Goal: Task Accomplishment & Management: Manage account settings

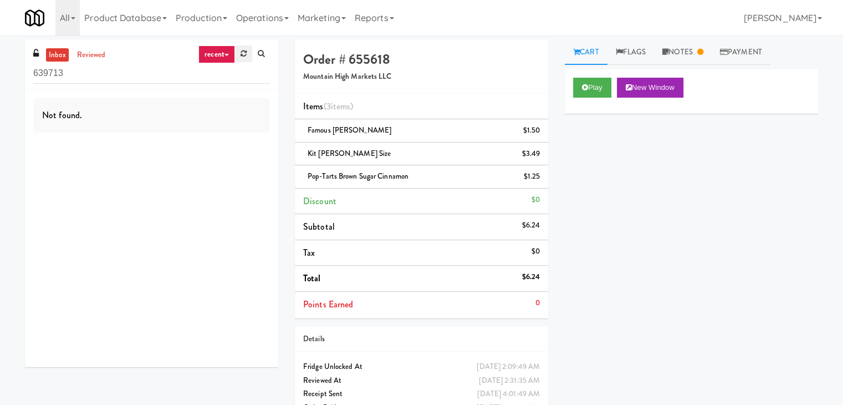
click at [243, 50] on icon at bounding box center [244, 53] width 6 height 7
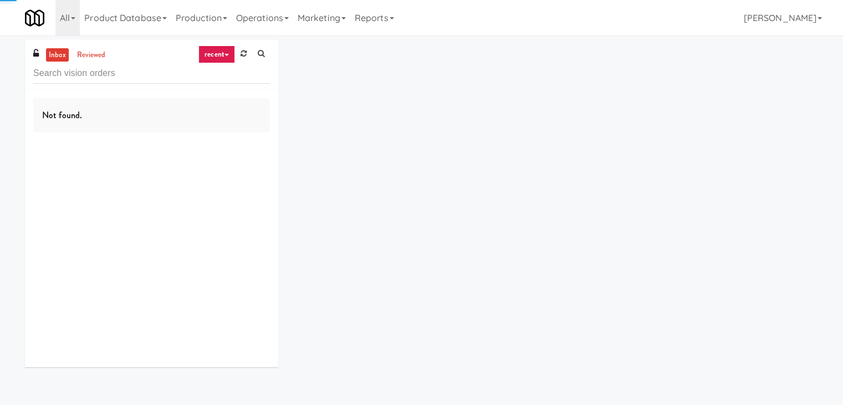
click at [243, 50] on icon at bounding box center [244, 53] width 6 height 7
click at [220, 48] on link "recent" at bounding box center [216, 54] width 37 height 18
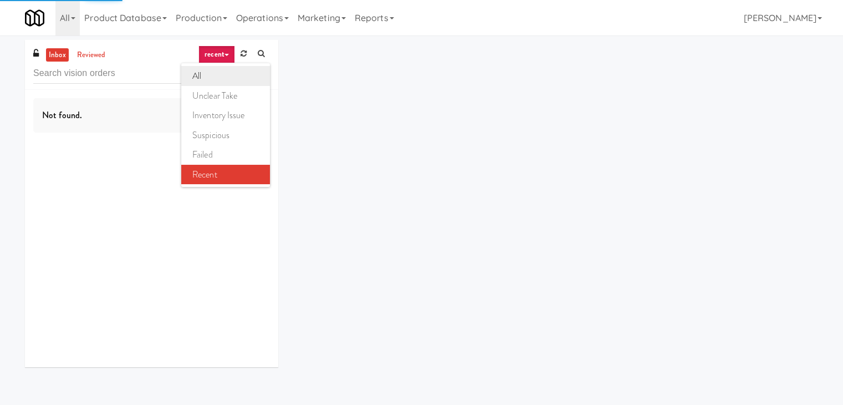
click at [215, 73] on link "all" at bounding box center [225, 76] width 89 height 20
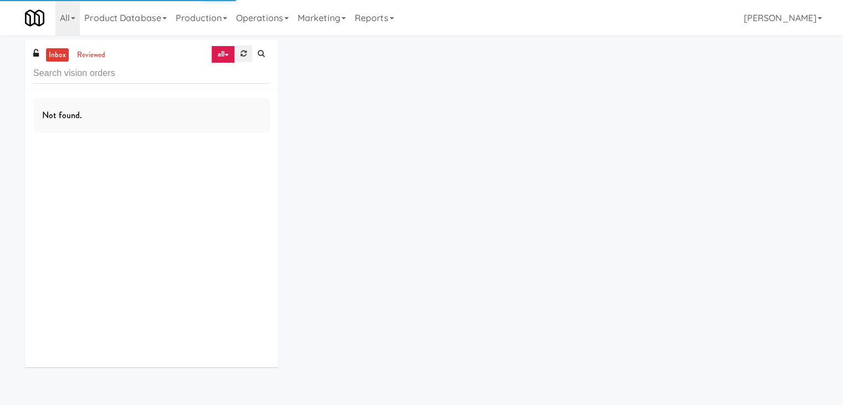
click at [235, 58] on link at bounding box center [243, 53] width 17 height 17
click at [224, 53] on link "recent" at bounding box center [216, 54] width 37 height 18
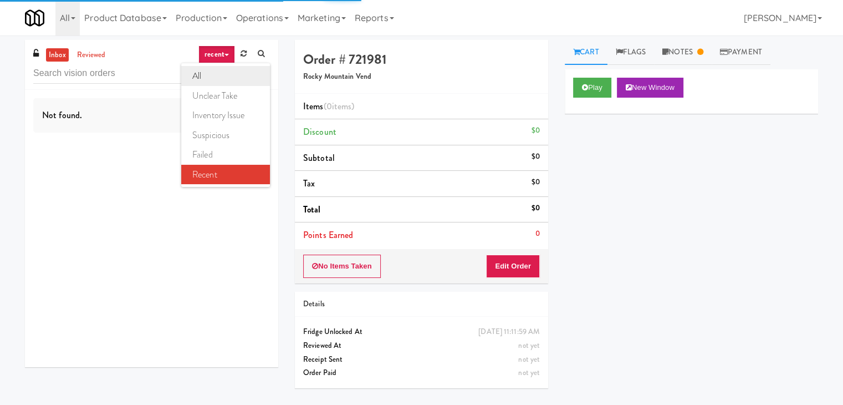
click at [222, 72] on link "all" at bounding box center [225, 76] width 89 height 20
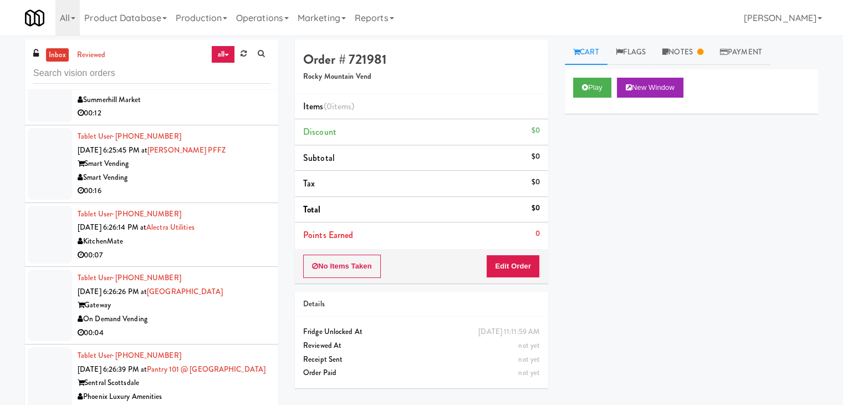
scroll to position [4640, 0]
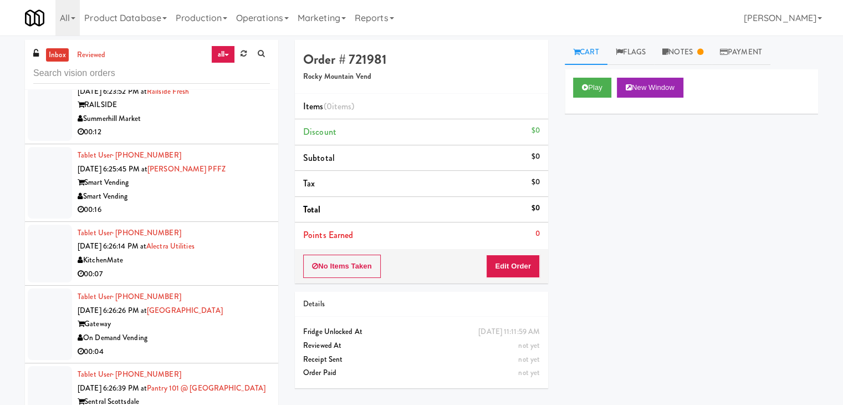
click at [184, 190] on div "Smart Vending" at bounding box center [174, 197] width 192 height 14
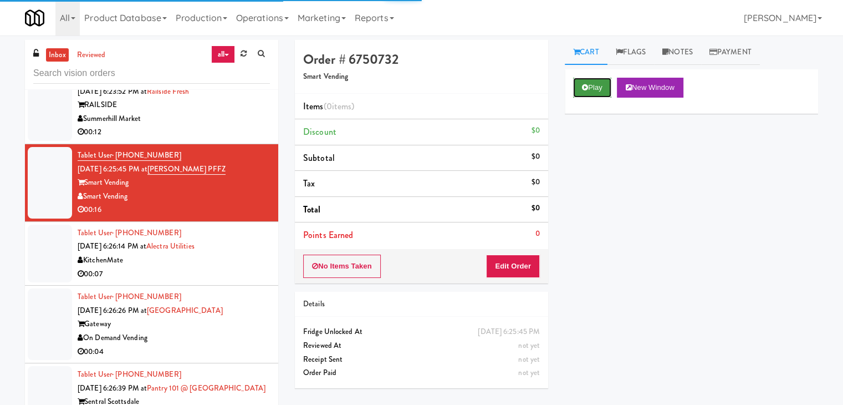
drag, startPoint x: 580, startPoint y: 84, endPoint x: 564, endPoint y: 151, distance: 69.6
click at [580, 84] on button "Play" at bounding box center [592, 88] width 38 height 20
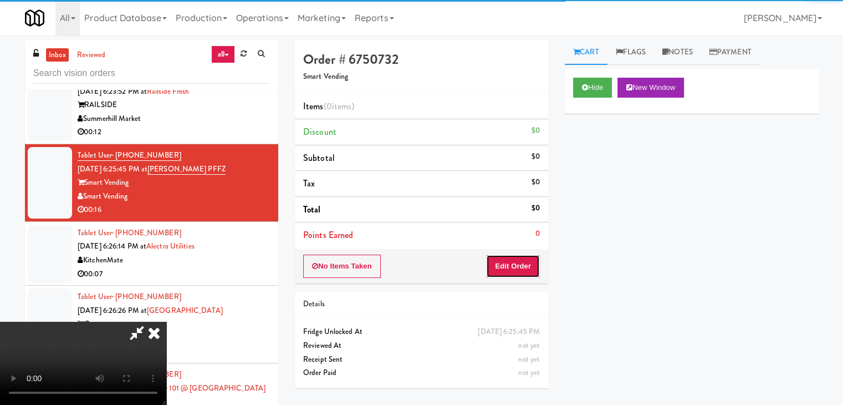
click at [528, 268] on button "Edit Order" at bounding box center [513, 265] width 54 height 23
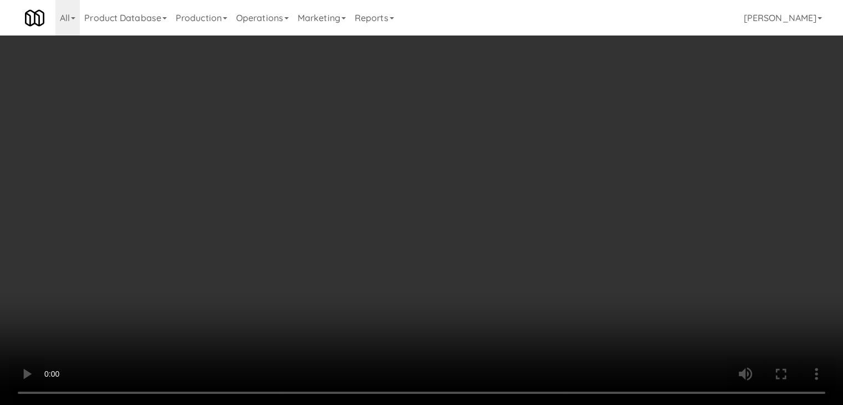
scroll to position [4626, 0]
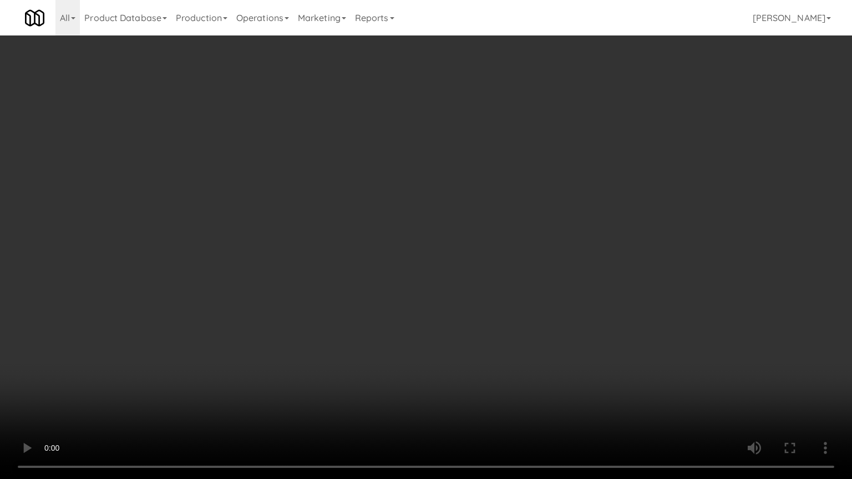
click at [550, 266] on video at bounding box center [426, 239] width 852 height 479
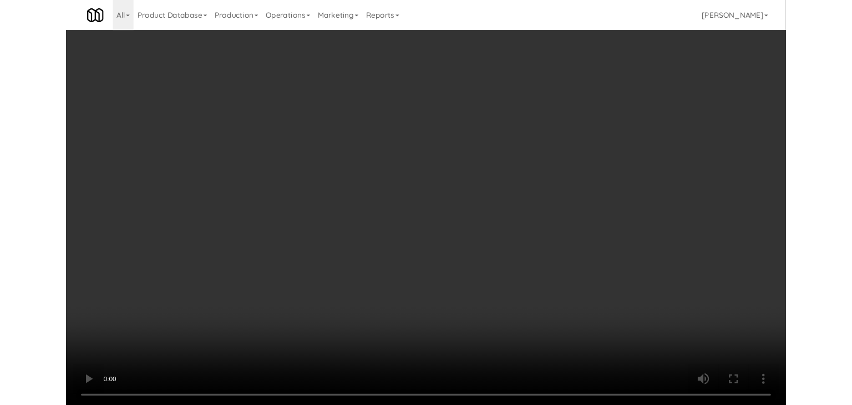
scroll to position [4640, 0]
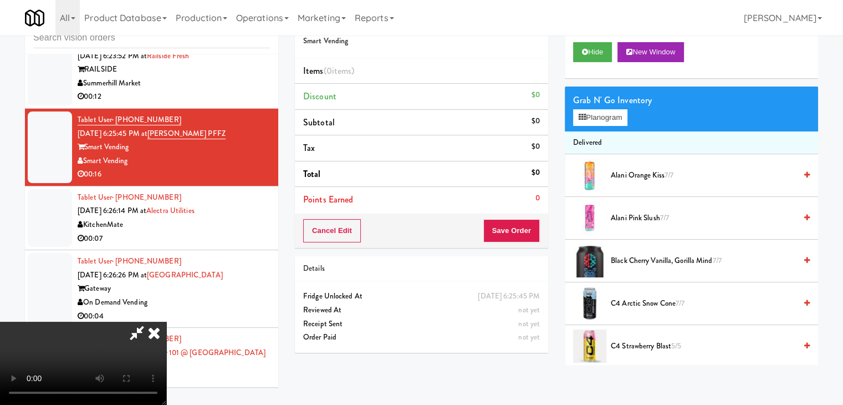
click at [166, 322] on video at bounding box center [83, 363] width 166 height 83
click at [596, 119] on button "Planogram" at bounding box center [600, 117] width 54 height 17
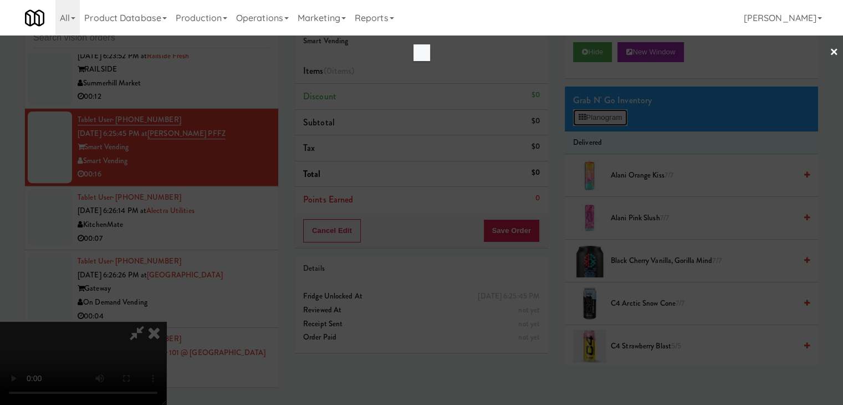
scroll to position [4626, 0]
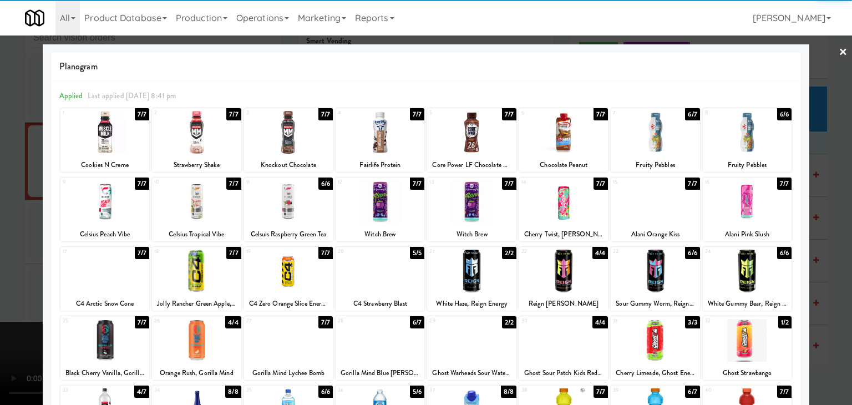
click at [468, 264] on div at bounding box center [471, 270] width 89 height 43
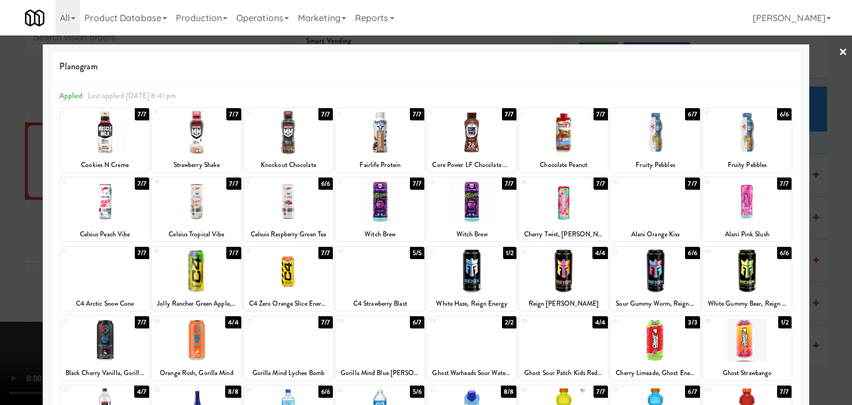
drag, startPoint x: 0, startPoint y: 265, endPoint x: 328, endPoint y: 259, distance: 327.7
click at [33, 264] on div at bounding box center [426, 202] width 852 height 405
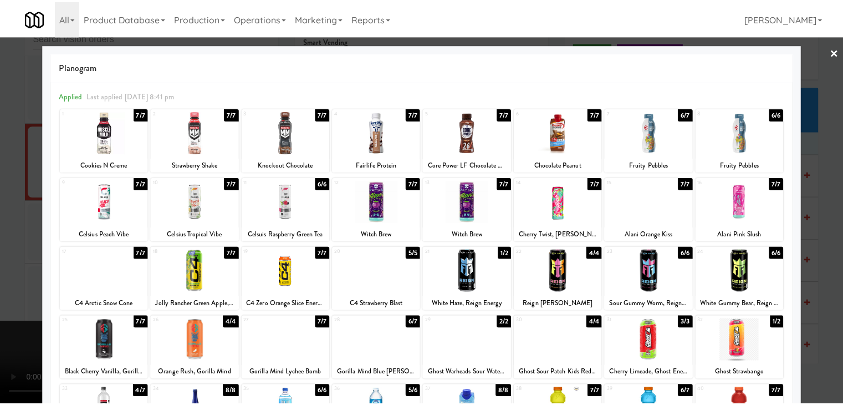
scroll to position [4640, 0]
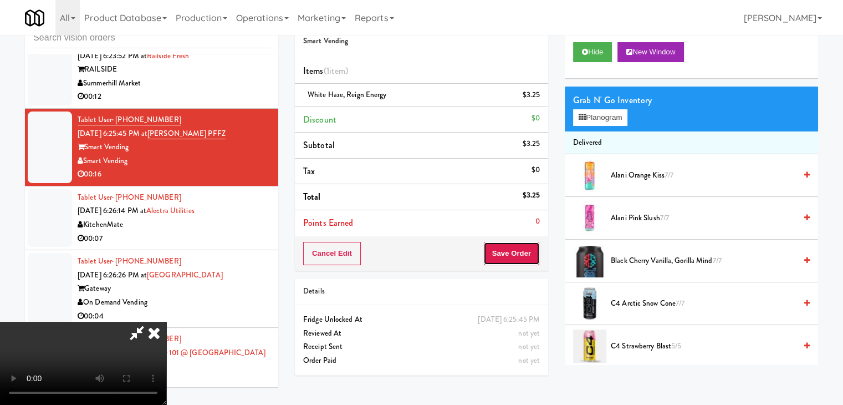
click at [523, 255] on button "Save Order" at bounding box center [511, 253] width 57 height 23
click at [519, 254] on button "Save Order" at bounding box center [511, 253] width 57 height 23
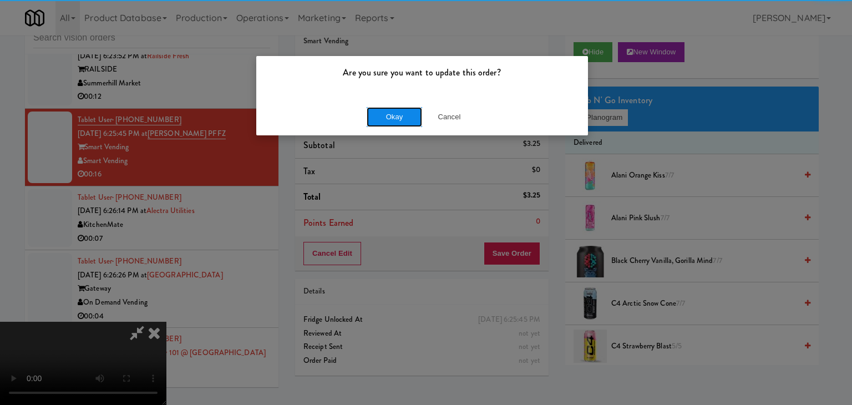
click at [392, 116] on button "Okay" at bounding box center [393, 117] width 55 height 20
click at [392, 115] on div "Okay Cancel" at bounding box center [422, 116] width 332 height 37
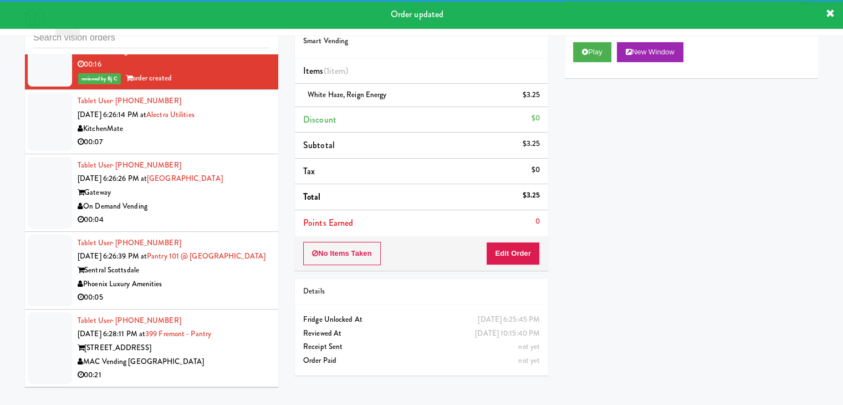
scroll to position [4751, 0]
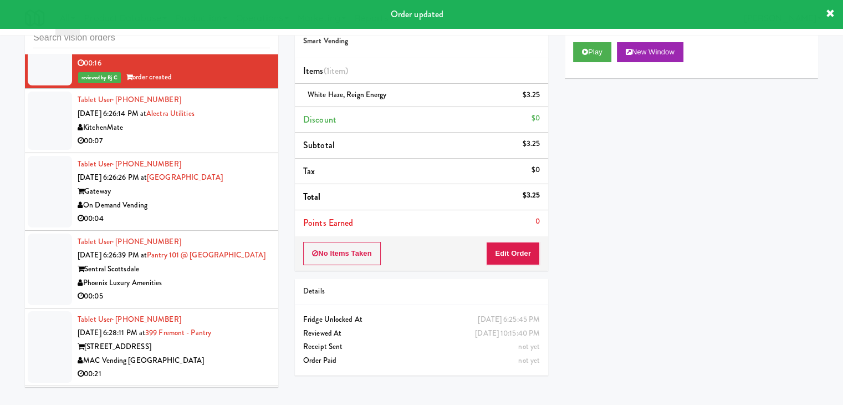
click at [217, 134] on div "00:07" at bounding box center [174, 141] width 192 height 14
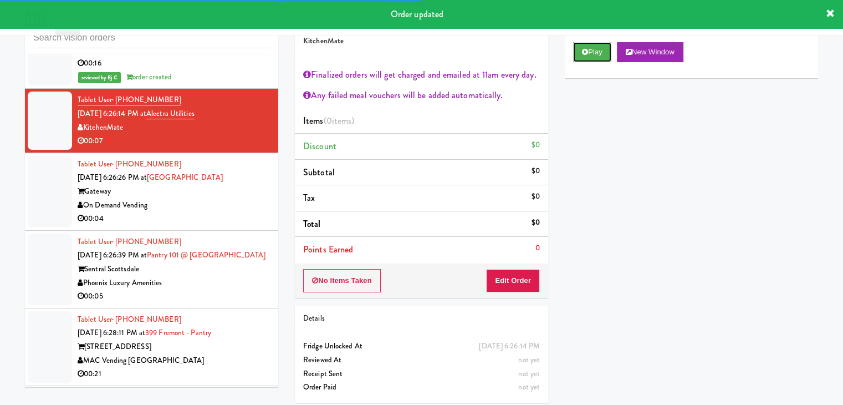
drag, startPoint x: 589, startPoint y: 50, endPoint x: 568, endPoint y: 134, distance: 86.2
click at [590, 52] on button "Play" at bounding box center [592, 52] width 38 height 20
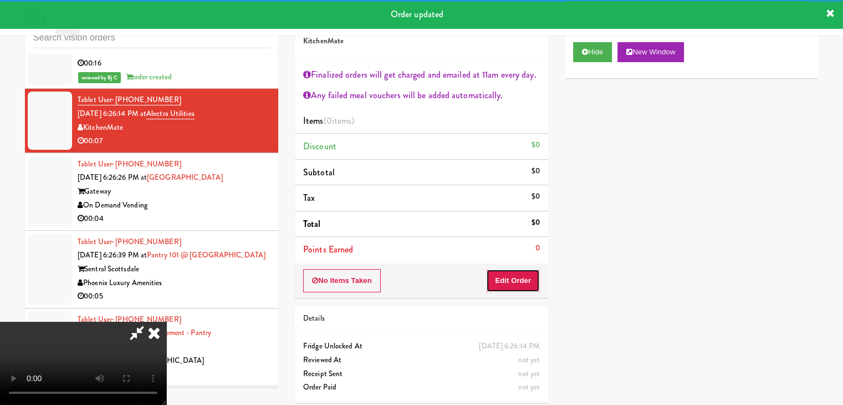
click at [508, 282] on button "Edit Order" at bounding box center [513, 280] width 54 height 23
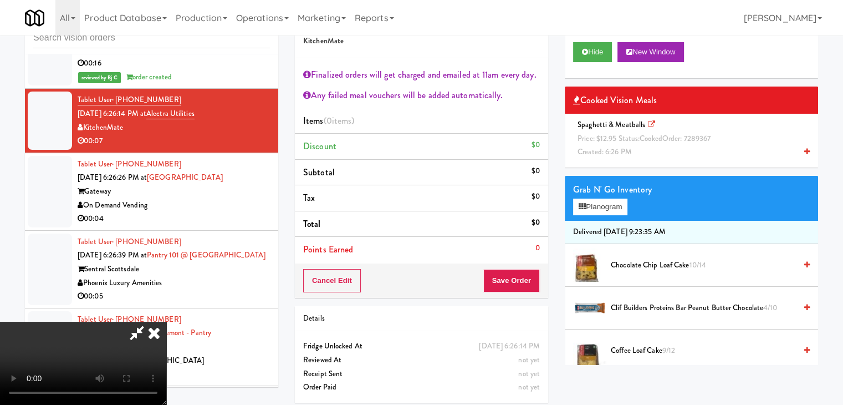
click at [730, 146] on div "Spaghetti & Meatballs Price: $12.95 Status: cooked Order: 7289367 Created: 6:26…" at bounding box center [691, 138] width 237 height 41
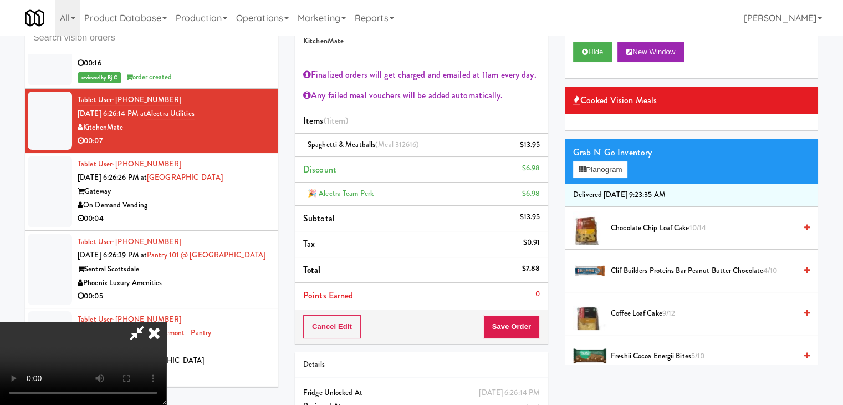
scroll to position [191, 0]
click at [523, 327] on button "Save Order" at bounding box center [511, 326] width 57 height 23
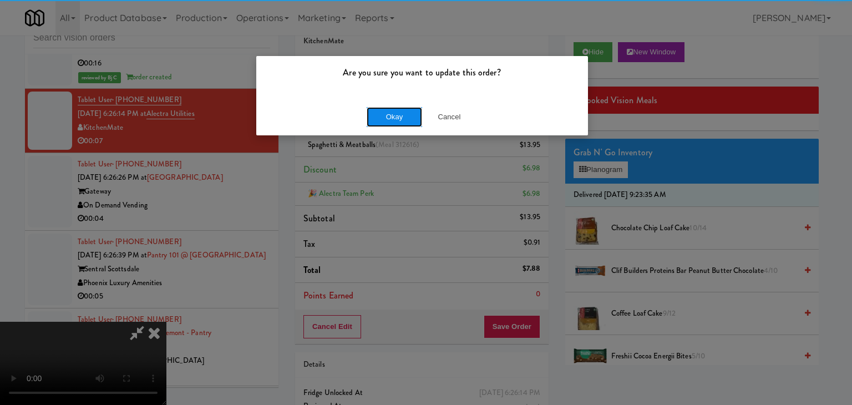
click at [401, 126] on button "Okay" at bounding box center [393, 117] width 55 height 20
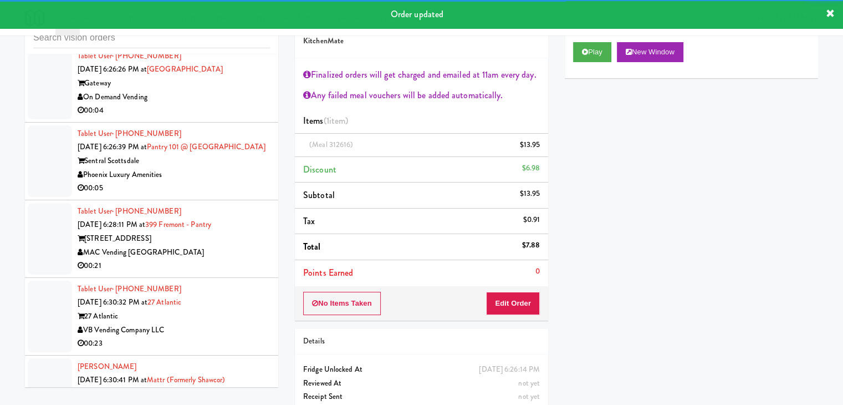
scroll to position [4875, 0]
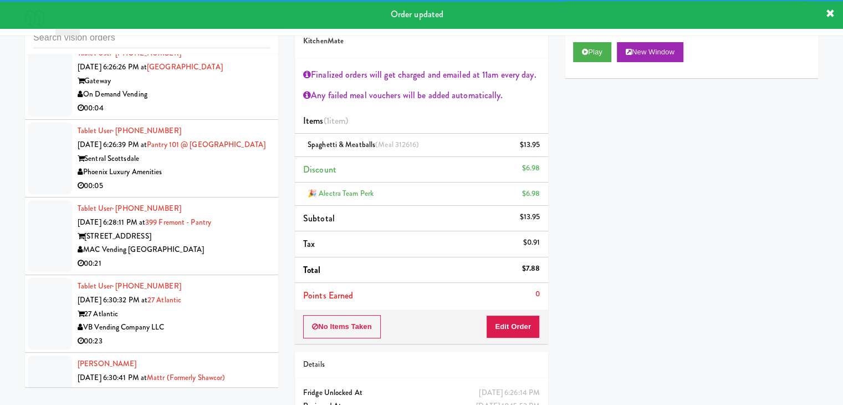
click at [231, 95] on div "On Demand Vending" at bounding box center [174, 95] width 192 height 14
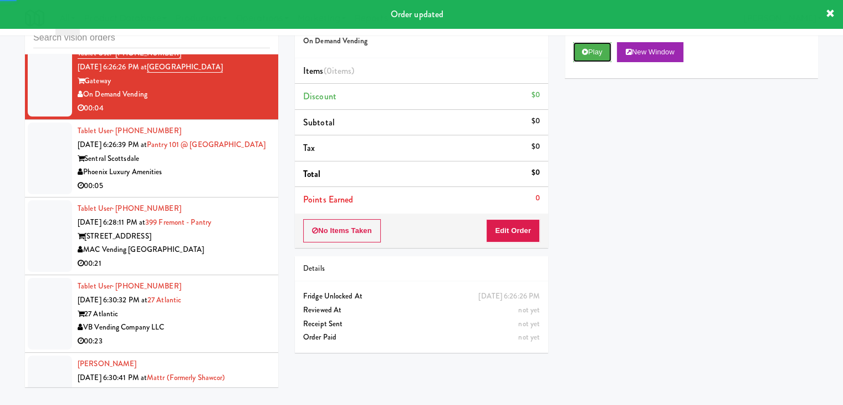
click at [590, 53] on button "Play" at bounding box center [592, 52] width 38 height 20
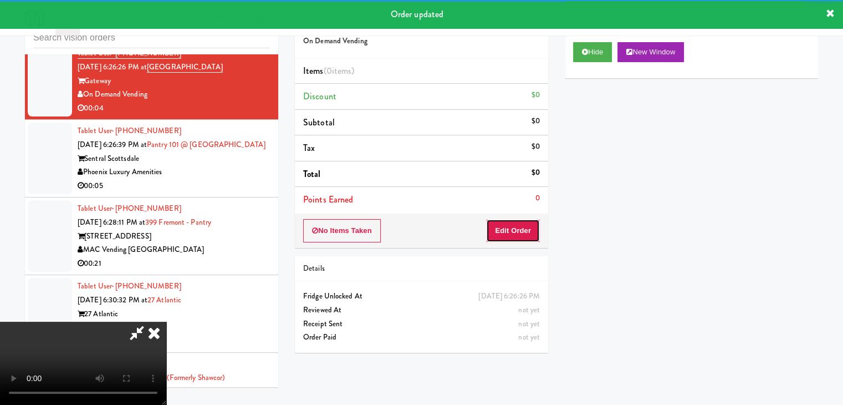
click at [519, 228] on button "Edit Order" at bounding box center [513, 230] width 54 height 23
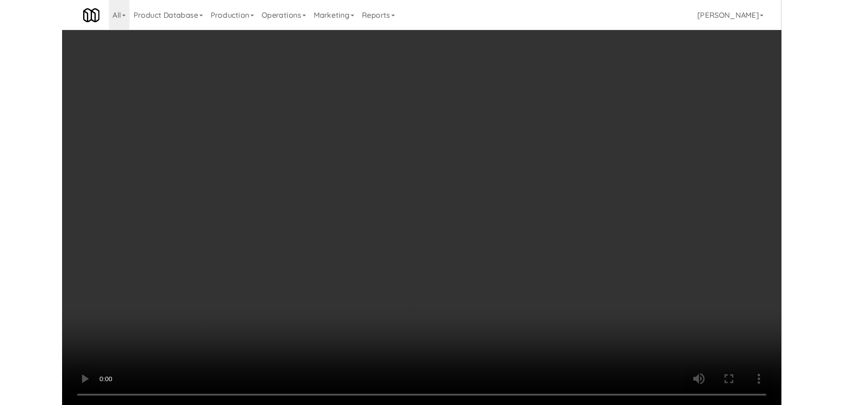
scroll to position [4862, 0]
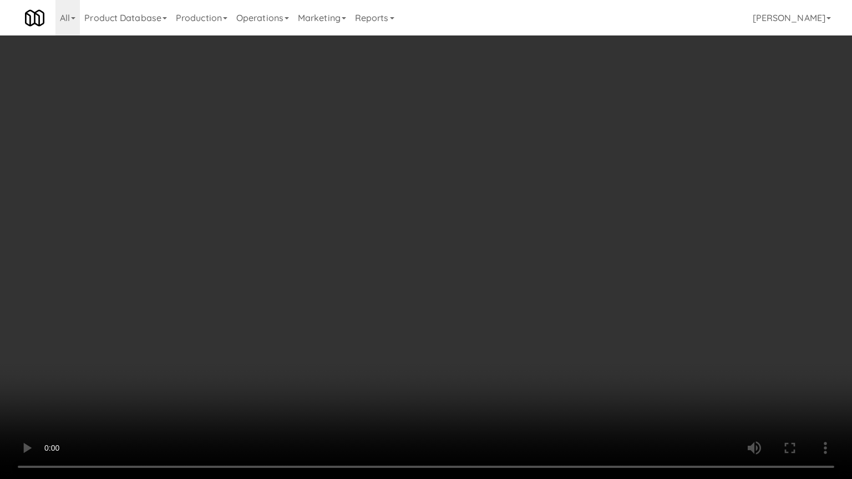
click at [471, 312] on video at bounding box center [426, 239] width 852 height 479
click at [470, 315] on video at bounding box center [426, 239] width 852 height 479
click at [473, 305] on video at bounding box center [426, 239] width 852 height 479
drag, startPoint x: 473, startPoint y: 305, endPoint x: 555, endPoint y: 166, distance: 161.7
click at [477, 297] on video at bounding box center [426, 239] width 852 height 479
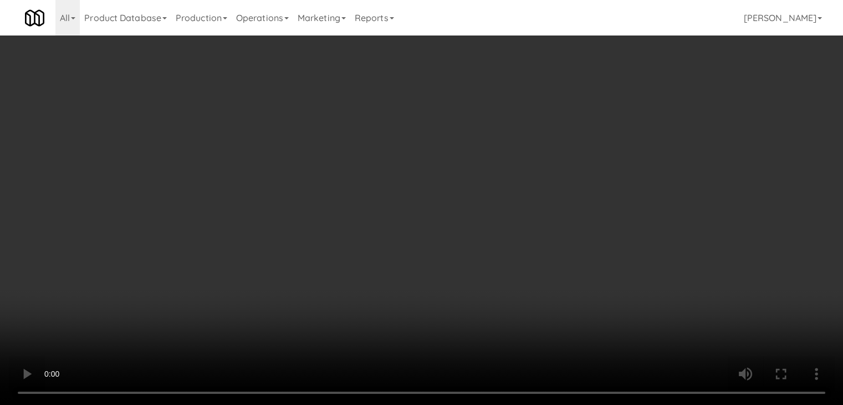
drag, startPoint x: 596, startPoint y: 125, endPoint x: 601, endPoint y: 121, distance: 6.3
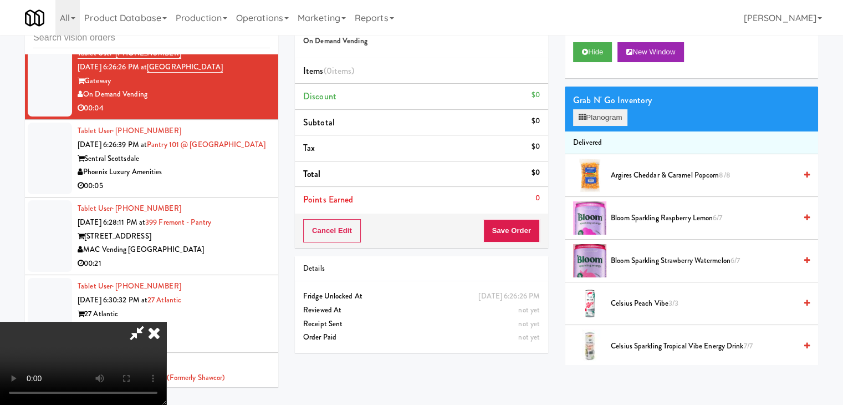
click at [600, 123] on div "Grab N' Go Inventory Planogram" at bounding box center [691, 108] width 253 height 45
click at [605, 119] on button "Planogram" at bounding box center [600, 117] width 54 height 17
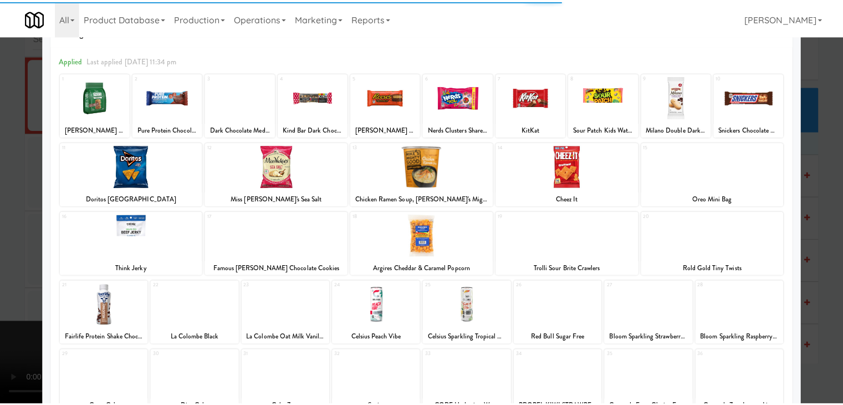
scroll to position [55, 0]
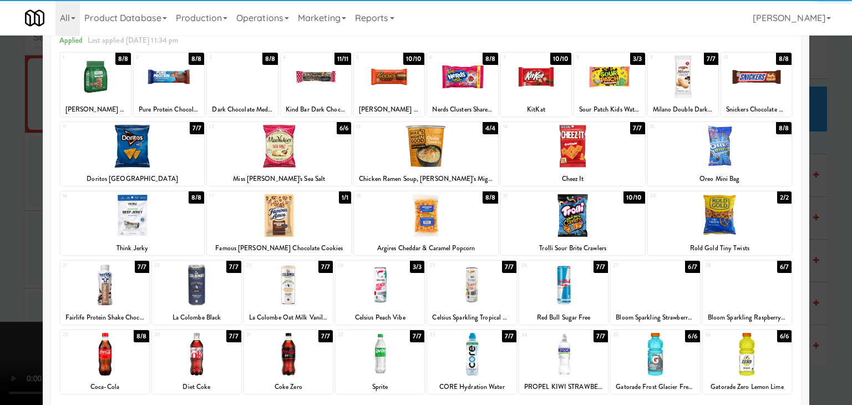
click at [745, 210] on div at bounding box center [719, 215] width 144 height 43
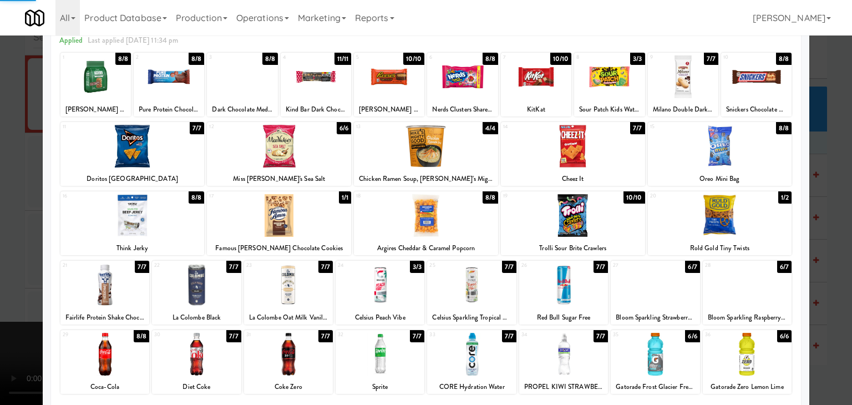
click at [823, 225] on div at bounding box center [426, 202] width 852 height 405
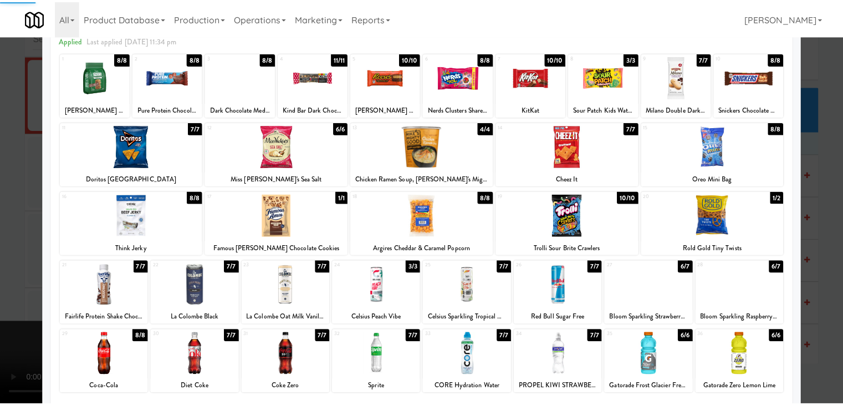
scroll to position [4875, 0]
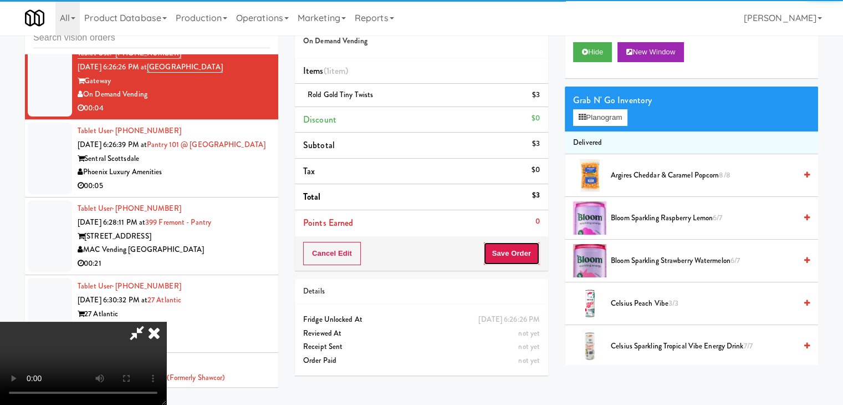
click at [522, 245] on button "Save Order" at bounding box center [511, 253] width 57 height 23
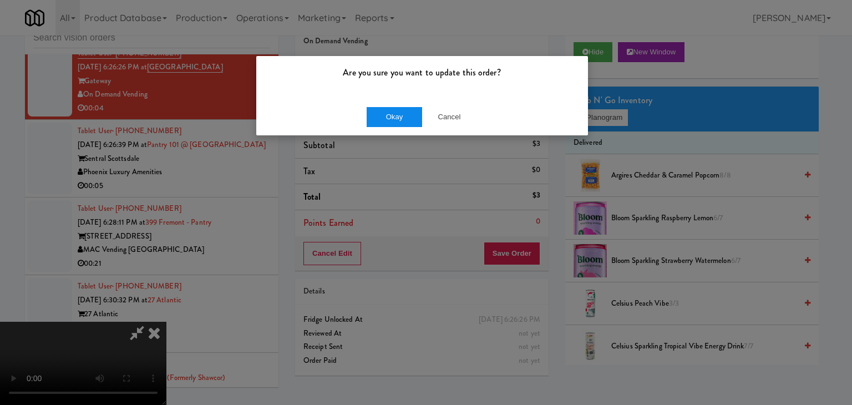
drag, startPoint x: 395, startPoint y: 103, endPoint x: 392, endPoint y: 109, distance: 7.0
click at [394, 103] on div "Okay Cancel" at bounding box center [422, 116] width 332 height 37
click at [392, 111] on button "Okay" at bounding box center [393, 117] width 55 height 20
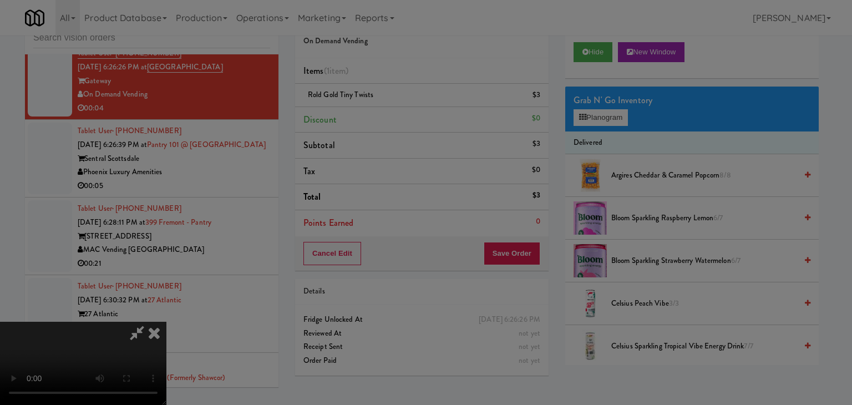
click at [392, 111] on body "Are you sure you want to update this order? Okay Cancel Okay Are you sure you w…" at bounding box center [426, 202] width 852 height 405
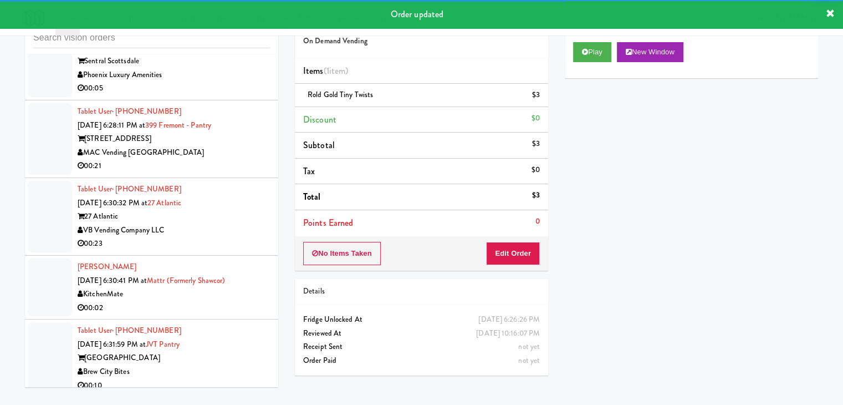
scroll to position [4999, 0]
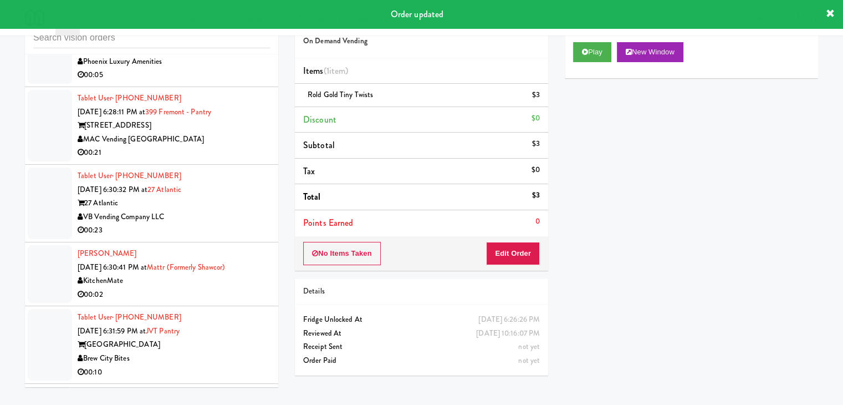
click at [226, 78] on li "Tablet User · (480) 208-7819 Sep 4, 2025 6:26:39 PM at Pantry 101 @ Sentral Sco…" at bounding box center [151, 48] width 253 height 78
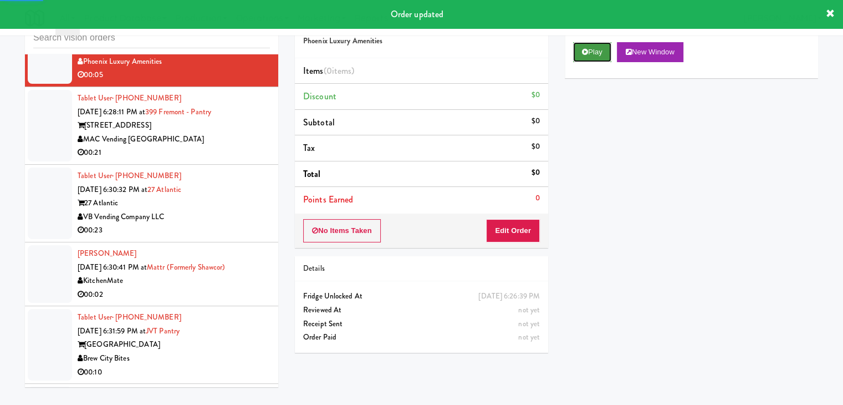
click at [586, 54] on icon at bounding box center [585, 51] width 6 height 7
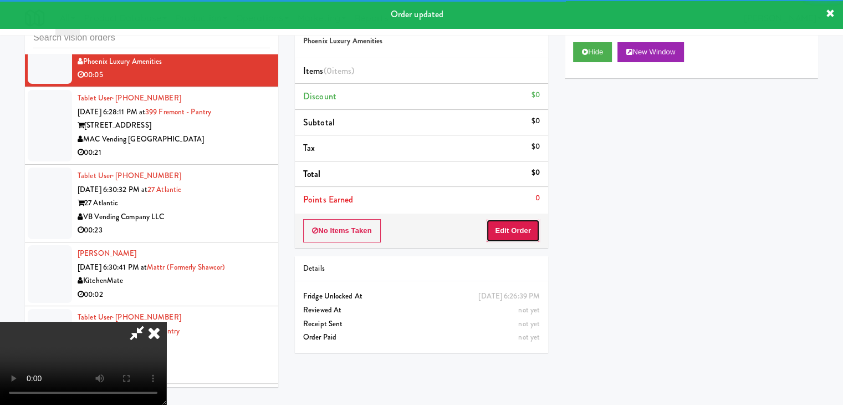
click at [521, 229] on button "Edit Order" at bounding box center [513, 230] width 54 height 23
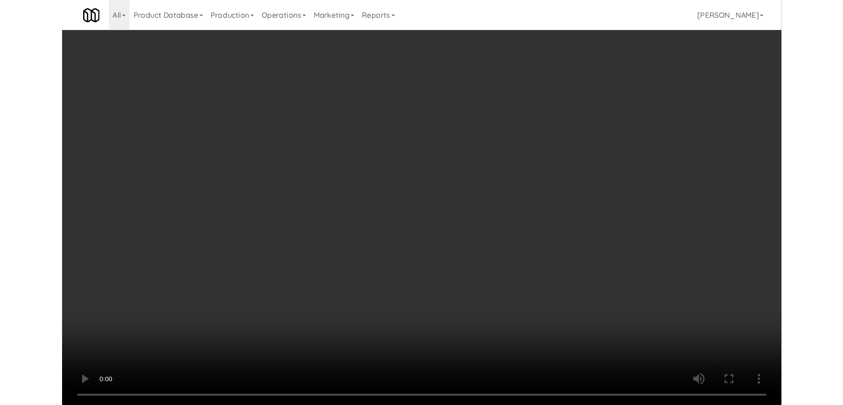
scroll to position [4986, 0]
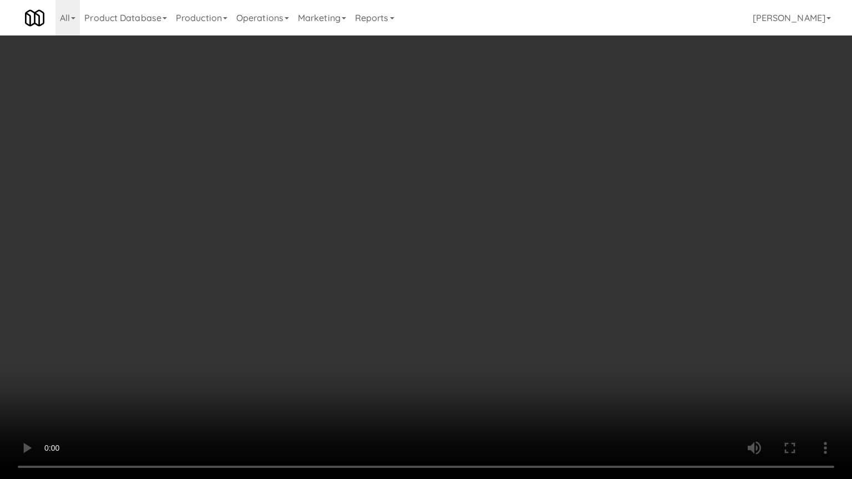
click at [457, 304] on video at bounding box center [426, 239] width 852 height 479
click at [460, 303] on video at bounding box center [426, 239] width 852 height 479
click at [462, 302] on video at bounding box center [426, 239] width 852 height 479
click at [463, 300] on video at bounding box center [426, 239] width 852 height 479
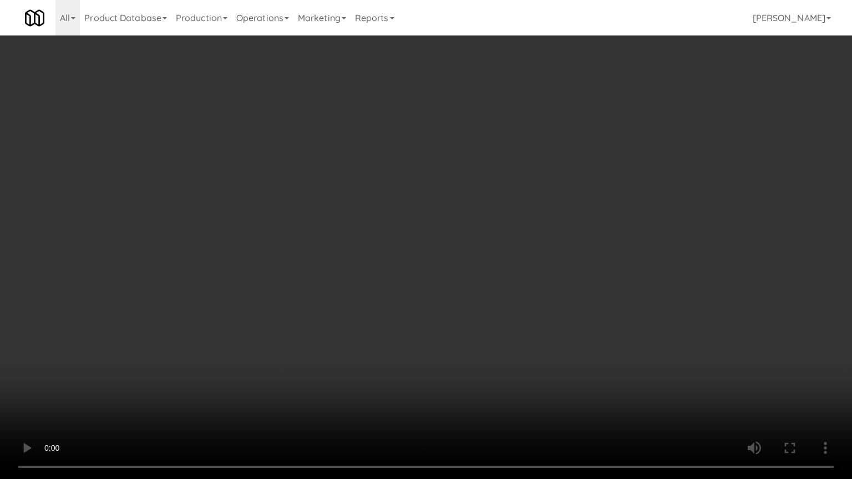
click at [453, 343] on video at bounding box center [426, 239] width 852 height 479
click at [452, 341] on video at bounding box center [426, 239] width 852 height 479
click at [456, 335] on video at bounding box center [426, 239] width 852 height 479
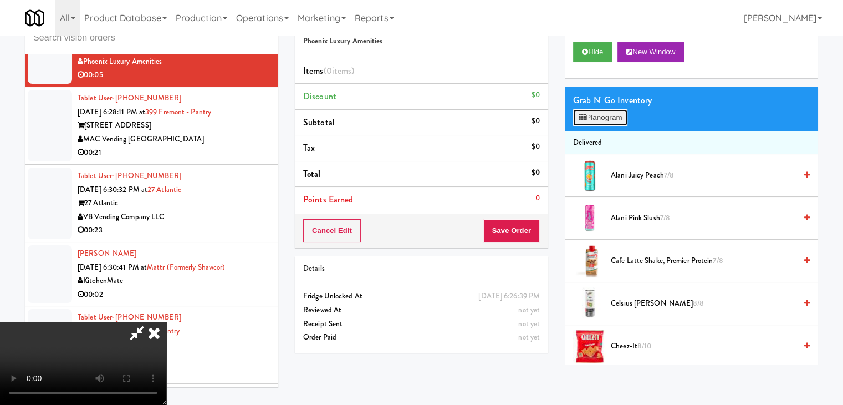
click at [610, 114] on button "Planogram" at bounding box center [600, 117] width 54 height 17
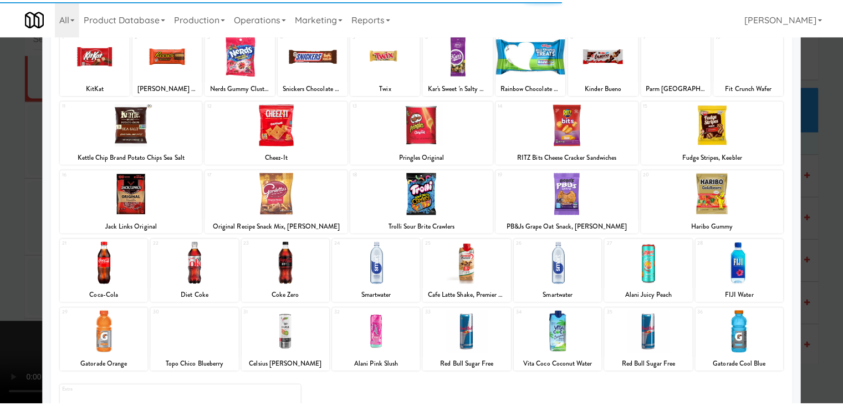
scroll to position [140, 0]
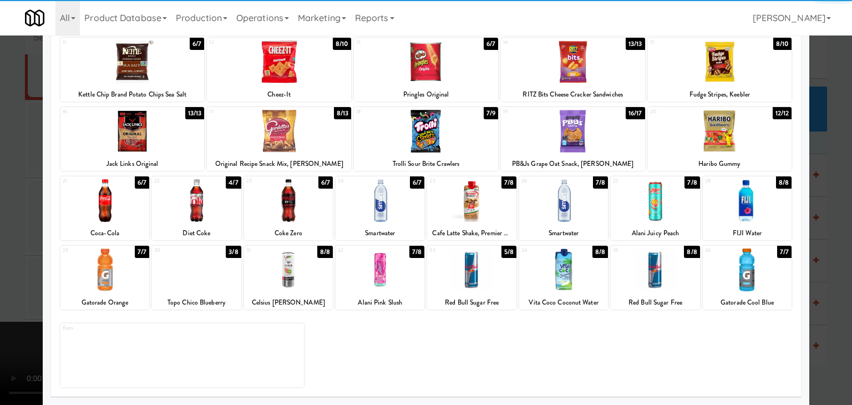
drag, startPoint x: 394, startPoint y: 282, endPoint x: 124, endPoint y: 282, distance: 269.4
click at [391, 282] on div at bounding box center [379, 269] width 89 height 43
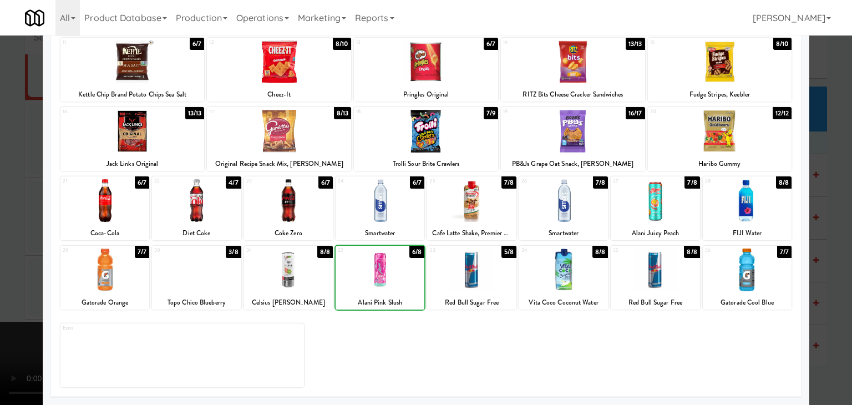
drag, startPoint x: 0, startPoint y: 268, endPoint x: 235, endPoint y: 258, distance: 235.3
click at [11, 267] on div at bounding box center [426, 202] width 852 height 405
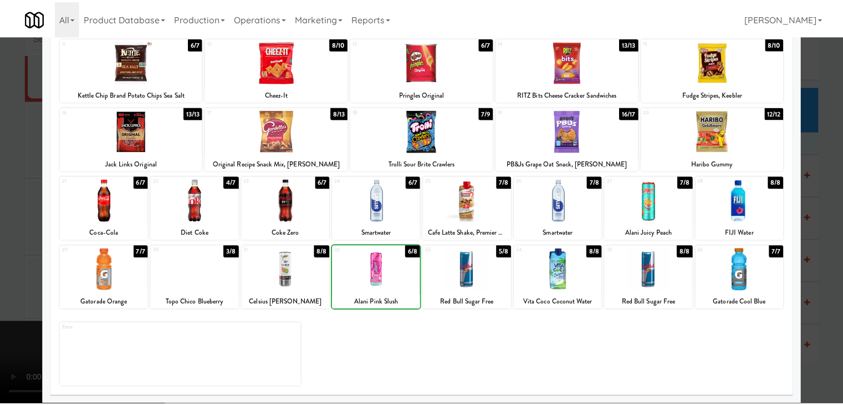
scroll to position [4999, 0]
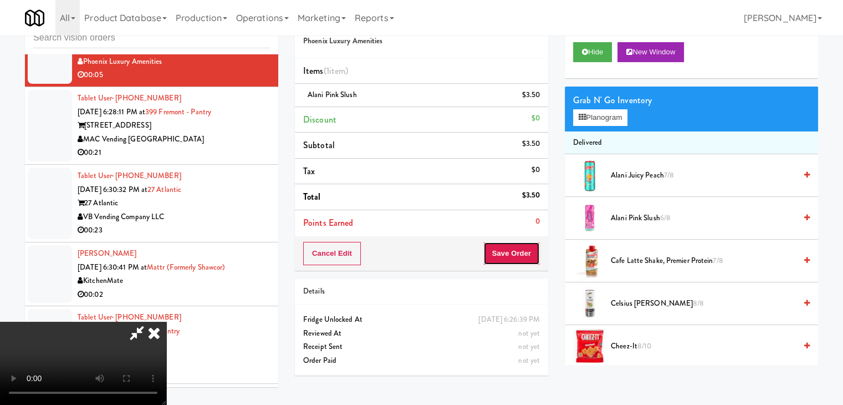
click at [532, 253] on button "Save Order" at bounding box center [511, 253] width 57 height 23
click at [531, 253] on button "Save Order" at bounding box center [511, 253] width 57 height 23
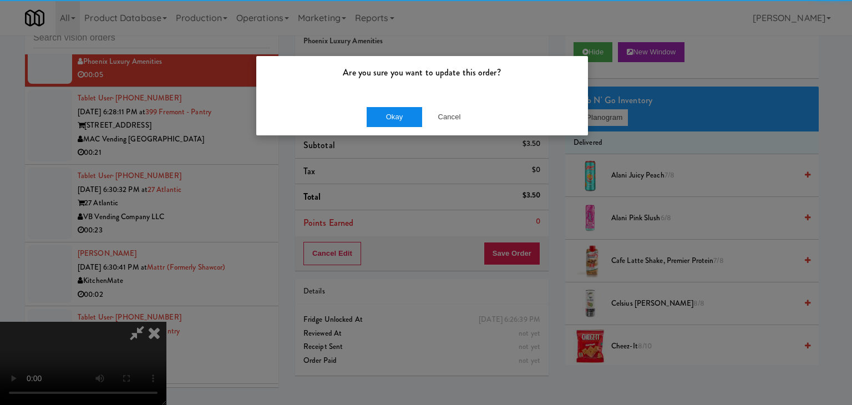
click at [399, 125] on div "Okay Cancel" at bounding box center [422, 116] width 332 height 37
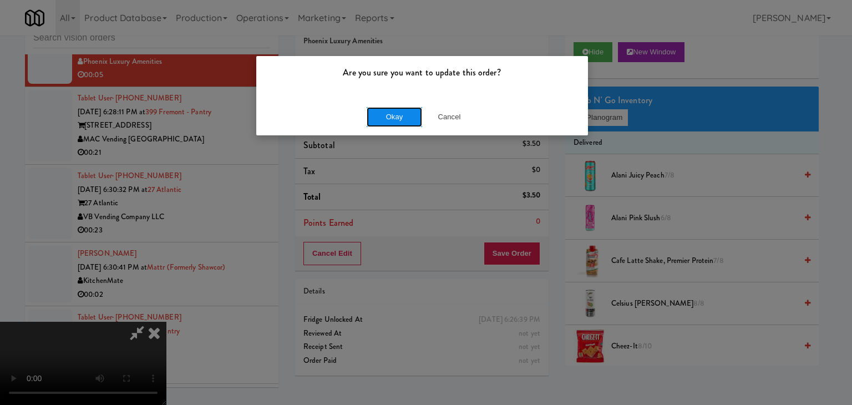
click at [401, 119] on button "Okay" at bounding box center [393, 117] width 55 height 20
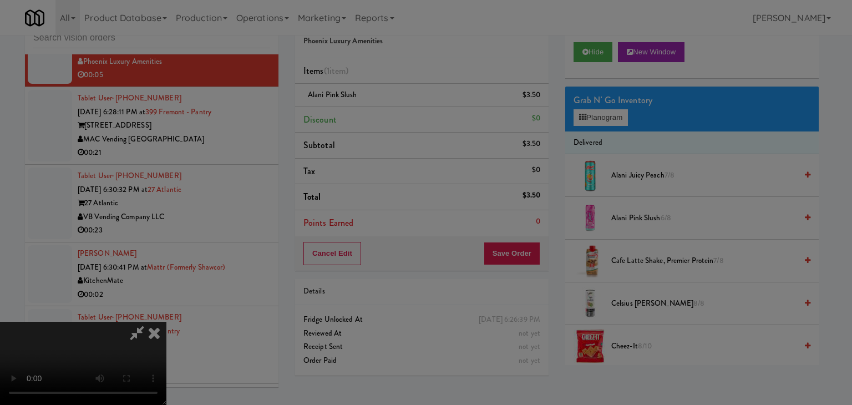
click at [401, 115] on div "Okay Cancel" at bounding box center [422, 96] width 332 height 37
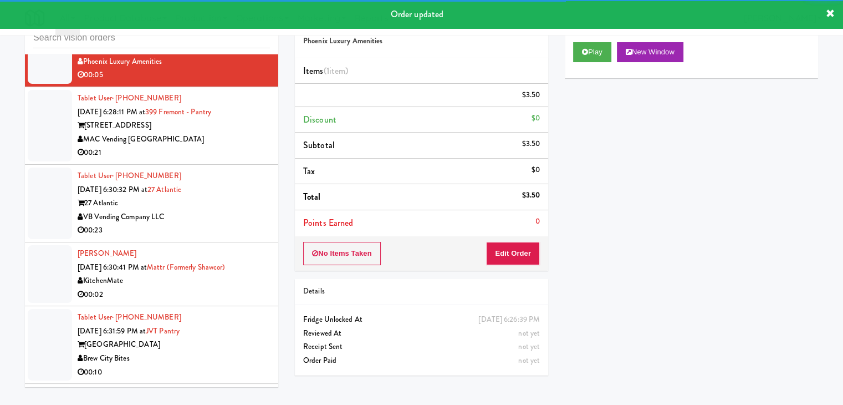
scroll to position [5055, 0]
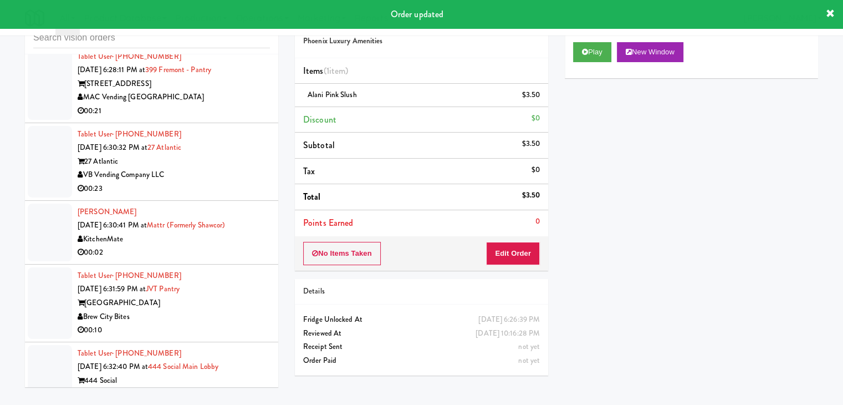
click at [231, 104] on div "00:21" at bounding box center [174, 111] width 192 height 14
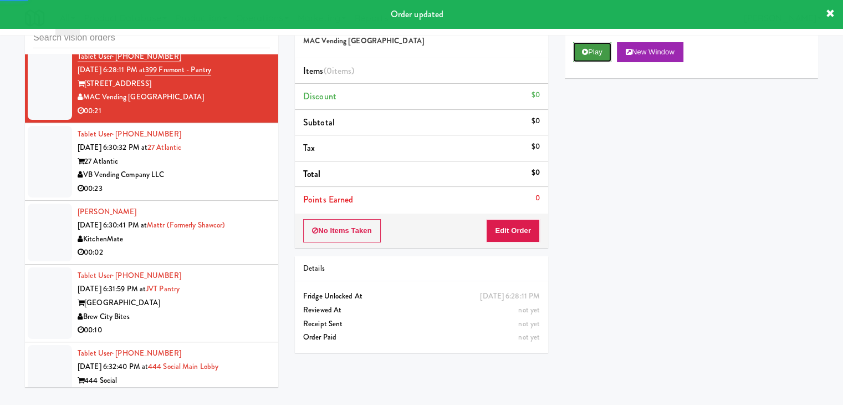
click at [596, 50] on button "Play" at bounding box center [592, 52] width 38 height 20
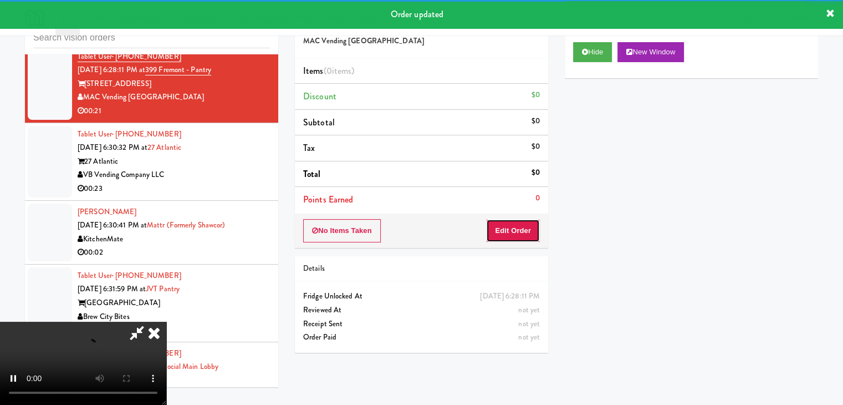
click at [510, 238] on button "Edit Order" at bounding box center [513, 230] width 54 height 23
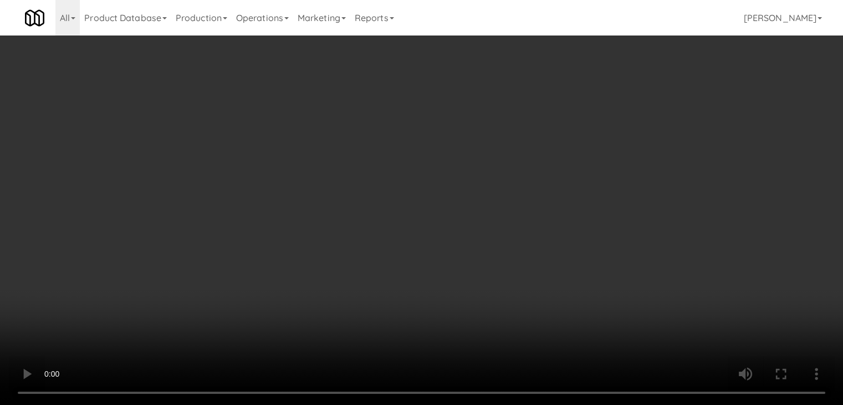
scroll to position [5041, 0]
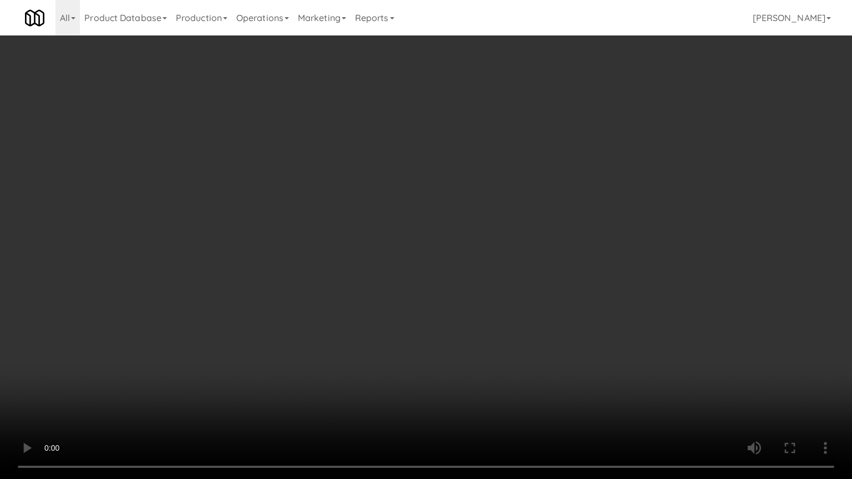
click at [452, 263] on video at bounding box center [426, 239] width 852 height 479
click at [452, 264] on video at bounding box center [426, 239] width 852 height 479
click at [458, 257] on video at bounding box center [426, 239] width 852 height 479
click at [459, 257] on video at bounding box center [426, 239] width 852 height 479
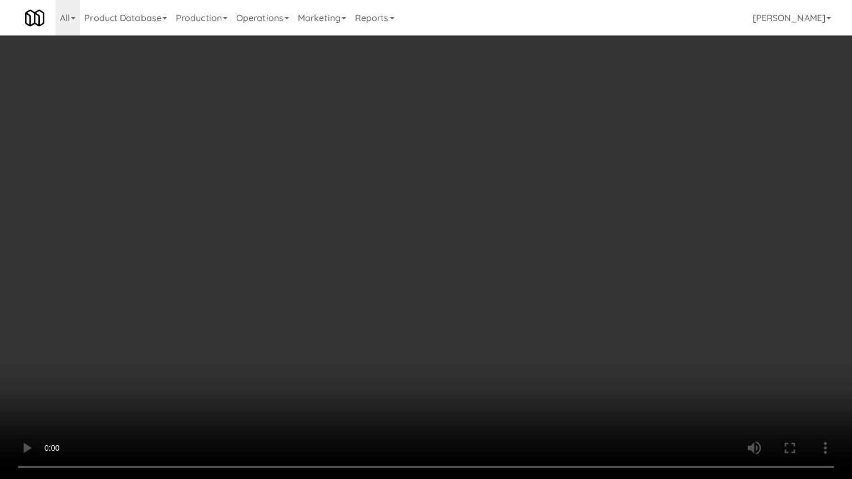
click at [459, 257] on video at bounding box center [426, 239] width 852 height 479
click at [457, 254] on video at bounding box center [426, 239] width 852 height 479
drag, startPoint x: 457, startPoint y: 254, endPoint x: 509, endPoint y: 155, distance: 112.3
click at [459, 253] on video at bounding box center [426, 239] width 852 height 479
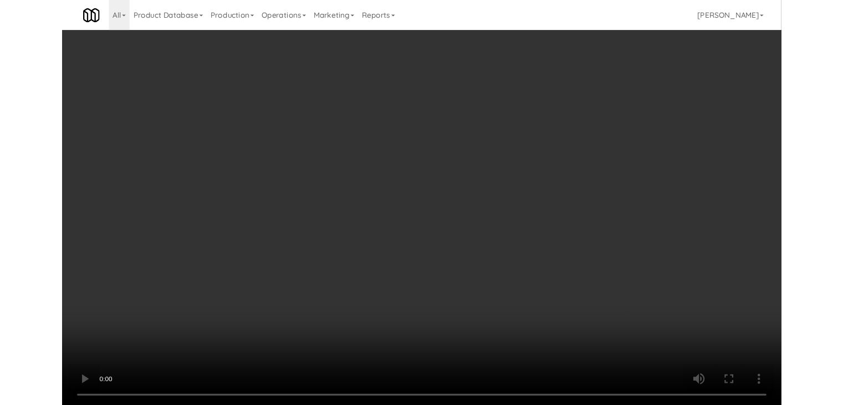
scroll to position [5055, 0]
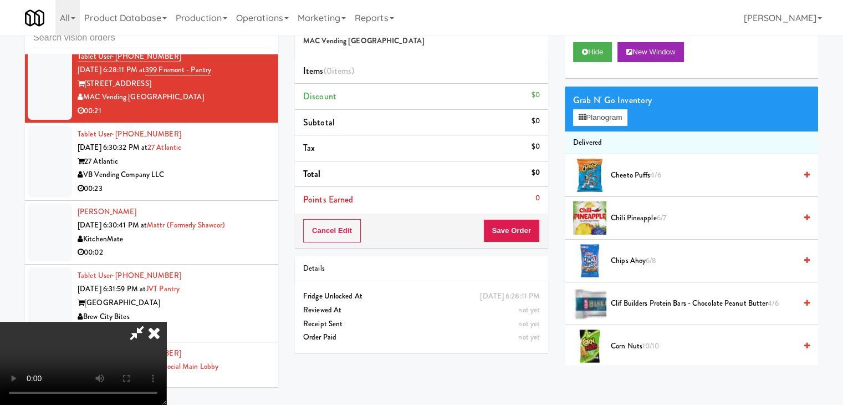
click at [166, 322] on video at bounding box center [83, 363] width 166 height 83
click at [166, 385] on video at bounding box center [83, 363] width 166 height 83
click at [166, 322] on video at bounding box center [83, 363] width 166 height 83
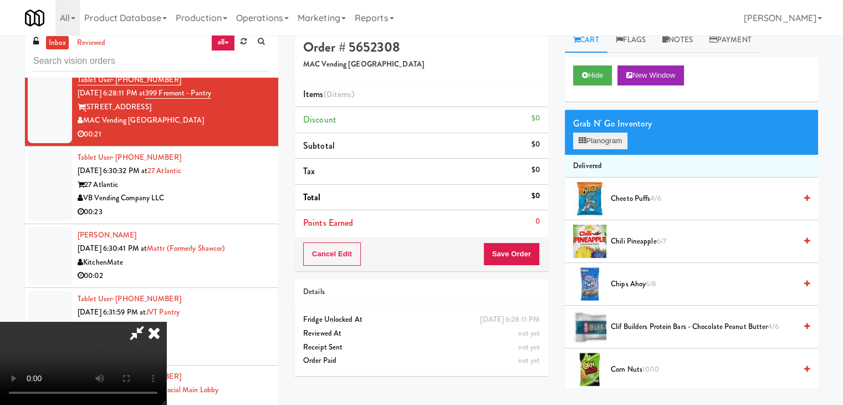
scroll to position [0, 0]
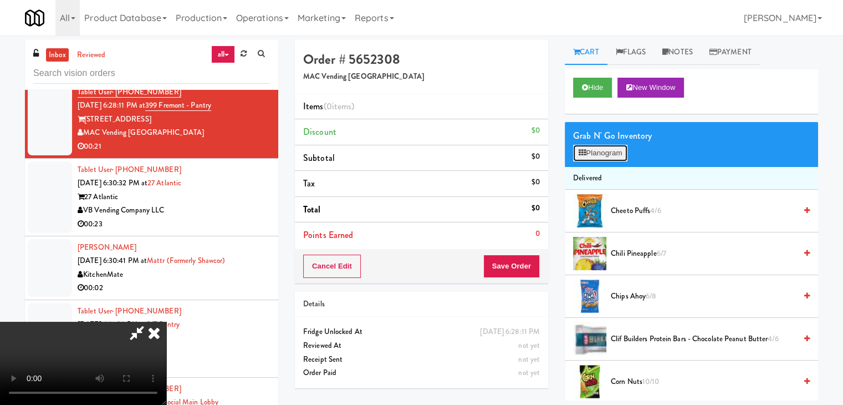
click at [605, 152] on button "Planogram" at bounding box center [600, 153] width 54 height 17
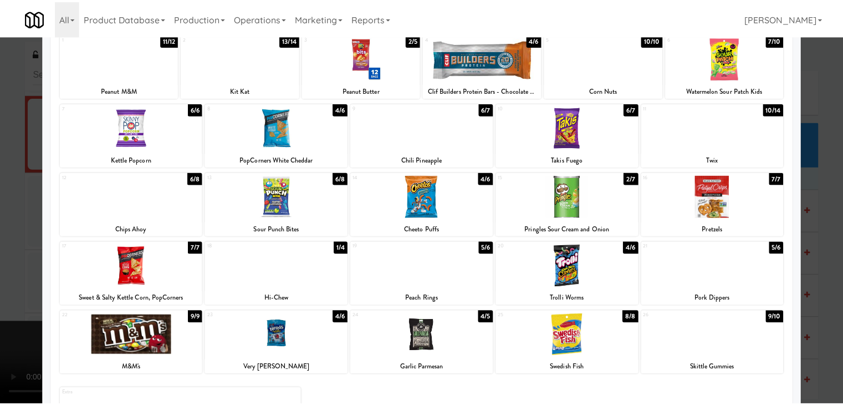
scroll to position [55, 0]
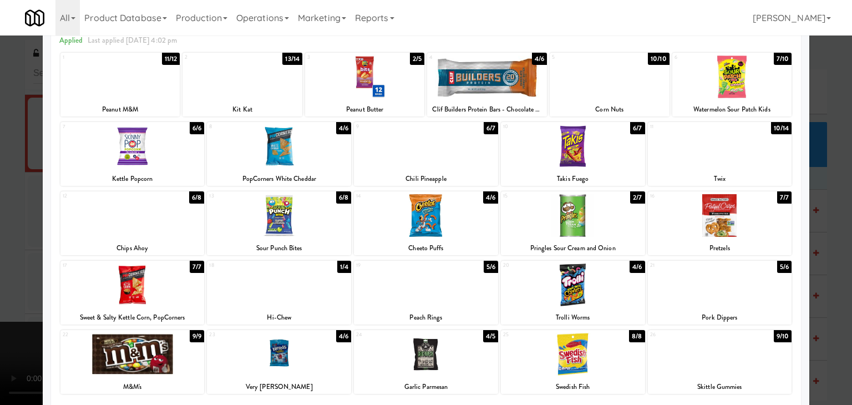
click at [148, 232] on div at bounding box center [132, 215] width 144 height 43
drag, startPoint x: 0, startPoint y: 232, endPoint x: 95, endPoint y: 228, distance: 95.5
click at [9, 230] on div at bounding box center [426, 202] width 852 height 405
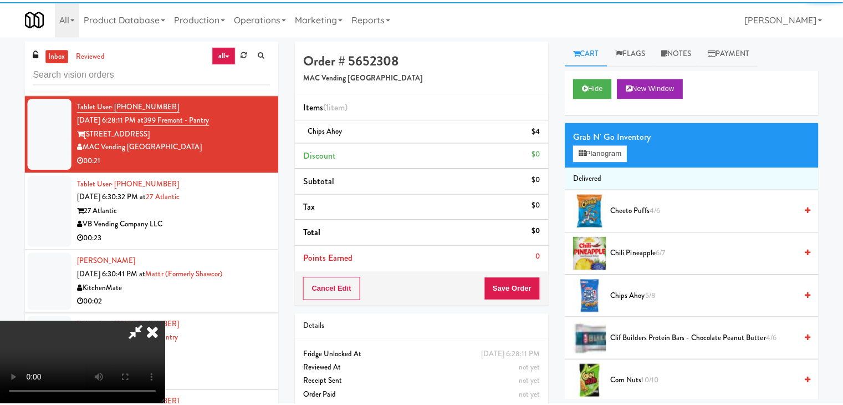
scroll to position [5055, 0]
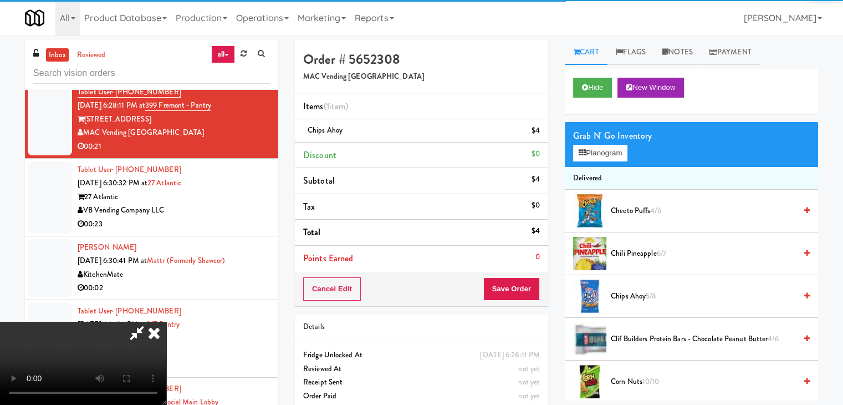
click at [166, 322] on video at bounding box center [83, 363] width 166 height 83
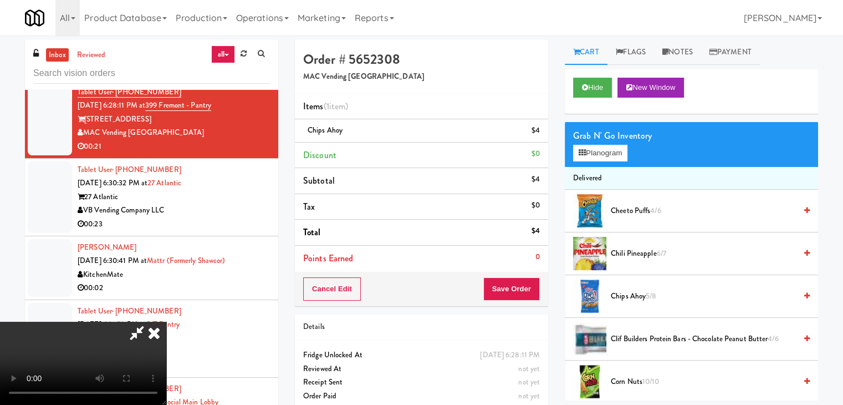
scroll to position [156, 0]
click at [166, 322] on video at bounding box center [83, 363] width 166 height 83
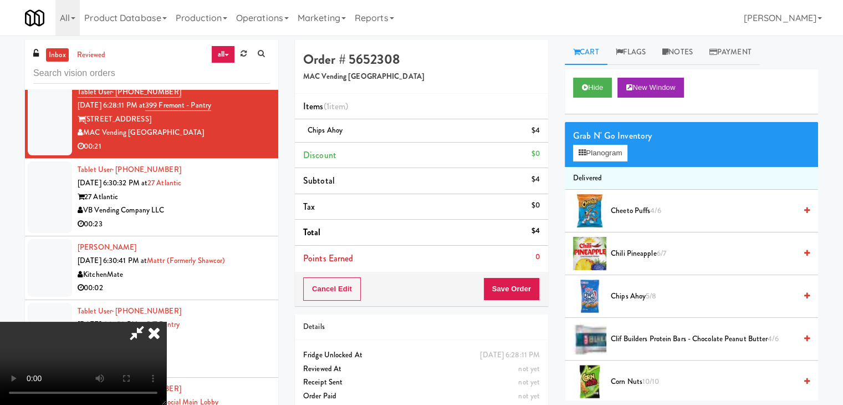
click at [166, 322] on video at bounding box center [83, 363] width 166 height 83
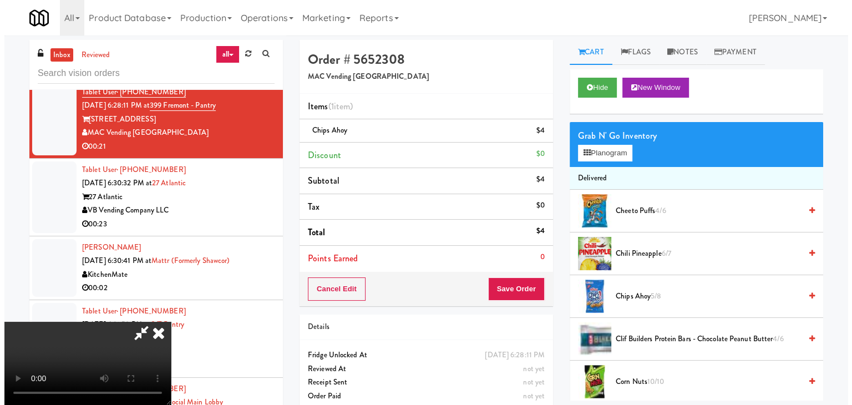
scroll to position [156, 0]
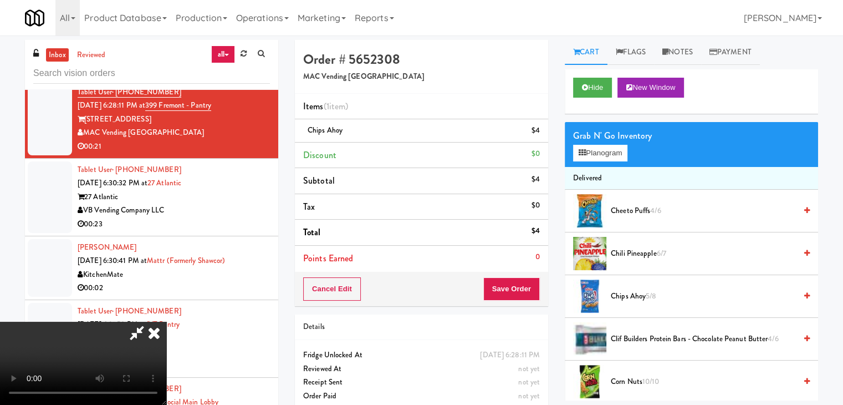
click at [166, 322] on video at bounding box center [83, 363] width 166 height 83
drag, startPoint x: 463, startPoint y: 233, endPoint x: 483, endPoint y: 225, distance: 21.1
click at [166, 322] on video at bounding box center [83, 363] width 166 height 83
click at [619, 149] on button "Planogram" at bounding box center [600, 153] width 54 height 17
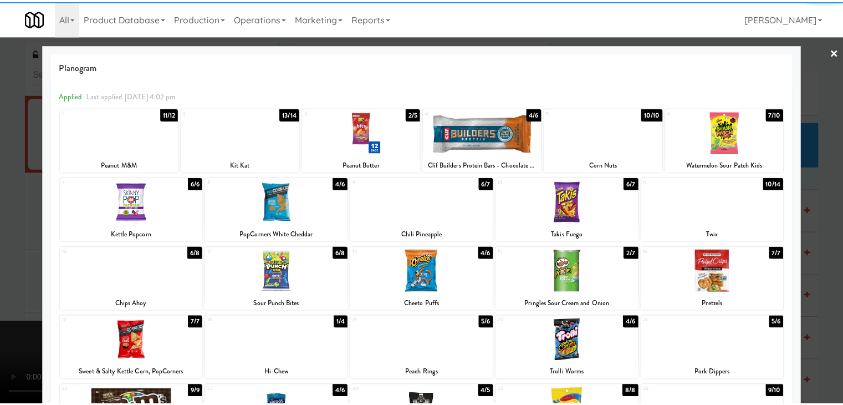
scroll to position [111, 0]
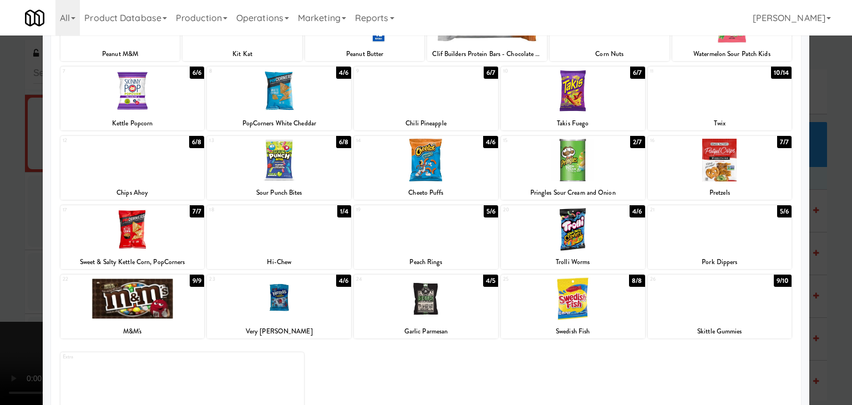
click at [575, 236] on div at bounding box center [573, 229] width 144 height 43
click at [155, 178] on div at bounding box center [132, 160] width 144 height 43
drag, startPoint x: 0, startPoint y: 218, endPoint x: 141, endPoint y: 102, distance: 182.8
click at [7, 212] on div at bounding box center [426, 202] width 852 height 405
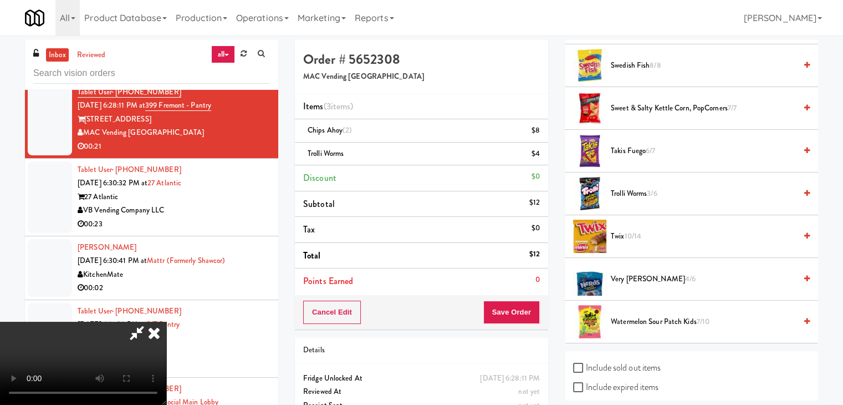
scroll to position [998, 0]
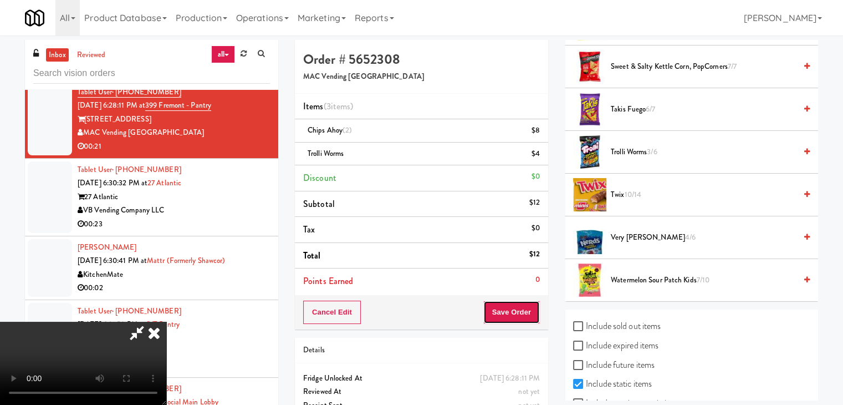
drag, startPoint x: 522, startPoint y: 309, endPoint x: 486, endPoint y: 284, distance: 43.8
click at [522, 309] on button "Save Order" at bounding box center [511, 311] width 57 height 23
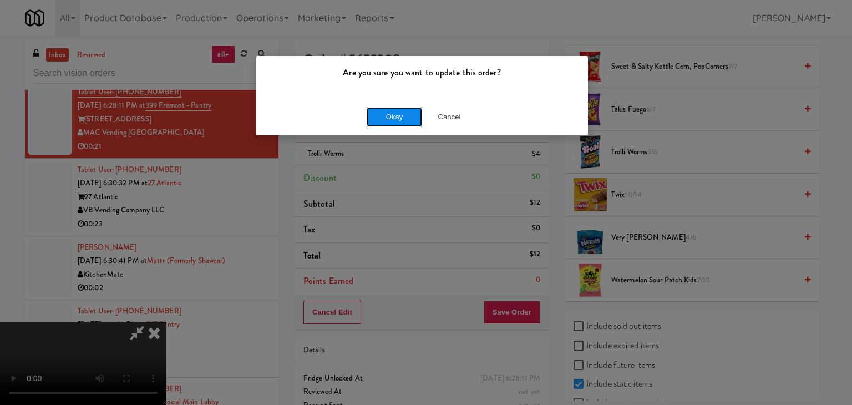
click at [375, 114] on button "Okay" at bounding box center [393, 117] width 55 height 20
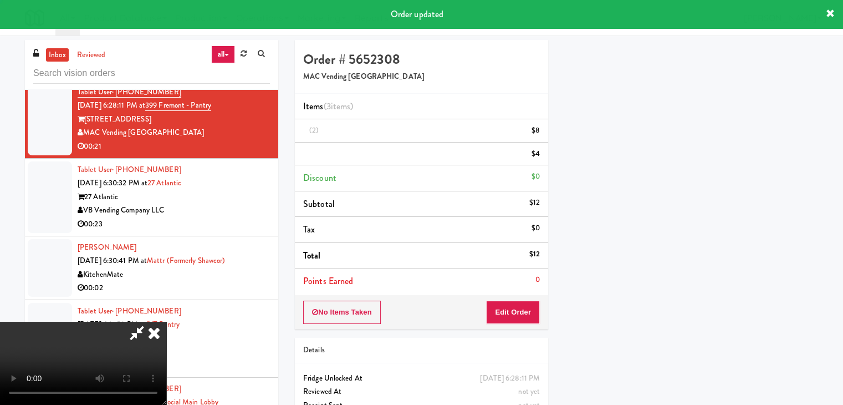
scroll to position [0, 0]
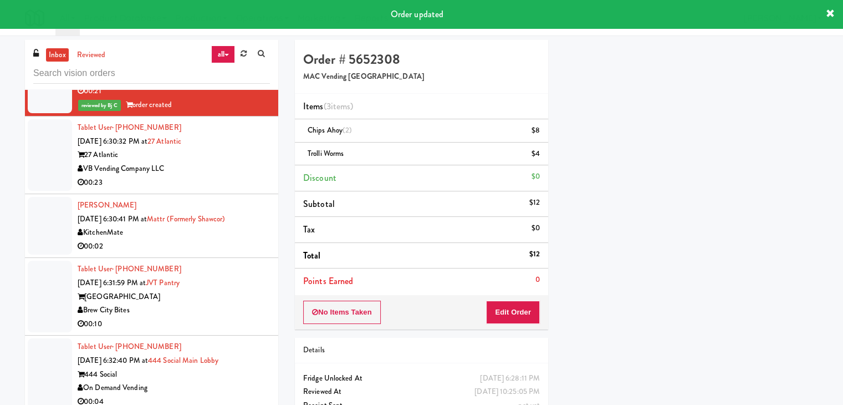
click at [233, 162] on div "VB Vending Company LLC" at bounding box center [174, 169] width 192 height 14
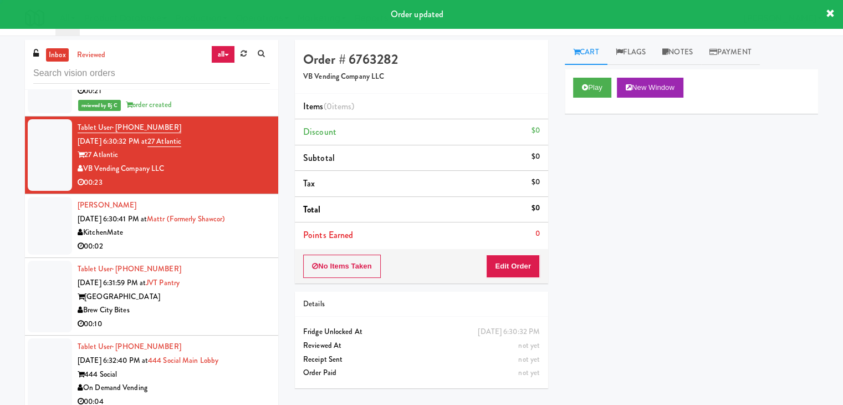
scroll to position [5221, 0]
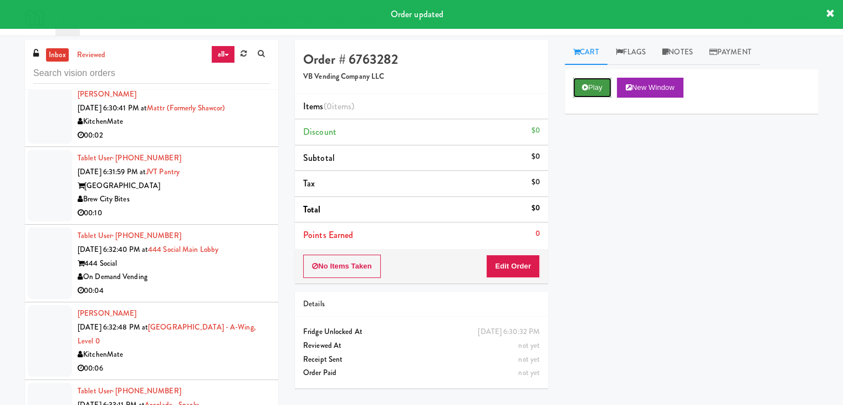
click at [590, 87] on button "Play" at bounding box center [592, 88] width 38 height 20
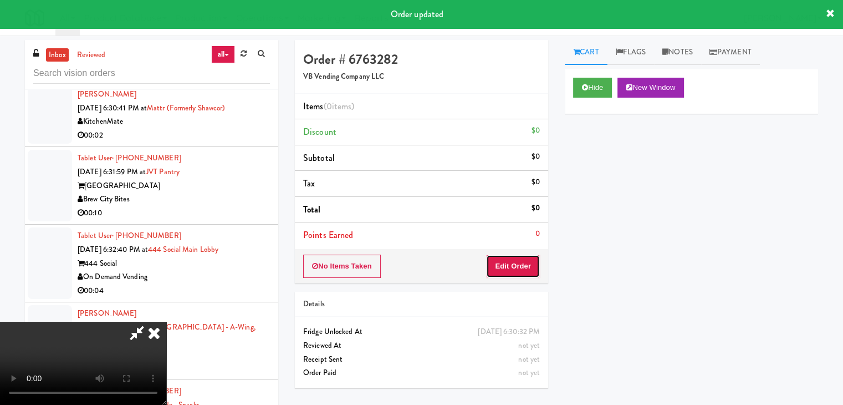
click at [522, 256] on button "Edit Order" at bounding box center [513, 265] width 54 height 23
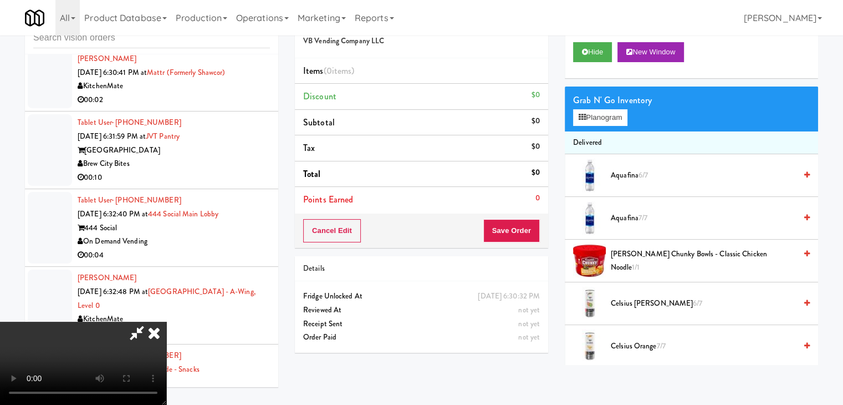
scroll to position [5207, 0]
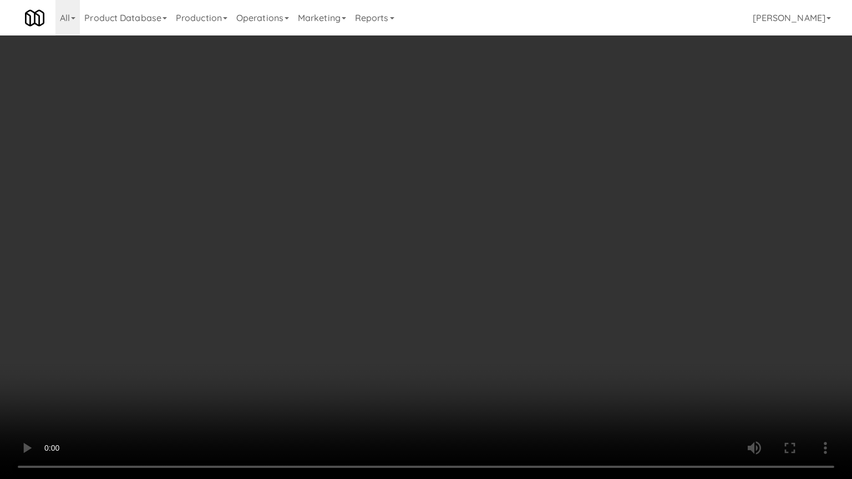
click at [482, 304] on video at bounding box center [426, 239] width 852 height 479
click at [468, 306] on video at bounding box center [426, 239] width 852 height 479
drag, startPoint x: 468, startPoint y: 306, endPoint x: 457, endPoint y: 258, distance: 49.5
click at [465, 306] on video at bounding box center [426, 239] width 852 height 479
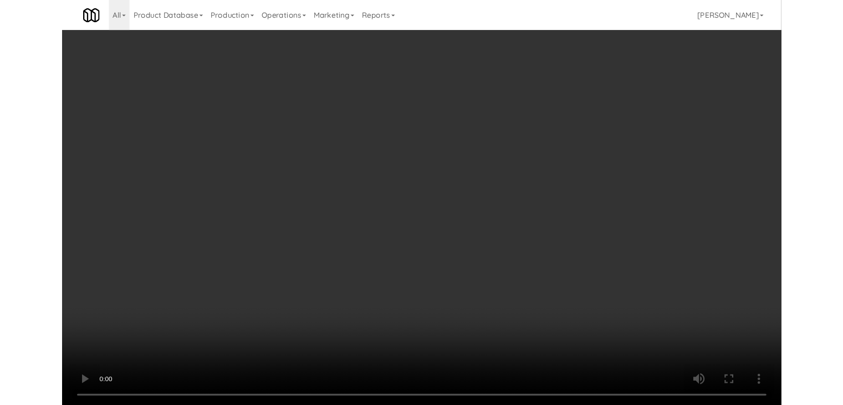
scroll to position [5221, 0]
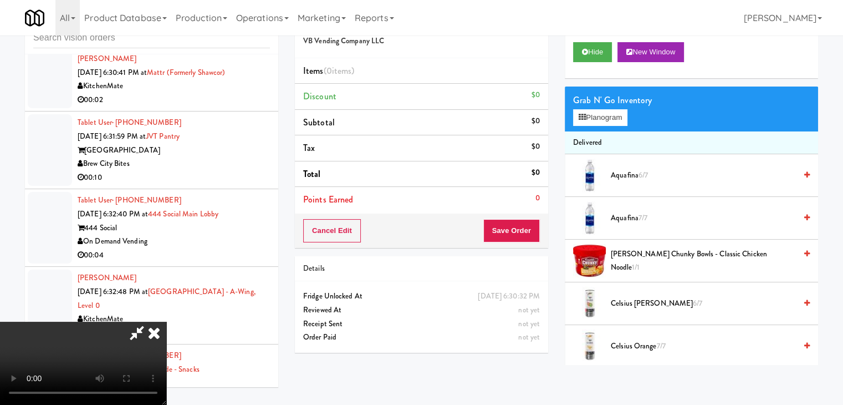
click at [166, 322] on video at bounding box center [83, 363] width 166 height 83
click at [166, 322] on icon at bounding box center [154, 333] width 24 height 22
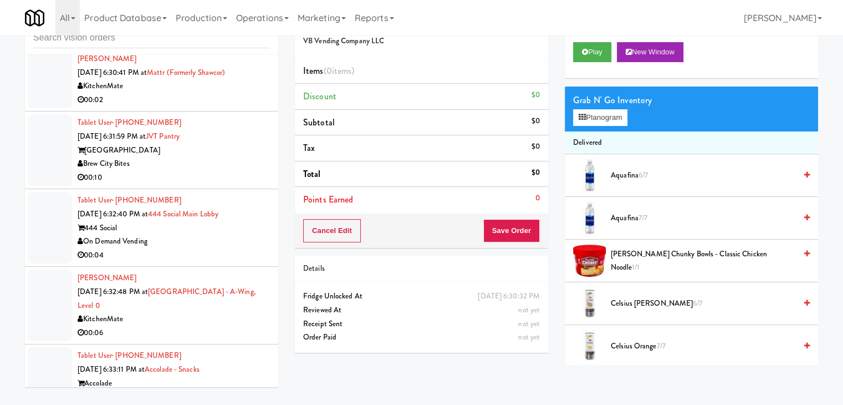
scroll to position [5055, 0]
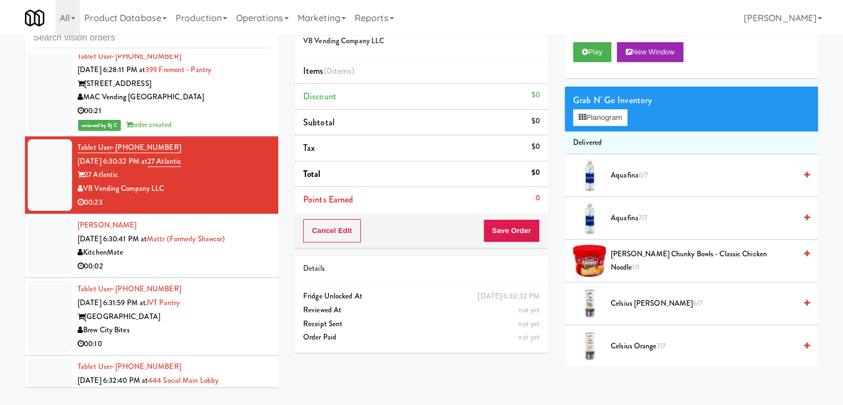
click at [243, 302] on div "Tablet User · (708) 305-1209 Sep 4, 2025 6:31:59 PM at JVT Pantry Juneau Villag…" at bounding box center [174, 316] width 192 height 68
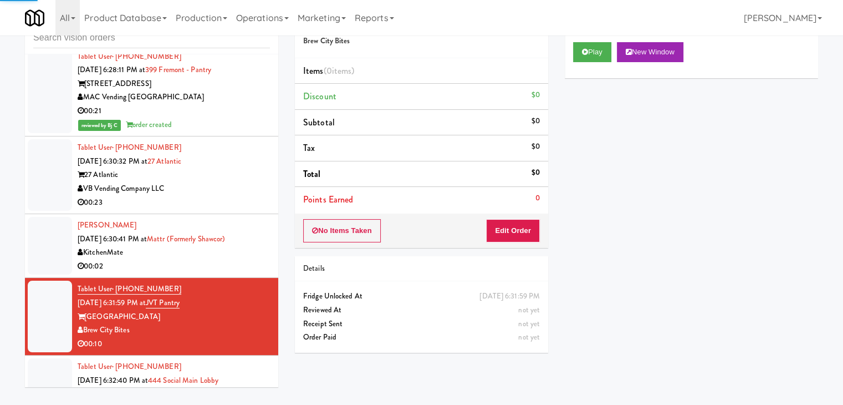
click at [599, 40] on div "Play New Window" at bounding box center [691, 56] width 253 height 44
click at [594, 47] on button "Play" at bounding box center [592, 52] width 38 height 20
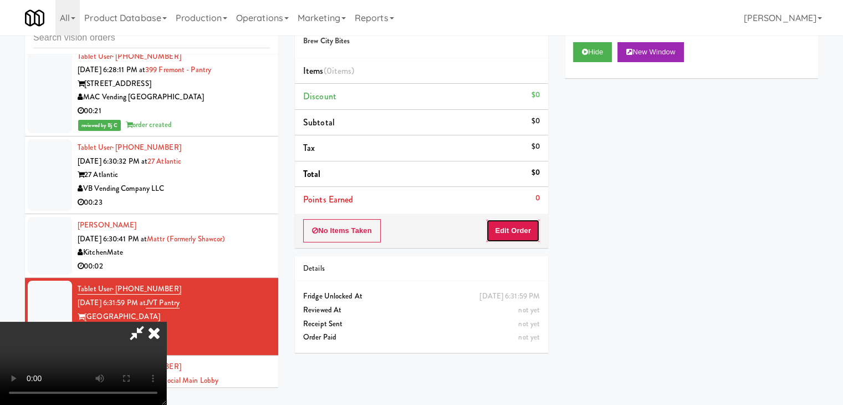
click at [518, 223] on button "Edit Order" at bounding box center [513, 230] width 54 height 23
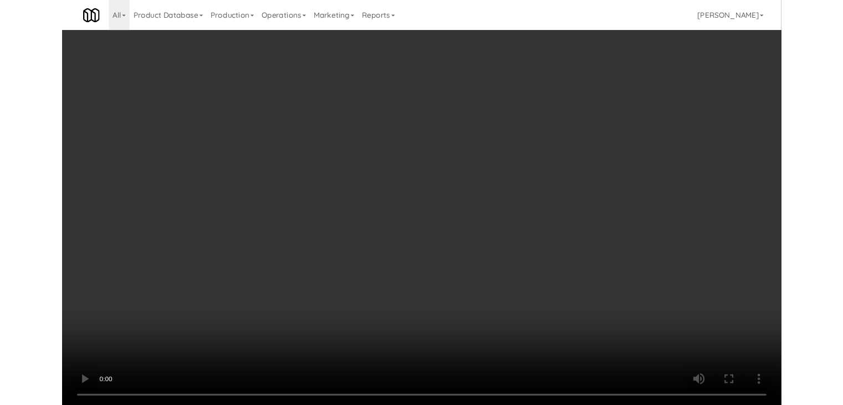
scroll to position [5041, 0]
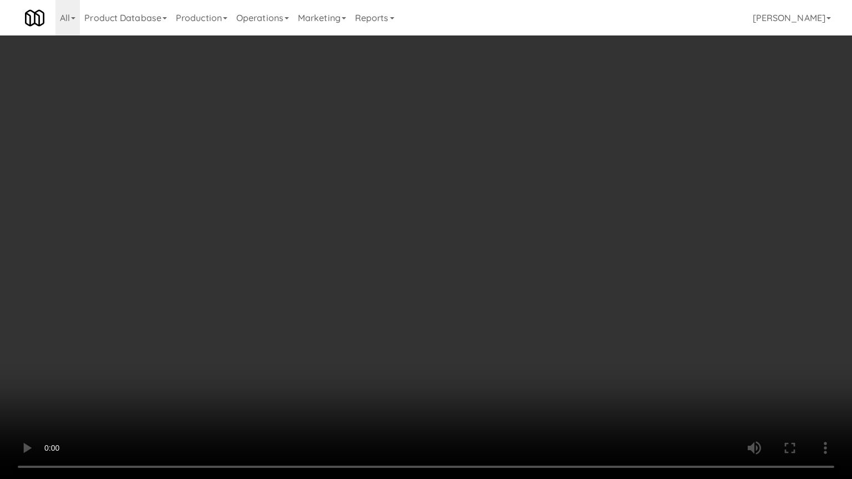
click at [533, 253] on video at bounding box center [426, 239] width 852 height 479
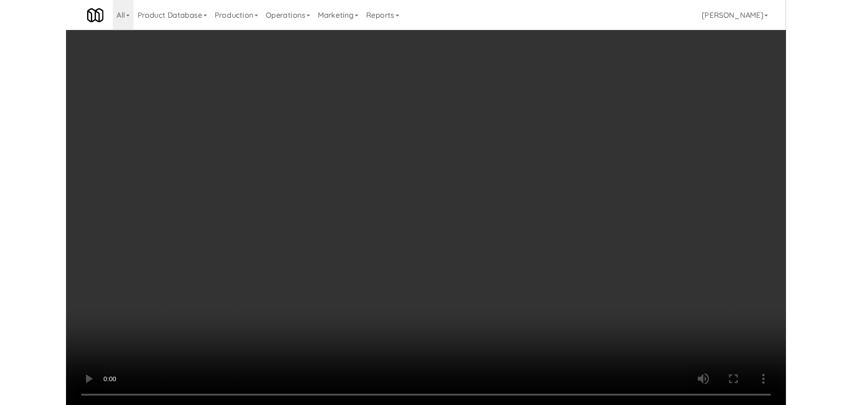
scroll to position [5055, 0]
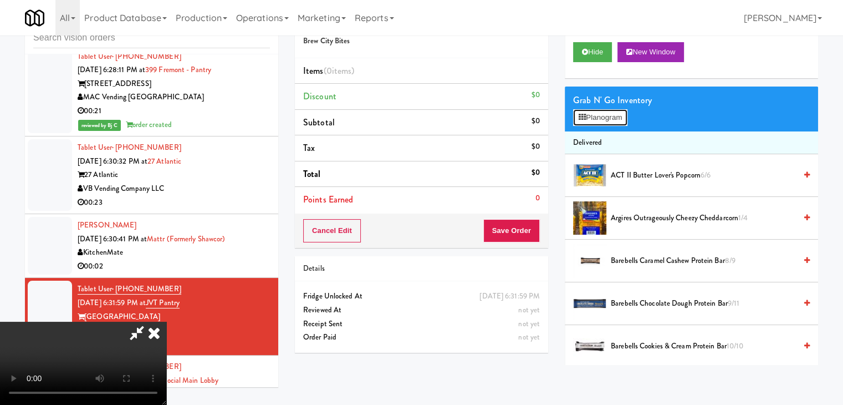
click at [596, 116] on button "Planogram" at bounding box center [600, 117] width 54 height 17
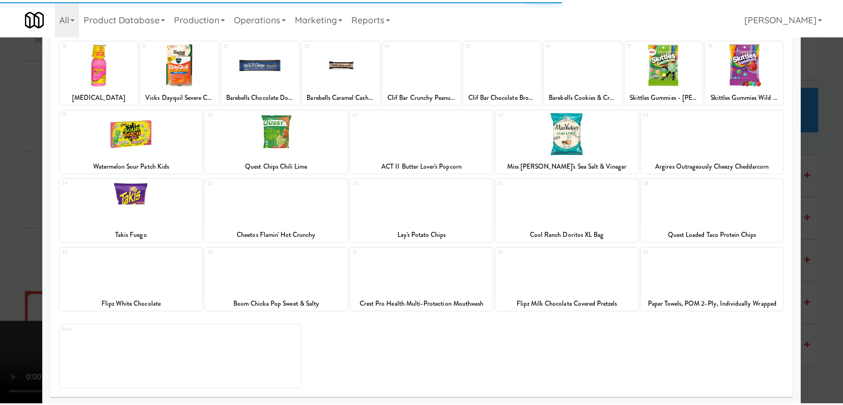
scroll to position [140, 0]
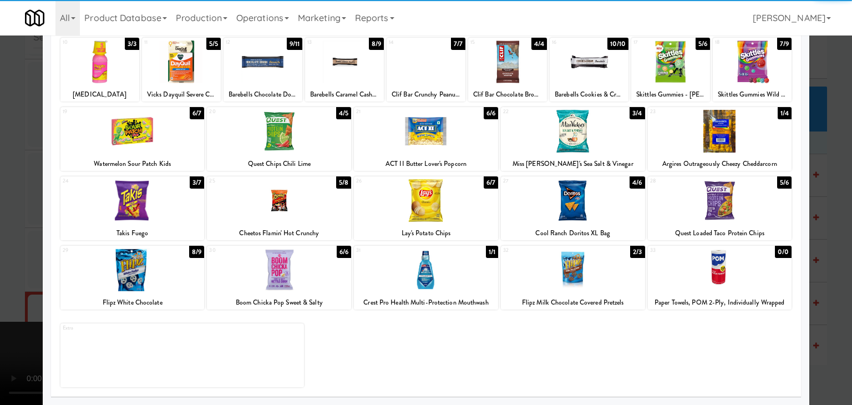
click at [142, 209] on div at bounding box center [132, 200] width 144 height 43
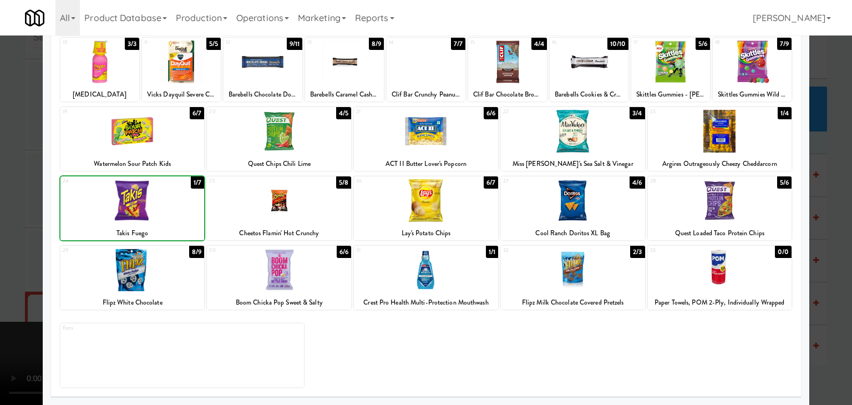
click at [16, 229] on div at bounding box center [426, 202] width 852 height 405
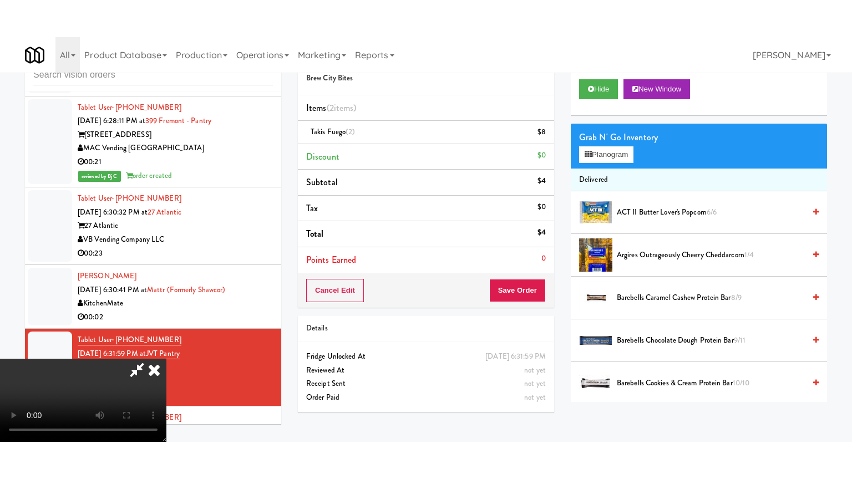
scroll to position [5055, 0]
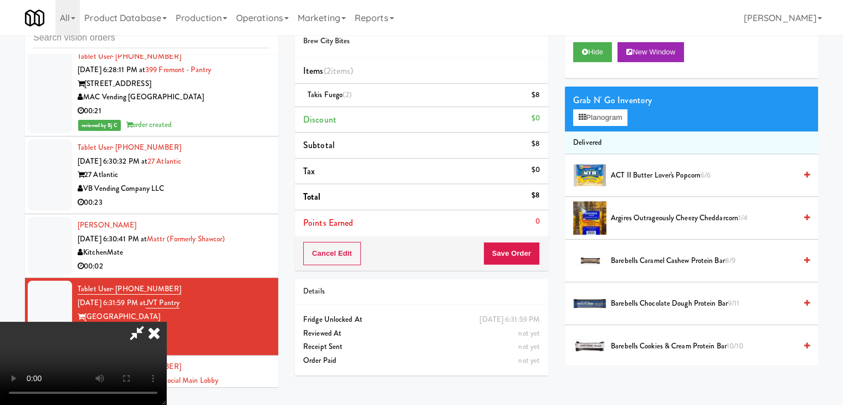
drag, startPoint x: 497, startPoint y: 253, endPoint x: 506, endPoint y: 253, distance: 9.4
click at [506, 253] on div "Order # 6055287 Brew City Bites Items (2 items ) Takis Fuego (2) $8 Discount $0…" at bounding box center [556, 193] width 523 height 379
click at [506, 253] on button "Save Order" at bounding box center [511, 253] width 57 height 23
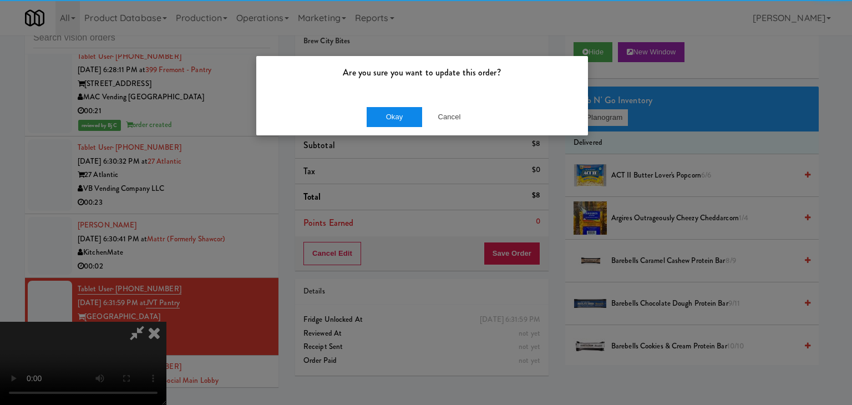
drag, startPoint x: 390, startPoint y: 96, endPoint x: 388, endPoint y: 108, distance: 12.4
click at [390, 96] on div "Are you sure you want to update this order?" at bounding box center [422, 77] width 332 height 42
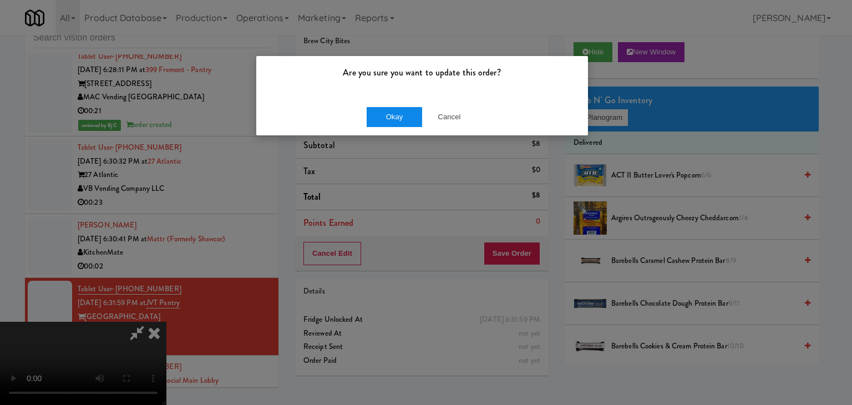
drag, startPoint x: 388, startPoint y: 108, endPoint x: 386, endPoint y: 115, distance: 7.5
click at [387, 112] on div "Okay Cancel" at bounding box center [422, 116] width 332 height 37
click at [386, 115] on button "Okay" at bounding box center [393, 117] width 55 height 20
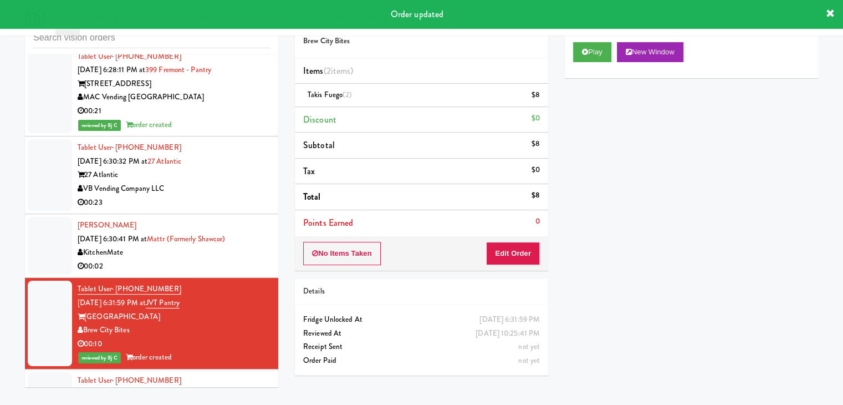
click at [218, 182] on div "VB Vending Company LLC" at bounding box center [174, 189] width 192 height 14
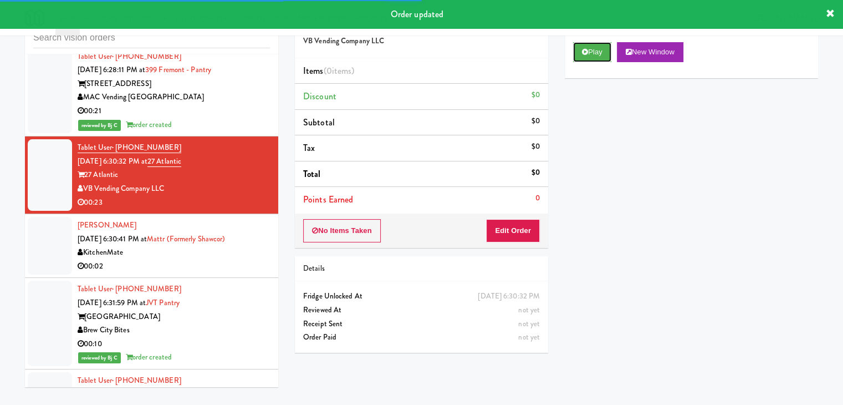
drag, startPoint x: 585, startPoint y: 60, endPoint x: 577, endPoint y: 65, distance: 10.2
click at [585, 58] on button "Play" at bounding box center [592, 52] width 38 height 20
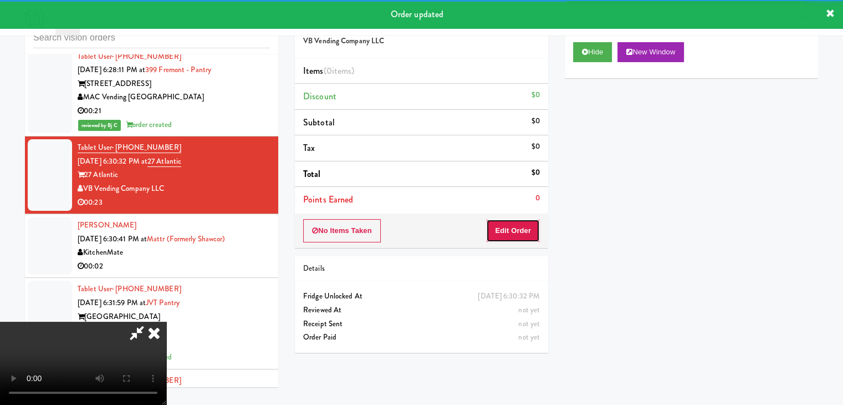
click at [524, 220] on button "Edit Order" at bounding box center [513, 230] width 54 height 23
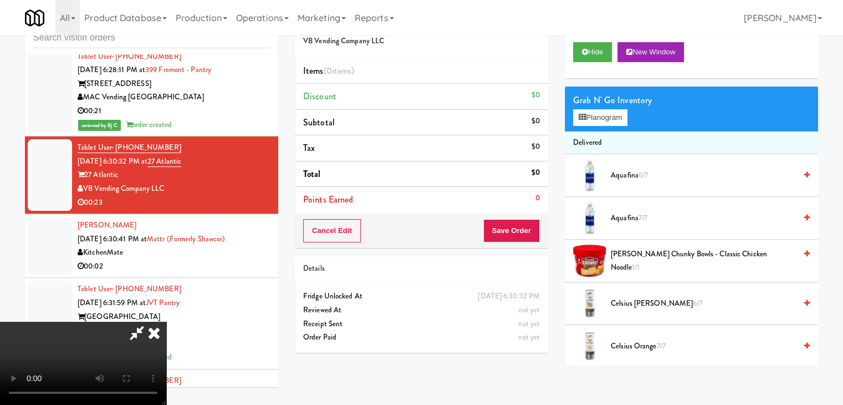
scroll to position [5041, 0]
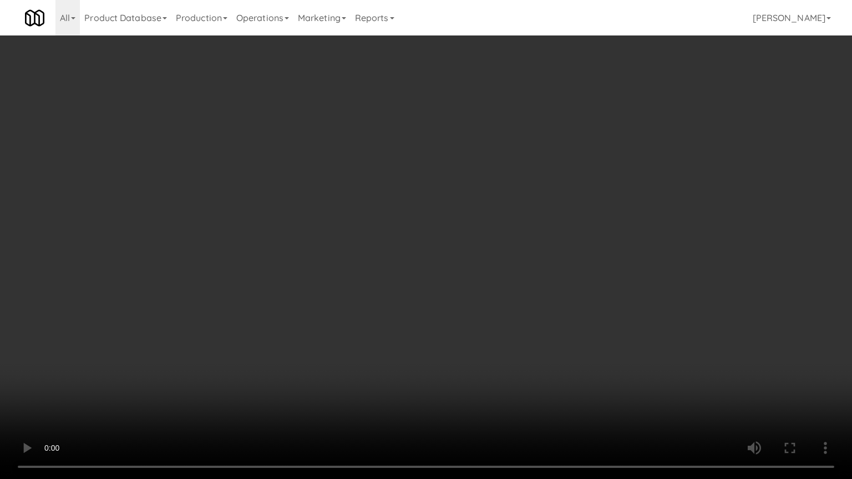
click at [531, 272] on video at bounding box center [426, 239] width 852 height 479
click at [531, 273] on video at bounding box center [426, 239] width 852 height 479
click at [529, 276] on video at bounding box center [426, 239] width 852 height 479
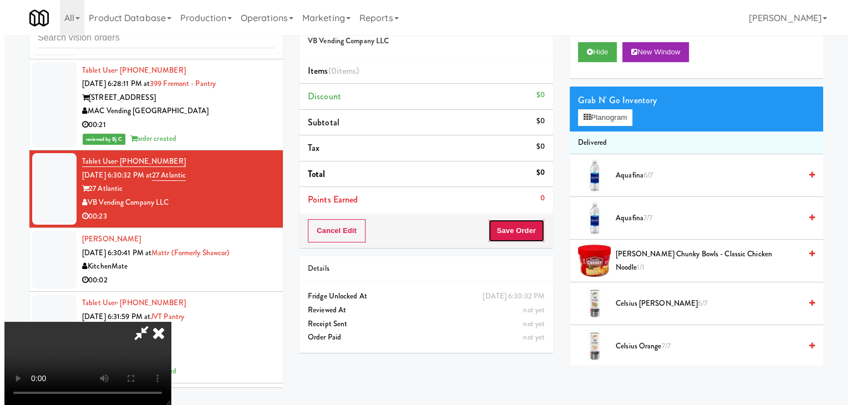
scroll to position [5055, 0]
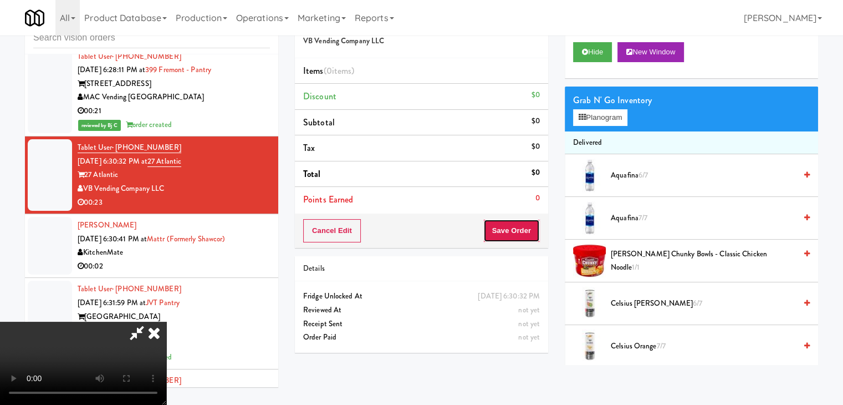
click at [529, 228] on button "Save Order" at bounding box center [511, 230] width 57 height 23
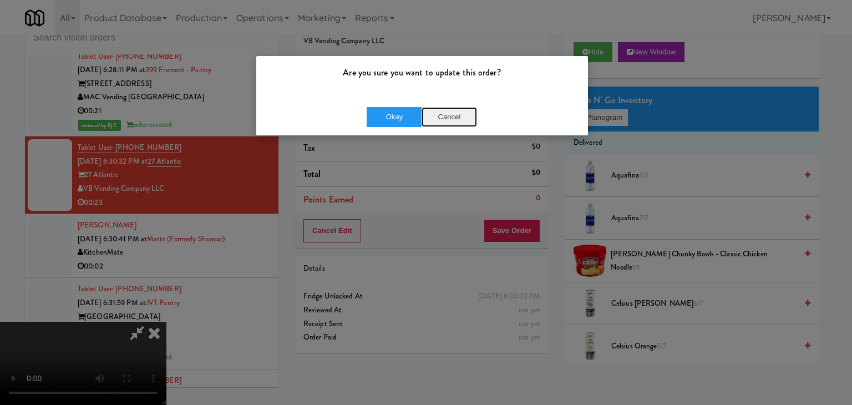
click at [456, 120] on button "Cancel" at bounding box center [448, 117] width 55 height 20
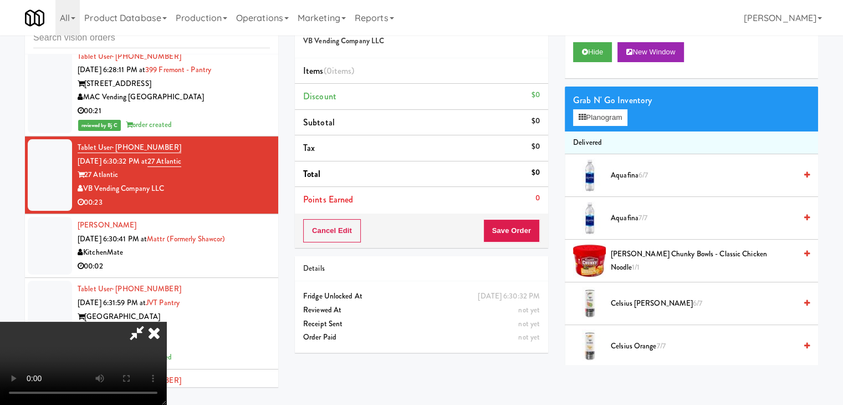
click at [166, 322] on video at bounding box center [83, 363] width 166 height 83
click at [621, 111] on button "Planogram" at bounding box center [600, 117] width 54 height 17
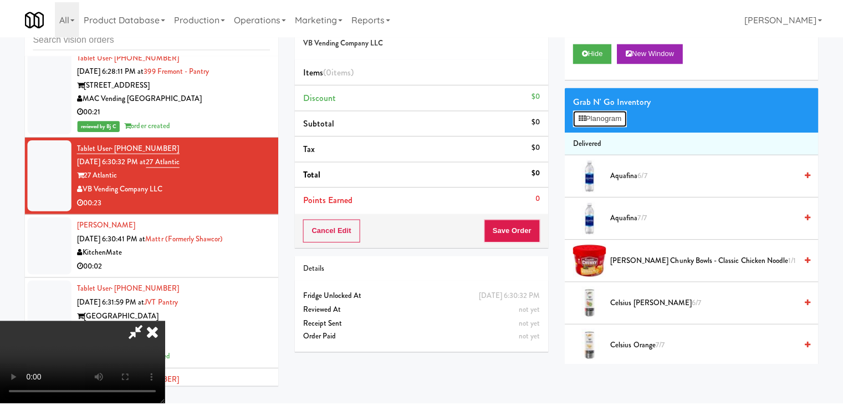
scroll to position [5041, 0]
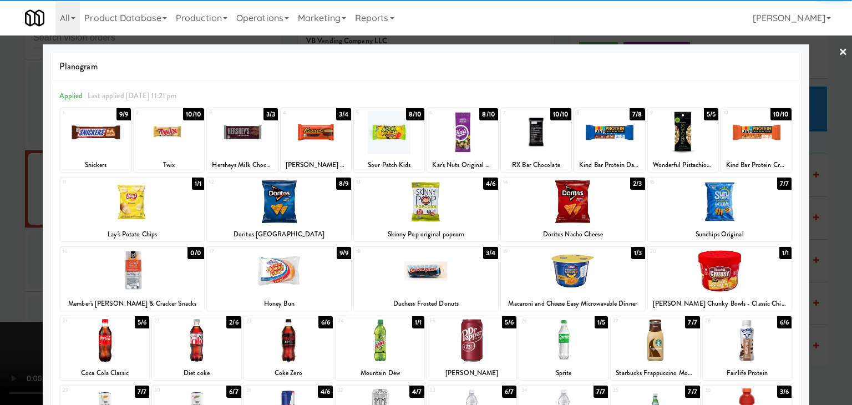
click at [586, 205] on div at bounding box center [573, 201] width 144 height 43
click at [570, 333] on div at bounding box center [563, 340] width 89 height 43
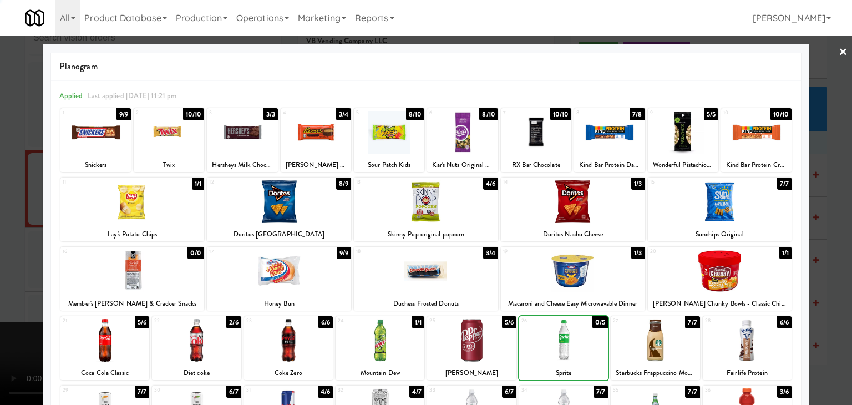
click at [2, 263] on div at bounding box center [426, 202] width 852 height 405
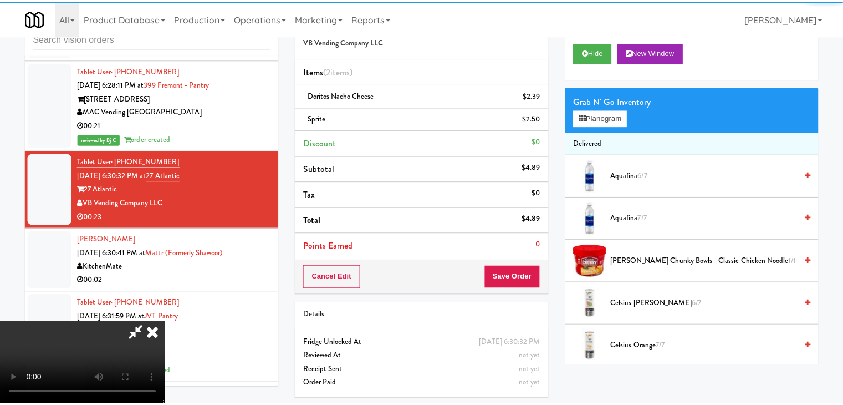
scroll to position [5055, 0]
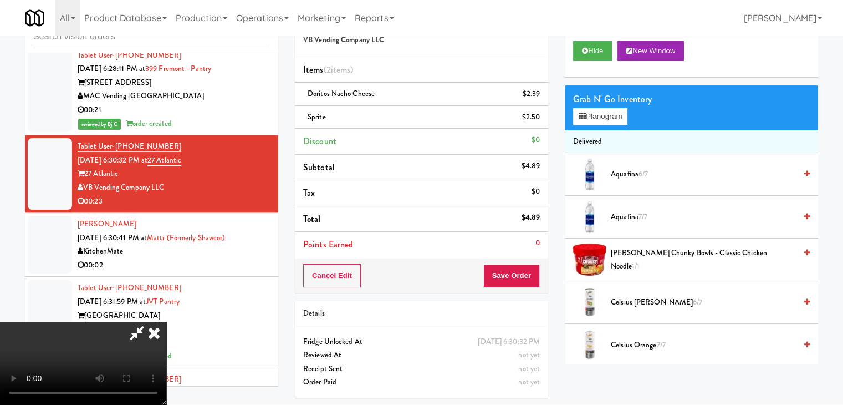
click at [166, 322] on video at bounding box center [83, 363] width 166 height 83
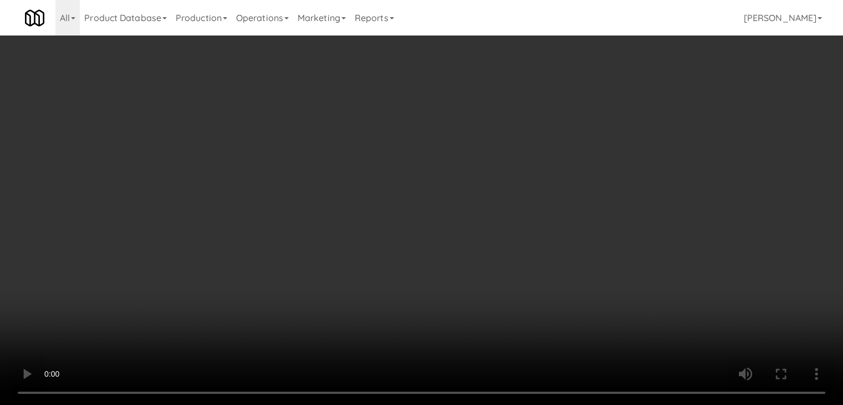
scroll to position [5041, 0]
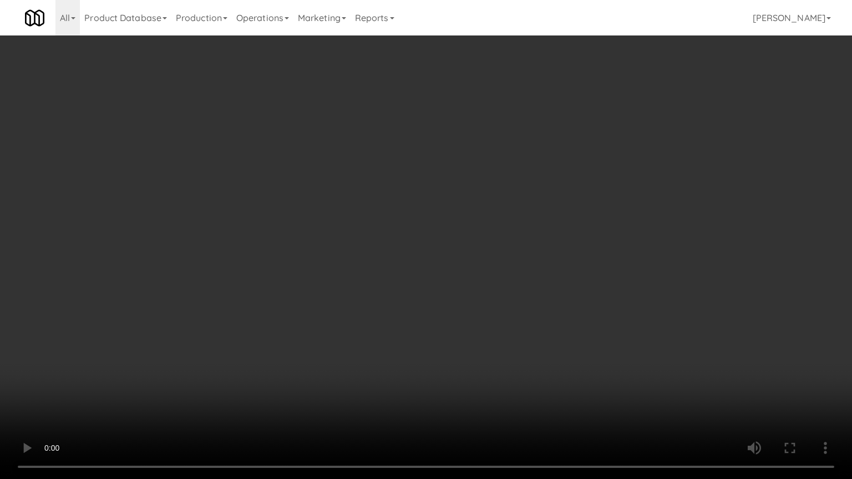
click at [473, 284] on video at bounding box center [426, 239] width 852 height 479
click at [475, 288] on video at bounding box center [426, 239] width 852 height 479
click at [467, 320] on video at bounding box center [426, 239] width 852 height 479
click at [469, 317] on video at bounding box center [426, 239] width 852 height 479
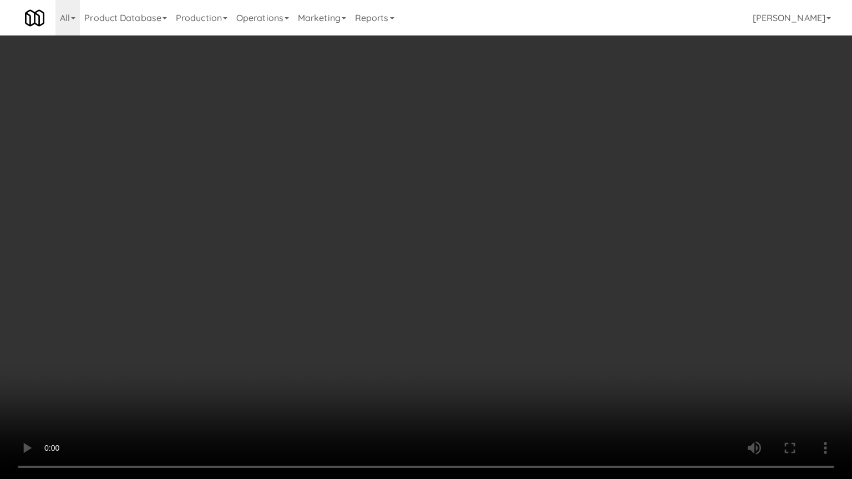
click at [470, 317] on video at bounding box center [426, 239] width 852 height 479
click at [466, 302] on video at bounding box center [426, 239] width 852 height 479
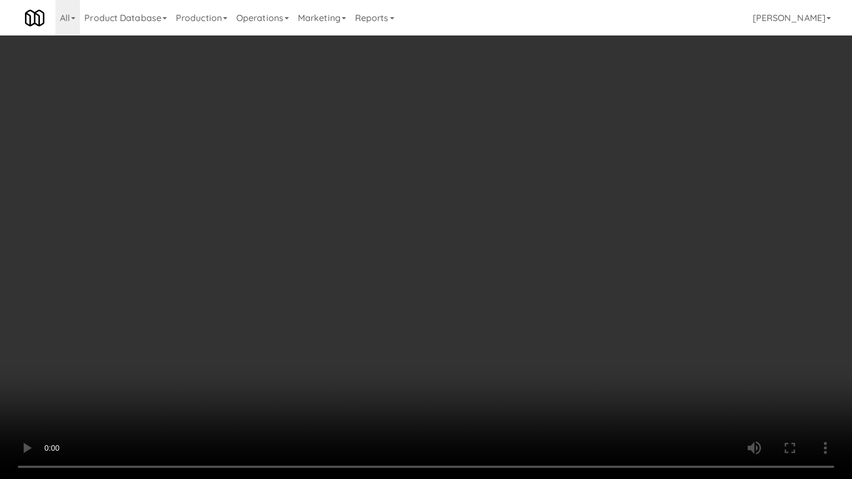
click at [503, 313] on video at bounding box center [426, 239] width 852 height 479
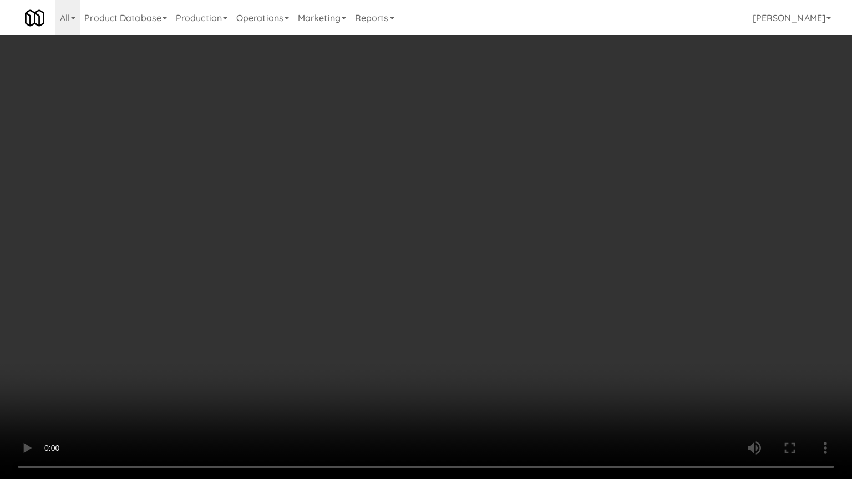
click at [503, 313] on video at bounding box center [426, 239] width 852 height 479
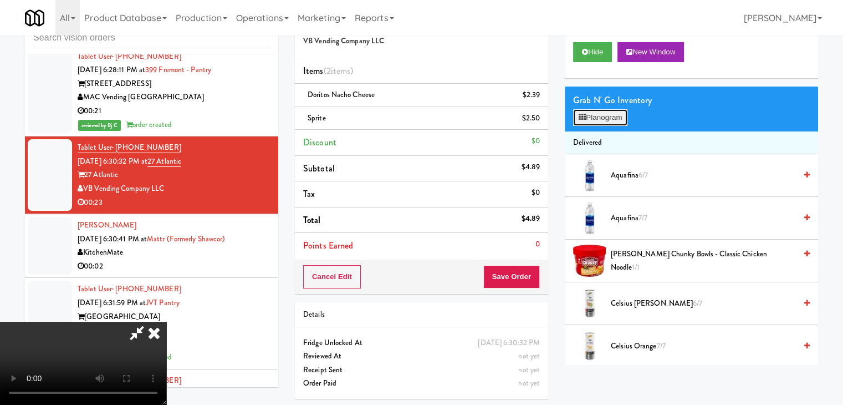
click at [605, 123] on button "Planogram" at bounding box center [600, 117] width 54 height 17
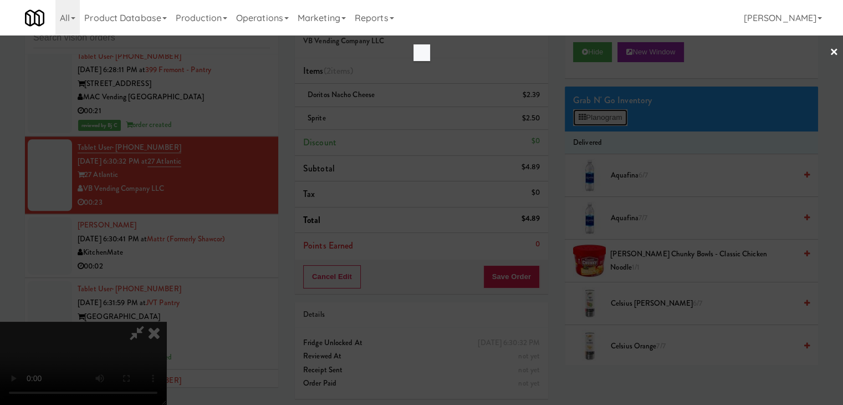
scroll to position [5041, 0]
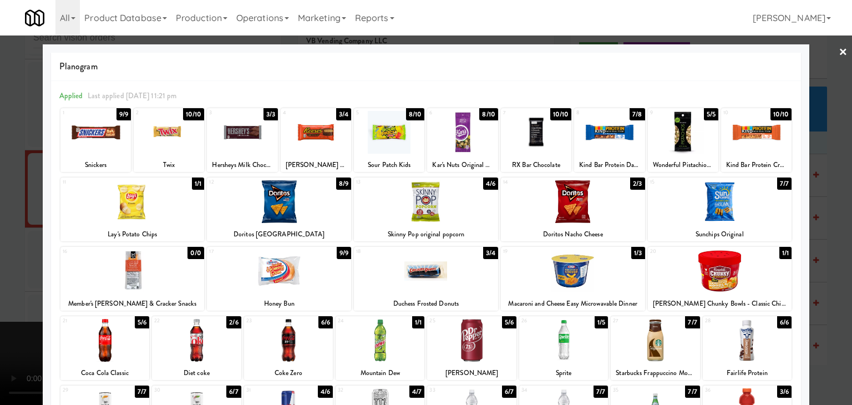
drag, startPoint x: 410, startPoint y: 269, endPoint x: 226, endPoint y: 262, distance: 184.2
click at [410, 269] on div at bounding box center [426, 270] width 144 height 43
drag, startPoint x: 0, startPoint y: 251, endPoint x: 169, endPoint y: 241, distance: 168.9
click at [9, 251] on div at bounding box center [426, 202] width 852 height 405
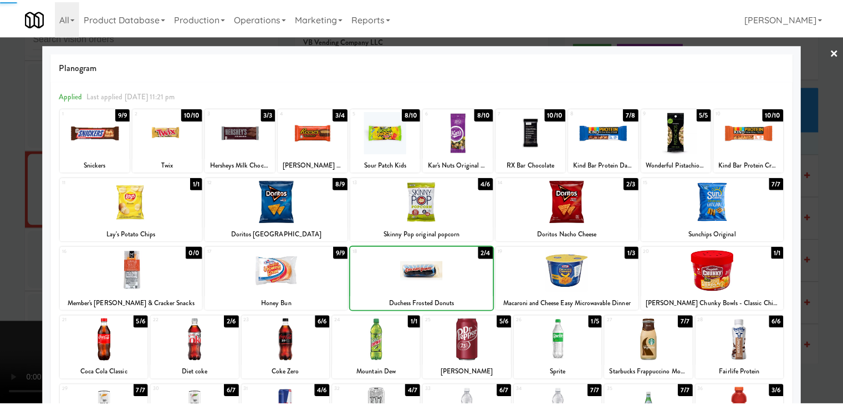
scroll to position [5055, 0]
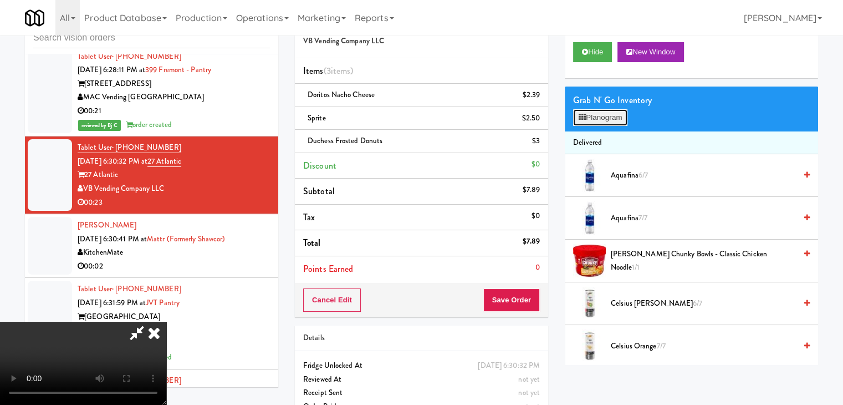
click at [601, 116] on button "Planogram" at bounding box center [600, 117] width 54 height 17
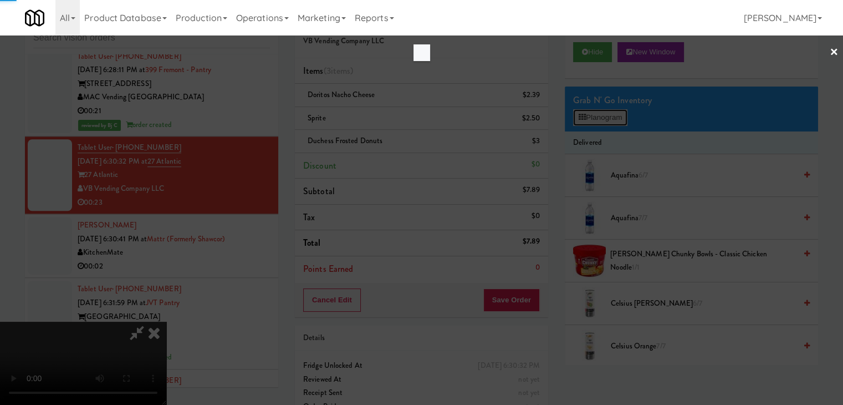
scroll to position [5041, 0]
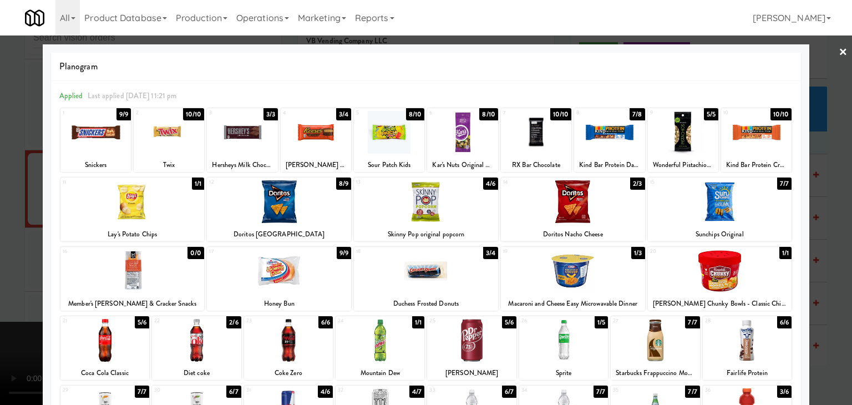
click at [175, 136] on div at bounding box center [169, 132] width 70 height 43
click at [2, 178] on div at bounding box center [426, 202] width 852 height 405
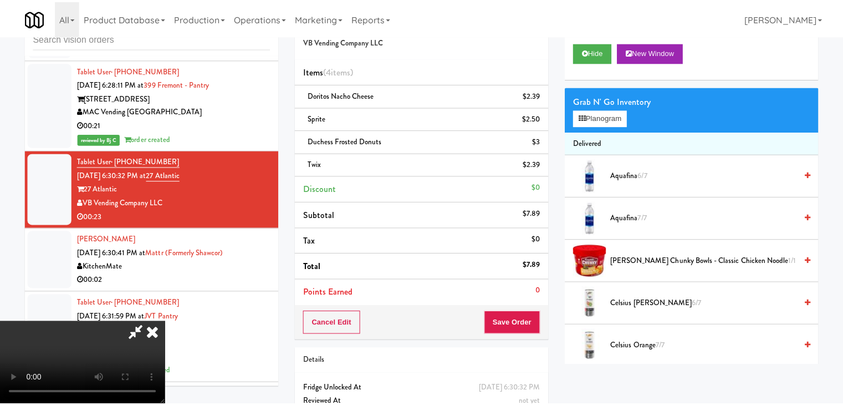
scroll to position [5055, 0]
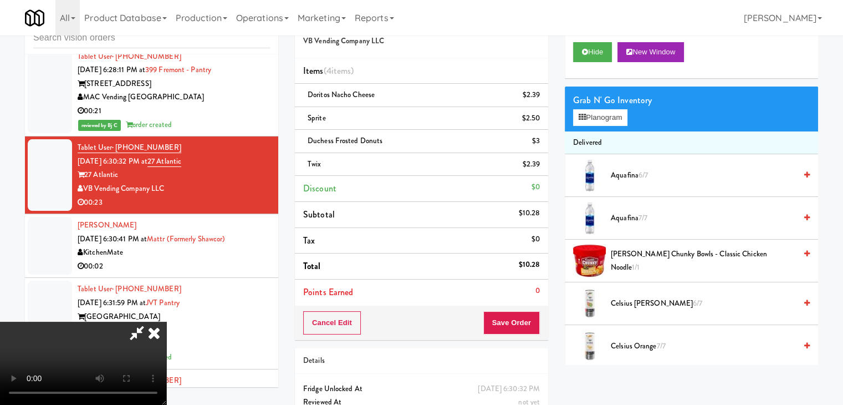
click at [166, 322] on video at bounding box center [83, 363] width 166 height 83
drag, startPoint x: 507, startPoint y: 303, endPoint x: 504, endPoint y: 318, distance: 14.7
click at [504, 308] on div "Order # 6763282 VB Vending Company LLC Items (4 items ) Doritos Nacho Cheese $2…" at bounding box center [556, 228] width 523 height 448
drag, startPoint x: 504, startPoint y: 318, endPoint x: 513, endPoint y: 325, distance: 11.4
click at [512, 324] on div "Order # 6763282 VB Vending Company LLC Items (4 items ) Doritos Nacho Cheese $2…" at bounding box center [556, 228] width 523 height 448
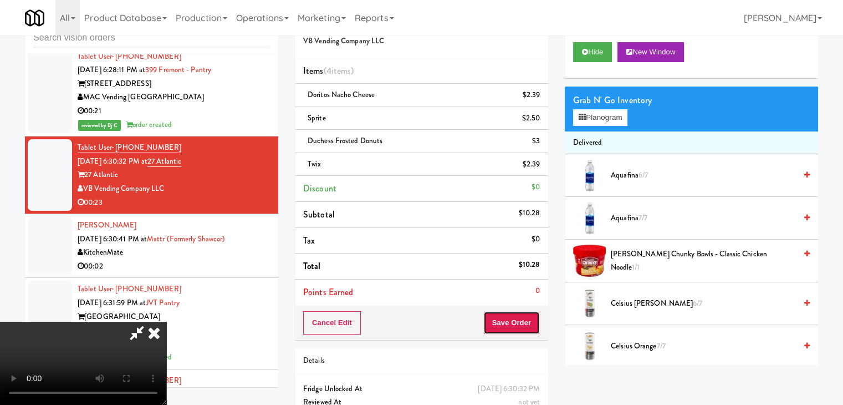
click at [513, 325] on button "Save Order" at bounding box center [511, 322] width 57 height 23
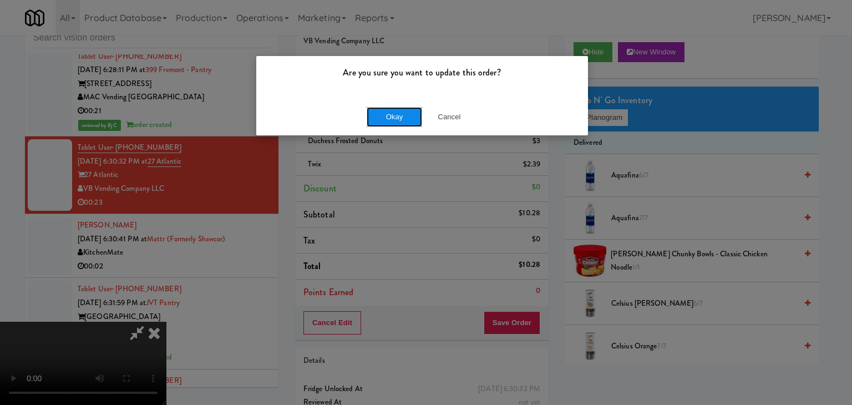
click at [398, 119] on button "Okay" at bounding box center [393, 117] width 55 height 20
click at [398, 119] on div "Okay Cancel" at bounding box center [422, 116] width 332 height 37
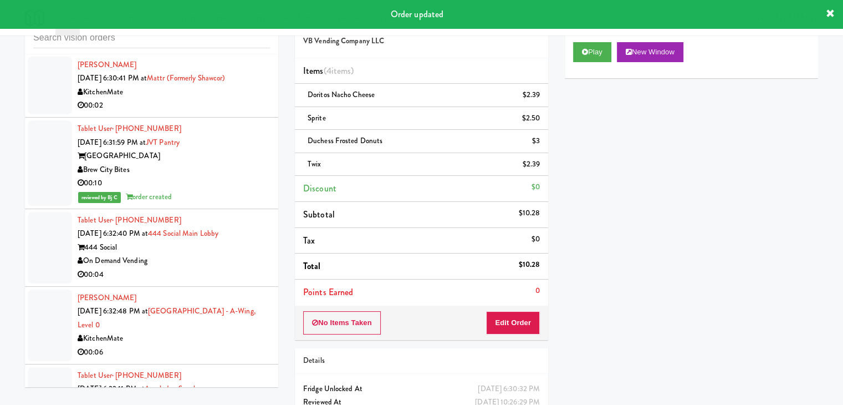
scroll to position [5166, 0]
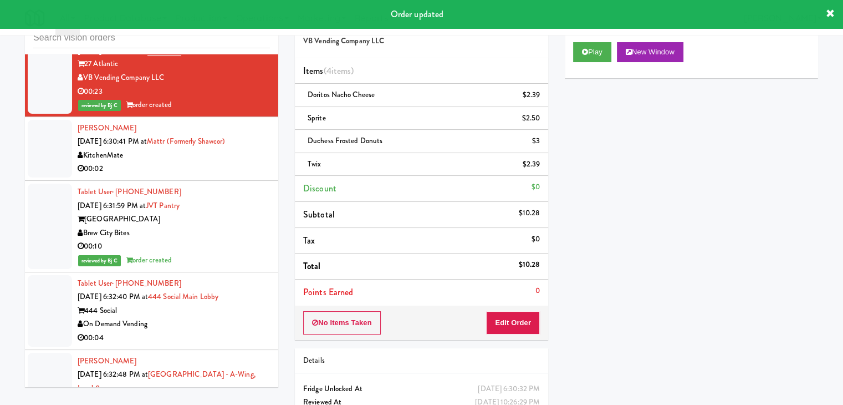
click at [211, 169] on div "00:02" at bounding box center [174, 169] width 192 height 14
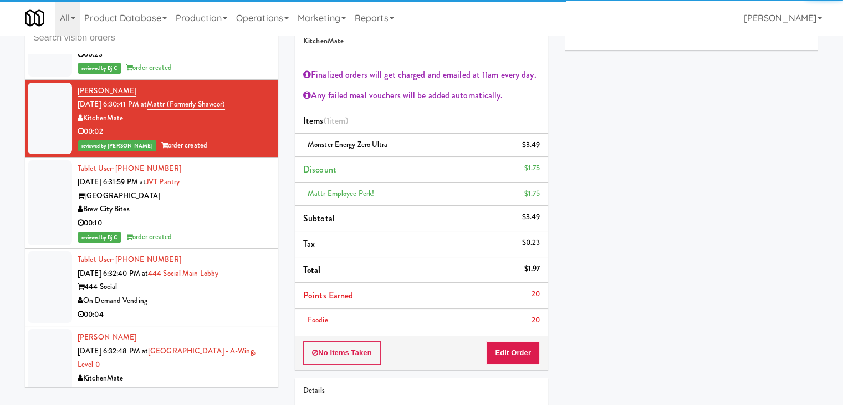
scroll to position [5276, 0]
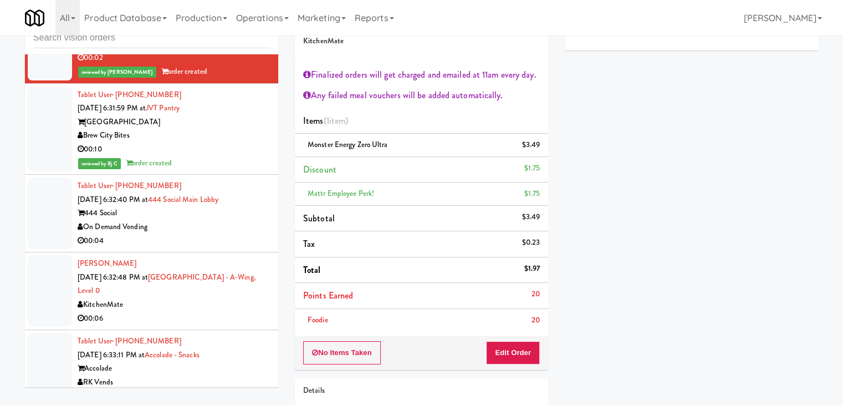
click at [205, 226] on div "On Demand Vending" at bounding box center [174, 227] width 192 height 14
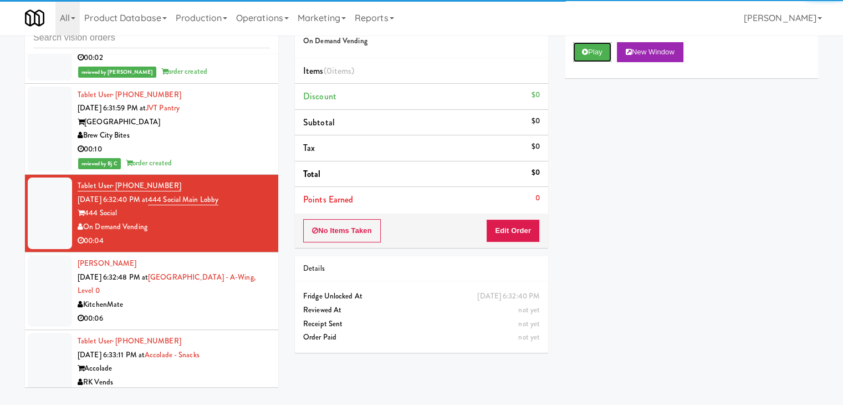
drag, startPoint x: 596, startPoint y: 57, endPoint x: 587, endPoint y: 75, distance: 20.6
click at [595, 57] on button "Play" at bounding box center [592, 52] width 38 height 20
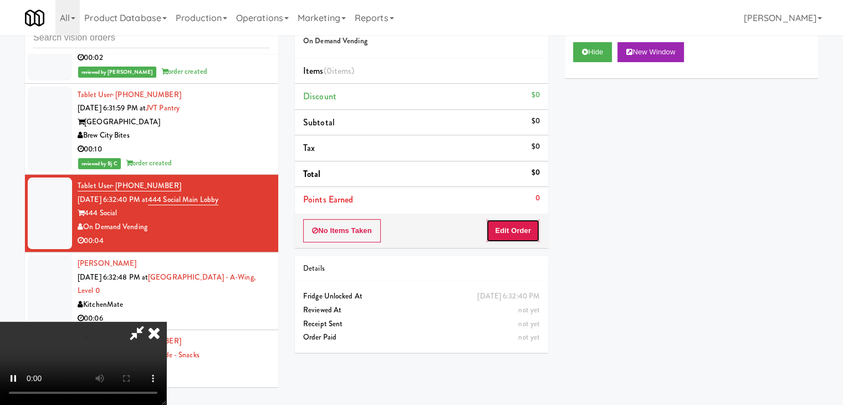
click at [509, 233] on button "Edit Order" at bounding box center [513, 230] width 54 height 23
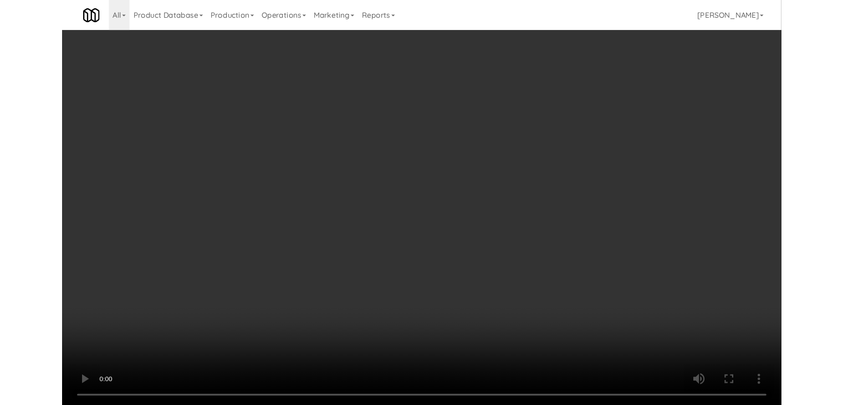
scroll to position [5263, 0]
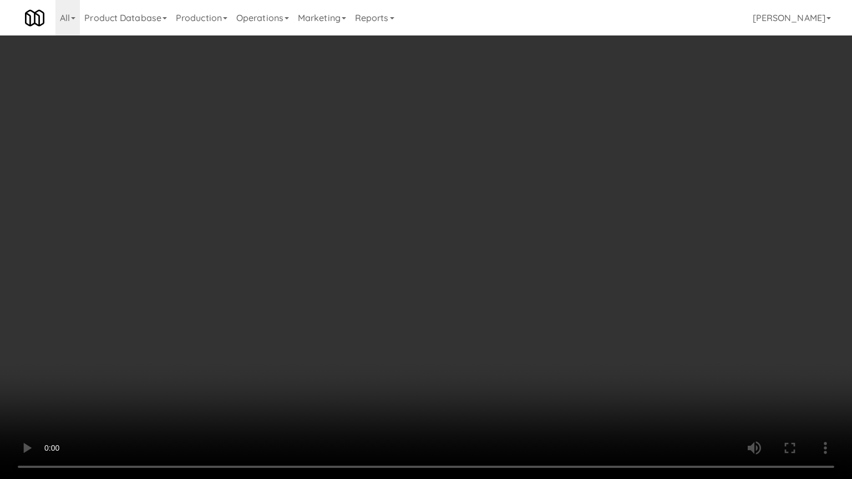
click at [448, 310] on video at bounding box center [426, 239] width 852 height 479
click at [432, 384] on video at bounding box center [426, 239] width 852 height 479
click at [441, 361] on video at bounding box center [426, 239] width 852 height 479
drag, startPoint x: 440, startPoint y: 360, endPoint x: 538, endPoint y: 180, distance: 205.2
click at [440, 359] on video at bounding box center [426, 239] width 852 height 479
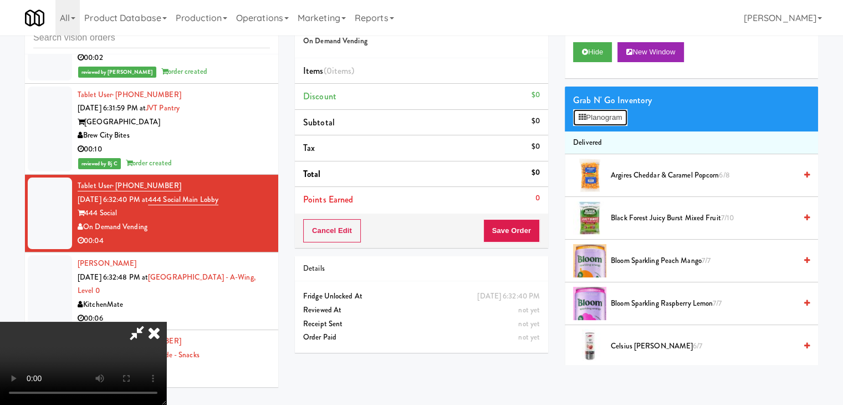
click at [608, 115] on button "Planogram" at bounding box center [600, 117] width 54 height 17
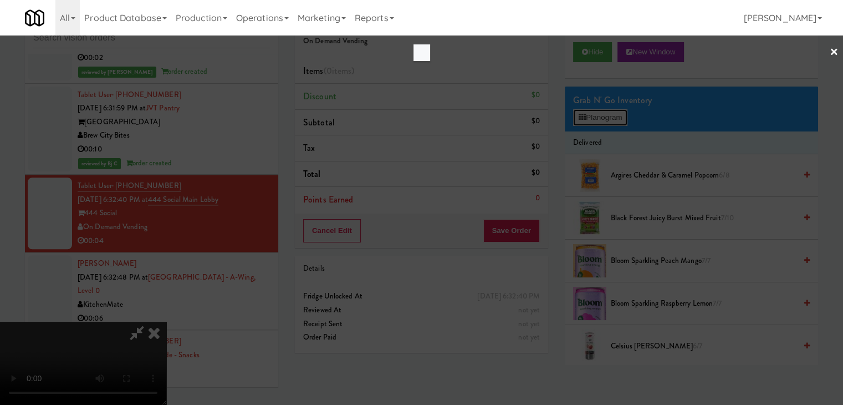
scroll to position [5263, 0]
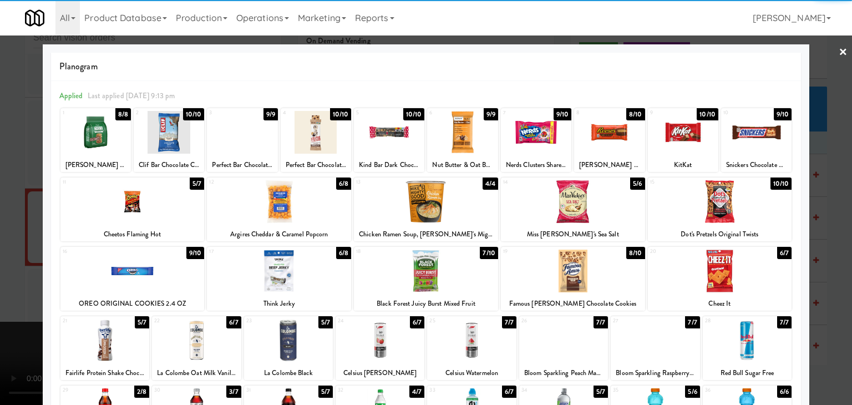
click at [120, 347] on div at bounding box center [104, 340] width 89 height 43
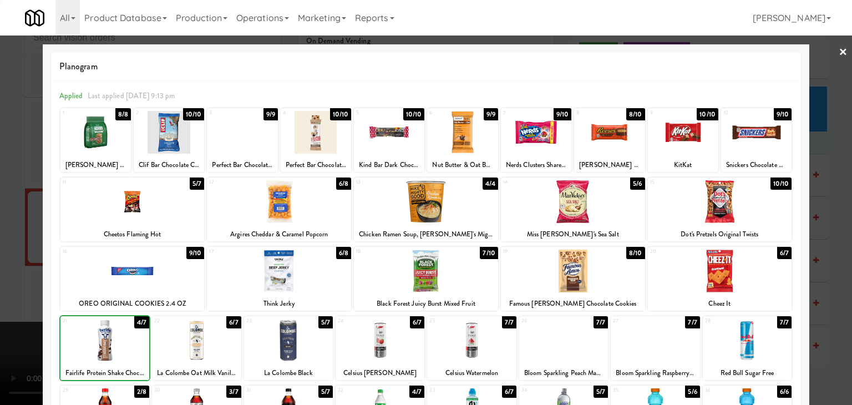
click at [21, 307] on div at bounding box center [426, 202] width 852 height 405
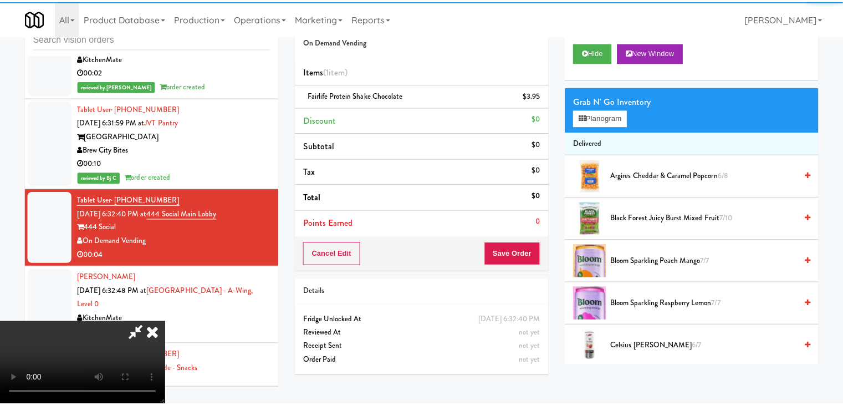
scroll to position [5276, 0]
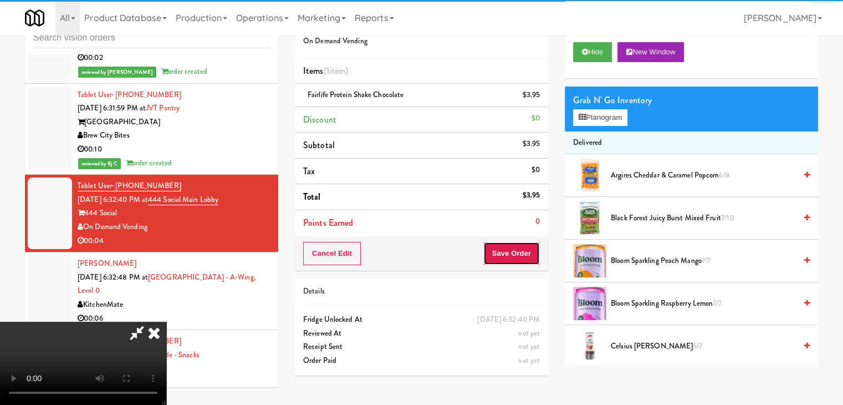
click at [518, 253] on button "Save Order" at bounding box center [511, 253] width 57 height 23
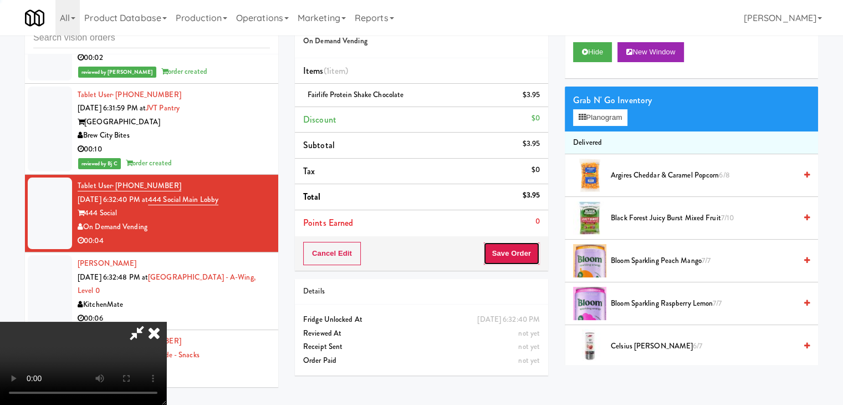
click at [518, 253] on button "Save Order" at bounding box center [511, 253] width 57 height 23
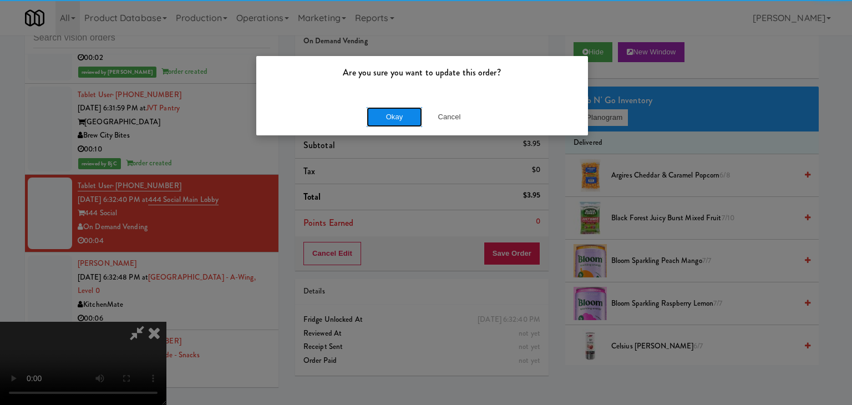
click at [390, 119] on button "Okay" at bounding box center [393, 117] width 55 height 20
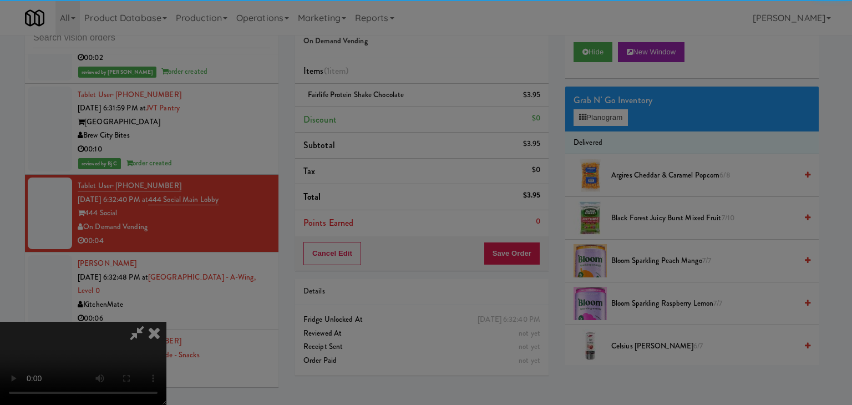
click at [390, 115] on div "Okay Cancel" at bounding box center [422, 96] width 332 height 37
click at [390, 119] on div at bounding box center [426, 202] width 852 height 405
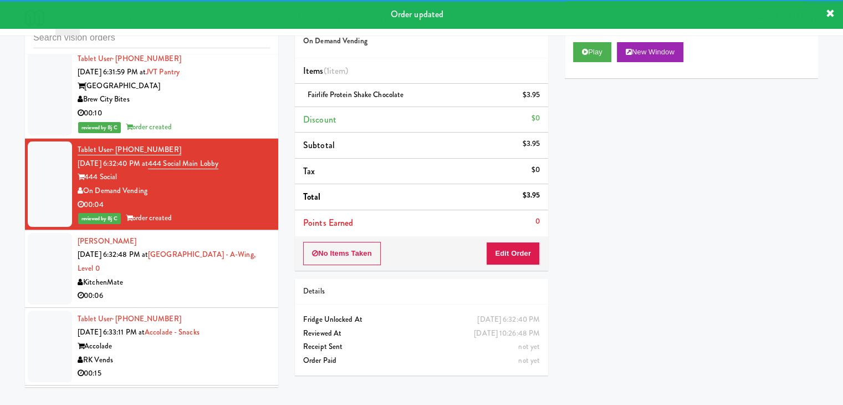
scroll to position [5332, 0]
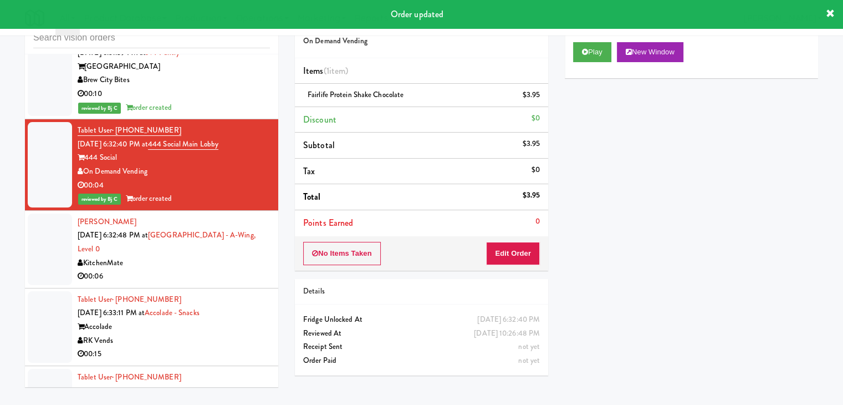
drag, startPoint x: 213, startPoint y: 254, endPoint x: 217, endPoint y: 260, distance: 6.9
click at [215, 257] on div "KitchenMate" at bounding box center [174, 263] width 192 height 14
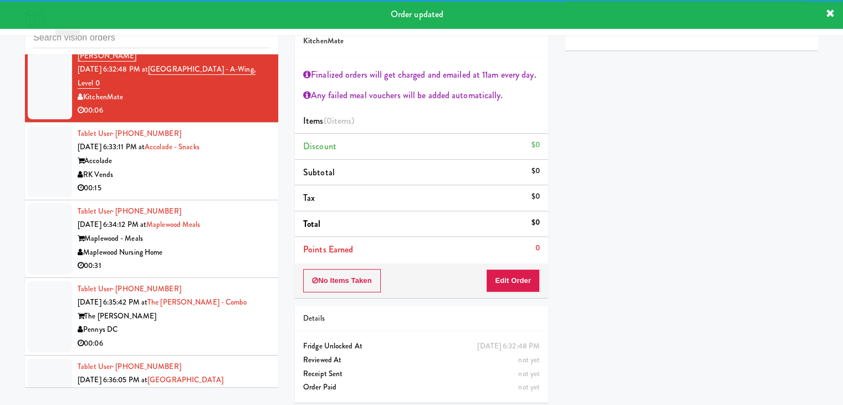
scroll to position [5498, 0]
click at [230, 169] on div "RK Vends" at bounding box center [174, 174] width 192 height 14
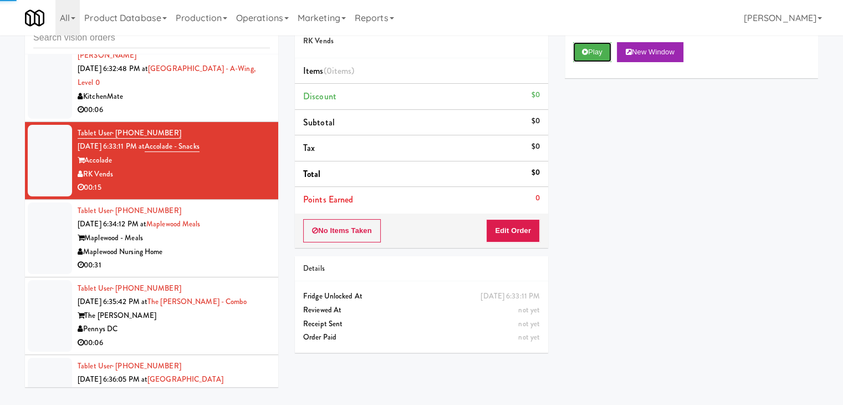
drag, startPoint x: 594, startPoint y: 53, endPoint x: 578, endPoint y: 119, distance: 68.4
click at [594, 53] on button "Play" at bounding box center [592, 52] width 38 height 20
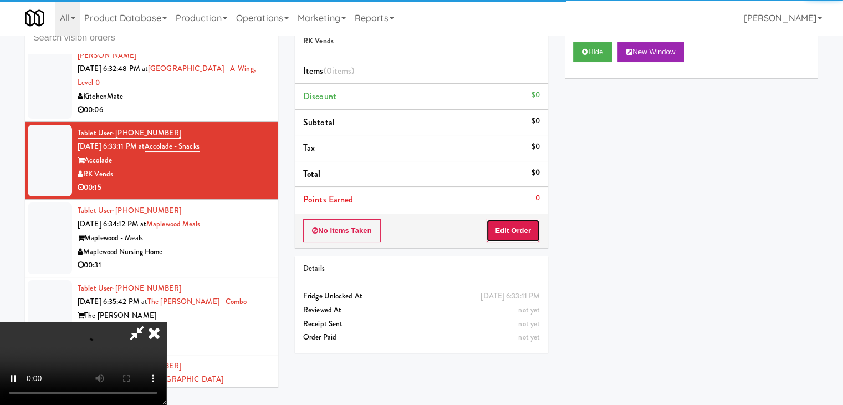
click at [518, 233] on button "Edit Order" at bounding box center [513, 230] width 54 height 23
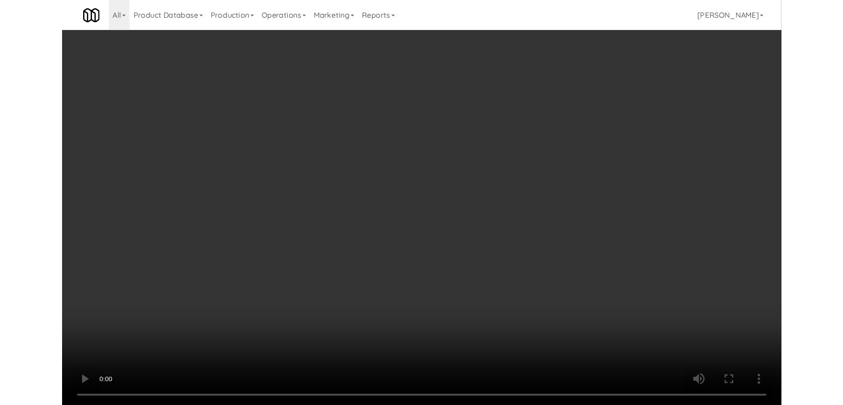
scroll to position [5484, 0]
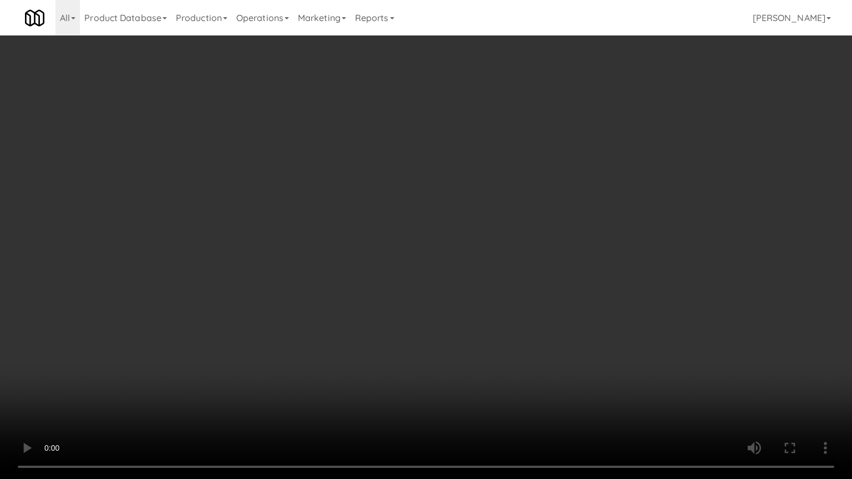
click at [469, 319] on video at bounding box center [426, 239] width 852 height 479
click at [470, 315] on video at bounding box center [426, 239] width 852 height 479
click at [468, 307] on video at bounding box center [426, 239] width 852 height 479
drag, startPoint x: 468, startPoint y: 307, endPoint x: 514, endPoint y: 196, distance: 120.3
click at [468, 306] on video at bounding box center [426, 239] width 852 height 479
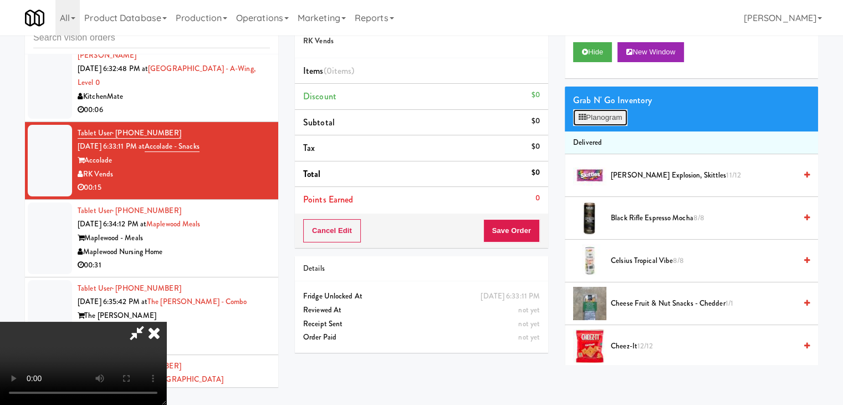
click at [605, 120] on button "Planogram" at bounding box center [600, 117] width 54 height 17
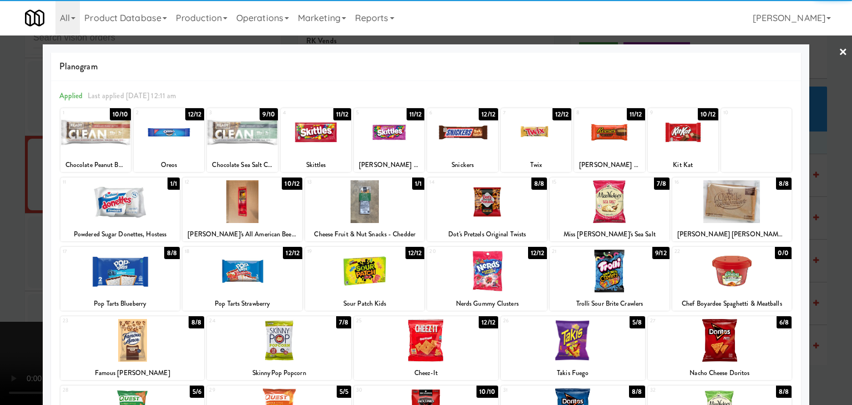
click at [147, 206] on div at bounding box center [120, 201] width 120 height 43
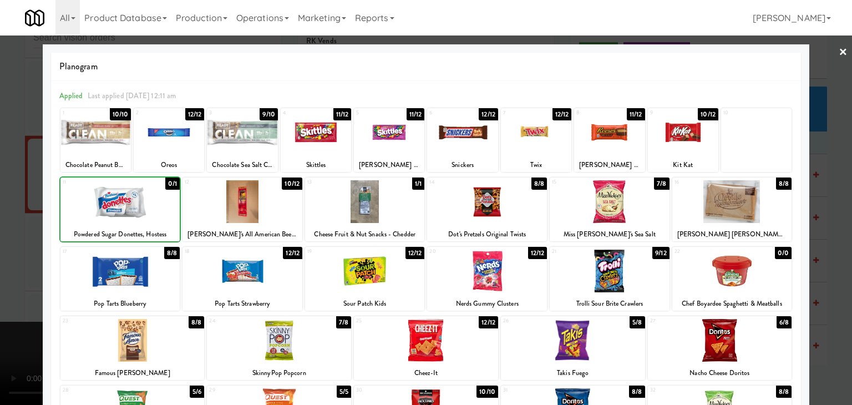
drag, startPoint x: 0, startPoint y: 220, endPoint x: 95, endPoint y: 219, distance: 95.4
click at [4, 220] on div at bounding box center [426, 202] width 852 height 405
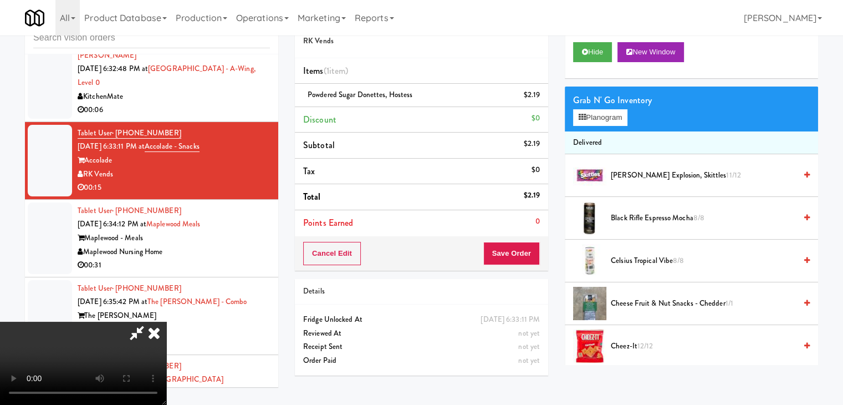
scroll to position [12, 0]
click at [514, 246] on button "Save Order" at bounding box center [511, 253] width 57 height 23
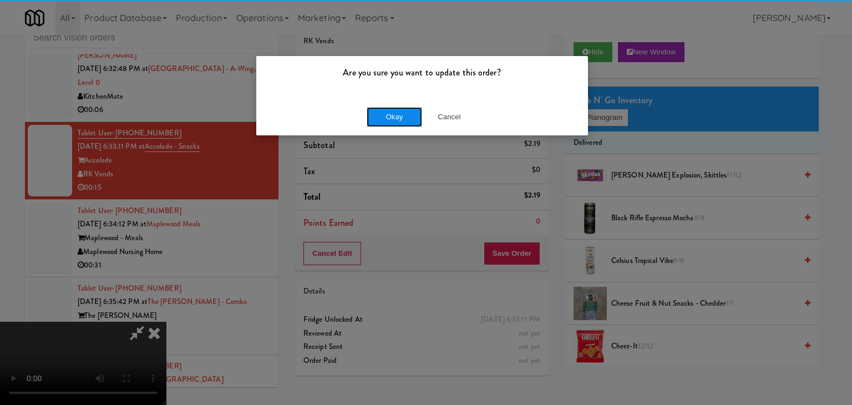
click at [386, 114] on button "Okay" at bounding box center [393, 117] width 55 height 20
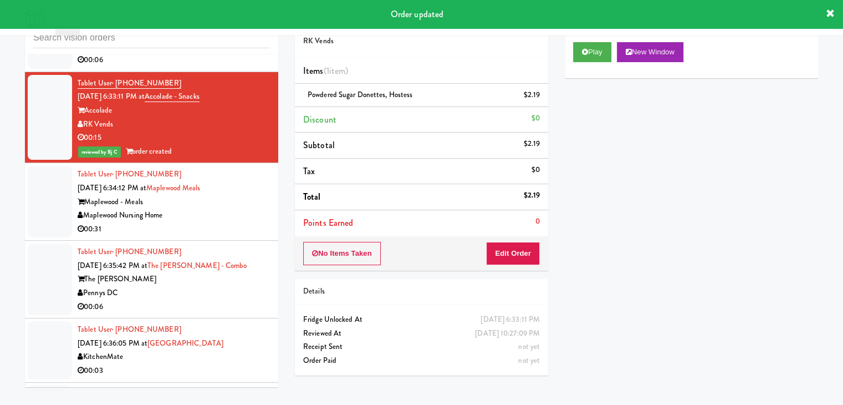
scroll to position [5609, 0]
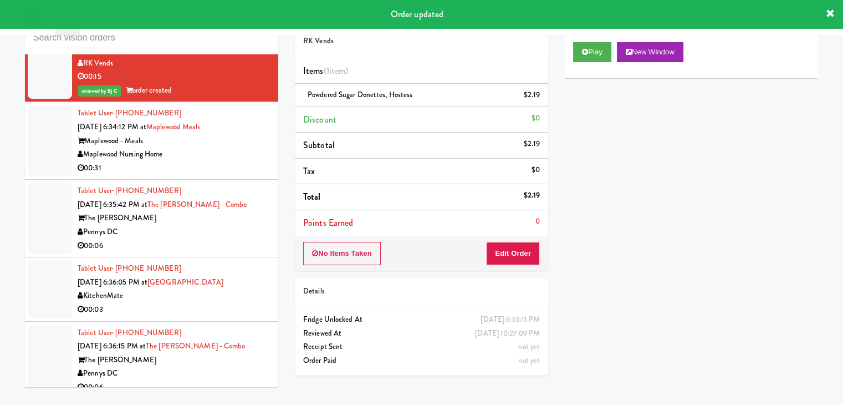
drag, startPoint x: 235, startPoint y: 216, endPoint x: 242, endPoint y: 216, distance: 6.7
click at [237, 216] on div "The Earl" at bounding box center [174, 218] width 192 height 14
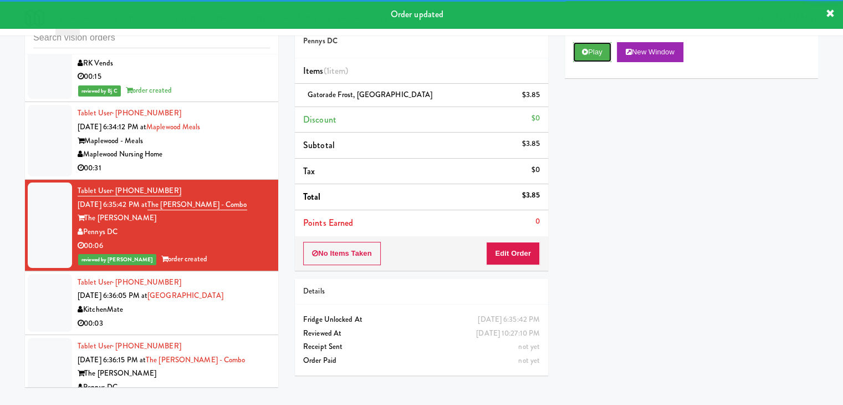
drag, startPoint x: 583, startPoint y: 61, endPoint x: 184, endPoint y: 234, distance: 434.7
click at [177, 237] on div "inbox reviewed all all unclear take inventory issue suspicious failed recent Ta…" at bounding box center [422, 199] width 810 height 391
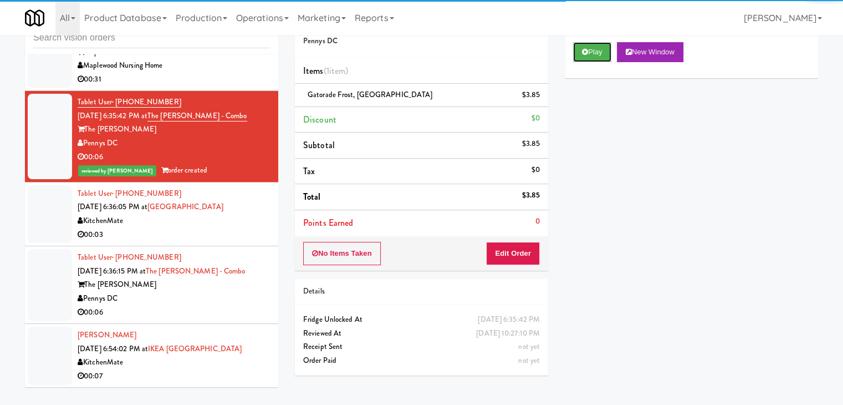
scroll to position [5831, 0]
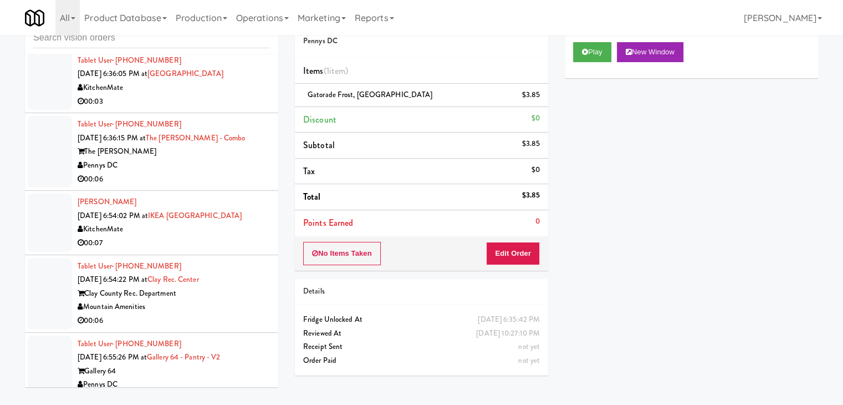
click at [236, 145] on div "The Earl" at bounding box center [174, 152] width 192 height 14
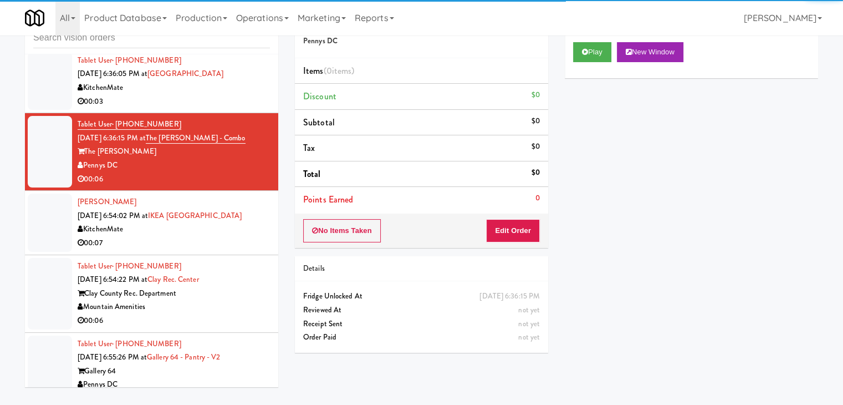
drag, startPoint x: 570, startPoint y: 63, endPoint x: 573, endPoint y: 80, distance: 18.0
click at [572, 63] on div "Play New Window" at bounding box center [691, 56] width 253 height 44
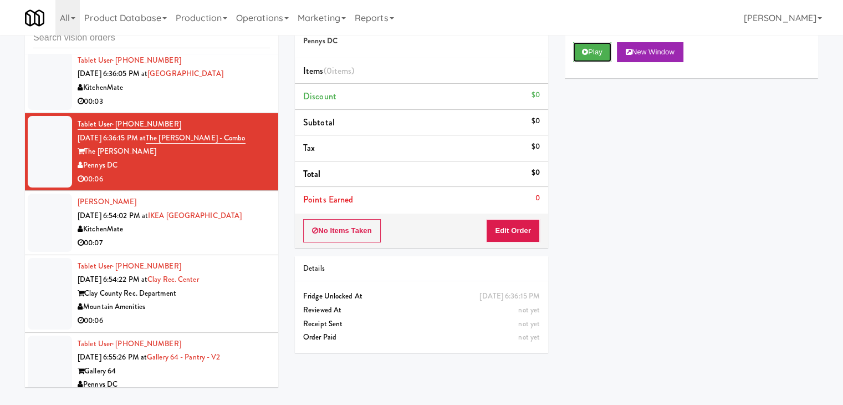
drag, startPoint x: 588, startPoint y: 45, endPoint x: 556, endPoint y: 128, distance: 89.0
click at [588, 47] on button "Play" at bounding box center [592, 52] width 38 height 20
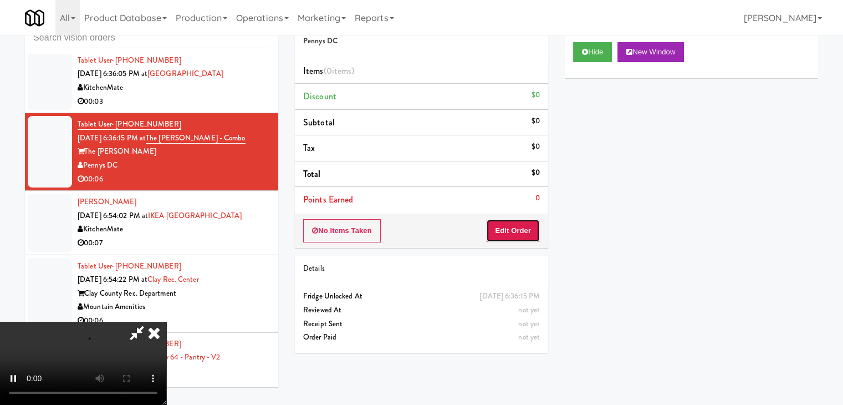
click at [517, 226] on button "Edit Order" at bounding box center [513, 230] width 54 height 23
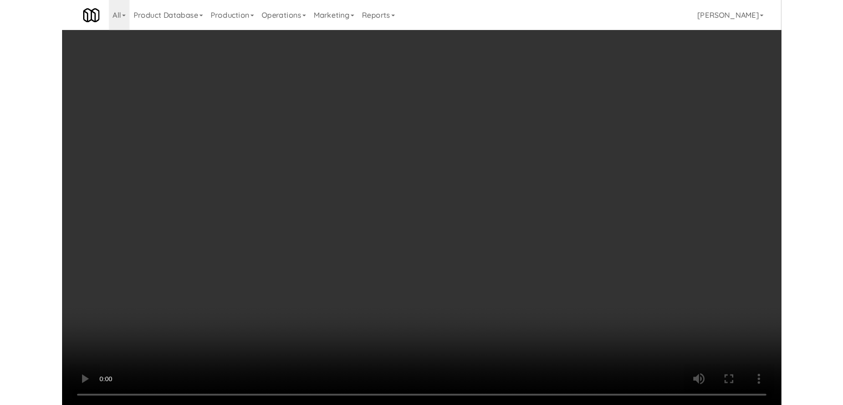
scroll to position [5817, 0]
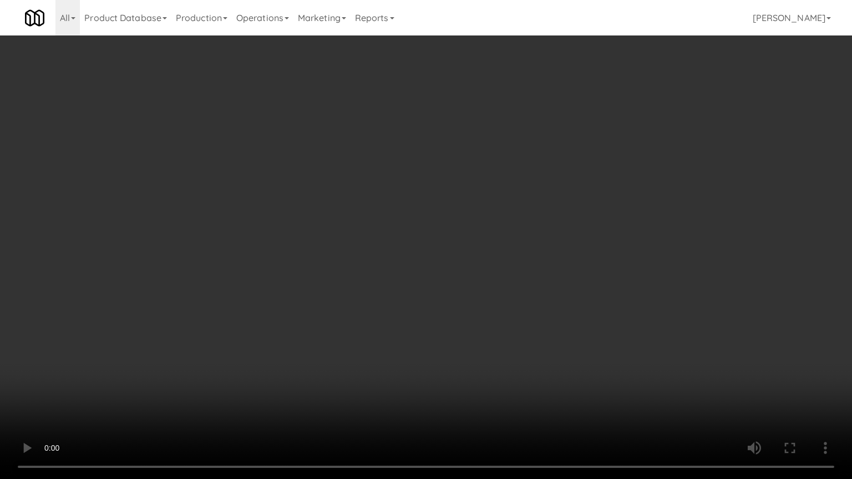
click at [458, 299] on video at bounding box center [426, 239] width 852 height 479
click at [456, 299] on video at bounding box center [426, 239] width 852 height 479
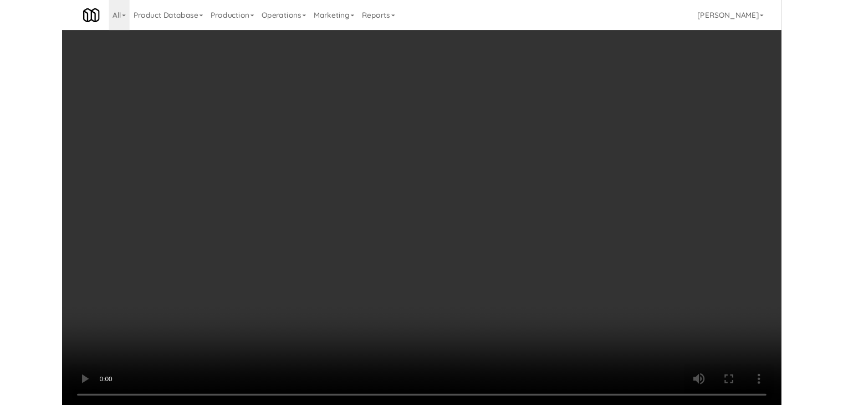
scroll to position [5831, 0]
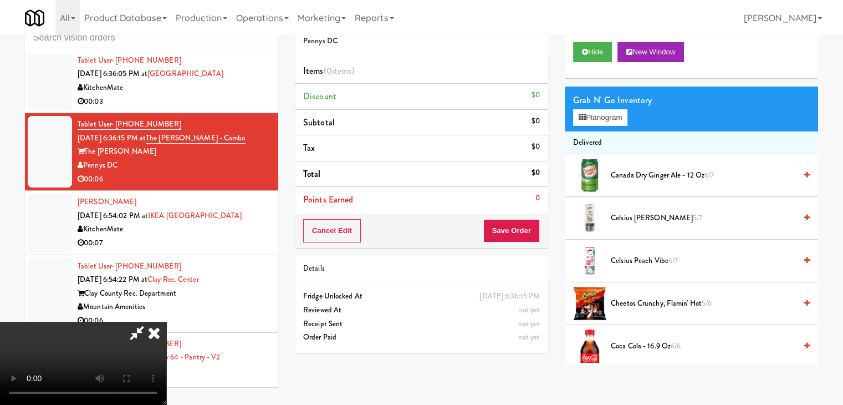
drag, startPoint x: 414, startPoint y: 215, endPoint x: 550, endPoint y: 180, distance: 140.2
click at [166, 322] on video at bounding box center [83, 363] width 166 height 83
click at [667, 173] on span "Canada Dry Ginger Ale - 12 oz 6/7" at bounding box center [703, 176] width 185 height 14
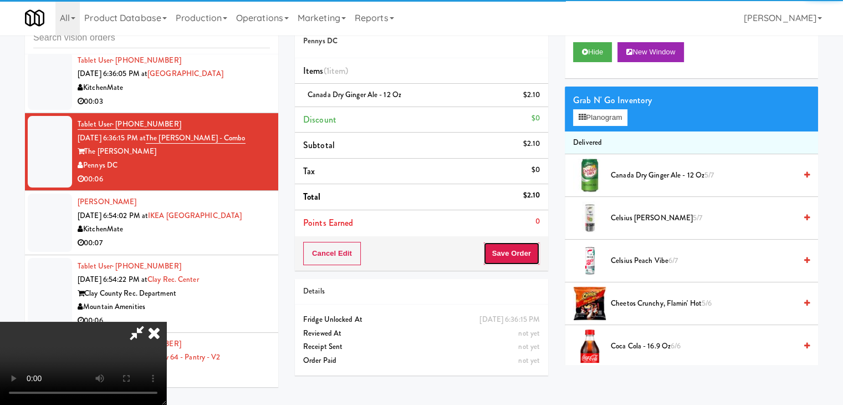
click at [526, 246] on button "Save Order" at bounding box center [511, 253] width 57 height 23
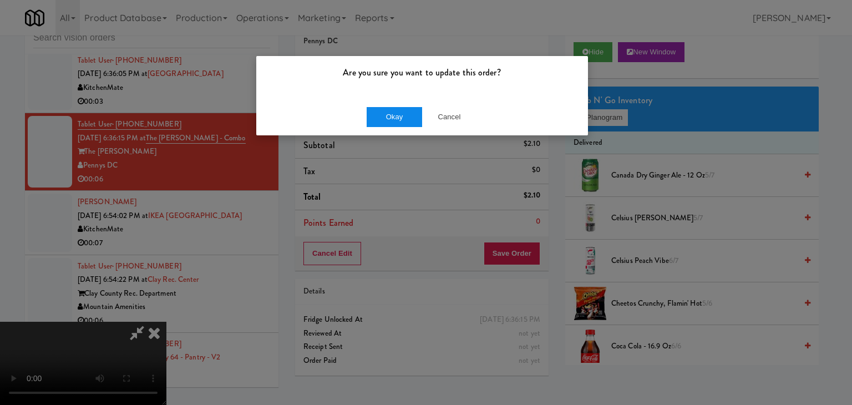
drag, startPoint x: 384, startPoint y: 95, endPoint x: 390, endPoint y: 111, distance: 17.2
click at [386, 105] on div "Are you sure you want to update this order? Okay Cancel" at bounding box center [422, 95] width 333 height 80
click at [390, 111] on button "Okay" at bounding box center [393, 117] width 55 height 20
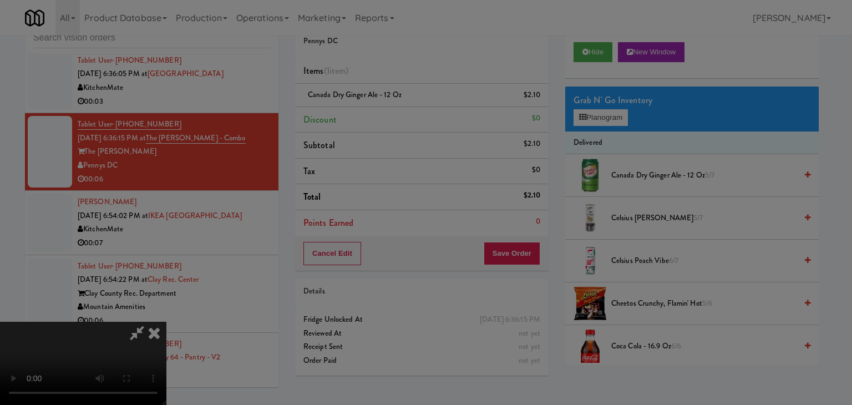
click at [390, 106] on button "Okay" at bounding box center [393, 96] width 55 height 20
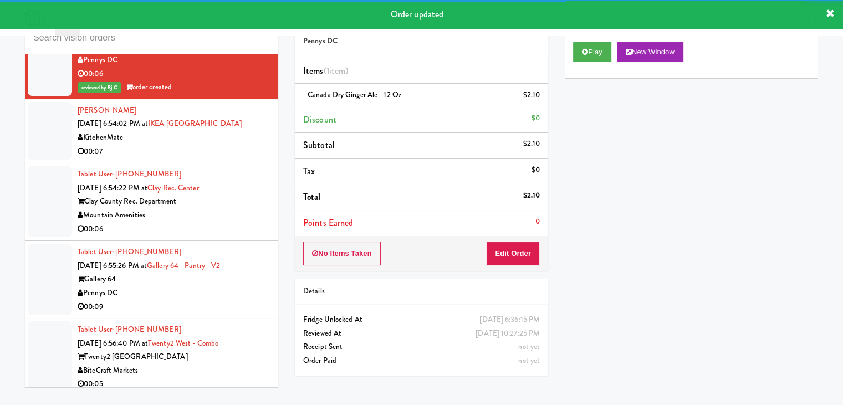
scroll to position [5942, 0]
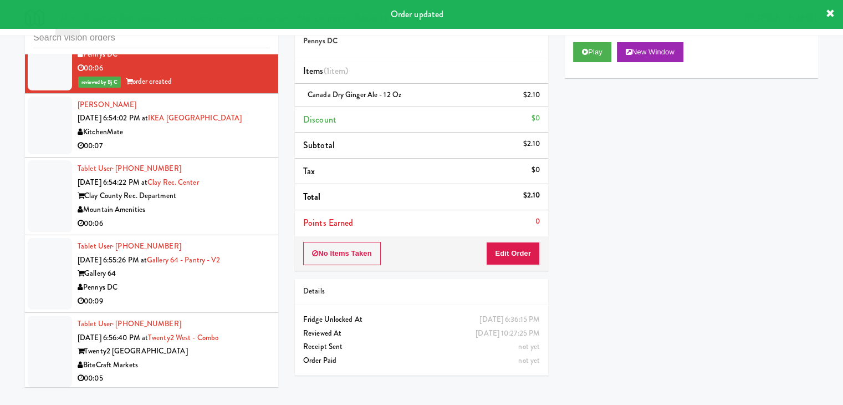
click at [236, 139] on div "00:07" at bounding box center [174, 146] width 192 height 14
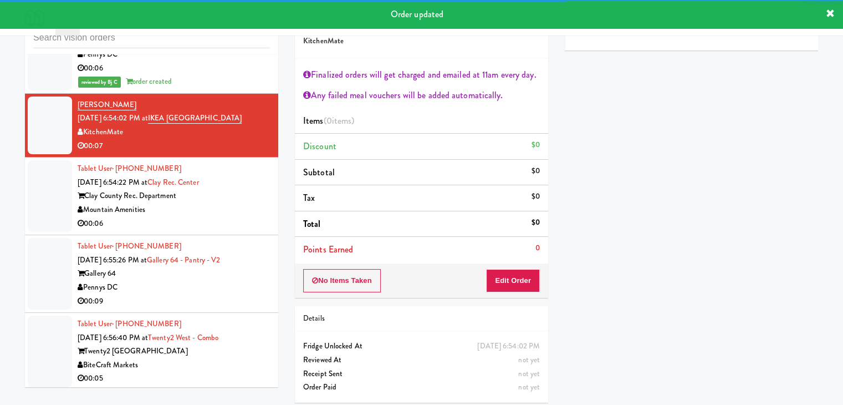
click at [250, 204] on div "Mountain Amenities" at bounding box center [174, 210] width 192 height 14
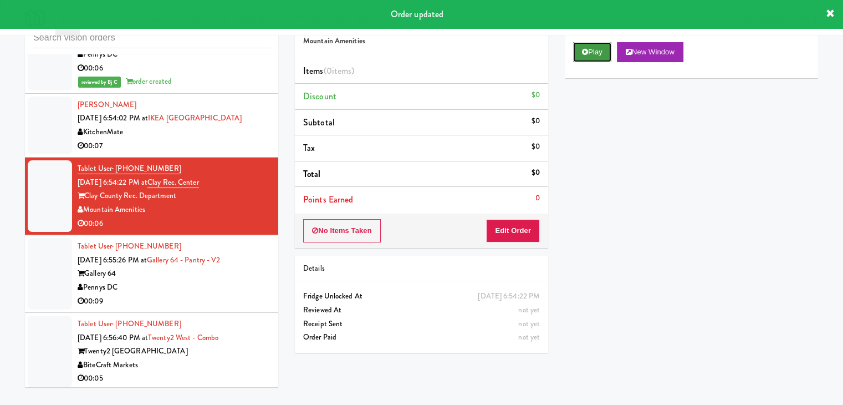
click at [601, 54] on button "Play" at bounding box center [592, 52] width 38 height 20
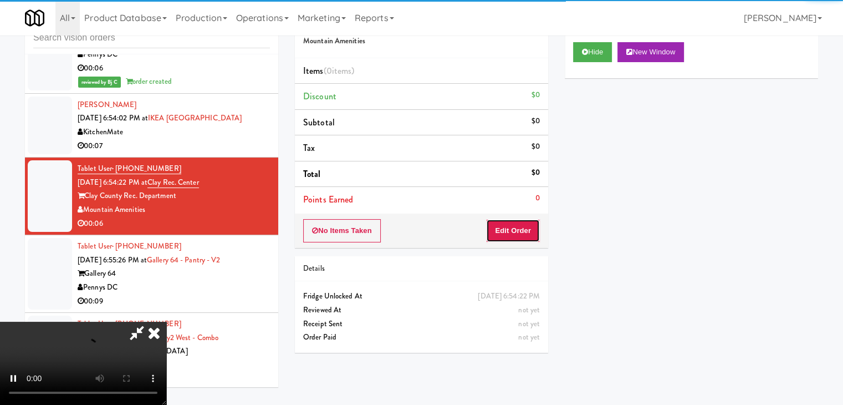
click at [500, 233] on button "Edit Order" at bounding box center [513, 230] width 54 height 23
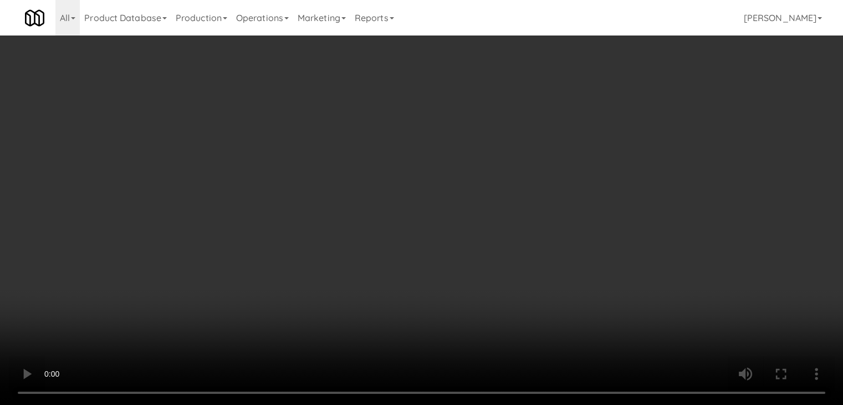
scroll to position [5928, 0]
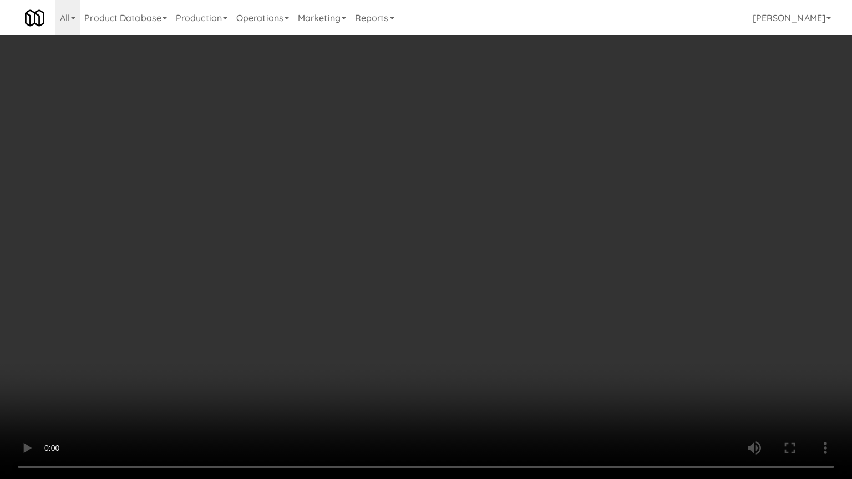
click at [480, 316] on video at bounding box center [426, 239] width 852 height 479
click at [486, 304] on video at bounding box center [426, 239] width 852 height 479
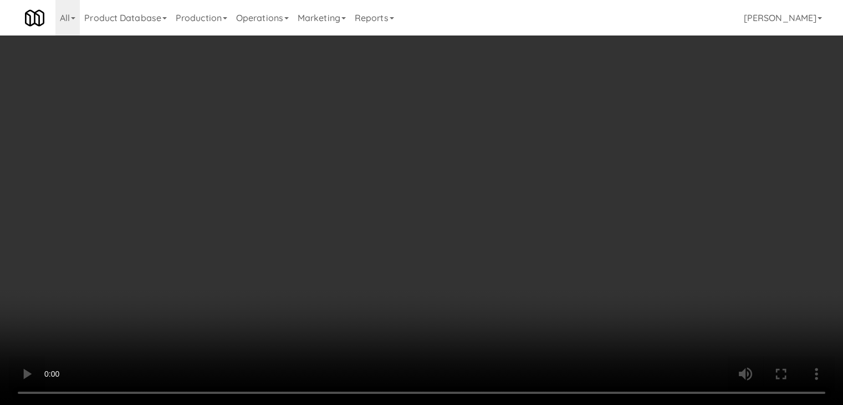
click at [601, 114] on button "Planogram" at bounding box center [600, 117] width 54 height 17
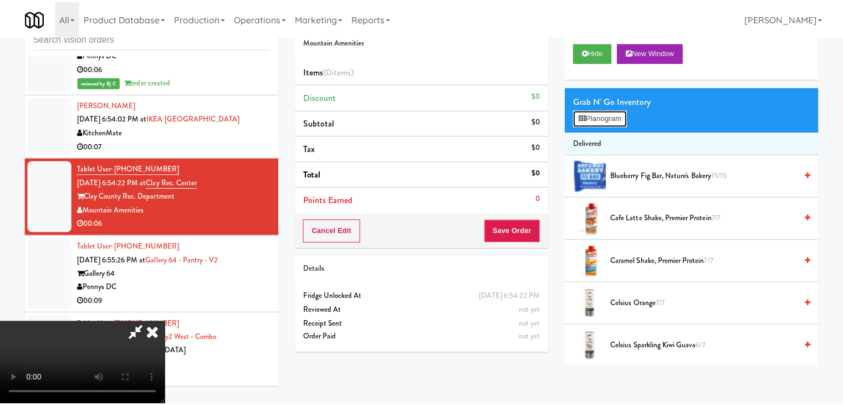
scroll to position [5928, 0]
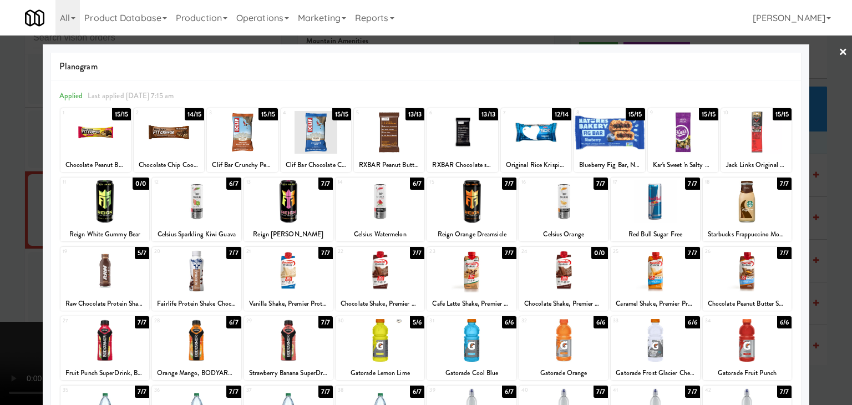
click at [217, 275] on div at bounding box center [196, 270] width 89 height 43
drag, startPoint x: 0, startPoint y: 253, endPoint x: 63, endPoint y: 238, distance: 64.5
click at [2, 253] on div at bounding box center [426, 202] width 852 height 405
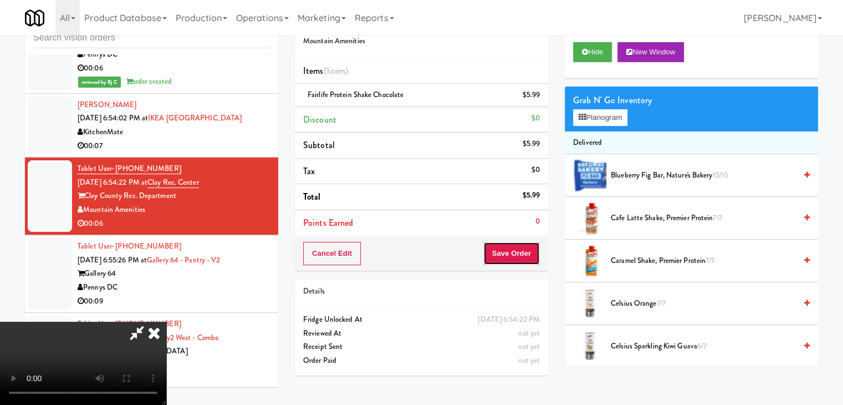
click at [526, 251] on button "Save Order" at bounding box center [511, 253] width 57 height 23
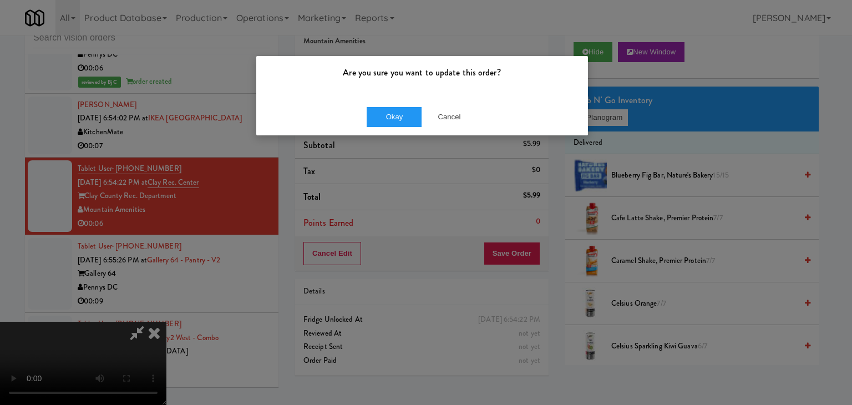
click at [404, 128] on div "Okay Cancel" at bounding box center [422, 116] width 332 height 37
click at [411, 118] on button "Okay" at bounding box center [393, 117] width 55 height 20
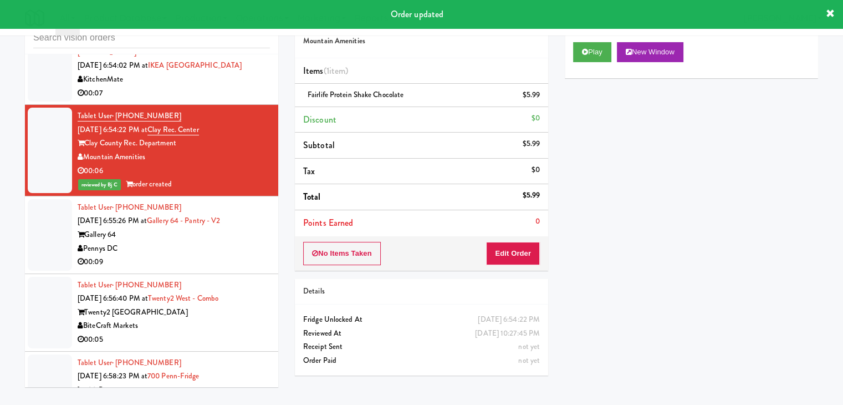
scroll to position [6053, 0]
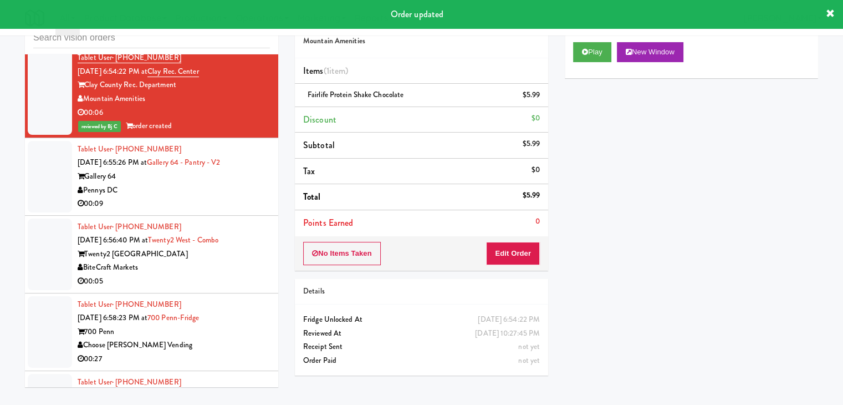
click at [208, 189] on div "Pennys DC" at bounding box center [174, 190] width 192 height 14
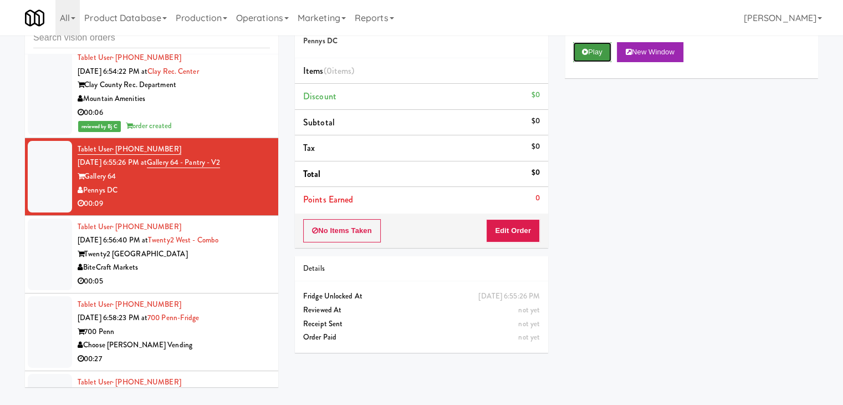
click at [589, 57] on button "Play" at bounding box center [592, 52] width 38 height 20
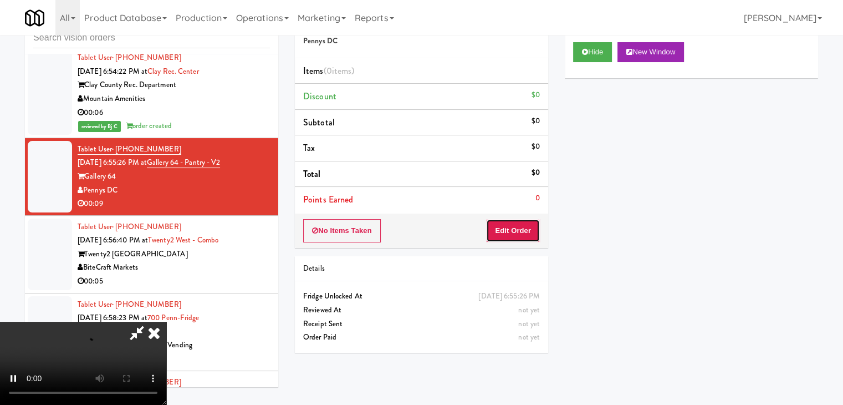
click at [522, 222] on button "Edit Order" at bounding box center [513, 230] width 54 height 23
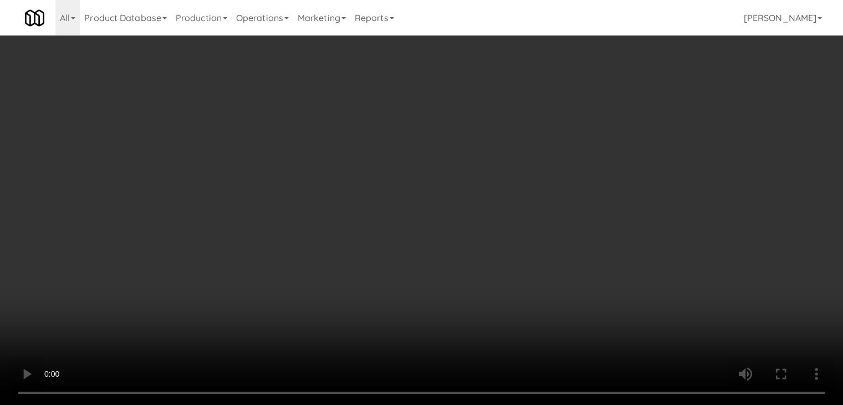
scroll to position [6039, 0]
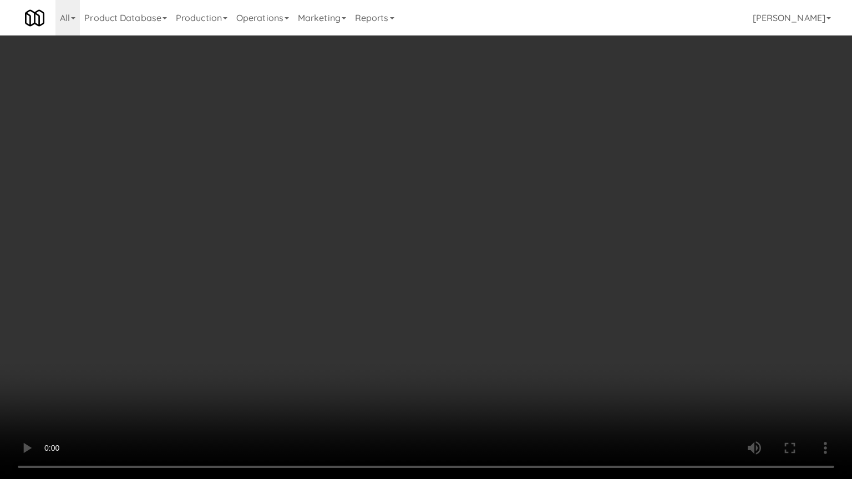
click at [481, 348] on video at bounding box center [426, 239] width 852 height 479
click at [477, 379] on video at bounding box center [426, 239] width 852 height 479
click at [479, 342] on video at bounding box center [426, 239] width 852 height 479
click at [472, 330] on video at bounding box center [426, 239] width 852 height 479
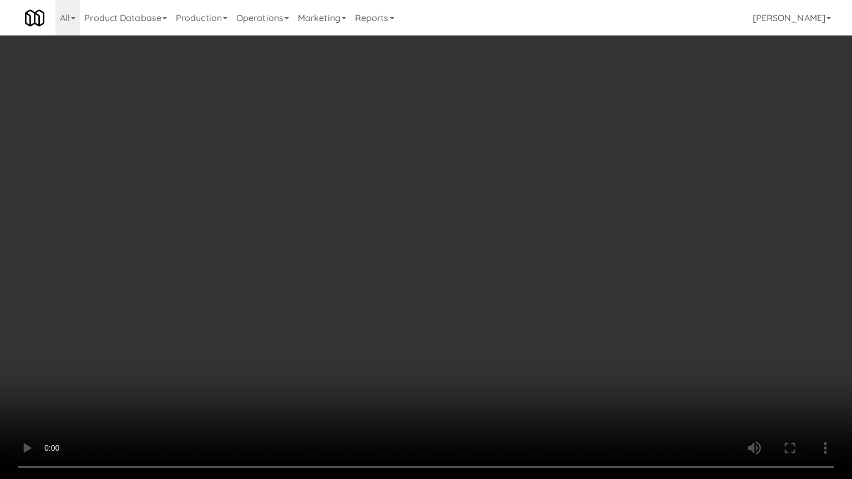
click at [472, 330] on video at bounding box center [426, 239] width 852 height 479
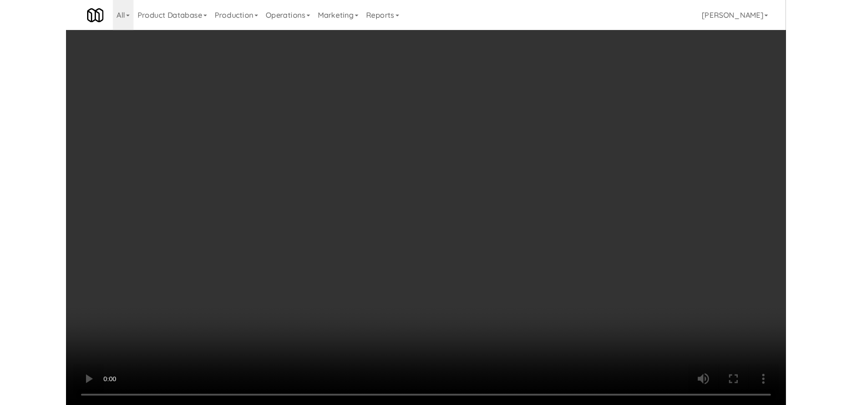
scroll to position [6053, 0]
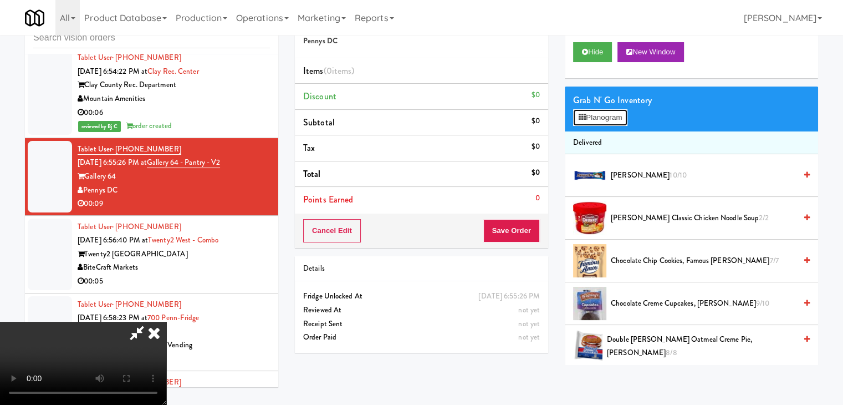
click at [611, 113] on button "Planogram" at bounding box center [600, 117] width 54 height 17
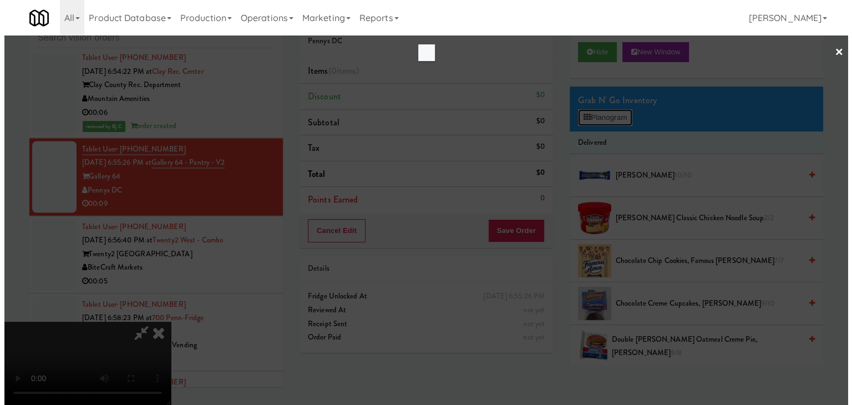
scroll to position [6039, 0]
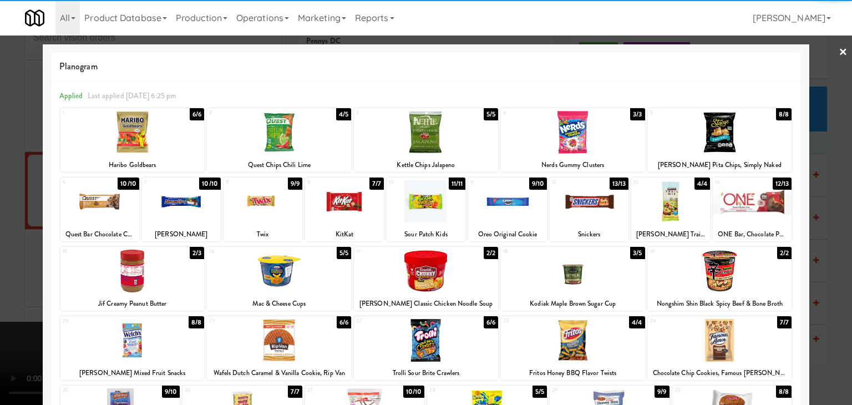
click at [455, 137] on div at bounding box center [426, 132] width 144 height 43
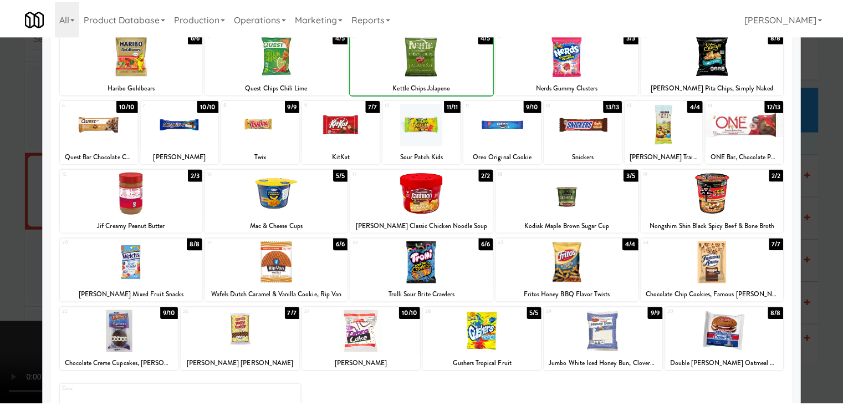
scroll to position [140, 0]
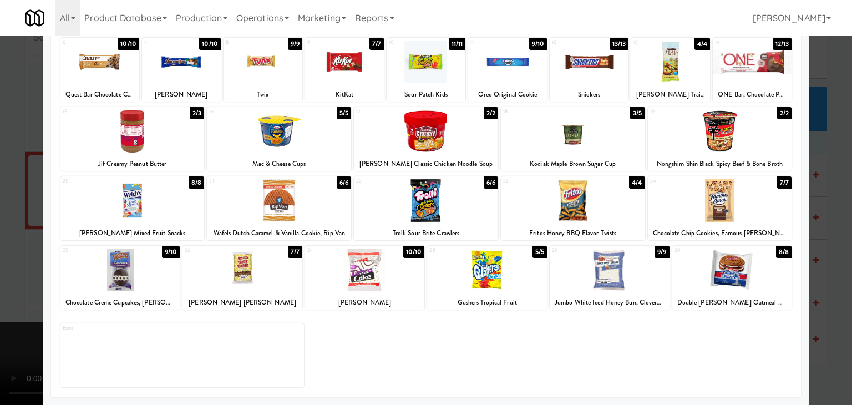
drag, startPoint x: 470, startPoint y: 274, endPoint x: 348, endPoint y: 253, distance: 123.8
click at [470, 274] on div at bounding box center [487, 269] width 120 height 43
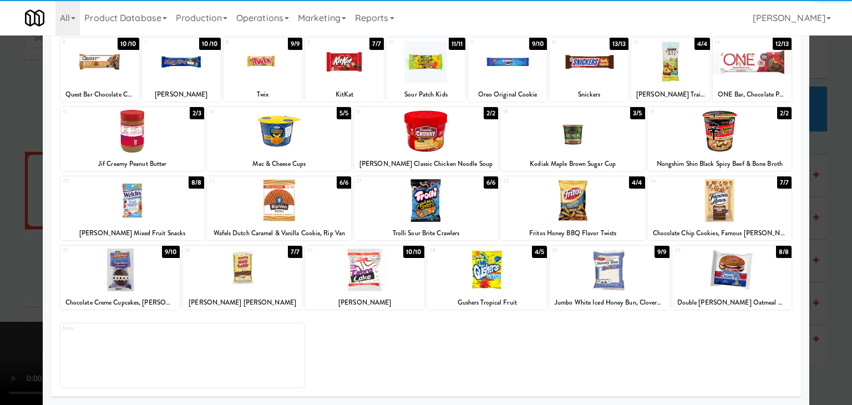
drag, startPoint x: 0, startPoint y: 241, endPoint x: 69, endPoint y: 241, distance: 69.3
click at [2, 241] on div at bounding box center [426, 202] width 852 height 405
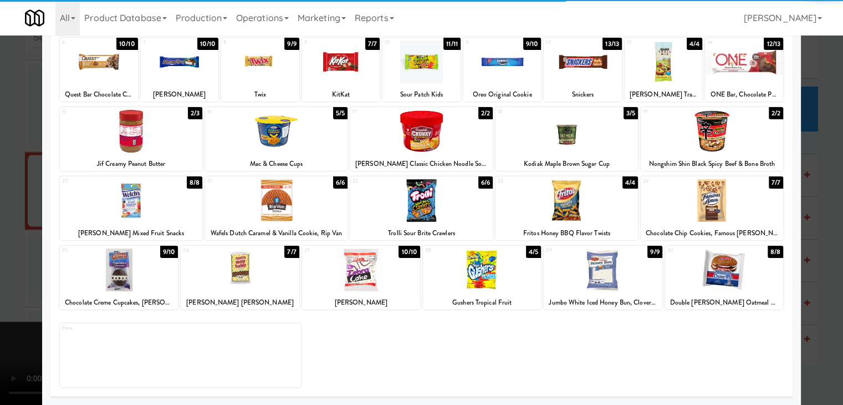
scroll to position [6053, 0]
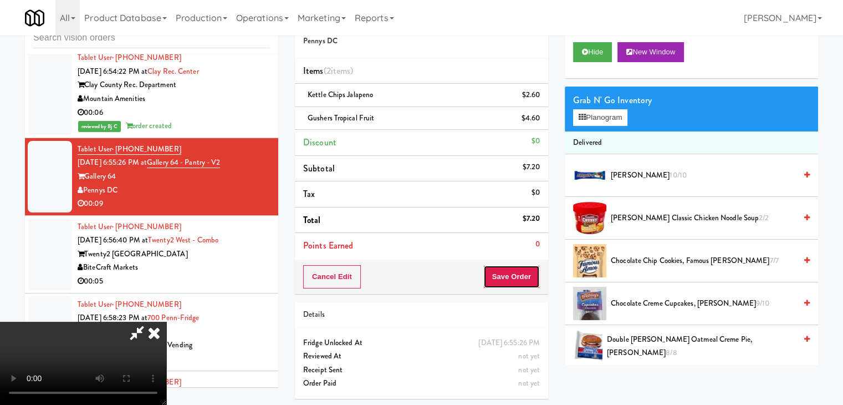
click at [526, 281] on button "Save Order" at bounding box center [511, 276] width 57 height 23
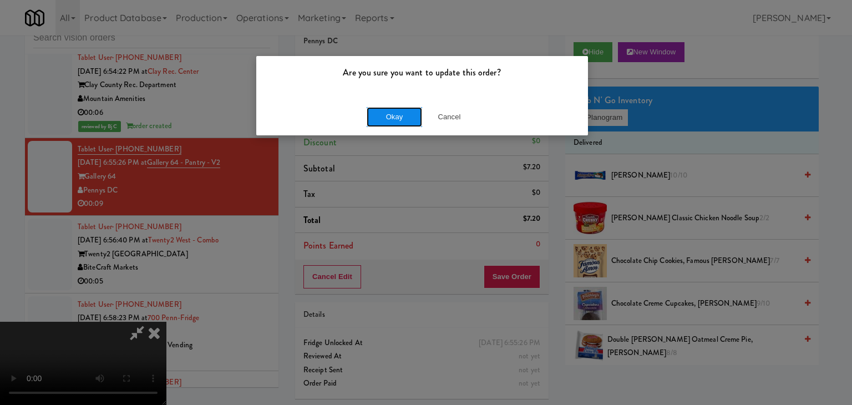
click at [393, 113] on button "Okay" at bounding box center [393, 117] width 55 height 20
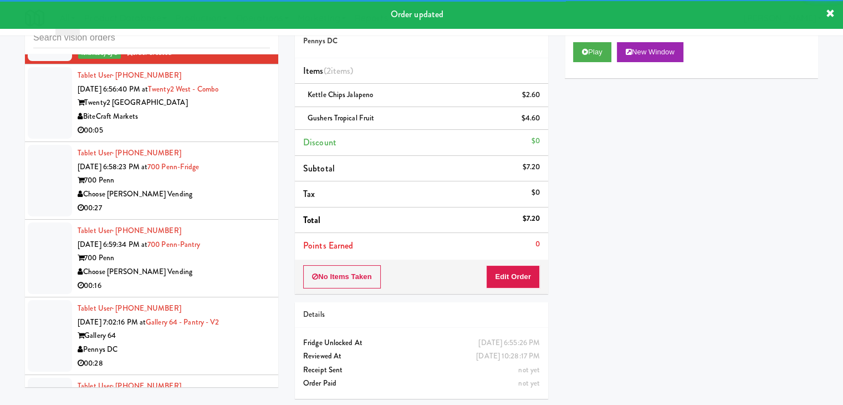
scroll to position [6219, 0]
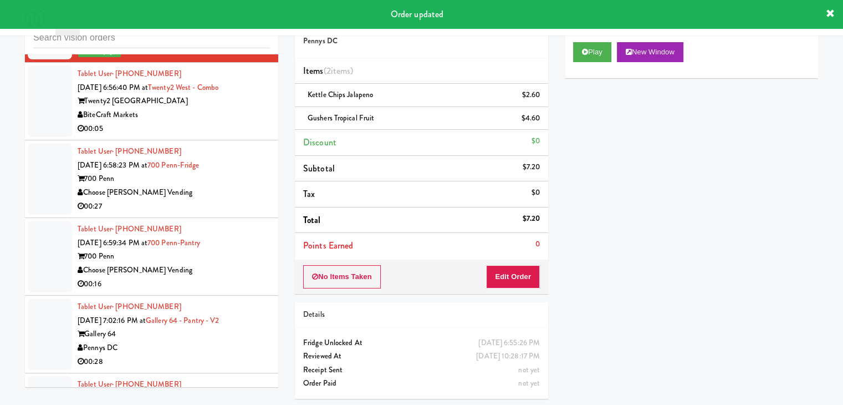
click at [225, 111] on div "BiteCraft Markets" at bounding box center [174, 115] width 192 height 14
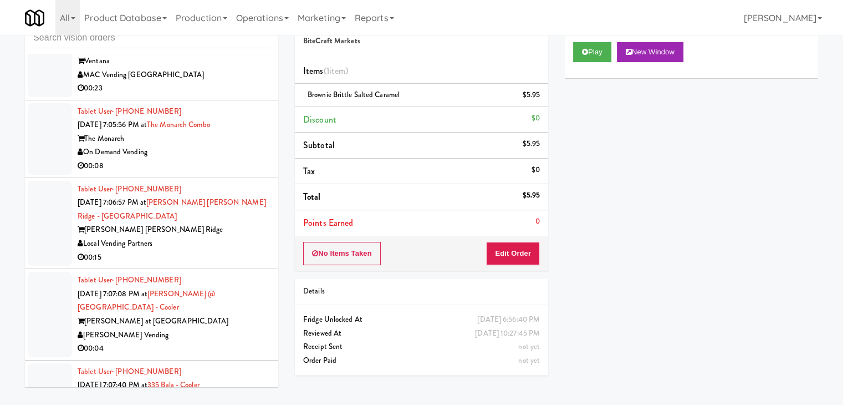
scroll to position [6662, 0]
click at [221, 150] on div "On Demand Vending" at bounding box center [174, 151] width 192 height 14
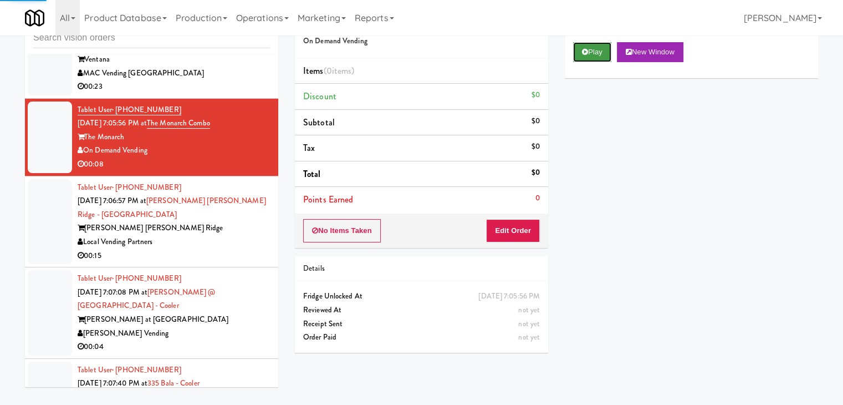
click at [600, 49] on button "Play" at bounding box center [592, 52] width 38 height 20
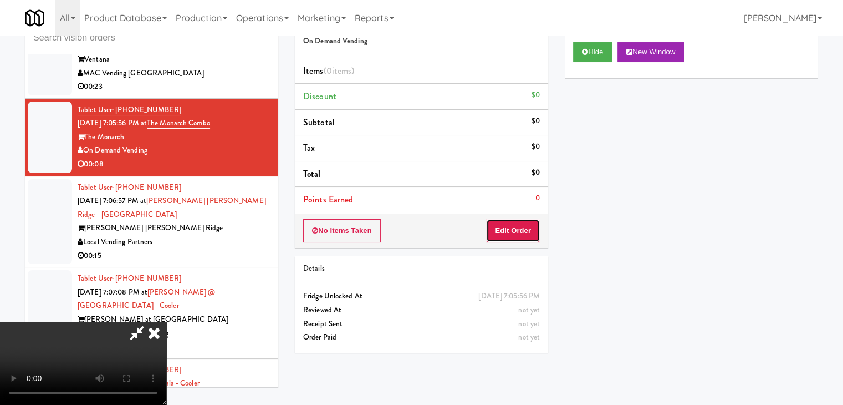
click at [524, 237] on button "Edit Order" at bounding box center [513, 230] width 54 height 23
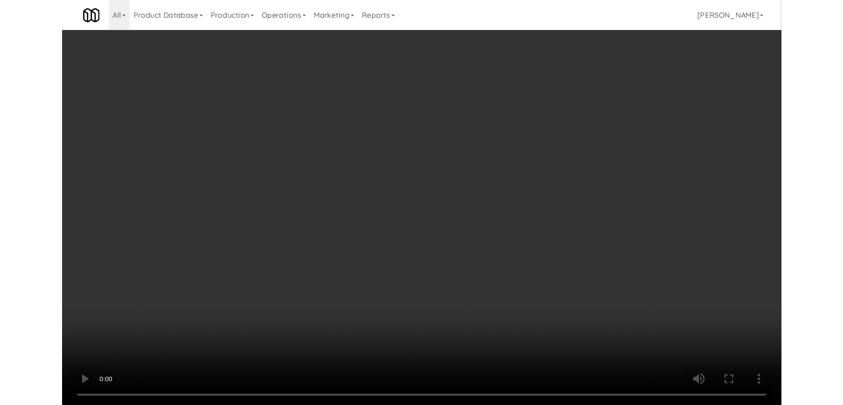
scroll to position [6648, 0]
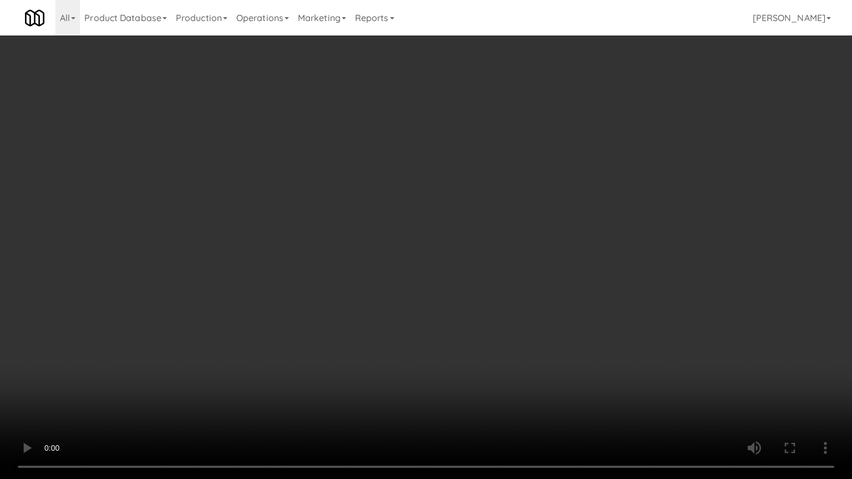
click at [461, 300] on video at bounding box center [426, 239] width 852 height 479
drag, startPoint x: 461, startPoint y: 300, endPoint x: 500, endPoint y: 193, distance: 113.3
click at [461, 300] on video at bounding box center [426, 239] width 852 height 479
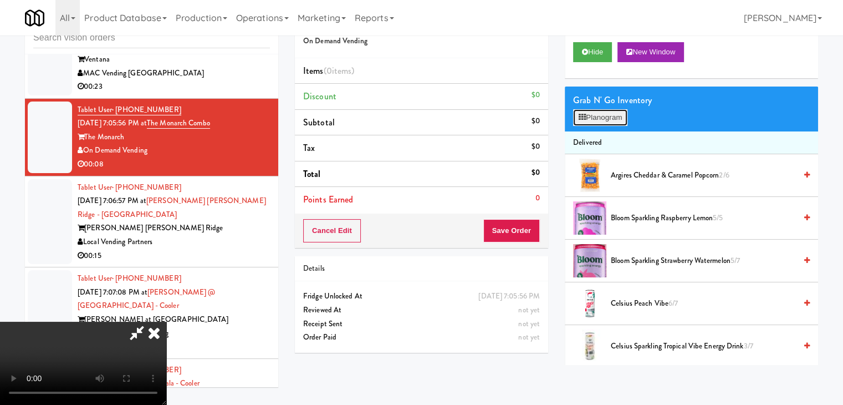
click at [601, 116] on button "Planogram" at bounding box center [600, 117] width 54 height 17
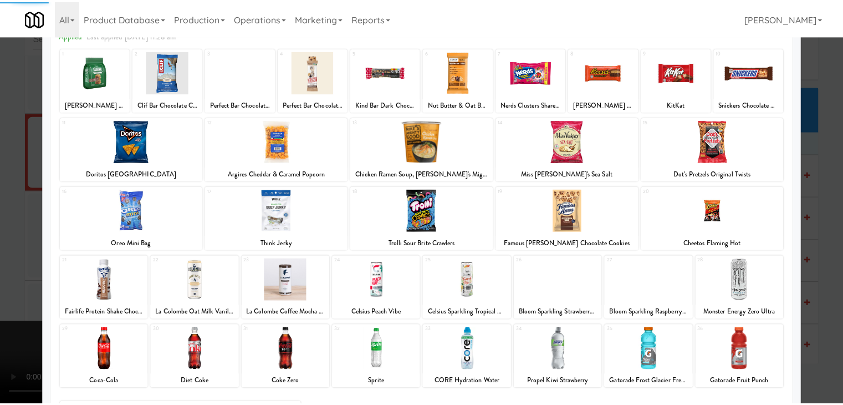
scroll to position [140, 0]
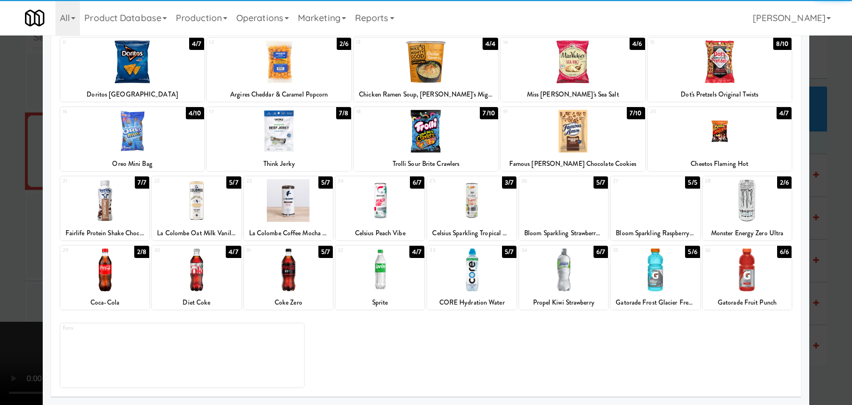
click at [108, 280] on div at bounding box center [104, 269] width 89 height 43
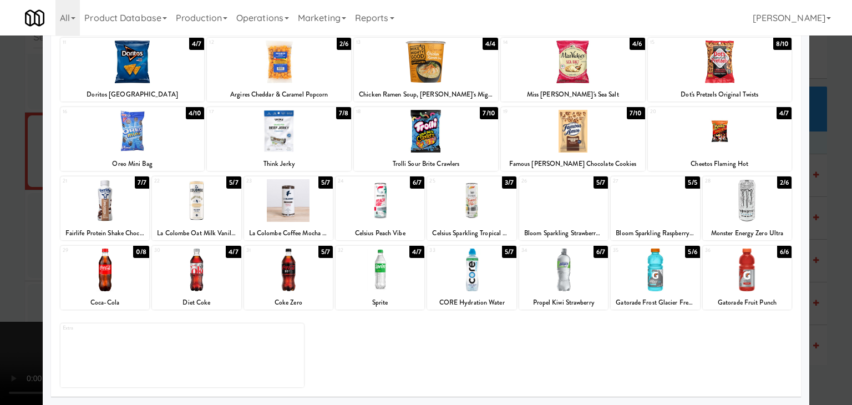
drag, startPoint x: 0, startPoint y: 246, endPoint x: 126, endPoint y: 246, distance: 125.8
click at [1, 246] on div at bounding box center [426, 202] width 852 height 405
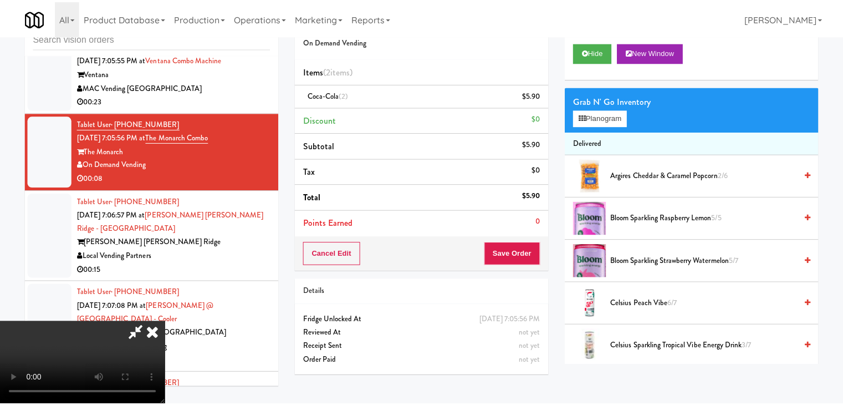
scroll to position [6662, 0]
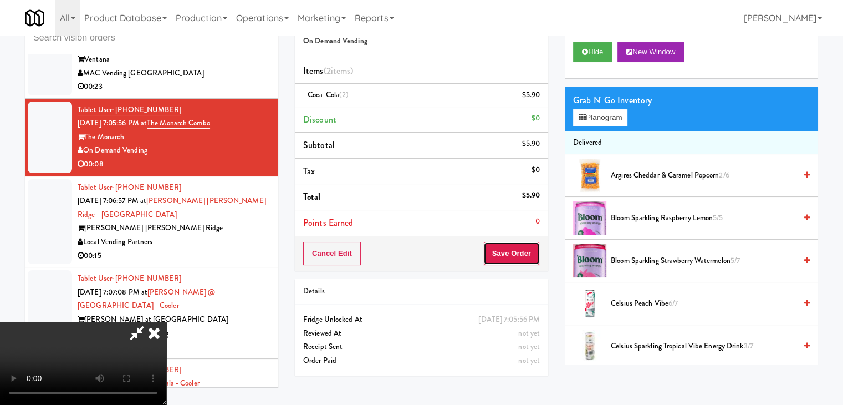
click at [533, 256] on button "Save Order" at bounding box center [511, 253] width 57 height 23
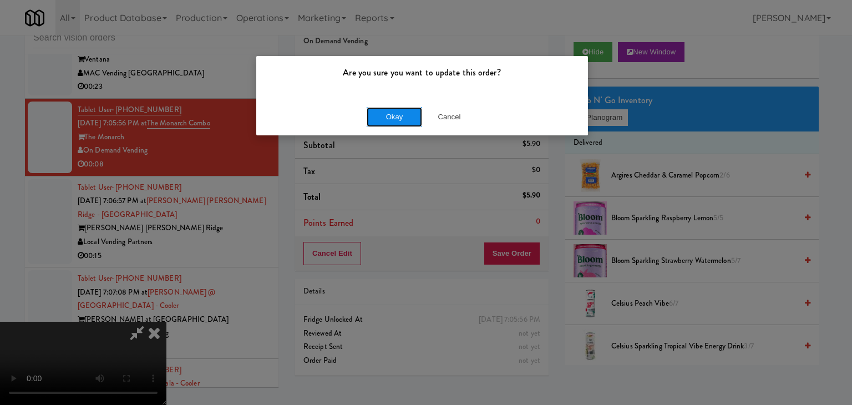
click at [400, 116] on button "Okay" at bounding box center [393, 117] width 55 height 20
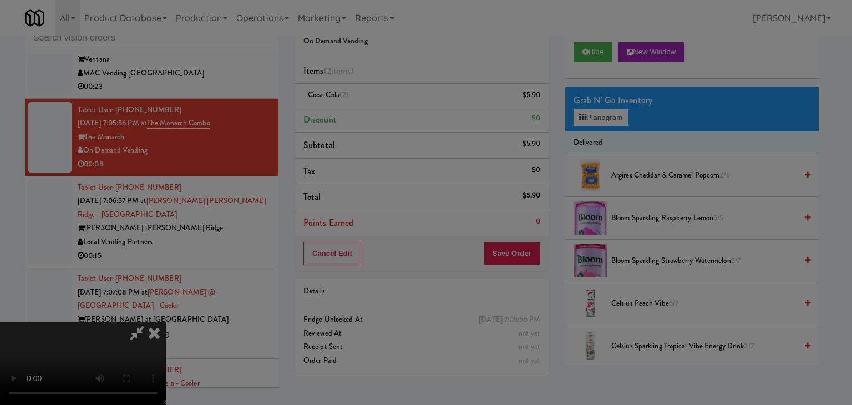
click at [400, 106] on button "Okay" at bounding box center [393, 96] width 55 height 20
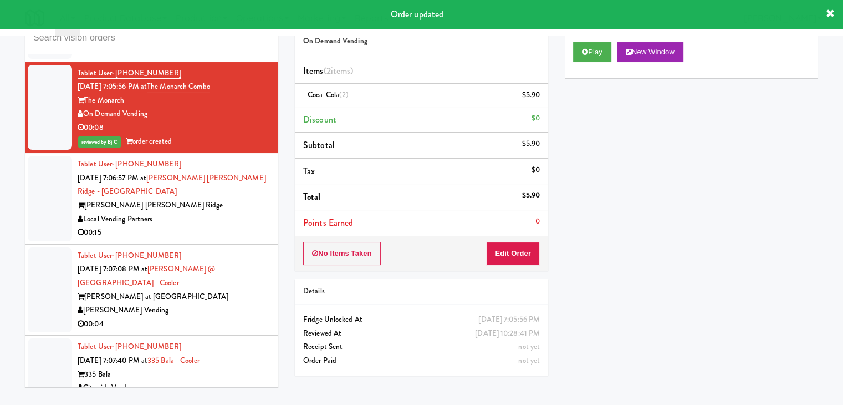
scroll to position [6718, 0]
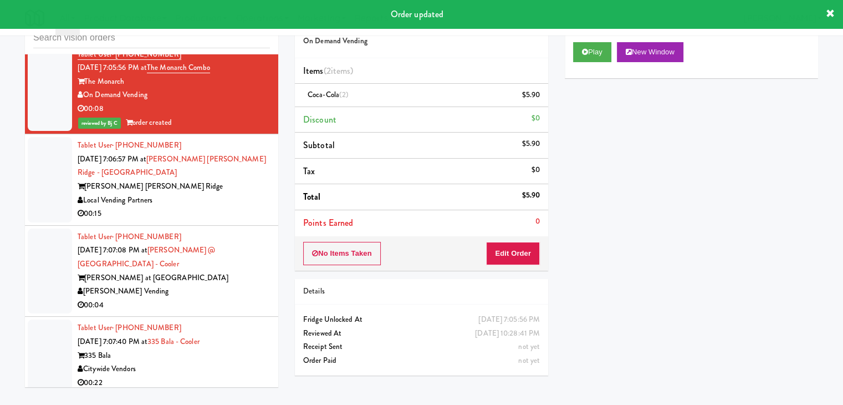
click at [223, 193] on div "Local Vending Partners" at bounding box center [174, 200] width 192 height 14
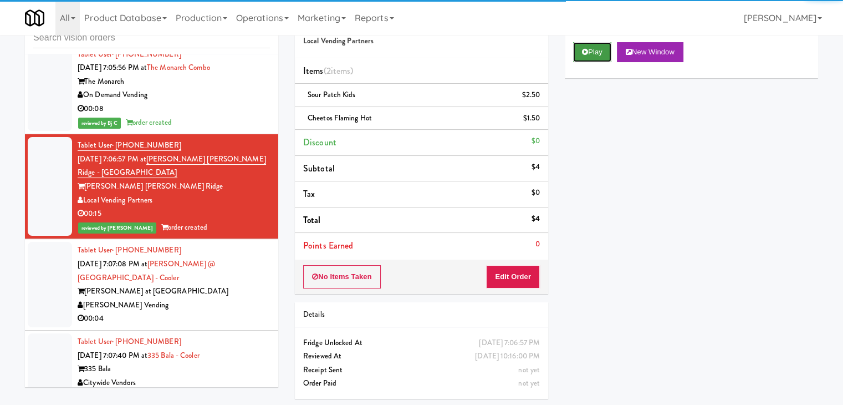
click at [596, 56] on button "Play" at bounding box center [592, 52] width 38 height 20
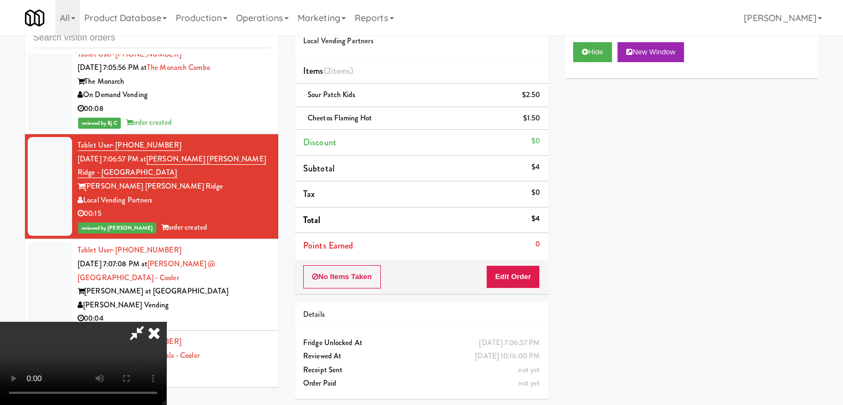
click at [213, 298] on div "[PERSON_NAME] Vending" at bounding box center [174, 305] width 192 height 14
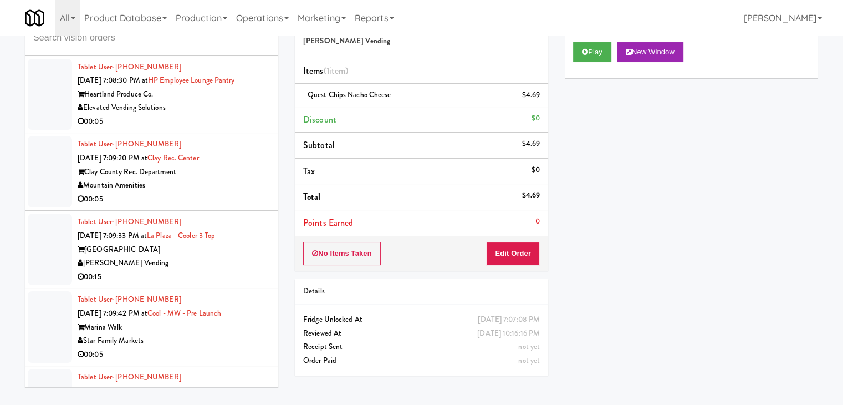
scroll to position [7106, 0]
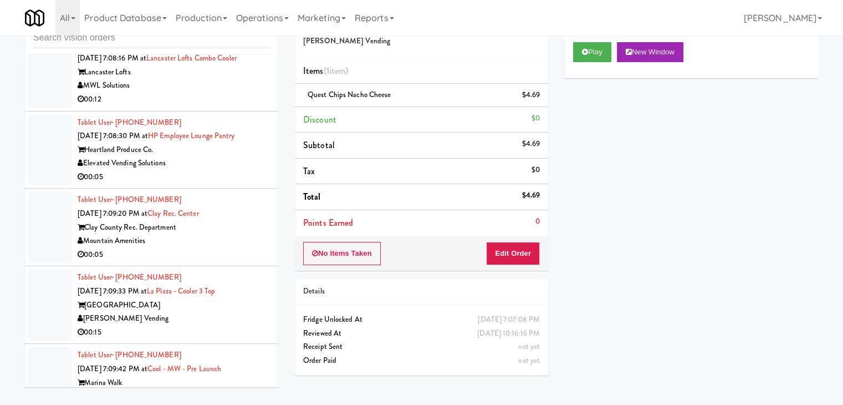
click at [231, 156] on div "Elevated Vending Solutions" at bounding box center [174, 163] width 192 height 14
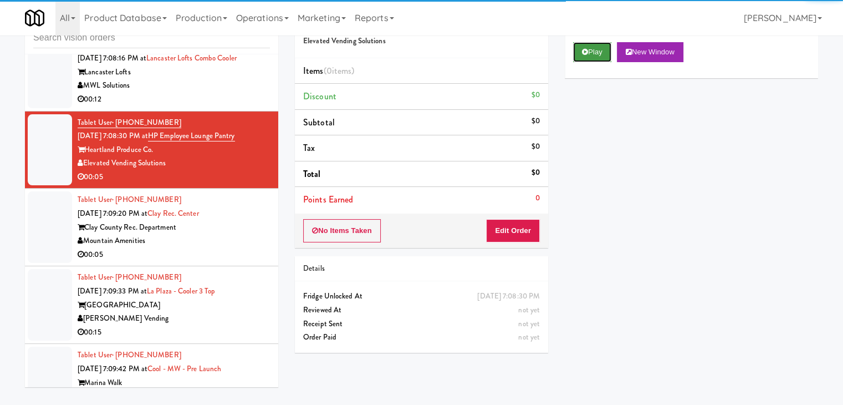
drag, startPoint x: 593, startPoint y: 55, endPoint x: 587, endPoint y: 60, distance: 8.3
click at [593, 55] on button "Play" at bounding box center [592, 52] width 38 height 20
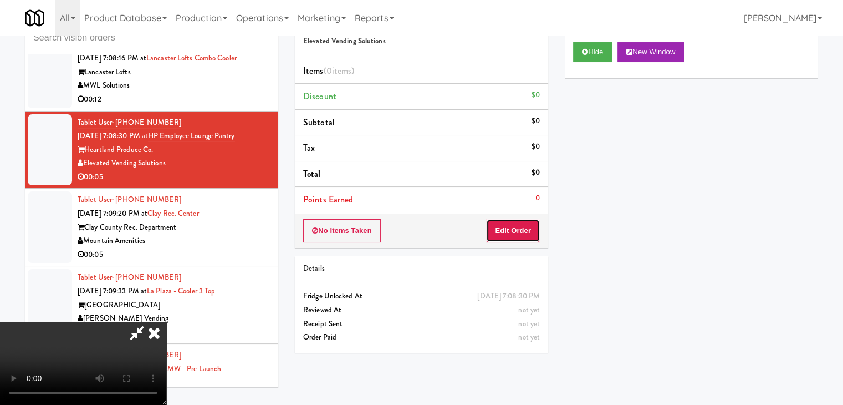
click at [525, 224] on button "Edit Order" at bounding box center [513, 230] width 54 height 23
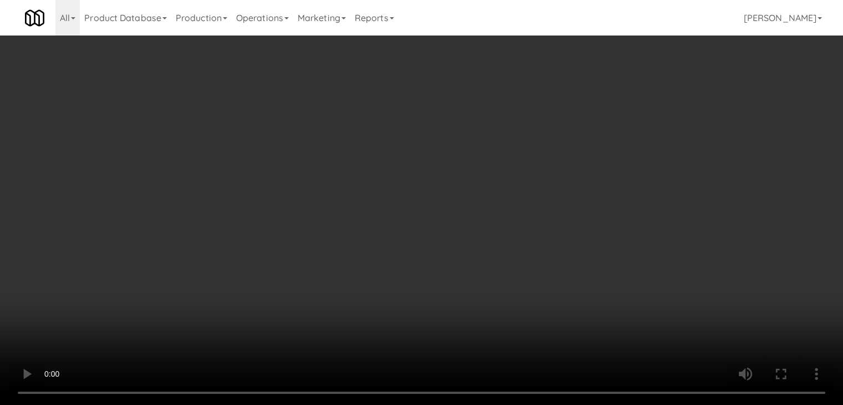
scroll to position [7093, 0]
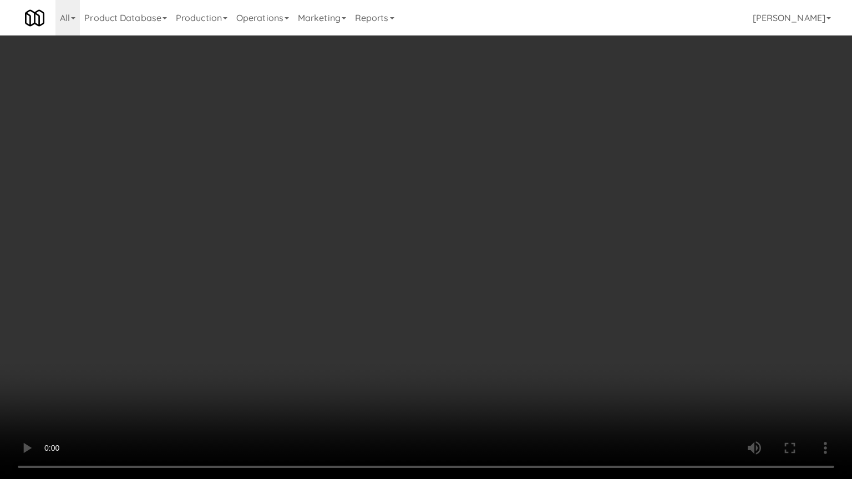
click at [441, 332] on video at bounding box center [426, 239] width 852 height 479
click at [445, 302] on video at bounding box center [426, 239] width 852 height 479
click at [442, 303] on video at bounding box center [426, 239] width 852 height 479
click at [448, 294] on video at bounding box center [426, 239] width 852 height 479
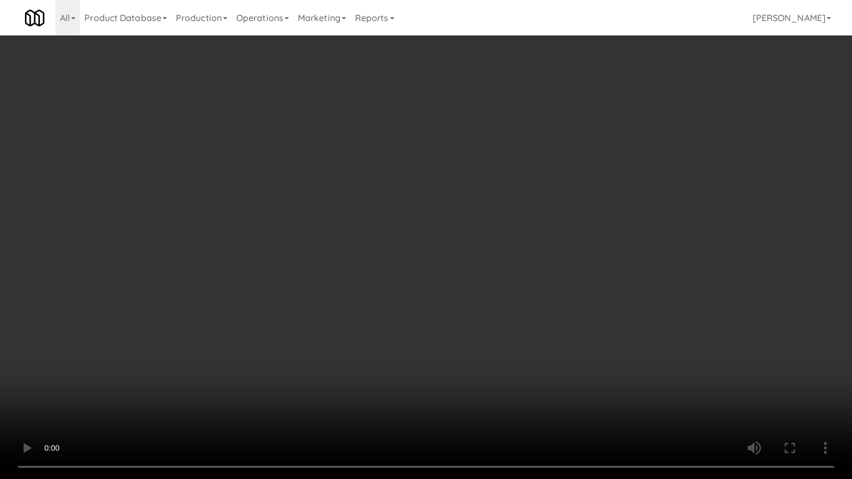
click at [447, 290] on video at bounding box center [426, 239] width 852 height 479
click at [543, 208] on video at bounding box center [426, 239] width 852 height 479
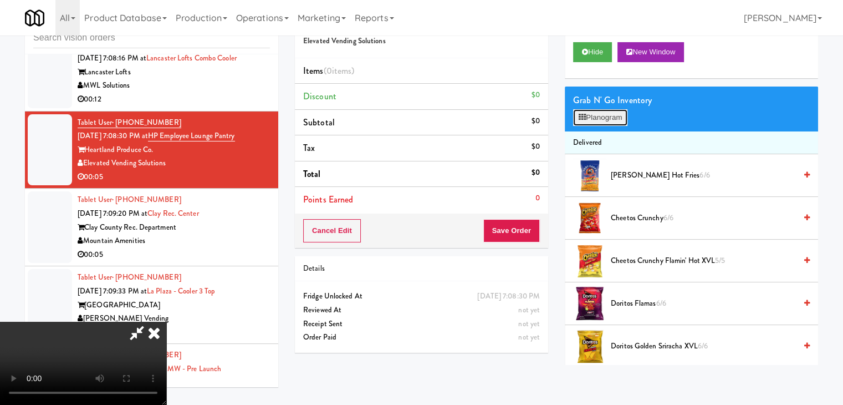
click at [601, 118] on button "Planogram" at bounding box center [600, 117] width 54 height 17
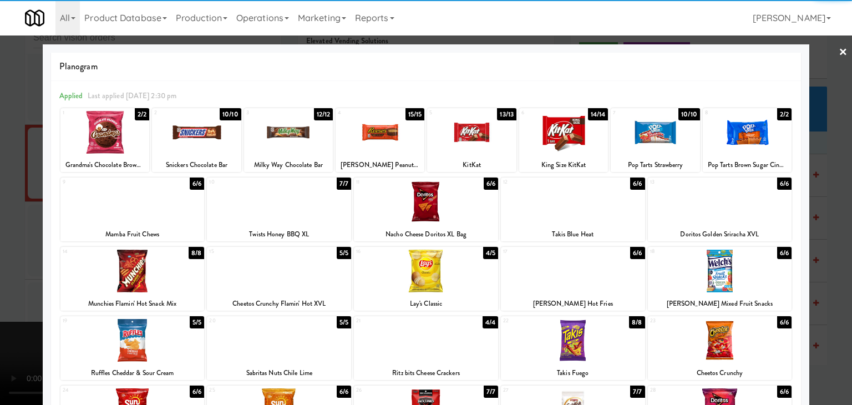
click at [128, 134] on div at bounding box center [104, 132] width 89 height 43
drag, startPoint x: 128, startPoint y: 134, endPoint x: 109, endPoint y: 136, distance: 19.6
click at [127, 134] on div at bounding box center [104, 132] width 89 height 43
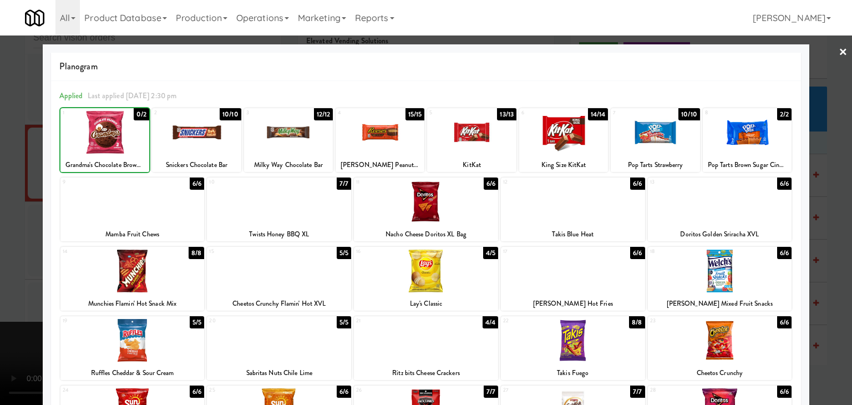
click at [16, 176] on div at bounding box center [426, 202] width 852 height 405
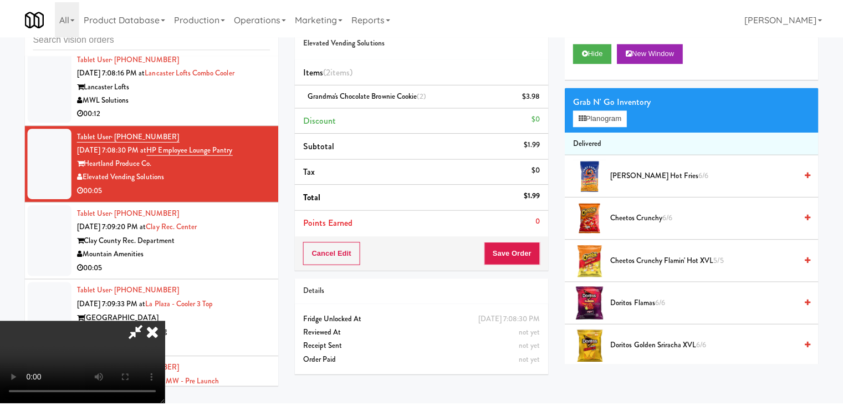
scroll to position [7106, 0]
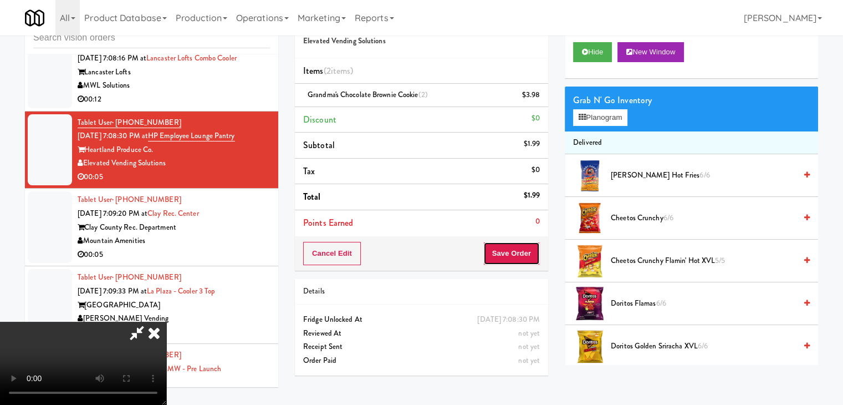
click at [528, 256] on button "Save Order" at bounding box center [511, 253] width 57 height 23
click at [527, 254] on button "Save Order" at bounding box center [511, 253] width 57 height 23
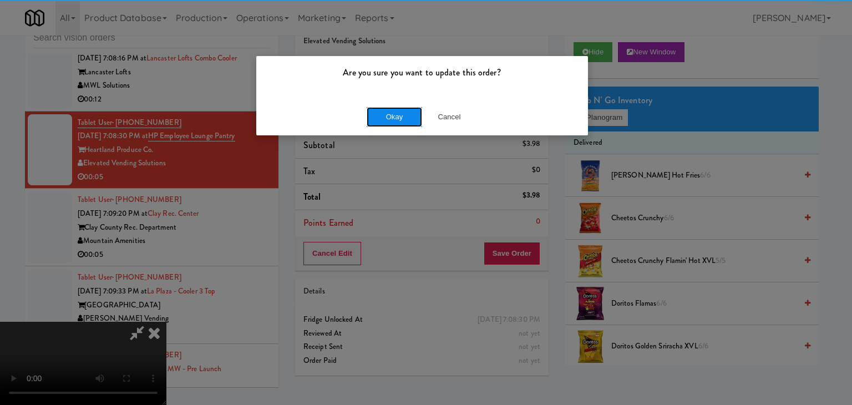
click at [397, 120] on button "Okay" at bounding box center [393, 117] width 55 height 20
click at [397, 120] on div "Okay Cancel" at bounding box center [422, 116] width 332 height 37
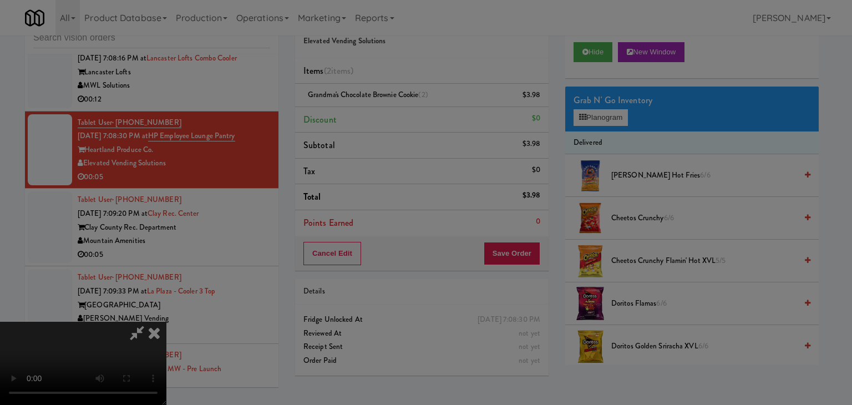
click at [397, 120] on div at bounding box center [426, 202] width 852 height 405
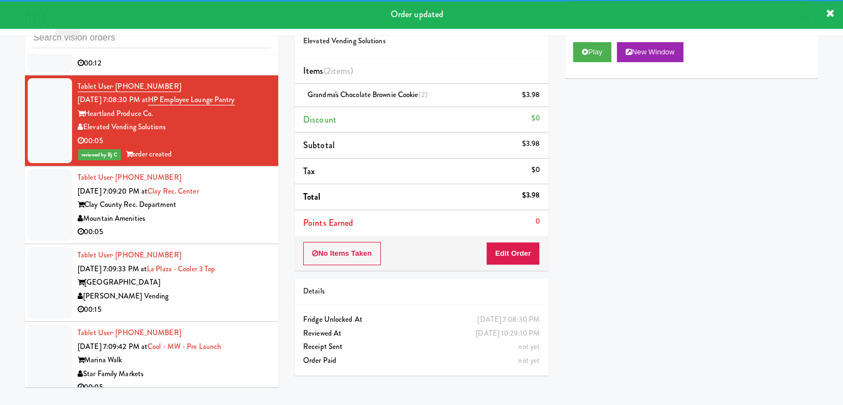
scroll to position [7161, 0]
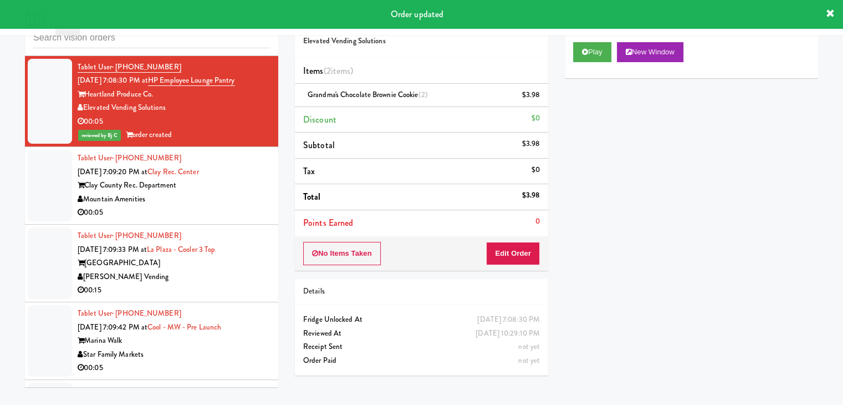
drag, startPoint x: 213, startPoint y: 151, endPoint x: 224, endPoint y: 155, distance: 11.7
click at [223, 179] on div "Clay County Rec. Department" at bounding box center [174, 186] width 192 height 14
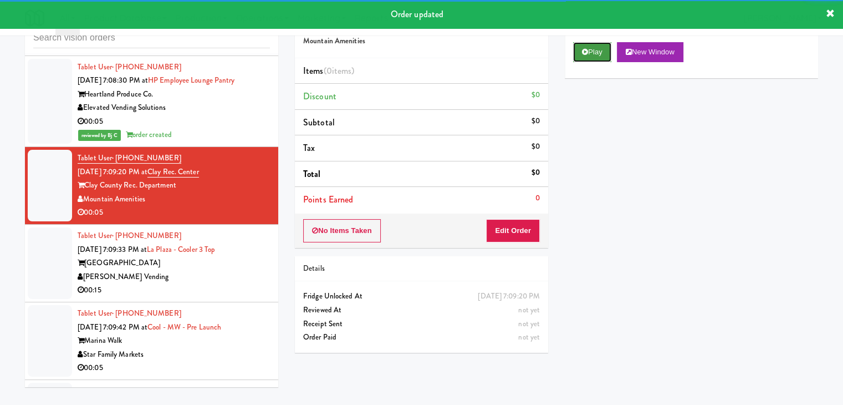
drag, startPoint x: 589, startPoint y: 46, endPoint x: 585, endPoint y: 57, distance: 11.6
click at [588, 47] on button "Play" at bounding box center [592, 52] width 38 height 20
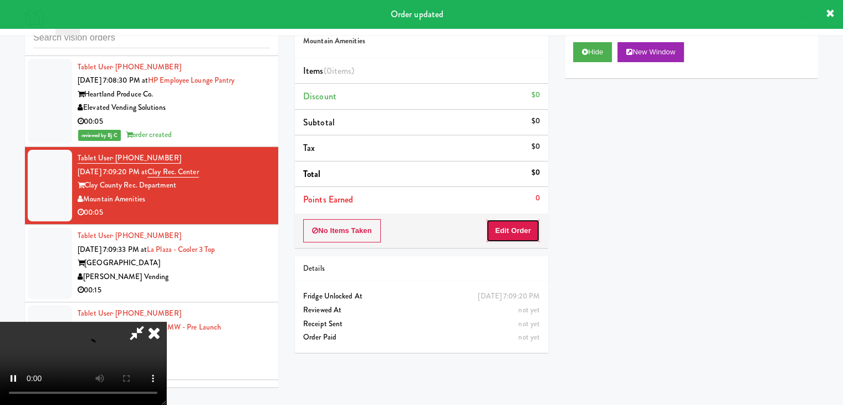
click at [520, 233] on button "Edit Order" at bounding box center [513, 230] width 54 height 23
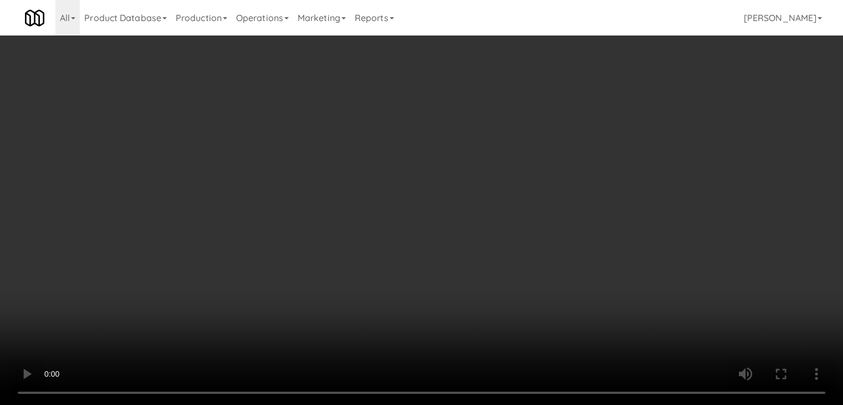
scroll to position [7148, 0]
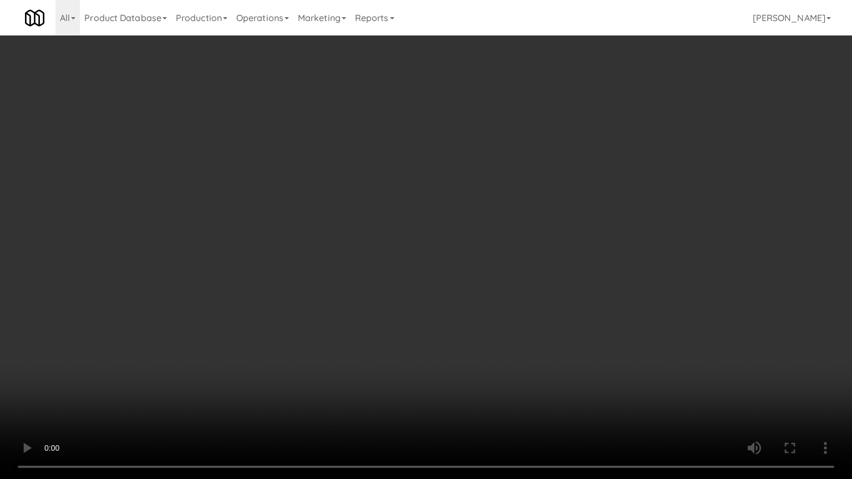
click at [455, 361] on video at bounding box center [426, 239] width 852 height 479
click at [460, 359] on video at bounding box center [426, 239] width 852 height 479
drag, startPoint x: 460, startPoint y: 359, endPoint x: 568, endPoint y: 186, distance: 204.0
click at [463, 352] on video at bounding box center [426, 239] width 852 height 479
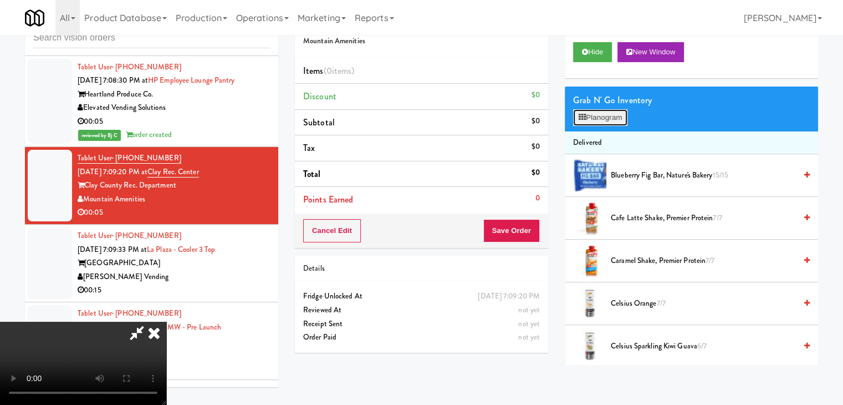
click at [612, 115] on button "Planogram" at bounding box center [600, 117] width 54 height 17
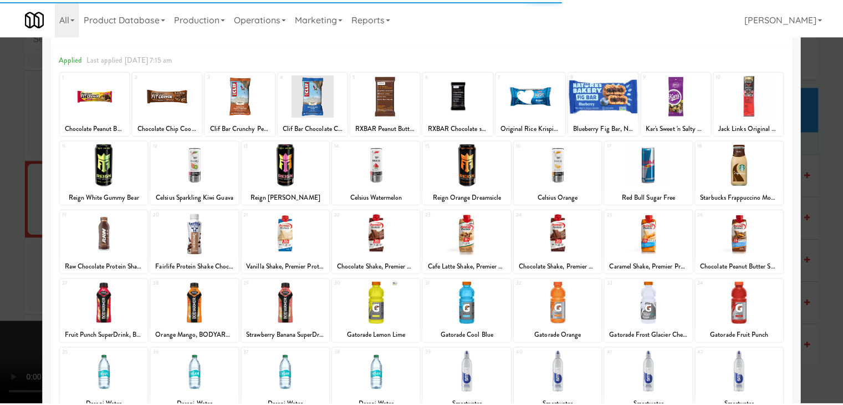
scroll to position [111, 0]
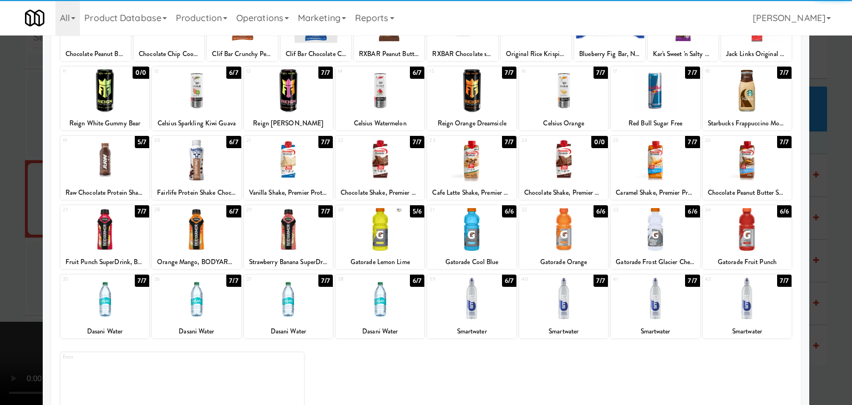
click at [460, 308] on div at bounding box center [471, 298] width 89 height 43
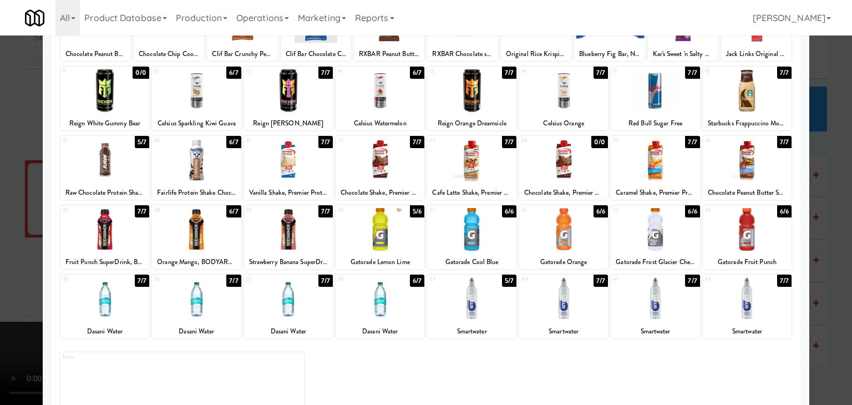
drag, startPoint x: 0, startPoint y: 295, endPoint x: 71, endPoint y: 291, distance: 71.1
click at [4, 294] on div at bounding box center [426, 202] width 852 height 405
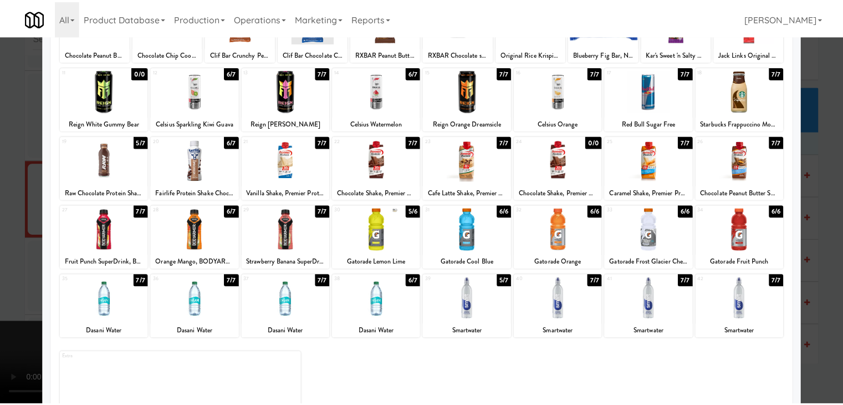
scroll to position [7161, 0]
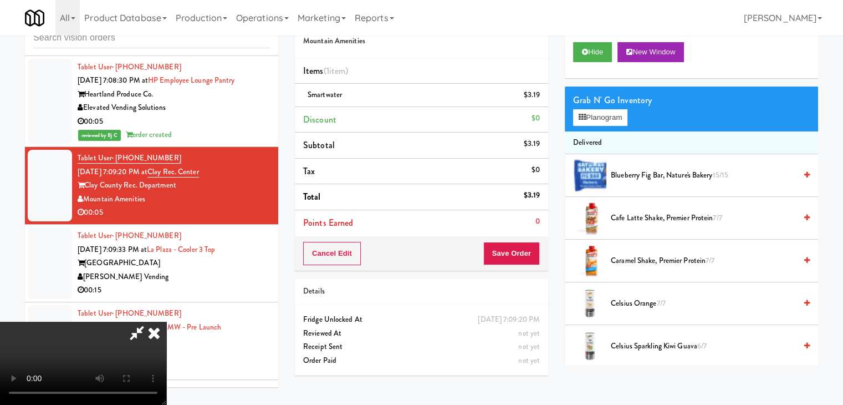
click at [166, 322] on video at bounding box center [83, 363] width 166 height 83
click at [538, 96] on icon at bounding box center [541, 98] width 6 height 7
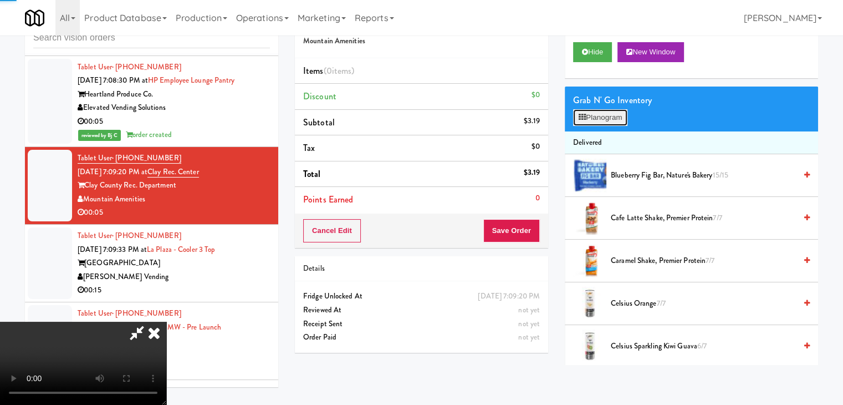
click at [608, 114] on button "Planogram" at bounding box center [600, 117] width 54 height 17
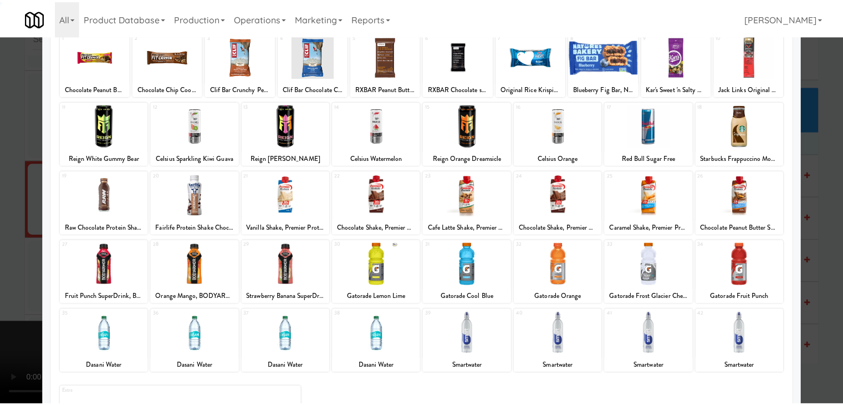
scroll to position [140, 0]
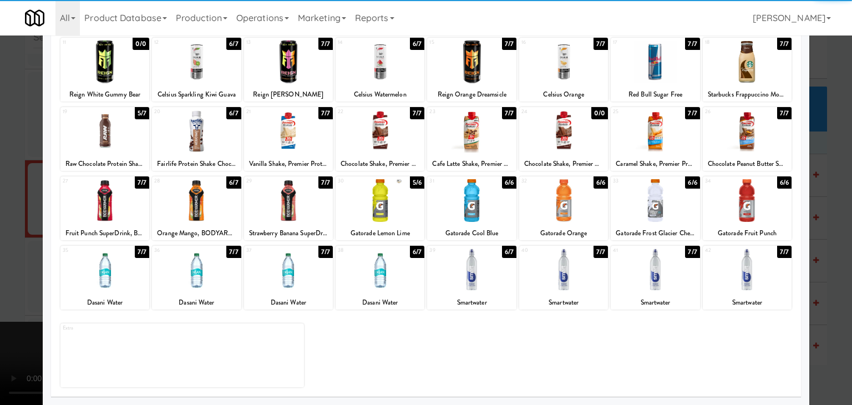
click at [373, 287] on div at bounding box center [379, 269] width 89 height 43
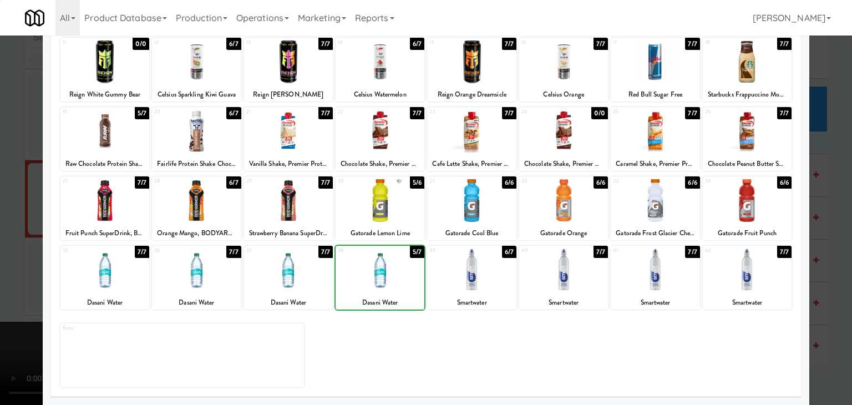
drag, startPoint x: 4, startPoint y: 296, endPoint x: 259, endPoint y: 272, distance: 256.7
click at [29, 291] on div at bounding box center [426, 202] width 852 height 405
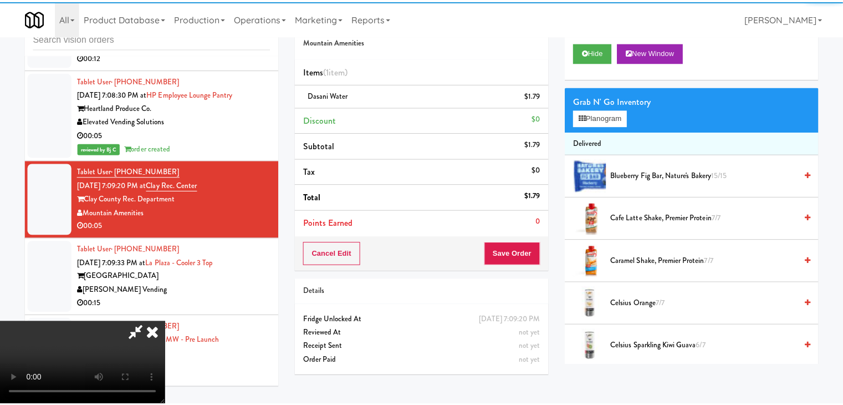
scroll to position [7161, 0]
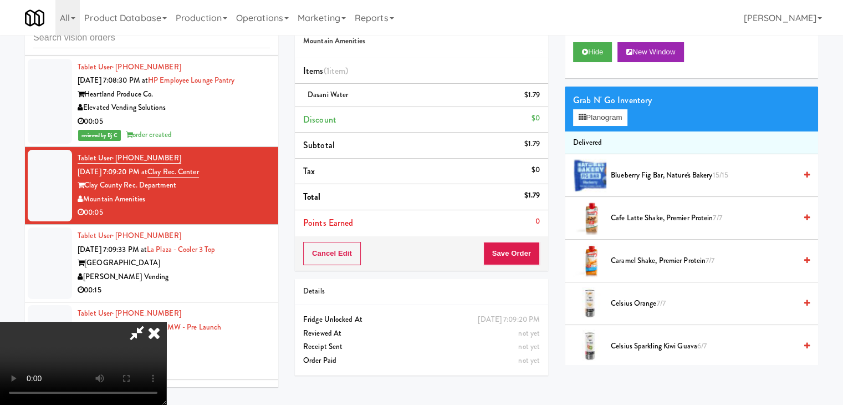
drag, startPoint x: 550, startPoint y: 244, endPoint x: 533, endPoint y: 251, distance: 18.4
click at [541, 248] on div "Order # 5740620 Mountain Amenities Items (1 item ) Dasani Water $1.79 Discount …" at bounding box center [422, 193] width 270 height 379
click at [534, 251] on button "Save Order" at bounding box center [511, 253] width 57 height 23
click at [532, 251] on button "Save Order" at bounding box center [511, 253] width 57 height 23
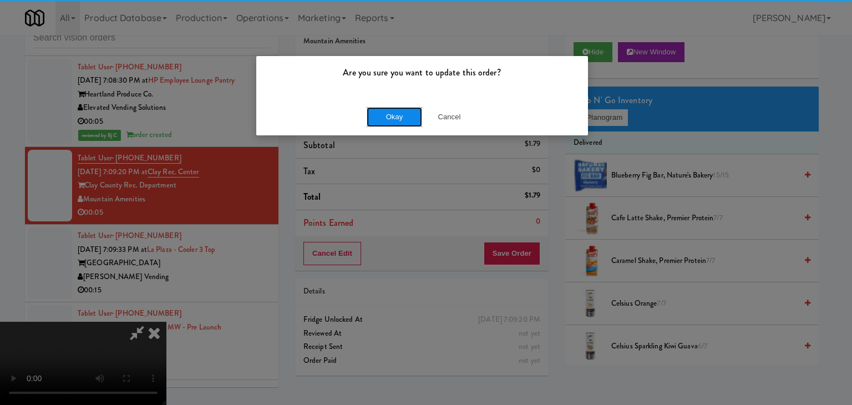
click at [402, 118] on button "Okay" at bounding box center [393, 117] width 55 height 20
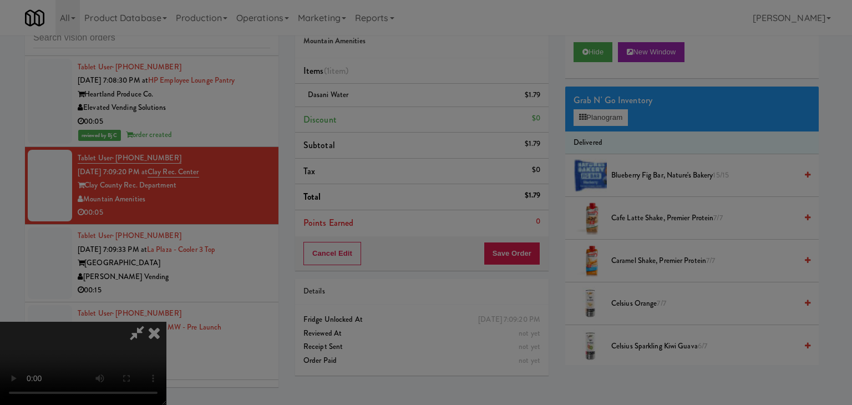
click at [402, 115] on div "Okay Cancel" at bounding box center [422, 96] width 332 height 37
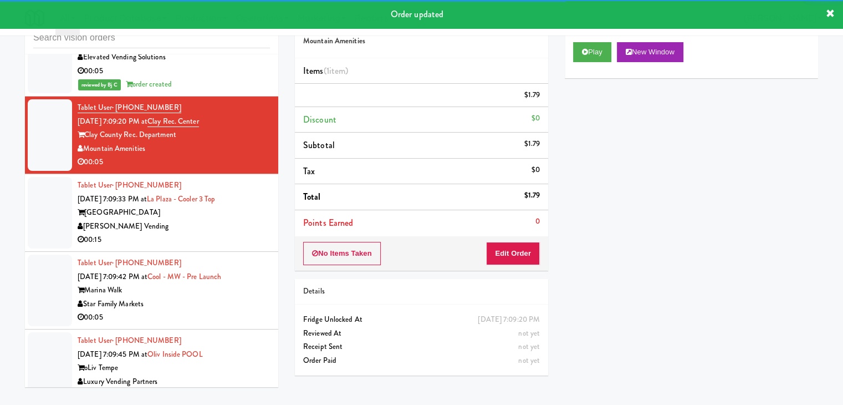
scroll to position [7272, 0]
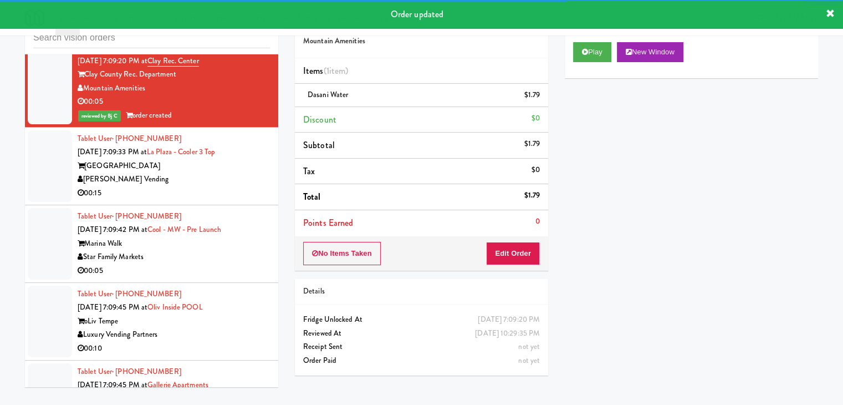
click at [241, 172] on div "[PERSON_NAME] Vending" at bounding box center [174, 179] width 192 height 14
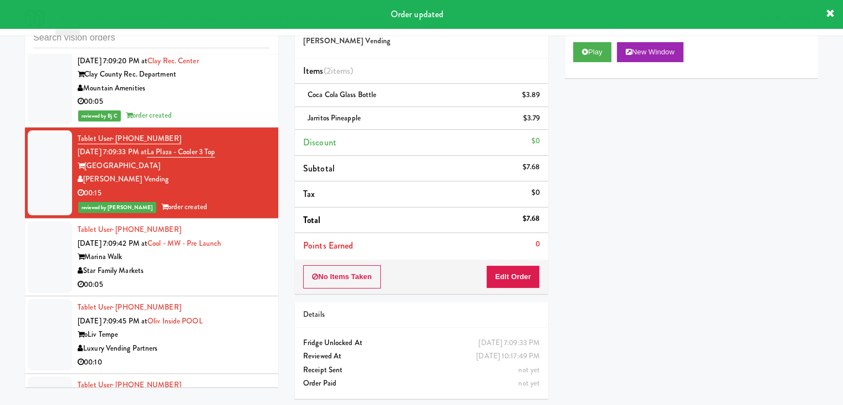
click at [233, 264] on div "Star Family Markets" at bounding box center [174, 271] width 192 height 14
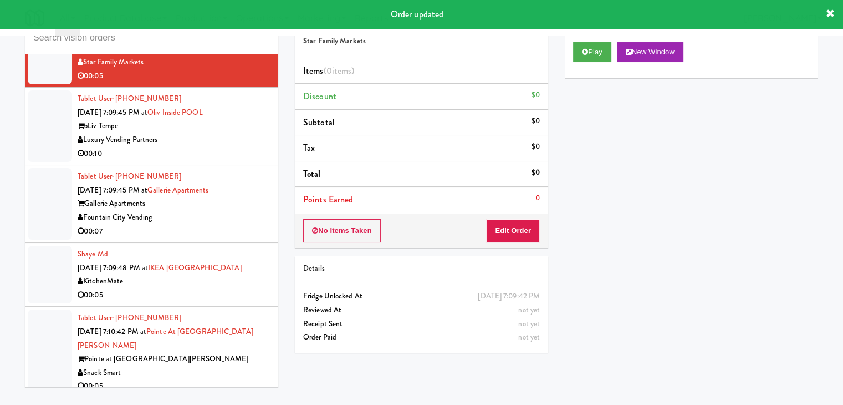
scroll to position [7494, 0]
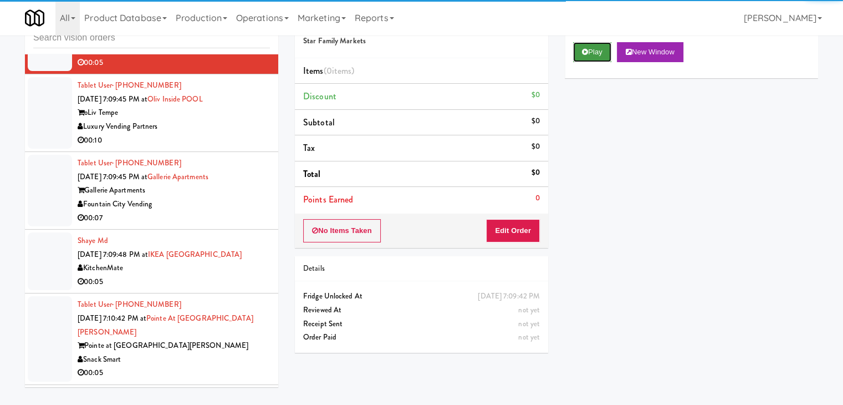
click at [594, 56] on button "Play" at bounding box center [592, 52] width 38 height 20
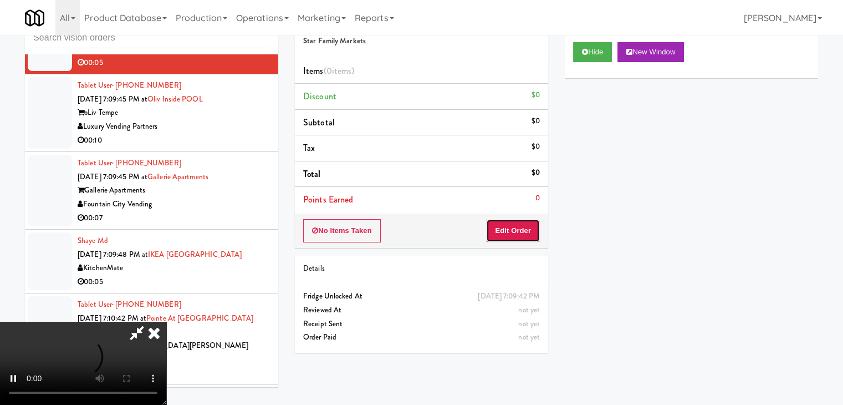
click at [514, 233] on button "Edit Order" at bounding box center [513, 230] width 54 height 23
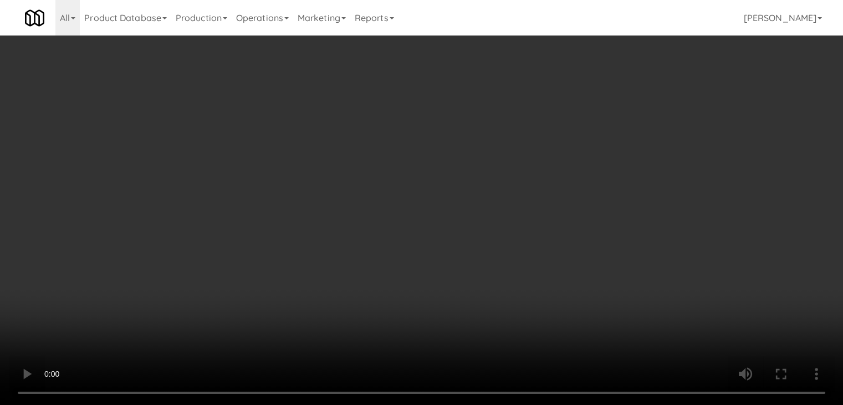
scroll to position [7480, 0]
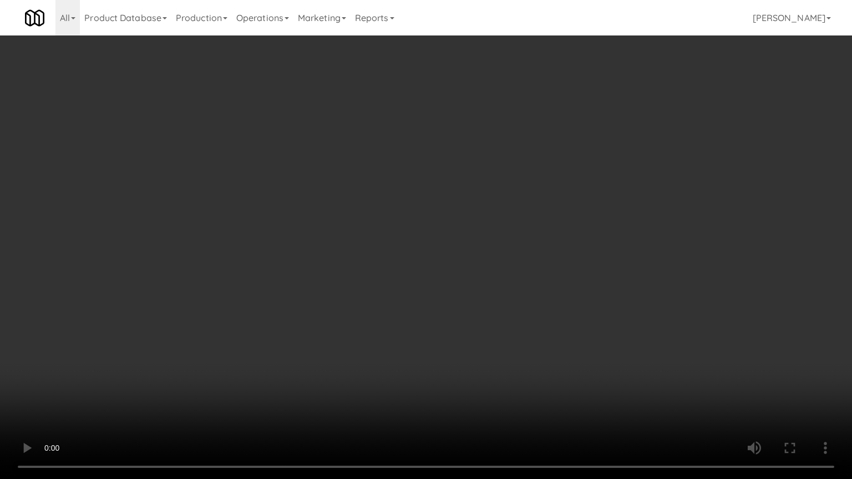
click at [482, 312] on video at bounding box center [426, 239] width 852 height 479
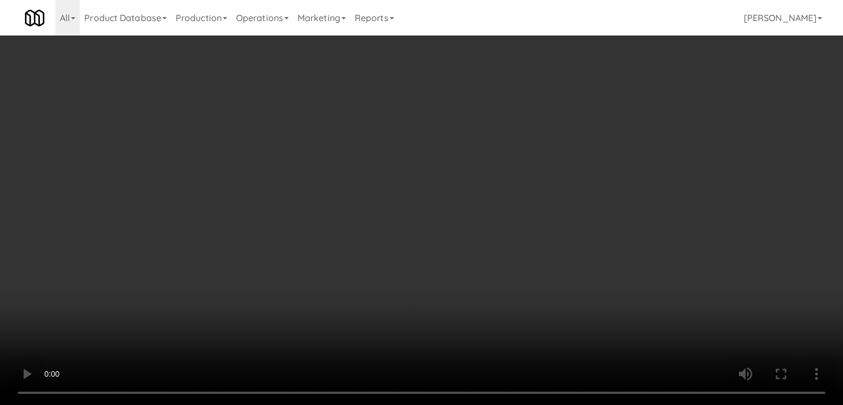
click at [596, 118] on button "Planogram" at bounding box center [600, 117] width 54 height 17
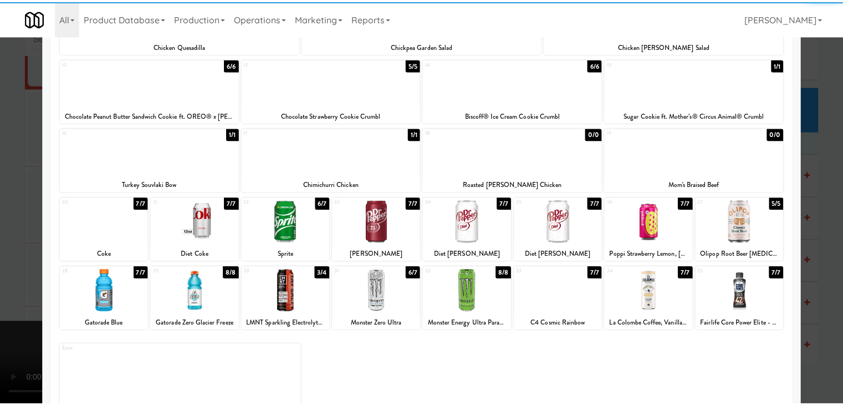
scroll to position [209, 0]
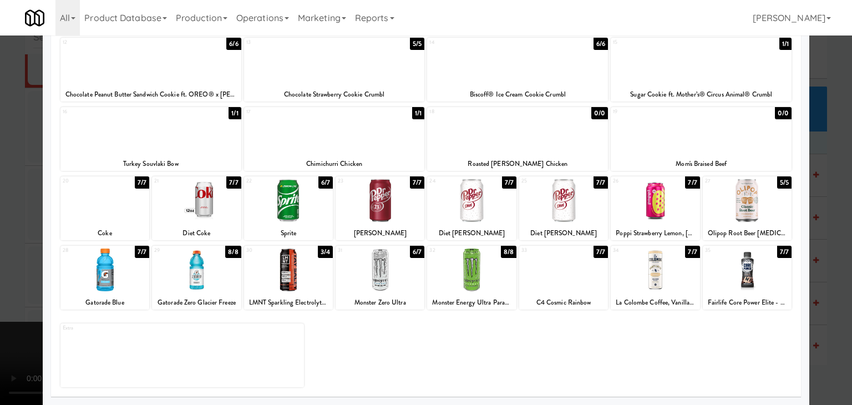
click at [278, 201] on div at bounding box center [288, 200] width 89 height 43
drag, startPoint x: 0, startPoint y: 246, endPoint x: 198, endPoint y: 246, distance: 197.9
click at [8, 246] on div at bounding box center [426, 202] width 852 height 405
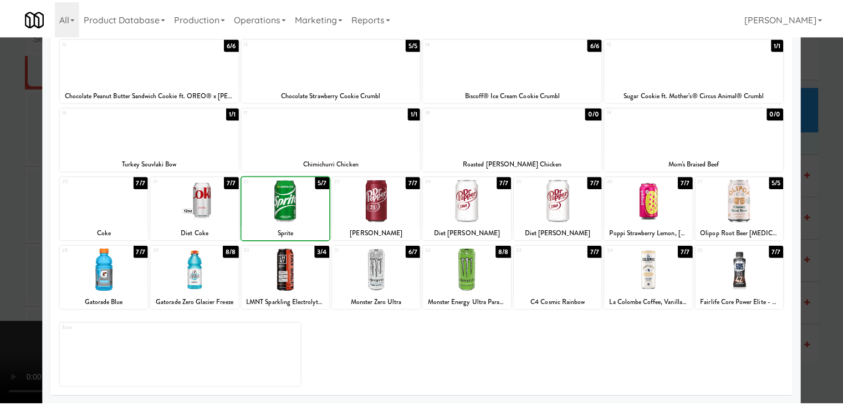
scroll to position [7494, 0]
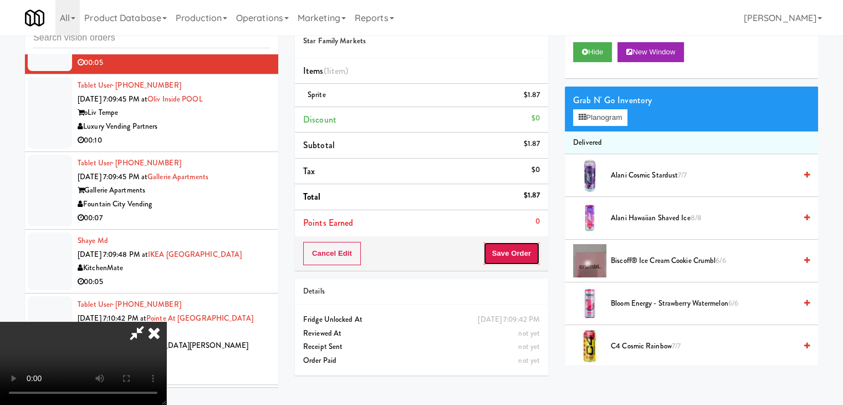
click at [527, 253] on button "Save Order" at bounding box center [511, 253] width 57 height 23
click at [525, 253] on button "Save Order" at bounding box center [511, 253] width 57 height 23
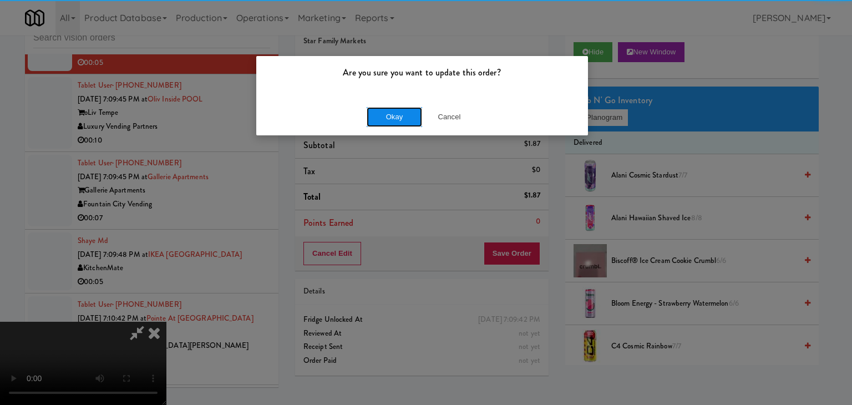
click at [388, 123] on button "Okay" at bounding box center [393, 117] width 55 height 20
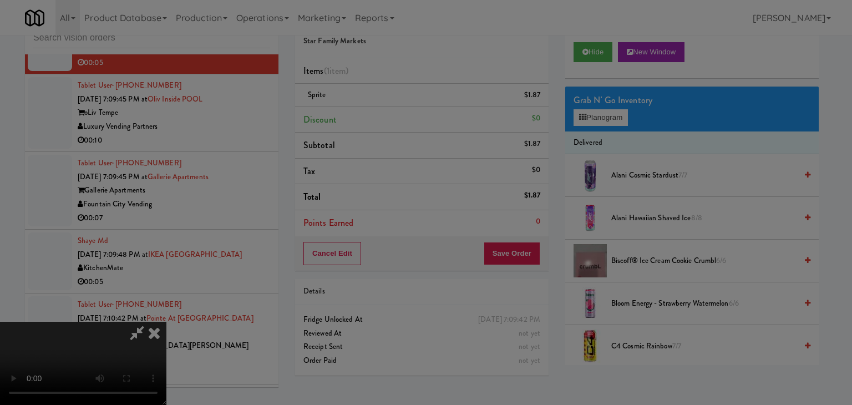
click at [389, 121] on body "Are you sure you want to update this order? Okay Cancel Okay Are you sure you w…" at bounding box center [426, 202] width 852 height 405
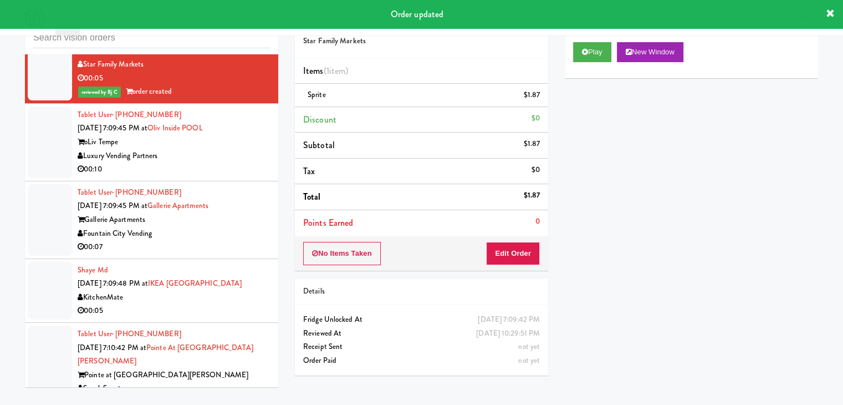
scroll to position [7396, 0]
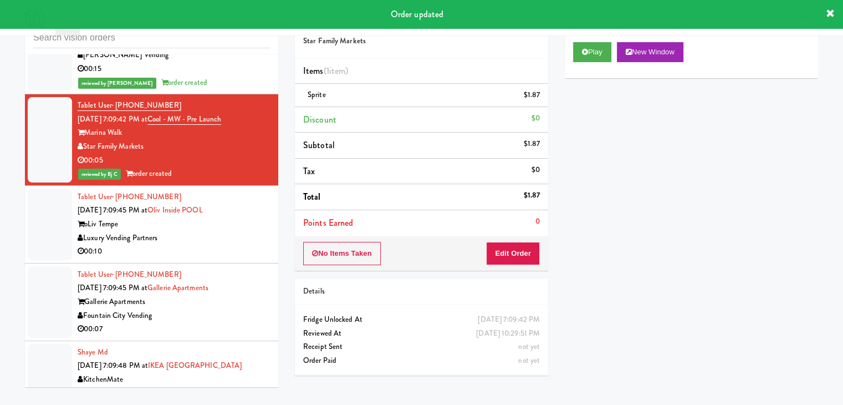
drag, startPoint x: 231, startPoint y: 203, endPoint x: 284, endPoint y: 190, distance: 54.9
click at [233, 231] on div "Luxury Vending Partners" at bounding box center [174, 238] width 192 height 14
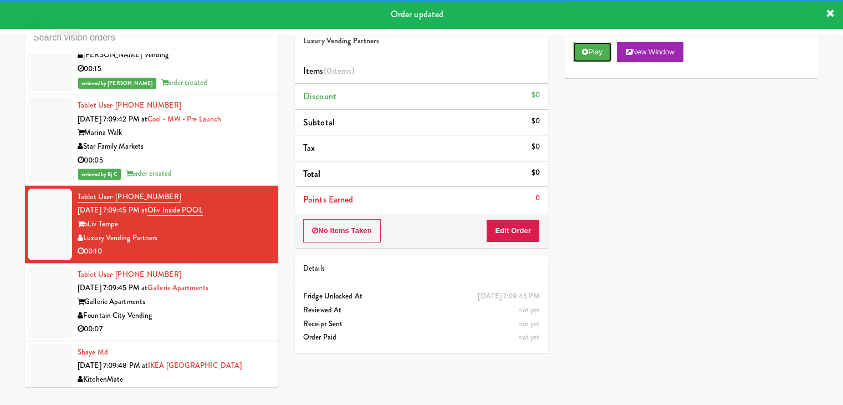
drag, startPoint x: 597, startPoint y: 55, endPoint x: 587, endPoint y: 97, distance: 42.9
click at [596, 58] on button "Play" at bounding box center [592, 52] width 38 height 20
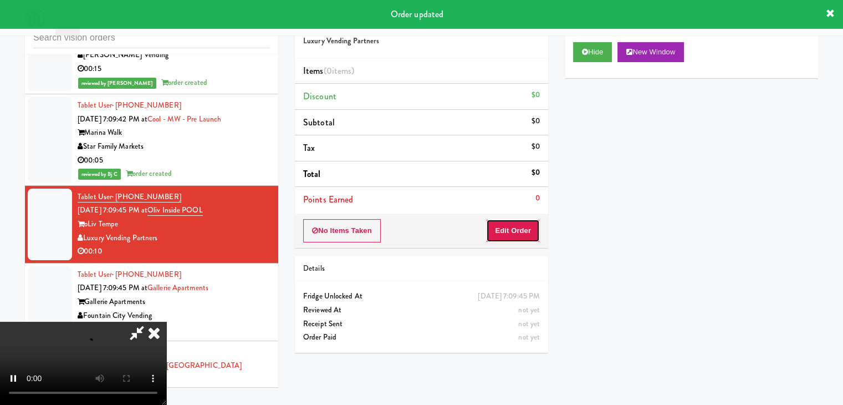
click at [516, 226] on button "Edit Order" at bounding box center [513, 230] width 54 height 23
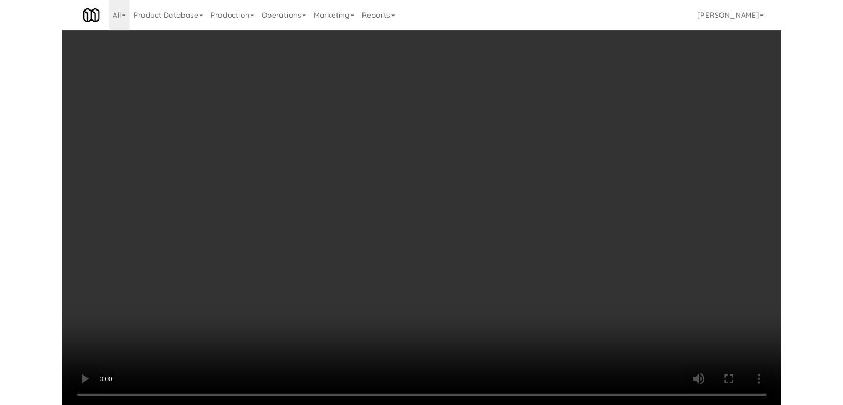
scroll to position [7382, 0]
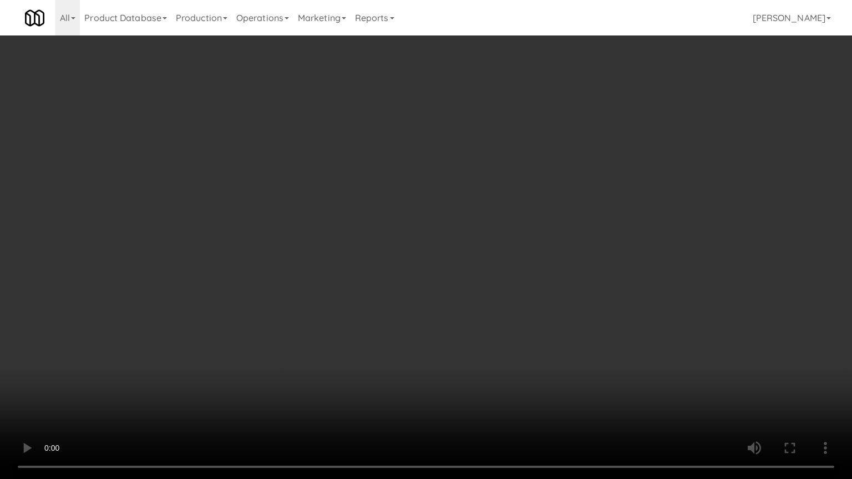
click at [477, 325] on video at bounding box center [426, 239] width 852 height 479
click at [477, 324] on video at bounding box center [426, 239] width 852 height 479
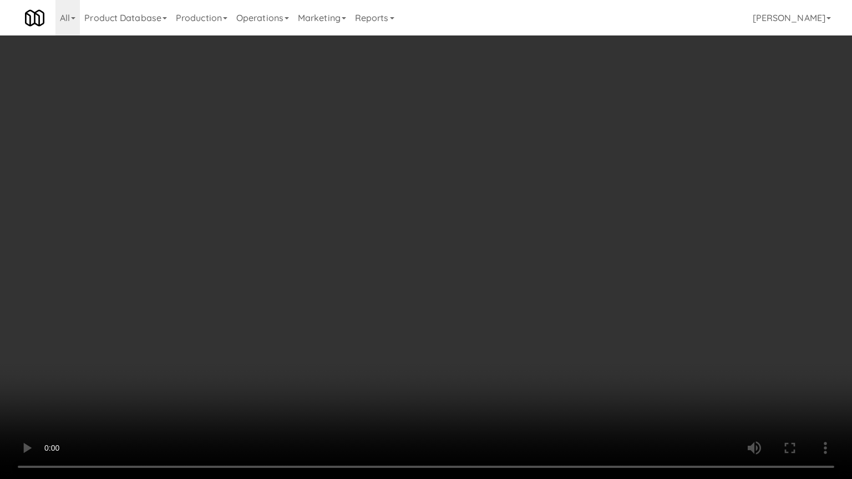
click at [477, 323] on video at bounding box center [426, 239] width 852 height 479
click at [478, 322] on video at bounding box center [426, 239] width 852 height 479
click at [478, 323] on video at bounding box center [426, 239] width 852 height 479
click at [478, 322] on video at bounding box center [426, 239] width 852 height 479
click at [476, 322] on video at bounding box center [426, 239] width 852 height 479
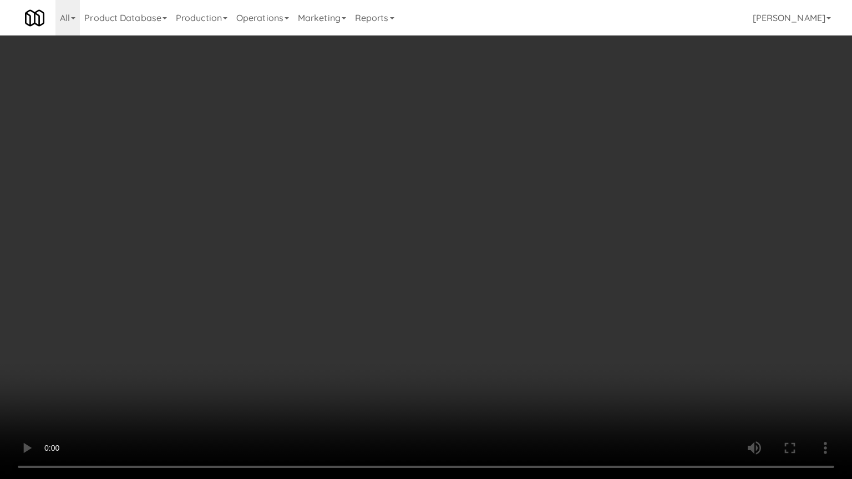
click at [477, 320] on video at bounding box center [426, 239] width 852 height 479
click at [482, 313] on video at bounding box center [426, 239] width 852 height 479
drag, startPoint x: 482, startPoint y: 313, endPoint x: 506, endPoint y: 244, distance: 72.2
click at [482, 311] on video at bounding box center [426, 239] width 852 height 479
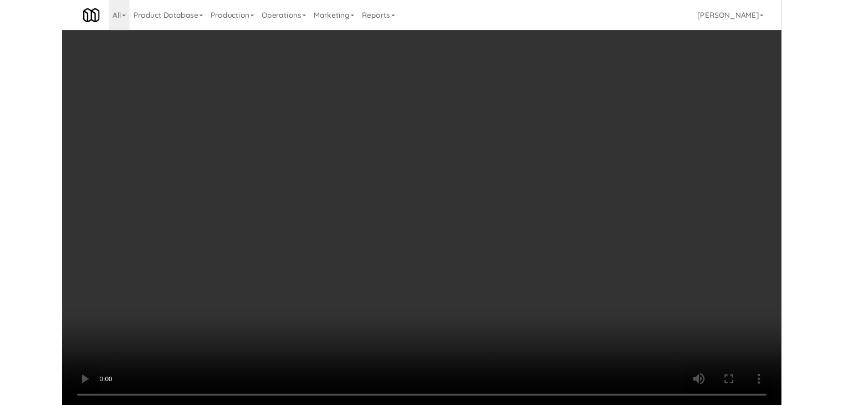
scroll to position [7396, 0]
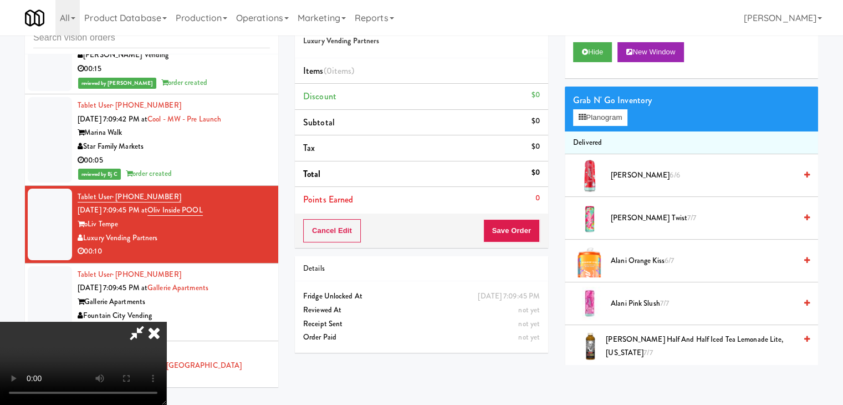
click at [624, 216] on span "Alani Cherry Twist 7/7" at bounding box center [703, 218] width 185 height 14
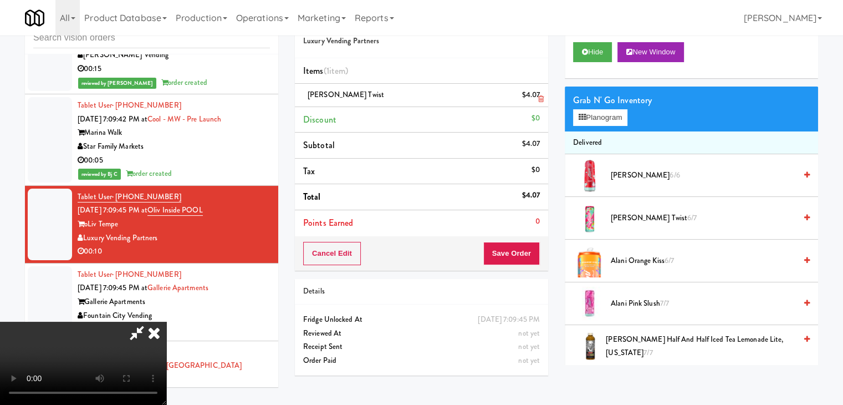
click at [545, 98] on li "Alani Cherry Twist $4.07" at bounding box center [421, 95] width 253 height 23
click at [538, 97] on icon at bounding box center [541, 98] width 6 height 7
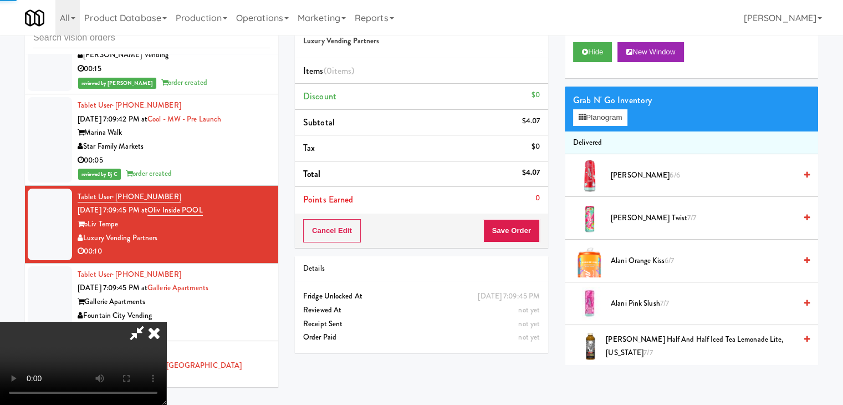
click at [166, 322] on video at bounding box center [83, 363] width 166 height 83
click at [596, 122] on button "Planogram" at bounding box center [600, 117] width 54 height 17
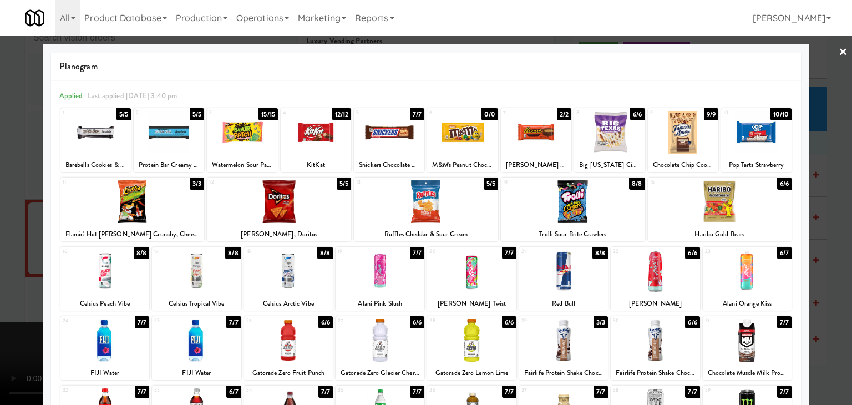
click at [375, 269] on div at bounding box center [379, 270] width 89 height 43
click at [1, 272] on div at bounding box center [426, 202] width 852 height 405
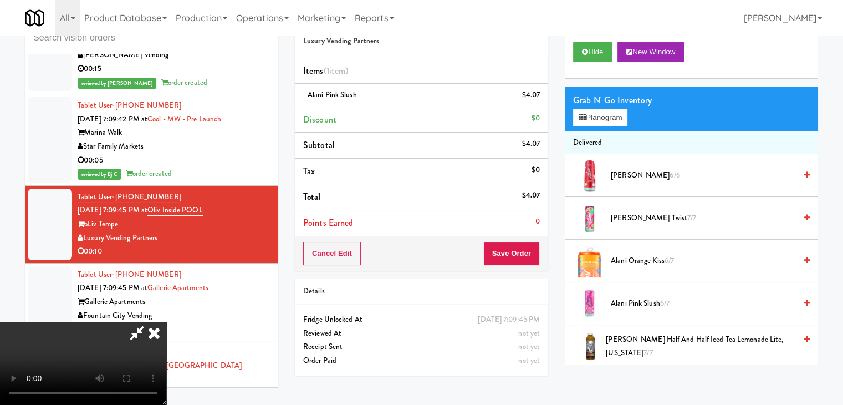
scroll to position [156, 0]
click at [150, 385] on video at bounding box center [83, 363] width 166 height 83
click at [166, 322] on video at bounding box center [83, 363] width 166 height 83
click at [517, 252] on button "Save Order" at bounding box center [511, 253] width 57 height 23
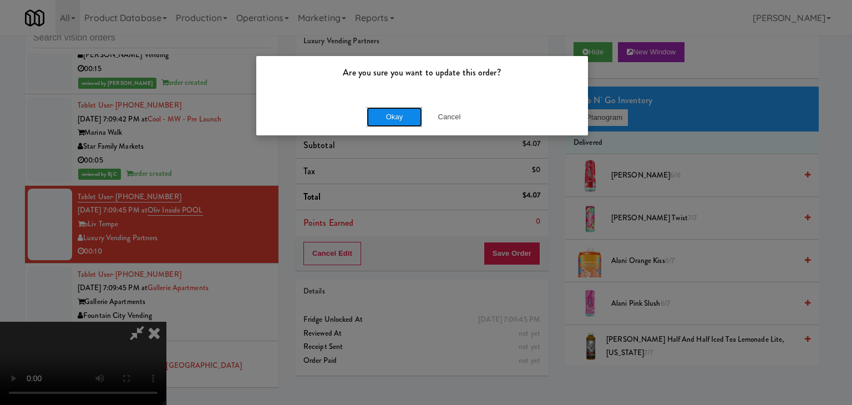
drag, startPoint x: 390, startPoint y: 123, endPoint x: 397, endPoint y: 116, distance: 9.4
click at [393, 121] on button "Okay" at bounding box center [393, 117] width 55 height 20
click at [397, 116] on body "Are you sure you want to update this order? Okay Cancel Okay Are you sure you w…" at bounding box center [426, 202] width 852 height 405
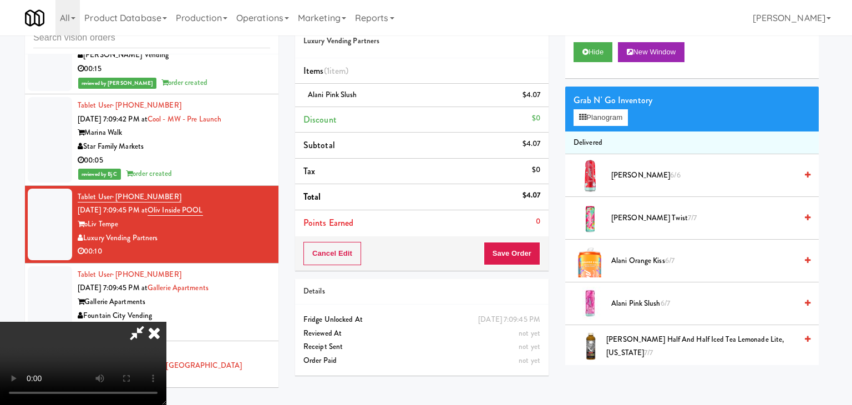
click at [397, 116] on div at bounding box center [426, 202] width 852 height 405
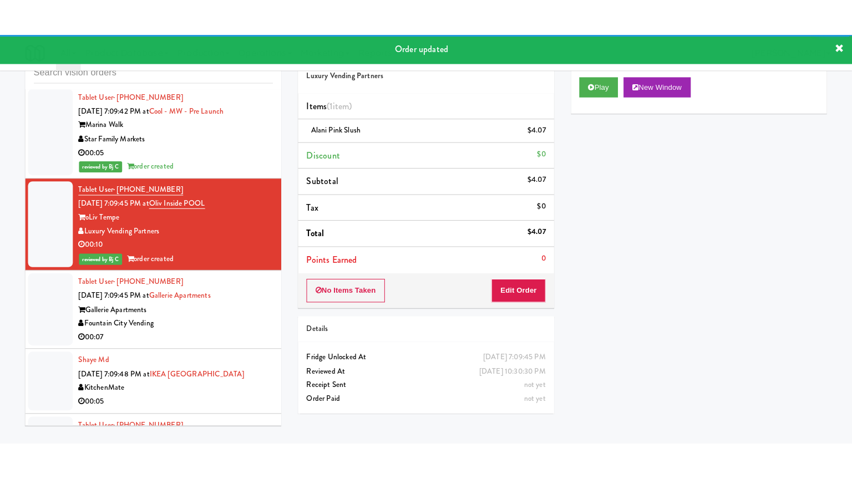
scroll to position [7507, 0]
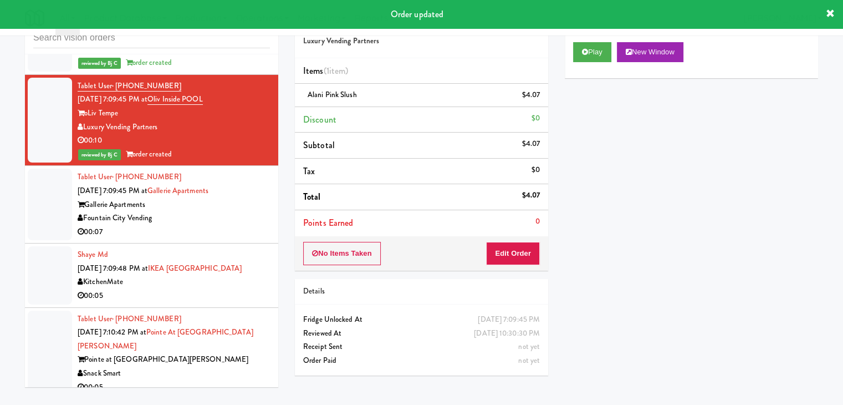
click at [232, 225] on div "00:07" at bounding box center [174, 232] width 192 height 14
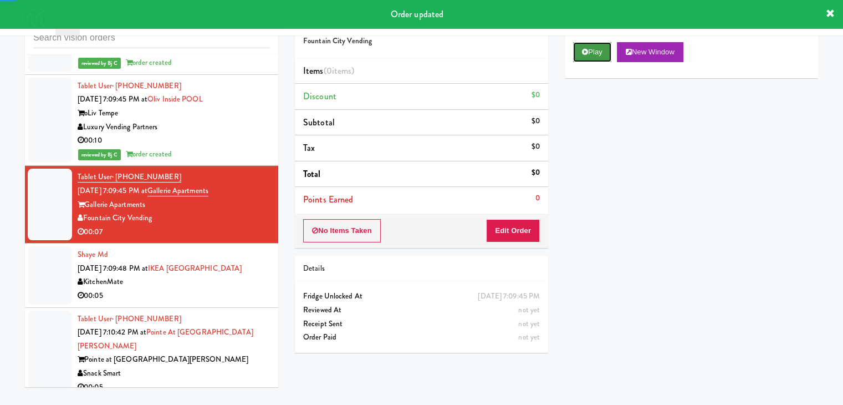
click at [588, 52] on icon at bounding box center [585, 51] width 6 height 7
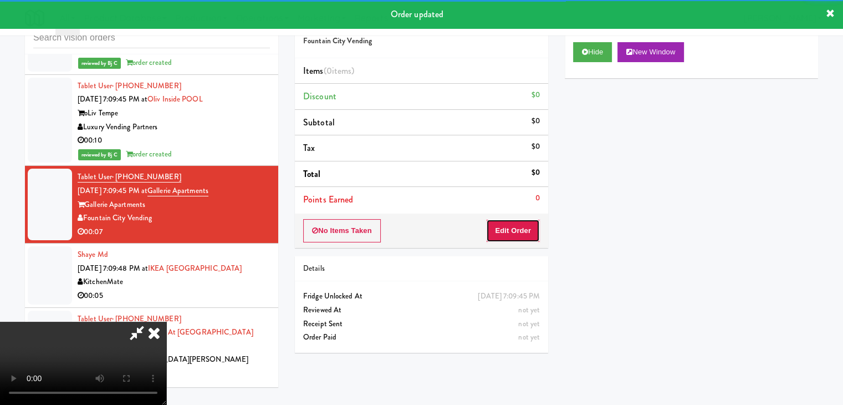
click at [517, 231] on button "Edit Order" at bounding box center [513, 230] width 54 height 23
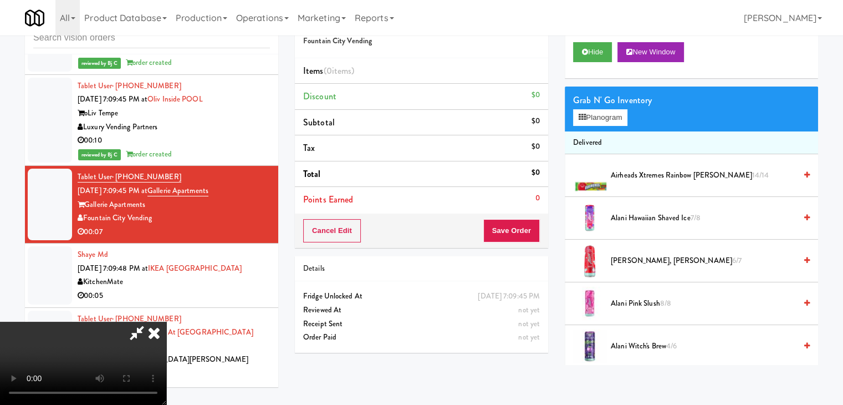
click at [166, 322] on video at bounding box center [83, 363] width 166 height 83
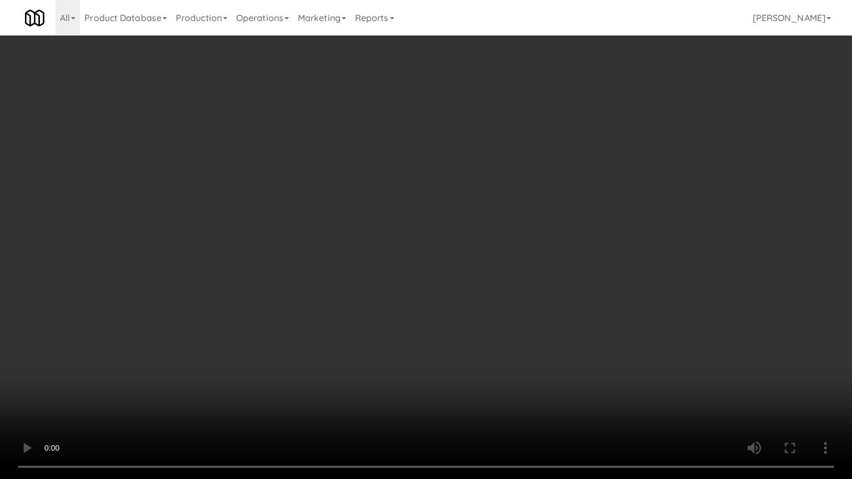
scroll to position [7507, 0]
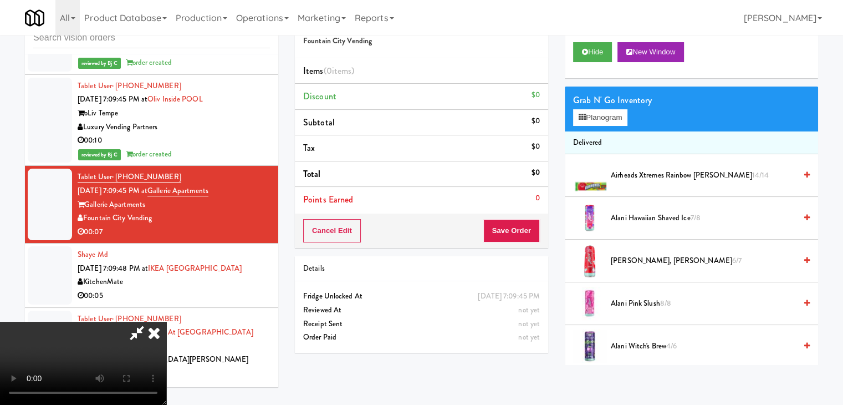
click at [166, 322] on video at bounding box center [83, 363] width 166 height 83
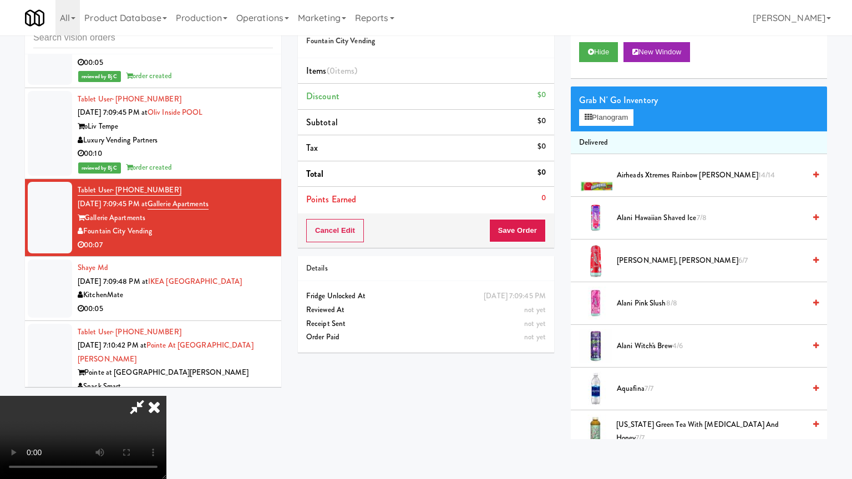
click at [166, 385] on video at bounding box center [83, 437] width 166 height 83
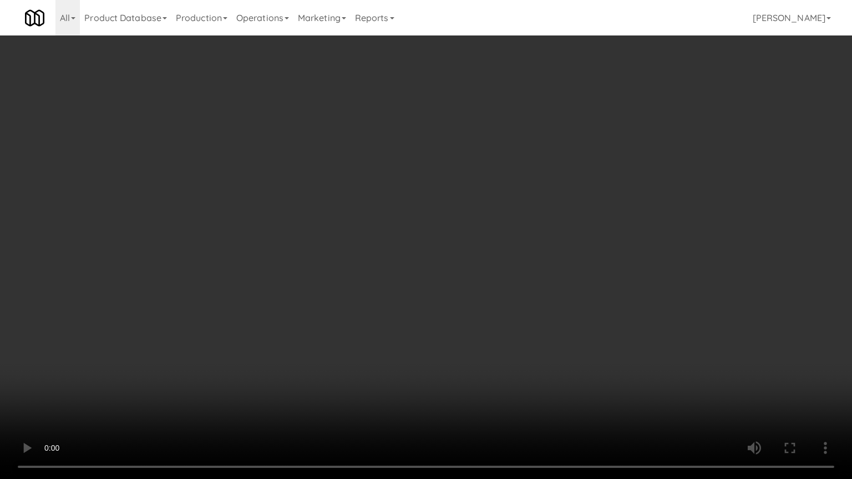
click at [420, 350] on video at bounding box center [426, 239] width 852 height 479
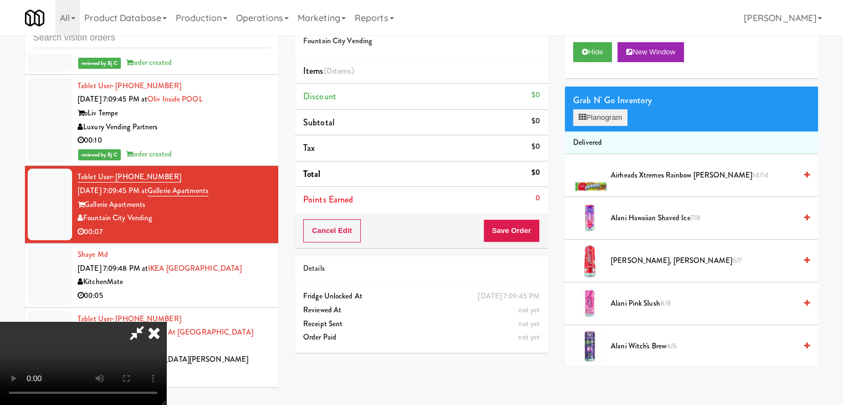
drag, startPoint x: 608, startPoint y: 125, endPoint x: 609, endPoint y: 115, distance: 10.0
click at [609, 115] on div "Grab N' Go Inventory Planogram" at bounding box center [691, 108] width 253 height 45
click at [600, 109] on button "Planogram" at bounding box center [600, 117] width 54 height 17
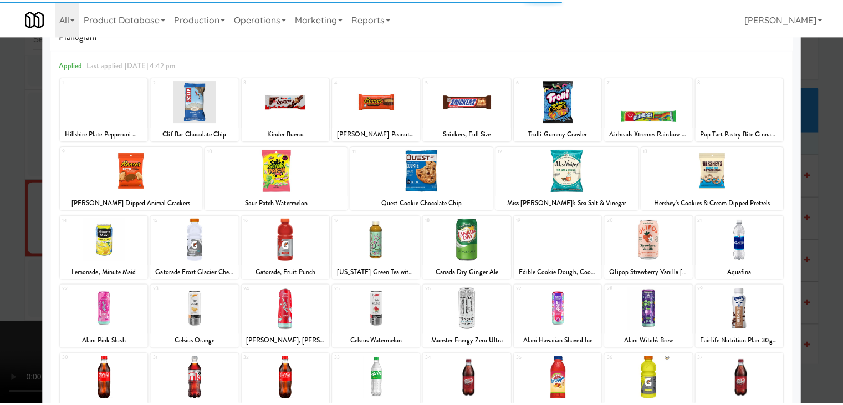
scroll to position [55, 0]
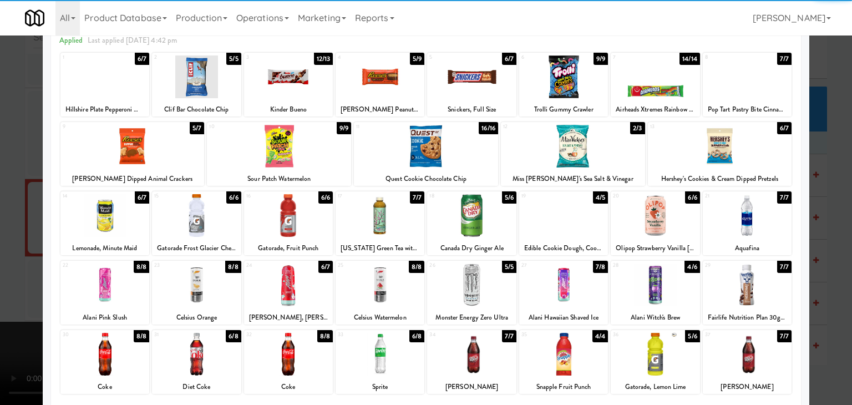
click at [177, 212] on div at bounding box center [196, 215] width 89 height 43
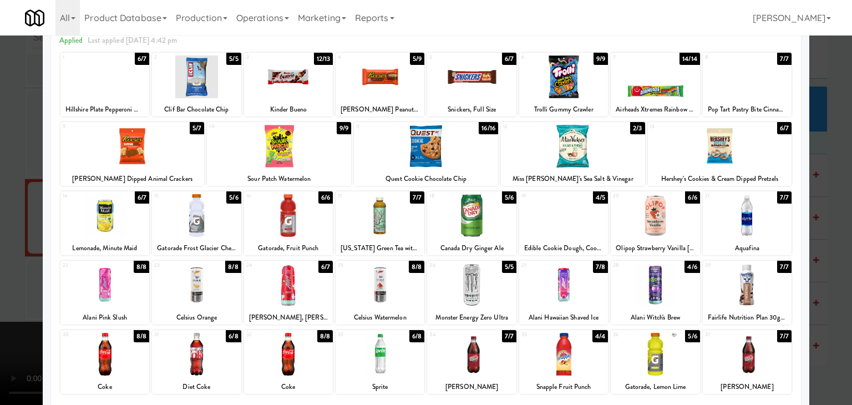
drag, startPoint x: 0, startPoint y: 272, endPoint x: 256, endPoint y: 253, distance: 256.8
click at [15, 269] on div at bounding box center [426, 202] width 852 height 405
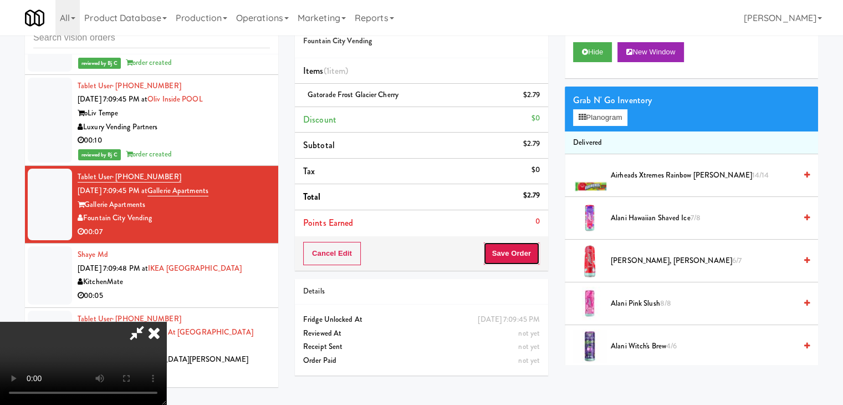
click at [537, 261] on button "Save Order" at bounding box center [511, 253] width 57 height 23
click at [537, 260] on button "Save Order" at bounding box center [511, 253] width 57 height 23
click at [537, 256] on body "Are you sure you want to update this order? Okay Cancel Okay Are you sure you w…" at bounding box center [421, 202] width 843 height 405
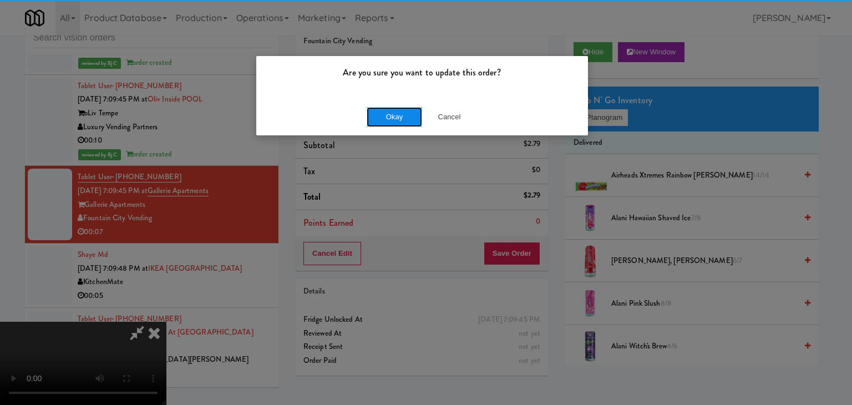
click at [400, 121] on button "Okay" at bounding box center [393, 117] width 55 height 20
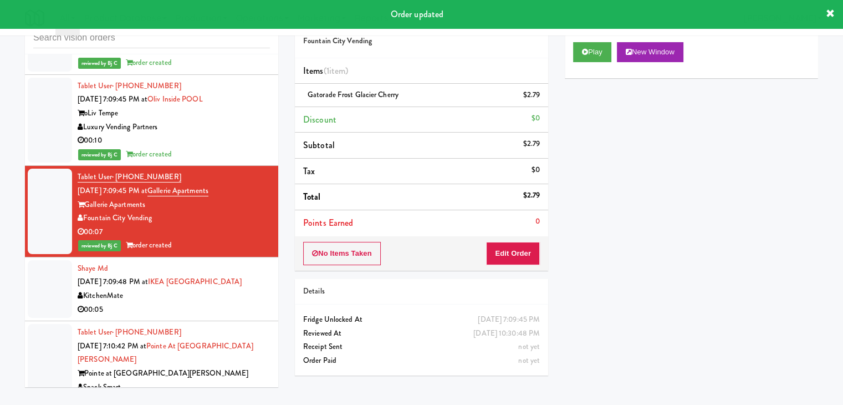
click at [195, 303] on div "00:05" at bounding box center [174, 310] width 192 height 14
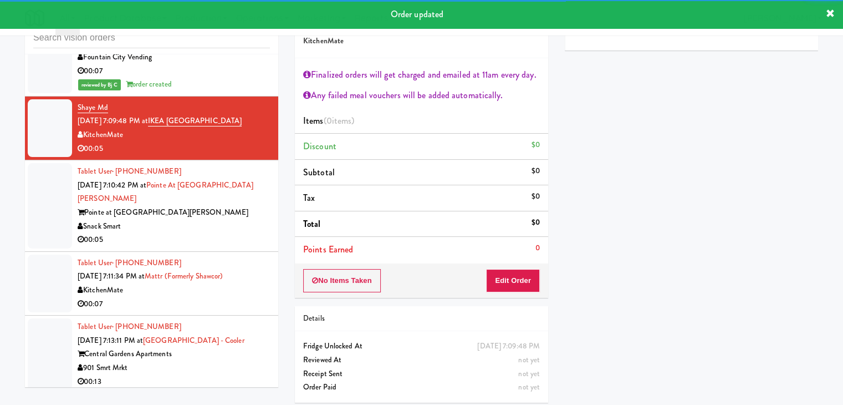
scroll to position [7674, 0]
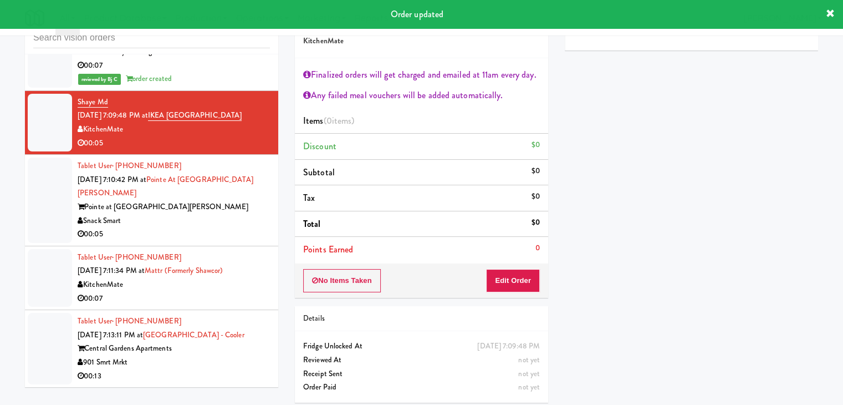
click at [221, 214] on div "Snack Smart" at bounding box center [174, 221] width 192 height 14
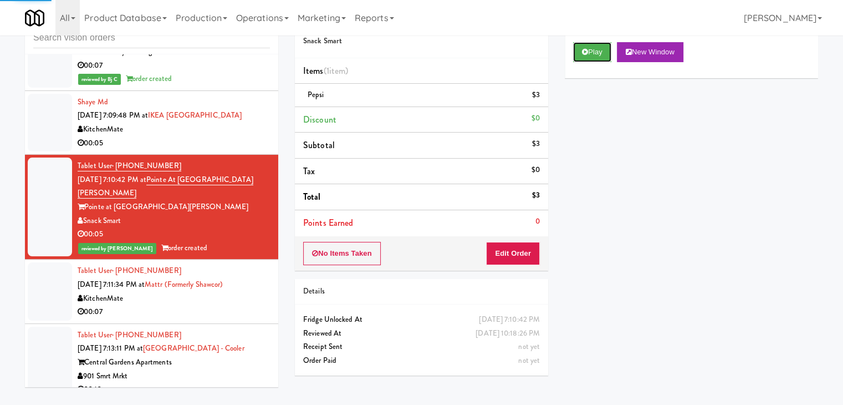
drag, startPoint x: 613, startPoint y: 49, endPoint x: 223, endPoint y: 241, distance: 434.1
click at [271, 215] on div "inbox reviewed all all unclear take inventory issue suspicious failed recent Ta…" at bounding box center [422, 199] width 810 height 391
click at [220, 292] on div "KitchenMate" at bounding box center [174, 299] width 192 height 14
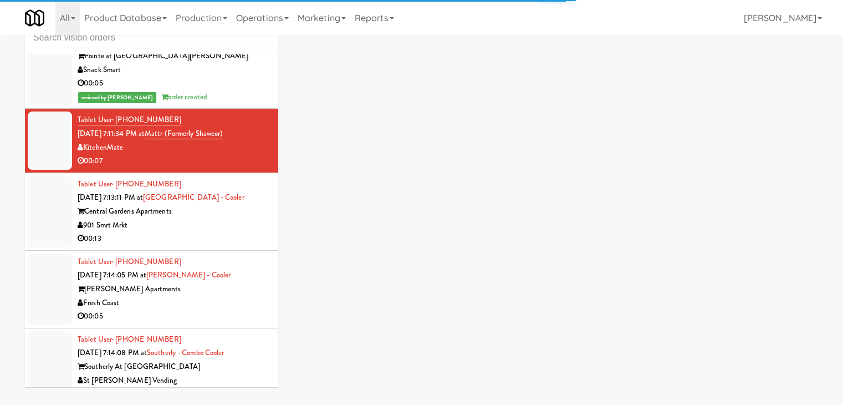
scroll to position [7840, 0]
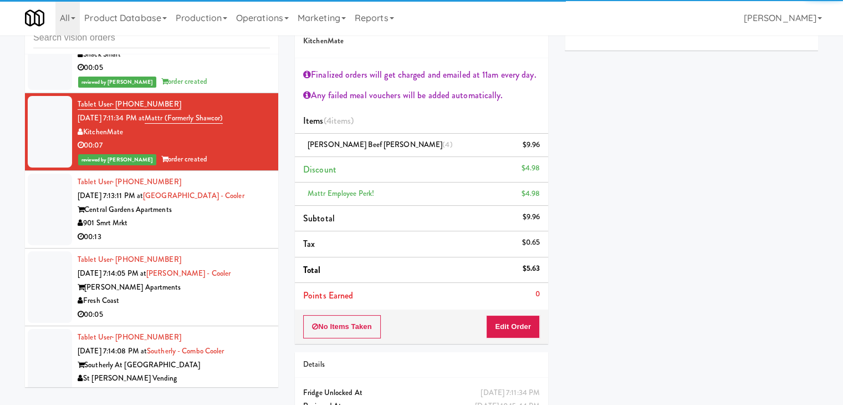
click at [228, 216] on div "901 Smrt Mrkt" at bounding box center [174, 223] width 192 height 14
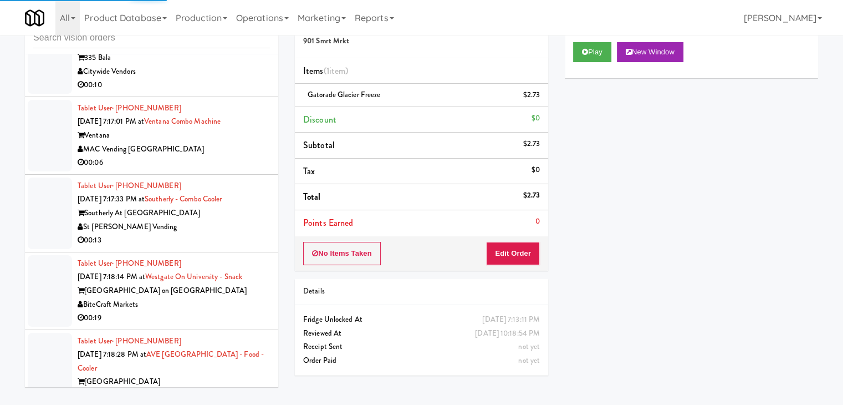
scroll to position [8394, 0]
click at [231, 120] on li "Tablet User · (669) 258-1117 Sep 4, 2025 7:17:01 PM at Ventana Combo Machine Ve…" at bounding box center [151, 135] width 253 height 78
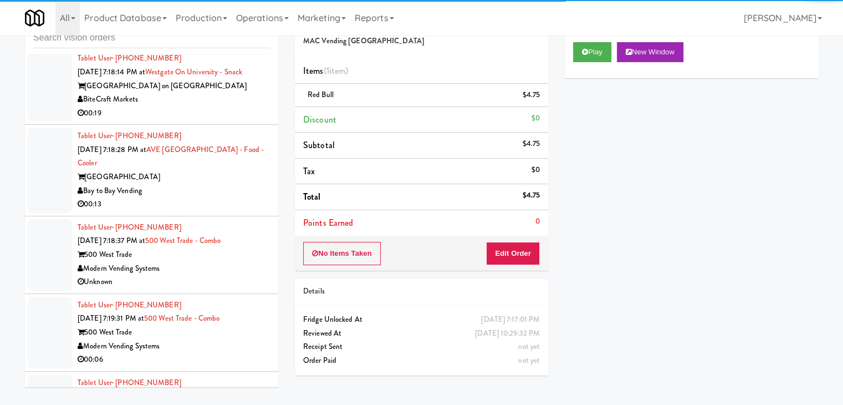
scroll to position [8727, 0]
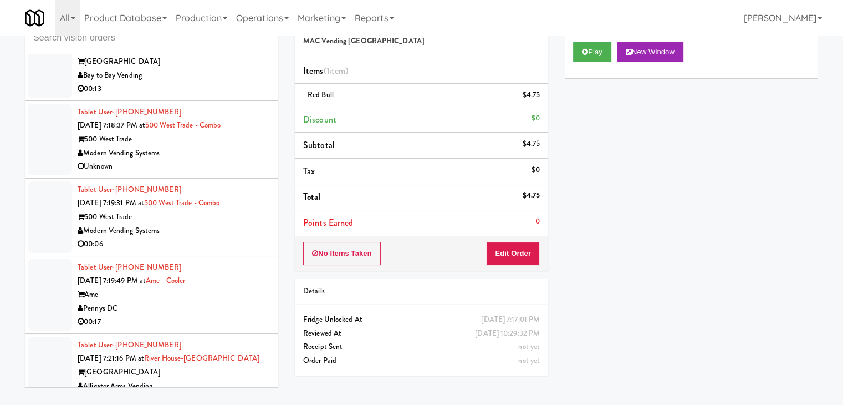
click at [216, 237] on div "00:06" at bounding box center [174, 244] width 192 height 14
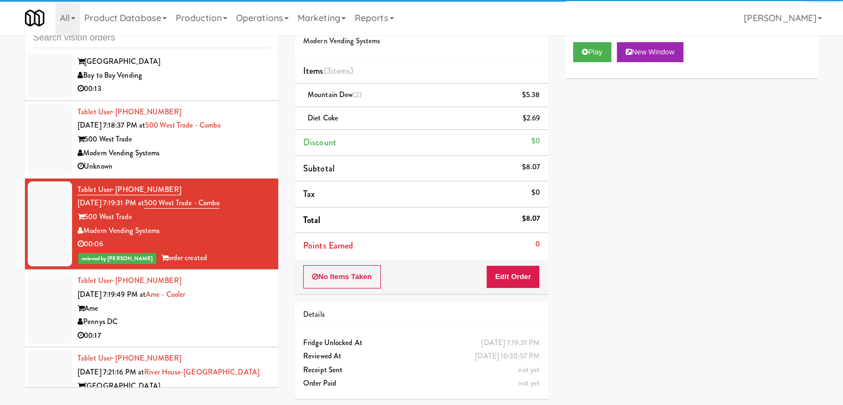
click at [224, 160] on div "Unknown" at bounding box center [174, 167] width 192 height 14
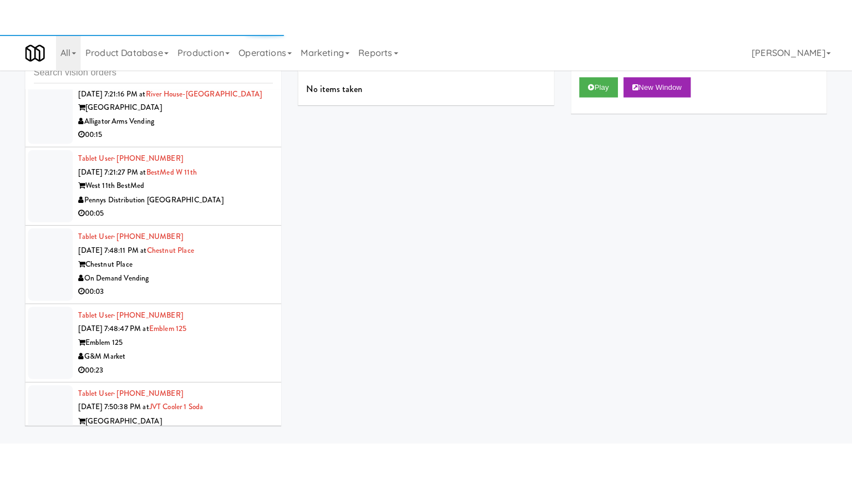
scroll to position [9073, 0]
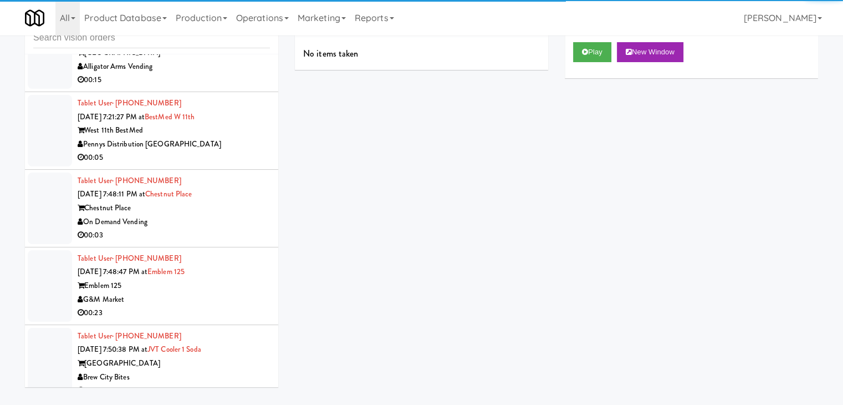
click at [236, 228] on div "00:03" at bounding box center [174, 235] width 192 height 14
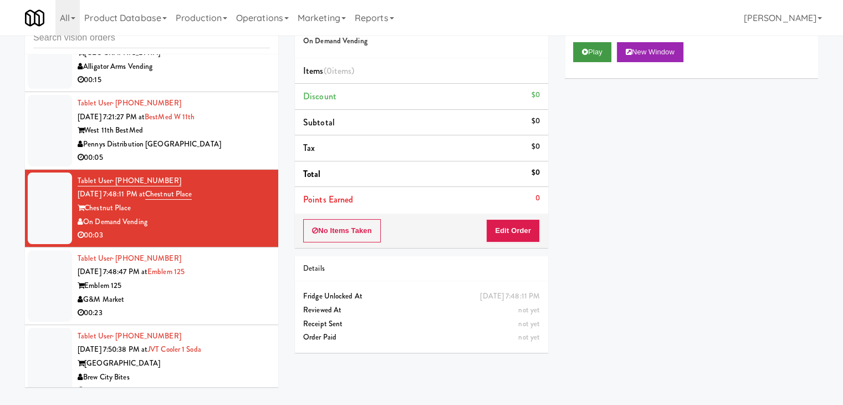
click at [588, 61] on div "Play New Window" at bounding box center [691, 56] width 253 height 44
click at [237, 137] on div "Pennys Distribution [GEOGRAPHIC_DATA]" at bounding box center [174, 144] width 192 height 14
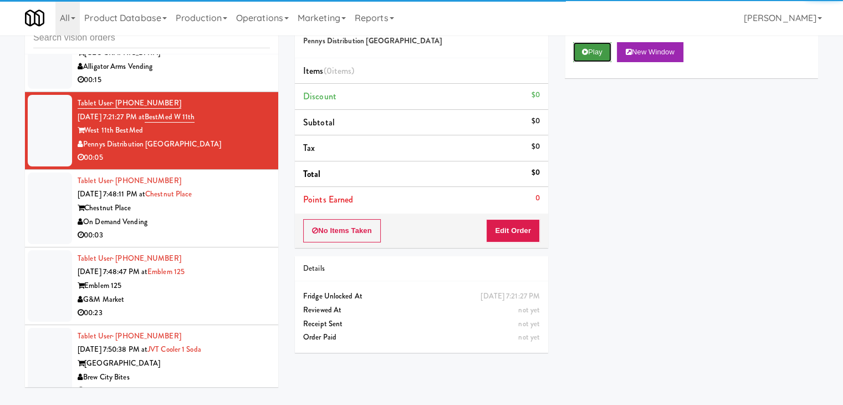
drag, startPoint x: 588, startPoint y: 47, endPoint x: 585, endPoint y: 55, distance: 9.3
click at [589, 49] on button "Play" at bounding box center [592, 52] width 38 height 20
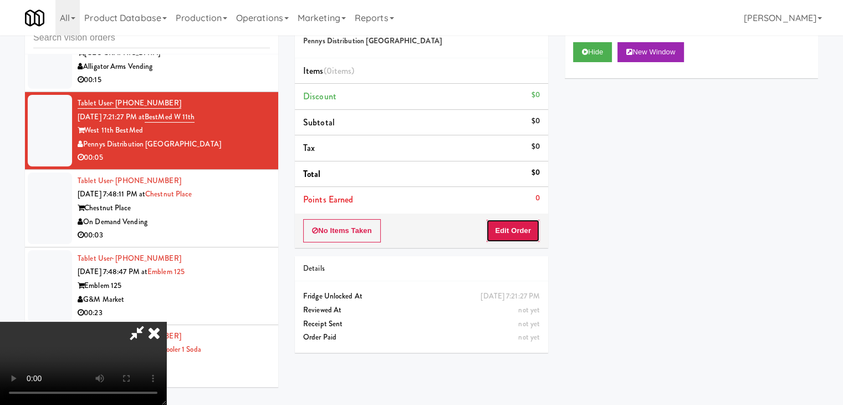
click at [518, 226] on button "Edit Order" at bounding box center [513, 230] width 54 height 23
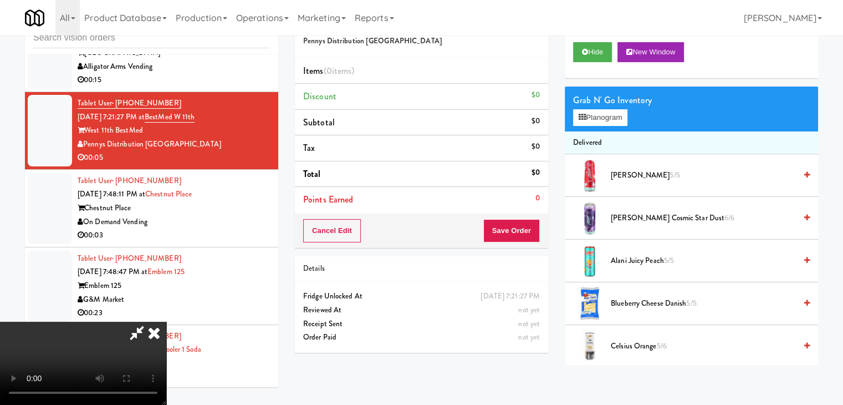
scroll to position [9060, 0]
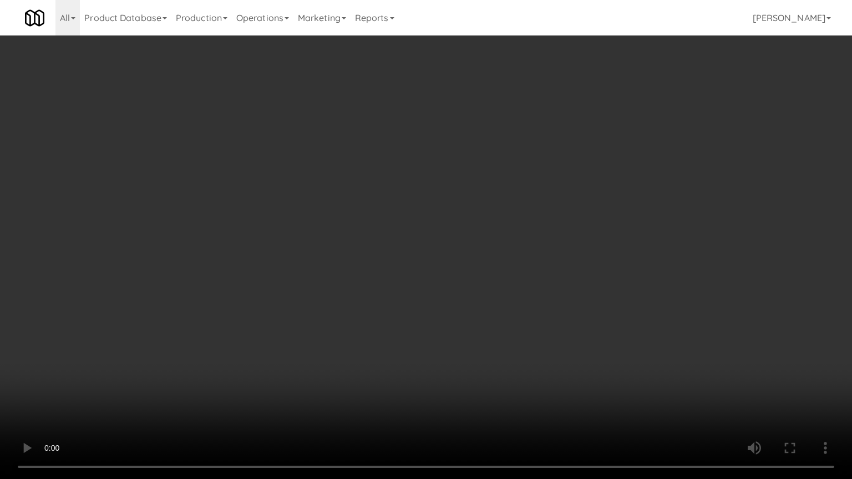
click at [490, 337] on video at bounding box center [426, 239] width 852 height 479
click at [487, 337] on video at bounding box center [426, 239] width 852 height 479
click at [491, 337] on video at bounding box center [426, 239] width 852 height 479
click at [493, 338] on video at bounding box center [426, 239] width 852 height 479
click at [498, 332] on video at bounding box center [426, 239] width 852 height 479
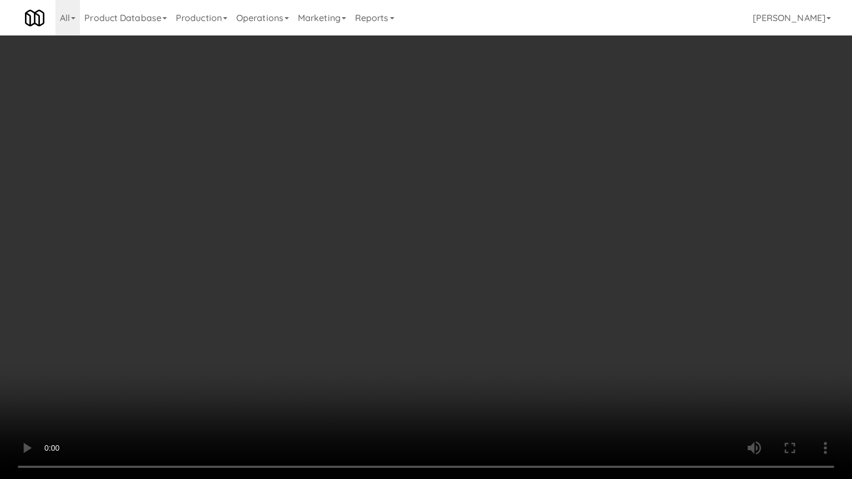
click at [506, 315] on video at bounding box center [426, 239] width 852 height 479
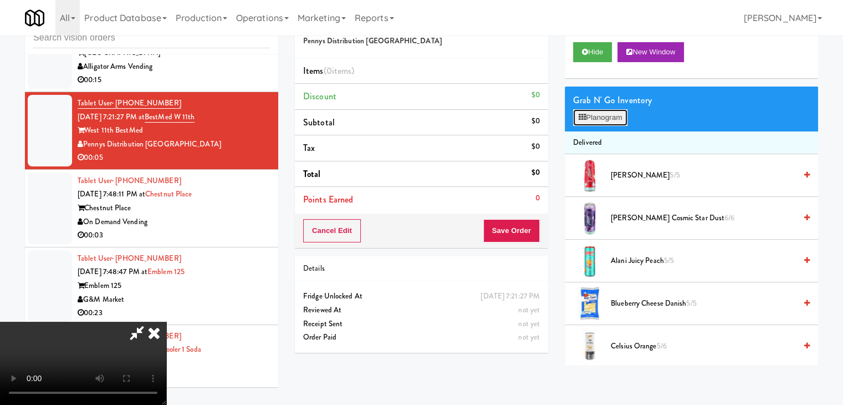
click at [603, 116] on button "Planogram" at bounding box center [600, 117] width 54 height 17
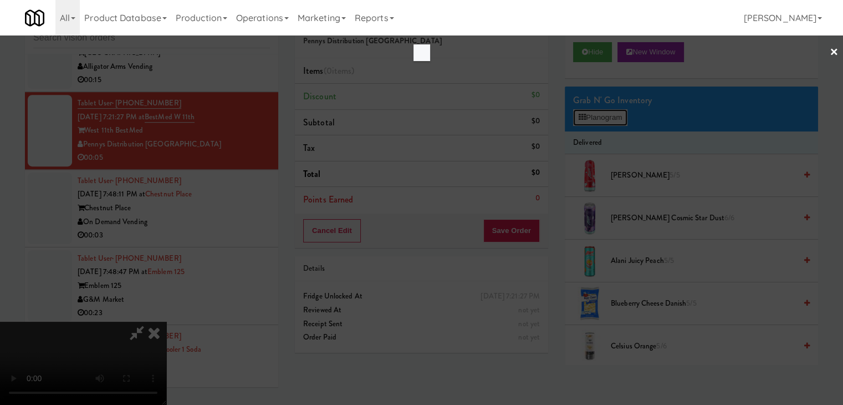
scroll to position [9060, 0]
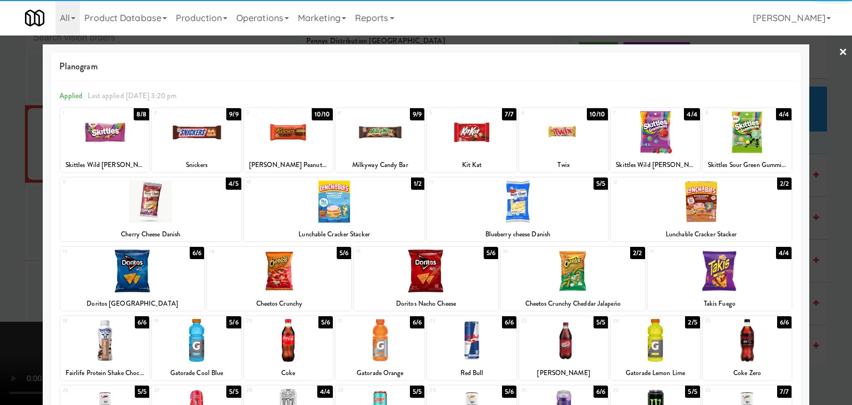
drag, startPoint x: 290, startPoint y: 131, endPoint x: 180, endPoint y: 155, distance: 113.3
click at [292, 130] on div at bounding box center [288, 132] width 89 height 43
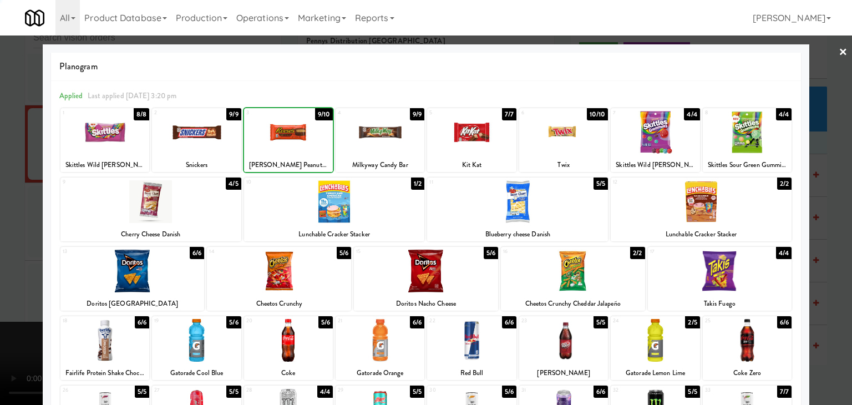
drag, startPoint x: 0, startPoint y: 194, endPoint x: 161, endPoint y: 191, distance: 161.3
click at [12, 189] on div at bounding box center [426, 202] width 852 height 405
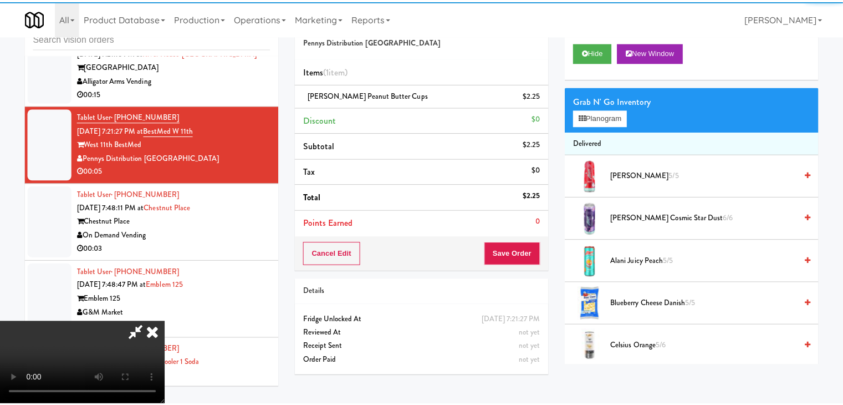
scroll to position [9073, 0]
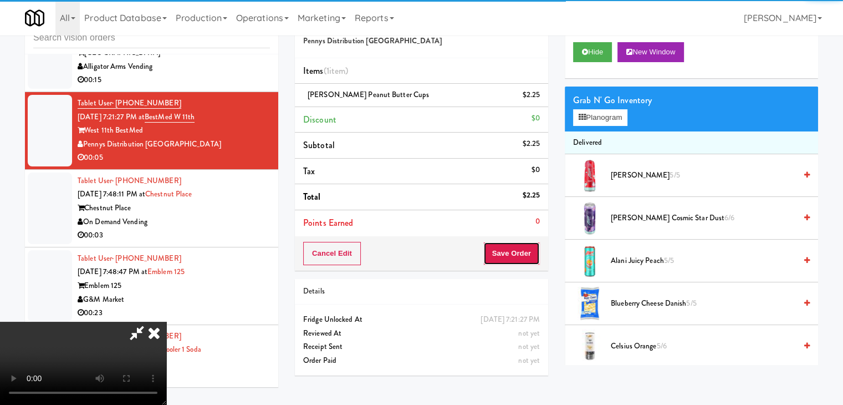
click at [514, 242] on button "Save Order" at bounding box center [511, 253] width 57 height 23
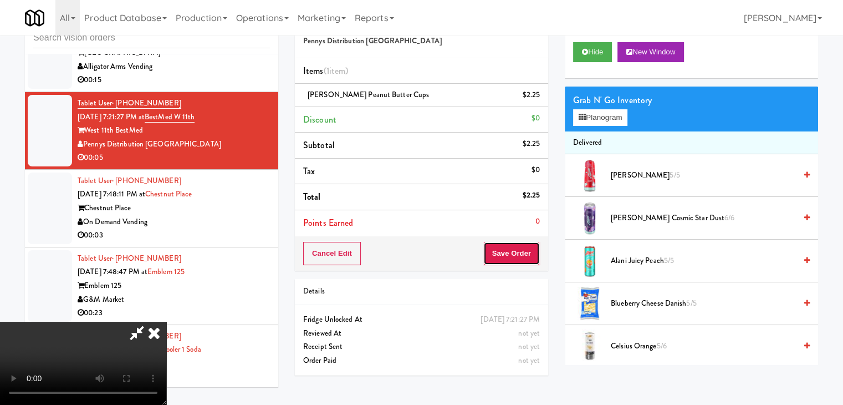
click at [514, 243] on button "Save Order" at bounding box center [511, 253] width 57 height 23
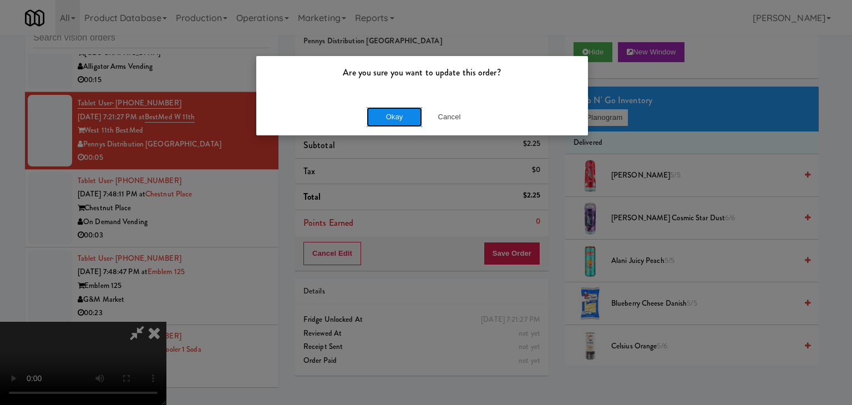
click at [381, 114] on button "Okay" at bounding box center [393, 117] width 55 height 20
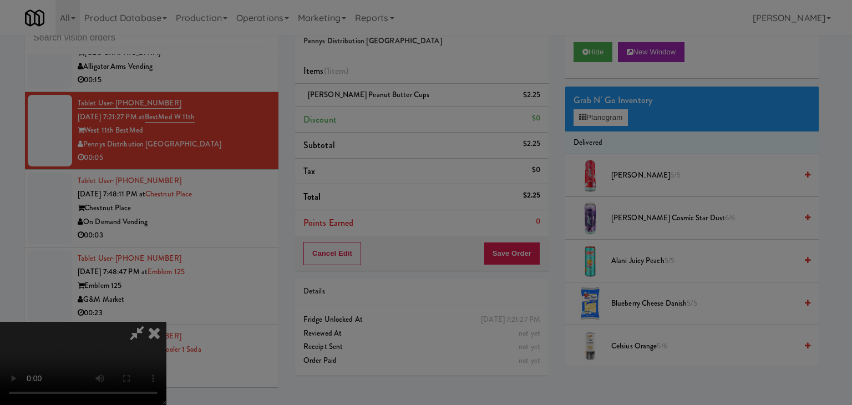
click at [381, 113] on body "Are you sure you want to update this order? Okay Cancel Okay Are you sure you w…" at bounding box center [426, 202] width 852 height 405
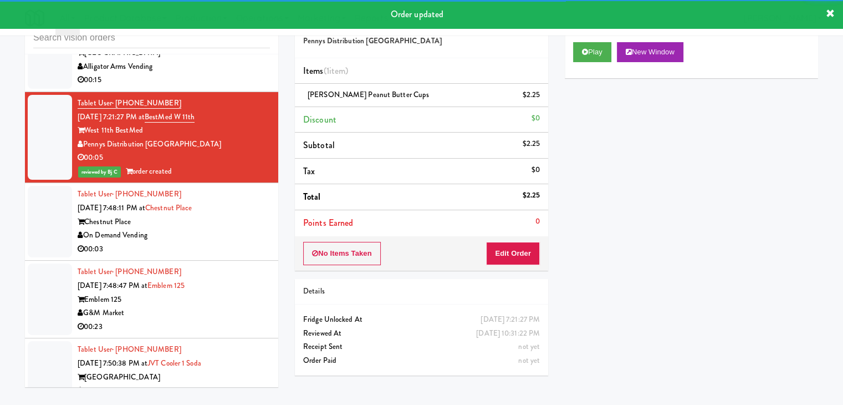
click at [236, 215] on div "Chestnut Place" at bounding box center [174, 222] width 192 height 14
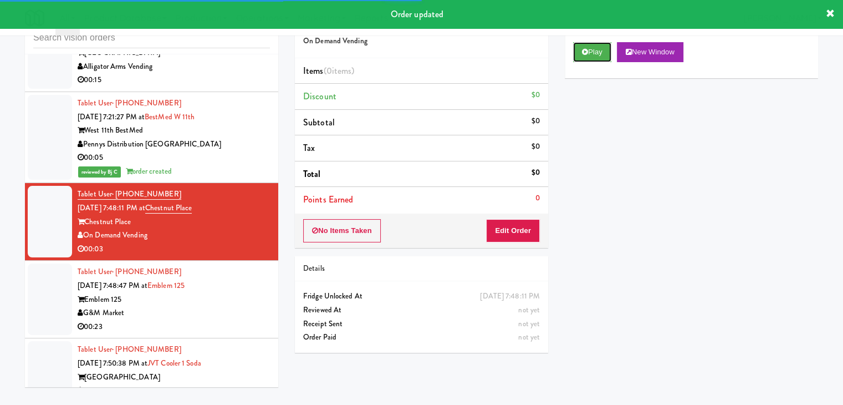
drag, startPoint x: 595, startPoint y: 52, endPoint x: 588, endPoint y: 72, distance: 21.2
click at [595, 52] on button "Play" at bounding box center [592, 52] width 38 height 20
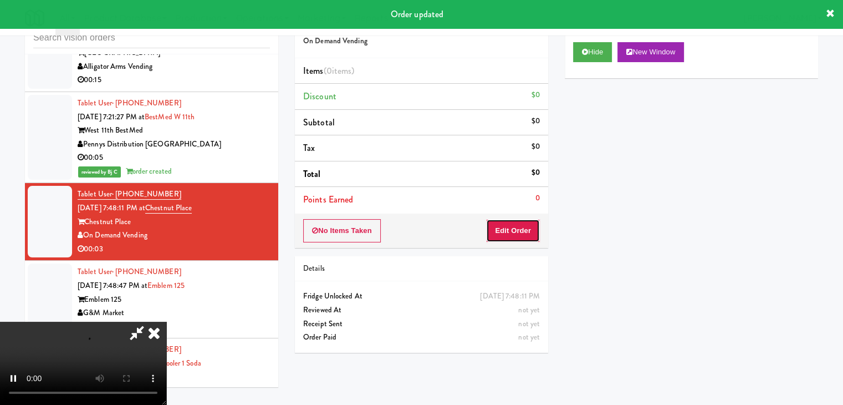
click at [516, 225] on button "Edit Order" at bounding box center [513, 230] width 54 height 23
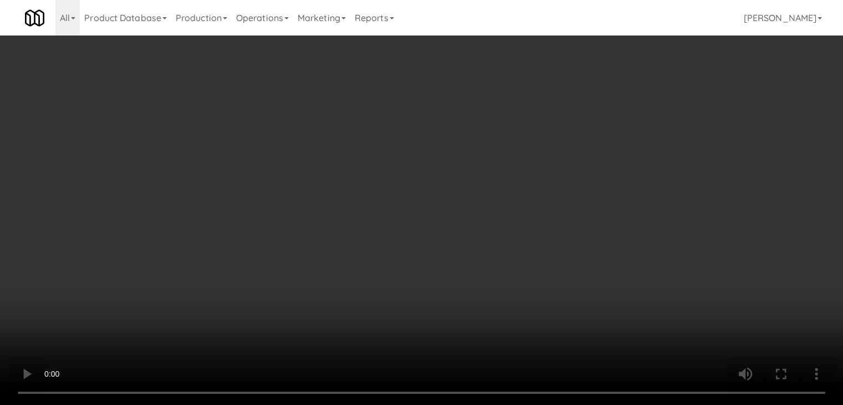
scroll to position [9060, 0]
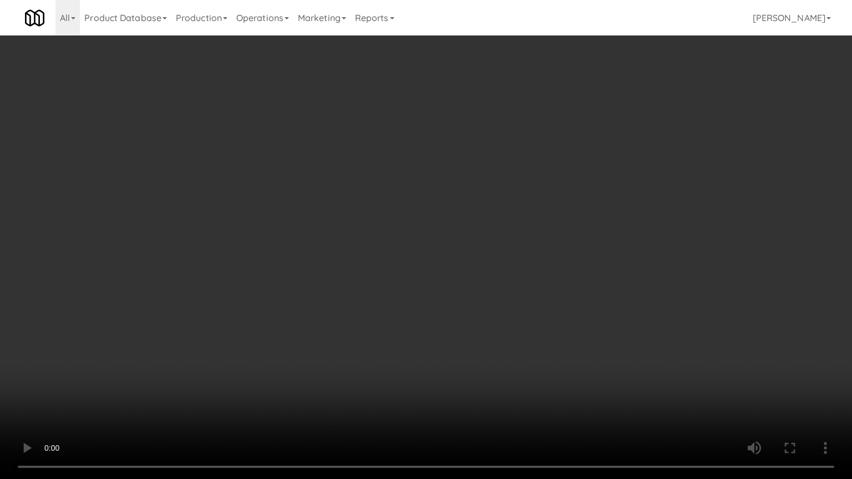
click at [434, 341] on video at bounding box center [426, 239] width 852 height 479
click at [443, 333] on video at bounding box center [426, 239] width 852 height 479
click at [448, 317] on video at bounding box center [426, 239] width 852 height 479
drag, startPoint x: 448, startPoint y: 316, endPoint x: 601, endPoint y: 142, distance: 231.3
click at [452, 310] on video at bounding box center [426, 239] width 852 height 479
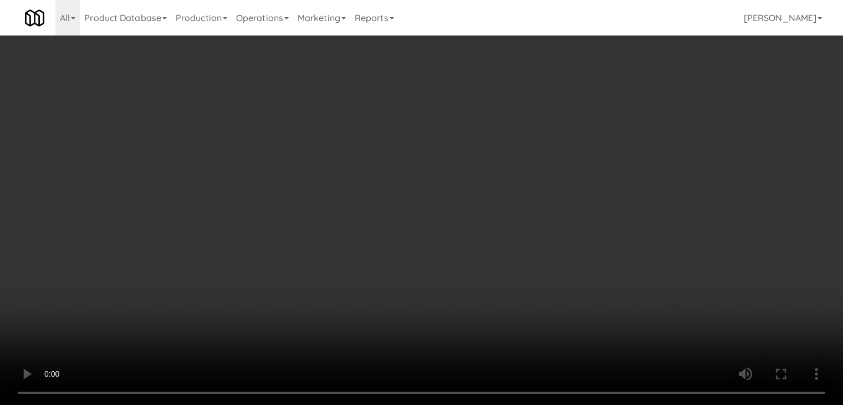
click at [613, 114] on button "Planogram" at bounding box center [600, 117] width 54 height 17
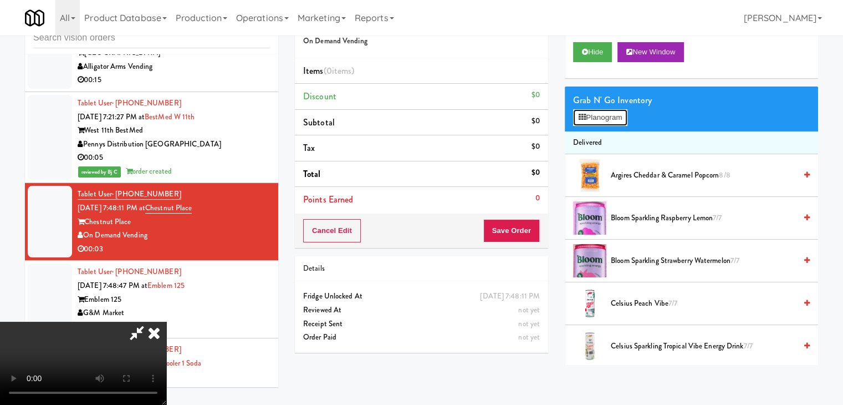
scroll to position [9060, 0]
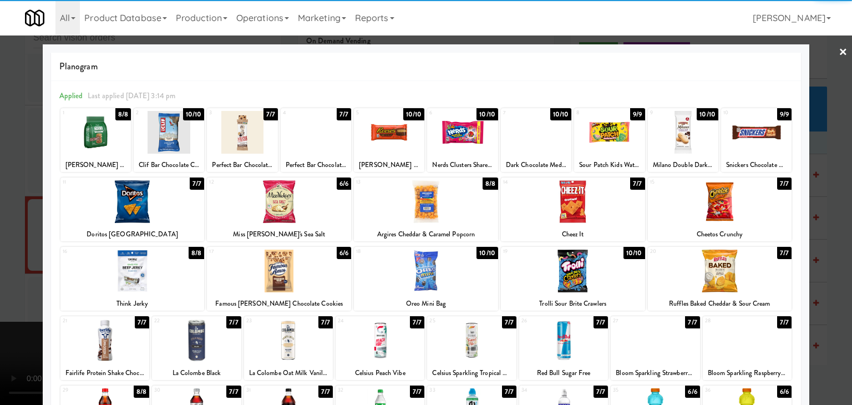
click at [738, 202] on div at bounding box center [719, 201] width 144 height 43
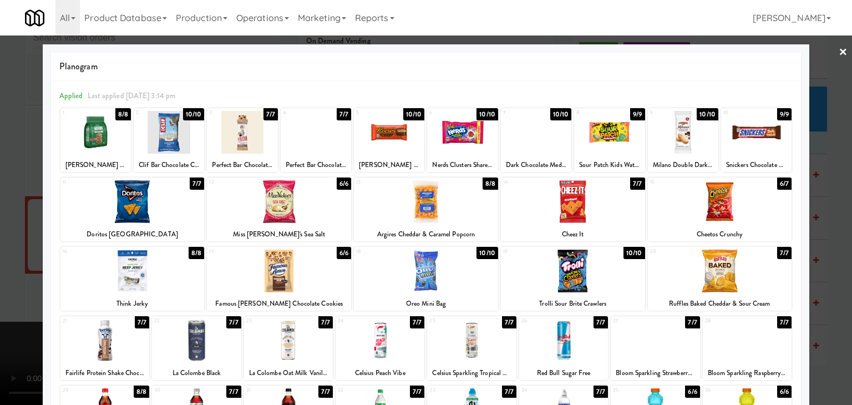
drag, startPoint x: 823, startPoint y: 216, endPoint x: 762, endPoint y: 223, distance: 61.5
click at [822, 216] on div at bounding box center [426, 202] width 852 height 405
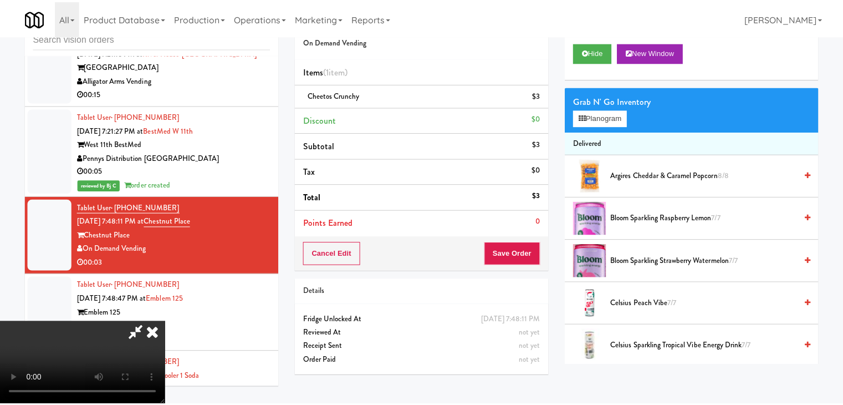
scroll to position [9073, 0]
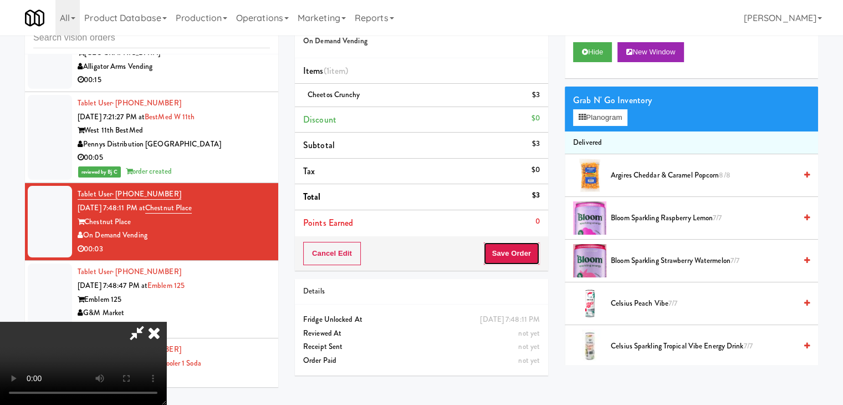
click at [534, 247] on button "Save Order" at bounding box center [511, 253] width 57 height 23
click at [536, 251] on button "Save Order" at bounding box center [511, 253] width 57 height 23
click at [532, 251] on body "Are you sure you want to update this order? Okay Cancel Okay Are you sure you w…" at bounding box center [421, 202] width 843 height 405
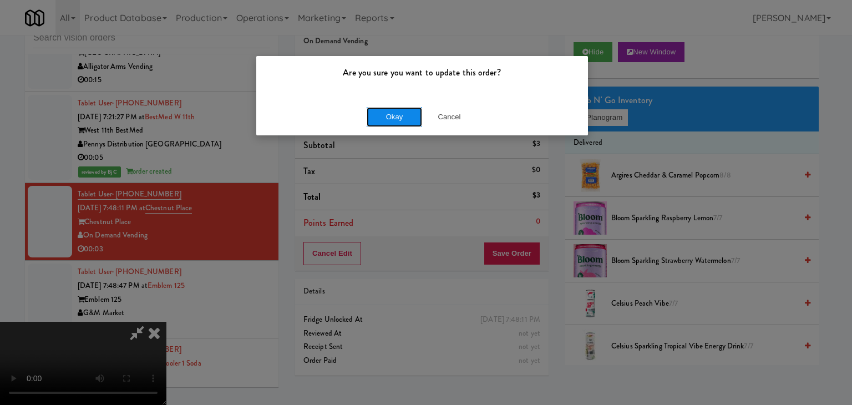
click at [399, 111] on button "Okay" at bounding box center [393, 117] width 55 height 20
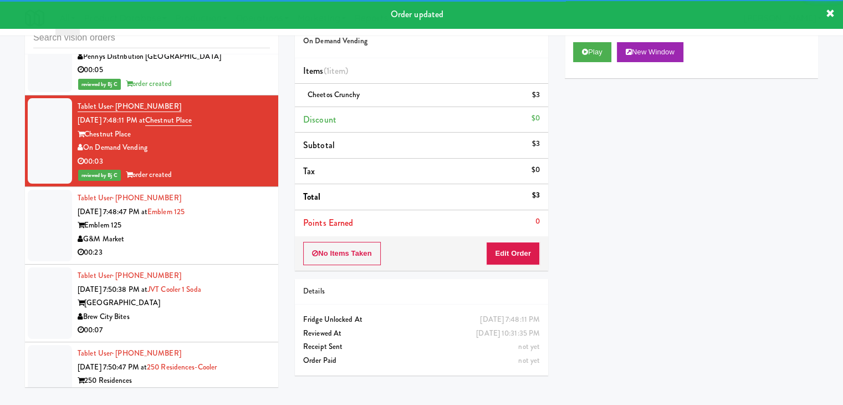
scroll to position [9240, 0]
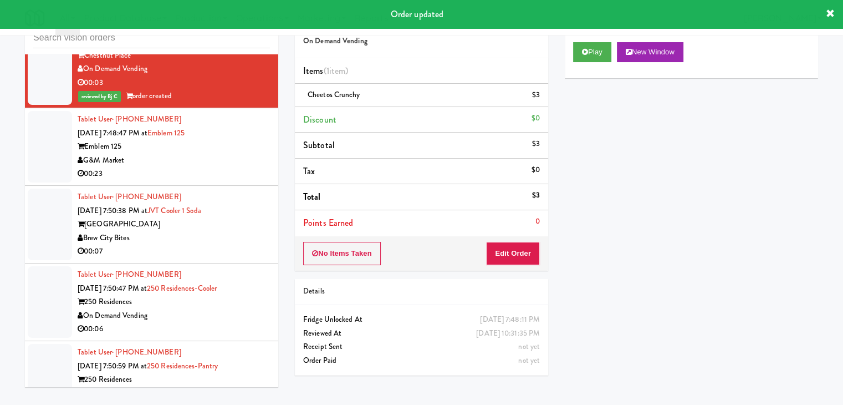
drag, startPoint x: 245, startPoint y: 95, endPoint x: 246, endPoint y: 104, distance: 8.4
click at [245, 140] on div "Emblem 125" at bounding box center [174, 147] width 192 height 14
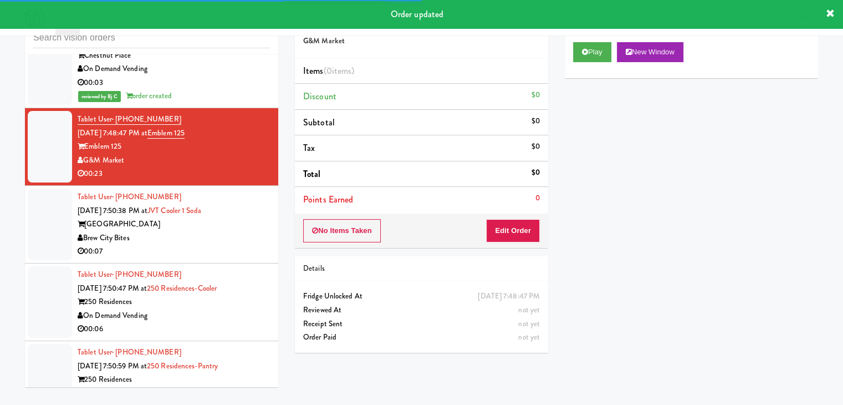
click at [606, 38] on div "Play New Window" at bounding box center [691, 56] width 253 height 44
drag, startPoint x: 599, startPoint y: 44, endPoint x: 596, endPoint y: 64, distance: 19.6
click at [599, 45] on button "Play" at bounding box center [592, 52] width 38 height 20
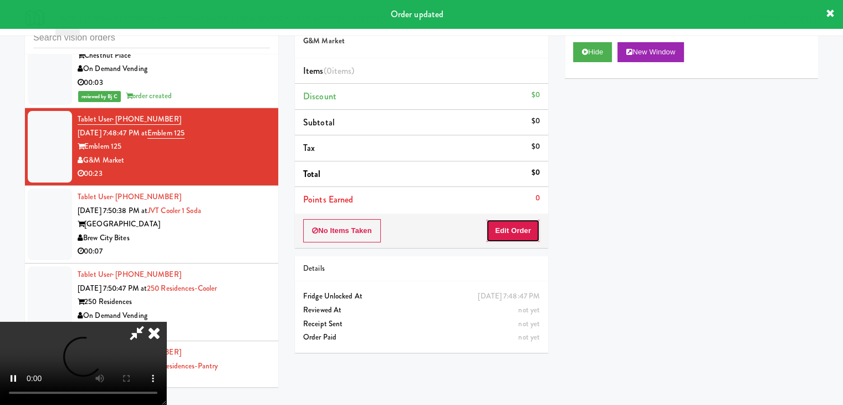
click at [530, 230] on button "Edit Order" at bounding box center [513, 230] width 54 height 23
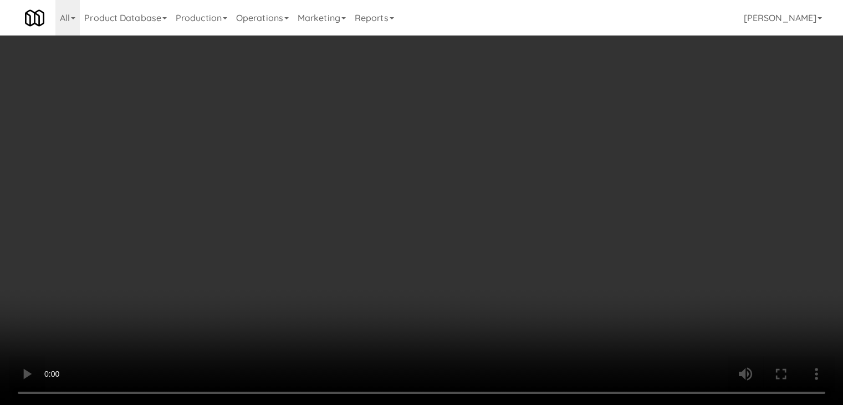
scroll to position [9226, 0]
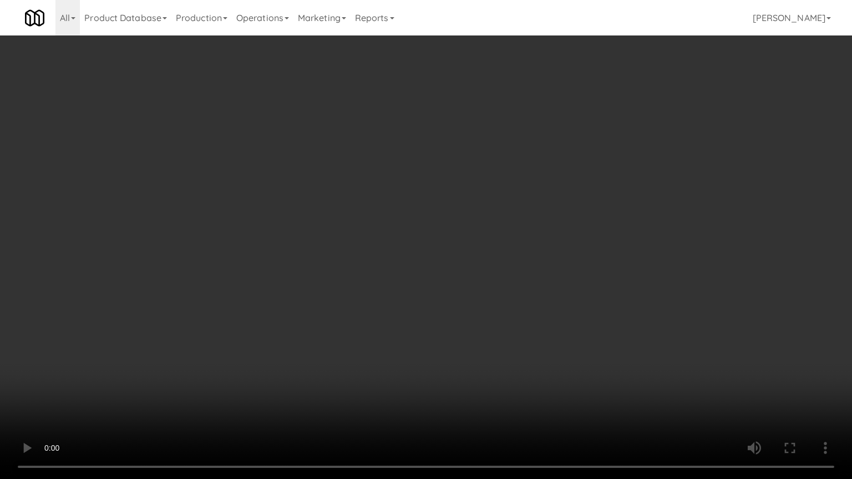
click at [439, 314] on video at bounding box center [426, 239] width 852 height 479
click at [438, 314] on video at bounding box center [426, 239] width 852 height 479
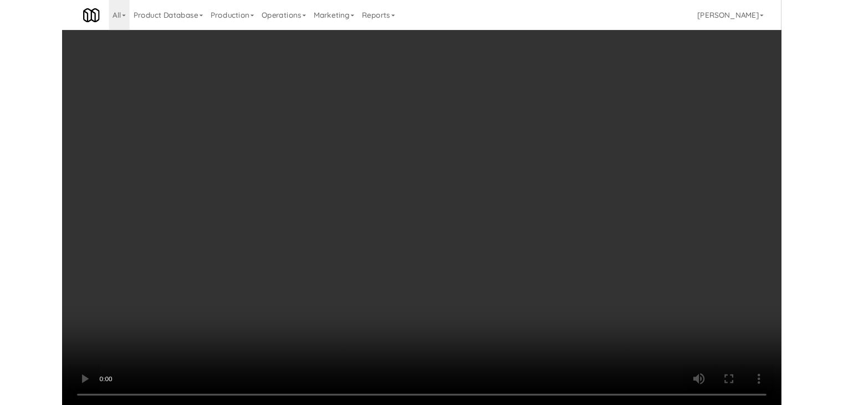
scroll to position [9240, 0]
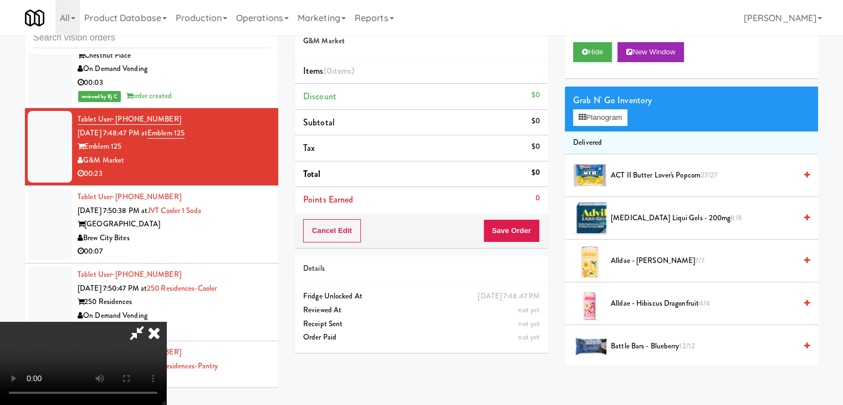
click at [166, 322] on video at bounding box center [83, 363] width 166 height 83
drag, startPoint x: 493, startPoint y: 44, endPoint x: 405, endPoint y: 97, distance: 102.7
click at [166, 322] on icon at bounding box center [154, 333] width 24 height 22
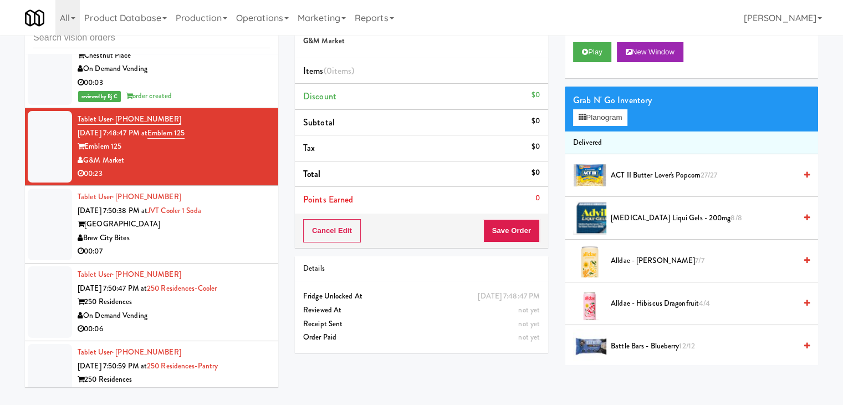
click at [218, 244] on div "00:07" at bounding box center [174, 251] width 192 height 14
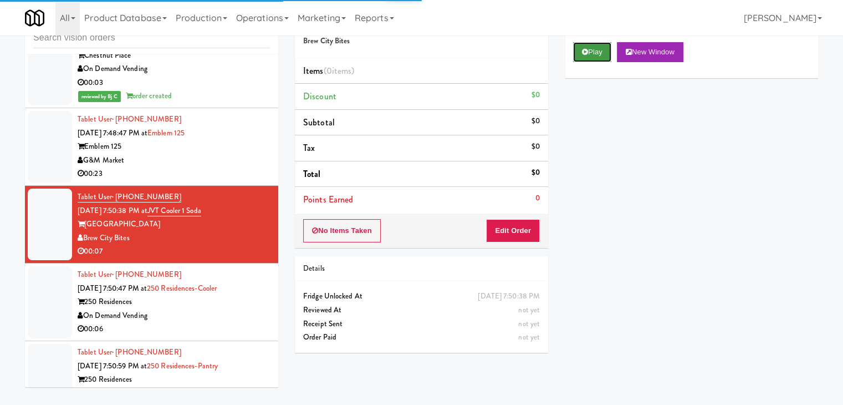
click at [593, 57] on button "Play" at bounding box center [592, 52] width 38 height 20
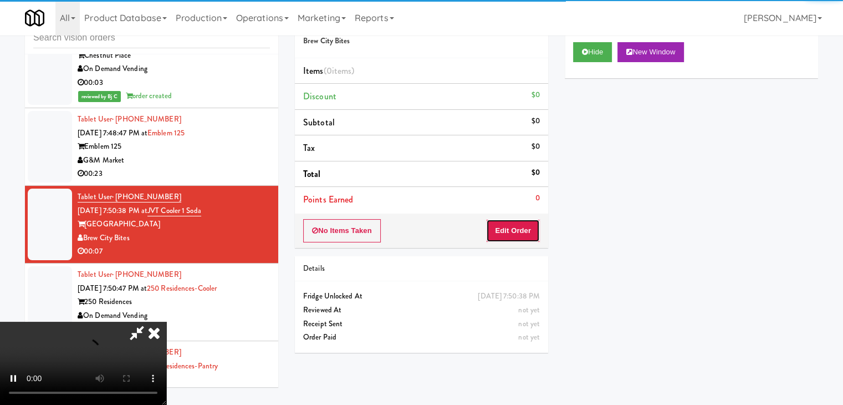
click at [525, 228] on button "Edit Order" at bounding box center [513, 230] width 54 height 23
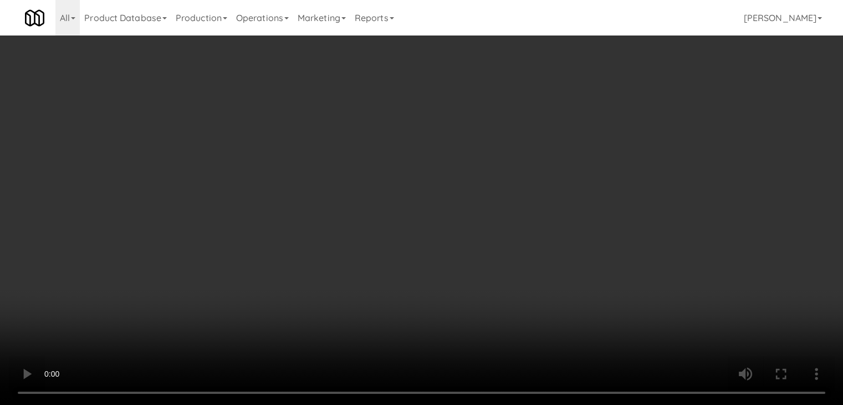
scroll to position [9226, 0]
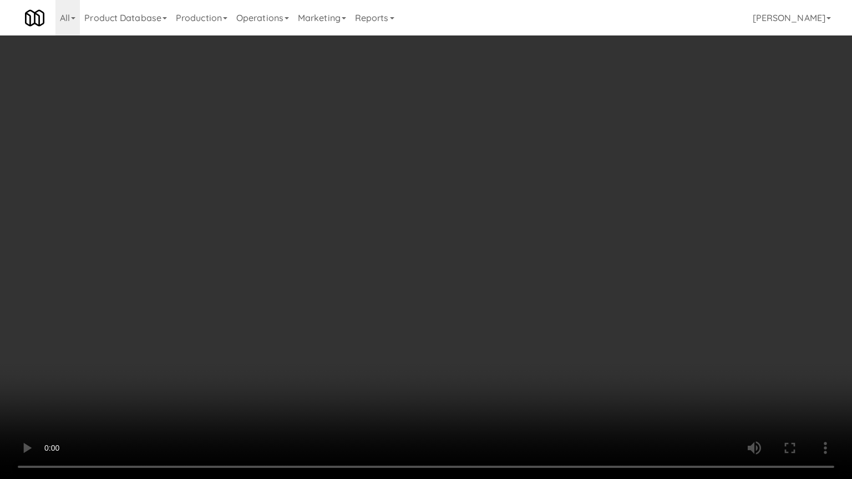
click at [427, 318] on video at bounding box center [426, 239] width 852 height 479
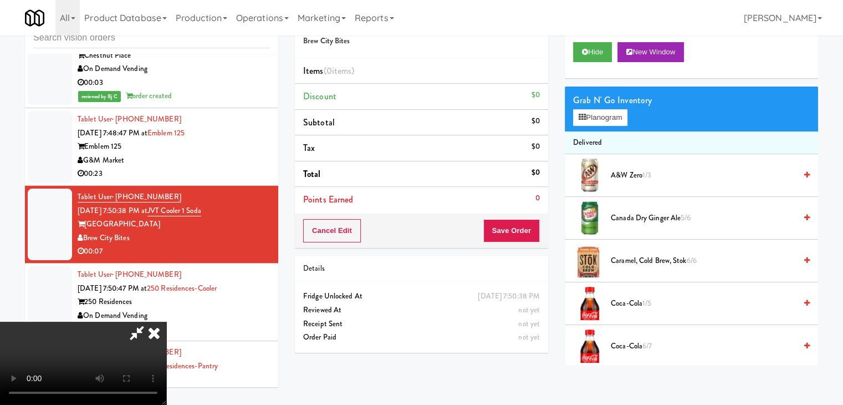
click at [166, 322] on video at bounding box center [83, 363] width 166 height 83
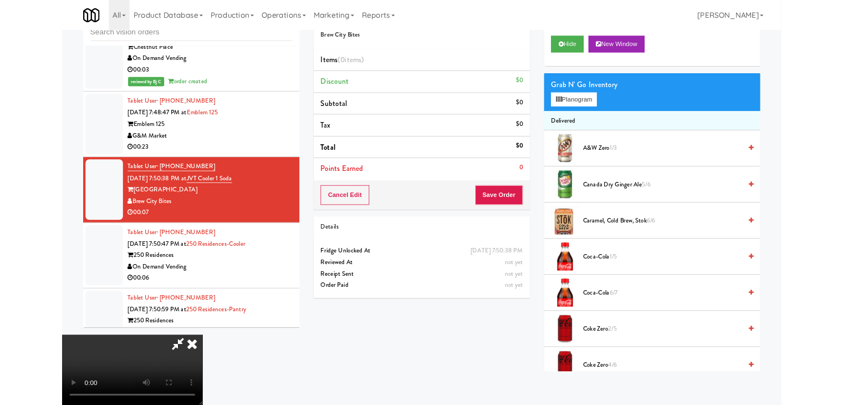
scroll to position [9226, 0]
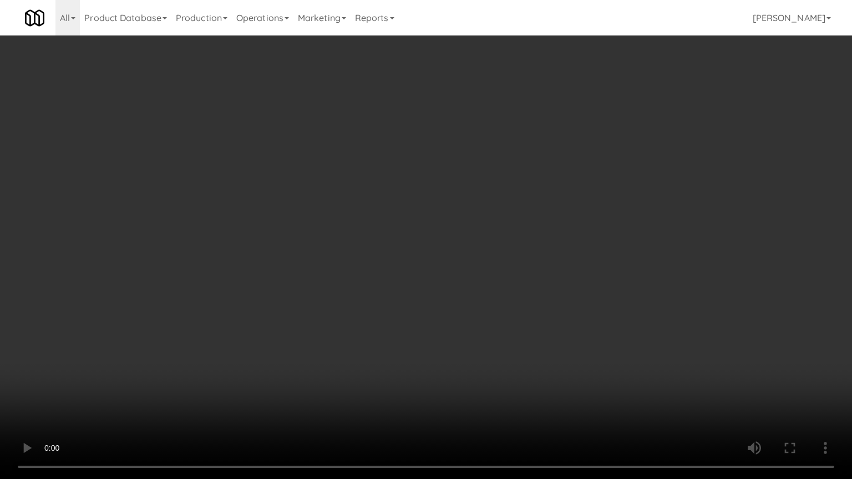
click at [411, 285] on video at bounding box center [426, 239] width 852 height 479
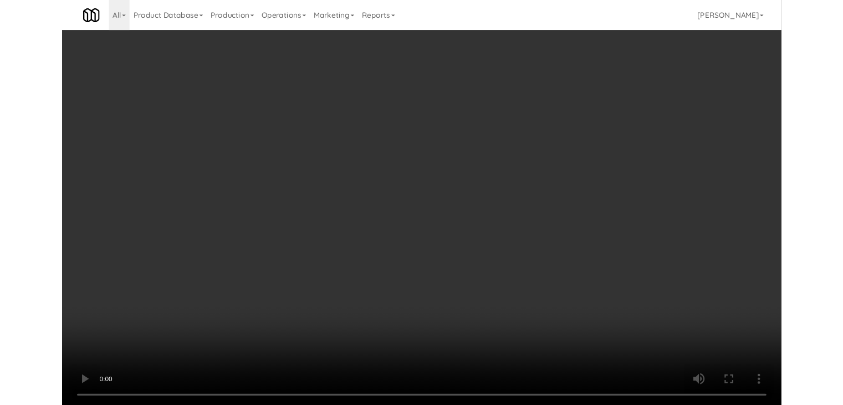
scroll to position [9240, 0]
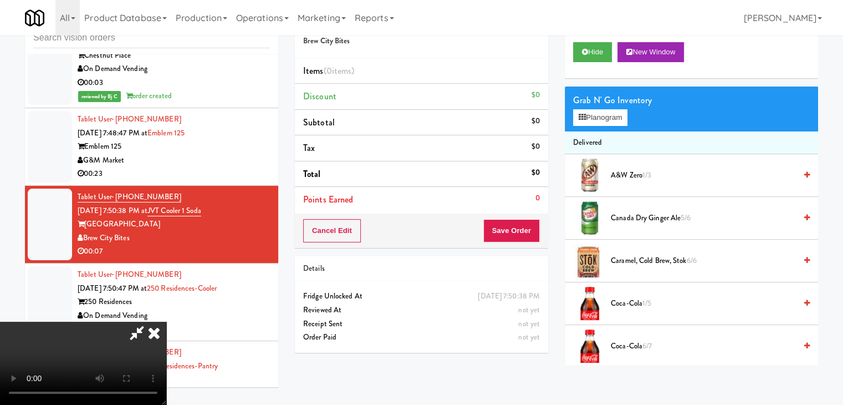
click at [166, 322] on icon at bounding box center [154, 333] width 24 height 22
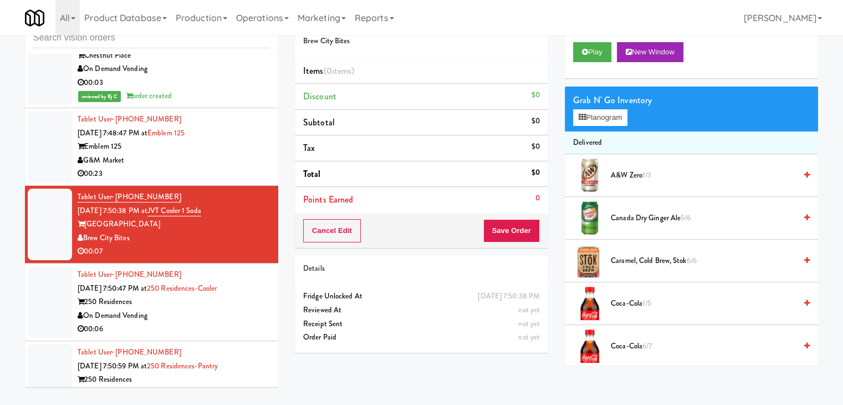
click at [183, 295] on div "250 Residences" at bounding box center [174, 302] width 192 height 14
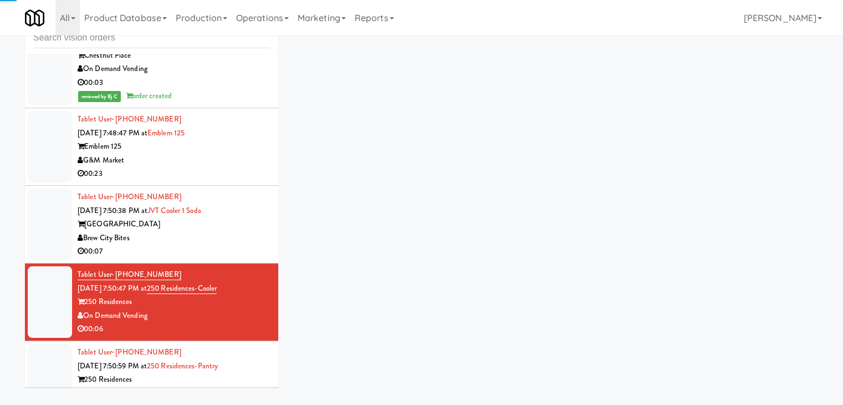
click at [217, 231] on div "Brew City Bites" at bounding box center [174, 238] width 192 height 14
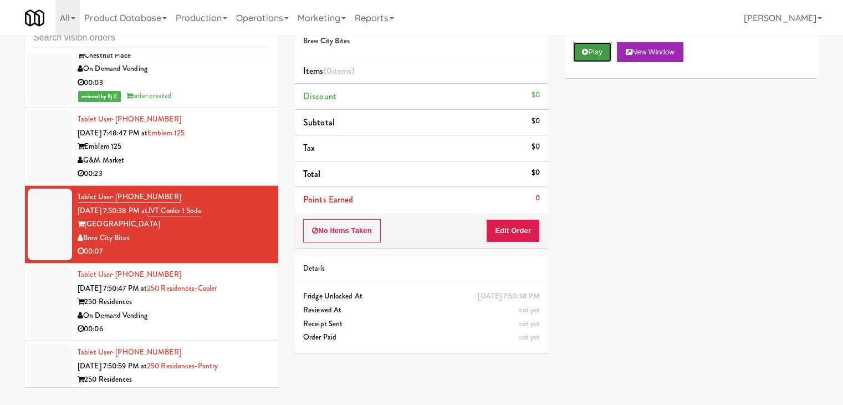
click at [592, 52] on button "Play" at bounding box center [592, 52] width 38 height 20
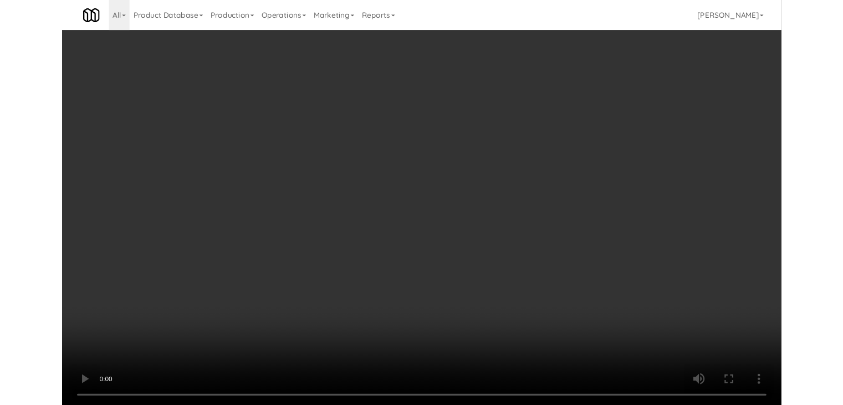
scroll to position [9226, 0]
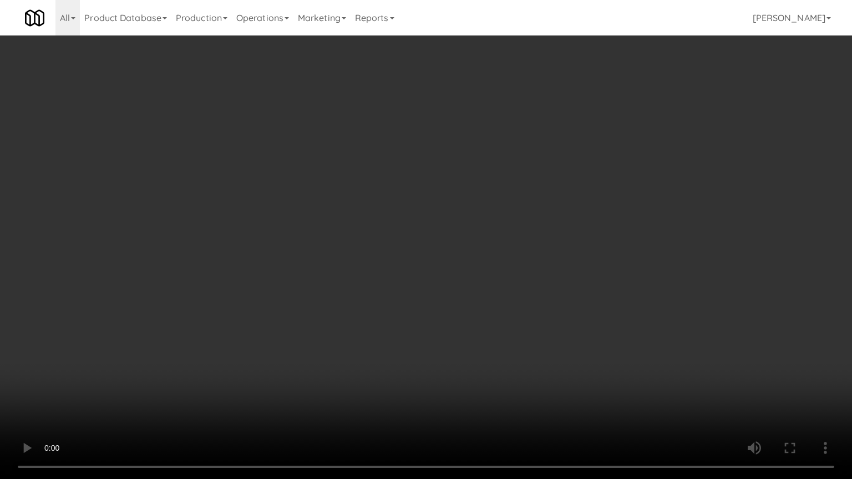
click at [486, 313] on video at bounding box center [426, 239] width 852 height 479
drag, startPoint x: 486, startPoint y: 313, endPoint x: 497, endPoint y: 246, distance: 67.4
click at [487, 312] on video at bounding box center [426, 239] width 852 height 479
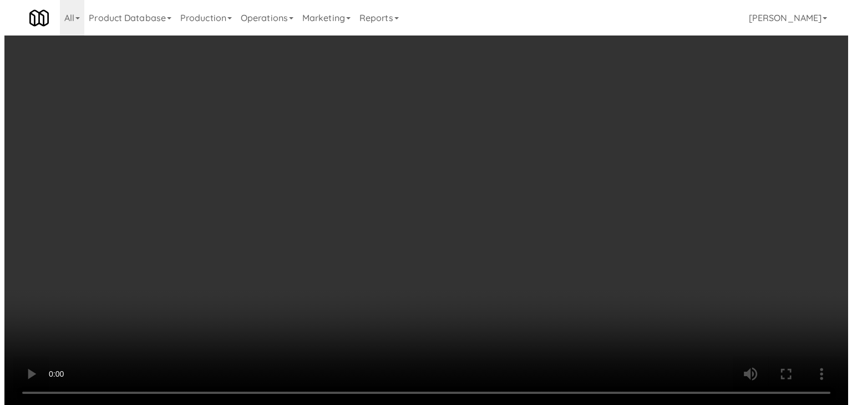
scroll to position [9240, 0]
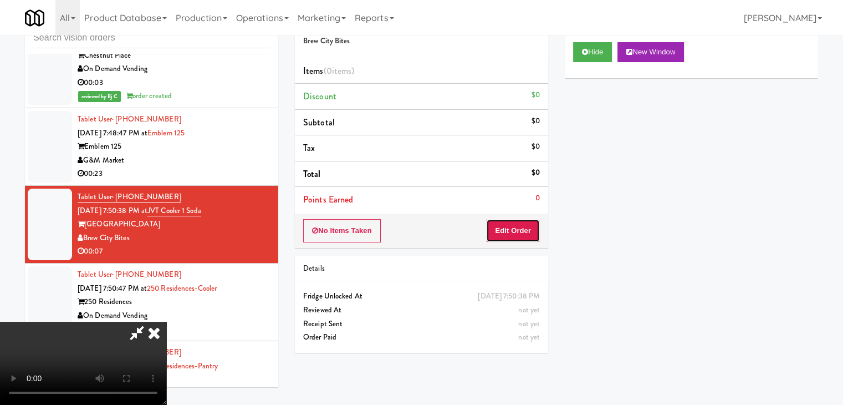
click at [532, 223] on button "Edit Order" at bounding box center [513, 230] width 54 height 23
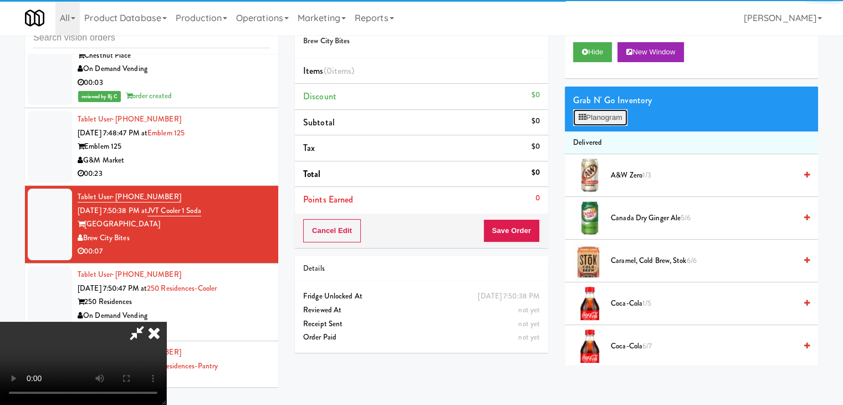
click at [603, 110] on button "Planogram" at bounding box center [600, 117] width 54 height 17
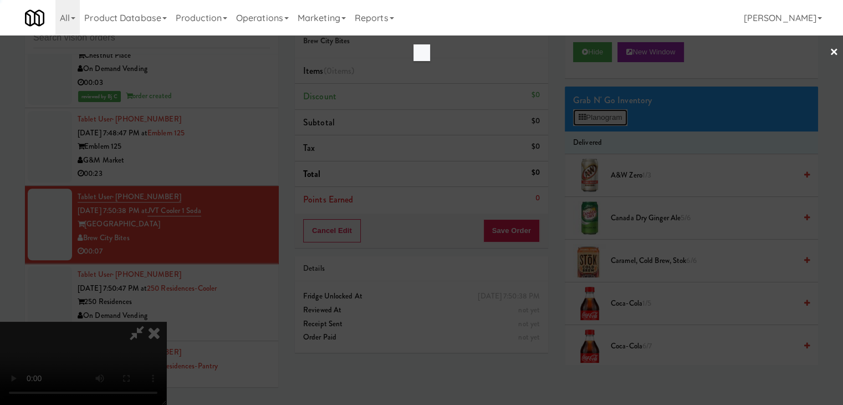
scroll to position [9226, 0]
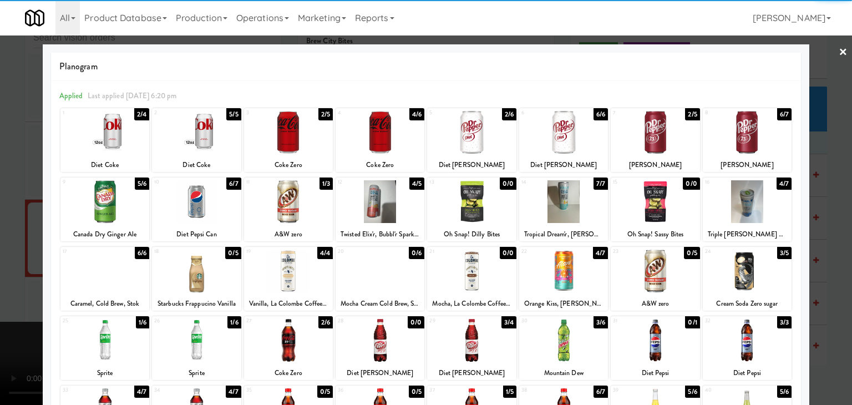
click at [302, 137] on div at bounding box center [288, 132] width 89 height 43
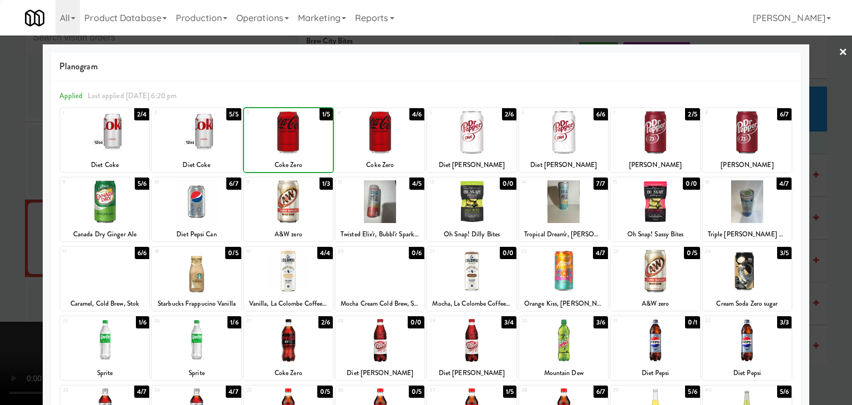
drag, startPoint x: 1, startPoint y: 193, endPoint x: 139, endPoint y: 193, distance: 138.0
click at [9, 193] on div at bounding box center [426, 202] width 852 height 405
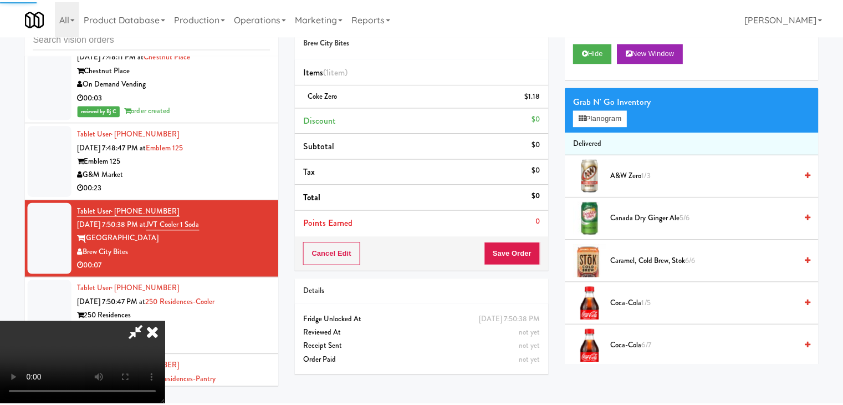
scroll to position [9240, 0]
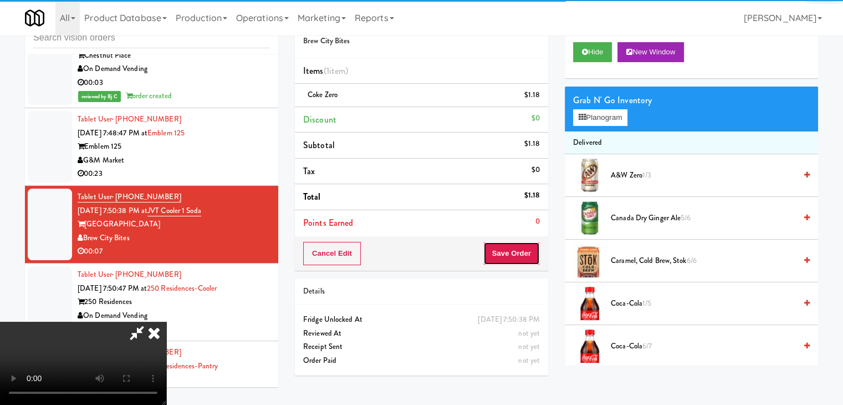
click at [524, 252] on button "Save Order" at bounding box center [511, 253] width 57 height 23
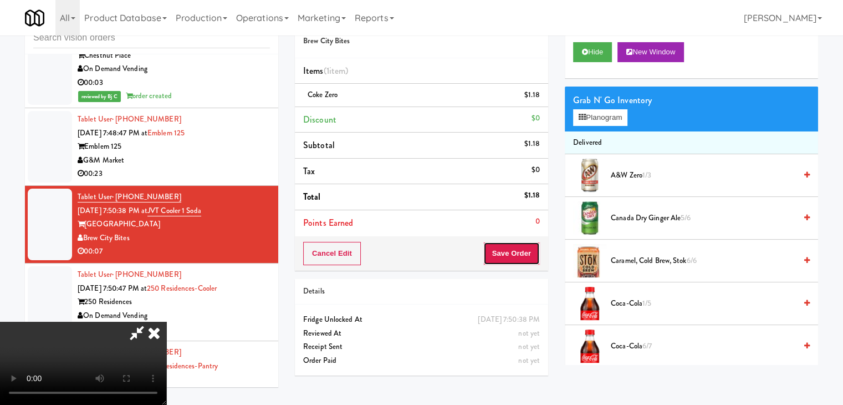
click at [524, 252] on button "Save Order" at bounding box center [511, 253] width 57 height 23
click at [523, 250] on body "Are you sure you want to update this order? Okay Cancel Okay Are you sure you w…" at bounding box center [421, 202] width 843 height 405
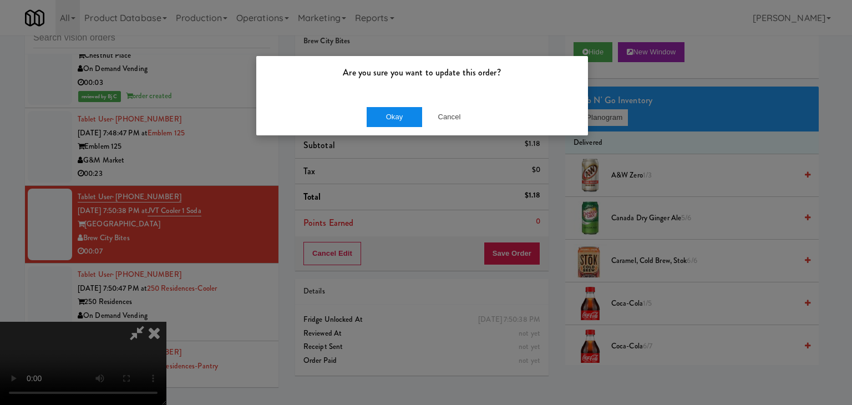
drag, startPoint x: 392, startPoint y: 96, endPoint x: 395, endPoint y: 109, distance: 12.9
click at [392, 98] on div "Are you sure you want to update this order? Okay Cancel" at bounding box center [422, 95] width 333 height 80
click at [395, 114] on button "Okay" at bounding box center [393, 117] width 55 height 20
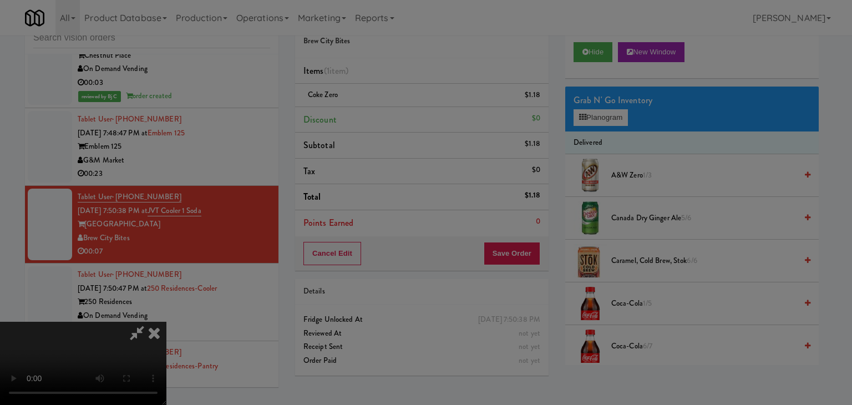
click at [395, 116] on body "Are you sure you want to update this order? Okay Cancel Okay Are you sure you w…" at bounding box center [426, 202] width 852 height 405
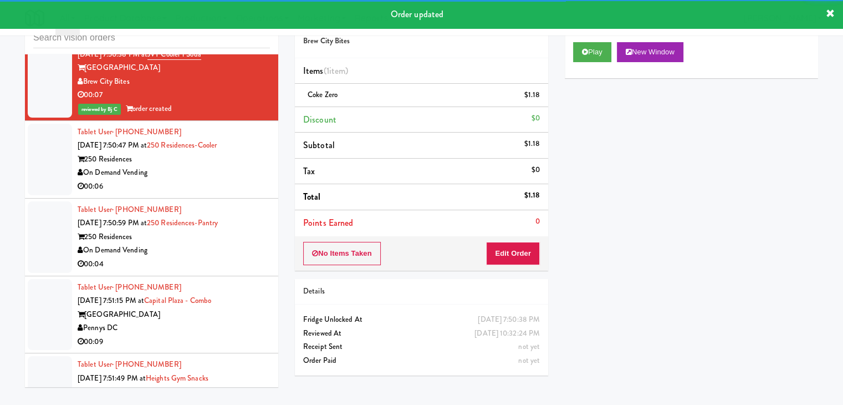
scroll to position [9406, 0]
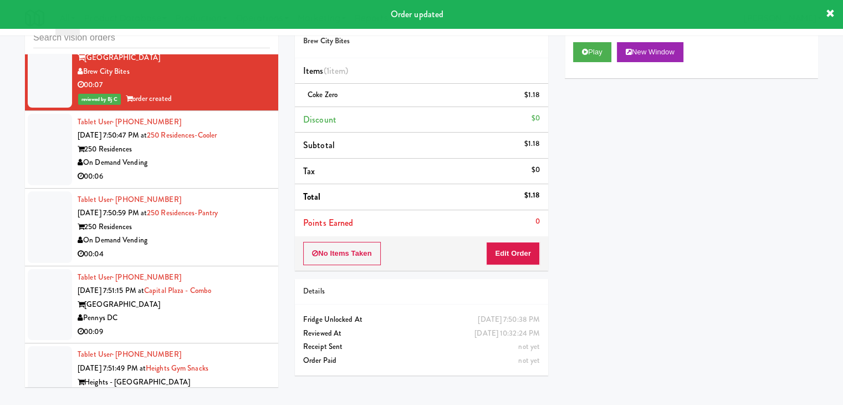
drag, startPoint x: 228, startPoint y: 124, endPoint x: 233, endPoint y: 128, distance: 6.3
click at [231, 170] on div "00:06" at bounding box center [174, 177] width 192 height 14
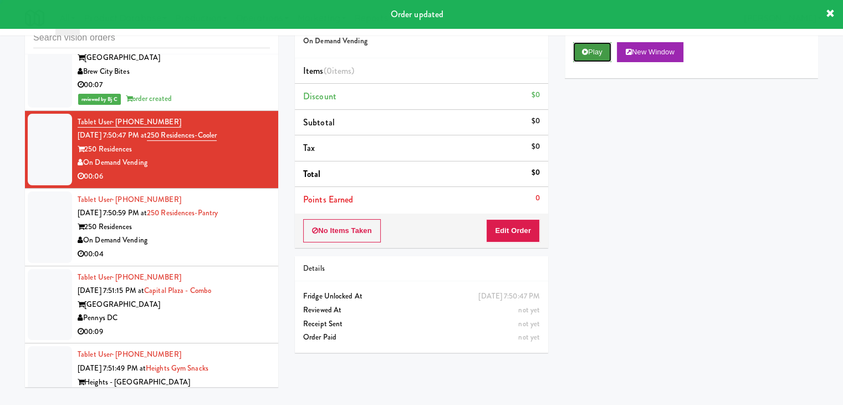
click at [596, 44] on button "Play" at bounding box center [592, 52] width 38 height 20
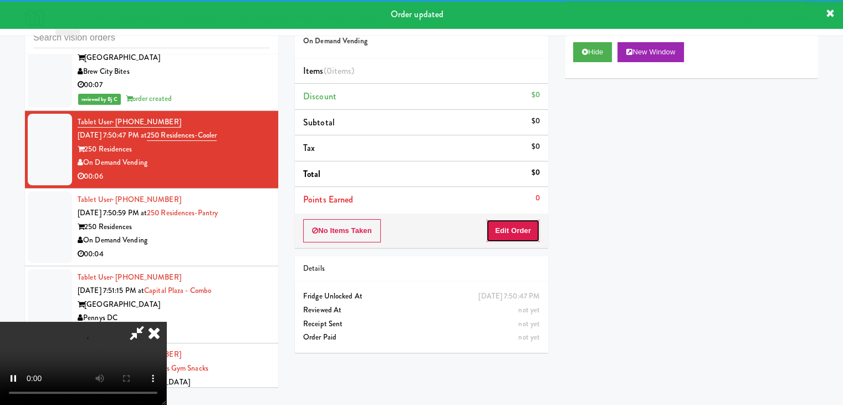
click at [521, 227] on button "Edit Order" at bounding box center [513, 230] width 54 height 23
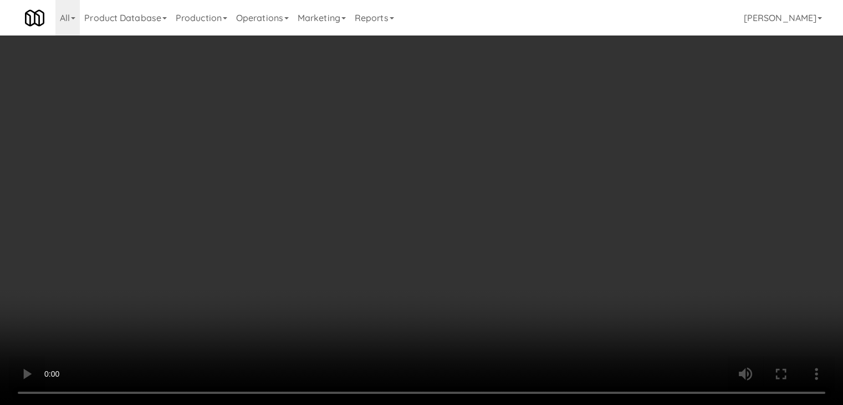
scroll to position [9392, 0]
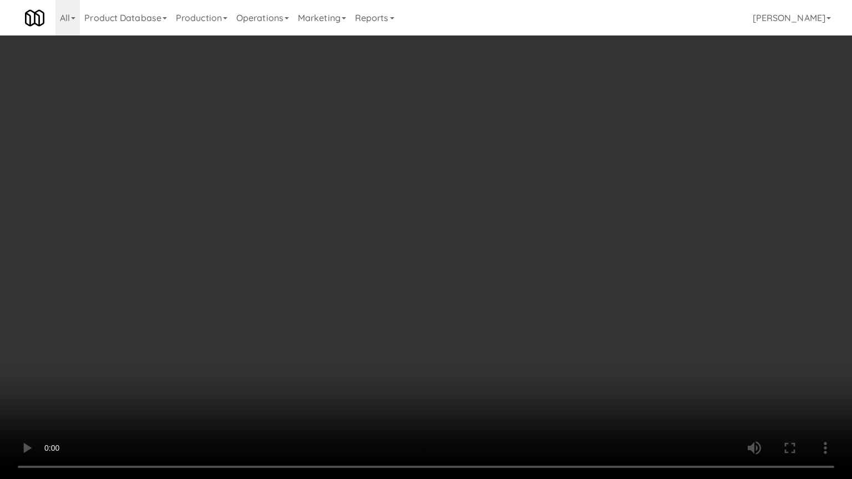
drag, startPoint x: 415, startPoint y: 275, endPoint x: 435, endPoint y: 306, distance: 36.9
click at [415, 278] on video at bounding box center [426, 239] width 852 height 479
click at [507, 257] on video at bounding box center [426, 239] width 852 height 479
click at [504, 258] on video at bounding box center [426, 239] width 852 height 479
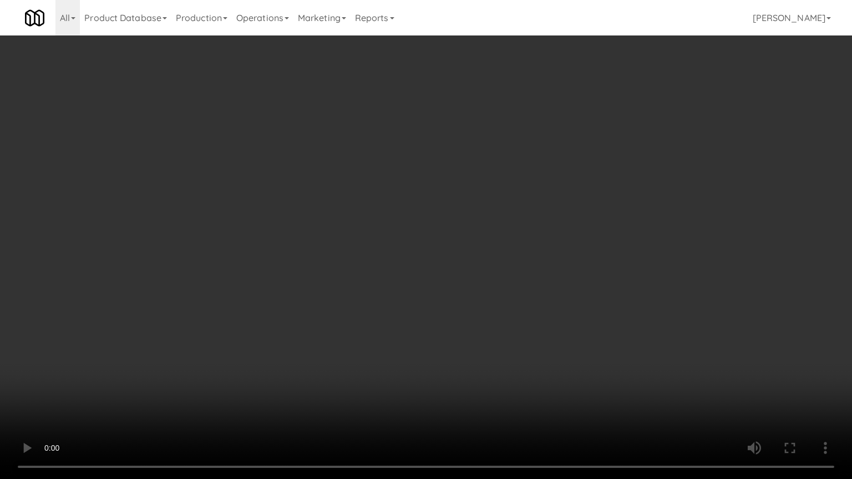
click at [504, 258] on video at bounding box center [426, 239] width 852 height 479
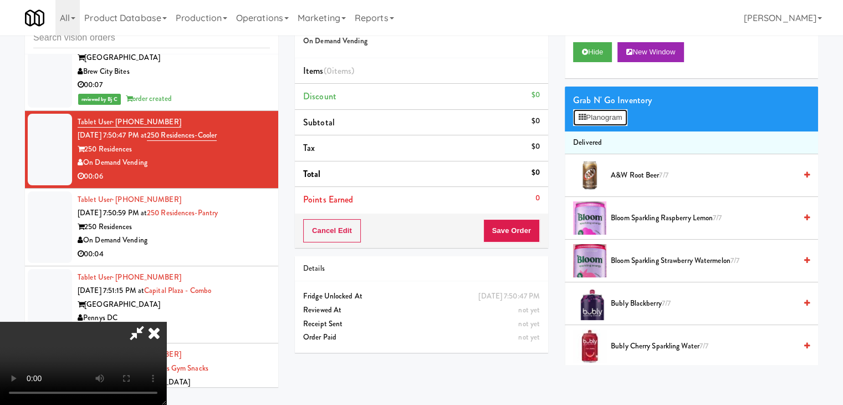
click at [600, 116] on button "Planogram" at bounding box center [600, 117] width 54 height 17
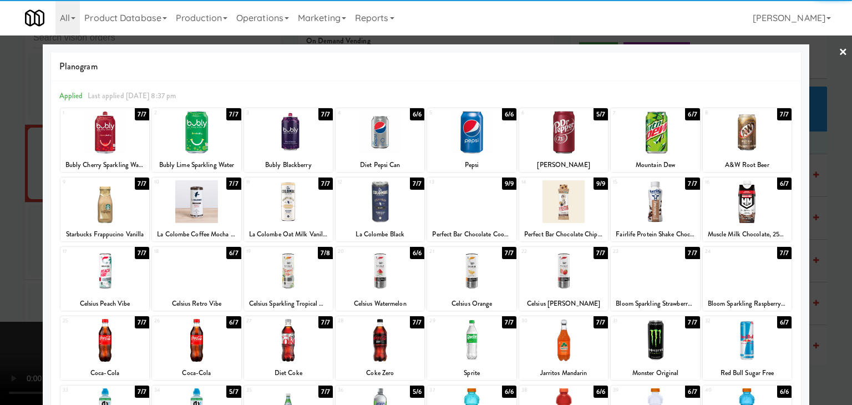
click at [733, 201] on div at bounding box center [746, 201] width 89 height 43
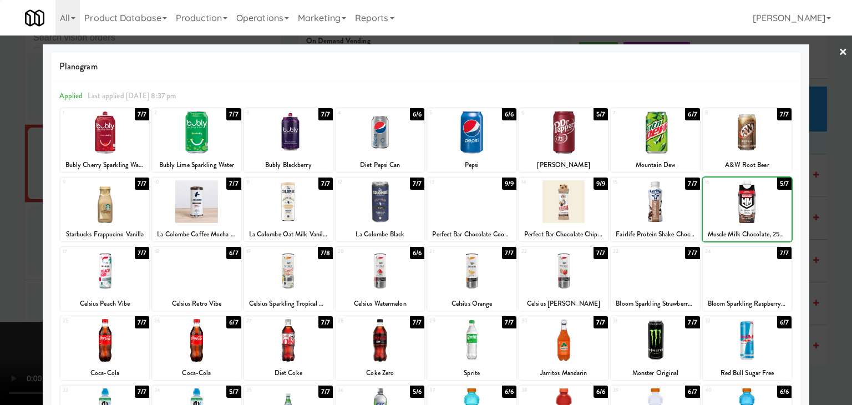
click at [733, 201] on div at bounding box center [746, 201] width 89 height 43
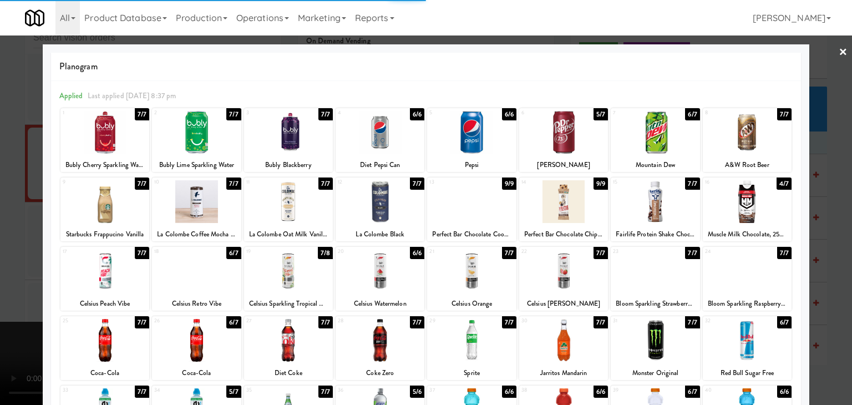
click at [752, 348] on div at bounding box center [746, 340] width 89 height 43
click at [817, 328] on div at bounding box center [426, 202] width 852 height 405
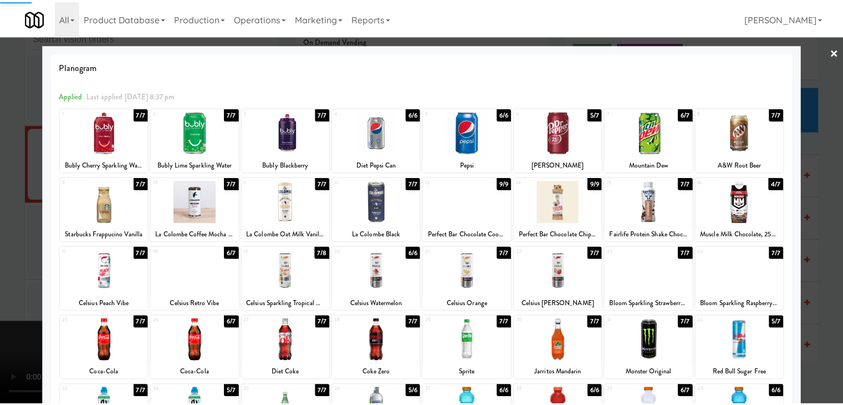
scroll to position [9406, 0]
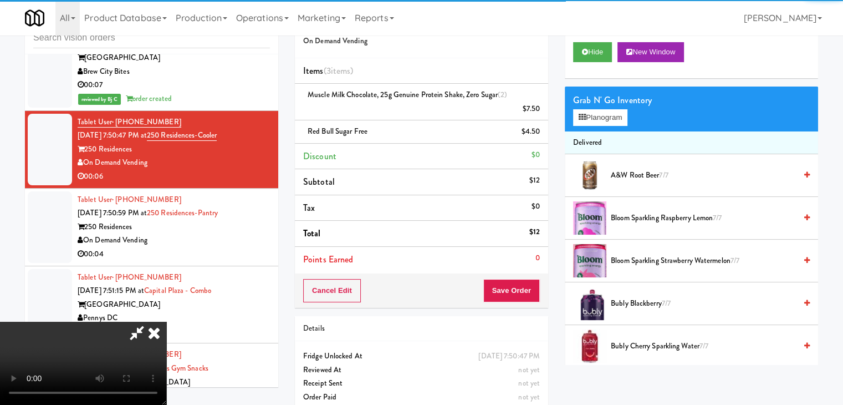
click at [166, 322] on video at bounding box center [83, 363] width 166 height 83
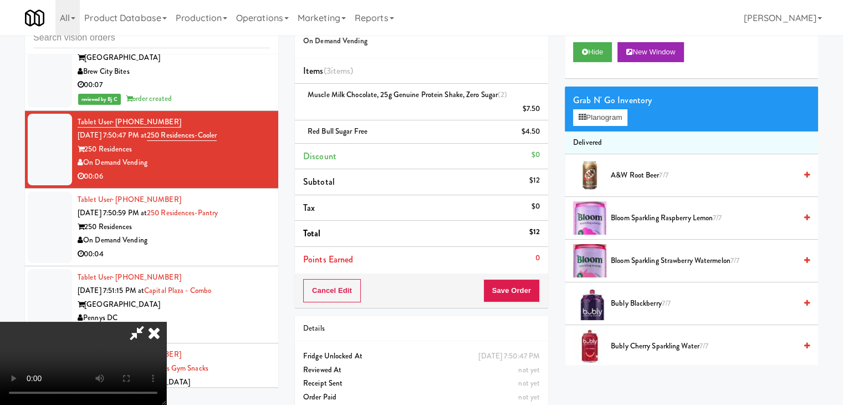
click at [523, 284] on div "Cancel Edit Save Order" at bounding box center [421, 290] width 253 height 34
click at [523, 284] on button "Save Order" at bounding box center [511, 290] width 57 height 23
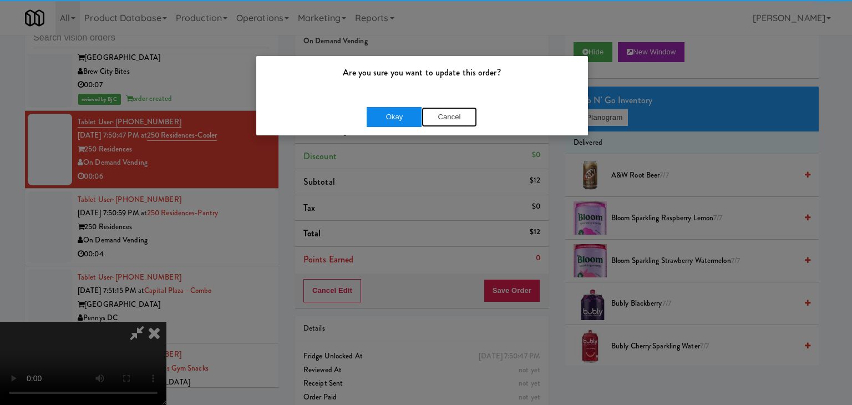
drag, startPoint x: 426, startPoint y: 120, endPoint x: 415, endPoint y: 120, distance: 11.1
click at [417, 120] on div "Okay Cancel" at bounding box center [421, 117] width 110 height 20
click at [415, 120] on button "Okay" at bounding box center [393, 117] width 55 height 20
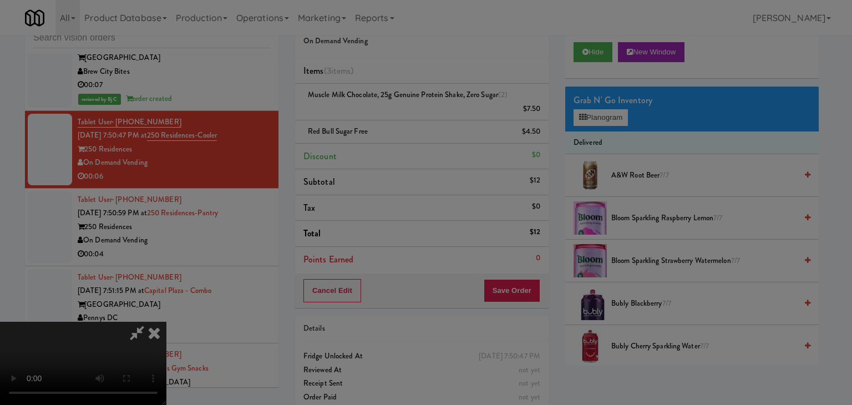
click at [415, 115] on div "Okay Cancel" at bounding box center [422, 96] width 332 height 37
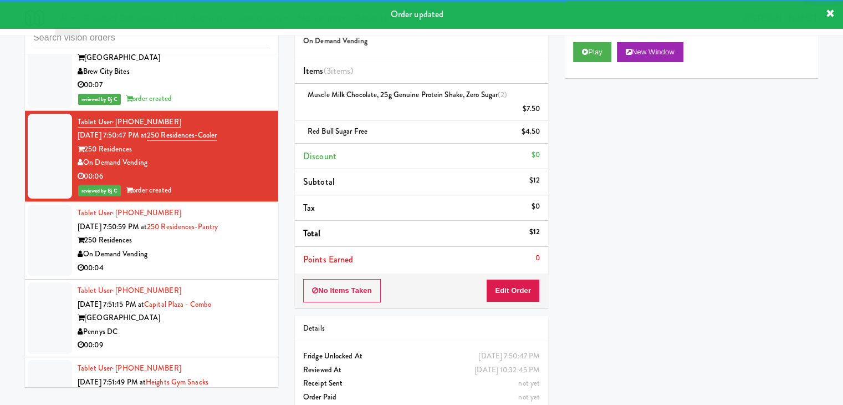
click at [251, 261] on div "00:04" at bounding box center [174, 268] width 192 height 14
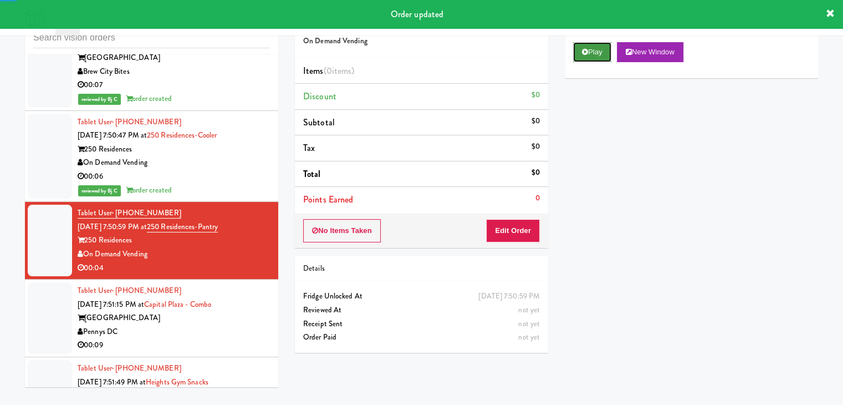
click at [593, 53] on button "Play" at bounding box center [592, 52] width 38 height 20
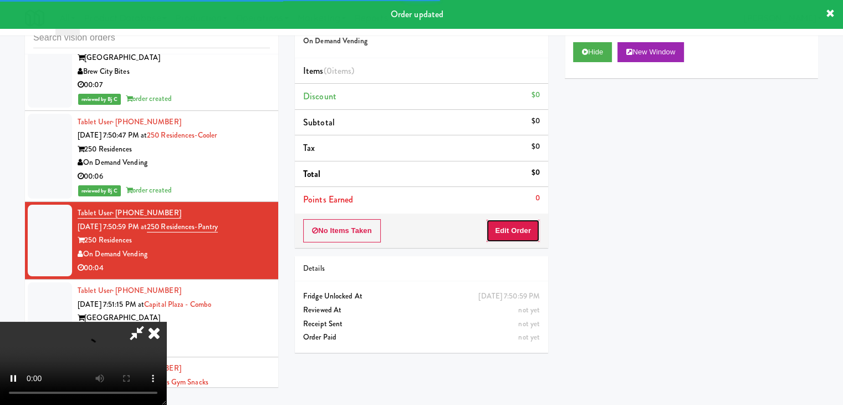
click at [505, 236] on button "Edit Order" at bounding box center [513, 230] width 54 height 23
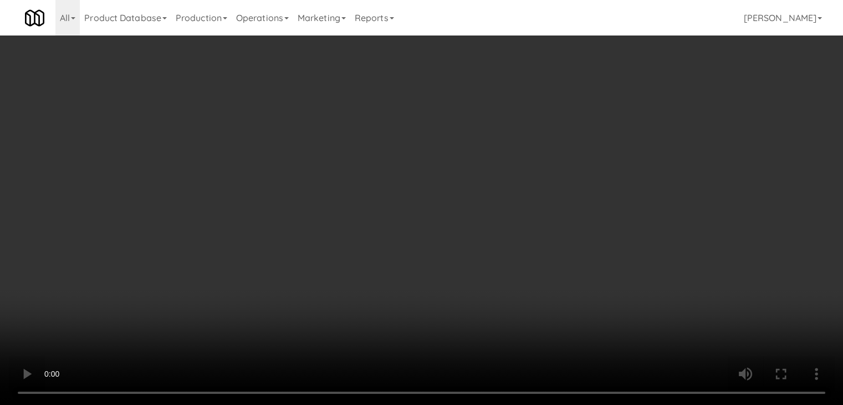
scroll to position [9392, 0]
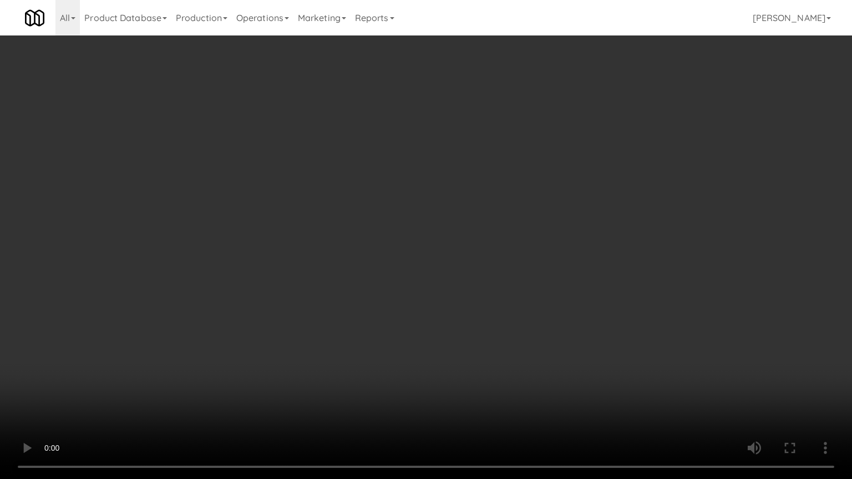
click at [448, 319] on video at bounding box center [426, 239] width 852 height 479
click at [448, 318] on video at bounding box center [426, 239] width 852 height 479
click at [448, 317] on video at bounding box center [426, 239] width 852 height 479
click at [448, 316] on video at bounding box center [426, 239] width 852 height 479
click at [485, 282] on video at bounding box center [426, 239] width 852 height 479
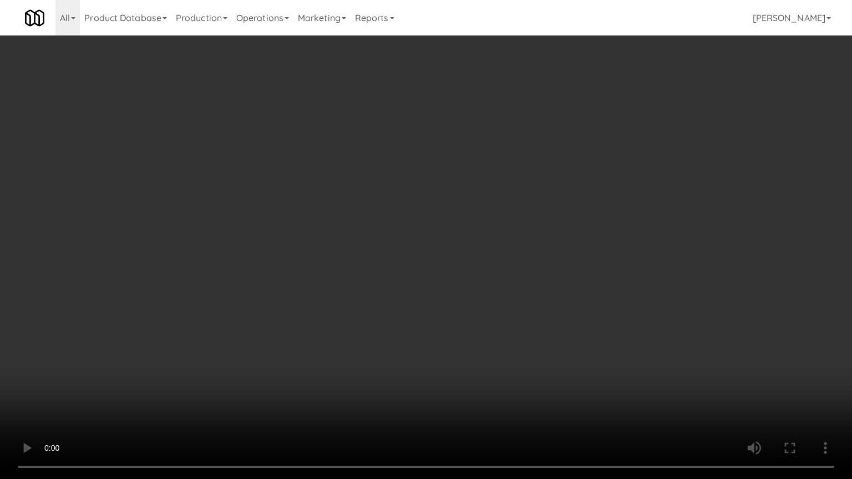
click at [484, 275] on video at bounding box center [426, 239] width 852 height 479
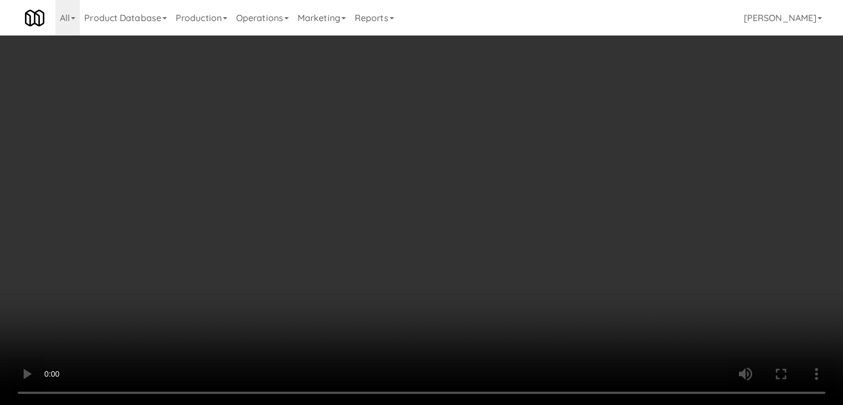
click at [610, 118] on button "Planogram" at bounding box center [600, 117] width 54 height 17
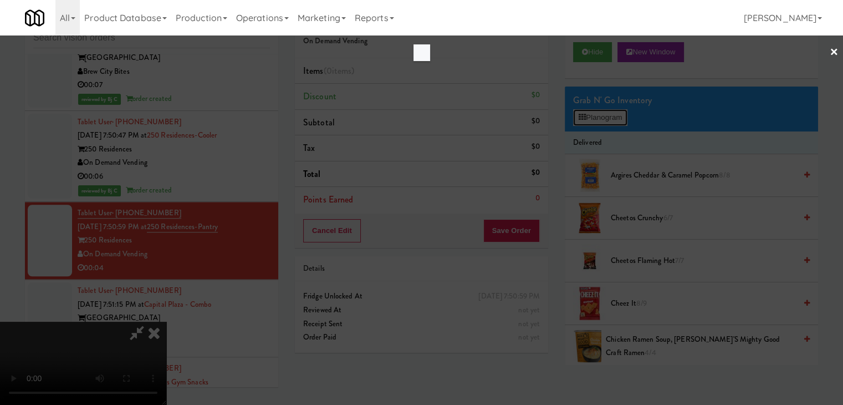
scroll to position [9392, 0]
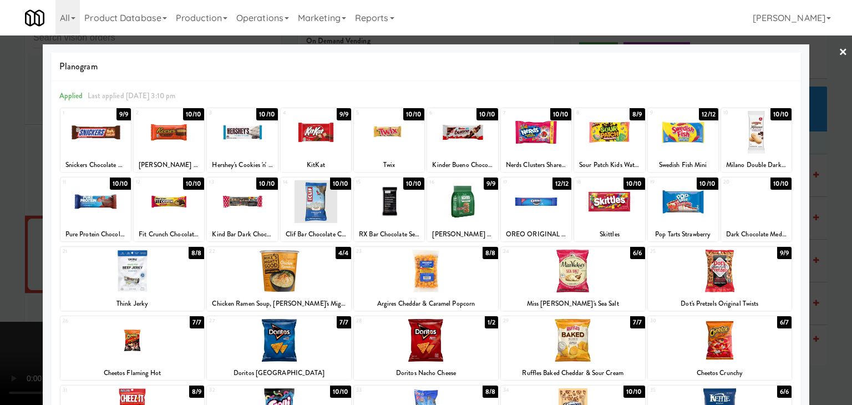
drag, startPoint x: 129, startPoint y: 269, endPoint x: 161, endPoint y: 228, distance: 52.5
click at [132, 262] on div at bounding box center [132, 270] width 144 height 43
click at [177, 129] on div at bounding box center [169, 132] width 70 height 43
drag, startPoint x: 7, startPoint y: 250, endPoint x: 208, endPoint y: 254, distance: 201.3
click at [9, 250] on div at bounding box center [426, 202] width 852 height 405
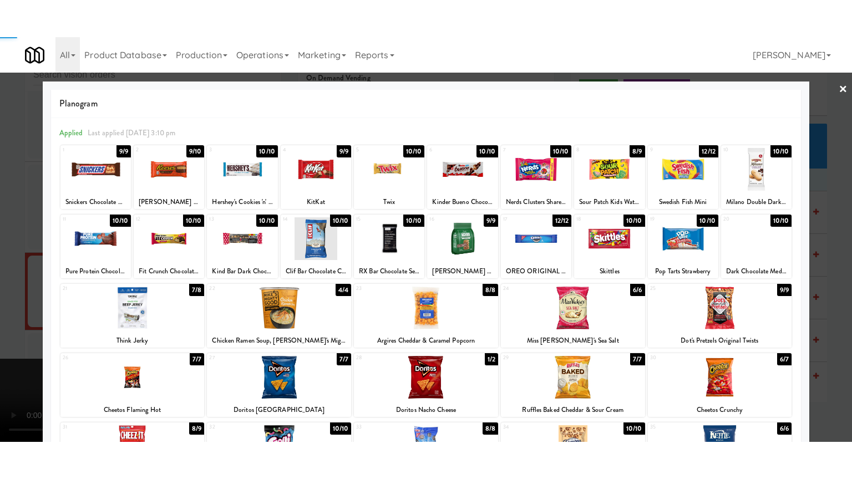
scroll to position [9406, 0]
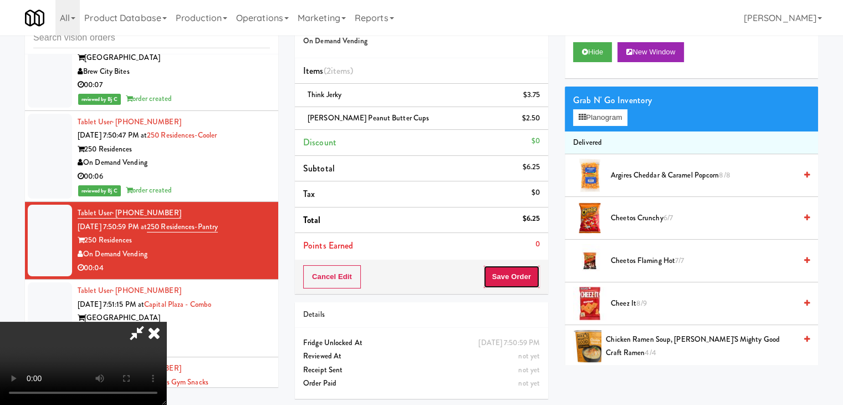
click at [537, 277] on button "Save Order" at bounding box center [511, 276] width 57 height 23
drag, startPoint x: 536, startPoint y: 277, endPoint x: 522, endPoint y: 270, distance: 15.1
click at [531, 276] on button "Save Order" at bounding box center [511, 276] width 57 height 23
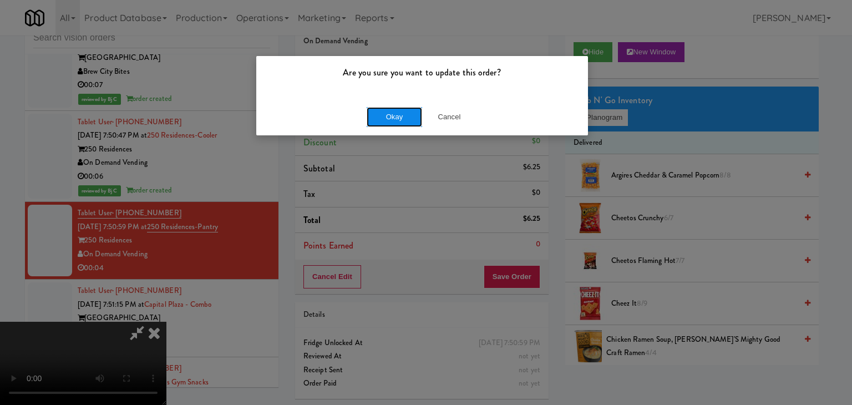
click at [389, 111] on button "Okay" at bounding box center [393, 117] width 55 height 20
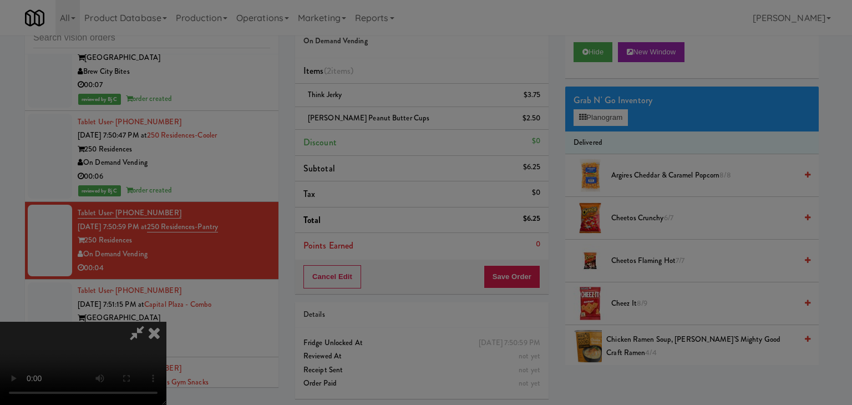
click at [389, 106] on button "Okay" at bounding box center [393, 96] width 55 height 20
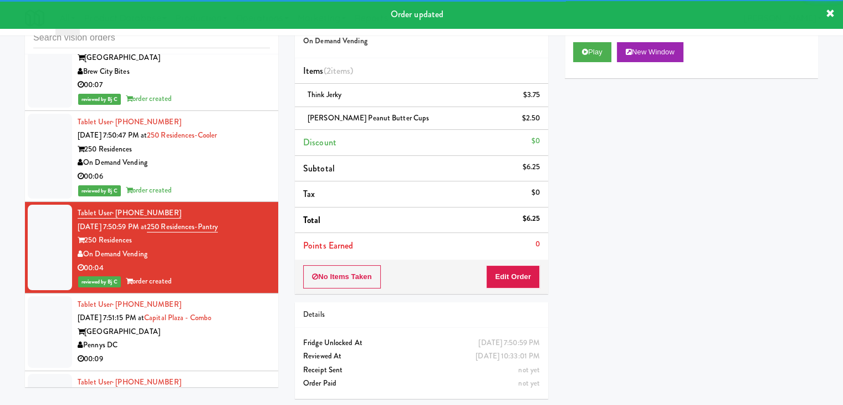
click at [191, 352] on div "00:09" at bounding box center [174, 359] width 192 height 14
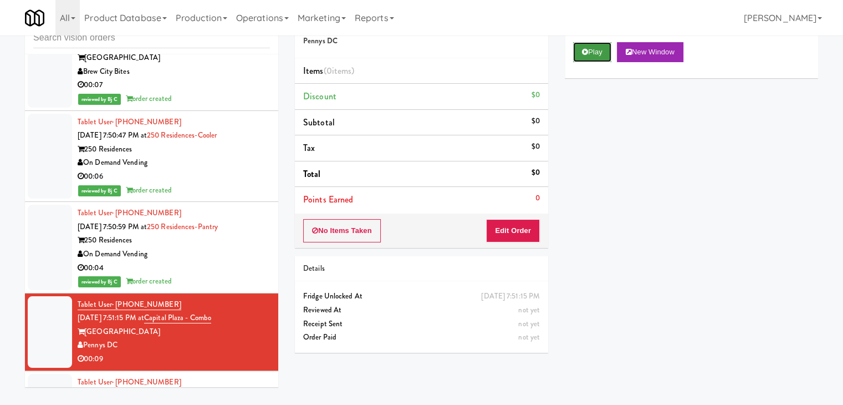
click at [585, 50] on icon at bounding box center [585, 51] width 6 height 7
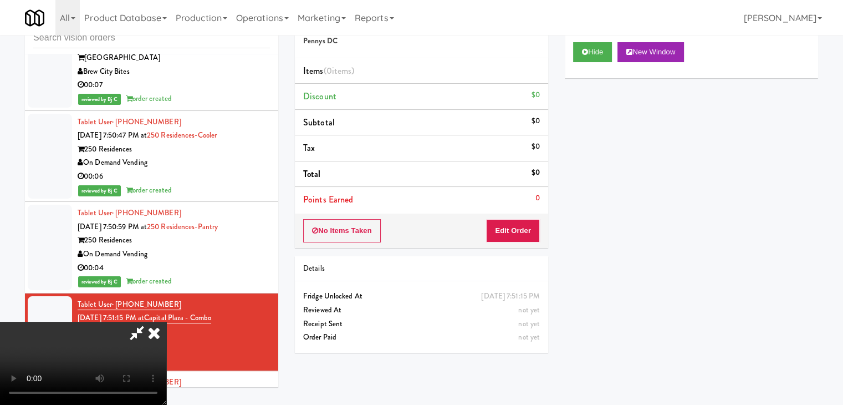
scroll to position [9392, 0]
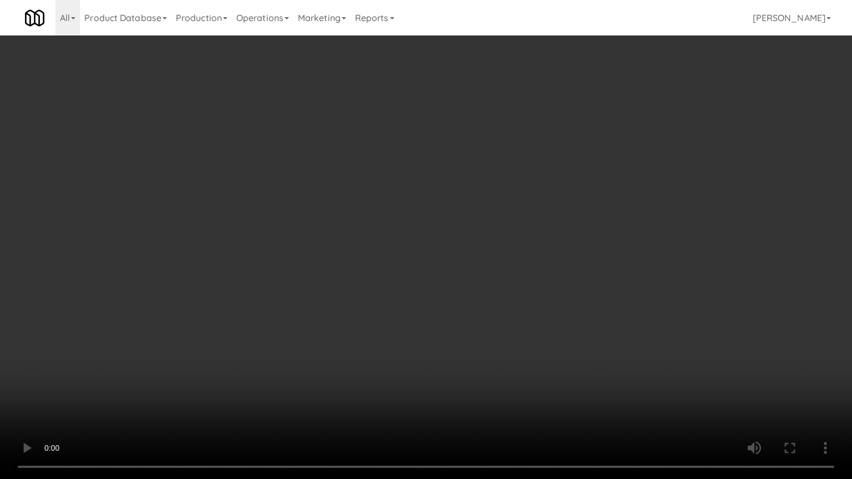
click at [504, 349] on video at bounding box center [426, 239] width 852 height 479
click at [504, 350] on video at bounding box center [426, 239] width 852 height 479
click at [533, 333] on video at bounding box center [426, 239] width 852 height 479
click at [534, 329] on video at bounding box center [426, 239] width 852 height 479
click at [536, 322] on video at bounding box center [426, 239] width 852 height 479
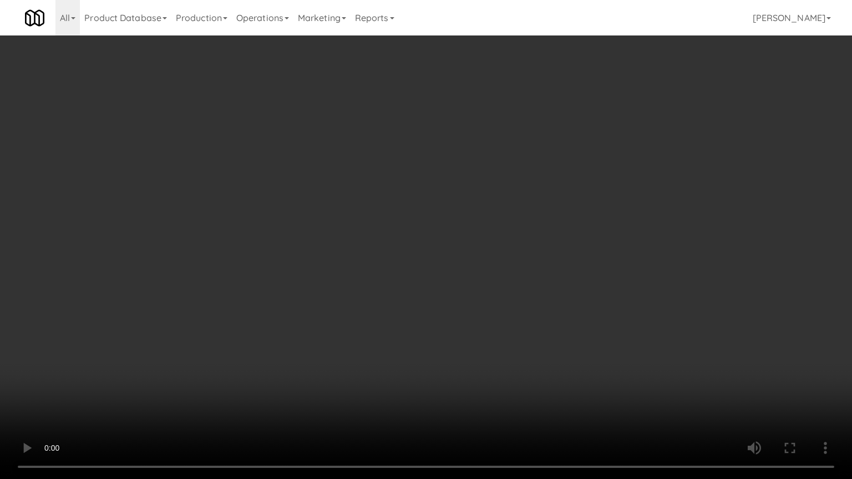
click at [537, 322] on video at bounding box center [426, 239] width 852 height 479
click at [547, 308] on video at bounding box center [426, 239] width 852 height 479
drag, startPoint x: 547, startPoint y: 308, endPoint x: 618, endPoint y: 144, distance: 178.6
click at [549, 299] on video at bounding box center [426, 239] width 852 height 479
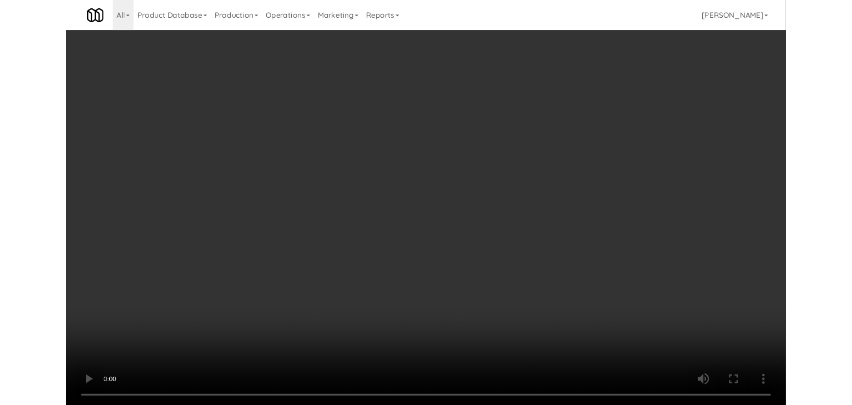
scroll to position [9406, 0]
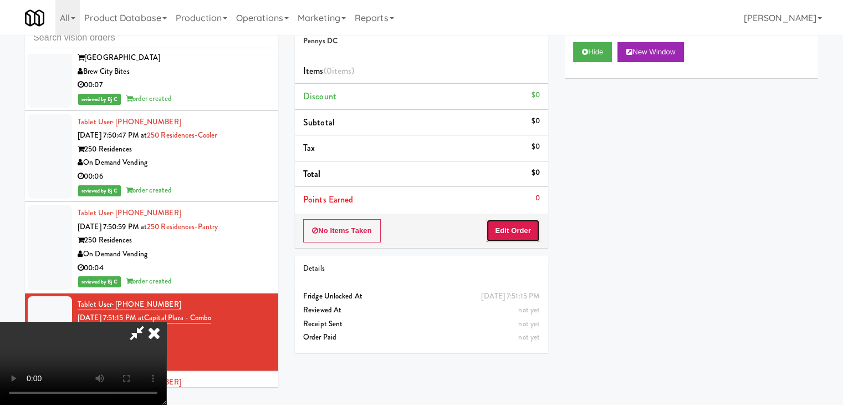
drag, startPoint x: 536, startPoint y: 232, endPoint x: 550, endPoint y: 210, distance: 26.4
click at [536, 231] on button "Edit Order" at bounding box center [513, 230] width 54 height 23
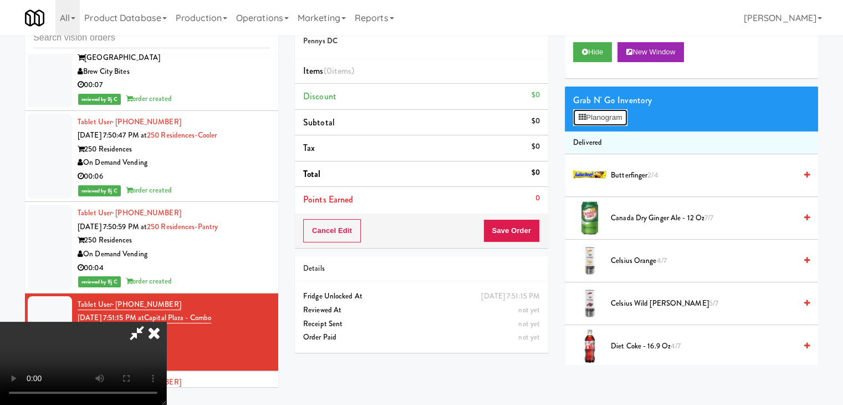
click at [623, 120] on button "Planogram" at bounding box center [600, 117] width 54 height 17
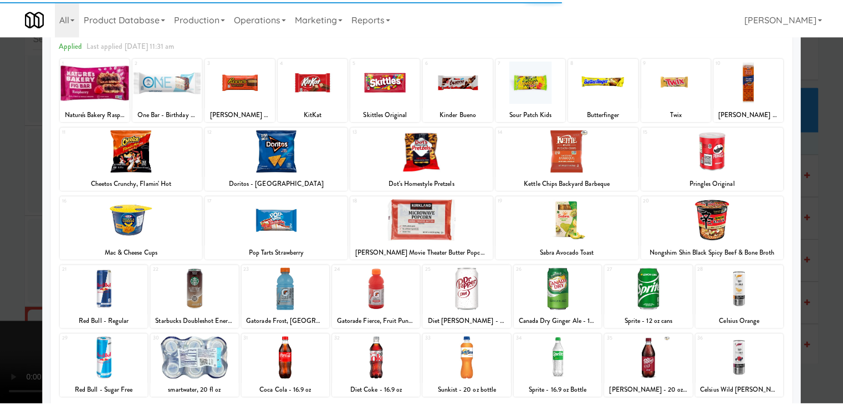
scroll to position [140, 0]
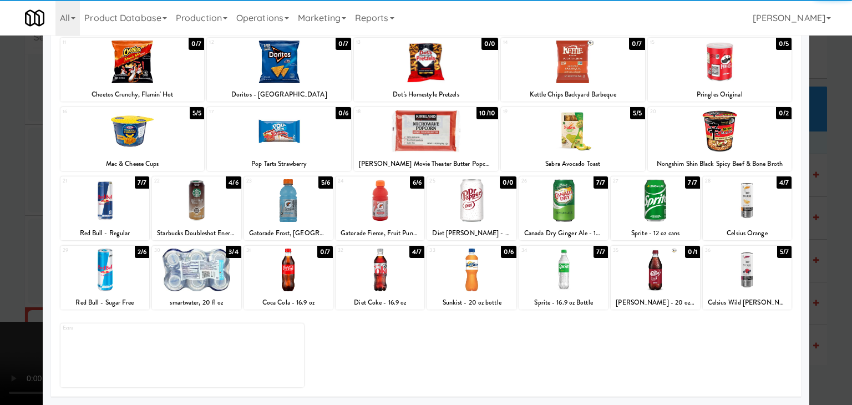
click at [374, 265] on div at bounding box center [379, 269] width 89 height 43
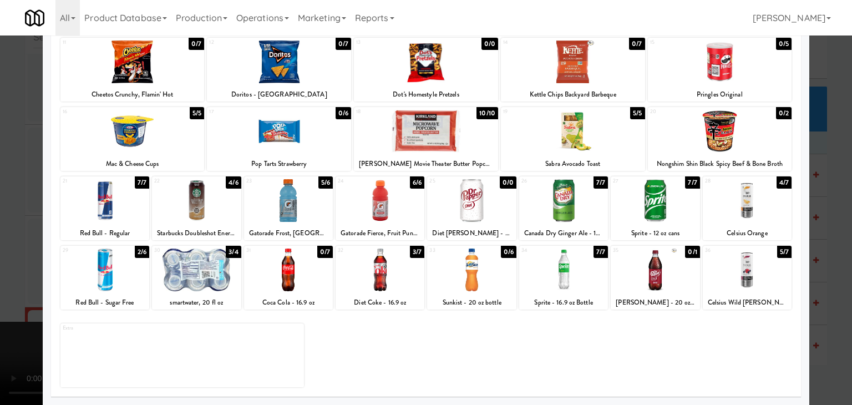
click at [433, 134] on div at bounding box center [426, 131] width 144 height 43
drag, startPoint x: 0, startPoint y: 225, endPoint x: 139, endPoint y: 225, distance: 139.1
click at [1, 225] on div at bounding box center [426, 202] width 852 height 405
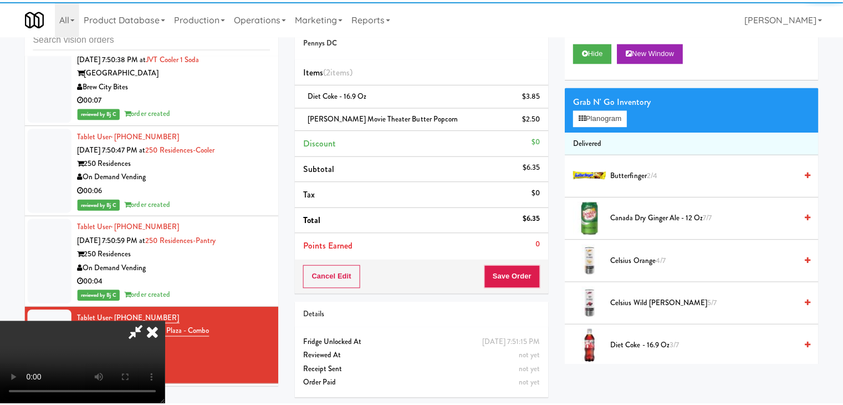
scroll to position [9406, 0]
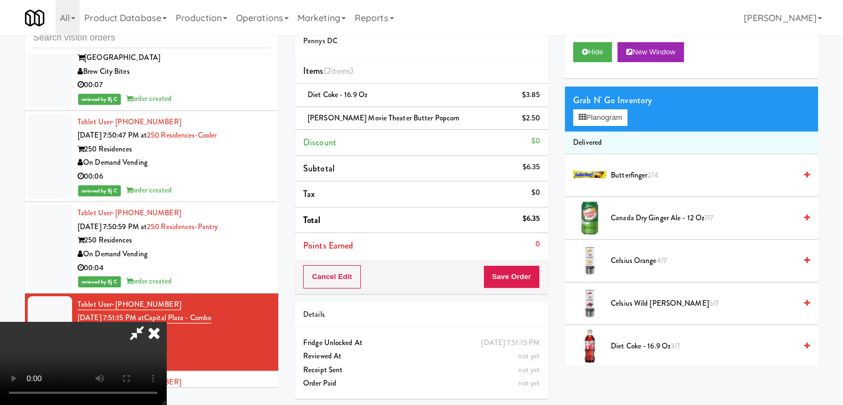
click at [509, 269] on div "Order # 1539367 Pennys DC Items (2 items ) Diet Coke - 16.9 oz $3.85 Kirkland M…" at bounding box center [556, 205] width 523 height 402
click at [512, 267] on button "Save Order" at bounding box center [511, 276] width 57 height 23
click at [508, 269] on button "Save Order" at bounding box center [511, 276] width 57 height 23
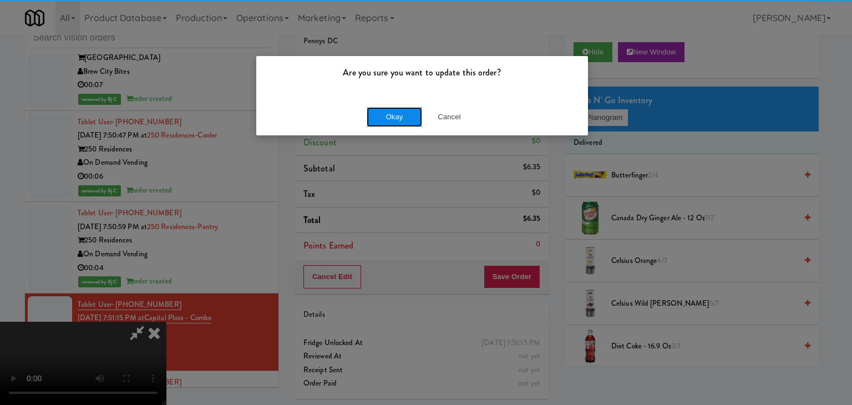
click at [396, 116] on button "Okay" at bounding box center [393, 117] width 55 height 20
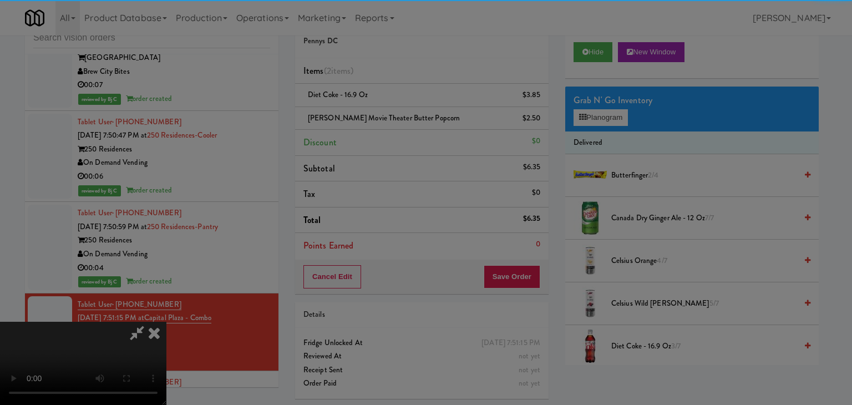
click at [396, 116] on body "Are you sure you want to update this order? Okay Cancel Okay Are you sure you w…" at bounding box center [426, 202] width 852 height 405
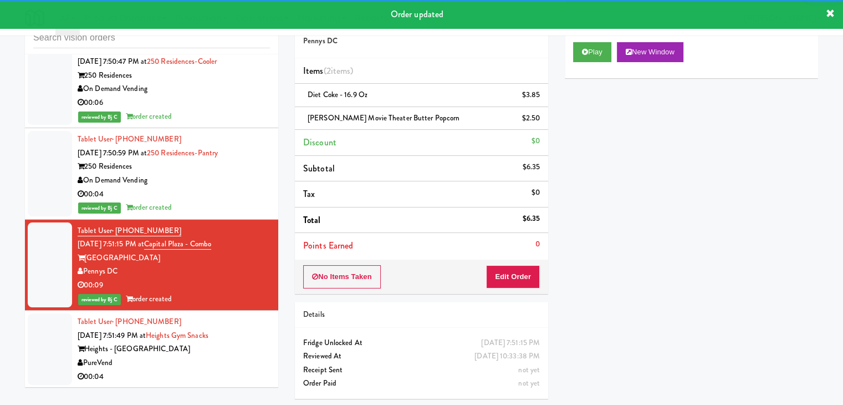
scroll to position [9572, 0]
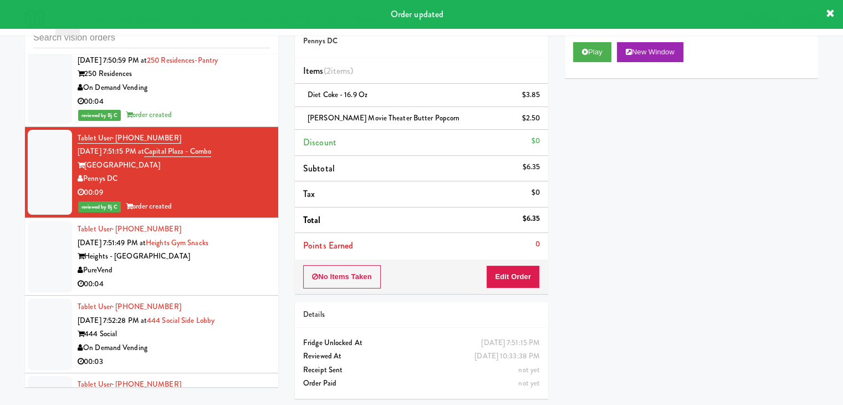
click at [233, 263] on div "PureVend" at bounding box center [174, 270] width 192 height 14
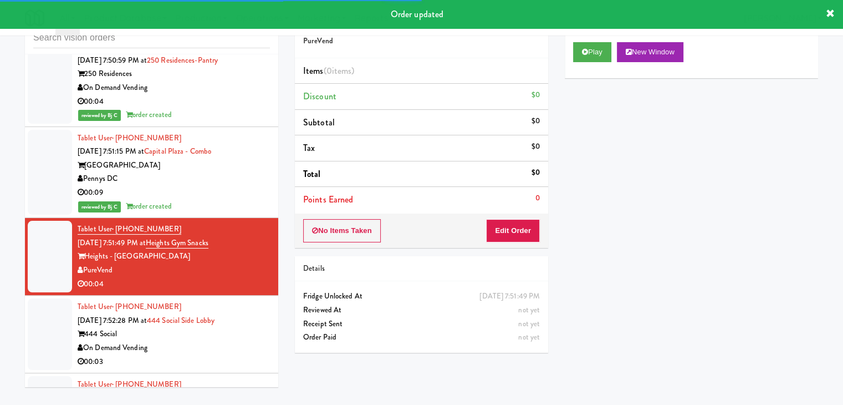
click at [593, 63] on div "Play New Window" at bounding box center [691, 56] width 253 height 44
click at [596, 58] on button "Play" at bounding box center [592, 52] width 38 height 20
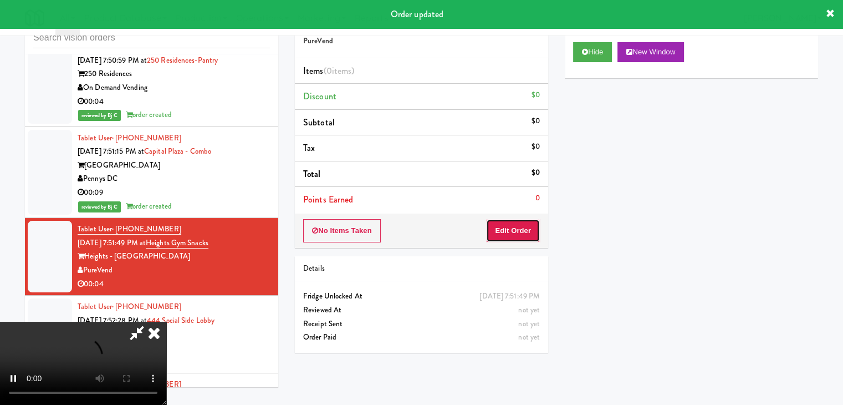
click at [528, 240] on button "Edit Order" at bounding box center [513, 230] width 54 height 23
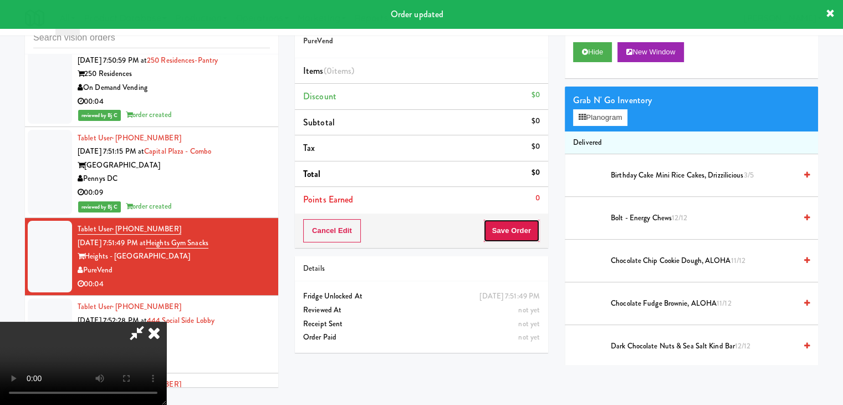
click at [531, 235] on button "Save Order" at bounding box center [511, 230] width 57 height 23
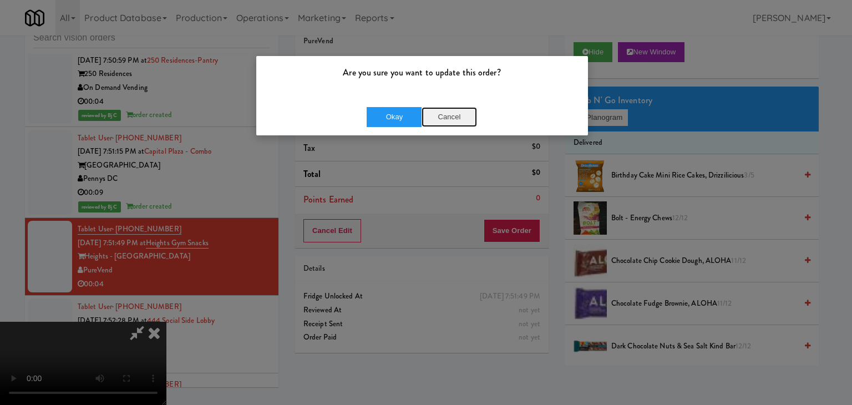
click at [448, 123] on button "Cancel" at bounding box center [448, 117] width 55 height 20
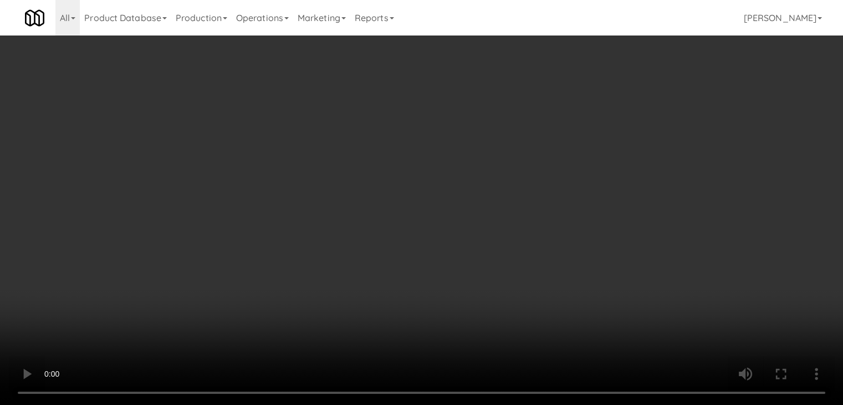
scroll to position [9558, 0]
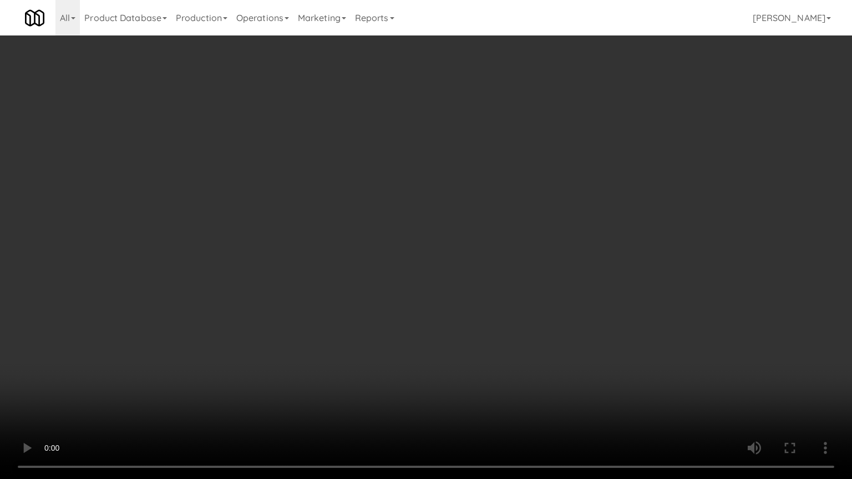
click at [445, 317] on video at bounding box center [426, 239] width 852 height 479
click at [449, 307] on video at bounding box center [426, 239] width 852 height 479
drag, startPoint x: 449, startPoint y: 307, endPoint x: 533, endPoint y: 200, distance: 136.2
click at [465, 293] on video at bounding box center [426, 239] width 852 height 479
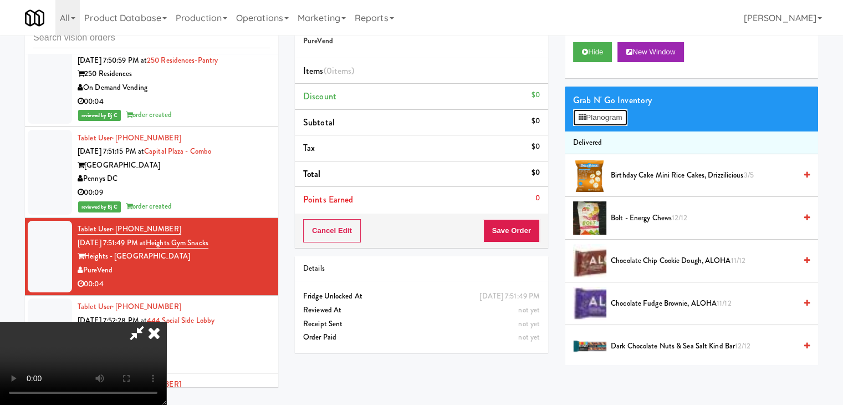
drag, startPoint x: 606, startPoint y: 118, endPoint x: 588, endPoint y: 128, distance: 20.1
click at [606, 118] on button "Planogram" at bounding box center [600, 117] width 54 height 17
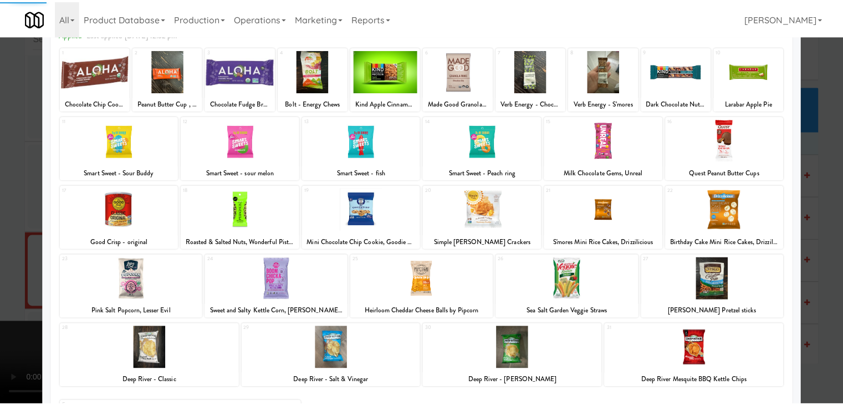
scroll to position [140, 0]
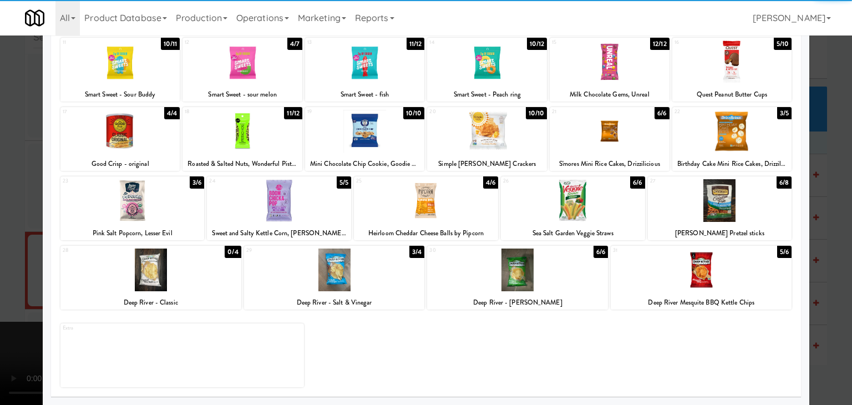
drag, startPoint x: 339, startPoint y: 273, endPoint x: 17, endPoint y: 273, distance: 321.5
click at [338, 273] on div at bounding box center [334, 269] width 181 height 43
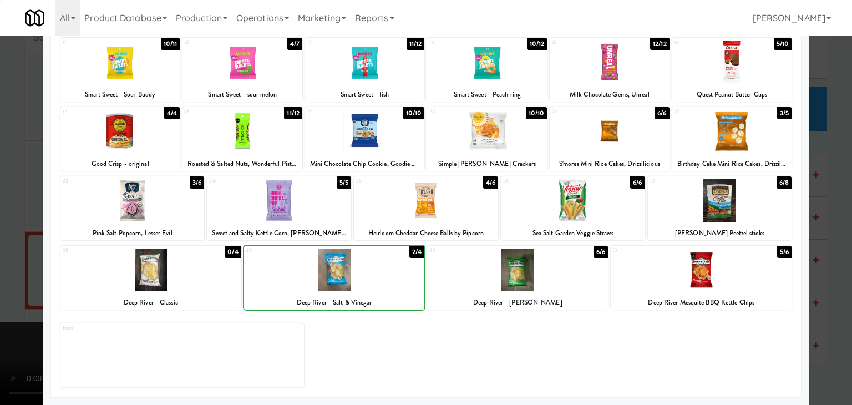
drag, startPoint x: 0, startPoint y: 273, endPoint x: 343, endPoint y: 248, distance: 343.5
click at [19, 271] on div at bounding box center [426, 202] width 852 height 405
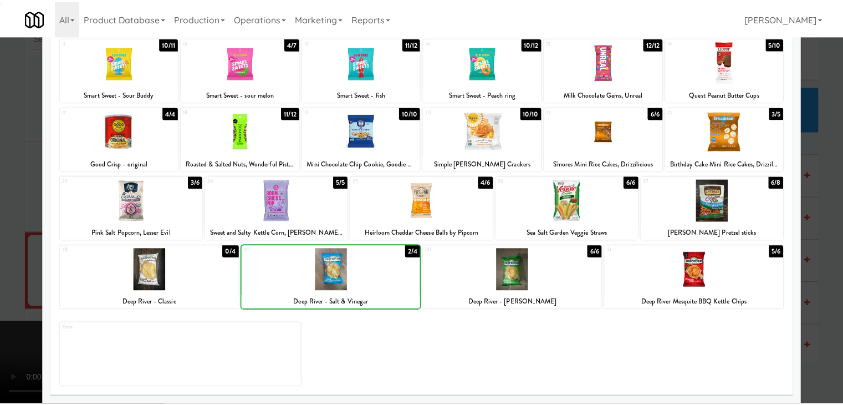
scroll to position [9572, 0]
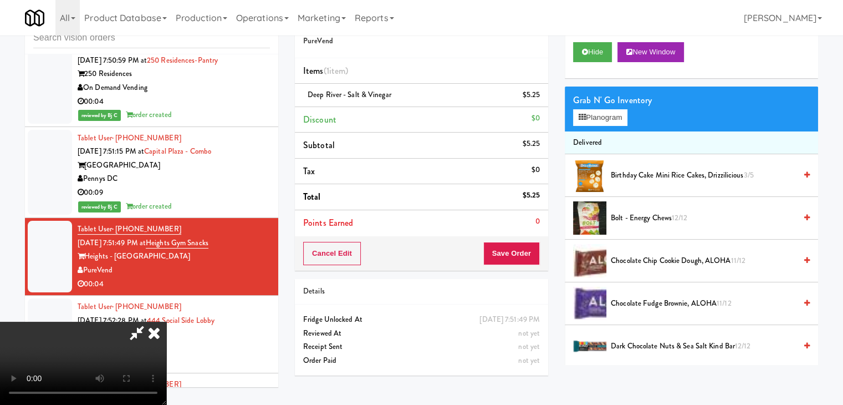
click at [546, 264] on div "Cancel Edit Save Order" at bounding box center [421, 253] width 253 height 34
click at [523, 256] on button "Save Order" at bounding box center [511, 253] width 57 height 23
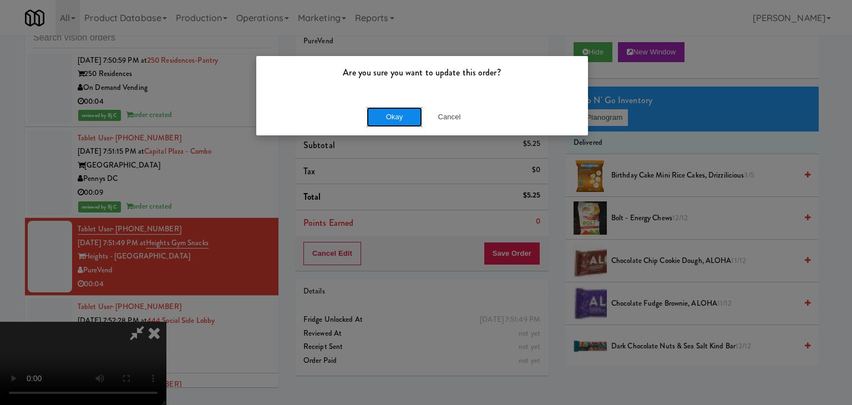
click at [394, 114] on button "Okay" at bounding box center [393, 117] width 55 height 20
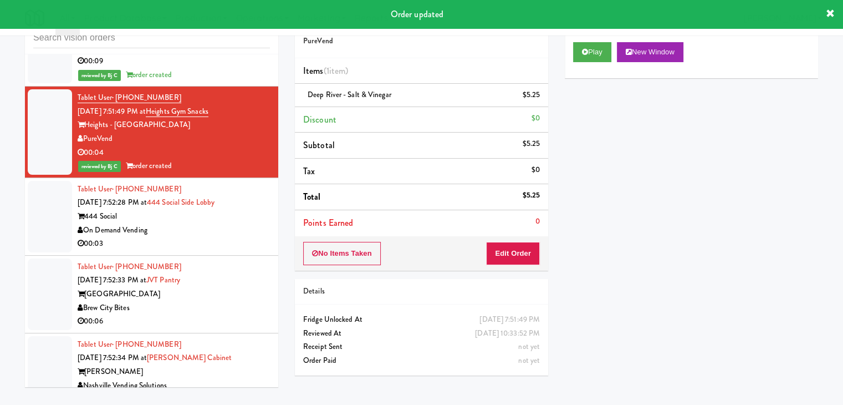
scroll to position [9739, 0]
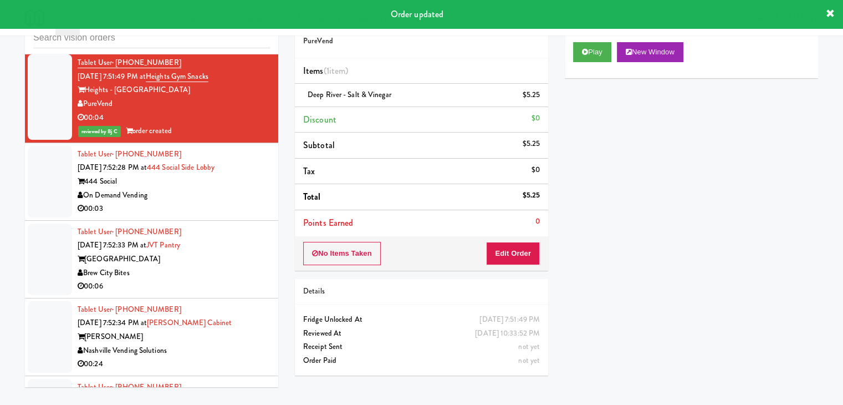
drag, startPoint x: 261, startPoint y: 147, endPoint x: 270, endPoint y: 143, distance: 9.7
click at [268, 143] on li "Tablet User · (909) 633-0322 Sep 4, 2025 7:52:28 PM at 444 Social Side Lobby 44…" at bounding box center [151, 182] width 253 height 78
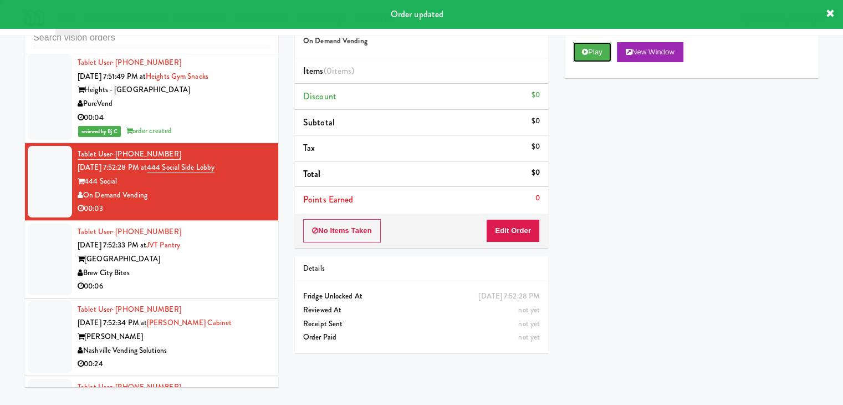
click at [586, 59] on button "Play" at bounding box center [592, 52] width 38 height 20
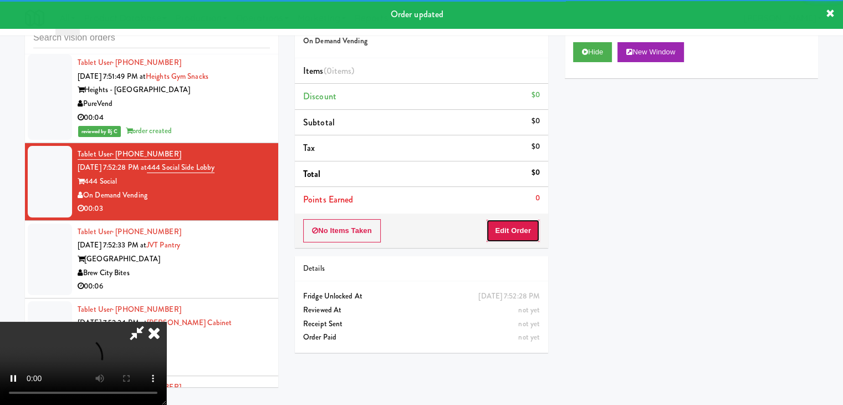
click at [528, 236] on button "Edit Order" at bounding box center [513, 230] width 54 height 23
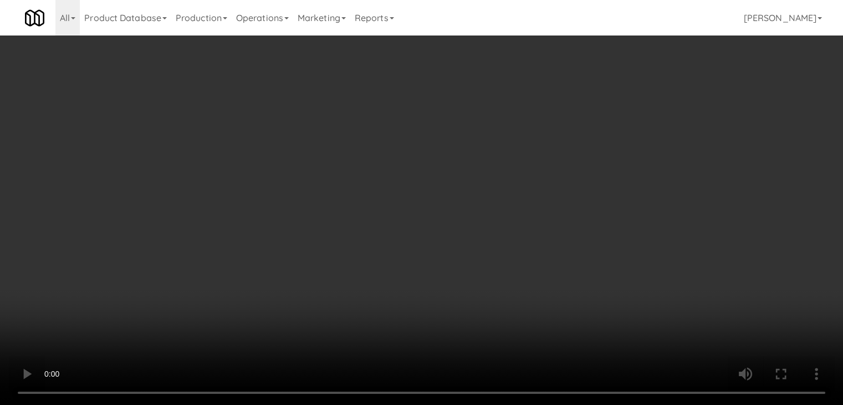
scroll to position [9725, 0]
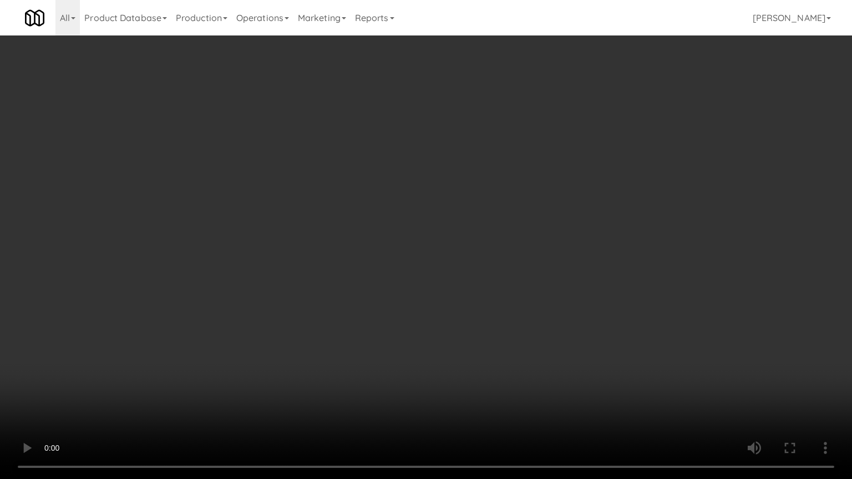
click at [475, 354] on video at bounding box center [426, 239] width 852 height 479
click at [481, 349] on video at bounding box center [426, 239] width 852 height 479
drag, startPoint x: 477, startPoint y: 348, endPoint x: 586, endPoint y: 175, distance: 204.3
click at [481, 340] on video at bounding box center [426, 239] width 852 height 479
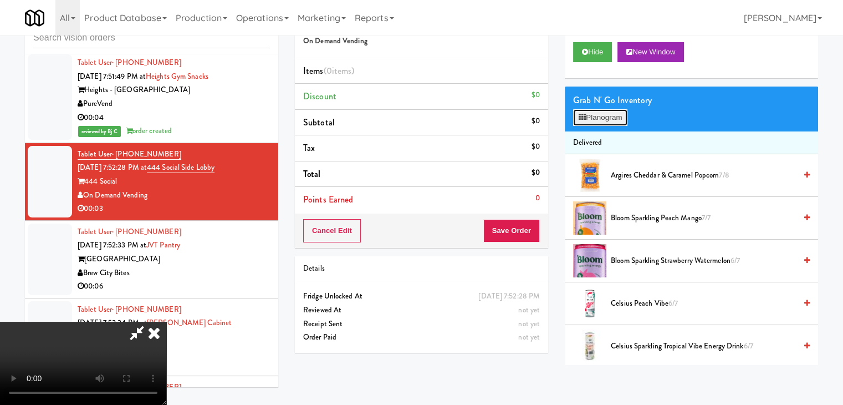
click at [598, 115] on button "Planogram" at bounding box center [600, 117] width 54 height 17
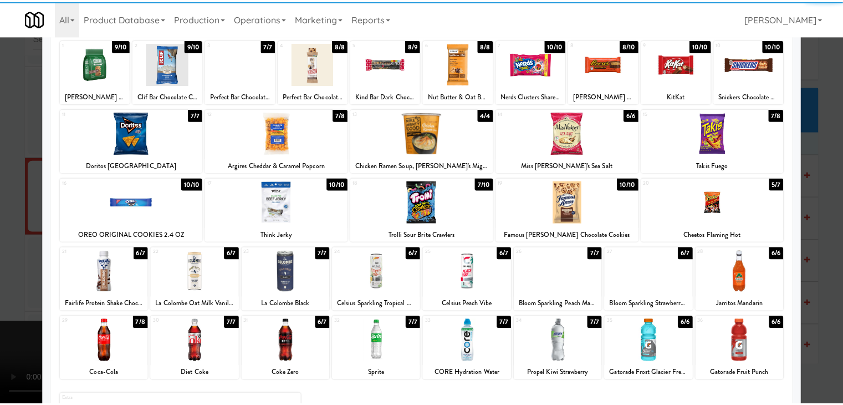
scroll to position [140, 0]
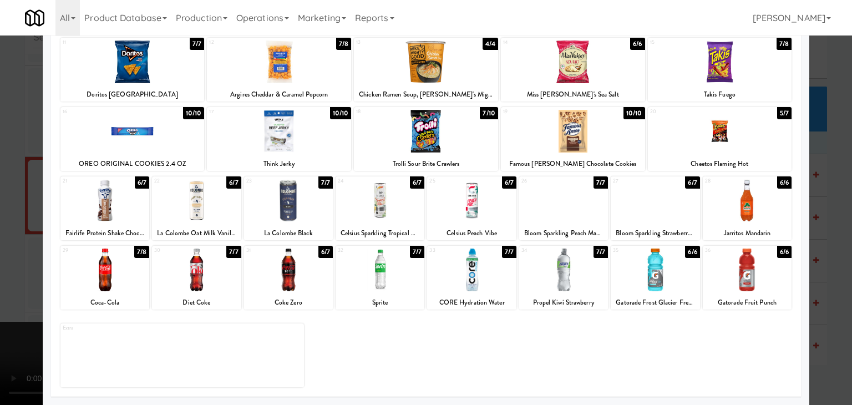
drag, startPoint x: 384, startPoint y: 280, endPoint x: 213, endPoint y: 280, distance: 170.7
click at [383, 280] on div at bounding box center [379, 269] width 89 height 43
drag, startPoint x: 0, startPoint y: 273, endPoint x: 427, endPoint y: 262, distance: 427.0
click at [21, 271] on div at bounding box center [426, 202] width 852 height 405
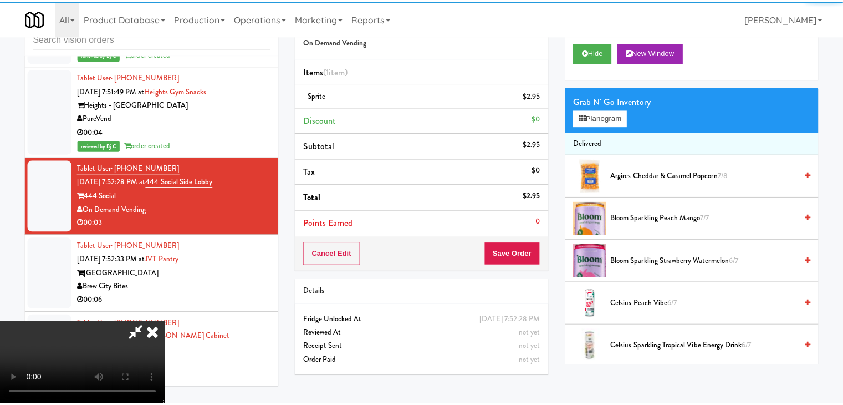
scroll to position [9739, 0]
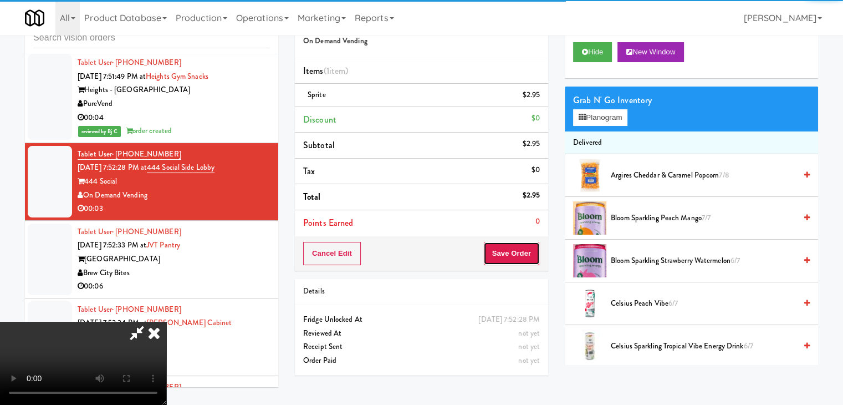
click at [530, 242] on button "Save Order" at bounding box center [511, 253] width 57 height 23
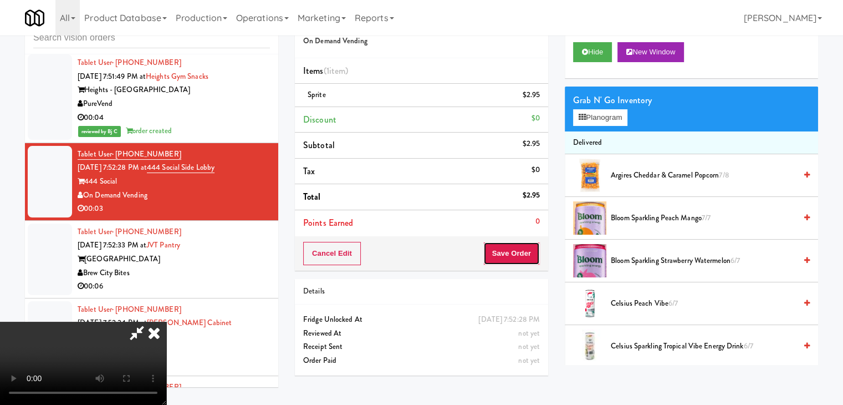
click at [521, 248] on button "Save Order" at bounding box center [511, 253] width 57 height 23
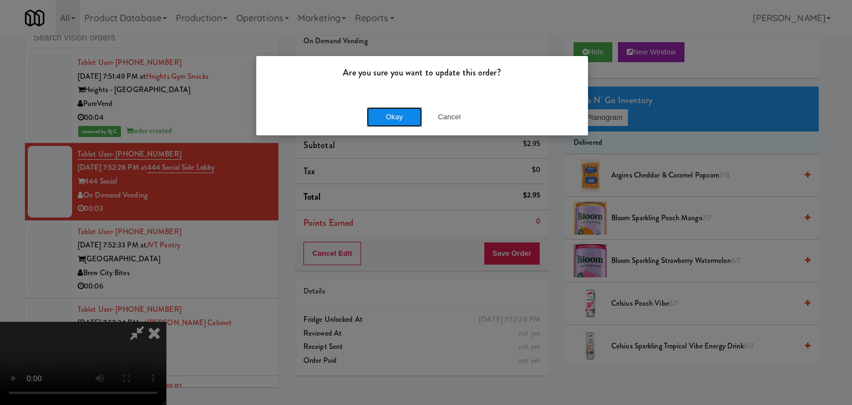
click at [380, 116] on button "Okay" at bounding box center [393, 117] width 55 height 20
click at [380, 116] on div "Okay Cancel" at bounding box center [422, 116] width 332 height 37
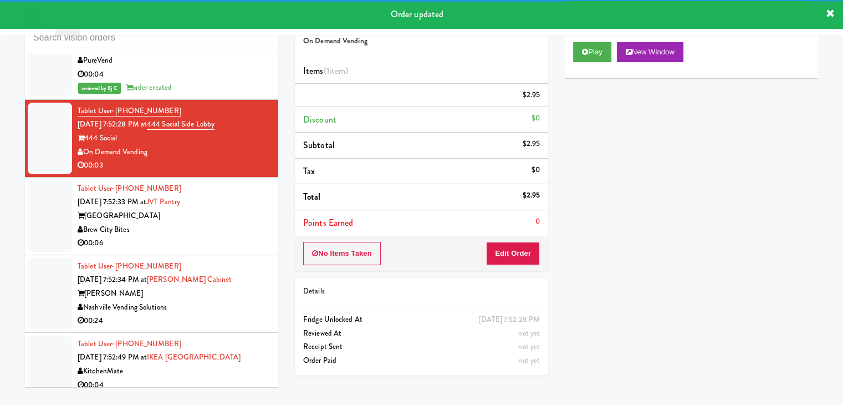
scroll to position [9794, 0]
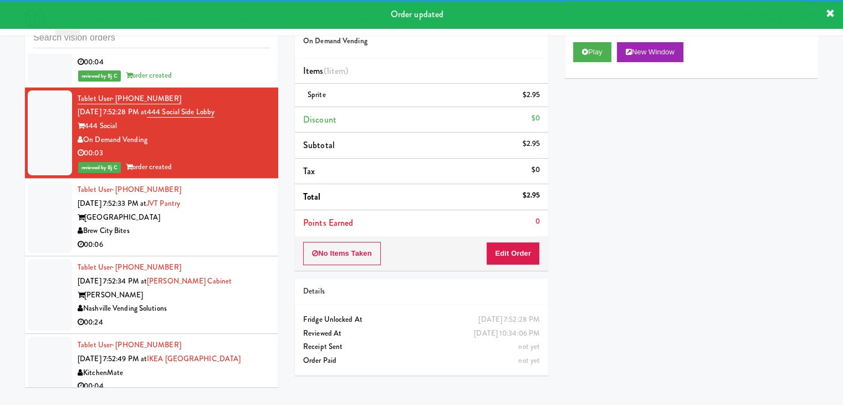
drag, startPoint x: 235, startPoint y: 176, endPoint x: 241, endPoint y: 181, distance: 7.5
click at [235, 224] on div "Brew City Bites" at bounding box center [174, 231] width 192 height 14
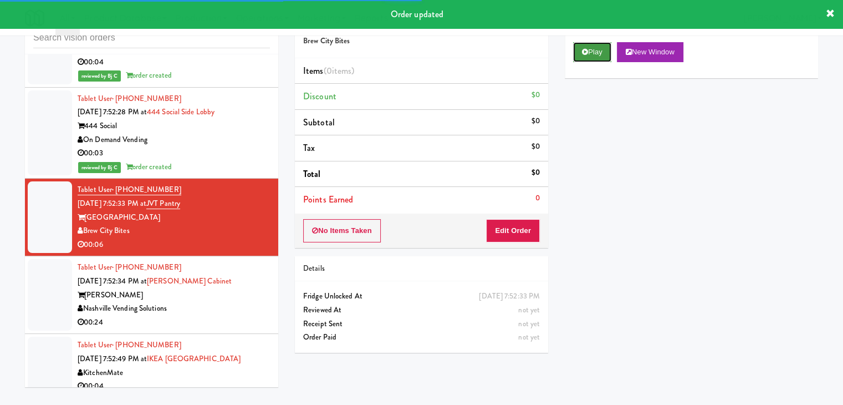
click at [583, 49] on icon at bounding box center [585, 51] width 6 height 7
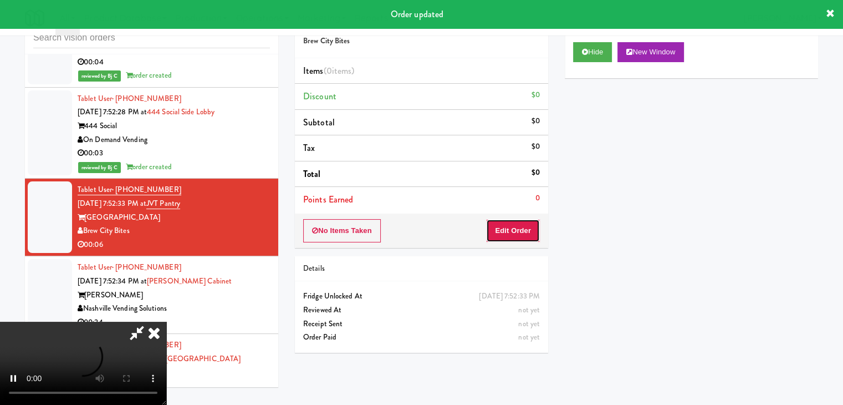
click at [516, 234] on button "Edit Order" at bounding box center [513, 230] width 54 height 23
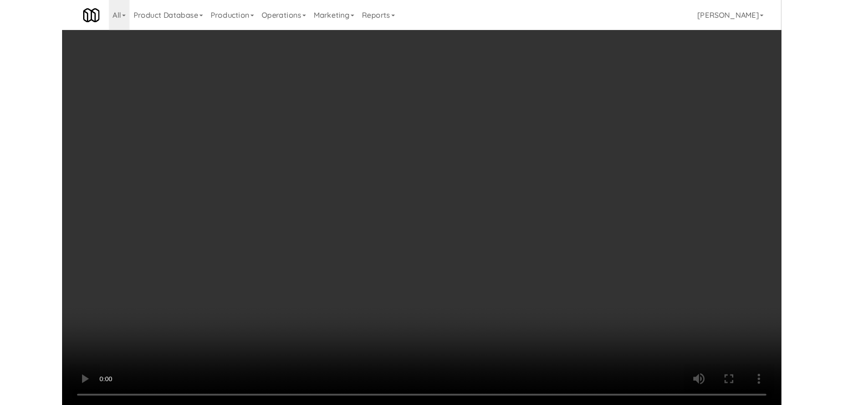
scroll to position [9781, 0]
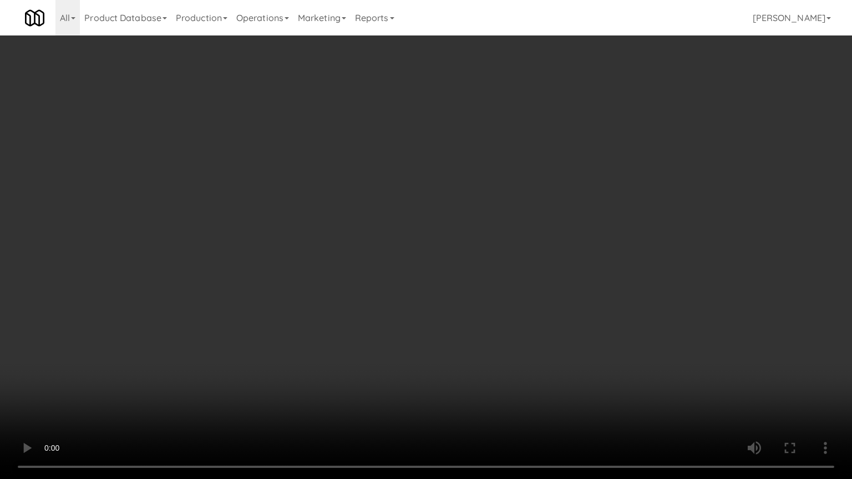
click at [441, 329] on video at bounding box center [426, 239] width 852 height 479
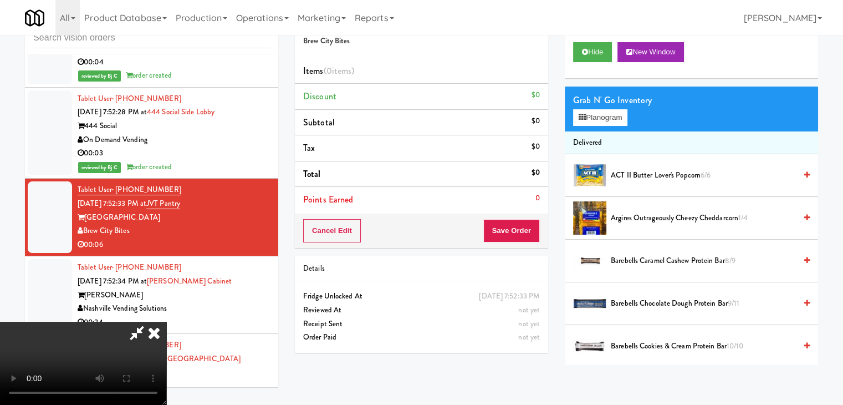
scroll to position [156, 0]
click at [166, 322] on video at bounding box center [83, 363] width 166 height 83
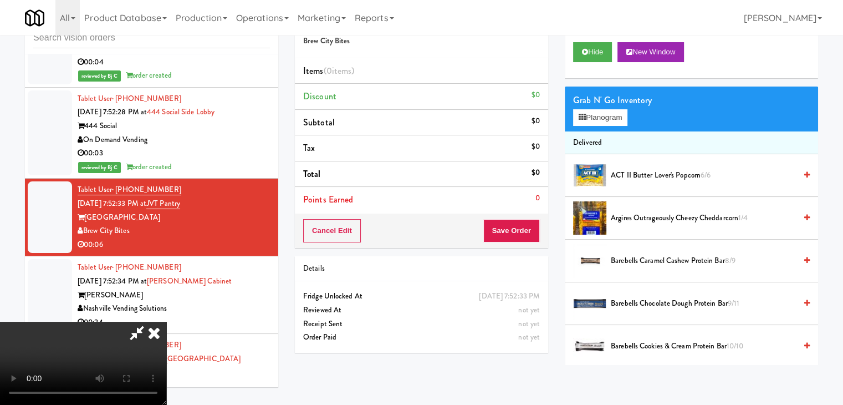
click at [166, 322] on video at bounding box center [83, 363] width 166 height 83
click at [597, 128] on div "Grab N' Go Inventory Planogram" at bounding box center [691, 108] width 253 height 45
click at [599, 116] on button "Planogram" at bounding box center [600, 117] width 54 height 17
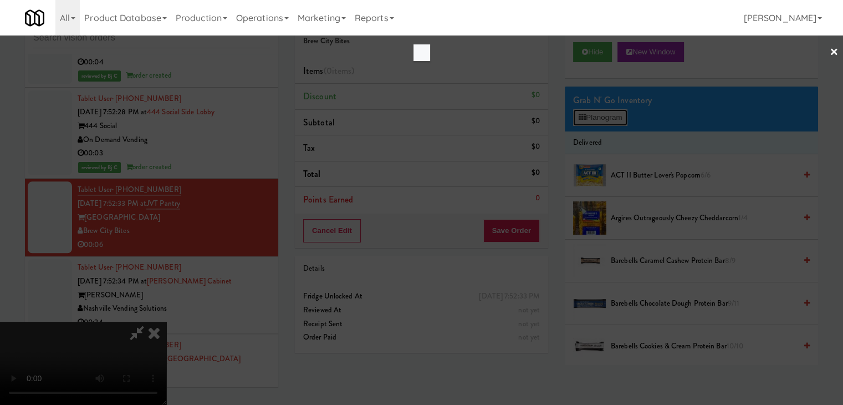
scroll to position [9781, 0]
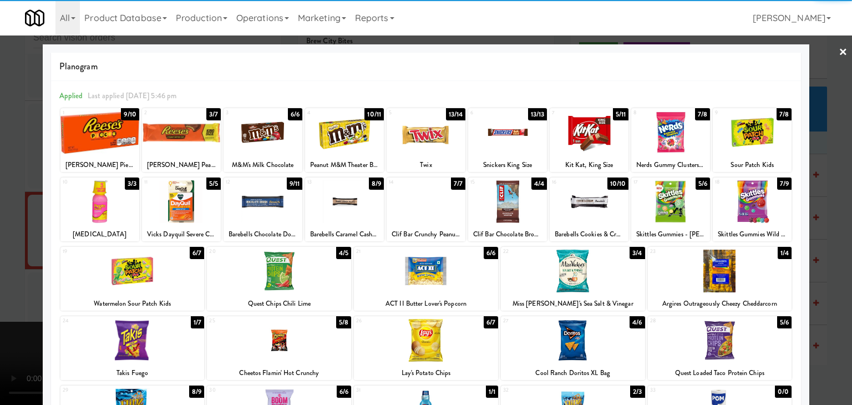
click at [262, 202] on div at bounding box center [262, 201] width 79 height 43
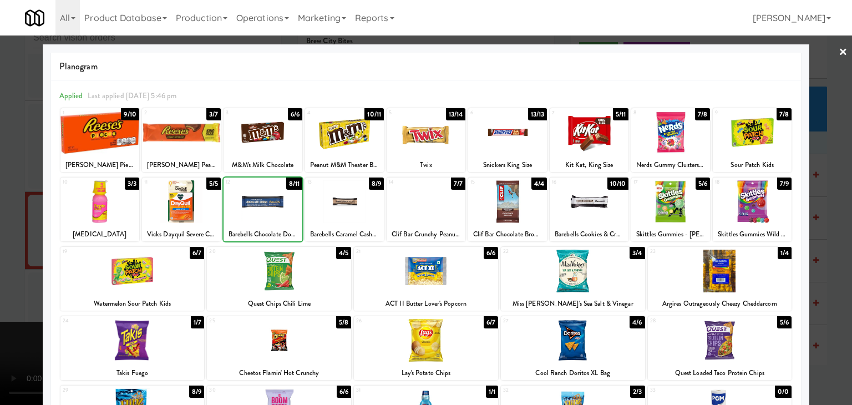
drag, startPoint x: 0, startPoint y: 244, endPoint x: 281, endPoint y: 243, distance: 281.1
click at [4, 244] on div at bounding box center [426, 202] width 852 height 405
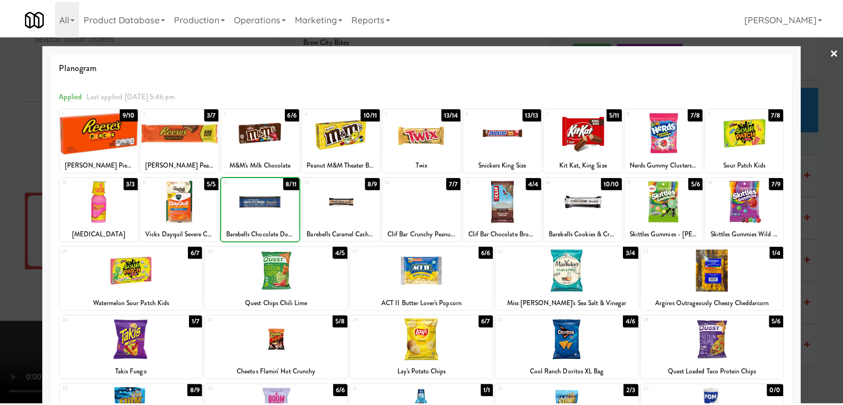
scroll to position [9794, 0]
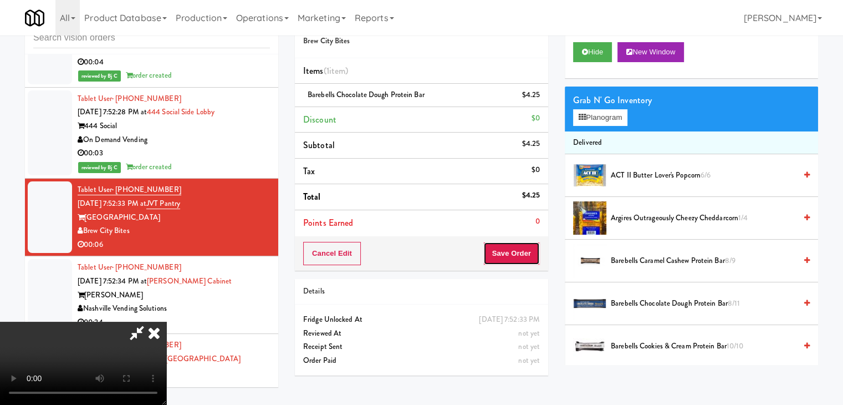
click at [528, 253] on button "Save Order" at bounding box center [511, 253] width 57 height 23
click at [524, 252] on button "Save Order" at bounding box center [511, 253] width 57 height 23
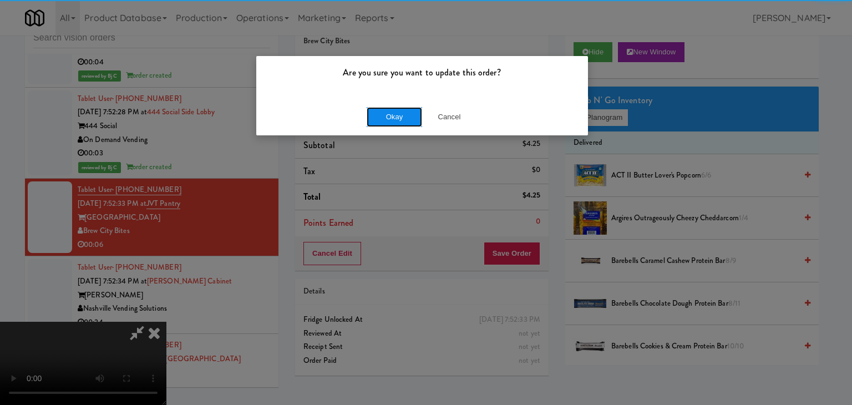
click at [373, 115] on button "Okay" at bounding box center [393, 117] width 55 height 20
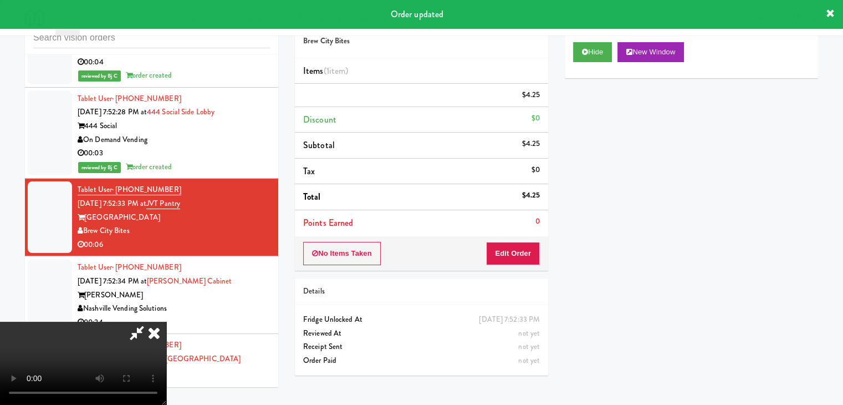
scroll to position [0, 0]
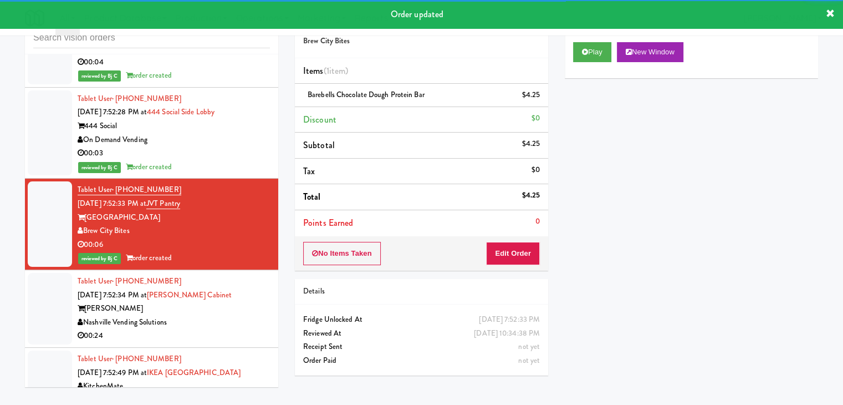
click at [232, 315] on div "Nashville Vending Solutions" at bounding box center [174, 322] width 192 height 14
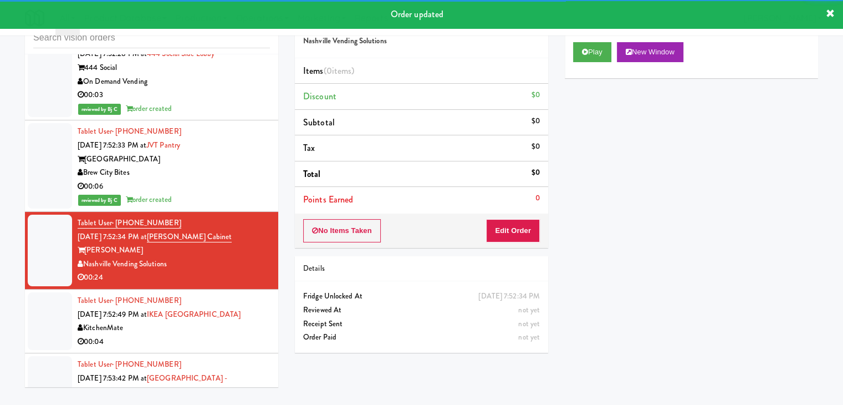
scroll to position [9960, 0]
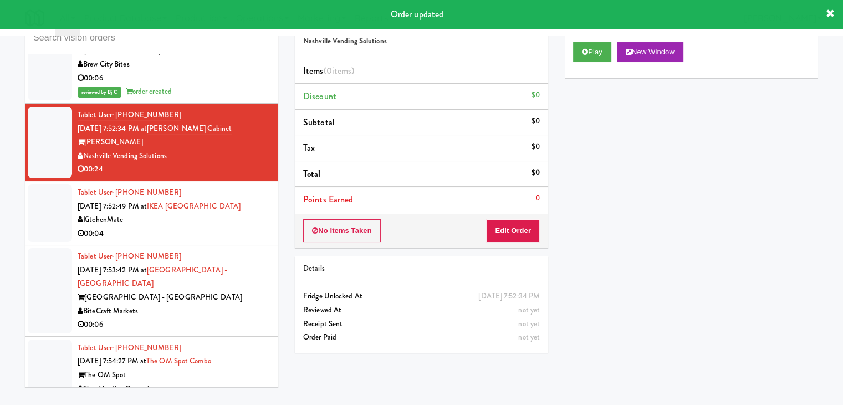
click at [236, 227] on div "00:04" at bounding box center [174, 234] width 192 height 14
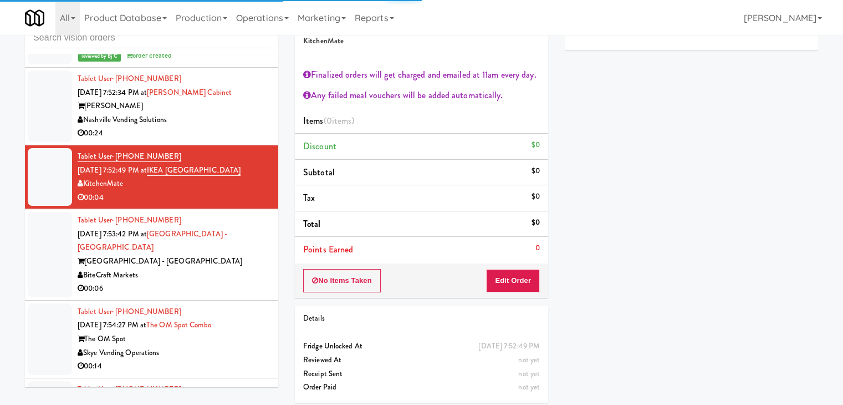
scroll to position [10016, 0]
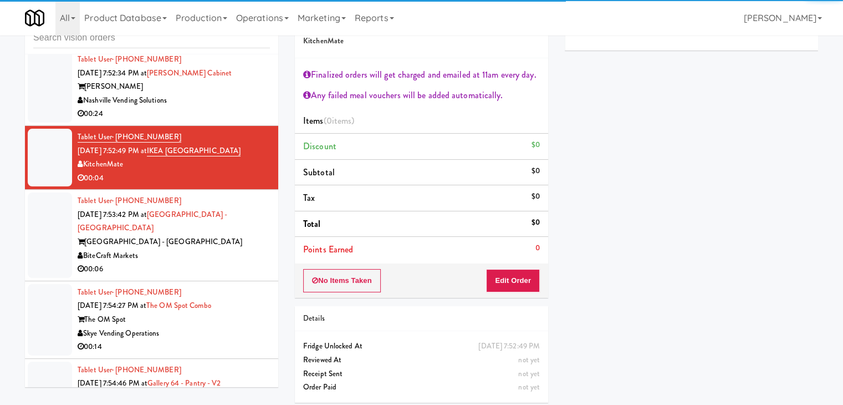
drag, startPoint x: 232, startPoint y: 199, endPoint x: 277, endPoint y: 199, distance: 45.5
click at [243, 200] on div "Tablet User · (786) 795-8032 Sep 4, 2025 7:53:42 PM at Hollywood Heights - Snac…" at bounding box center [174, 235] width 192 height 82
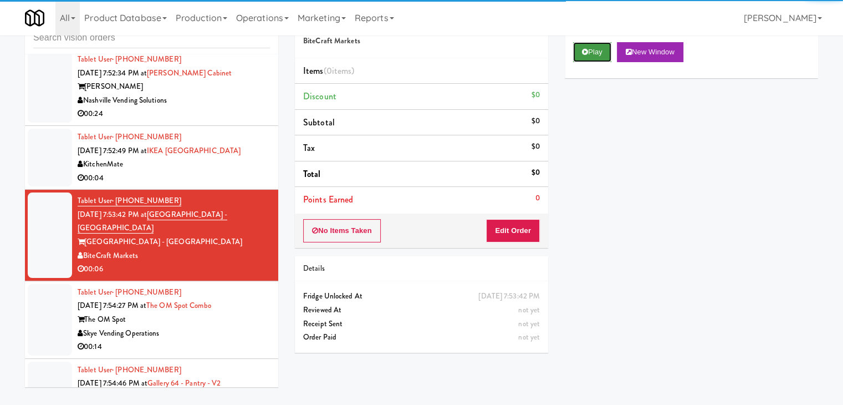
click at [587, 52] on button "Play" at bounding box center [592, 52] width 38 height 20
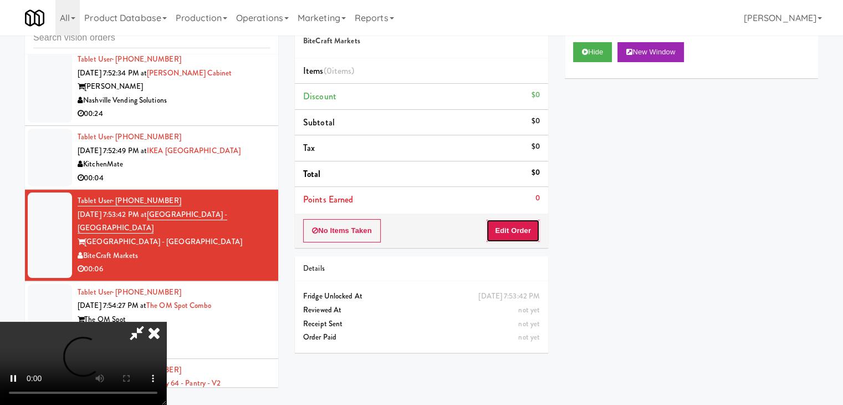
click at [515, 230] on button "Edit Order" at bounding box center [513, 230] width 54 height 23
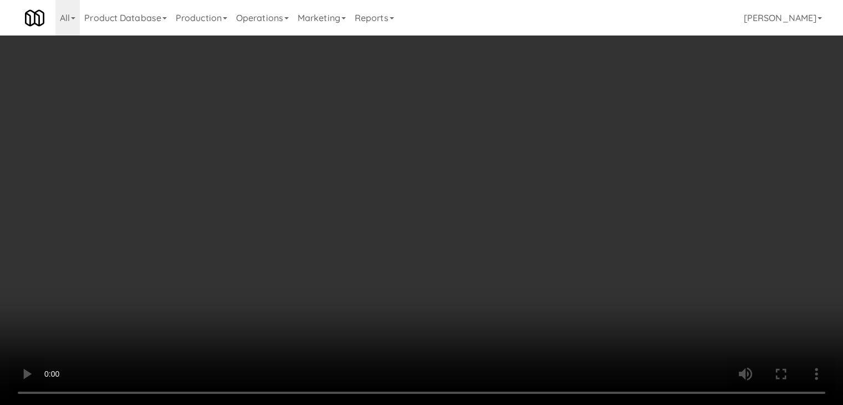
scroll to position [10002, 0]
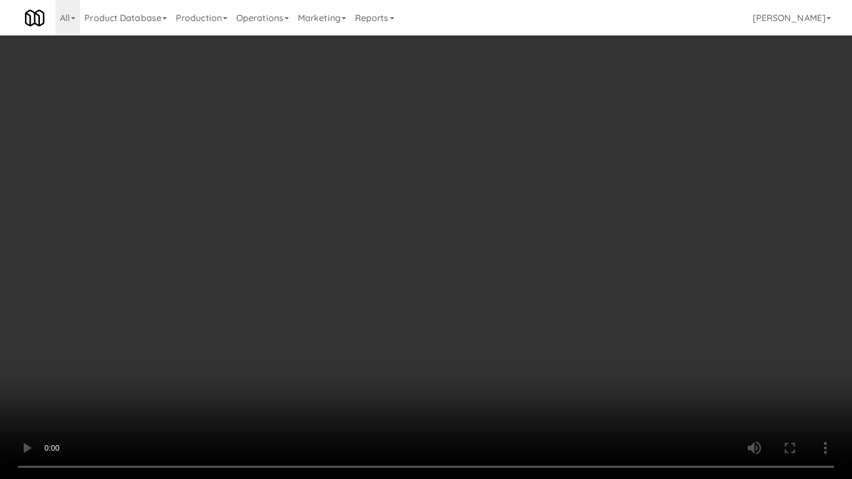
click at [512, 287] on video at bounding box center [426, 239] width 852 height 479
click at [521, 276] on video at bounding box center [426, 239] width 852 height 479
click at [519, 280] on video at bounding box center [426, 239] width 852 height 479
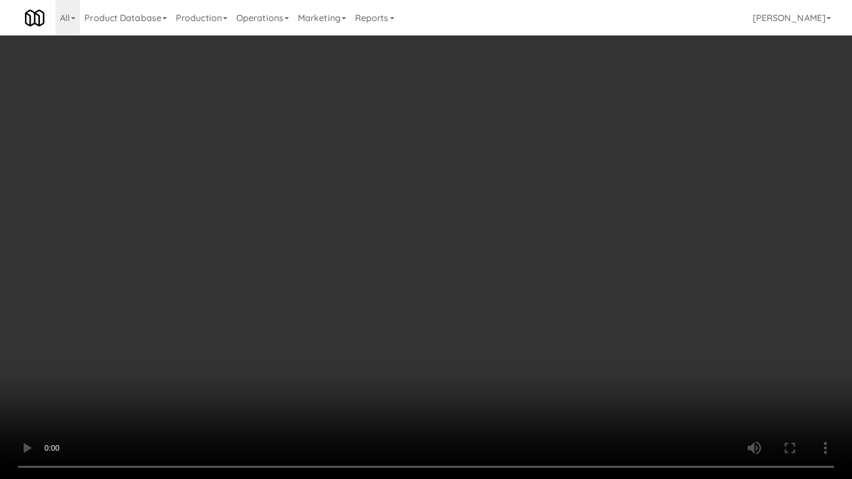
click at [519, 280] on video at bounding box center [426, 239] width 852 height 479
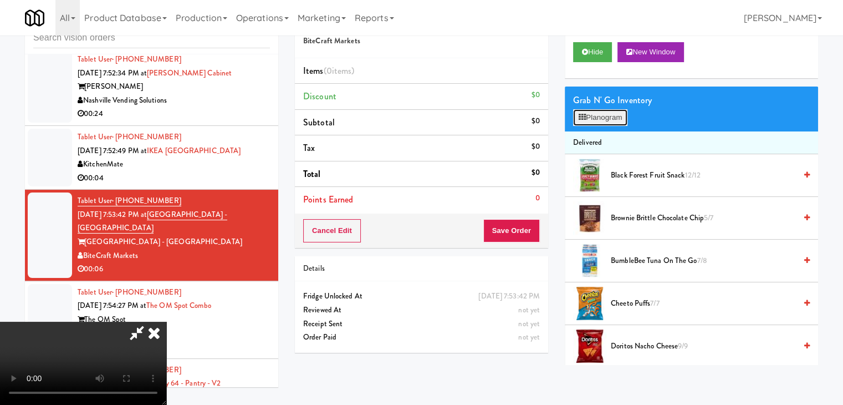
click at [603, 116] on button "Planogram" at bounding box center [600, 117] width 54 height 17
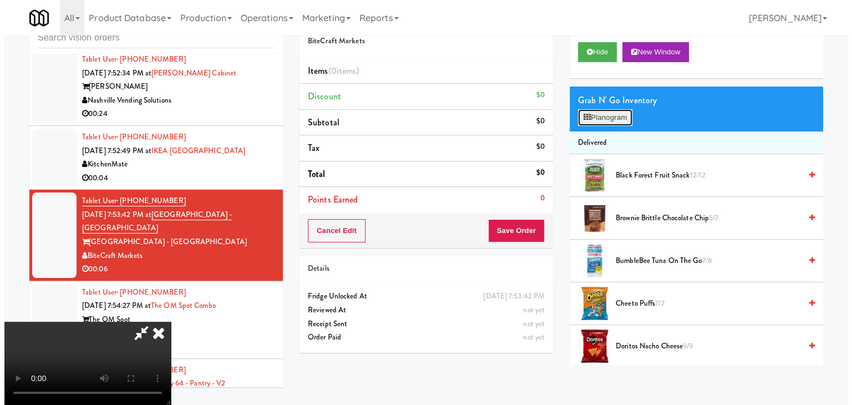
scroll to position [10002, 0]
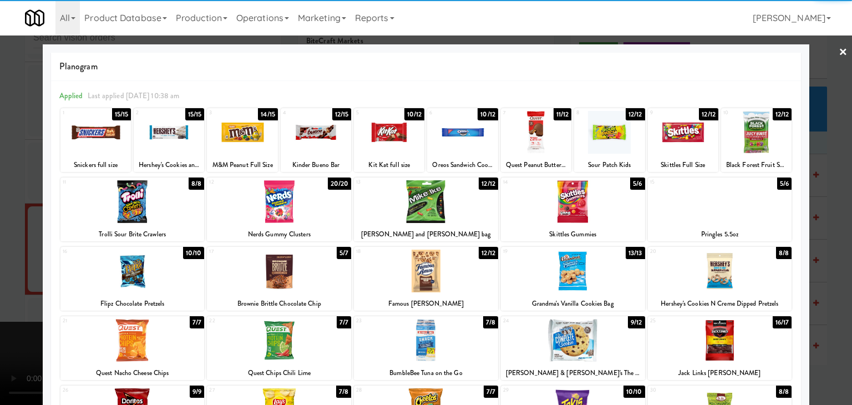
click at [463, 140] on div at bounding box center [462, 132] width 70 height 43
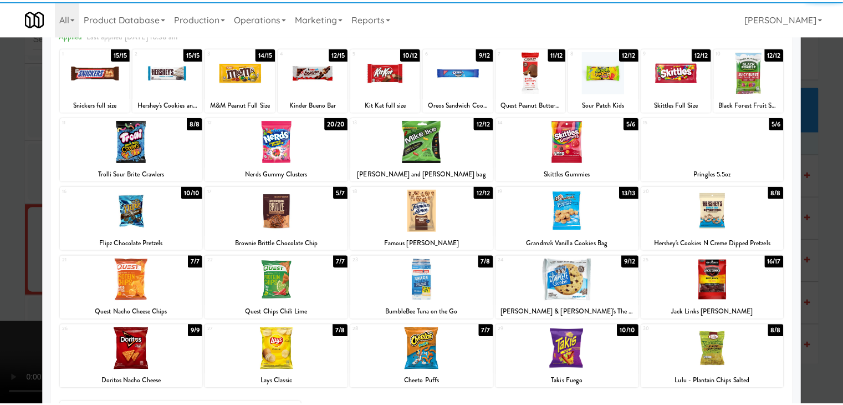
scroll to position [140, 0]
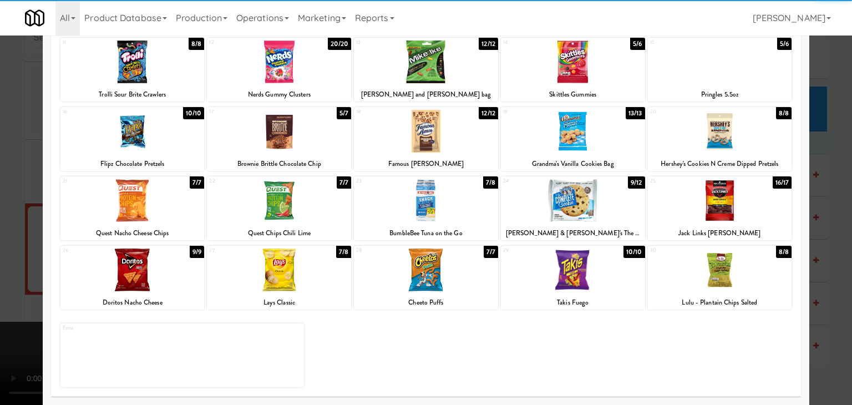
drag, startPoint x: 555, startPoint y: 209, endPoint x: 218, endPoint y: 207, distance: 337.1
click at [554, 209] on div at bounding box center [573, 200] width 144 height 43
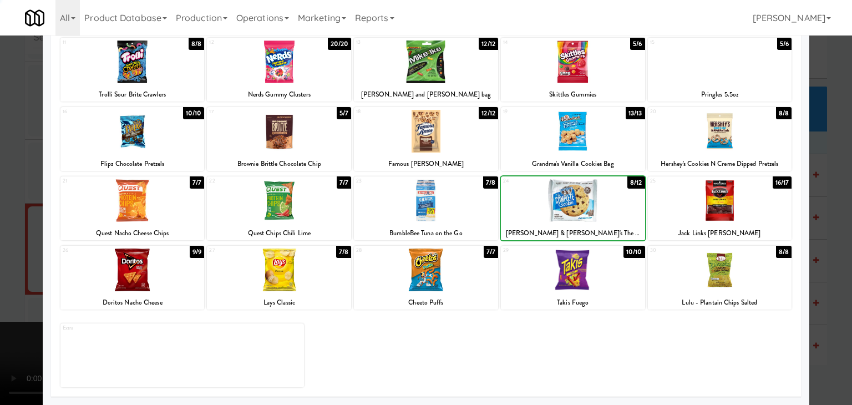
drag, startPoint x: 0, startPoint y: 208, endPoint x: 126, endPoint y: 216, distance: 126.6
click at [1, 208] on div at bounding box center [426, 202] width 852 height 405
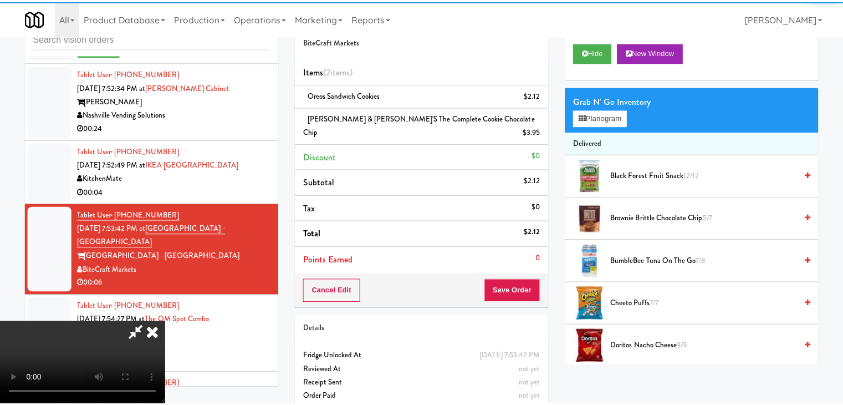
scroll to position [10016, 0]
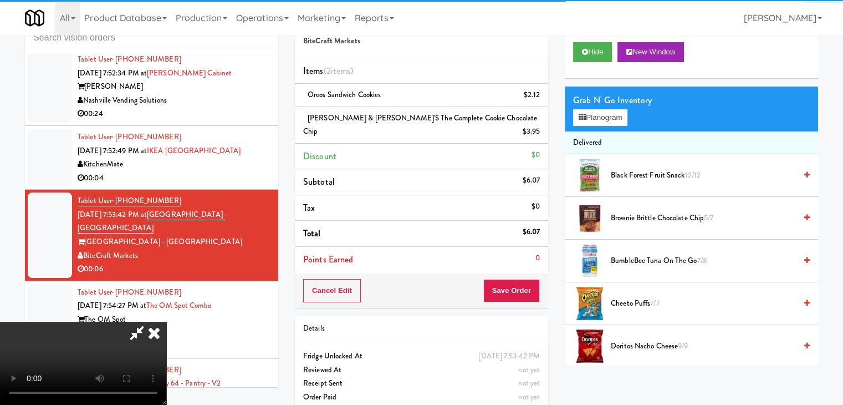
click at [166, 322] on video at bounding box center [83, 363] width 166 height 83
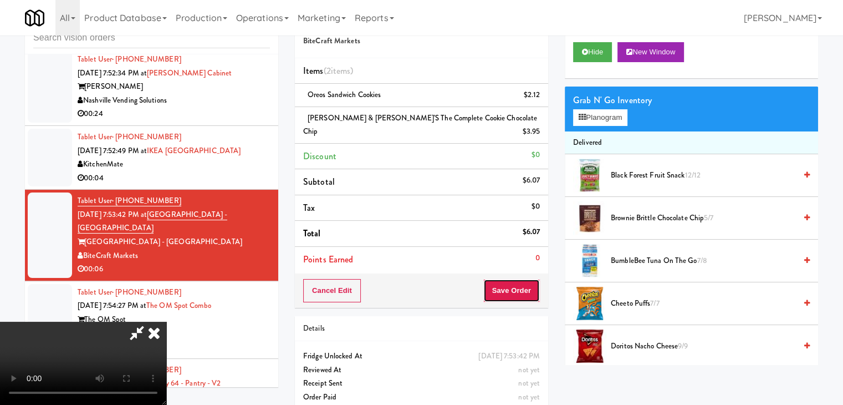
click at [532, 279] on button "Save Order" at bounding box center [511, 290] width 57 height 23
drag, startPoint x: 531, startPoint y: 276, endPoint x: 455, endPoint y: 201, distance: 107.0
click at [531, 279] on button "Save Order" at bounding box center [511, 290] width 57 height 23
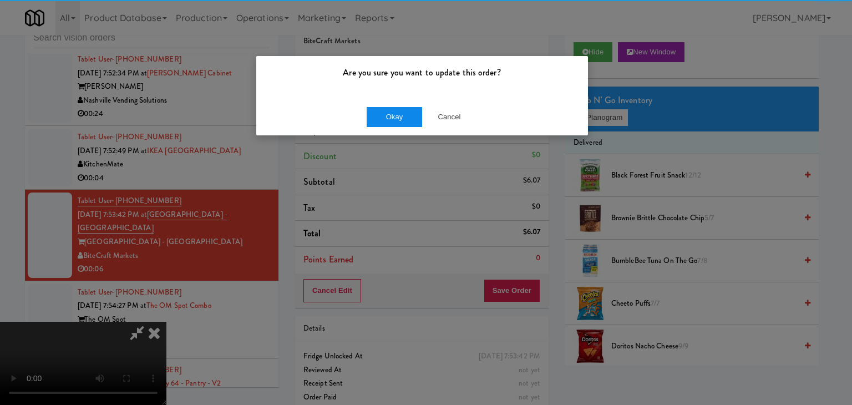
click at [405, 125] on div "Okay Cancel" at bounding box center [422, 116] width 332 height 37
click at [403, 124] on button "Okay" at bounding box center [393, 117] width 55 height 20
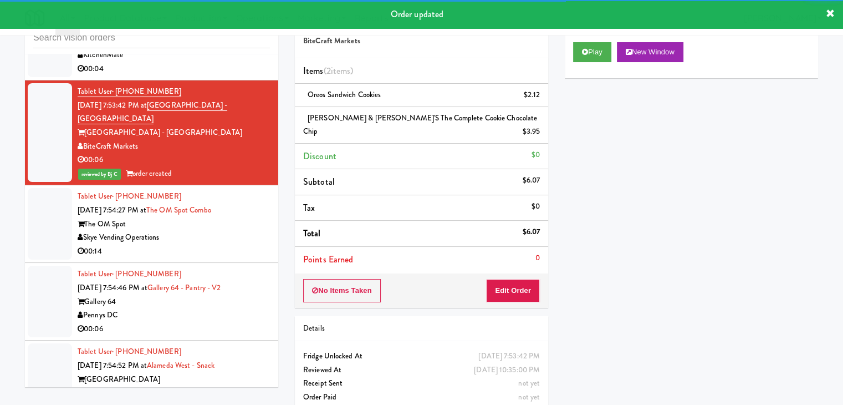
scroll to position [10127, 0]
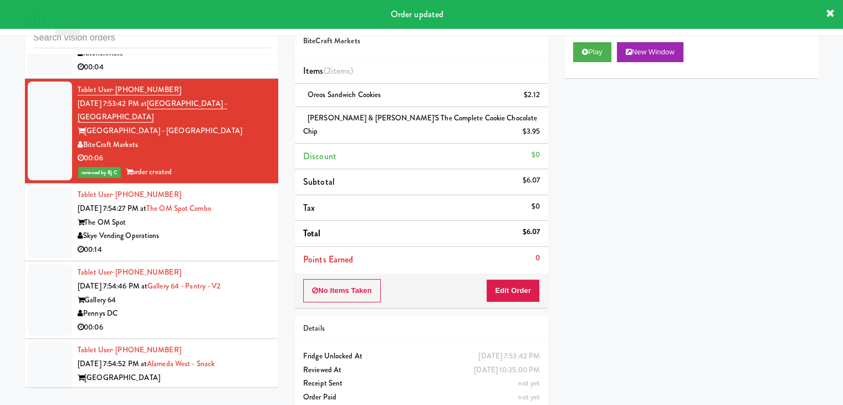
click at [228, 266] on div "Tablet User · (202) 486-6206 Sep 4, 2025 7:54:46 PM at Gallery 64 - Pantry - V2…" at bounding box center [174, 300] width 192 height 68
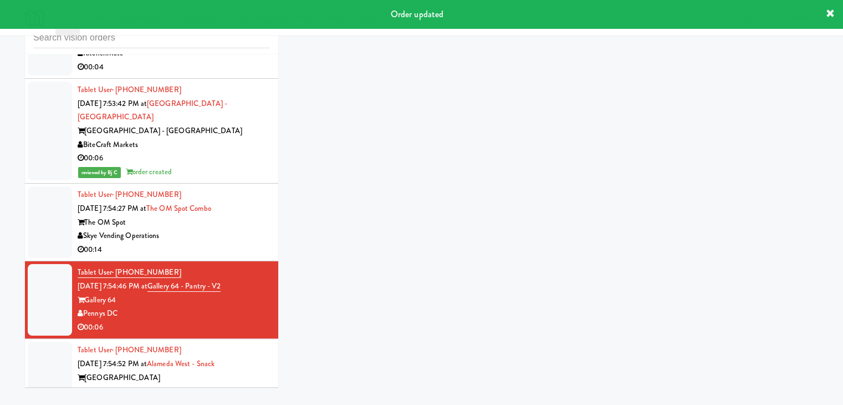
click at [235, 243] on div "00:14" at bounding box center [174, 250] width 192 height 14
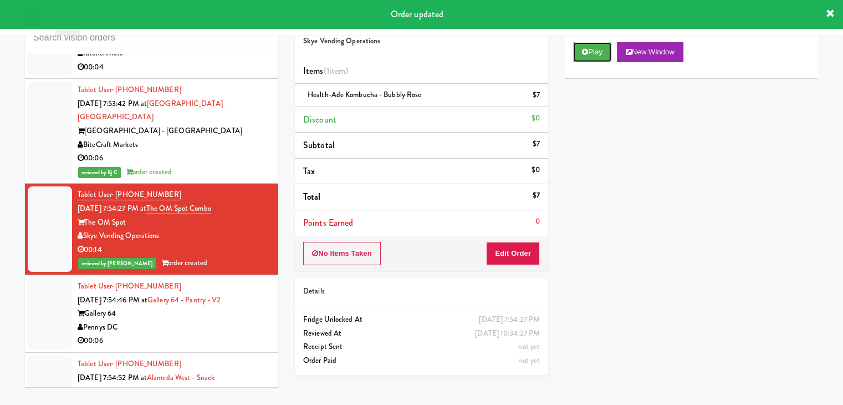
click at [601, 52] on button "Play" at bounding box center [592, 52] width 38 height 20
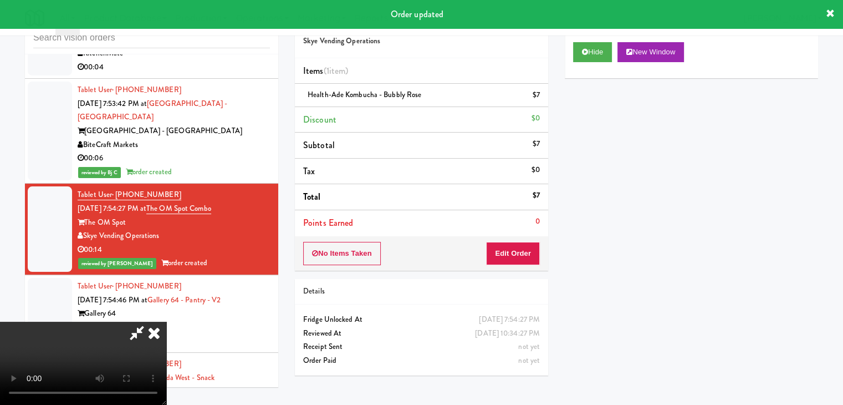
click at [238, 320] on div "Pennys DC" at bounding box center [174, 327] width 192 height 14
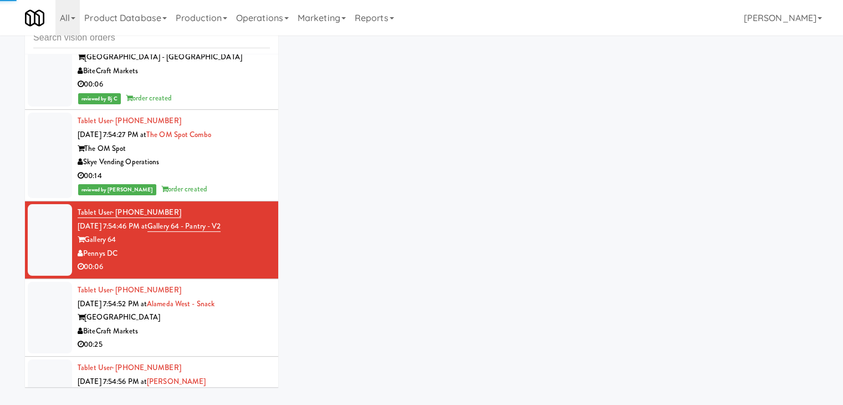
scroll to position [10293, 0]
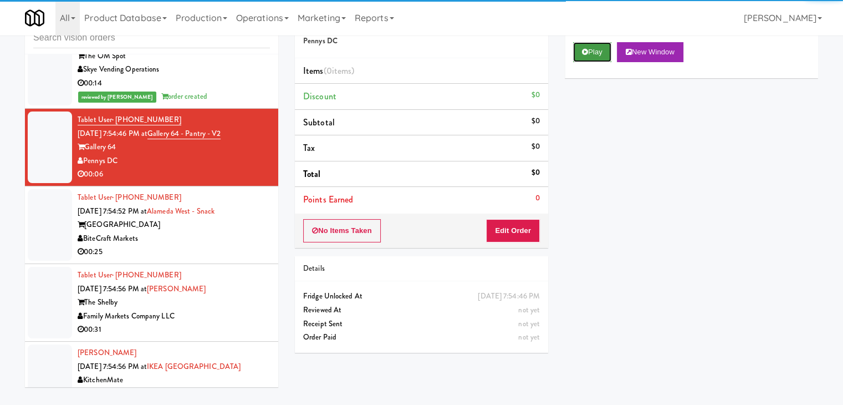
click at [588, 49] on button "Play" at bounding box center [592, 52] width 38 height 20
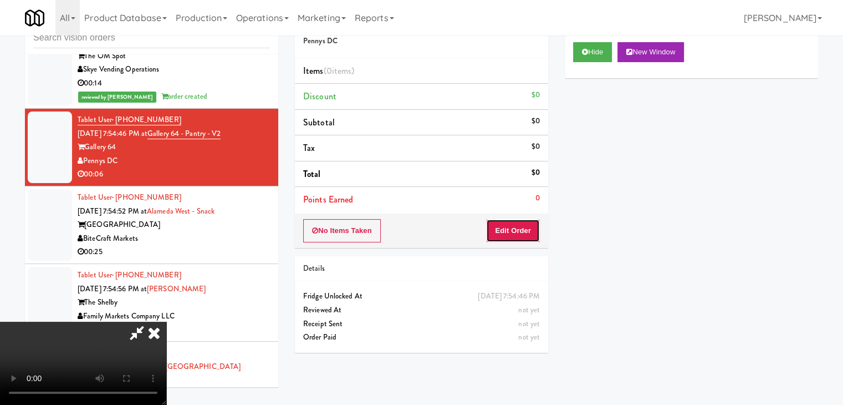
click at [515, 221] on button "Edit Order" at bounding box center [513, 230] width 54 height 23
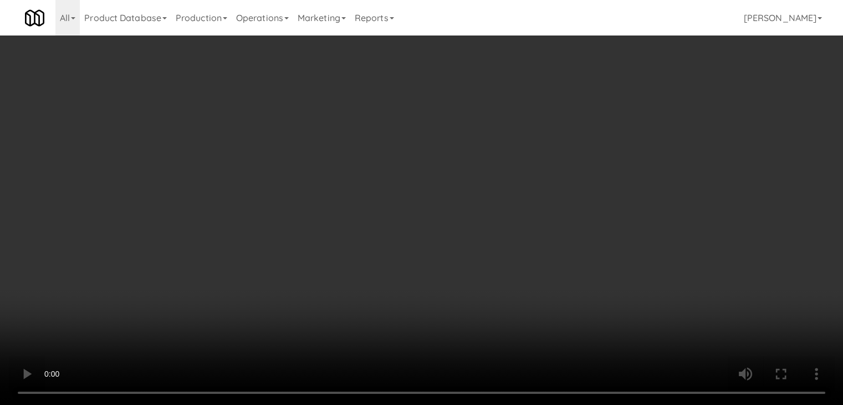
scroll to position [10279, 0]
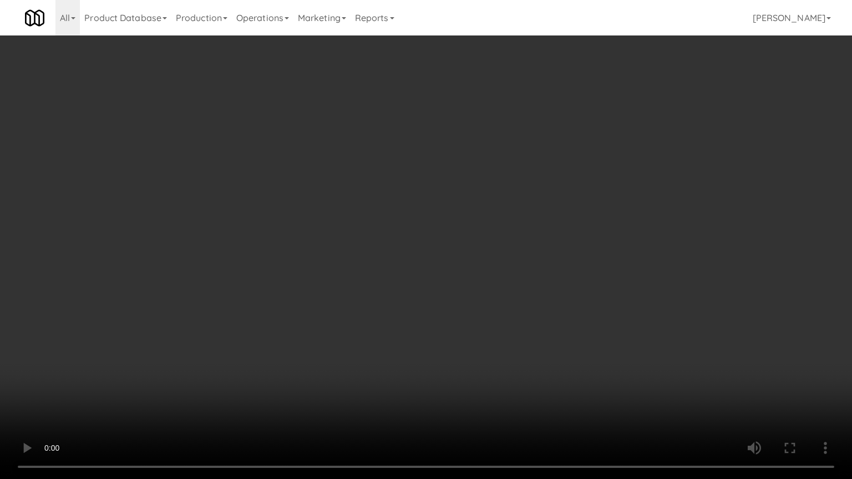
click at [501, 290] on video at bounding box center [426, 239] width 852 height 479
click at [502, 290] on video at bounding box center [426, 239] width 852 height 479
click at [503, 291] on video at bounding box center [426, 239] width 852 height 479
click at [511, 285] on video at bounding box center [426, 239] width 852 height 479
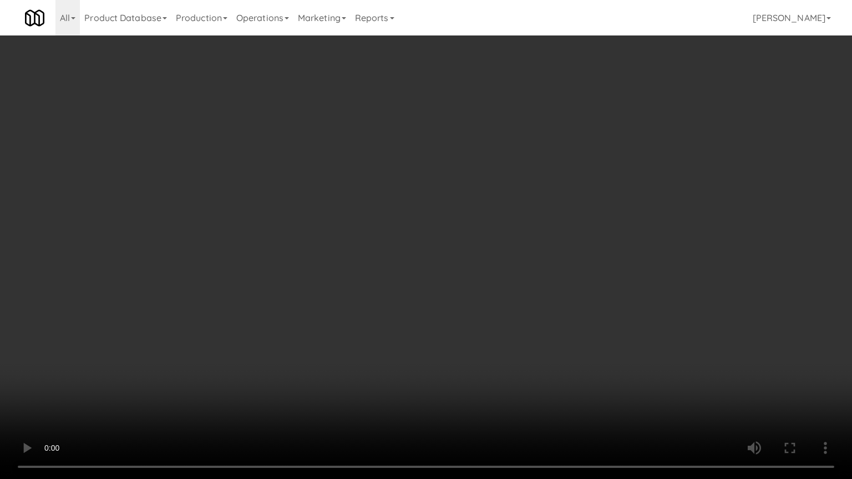
drag, startPoint x: 511, startPoint y: 283, endPoint x: 560, endPoint y: 176, distance: 117.3
click at [512, 280] on video at bounding box center [426, 239] width 852 height 479
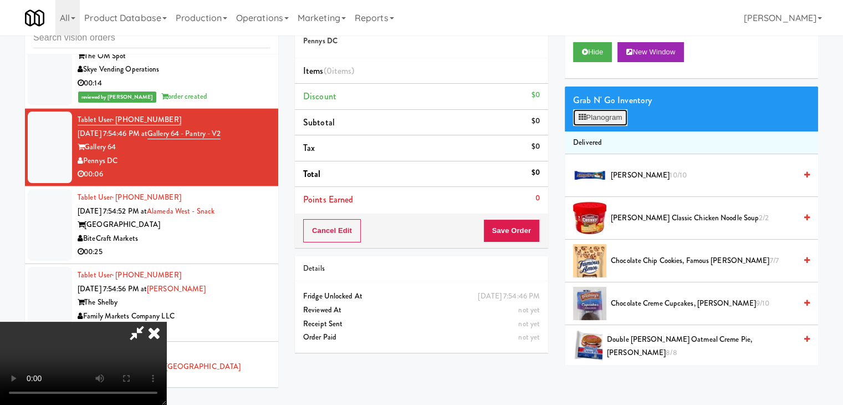
drag, startPoint x: 592, startPoint y: 109, endPoint x: 598, endPoint y: 113, distance: 7.2
click at [592, 109] on button "Planogram" at bounding box center [600, 117] width 54 height 17
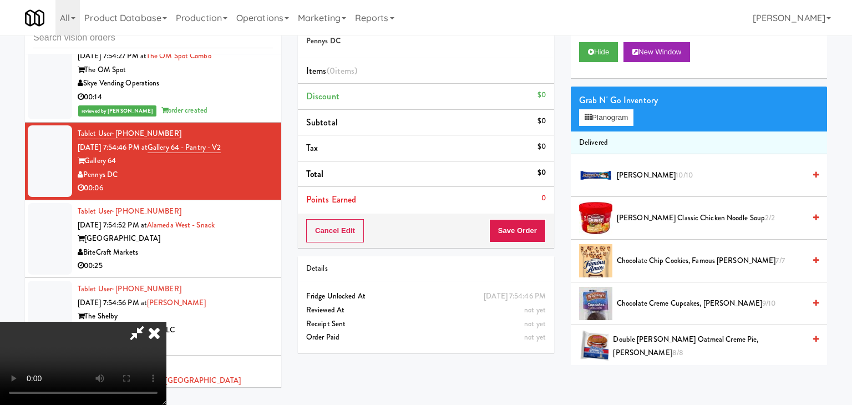
click at [0, 0] on div at bounding box center [0, 0] width 0 height 0
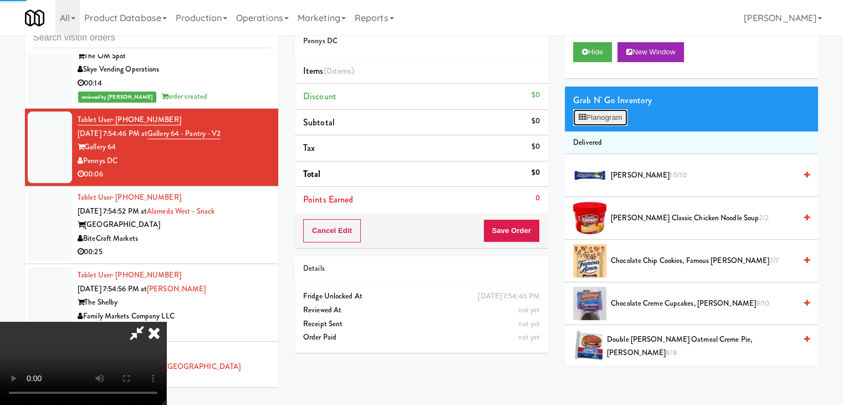
click at [598, 120] on button "Planogram" at bounding box center [600, 117] width 54 height 17
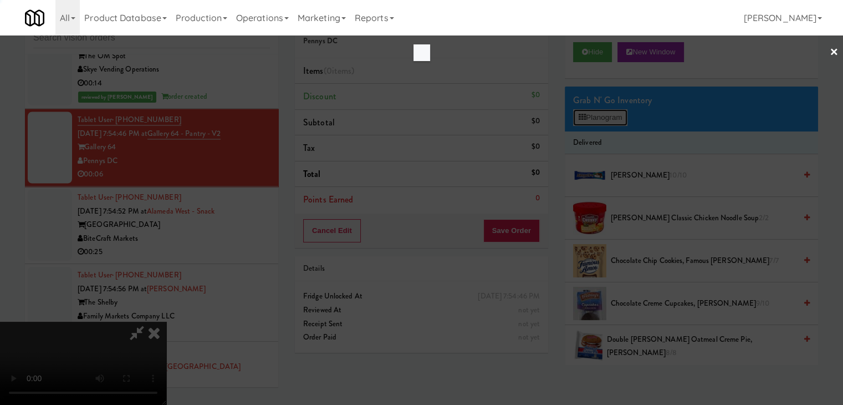
scroll to position [10279, 0]
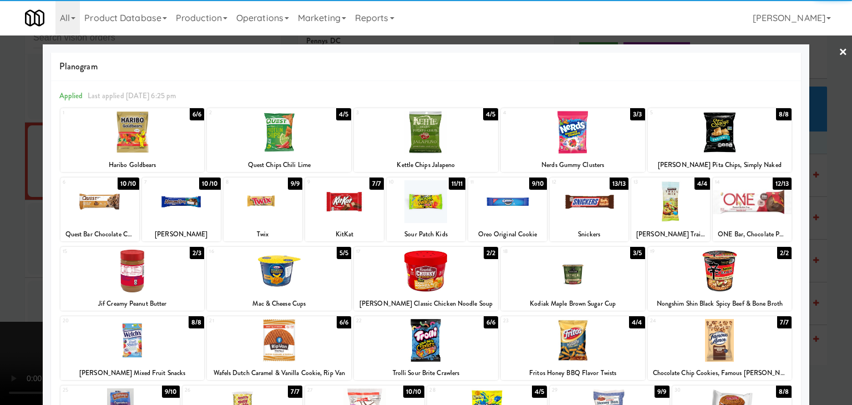
click at [575, 205] on div at bounding box center [588, 201] width 79 height 43
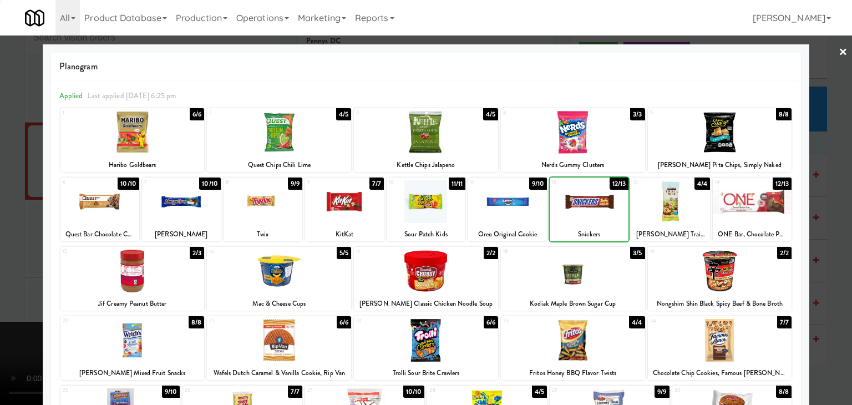
drag, startPoint x: 0, startPoint y: 198, endPoint x: 251, endPoint y: 208, distance: 250.8
click at [24, 198] on div at bounding box center [426, 202] width 852 height 405
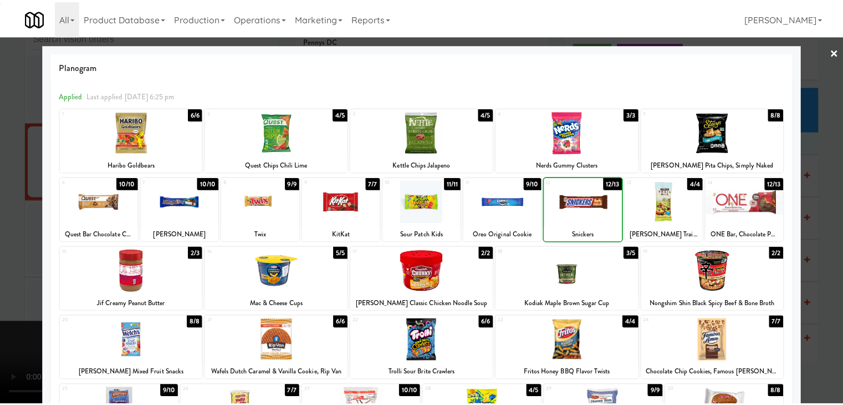
scroll to position [10293, 0]
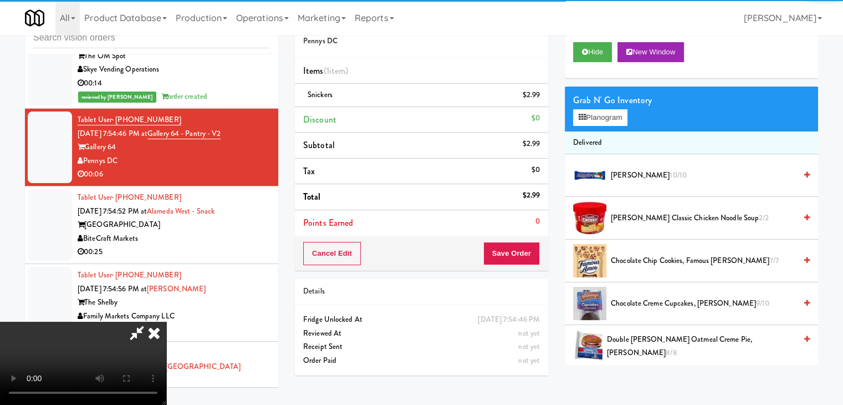
click at [529, 263] on div "Cancel Edit Save Order" at bounding box center [421, 253] width 253 height 34
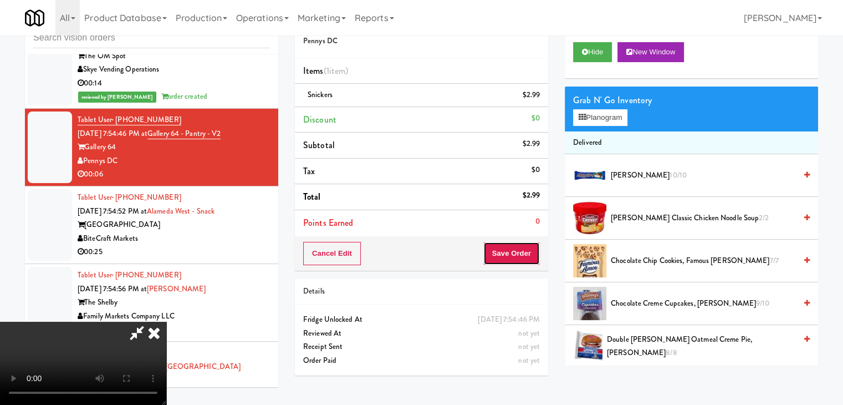
click at [528, 254] on button "Save Order" at bounding box center [511, 253] width 57 height 23
drag, startPoint x: 528, startPoint y: 254, endPoint x: 523, endPoint y: 251, distance: 6.0
click at [527, 253] on button "Save Order" at bounding box center [511, 253] width 57 height 23
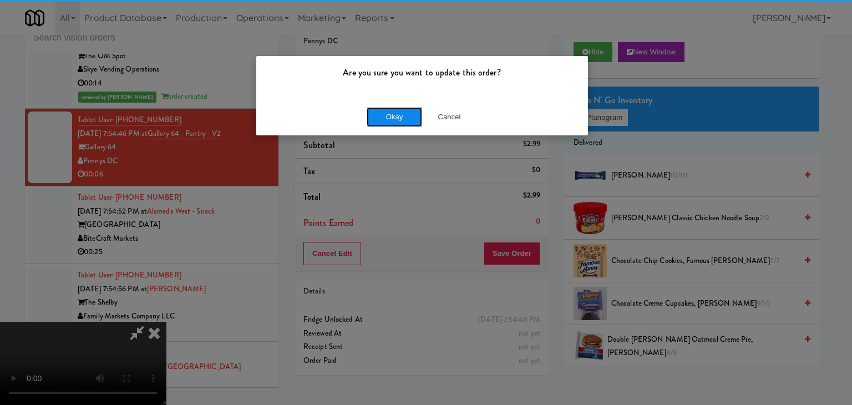
click at [400, 113] on button "Okay" at bounding box center [393, 117] width 55 height 20
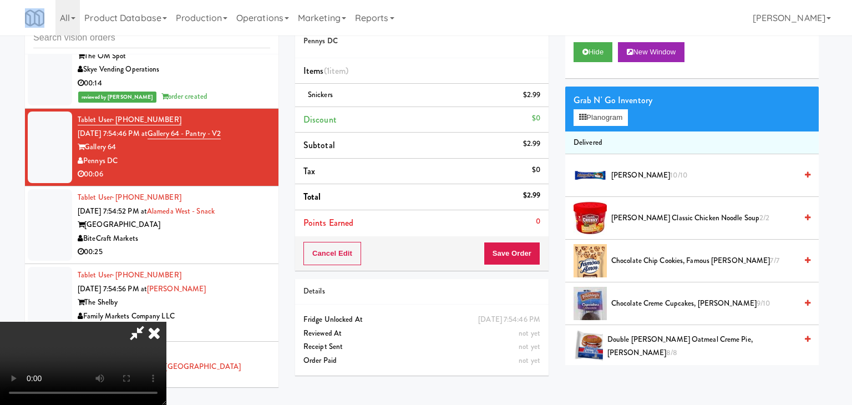
click at [400, 113] on body "Are you sure you want to update this order? Okay Cancel Okay Are you sure you w…" at bounding box center [426, 202] width 852 height 405
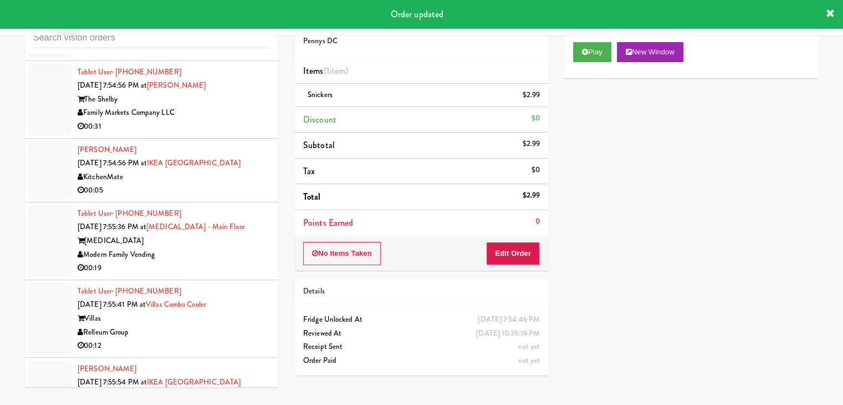
scroll to position [10570, 0]
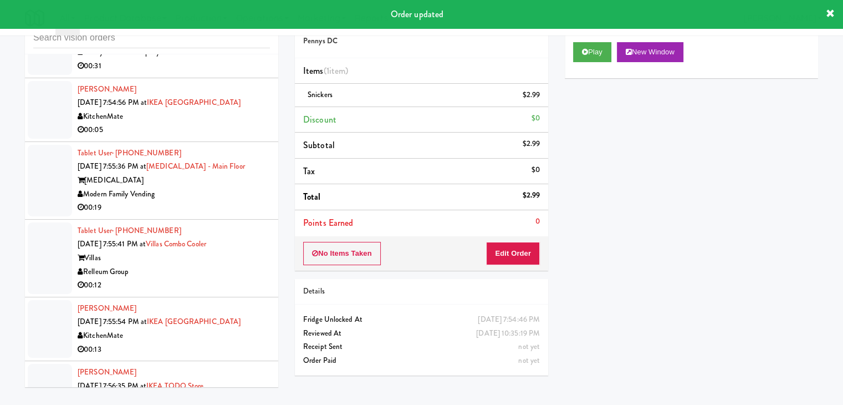
click at [233, 265] on div "Relleum Group" at bounding box center [174, 272] width 192 height 14
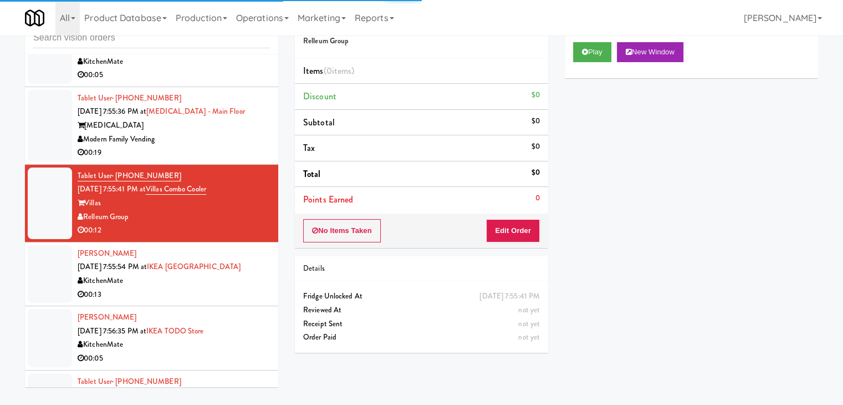
scroll to position [10736, 0]
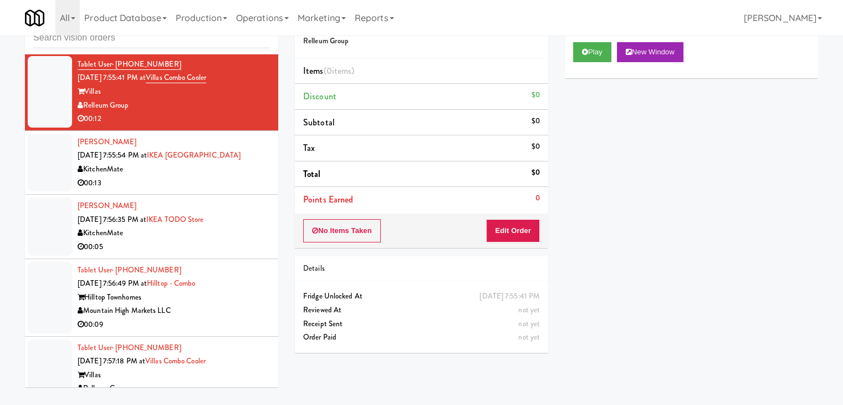
click at [231, 304] on div "Mountain High Markets LLC" at bounding box center [174, 311] width 192 height 14
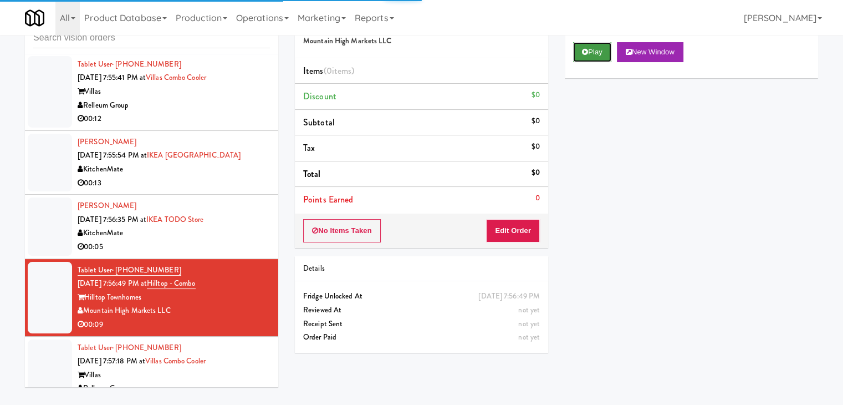
click at [589, 55] on button "Play" at bounding box center [592, 52] width 38 height 20
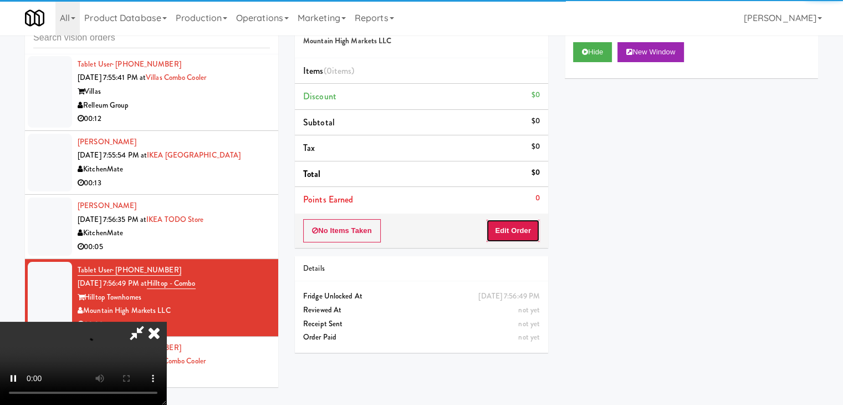
click at [521, 226] on button "Edit Order" at bounding box center [513, 230] width 54 height 23
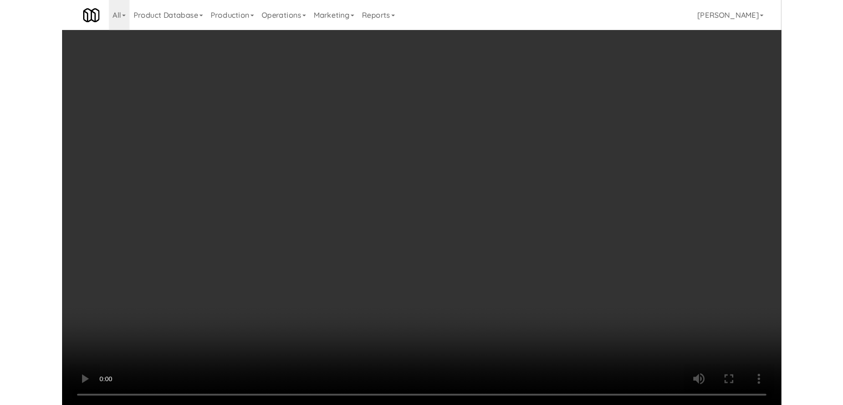
scroll to position [10723, 0]
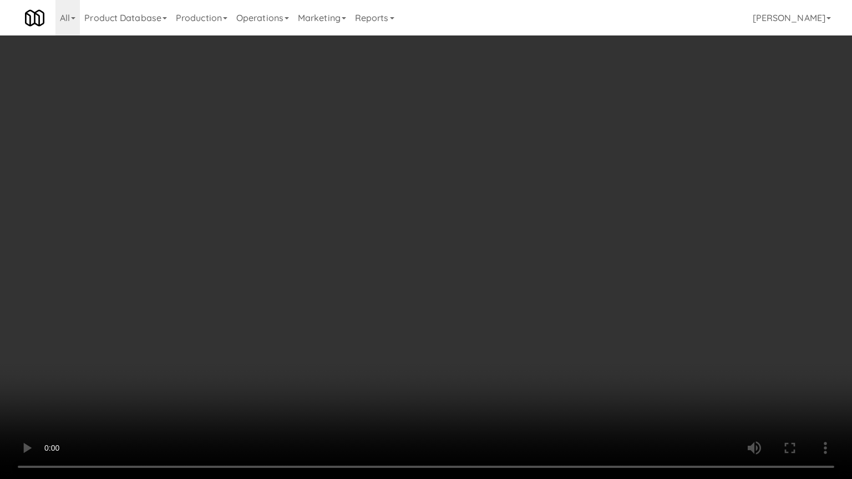
click at [455, 352] on video at bounding box center [426, 239] width 852 height 479
click at [441, 363] on video at bounding box center [426, 239] width 852 height 479
click at [441, 361] on video at bounding box center [426, 239] width 852 height 479
click at [459, 324] on video at bounding box center [426, 239] width 852 height 479
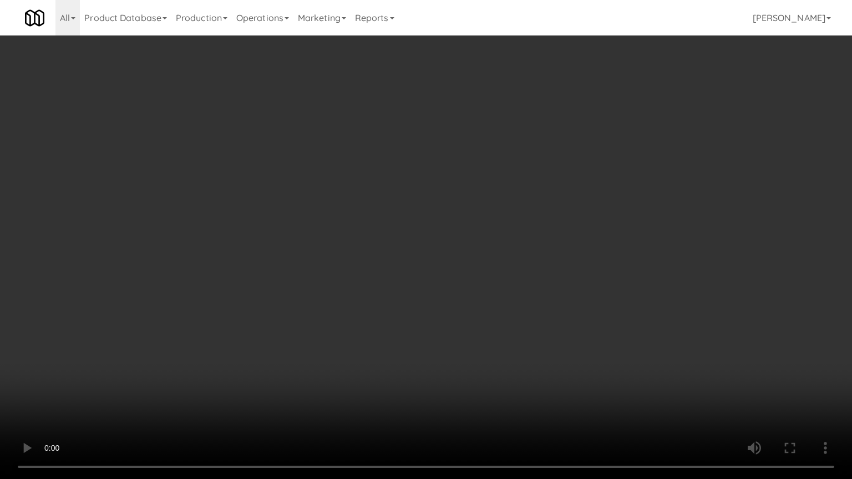
click at [459, 324] on video at bounding box center [426, 239] width 852 height 479
click at [462, 317] on video at bounding box center [426, 239] width 852 height 479
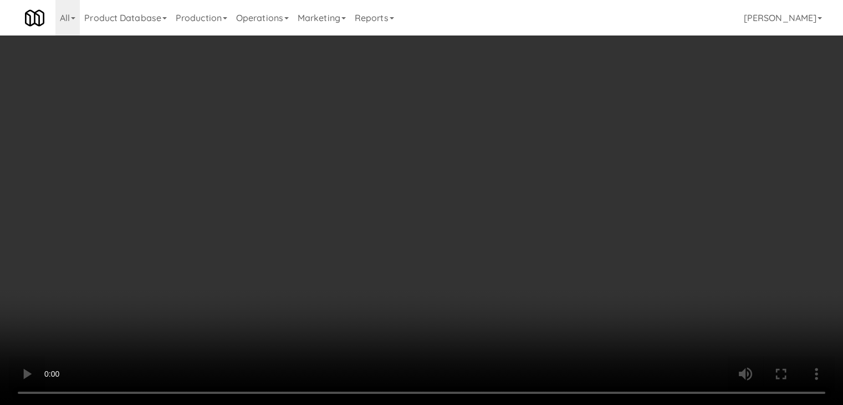
click at [603, 125] on button "Planogram" at bounding box center [600, 117] width 54 height 17
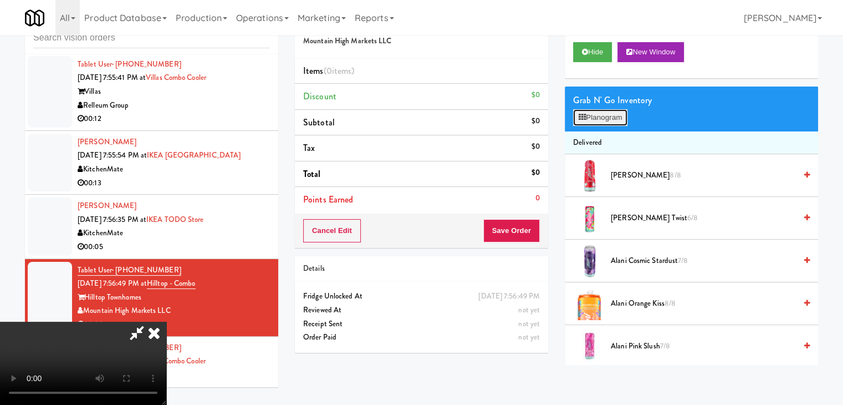
scroll to position [10723, 0]
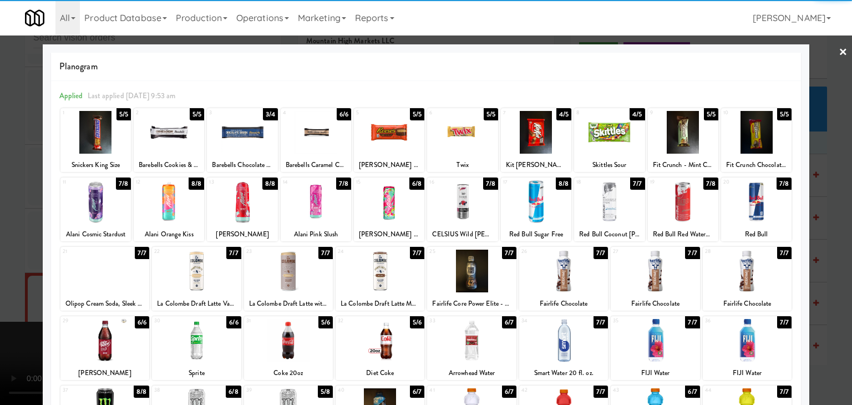
click at [539, 211] on div at bounding box center [536, 201] width 70 height 43
drag, startPoint x: 455, startPoint y: 278, endPoint x: 0, endPoint y: 295, distance: 454.9
click at [454, 278] on div at bounding box center [471, 270] width 89 height 43
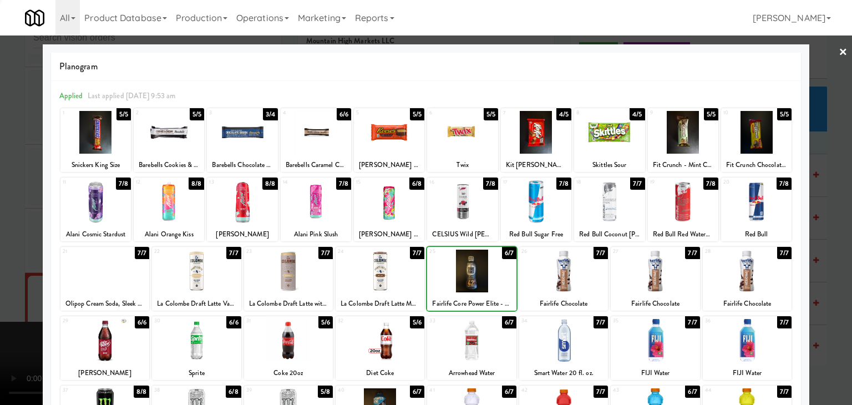
drag, startPoint x: 0, startPoint y: 309, endPoint x: 200, endPoint y: 305, distance: 199.6
click at [1, 309] on div at bounding box center [426, 202] width 852 height 405
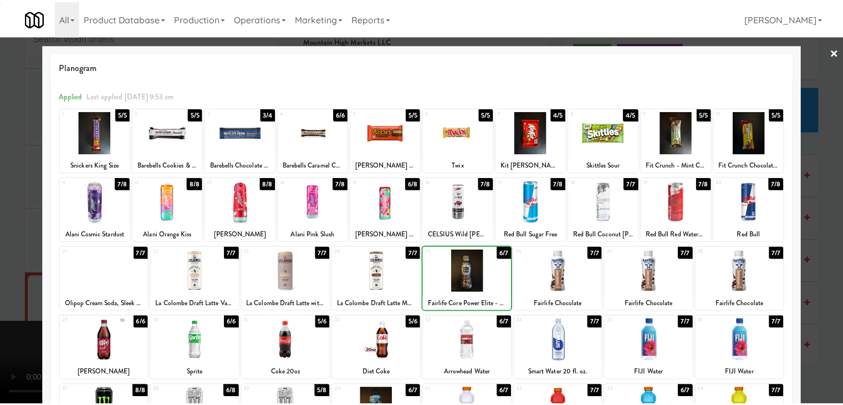
scroll to position [10736, 0]
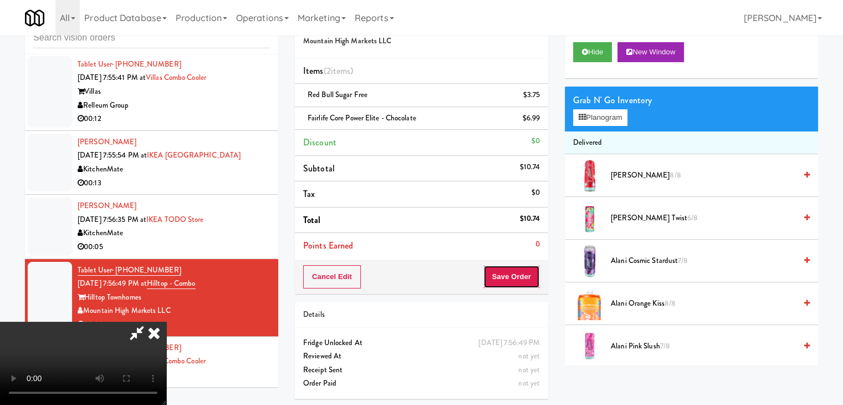
click at [517, 271] on button "Save Order" at bounding box center [511, 276] width 57 height 23
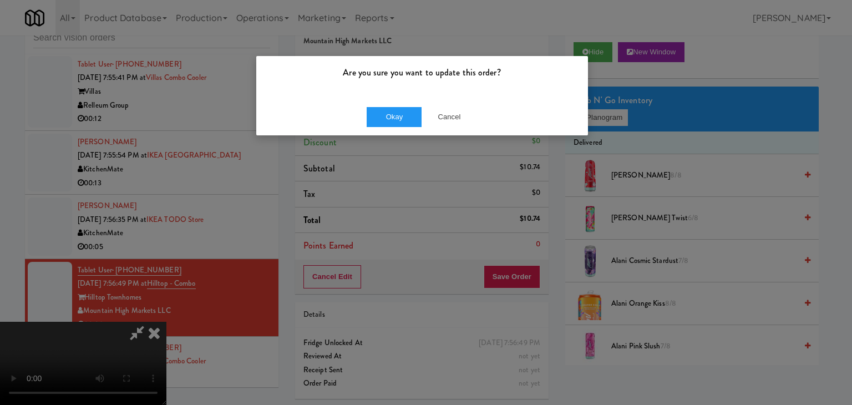
click at [421, 129] on div "Okay Cancel" at bounding box center [422, 116] width 332 height 37
click at [407, 120] on button "Okay" at bounding box center [393, 117] width 55 height 20
click at [407, 120] on div "Okay Cancel" at bounding box center [422, 116] width 332 height 37
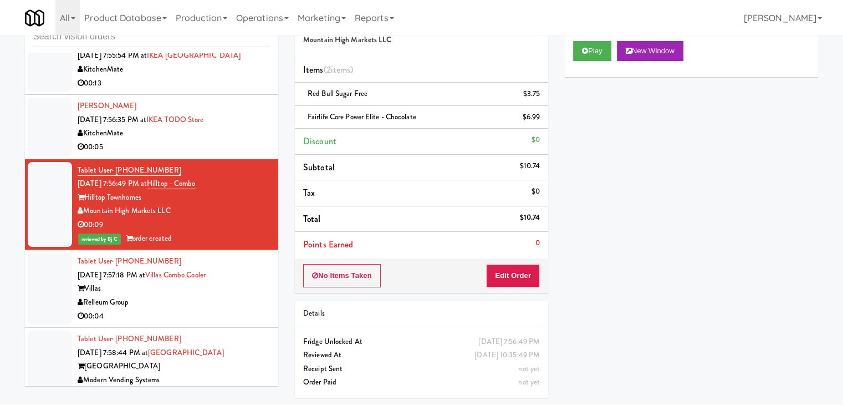
scroll to position [10958, 0]
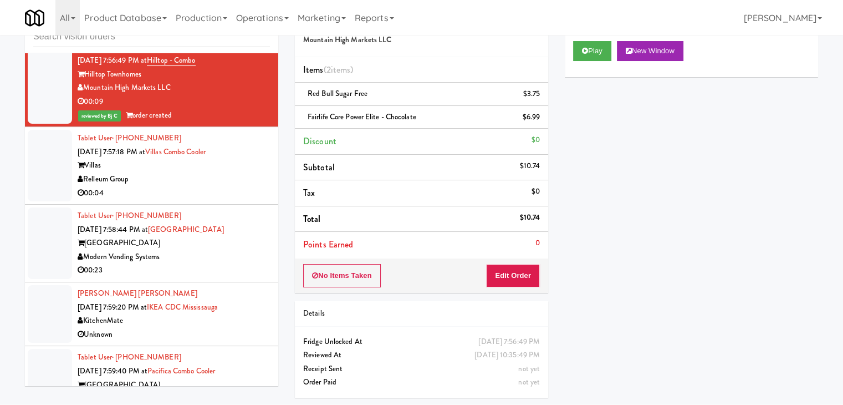
click at [222, 186] on div "00:04" at bounding box center [174, 193] width 192 height 14
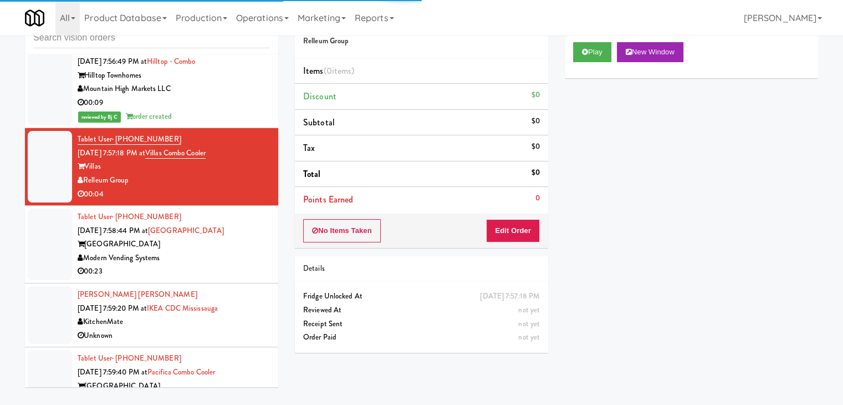
click at [584, 63] on div "Play New Window" at bounding box center [691, 56] width 253 height 44
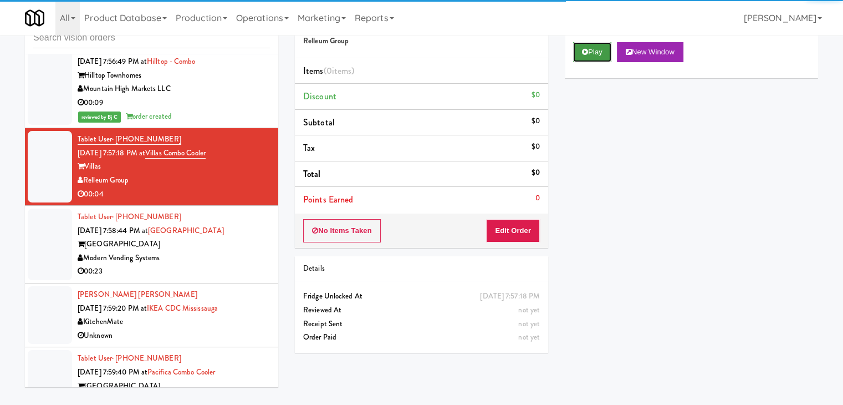
click at [590, 56] on button "Play" at bounding box center [592, 52] width 38 height 20
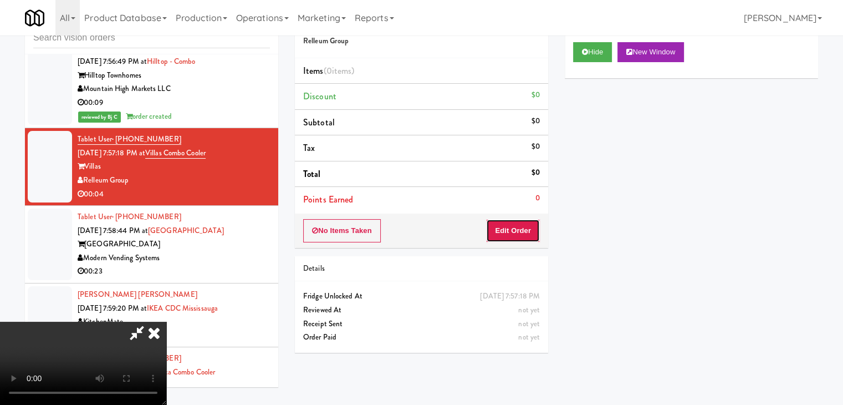
click at [512, 228] on button "Edit Order" at bounding box center [513, 230] width 54 height 23
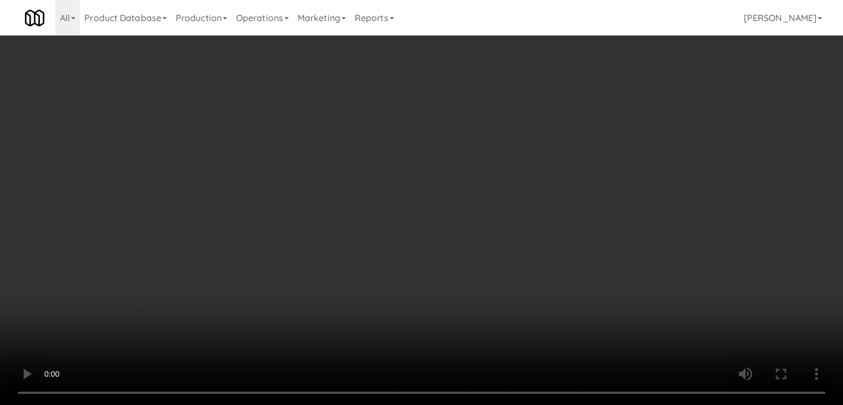
scroll to position [10944, 0]
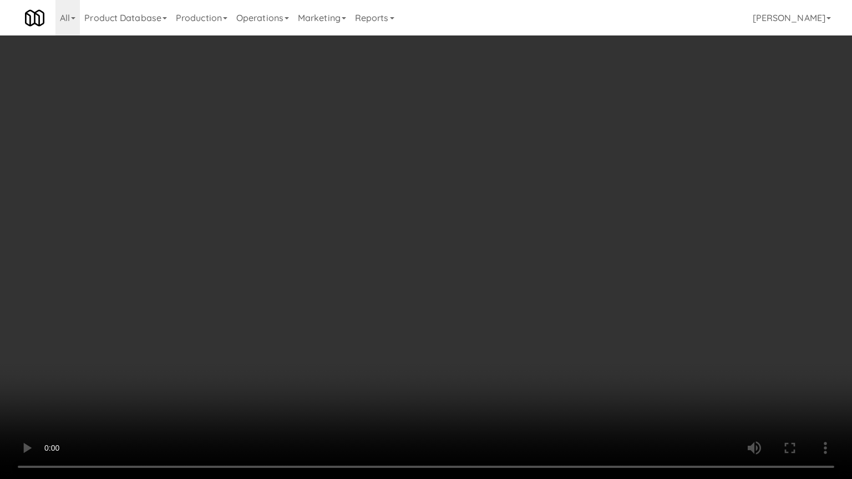
click at [460, 368] on video at bounding box center [426, 239] width 852 height 479
click at [464, 368] on video at bounding box center [426, 239] width 852 height 479
drag, startPoint x: 463, startPoint y: 360, endPoint x: 545, endPoint y: 207, distance: 174.4
click at [465, 348] on video at bounding box center [426, 239] width 852 height 479
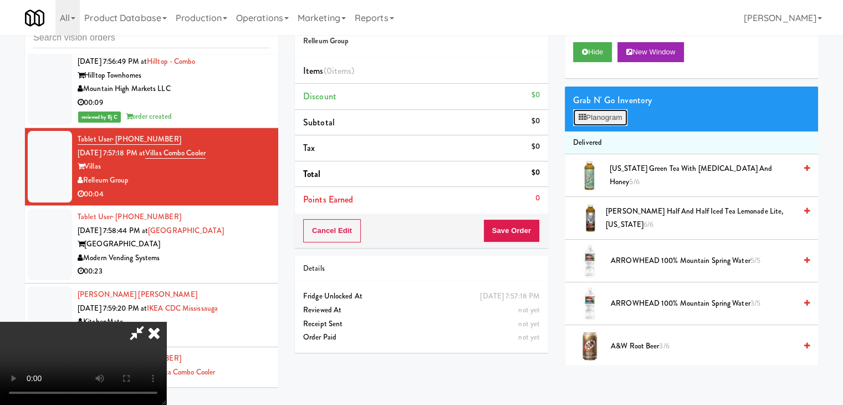
click at [616, 114] on button "Planogram" at bounding box center [600, 117] width 54 height 17
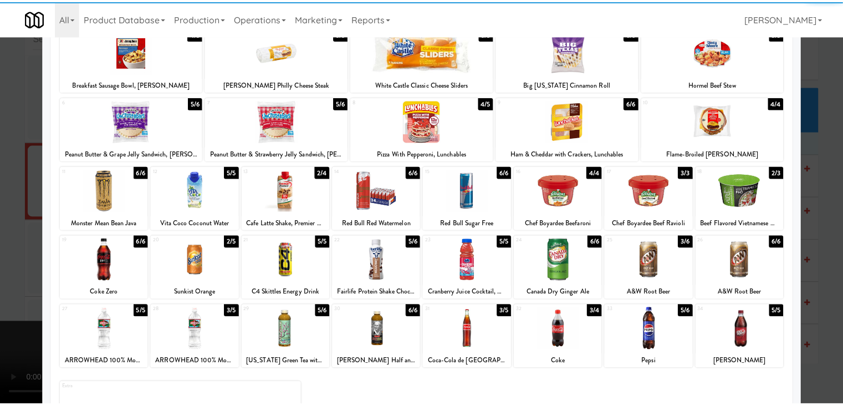
scroll to position [140, 0]
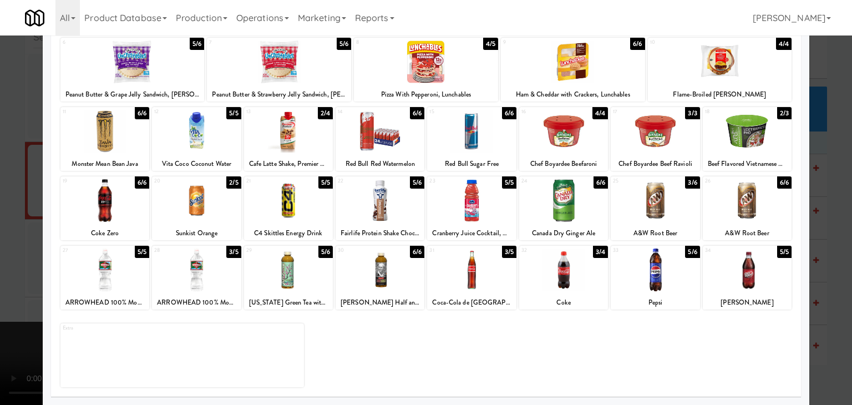
drag, startPoint x: 481, startPoint y: 284, endPoint x: 121, endPoint y: 278, distance: 359.3
click at [481, 284] on div at bounding box center [471, 269] width 89 height 43
drag, startPoint x: 0, startPoint y: 274, endPoint x: 300, endPoint y: 264, distance: 300.6
click at [11, 273] on div at bounding box center [426, 202] width 852 height 405
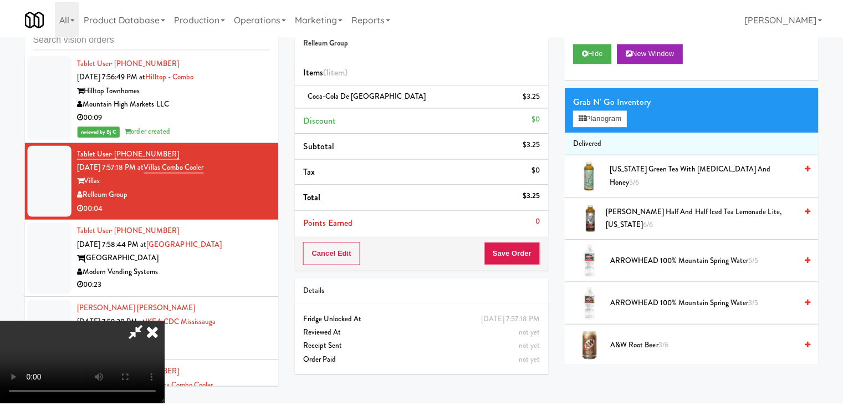
scroll to position [10958, 0]
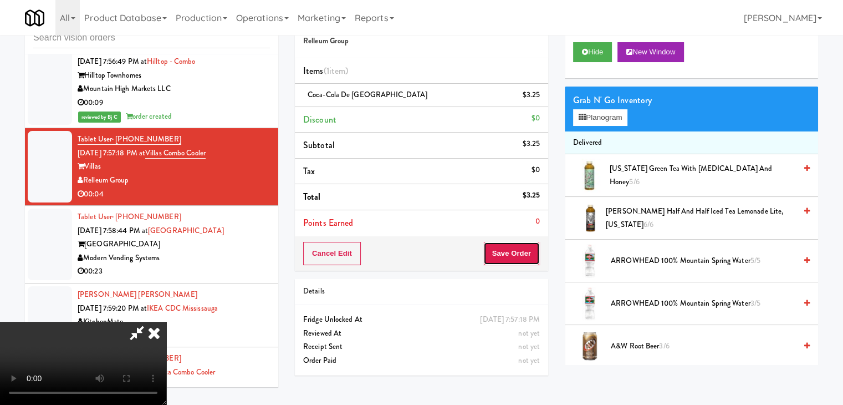
click at [528, 256] on button "Save Order" at bounding box center [511, 253] width 57 height 23
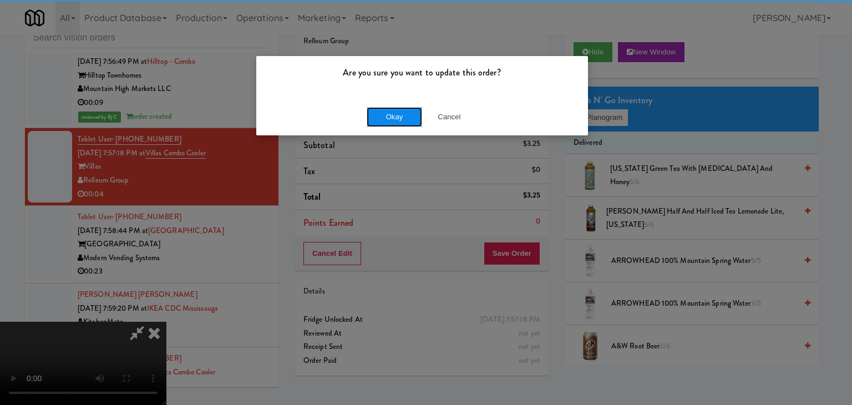
click at [403, 121] on button "Okay" at bounding box center [393, 117] width 55 height 20
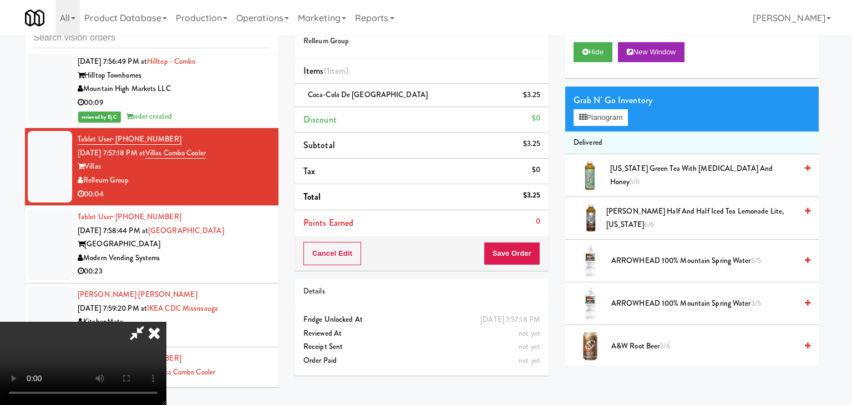
click at [402, 120] on body "Are you sure you want to update this order? Okay Cancel Okay Are you sure you w…" at bounding box center [426, 202] width 852 height 405
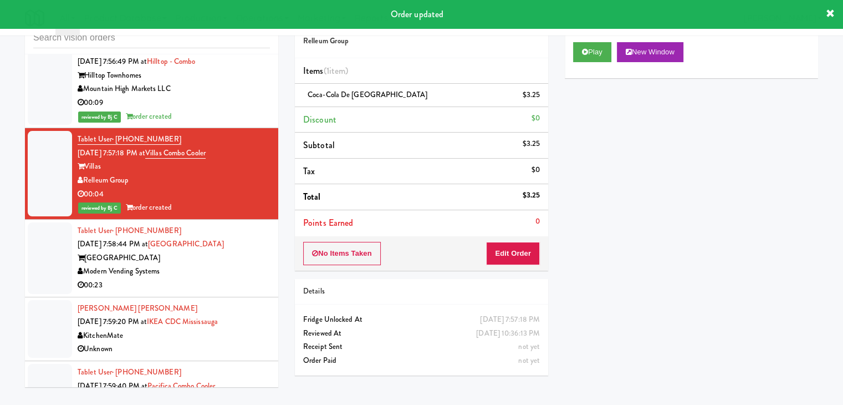
drag, startPoint x: 237, startPoint y: 204, endPoint x: 242, endPoint y: 210, distance: 7.5
click at [239, 264] on div "Modern Vending Systems" at bounding box center [174, 271] width 192 height 14
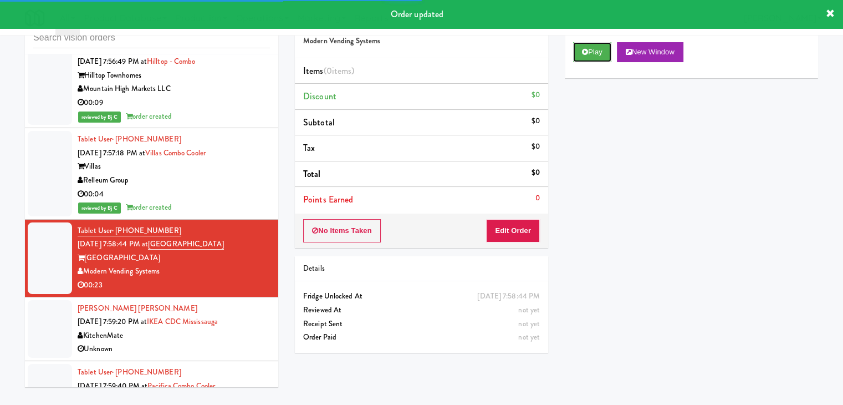
drag, startPoint x: 594, startPoint y: 50, endPoint x: 568, endPoint y: 129, distance: 83.6
click at [594, 50] on button "Play" at bounding box center [592, 52] width 38 height 20
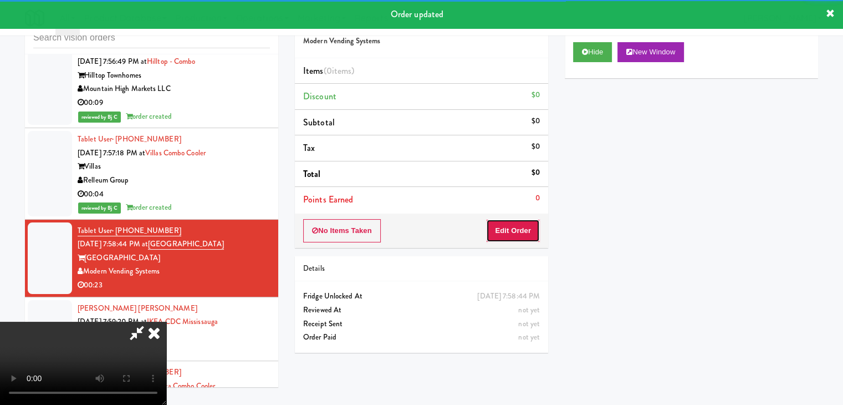
click at [517, 239] on button "Edit Order" at bounding box center [513, 230] width 54 height 23
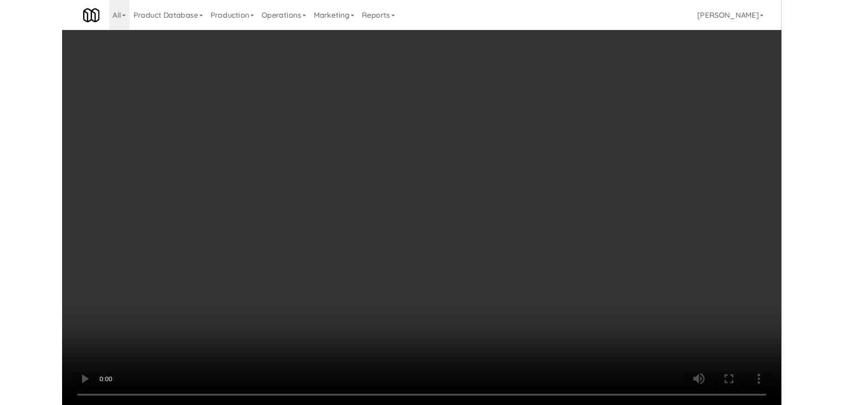
scroll to position [10944, 0]
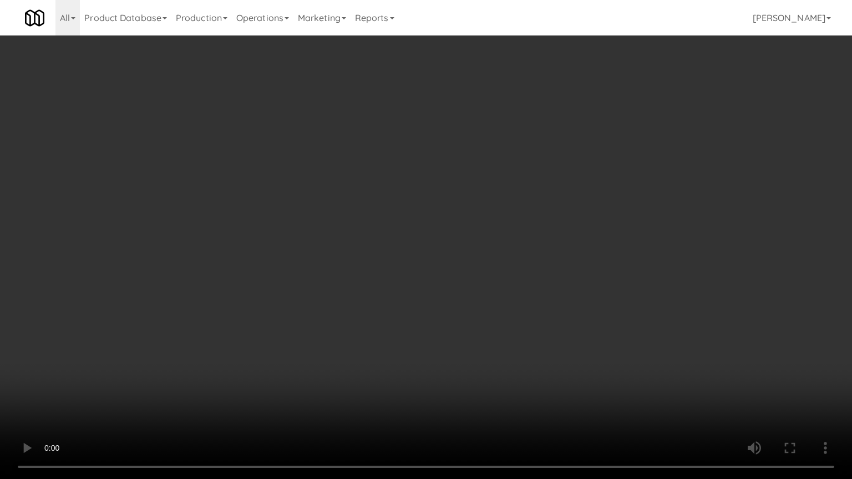
click at [503, 312] on video at bounding box center [426, 239] width 852 height 479
click at [506, 309] on video at bounding box center [426, 239] width 852 height 479
click at [518, 305] on video at bounding box center [426, 239] width 852 height 479
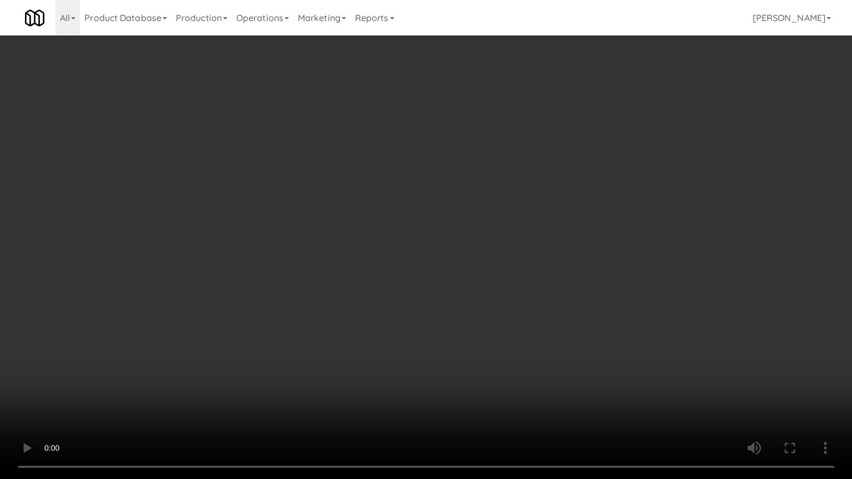
click at [518, 305] on video at bounding box center [426, 239] width 852 height 479
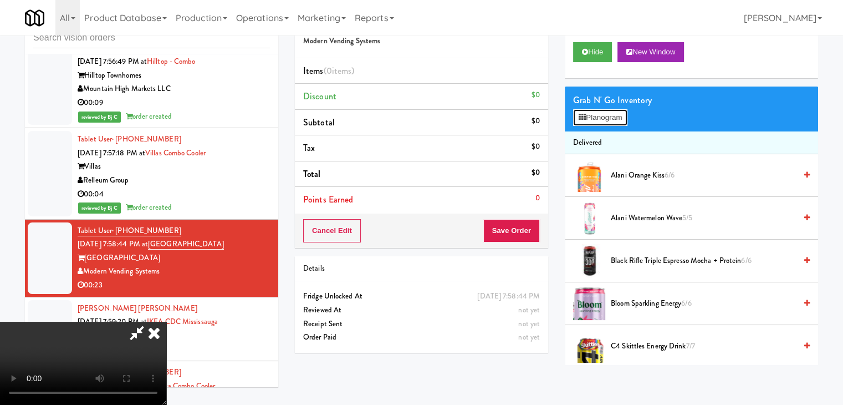
click at [604, 122] on button "Planogram" at bounding box center [600, 117] width 54 height 17
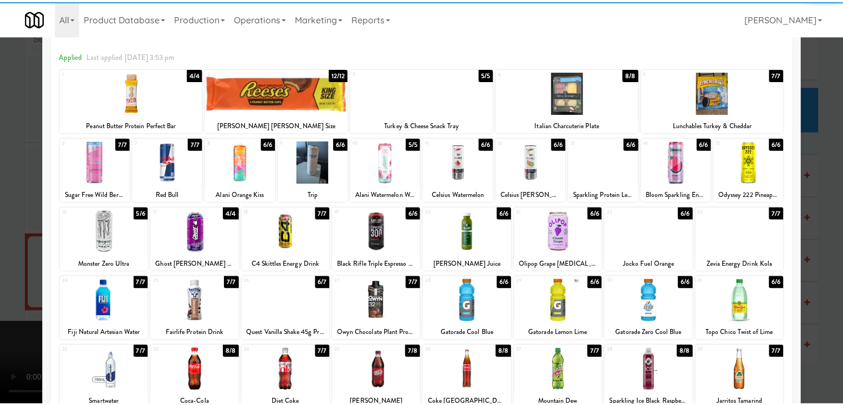
scroll to position [55, 0]
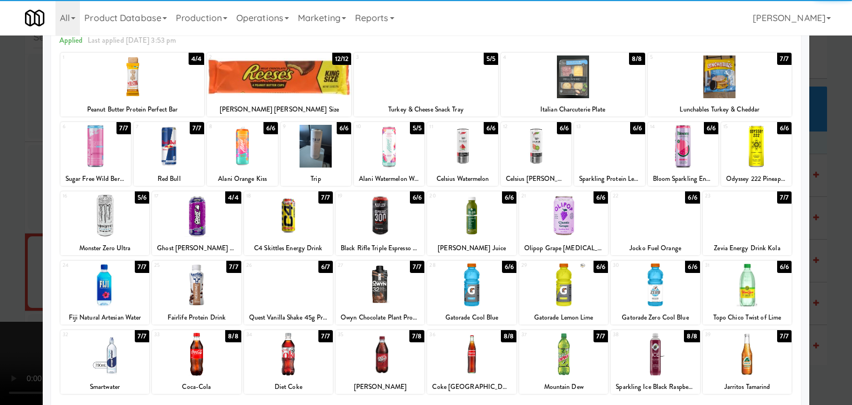
click at [665, 289] on div at bounding box center [654, 284] width 89 height 43
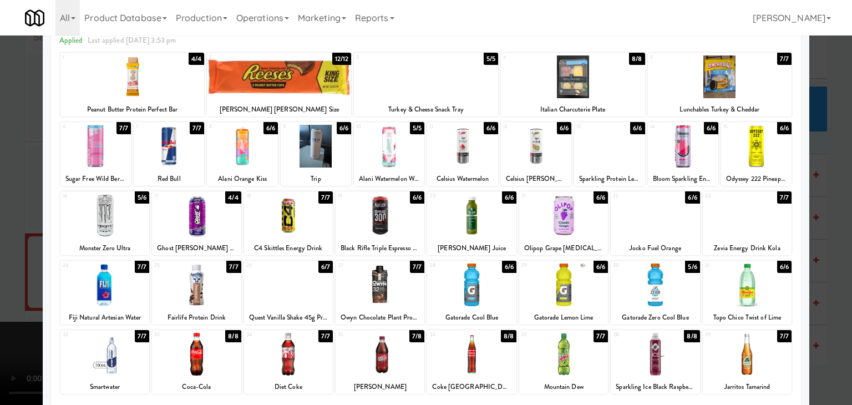
click at [807, 285] on div at bounding box center [426, 202] width 852 height 405
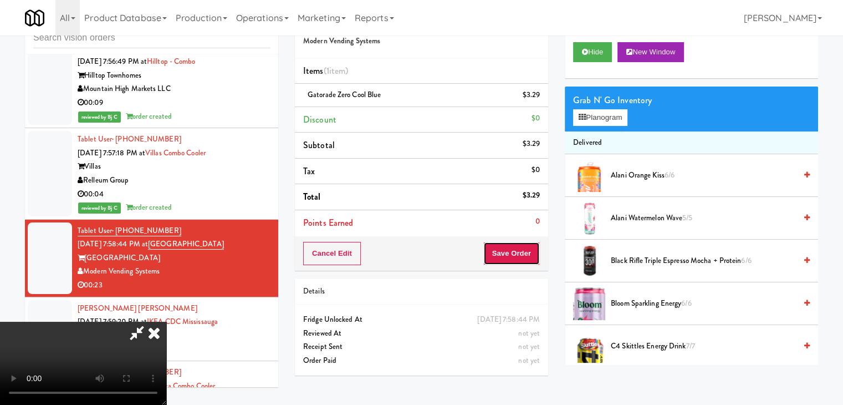
click at [512, 258] on button "Save Order" at bounding box center [511, 253] width 57 height 23
click at [514, 258] on button "Save Order" at bounding box center [511, 253] width 57 height 23
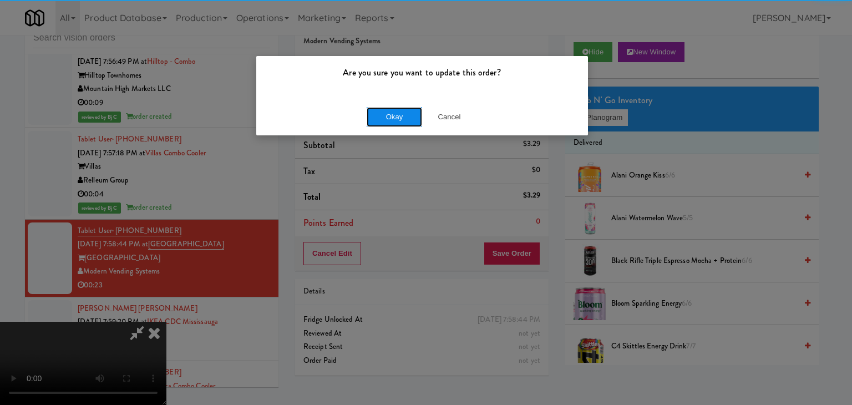
drag, startPoint x: 411, startPoint y: 118, endPoint x: 402, endPoint y: 111, distance: 11.1
click at [405, 113] on button "Okay" at bounding box center [393, 117] width 55 height 20
click at [402, 111] on button "Okay" at bounding box center [393, 117] width 55 height 20
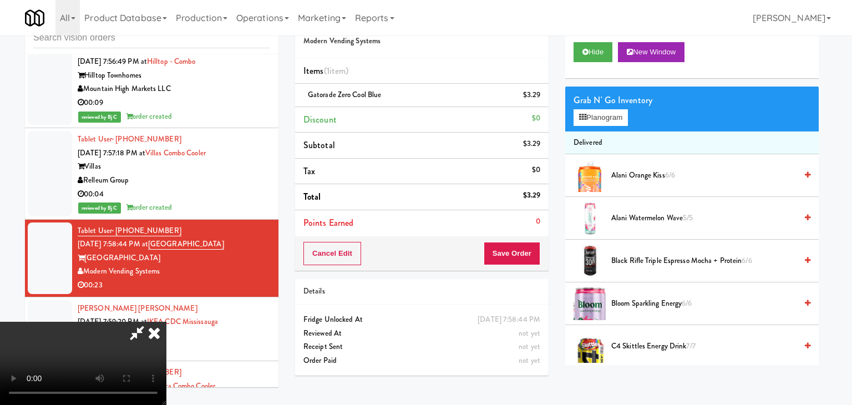
click at [402, 111] on div at bounding box center [426, 202] width 852 height 405
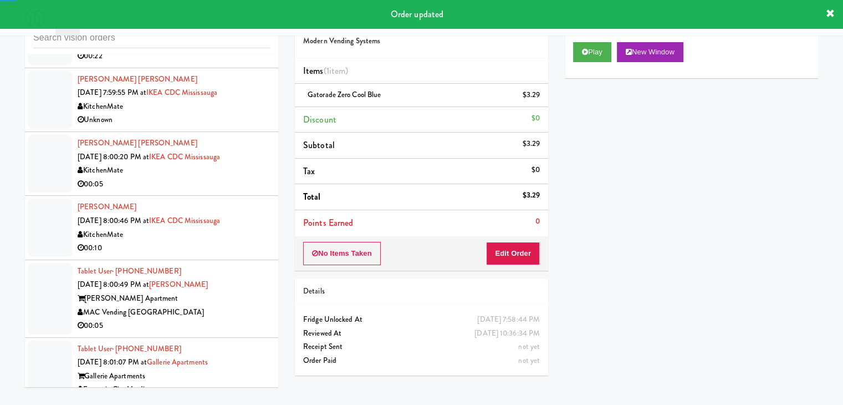
scroll to position [11346, 0]
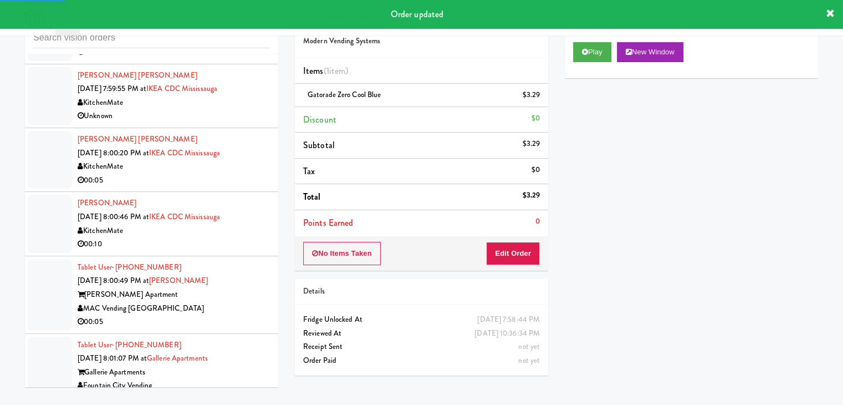
click at [231, 237] on div "00:10" at bounding box center [174, 244] width 192 height 14
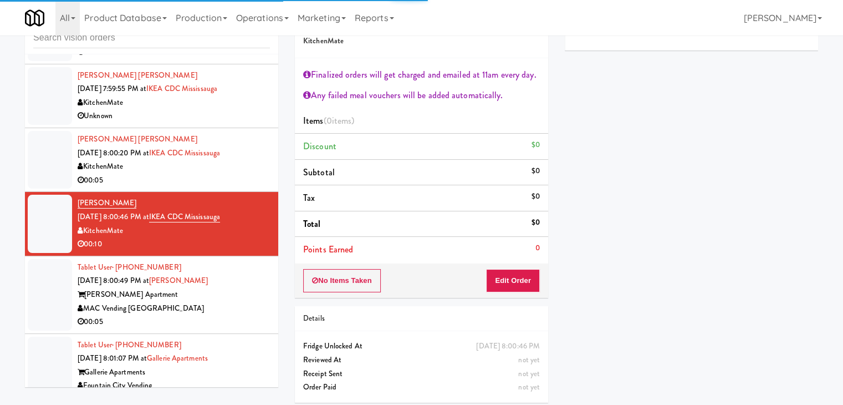
drag, startPoint x: 239, startPoint y: 246, endPoint x: 246, endPoint y: 235, distance: 13.2
click at [239, 302] on div "MAC Vending [GEOGRAPHIC_DATA]" at bounding box center [174, 309] width 192 height 14
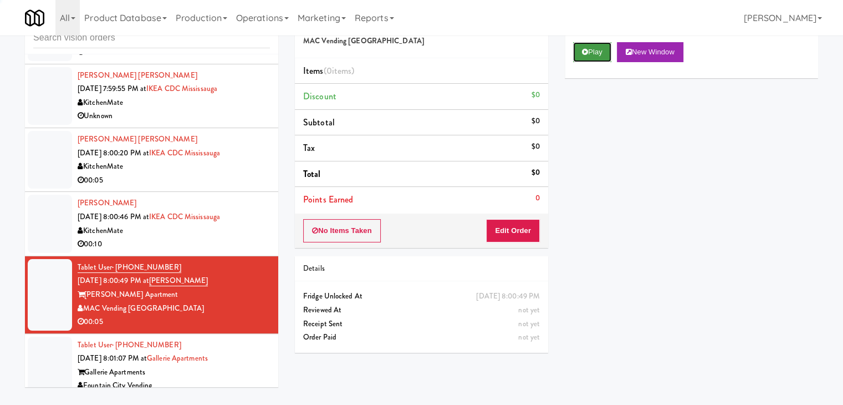
click at [606, 52] on button "Play" at bounding box center [592, 52] width 38 height 20
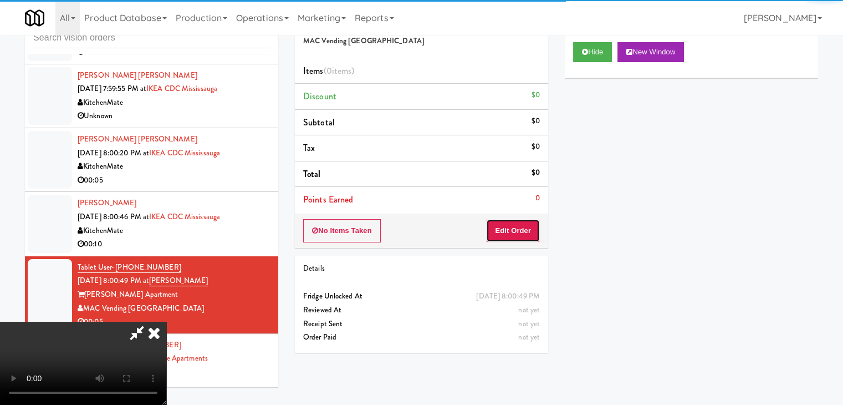
click at [520, 230] on button "Edit Order" at bounding box center [513, 230] width 54 height 23
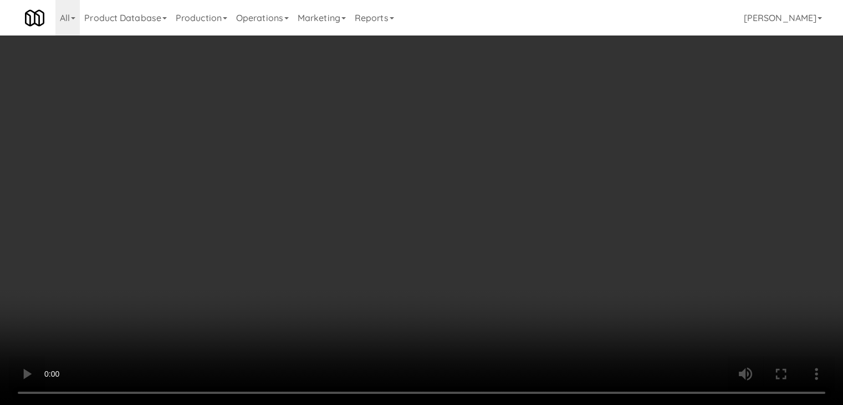
scroll to position [11332, 0]
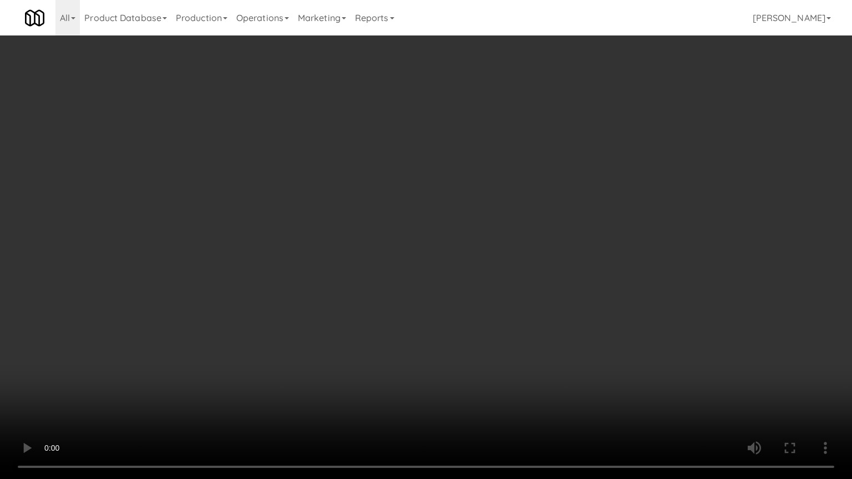
click at [457, 310] on video at bounding box center [426, 239] width 852 height 479
click at [464, 306] on video at bounding box center [426, 239] width 852 height 479
click at [475, 298] on video at bounding box center [426, 239] width 852 height 479
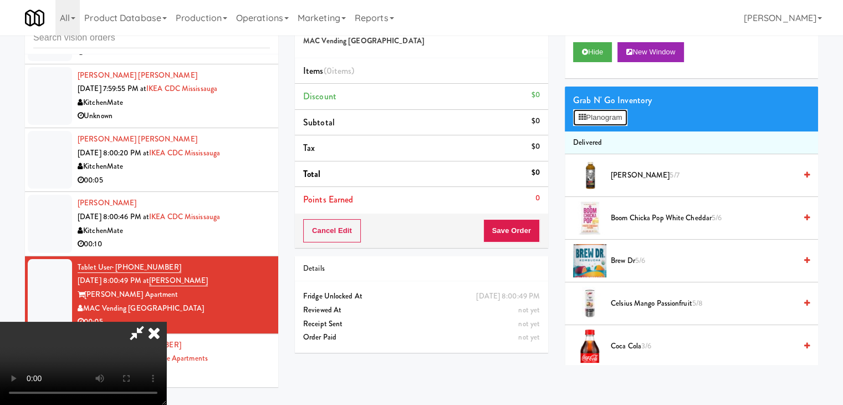
drag, startPoint x: 600, startPoint y: 120, endPoint x: 606, endPoint y: 129, distance: 10.8
click at [601, 120] on button "Planogram" at bounding box center [600, 117] width 54 height 17
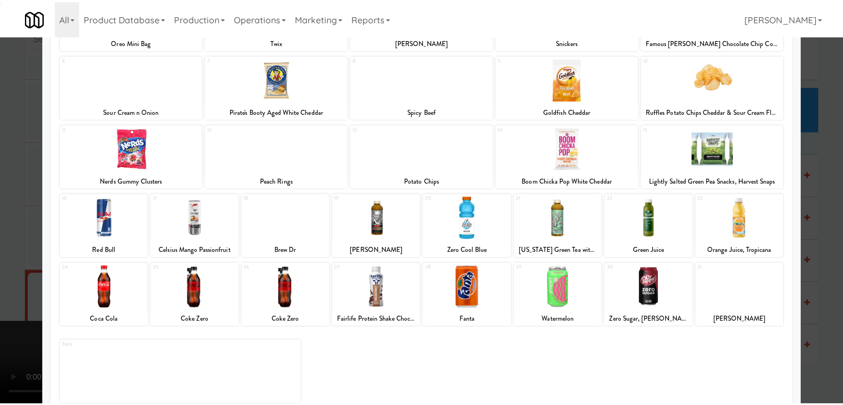
scroll to position [140, 0]
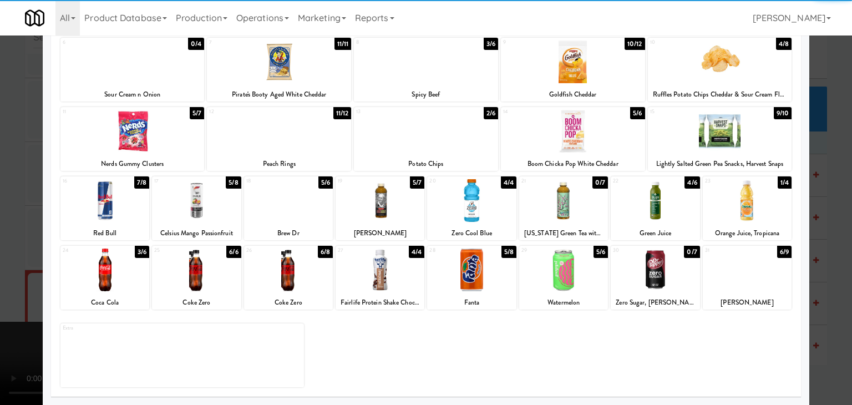
click at [654, 278] on div at bounding box center [654, 269] width 89 height 43
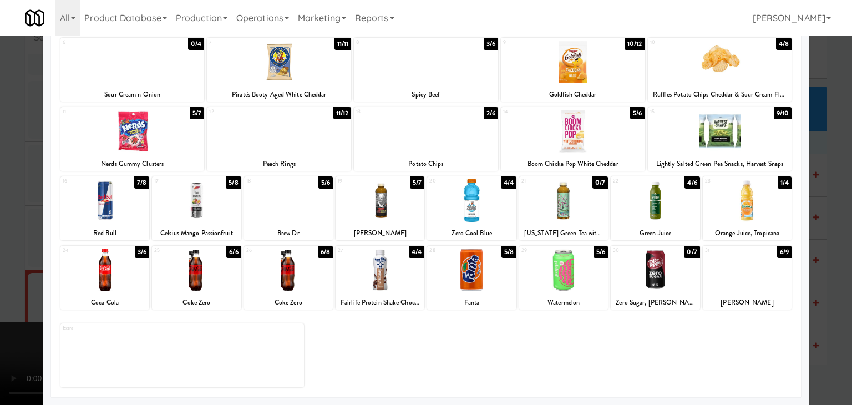
click at [824, 279] on div at bounding box center [426, 202] width 852 height 405
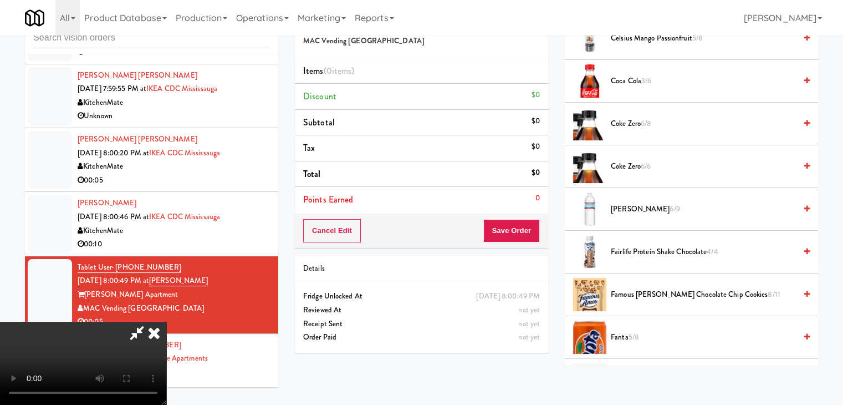
scroll to position [277, 0]
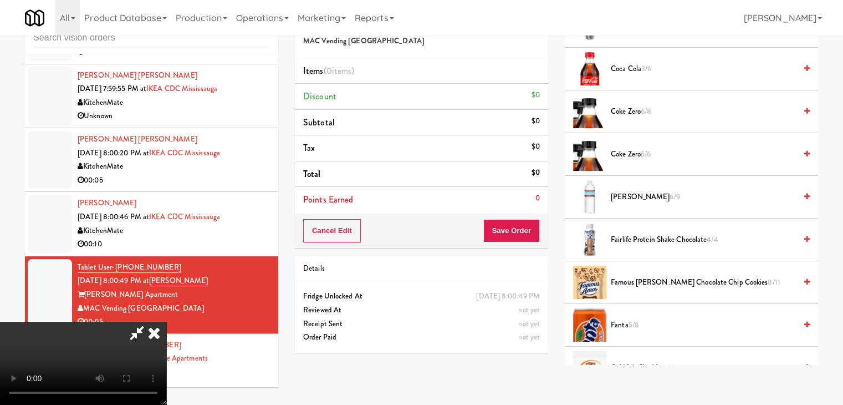
click at [166, 322] on video at bounding box center [83, 363] width 166 height 83
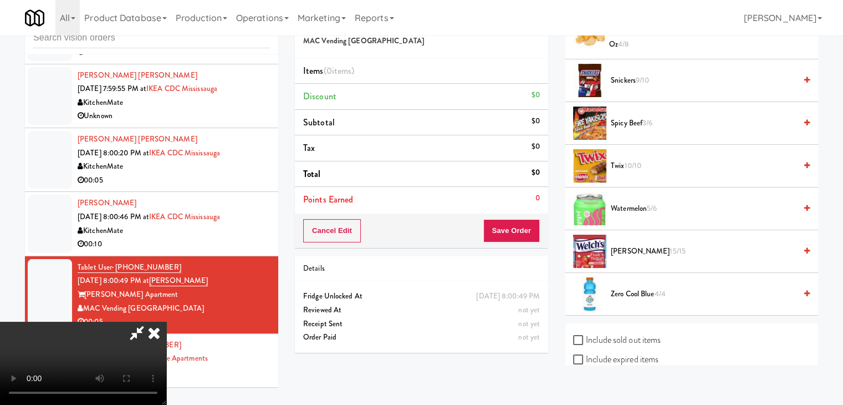
scroll to position [1109, 0]
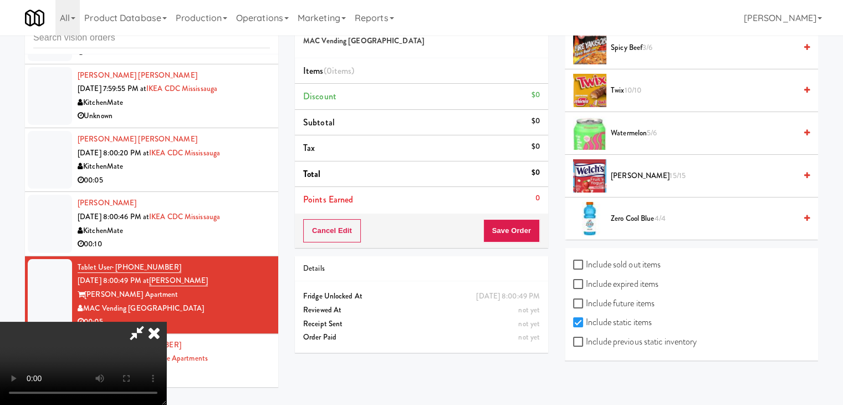
drag, startPoint x: 641, startPoint y: 340, endPoint x: 719, endPoint y: 300, distance: 87.3
click at [641, 340] on label "Include previous static inventory" at bounding box center [635, 341] width 124 height 17
click at [586, 340] on input "Include previous static inventory" at bounding box center [579, 342] width 13 height 9
checkbox input "true"
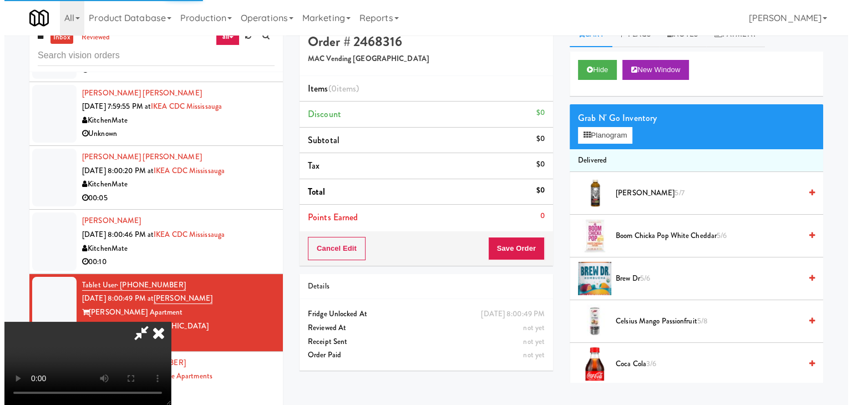
scroll to position [0, 0]
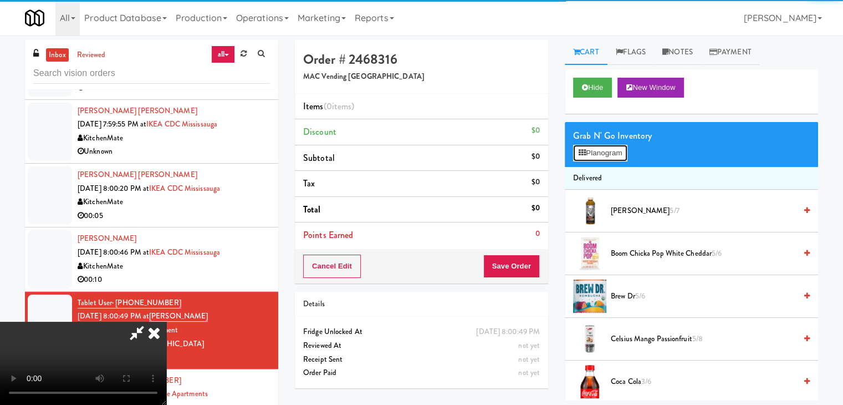
click at [617, 158] on button "Planogram" at bounding box center [600, 153] width 54 height 17
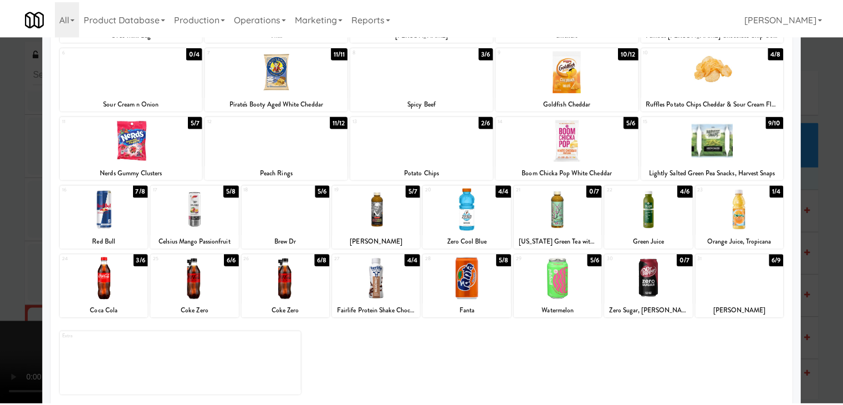
scroll to position [140, 0]
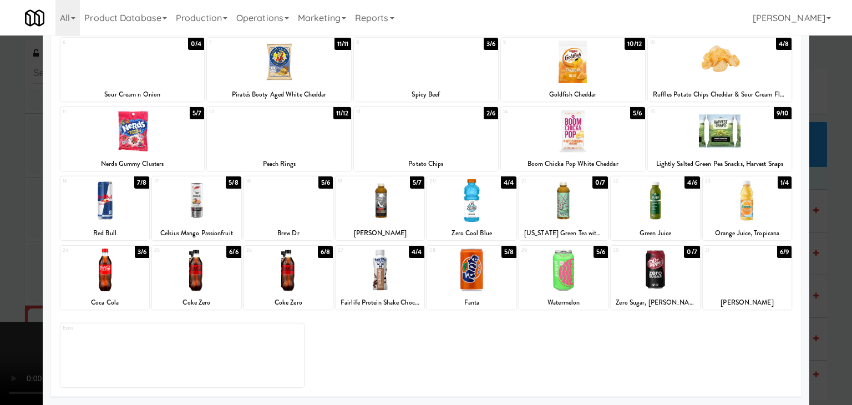
click at [647, 279] on div at bounding box center [654, 269] width 89 height 43
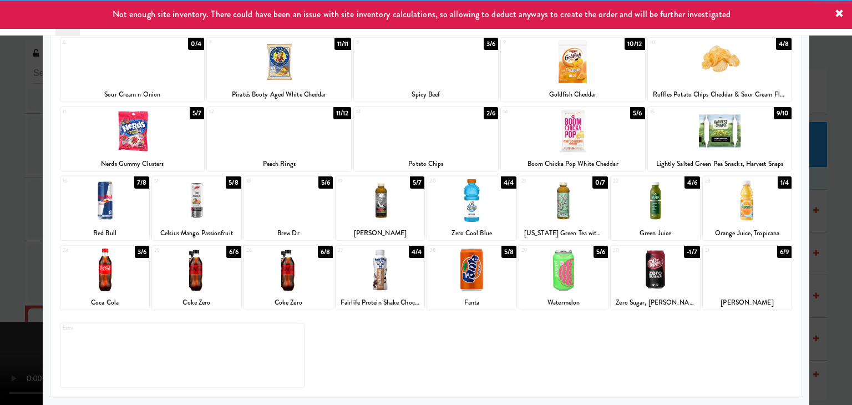
click at [0, 284] on div at bounding box center [426, 202] width 852 height 405
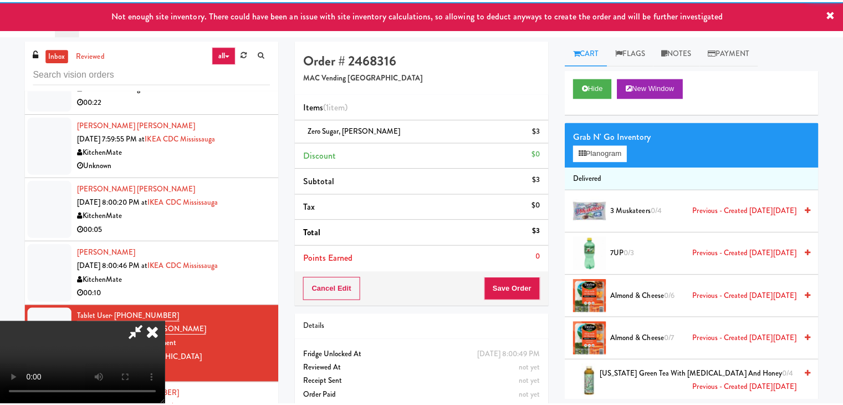
scroll to position [11346, 0]
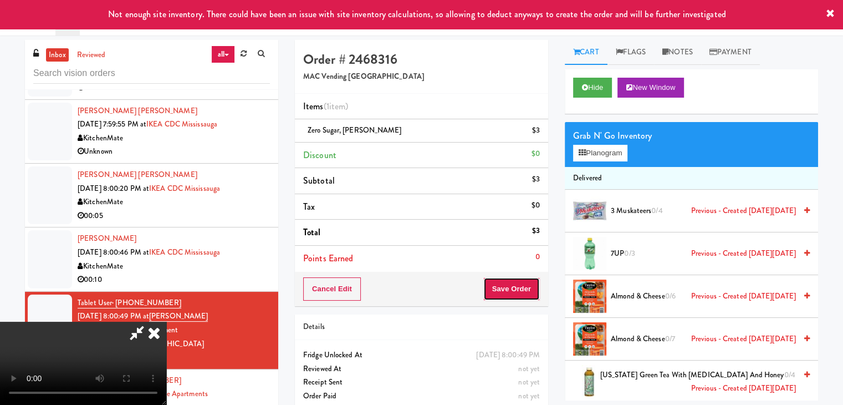
click at [508, 277] on button "Save Order" at bounding box center [511, 288] width 57 height 23
click at [516, 283] on button "Save Order" at bounding box center [511, 288] width 57 height 23
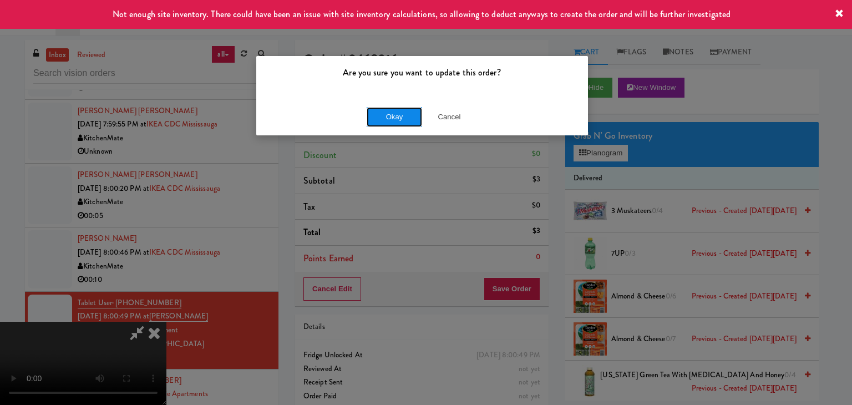
click at [394, 121] on button "Okay" at bounding box center [393, 117] width 55 height 20
click at [394, 121] on div "Okay Cancel" at bounding box center [422, 116] width 332 height 37
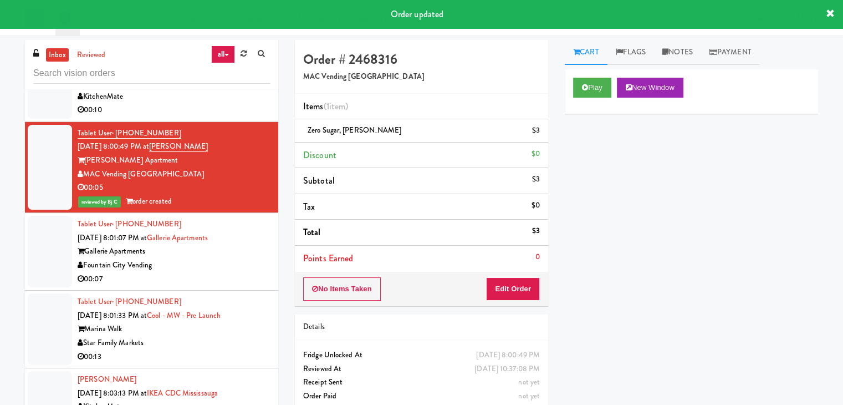
scroll to position [11457, 0]
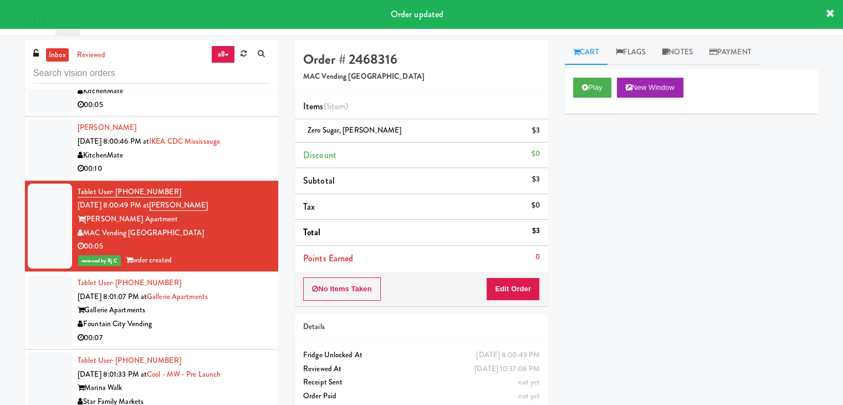
click at [242, 317] on div "Fountain City Vending" at bounding box center [174, 324] width 192 height 14
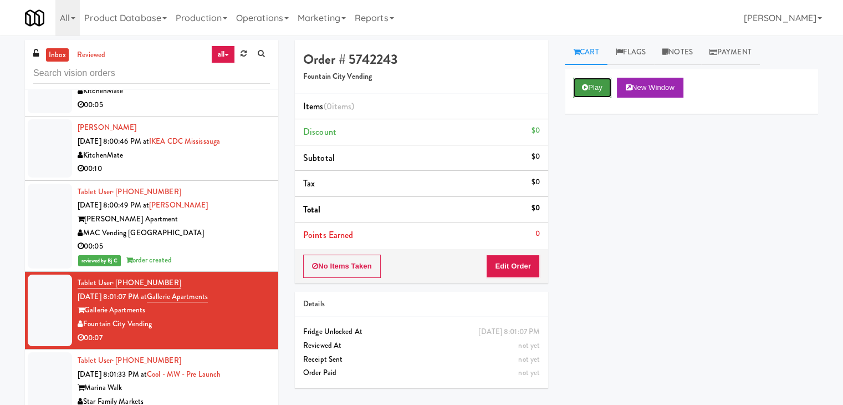
drag, startPoint x: 585, startPoint y: 85, endPoint x: 581, endPoint y: 91, distance: 8.0
click at [585, 86] on icon at bounding box center [585, 87] width 6 height 7
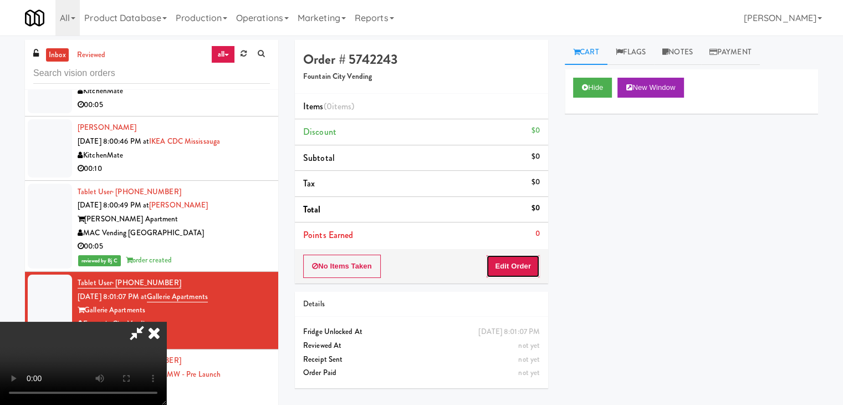
click at [503, 266] on button "Edit Order" at bounding box center [513, 265] width 54 height 23
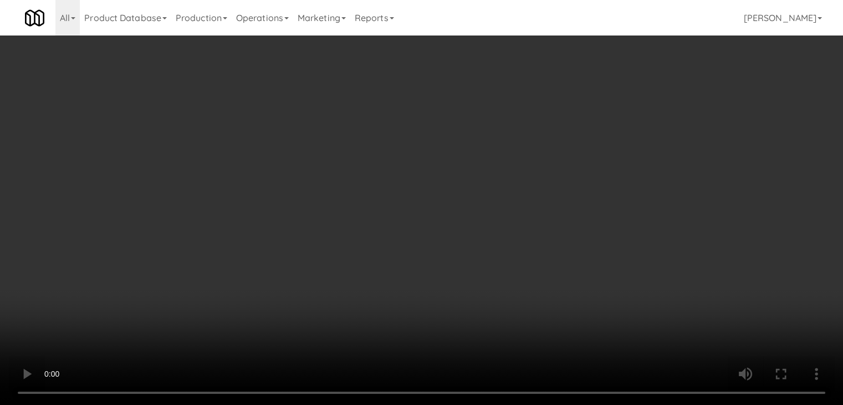
scroll to position [11443, 0]
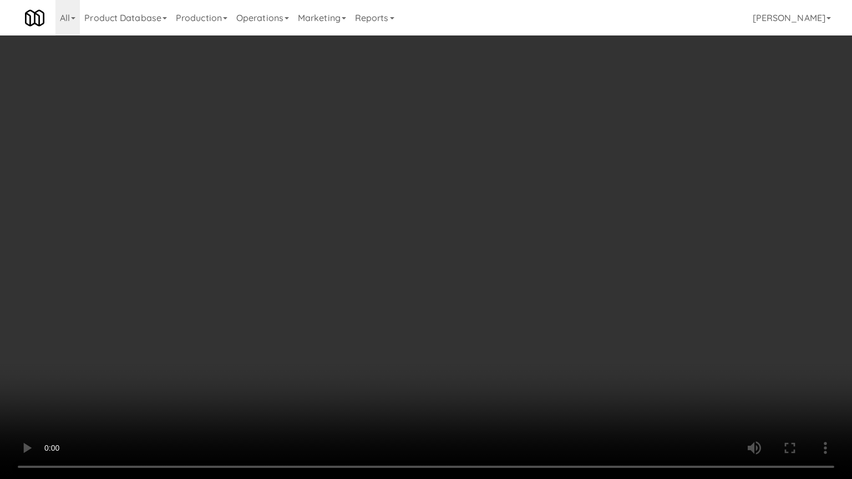
click at [441, 356] on video at bounding box center [426, 239] width 852 height 479
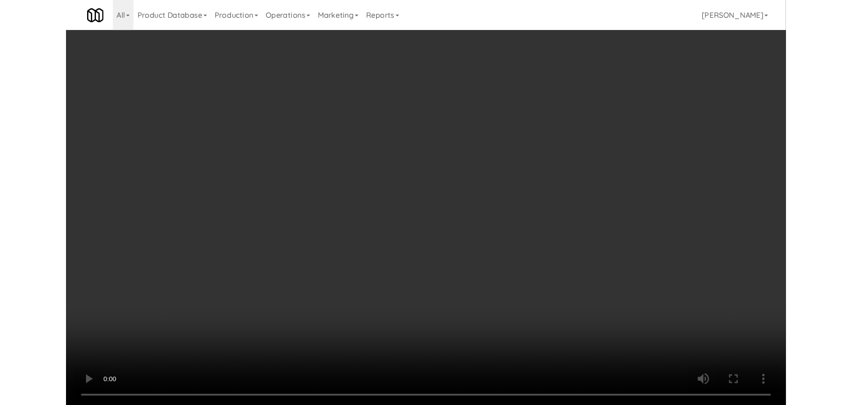
scroll to position [0, 0]
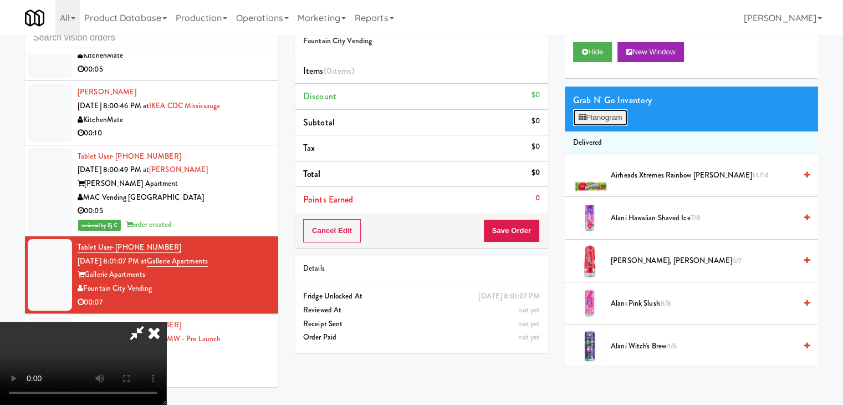
click at [595, 120] on button "Planogram" at bounding box center [600, 117] width 54 height 17
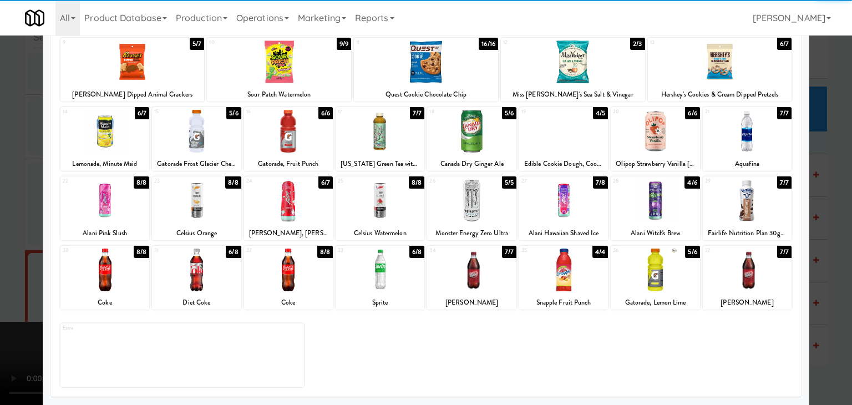
drag, startPoint x: 490, startPoint y: 263, endPoint x: 471, endPoint y: 262, distance: 18.9
click at [490, 263] on div at bounding box center [471, 269] width 89 height 43
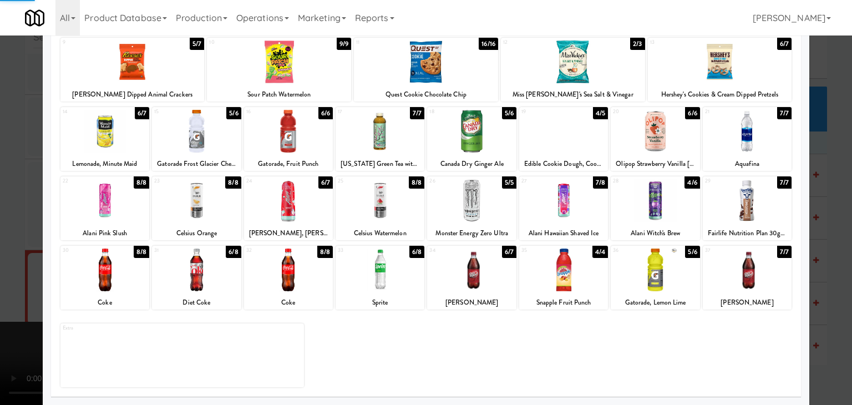
drag, startPoint x: 0, startPoint y: 267, endPoint x: 288, endPoint y: 256, distance: 287.9
click at [1, 267] on div at bounding box center [426, 202] width 852 height 405
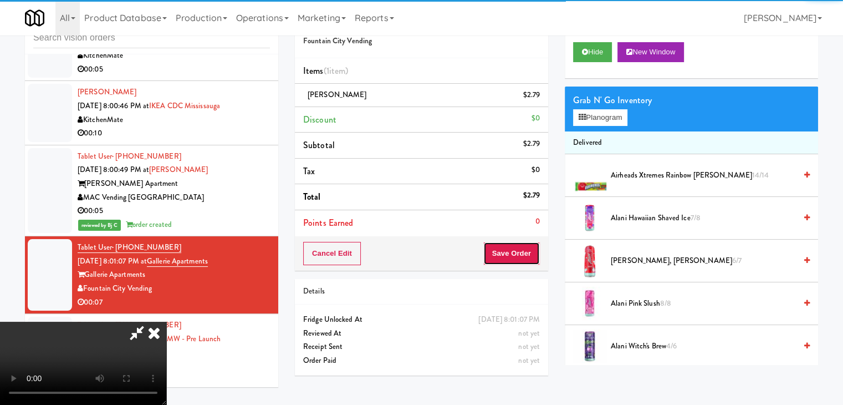
click at [534, 251] on button "Save Order" at bounding box center [511, 253] width 57 height 23
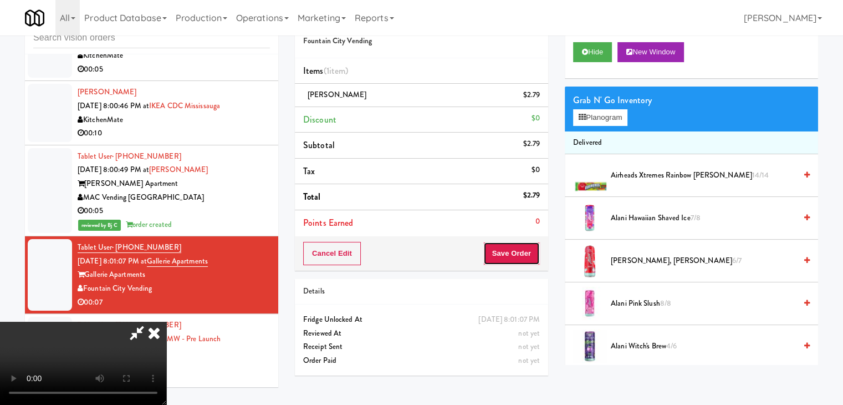
click at [530, 251] on button "Save Order" at bounding box center [511, 253] width 57 height 23
click at [528, 252] on button "Save Order" at bounding box center [511, 253] width 57 height 23
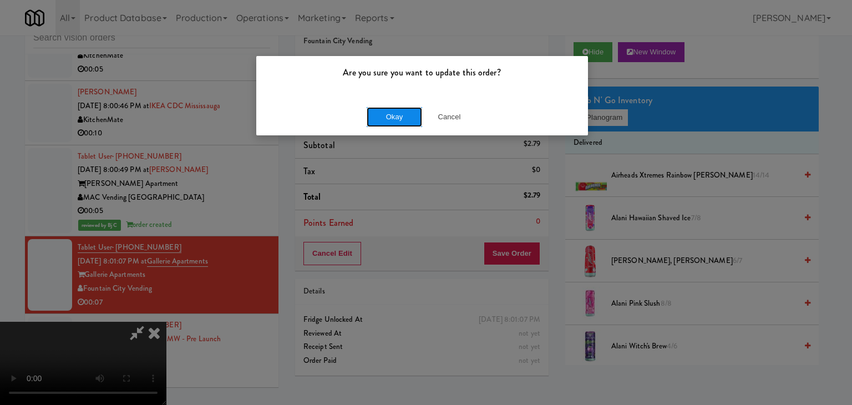
click at [390, 118] on button "Okay" at bounding box center [393, 117] width 55 height 20
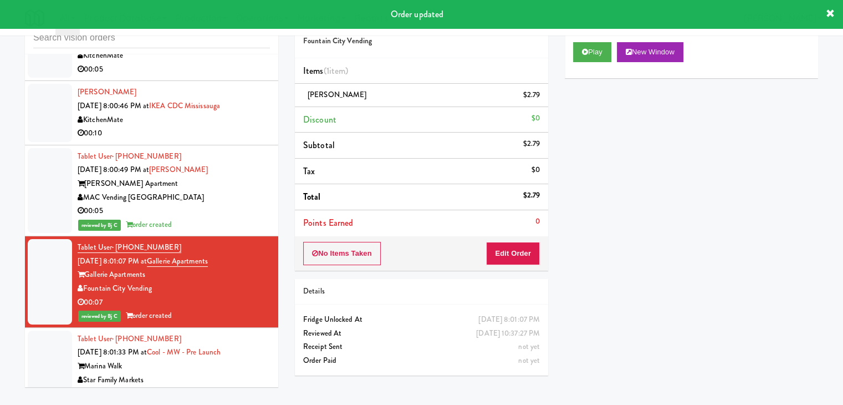
drag, startPoint x: 215, startPoint y: 313, endPoint x: 222, endPoint y: 320, distance: 9.4
click at [216, 373] on div "Star Family Markets" at bounding box center [174, 380] width 192 height 14
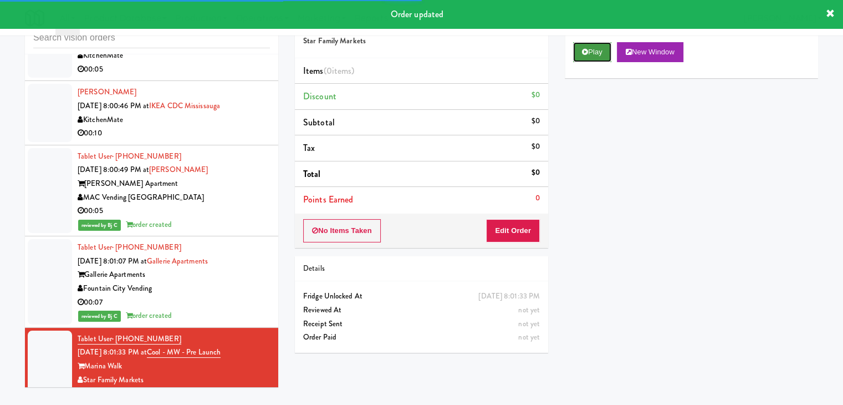
click at [599, 56] on button "Play" at bounding box center [592, 52] width 38 height 20
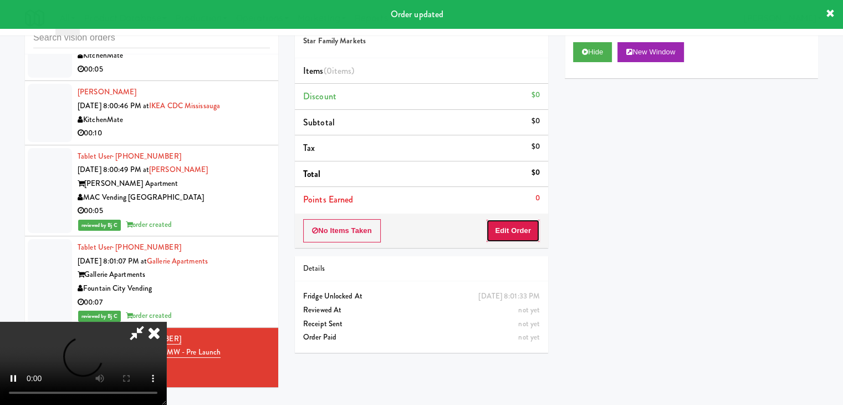
click at [509, 232] on button "Edit Order" at bounding box center [513, 230] width 54 height 23
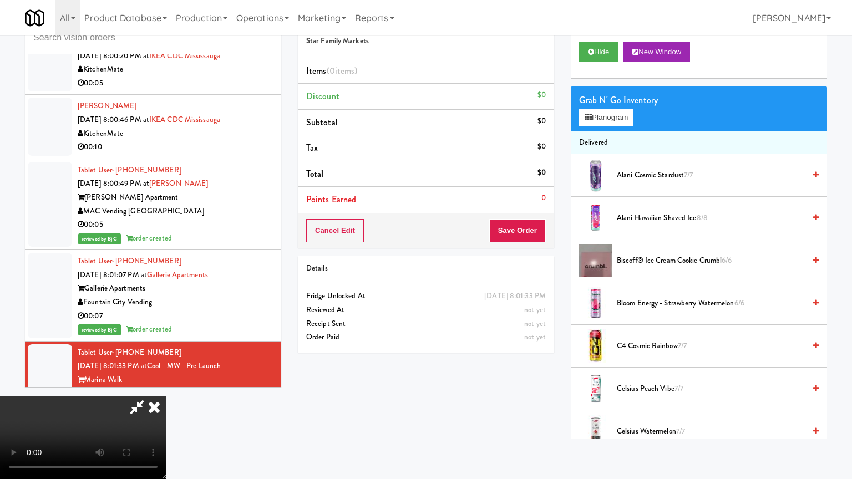
click at [166, 385] on video at bounding box center [83, 437] width 166 height 83
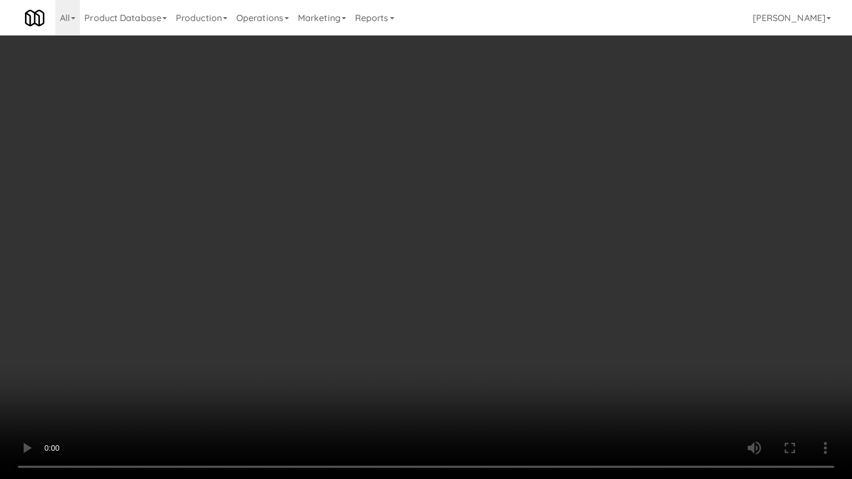
click at [417, 370] on video at bounding box center [426, 239] width 852 height 479
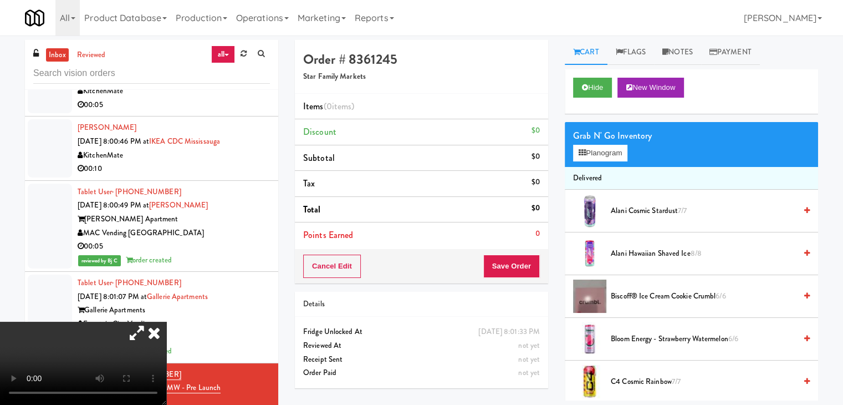
click at [166, 322] on icon at bounding box center [154, 333] width 24 height 22
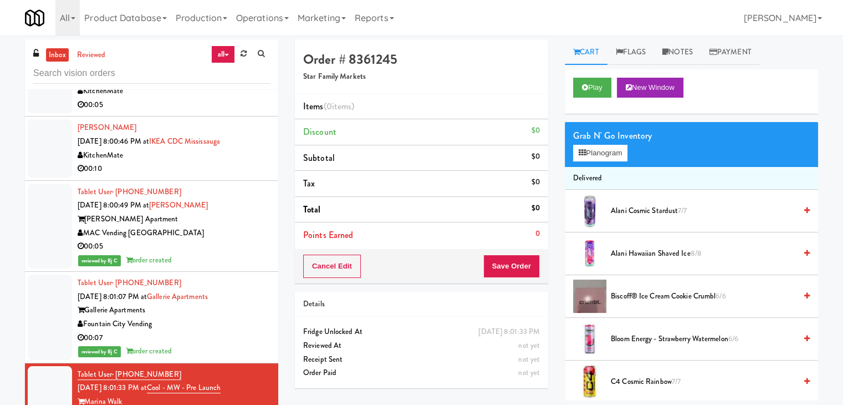
click at [203, 239] on div "00:05" at bounding box center [174, 246] width 192 height 14
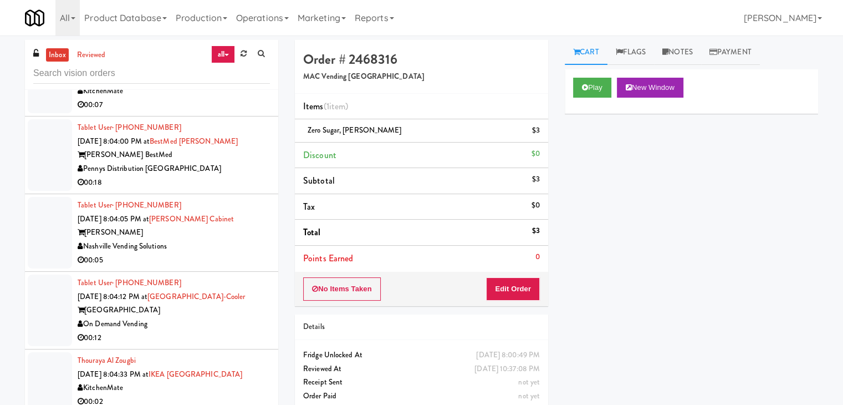
click at [217, 239] on div "Nashville Vending Solutions" at bounding box center [174, 246] width 192 height 14
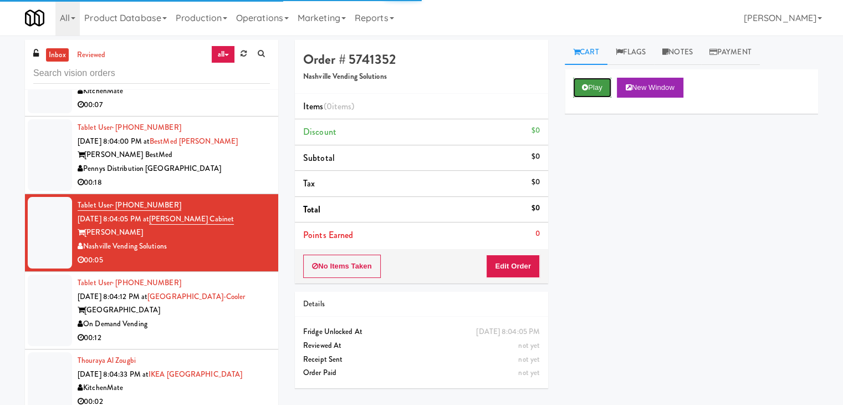
click at [599, 87] on button "Play" at bounding box center [592, 88] width 38 height 20
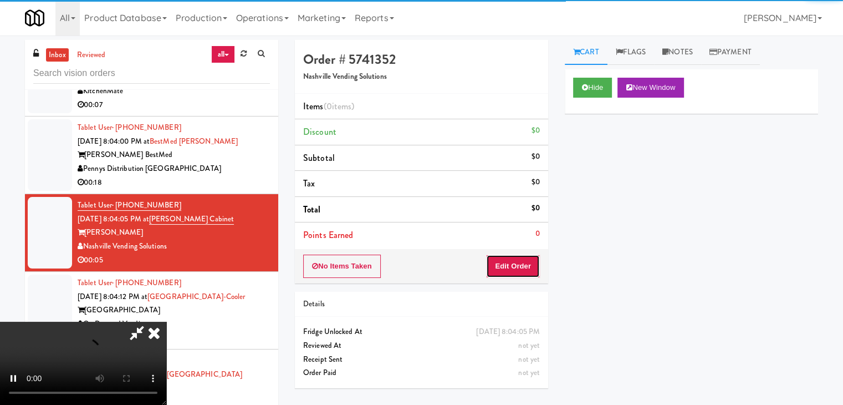
click at [513, 268] on button "Edit Order" at bounding box center [513, 265] width 54 height 23
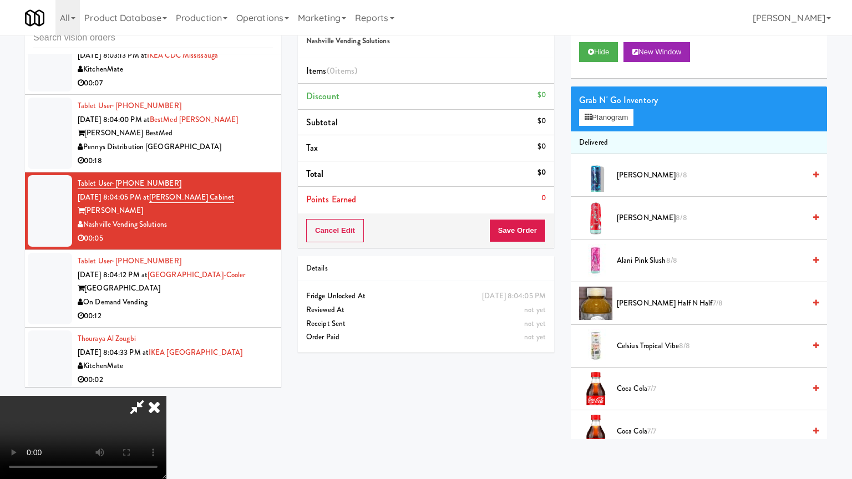
click at [166, 385] on video at bounding box center [83, 437] width 166 height 83
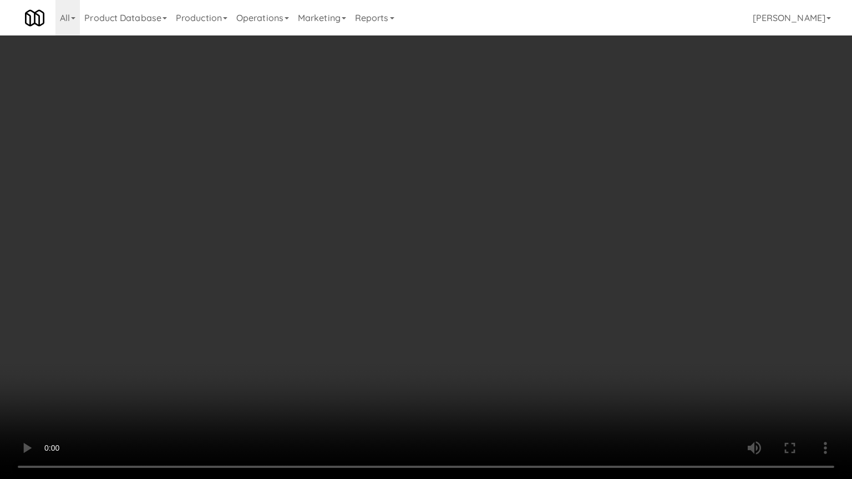
click at [457, 333] on video at bounding box center [426, 239] width 852 height 479
click at [460, 325] on video at bounding box center [426, 239] width 852 height 479
drag, startPoint x: 460, startPoint y: 325, endPoint x: 483, endPoint y: 244, distance: 84.8
click at [461, 322] on video at bounding box center [426, 239] width 852 height 479
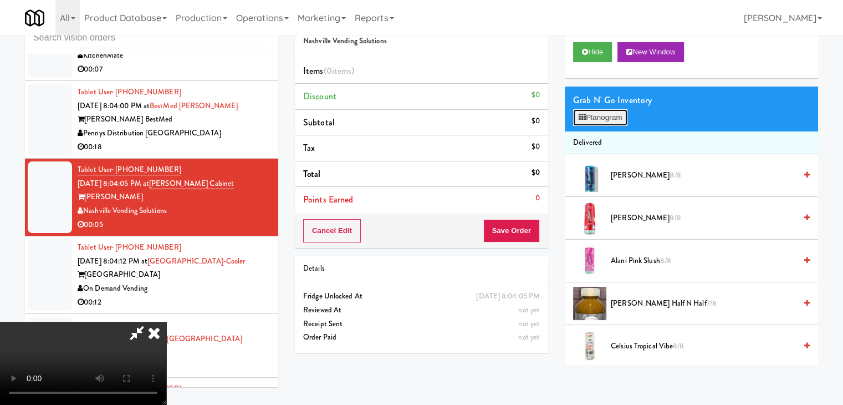
click at [596, 118] on button "Planogram" at bounding box center [600, 117] width 54 height 17
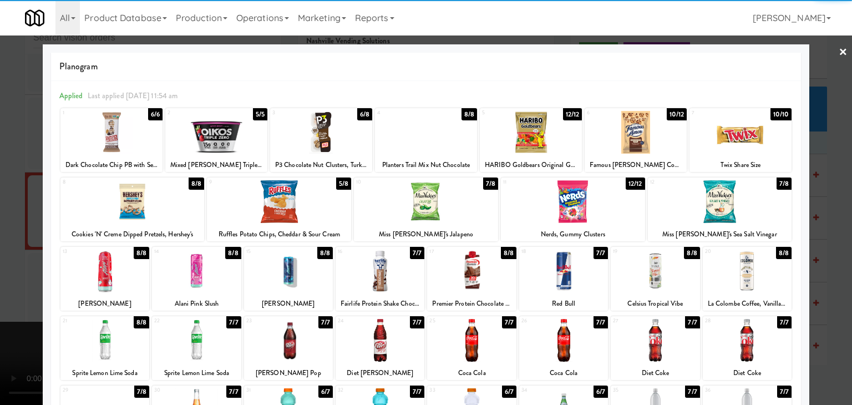
click at [532, 135] on div at bounding box center [531, 132] width 102 height 43
drag, startPoint x: 0, startPoint y: 211, endPoint x: 279, endPoint y: 211, distance: 279.4
click at [12, 211] on div at bounding box center [426, 202] width 852 height 405
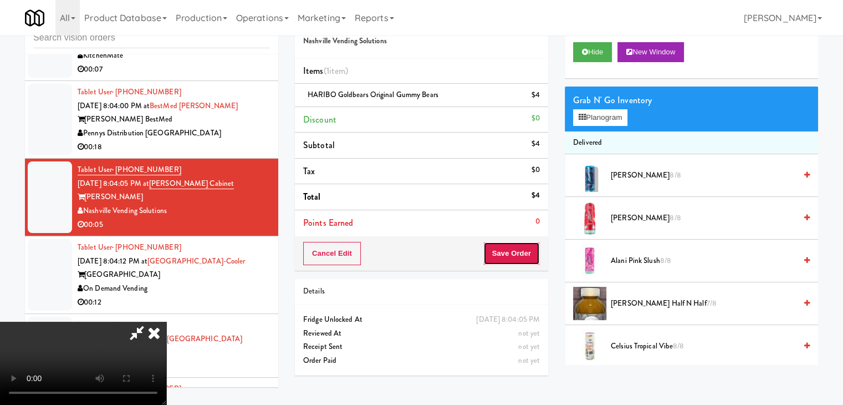
drag, startPoint x: 510, startPoint y: 262, endPoint x: 517, endPoint y: 262, distance: 6.7
click at [513, 262] on button "Save Order" at bounding box center [511, 253] width 57 height 23
click at [517, 262] on button "Save Order" at bounding box center [511, 253] width 57 height 23
drag, startPoint x: 517, startPoint y: 262, endPoint x: 497, endPoint y: 239, distance: 30.2
click at [516, 259] on button "Save Order" at bounding box center [511, 253] width 57 height 23
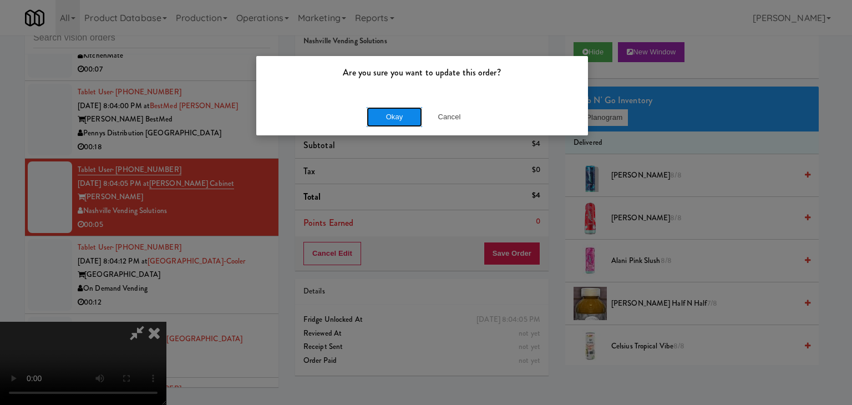
click at [399, 123] on button "Okay" at bounding box center [393, 117] width 55 height 20
click at [399, 121] on body "Are you sure you want to update this order? Okay Cancel Okay Are you sure you w…" at bounding box center [426, 202] width 852 height 405
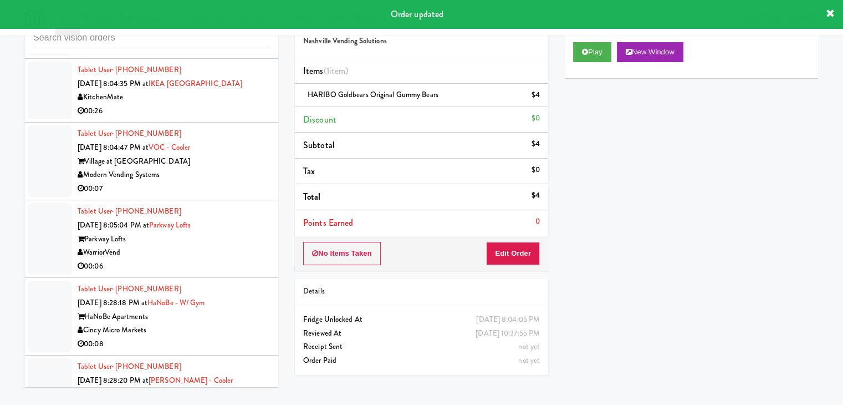
click at [241, 168] on div "Modern Vending Systems" at bounding box center [174, 175] width 192 height 14
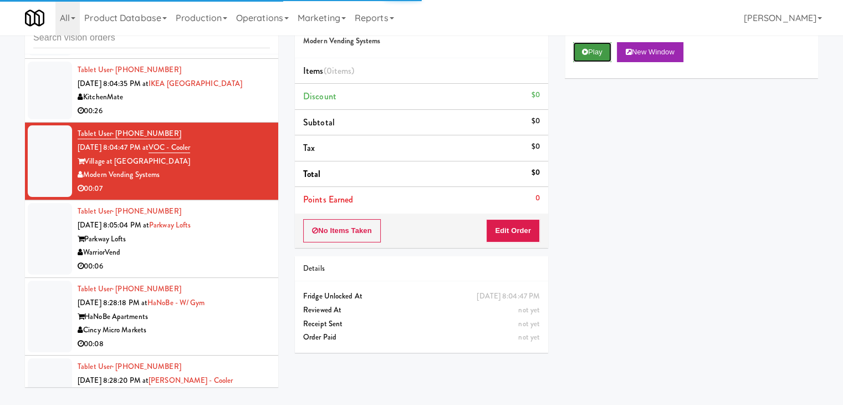
click at [603, 46] on button "Play" at bounding box center [592, 52] width 38 height 20
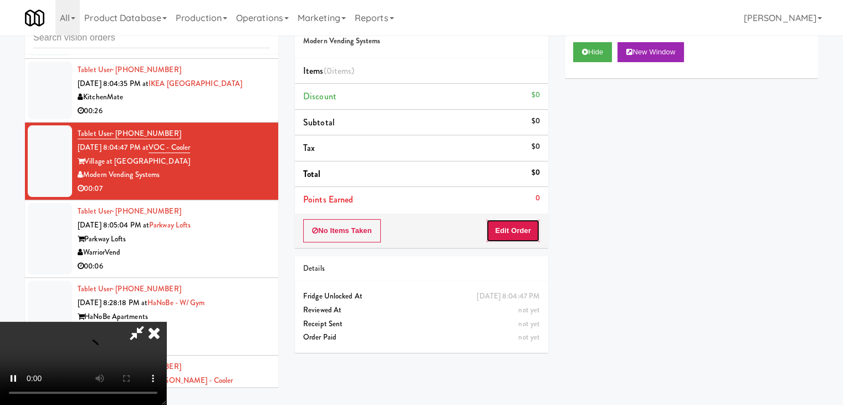
click at [509, 236] on button "Edit Order" at bounding box center [513, 230] width 54 height 23
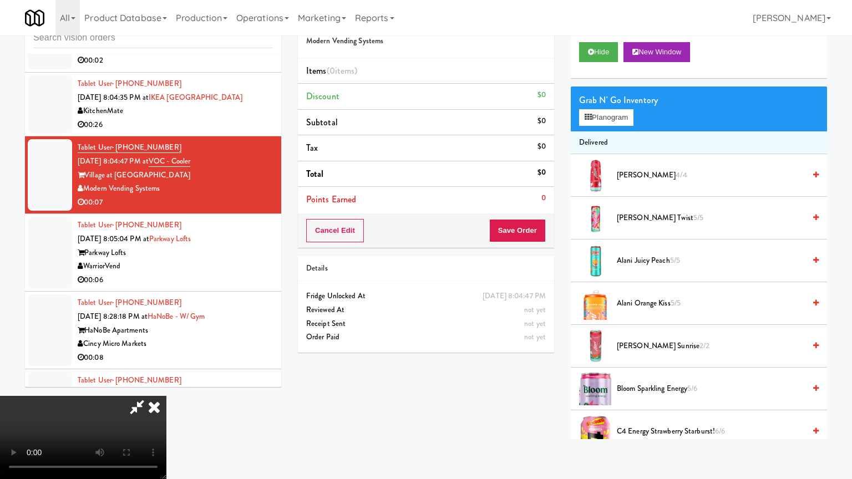
click at [166, 385] on video at bounding box center [83, 437] width 166 height 83
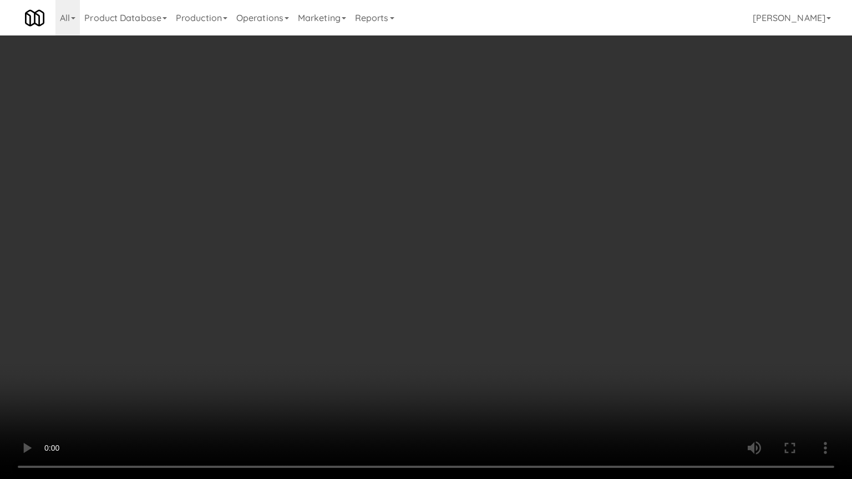
click at [522, 319] on video at bounding box center [426, 239] width 852 height 479
click at [528, 315] on video at bounding box center [426, 239] width 852 height 479
click at [528, 319] on video at bounding box center [426, 239] width 852 height 479
click at [527, 319] on video at bounding box center [426, 239] width 852 height 479
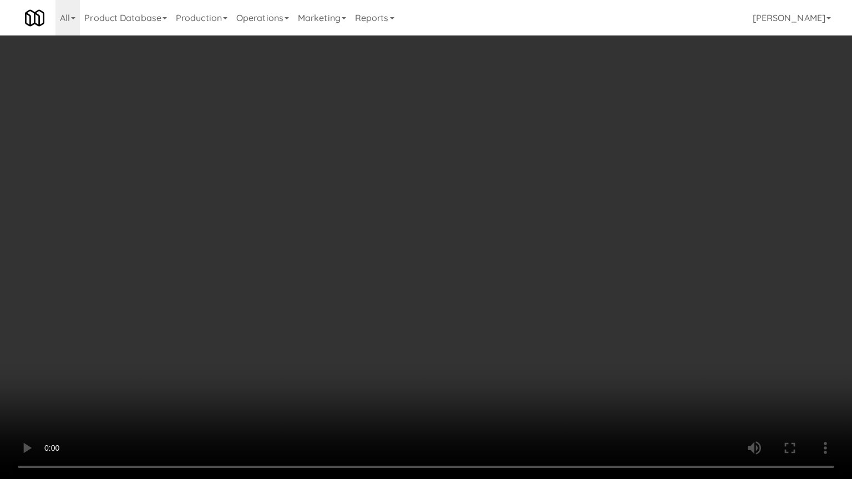
click at [554, 295] on video at bounding box center [426, 239] width 852 height 479
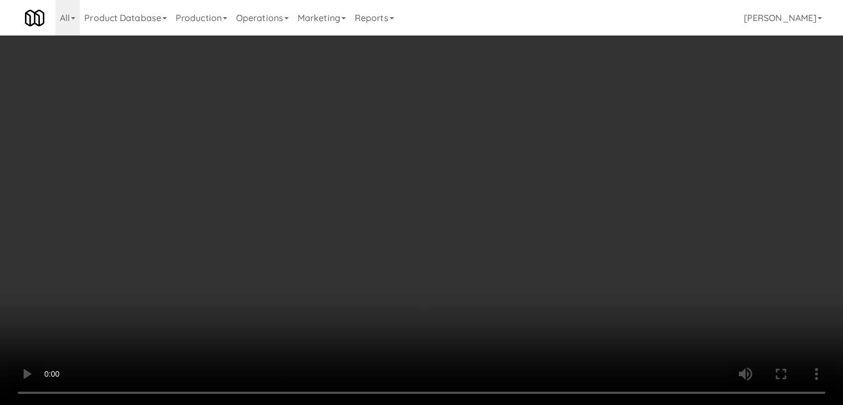
click at [608, 115] on button "Planogram" at bounding box center [600, 117] width 54 height 17
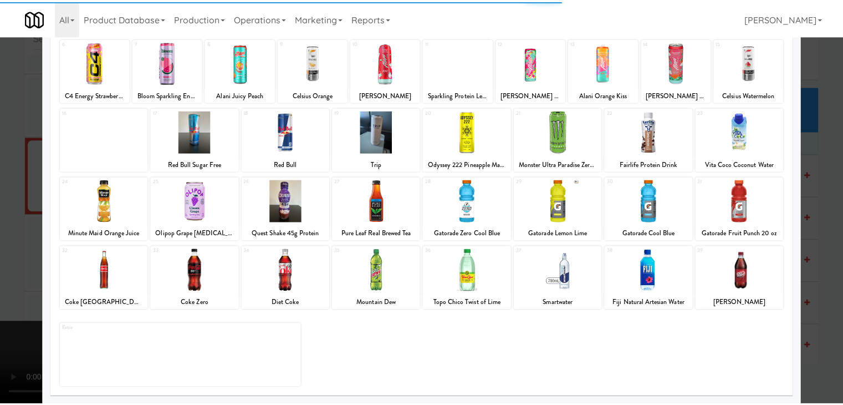
scroll to position [140, 0]
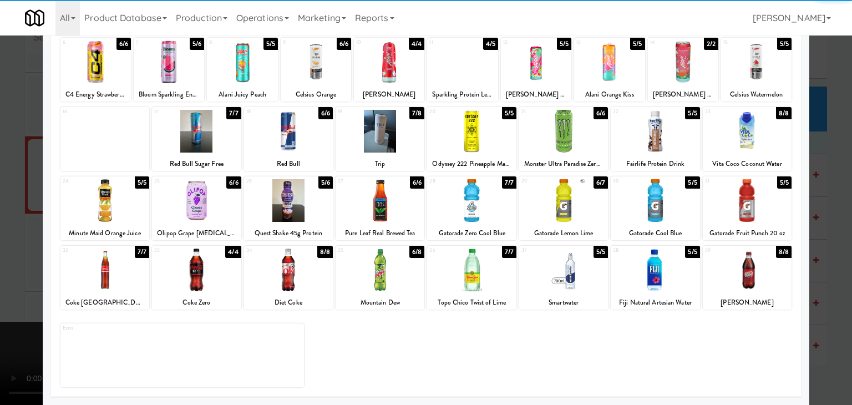
drag, startPoint x: 476, startPoint y: 209, endPoint x: 455, endPoint y: 216, distance: 22.6
click at [476, 208] on div at bounding box center [471, 200] width 89 height 43
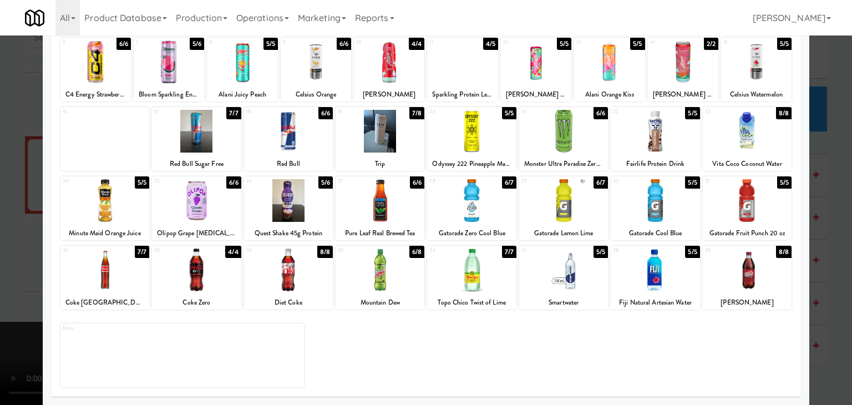
click at [3, 265] on div at bounding box center [426, 202] width 852 height 405
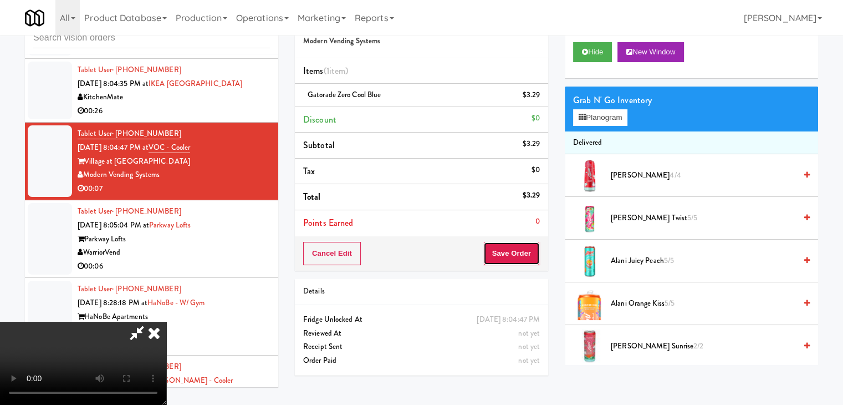
click at [510, 256] on button "Save Order" at bounding box center [511, 253] width 57 height 23
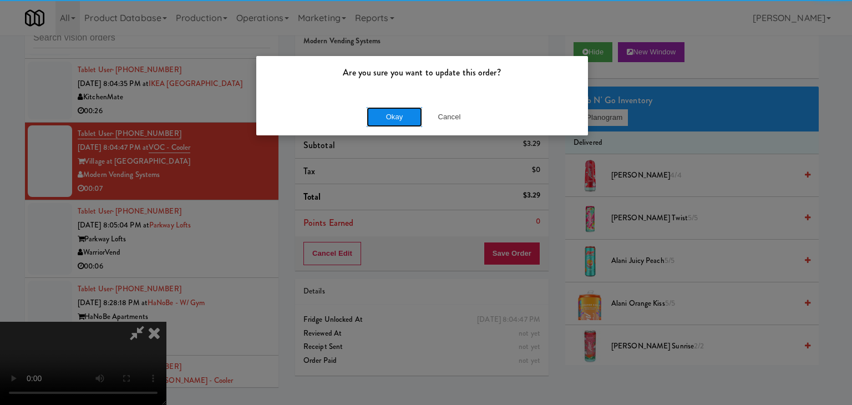
click at [400, 118] on button "Okay" at bounding box center [393, 117] width 55 height 20
click at [400, 118] on div "Okay Cancel" at bounding box center [422, 116] width 332 height 37
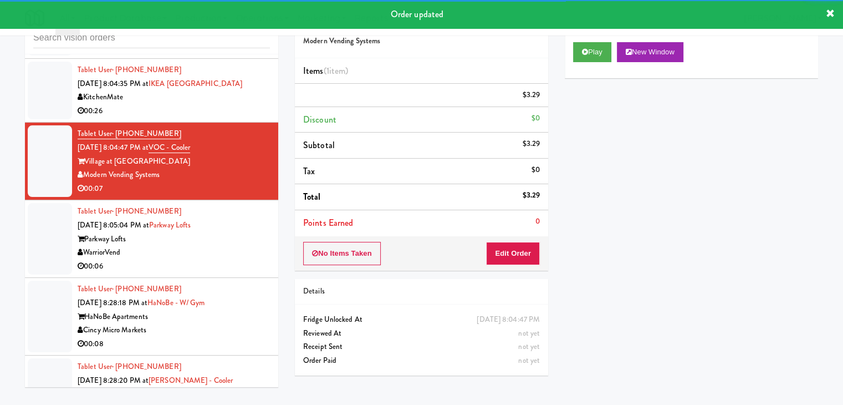
click at [217, 205] on div "Tablet User · (360) 566-3562 Sep 4, 2025 8:05:04 PM at Parkway Lofts Parkway Lo…" at bounding box center [174, 239] width 192 height 68
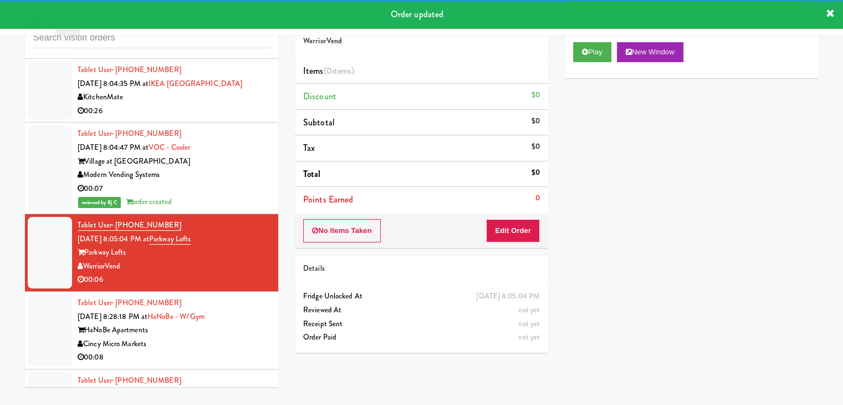
click at [591, 63] on div "Play New Window" at bounding box center [691, 56] width 253 height 44
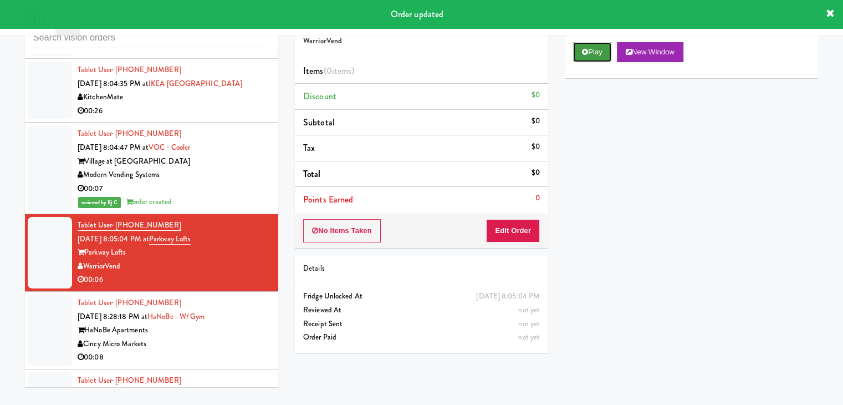
click at [585, 48] on icon at bounding box center [585, 51] width 6 height 7
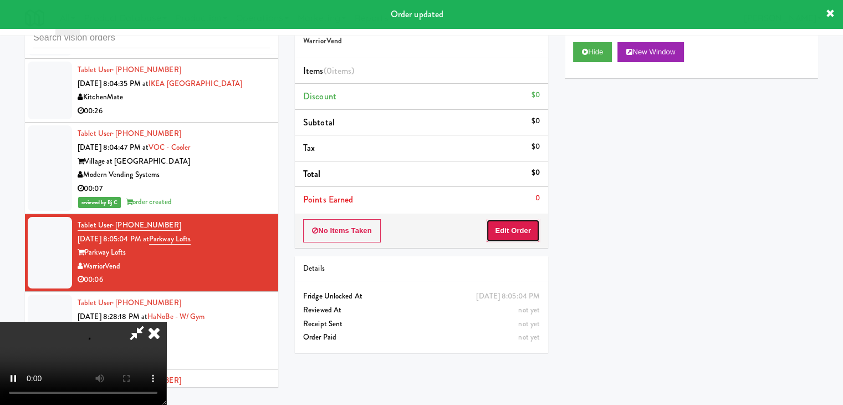
click at [508, 227] on button "Edit Order" at bounding box center [513, 230] width 54 height 23
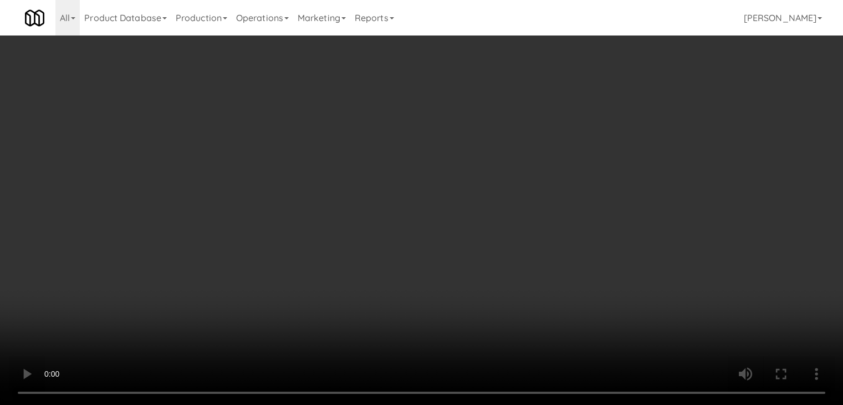
scroll to position [12164, 0]
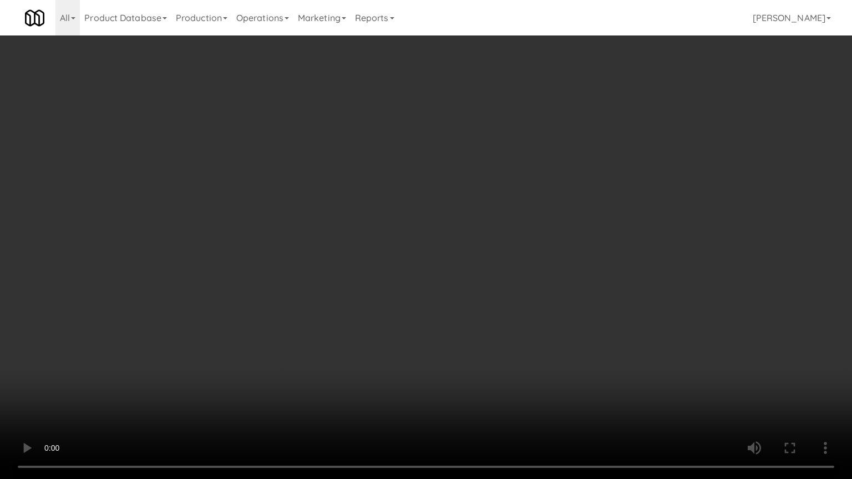
click at [516, 324] on video at bounding box center [426, 239] width 852 height 479
click at [514, 325] on video at bounding box center [426, 239] width 852 height 479
click at [511, 325] on video at bounding box center [426, 239] width 852 height 479
click at [514, 325] on video at bounding box center [426, 239] width 852 height 479
click at [522, 318] on video at bounding box center [426, 239] width 852 height 479
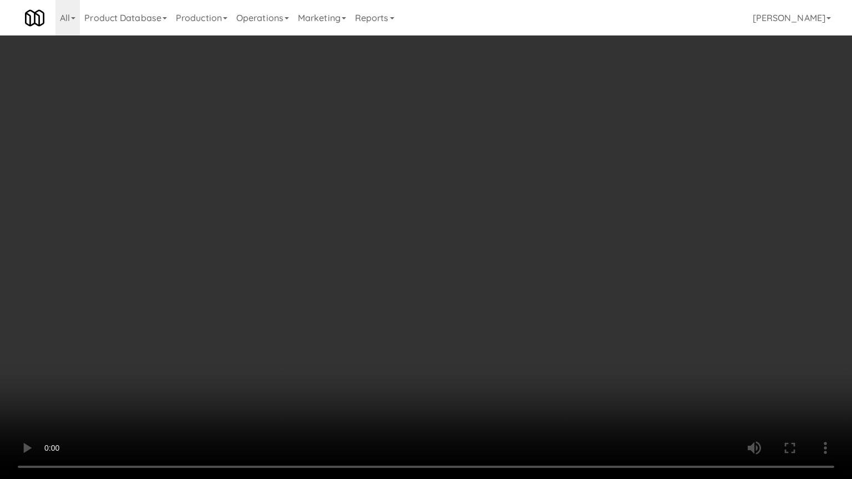
drag, startPoint x: 521, startPoint y: 317, endPoint x: 534, endPoint y: 249, distance: 69.5
click at [522, 315] on video at bounding box center [426, 239] width 852 height 479
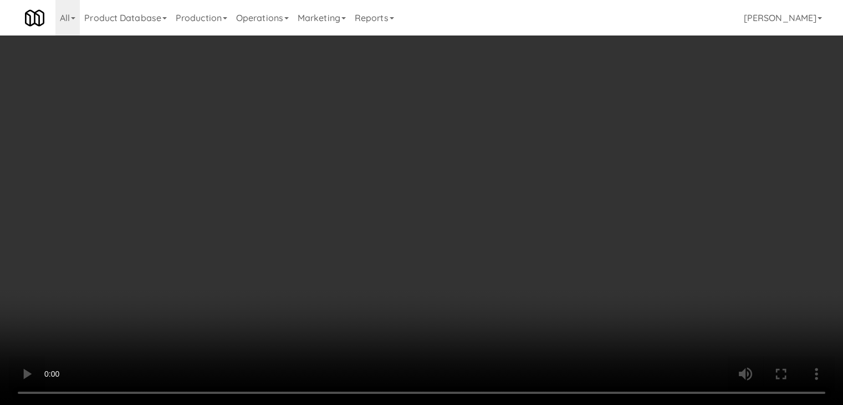
click at [594, 118] on button "Planogram" at bounding box center [600, 117] width 54 height 17
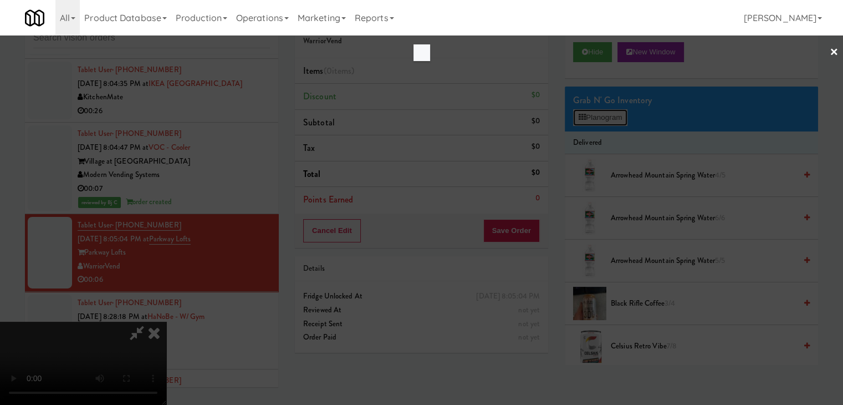
scroll to position [12164, 0]
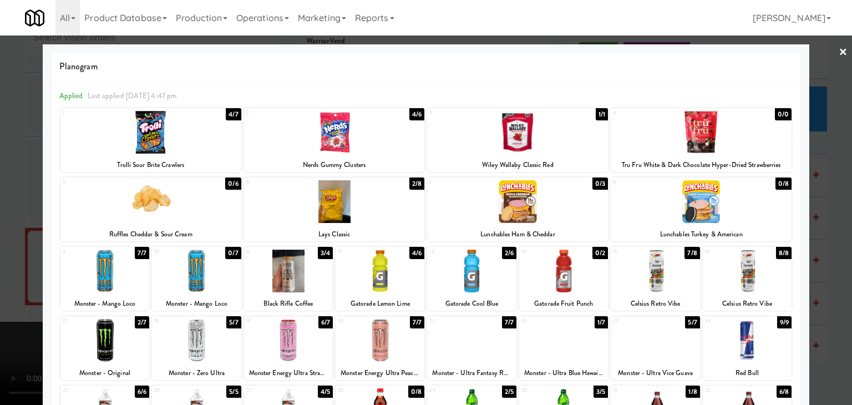
click at [520, 147] on div at bounding box center [517, 132] width 181 height 43
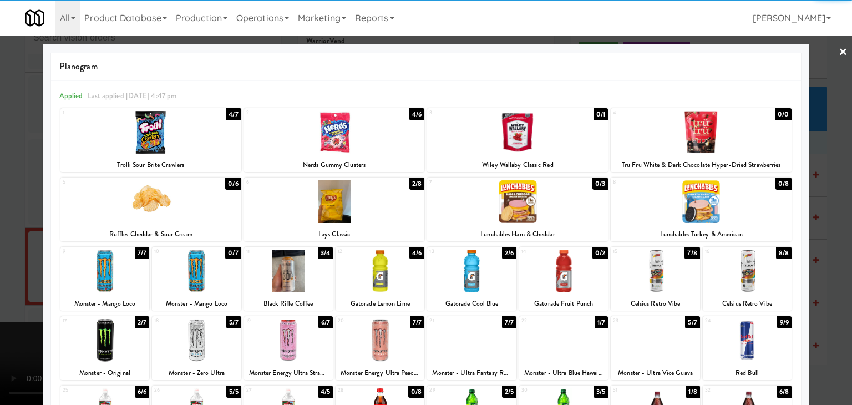
click at [0, 292] on div at bounding box center [426, 202] width 852 height 405
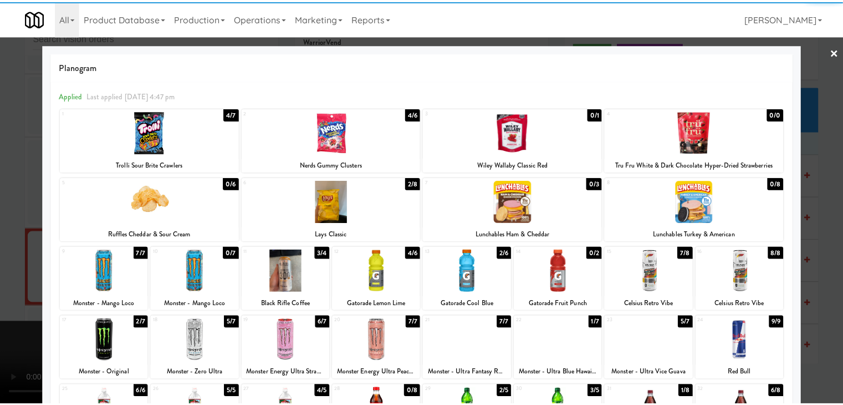
scroll to position [12178, 0]
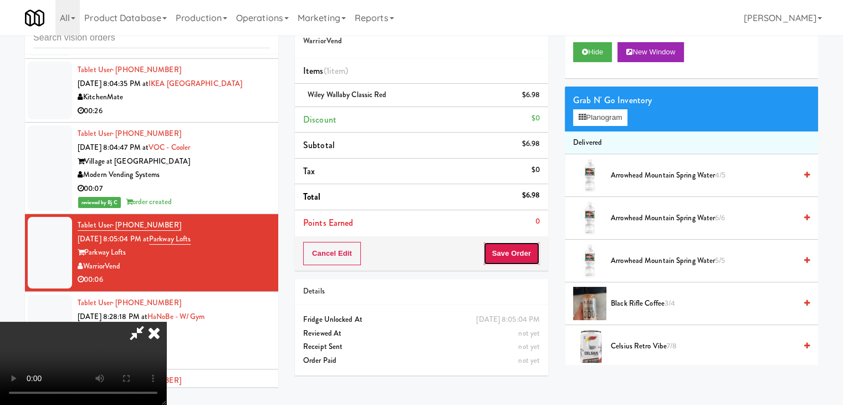
click at [514, 249] on button "Save Order" at bounding box center [511, 253] width 57 height 23
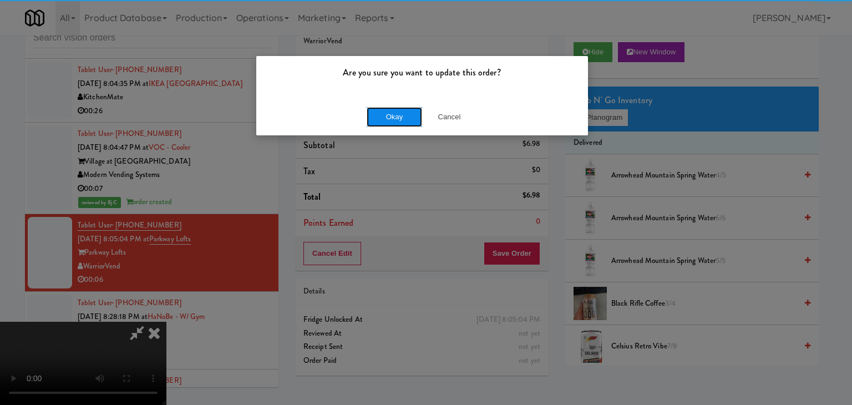
click at [395, 120] on button "Okay" at bounding box center [393, 117] width 55 height 20
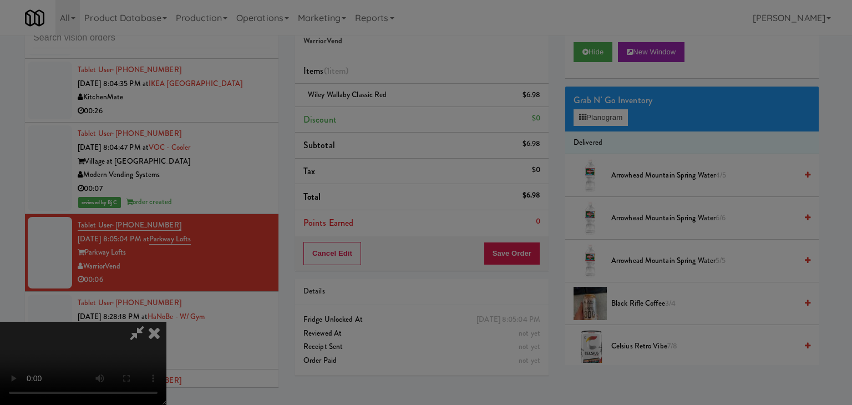
click at [395, 115] on div "Okay Cancel" at bounding box center [422, 96] width 332 height 37
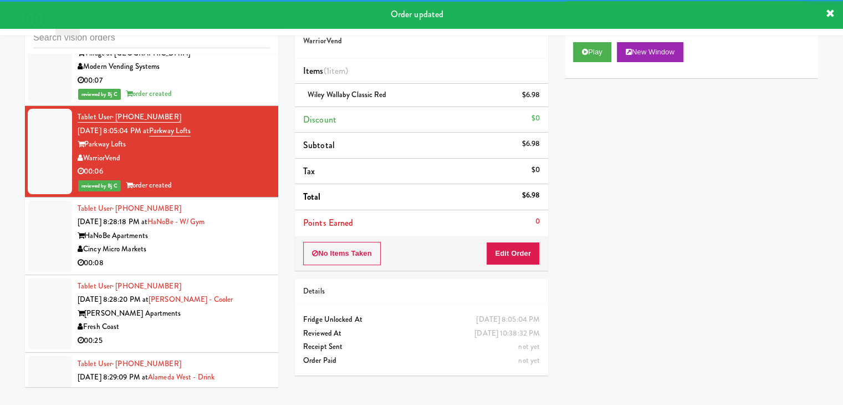
scroll to position [12289, 0]
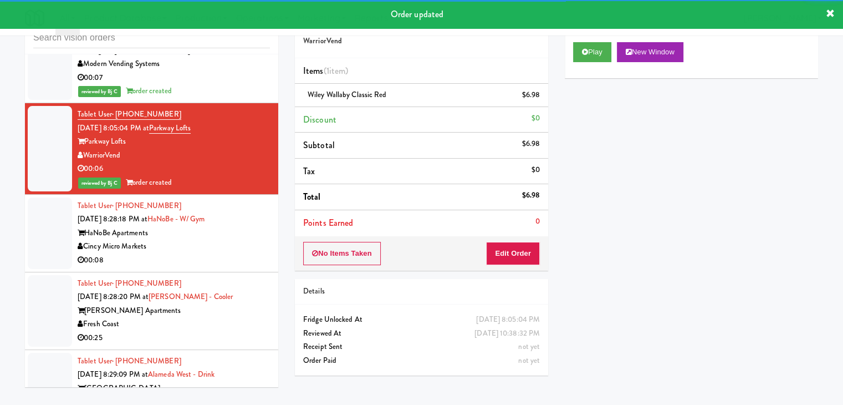
click at [239, 253] on div "00:08" at bounding box center [174, 260] width 192 height 14
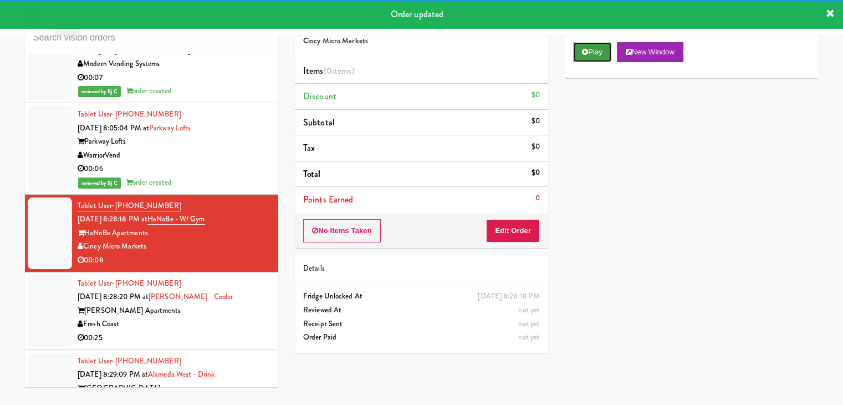
click at [590, 50] on button "Play" at bounding box center [592, 52] width 38 height 20
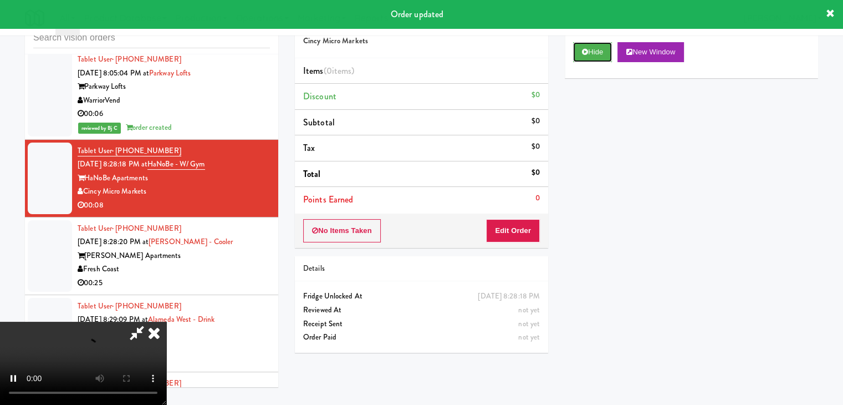
scroll to position [12455, 0]
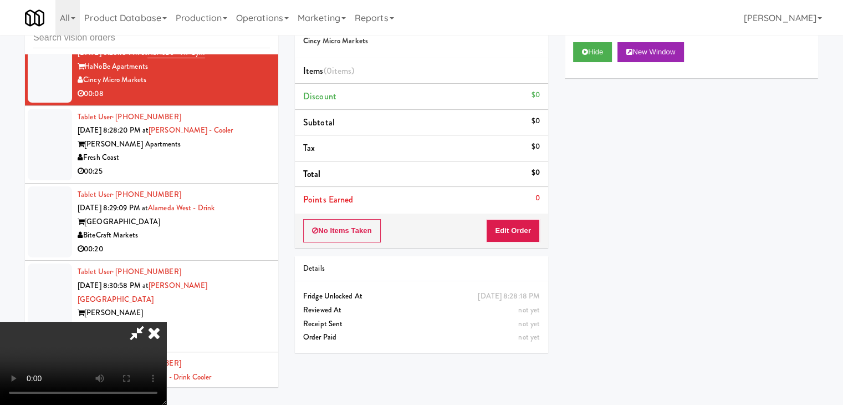
click at [239, 245] on div "inbox reviewed all all unclear take inventory issue suspicious failed recent Ta…" at bounding box center [422, 199] width 810 height 391
drag, startPoint x: 489, startPoint y: 48, endPoint x: 475, endPoint y: 56, distance: 15.9
click at [166, 322] on icon at bounding box center [154, 333] width 24 height 22
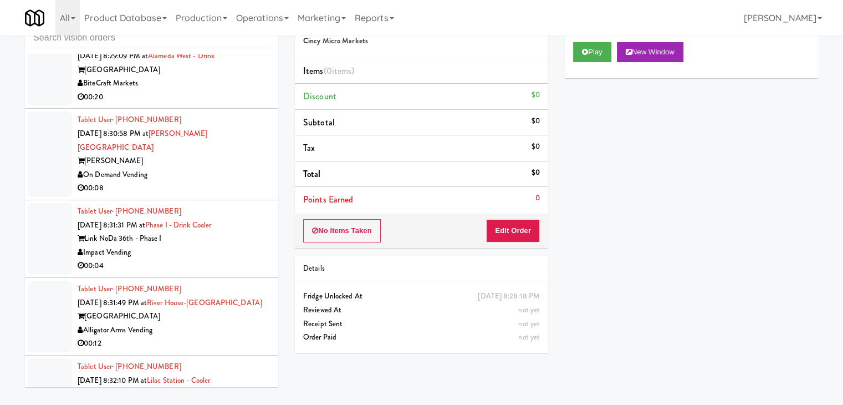
scroll to position [12621, 0]
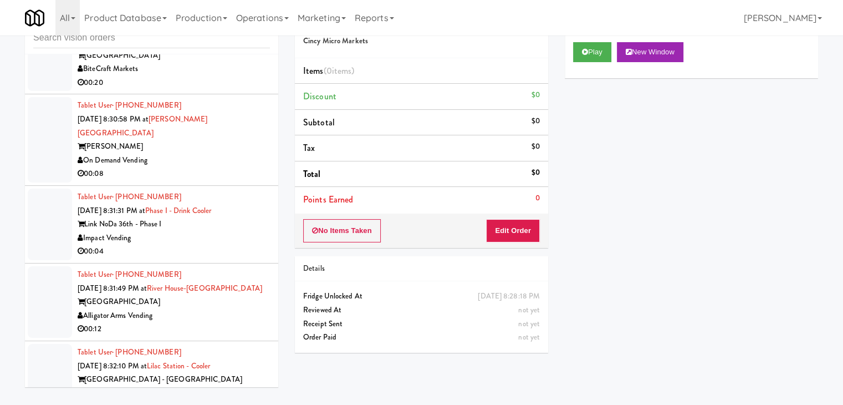
click at [217, 231] on div "Impact Vending" at bounding box center [174, 238] width 192 height 14
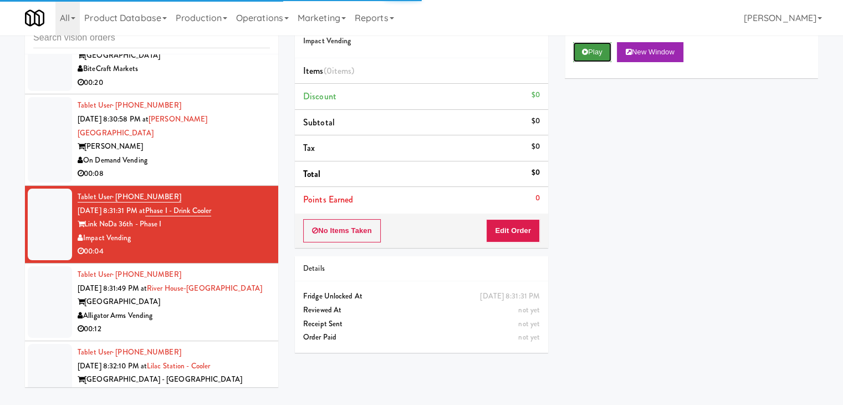
click at [590, 53] on button "Play" at bounding box center [592, 52] width 38 height 20
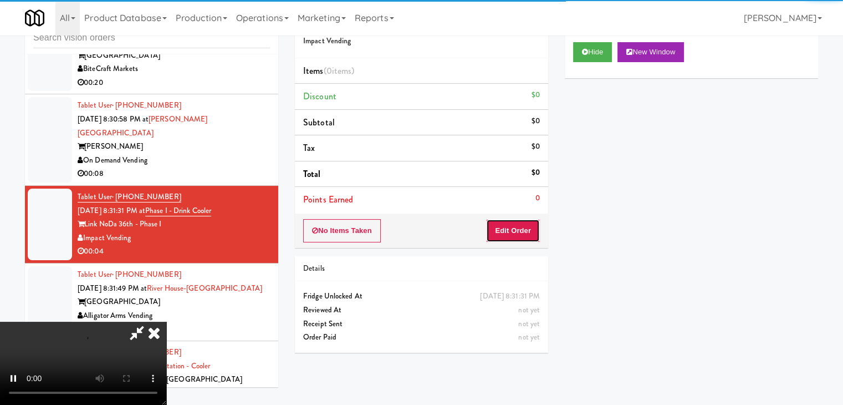
click at [508, 234] on button "Edit Order" at bounding box center [513, 230] width 54 height 23
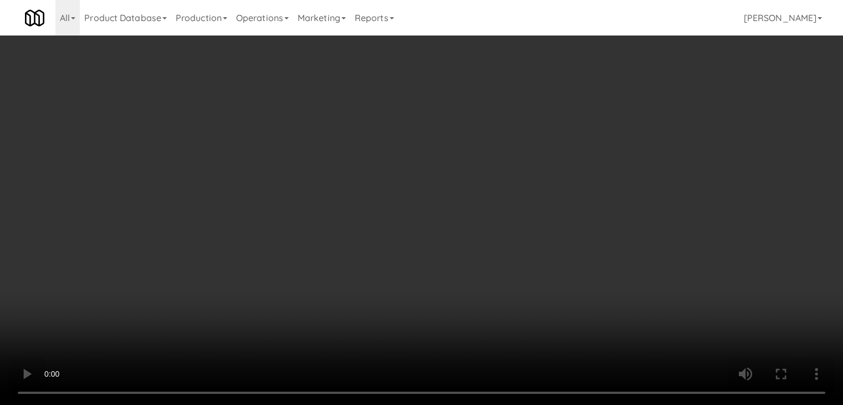
scroll to position [12608, 0]
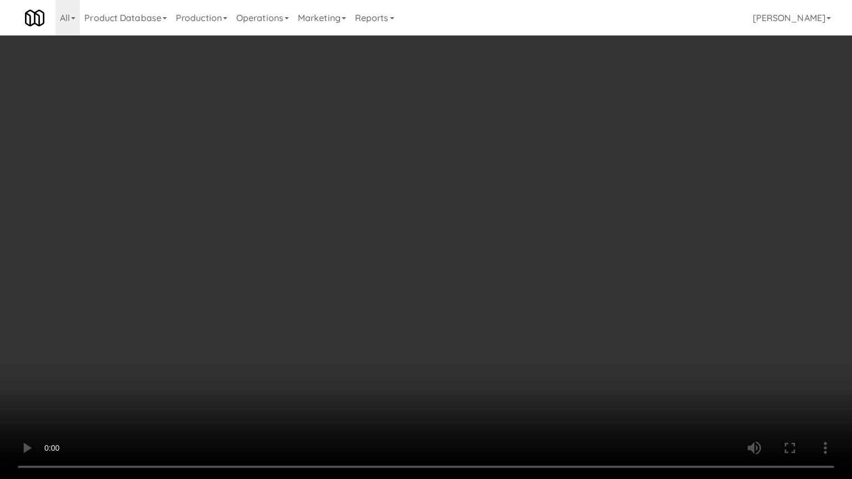
click at [482, 328] on video at bounding box center [426, 239] width 852 height 479
drag, startPoint x: 483, startPoint y: 327, endPoint x: 529, endPoint y: 229, distance: 107.6
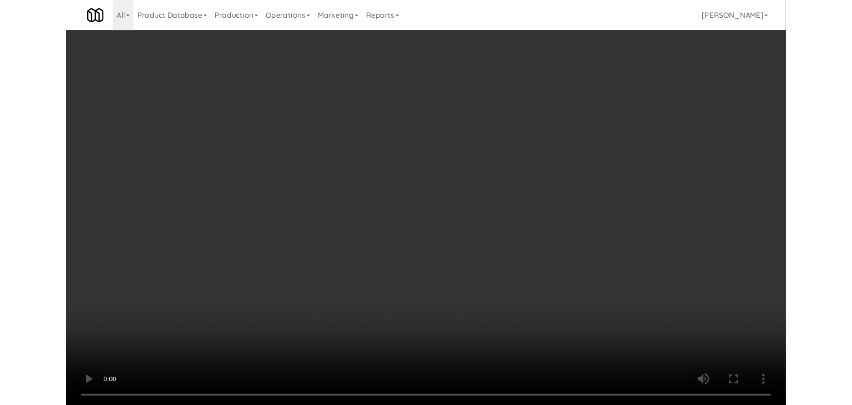
click
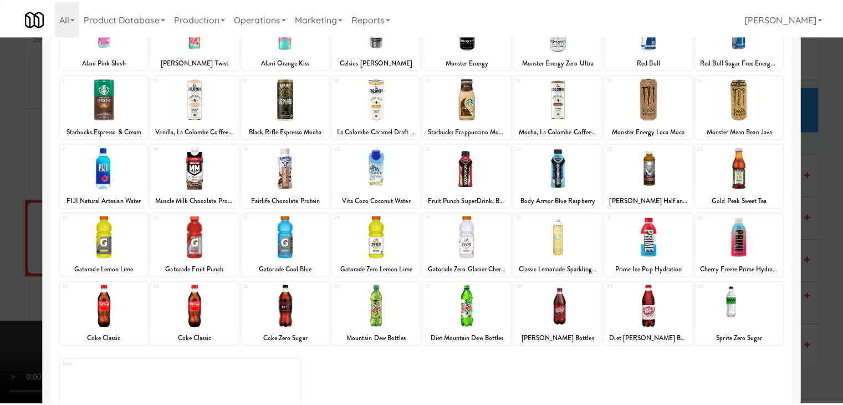
scroll to position [140, 0]
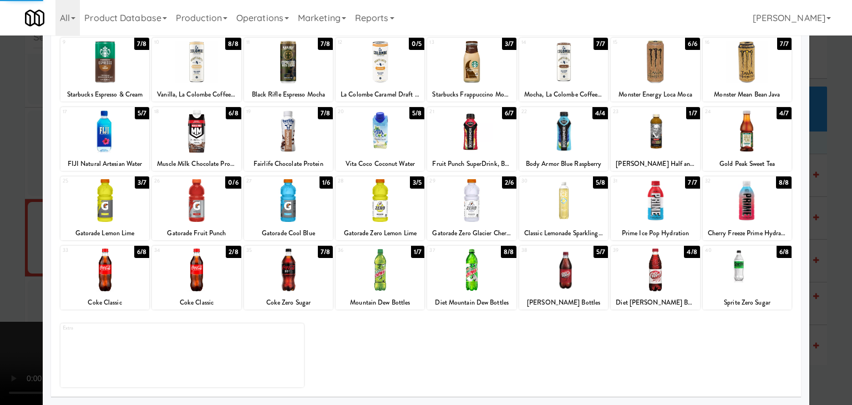
drag, startPoint x: 0, startPoint y: 266, endPoint x: 177, endPoint y: 246, distance: 178.0
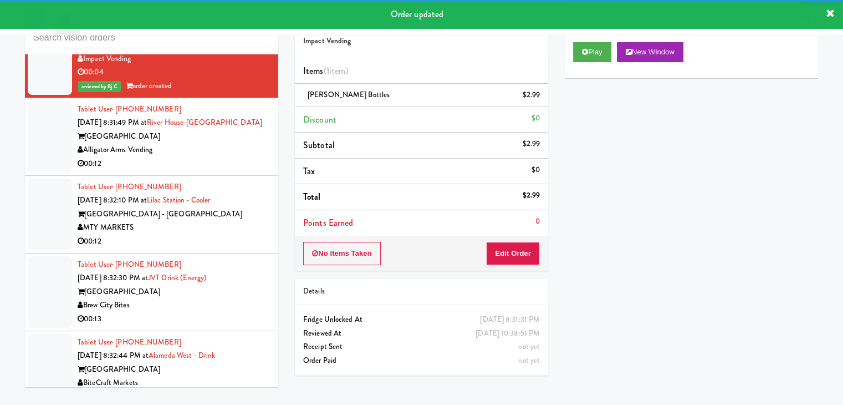
scroll to position [12857, 0]
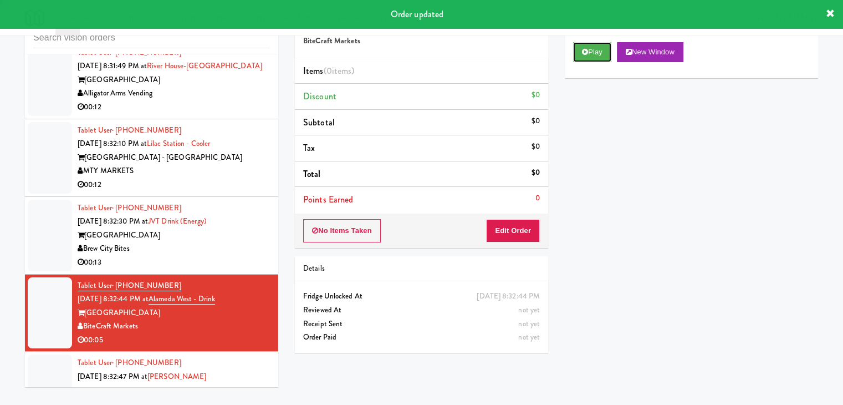
drag, startPoint x: 597, startPoint y: 57, endPoint x: 592, endPoint y: 63, distance: 7.5
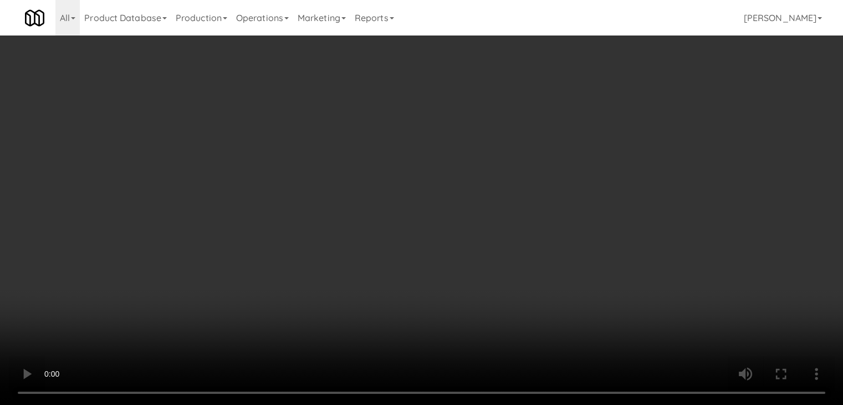
scroll to position [12843, 0]
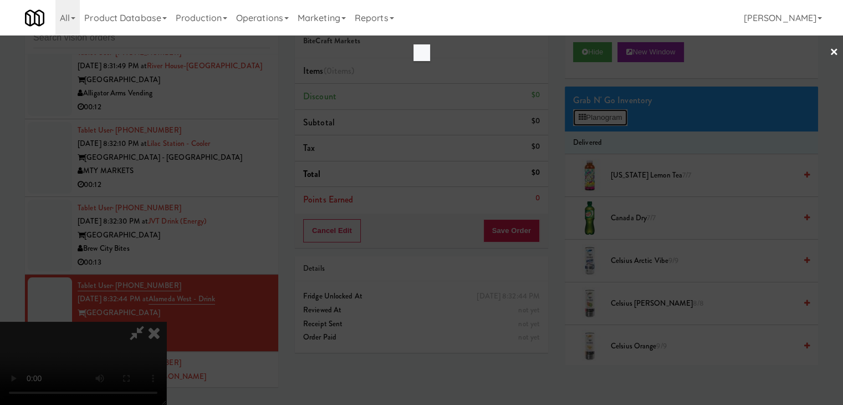
scroll to position [12843, 0]
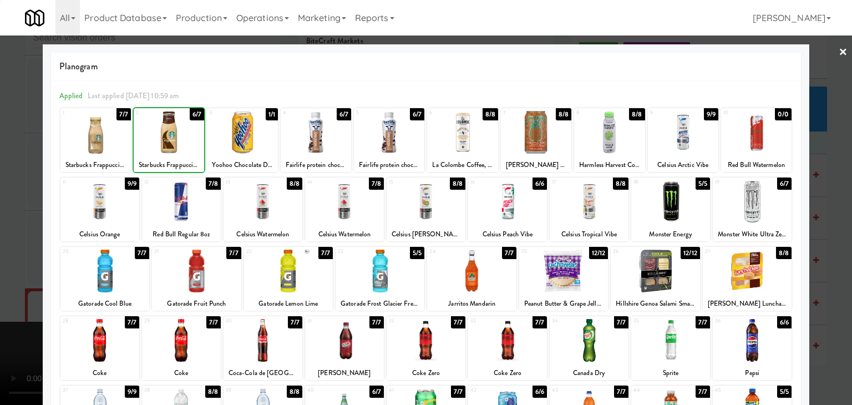
drag, startPoint x: 0, startPoint y: 186, endPoint x: 193, endPoint y: 202, distance: 193.6
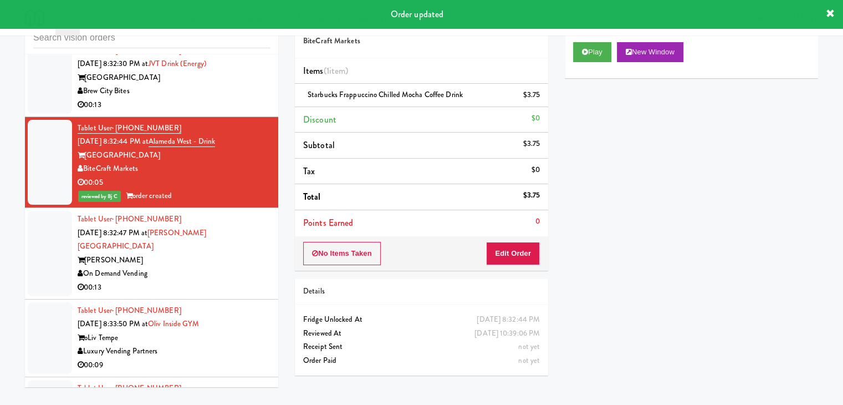
scroll to position [13023, 0]
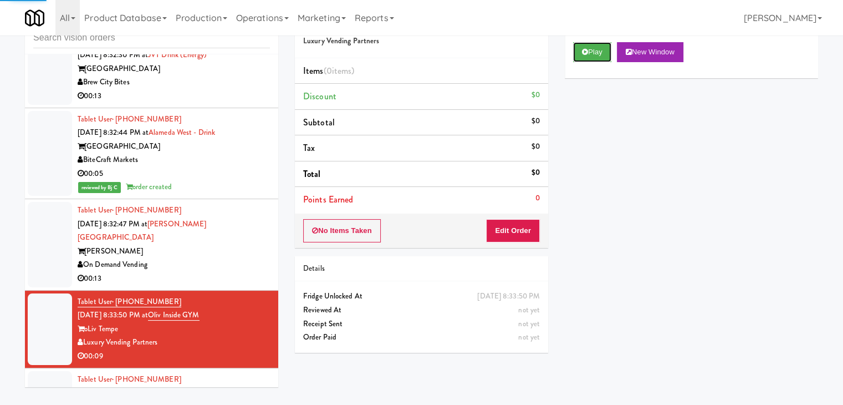
drag, startPoint x: 588, startPoint y: 53, endPoint x: 578, endPoint y: 76, distance: 24.8
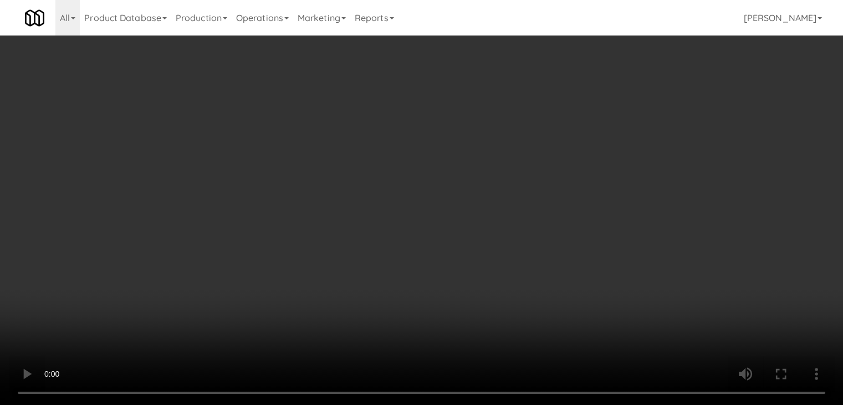
scroll to position [13010, 0]
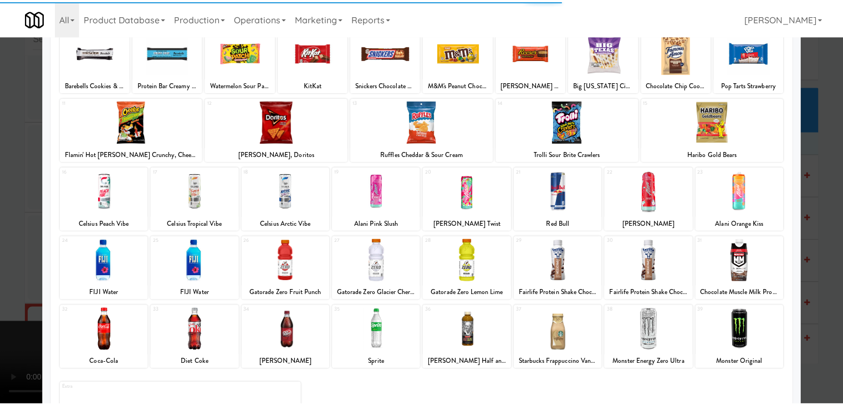
scroll to position [140, 0]
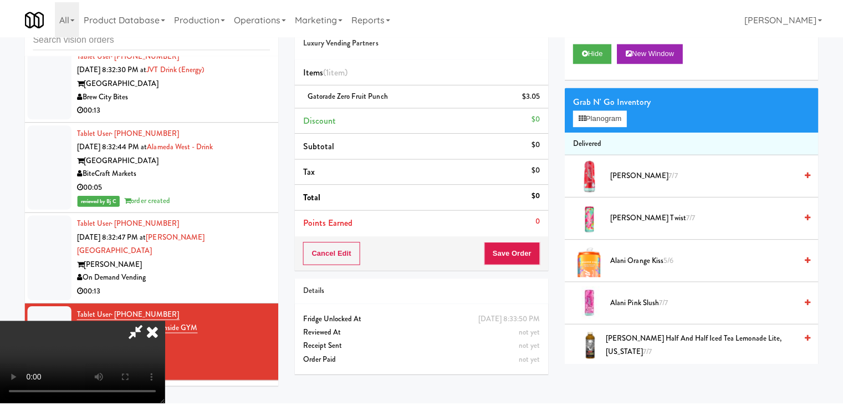
scroll to position [13023, 0]
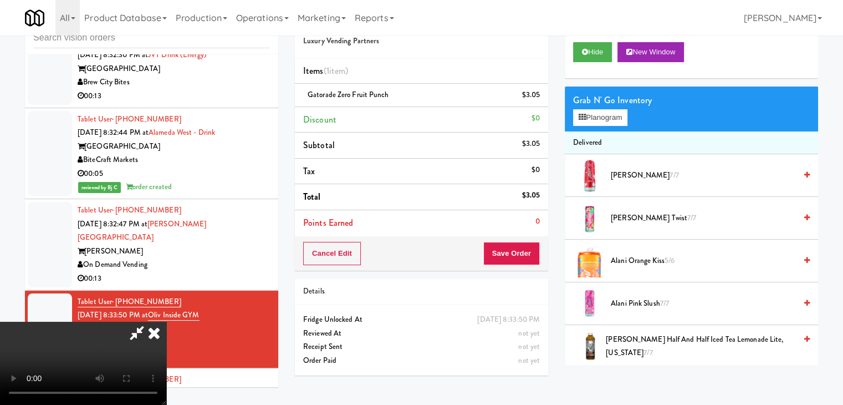
drag, startPoint x: 543, startPoint y: 251, endPoint x: 533, endPoint y: 254, distance: 10.4
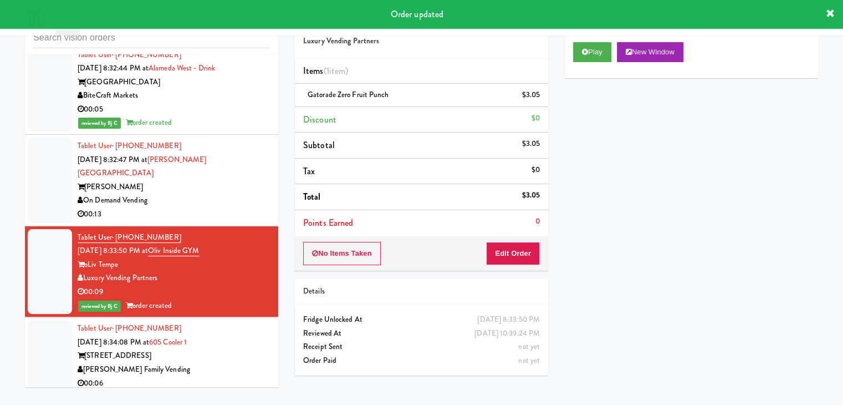
scroll to position [13189, 0]
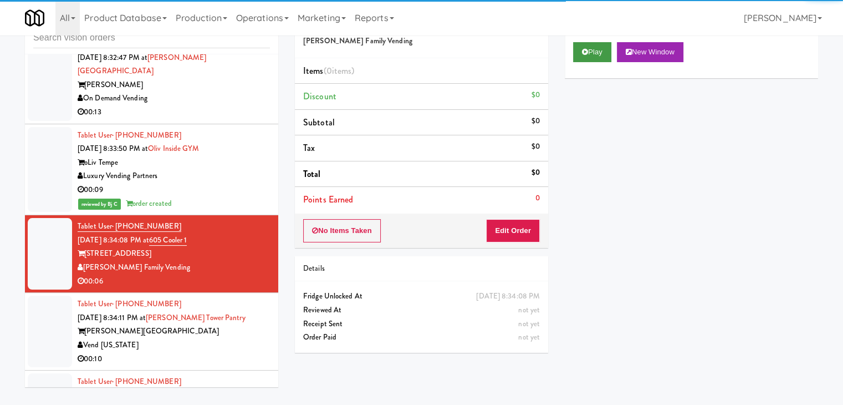
drag, startPoint x: 593, startPoint y: 62, endPoint x: 594, endPoint y: 56, distance: 6.2
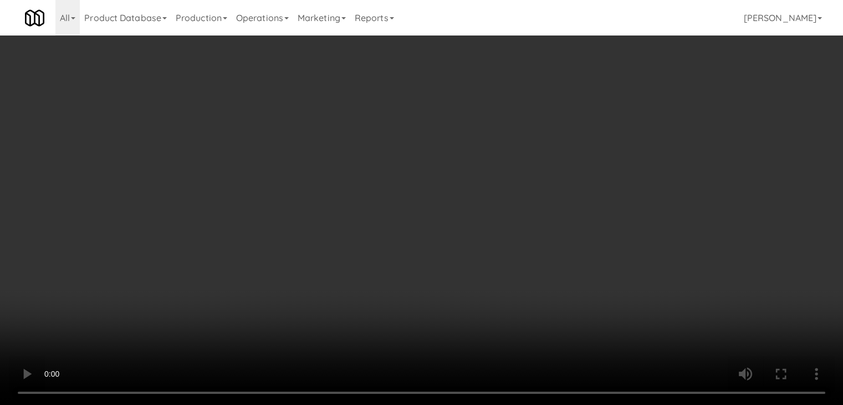
scroll to position [13176, 0]
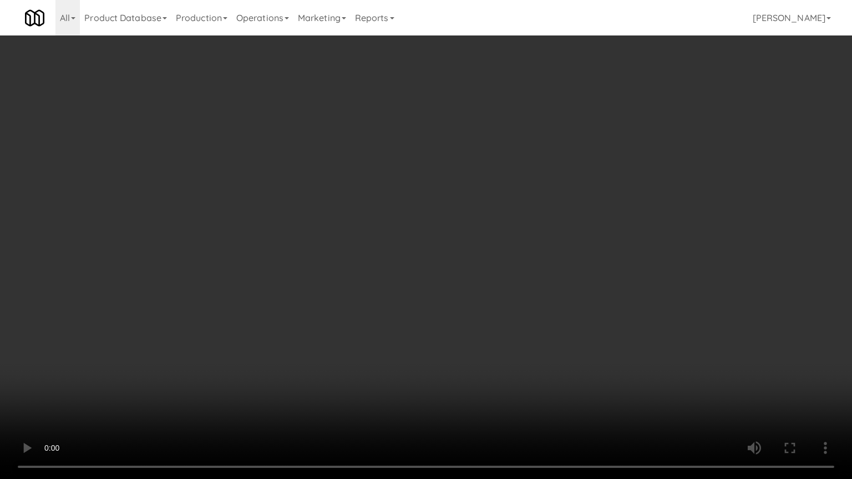
drag, startPoint x: 448, startPoint y: 367, endPoint x: 529, endPoint y: 196, distance: 189.0
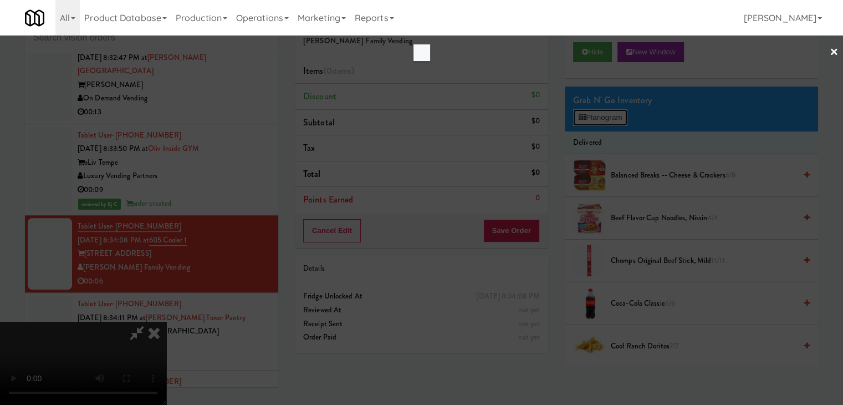
scroll to position [13176, 0]
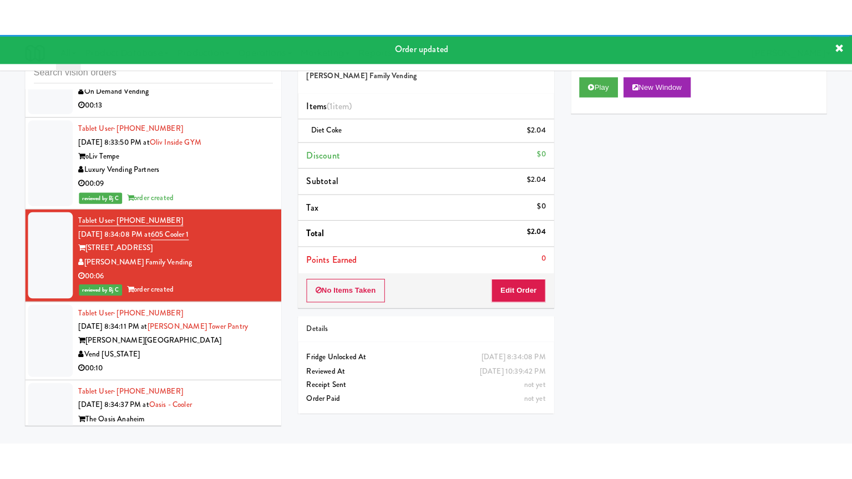
scroll to position [13300, 0]
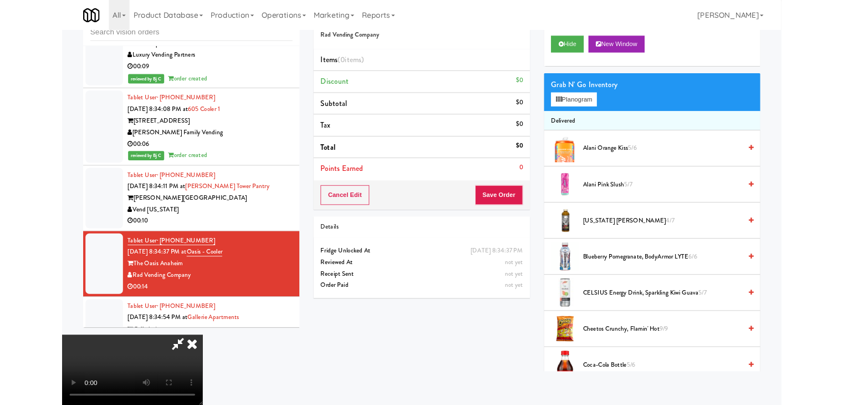
scroll to position [13286, 0]
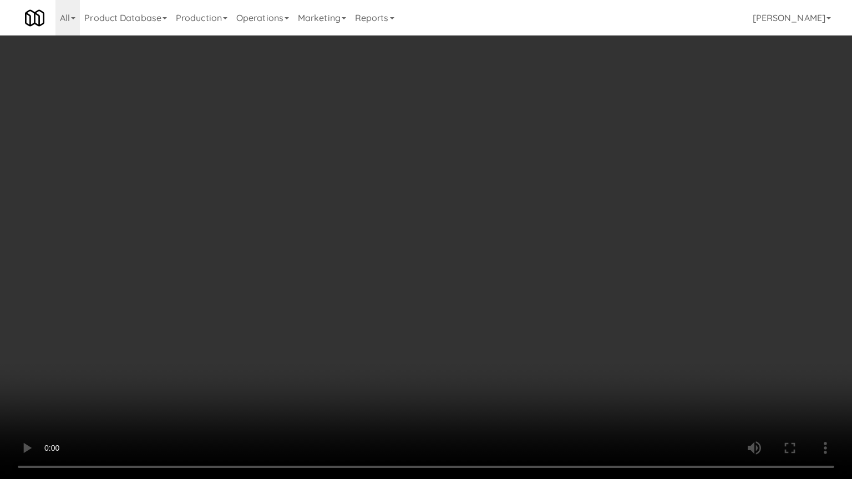
drag, startPoint x: 475, startPoint y: 335, endPoint x: 475, endPoint y: 276, distance: 58.8
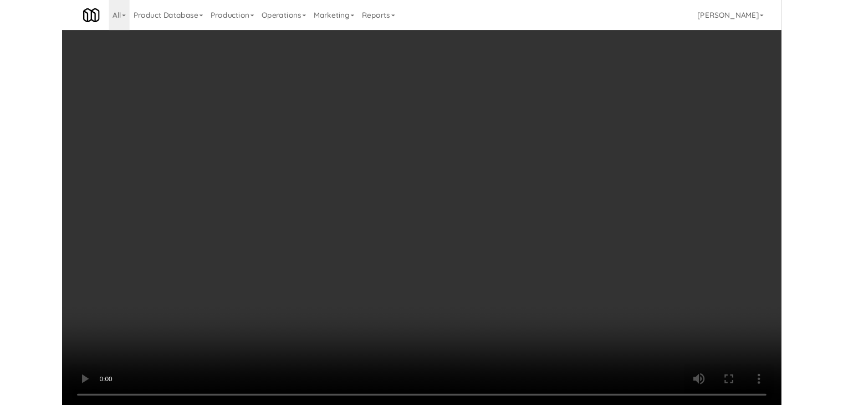
scroll to position [13300, 0]
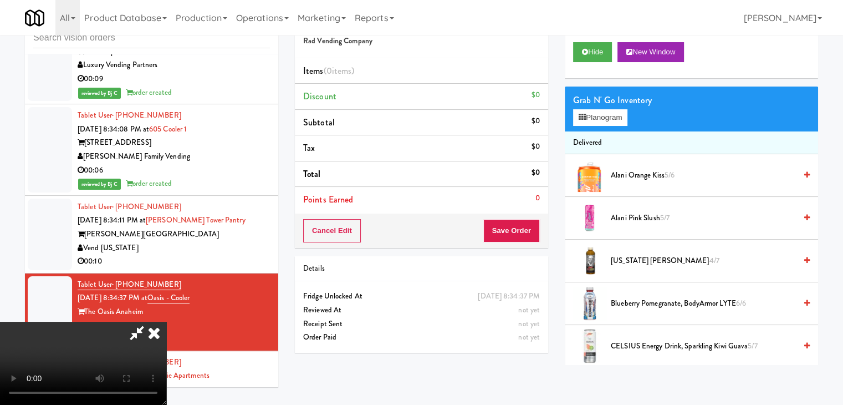
drag, startPoint x: 459, startPoint y: 258, endPoint x: 463, endPoint y: 253, distance: 6.7
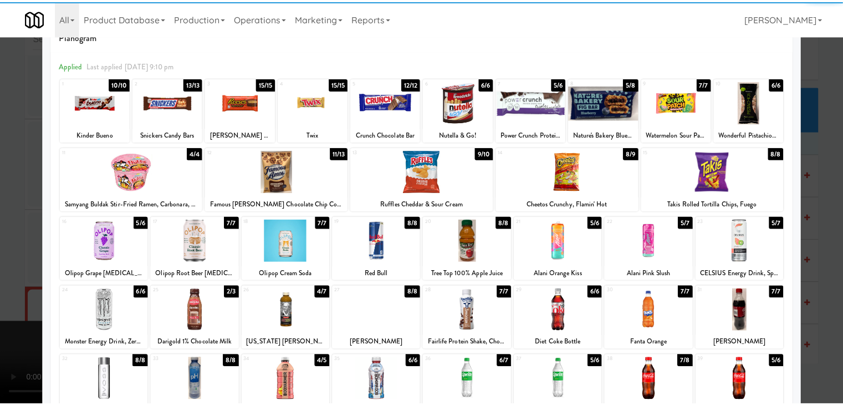
scroll to position [111, 0]
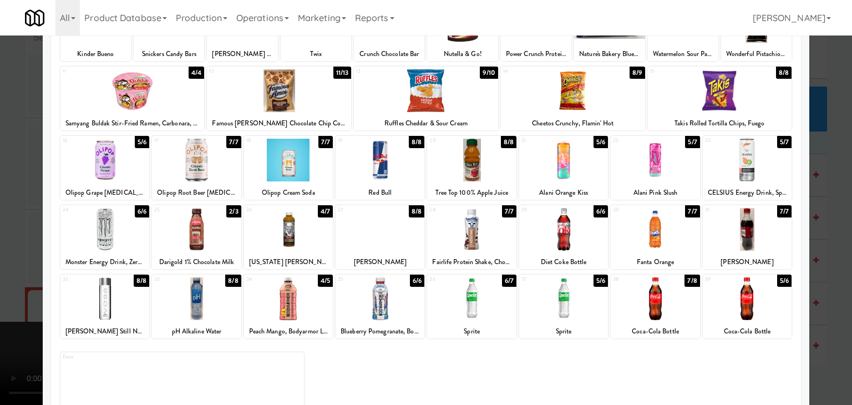
drag, startPoint x: 0, startPoint y: 272, endPoint x: 125, endPoint y: 264, distance: 125.5
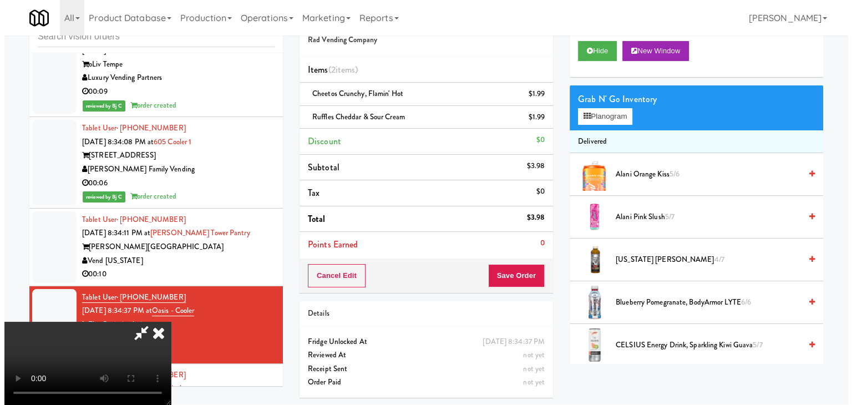
scroll to position [13300, 0]
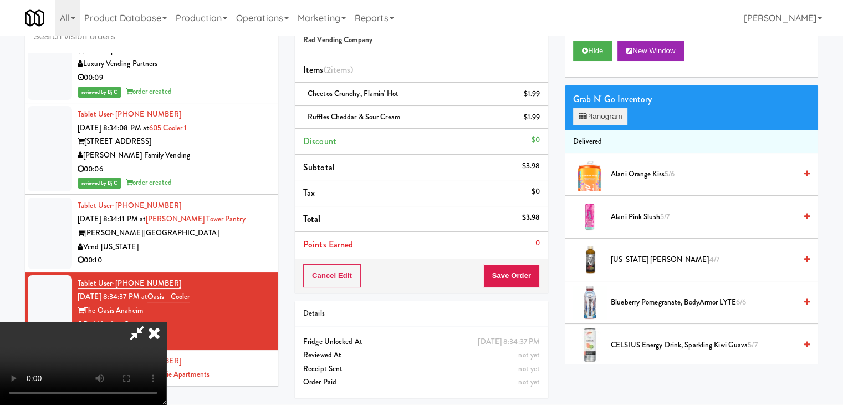
drag, startPoint x: 613, startPoint y: 105, endPoint x: 608, endPoint y: 109, distance: 5.9
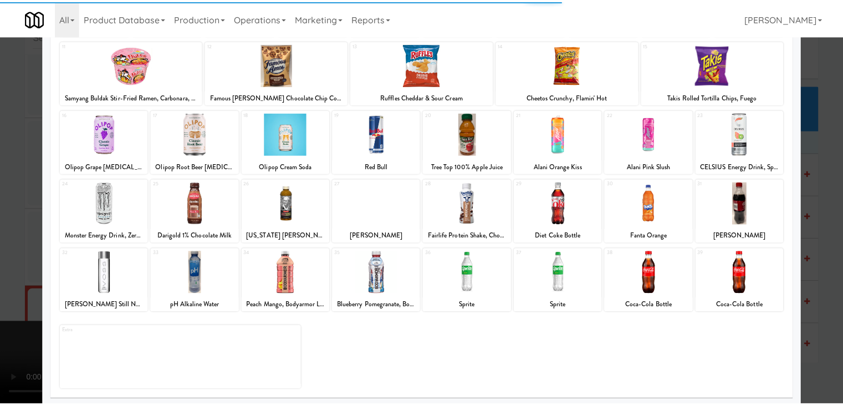
scroll to position [140, 0]
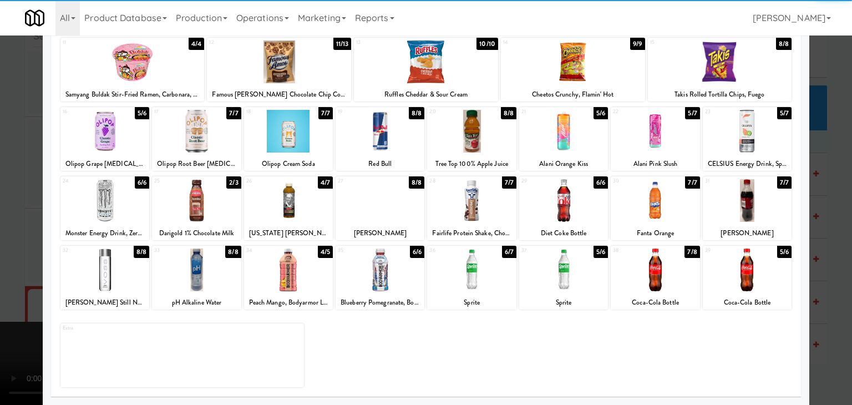
drag, startPoint x: 474, startPoint y: 268, endPoint x: 33, endPoint y: 258, distance: 441.4
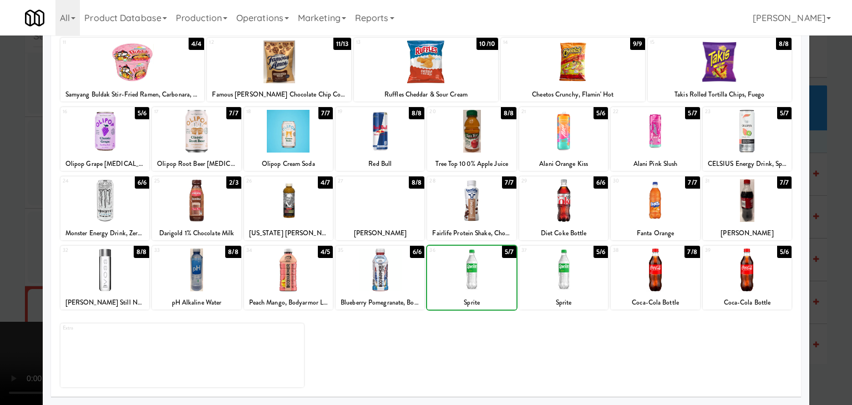
drag, startPoint x: 0, startPoint y: 249, endPoint x: 200, endPoint y: 249, distance: 199.6
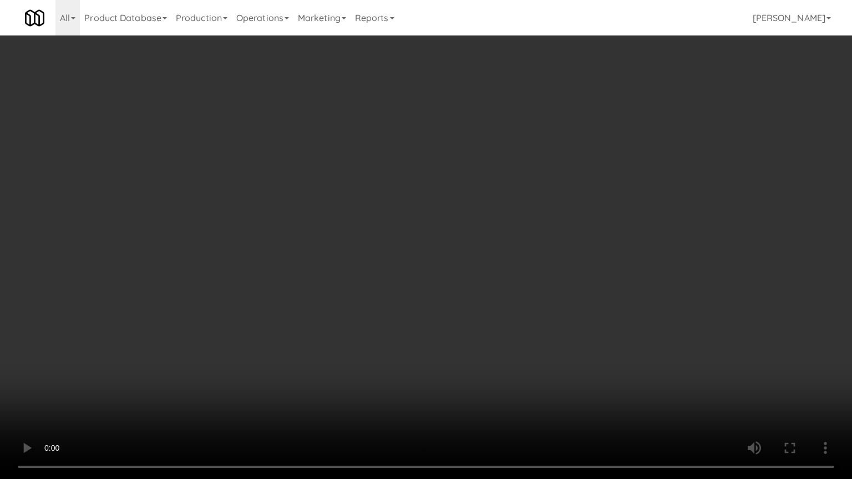
scroll to position [13286, 0]
drag, startPoint x: 502, startPoint y: 318, endPoint x: 513, endPoint y: 253, distance: 65.7
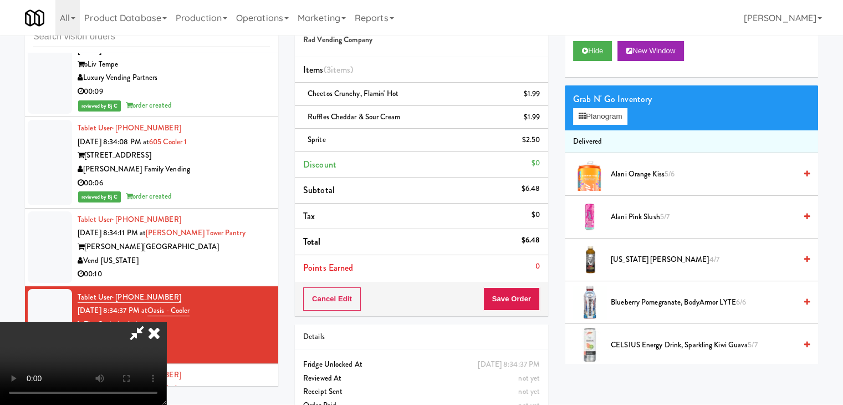
scroll to position [13300, 0]
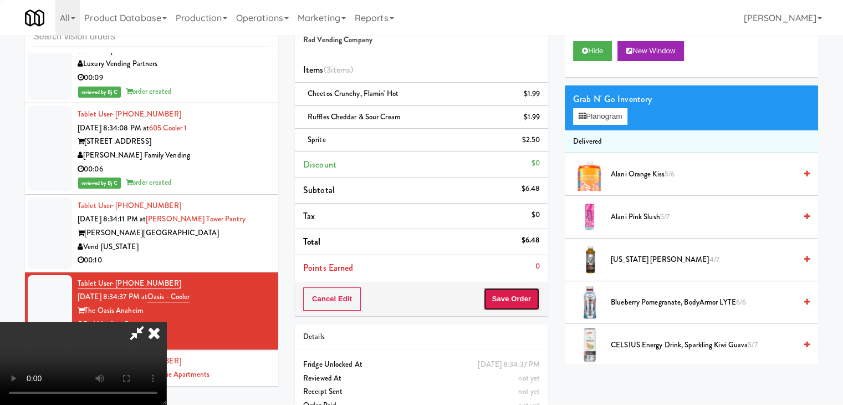
drag, startPoint x: 517, startPoint y: 292, endPoint x: 514, endPoint y: 279, distance: 12.9
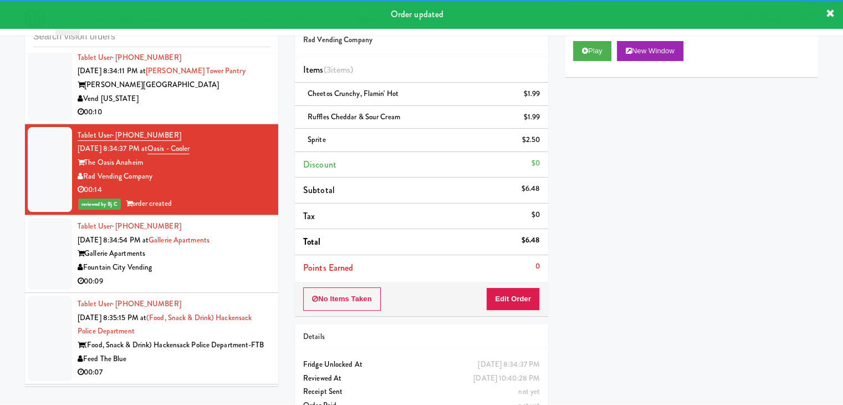
scroll to position [13467, 0]
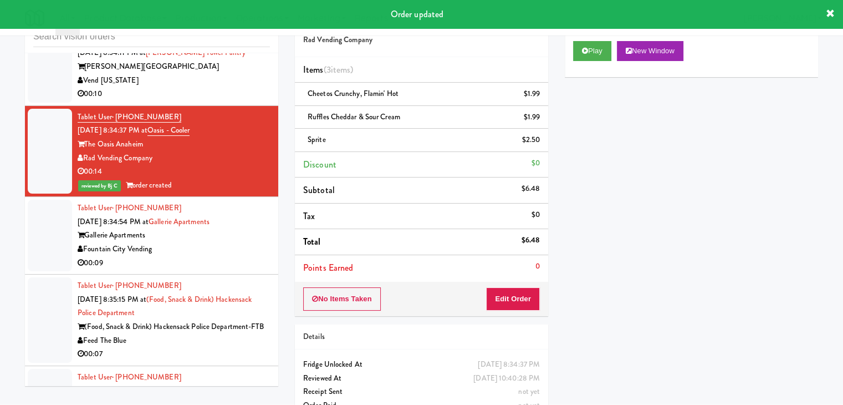
drag, startPoint x: 217, startPoint y: 174, endPoint x: 223, endPoint y: 175, distance: 6.7
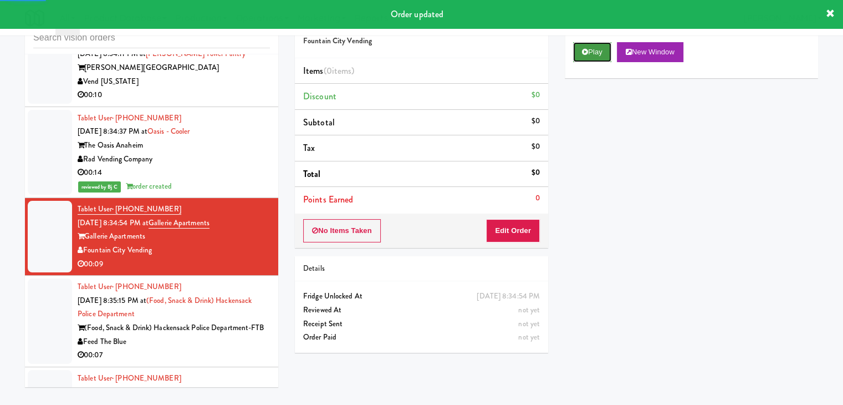
drag, startPoint x: 592, startPoint y: 52, endPoint x: 585, endPoint y: 58, distance: 9.0
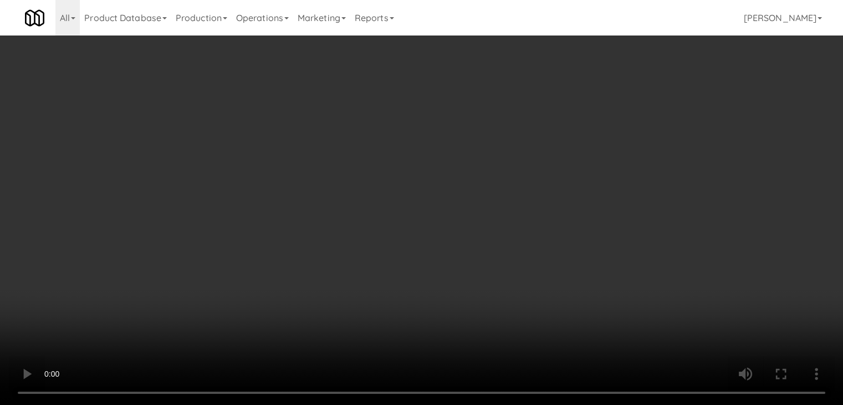
scroll to position [13453, 0]
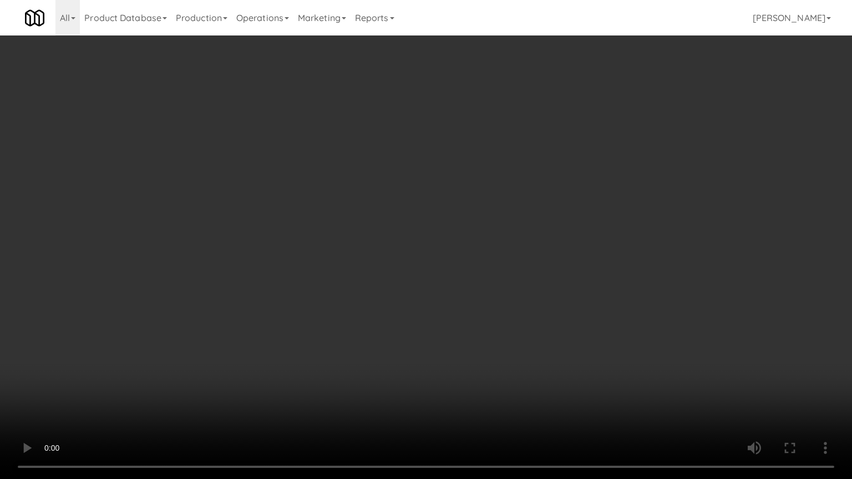
drag, startPoint x: 421, startPoint y: 297, endPoint x: 427, endPoint y: 295, distance: 5.8
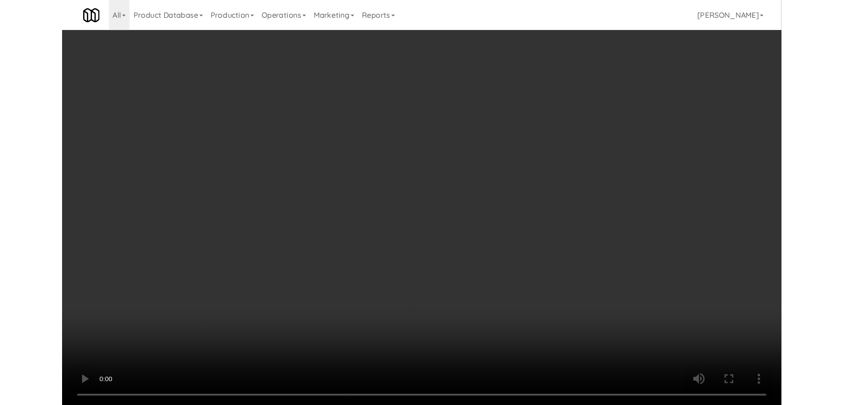
scroll to position [13467, 0]
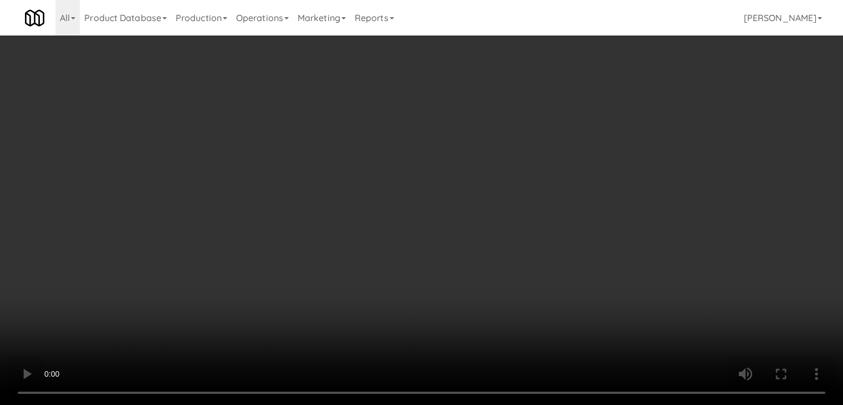
scroll to position [13453, 0]
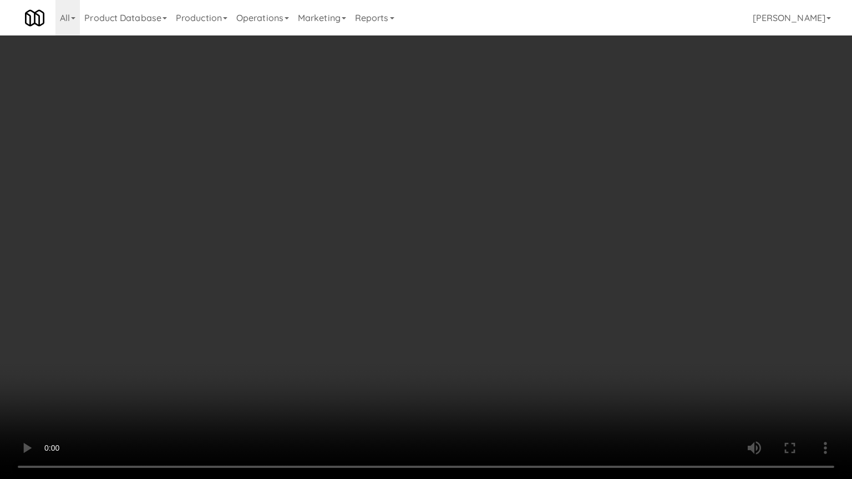
drag, startPoint x: 512, startPoint y: 299, endPoint x: 545, endPoint y: 167, distance: 136.5
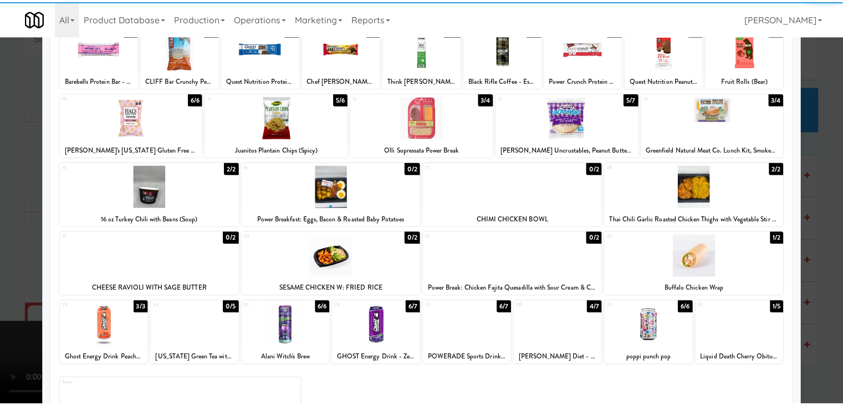
scroll to position [140, 0]
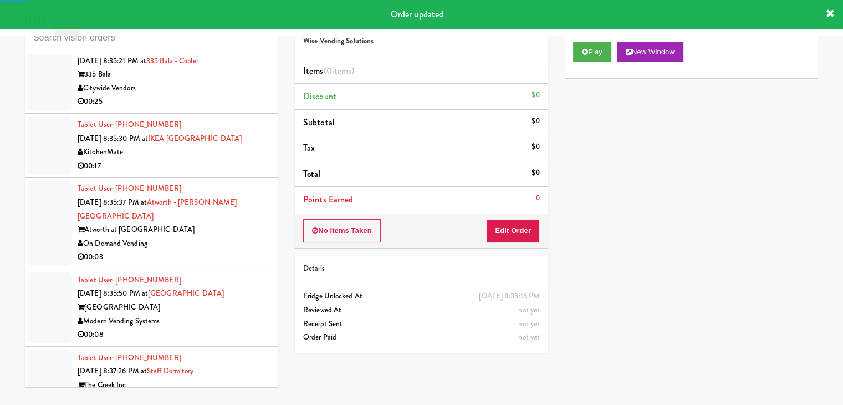
scroll to position [13910, 0]
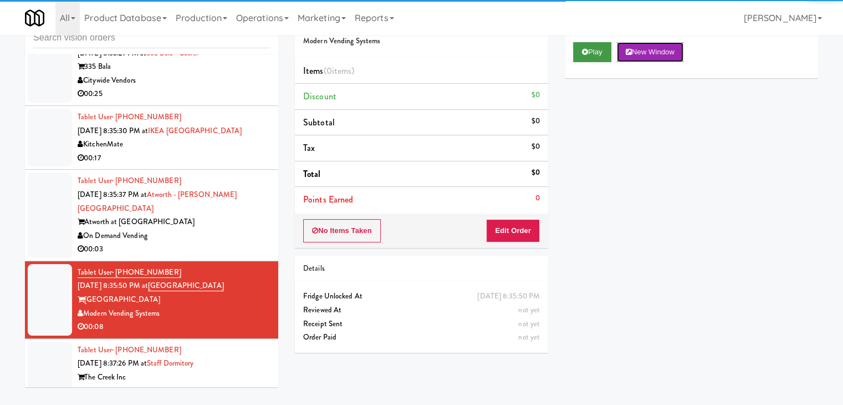
drag, startPoint x: 636, startPoint y: 49, endPoint x: 585, endPoint y: 52, distance: 51.0
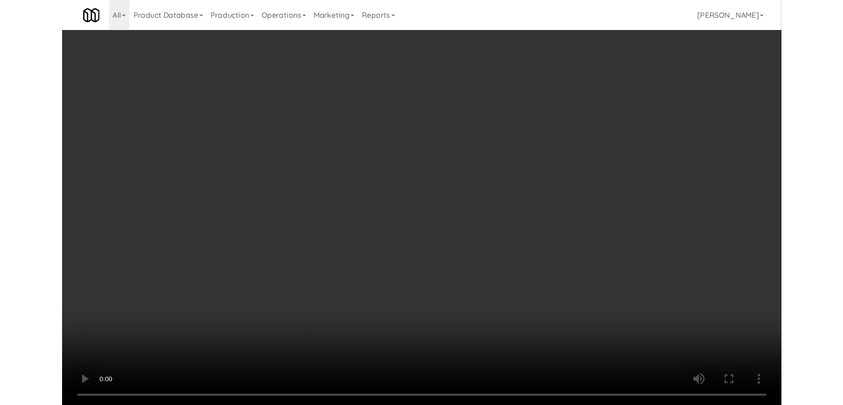
scroll to position [13910, 0]
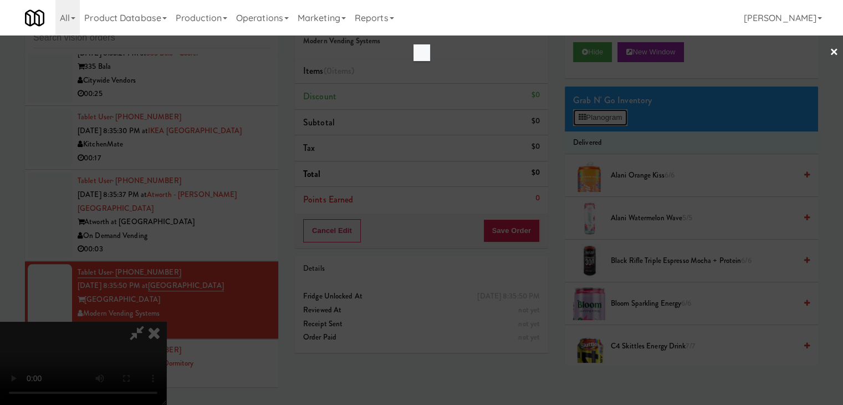
scroll to position [13882, 0]
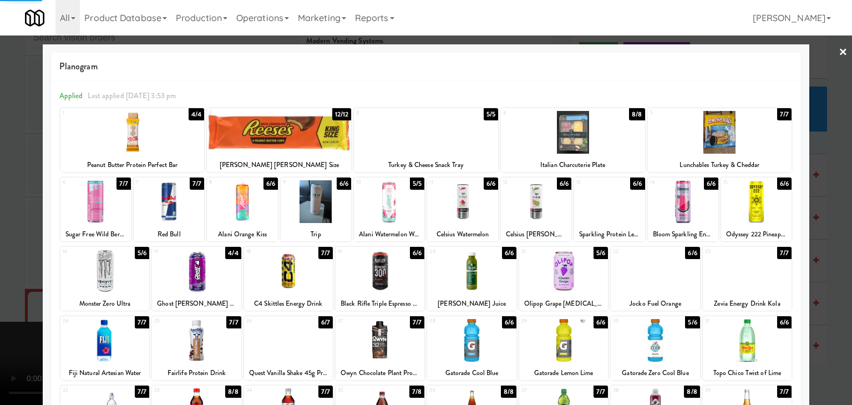
drag, startPoint x: 0, startPoint y: 251, endPoint x: 386, endPoint y: 248, distance: 385.9
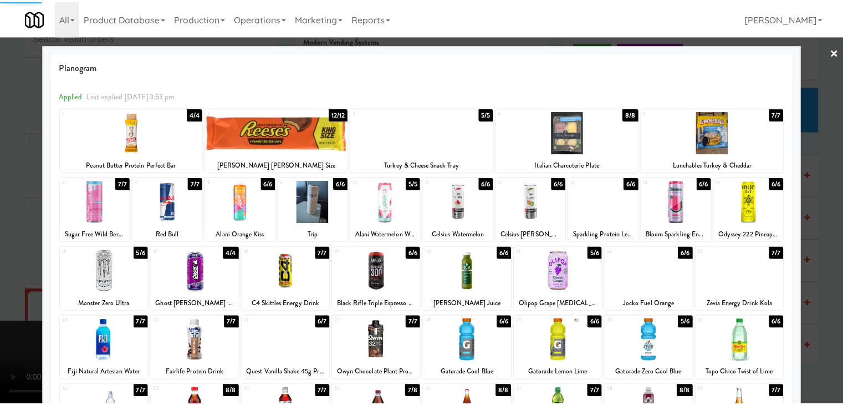
scroll to position [13910, 0]
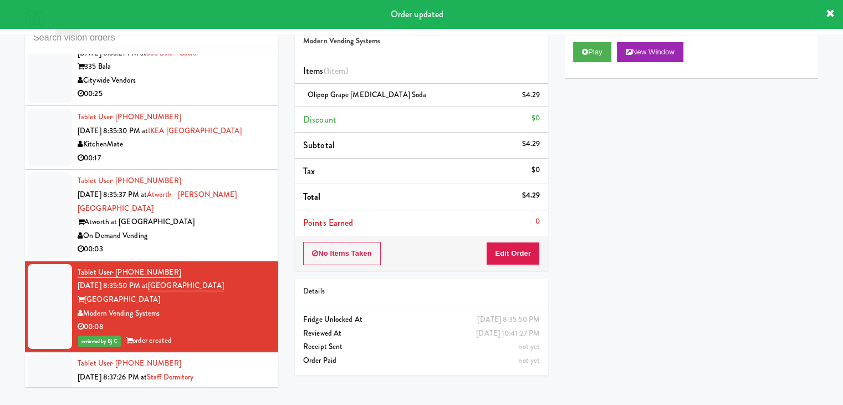
drag, startPoint x: 202, startPoint y: 304, endPoint x: 212, endPoint y: 307, distance: 10.2
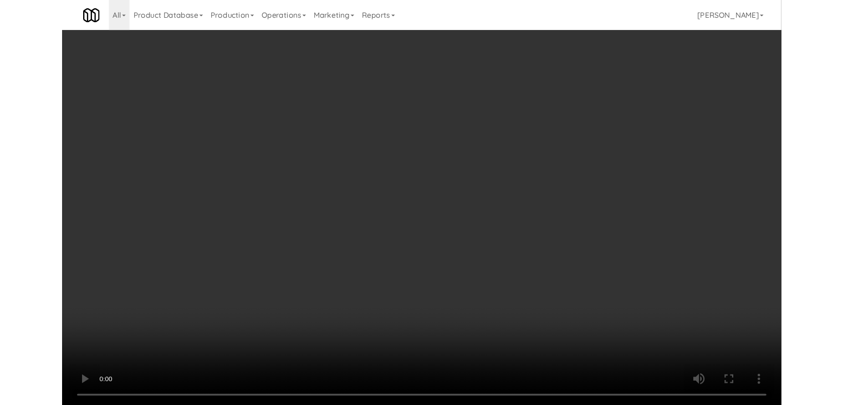
scroll to position [14105, 0]
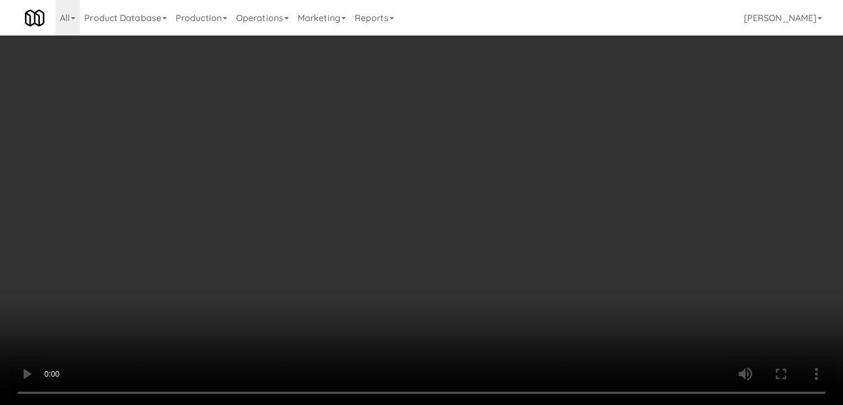
drag, startPoint x: 614, startPoint y: 154, endPoint x: 614, endPoint y: 161, distance: 6.7
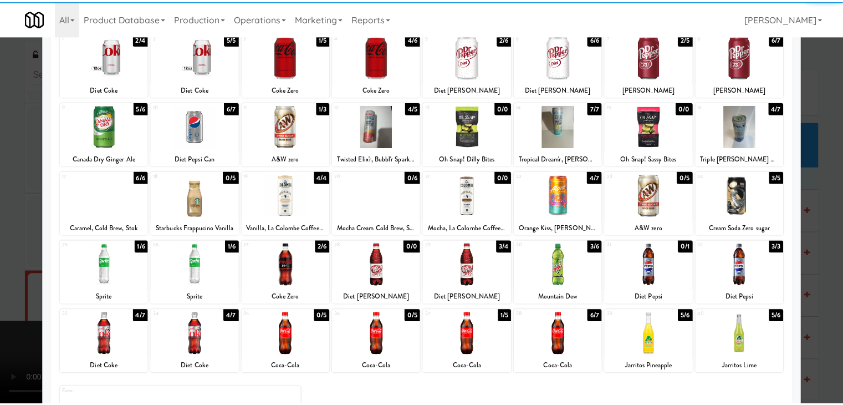
scroll to position [140, 0]
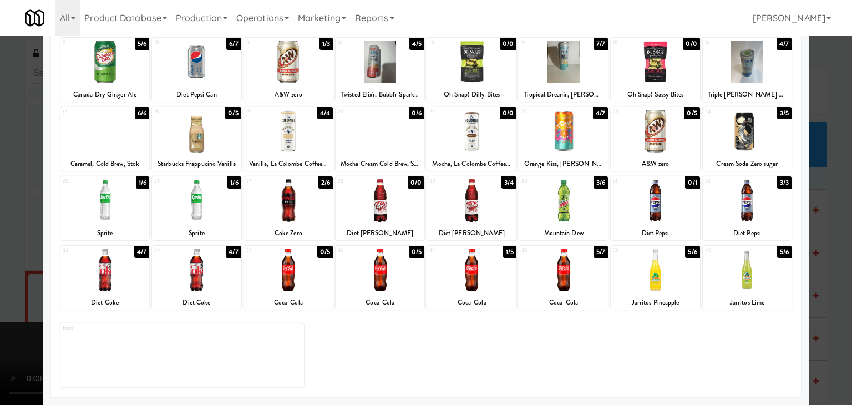
drag, startPoint x: 0, startPoint y: 219, endPoint x: 206, endPoint y: 218, distance: 206.2
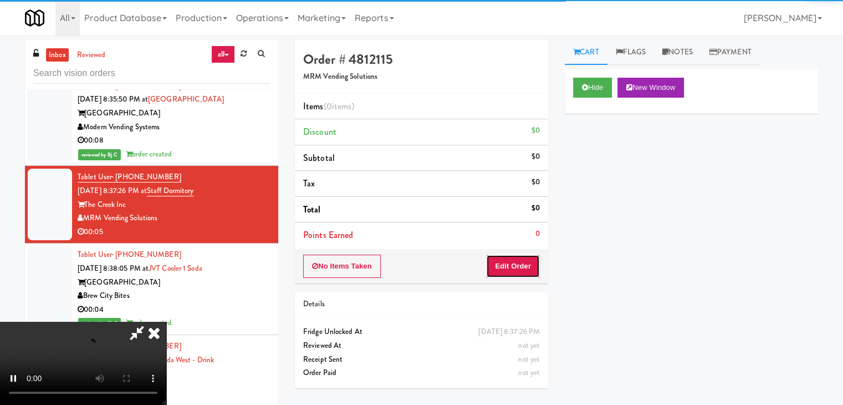
drag, startPoint x: 517, startPoint y: 254, endPoint x: 516, endPoint y: 260, distance: 5.6
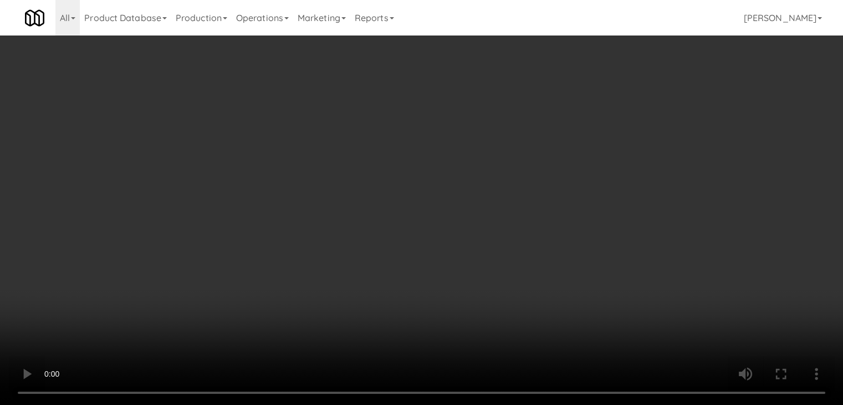
scroll to position [14105, 0]
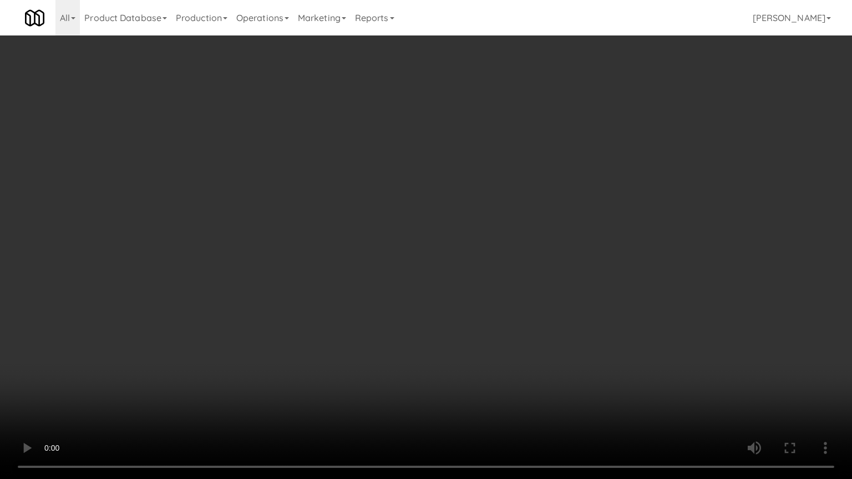
drag, startPoint x: 508, startPoint y: 335, endPoint x: 538, endPoint y: 243, distance: 96.9
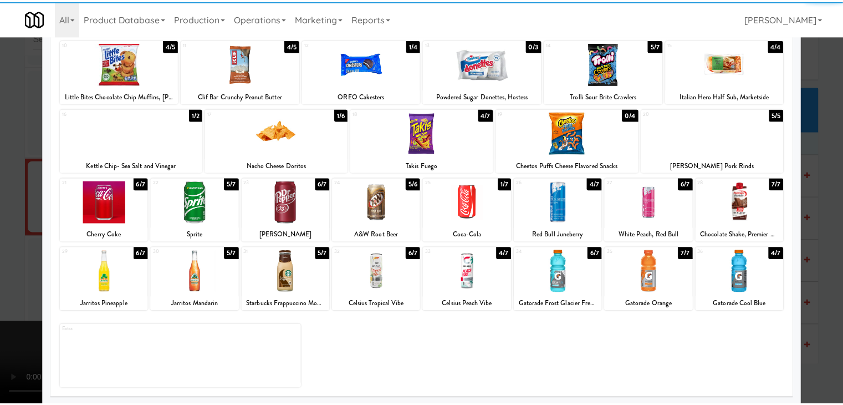
scroll to position [140, 0]
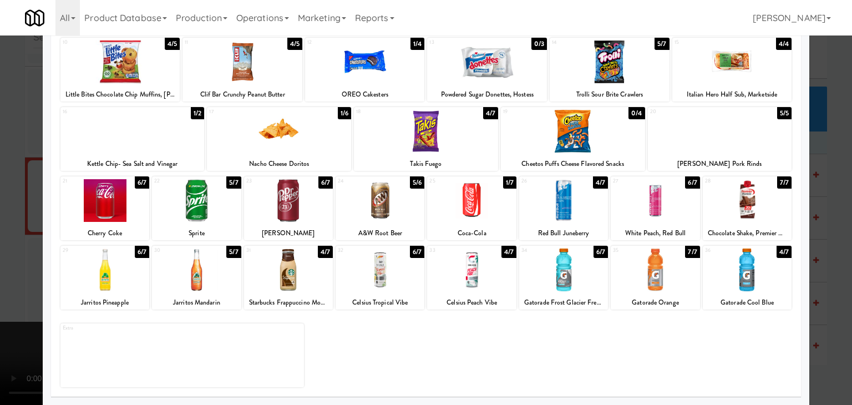
drag, startPoint x: 4, startPoint y: 326, endPoint x: 354, endPoint y: 318, distance: 349.3
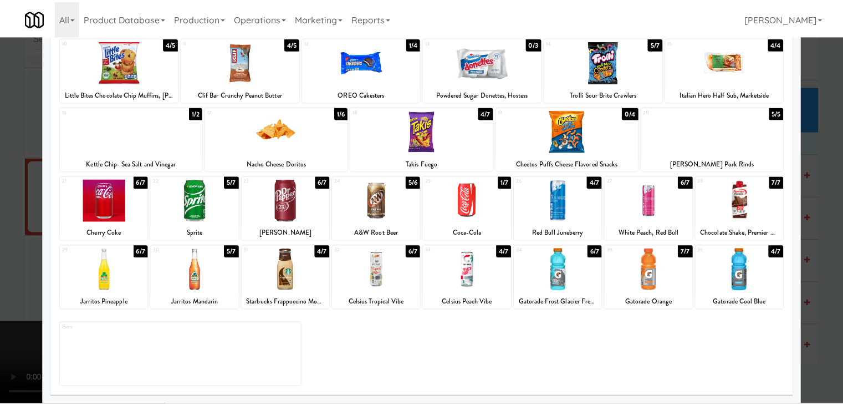
scroll to position [14132, 0]
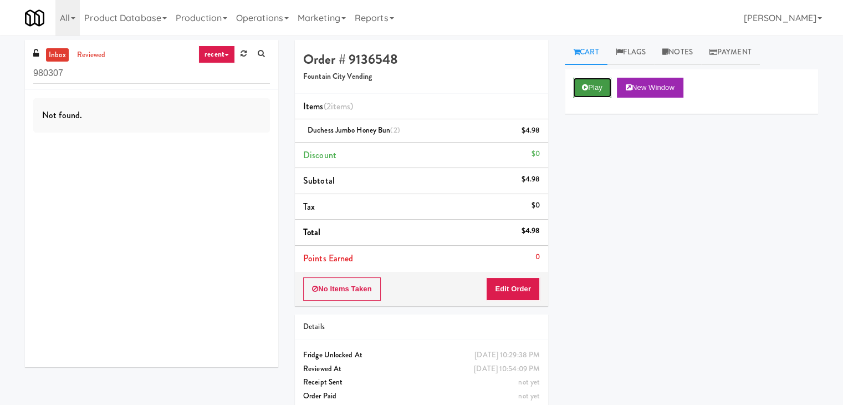
click at [600, 88] on button "Play" at bounding box center [592, 88] width 38 height 20
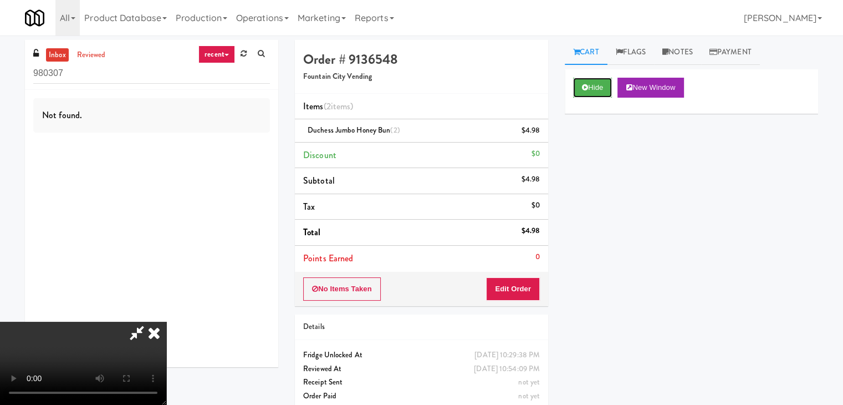
scroll to position [156, 0]
click at [166, 322] on video at bounding box center [83, 363] width 166 height 83
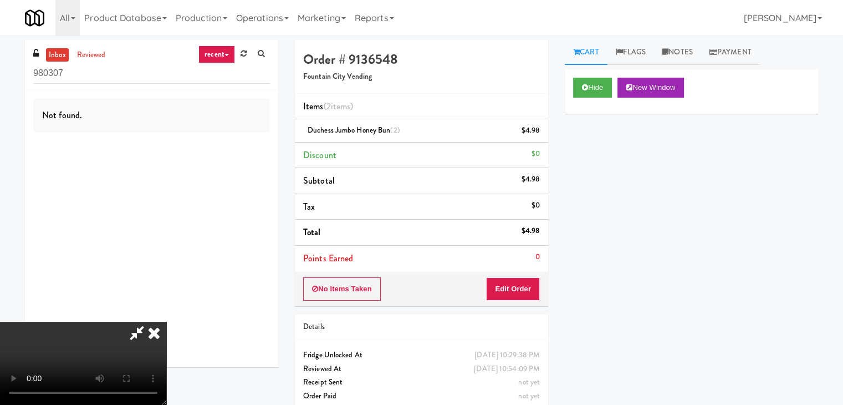
click at [166, 322] on video at bounding box center [83, 363] width 166 height 83
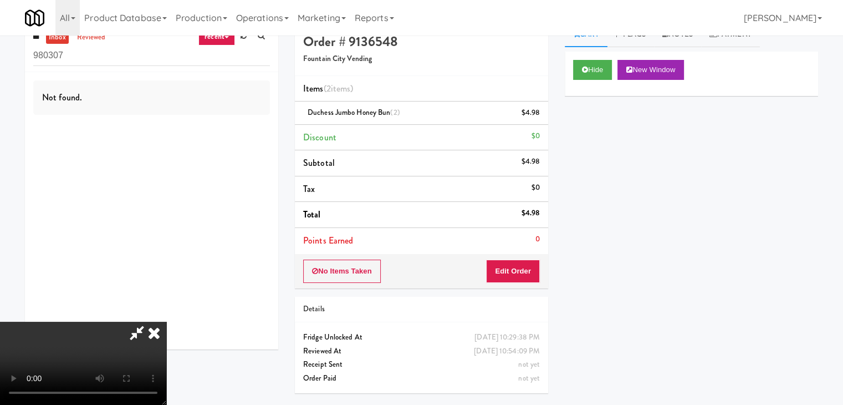
scroll to position [35, 0]
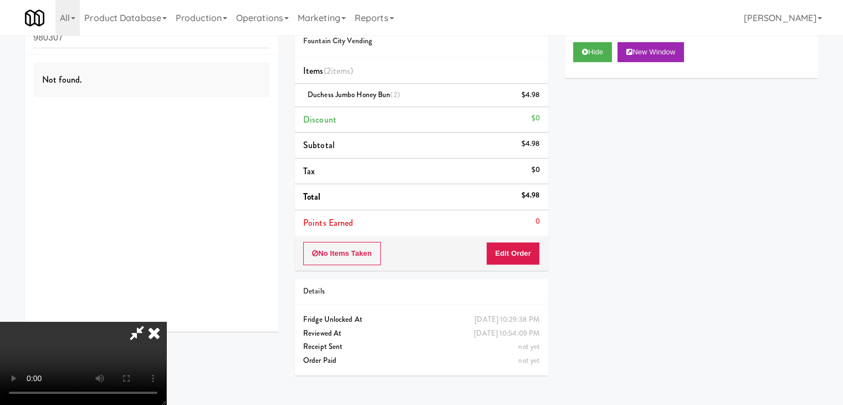
click at [166, 394] on video at bounding box center [83, 363] width 166 height 83
click at [166, 322] on video at bounding box center [83, 363] width 166 height 83
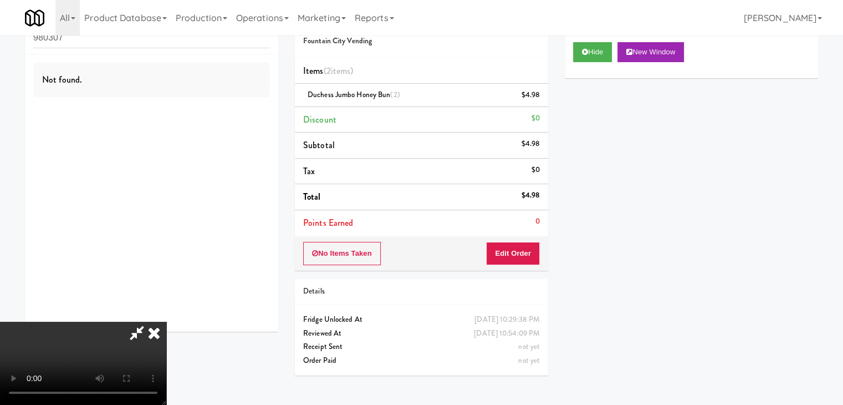
click at [166, 322] on video at bounding box center [83, 363] width 166 height 83
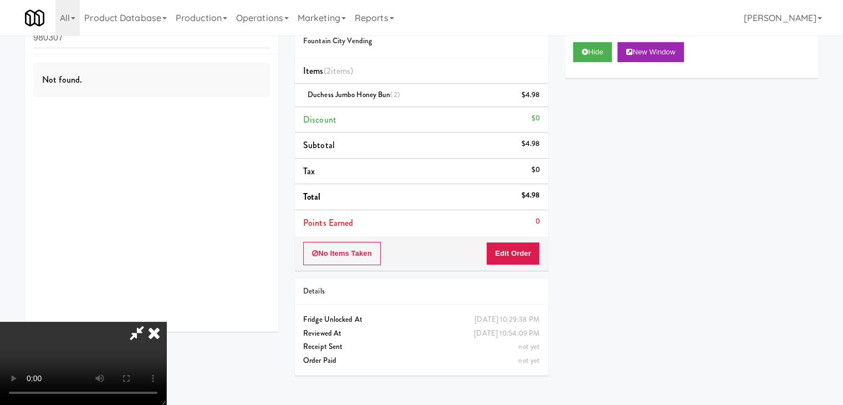
click at [166, 322] on video at bounding box center [83, 363] width 166 height 83
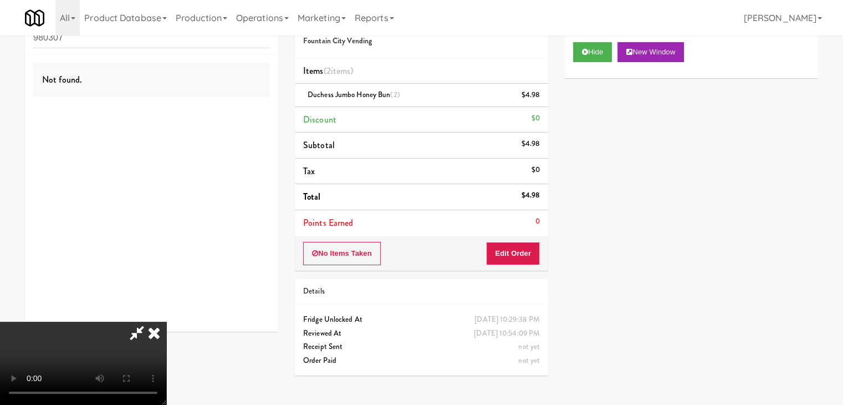
click at [166, 322] on video at bounding box center [83, 363] width 166 height 83
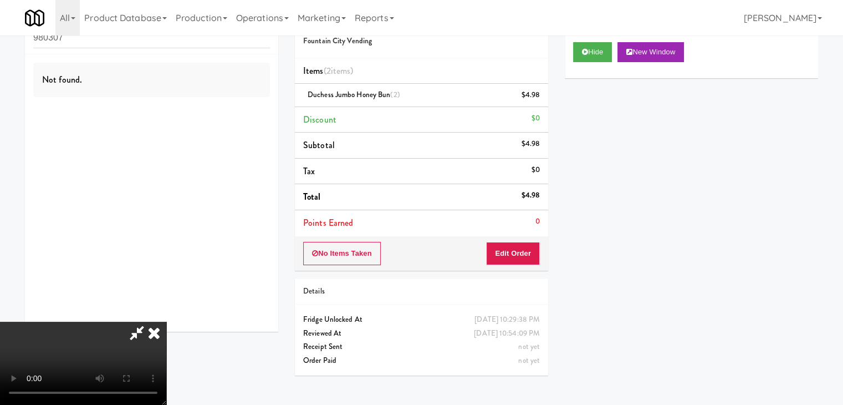
click at [166, 322] on video at bounding box center [83, 363] width 166 height 83
click at [166, 322] on icon at bounding box center [154, 333] width 24 height 22
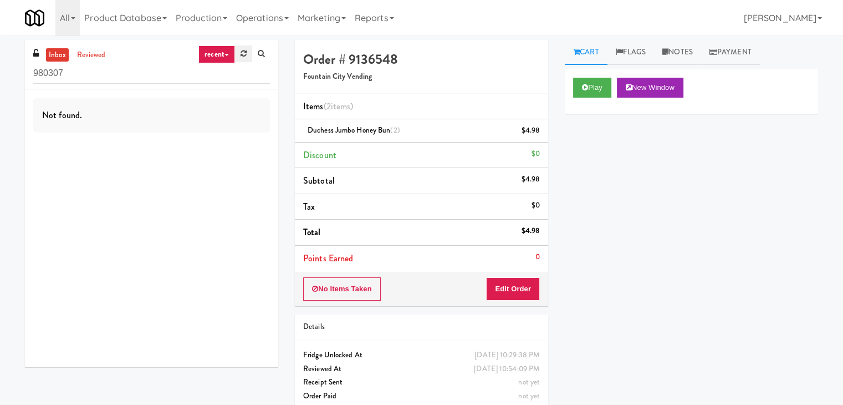
click at [242, 55] on icon at bounding box center [244, 53] width 6 height 7
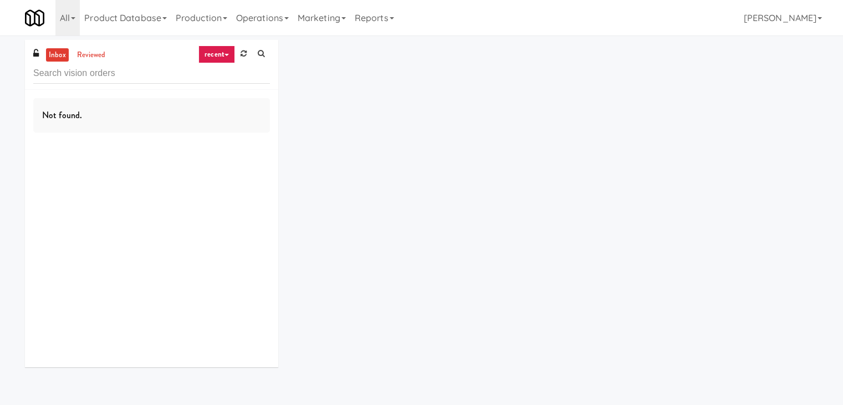
click at [242, 55] on icon at bounding box center [244, 53] width 6 height 7
click at [219, 51] on link "recent" at bounding box center [216, 54] width 37 height 18
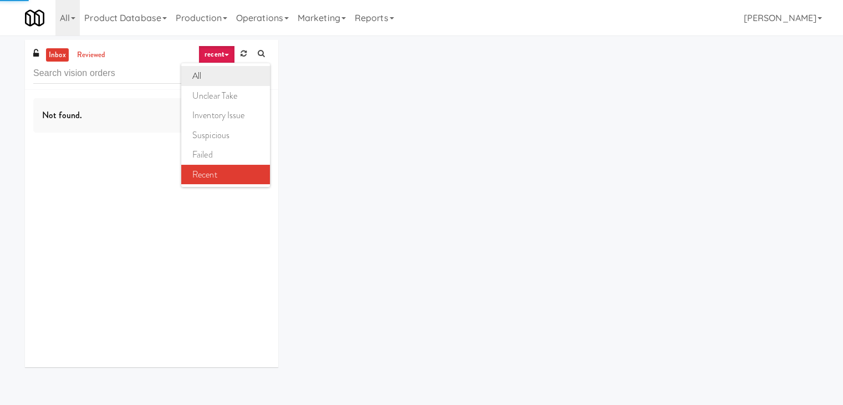
click at [217, 75] on link "all" at bounding box center [225, 76] width 89 height 20
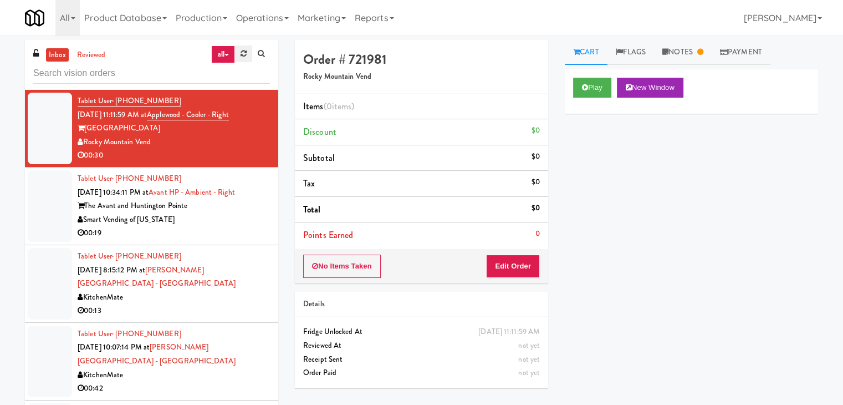
click at [236, 52] on link at bounding box center [243, 53] width 17 height 17
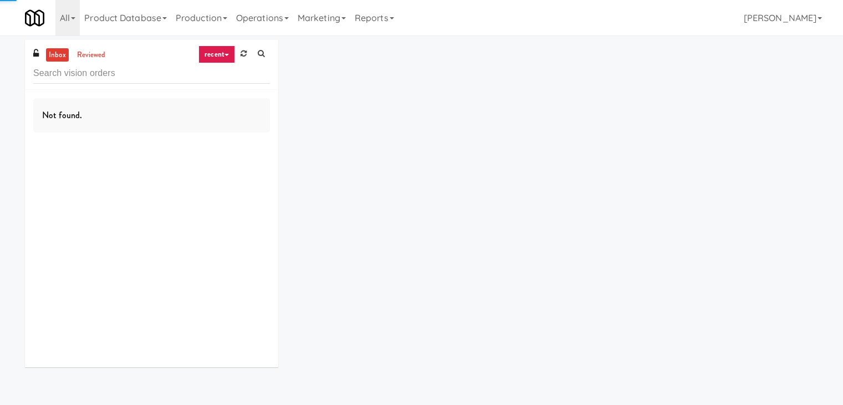
click at [226, 52] on link "recent" at bounding box center [216, 54] width 37 height 18
drag, startPoint x: 218, startPoint y: 64, endPoint x: 217, endPoint y: 72, distance: 7.3
click at [217, 72] on ul "all unclear take inventory issue suspicious failed recent" at bounding box center [225, 125] width 89 height 124
click at [217, 72] on input "text" at bounding box center [151, 73] width 237 height 21
click at [237, 56] on link at bounding box center [243, 53] width 17 height 17
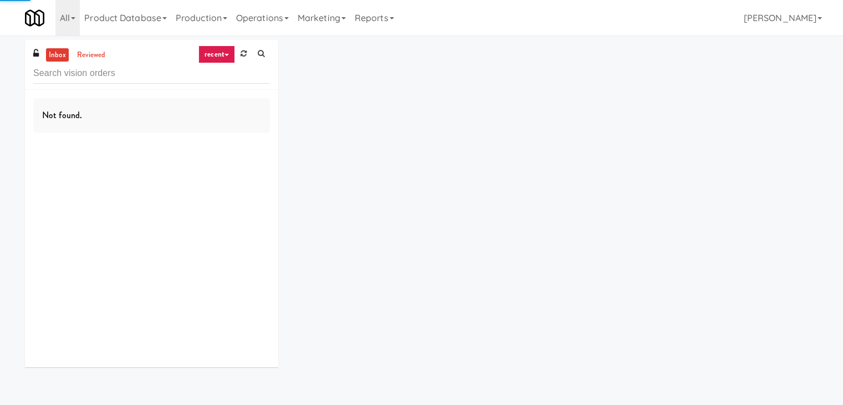
click at [226, 56] on icon at bounding box center [227, 55] width 4 height 2
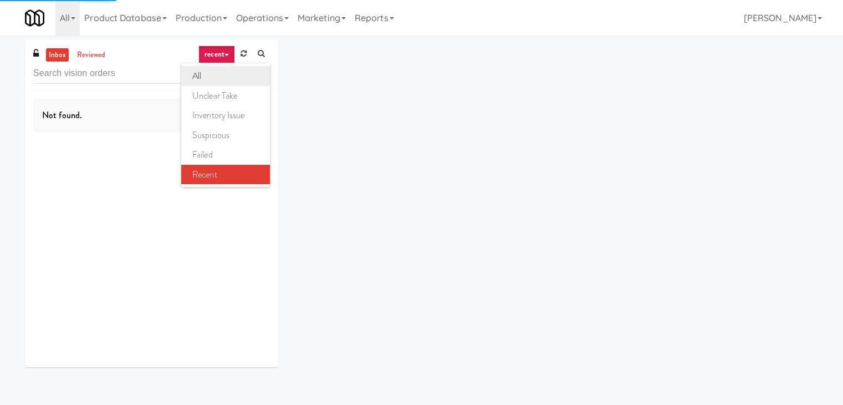
click at [220, 69] on link "all" at bounding box center [225, 76] width 89 height 20
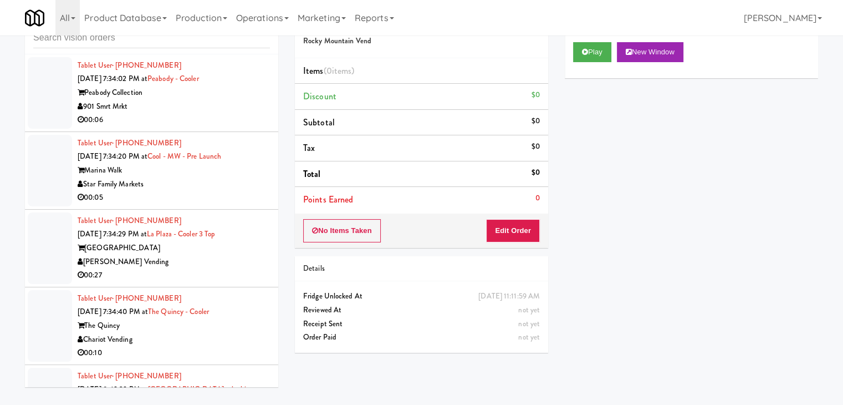
scroll to position [2908, 0]
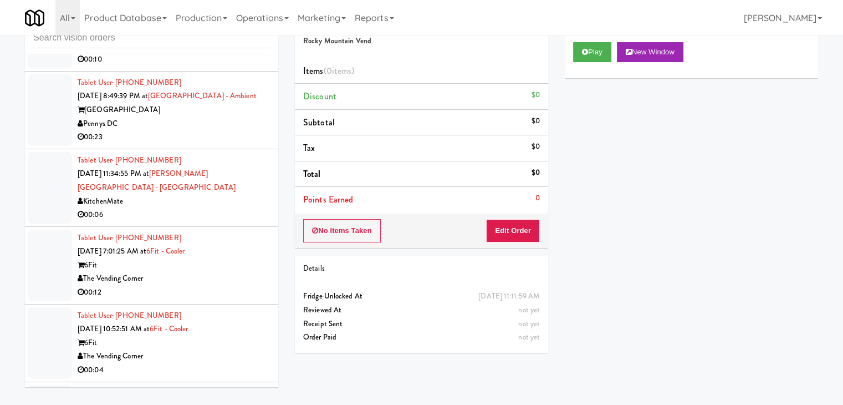
click at [201, 208] on div "00:06" at bounding box center [174, 215] width 192 height 14
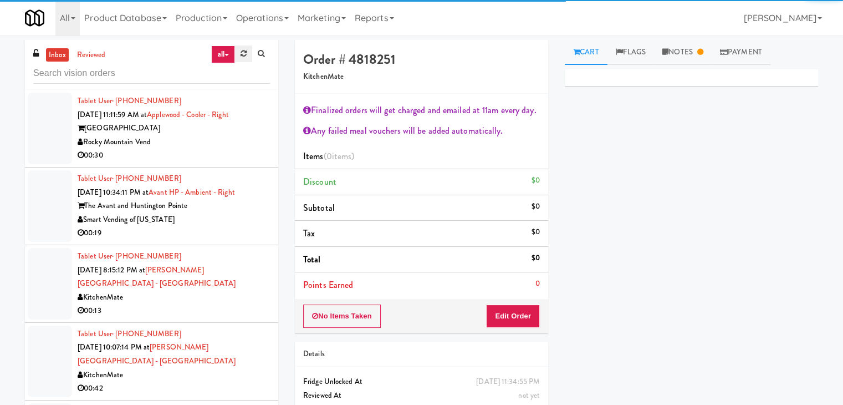
click at [239, 56] on link at bounding box center [243, 53] width 17 height 17
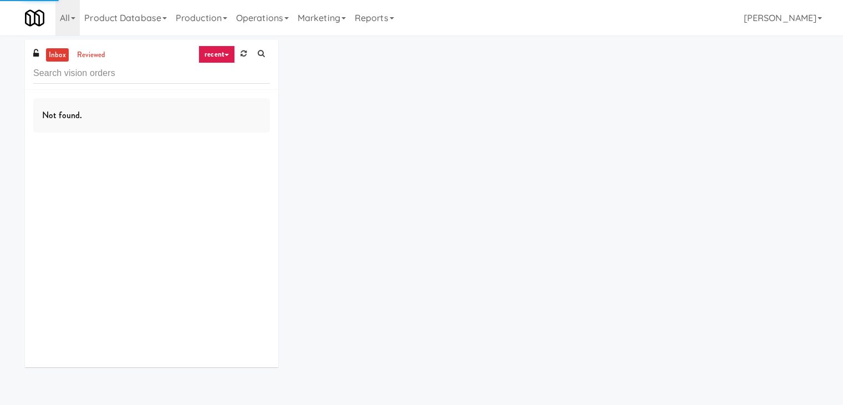
click at [222, 55] on link "recent" at bounding box center [216, 54] width 37 height 18
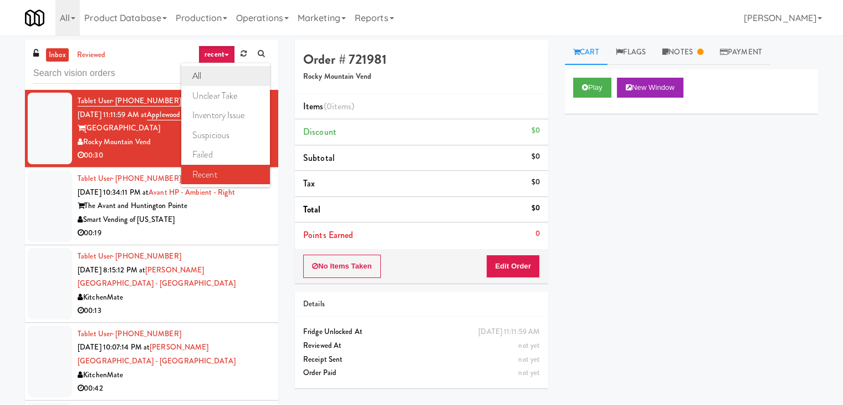
click at [218, 80] on link "all" at bounding box center [225, 76] width 89 height 20
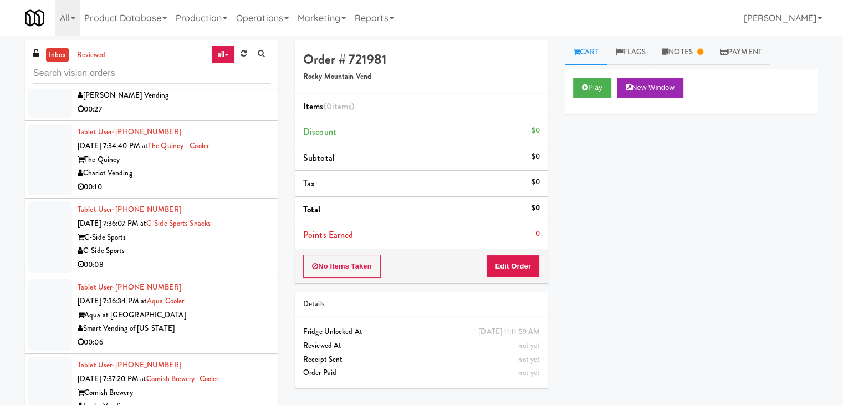
scroll to position [4841, 0]
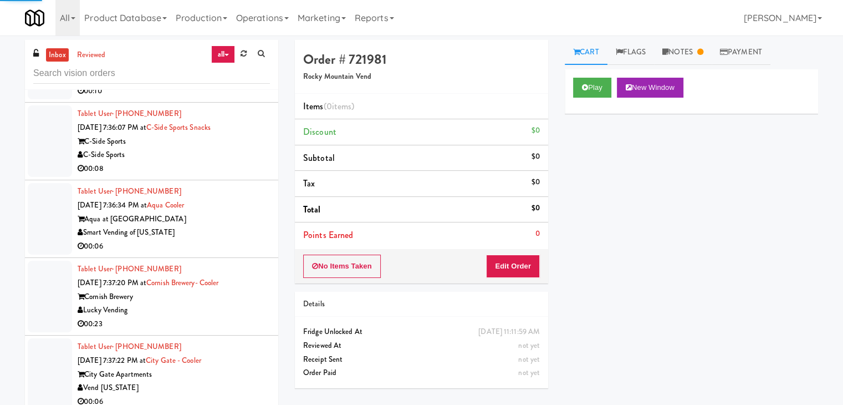
click at [246, 148] on div "C-Side Sports" at bounding box center [174, 155] width 192 height 14
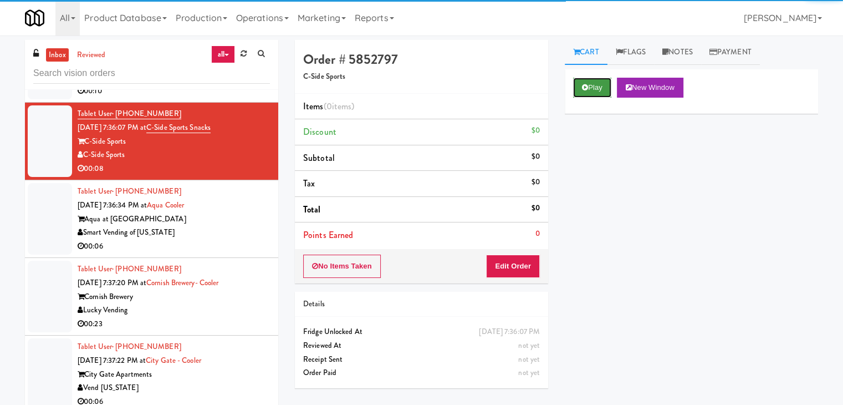
click at [596, 85] on button "Play" at bounding box center [592, 88] width 38 height 20
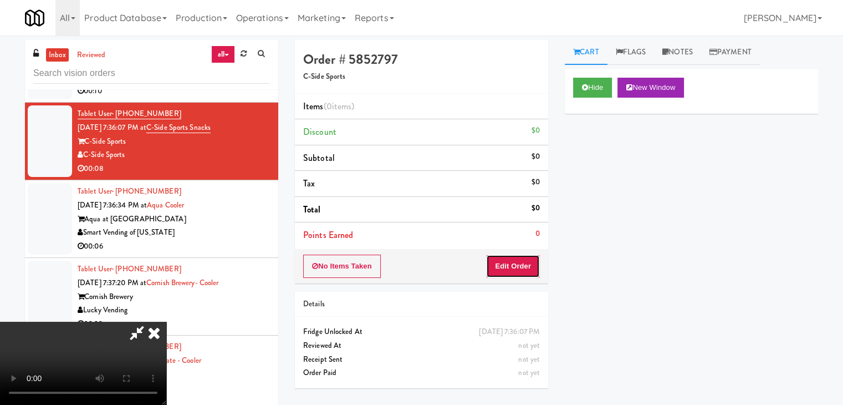
click at [519, 257] on button "Edit Order" at bounding box center [513, 265] width 54 height 23
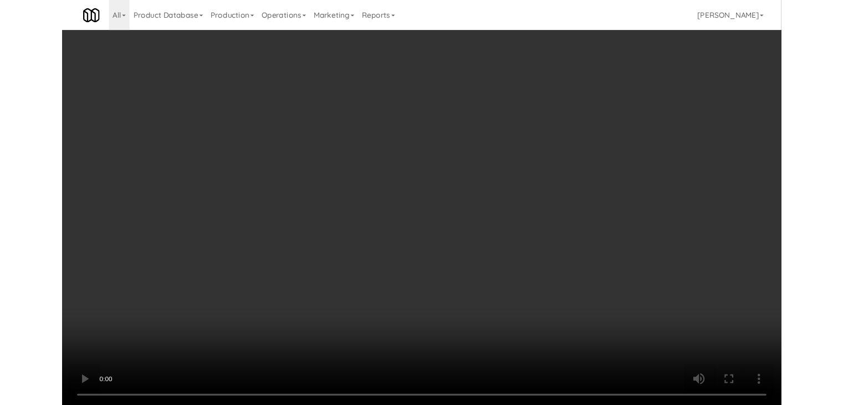
scroll to position [4827, 0]
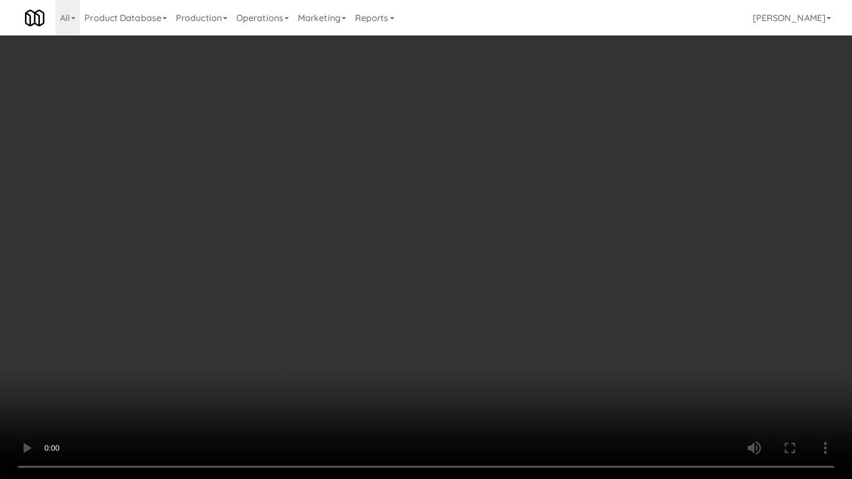
click at [422, 271] on video at bounding box center [426, 239] width 852 height 479
click at [410, 273] on video at bounding box center [426, 239] width 852 height 479
drag, startPoint x: 410, startPoint y: 272, endPoint x: 466, endPoint y: 162, distance: 123.0
click at [410, 267] on video at bounding box center [426, 239] width 852 height 479
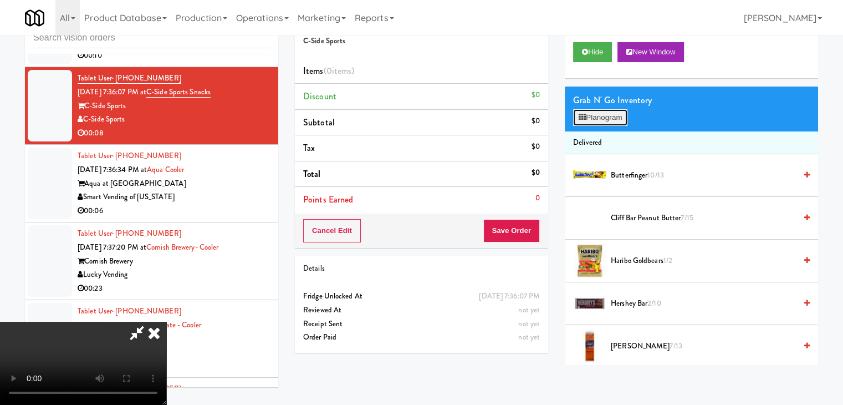
click at [597, 118] on button "Planogram" at bounding box center [600, 117] width 54 height 17
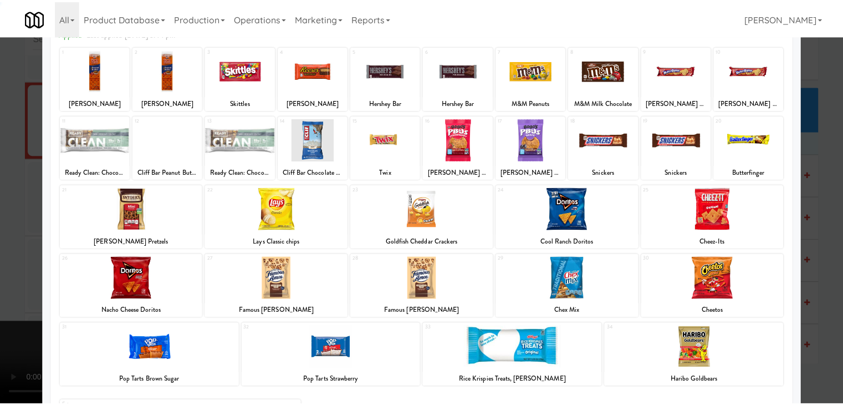
scroll to position [140, 0]
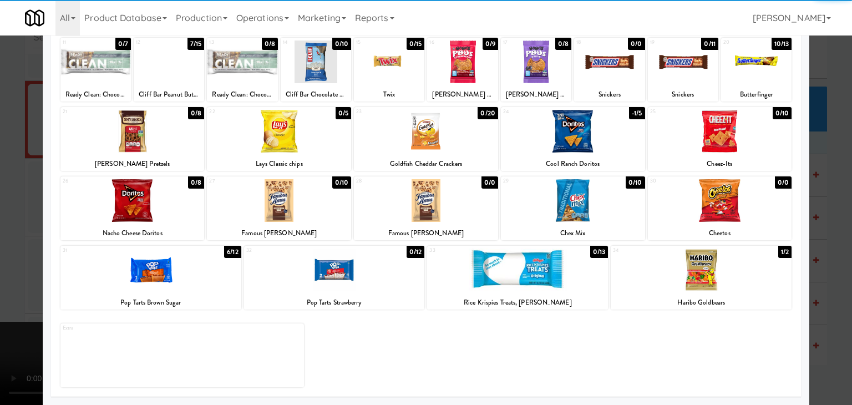
click at [726, 207] on div at bounding box center [719, 200] width 144 height 43
click at [827, 233] on div at bounding box center [426, 202] width 852 height 405
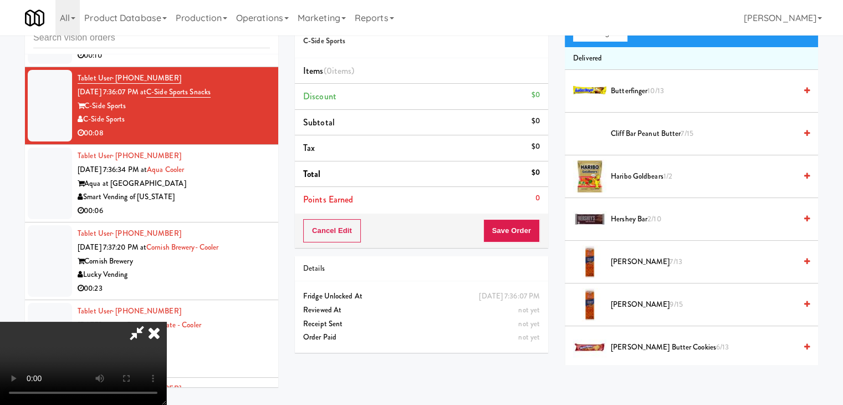
scroll to position [300, 0]
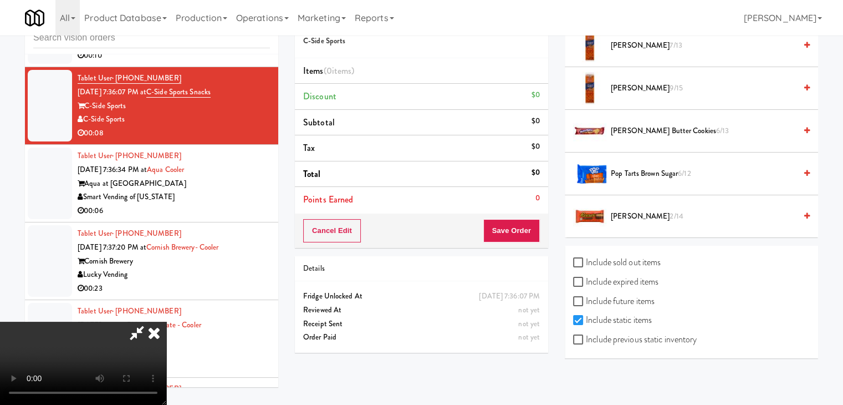
click at [652, 343] on label "Include previous static inventory" at bounding box center [635, 339] width 124 height 17
click at [586, 343] on input "Include previous static inventory" at bounding box center [579, 339] width 13 height 9
checkbox input "true"
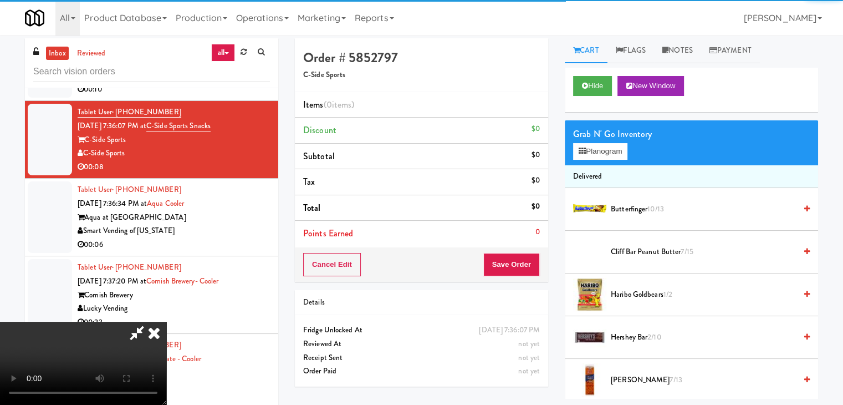
scroll to position [0, 0]
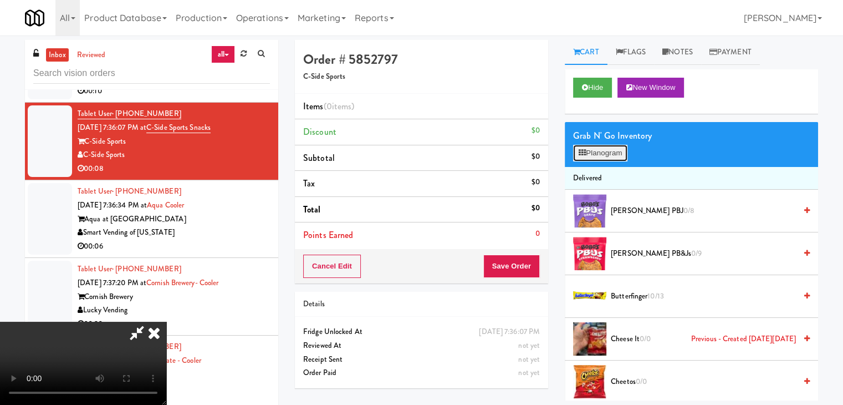
click at [605, 159] on button "Planogram" at bounding box center [600, 153] width 54 height 17
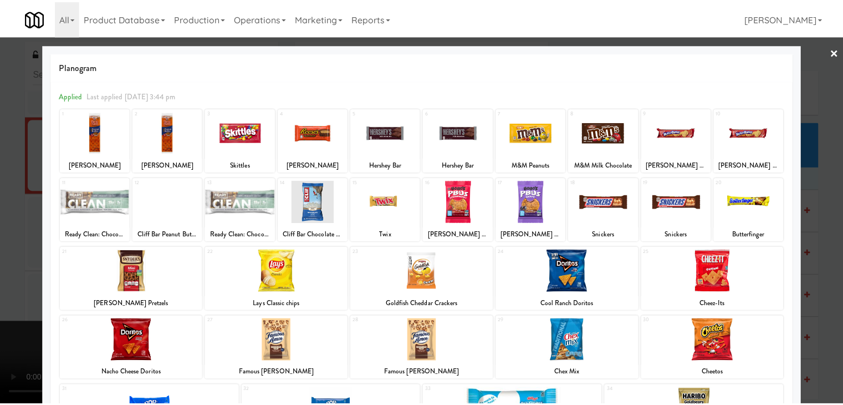
scroll to position [140, 0]
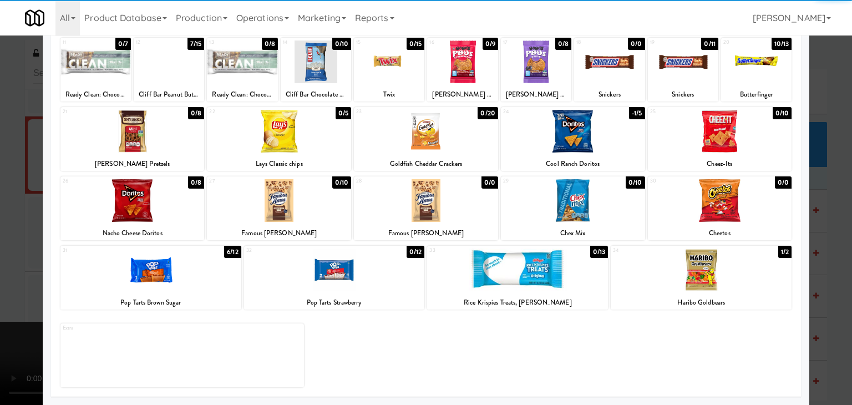
drag, startPoint x: 734, startPoint y: 204, endPoint x: 806, endPoint y: 230, distance: 76.6
click at [736, 204] on div at bounding box center [719, 200] width 144 height 43
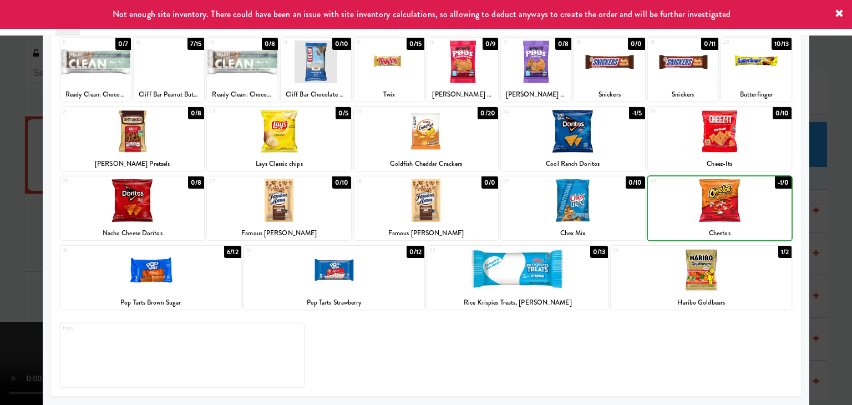
drag, startPoint x: 822, startPoint y: 233, endPoint x: 736, endPoint y: 236, distance: 86.0
click at [821, 233] on div at bounding box center [426, 202] width 852 height 405
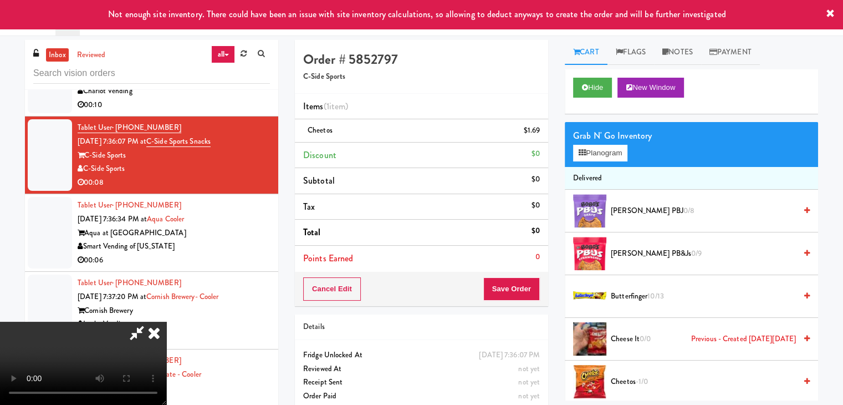
scroll to position [4841, 0]
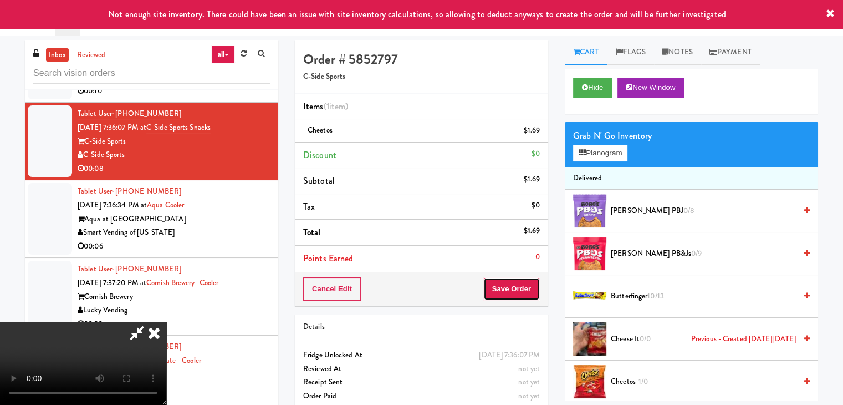
click at [519, 290] on button "Save Order" at bounding box center [511, 288] width 57 height 23
click at [519, 291] on button "Save Order" at bounding box center [511, 288] width 57 height 23
click at [517, 290] on button "Save Order" at bounding box center [511, 288] width 57 height 23
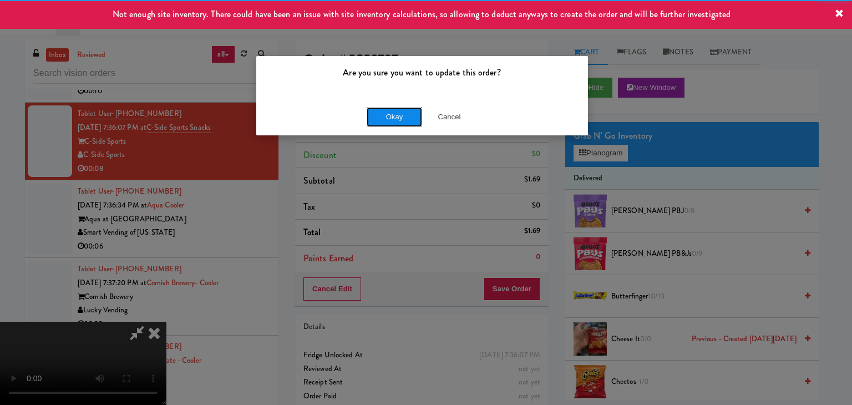
click at [399, 116] on button "Okay" at bounding box center [393, 117] width 55 height 20
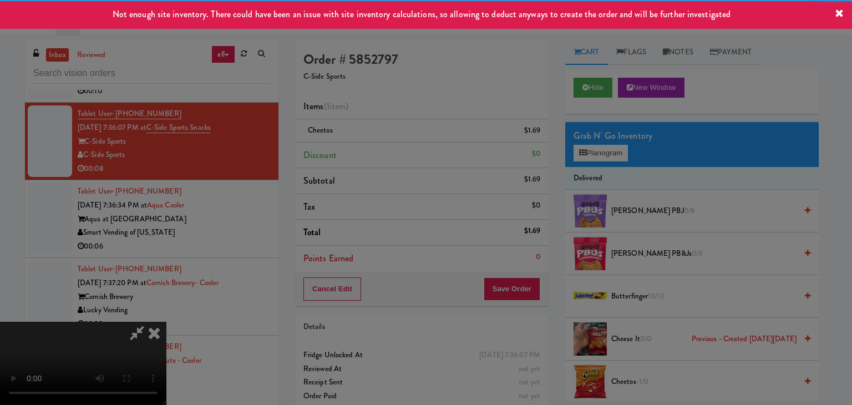
click at [399, 106] on button "Okay" at bounding box center [393, 96] width 55 height 20
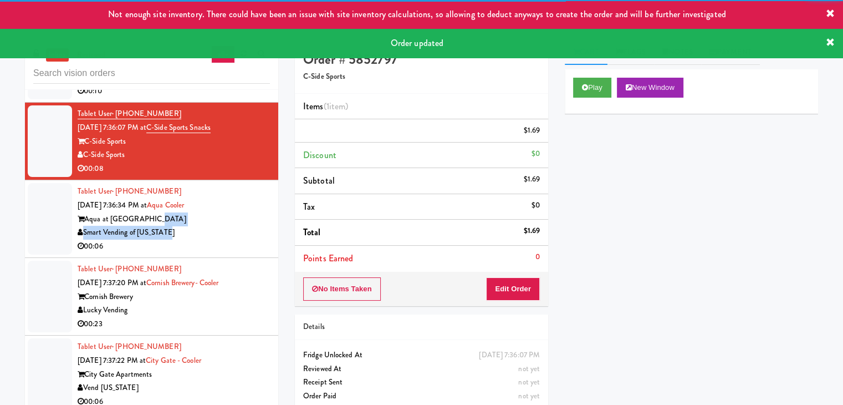
click at [213, 224] on div "Tablet User · (757) 837-1147 [DATE] 7:36:34 PM at [GEOGRAPHIC_DATA] at [GEOGRAP…" at bounding box center [174, 219] width 192 height 68
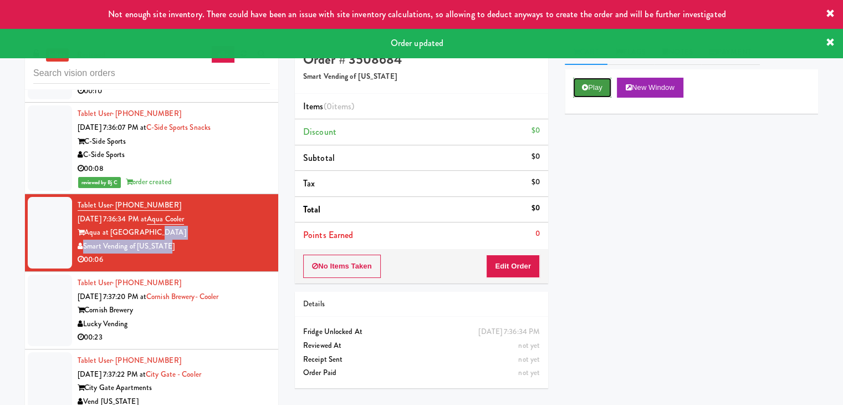
click at [594, 89] on button "Play" at bounding box center [592, 88] width 38 height 20
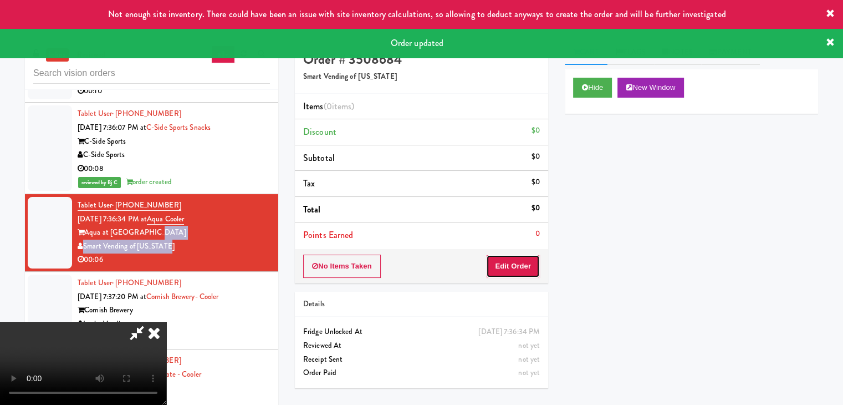
click at [524, 269] on button "Edit Order" at bounding box center [513, 265] width 54 height 23
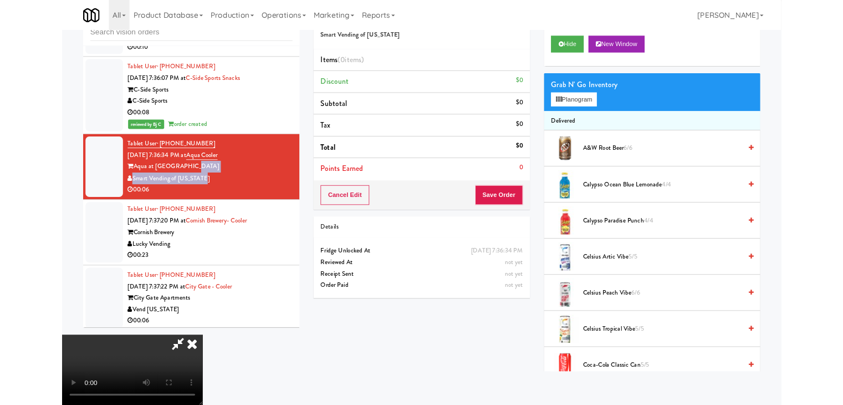
scroll to position [4827, 0]
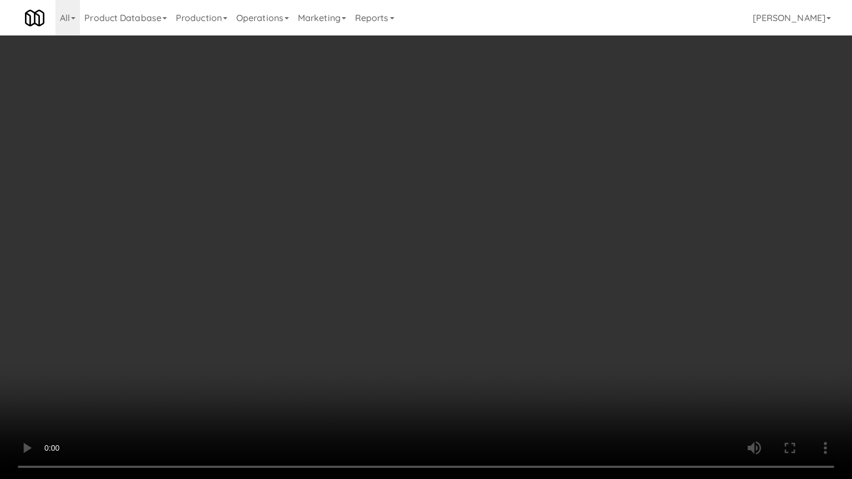
click at [530, 269] on video at bounding box center [426, 239] width 852 height 479
click at [530, 270] on video at bounding box center [426, 239] width 852 height 479
click at [529, 271] on video at bounding box center [426, 239] width 852 height 479
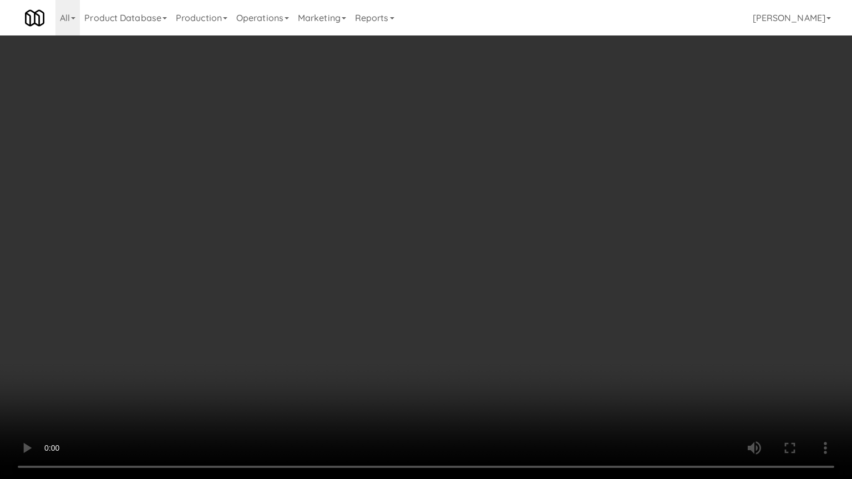
drag, startPoint x: 529, startPoint y: 271, endPoint x: 545, endPoint y: 185, distance: 87.0
click at [529, 271] on video at bounding box center [426, 239] width 852 height 479
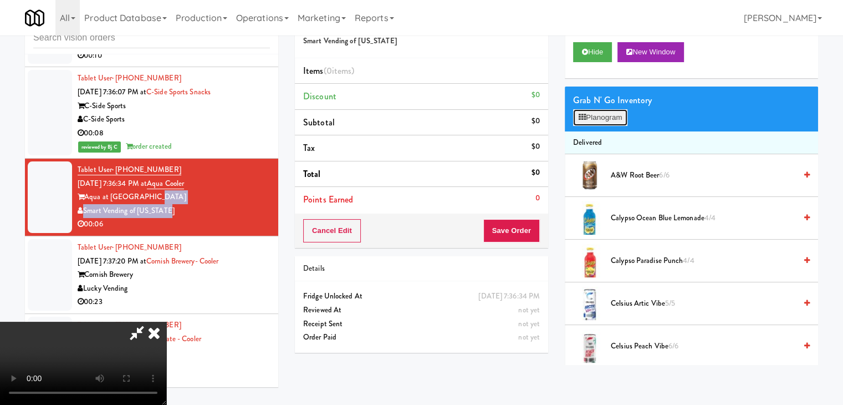
click at [595, 114] on button "Planogram" at bounding box center [600, 117] width 54 height 17
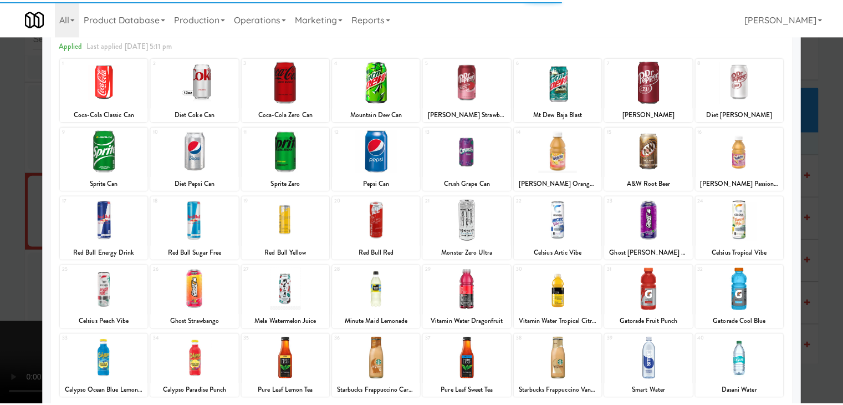
scroll to position [111, 0]
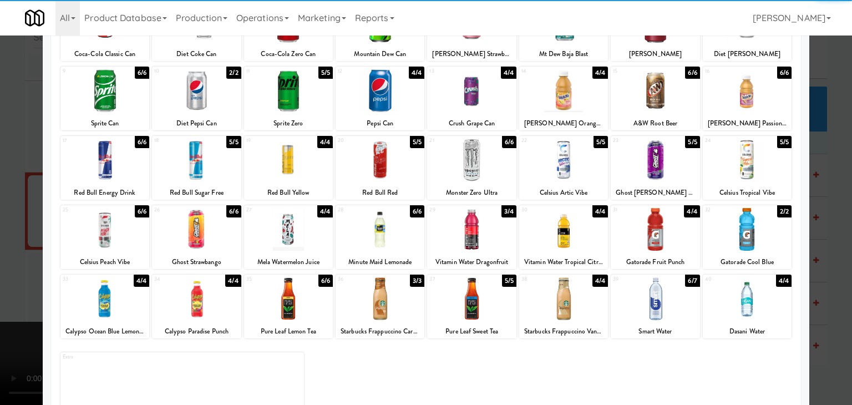
drag, startPoint x: 548, startPoint y: 234, endPoint x: 526, endPoint y: 234, distance: 22.2
click at [543, 234] on div at bounding box center [563, 229] width 89 height 43
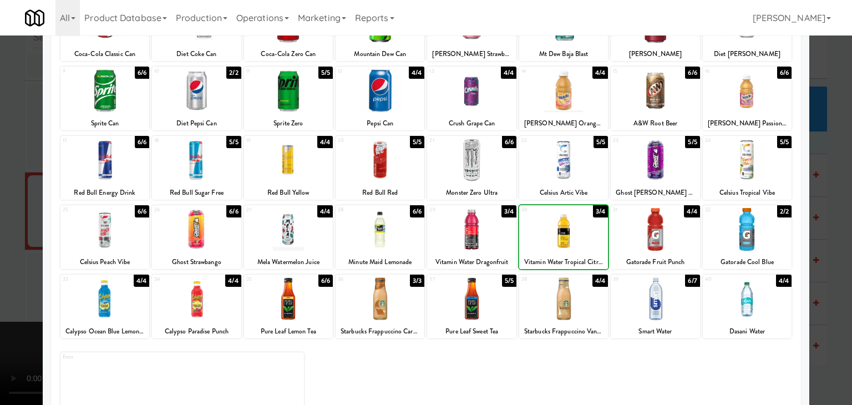
drag, startPoint x: 467, startPoint y: 236, endPoint x: 432, endPoint y: 238, distance: 34.4
click at [466, 236] on div at bounding box center [471, 229] width 89 height 43
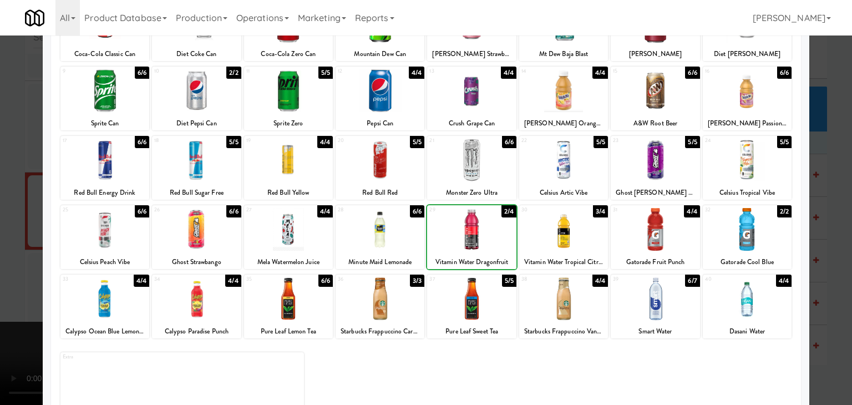
click at [7, 211] on div at bounding box center [426, 202] width 852 height 405
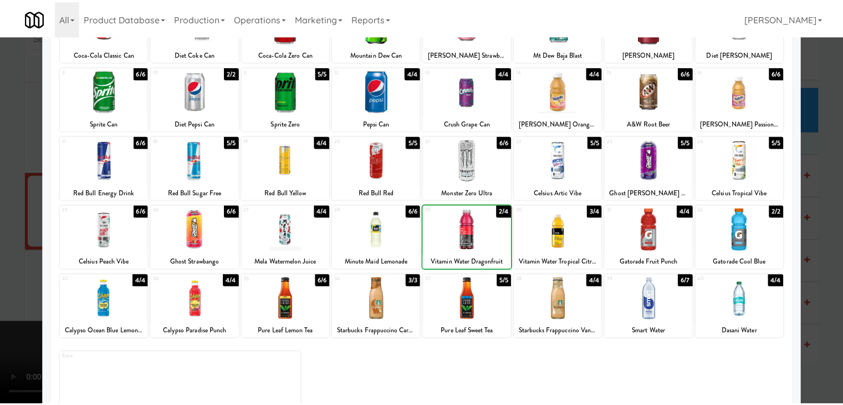
scroll to position [4841, 0]
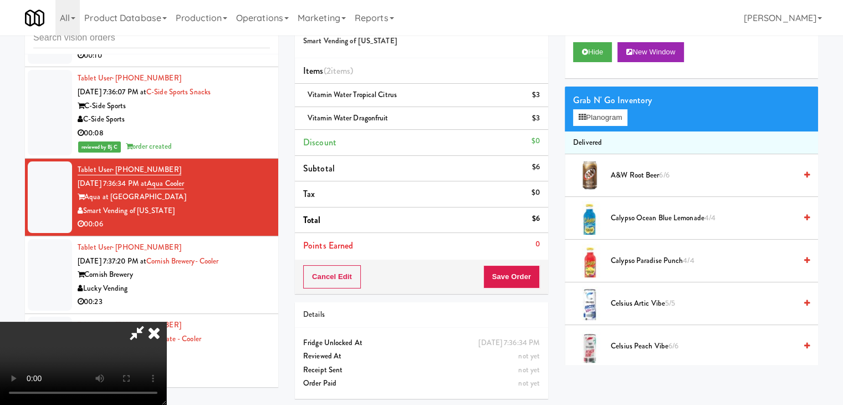
drag, startPoint x: 411, startPoint y: 254, endPoint x: 417, endPoint y: 256, distance: 5.8
click at [166, 322] on video at bounding box center [83, 363] width 166 height 83
click at [516, 277] on button "Save Order" at bounding box center [511, 276] width 57 height 23
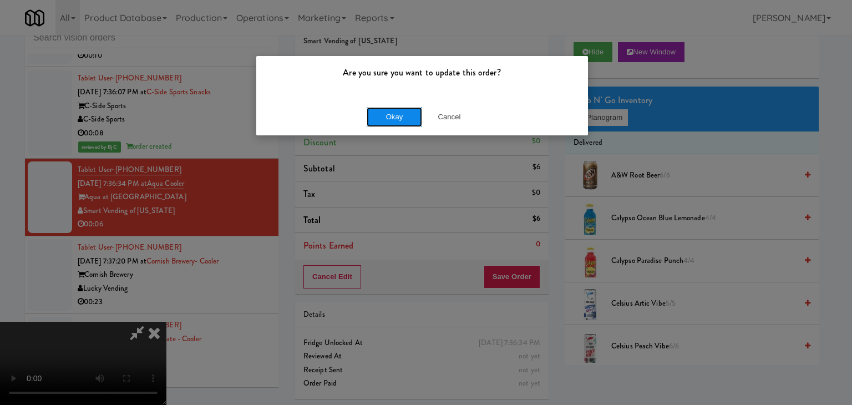
click at [402, 115] on button "Okay" at bounding box center [393, 117] width 55 height 20
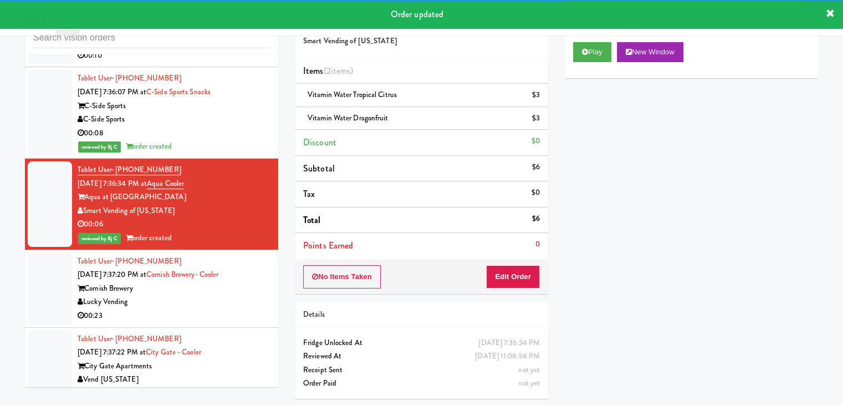
click at [186, 295] on div "Lucky Vending" at bounding box center [174, 302] width 192 height 14
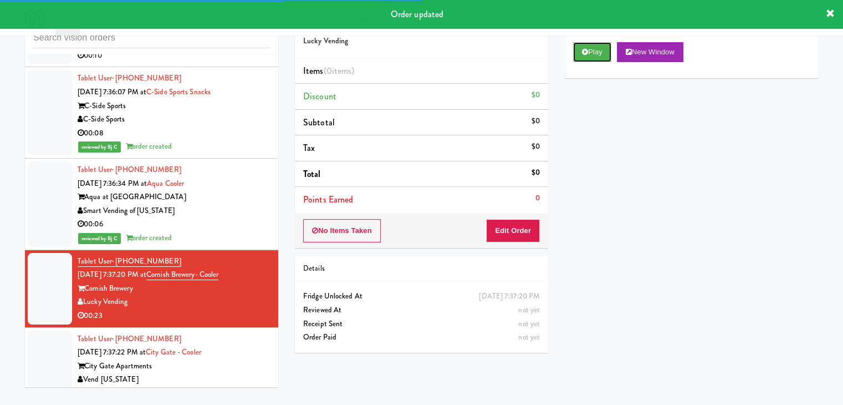
drag, startPoint x: 592, startPoint y: 53, endPoint x: 552, endPoint y: 158, distance: 112.6
click at [592, 54] on button "Play" at bounding box center [592, 52] width 38 height 20
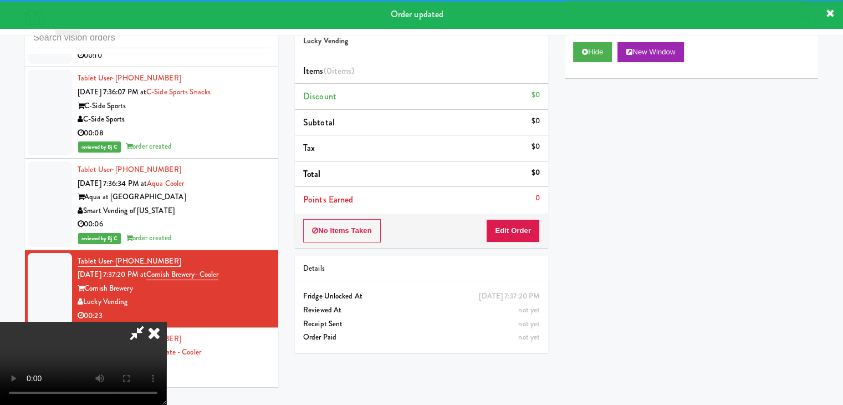
drag, startPoint x: 503, startPoint y: 243, endPoint x: 516, endPoint y: 230, distance: 18.4
click at [504, 242] on div "No Items Taken Edit Order" at bounding box center [421, 230] width 253 height 34
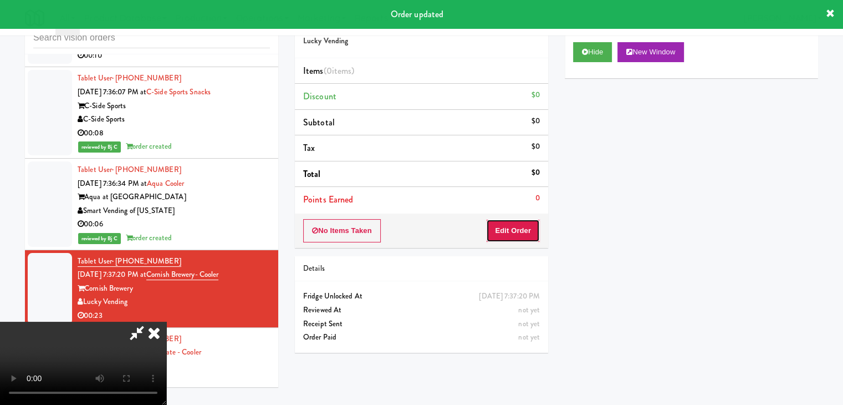
click at [516, 230] on button "Edit Order" at bounding box center [513, 230] width 54 height 23
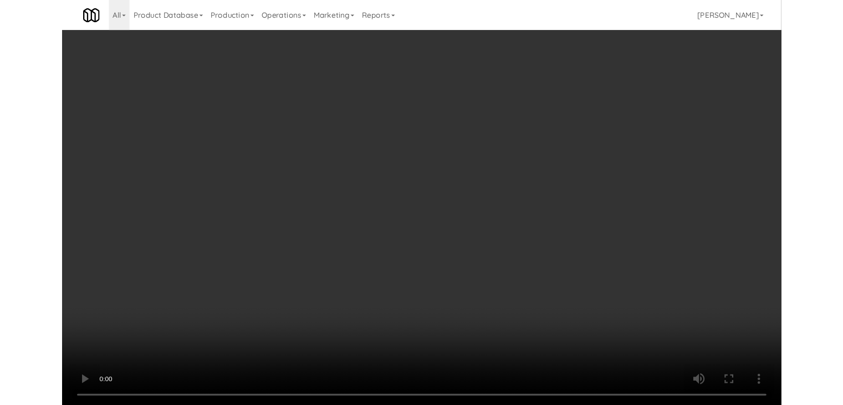
scroll to position [4827, 0]
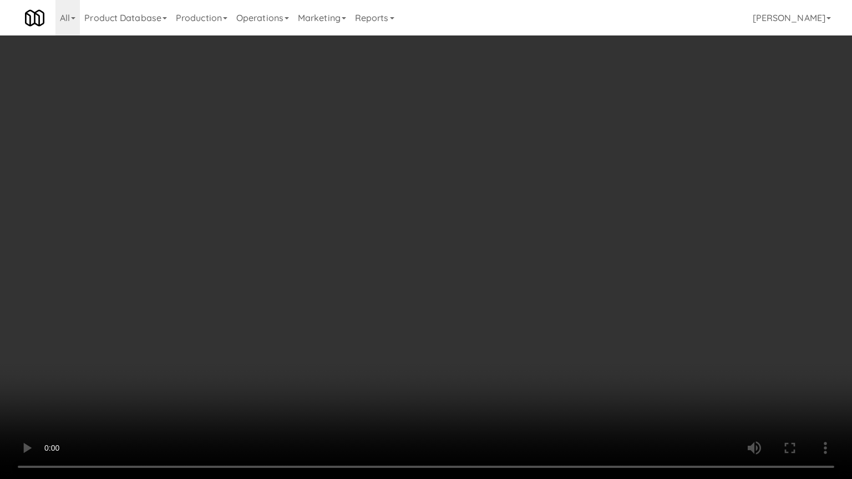
click at [437, 314] on video at bounding box center [426, 239] width 852 height 479
click at [435, 318] on video at bounding box center [426, 239] width 852 height 479
click at [435, 320] on video at bounding box center [426, 239] width 852 height 479
click at [435, 322] on video at bounding box center [426, 239] width 852 height 479
click at [437, 315] on video at bounding box center [426, 239] width 852 height 479
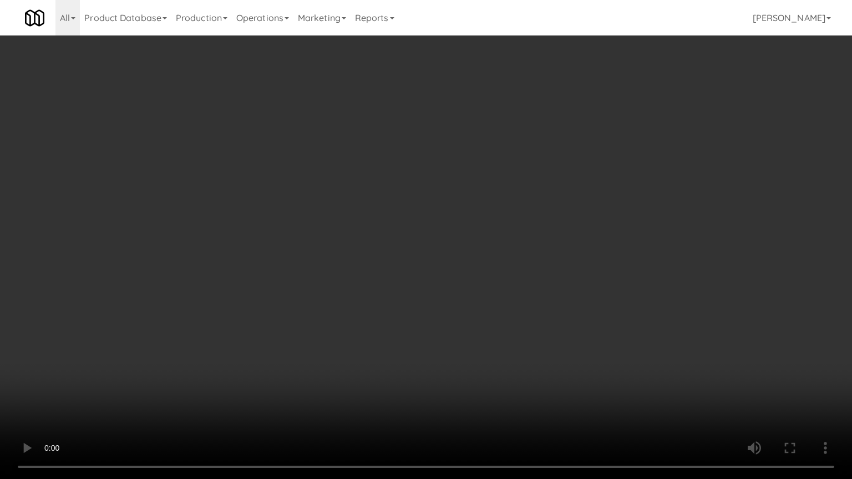
drag, startPoint x: 439, startPoint y: 315, endPoint x: 470, endPoint y: 242, distance: 79.2
click at [441, 310] on video at bounding box center [426, 239] width 852 height 479
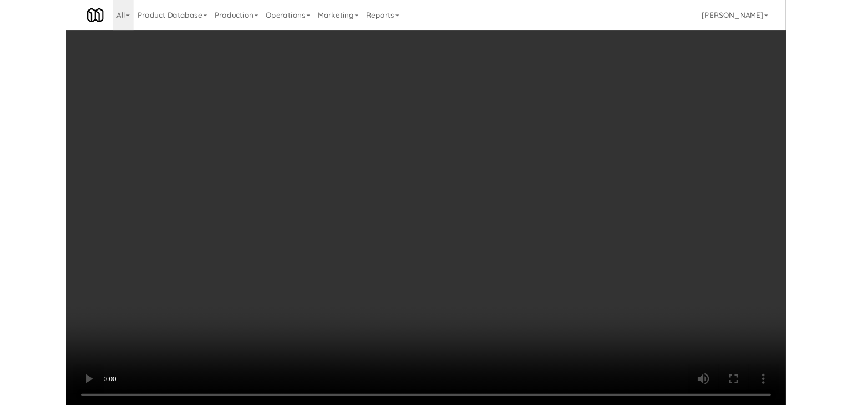
scroll to position [4841, 0]
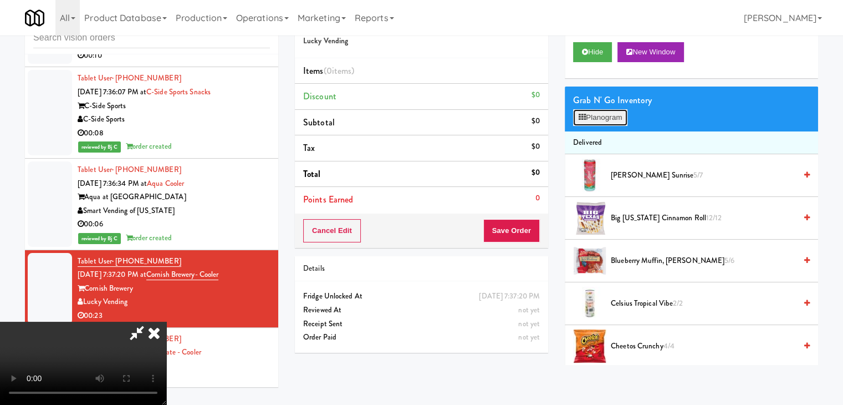
click at [604, 116] on button "Planogram" at bounding box center [600, 117] width 54 height 17
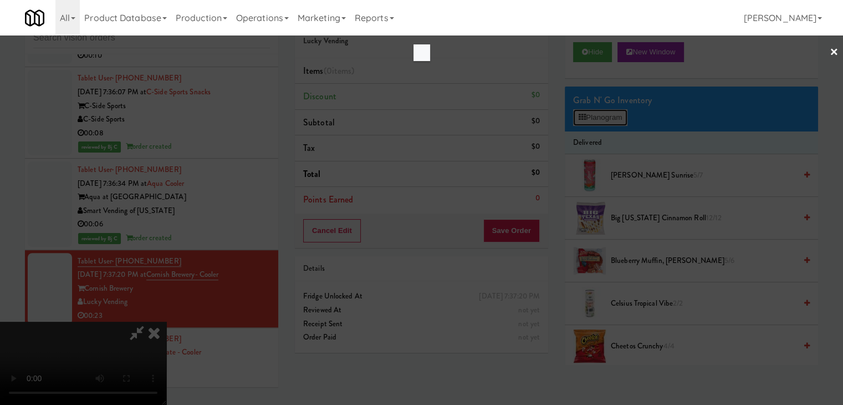
scroll to position [4827, 0]
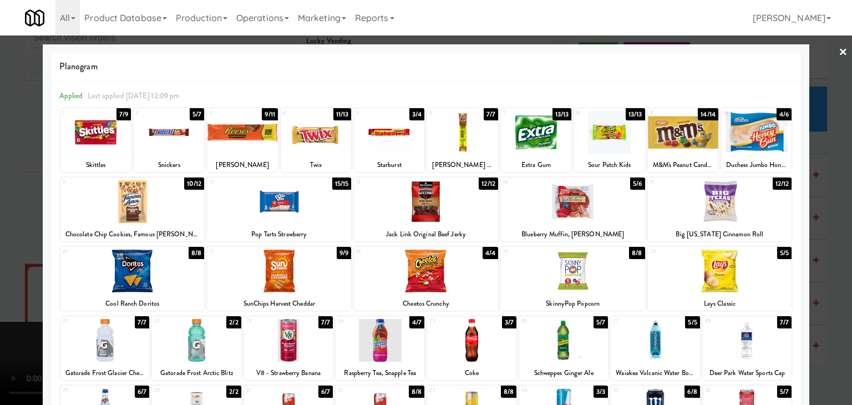
drag, startPoint x: 96, startPoint y: 129, endPoint x: 190, endPoint y: 129, distance: 93.7
click at [109, 129] on div at bounding box center [95, 132] width 70 height 43
click at [313, 133] on div at bounding box center [316, 132] width 70 height 43
click at [12, 186] on div at bounding box center [426, 202] width 852 height 405
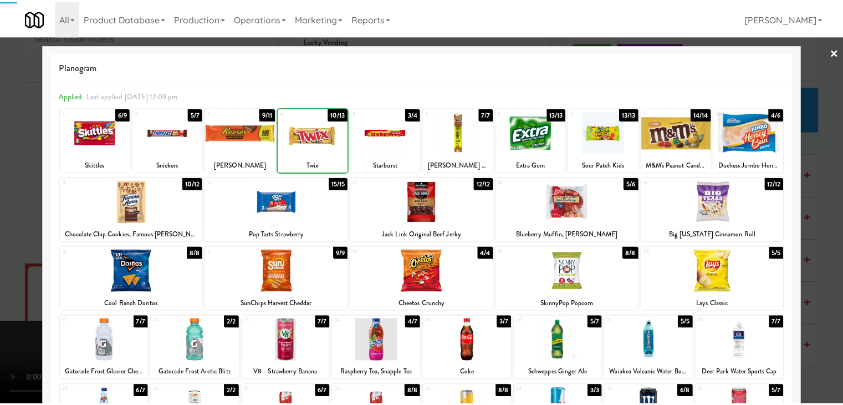
scroll to position [4841, 0]
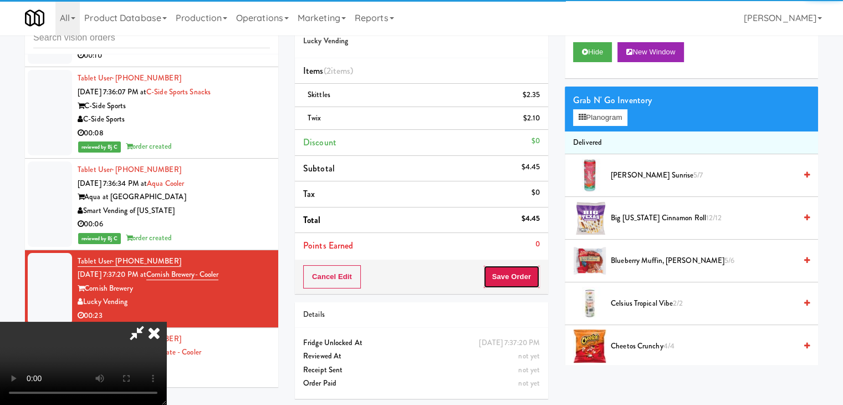
click at [531, 280] on button "Save Order" at bounding box center [511, 276] width 57 height 23
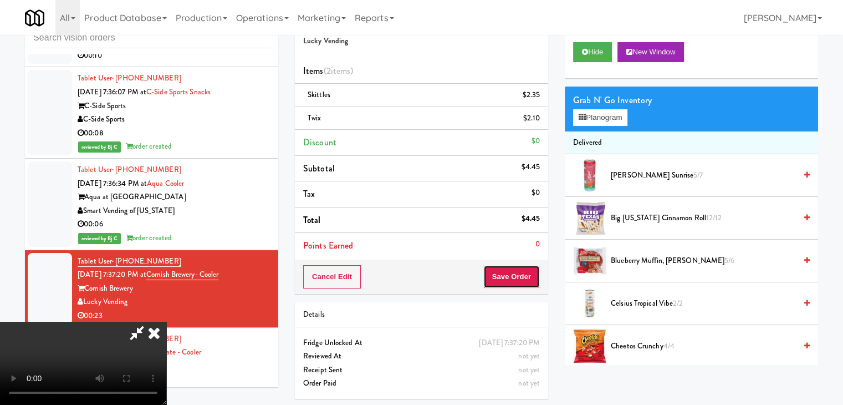
click at [531, 280] on button "Save Order" at bounding box center [511, 276] width 57 height 23
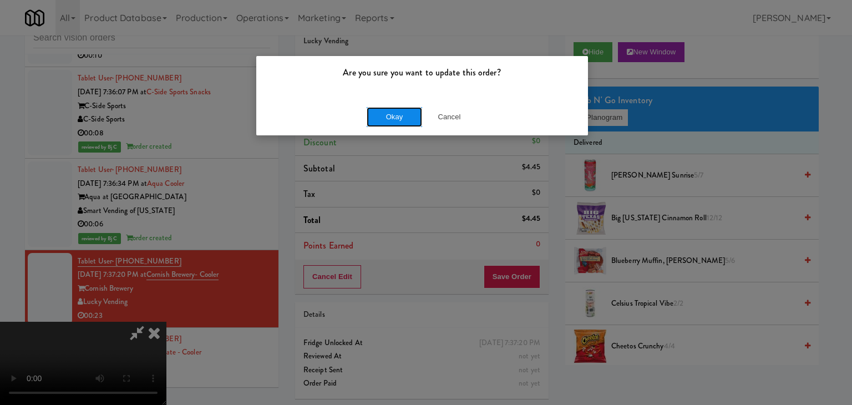
click at [373, 118] on button "Okay" at bounding box center [393, 117] width 55 height 20
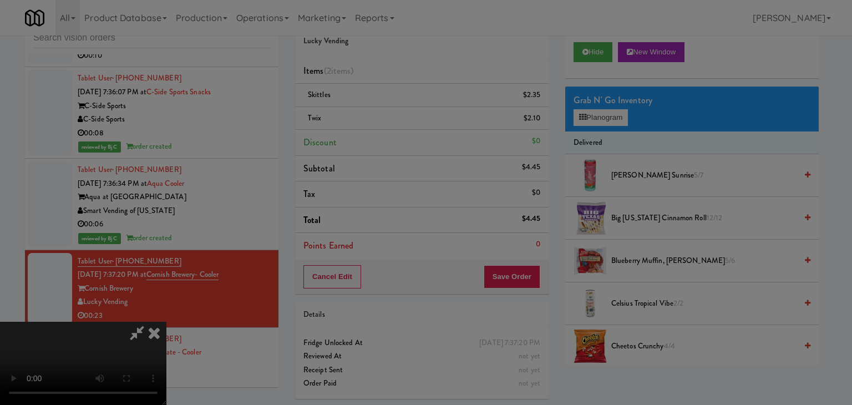
click at [378, 115] on body "Are you sure you want to update this order? Okay Cancel Okay Are you sure you w…" at bounding box center [426, 202] width 852 height 405
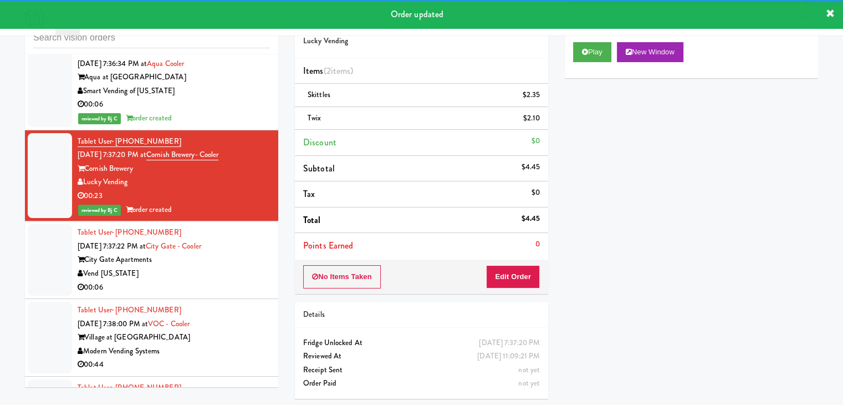
scroll to position [5062, 0]
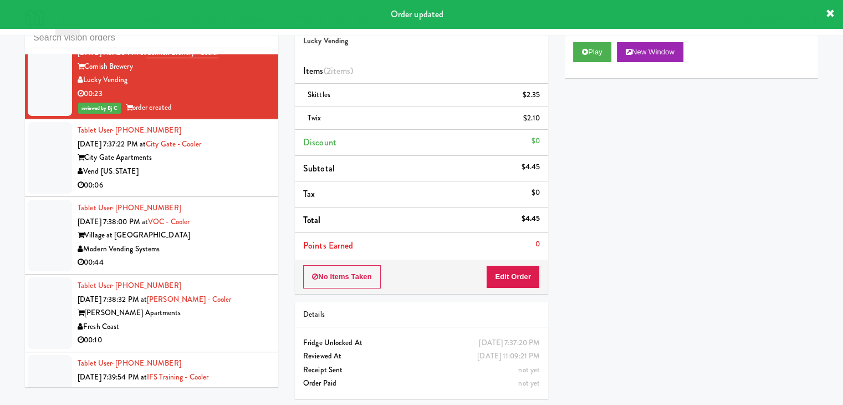
click at [234, 179] on div "00:06" at bounding box center [174, 186] width 192 height 14
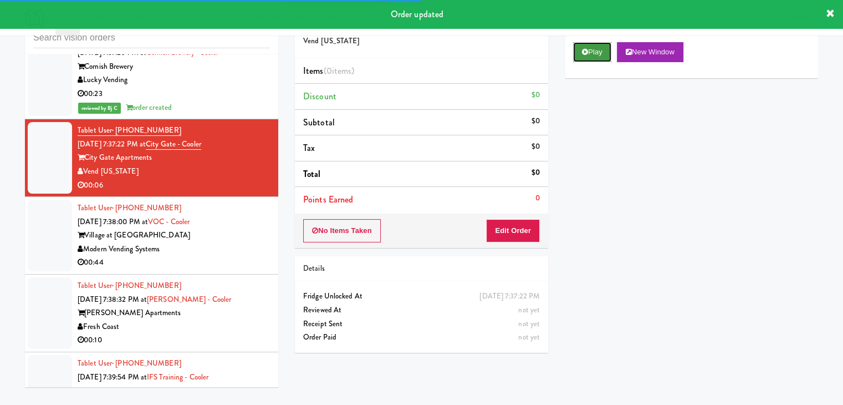
drag, startPoint x: 601, startPoint y: 52, endPoint x: 596, endPoint y: 57, distance: 7.1
click at [600, 52] on button "Play" at bounding box center [592, 52] width 38 height 20
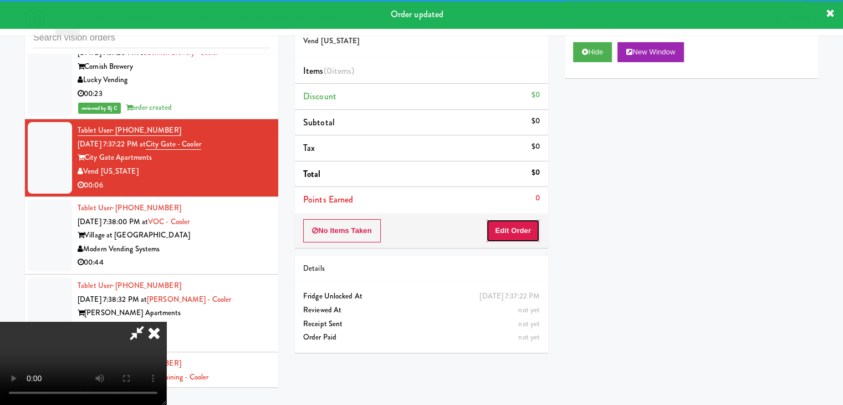
click at [512, 233] on button "Edit Order" at bounding box center [513, 230] width 54 height 23
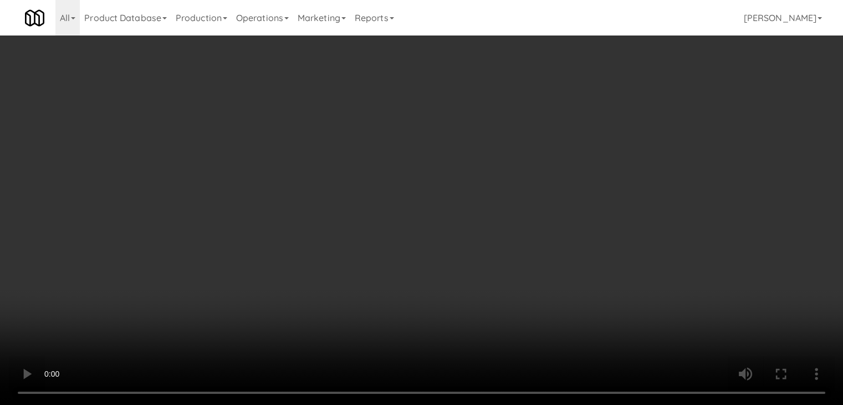
scroll to position [5049, 0]
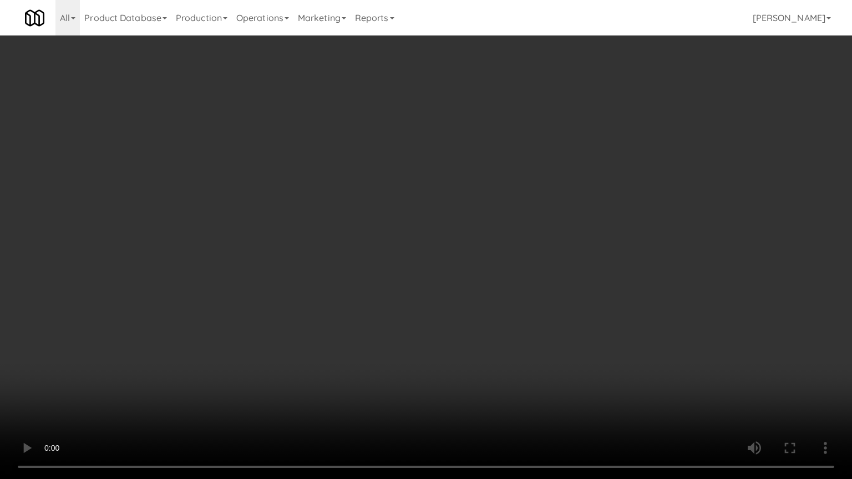
click at [488, 309] on video at bounding box center [426, 239] width 852 height 479
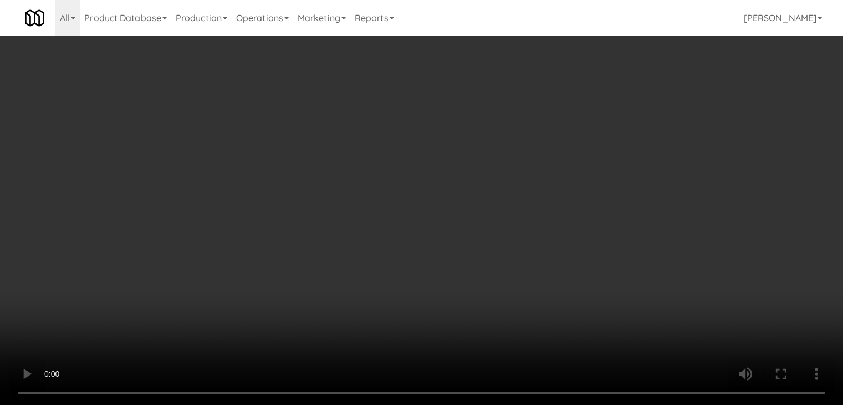
click at [593, 115] on button "Planogram" at bounding box center [600, 117] width 54 height 17
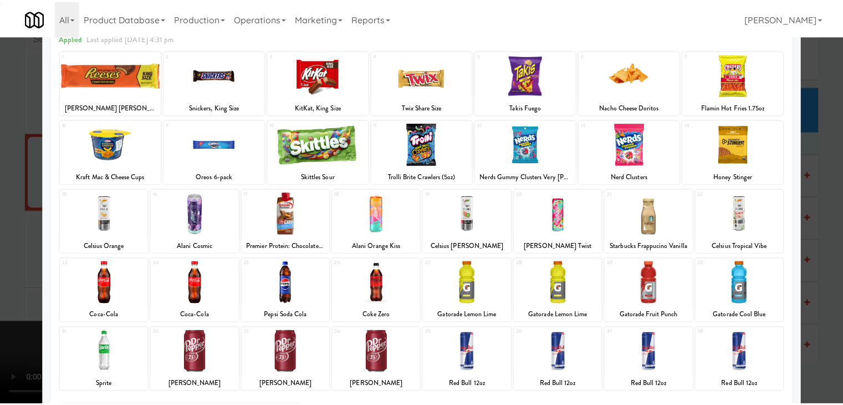
scroll to position [140, 0]
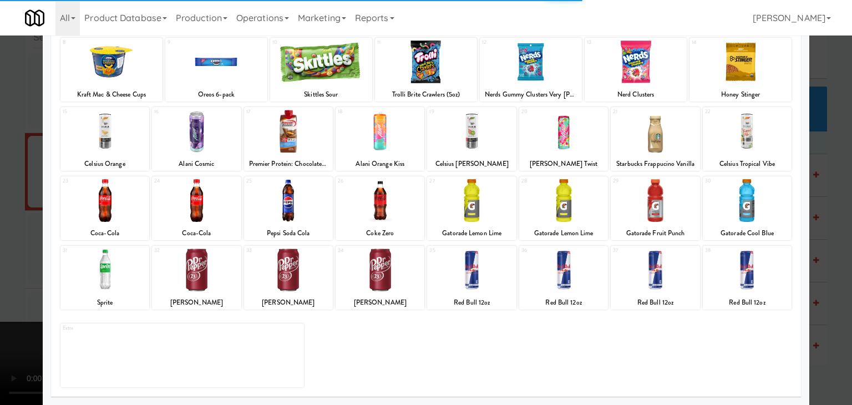
click at [363, 211] on div at bounding box center [379, 200] width 89 height 43
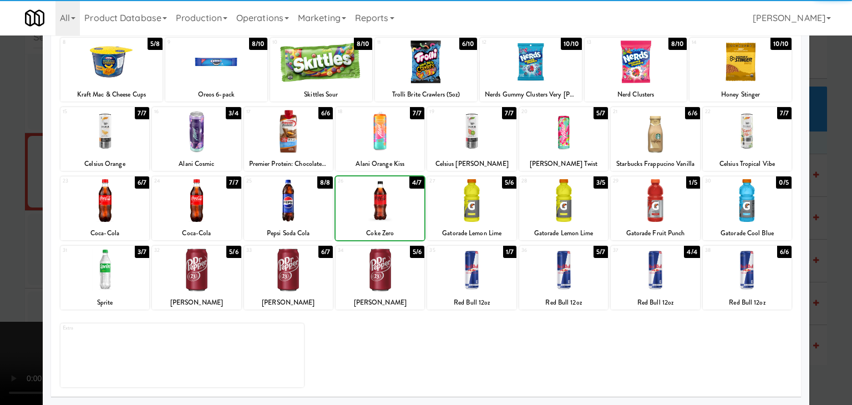
drag, startPoint x: 0, startPoint y: 219, endPoint x: 78, endPoint y: 216, distance: 77.7
click at [6, 219] on div at bounding box center [426, 202] width 852 height 405
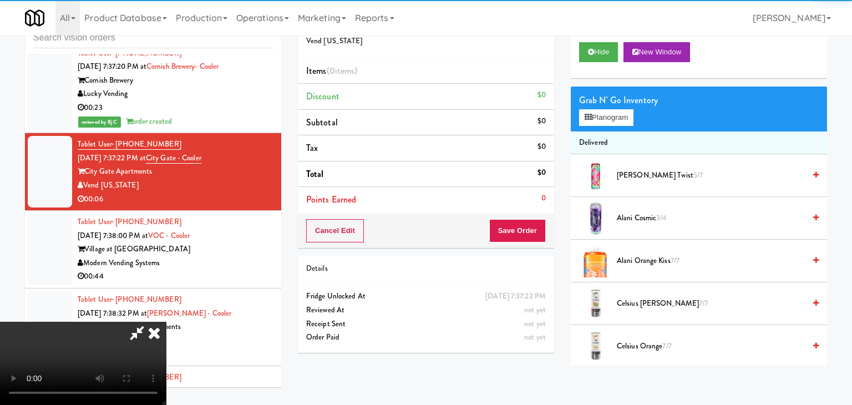
scroll to position [5062, 0]
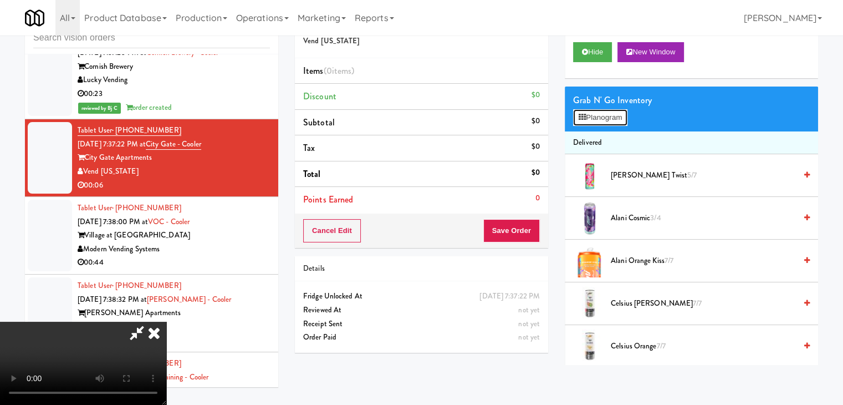
drag, startPoint x: 585, startPoint y: 124, endPoint x: 595, endPoint y: 118, distance: 11.4
click at [588, 123] on button "Planogram" at bounding box center [600, 117] width 54 height 17
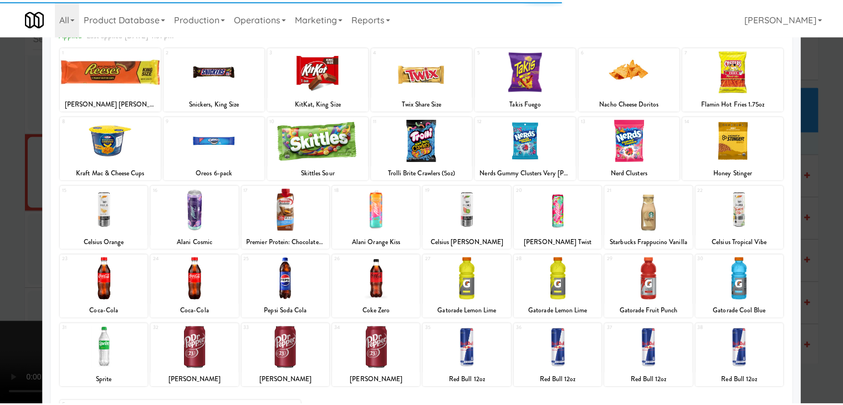
scroll to position [140, 0]
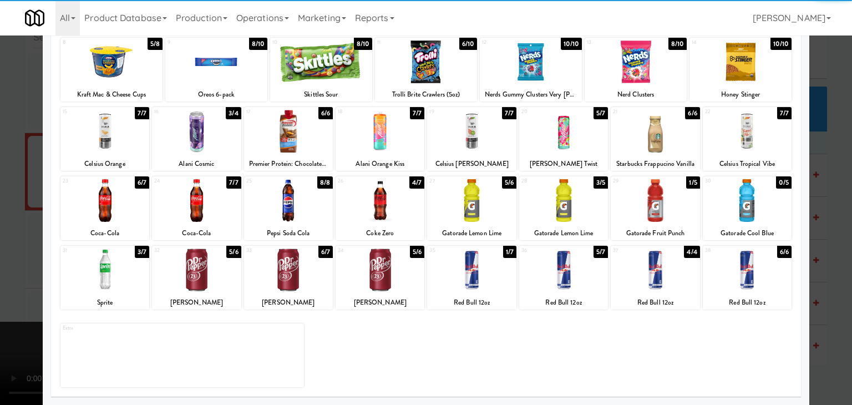
click at [379, 193] on div at bounding box center [379, 200] width 89 height 43
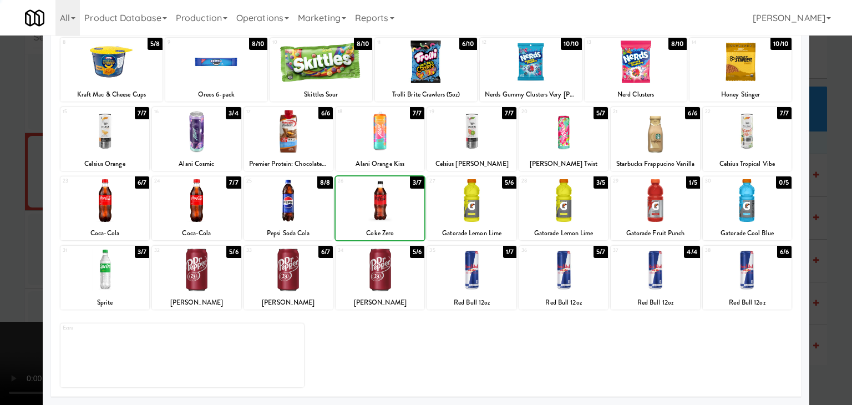
drag, startPoint x: 0, startPoint y: 196, endPoint x: 282, endPoint y: 205, distance: 282.3
click at [24, 193] on div at bounding box center [426, 202] width 852 height 405
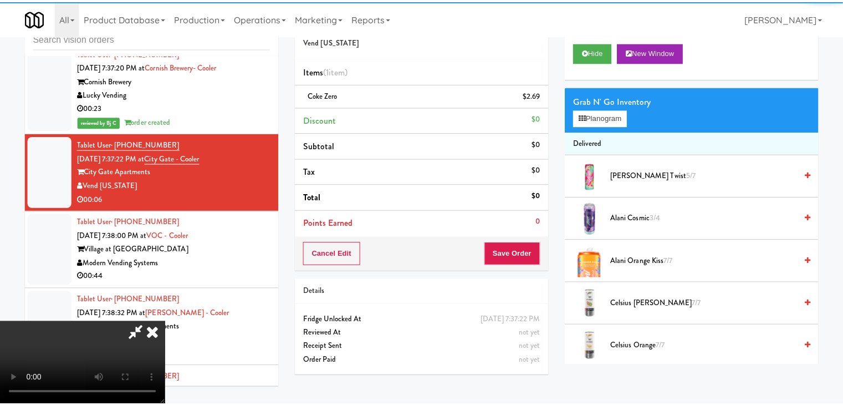
scroll to position [5062, 0]
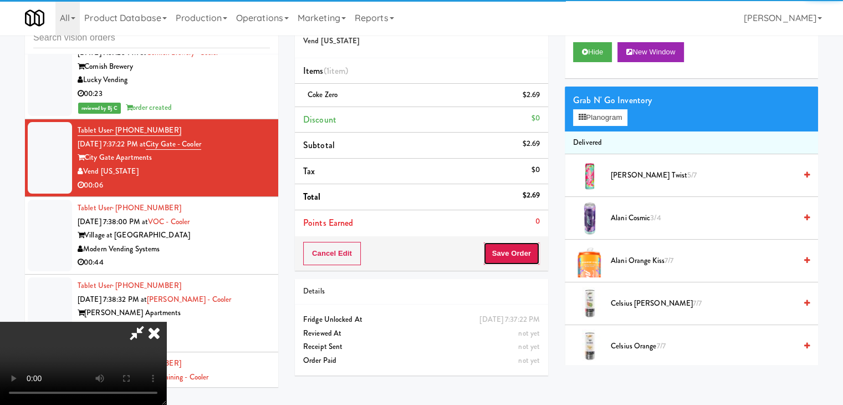
click at [519, 253] on button "Save Order" at bounding box center [511, 253] width 57 height 23
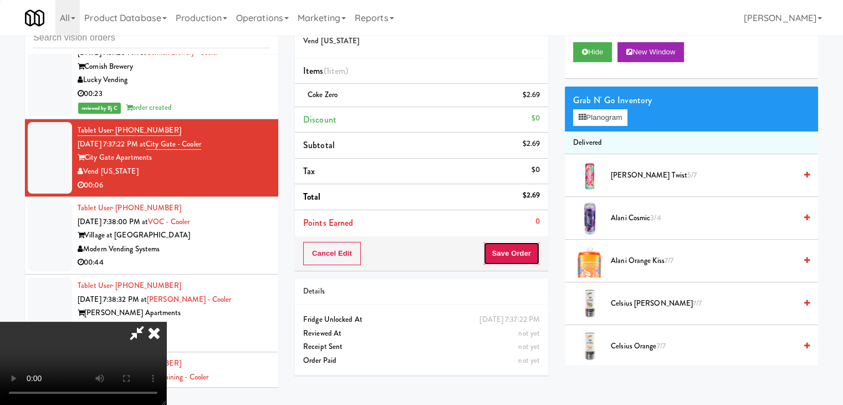
click at [519, 253] on button "Save Order" at bounding box center [511, 253] width 57 height 23
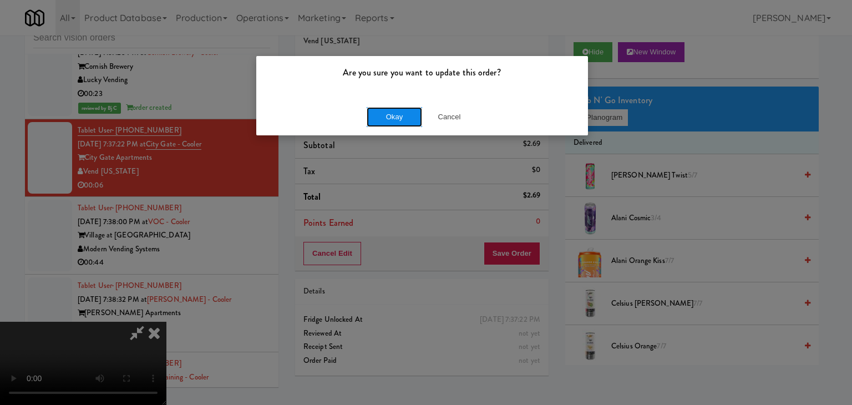
click at [406, 124] on button "Okay" at bounding box center [393, 117] width 55 height 20
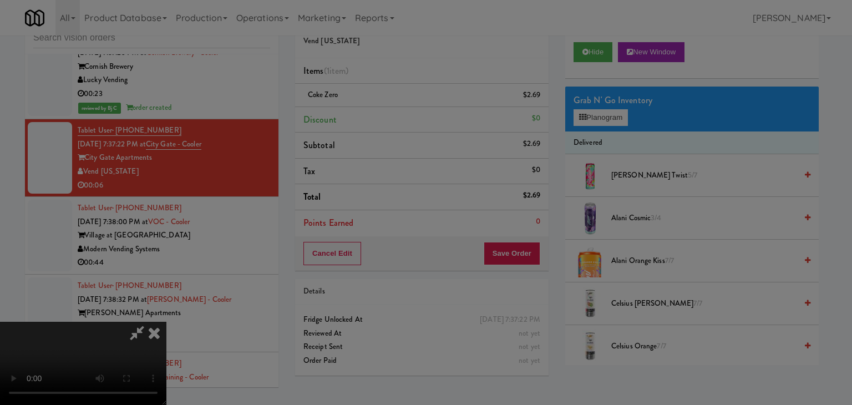
click at [406, 116] on div "Are you sure you want to update this order? Okay Cancel" at bounding box center [422, 75] width 333 height 80
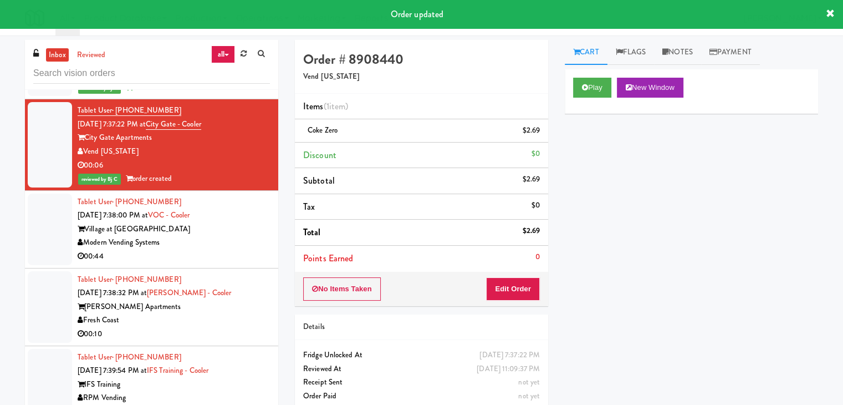
scroll to position [5229, 0]
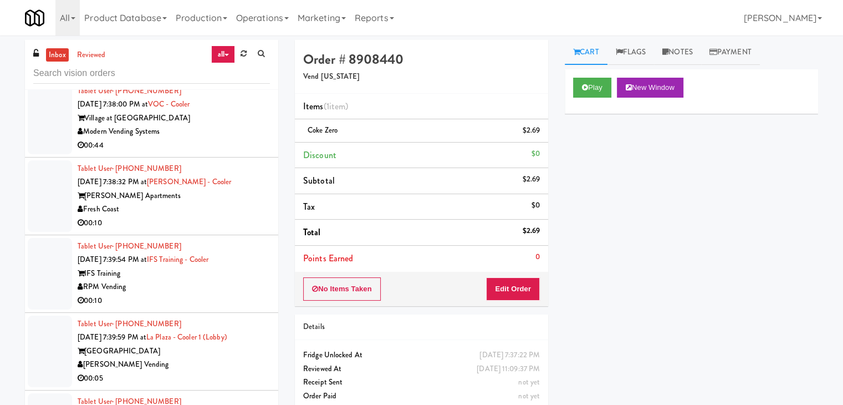
click at [214, 202] on div "Fresh Coast" at bounding box center [174, 209] width 192 height 14
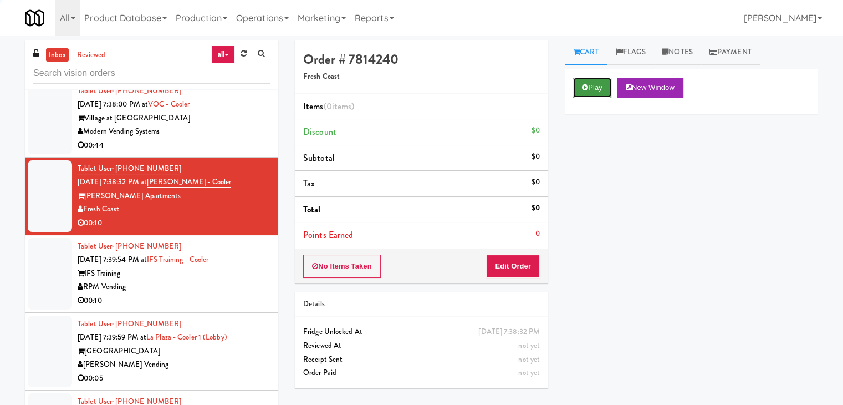
click at [584, 80] on button "Play" at bounding box center [592, 88] width 38 height 20
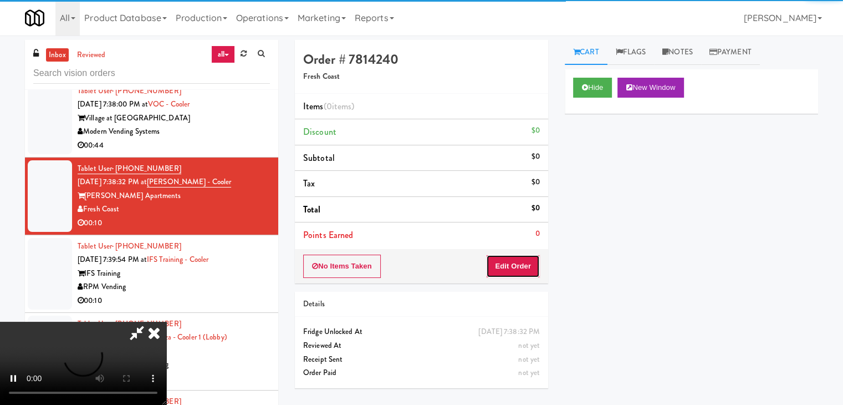
click at [527, 260] on button "Edit Order" at bounding box center [513, 265] width 54 height 23
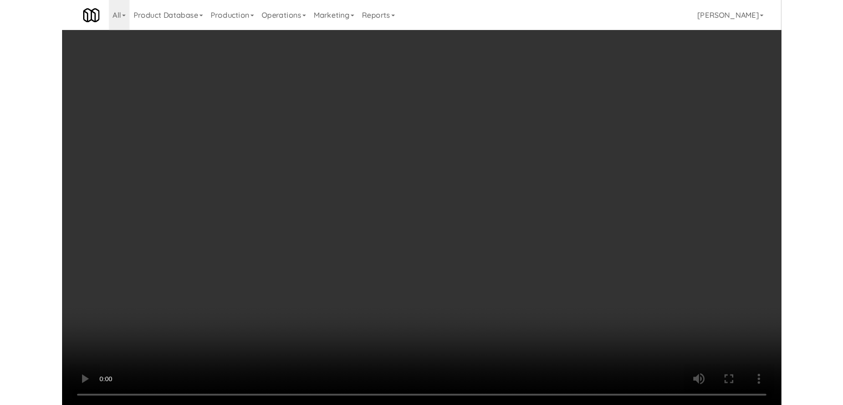
scroll to position [5215, 0]
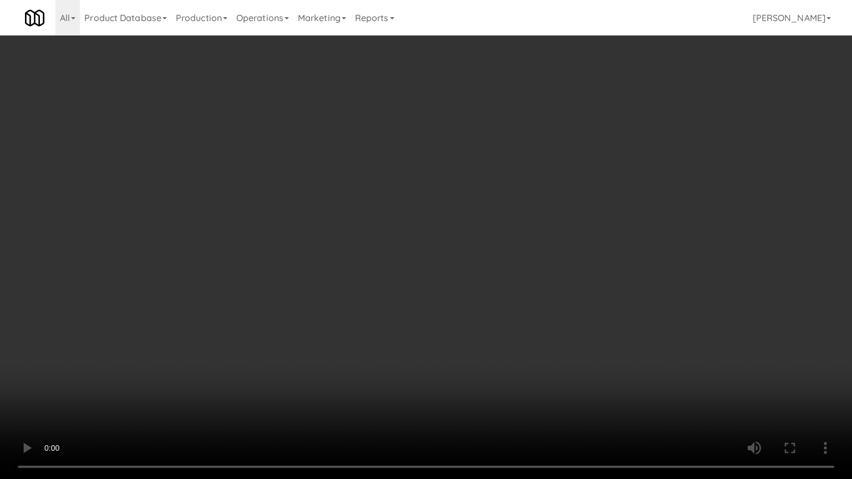
click at [470, 330] on video at bounding box center [426, 239] width 852 height 479
click at [457, 328] on video at bounding box center [426, 239] width 852 height 479
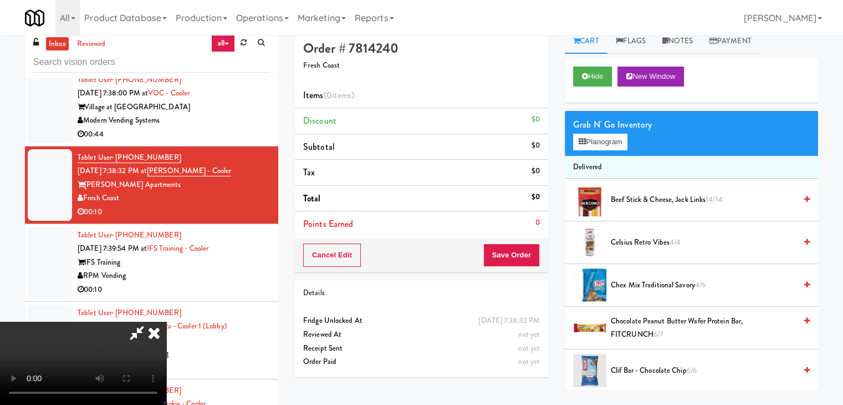
scroll to position [0, 0]
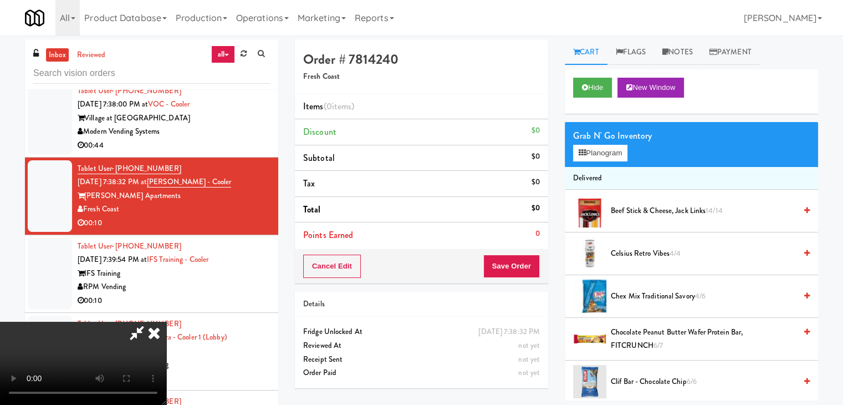
click at [166, 322] on icon at bounding box center [154, 333] width 24 height 22
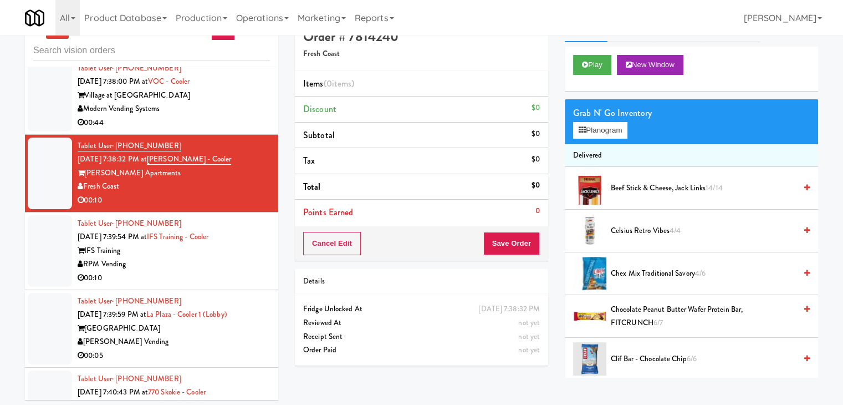
scroll to position [35, 0]
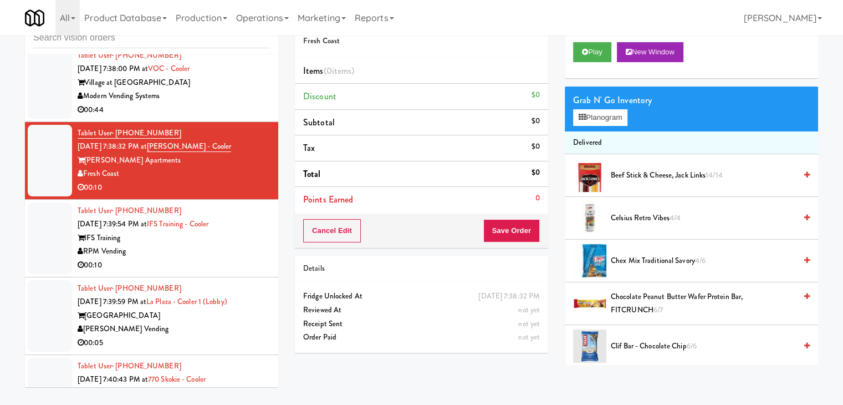
click at [210, 322] on div "[PERSON_NAME] Vending" at bounding box center [174, 329] width 192 height 14
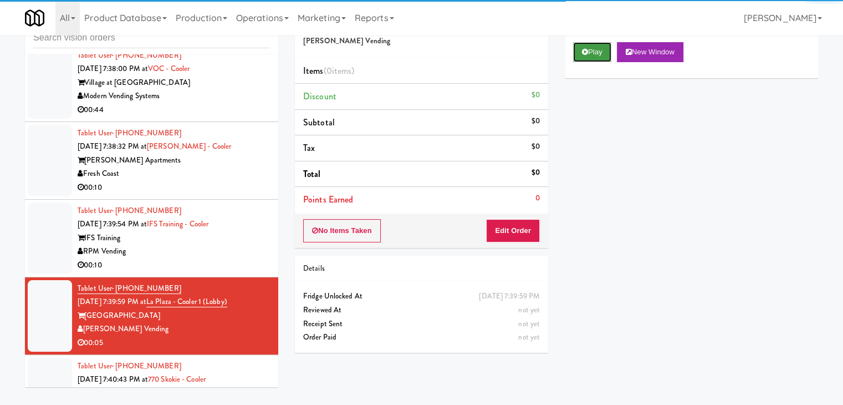
click at [597, 52] on button "Play" at bounding box center [592, 52] width 38 height 20
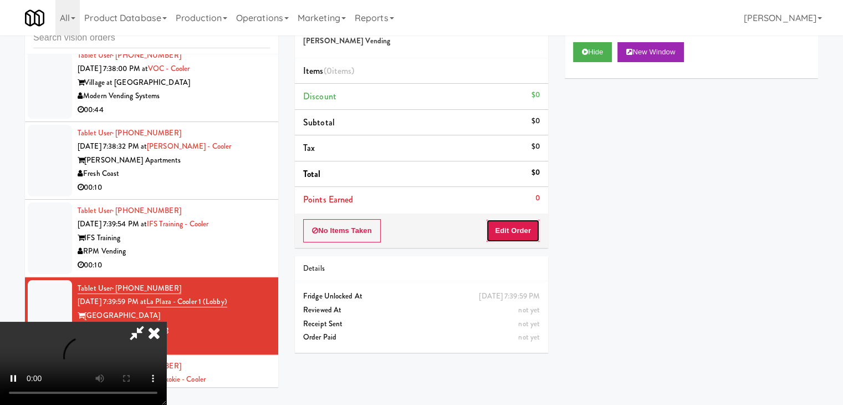
click at [507, 225] on button "Edit Order" at bounding box center [513, 230] width 54 height 23
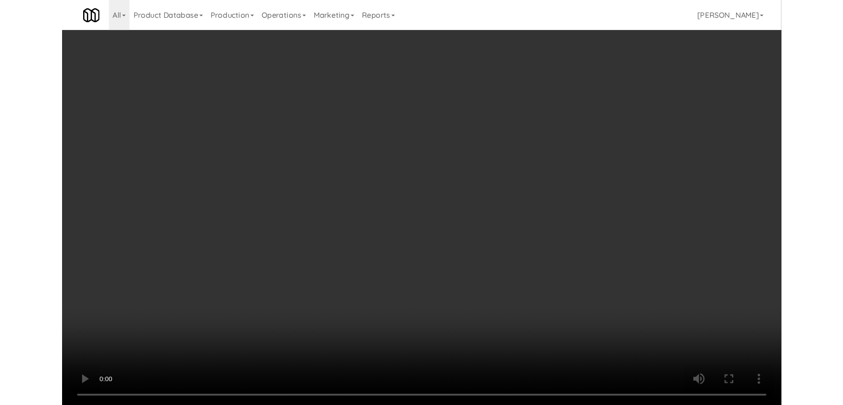
scroll to position [5215, 0]
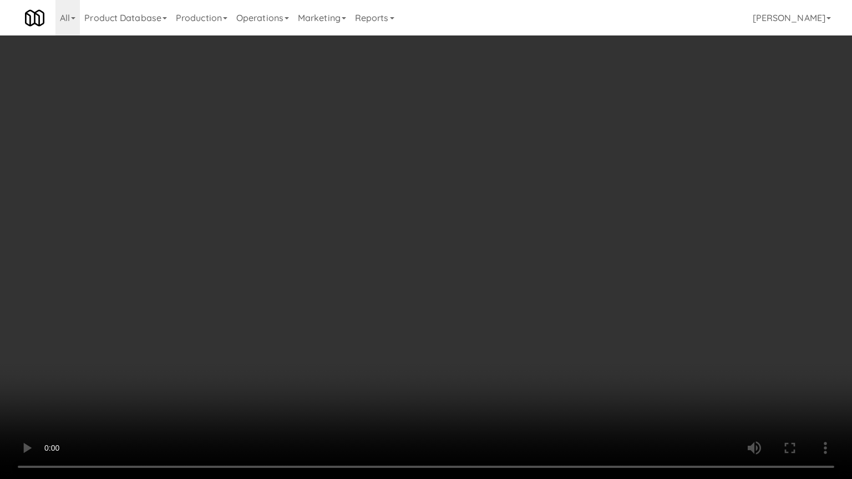
click at [516, 290] on video at bounding box center [426, 239] width 852 height 479
drag, startPoint x: 516, startPoint y: 289, endPoint x: 555, endPoint y: 190, distance: 107.3
click at [517, 286] on video at bounding box center [426, 239] width 852 height 479
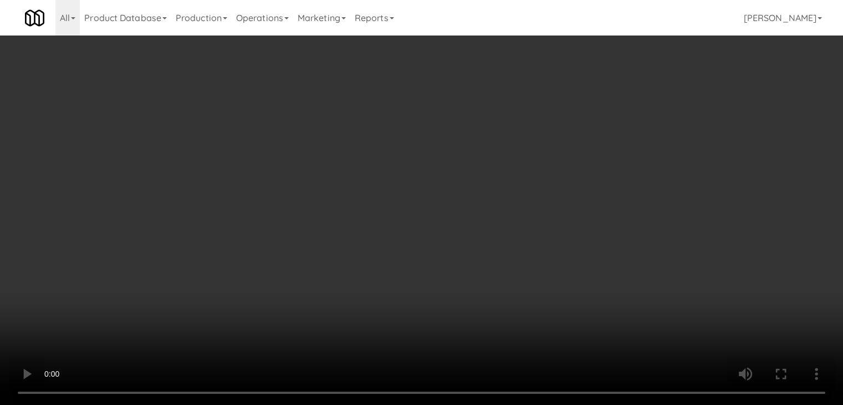
click at [624, 117] on button "Planogram" at bounding box center [600, 117] width 54 height 17
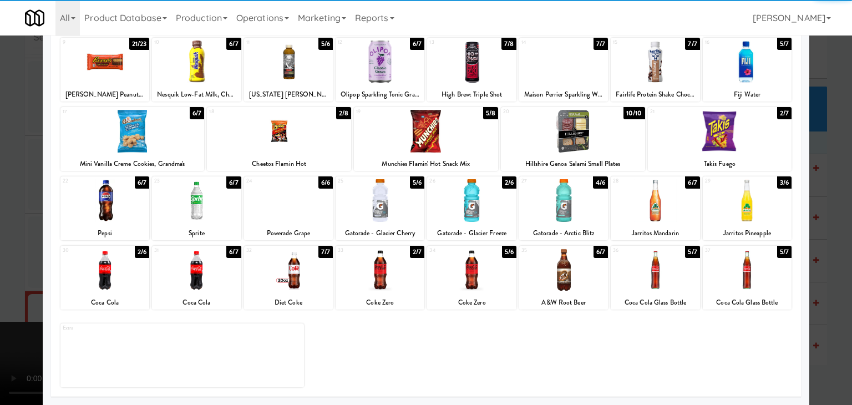
click at [117, 267] on div at bounding box center [104, 269] width 89 height 43
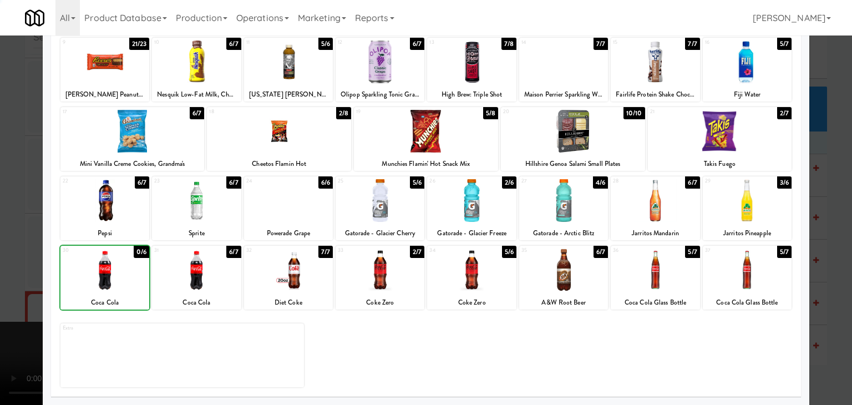
click at [6, 267] on div at bounding box center [426, 202] width 852 height 405
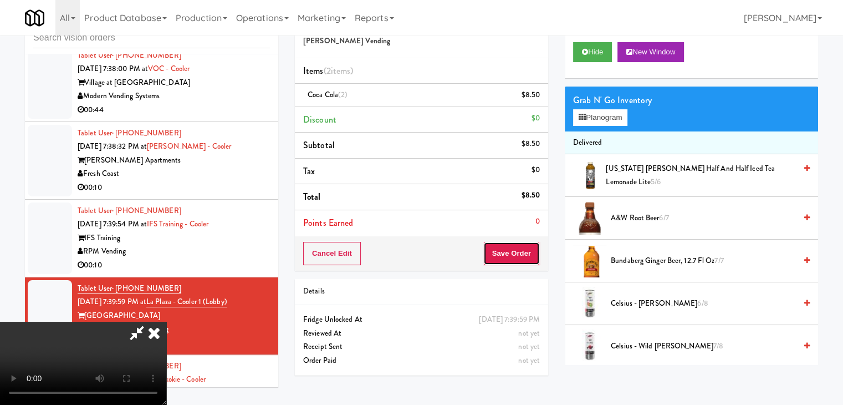
click at [527, 260] on button "Save Order" at bounding box center [511, 253] width 57 height 23
click at [526, 256] on button "Save Order" at bounding box center [511, 253] width 57 height 23
click at [523, 252] on body "Are you sure you want to update this order? Okay Cancel Okay Are you sure you w…" at bounding box center [421, 202] width 843 height 405
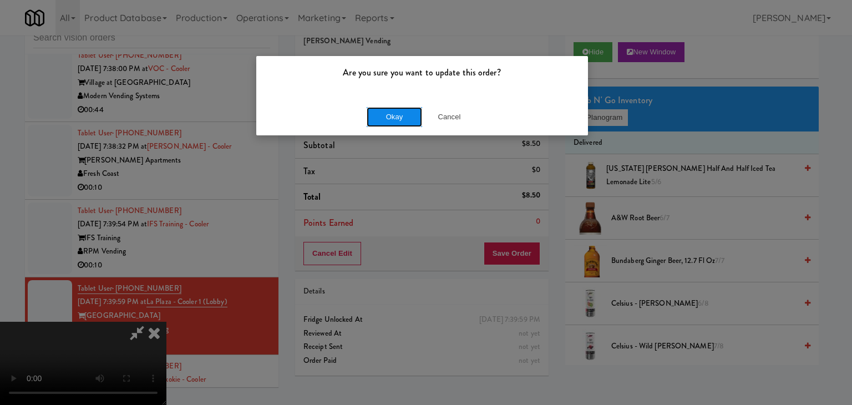
click at [396, 109] on button "Okay" at bounding box center [393, 117] width 55 height 20
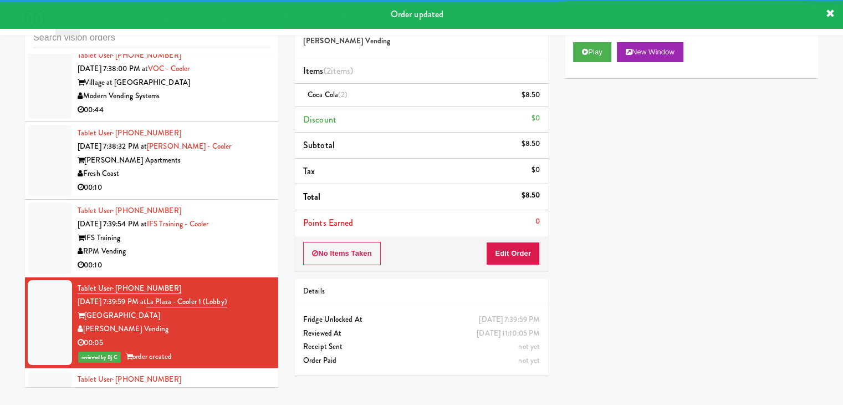
click at [242, 258] on div "00:10" at bounding box center [174, 265] width 192 height 14
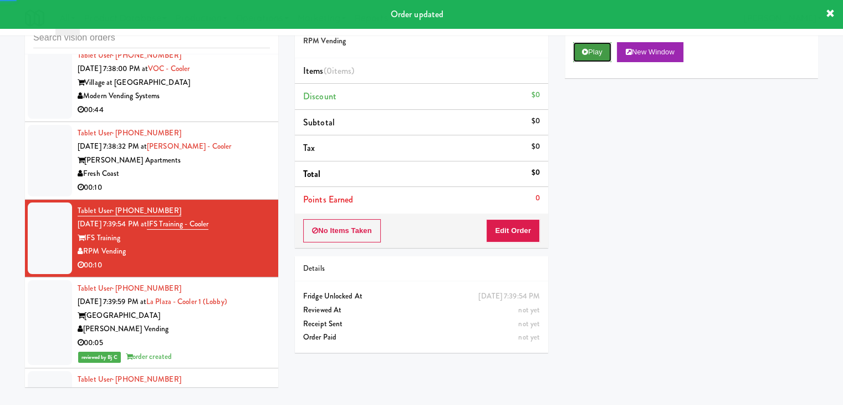
click at [587, 50] on icon at bounding box center [585, 51] width 6 height 7
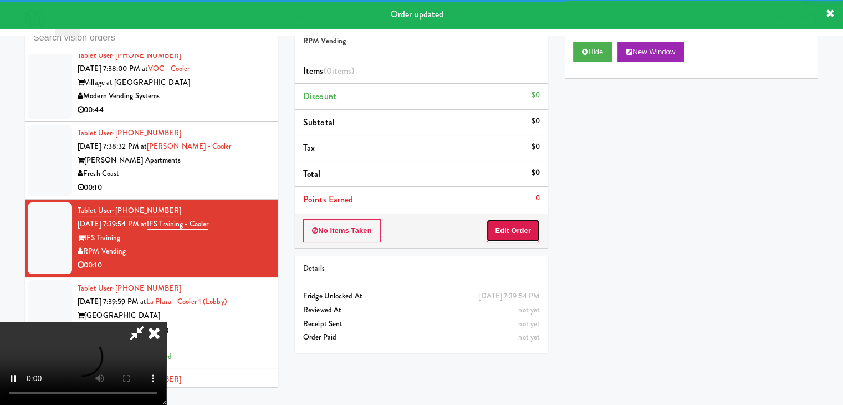
click at [513, 231] on button "Edit Order" at bounding box center [513, 230] width 54 height 23
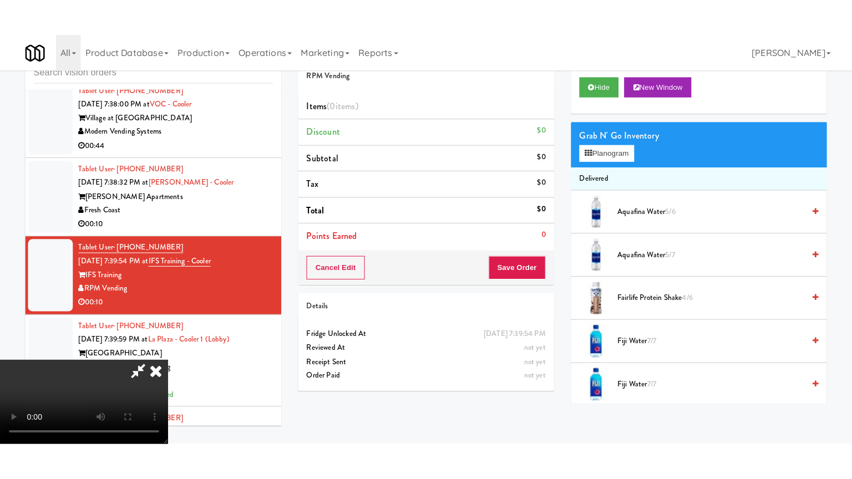
scroll to position [156, 0]
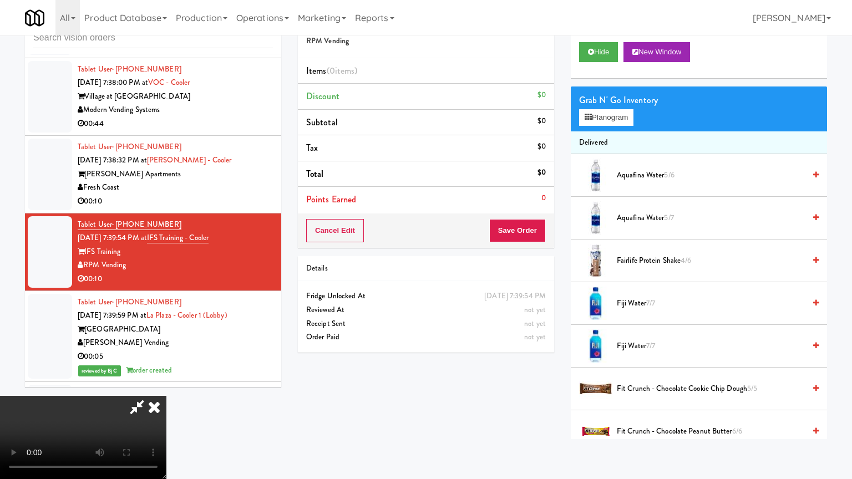
click at [166, 396] on video at bounding box center [83, 437] width 166 height 83
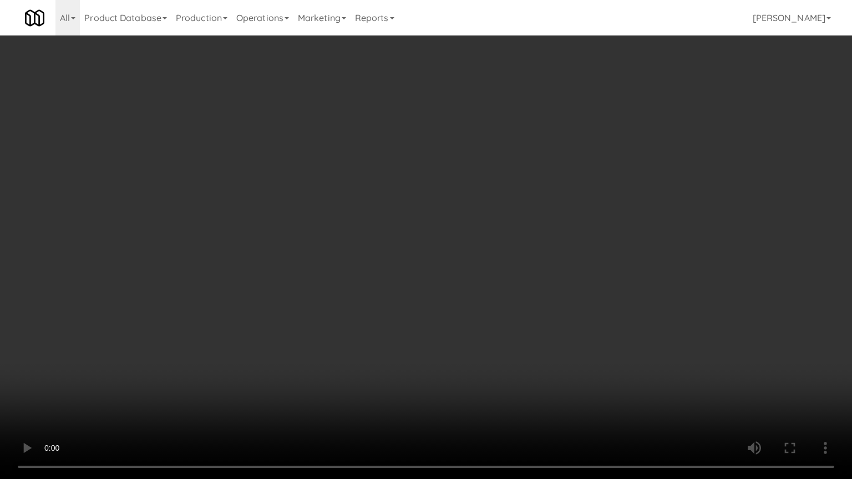
click at [549, 341] on video at bounding box center [426, 239] width 852 height 479
click at [548, 341] on video at bounding box center [426, 239] width 852 height 479
click at [324, 404] on video at bounding box center [426, 239] width 852 height 479
click at [490, 329] on video at bounding box center [426, 239] width 852 height 479
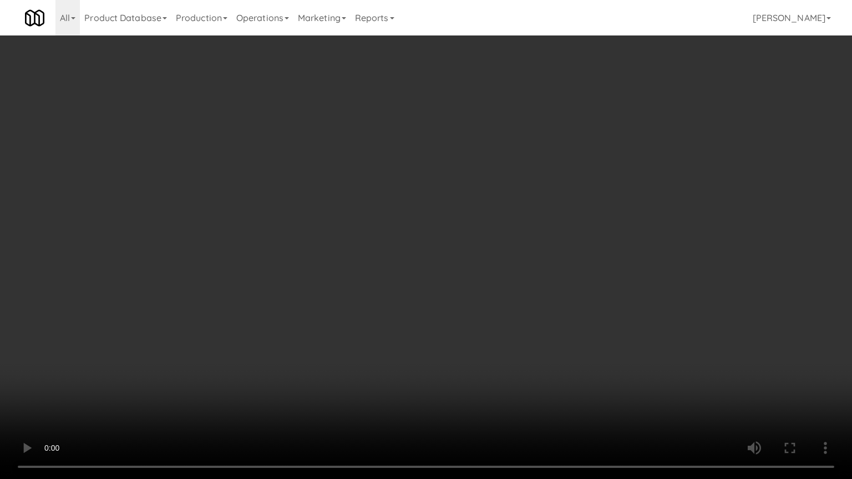
click at [521, 316] on video at bounding box center [426, 239] width 852 height 479
drag, startPoint x: 521, startPoint y: 315, endPoint x: 548, endPoint y: 180, distance: 137.4
click at [521, 308] on video at bounding box center [426, 239] width 852 height 479
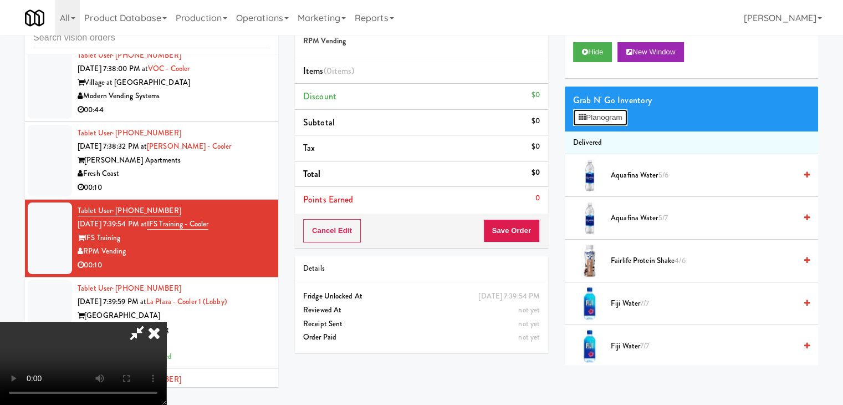
click at [609, 117] on button "Planogram" at bounding box center [600, 117] width 54 height 17
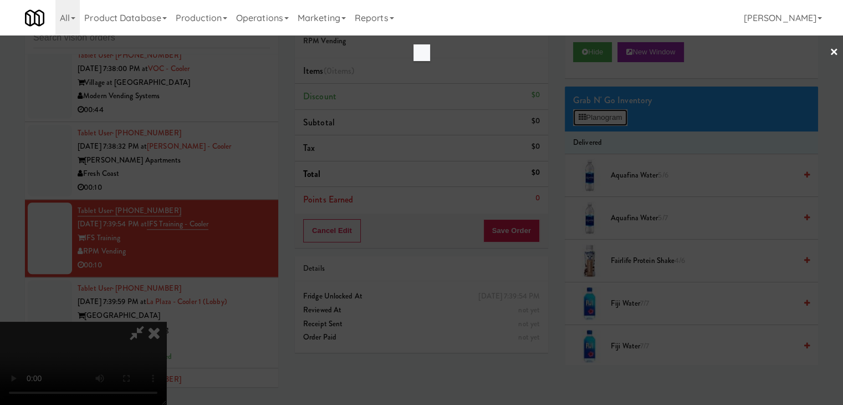
scroll to position [5215, 0]
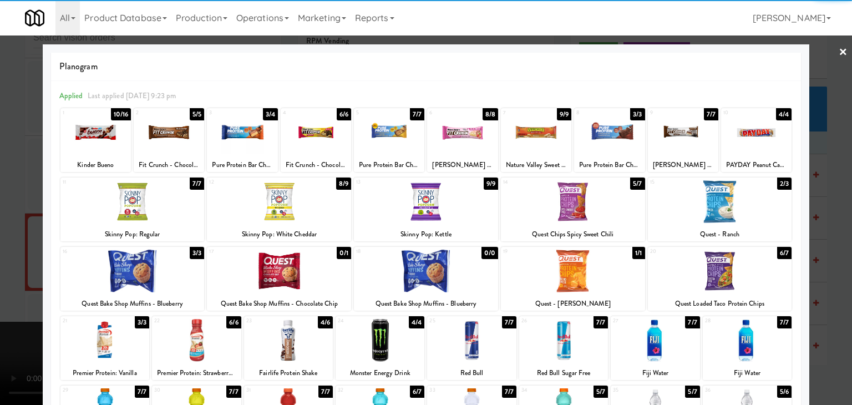
click at [721, 260] on div at bounding box center [719, 270] width 144 height 43
click at [461, 336] on div at bounding box center [471, 340] width 89 height 43
drag, startPoint x: 0, startPoint y: 316, endPoint x: 115, endPoint y: 305, distance: 115.2
click at [1, 315] on div at bounding box center [426, 202] width 852 height 405
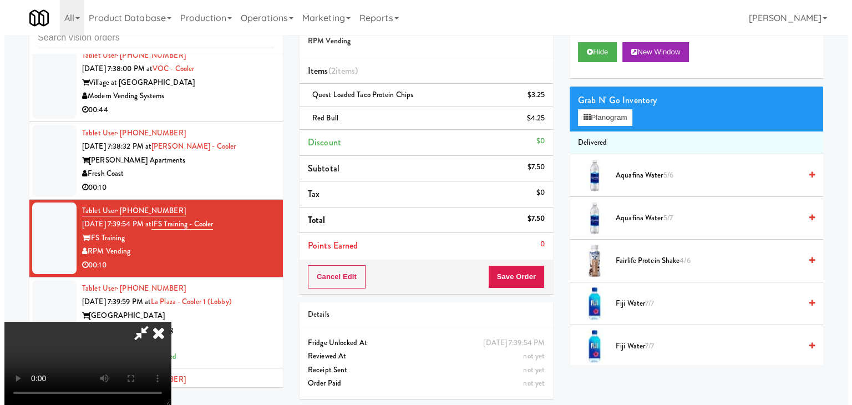
scroll to position [156, 0]
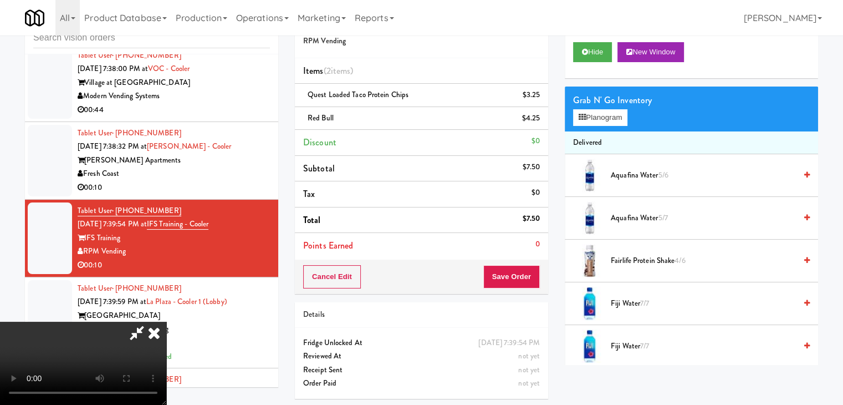
click at [542, 117] on link at bounding box center [539, 123] width 10 height 14
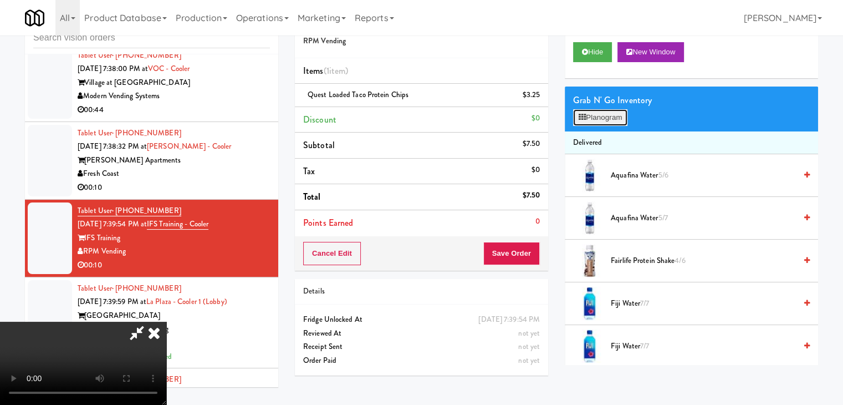
click at [606, 118] on button "Planogram" at bounding box center [600, 117] width 54 height 17
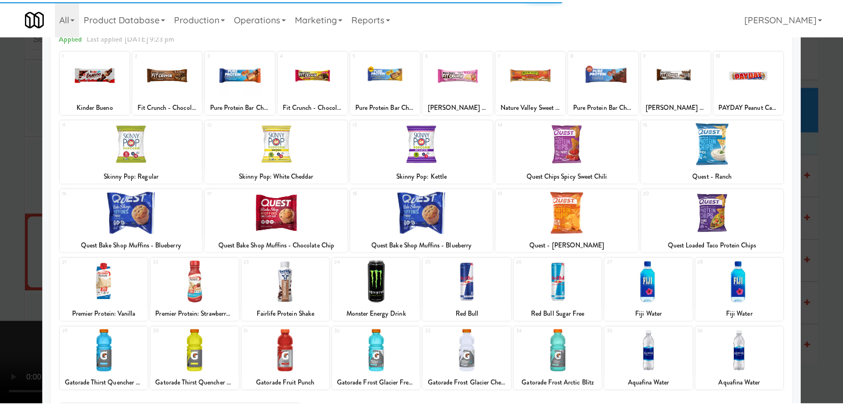
scroll to position [140, 0]
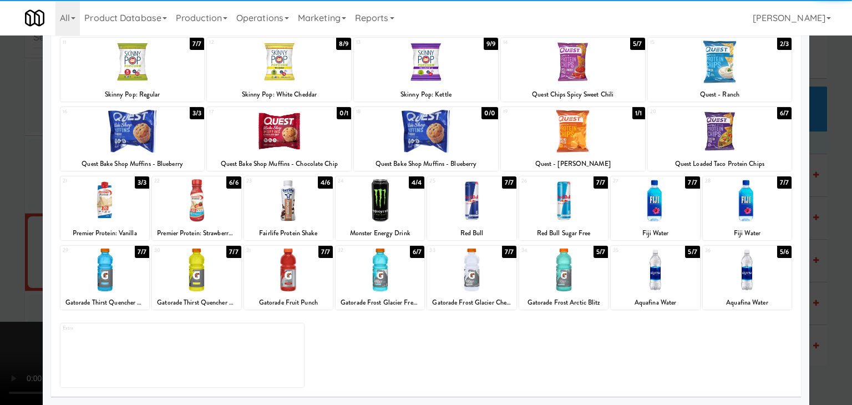
click at [557, 208] on div at bounding box center [563, 200] width 89 height 43
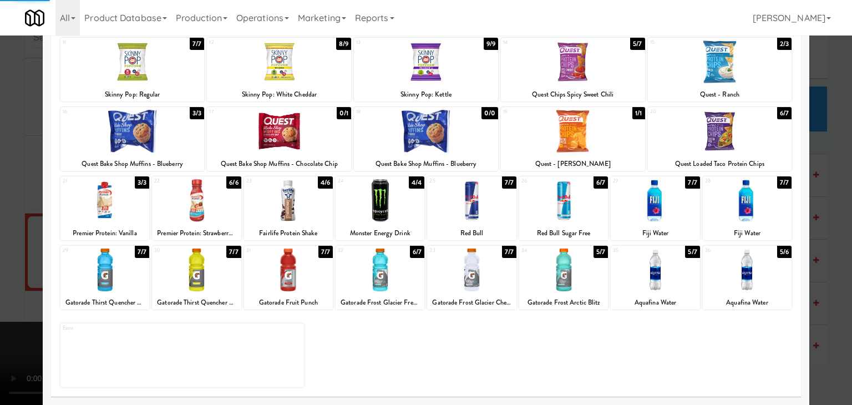
click at [0, 223] on div at bounding box center [426, 202] width 852 height 405
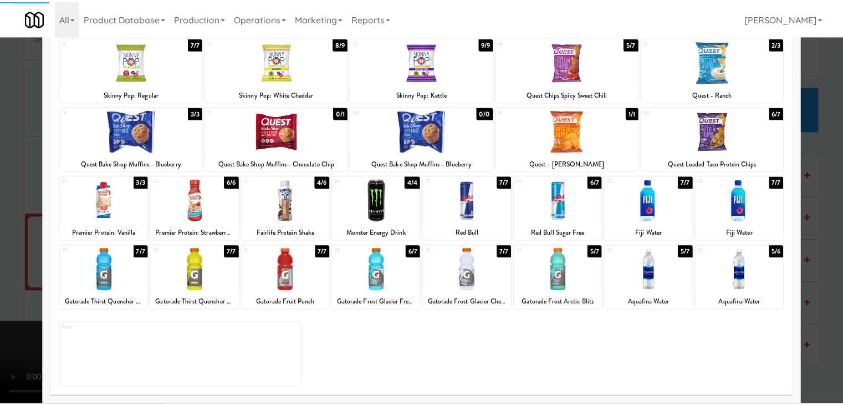
scroll to position [5229, 0]
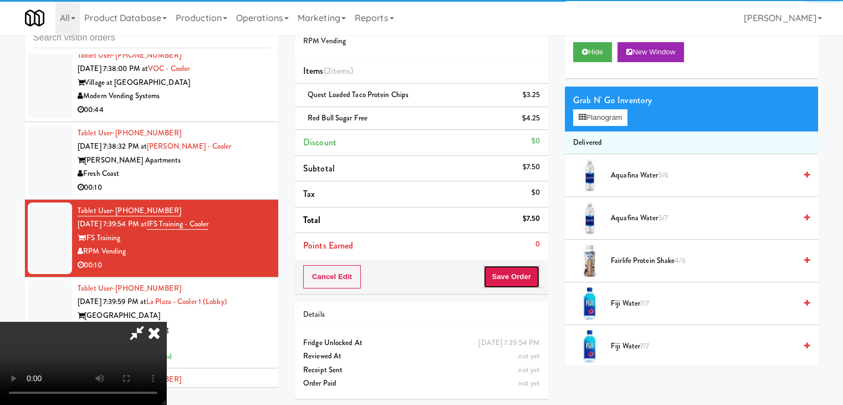
click at [520, 284] on button "Save Order" at bounding box center [511, 276] width 57 height 23
click at [522, 281] on button "Save Order" at bounding box center [511, 276] width 57 height 23
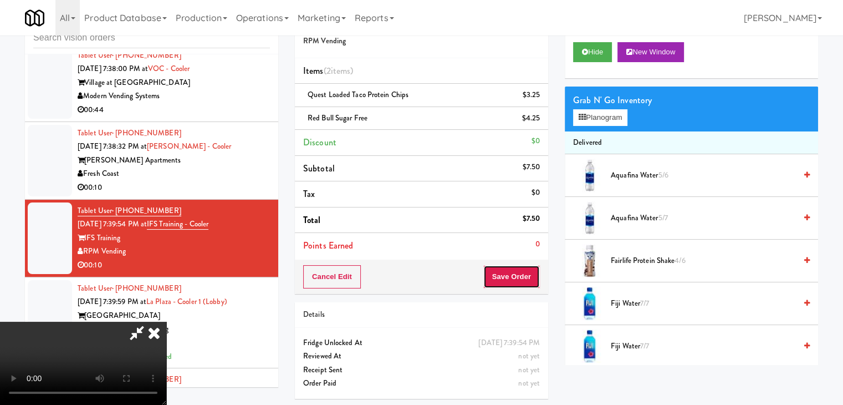
click at [522, 280] on button "Save Order" at bounding box center [511, 276] width 57 height 23
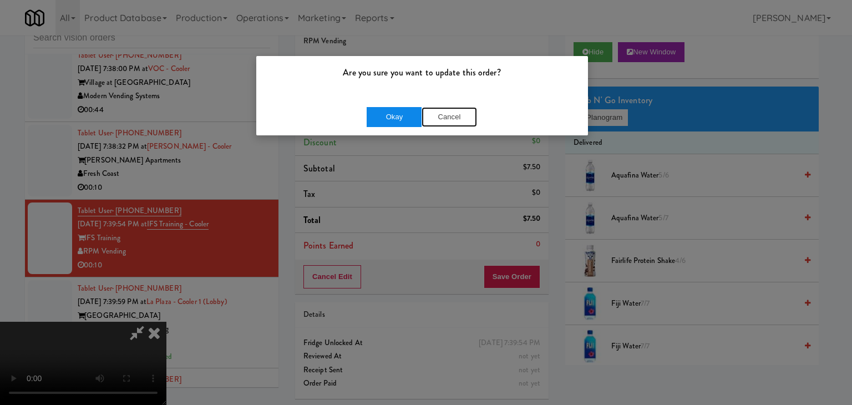
drag, startPoint x: 421, startPoint y: 112, endPoint x: 404, endPoint y: 113, distance: 17.8
click at [405, 113] on div "Okay Cancel" at bounding box center [421, 117] width 110 height 20
click at [404, 113] on button "Okay" at bounding box center [393, 117] width 55 height 20
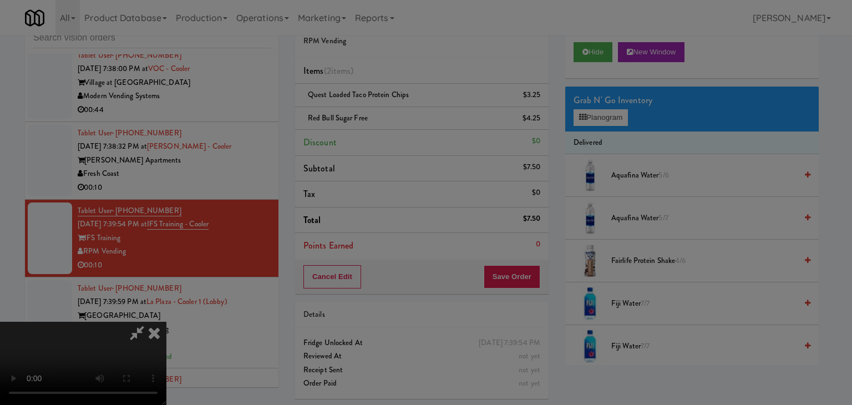
drag, startPoint x: 404, startPoint y: 113, endPoint x: 404, endPoint y: 126, distance: 12.8
click at [404, 106] on button "Okay" at bounding box center [393, 96] width 55 height 20
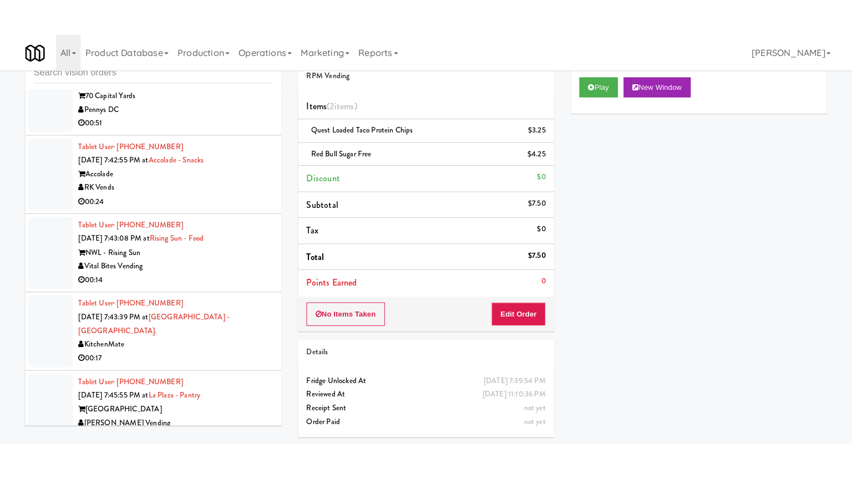
scroll to position [5672, 0]
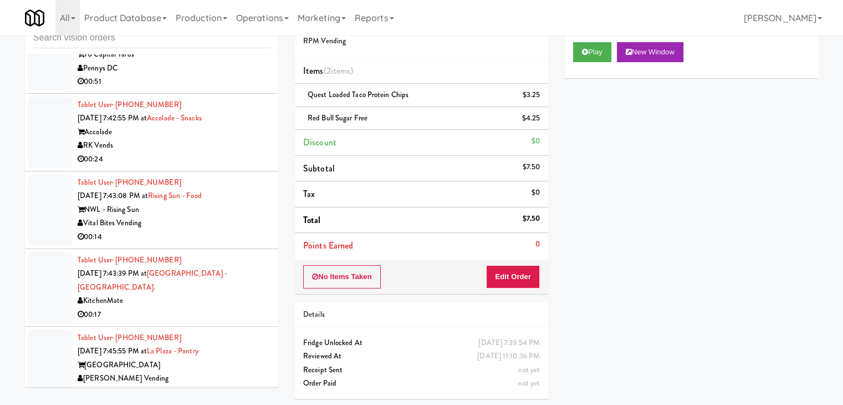
click at [235, 230] on div "00:14" at bounding box center [174, 237] width 192 height 14
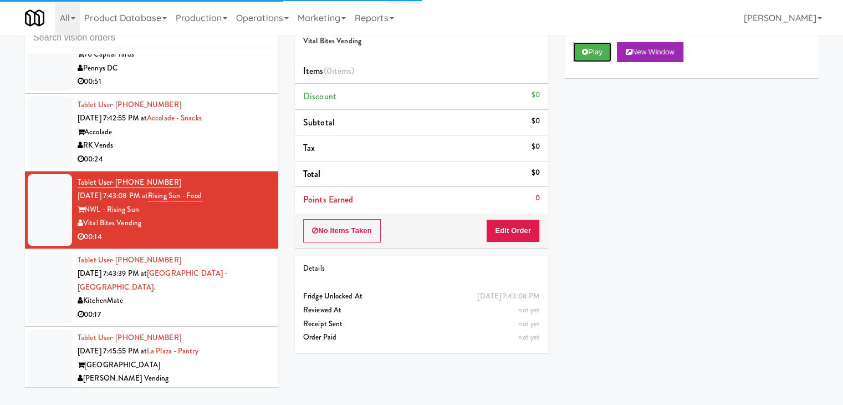
click at [601, 59] on button "Play" at bounding box center [592, 52] width 38 height 20
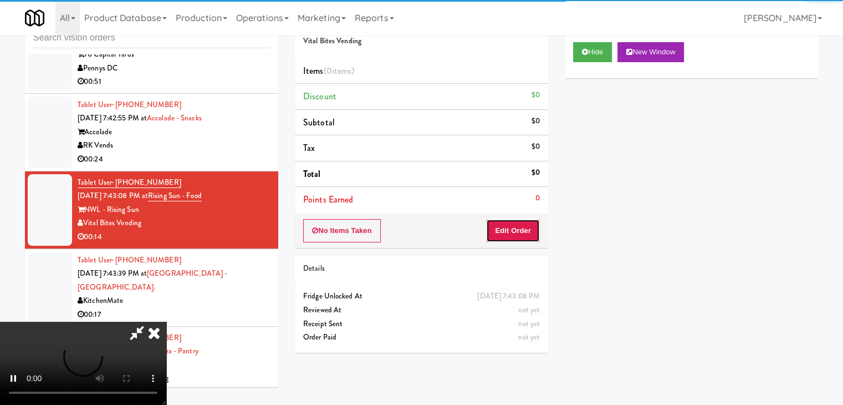
click at [520, 223] on button "Edit Order" at bounding box center [513, 230] width 54 height 23
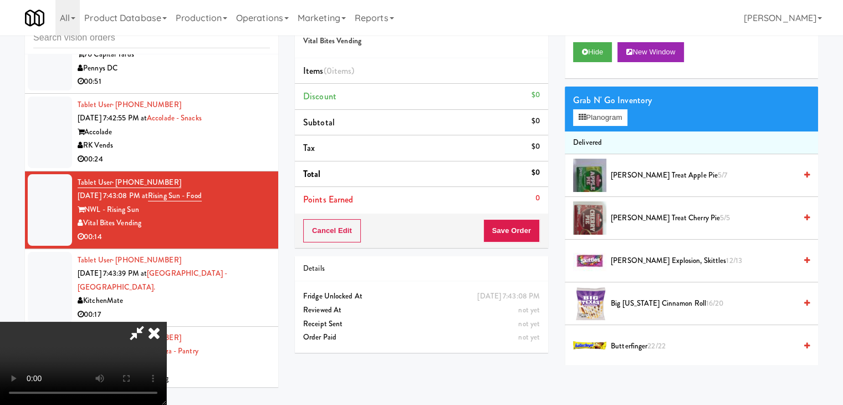
scroll to position [5658, 0]
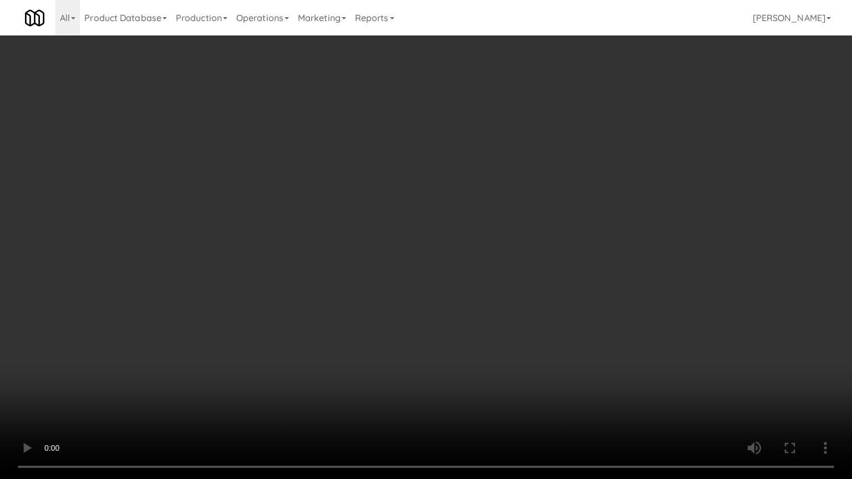
click at [549, 302] on video at bounding box center [426, 239] width 852 height 479
click at [550, 304] on video at bounding box center [426, 239] width 852 height 479
click at [556, 299] on video at bounding box center [426, 239] width 852 height 479
drag, startPoint x: 556, startPoint y: 297, endPoint x: 577, endPoint y: 231, distance: 69.1
click at [557, 295] on video at bounding box center [426, 239] width 852 height 479
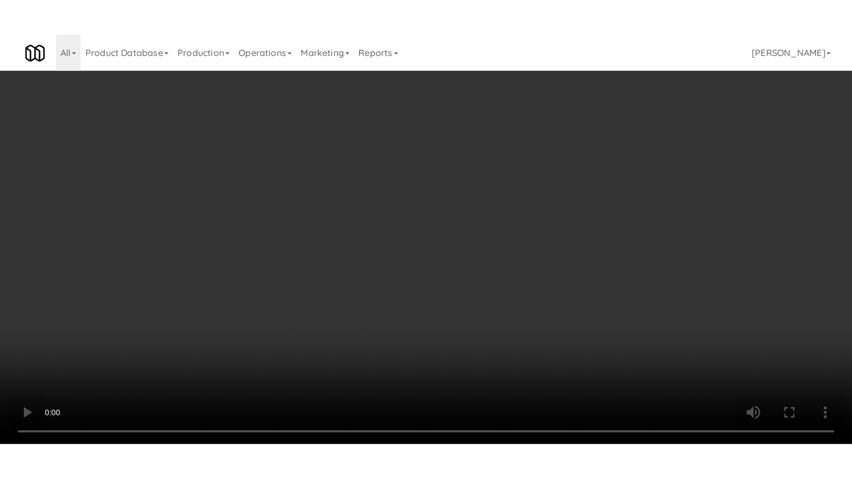
scroll to position [5672, 0]
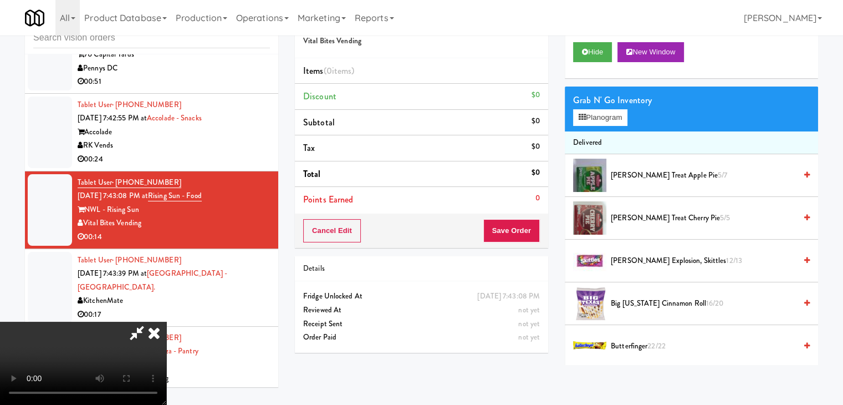
click at [626, 171] on span "[PERSON_NAME] Treat Apple Pie 5/7" at bounding box center [703, 176] width 185 height 14
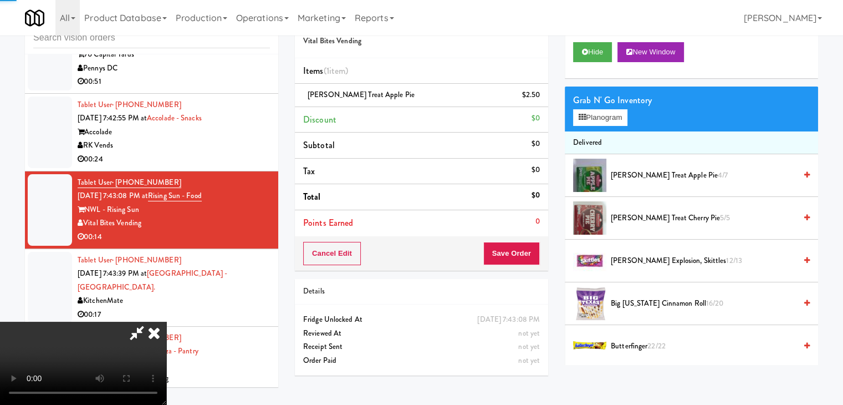
click at [166, 322] on video at bounding box center [83, 363] width 166 height 83
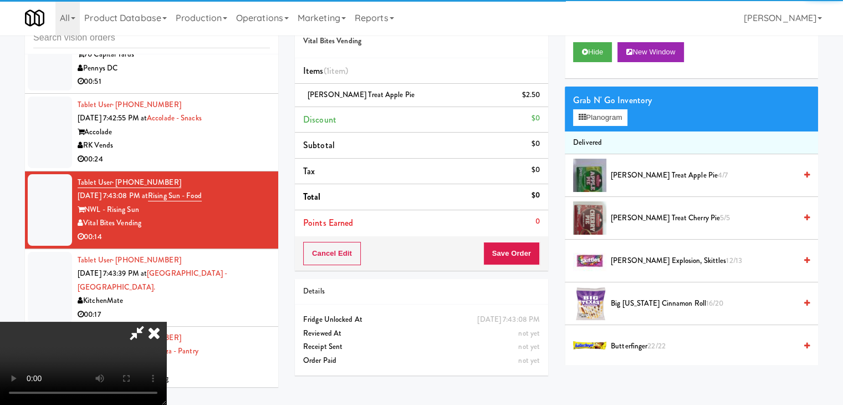
click at [166, 322] on video at bounding box center [83, 363] width 166 height 83
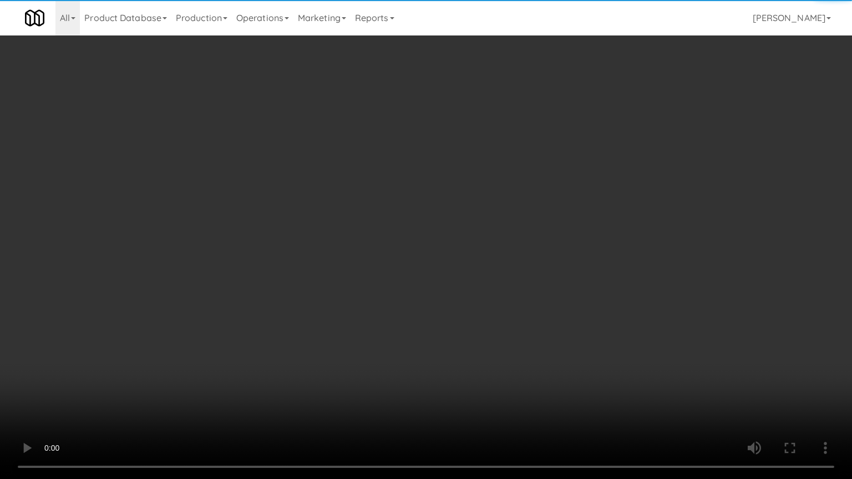
click at [446, 271] on video at bounding box center [426, 239] width 852 height 479
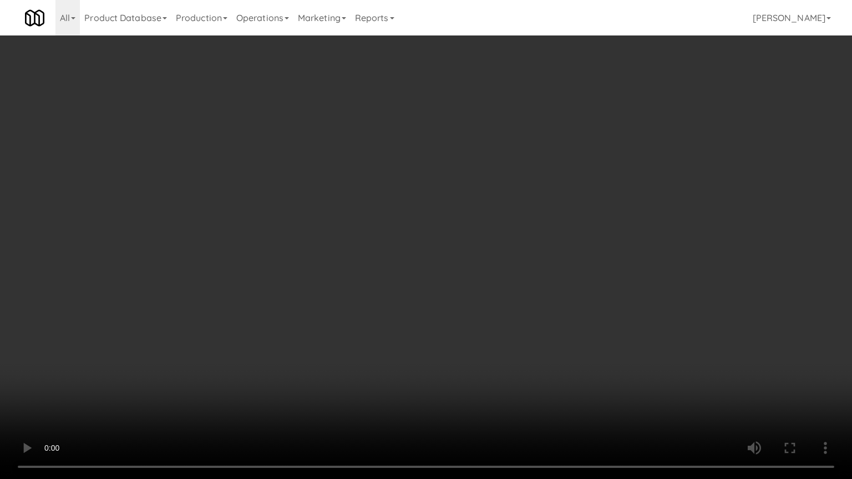
click at [452, 273] on video at bounding box center [426, 239] width 852 height 479
drag, startPoint x: 452, startPoint y: 273, endPoint x: 517, endPoint y: 172, distance: 119.5
click at [453, 269] on video at bounding box center [426, 239] width 852 height 479
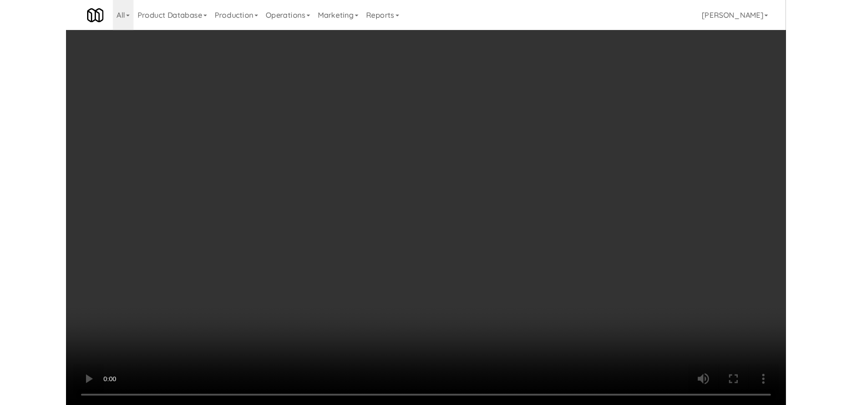
scroll to position [5672, 0]
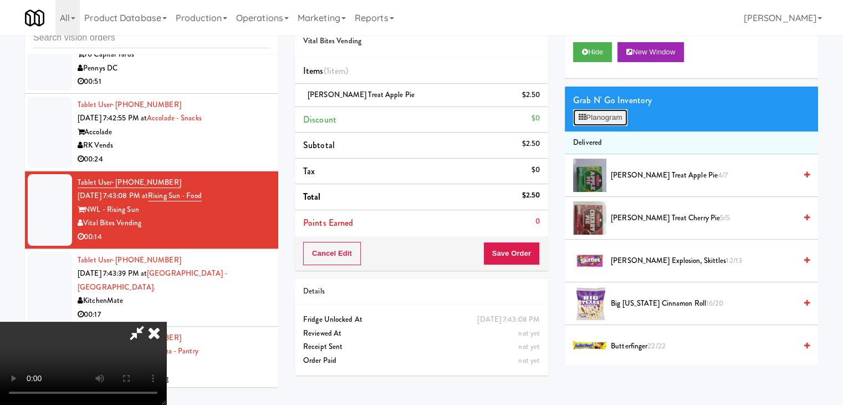
click at [599, 113] on button "Planogram" at bounding box center [600, 117] width 54 height 17
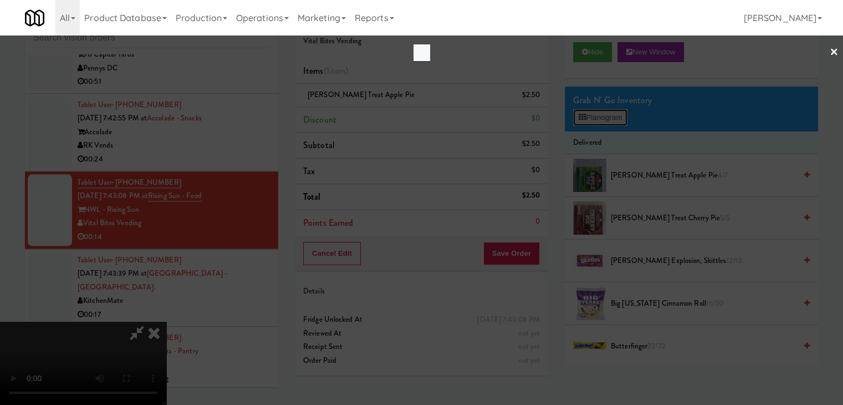
scroll to position [5658, 0]
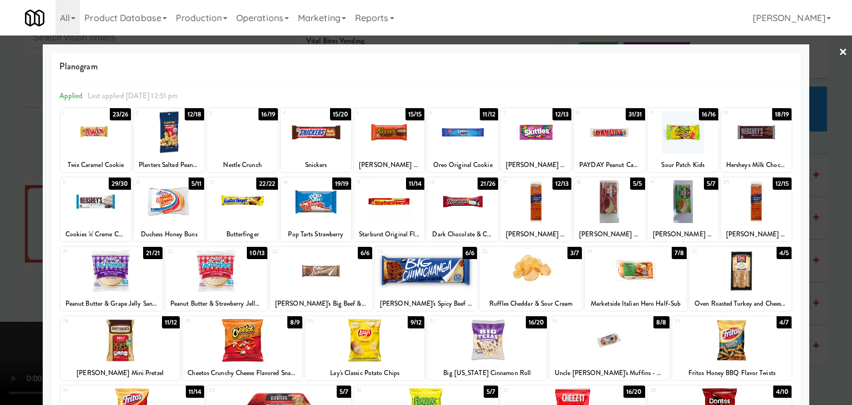
click at [248, 140] on div at bounding box center [242, 132] width 70 height 43
click at [4, 172] on div at bounding box center [426, 202] width 852 height 405
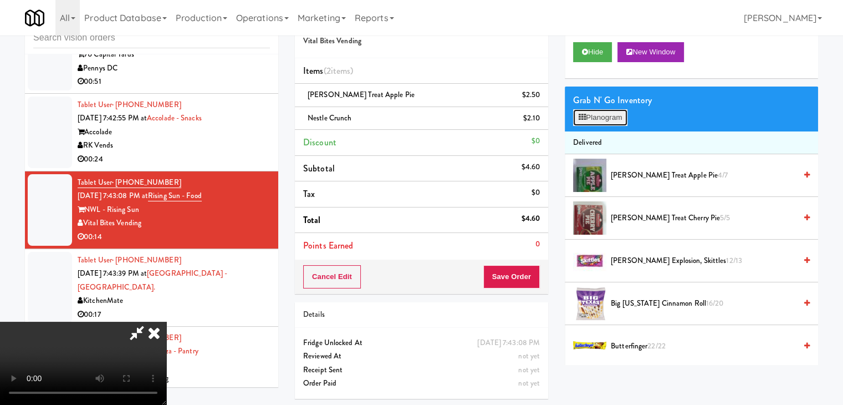
click at [614, 115] on button "Planogram" at bounding box center [600, 117] width 54 height 17
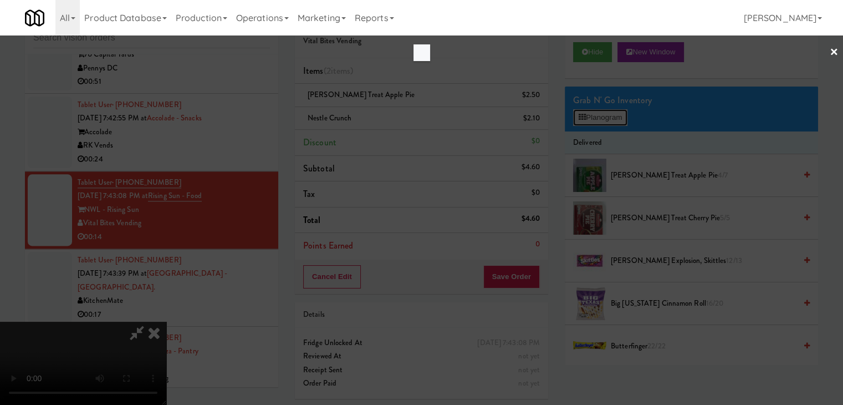
scroll to position [5658, 0]
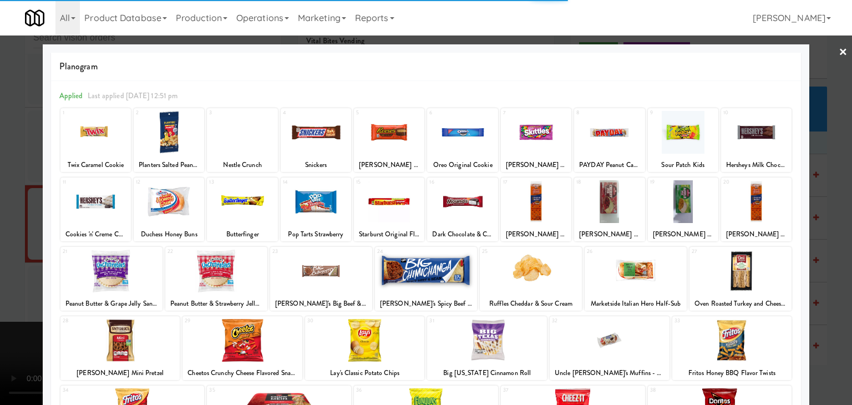
drag, startPoint x: 0, startPoint y: 205, endPoint x: 119, endPoint y: 208, distance: 119.3
click at [2, 205] on div at bounding box center [426, 202] width 852 height 405
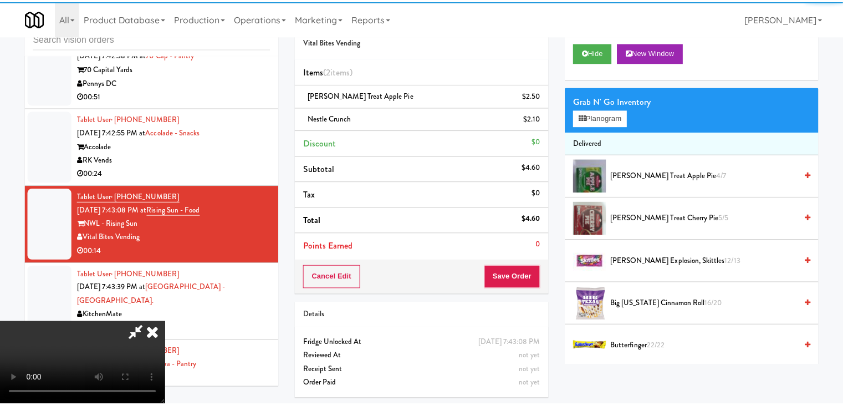
scroll to position [5672, 0]
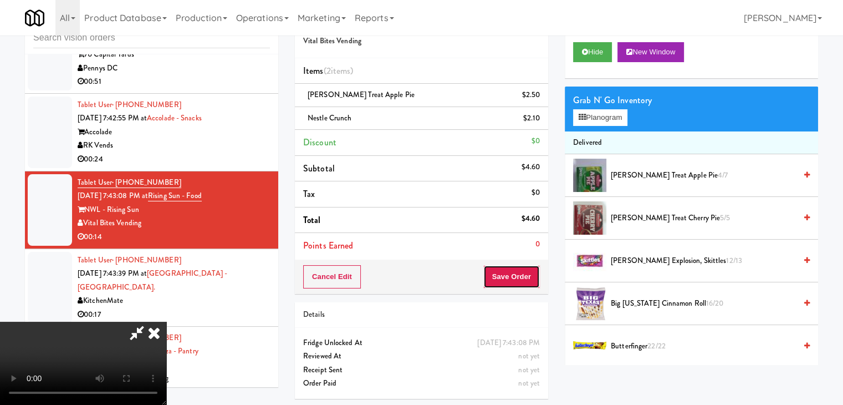
click at [536, 272] on button "Save Order" at bounding box center [511, 276] width 57 height 23
click at [528, 275] on button "Save Order" at bounding box center [511, 276] width 57 height 23
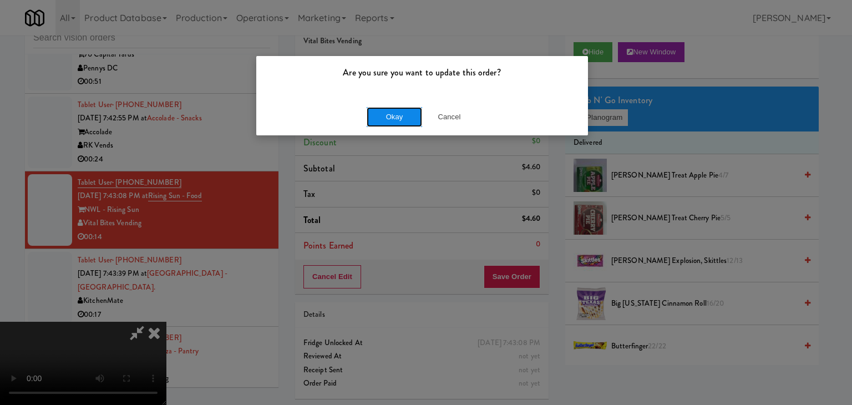
click at [389, 111] on button "Okay" at bounding box center [393, 117] width 55 height 20
drag, startPoint x: 389, startPoint y: 111, endPoint x: 390, endPoint y: 118, distance: 6.2
click at [389, 111] on button "Okay" at bounding box center [393, 117] width 55 height 20
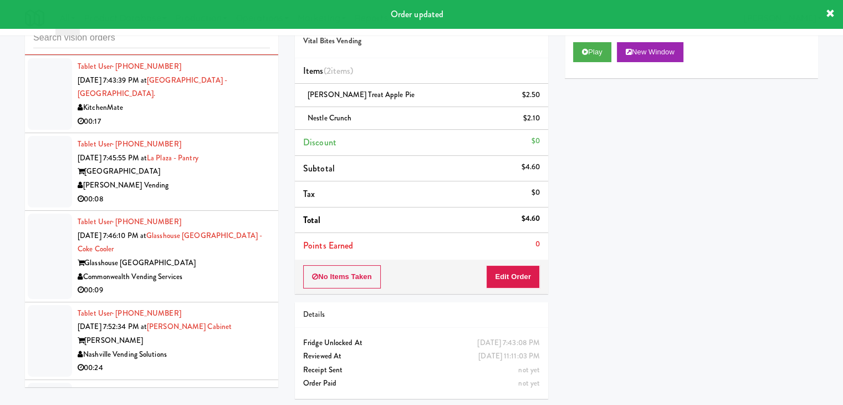
scroll to position [5894, 0]
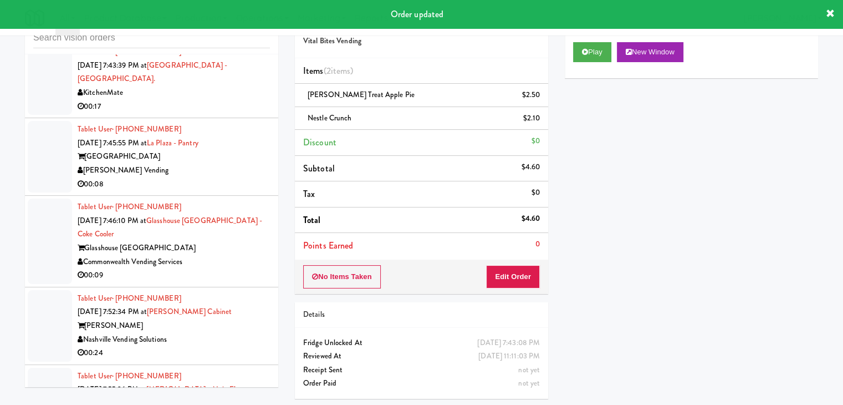
click at [233, 164] on div "[PERSON_NAME] Vending" at bounding box center [174, 171] width 192 height 14
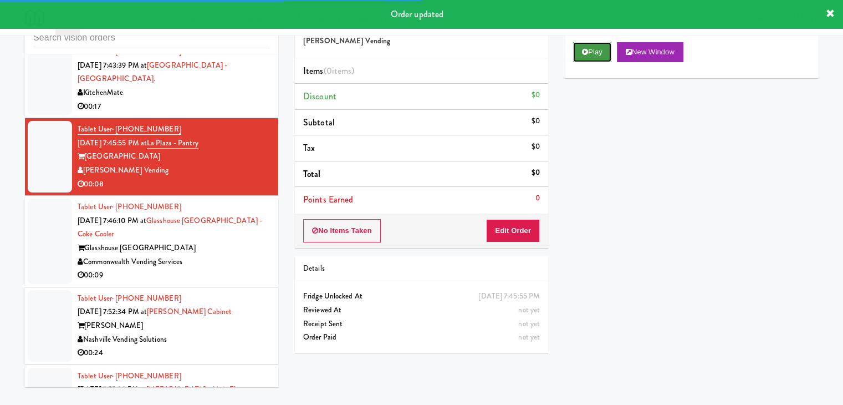
click at [592, 57] on button "Play" at bounding box center [592, 52] width 38 height 20
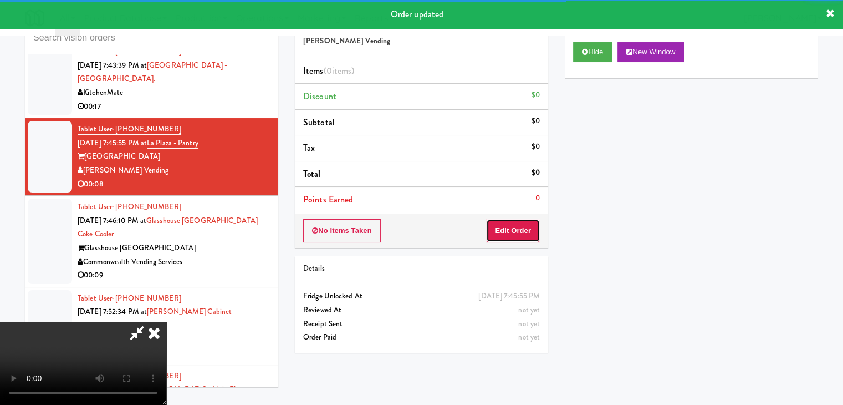
click at [508, 222] on button "Edit Order" at bounding box center [513, 230] width 54 height 23
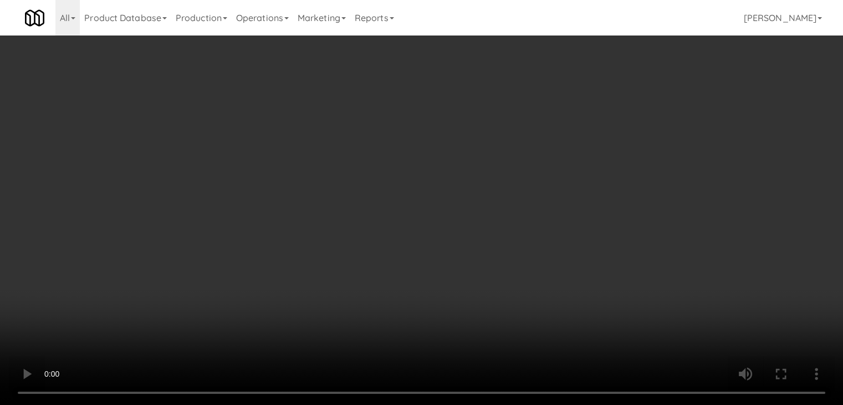
scroll to position [5880, 0]
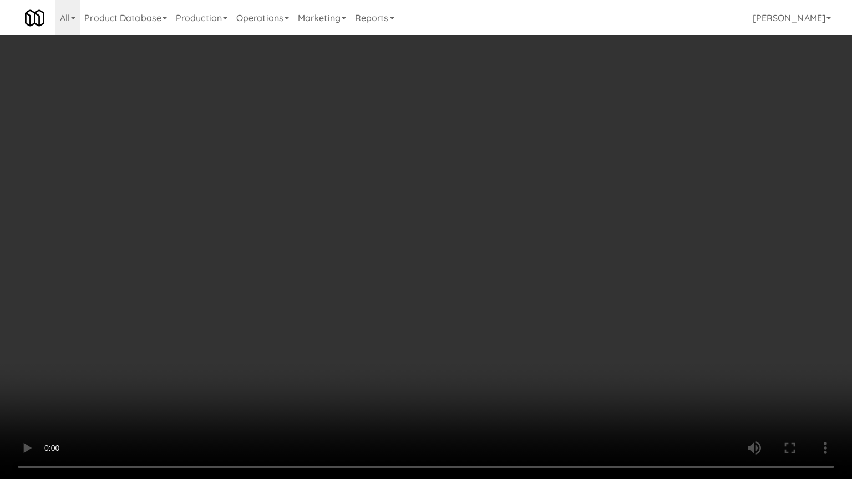
click at [458, 330] on video at bounding box center [426, 239] width 852 height 479
click at [458, 332] on video at bounding box center [426, 239] width 852 height 479
click at [457, 333] on video at bounding box center [426, 239] width 852 height 479
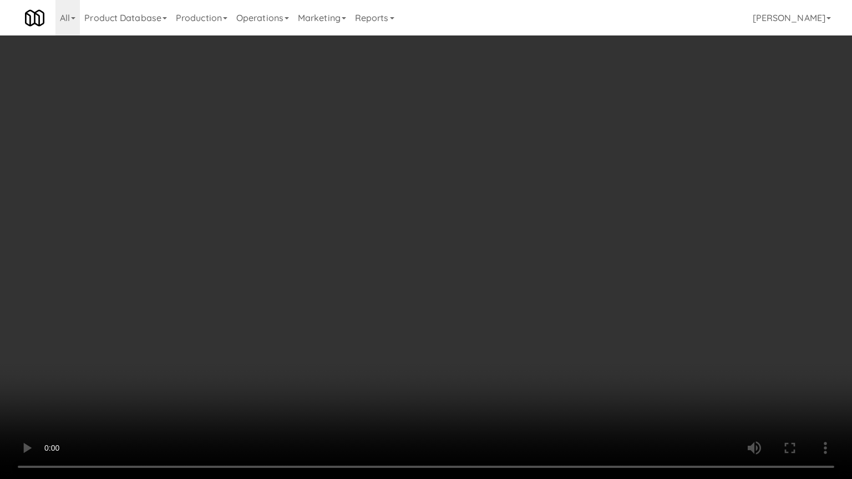
click at [473, 366] on video at bounding box center [426, 239] width 852 height 479
click at [485, 355] on video at bounding box center [426, 239] width 852 height 479
click at [468, 353] on video at bounding box center [426, 239] width 852 height 479
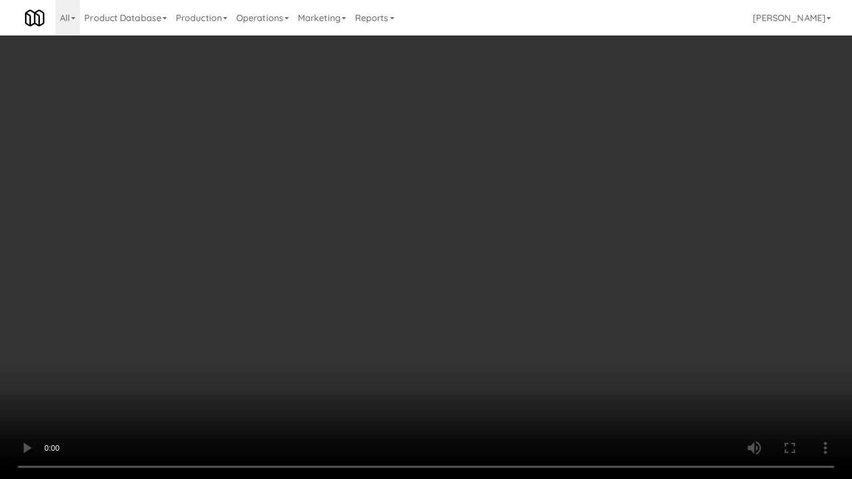
click at [468, 353] on video at bounding box center [426, 239] width 852 height 479
click at [463, 350] on video at bounding box center [426, 239] width 852 height 479
click at [463, 349] on video at bounding box center [426, 239] width 852 height 479
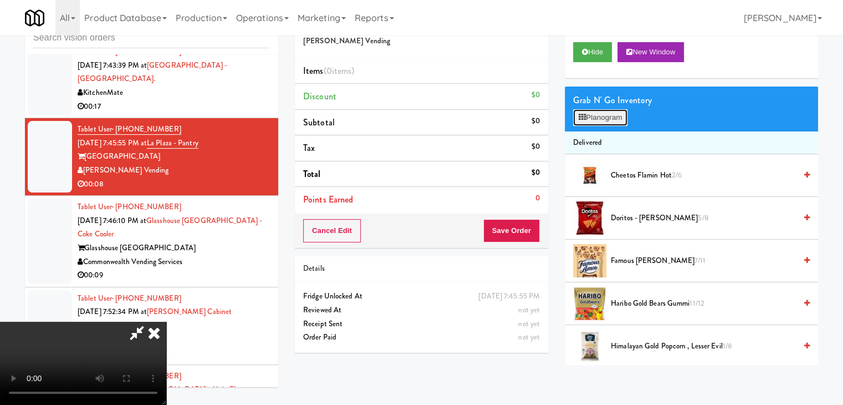
click at [618, 113] on button "Planogram" at bounding box center [600, 117] width 54 height 17
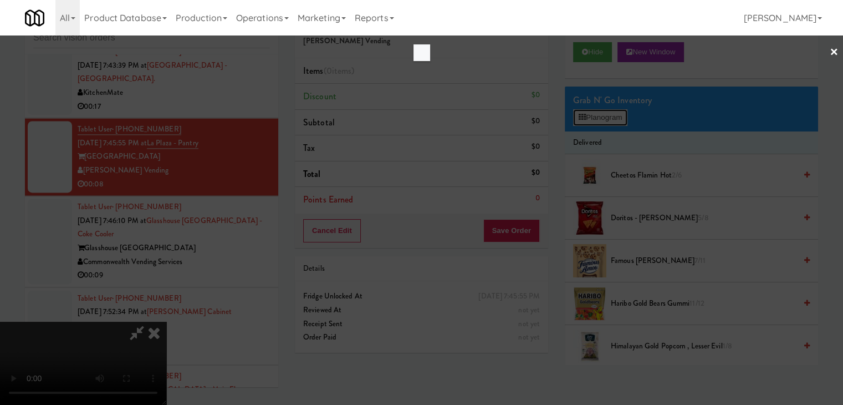
scroll to position [5880, 0]
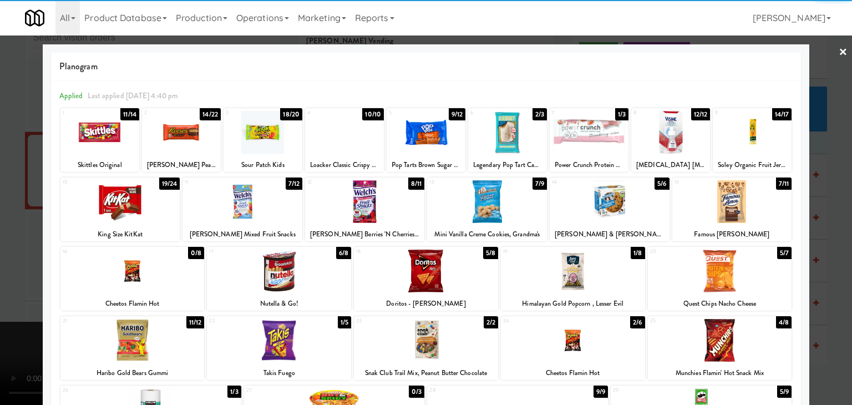
click at [389, 280] on div at bounding box center [426, 270] width 144 height 43
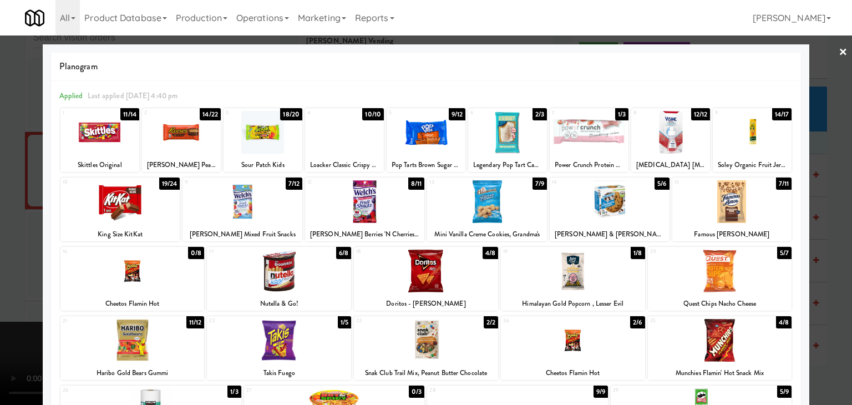
click at [187, 136] on div at bounding box center [181, 132] width 79 height 43
drag, startPoint x: 0, startPoint y: 193, endPoint x: 89, endPoint y: 196, distance: 88.8
click at [6, 193] on div at bounding box center [426, 202] width 852 height 405
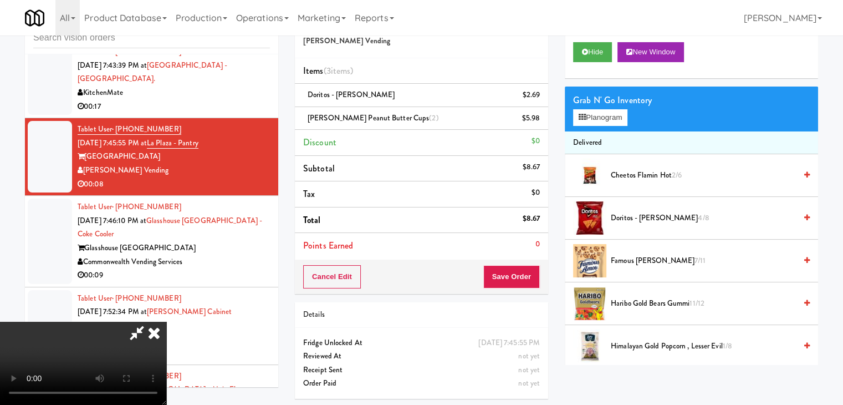
click at [166, 346] on video at bounding box center [83, 363] width 166 height 83
click at [521, 273] on button "Save Order" at bounding box center [511, 276] width 57 height 23
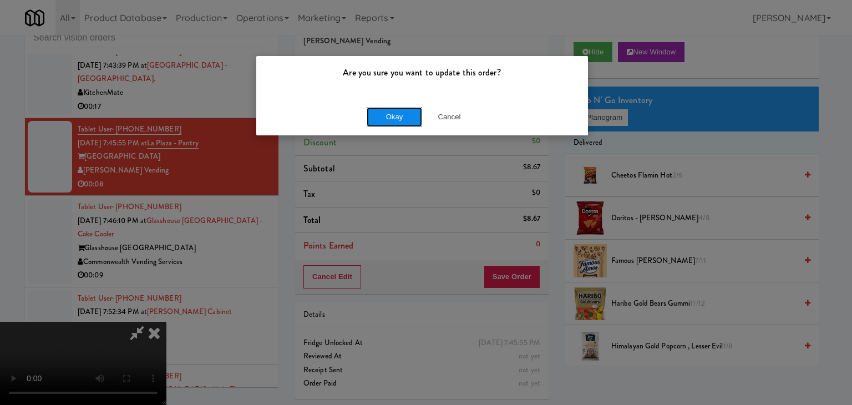
click at [387, 125] on button "Okay" at bounding box center [393, 117] width 55 height 20
click at [387, 125] on body "Are you sure you want to update this order? Okay Cancel Okay Are you sure you w…" at bounding box center [426, 202] width 852 height 405
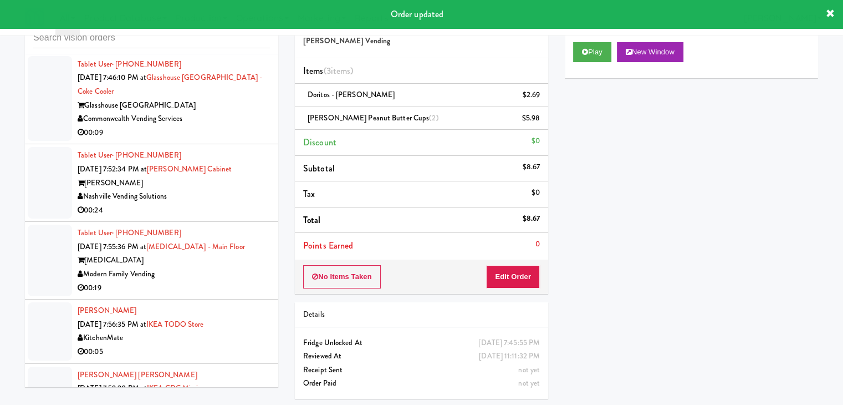
scroll to position [6116, 0]
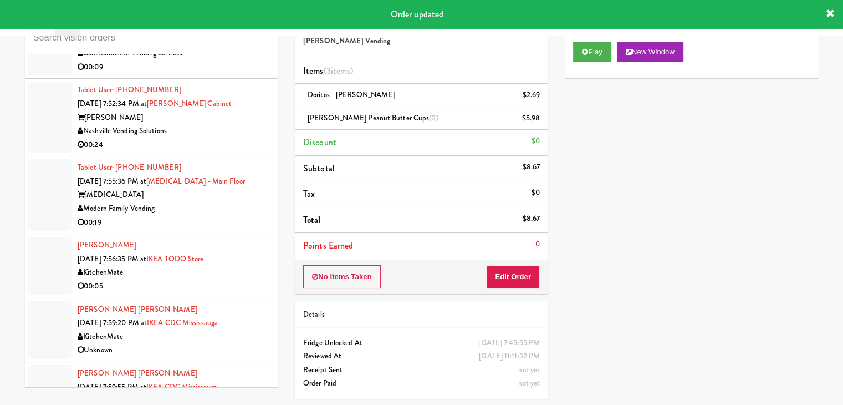
click at [224, 279] on div "00:05" at bounding box center [174, 286] width 192 height 14
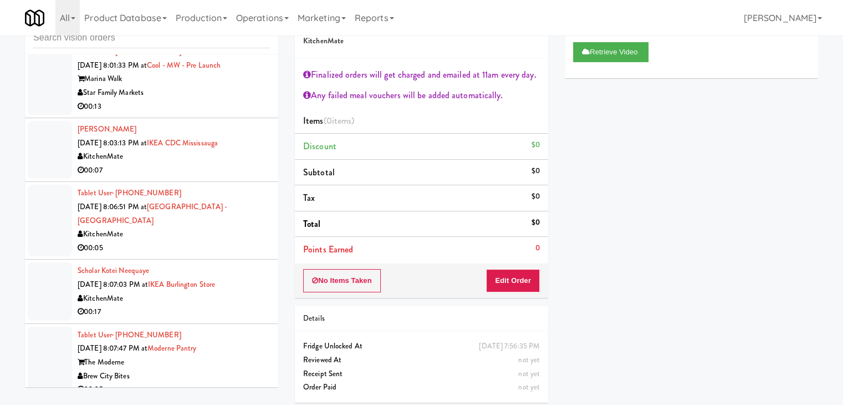
scroll to position [6670, 0]
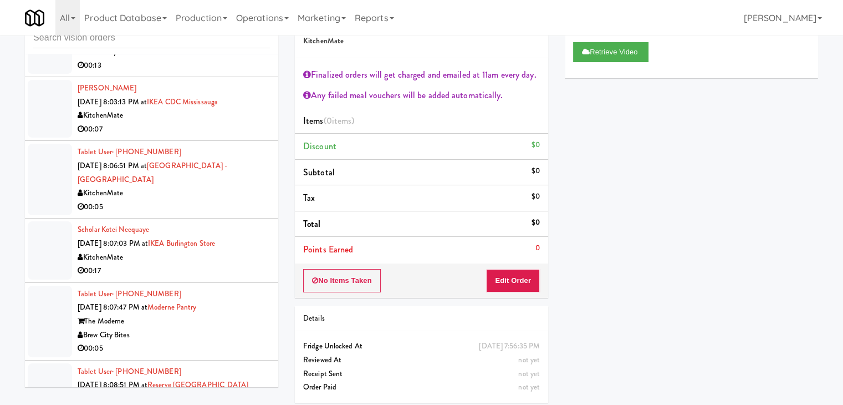
click at [242, 186] on div "KitchenMate" at bounding box center [174, 193] width 192 height 14
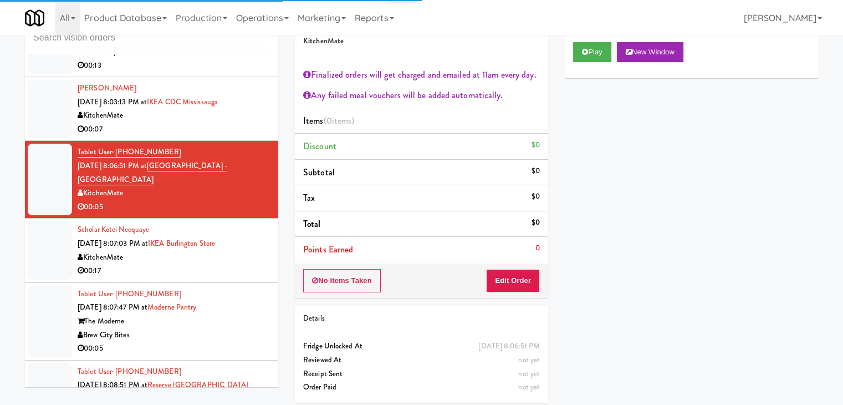
scroll to position [6615, 0]
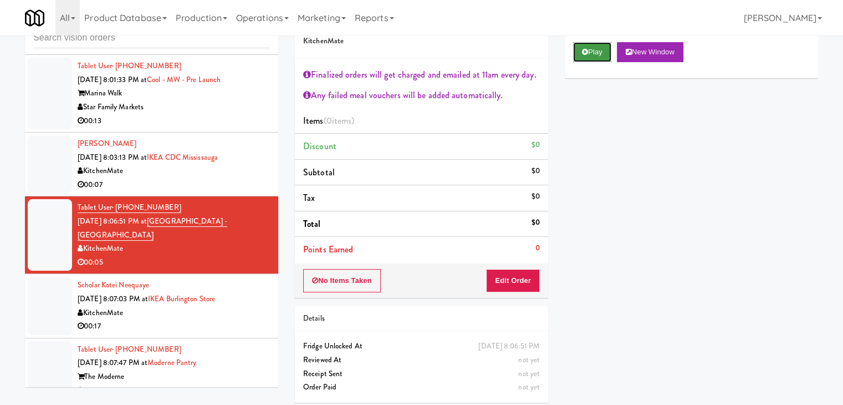
click at [600, 55] on button "Play" at bounding box center [592, 52] width 38 height 20
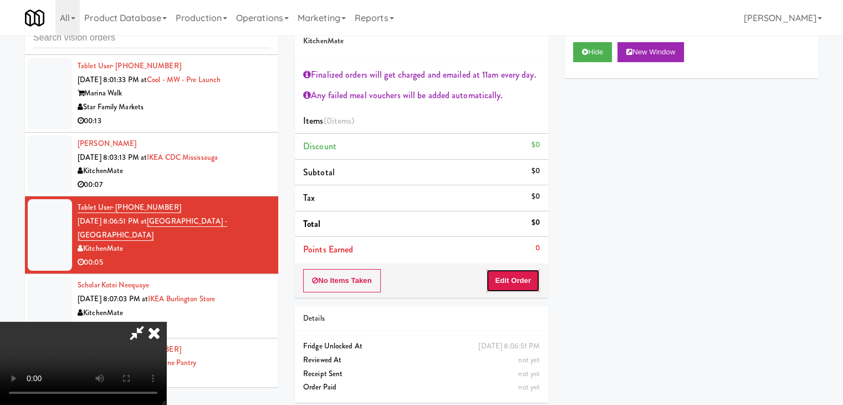
click at [513, 284] on button "Edit Order" at bounding box center [513, 280] width 54 height 23
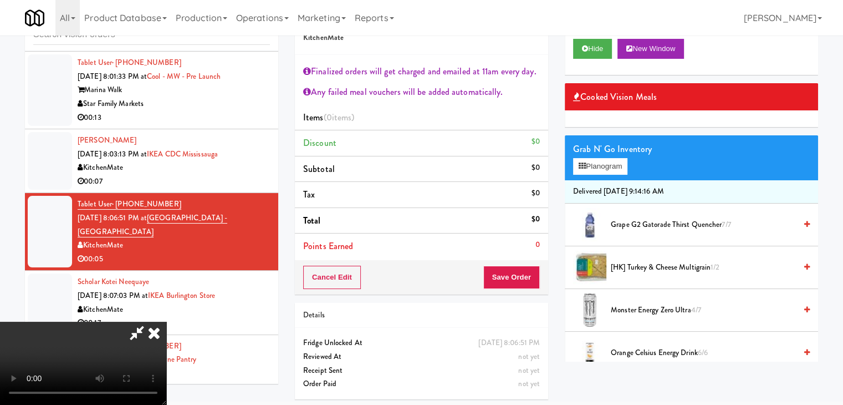
scroll to position [40, 0]
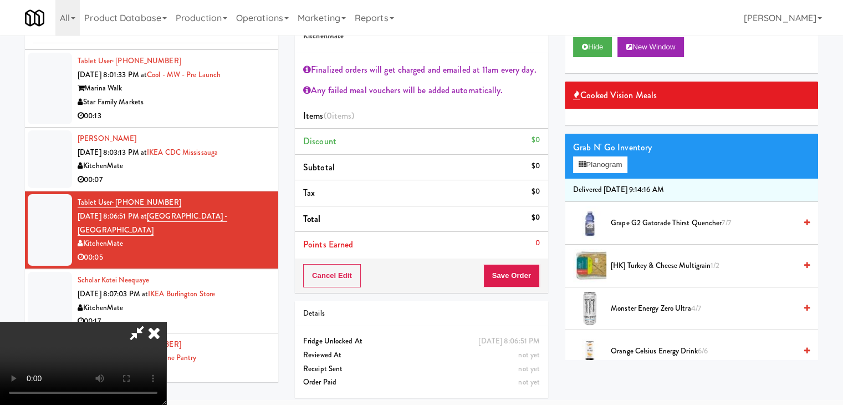
click at [166, 371] on video at bounding box center [83, 363] width 166 height 83
click at [166, 358] on video at bounding box center [83, 363] width 166 height 83
click at [166, 352] on video at bounding box center [83, 363] width 166 height 83
click at [166, 351] on video at bounding box center [83, 363] width 166 height 83
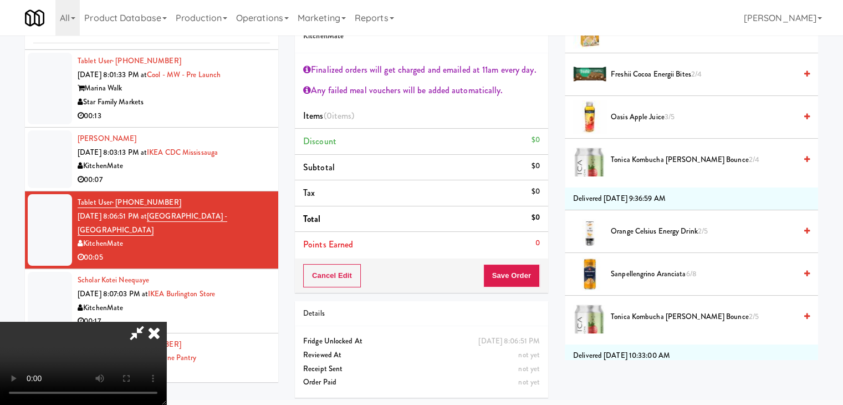
scroll to position [443, 0]
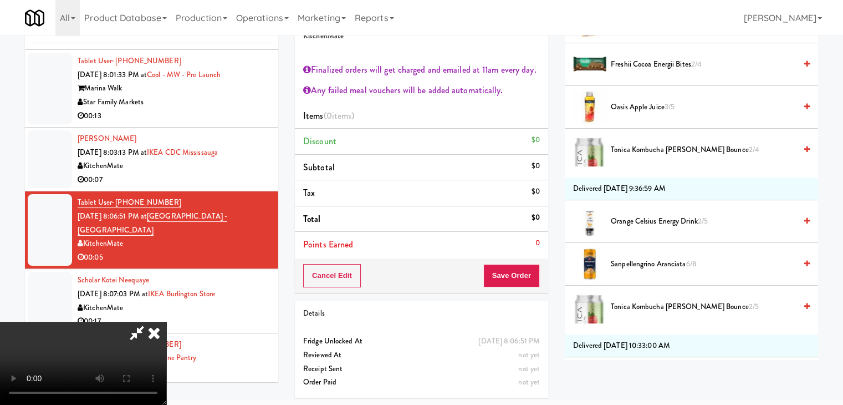
click at [657, 264] on span "Sanpellengrino Aranciata 6/8" at bounding box center [703, 264] width 185 height 14
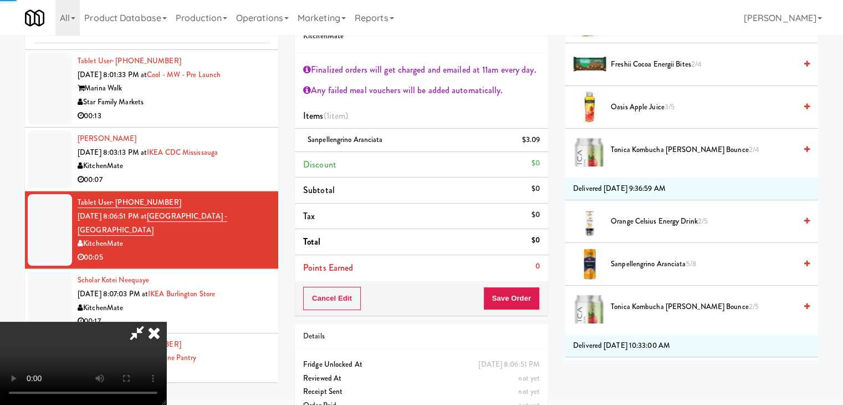
scroll to position [64, 0]
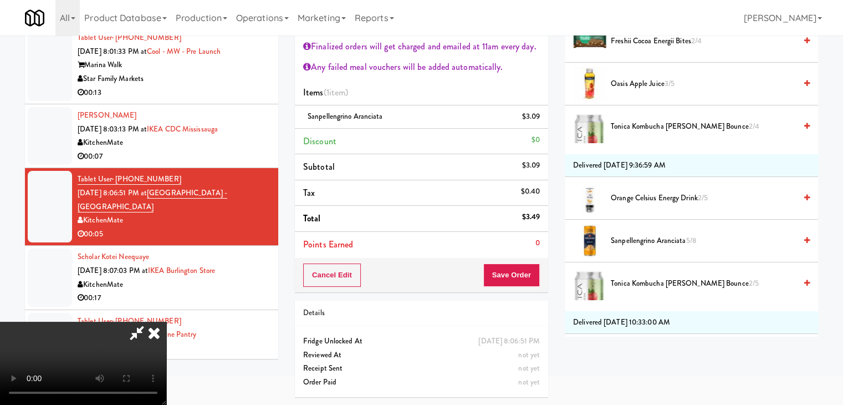
click at [166, 322] on video at bounding box center [83, 363] width 166 height 83
drag, startPoint x: 429, startPoint y: 293, endPoint x: 501, endPoint y: 290, distance: 71.6
click at [166, 322] on video at bounding box center [83, 363] width 166 height 83
click at [519, 278] on button "Save Order" at bounding box center [511, 274] width 57 height 23
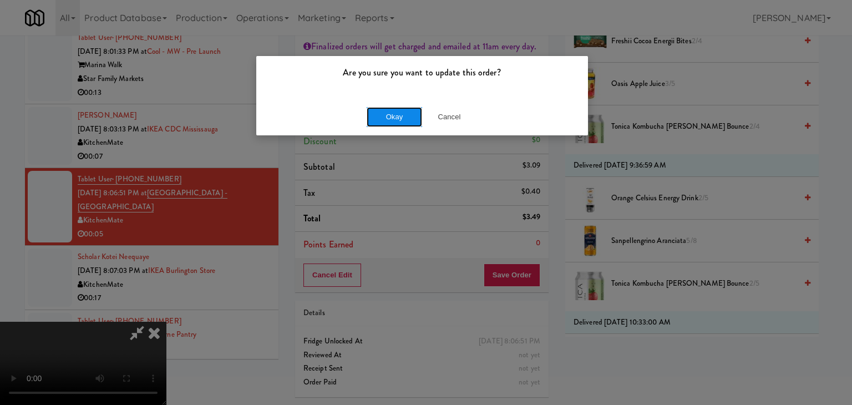
click at [401, 125] on button "Okay" at bounding box center [393, 117] width 55 height 20
click at [401, 125] on div "Are you sure you want to update this order? Okay Cancel" at bounding box center [426, 202] width 852 height 405
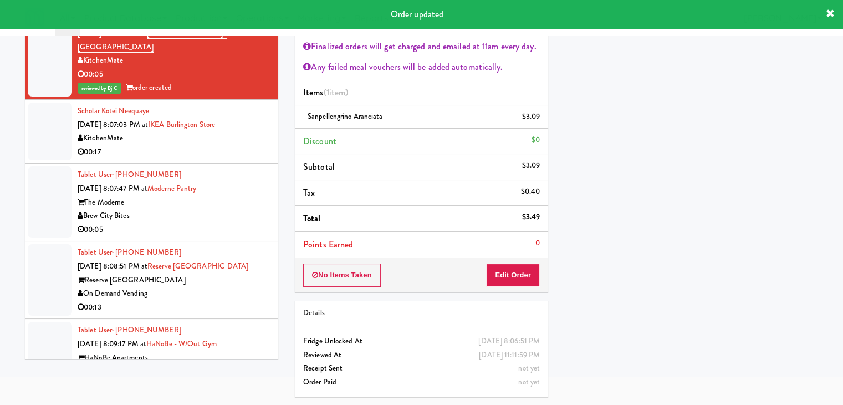
scroll to position [6781, 0]
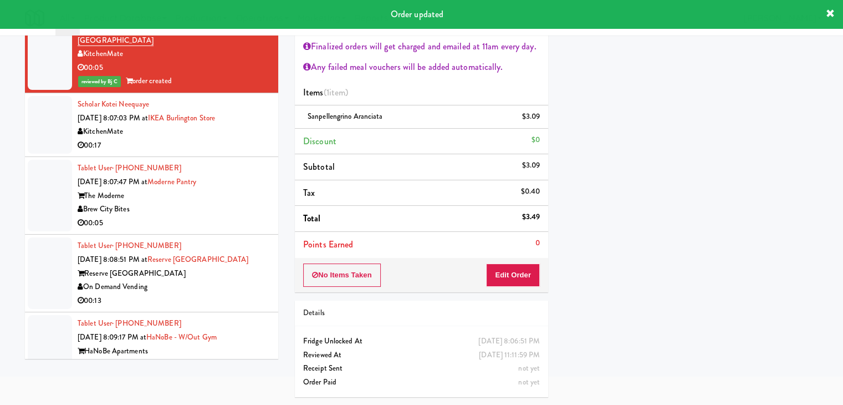
click at [245, 202] on div "Brew City Bites" at bounding box center [174, 209] width 192 height 14
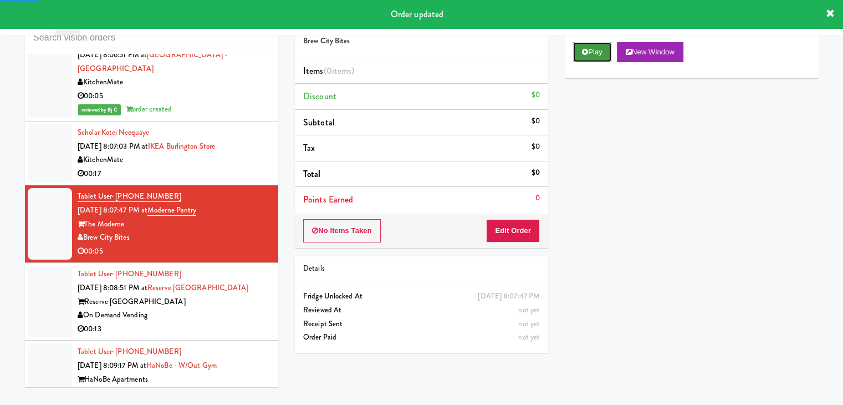
click at [594, 50] on button "Play" at bounding box center [592, 52] width 38 height 20
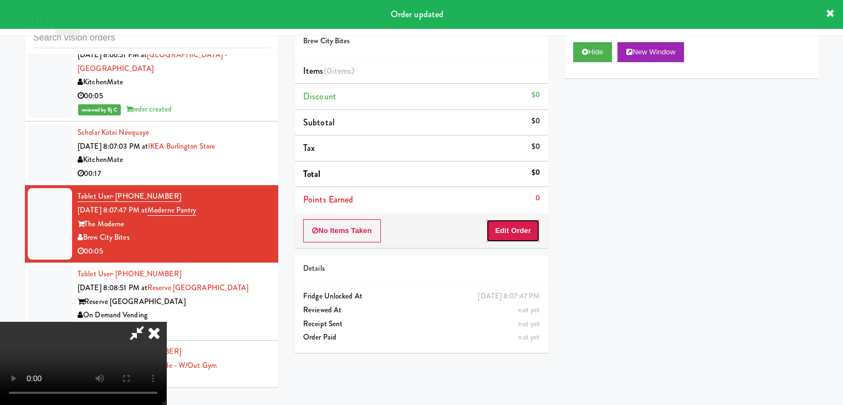
click at [520, 225] on button "Edit Order" at bounding box center [513, 230] width 54 height 23
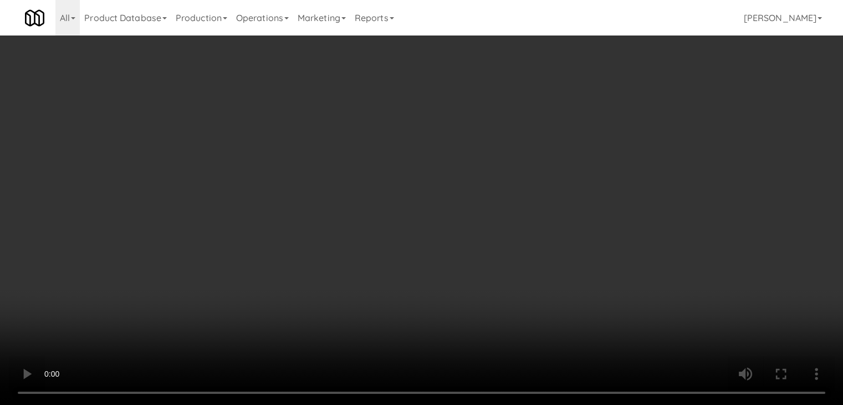
scroll to position [6767, 0]
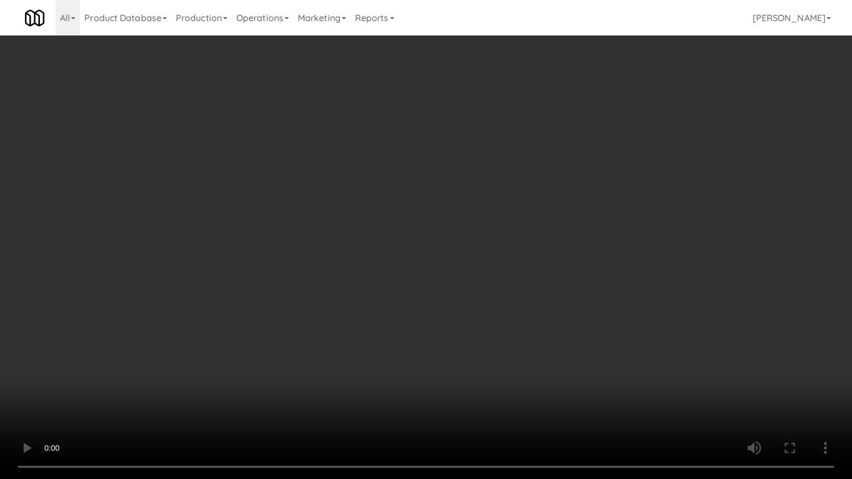
click at [512, 322] on video at bounding box center [426, 239] width 852 height 479
click at [544, 313] on video at bounding box center [426, 239] width 852 height 479
click at [552, 299] on video at bounding box center [426, 239] width 852 height 479
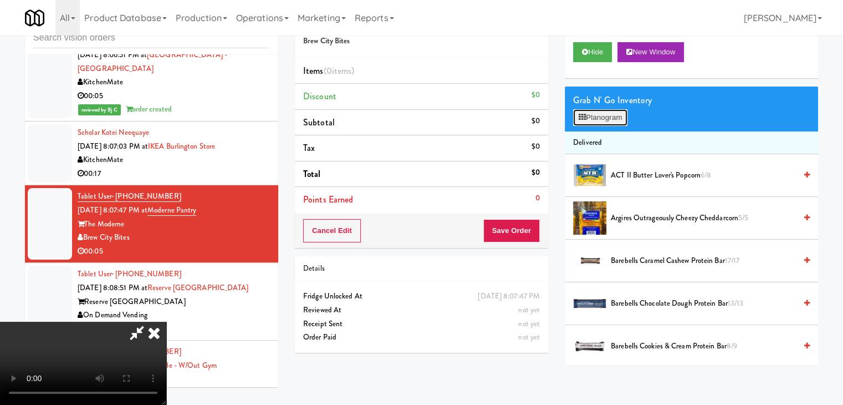
click at [611, 114] on button "Planogram" at bounding box center [600, 117] width 54 height 17
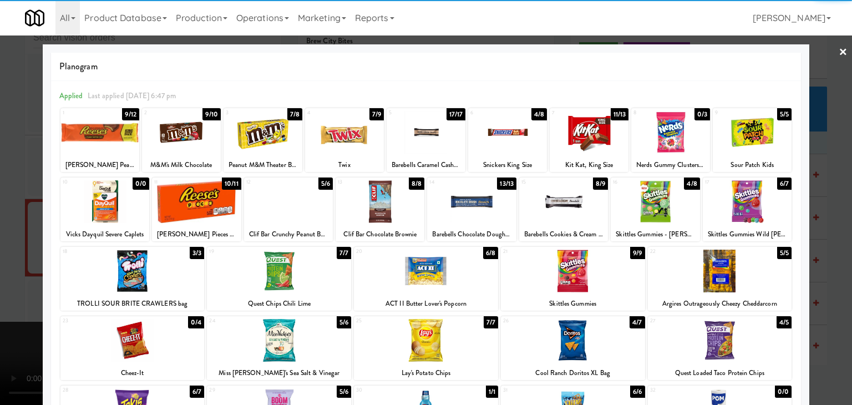
click at [202, 201] on div at bounding box center [196, 201] width 89 height 43
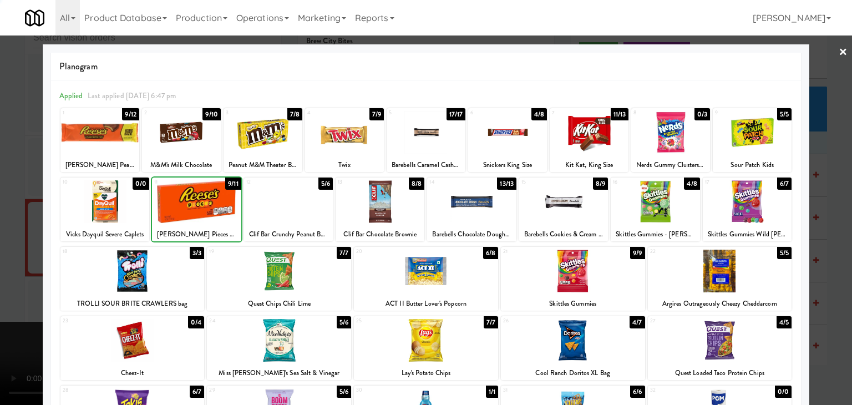
drag, startPoint x: 0, startPoint y: 215, endPoint x: 75, endPoint y: 213, distance: 75.4
click at [4, 215] on div at bounding box center [426, 202] width 852 height 405
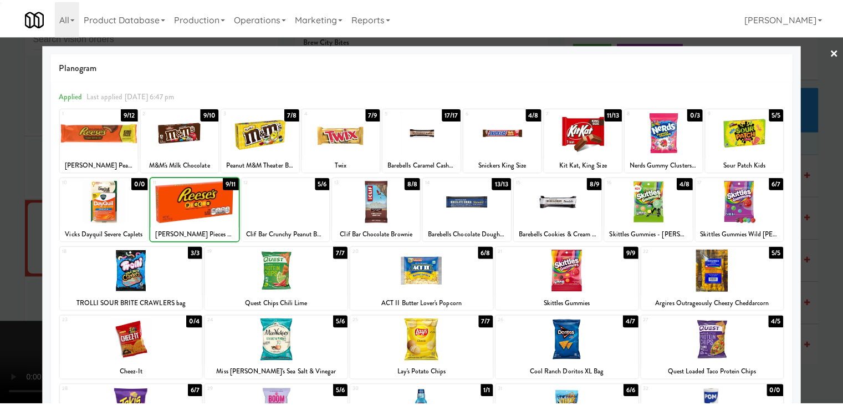
scroll to position [6781, 0]
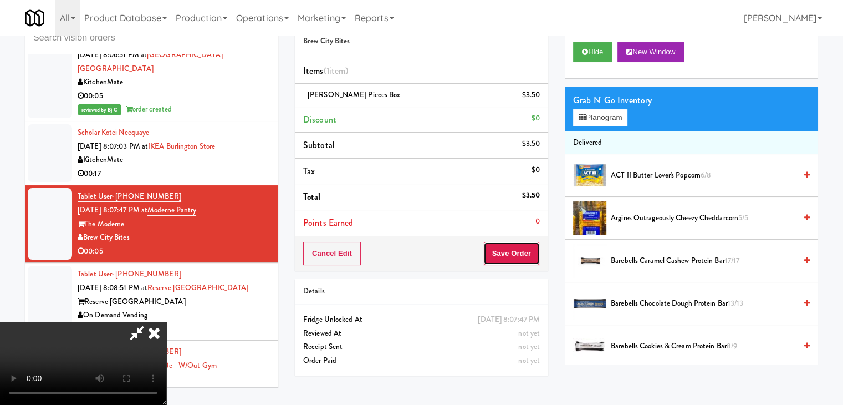
drag, startPoint x: 511, startPoint y: 256, endPoint x: 523, endPoint y: 256, distance: 12.2
click at [514, 260] on button "Save Order" at bounding box center [511, 253] width 57 height 23
click at [523, 256] on button "Save Order" at bounding box center [511, 253] width 57 height 23
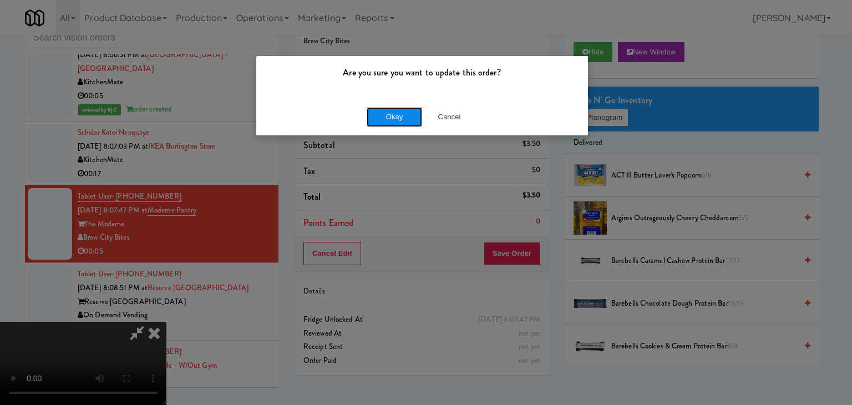
click at [400, 107] on button "Okay" at bounding box center [393, 117] width 55 height 20
click at [399, 107] on button "Okay" at bounding box center [393, 117] width 55 height 20
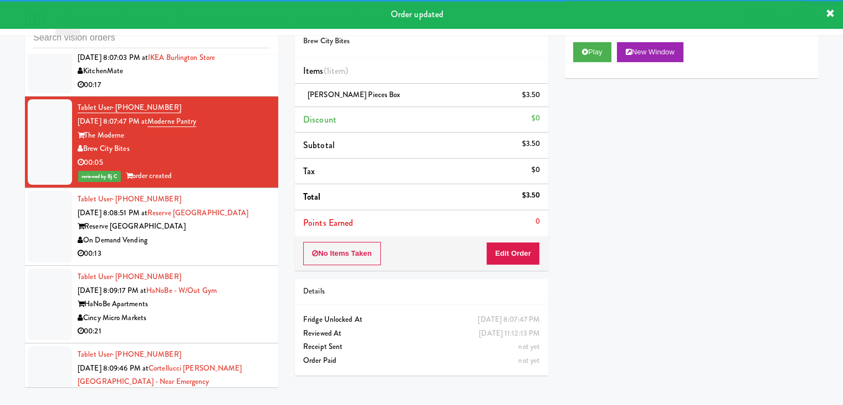
scroll to position [6892, 0]
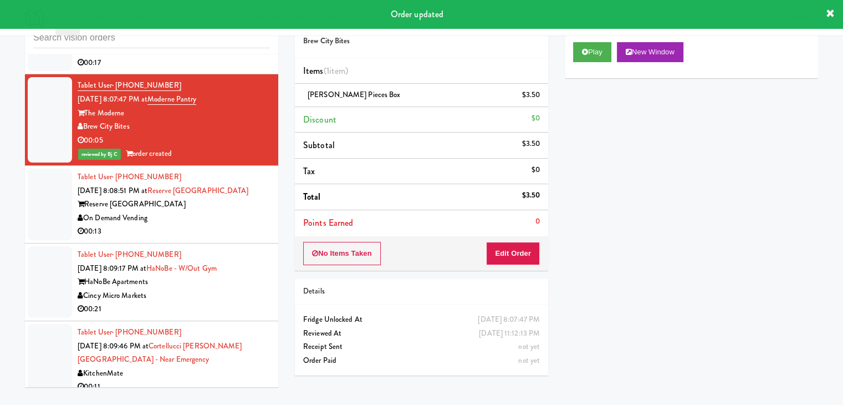
click at [230, 302] on div "00:21" at bounding box center [174, 309] width 192 height 14
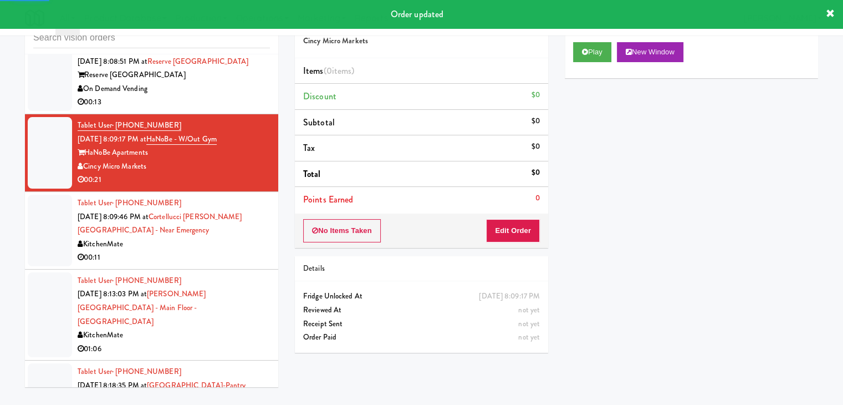
scroll to position [7058, 0]
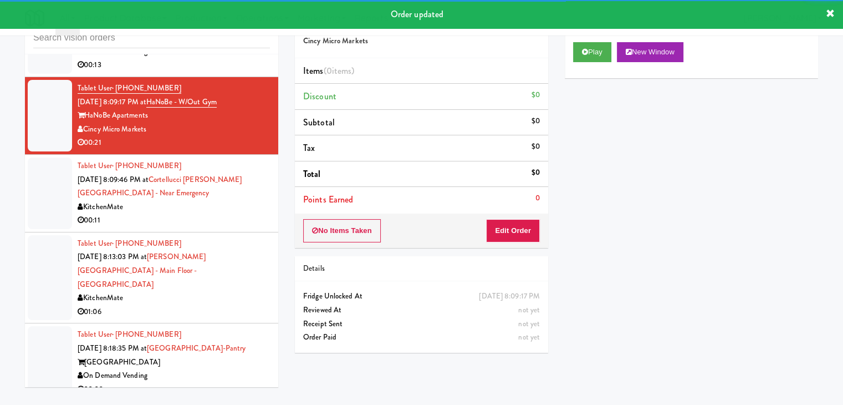
click at [230, 291] on div "KitchenMate" at bounding box center [174, 298] width 192 height 14
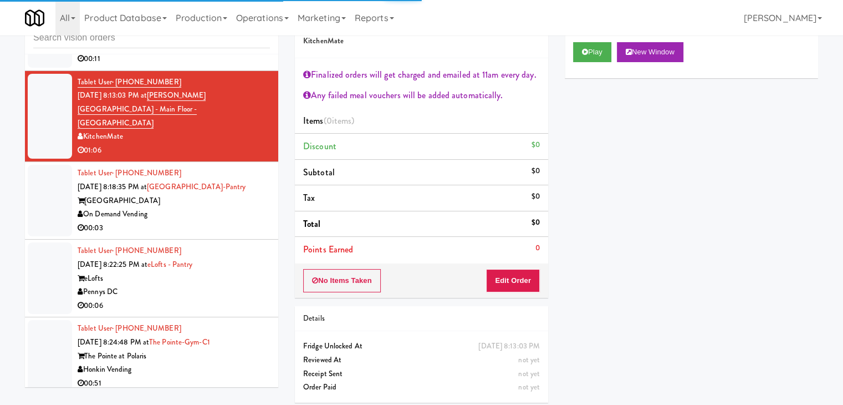
scroll to position [7280, 0]
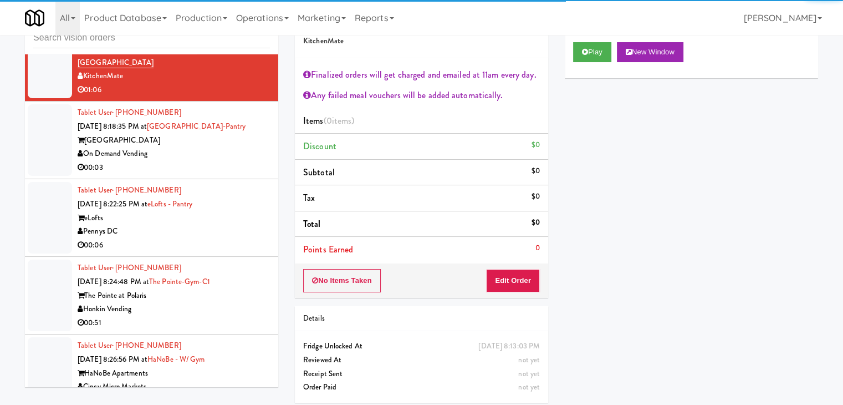
click at [241, 225] on div "Pennys DC" at bounding box center [174, 232] width 192 height 14
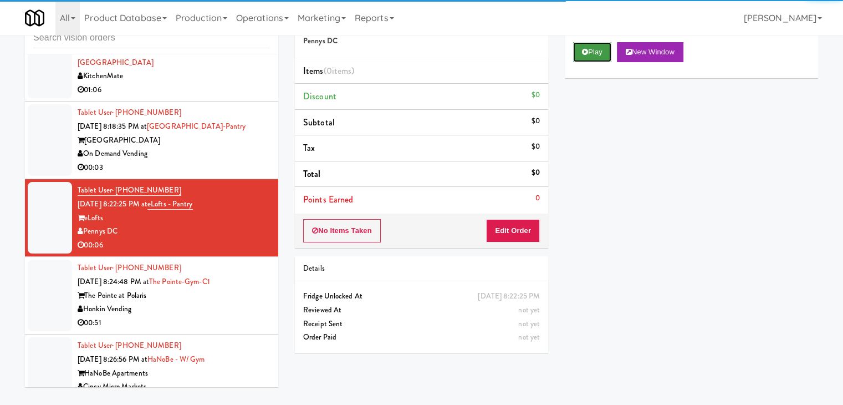
drag, startPoint x: 609, startPoint y: 54, endPoint x: 603, endPoint y: 58, distance: 7.5
click at [609, 53] on button "Play" at bounding box center [592, 52] width 38 height 20
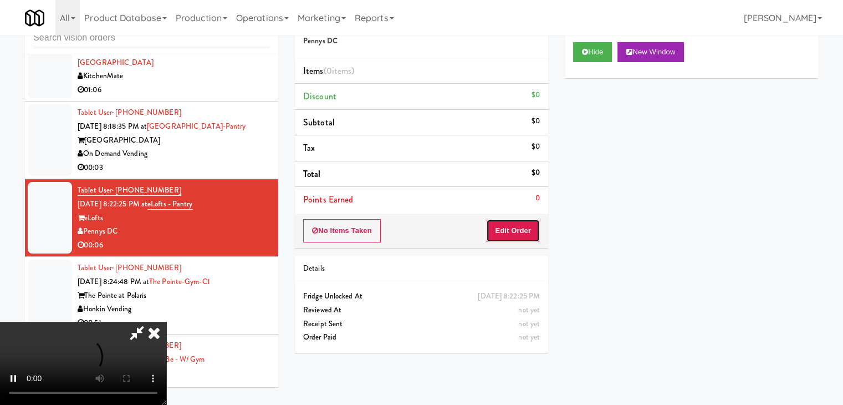
click at [511, 229] on button "Edit Order" at bounding box center [513, 230] width 54 height 23
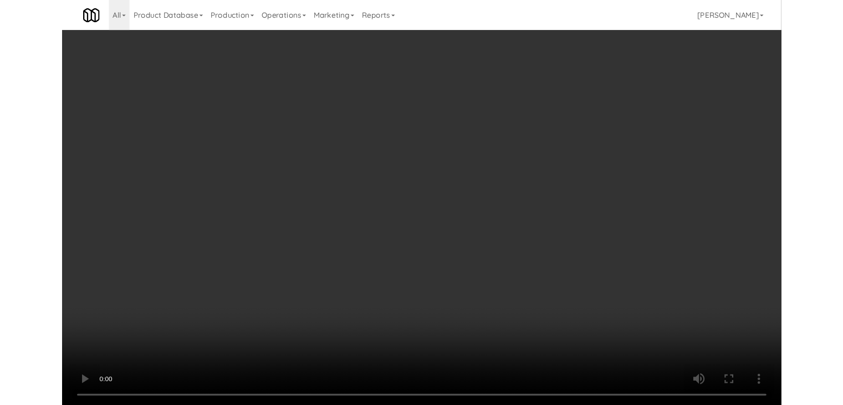
scroll to position [7266, 0]
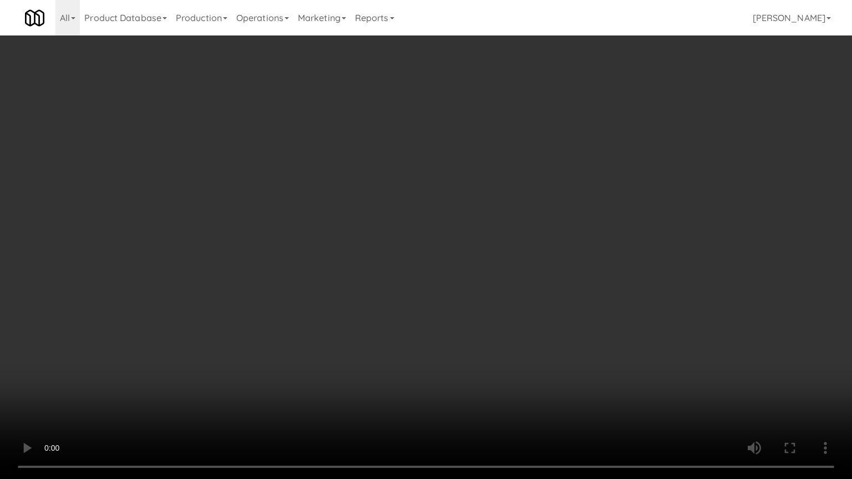
click at [501, 304] on video at bounding box center [426, 239] width 852 height 479
click at [502, 304] on video at bounding box center [426, 239] width 852 height 479
click at [519, 294] on video at bounding box center [426, 239] width 852 height 479
click at [525, 286] on video at bounding box center [426, 239] width 852 height 479
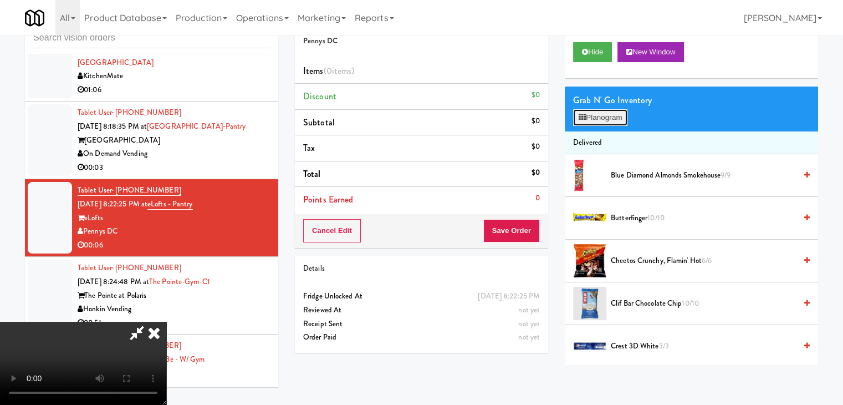
click at [615, 116] on button "Planogram" at bounding box center [600, 117] width 54 height 17
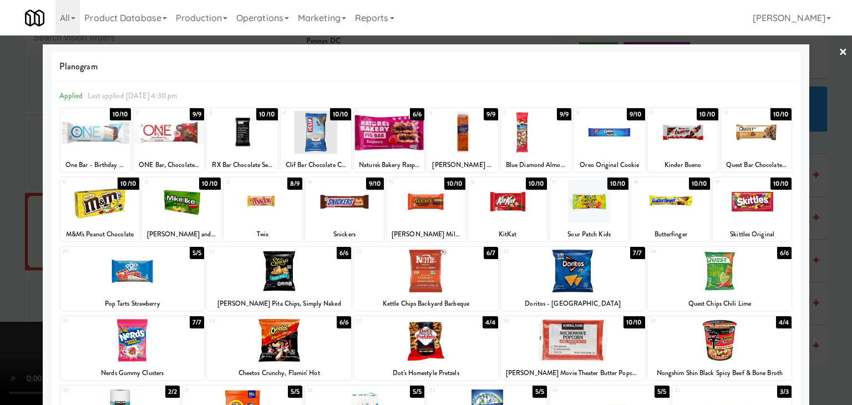
click at [427, 197] on div at bounding box center [425, 201] width 79 height 43
drag, startPoint x: 0, startPoint y: 171, endPoint x: 162, endPoint y: 182, distance: 162.3
click at [14, 171] on div at bounding box center [426, 202] width 852 height 405
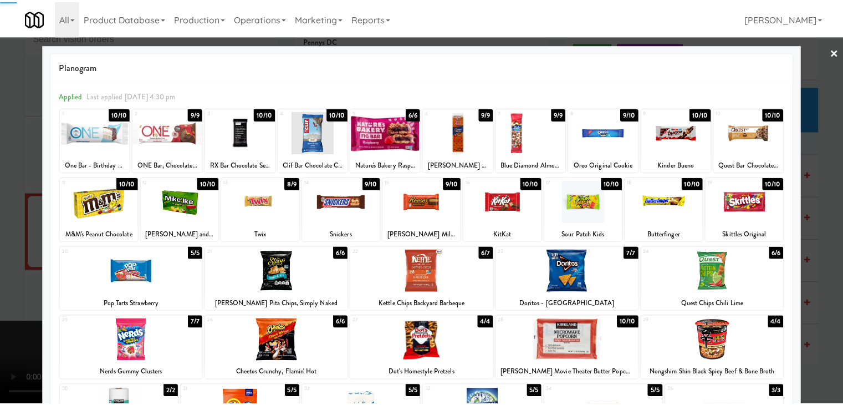
scroll to position [7280, 0]
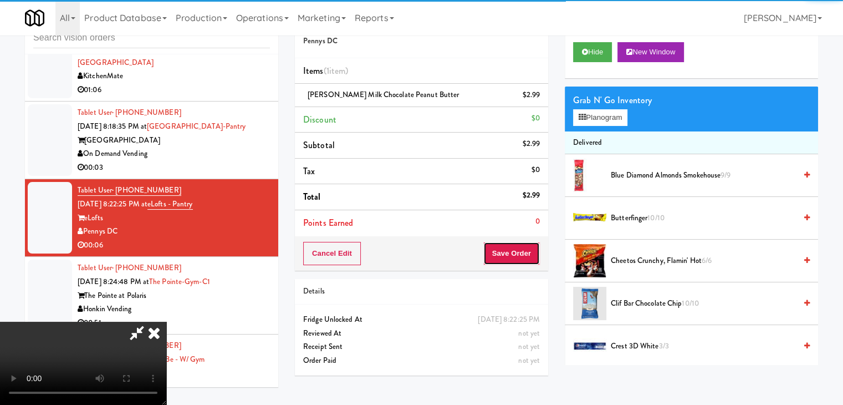
click at [520, 256] on button "Save Order" at bounding box center [511, 253] width 57 height 23
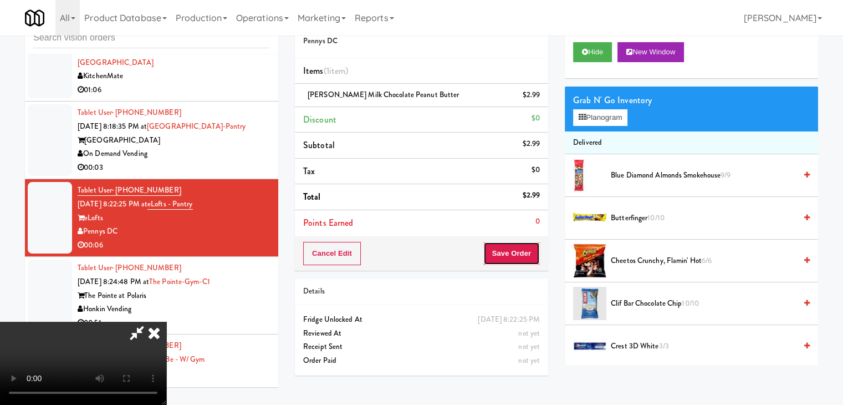
click at [520, 256] on button "Save Order" at bounding box center [511, 253] width 57 height 23
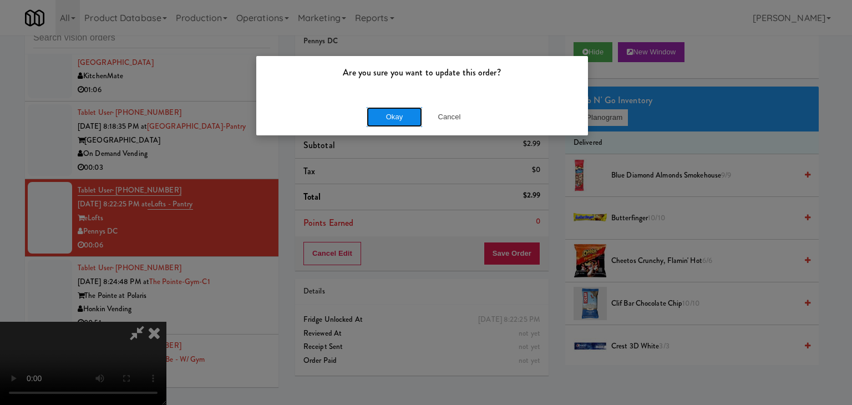
click at [392, 113] on button "Okay" at bounding box center [393, 117] width 55 height 20
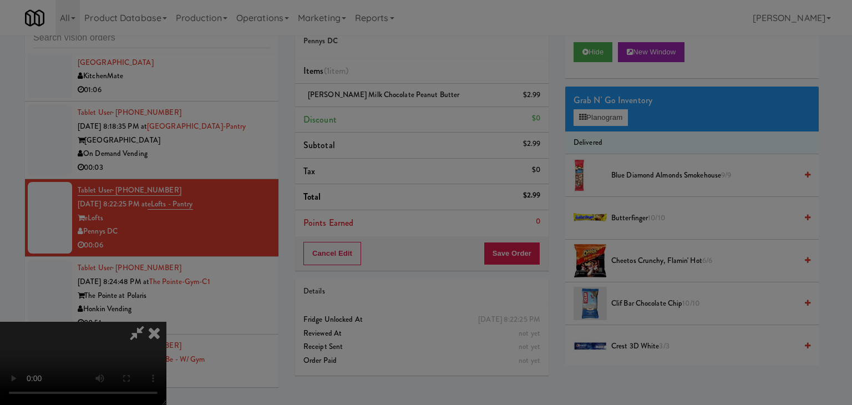
click at [392, 106] on button "Okay" at bounding box center [393, 96] width 55 height 20
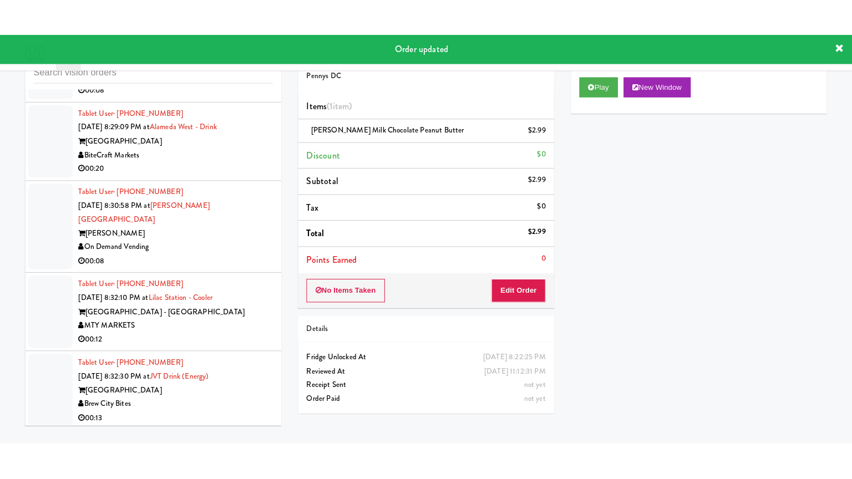
scroll to position [7723, 0]
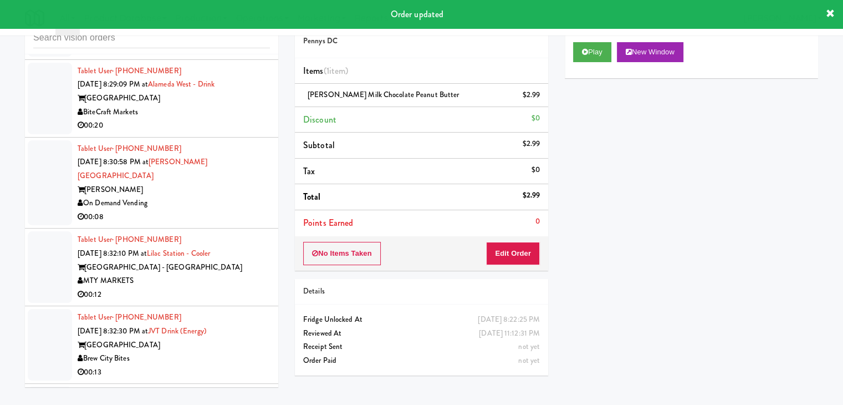
click at [235, 196] on div "On Demand Vending" at bounding box center [174, 203] width 192 height 14
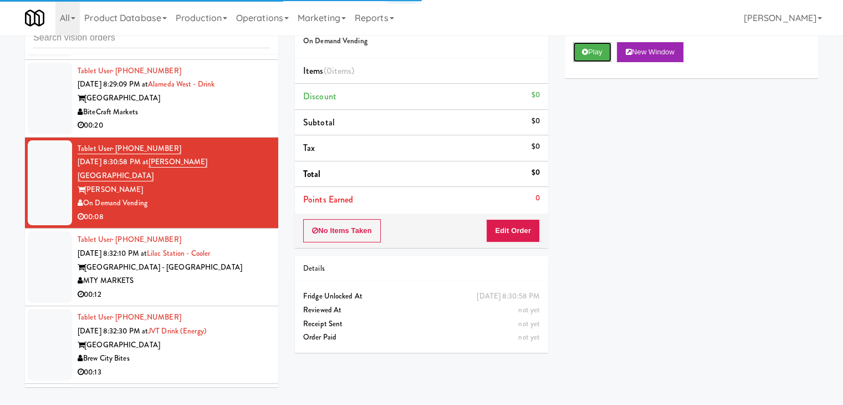
drag, startPoint x: 583, startPoint y: 60, endPoint x: 576, endPoint y: 72, distance: 12.9
click at [583, 60] on button "Play" at bounding box center [592, 52] width 38 height 20
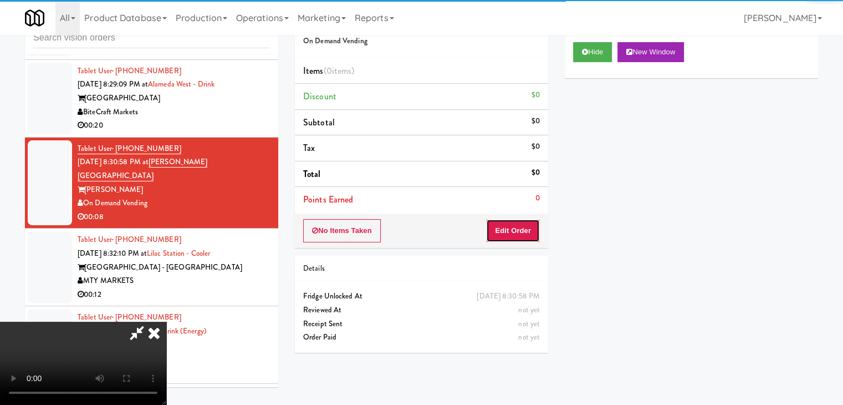
click at [505, 229] on button "Edit Order" at bounding box center [513, 230] width 54 height 23
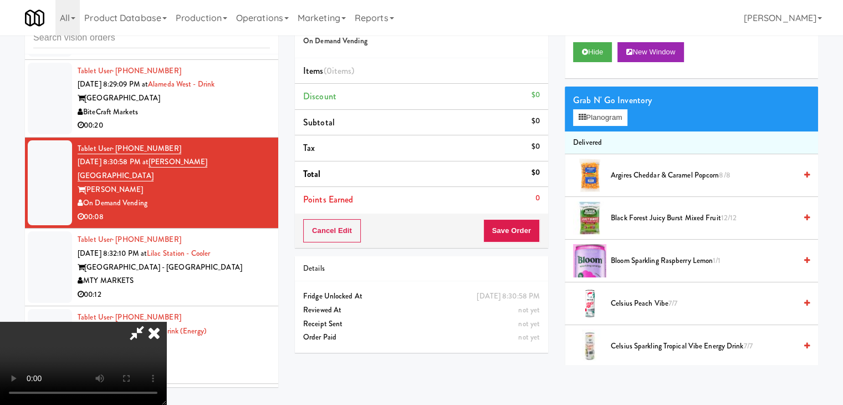
scroll to position [7710, 0]
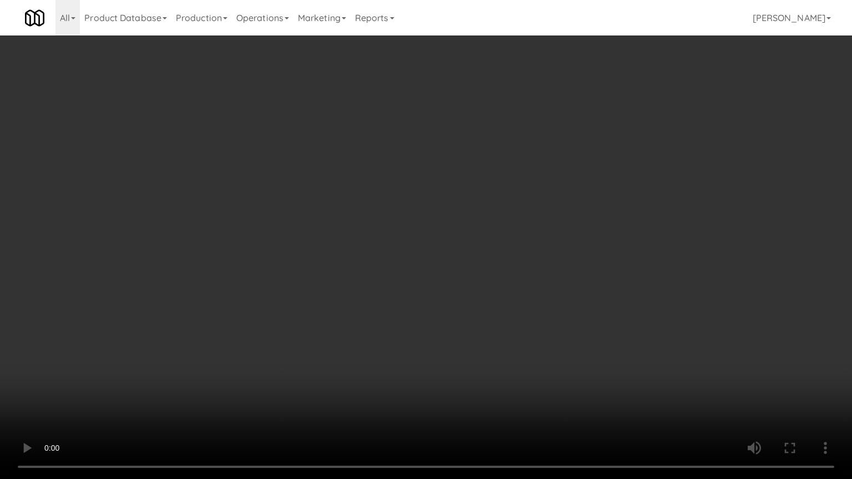
click at [475, 349] on video at bounding box center [426, 239] width 852 height 479
drag, startPoint x: 474, startPoint y: 349, endPoint x: 474, endPoint y: 303, distance: 46.6
click at [472, 350] on video at bounding box center [426, 239] width 852 height 479
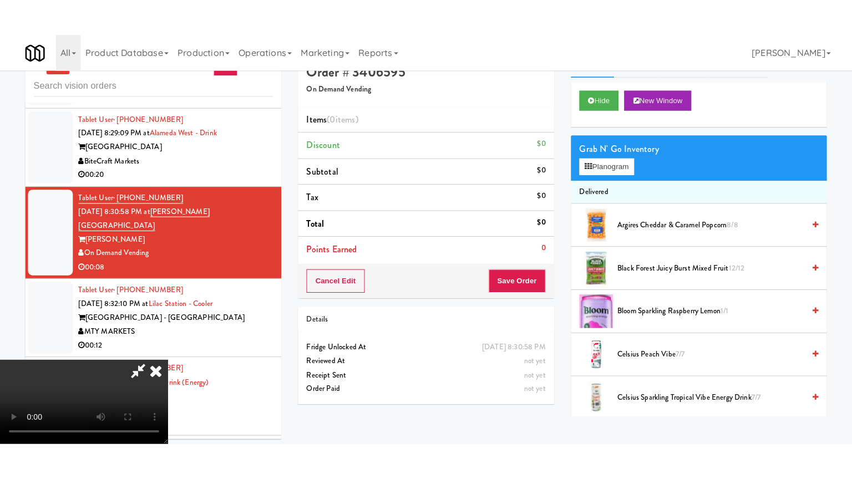
scroll to position [35, 0]
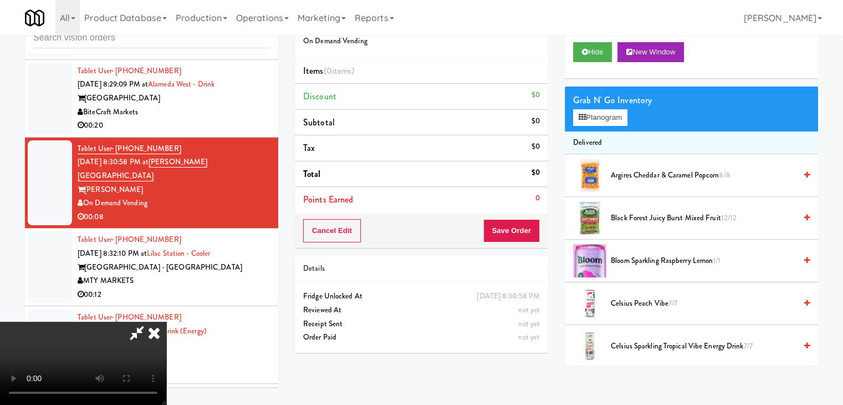
click at [166, 322] on icon at bounding box center [154, 333] width 24 height 22
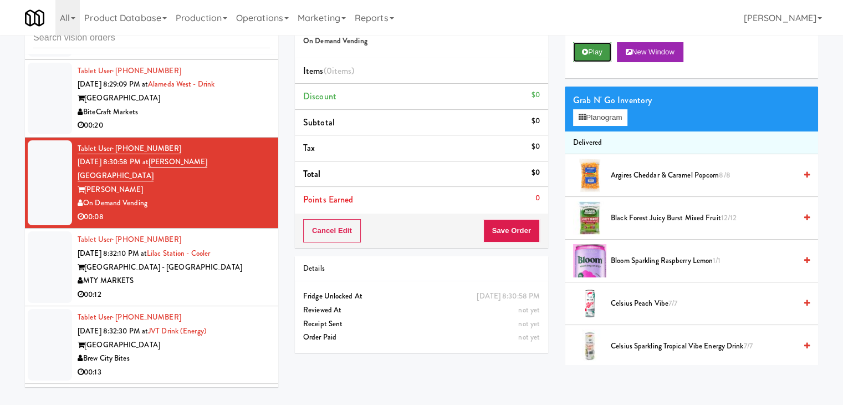
click at [593, 52] on button "Play" at bounding box center [592, 52] width 38 height 20
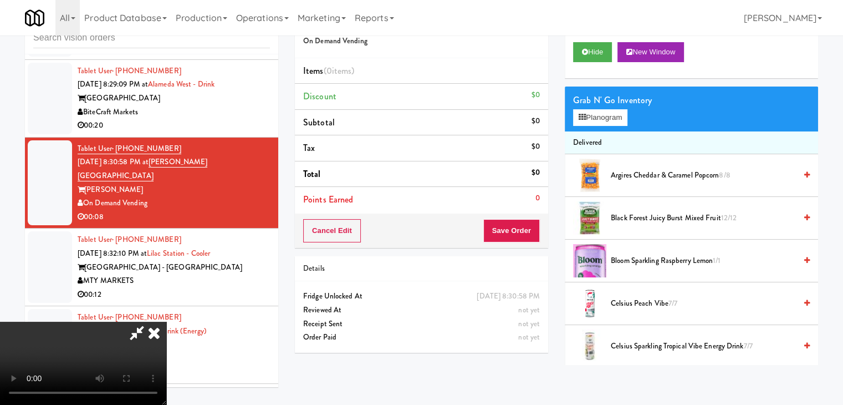
scroll to position [7710, 0]
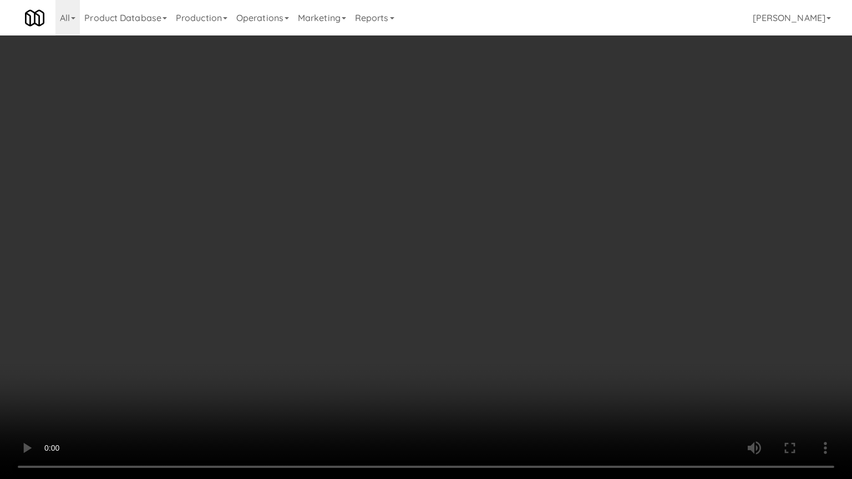
click at [543, 319] on video at bounding box center [426, 239] width 852 height 479
drag, startPoint x: 543, startPoint y: 319, endPoint x: 562, endPoint y: 222, distance: 98.7
click at [543, 317] on video at bounding box center [426, 239] width 852 height 479
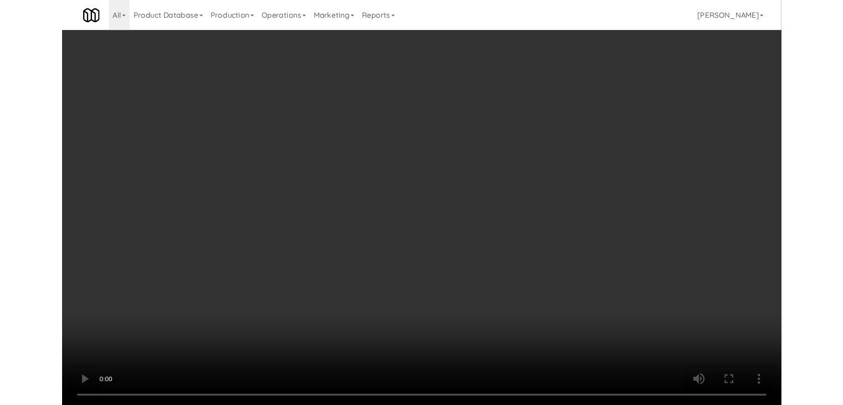
scroll to position [7723, 0]
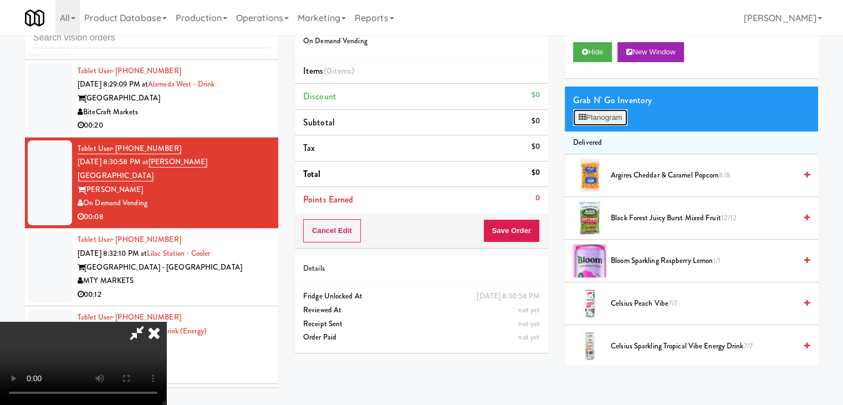
click at [618, 114] on button "Planogram" at bounding box center [600, 117] width 54 height 17
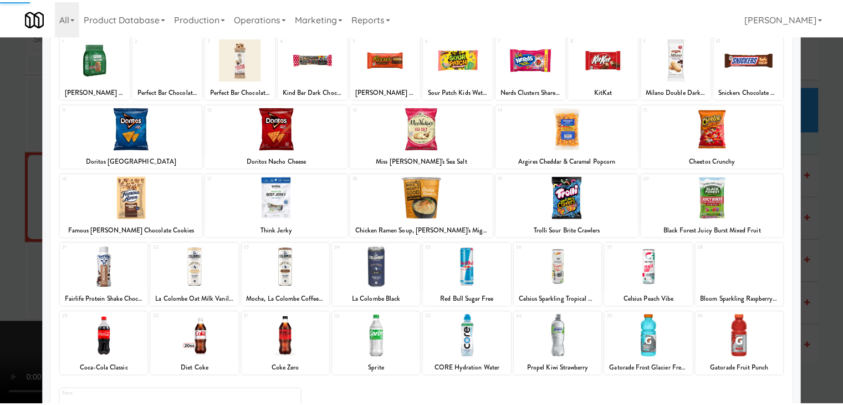
scroll to position [140, 0]
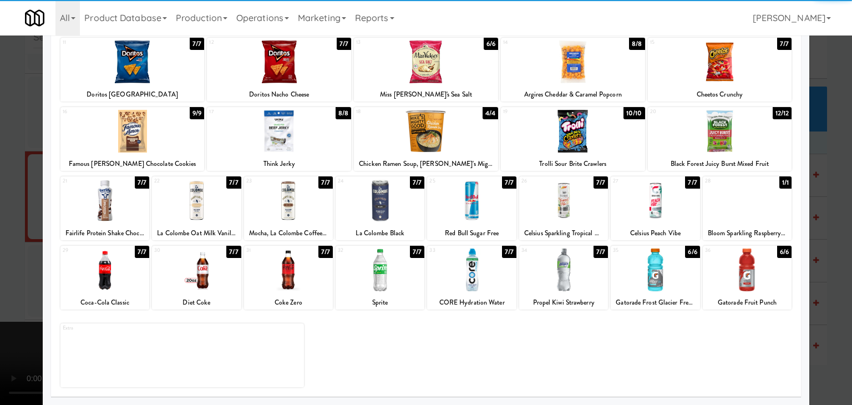
click at [558, 277] on div at bounding box center [563, 269] width 89 height 43
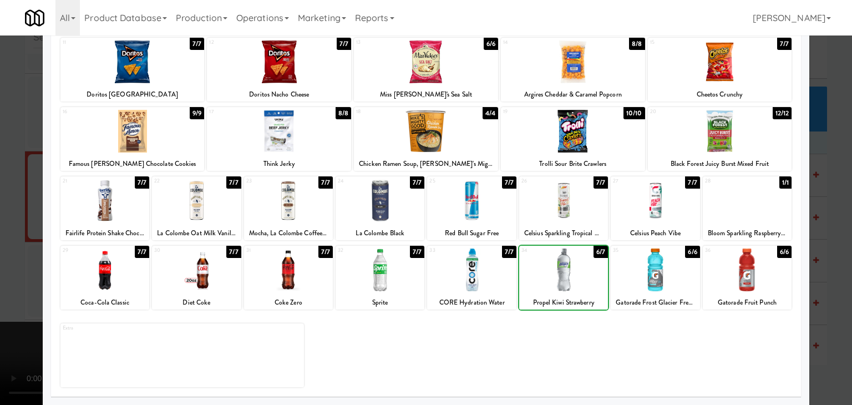
drag, startPoint x: 0, startPoint y: 191, endPoint x: 96, endPoint y: 191, distance: 96.5
click at [6, 191] on div at bounding box center [426, 202] width 852 height 405
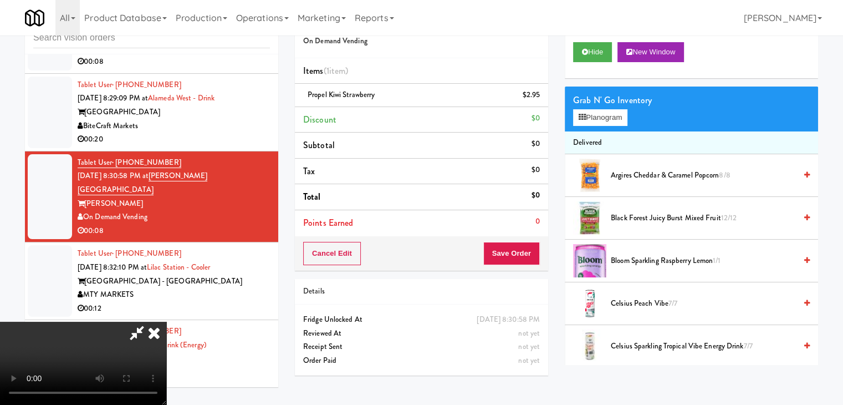
scroll to position [7723, 0]
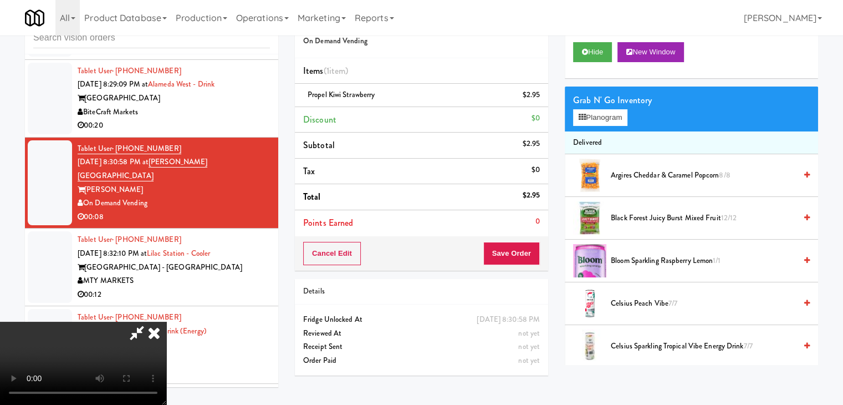
click at [526, 244] on div "Cancel Edit Save Order" at bounding box center [421, 253] width 253 height 34
click at [526, 244] on button "Save Order" at bounding box center [511, 253] width 57 height 23
drag, startPoint x: 526, startPoint y: 244, endPoint x: 517, endPoint y: 246, distance: 8.6
click at [526, 244] on button "Save Order" at bounding box center [511, 253] width 57 height 23
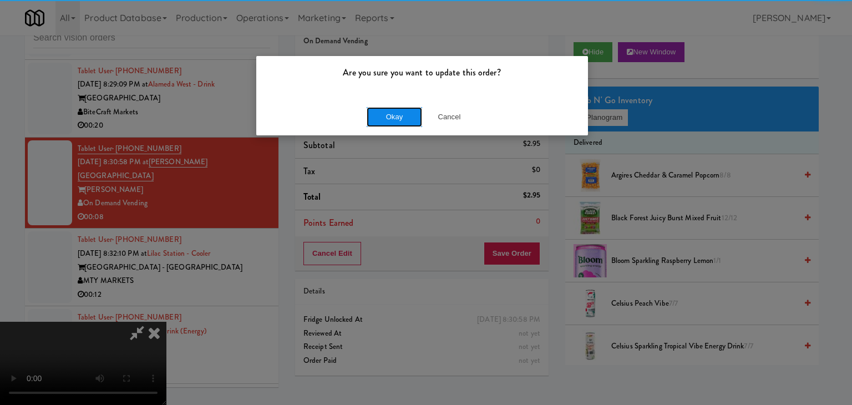
click at [395, 107] on button "Okay" at bounding box center [393, 117] width 55 height 20
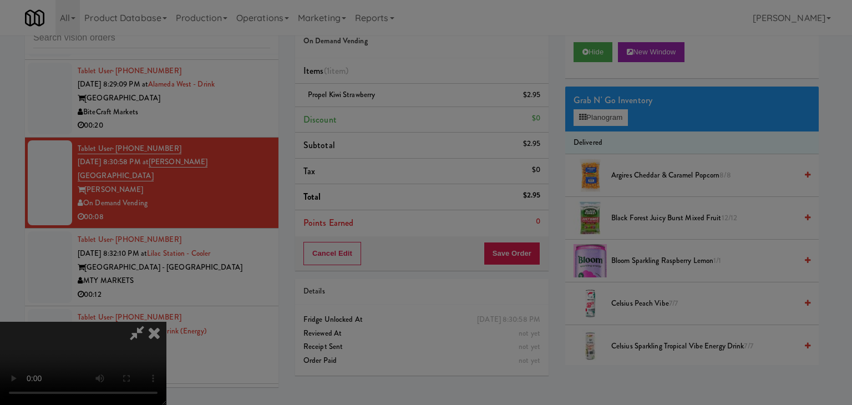
click at [396, 111] on body "Are you sure you want to update this order? Okay Cancel Okay Are you sure you w…" at bounding box center [426, 202] width 852 height 405
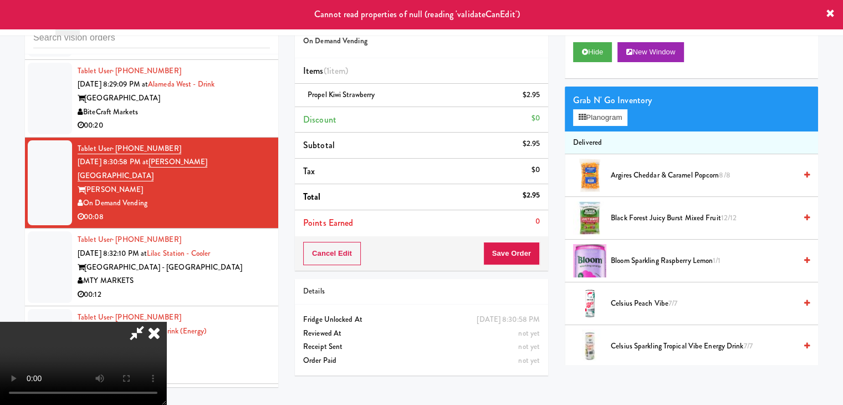
click at [166, 322] on icon at bounding box center [154, 333] width 24 height 22
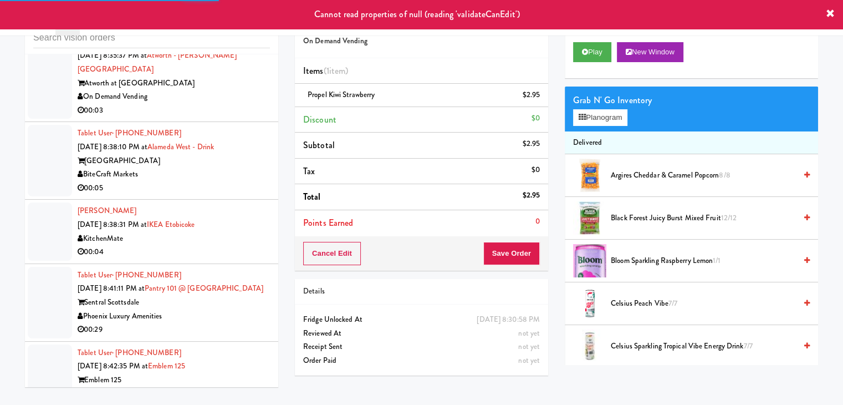
scroll to position [8333, 0]
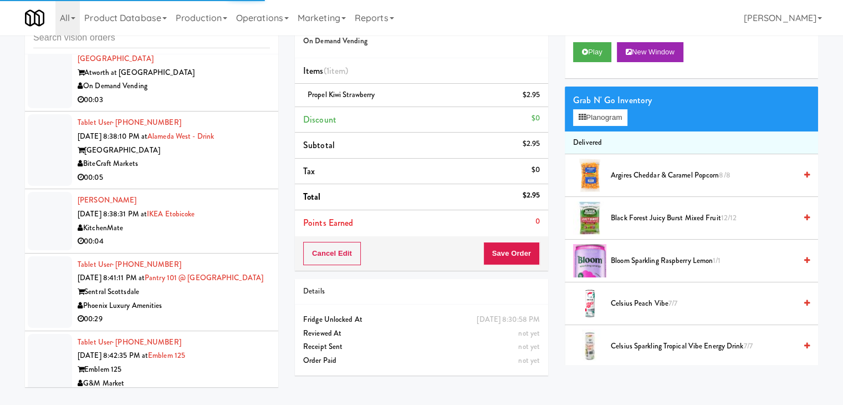
click at [244, 171] on div "00:05" at bounding box center [174, 178] width 192 height 14
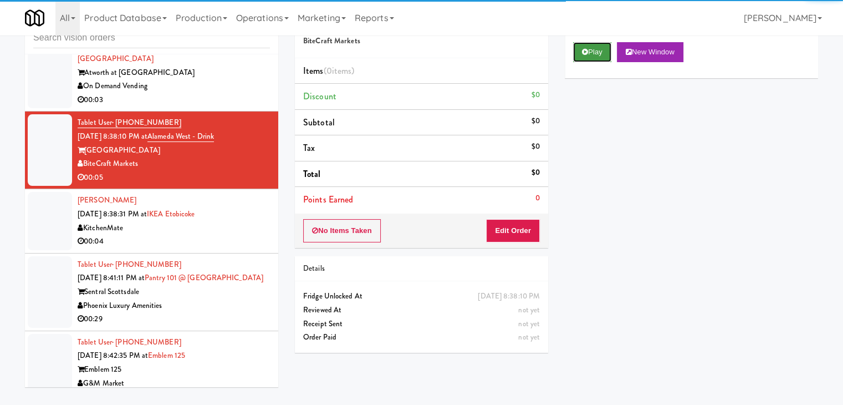
click at [608, 50] on button "Play" at bounding box center [592, 52] width 38 height 20
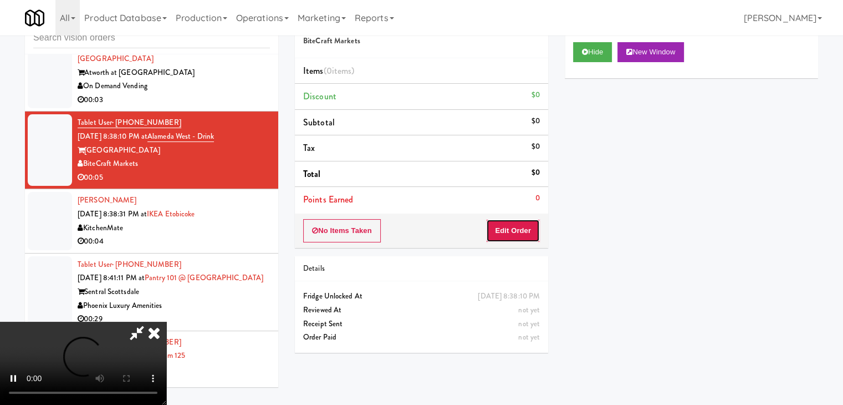
click at [522, 227] on button "Edit Order" at bounding box center [513, 230] width 54 height 23
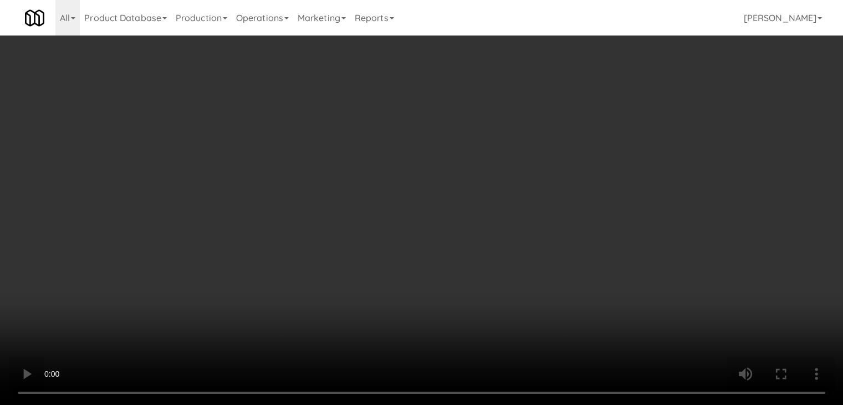
scroll to position [8319, 0]
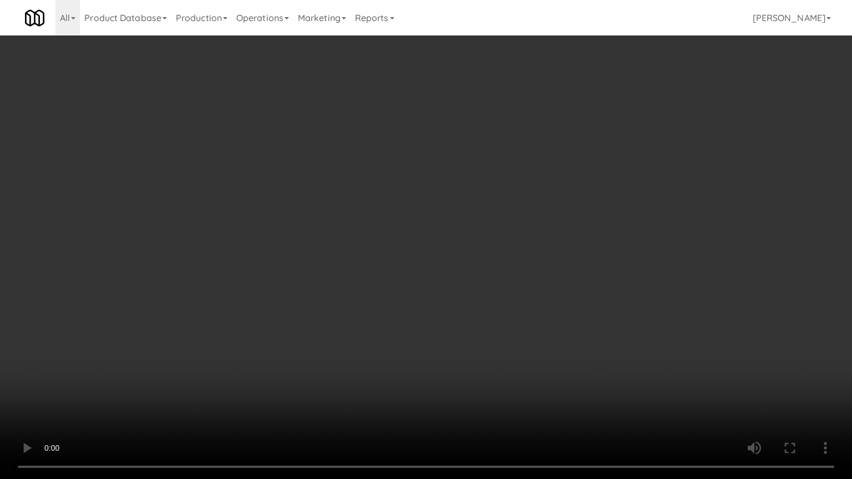
click at [426, 391] on video at bounding box center [426, 239] width 852 height 479
drag, startPoint x: 426, startPoint y: 391, endPoint x: 462, endPoint y: 242, distance: 153.0
click at [426, 388] on video at bounding box center [426, 239] width 852 height 479
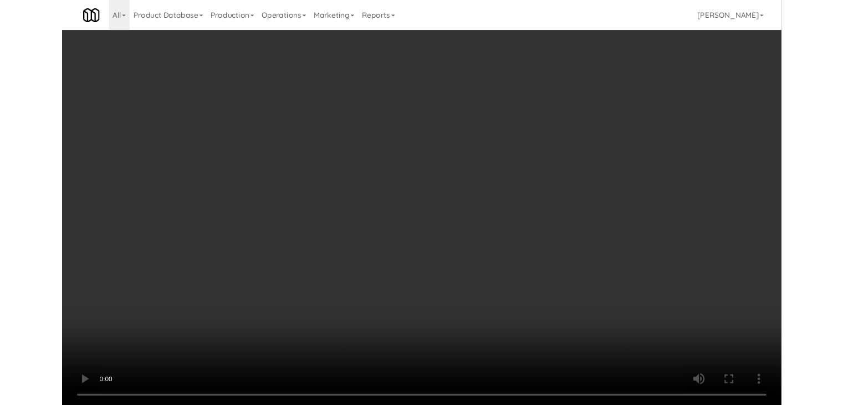
scroll to position [8333, 0]
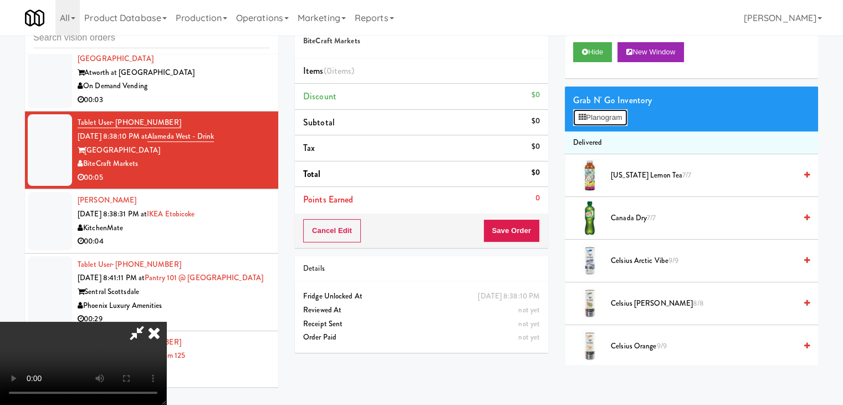
click at [601, 123] on button "Planogram" at bounding box center [600, 117] width 54 height 17
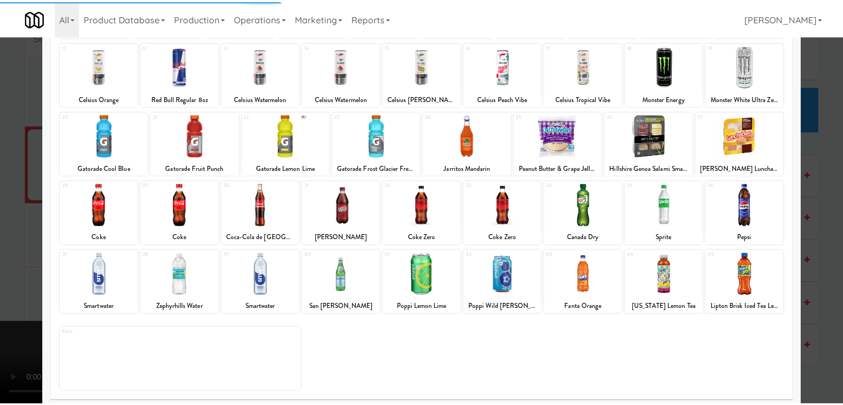
scroll to position [140, 0]
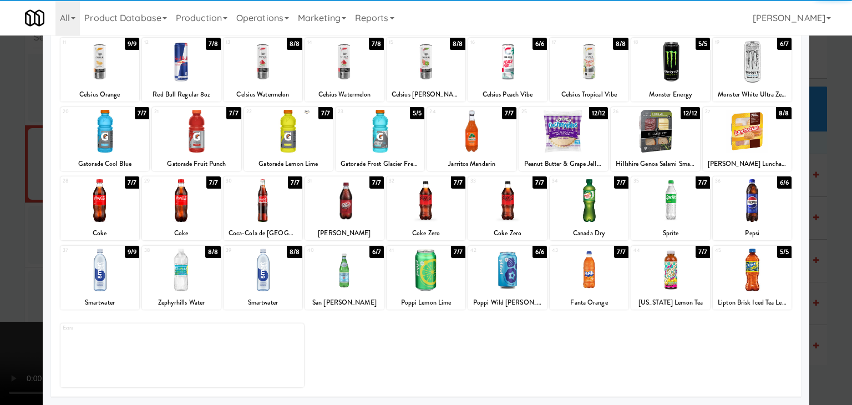
click at [182, 203] on div at bounding box center [181, 200] width 79 height 43
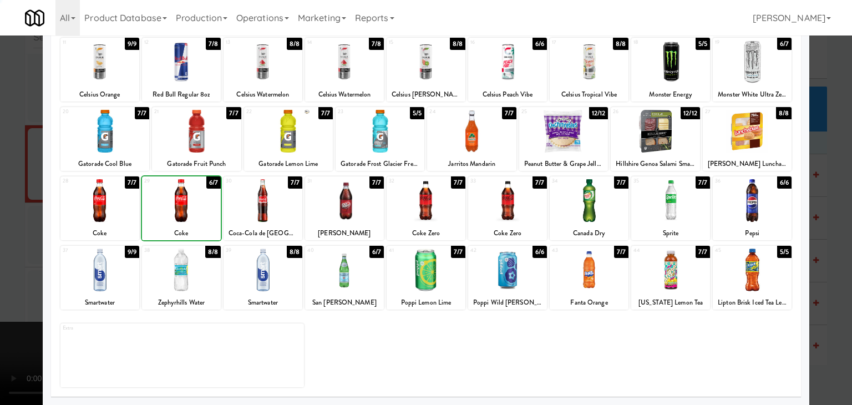
click at [11, 206] on div at bounding box center [426, 202] width 852 height 405
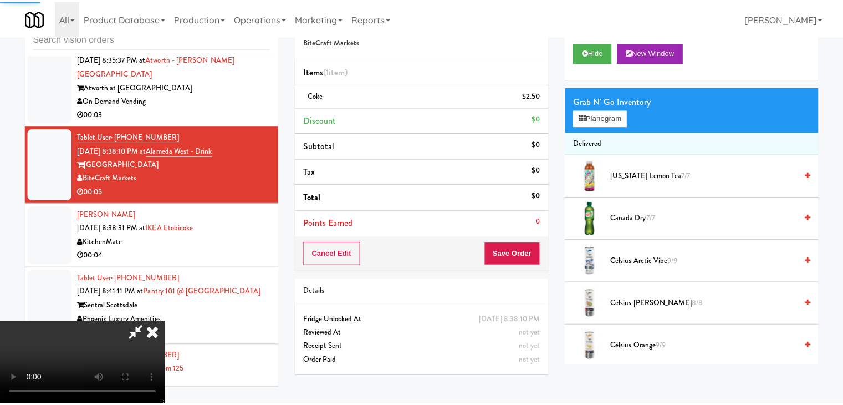
scroll to position [8333, 0]
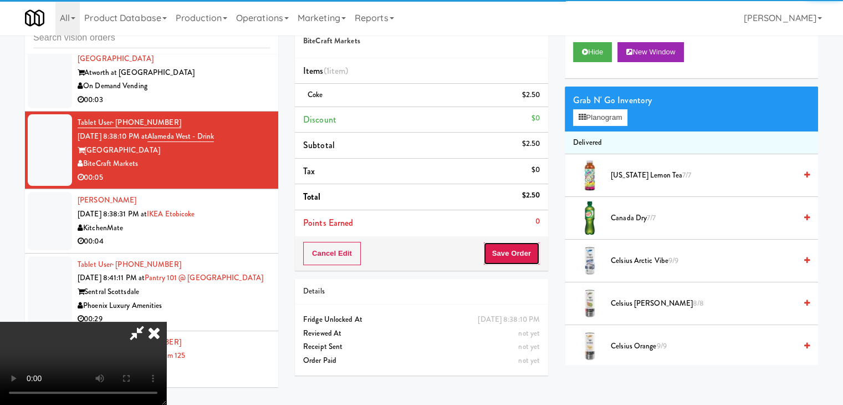
click at [526, 256] on button "Save Order" at bounding box center [511, 253] width 57 height 23
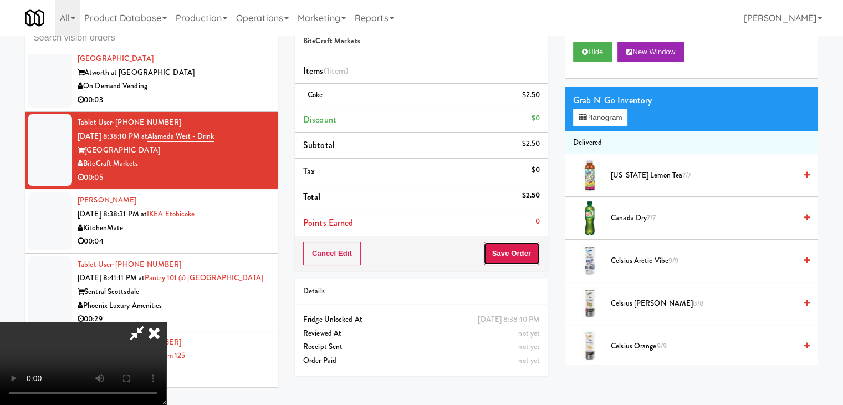
drag, startPoint x: 526, startPoint y: 256, endPoint x: 497, endPoint y: 232, distance: 37.8
click at [524, 255] on button "Save Order" at bounding box center [511, 253] width 57 height 23
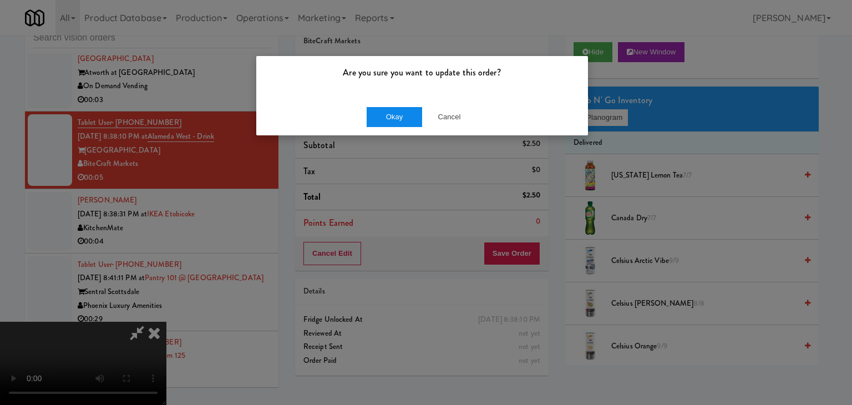
click at [383, 121] on div "Okay Cancel" at bounding box center [422, 116] width 332 height 37
click at [383, 118] on button "Okay" at bounding box center [393, 117] width 55 height 20
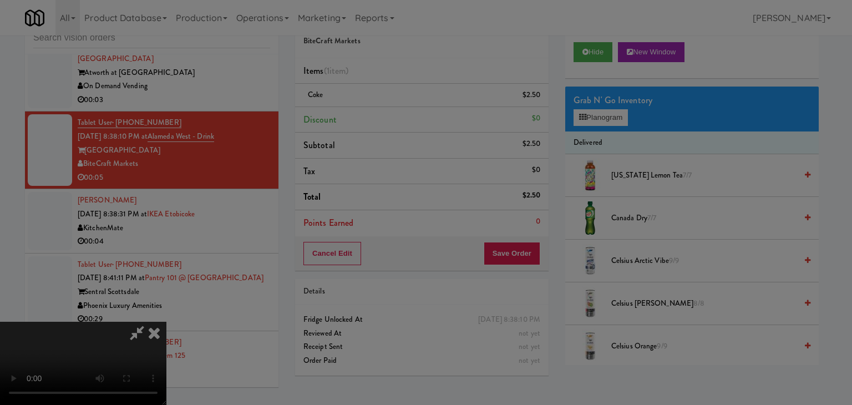
click at [383, 115] on div "Okay Cancel" at bounding box center [422, 96] width 332 height 37
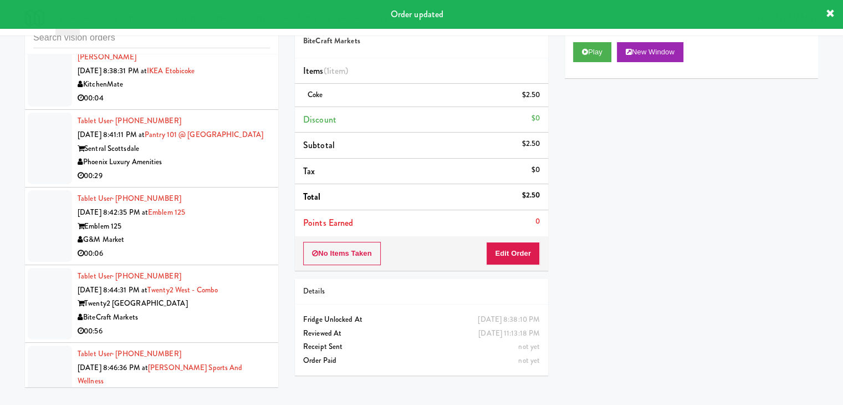
scroll to position [8500, 0]
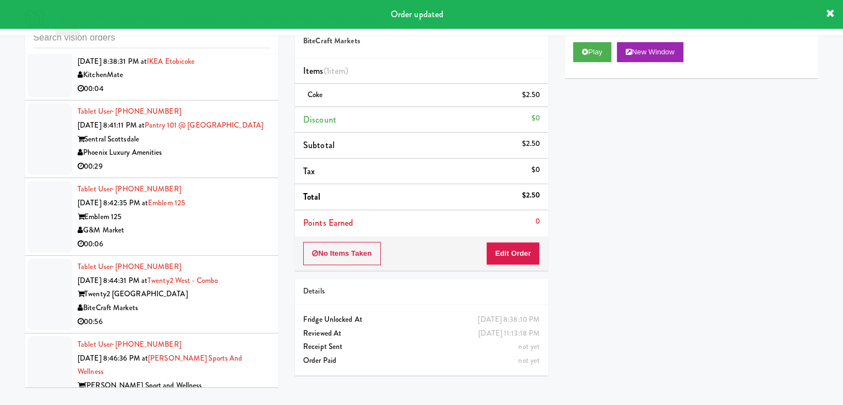
click at [246, 223] on div "G&M Market" at bounding box center [174, 230] width 192 height 14
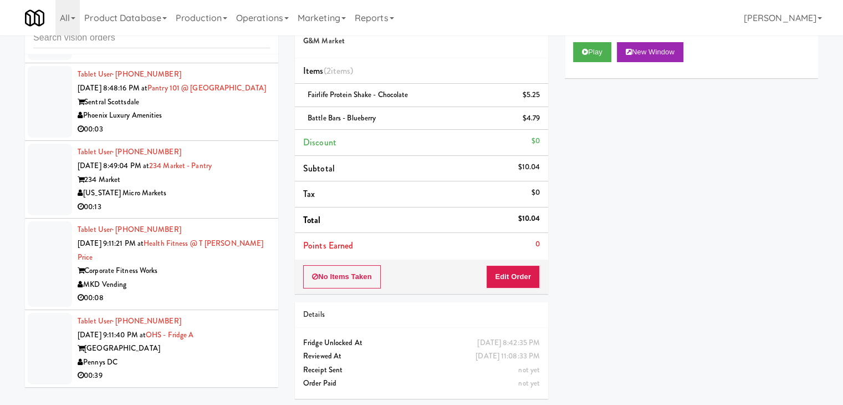
scroll to position [8888, 0]
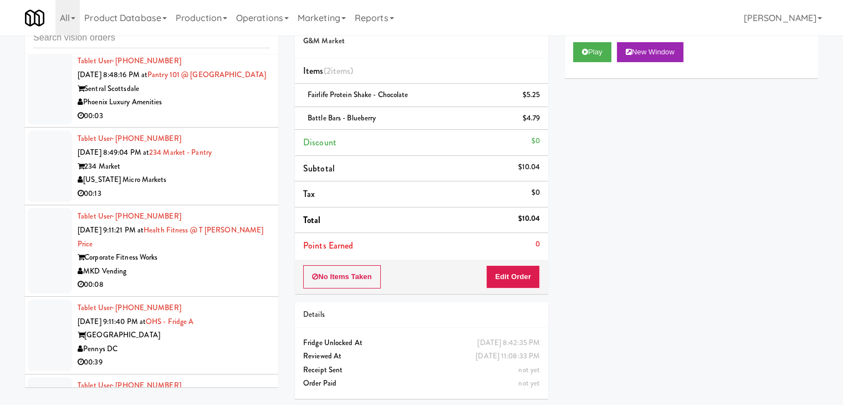
click at [228, 342] on div "Pennys DC" at bounding box center [174, 349] width 192 height 14
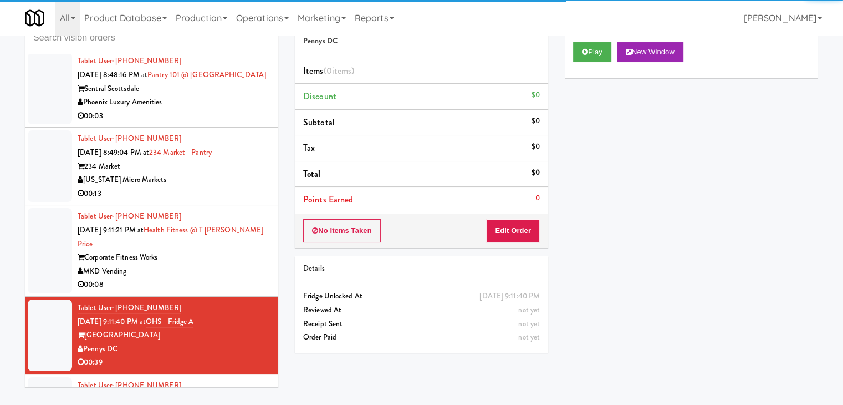
click at [232, 264] on div "MKD Vending" at bounding box center [174, 271] width 192 height 14
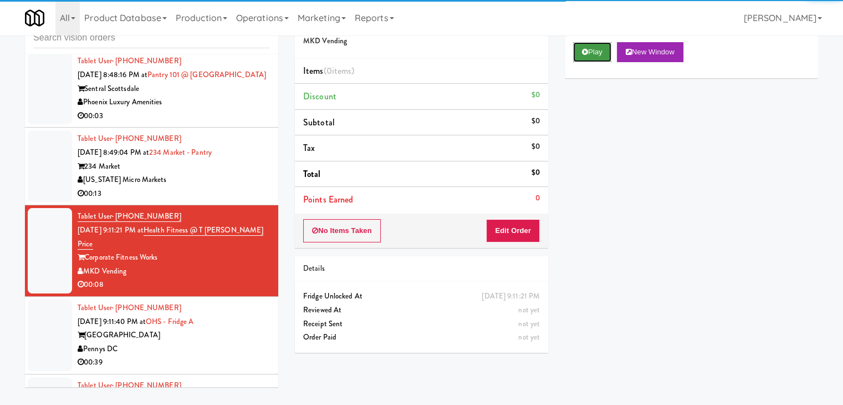
click at [583, 59] on button "Play" at bounding box center [592, 52] width 38 height 20
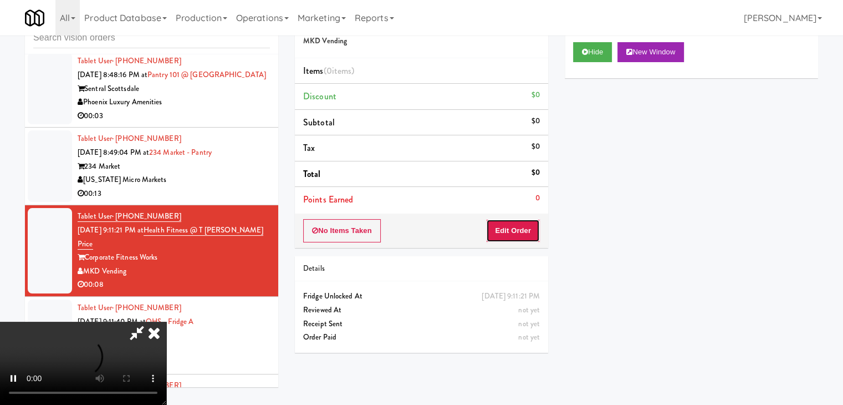
click at [512, 226] on button "Edit Order" at bounding box center [513, 230] width 54 height 23
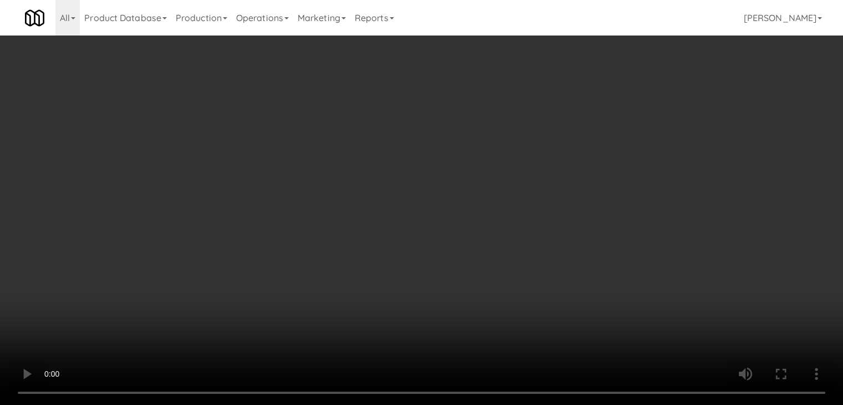
scroll to position [8874, 0]
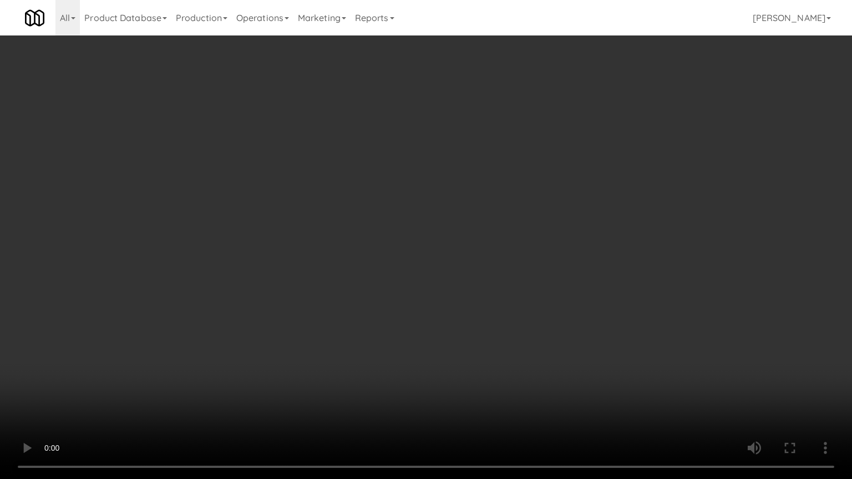
click at [509, 318] on video at bounding box center [426, 239] width 852 height 479
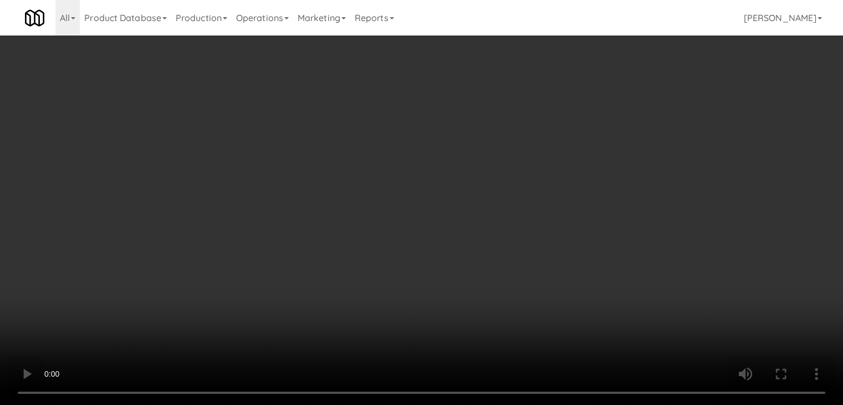
drag, startPoint x: 593, startPoint y: 113, endPoint x: 588, endPoint y: 117, distance: 7.1
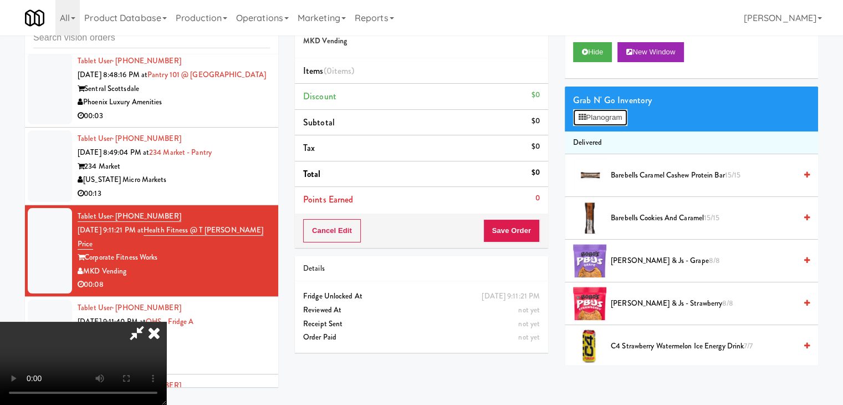
click at [593, 113] on button "Planogram" at bounding box center [600, 117] width 54 height 17
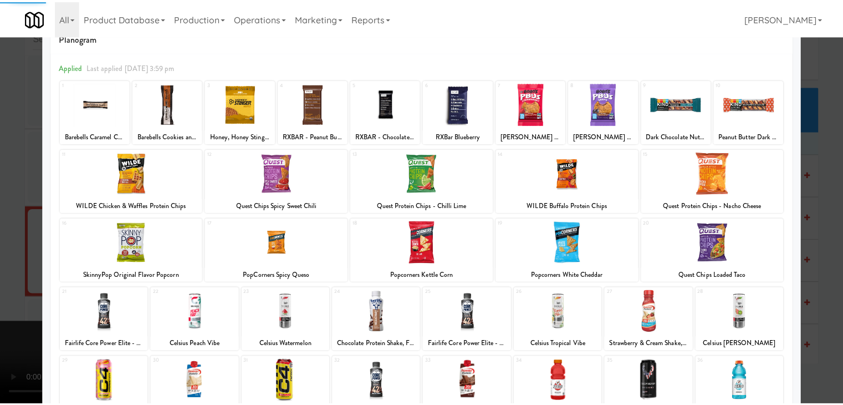
scroll to position [55, 0]
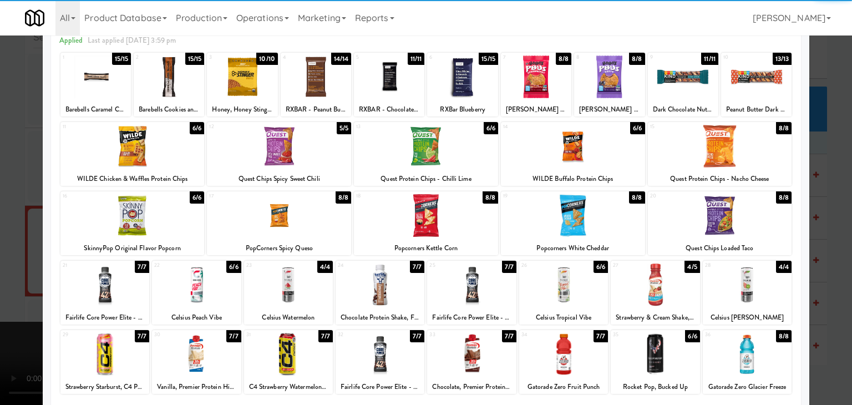
click at [103, 279] on div at bounding box center [104, 284] width 89 height 43
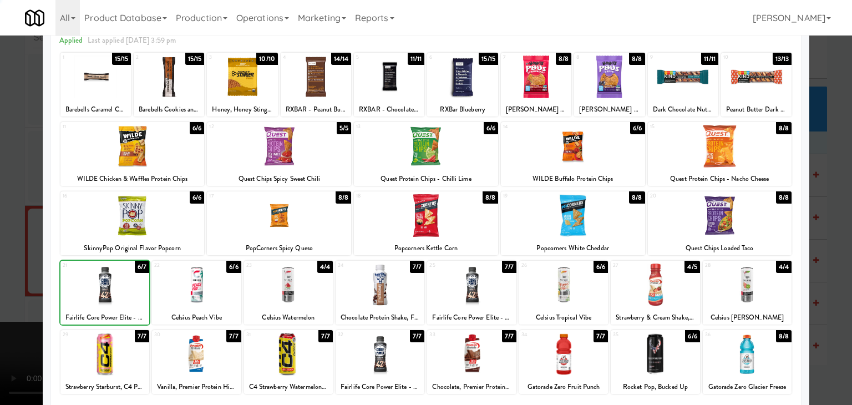
drag, startPoint x: 0, startPoint y: 279, endPoint x: 380, endPoint y: 260, distance: 380.8
click at [17, 276] on div at bounding box center [426, 202] width 852 height 405
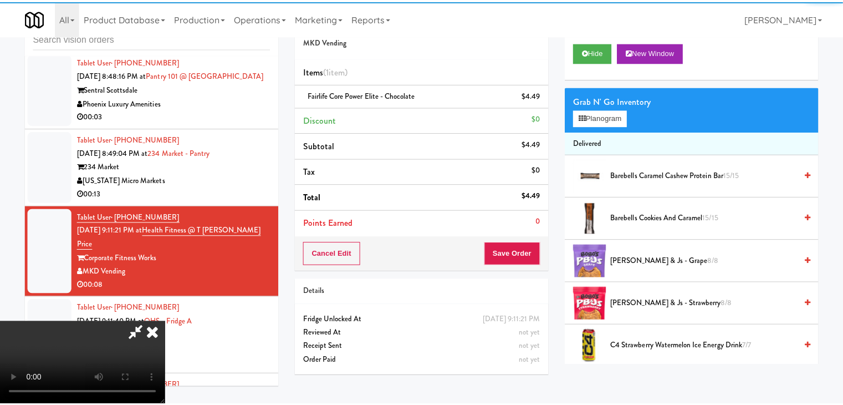
scroll to position [8888, 0]
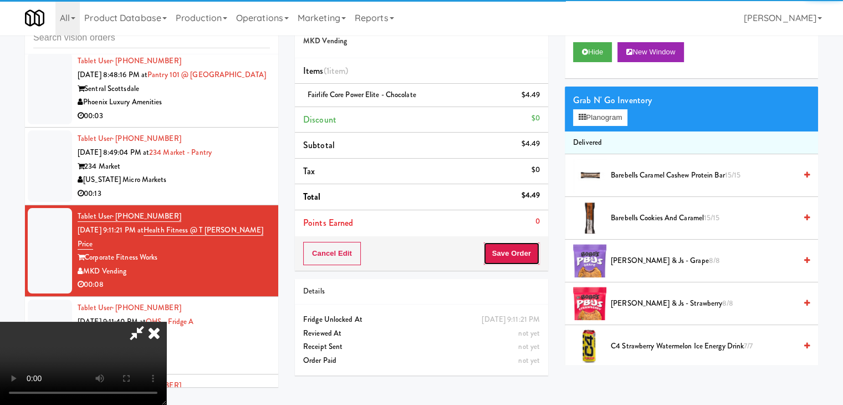
click at [532, 254] on button "Save Order" at bounding box center [511, 253] width 57 height 23
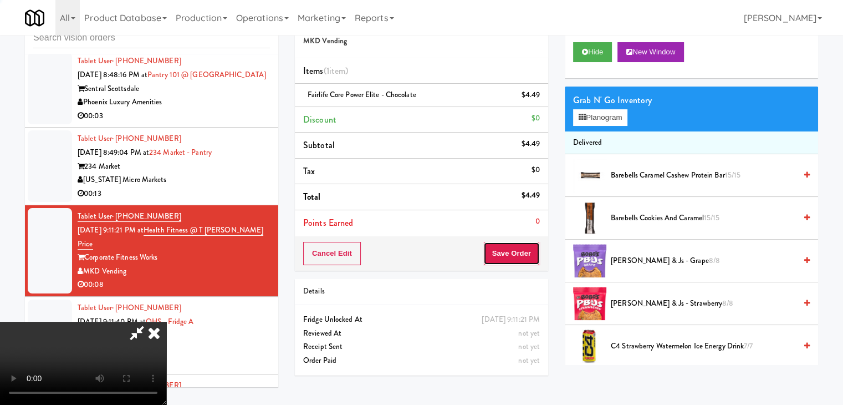
click at [532, 254] on button "Save Order" at bounding box center [511, 253] width 57 height 23
click at [529, 254] on button "Save Order" at bounding box center [511, 253] width 57 height 23
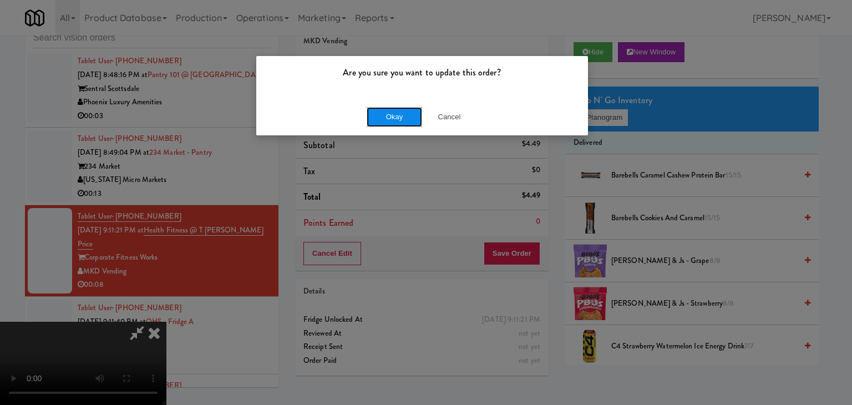
click at [385, 121] on button "Okay" at bounding box center [393, 117] width 55 height 20
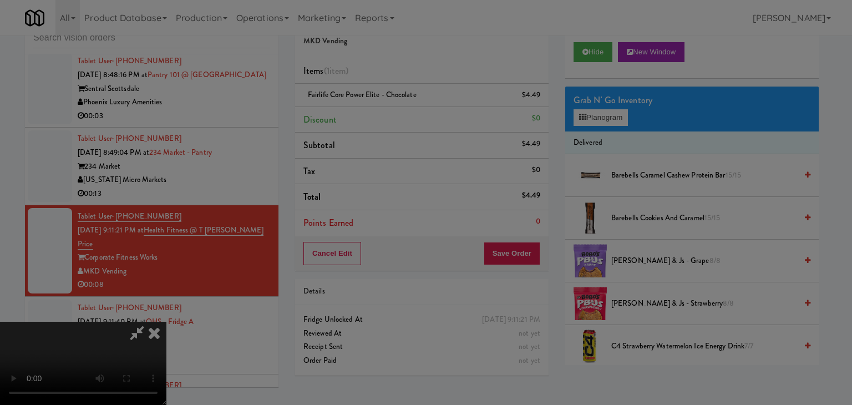
click at [385, 121] on div "Are you sure you want to update this order? Okay Cancel" at bounding box center [426, 202] width 852 height 405
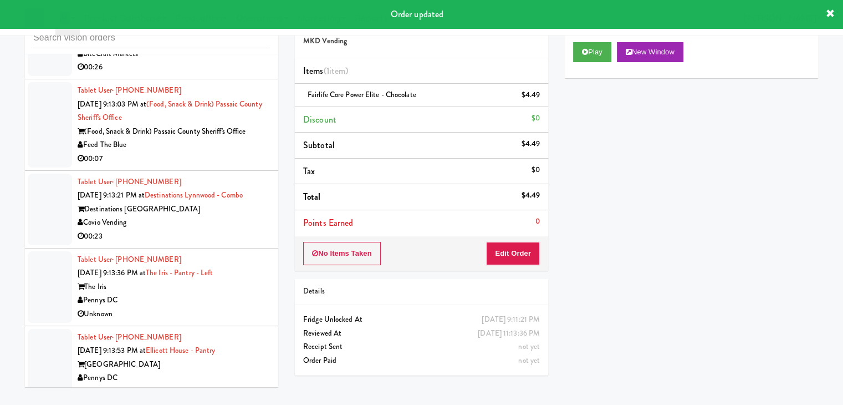
scroll to position [9289, 0]
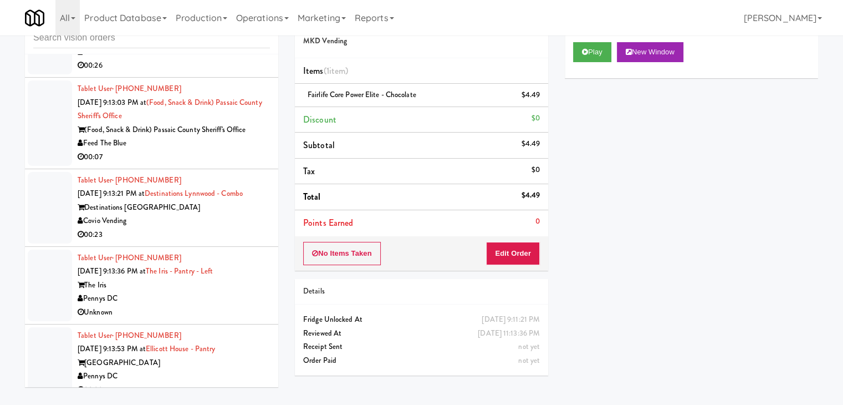
click at [188, 369] on div "Pennys DC" at bounding box center [174, 376] width 192 height 14
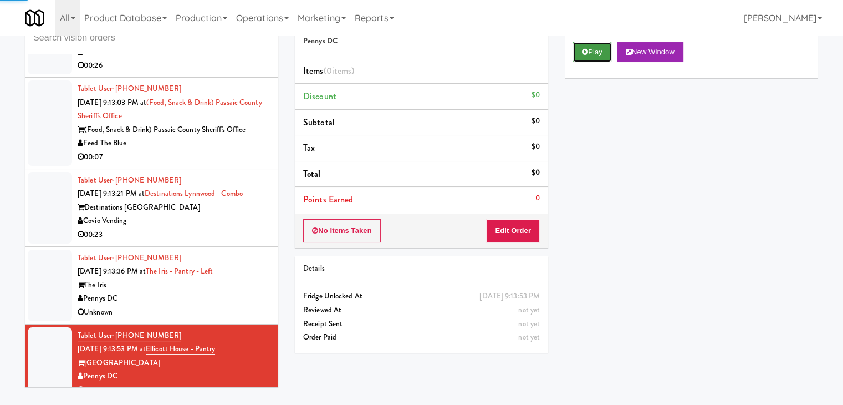
click at [594, 57] on button "Play" at bounding box center [592, 52] width 38 height 20
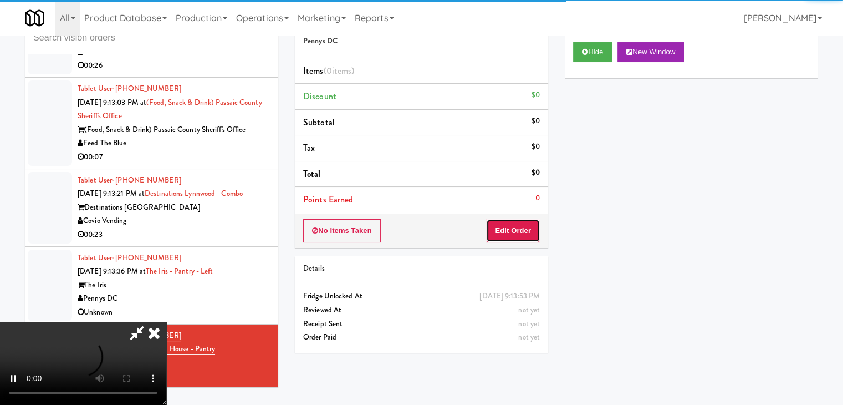
click at [515, 227] on button "Edit Order" at bounding box center [513, 230] width 54 height 23
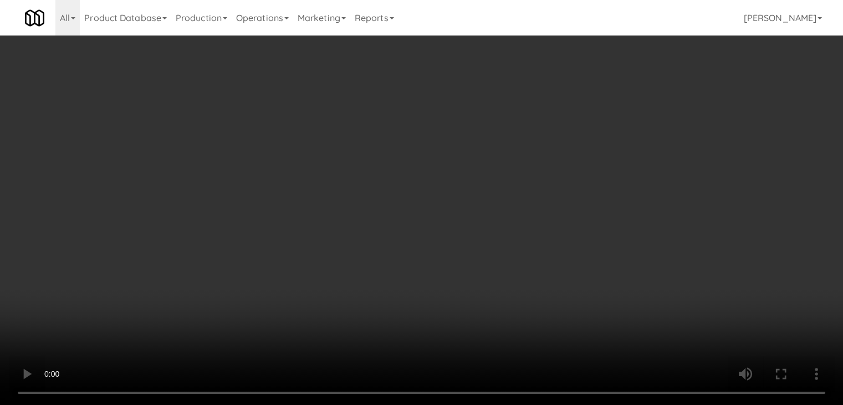
scroll to position [9276, 0]
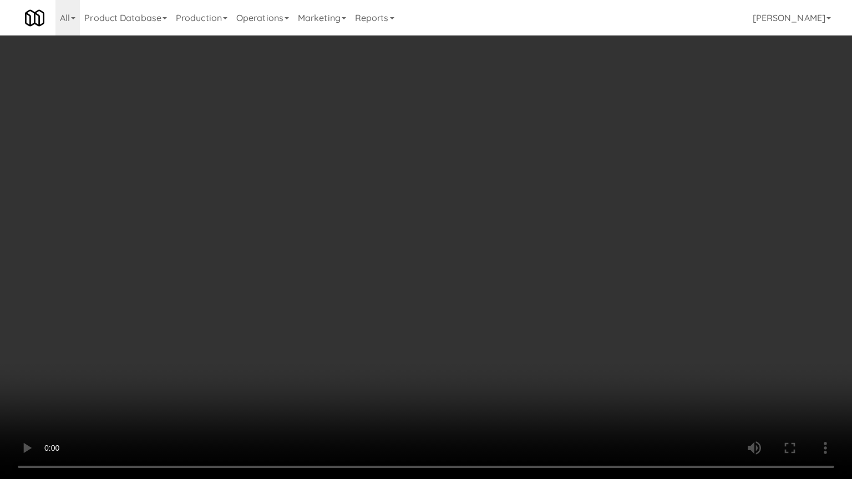
click at [523, 318] on video at bounding box center [426, 239] width 852 height 479
click at [522, 317] on video at bounding box center [426, 239] width 852 height 479
click at [547, 353] on video at bounding box center [426, 239] width 852 height 479
click at [546, 354] on video at bounding box center [426, 239] width 852 height 479
click at [552, 353] on video at bounding box center [426, 239] width 852 height 479
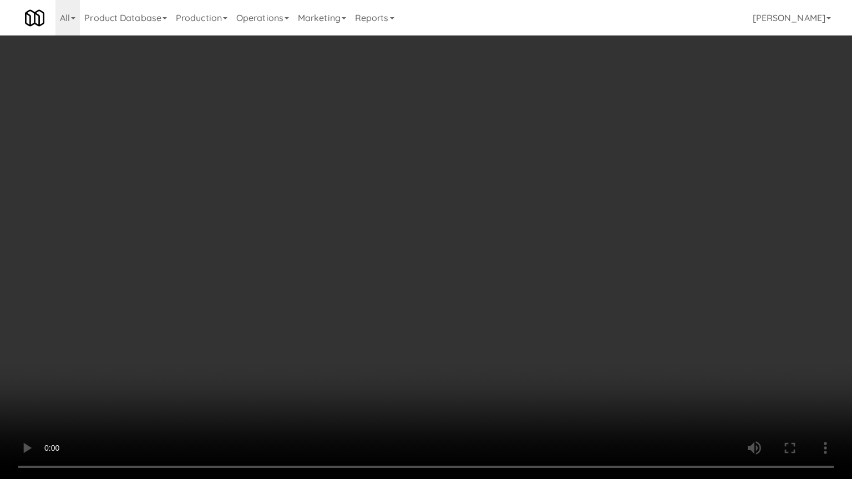
drag, startPoint x: 552, startPoint y: 353, endPoint x: 613, endPoint y: 220, distance: 145.9
click at [554, 348] on video at bounding box center [426, 239] width 852 height 479
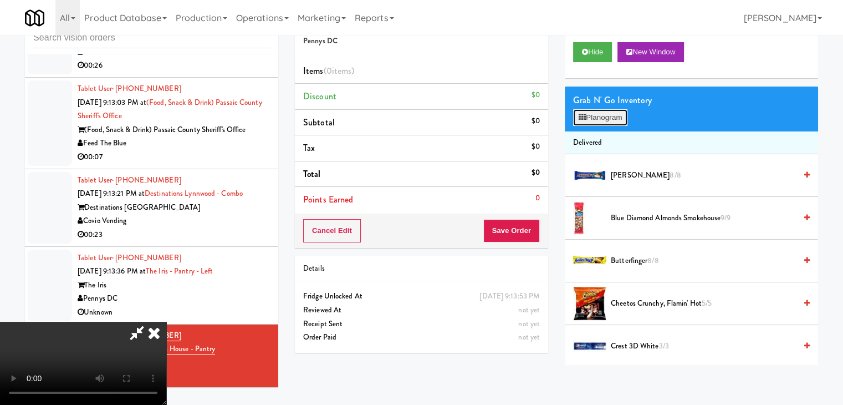
click at [606, 118] on button "Planogram" at bounding box center [600, 117] width 54 height 17
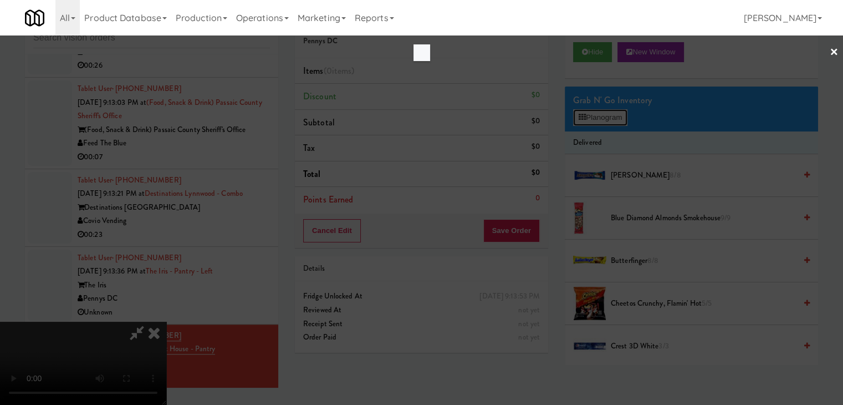
scroll to position [9276, 0]
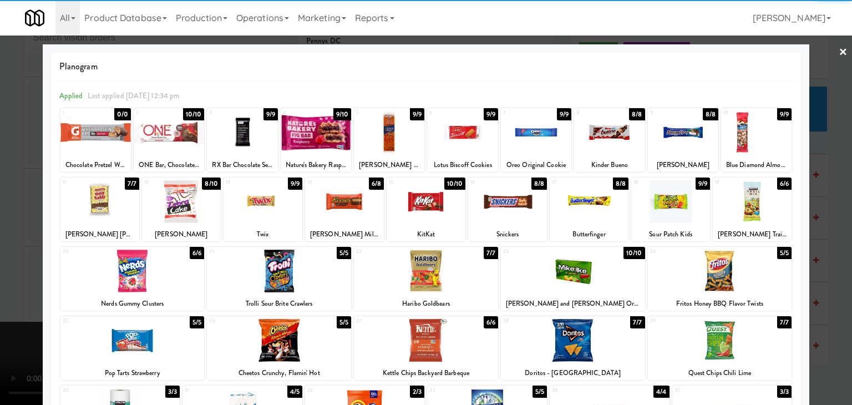
click at [411, 210] on div at bounding box center [425, 201] width 79 height 43
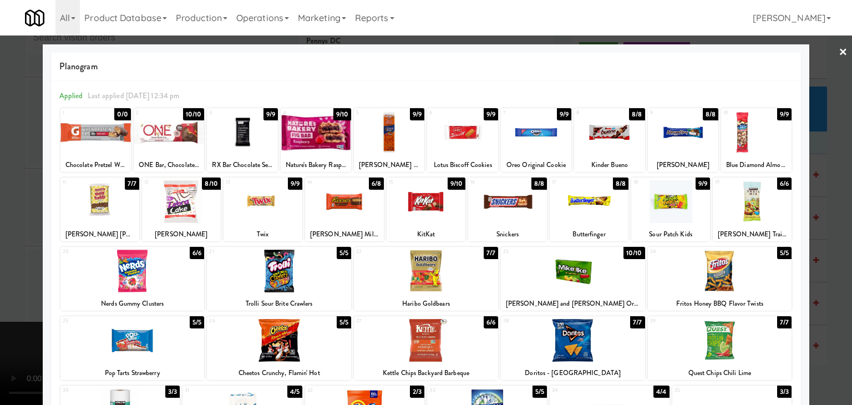
click at [674, 203] on div at bounding box center [670, 201] width 79 height 43
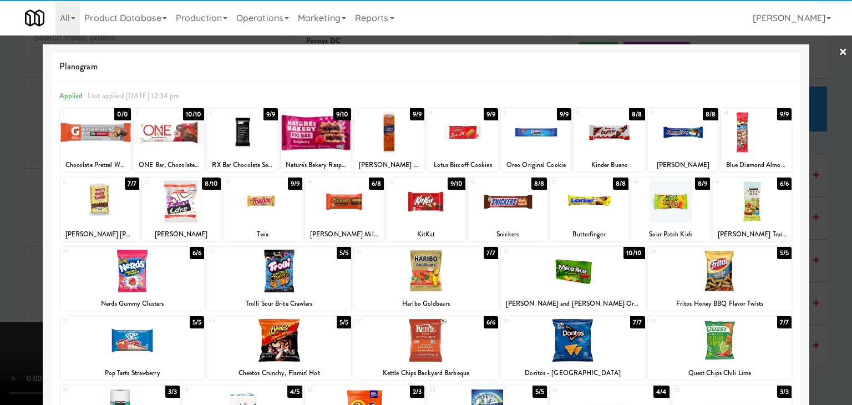
drag, startPoint x: 425, startPoint y: 272, endPoint x: 414, endPoint y: 273, distance: 11.1
click at [424, 273] on div at bounding box center [426, 270] width 144 height 43
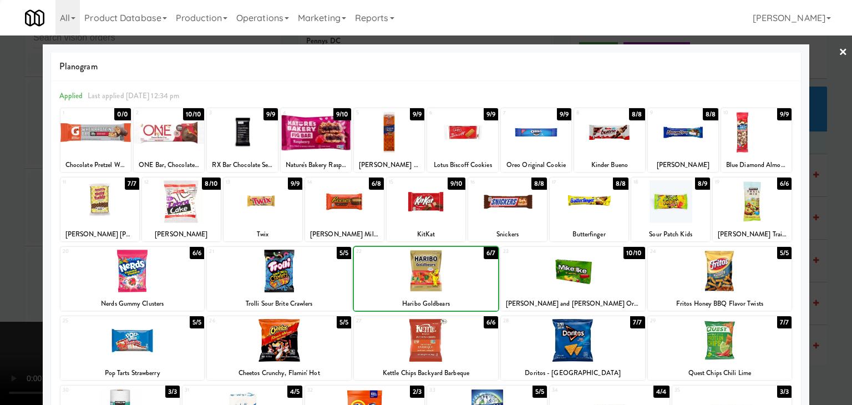
drag, startPoint x: 0, startPoint y: 273, endPoint x: 168, endPoint y: 267, distance: 168.1
click at [11, 271] on div at bounding box center [426, 202] width 852 height 405
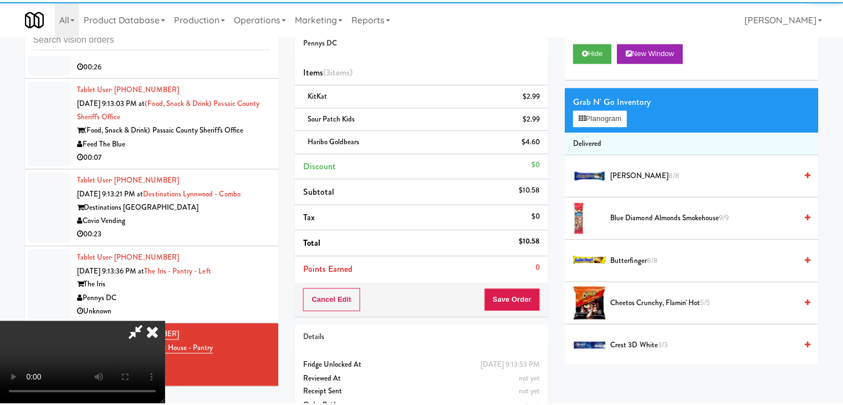
scroll to position [9289, 0]
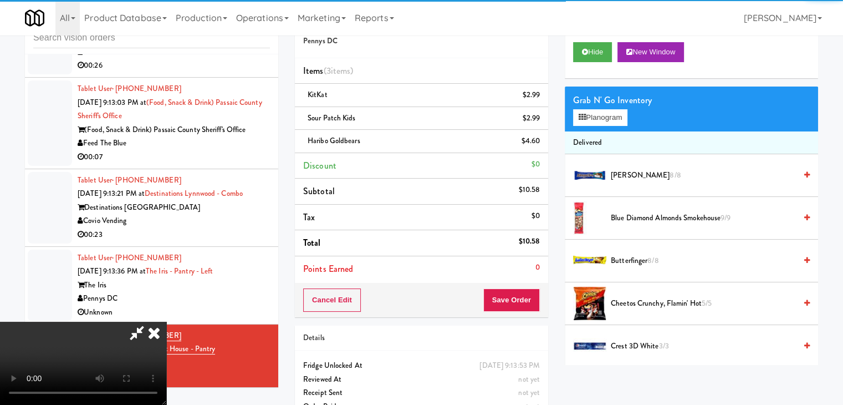
click at [166, 322] on video at bounding box center [83, 363] width 166 height 83
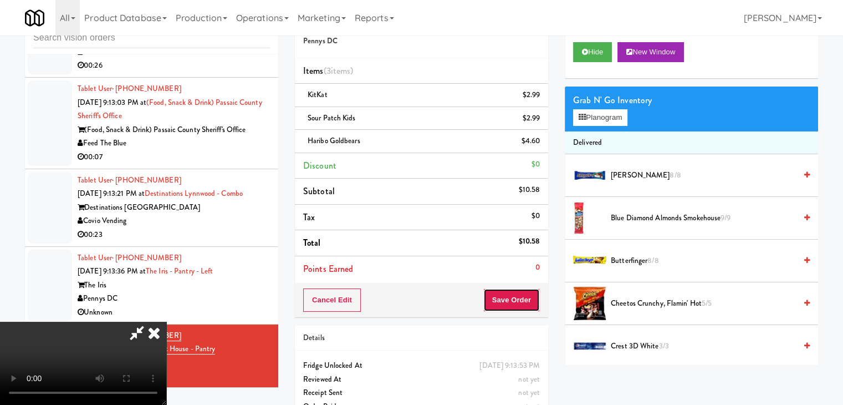
click at [528, 298] on button "Save Order" at bounding box center [511, 299] width 57 height 23
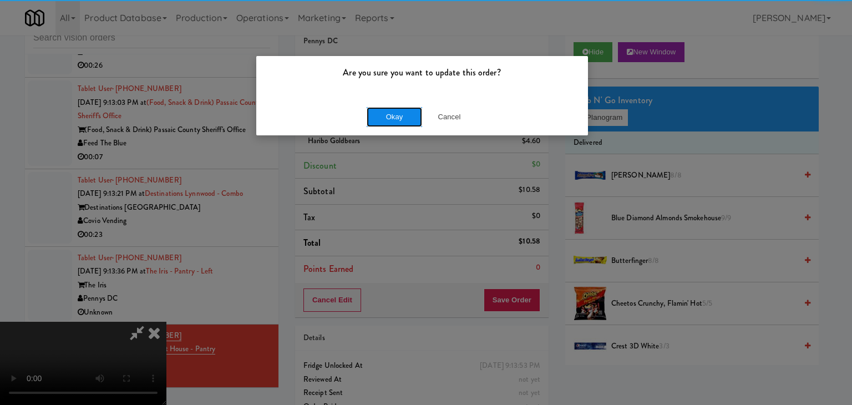
click at [399, 122] on button "Okay" at bounding box center [393, 117] width 55 height 20
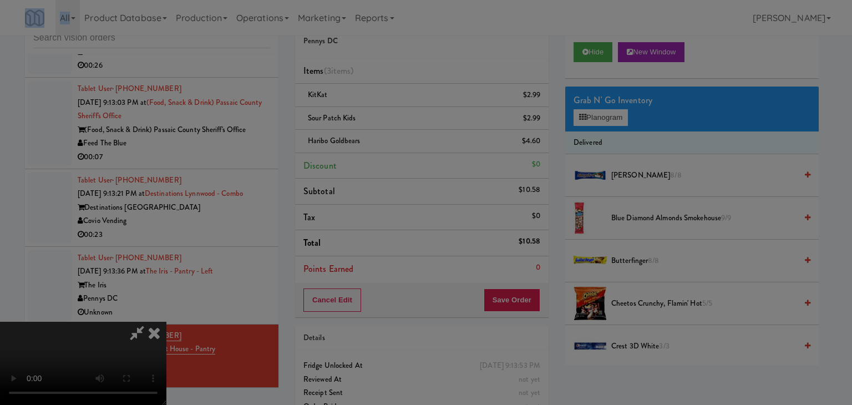
click at [399, 122] on div "Are you sure you want to update this order? Okay Cancel" at bounding box center [426, 202] width 852 height 405
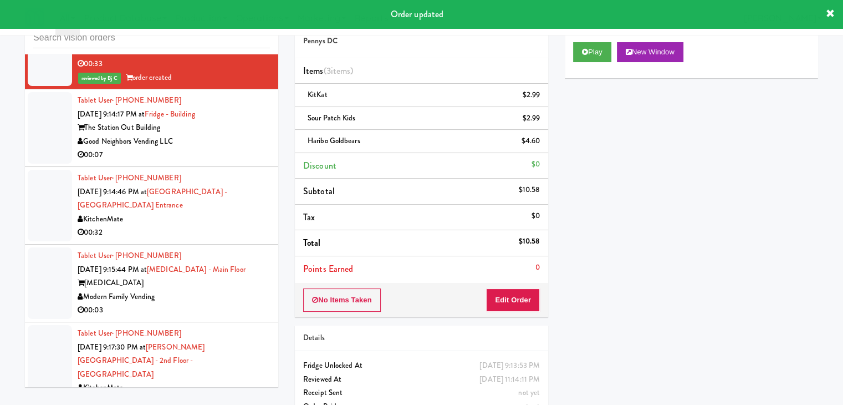
scroll to position [9622, 0]
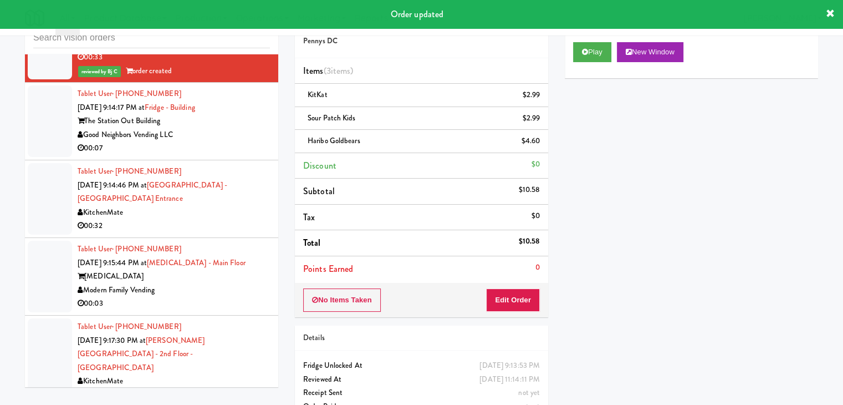
click at [233, 297] on div "00:03" at bounding box center [174, 304] width 192 height 14
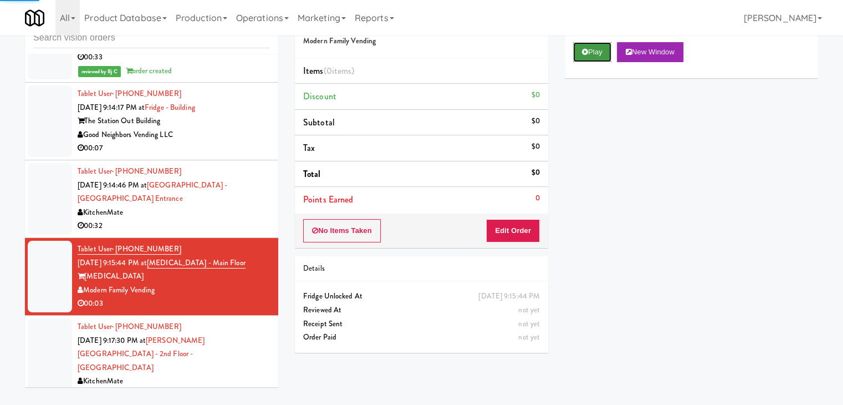
click at [592, 55] on button "Play" at bounding box center [592, 52] width 38 height 20
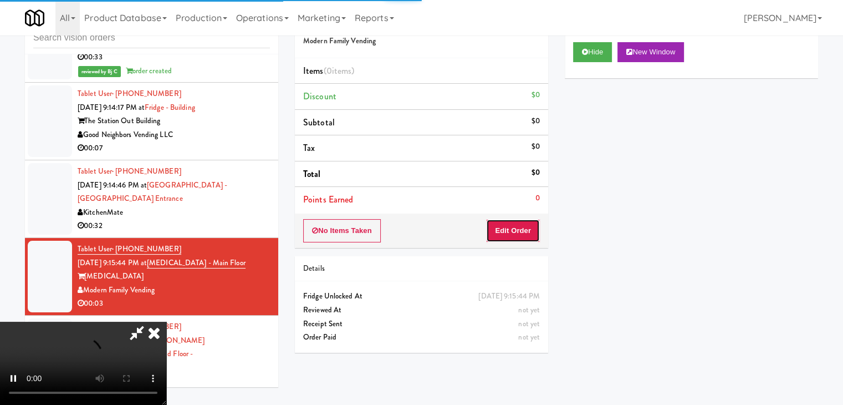
click at [519, 225] on button "Edit Order" at bounding box center [513, 230] width 54 height 23
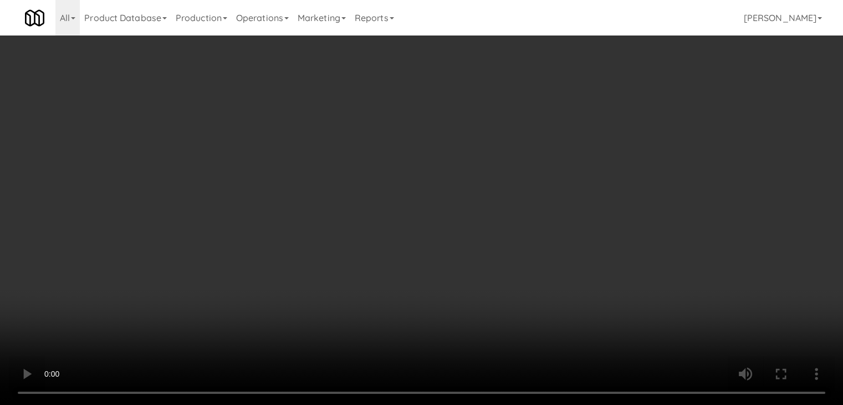
scroll to position [9608, 0]
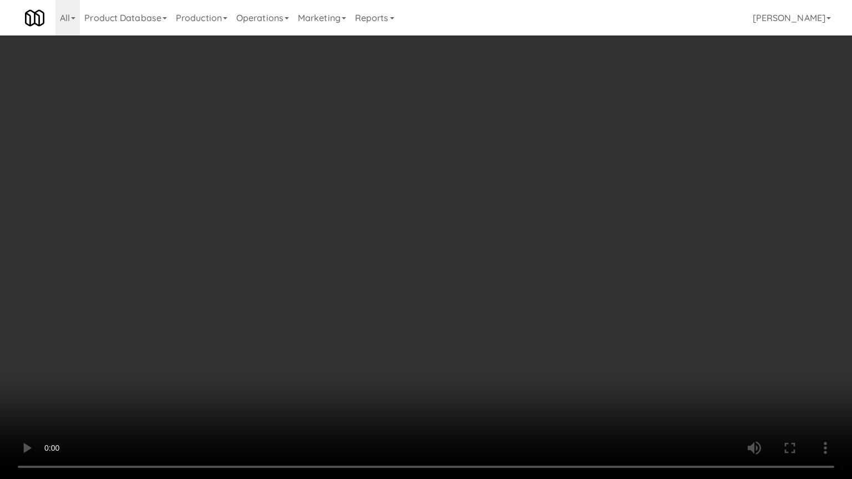
click at [479, 319] on video at bounding box center [426, 239] width 852 height 479
click at [509, 308] on video at bounding box center [426, 239] width 852 height 479
drag, startPoint x: 518, startPoint y: 290, endPoint x: 529, endPoint y: 219, distance: 72.4
click at [518, 290] on video at bounding box center [426, 239] width 852 height 479
click at [517, 287] on video at bounding box center [426, 239] width 852 height 479
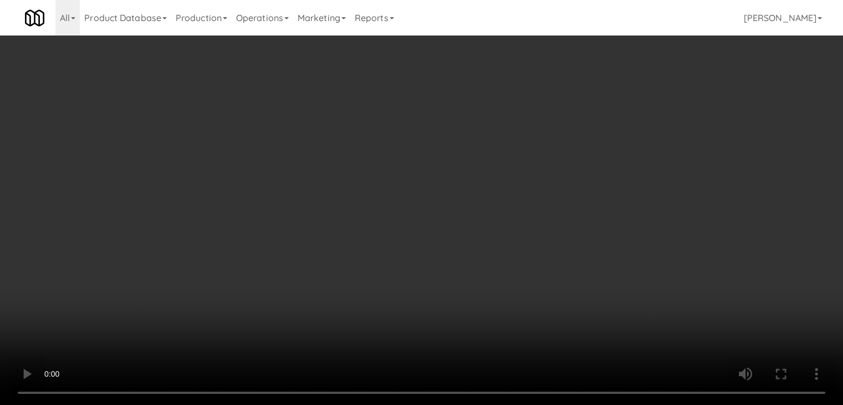
click at [612, 114] on div "Grab N' Go Inventory Planogram" at bounding box center [691, 108] width 253 height 45
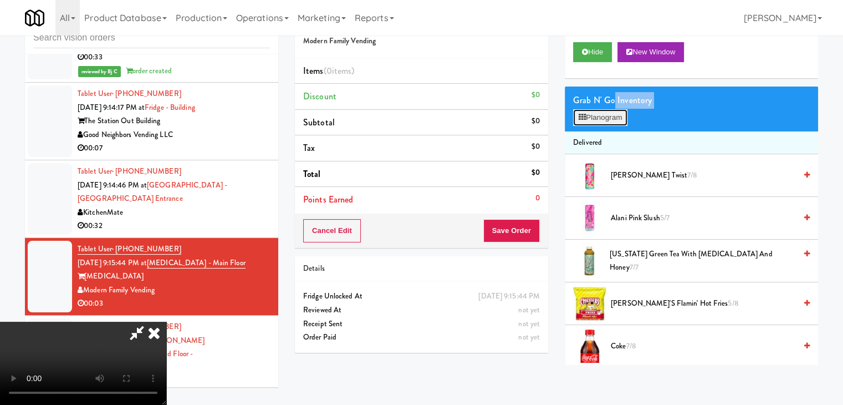
click at [612, 116] on button "Planogram" at bounding box center [600, 117] width 54 height 17
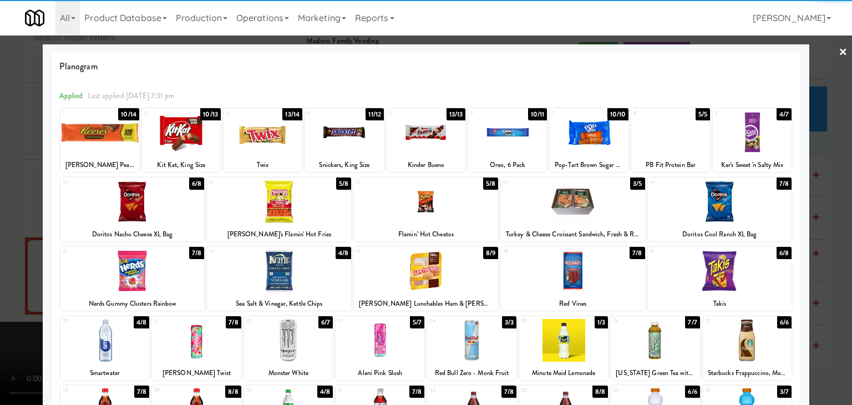
click at [414, 132] on div at bounding box center [425, 132] width 79 height 43
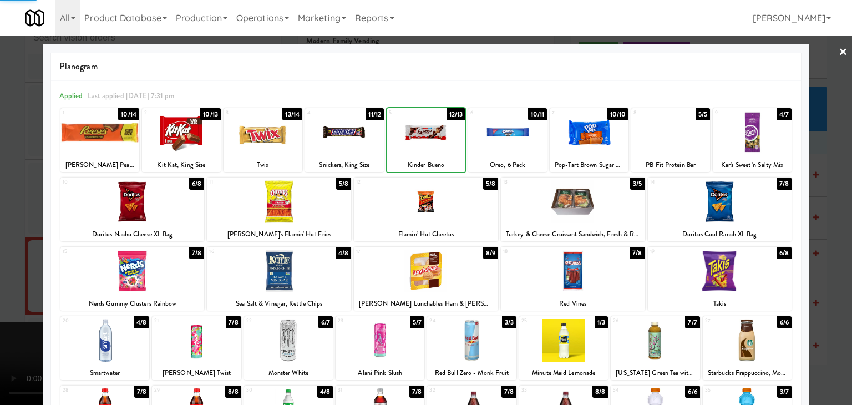
drag, startPoint x: 0, startPoint y: 203, endPoint x: 216, endPoint y: 222, distance: 217.1
click at [3, 203] on div at bounding box center [426, 202] width 852 height 405
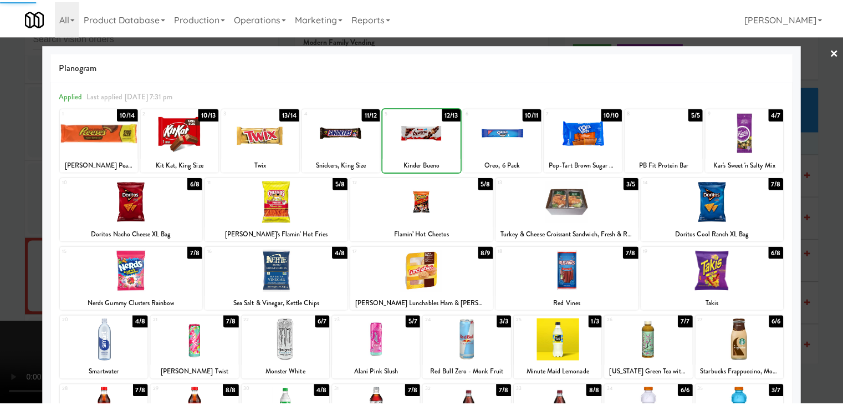
scroll to position [9622, 0]
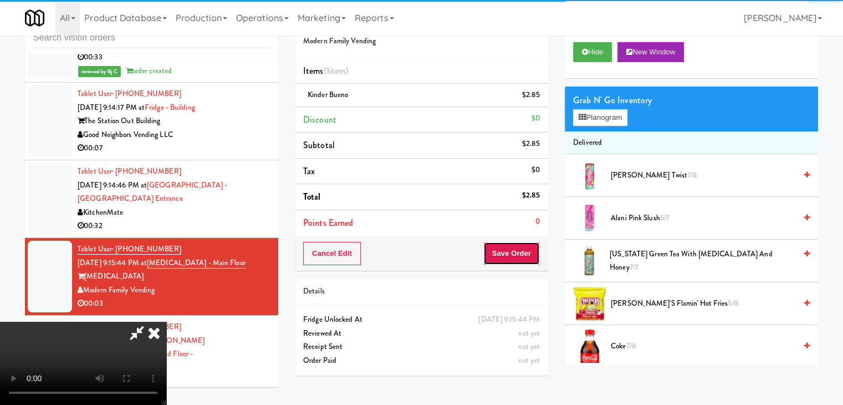
click at [524, 256] on button "Save Order" at bounding box center [511, 253] width 57 height 23
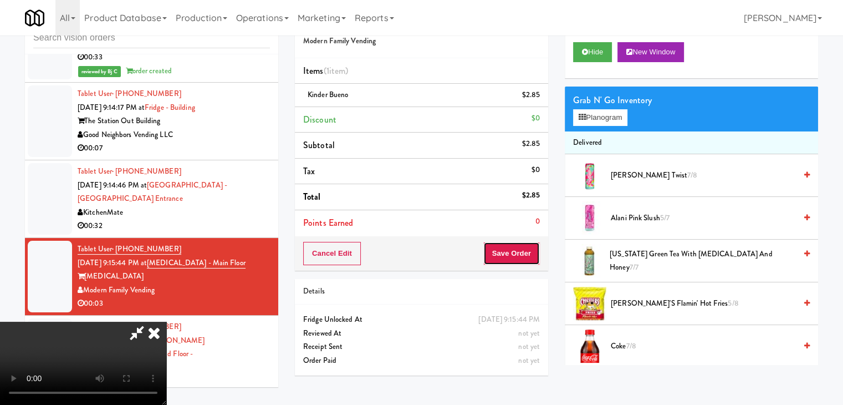
click at [526, 256] on button "Save Order" at bounding box center [511, 253] width 57 height 23
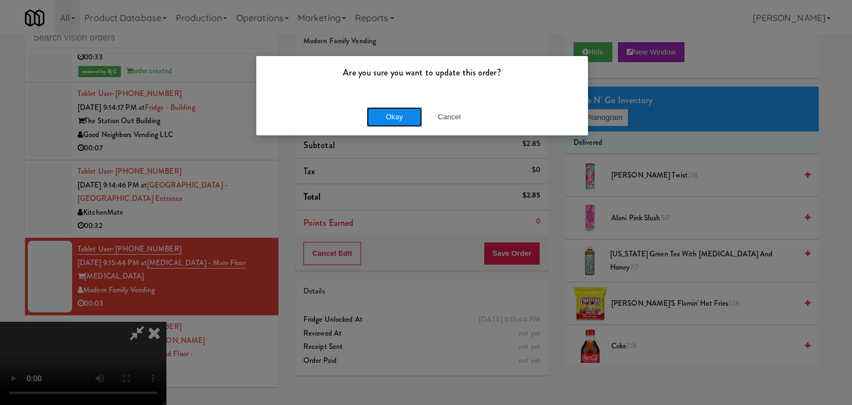
click at [395, 110] on button "Okay" at bounding box center [393, 117] width 55 height 20
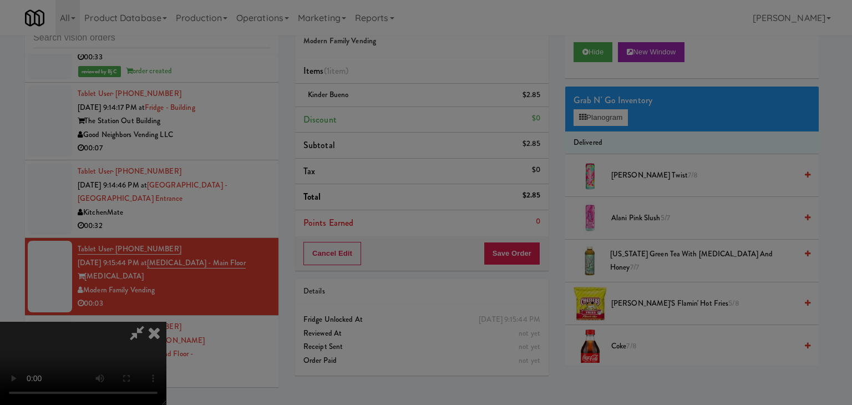
click at [395, 110] on body "Are you sure you want to update this order? Okay Cancel Okay Are you sure you w…" at bounding box center [426, 202] width 852 height 405
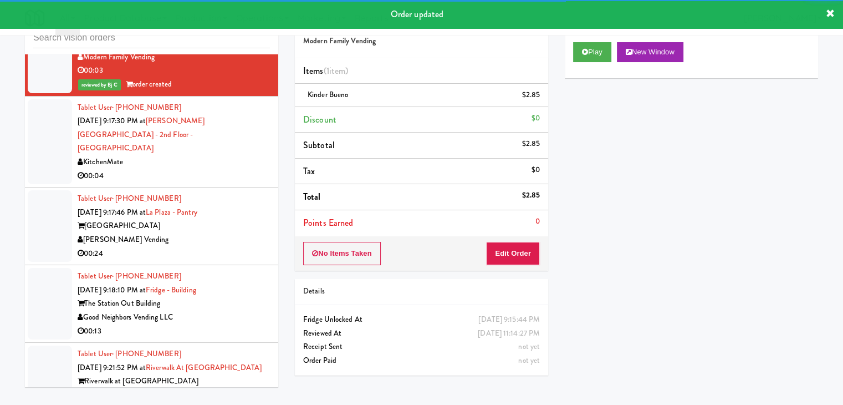
scroll to position [9913, 0]
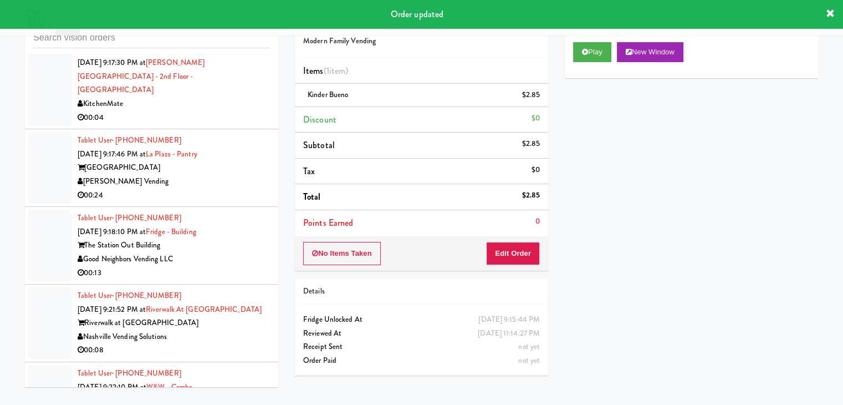
click at [237, 330] on div "Nashville Vending Solutions" at bounding box center [174, 337] width 192 height 14
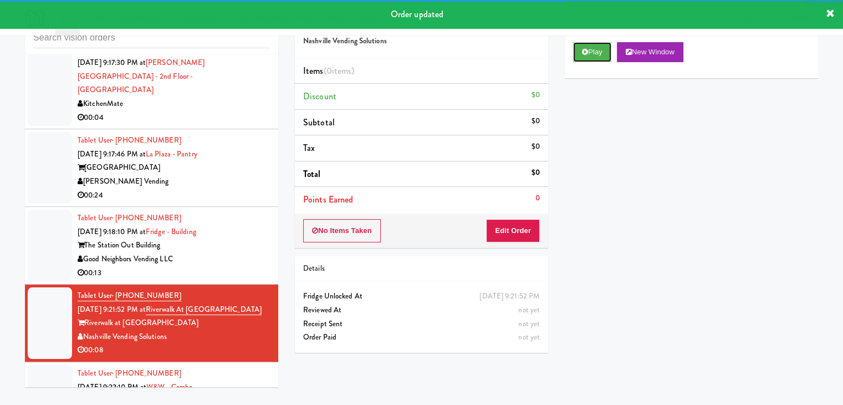
click at [600, 50] on button "Play" at bounding box center [592, 52] width 38 height 20
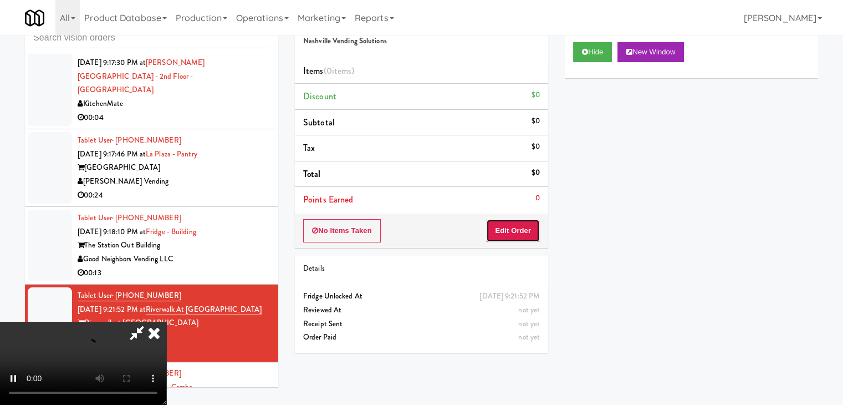
click at [504, 228] on button "Edit Order" at bounding box center [513, 230] width 54 height 23
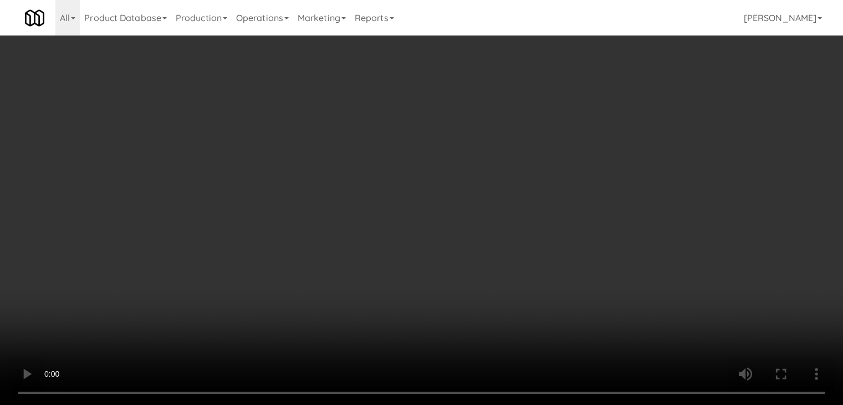
scroll to position [9899, 0]
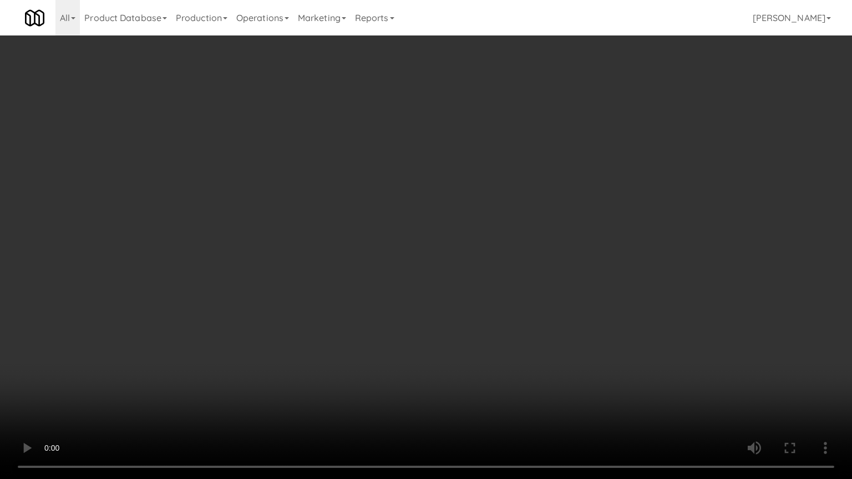
click at [458, 349] on video at bounding box center [426, 239] width 852 height 479
click at [458, 350] on video at bounding box center [426, 239] width 852 height 479
click at [457, 351] on video at bounding box center [426, 239] width 852 height 479
click at [471, 336] on video at bounding box center [426, 239] width 852 height 479
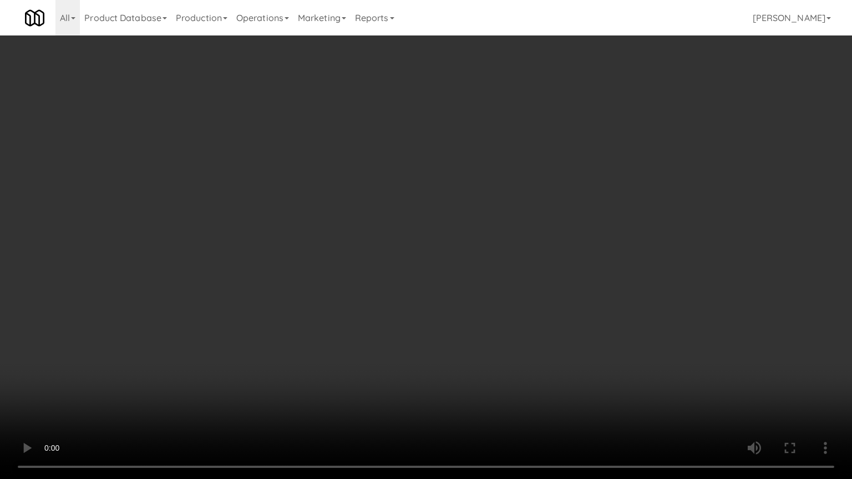
click at [471, 334] on video at bounding box center [426, 239] width 852 height 479
click at [475, 334] on video at bounding box center [426, 239] width 852 height 479
click at [510, 375] on video at bounding box center [426, 239] width 852 height 479
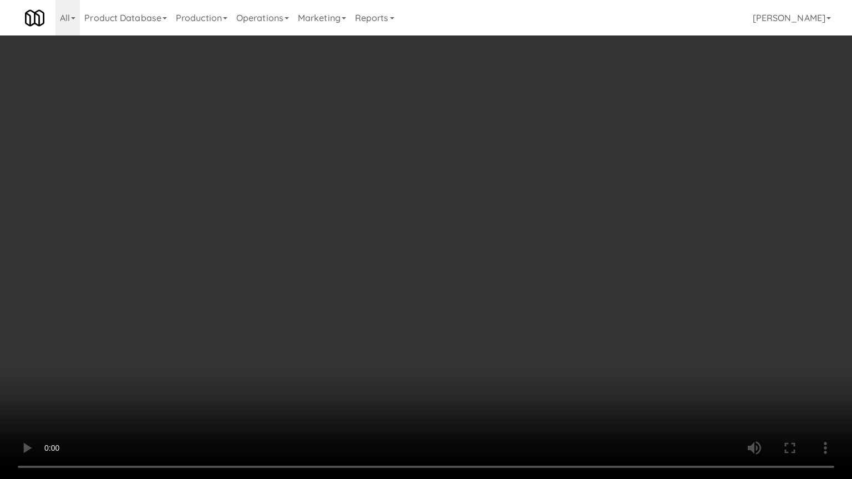
click at [510, 375] on video at bounding box center [426, 239] width 852 height 479
click at [511, 375] on video at bounding box center [426, 239] width 852 height 479
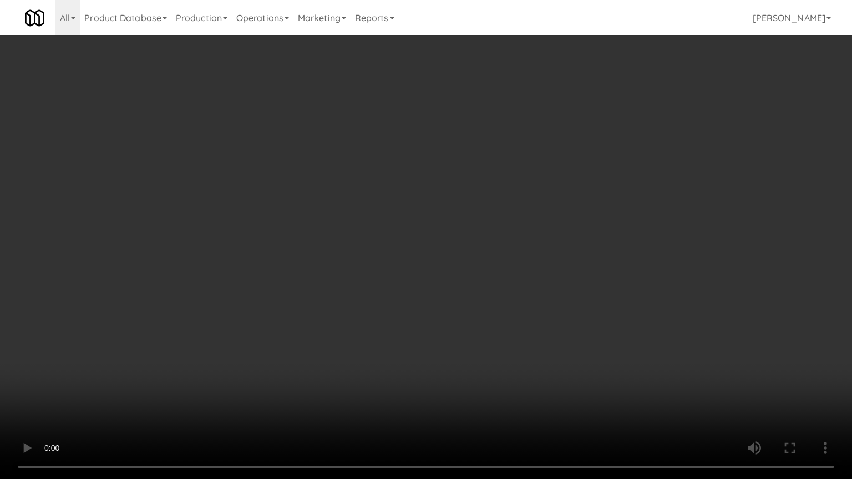
drag, startPoint x: 511, startPoint y: 375, endPoint x: 551, endPoint y: 252, distance: 129.6
click at [511, 375] on video at bounding box center [426, 239] width 852 height 479
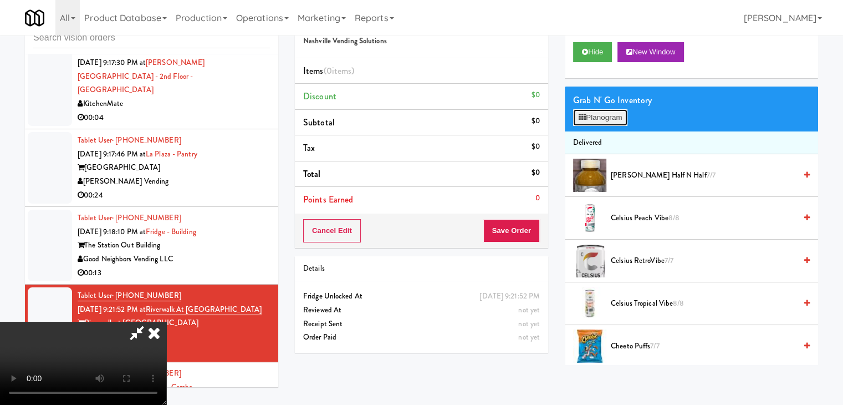
click at [611, 110] on button "Planogram" at bounding box center [600, 117] width 54 height 17
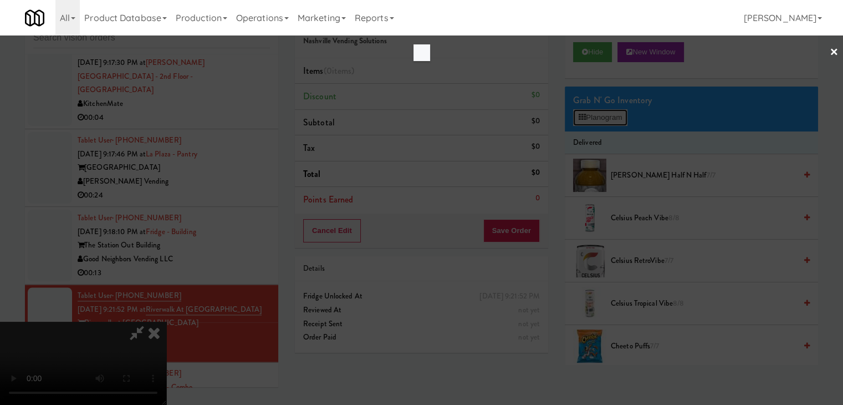
scroll to position [9899, 0]
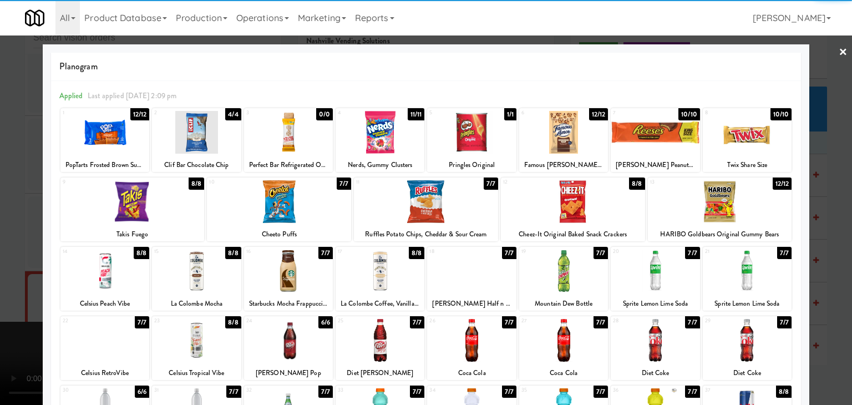
click at [122, 143] on div at bounding box center [104, 132] width 89 height 43
click at [401, 141] on div at bounding box center [379, 132] width 89 height 43
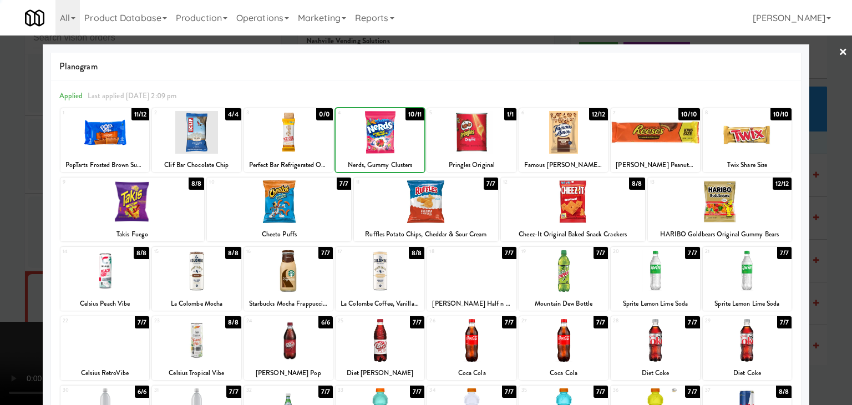
click at [0, 182] on div at bounding box center [426, 202] width 852 height 405
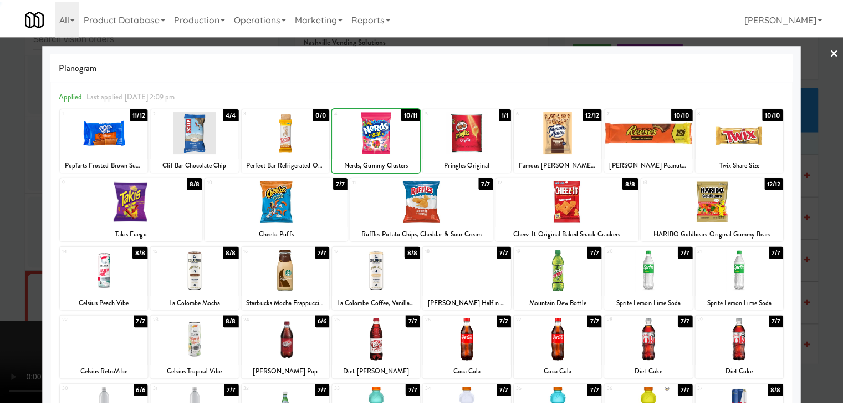
scroll to position [9913, 0]
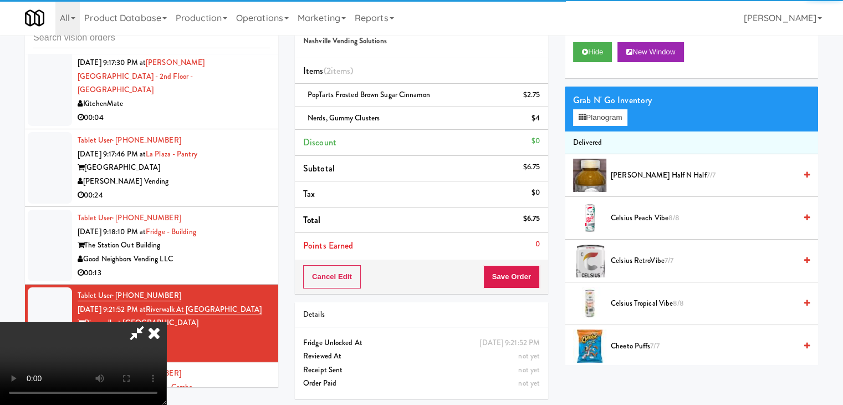
click at [166, 322] on video at bounding box center [83, 363] width 166 height 83
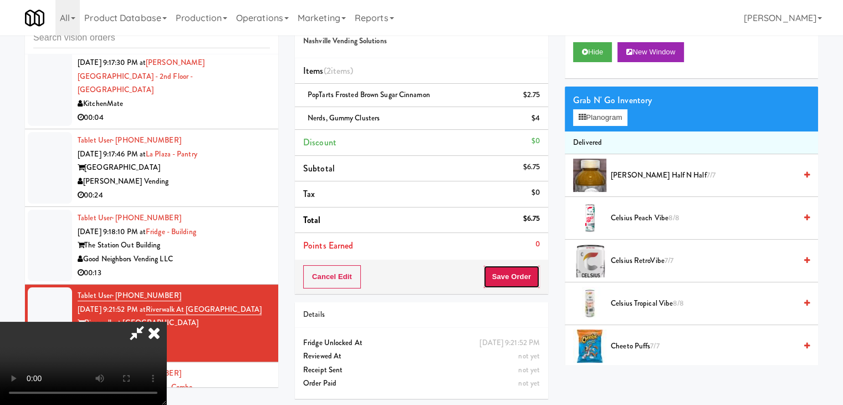
click at [509, 280] on button "Save Order" at bounding box center [511, 276] width 57 height 23
click at [511, 280] on button "Save Order" at bounding box center [511, 276] width 57 height 23
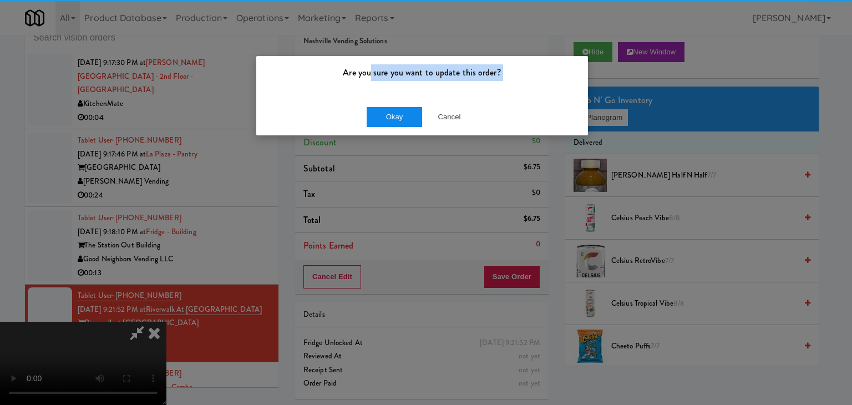
drag, startPoint x: 373, startPoint y: 96, endPoint x: 379, endPoint y: 110, distance: 15.7
click at [376, 104] on div "Are you sure you want to update this order? Okay Cancel" at bounding box center [422, 95] width 333 height 80
click at [379, 110] on button "Okay" at bounding box center [393, 117] width 55 height 20
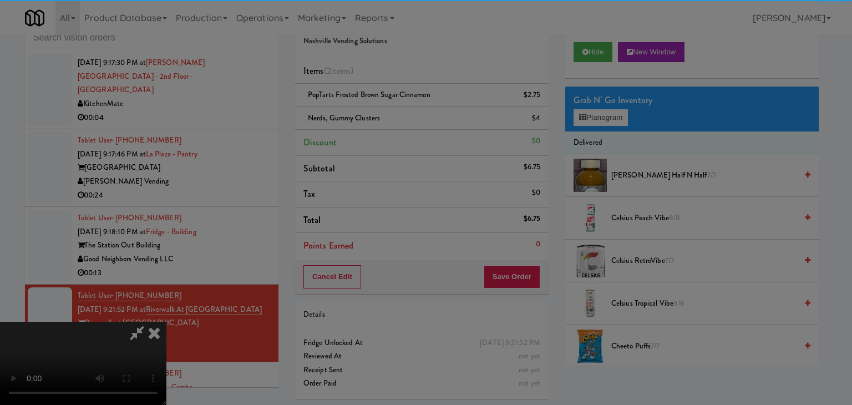
click at [379, 106] on button "Okay" at bounding box center [393, 96] width 55 height 20
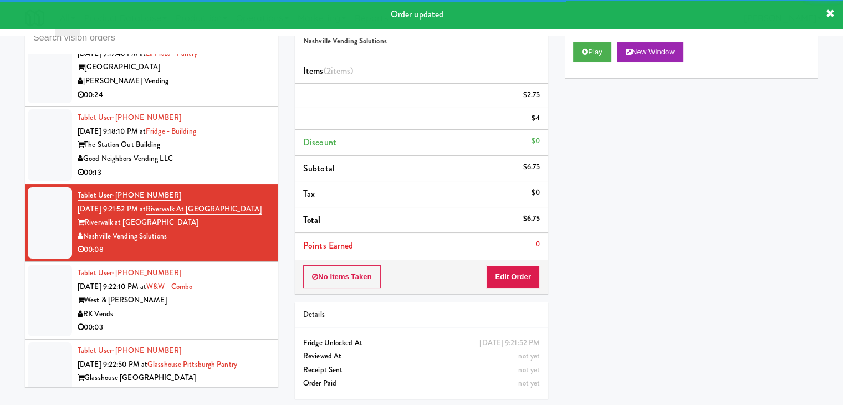
scroll to position [10079, 0]
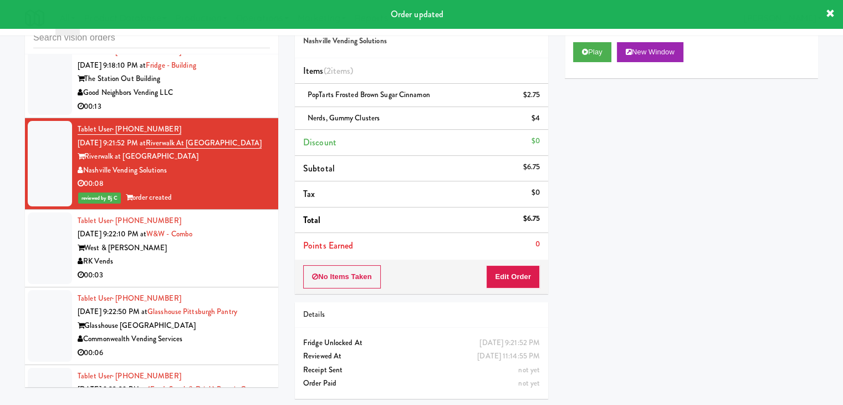
click at [213, 346] on div "00:06" at bounding box center [174, 353] width 192 height 14
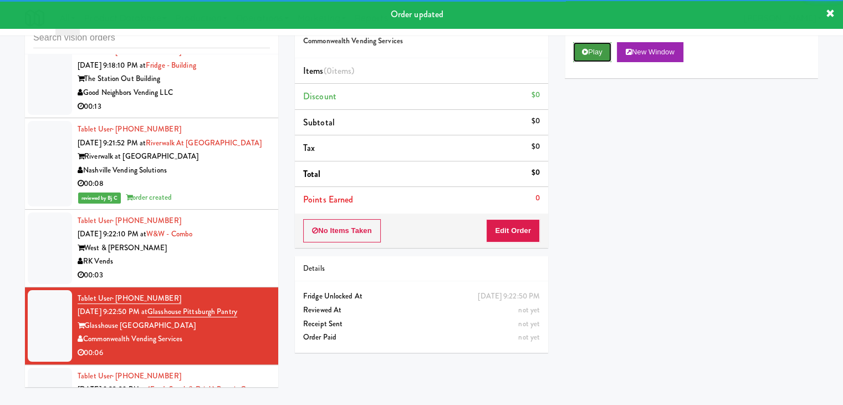
click at [587, 54] on button "Play" at bounding box center [592, 52] width 38 height 20
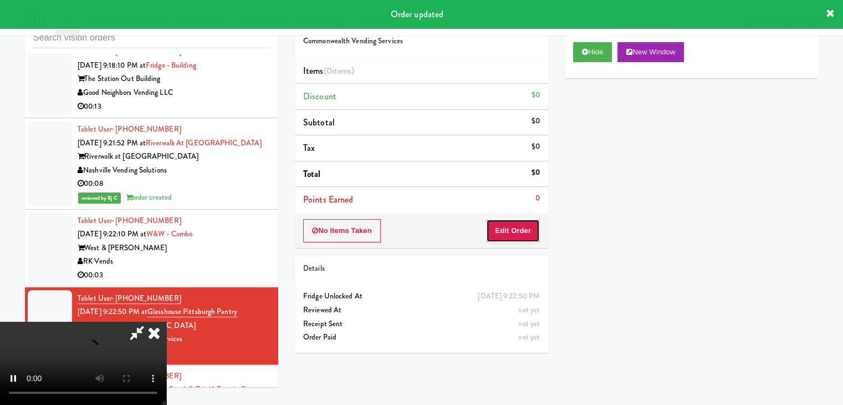
click at [516, 233] on button "Edit Order" at bounding box center [513, 230] width 54 height 23
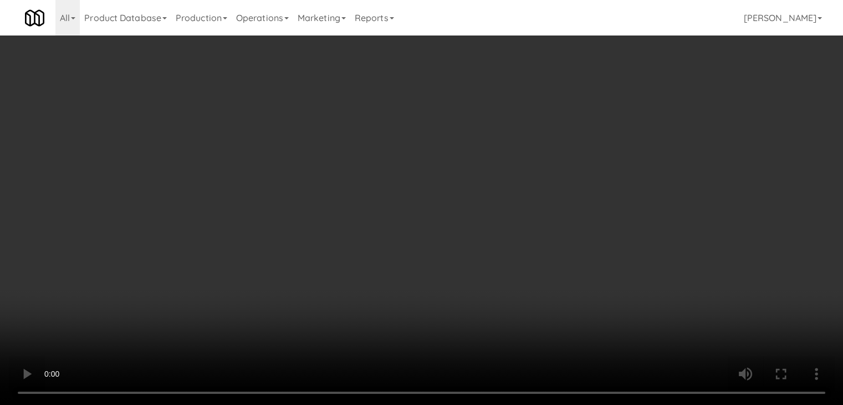
scroll to position [10066, 0]
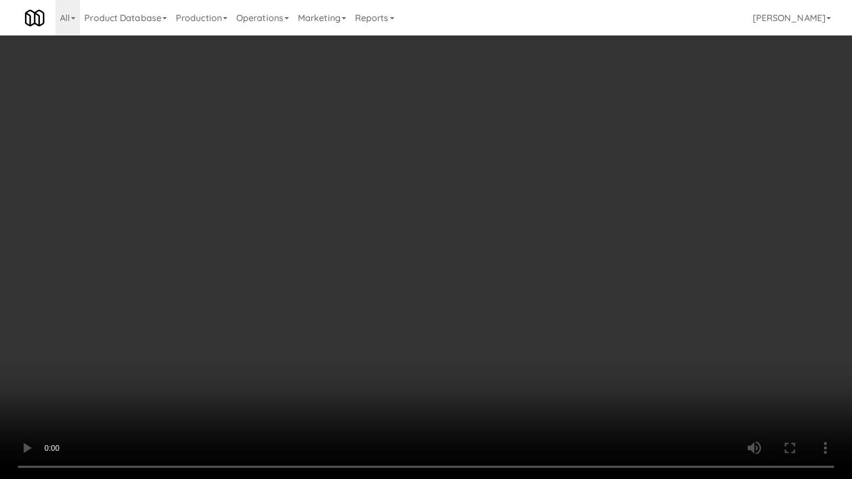
click at [466, 343] on video at bounding box center [426, 239] width 852 height 479
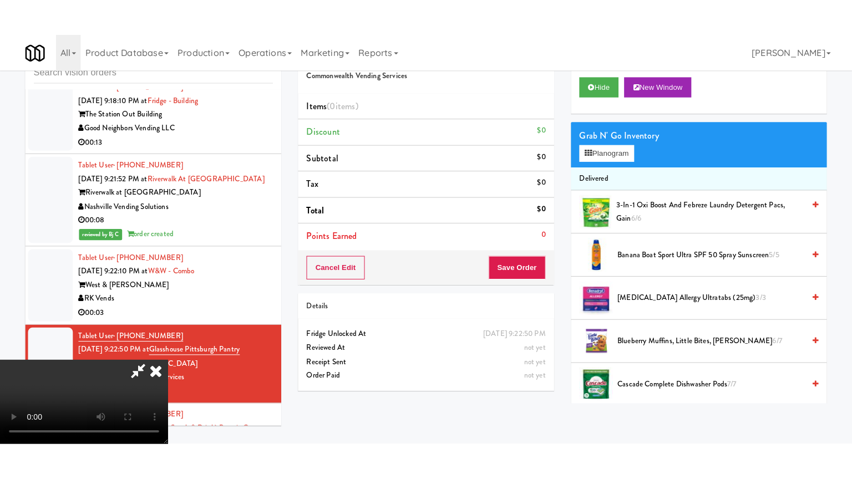
scroll to position [156, 0]
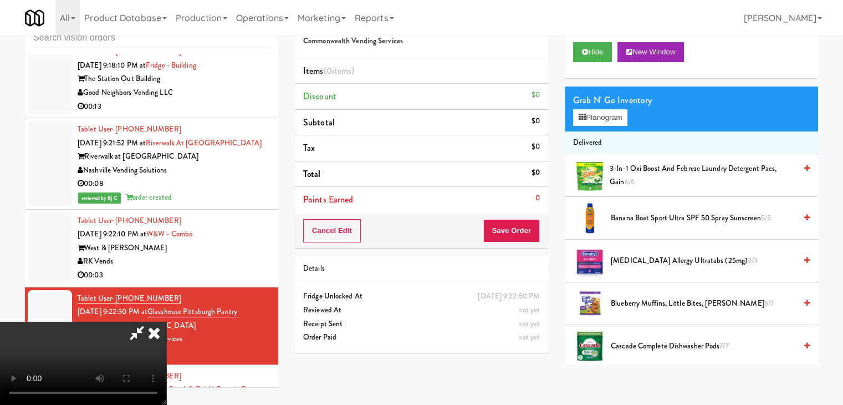
click at [166, 322] on video at bounding box center [83, 363] width 166 height 83
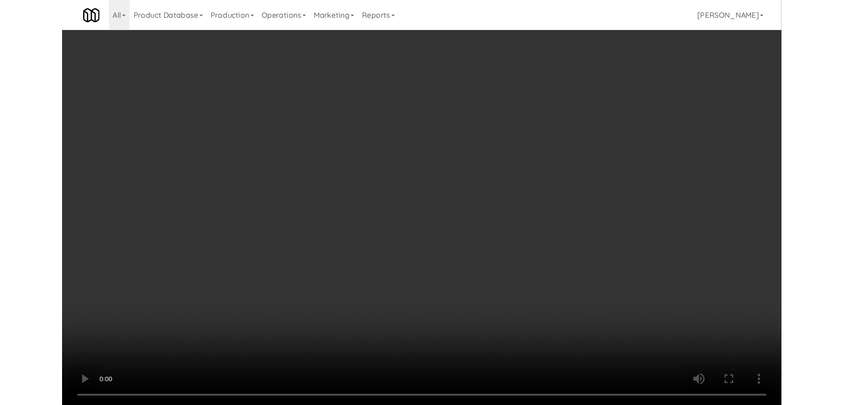
scroll to position [10066, 0]
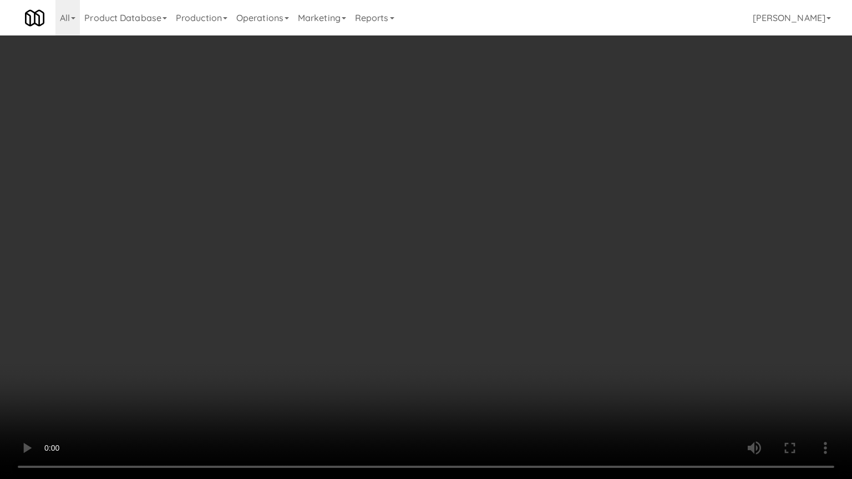
click at [452, 323] on video at bounding box center [426, 239] width 852 height 479
click at [452, 324] on video at bounding box center [426, 239] width 852 height 479
click at [359, 329] on video at bounding box center [426, 239] width 852 height 479
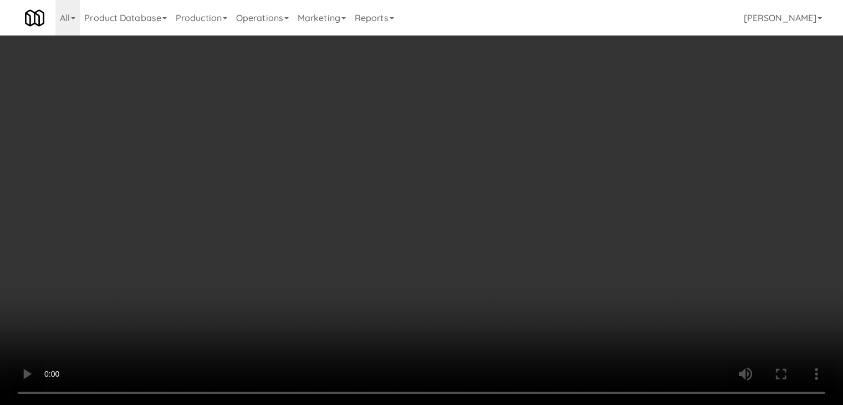
scroll to position [10079, 0]
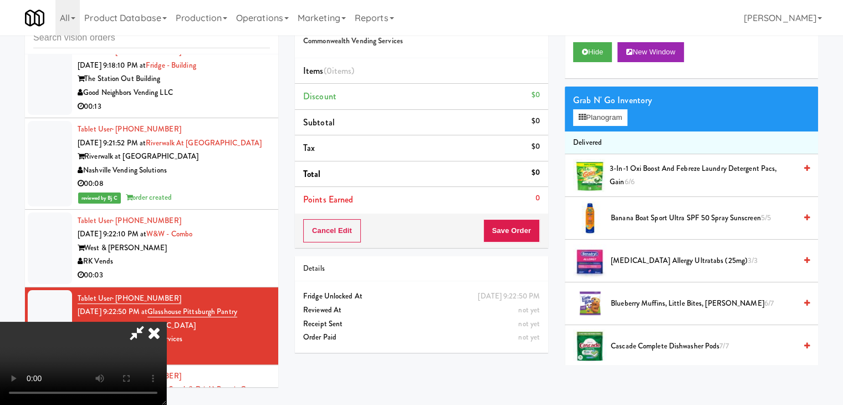
click at [166, 322] on icon at bounding box center [154, 333] width 24 height 22
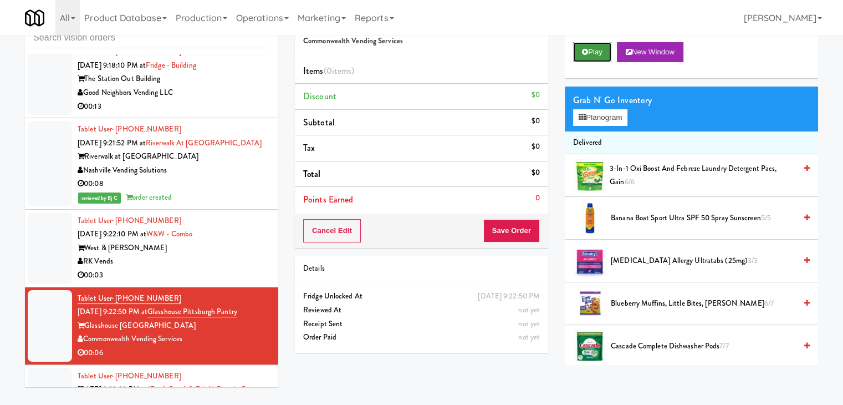
click at [590, 54] on button "Play" at bounding box center [592, 52] width 38 height 20
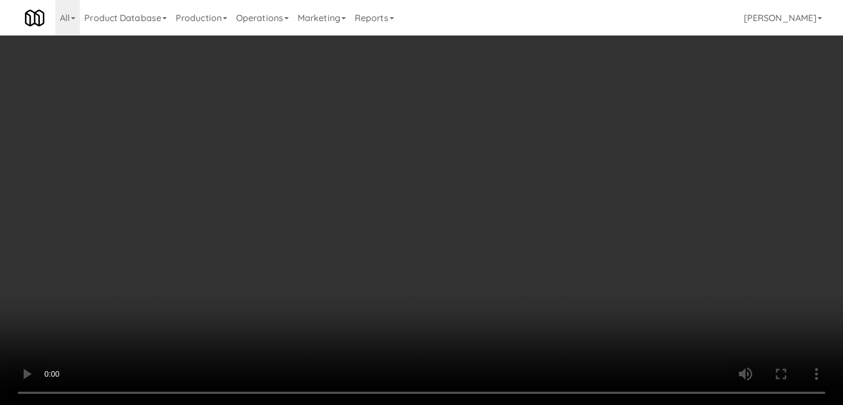
scroll to position [10066, 0]
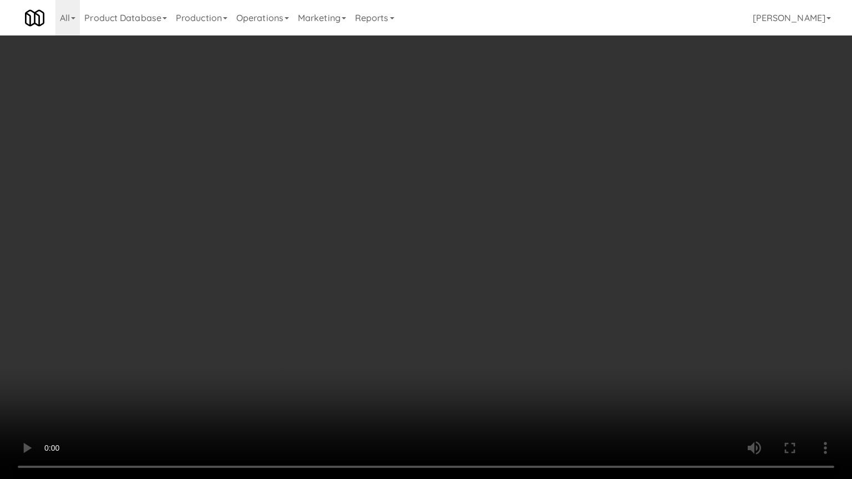
click at [522, 331] on video at bounding box center [426, 239] width 852 height 479
click at [522, 333] on video at bounding box center [426, 239] width 852 height 479
click at [523, 335] on video at bounding box center [426, 239] width 852 height 479
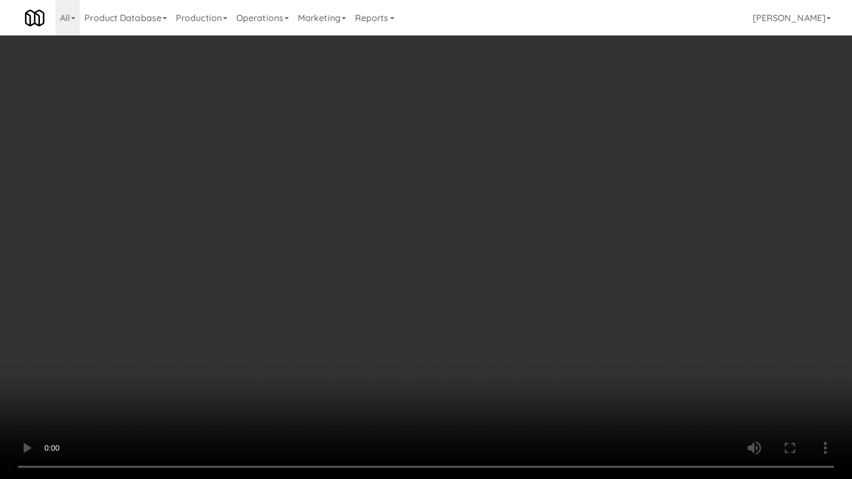
click at [523, 335] on video at bounding box center [426, 239] width 852 height 479
click at [528, 335] on video at bounding box center [426, 239] width 852 height 479
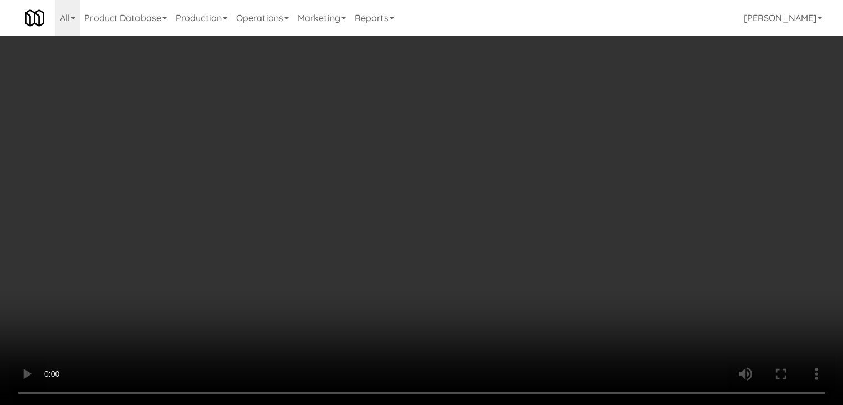
click at [603, 107] on div "Grab N' Go Inventory" at bounding box center [691, 100] width 237 height 17
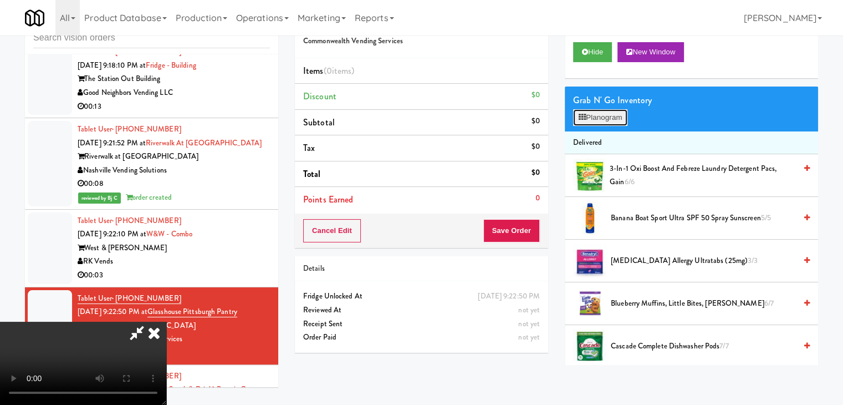
click at [603, 111] on button "Planogram" at bounding box center [600, 117] width 54 height 17
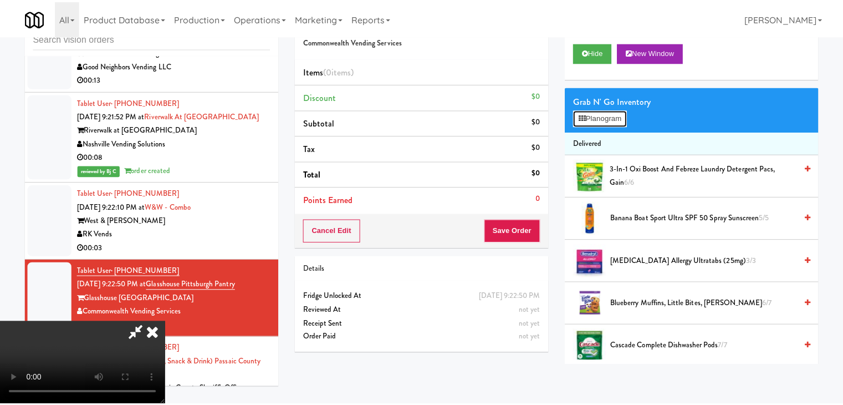
scroll to position [10066, 0]
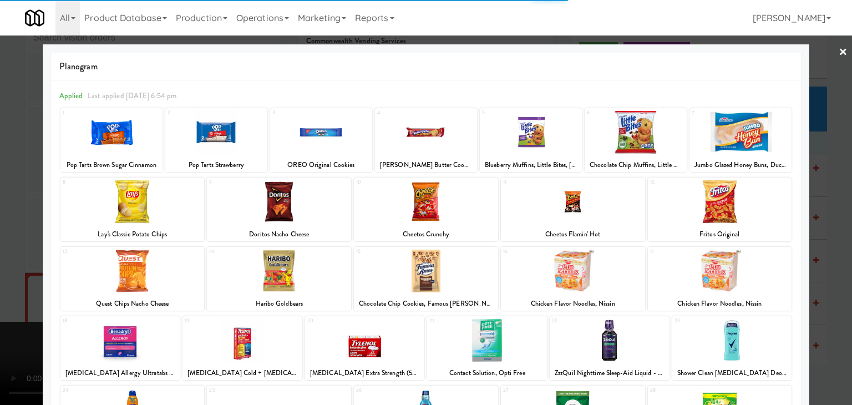
click at [266, 276] on div at bounding box center [279, 270] width 144 height 43
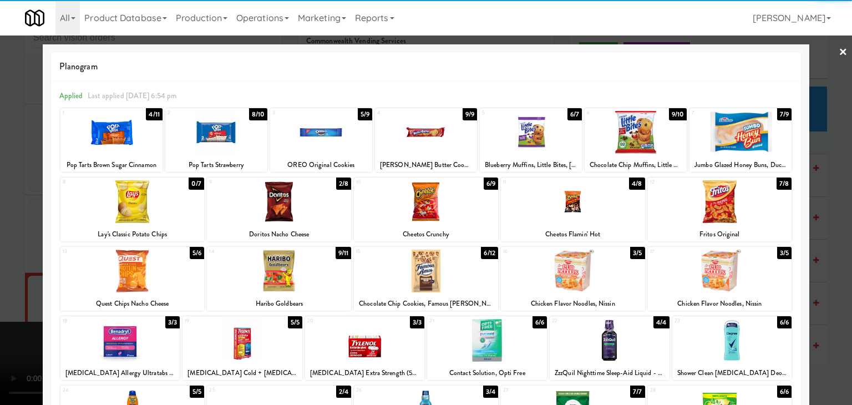
click at [282, 279] on div at bounding box center [279, 270] width 144 height 43
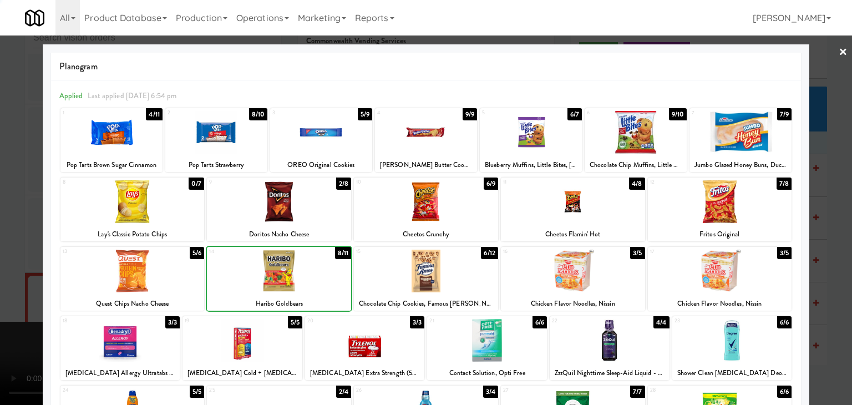
click at [435, 280] on div at bounding box center [426, 270] width 144 height 43
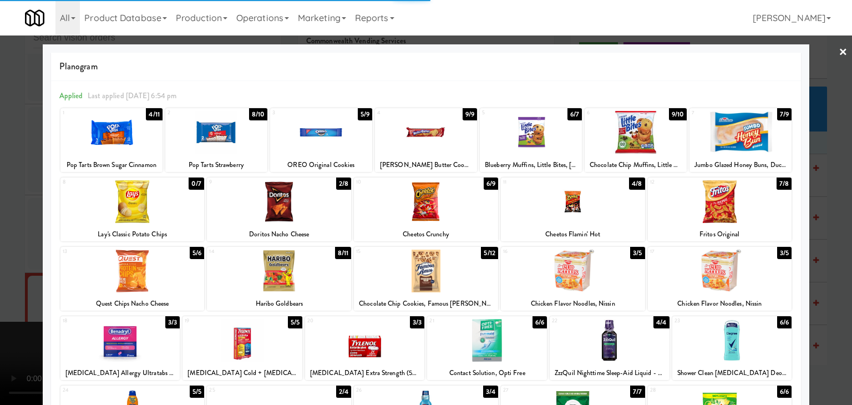
drag, startPoint x: 0, startPoint y: 279, endPoint x: 185, endPoint y: 242, distance: 188.4
click at [10, 277] on div at bounding box center [426, 202] width 852 height 405
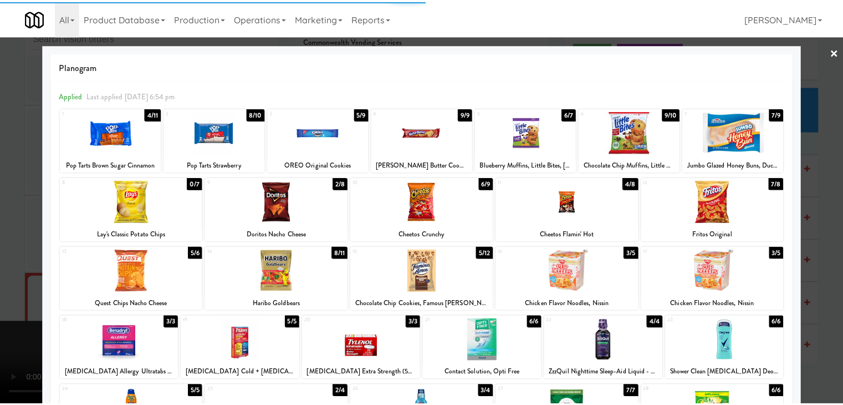
scroll to position [10079, 0]
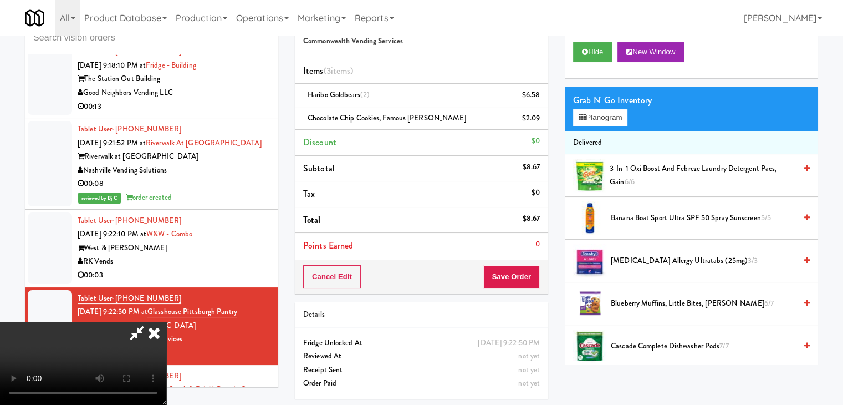
drag, startPoint x: 485, startPoint y: 49, endPoint x: 484, endPoint y: 57, distance: 7.8
click at [166, 322] on icon at bounding box center [154, 333] width 24 height 22
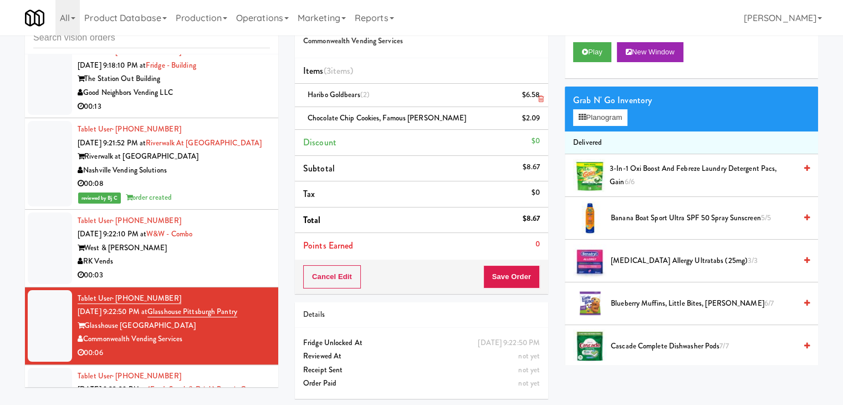
click at [537, 97] on link at bounding box center [539, 100] width 10 height 14
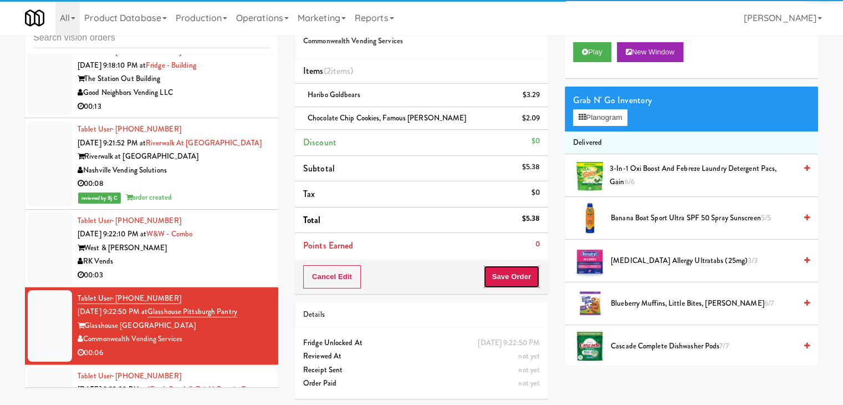
click at [512, 273] on button "Save Order" at bounding box center [511, 276] width 57 height 23
click at [512, 274] on button "Save Order" at bounding box center [511, 276] width 57 height 23
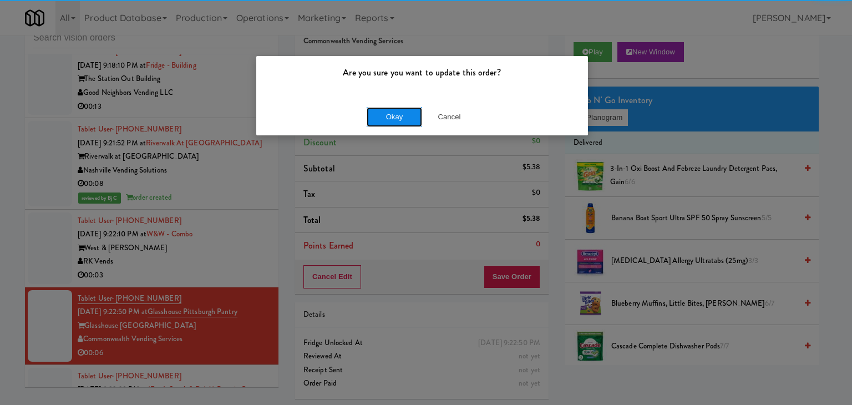
click at [398, 118] on button "Okay" at bounding box center [393, 117] width 55 height 20
click at [398, 118] on div "Okay Cancel" at bounding box center [422, 116] width 332 height 37
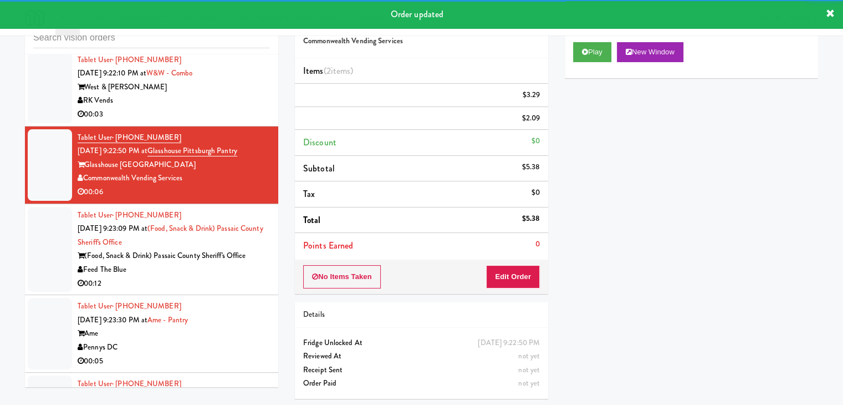
scroll to position [10245, 0]
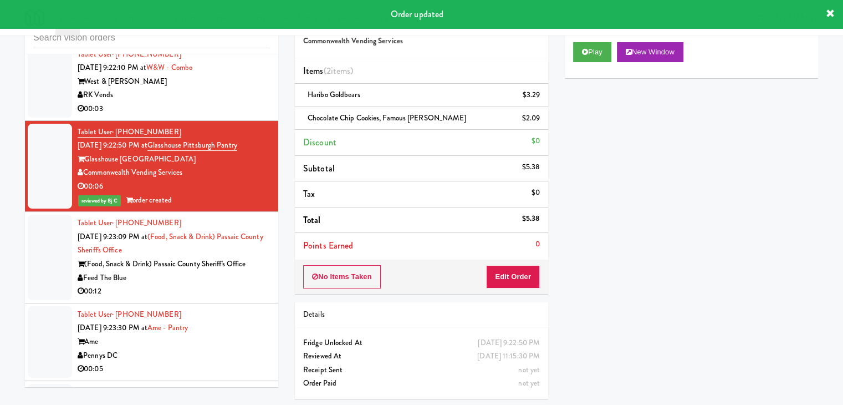
drag, startPoint x: 220, startPoint y: 149, endPoint x: 220, endPoint y: 156, distance: 6.7
click at [221, 271] on div "Feed The Blue" at bounding box center [174, 278] width 192 height 14
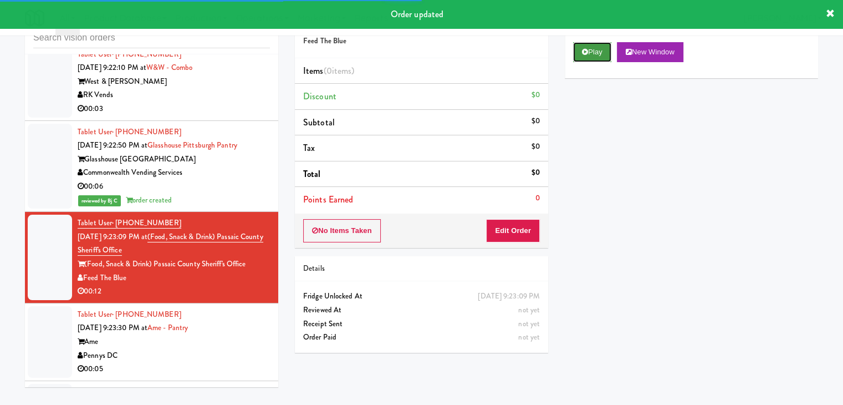
click at [583, 52] on icon at bounding box center [585, 51] width 6 height 7
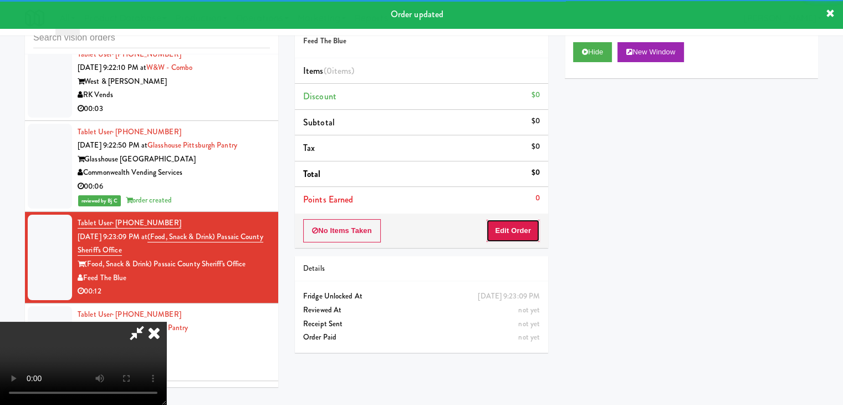
click at [510, 232] on button "Edit Order" at bounding box center [513, 230] width 54 height 23
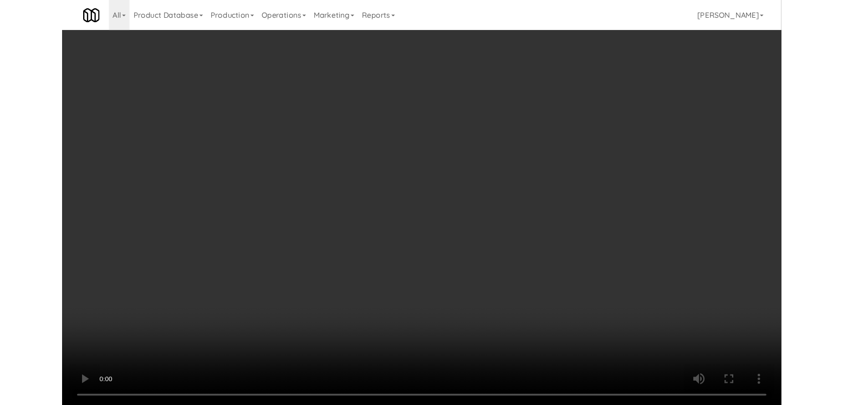
scroll to position [10231, 0]
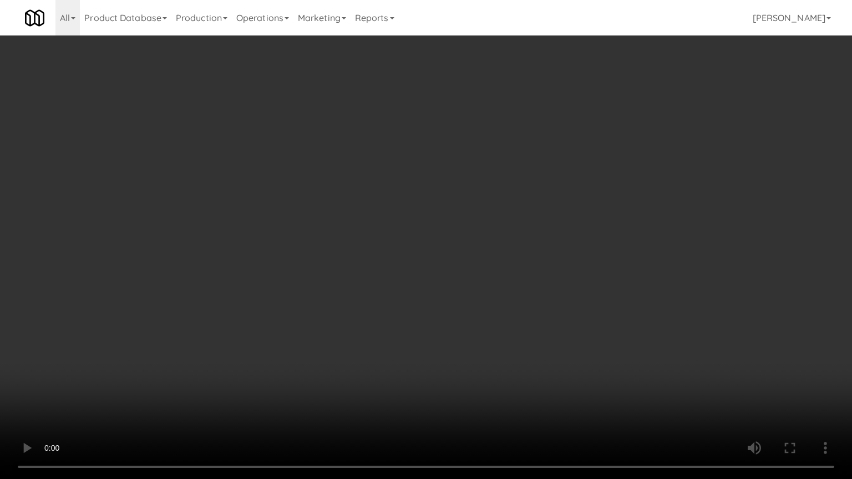
click at [494, 310] on video at bounding box center [426, 239] width 852 height 479
drag, startPoint x: 494, startPoint y: 310, endPoint x: 532, endPoint y: 228, distance: 89.8
click at [494, 310] on video at bounding box center [426, 239] width 852 height 479
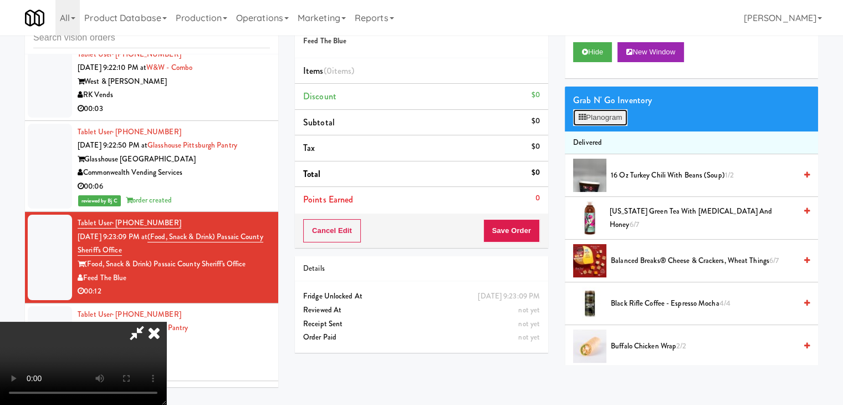
click at [610, 121] on button "Planogram" at bounding box center [600, 117] width 54 height 17
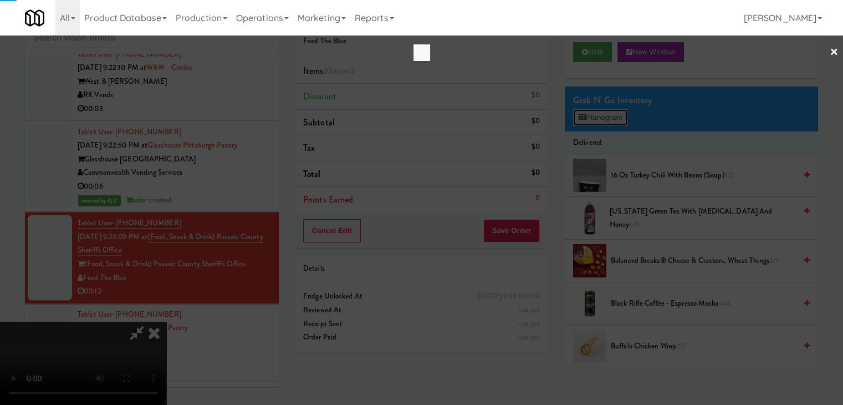
scroll to position [10231, 0]
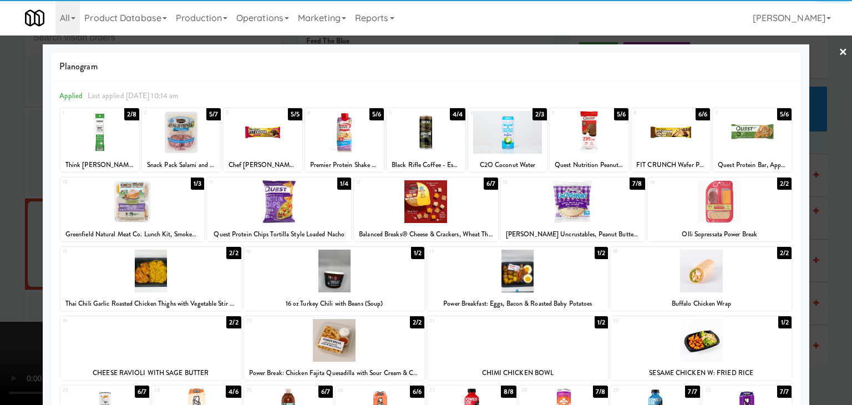
click at [731, 217] on div at bounding box center [719, 201] width 144 height 43
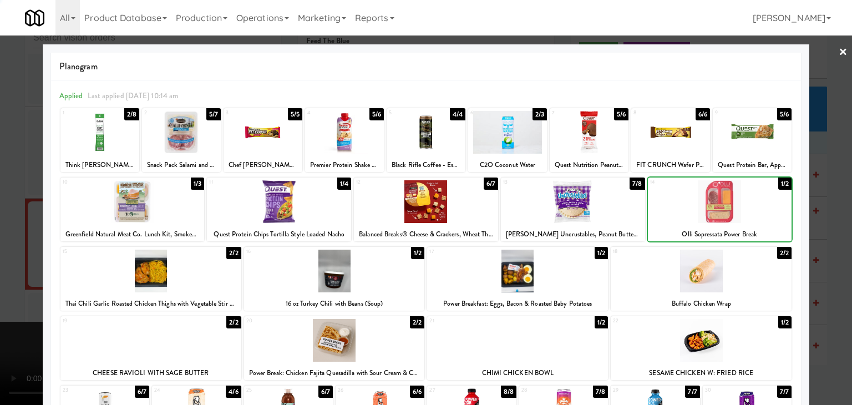
click at [837, 236] on div at bounding box center [426, 202] width 852 height 405
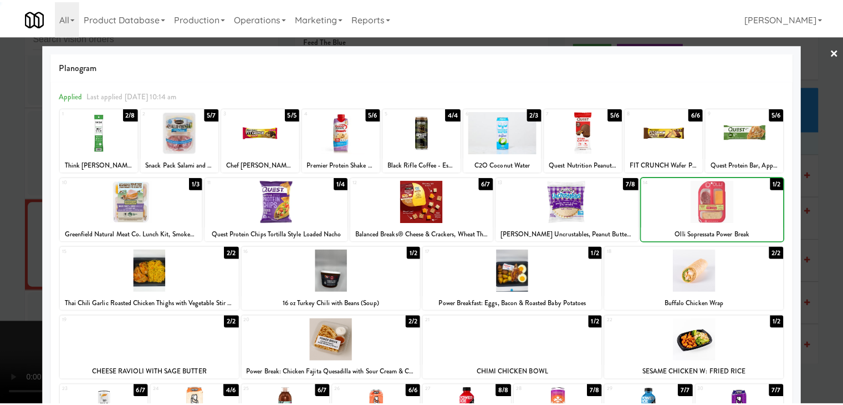
scroll to position [10245, 0]
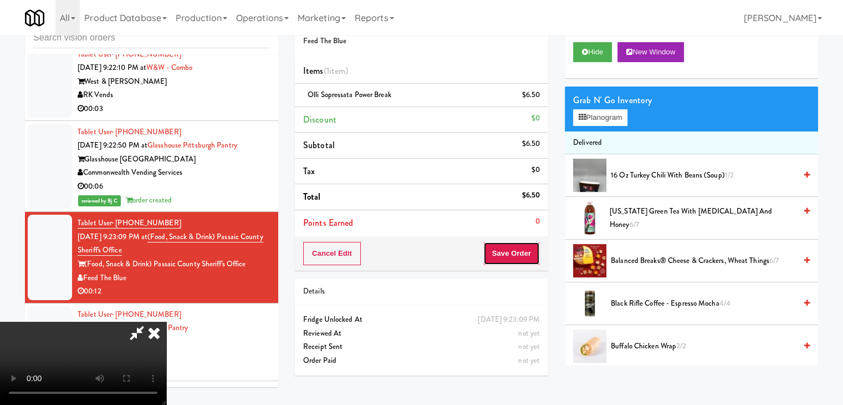
click at [528, 255] on button "Save Order" at bounding box center [511, 253] width 57 height 23
drag, startPoint x: 528, startPoint y: 255, endPoint x: 522, endPoint y: 253, distance: 6.3
click at [526, 254] on button "Save Order" at bounding box center [511, 253] width 57 height 23
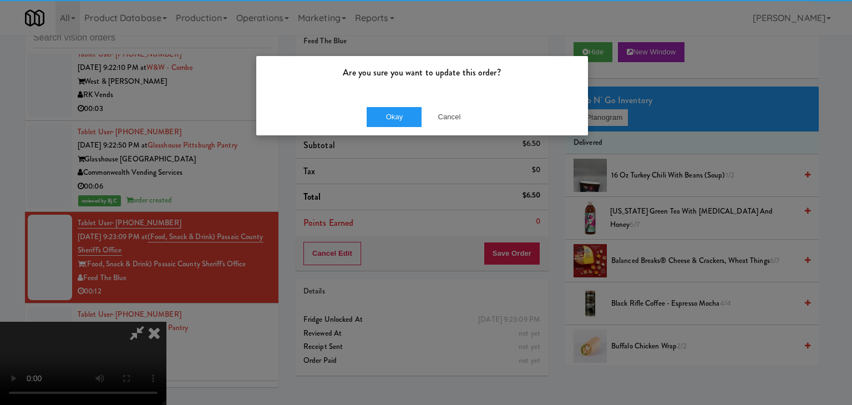
click at [397, 98] on div "Okay Cancel" at bounding box center [422, 116] width 332 height 37
click at [395, 111] on button "Okay" at bounding box center [393, 117] width 55 height 20
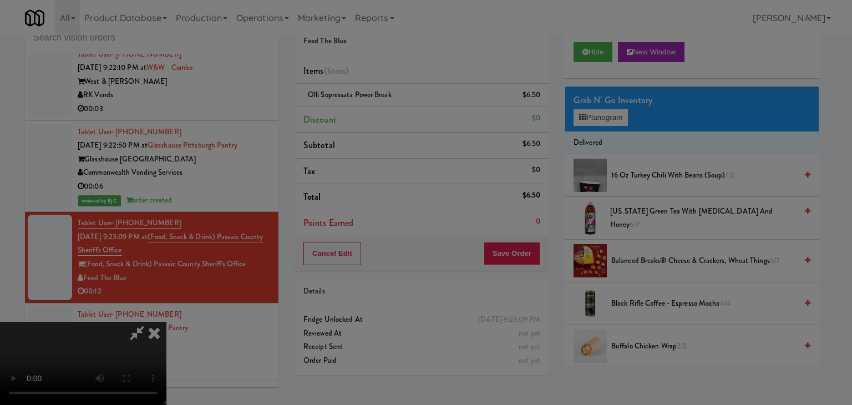
click at [395, 106] on button "Okay" at bounding box center [393, 96] width 55 height 20
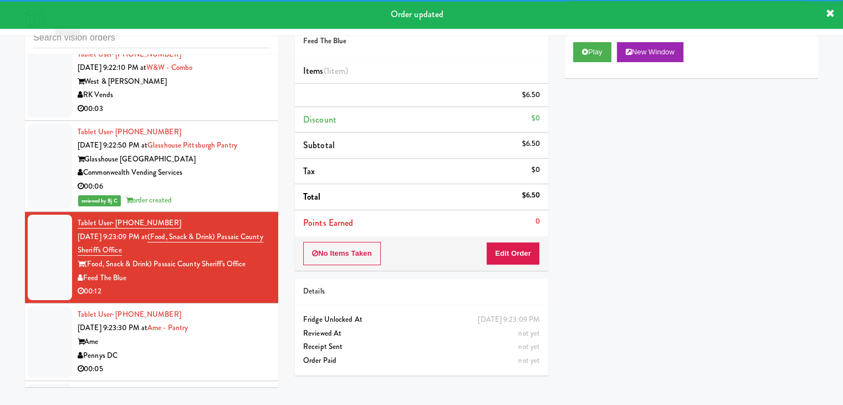
scroll to position [10301, 0]
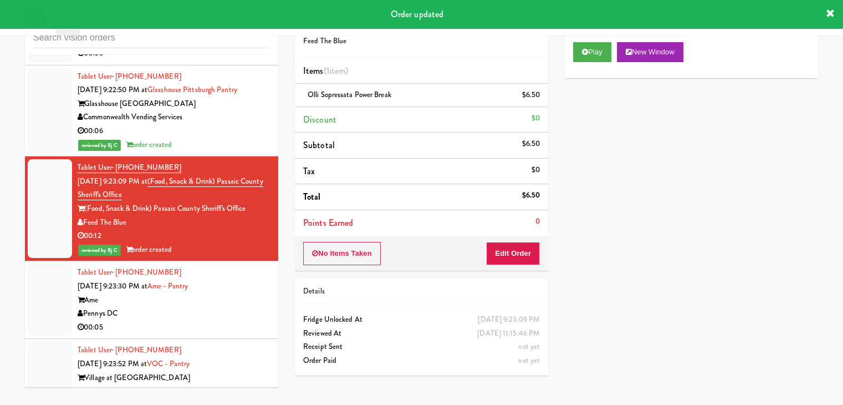
click at [253, 293] on div "Ame" at bounding box center [174, 300] width 192 height 14
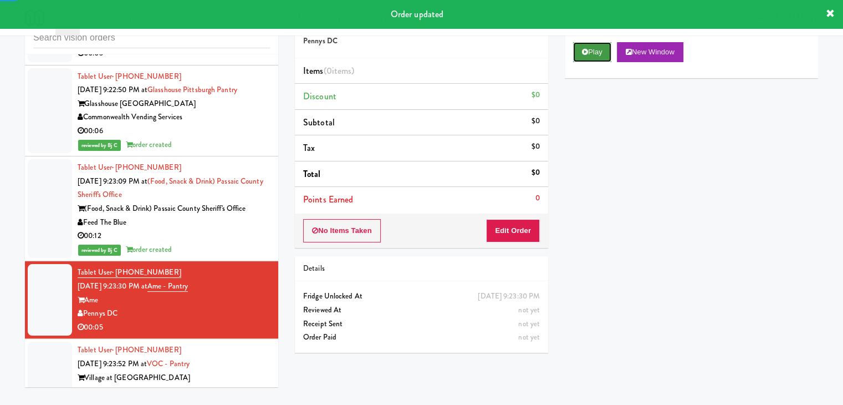
click at [601, 52] on button "Play" at bounding box center [592, 52] width 38 height 20
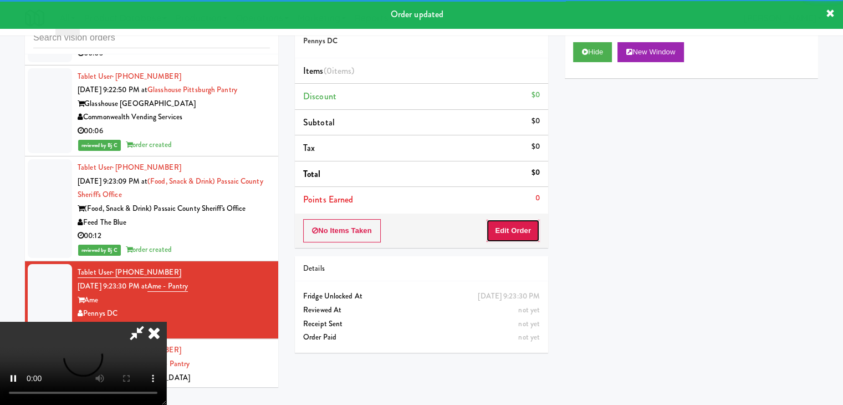
click at [505, 234] on button "Edit Order" at bounding box center [513, 230] width 54 height 23
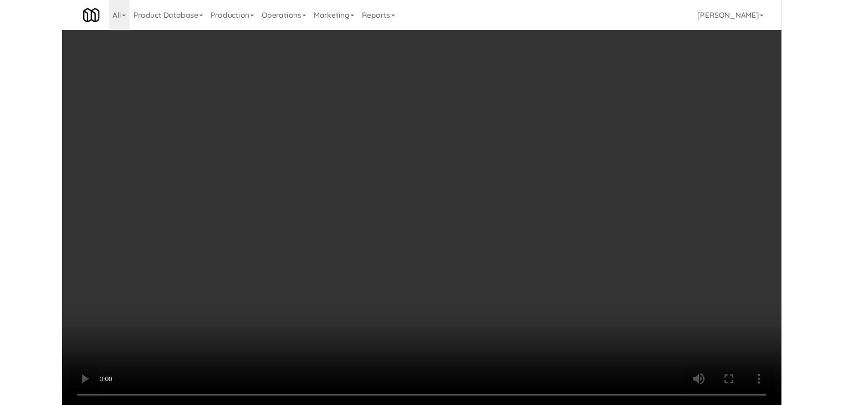
scroll to position [10287, 0]
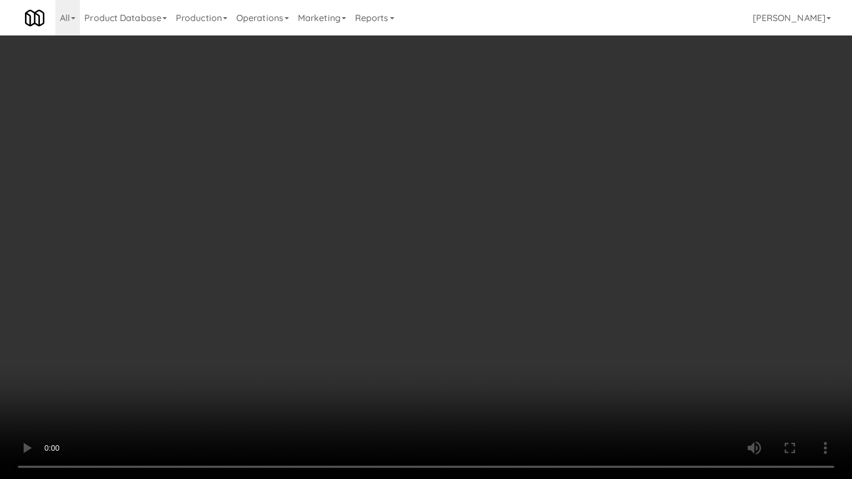
click at [465, 335] on video at bounding box center [426, 239] width 852 height 479
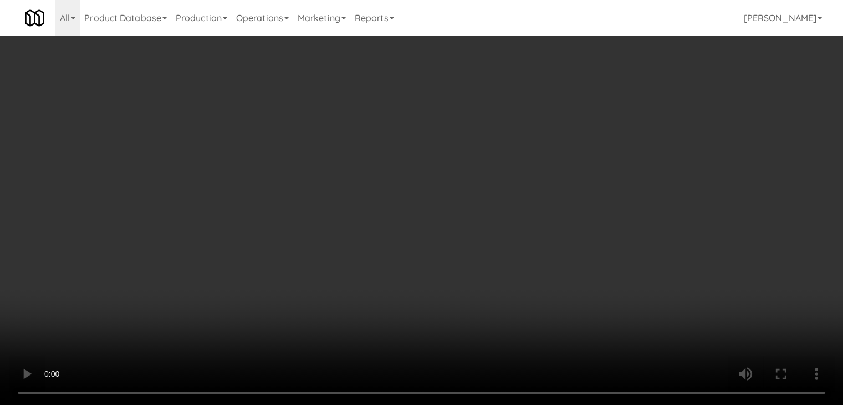
click at [609, 120] on button "Planogram" at bounding box center [600, 117] width 54 height 17
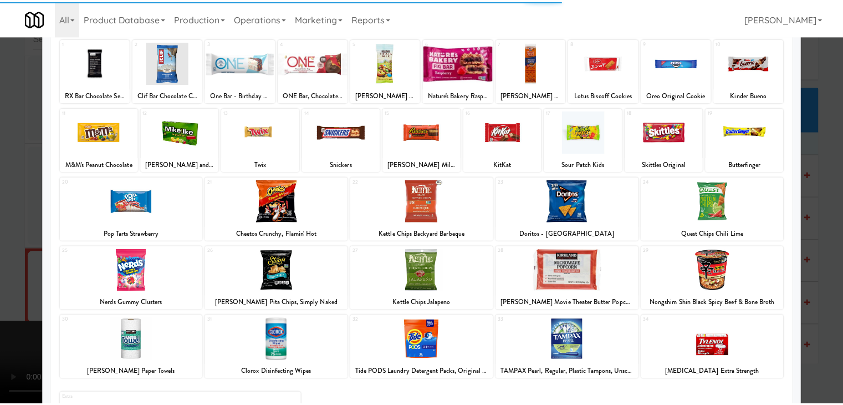
scroll to position [140, 0]
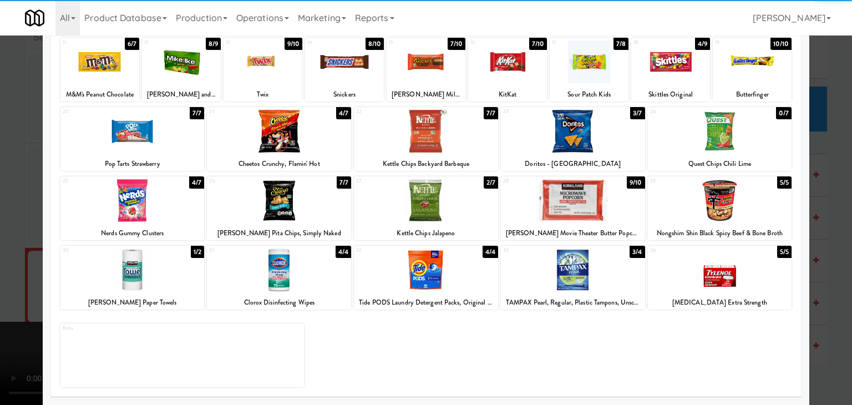
click at [437, 212] on div at bounding box center [426, 200] width 144 height 43
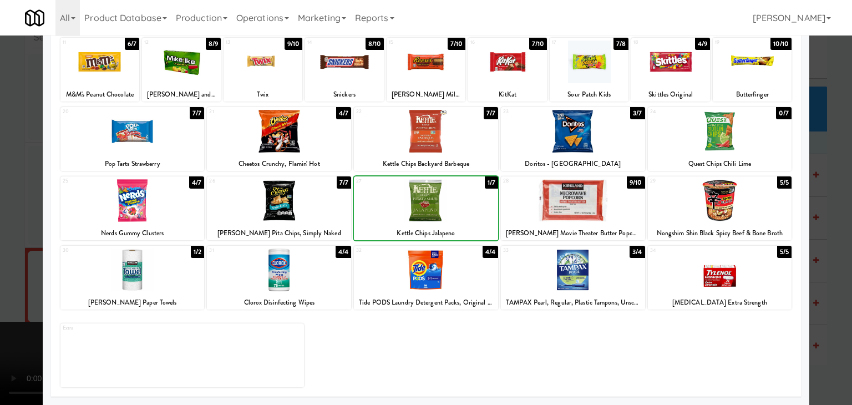
click at [7, 216] on div at bounding box center [426, 202] width 852 height 405
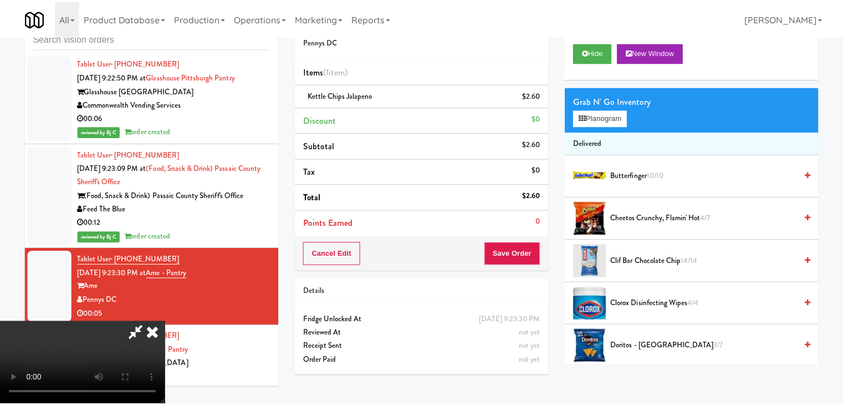
scroll to position [10301, 0]
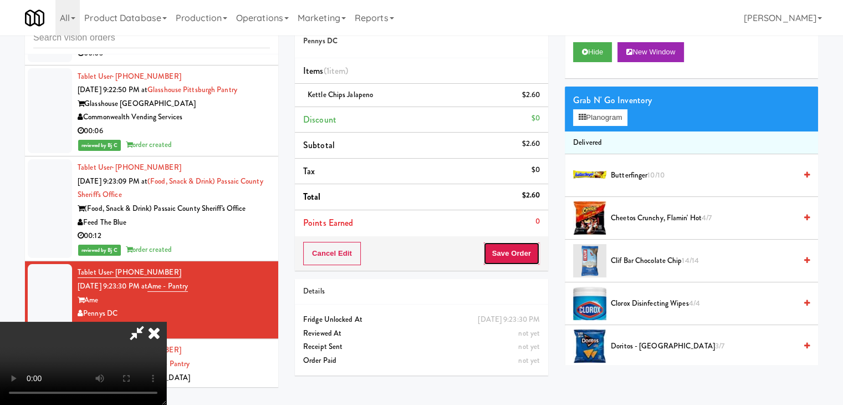
click at [523, 248] on button "Save Order" at bounding box center [511, 253] width 57 height 23
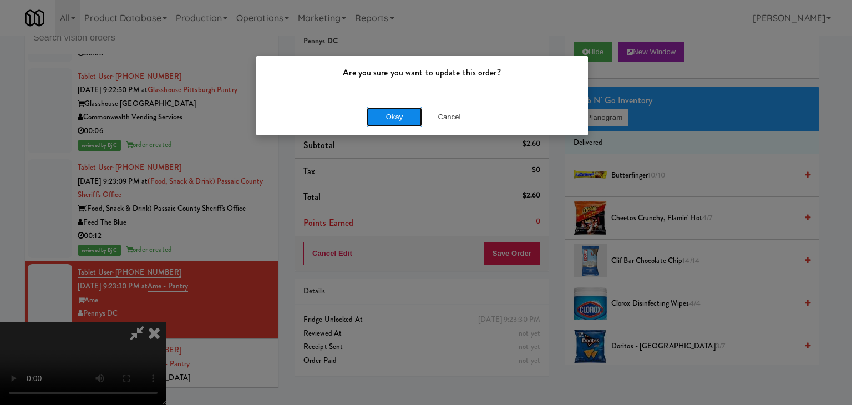
click at [387, 118] on button "Okay" at bounding box center [393, 117] width 55 height 20
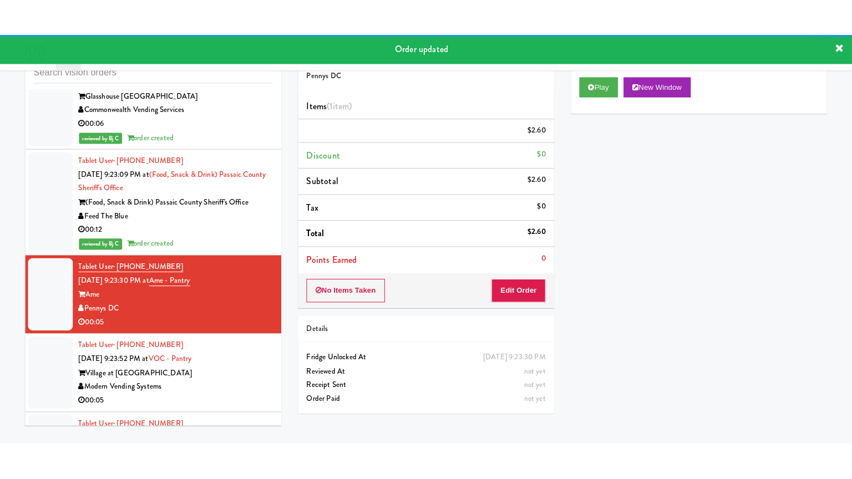
scroll to position [10412, 0]
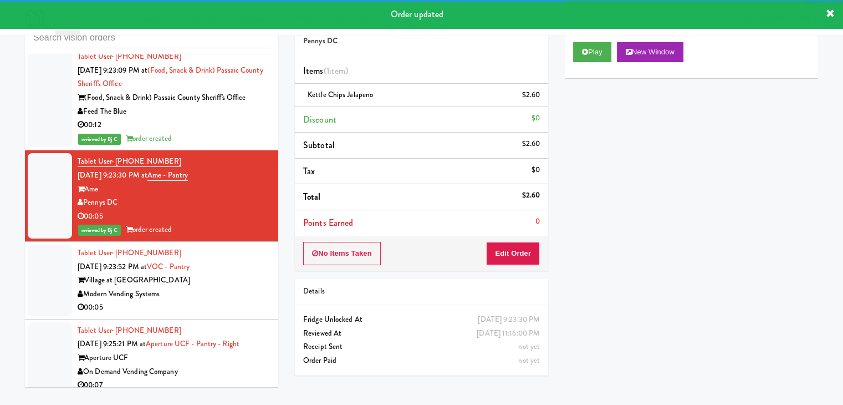
click at [228, 287] on div "Modern Vending Systems" at bounding box center [174, 294] width 192 height 14
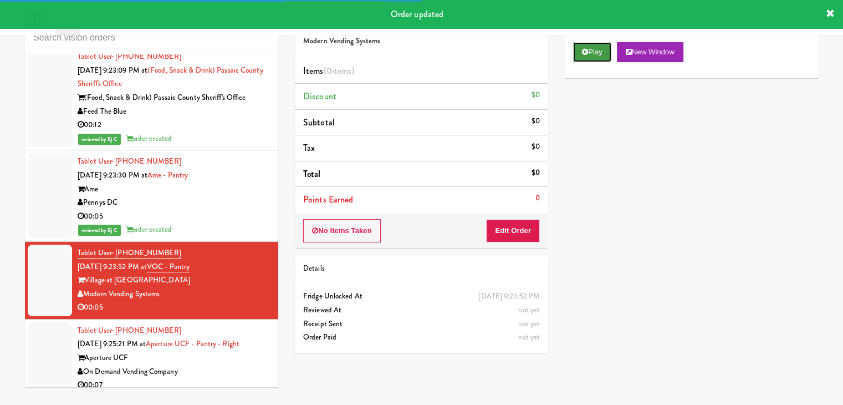
click at [595, 50] on button "Play" at bounding box center [592, 52] width 38 height 20
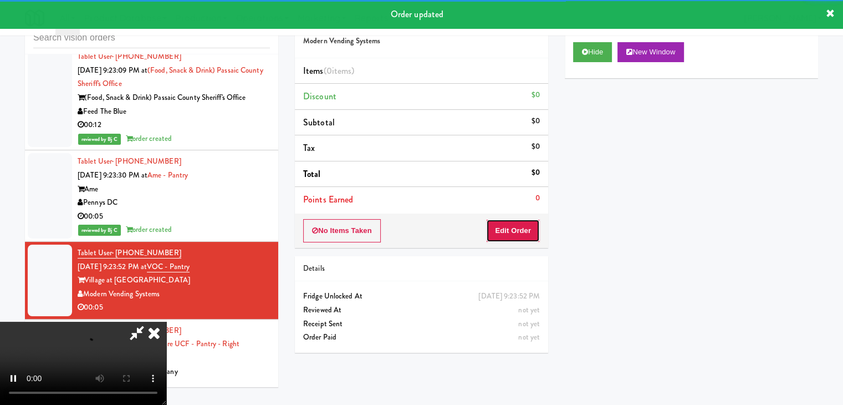
click at [516, 225] on button "Edit Order" at bounding box center [513, 230] width 54 height 23
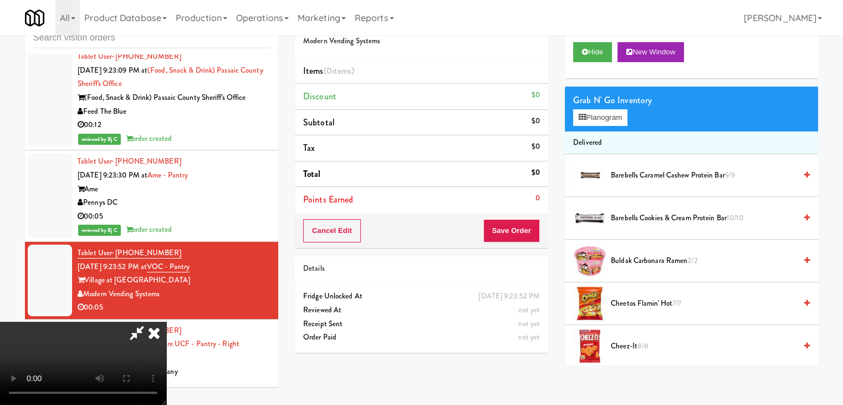
scroll to position [10398, 0]
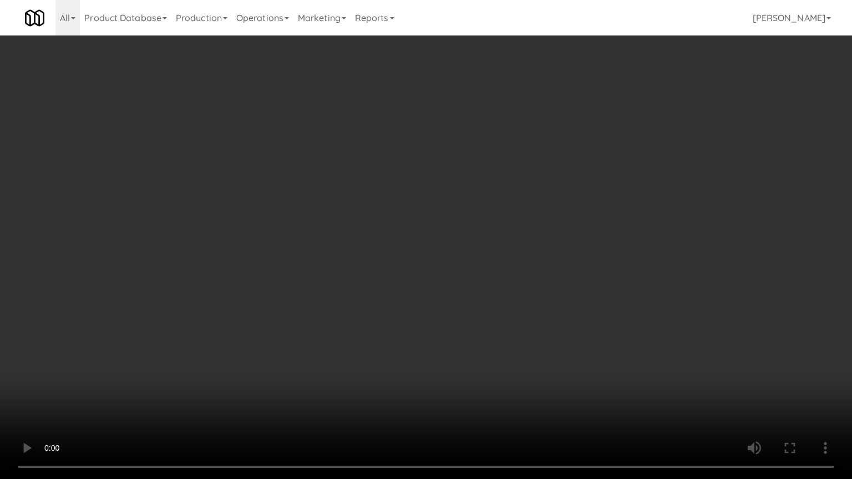
click at [453, 325] on video at bounding box center [426, 239] width 852 height 479
click at [463, 319] on video at bounding box center [426, 239] width 852 height 479
drag, startPoint x: 463, startPoint y: 319, endPoint x: 579, endPoint y: 180, distance: 180.6
click at [470, 308] on video at bounding box center [426, 239] width 852 height 479
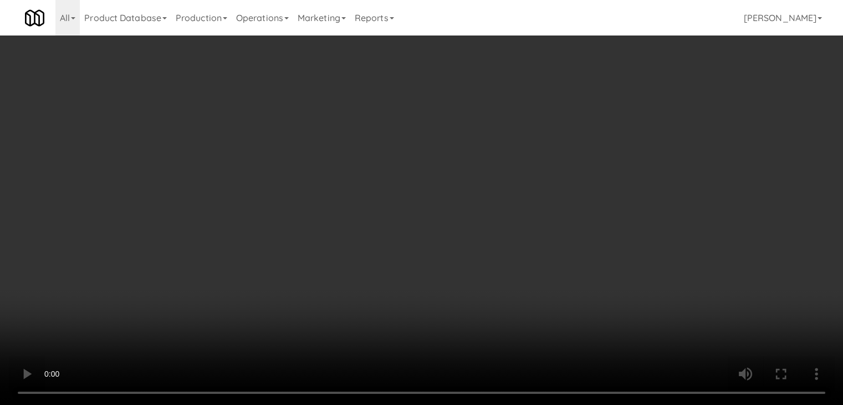
click at [606, 116] on button "Planogram" at bounding box center [600, 117] width 54 height 17
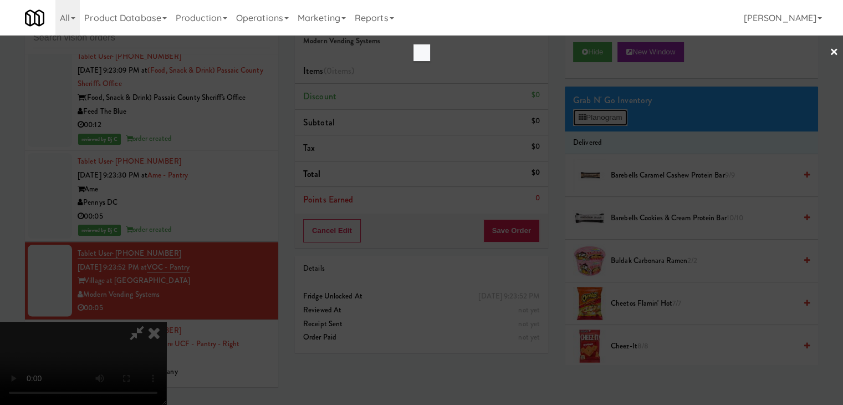
scroll to position [10398, 0]
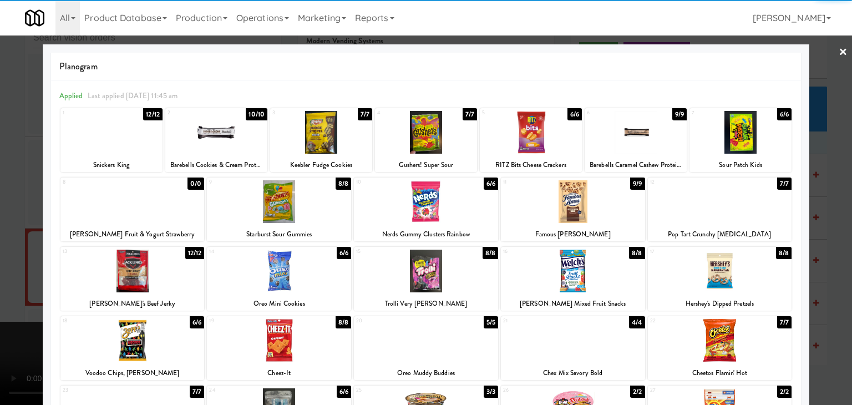
click at [738, 271] on div at bounding box center [719, 270] width 144 height 43
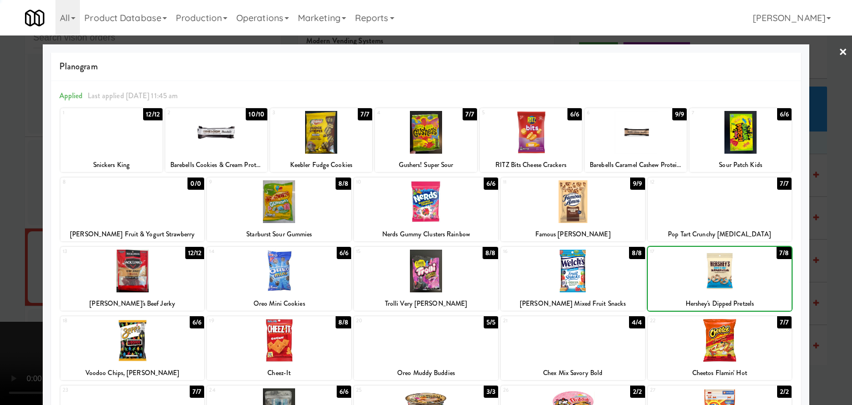
click at [830, 278] on div at bounding box center [426, 202] width 852 height 405
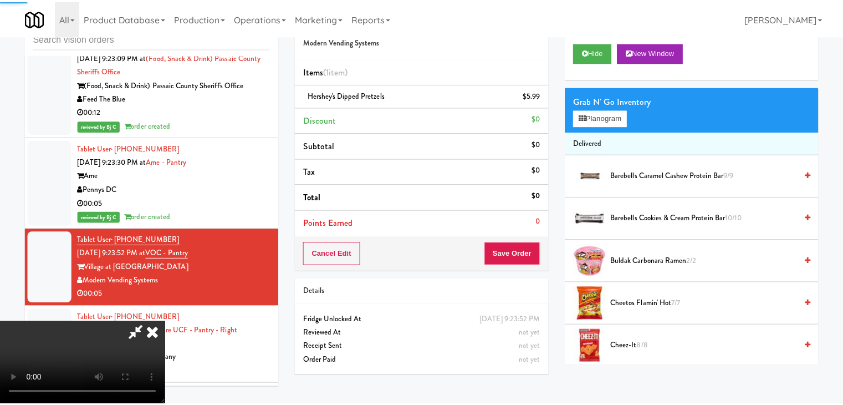
scroll to position [10412, 0]
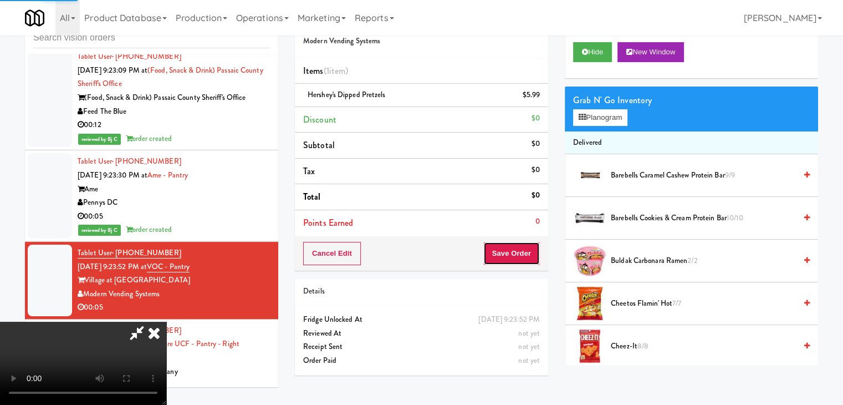
click at [523, 252] on button "Save Order" at bounding box center [511, 253] width 57 height 23
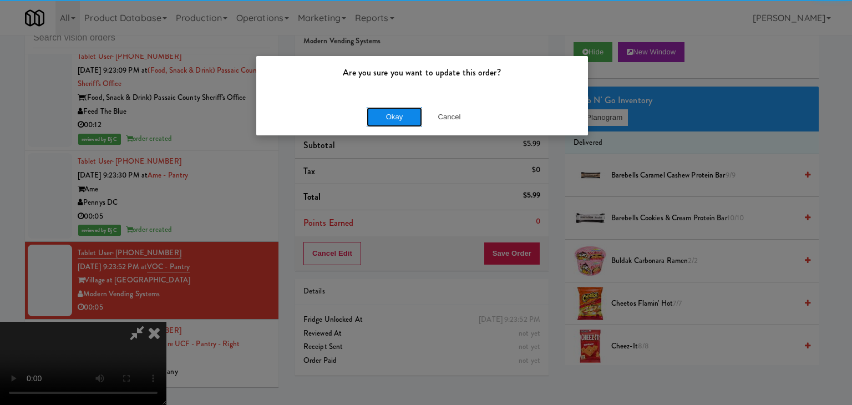
click at [377, 109] on button "Okay" at bounding box center [393, 117] width 55 height 20
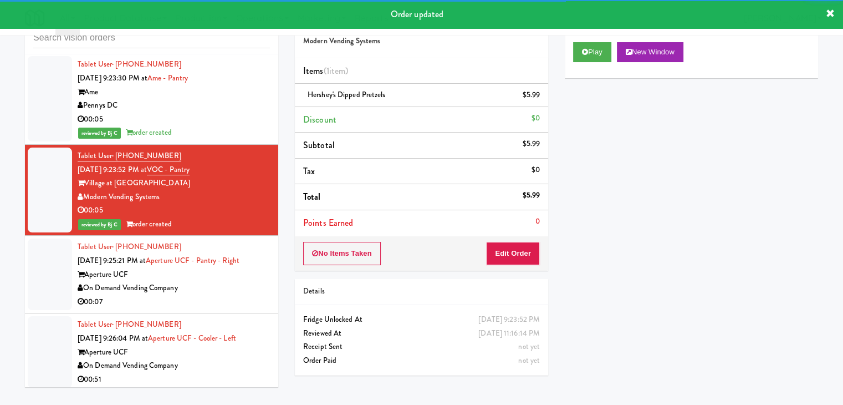
scroll to position [10522, 0]
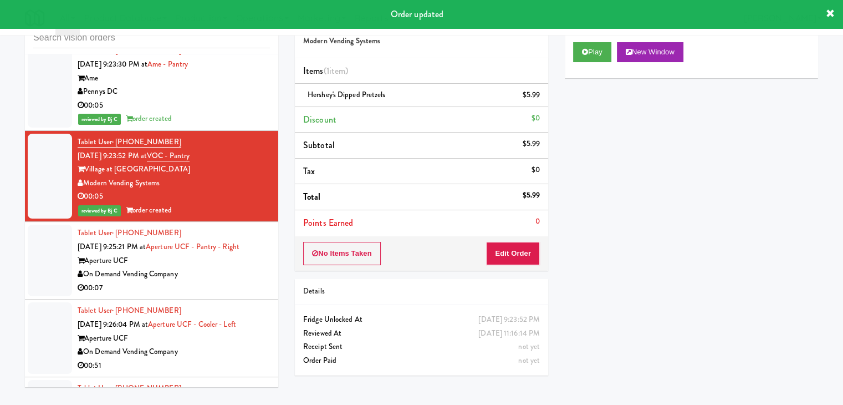
click at [233, 267] on div "On Demand Vending Company" at bounding box center [174, 274] width 192 height 14
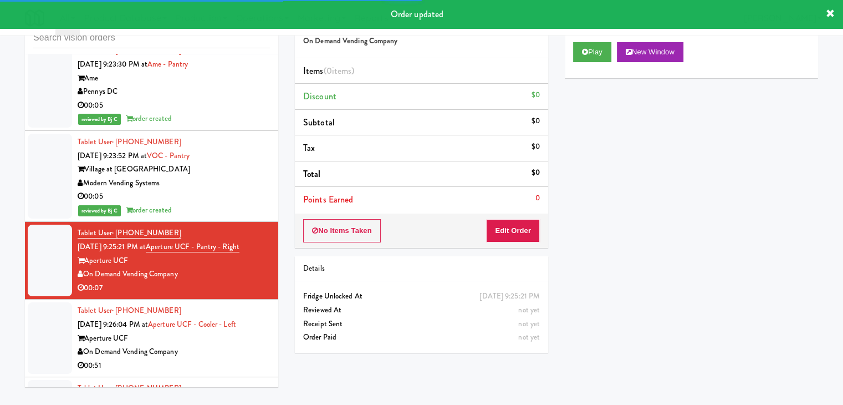
scroll to position [10633, 0]
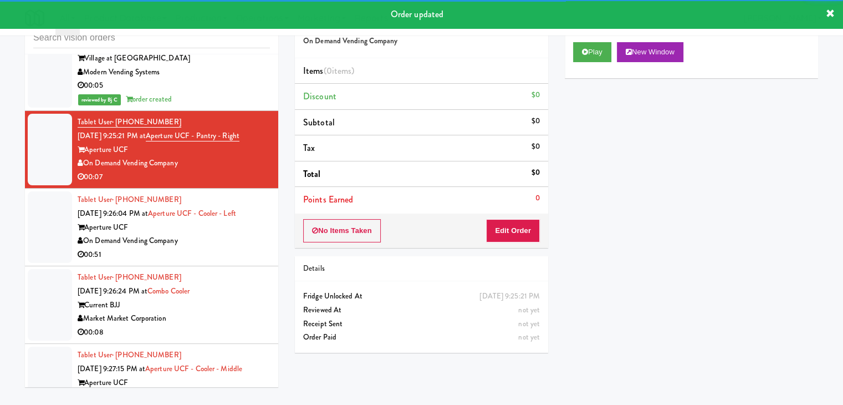
click at [252, 298] on div "Current BJJ" at bounding box center [174, 305] width 192 height 14
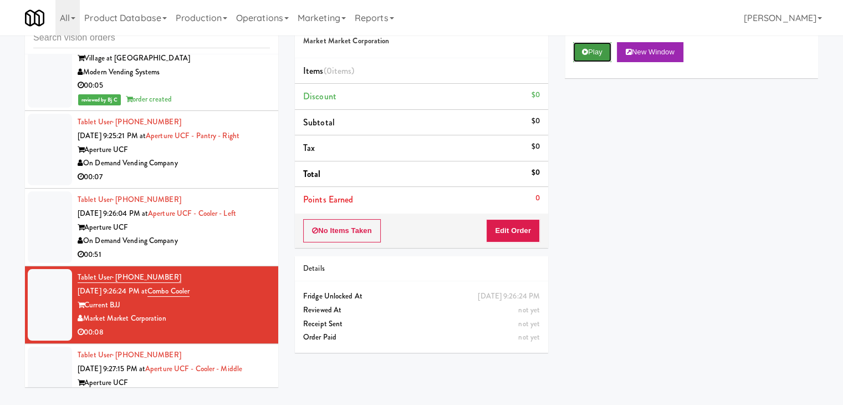
click at [581, 44] on button "Play" at bounding box center [592, 52] width 38 height 20
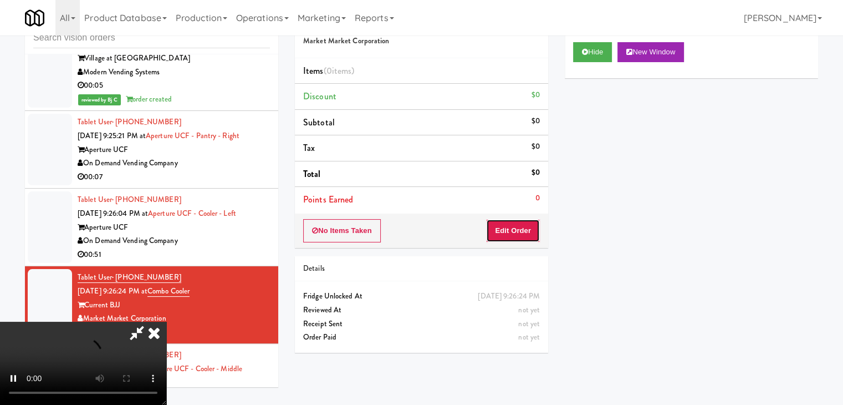
click at [510, 227] on button "Edit Order" at bounding box center [513, 230] width 54 height 23
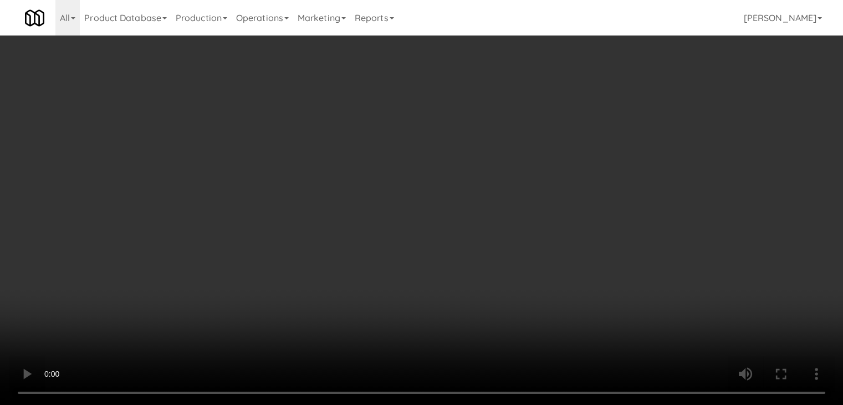
scroll to position [10619, 0]
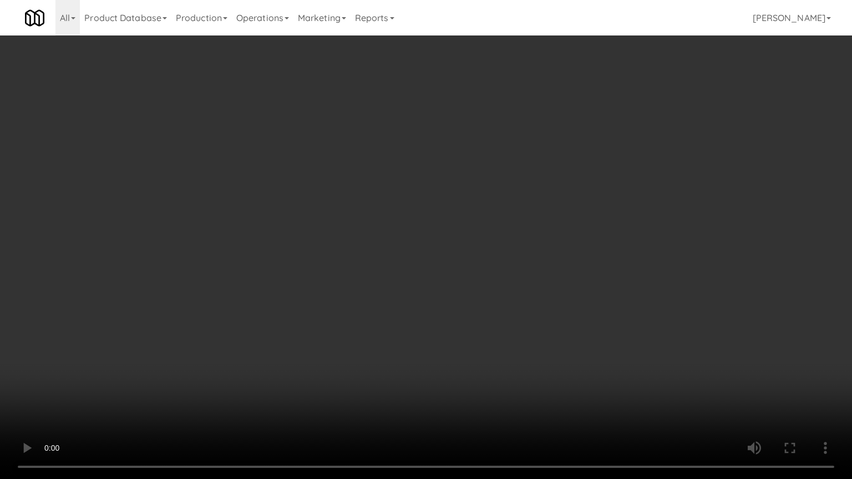
click at [480, 312] on video at bounding box center [426, 239] width 852 height 479
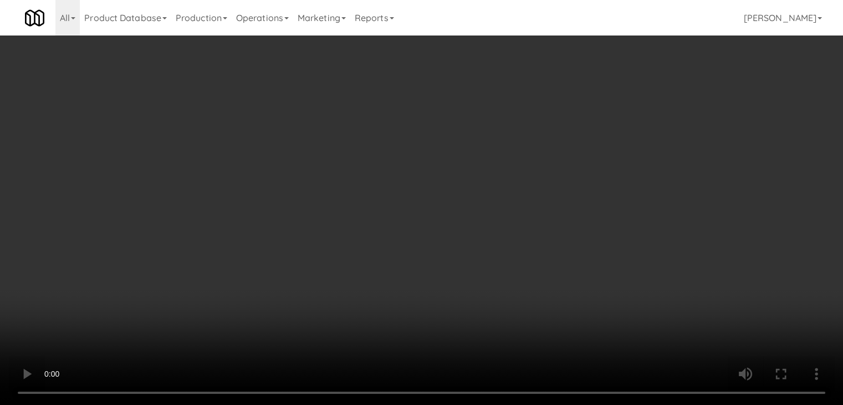
click at [616, 113] on button "Planogram" at bounding box center [600, 117] width 54 height 17
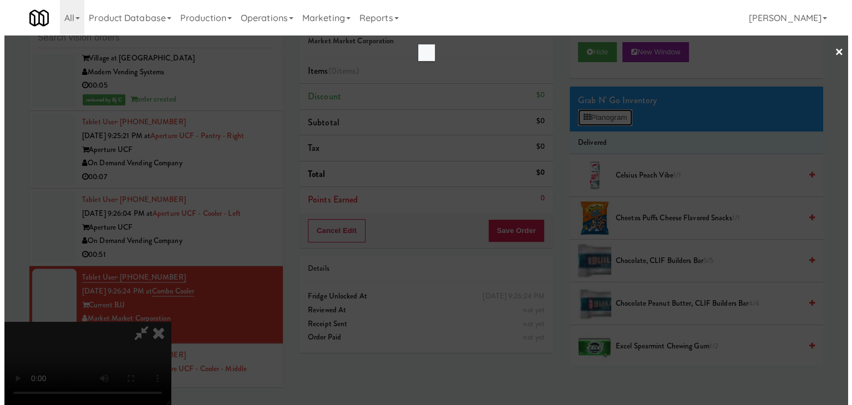
scroll to position [10619, 0]
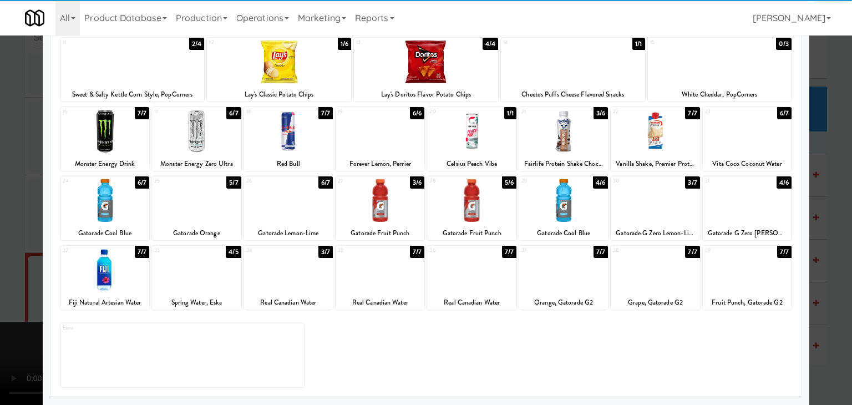
drag, startPoint x: 738, startPoint y: 282, endPoint x: 791, endPoint y: 281, distance: 52.1
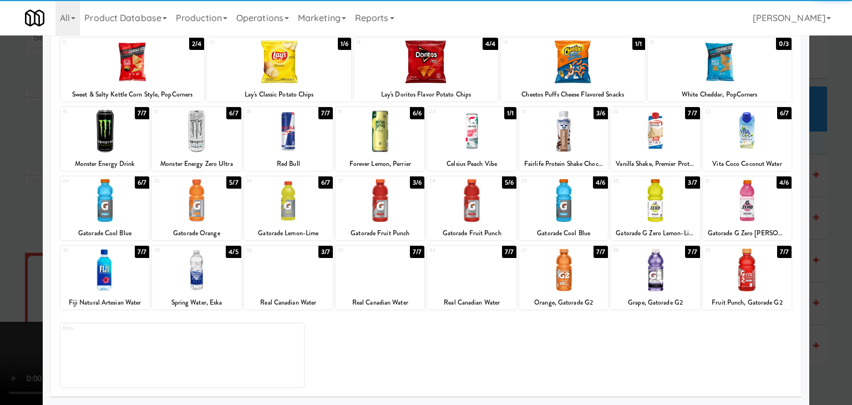
click at [743, 282] on div at bounding box center [746, 269] width 89 height 43
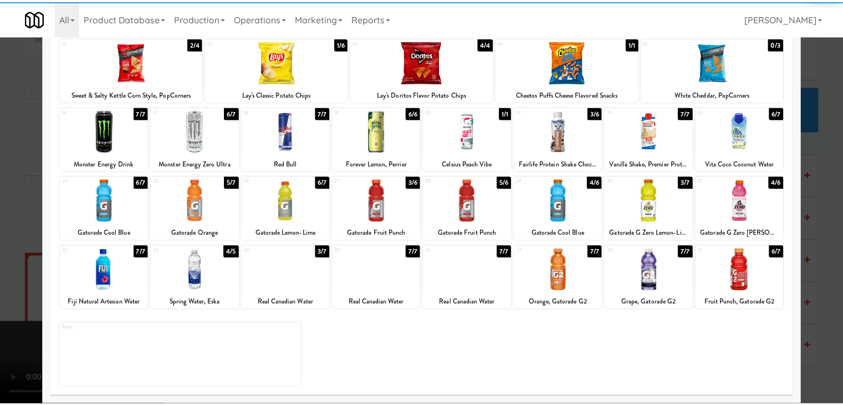
scroll to position [139, 0]
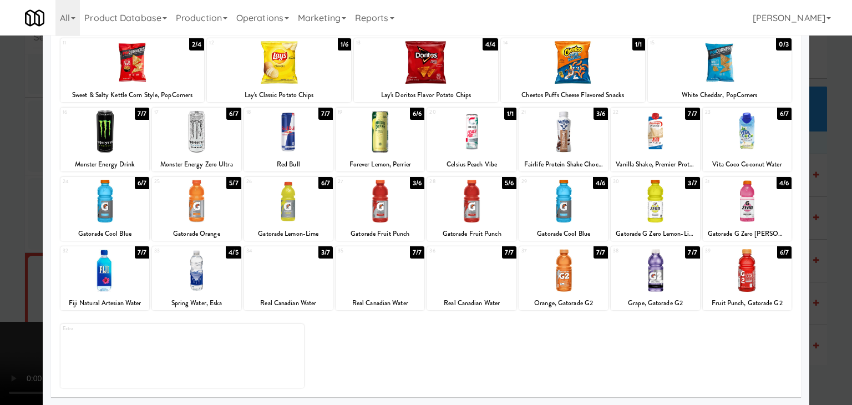
click at [816, 292] on div at bounding box center [426, 202] width 852 height 405
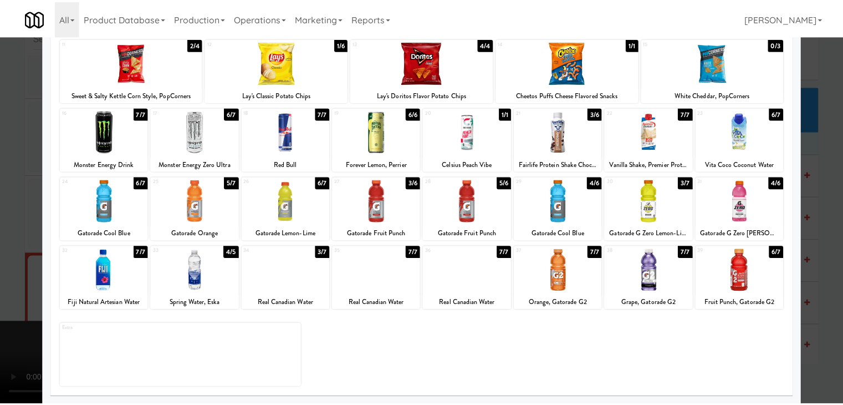
scroll to position [10633, 0]
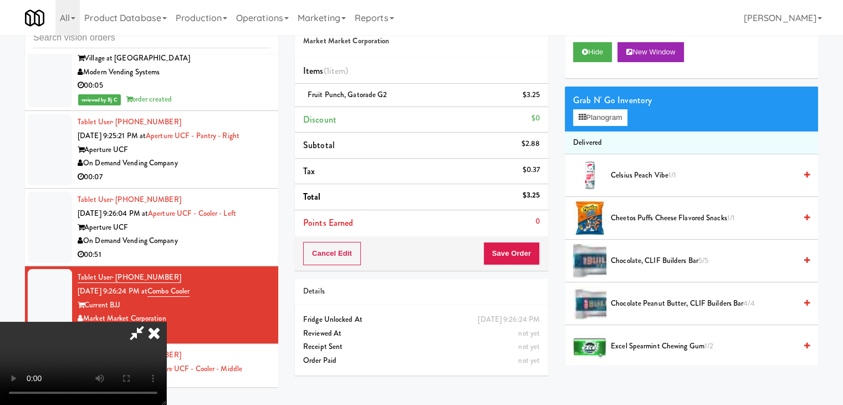
drag, startPoint x: 533, startPoint y: 256, endPoint x: 527, endPoint y: 256, distance: 6.7
click at [527, 256] on div "Cancel Edit Save Order" at bounding box center [421, 253] width 253 height 34
click at [527, 256] on button "Save Order" at bounding box center [511, 253] width 57 height 23
click at [526, 256] on button "Save Order" at bounding box center [511, 253] width 57 height 23
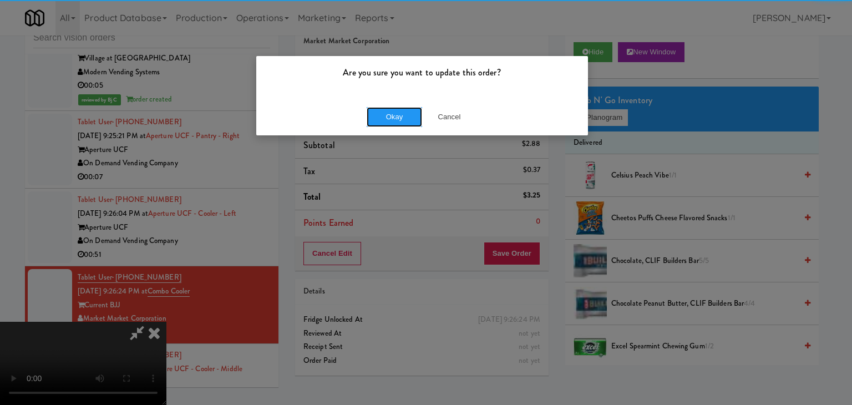
click at [383, 124] on button "Okay" at bounding box center [393, 117] width 55 height 20
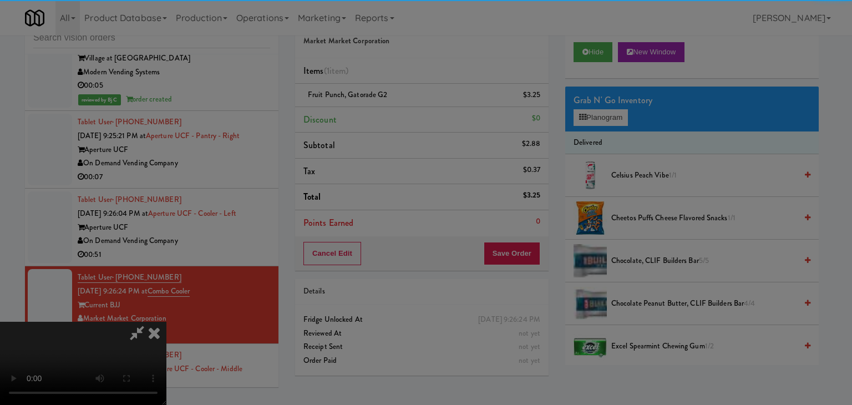
drag, startPoint x: 386, startPoint y: 123, endPoint x: 391, endPoint y: 119, distance: 6.3
click at [390, 115] on div "Okay Cancel" at bounding box center [422, 96] width 332 height 37
click at [391, 119] on div at bounding box center [426, 202] width 852 height 405
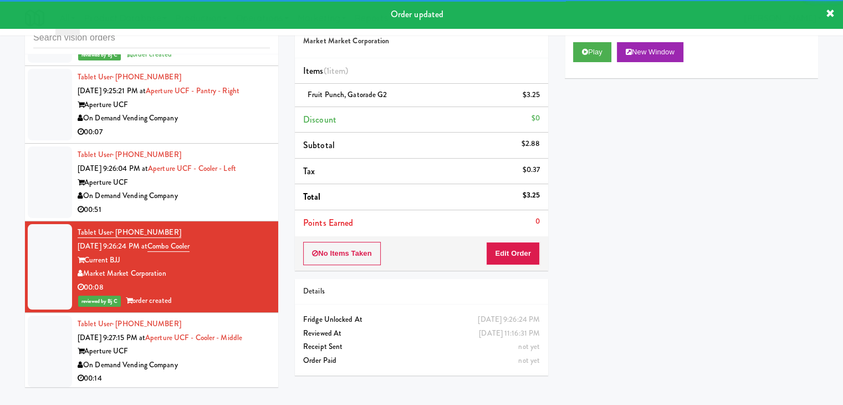
scroll to position [10800, 0]
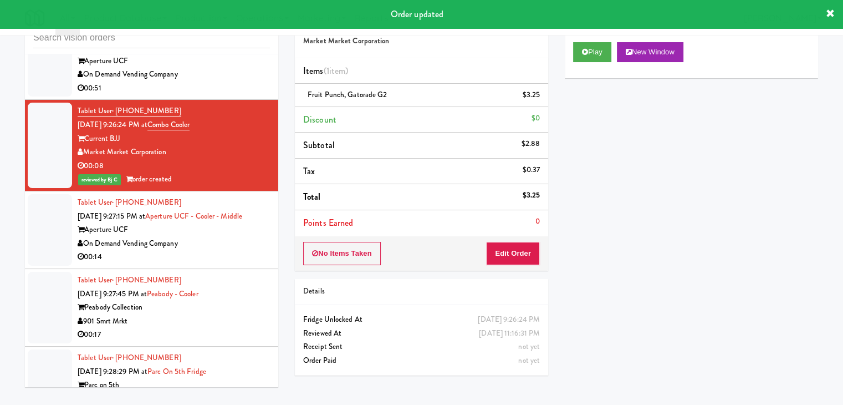
click at [244, 392] on div "Luxor Vending" at bounding box center [174, 399] width 192 height 14
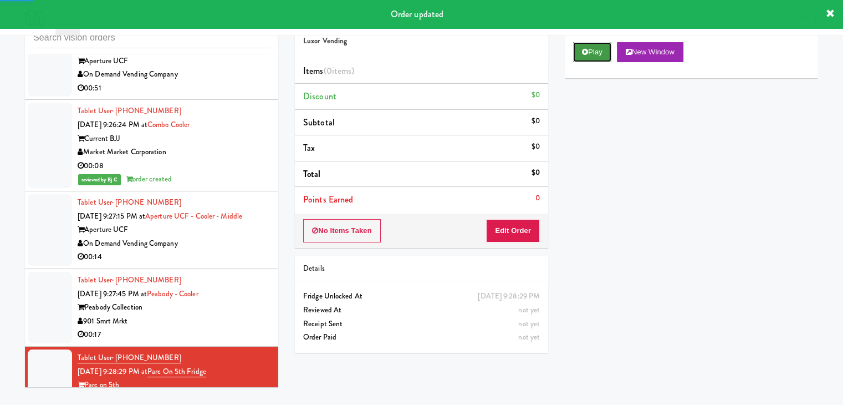
click at [603, 49] on button "Play" at bounding box center [592, 52] width 38 height 20
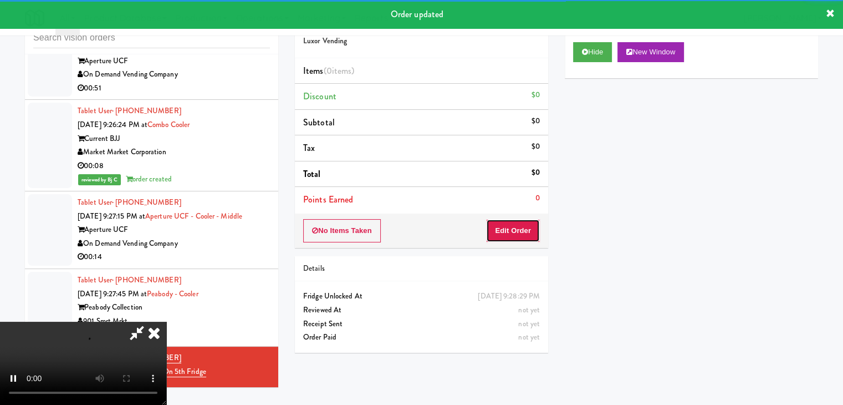
click at [515, 229] on button "Edit Order" at bounding box center [513, 230] width 54 height 23
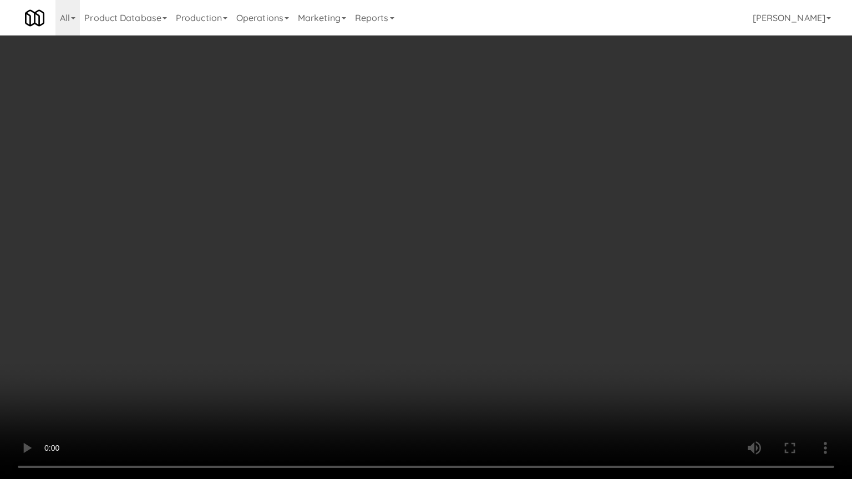
click at [447, 345] on video at bounding box center [426, 239] width 852 height 479
drag, startPoint x: 447, startPoint y: 345, endPoint x: 435, endPoint y: 295, distance: 51.4
click at [441, 344] on video at bounding box center [426, 239] width 852 height 479
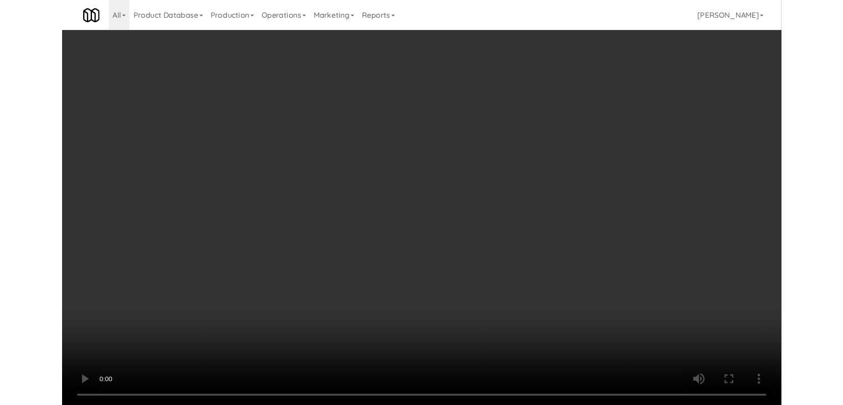
scroll to position [10800, 0]
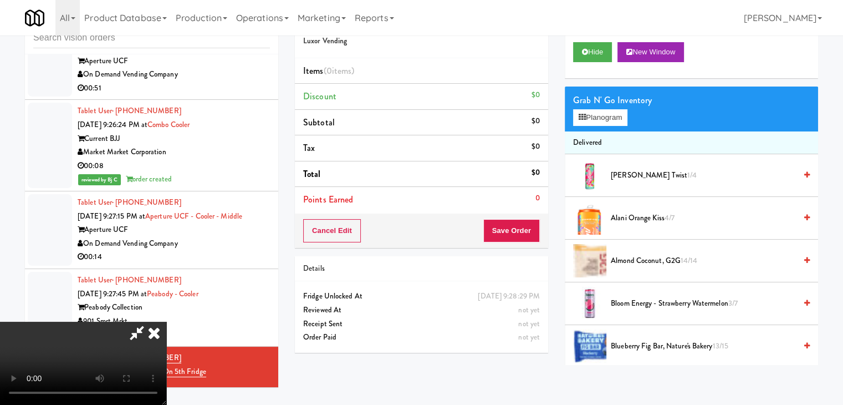
click at [166, 322] on icon at bounding box center [154, 333] width 24 height 22
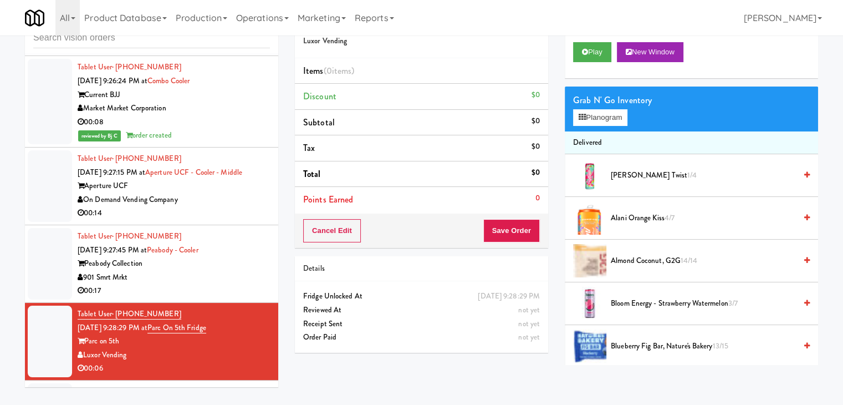
scroll to position [10910, 0]
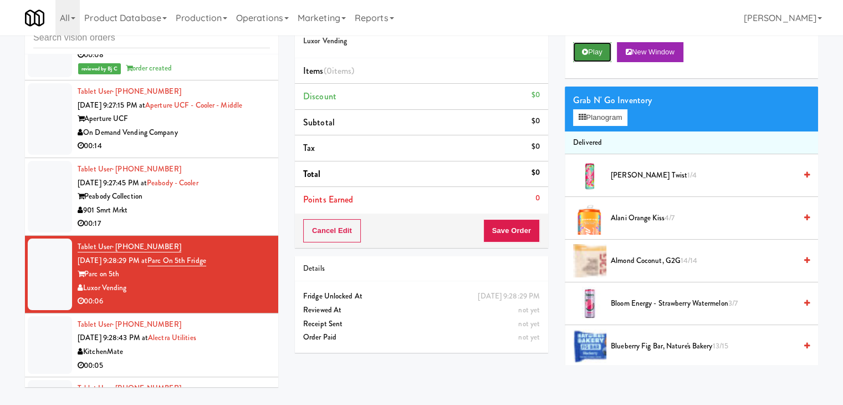
click at [593, 58] on button "Play" at bounding box center [592, 52] width 38 height 20
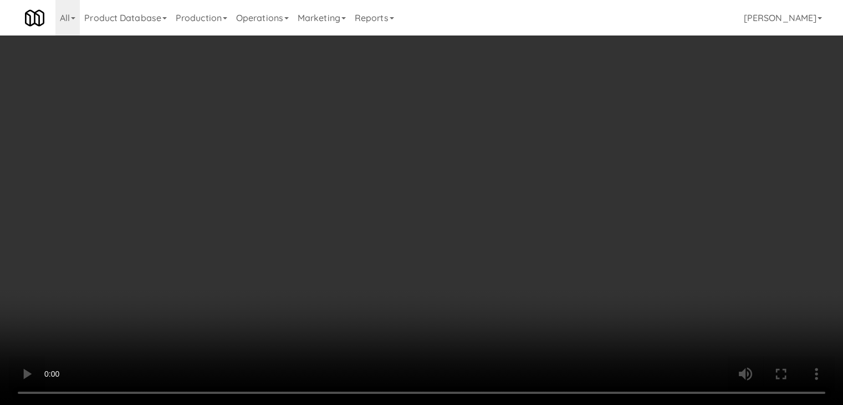
scroll to position [10897, 0]
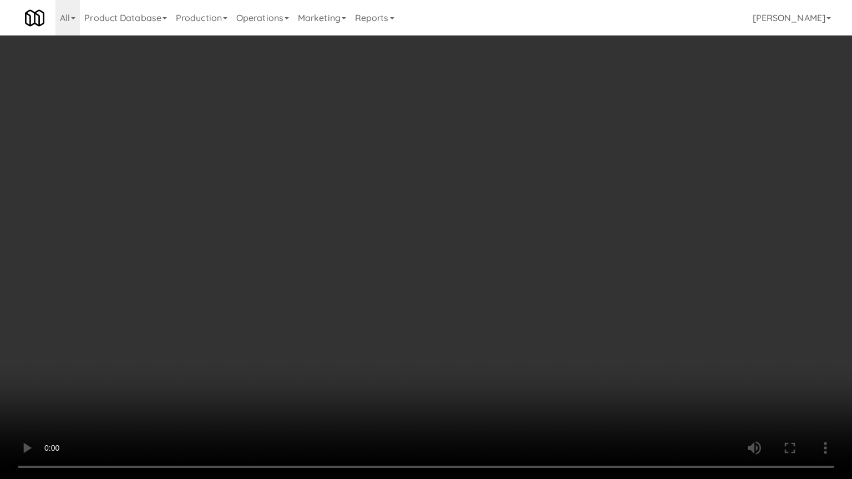
click at [490, 327] on video at bounding box center [426, 239] width 852 height 479
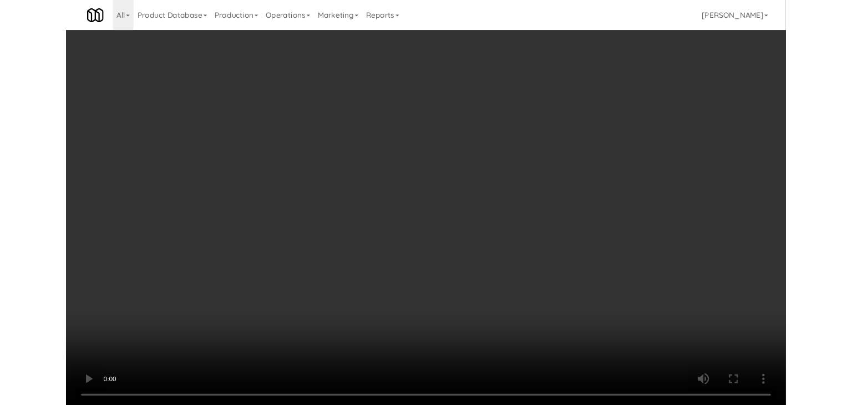
scroll to position [10910, 0]
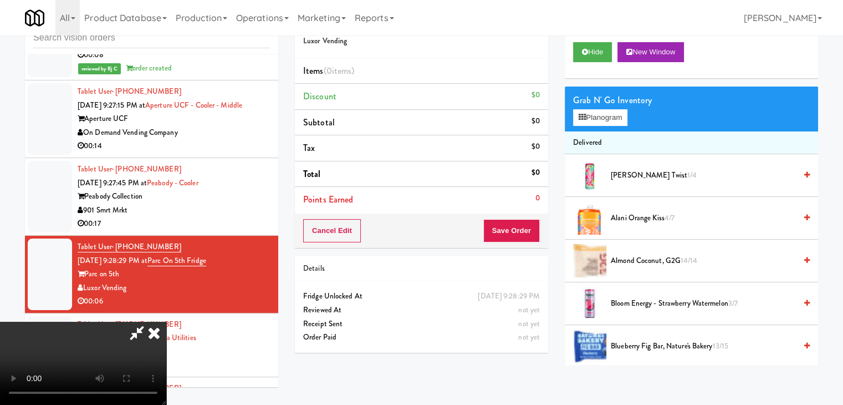
click at [614, 127] on div "Grab N' Go Inventory Planogram" at bounding box center [691, 108] width 253 height 45
click at [616, 118] on button "Planogram" at bounding box center [600, 117] width 54 height 17
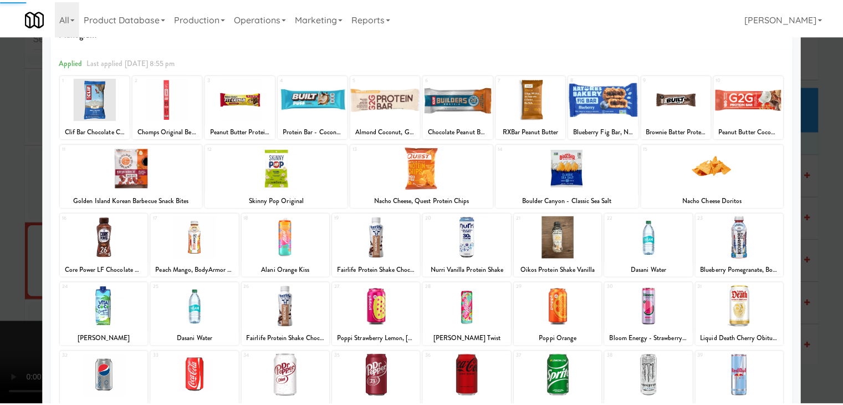
scroll to position [140, 0]
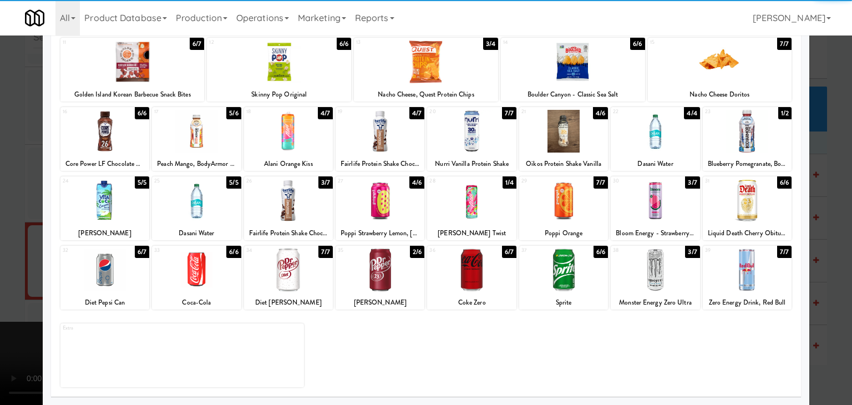
drag, startPoint x: 655, startPoint y: 264, endPoint x: 668, endPoint y: 266, distance: 12.8
click at [656, 264] on div at bounding box center [654, 269] width 89 height 43
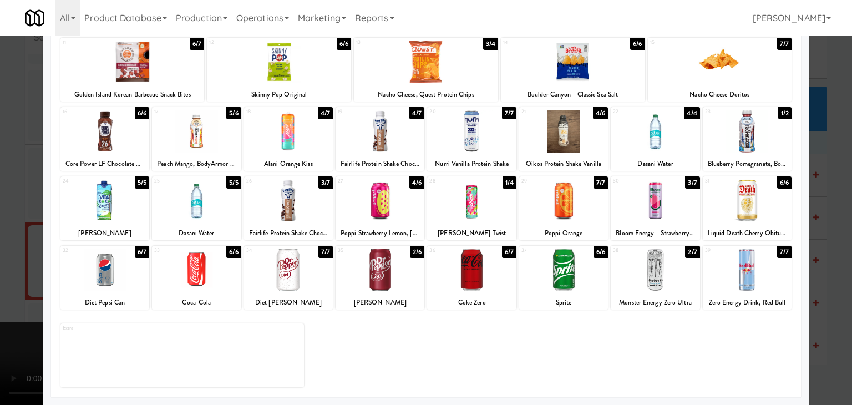
click at [819, 269] on div at bounding box center [426, 202] width 852 height 405
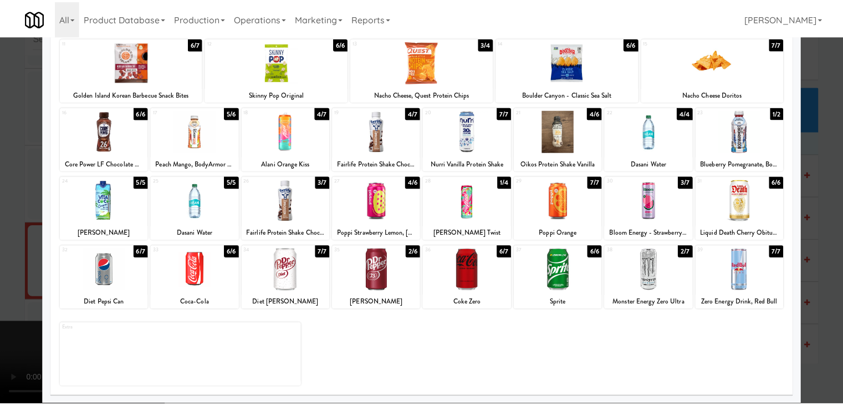
scroll to position [10910, 0]
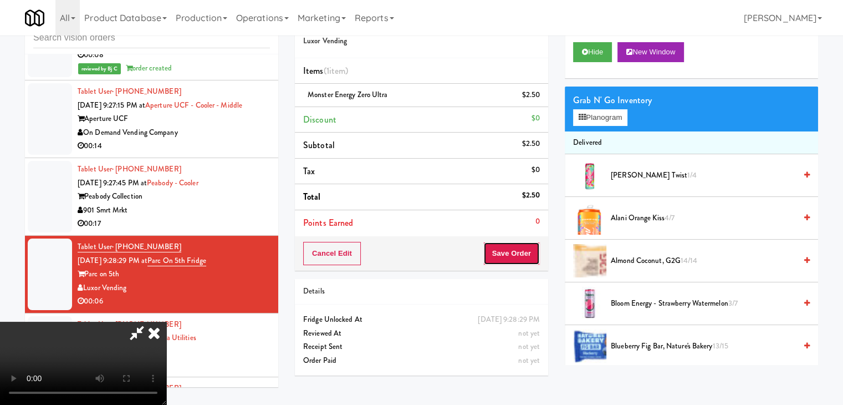
click at [509, 254] on button "Save Order" at bounding box center [511, 253] width 57 height 23
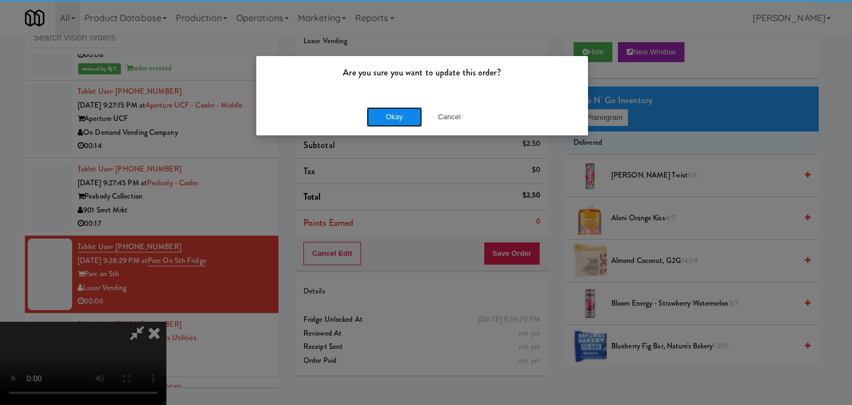
click at [411, 111] on button "Okay" at bounding box center [393, 117] width 55 height 20
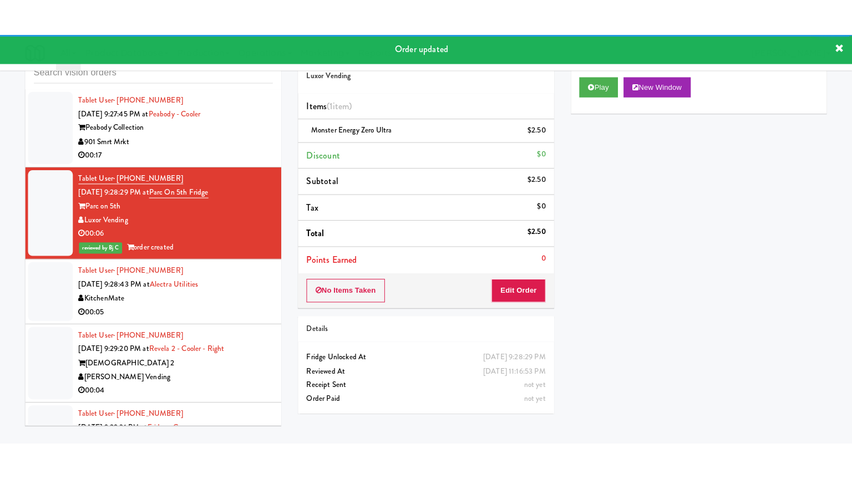
scroll to position [11021, 0]
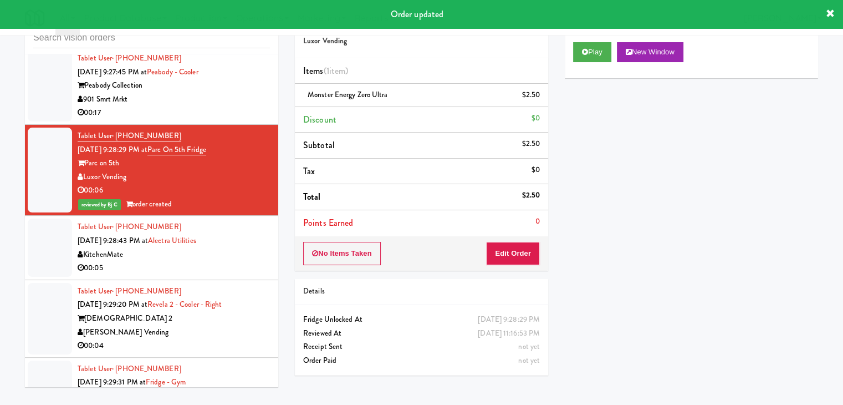
click at [233, 325] on div "[PERSON_NAME] Vending" at bounding box center [174, 332] width 192 height 14
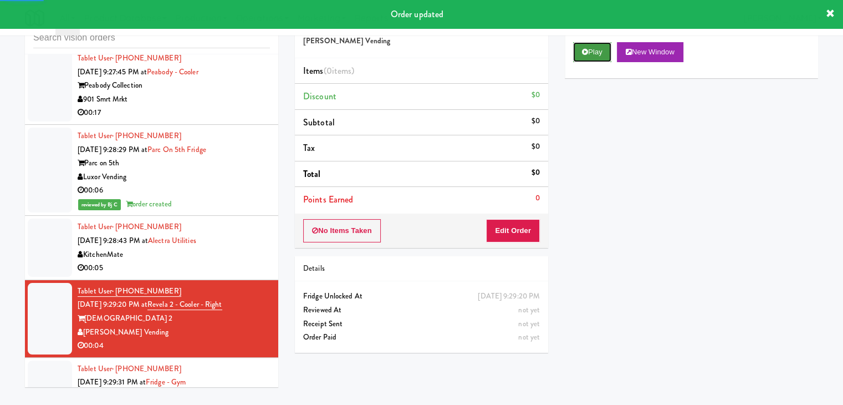
click at [584, 54] on icon at bounding box center [585, 51] width 6 height 7
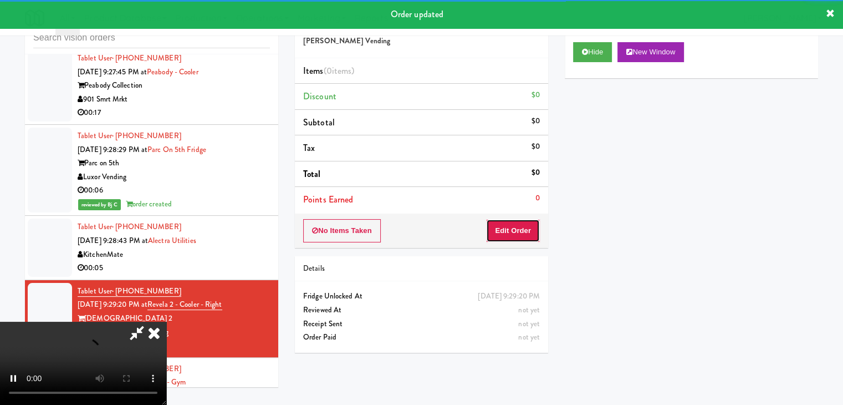
click at [504, 237] on button "Edit Order" at bounding box center [513, 230] width 54 height 23
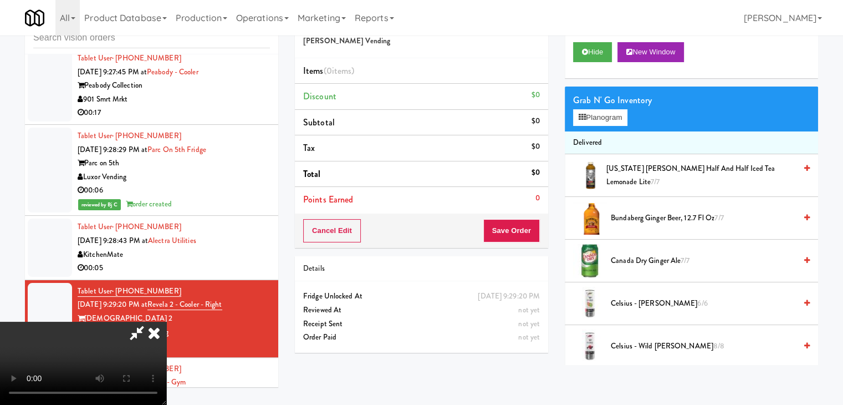
scroll to position [11007, 0]
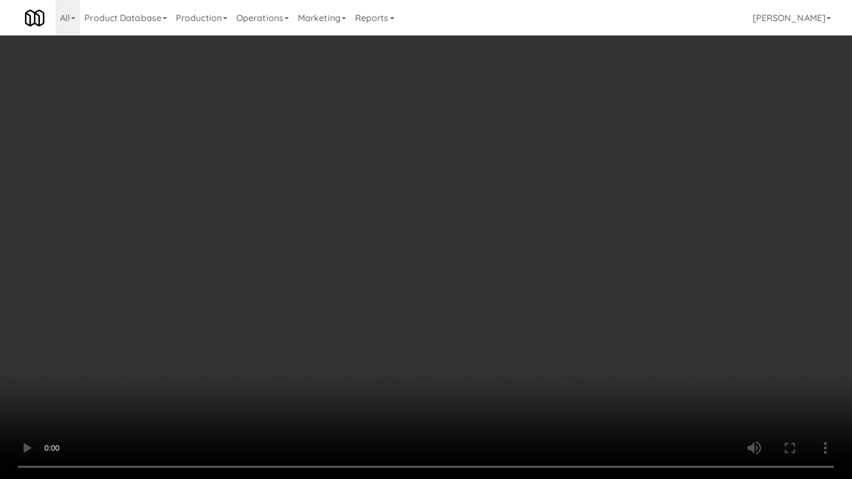
click at [497, 359] on video at bounding box center [426, 239] width 852 height 479
click at [516, 349] on video at bounding box center [426, 239] width 852 height 479
drag, startPoint x: 516, startPoint y: 349, endPoint x: 579, endPoint y: 190, distance: 171.2
click at [517, 345] on video at bounding box center [426, 239] width 852 height 479
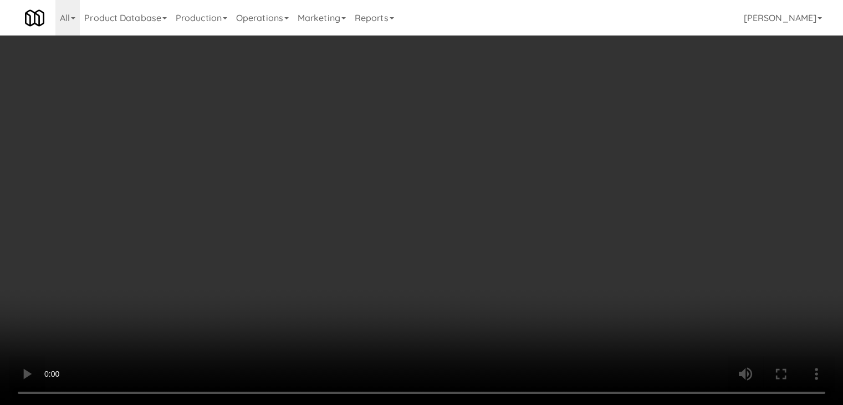
click at [609, 122] on button "Planogram" at bounding box center [600, 117] width 54 height 17
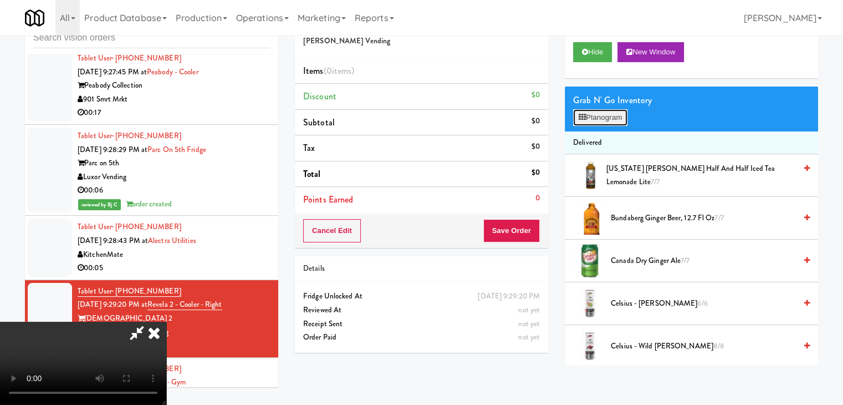
scroll to position [11007, 0]
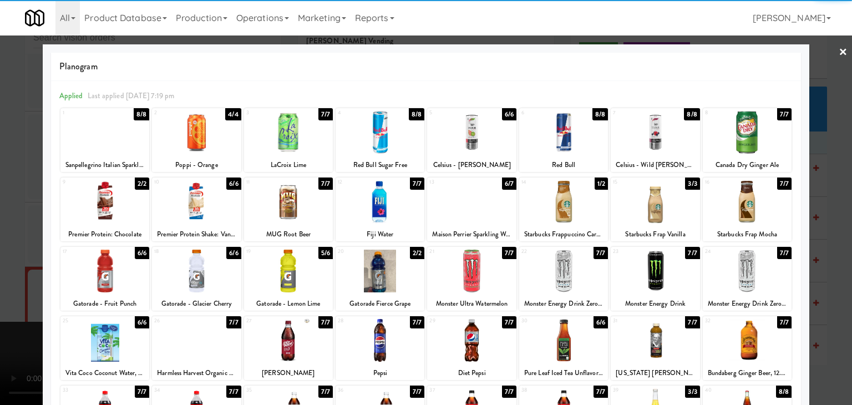
click at [113, 322] on div at bounding box center [104, 340] width 89 height 43
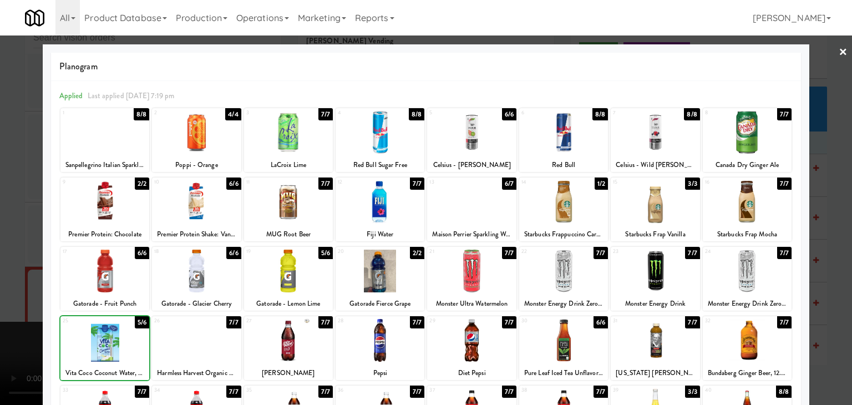
drag, startPoint x: 0, startPoint y: 287, endPoint x: 308, endPoint y: 280, distance: 307.8
click at [16, 284] on div at bounding box center [426, 202] width 852 height 405
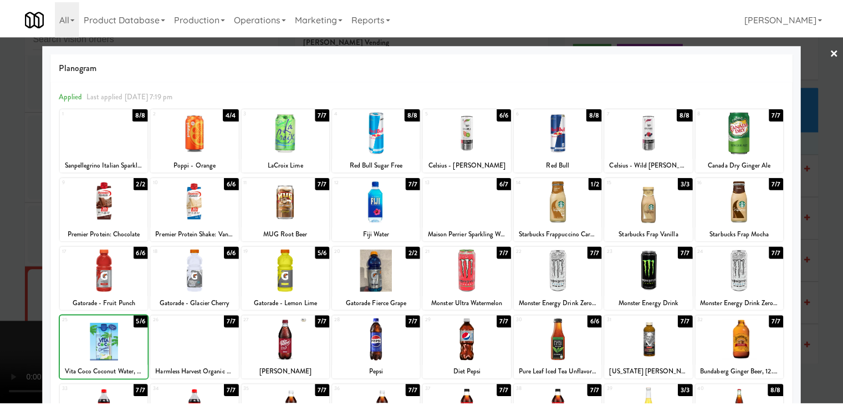
scroll to position [11021, 0]
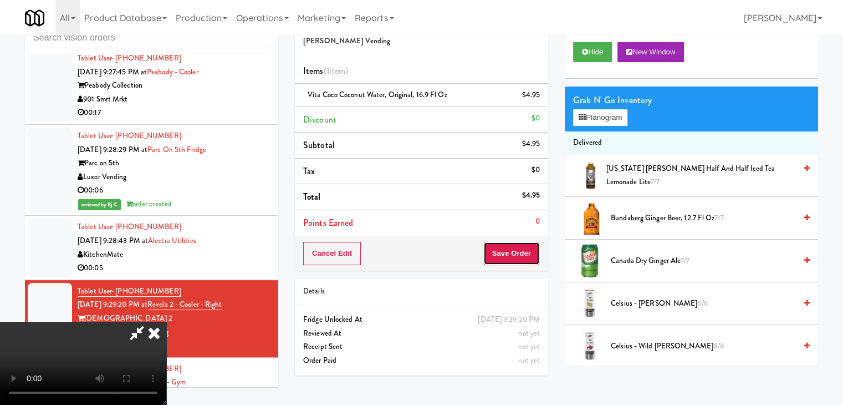
click at [528, 242] on button "Save Order" at bounding box center [511, 253] width 57 height 23
drag, startPoint x: 528, startPoint y: 243, endPoint x: 519, endPoint y: 243, distance: 8.9
click at [528, 243] on button "Save Order" at bounding box center [511, 253] width 57 height 23
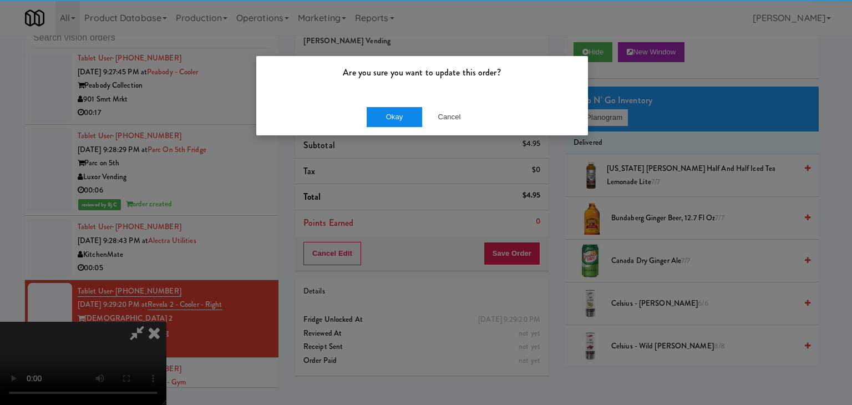
click at [397, 103] on div "Okay Cancel" at bounding box center [422, 116] width 332 height 37
click at [397, 105] on div "Okay Cancel" at bounding box center [422, 116] width 332 height 37
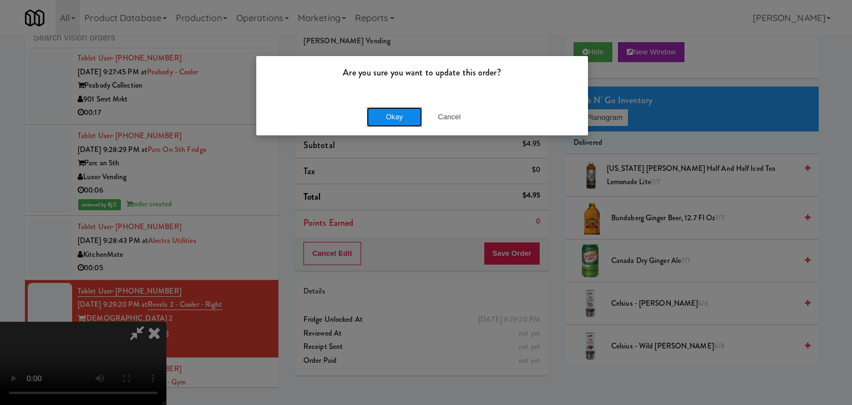
click at [396, 107] on button "Okay" at bounding box center [393, 117] width 55 height 20
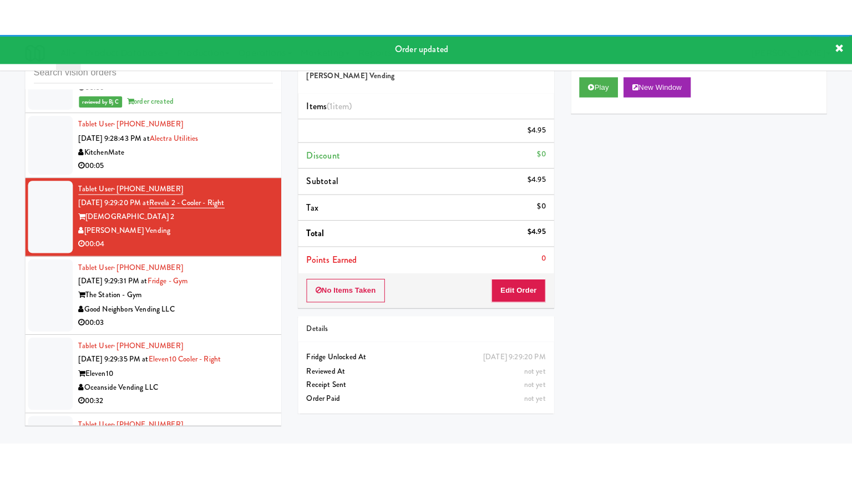
scroll to position [11188, 0]
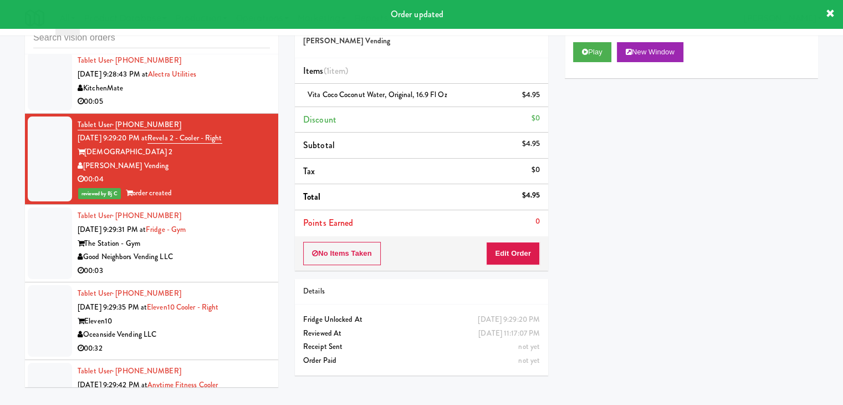
click at [213, 328] on div "Oceanside Vending LLC" at bounding box center [174, 335] width 192 height 14
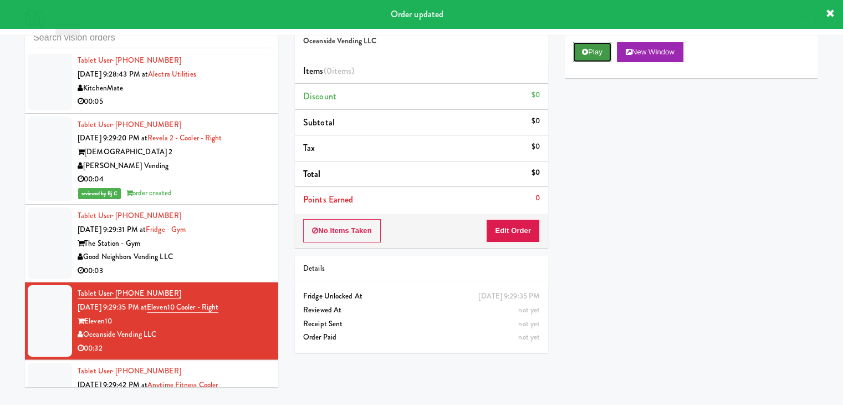
click at [588, 58] on button "Play" at bounding box center [592, 52] width 38 height 20
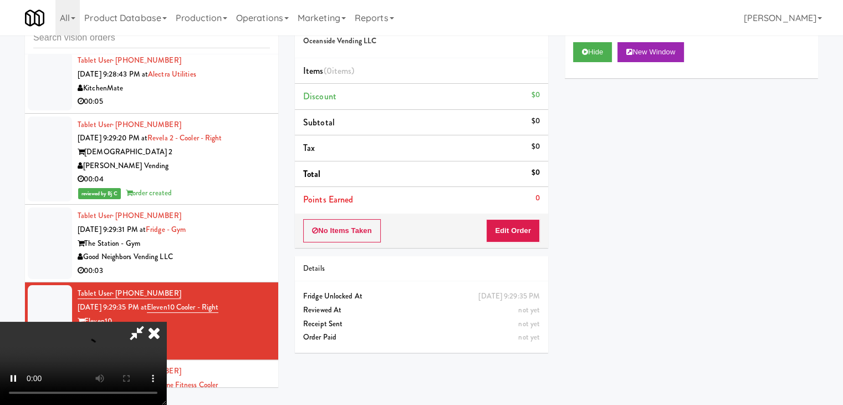
click at [517, 223] on div "No Items Taken Edit Order" at bounding box center [421, 230] width 253 height 34
click at [517, 225] on button "Edit Order" at bounding box center [513, 230] width 54 height 23
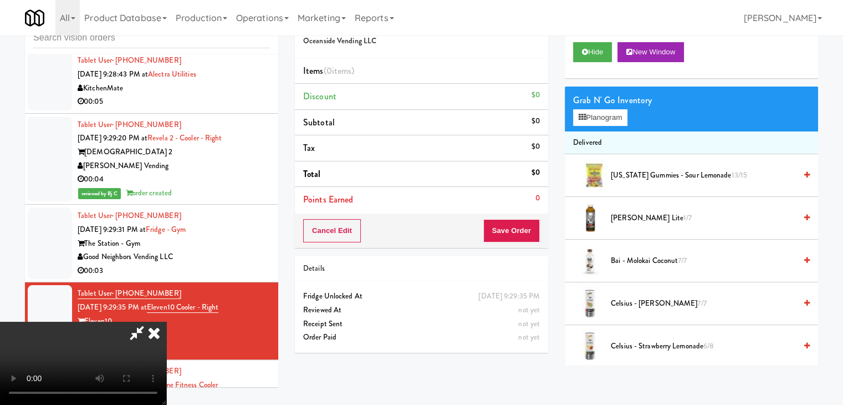
scroll to position [11174, 0]
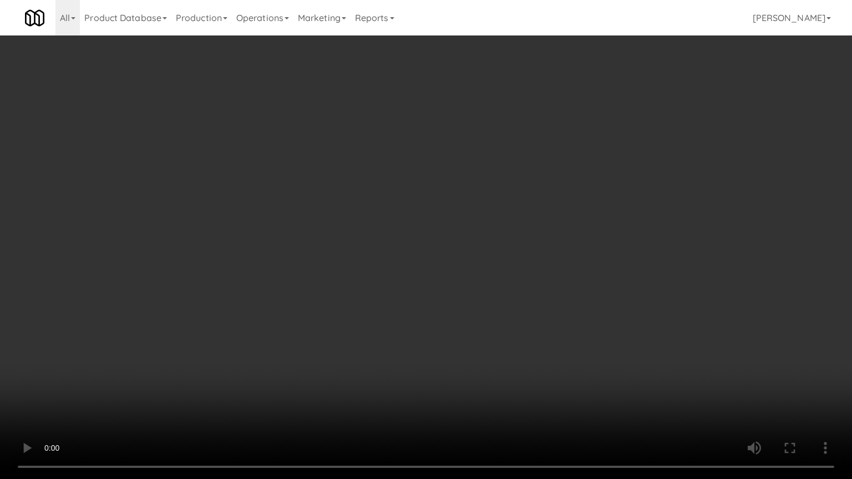
click at [625, 193] on video at bounding box center [426, 239] width 852 height 479
click at [625, 192] on video at bounding box center [426, 239] width 852 height 479
click at [625, 195] on video at bounding box center [426, 239] width 852 height 479
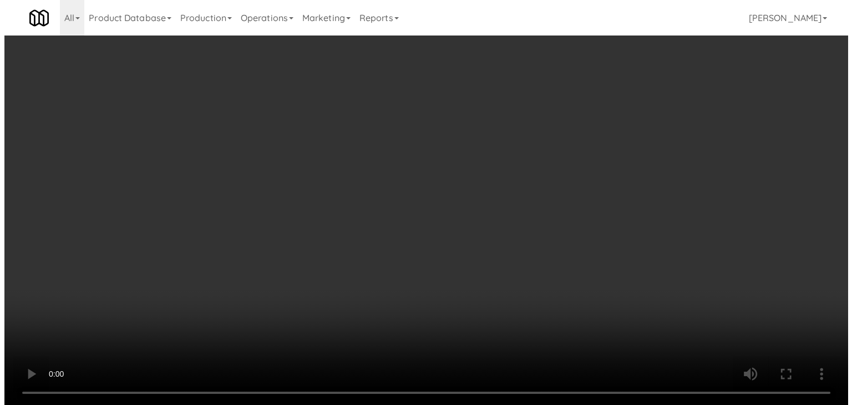
scroll to position [11188, 0]
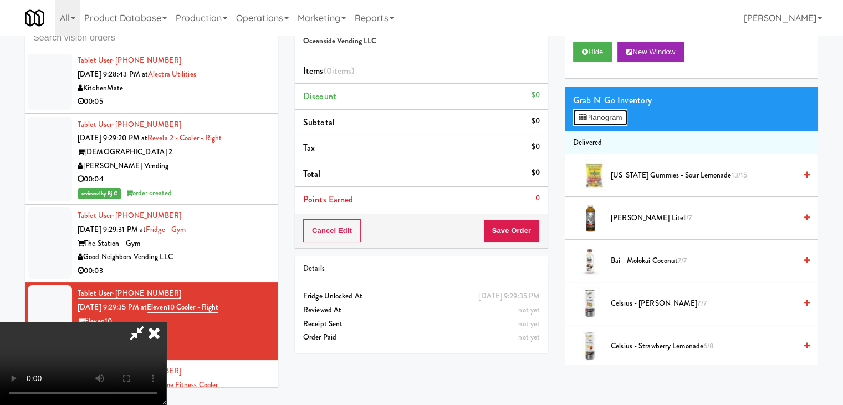
click at [604, 115] on button "Planogram" at bounding box center [600, 117] width 54 height 17
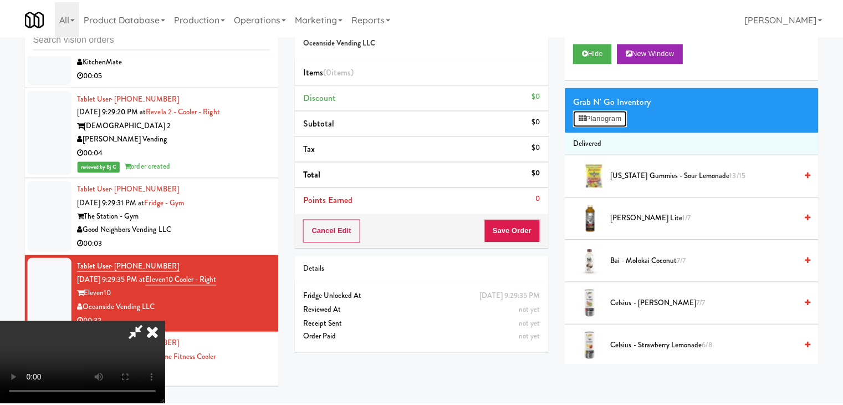
scroll to position [11174, 0]
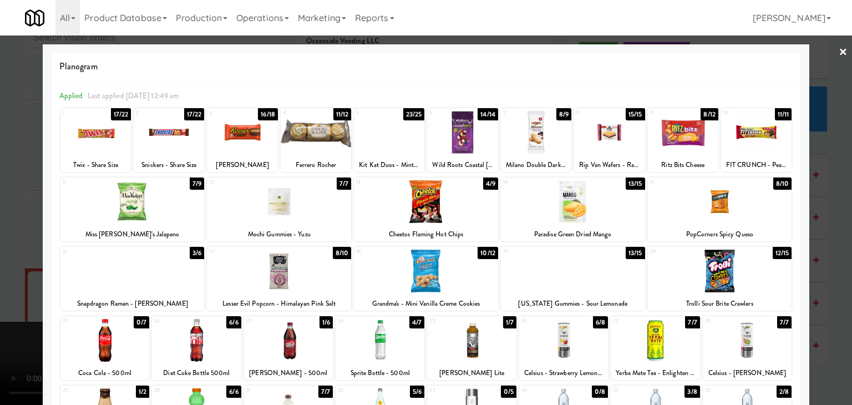
click at [581, 210] on div at bounding box center [573, 201] width 144 height 43
click at [521, 132] on div at bounding box center [536, 132] width 70 height 43
click at [529, 258] on div at bounding box center [573, 270] width 144 height 43
click at [0, 258] on div at bounding box center [426, 202] width 852 height 405
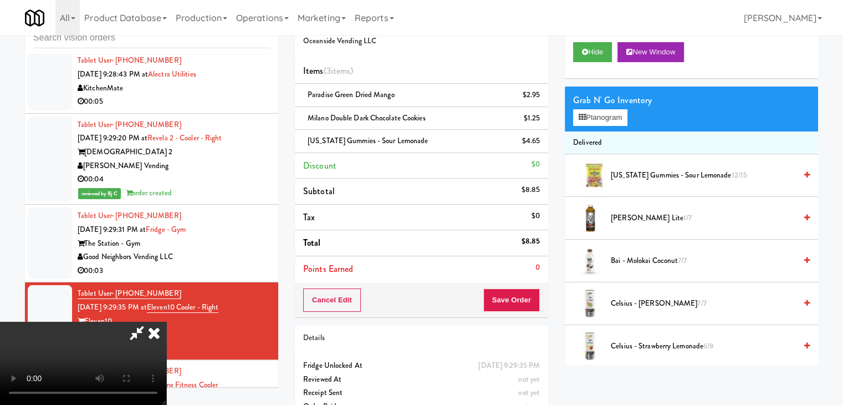
click at [166, 322] on video at bounding box center [83, 363] width 166 height 83
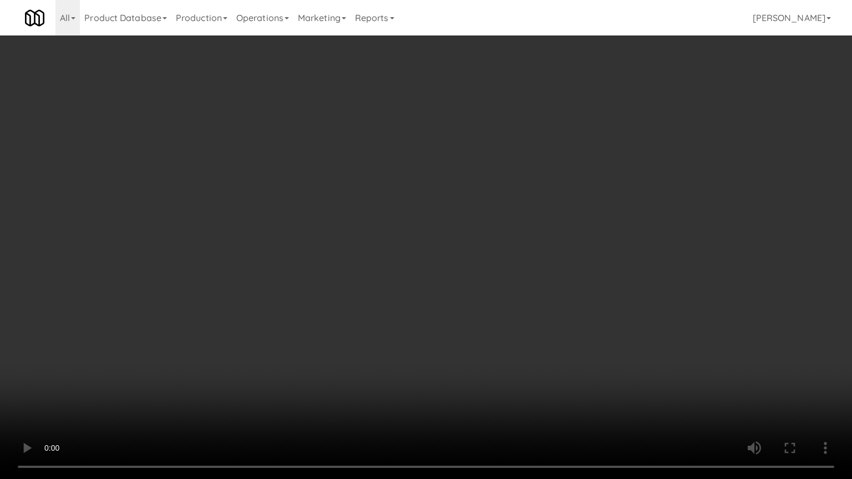
click at [542, 404] on video at bounding box center [426, 239] width 852 height 479
click at [545, 404] on video at bounding box center [426, 239] width 852 height 479
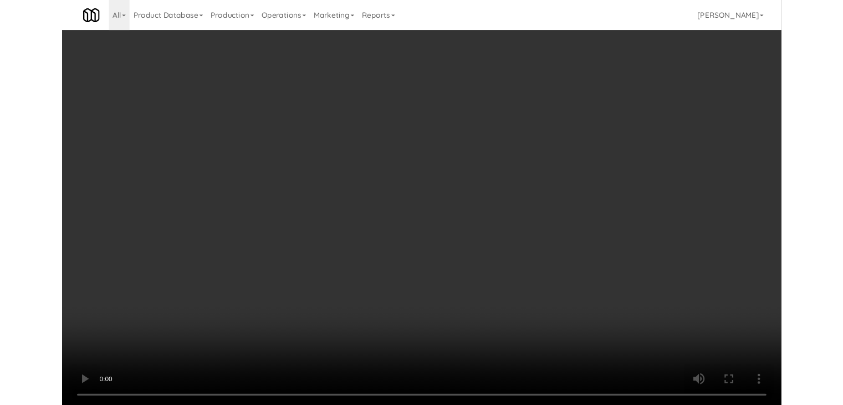
scroll to position [11188, 0]
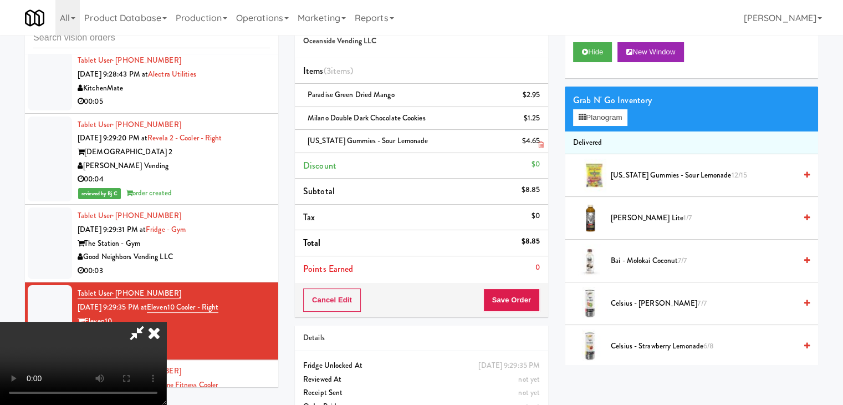
click at [539, 144] on icon at bounding box center [541, 144] width 6 height 7
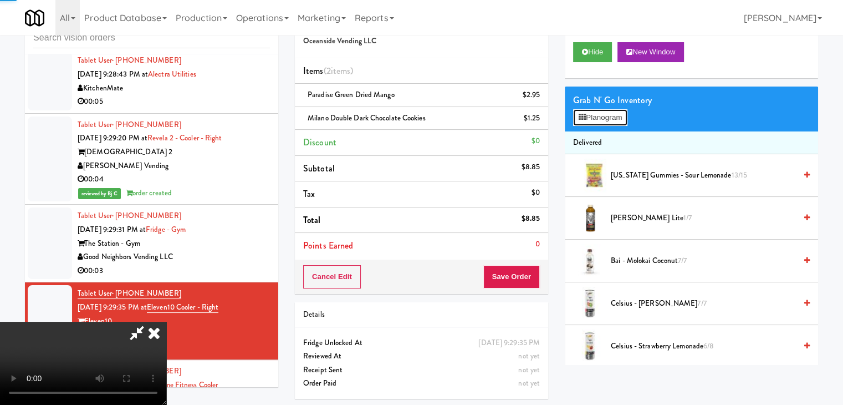
click at [598, 123] on button "Planogram" at bounding box center [600, 117] width 54 height 17
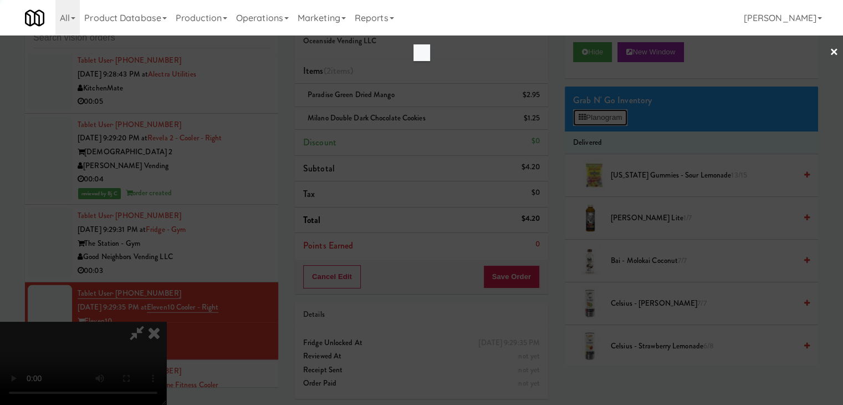
scroll to position [11174, 0]
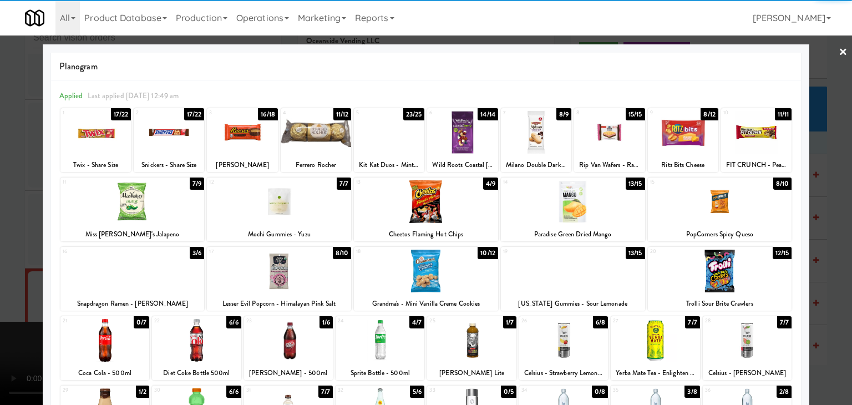
click at [417, 264] on div at bounding box center [426, 270] width 144 height 43
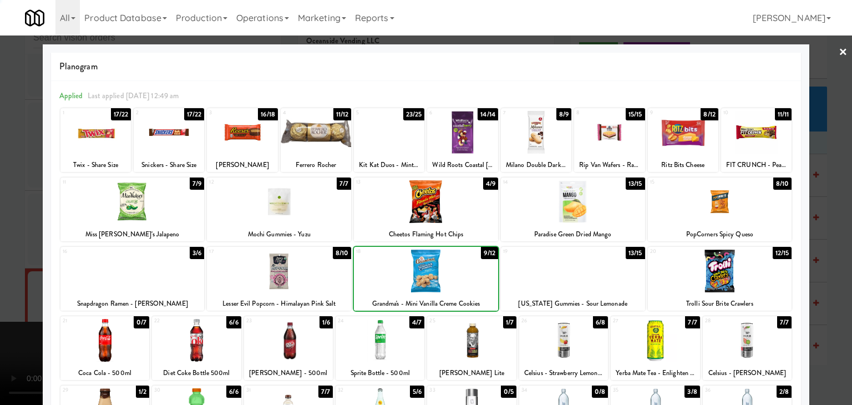
drag, startPoint x: 1, startPoint y: 230, endPoint x: 87, endPoint y: 229, distance: 86.5
click at [4, 230] on div at bounding box center [426, 202] width 852 height 405
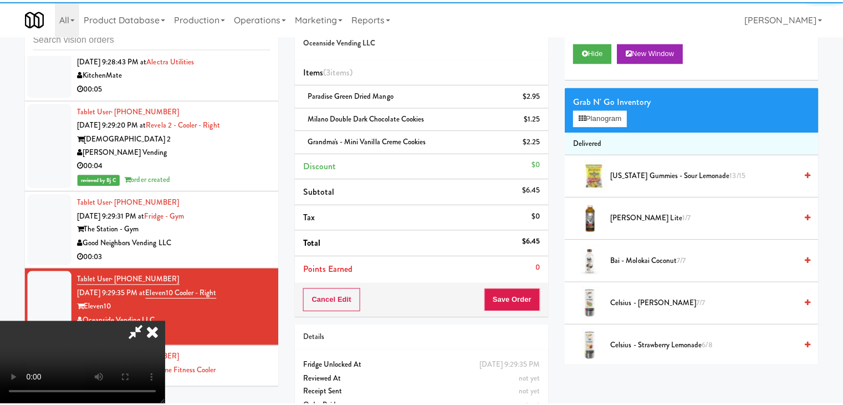
scroll to position [11188, 0]
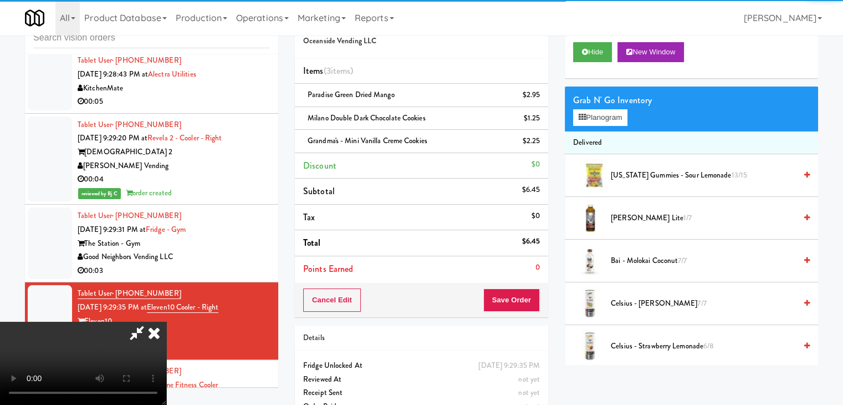
click at [166, 322] on video at bounding box center [83, 363] width 166 height 83
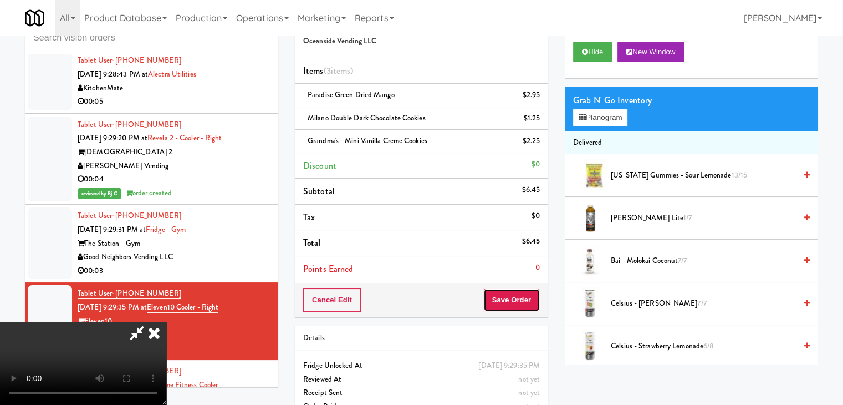
click at [517, 295] on button "Save Order" at bounding box center [511, 299] width 57 height 23
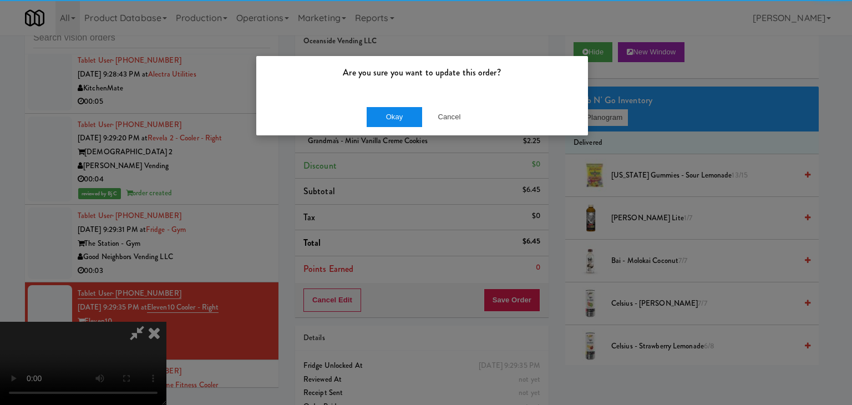
drag, startPoint x: 400, startPoint y: 128, endPoint x: 400, endPoint y: 120, distance: 7.8
click at [400, 120] on div "Okay Cancel" at bounding box center [422, 116] width 332 height 37
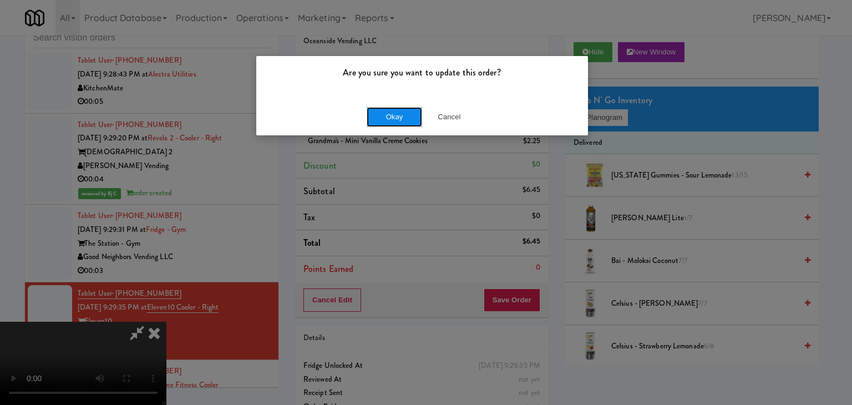
click at [400, 120] on button "Okay" at bounding box center [393, 117] width 55 height 20
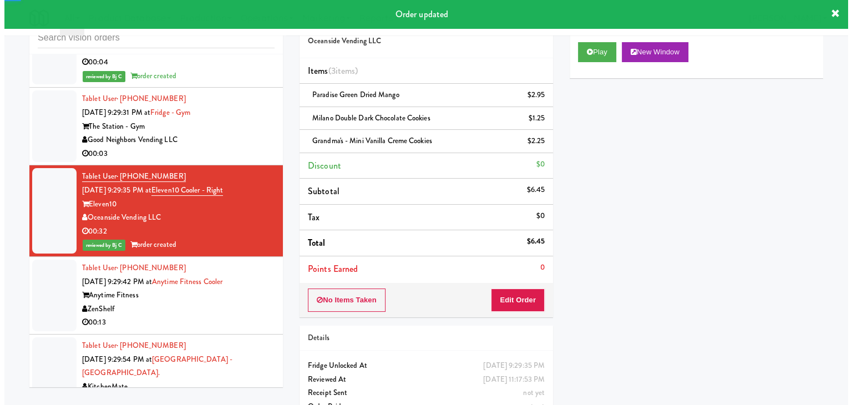
scroll to position [11354, 0]
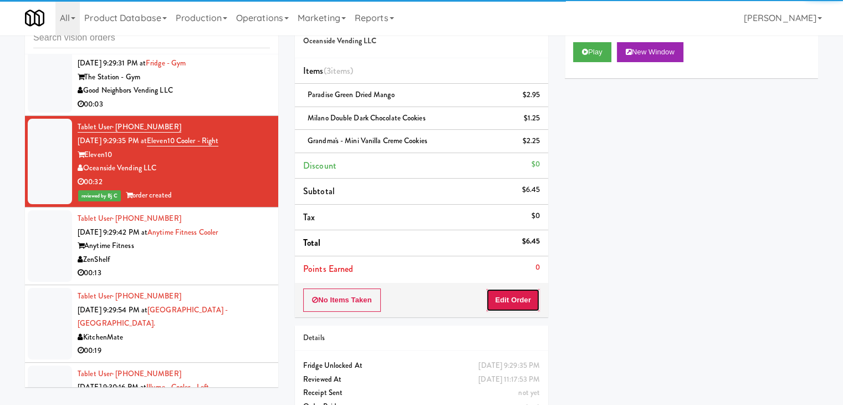
click at [523, 300] on button "Edit Order" at bounding box center [513, 299] width 54 height 23
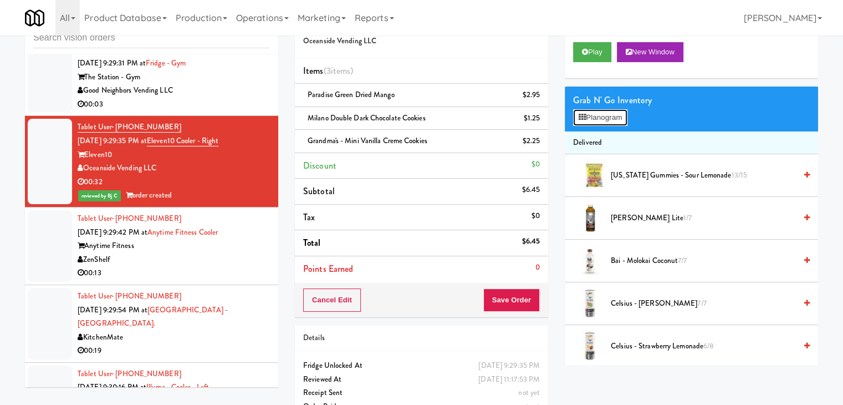
click at [608, 113] on button "Planogram" at bounding box center [600, 117] width 54 height 17
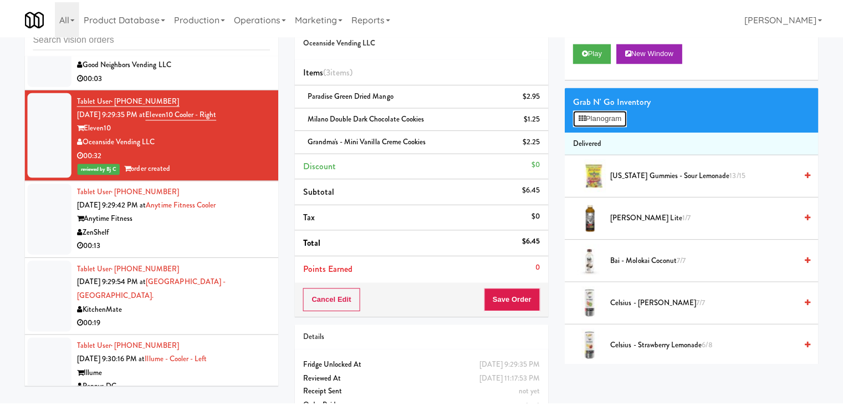
scroll to position [11340, 0]
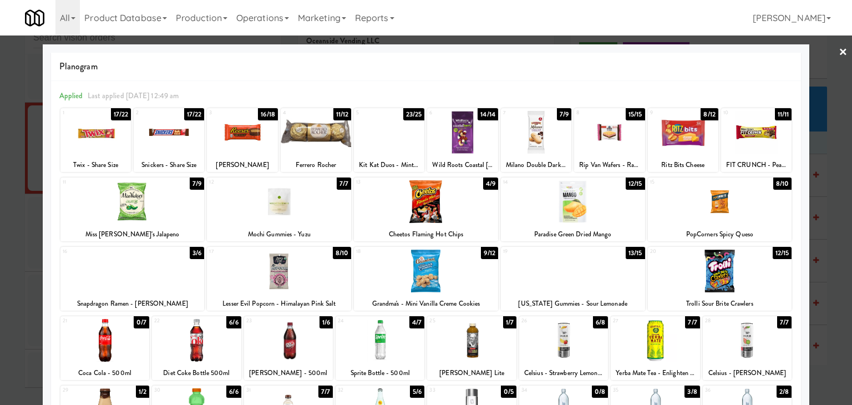
click at [608, 142] on div at bounding box center [609, 132] width 70 height 43
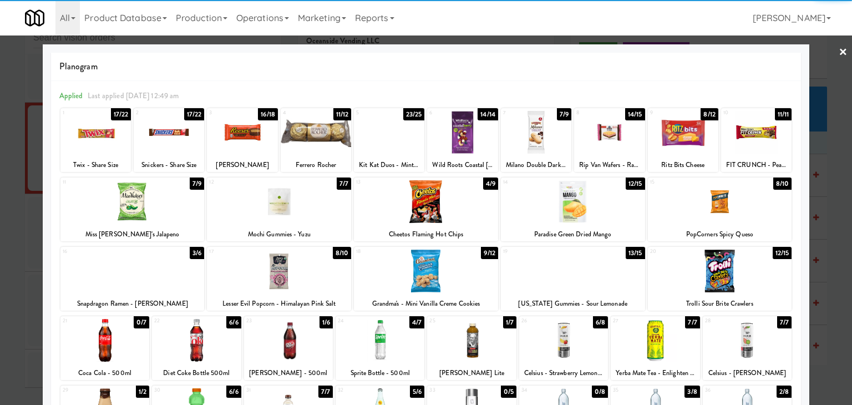
click at [0, 151] on div at bounding box center [426, 202] width 852 height 405
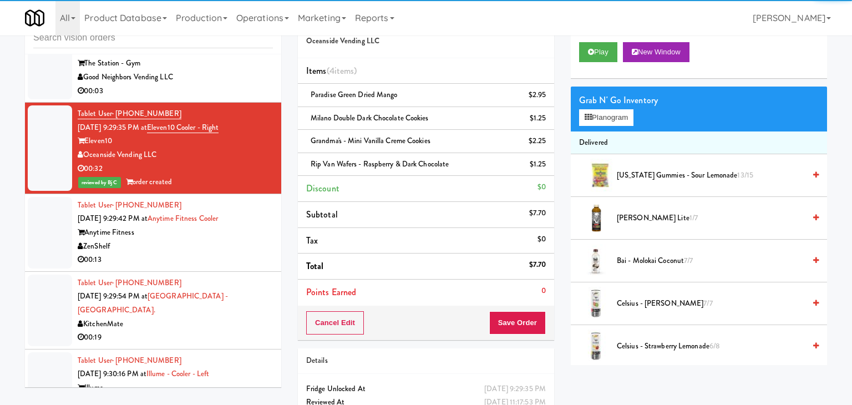
scroll to position [11354, 0]
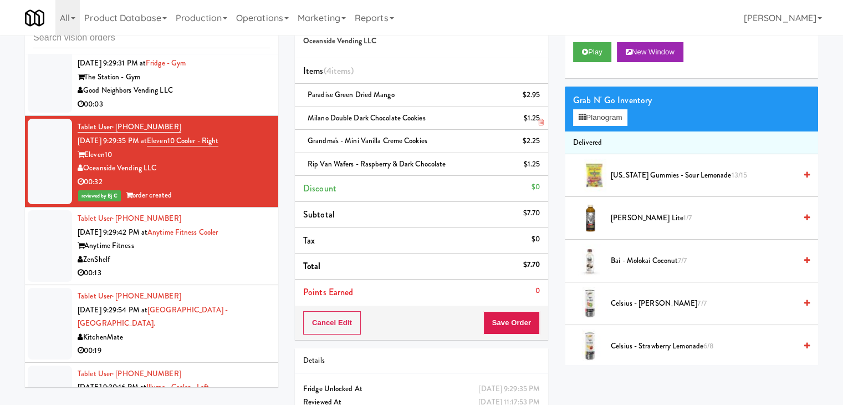
click at [541, 119] on icon at bounding box center [541, 122] width 6 height 7
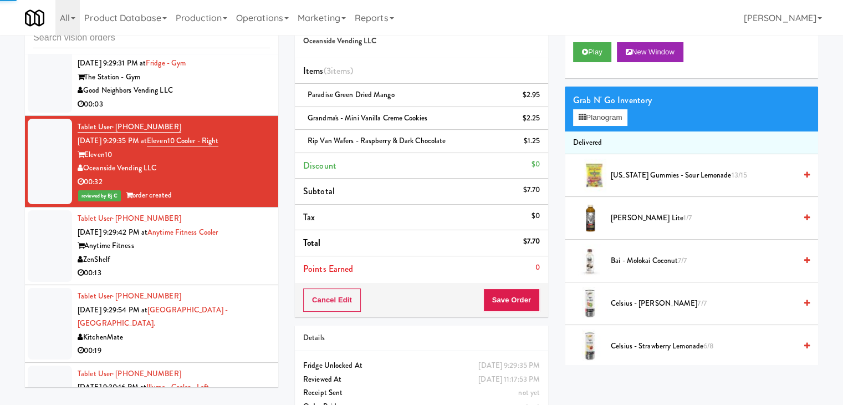
click at [604, 127] on div "Grab N' Go Inventory Planogram" at bounding box center [691, 108] width 253 height 45
click at [537, 98] on link at bounding box center [539, 100] width 10 height 14
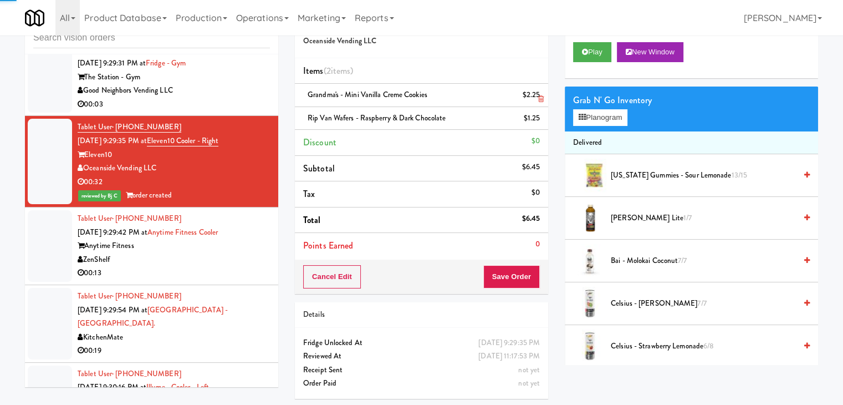
click at [538, 98] on icon at bounding box center [541, 98] width 6 height 7
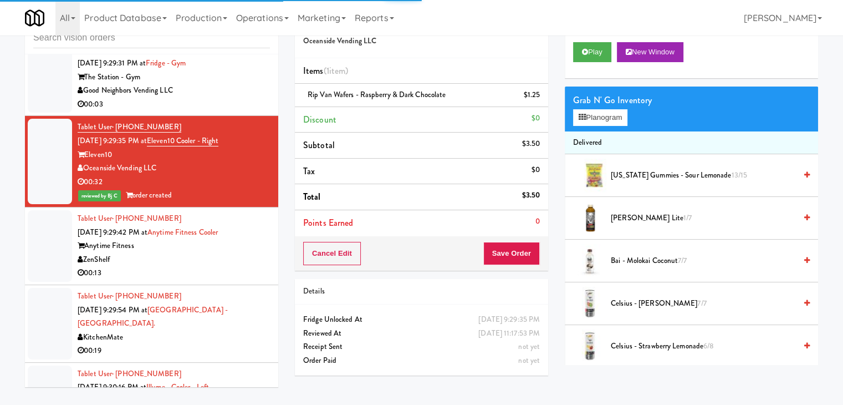
click at [538, 98] on icon at bounding box center [541, 98] width 6 height 7
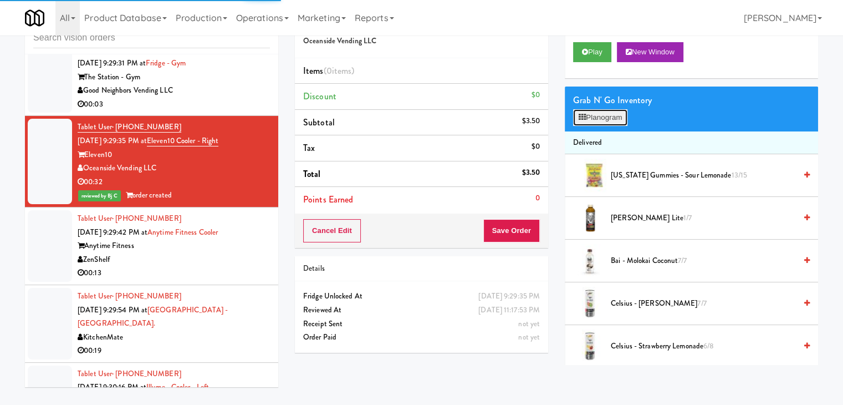
click at [584, 116] on icon at bounding box center [582, 117] width 7 height 7
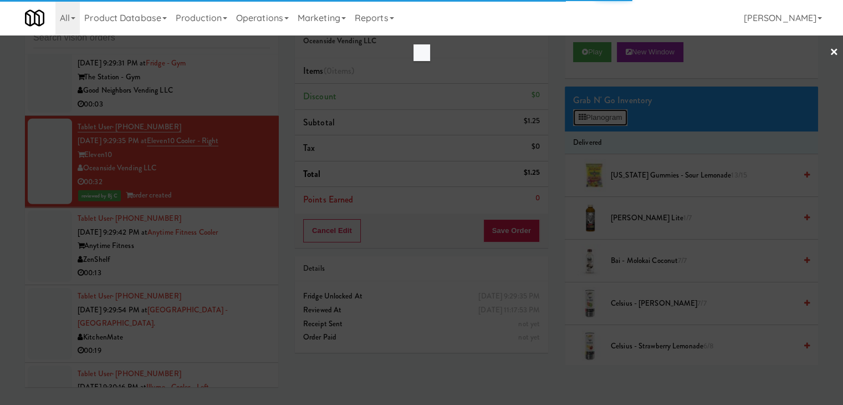
scroll to position [11340, 0]
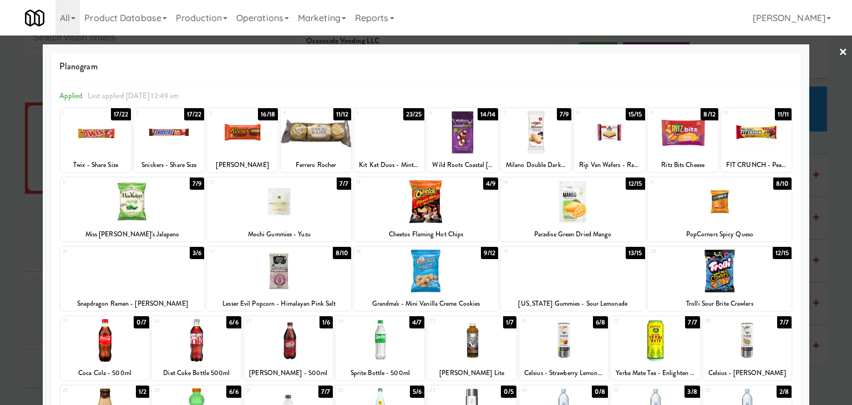
click at [565, 209] on div at bounding box center [573, 201] width 144 height 43
click at [597, 130] on div at bounding box center [609, 132] width 70 height 43
click at [424, 273] on div at bounding box center [426, 270] width 144 height 43
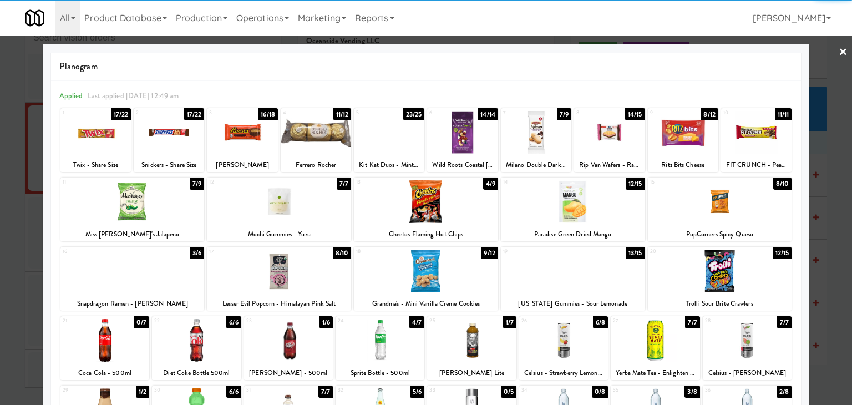
drag, startPoint x: 0, startPoint y: 253, endPoint x: 39, endPoint y: 253, distance: 39.4
click at [0, 253] on div at bounding box center [426, 202] width 852 height 405
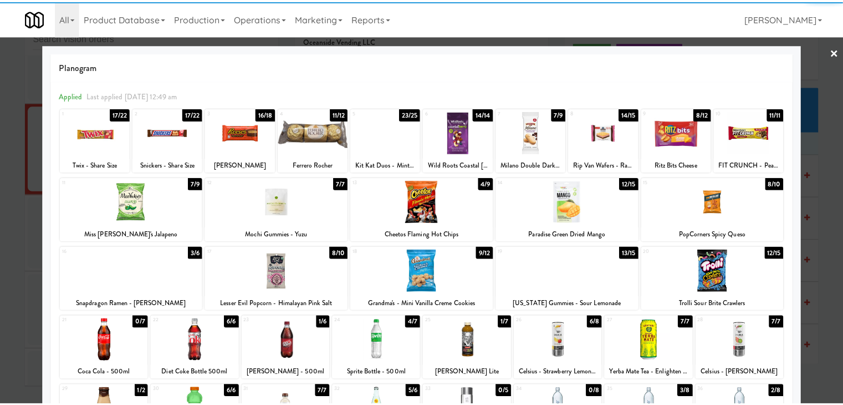
scroll to position [11354, 0]
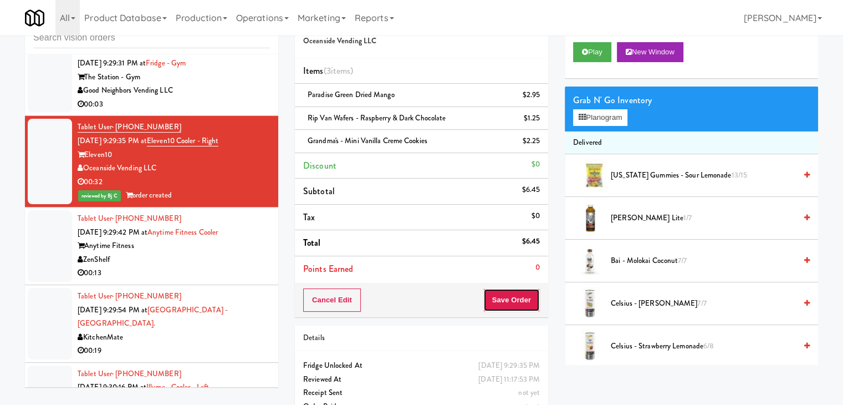
click at [526, 295] on button "Save Order" at bounding box center [511, 299] width 57 height 23
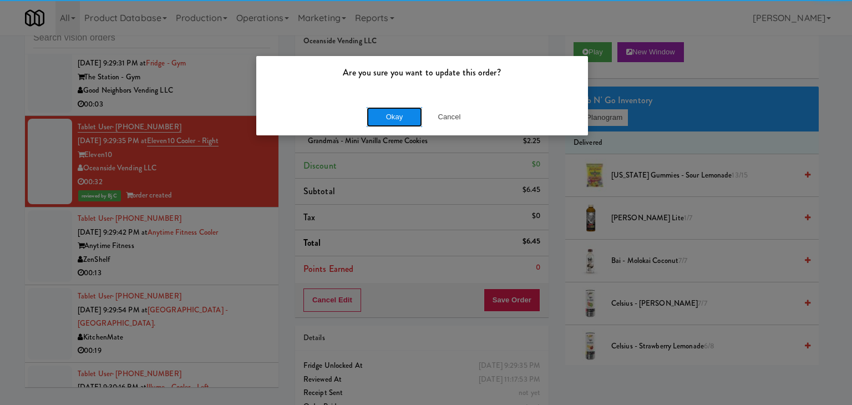
click at [392, 114] on button "Okay" at bounding box center [393, 117] width 55 height 20
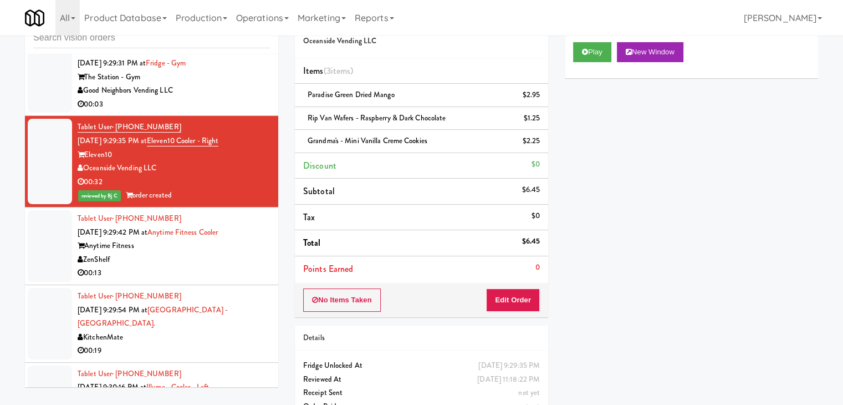
scroll to position [11299, 0]
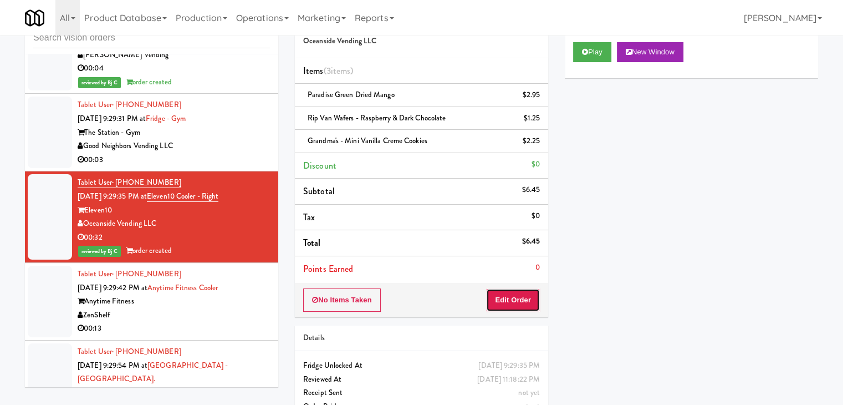
click at [511, 302] on button "Edit Order" at bounding box center [513, 299] width 54 height 23
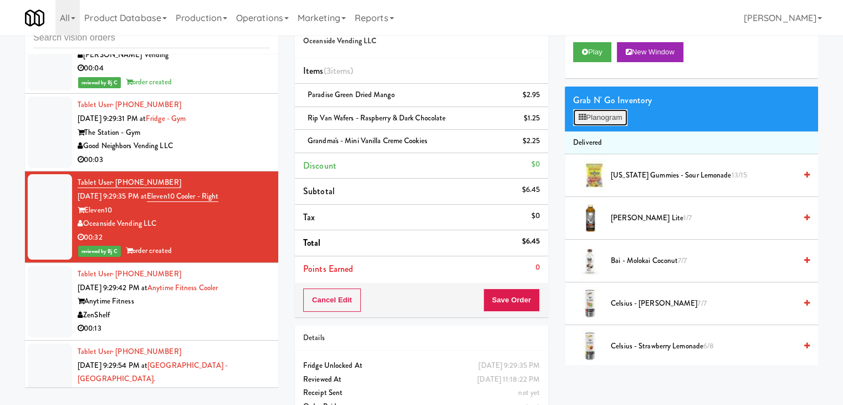
click at [602, 116] on button "Planogram" at bounding box center [600, 117] width 54 height 17
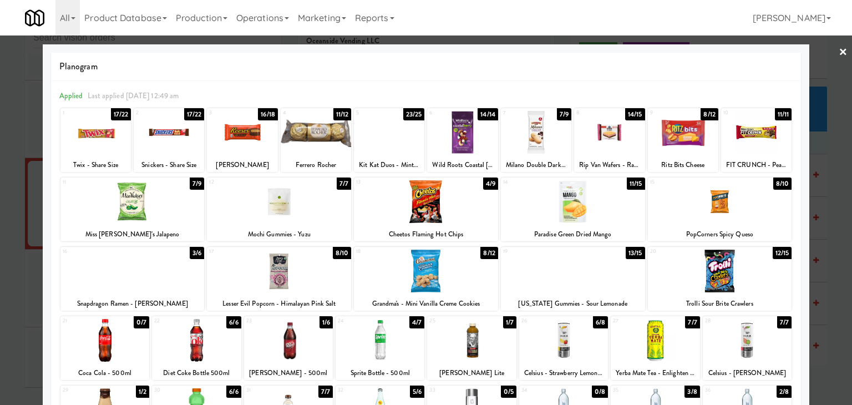
drag, startPoint x: 0, startPoint y: 169, endPoint x: 65, endPoint y: 174, distance: 65.0
click at [0, 172] on div at bounding box center [426, 202] width 852 height 405
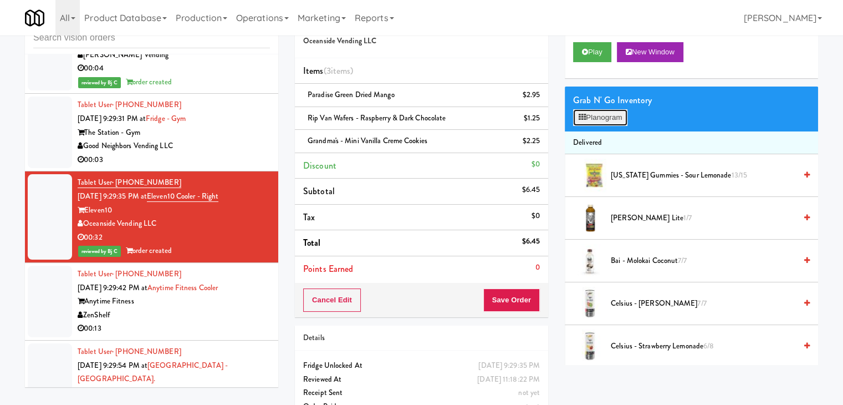
click at [610, 120] on button "Planogram" at bounding box center [600, 117] width 54 height 17
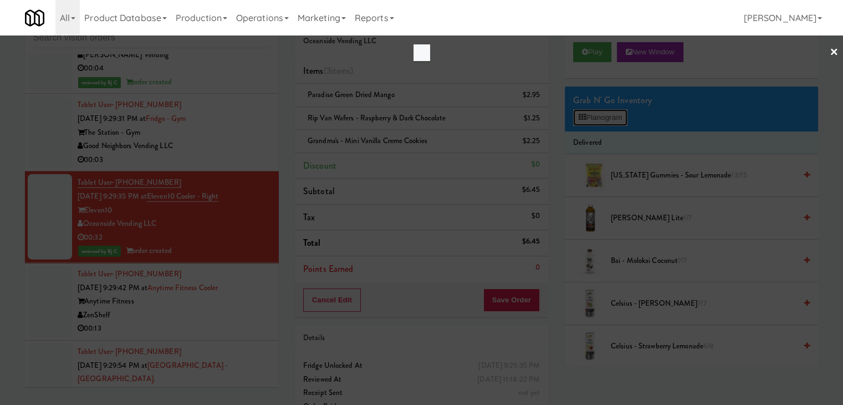
scroll to position [11285, 0]
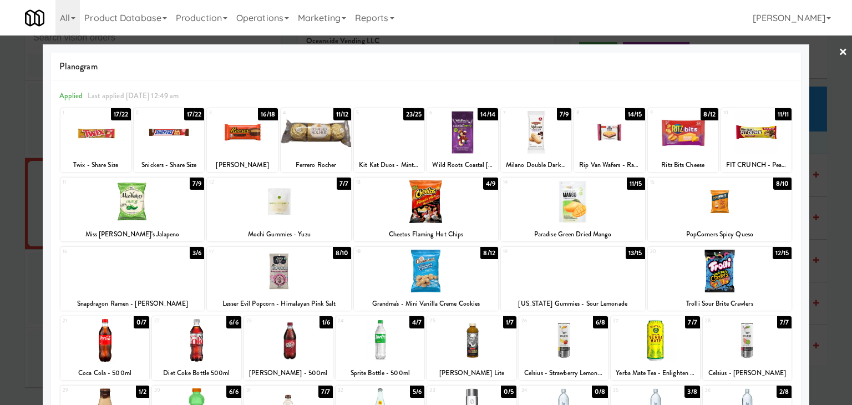
click at [7, 225] on div at bounding box center [426, 202] width 852 height 405
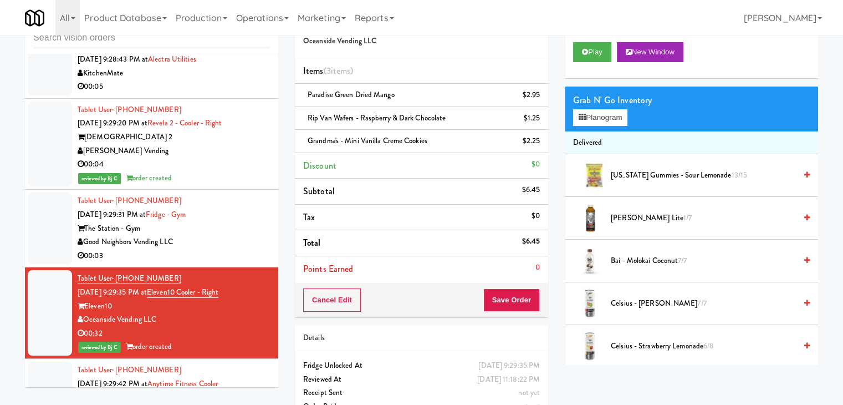
scroll to position [11188, 0]
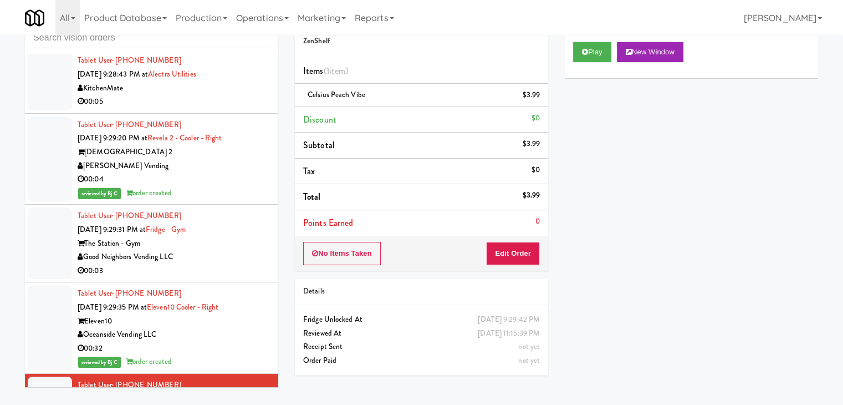
click at [244, 341] on div "00:32" at bounding box center [174, 348] width 192 height 14
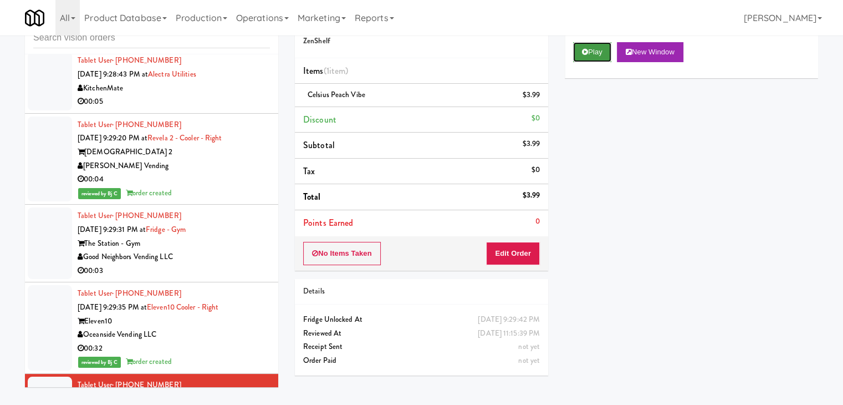
click at [602, 52] on button "Play" at bounding box center [592, 52] width 38 height 20
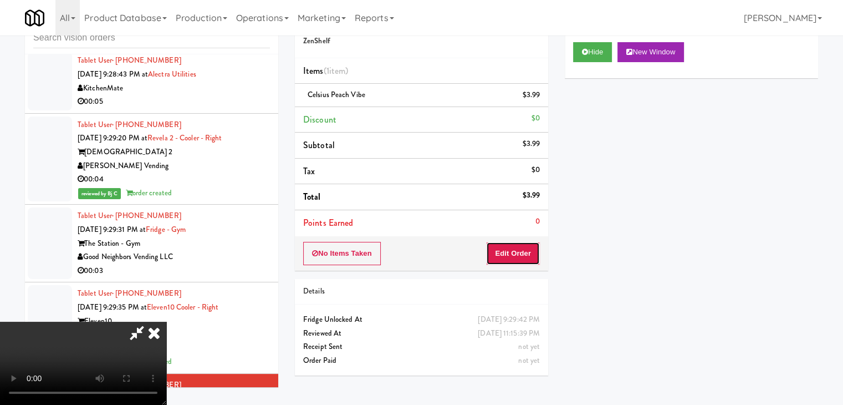
click at [515, 249] on button "Edit Order" at bounding box center [513, 253] width 54 height 23
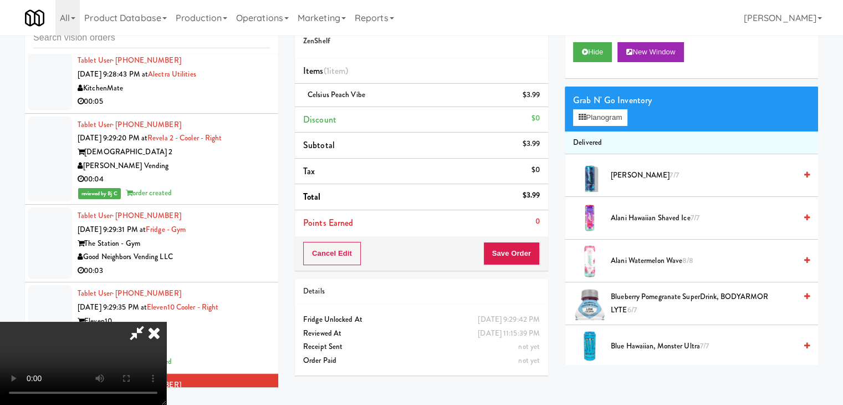
scroll to position [55, 0]
click at [608, 111] on button "Planogram" at bounding box center [600, 117] width 54 height 17
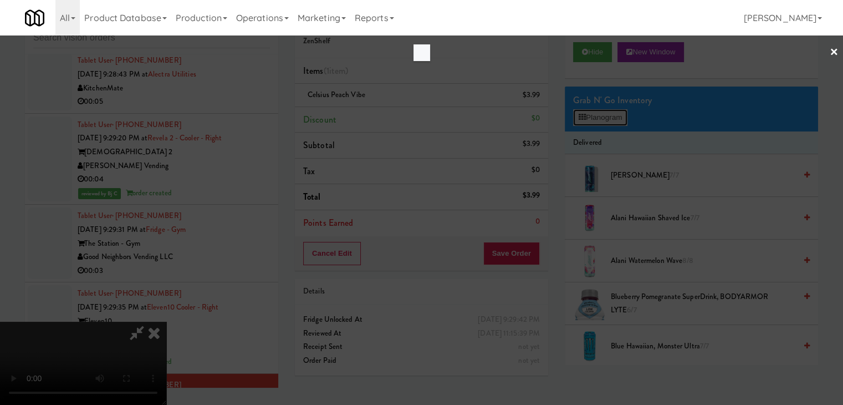
scroll to position [11174, 0]
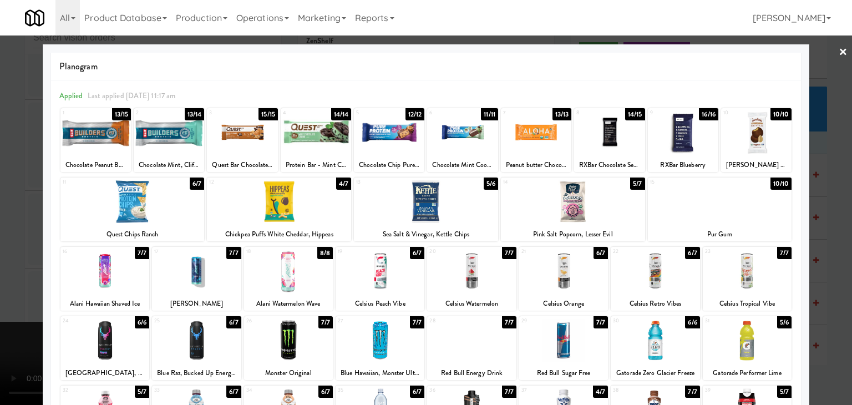
click at [0, 192] on div at bounding box center [426, 202] width 852 height 405
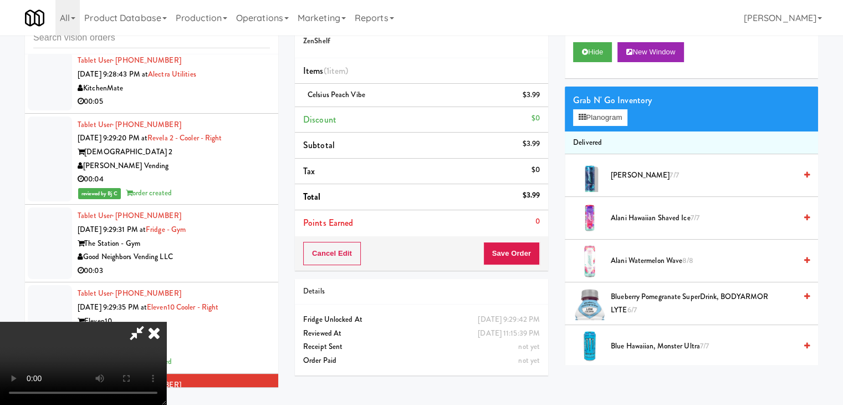
click at [166, 322] on icon at bounding box center [154, 333] width 24 height 22
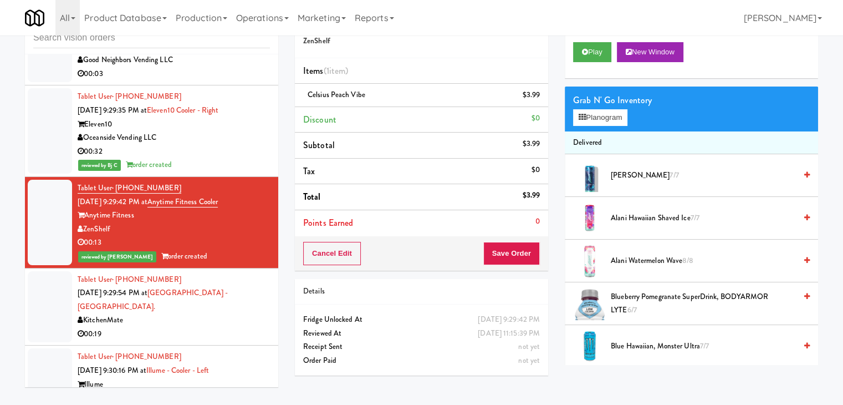
scroll to position [11409, 0]
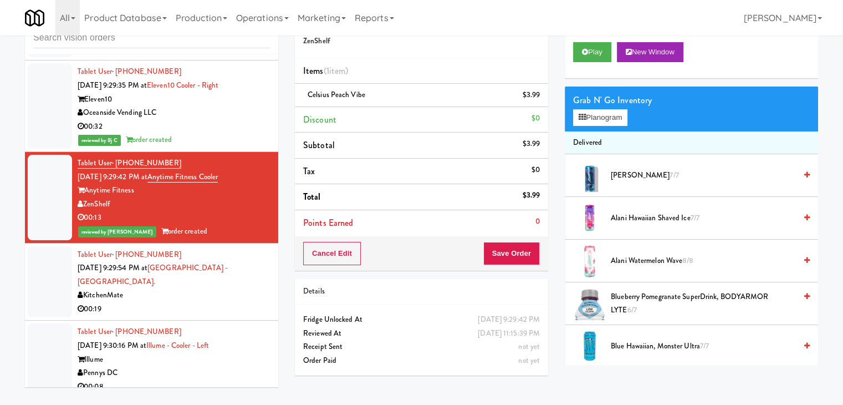
click at [239, 302] on div "00:19" at bounding box center [174, 309] width 192 height 14
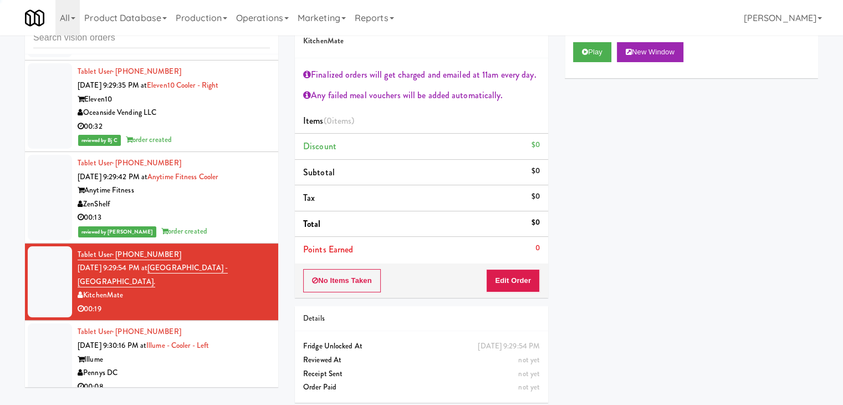
click at [251, 366] on div "Pennys DC" at bounding box center [174, 373] width 192 height 14
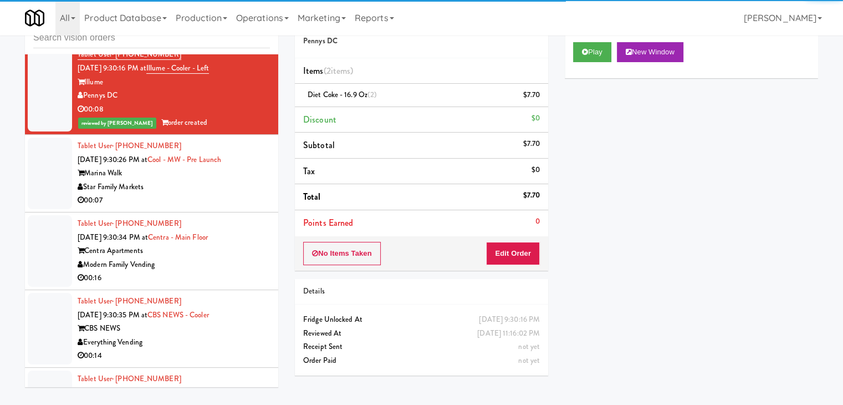
scroll to position [12075, 0]
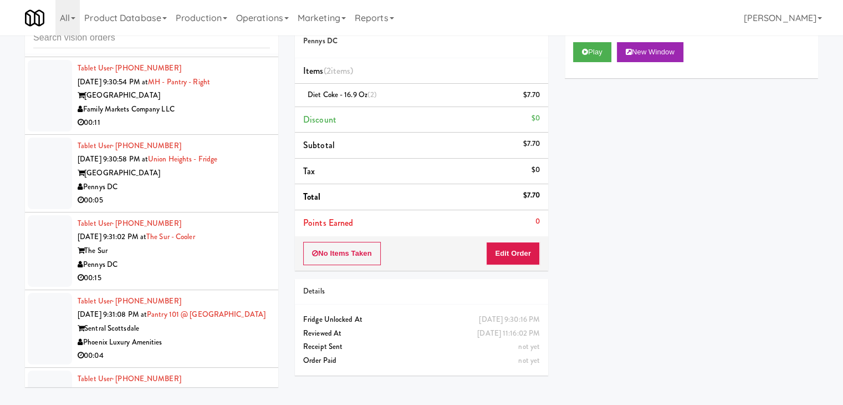
click at [238, 335] on div "Phoenix Luxury Amenities" at bounding box center [174, 342] width 192 height 14
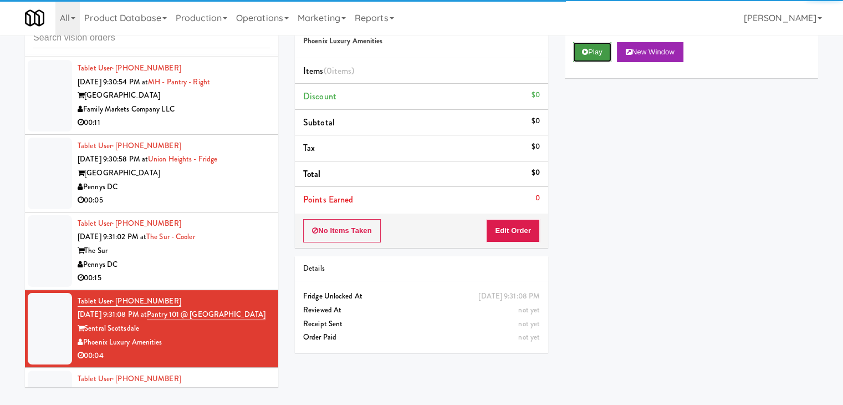
click at [600, 53] on button "Play" at bounding box center [592, 52] width 38 height 20
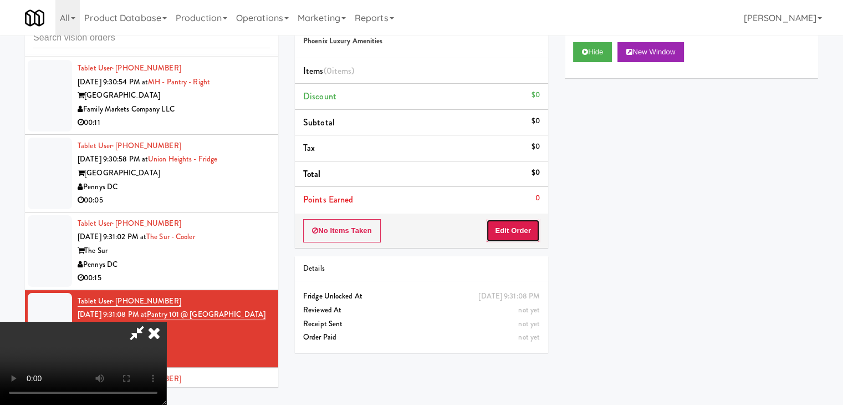
click at [513, 229] on button "Edit Order" at bounding box center [513, 230] width 54 height 23
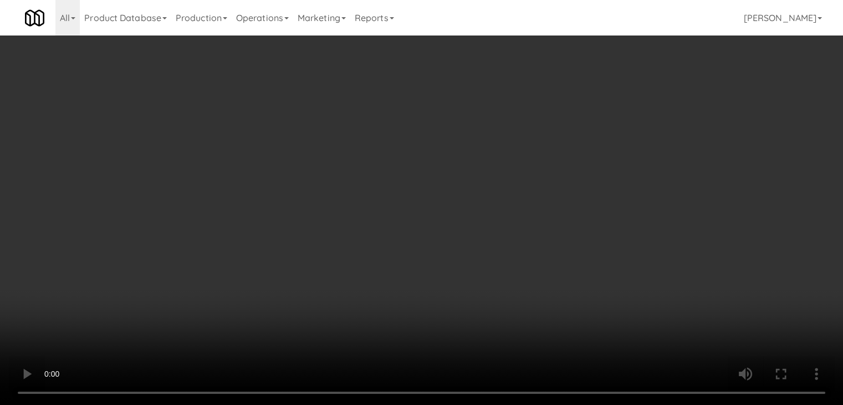
scroll to position [12061, 0]
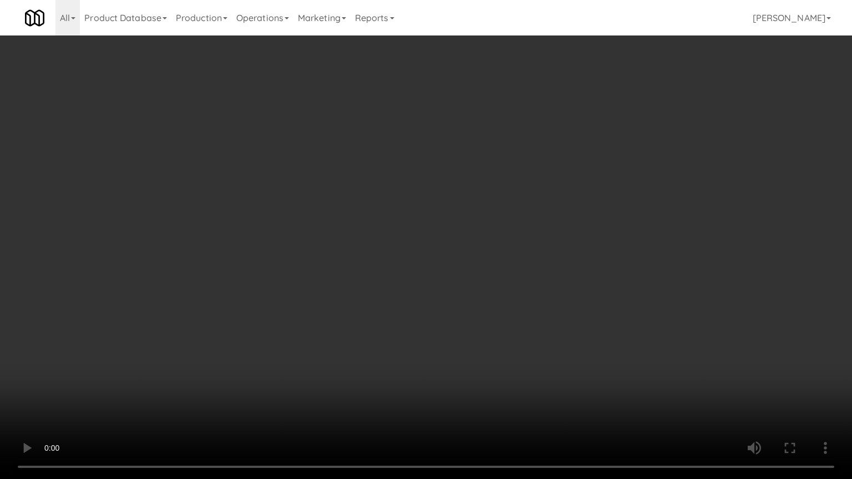
click at [462, 268] on video at bounding box center [426, 239] width 852 height 479
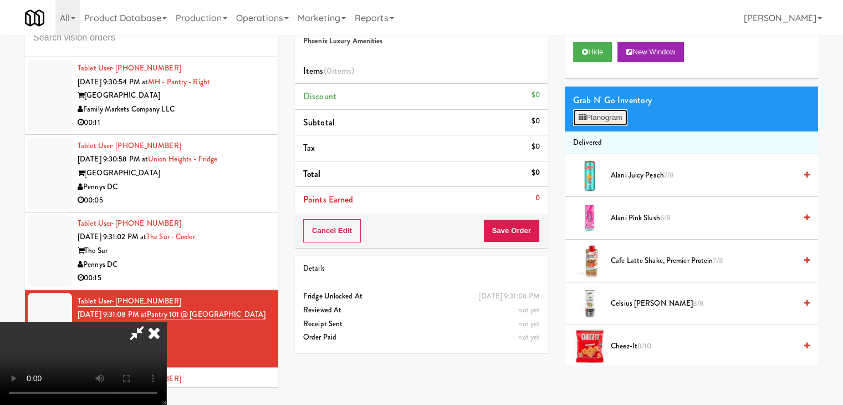
click at [599, 114] on button "Planogram" at bounding box center [600, 117] width 54 height 17
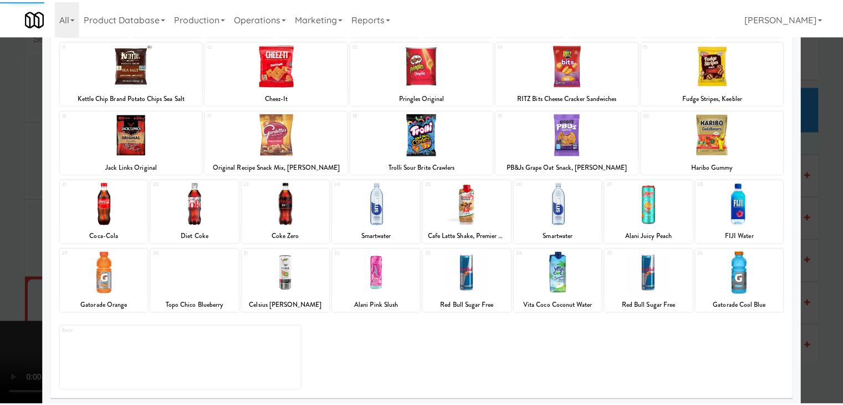
scroll to position [140, 0]
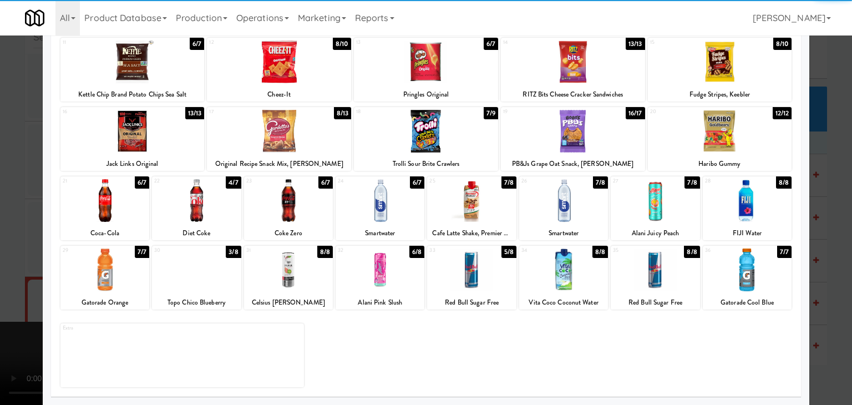
click at [641, 289] on div at bounding box center [654, 269] width 89 height 43
drag, startPoint x: 0, startPoint y: 260, endPoint x: 268, endPoint y: 258, distance: 268.3
click at [4, 260] on div at bounding box center [426, 202] width 852 height 405
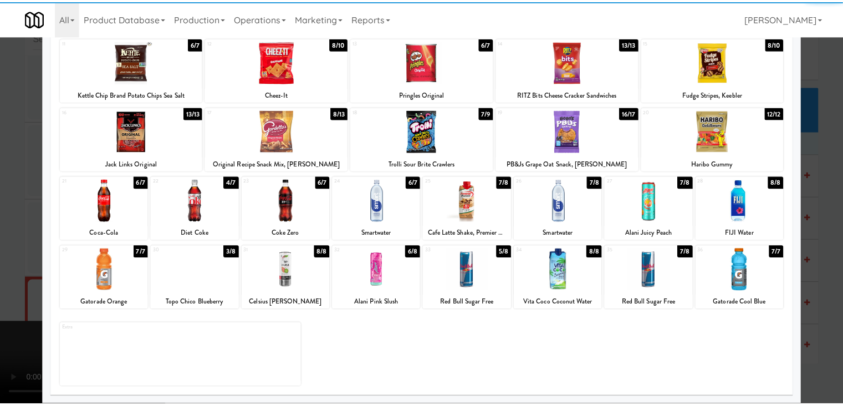
scroll to position [12075, 0]
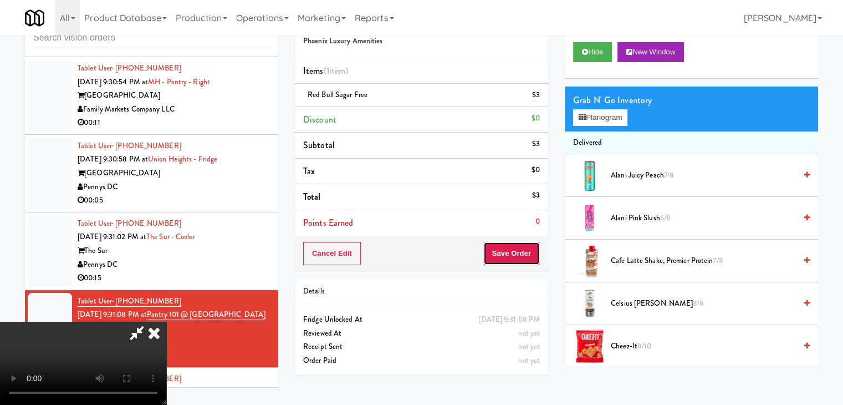
drag, startPoint x: 526, startPoint y: 258, endPoint x: 519, endPoint y: 257, distance: 6.7
click at [521, 257] on button "Save Order" at bounding box center [511, 253] width 57 height 23
click at [519, 257] on button "Save Order" at bounding box center [511, 253] width 57 height 23
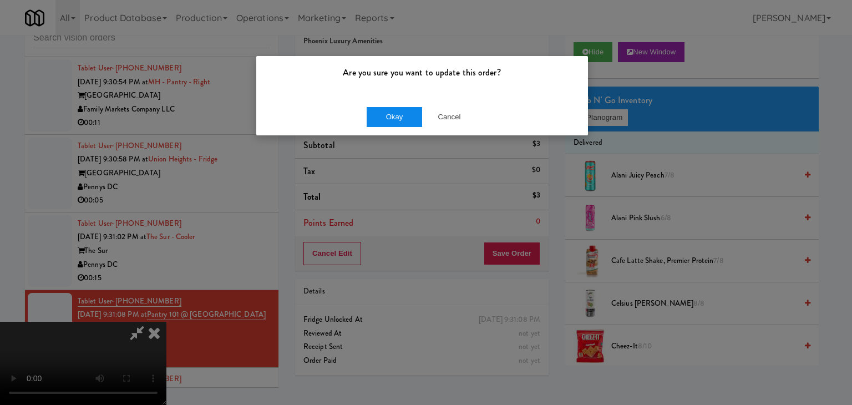
click at [393, 126] on div "Okay Cancel" at bounding box center [422, 116] width 332 height 37
click at [393, 125] on button "Okay" at bounding box center [393, 117] width 55 height 20
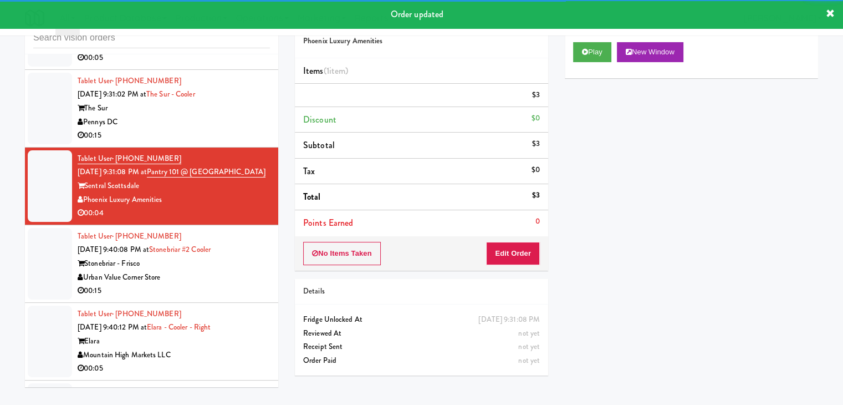
scroll to position [12241, 0]
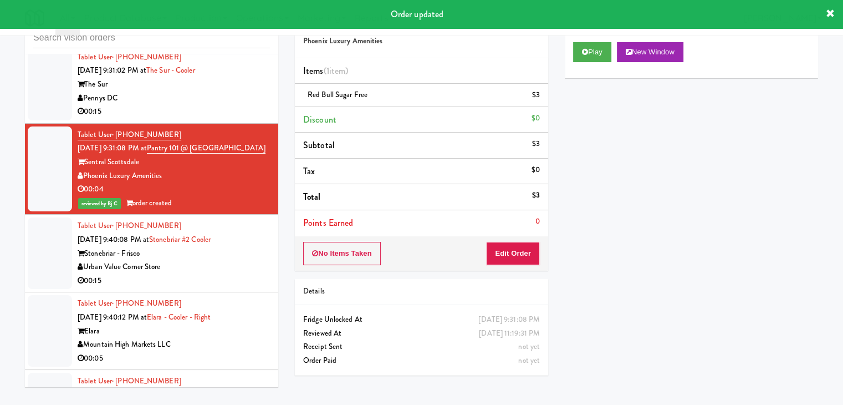
click at [236, 274] on div "00:15" at bounding box center [174, 281] width 192 height 14
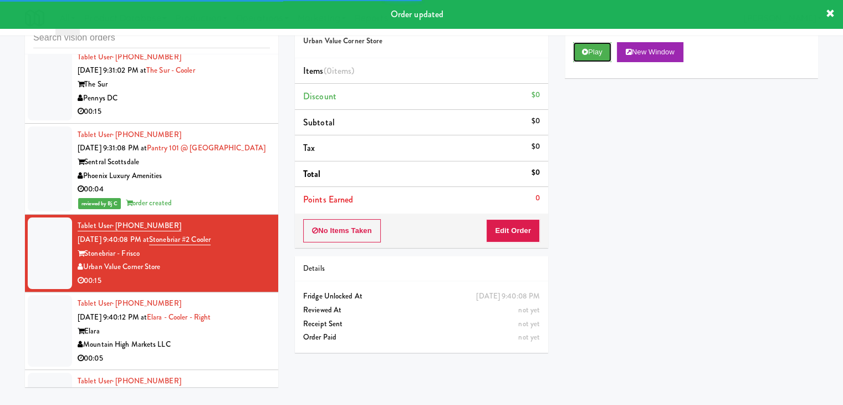
drag, startPoint x: 605, startPoint y: 57, endPoint x: 584, endPoint y: 120, distance: 66.6
click at [603, 56] on button "Play" at bounding box center [592, 52] width 38 height 20
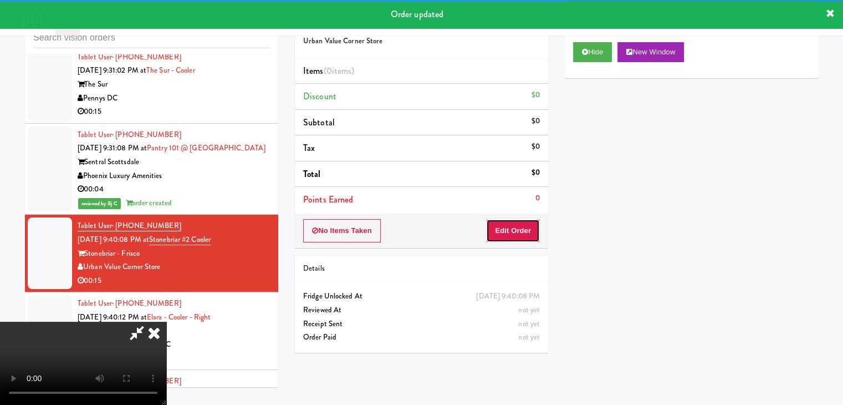
click at [521, 227] on button "Edit Order" at bounding box center [513, 230] width 54 height 23
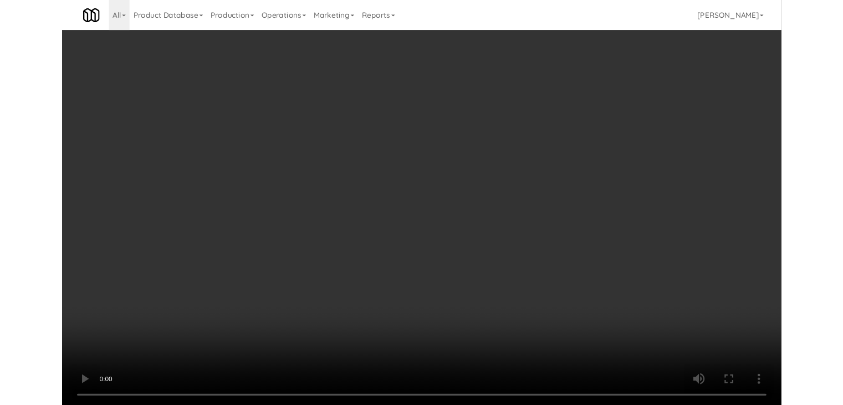
scroll to position [12228, 0]
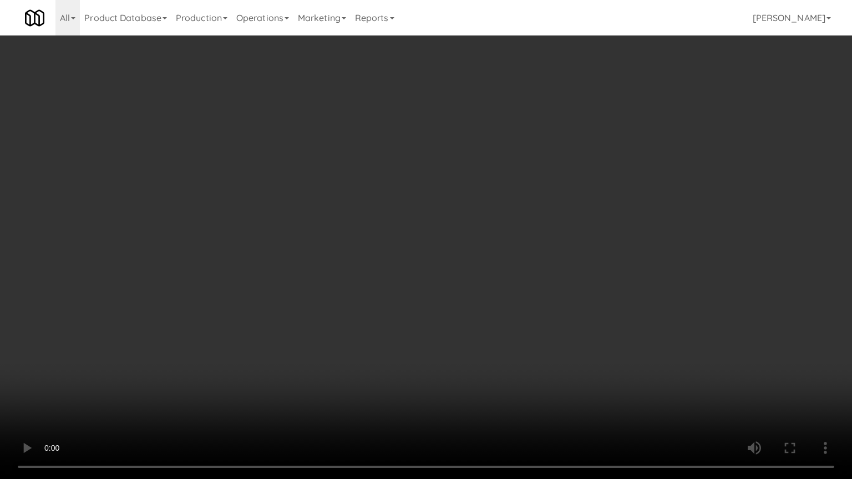
click at [475, 293] on video at bounding box center [426, 239] width 852 height 479
click at [475, 290] on video at bounding box center [426, 239] width 852 height 479
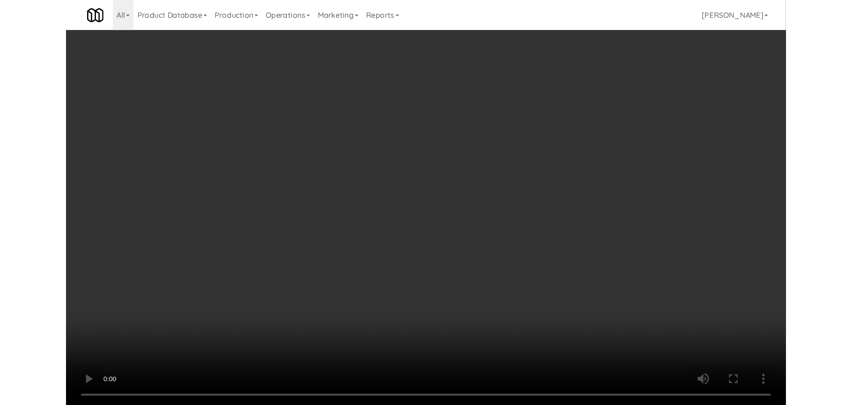
scroll to position [12241, 0]
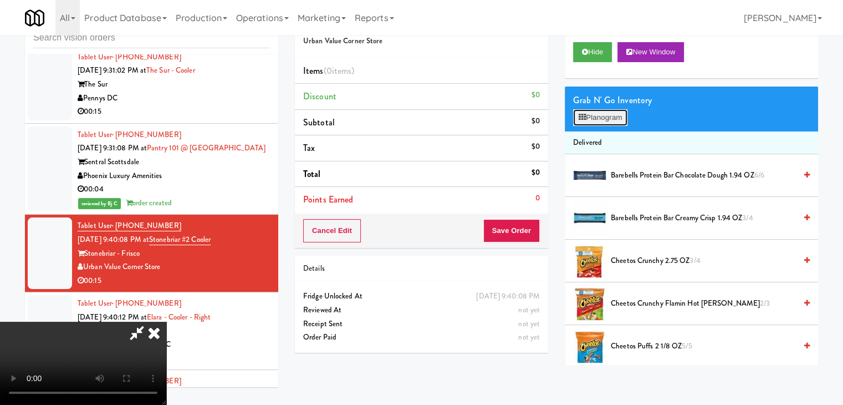
click at [612, 118] on button "Planogram" at bounding box center [600, 117] width 54 height 17
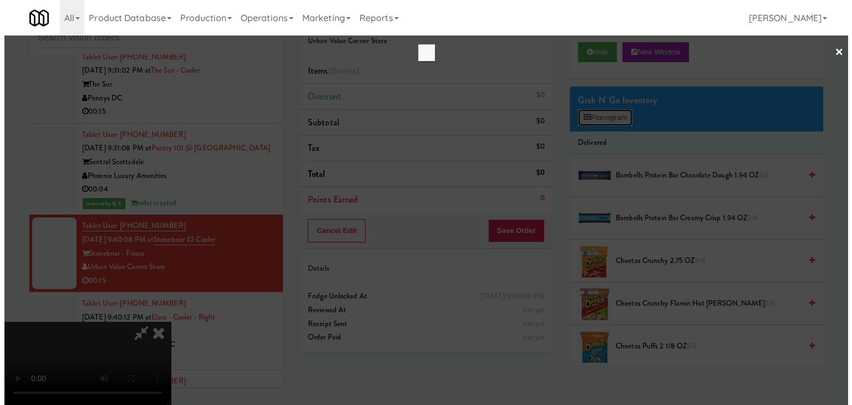
scroll to position [12228, 0]
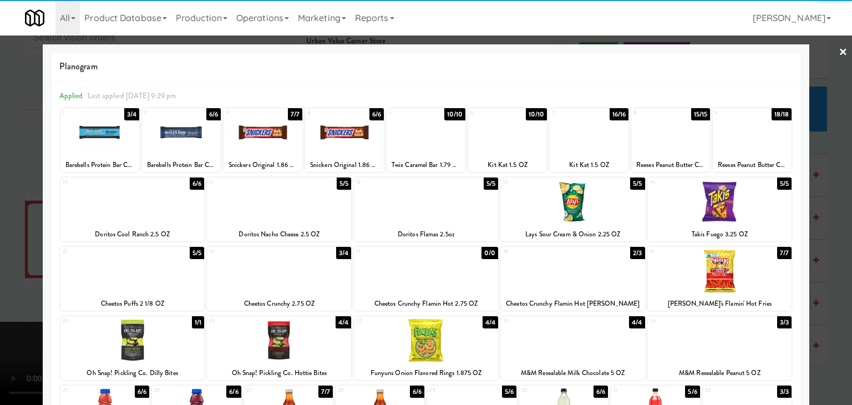
click at [406, 214] on div at bounding box center [426, 201] width 144 height 43
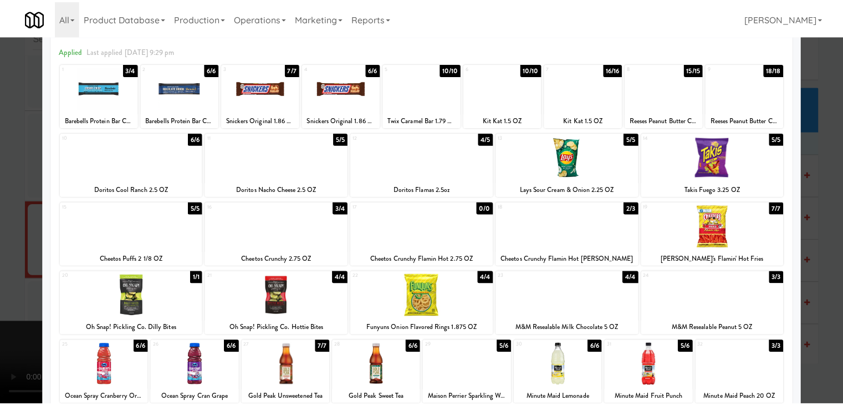
scroll to position [140, 0]
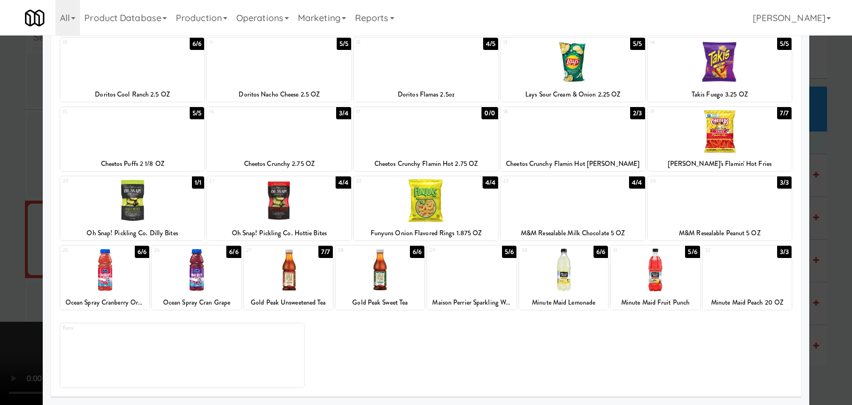
click at [190, 274] on div at bounding box center [196, 269] width 89 height 43
click at [0, 273] on div at bounding box center [426, 202] width 852 height 405
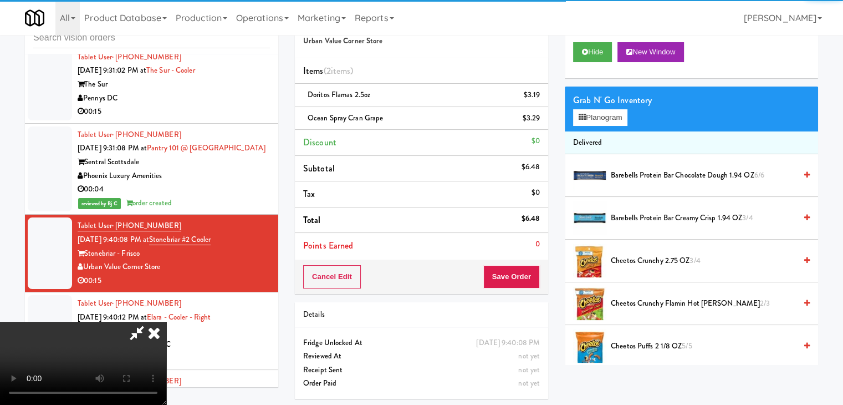
scroll to position [156, 0]
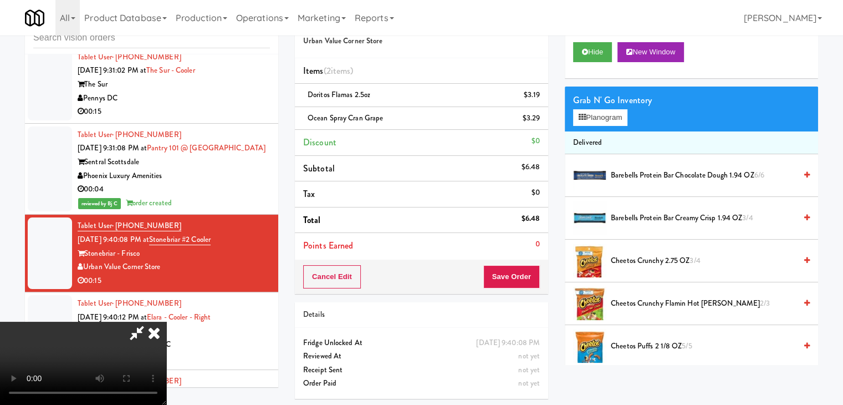
click at [166, 391] on video at bounding box center [83, 363] width 166 height 83
click at [166, 322] on video at bounding box center [83, 363] width 166 height 83
click at [166, 328] on video at bounding box center [83, 363] width 166 height 83
click at [521, 283] on button "Save Order" at bounding box center [511, 276] width 57 height 23
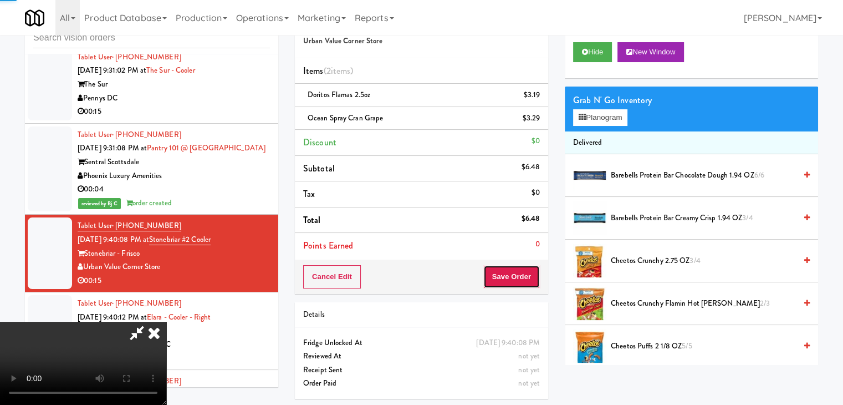
click at [521, 283] on button "Save Order" at bounding box center [511, 276] width 57 height 23
click at [521, 282] on body "Are you sure you want to update this order? Okay Cancel Okay Are you sure you w…" at bounding box center [421, 202] width 843 height 405
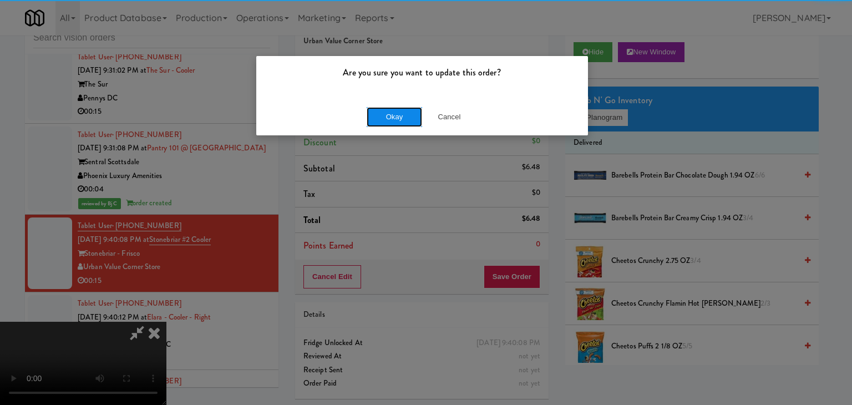
drag, startPoint x: 410, startPoint y: 118, endPoint x: 403, endPoint y: 118, distance: 7.2
click at [404, 118] on button "Okay" at bounding box center [393, 117] width 55 height 20
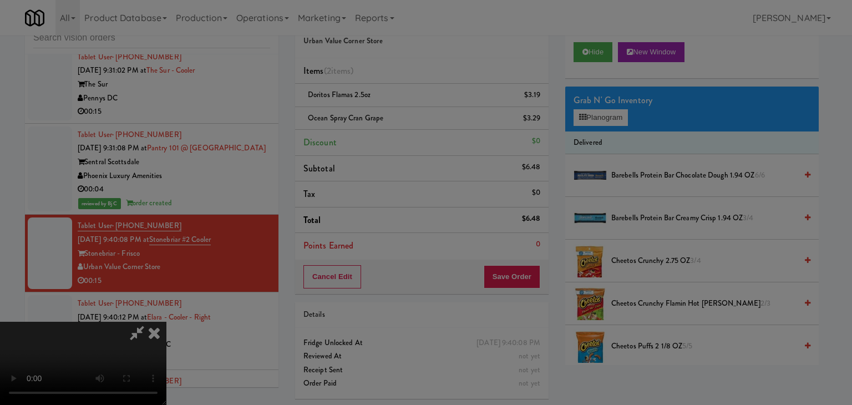
click at [403, 115] on div "Okay Cancel" at bounding box center [422, 96] width 332 height 37
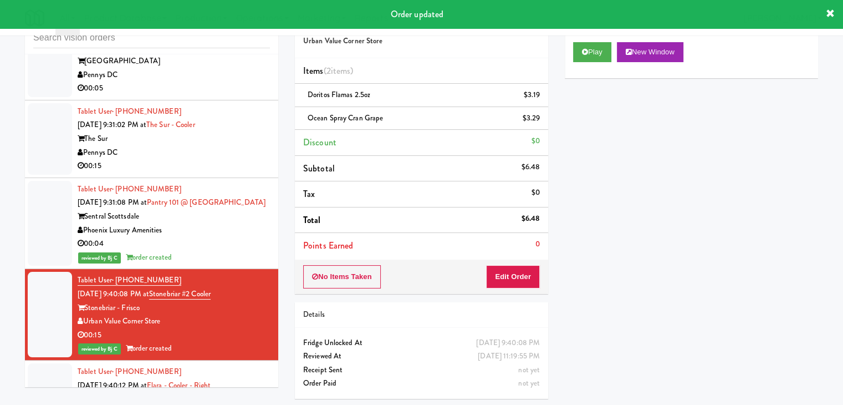
scroll to position [12185, 0]
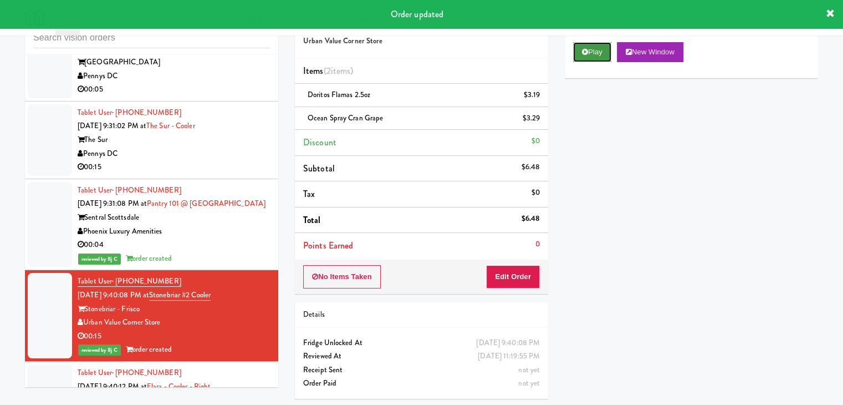
click at [589, 58] on button "Play" at bounding box center [592, 52] width 38 height 20
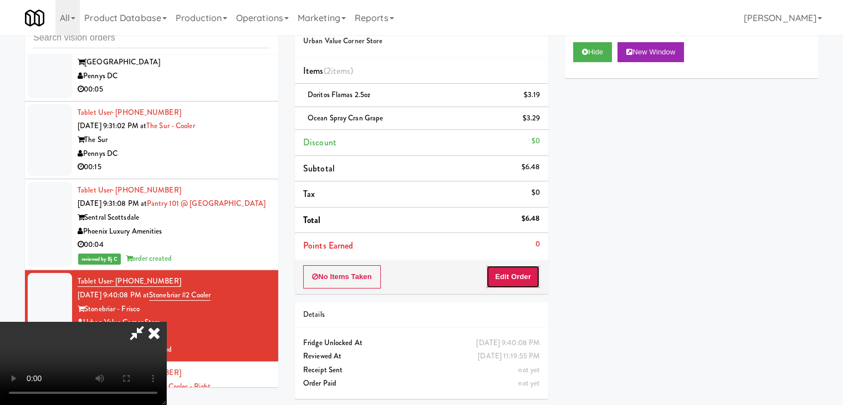
click at [526, 271] on button "Edit Order" at bounding box center [513, 276] width 54 height 23
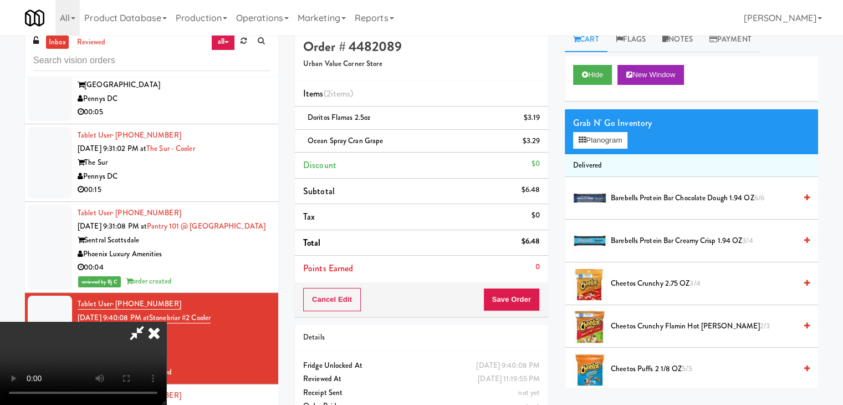
scroll to position [0, 0]
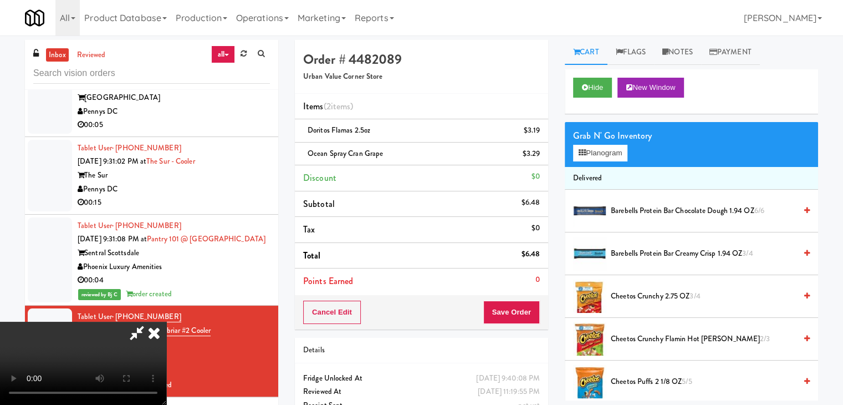
click at [166, 322] on video at bounding box center [83, 363] width 166 height 83
click at [150, 322] on icon at bounding box center [137, 333] width 26 height 22
drag, startPoint x: 236, startPoint y: 142, endPoint x: 232, endPoint y: 155, distance: 12.8
click at [166, 322] on video at bounding box center [83, 363] width 166 height 83
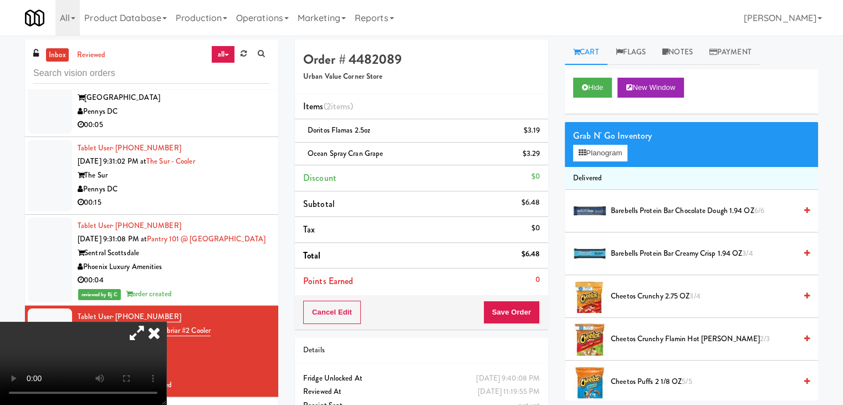
click at [150, 322] on icon at bounding box center [137, 333] width 26 height 22
click at [166, 322] on icon at bounding box center [154, 333] width 24 height 22
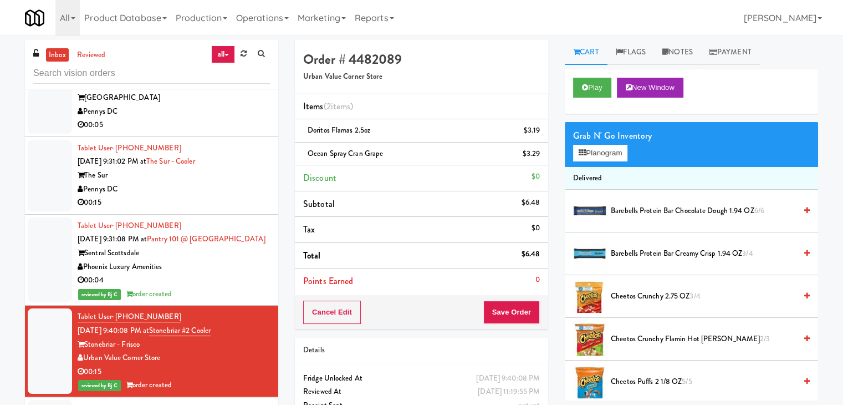
scroll to position [12352, 0]
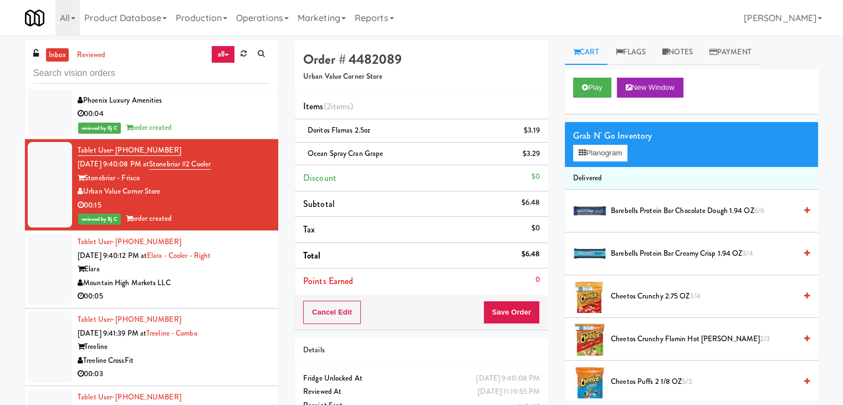
click at [233, 276] on div "Mountain High Markets LLC" at bounding box center [174, 283] width 192 height 14
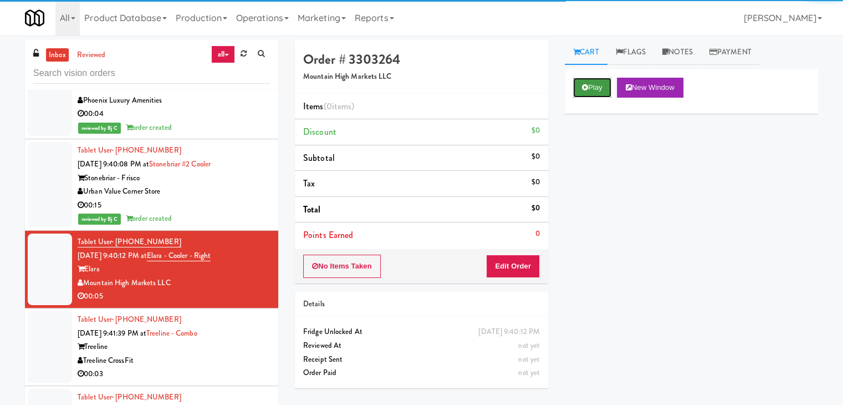
click at [579, 82] on button "Play" at bounding box center [592, 88] width 38 height 20
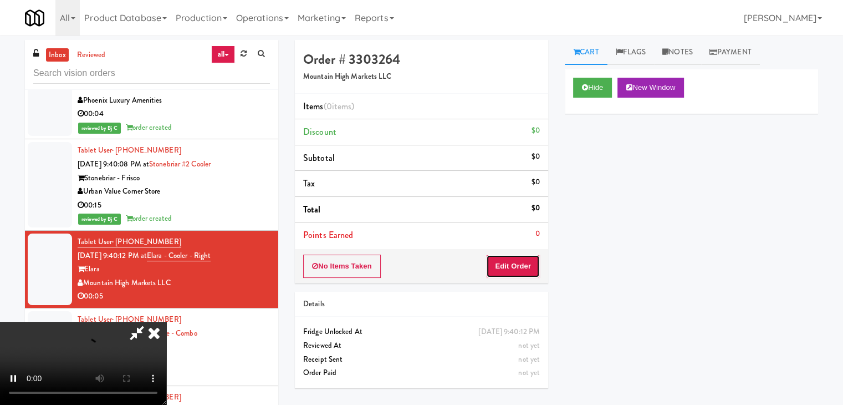
click at [506, 259] on button "Edit Order" at bounding box center [513, 265] width 54 height 23
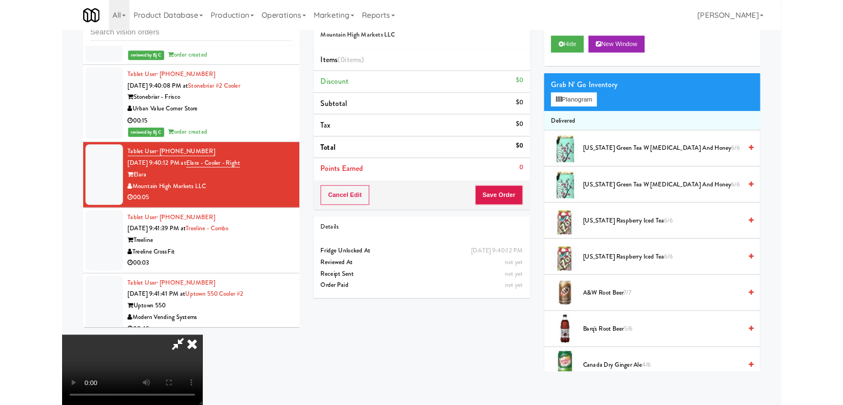
scroll to position [12338, 0]
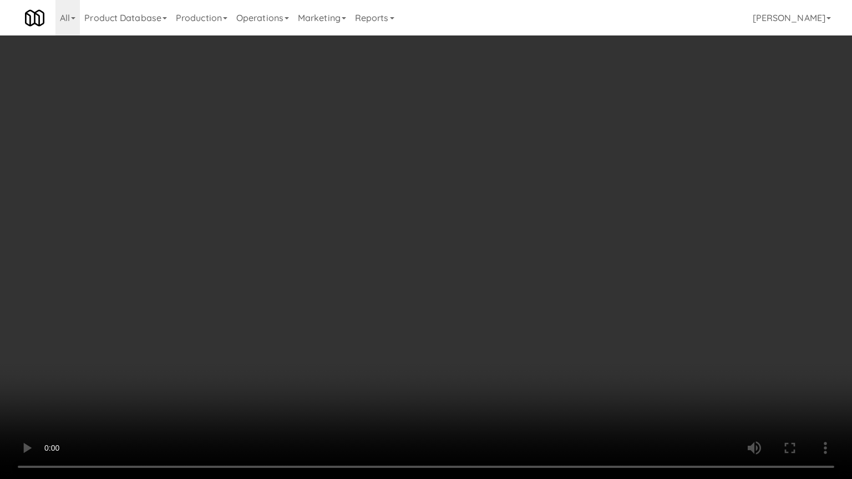
click at [514, 293] on video at bounding box center [426, 239] width 852 height 479
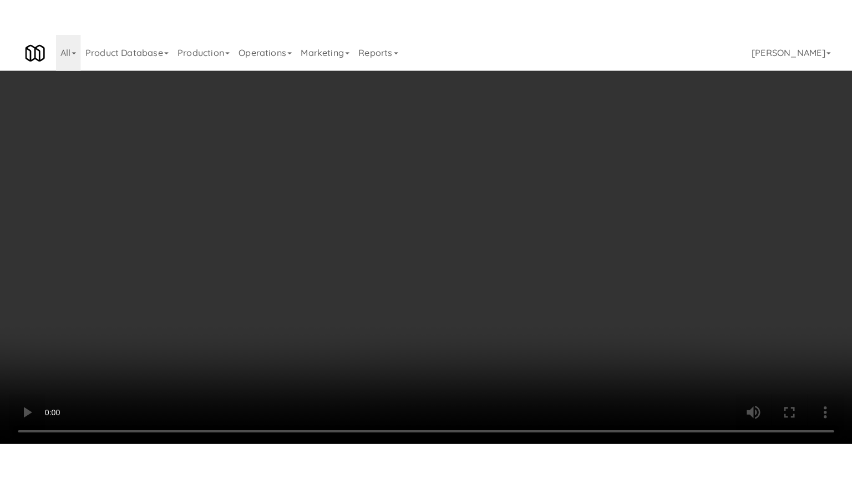
scroll to position [12352, 0]
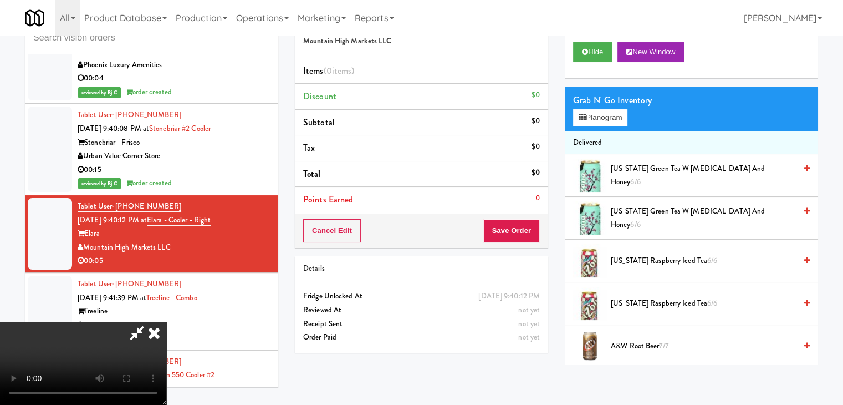
click at [166, 322] on video at bounding box center [83, 363] width 166 height 83
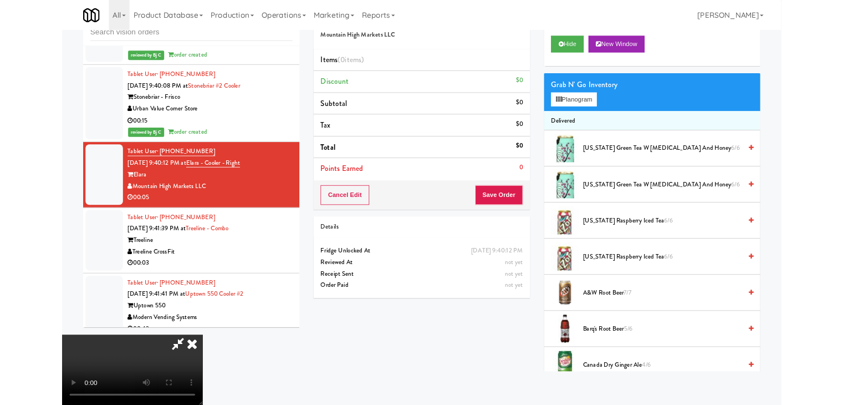
scroll to position [12338, 0]
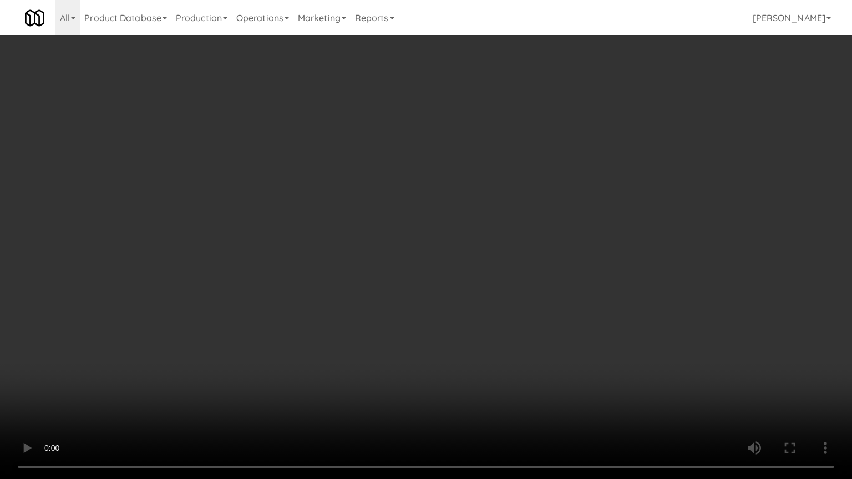
click at [445, 363] on video at bounding box center [426, 239] width 852 height 479
click at [454, 354] on video at bounding box center [426, 239] width 852 height 479
click at [465, 344] on video at bounding box center [426, 239] width 852 height 479
click at [464, 345] on video at bounding box center [426, 239] width 852 height 479
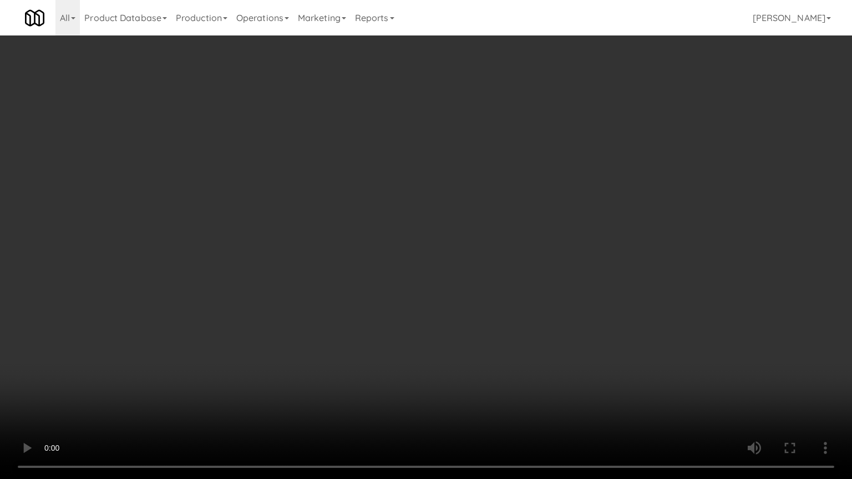
drag, startPoint x: 464, startPoint y: 345, endPoint x: 501, endPoint y: 264, distance: 88.8
click at [465, 343] on video at bounding box center [426, 239] width 852 height 479
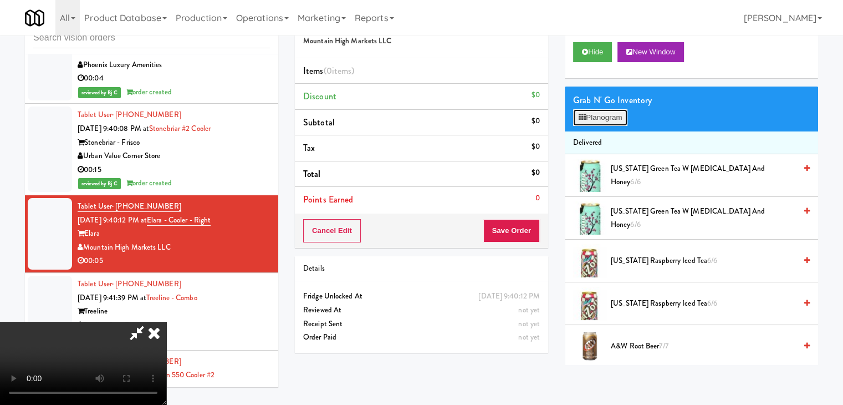
click at [616, 111] on button "Planogram" at bounding box center [600, 117] width 54 height 17
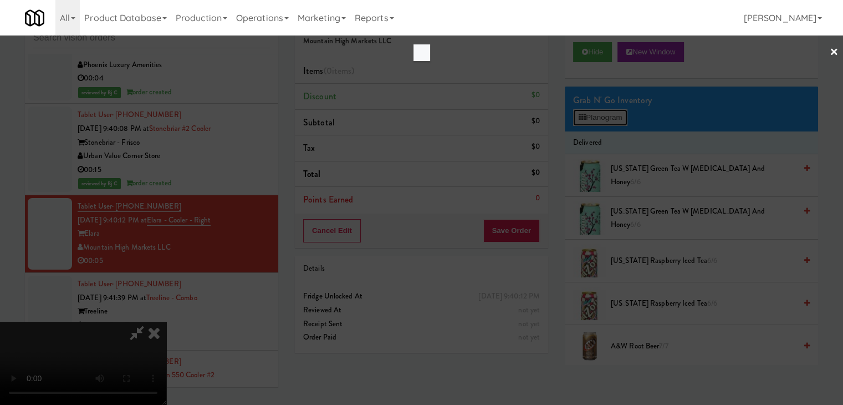
scroll to position [12338, 0]
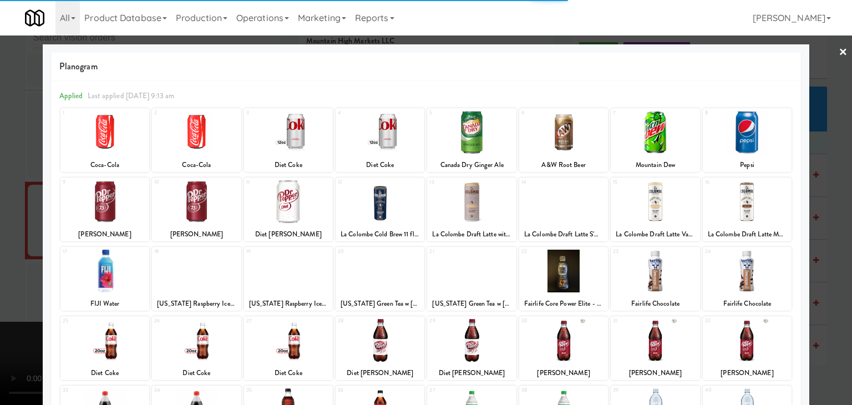
click at [473, 334] on div at bounding box center [471, 340] width 89 height 43
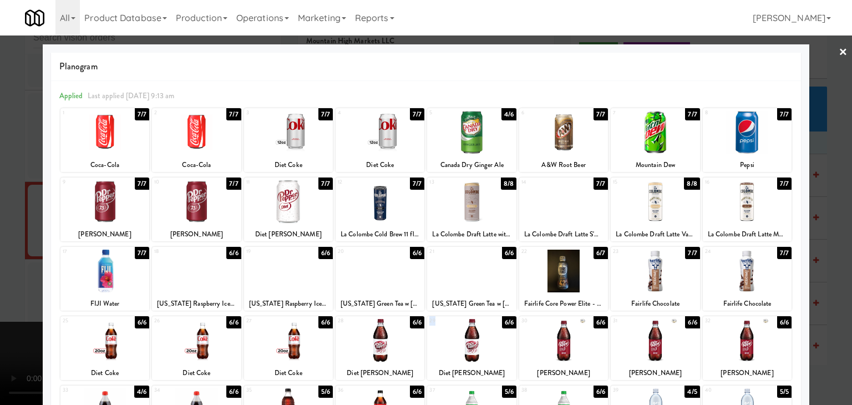
click at [508, 335] on div "25 6/6 Diet Coke 26 6/6 Diet Coke 27 6/6 Diet Coke 28 6/6 Diet [PERSON_NAME] 29…" at bounding box center [425, 348] width 731 height 64
click at [496, 334] on div at bounding box center [471, 340] width 89 height 43
drag, startPoint x: 0, startPoint y: 278, endPoint x: 285, endPoint y: 268, distance: 285.7
click at [11, 276] on div at bounding box center [426, 202] width 852 height 405
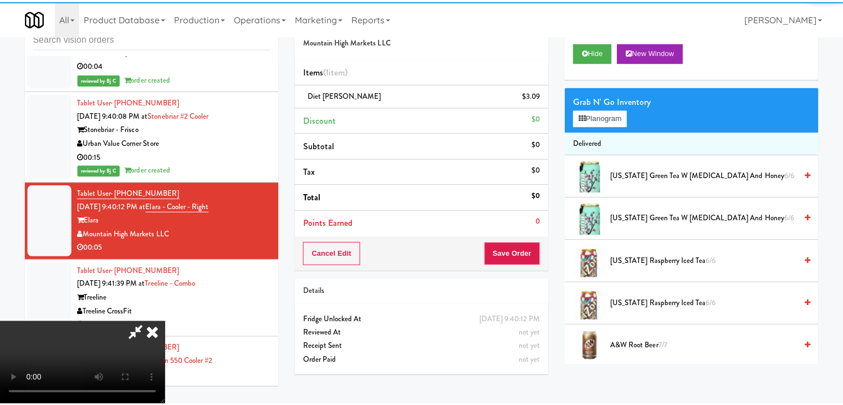
scroll to position [12352, 0]
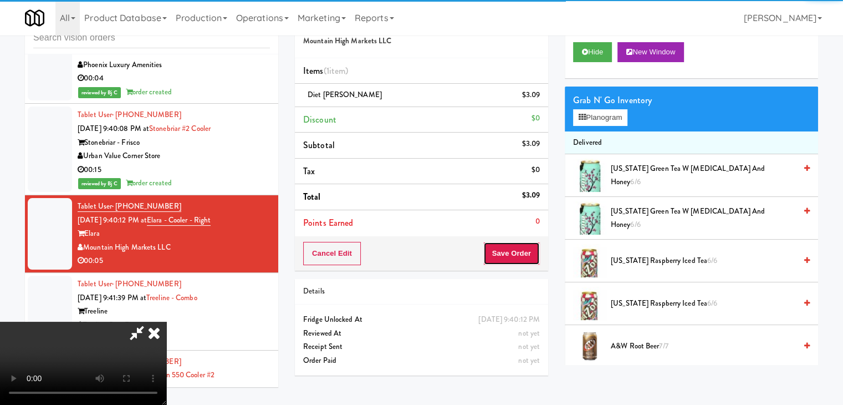
click at [517, 258] on button "Save Order" at bounding box center [511, 253] width 57 height 23
click at [515, 258] on button "Save Order" at bounding box center [511, 253] width 57 height 23
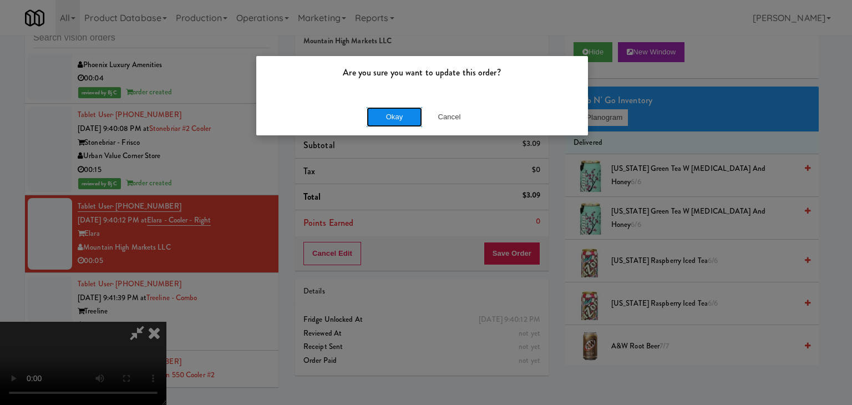
click at [401, 116] on button "Okay" at bounding box center [393, 117] width 55 height 20
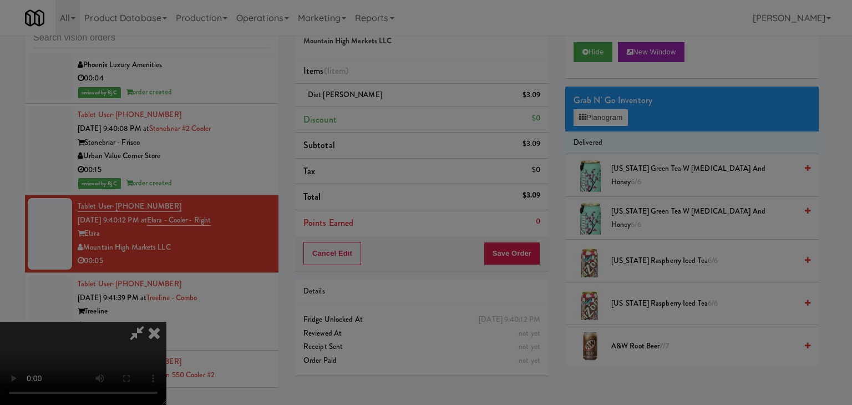
click at [401, 115] on div "Okay Cancel" at bounding box center [422, 96] width 332 height 37
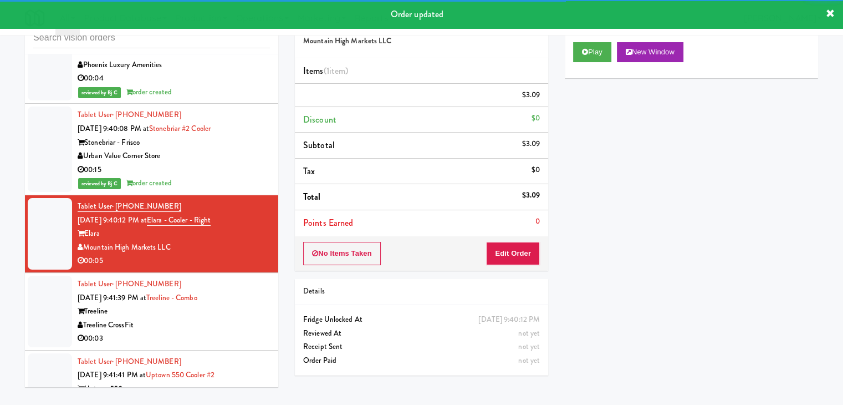
scroll to position [12407, 0]
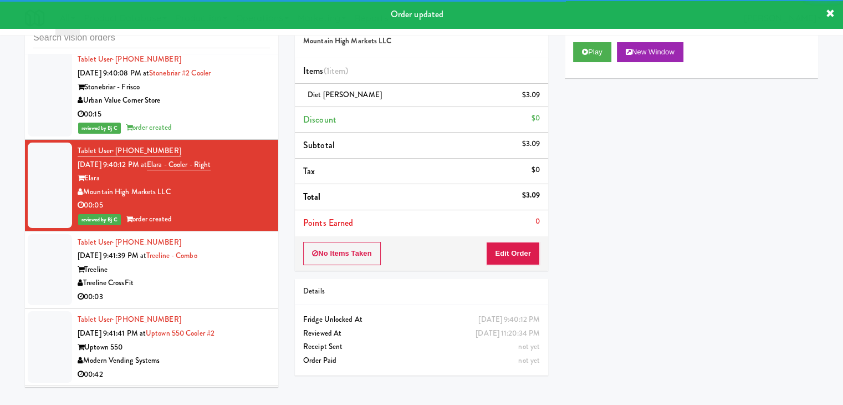
click at [233, 276] on div "Treeline CrossFit" at bounding box center [174, 283] width 192 height 14
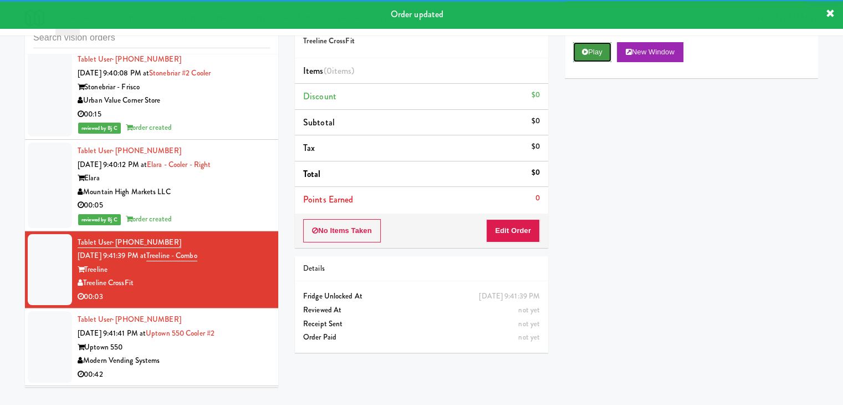
drag, startPoint x: 597, startPoint y: 50, endPoint x: 588, endPoint y: 72, distance: 24.1
click at [596, 50] on button "Play" at bounding box center [592, 52] width 38 height 20
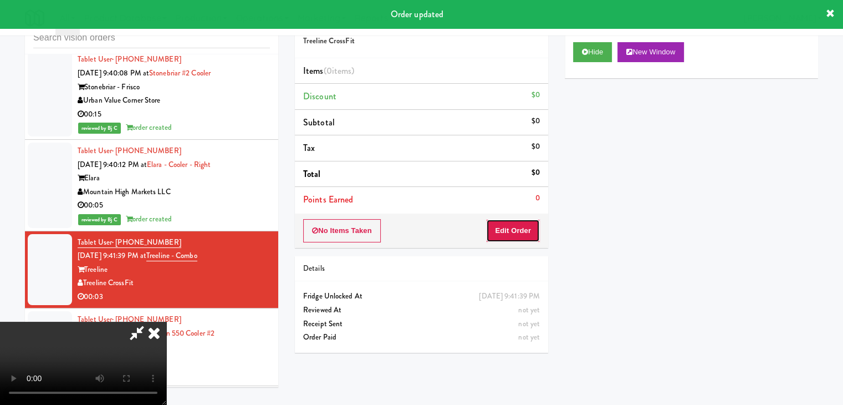
drag, startPoint x: 514, startPoint y: 222, endPoint x: 514, endPoint y: 230, distance: 7.2
click at [514, 230] on button "Edit Order" at bounding box center [513, 230] width 54 height 23
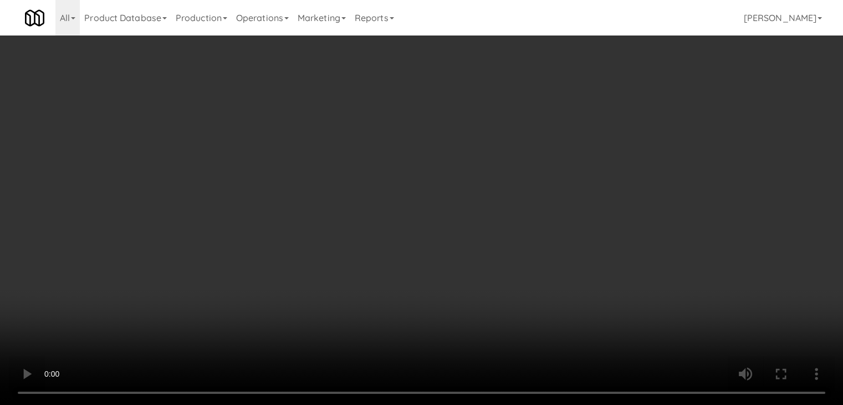
scroll to position [12393, 0]
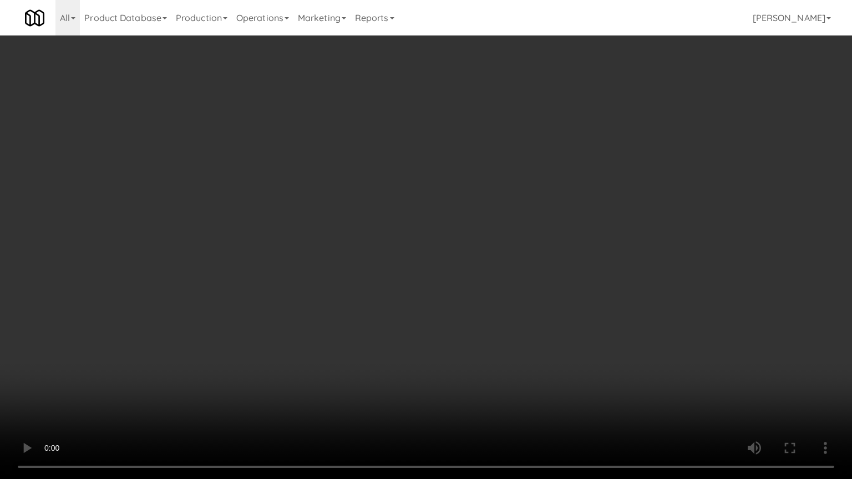
click at [662, 399] on video at bounding box center [426, 239] width 852 height 479
click at [666, 395] on video at bounding box center [426, 239] width 852 height 479
click at [463, 335] on video at bounding box center [426, 239] width 852 height 479
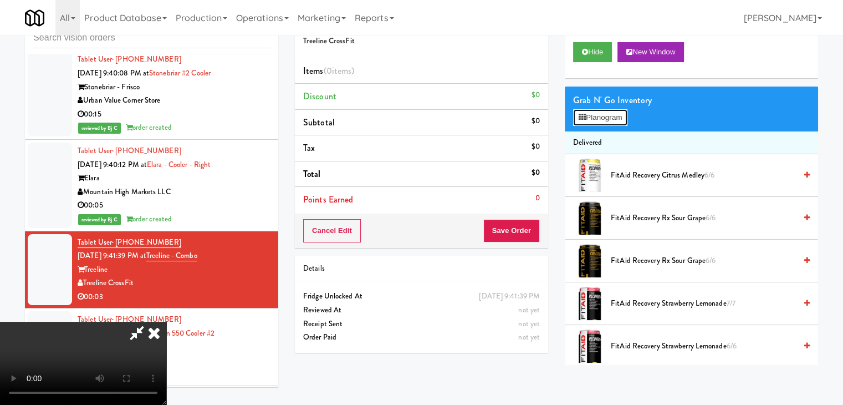
click at [598, 118] on button "Planogram" at bounding box center [600, 117] width 54 height 17
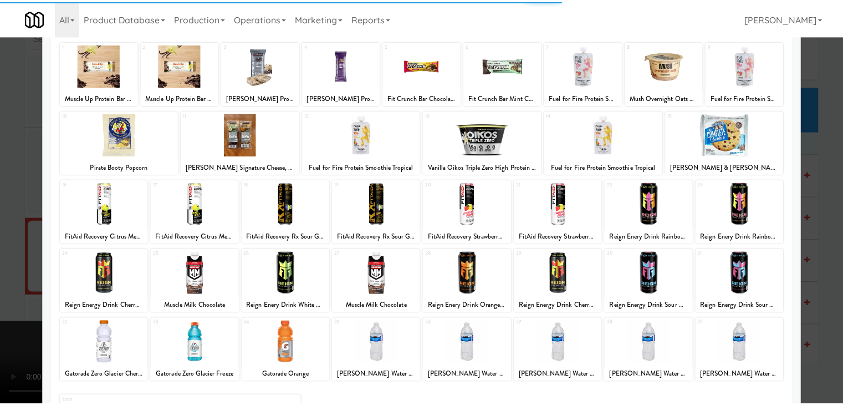
scroll to position [140, 0]
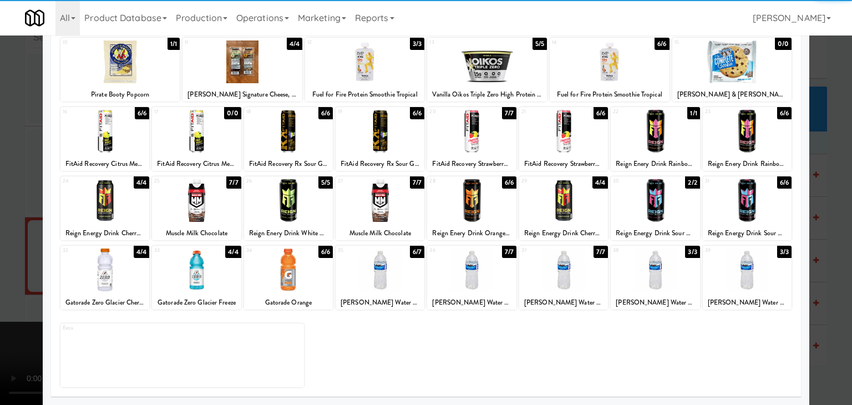
drag, startPoint x: 204, startPoint y: 266, endPoint x: 7, endPoint y: 262, distance: 196.8
click at [203, 266] on div at bounding box center [196, 269] width 89 height 43
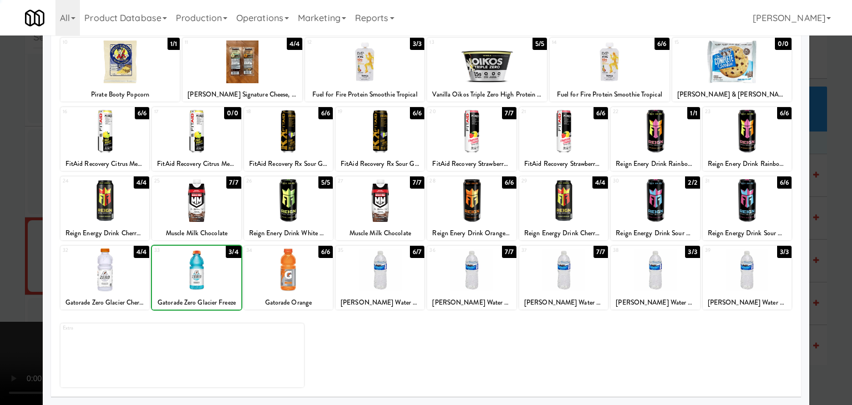
click at [9, 259] on div at bounding box center [426, 202] width 852 height 405
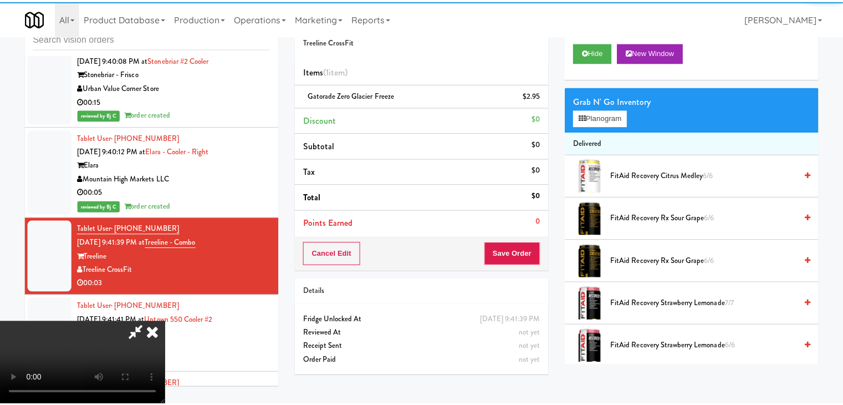
scroll to position [12407, 0]
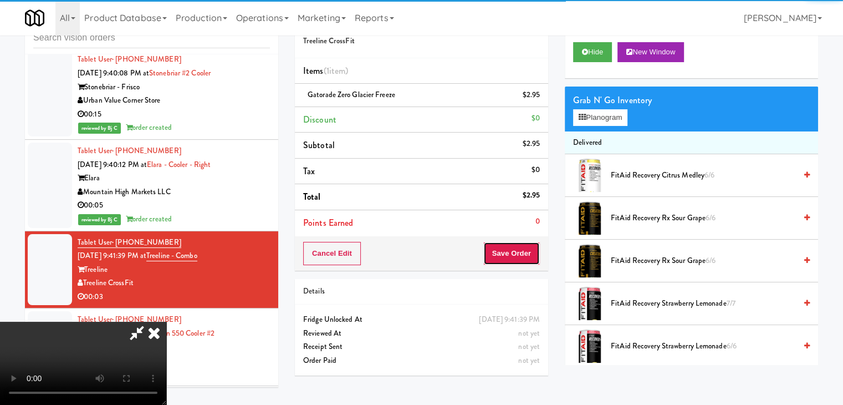
click at [521, 257] on button "Save Order" at bounding box center [511, 253] width 57 height 23
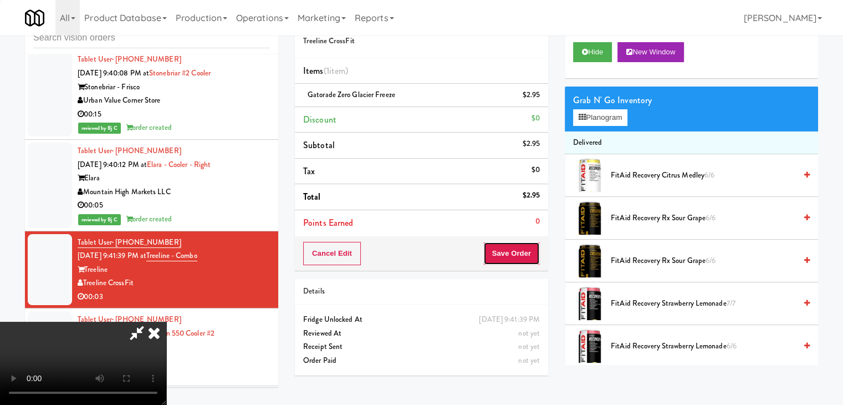
click at [521, 257] on button "Save Order" at bounding box center [511, 253] width 57 height 23
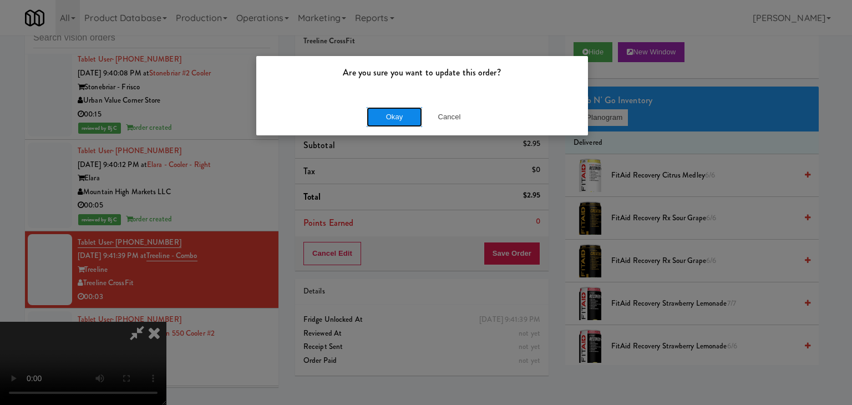
click at [396, 115] on button "Okay" at bounding box center [393, 117] width 55 height 20
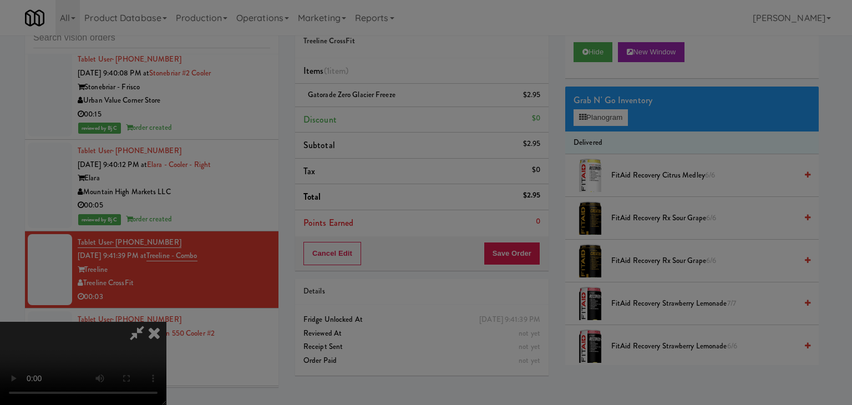
click at [396, 106] on button "Okay" at bounding box center [393, 96] width 55 height 20
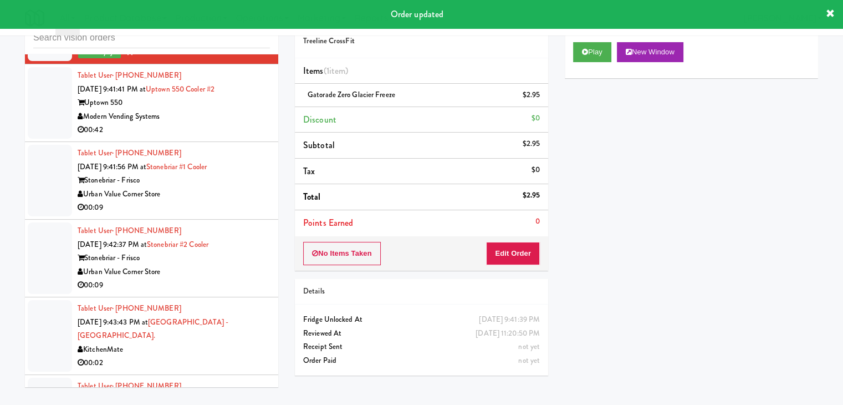
scroll to position [12684, 0]
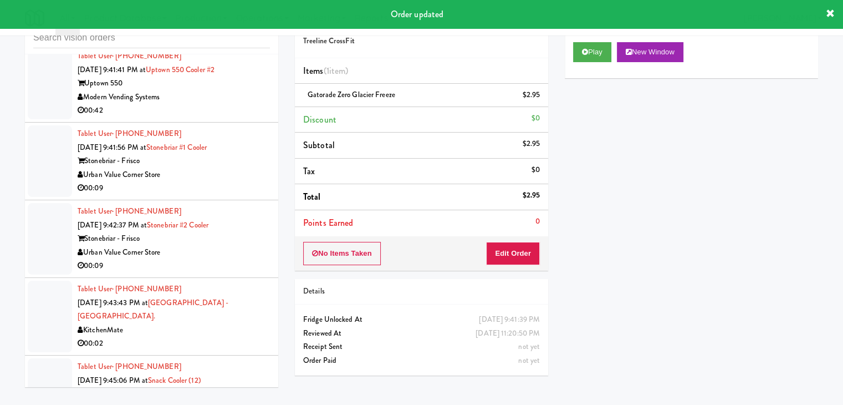
click at [241, 259] on div "00:09" at bounding box center [174, 266] width 192 height 14
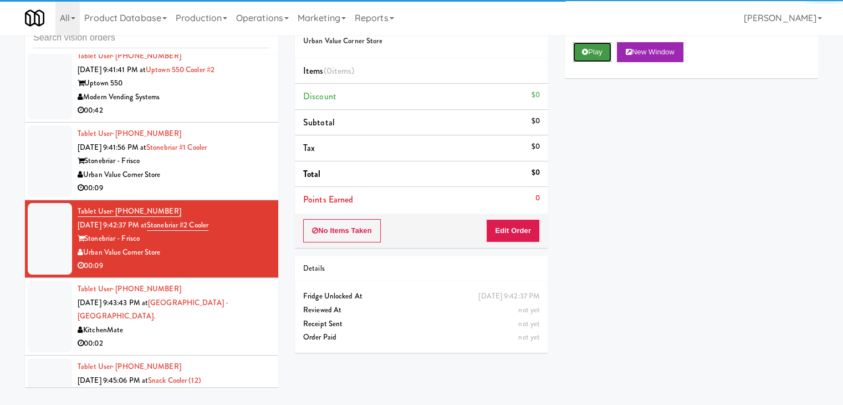
click at [581, 53] on button "Play" at bounding box center [592, 52] width 38 height 20
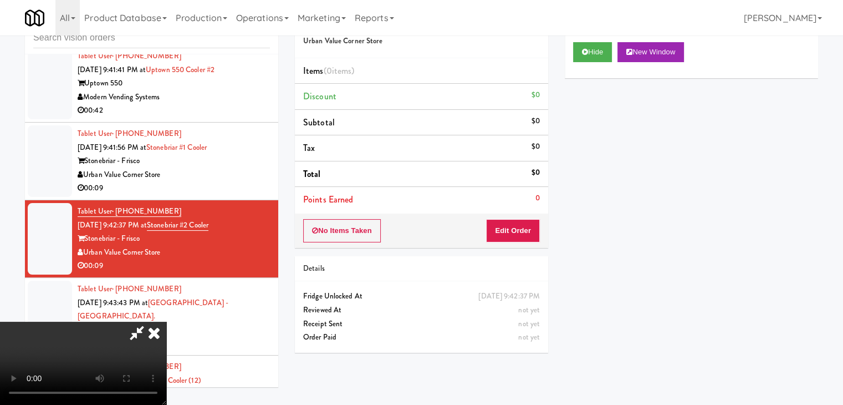
click at [214, 401] on div "Vending Express" at bounding box center [174, 408] width 192 height 14
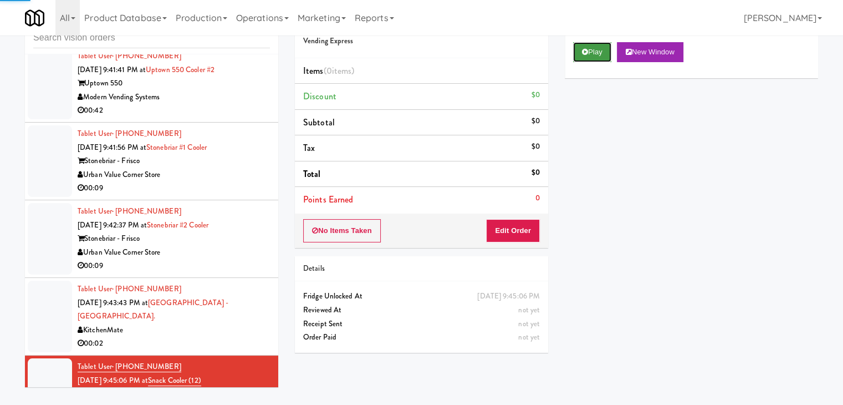
click at [598, 56] on button "Play" at bounding box center [592, 52] width 38 height 20
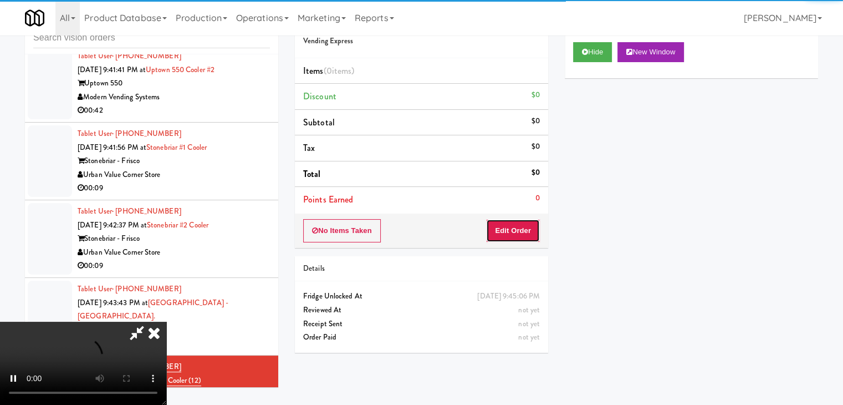
click at [509, 227] on button "Edit Order" at bounding box center [513, 230] width 54 height 23
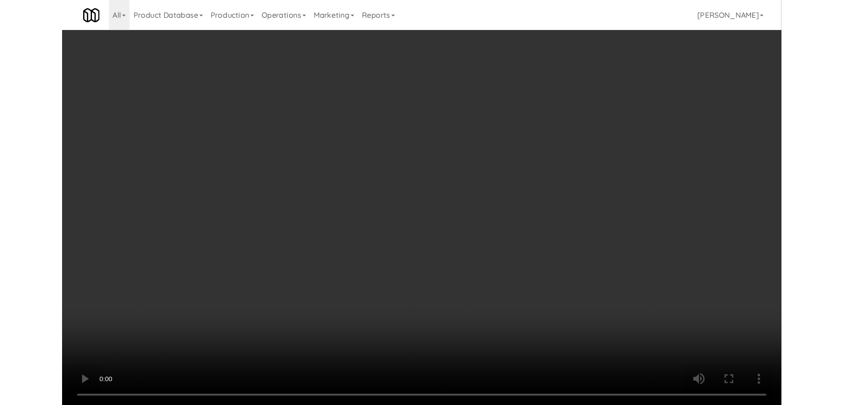
scroll to position [12671, 0]
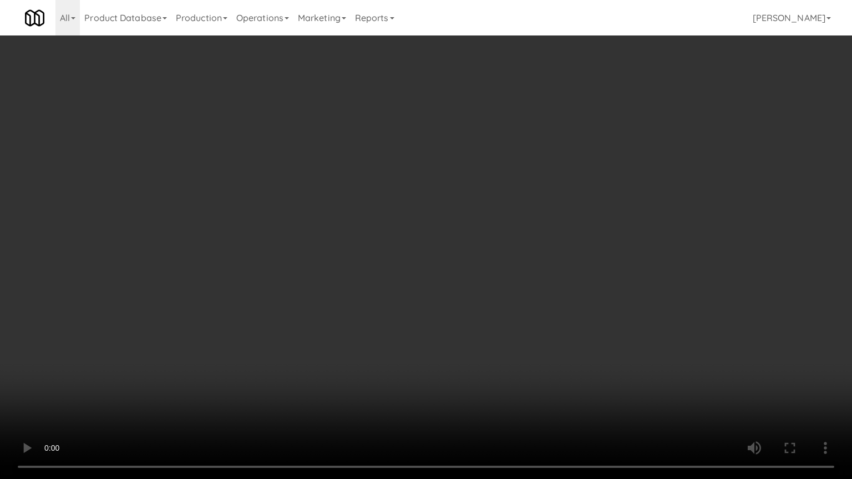
click at [503, 317] on video at bounding box center [426, 239] width 852 height 479
click at [504, 315] on video at bounding box center [426, 239] width 852 height 479
click at [534, 318] on video at bounding box center [426, 239] width 852 height 479
drag, startPoint x: 539, startPoint y: 318, endPoint x: 548, endPoint y: 319, distance: 8.4
click at [541, 318] on video at bounding box center [426, 239] width 852 height 479
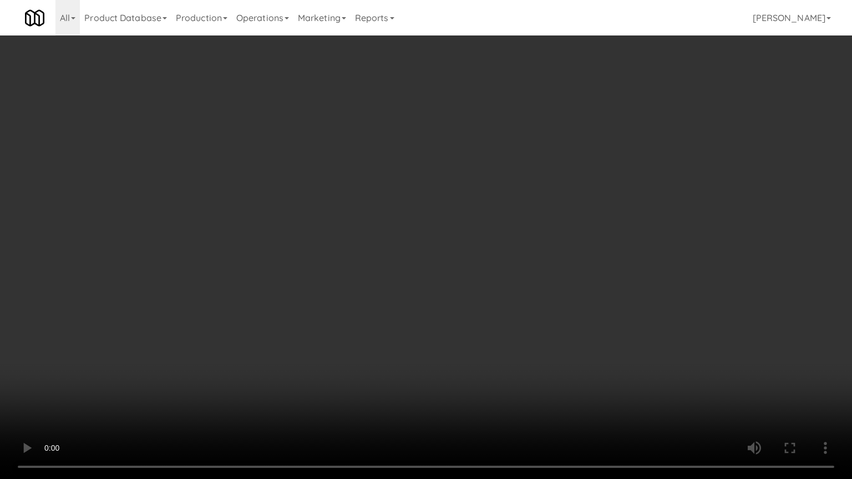
click at [563, 318] on video at bounding box center [426, 239] width 852 height 479
drag, startPoint x: 563, startPoint y: 318, endPoint x: 557, endPoint y: 244, distance: 74.5
click at [560, 314] on video at bounding box center [426, 239] width 852 height 479
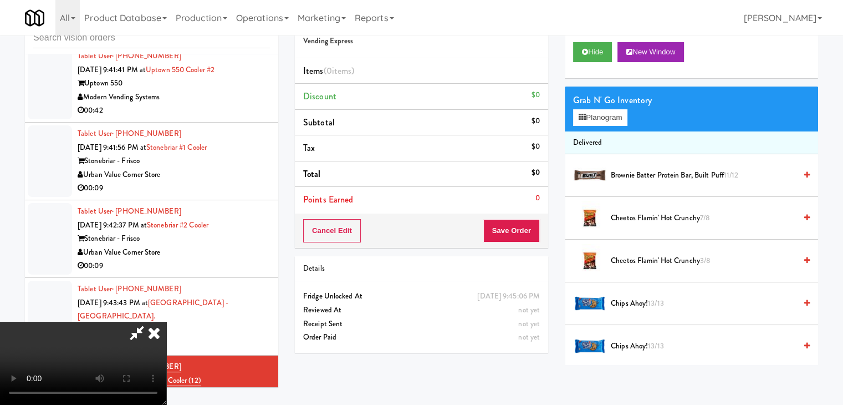
scroll to position [156, 0]
click at [166, 322] on video at bounding box center [83, 363] width 166 height 83
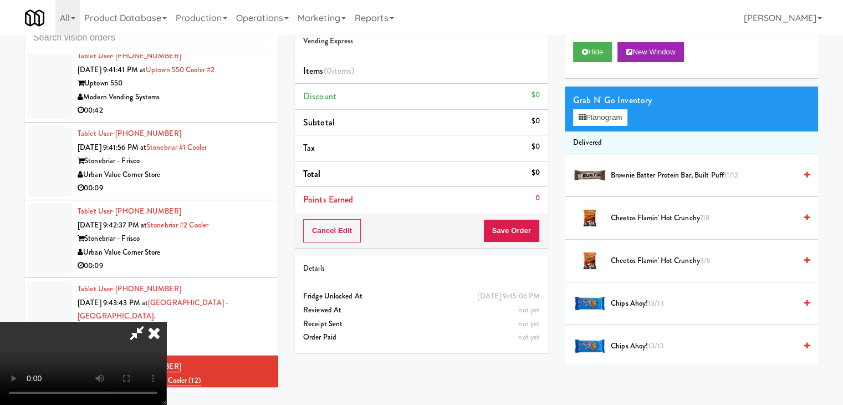
scroll to position [0, 0]
click at [166, 322] on video at bounding box center [83, 363] width 166 height 83
click at [609, 117] on button "Planogram" at bounding box center [600, 117] width 54 height 17
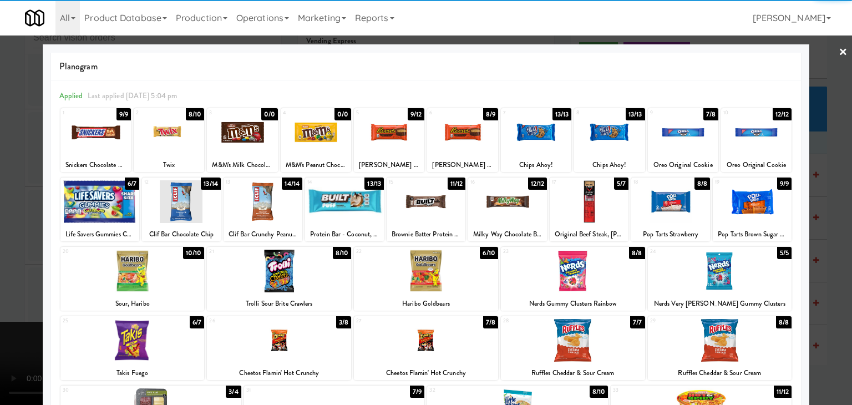
click at [175, 140] on div at bounding box center [169, 132] width 70 height 43
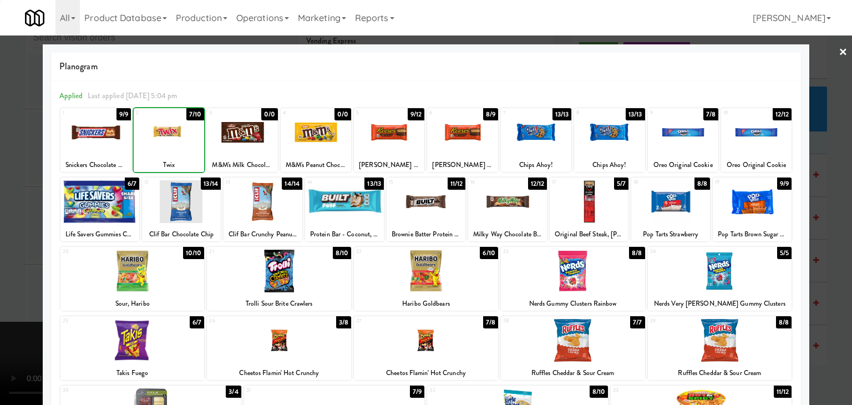
click at [10, 160] on div at bounding box center [426, 202] width 852 height 405
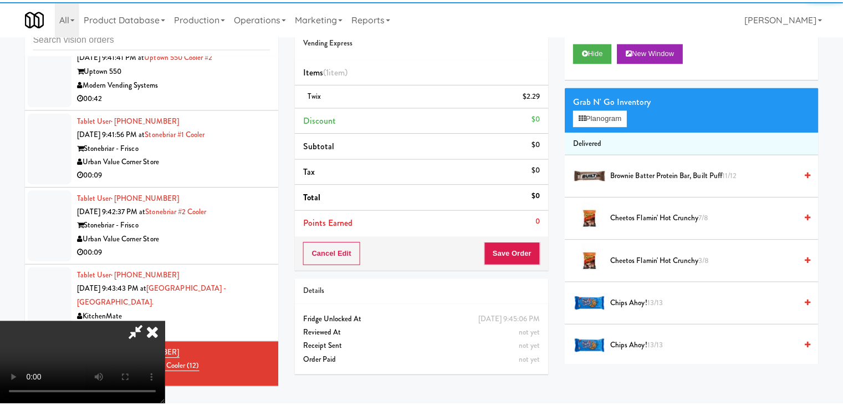
scroll to position [12684, 0]
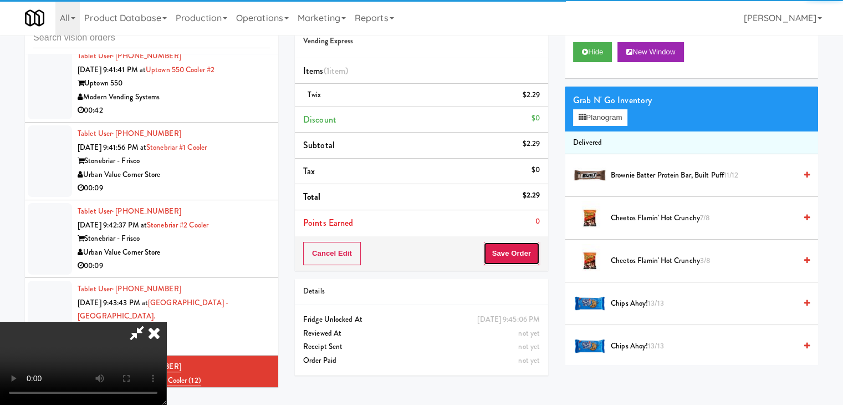
click at [528, 258] on button "Save Order" at bounding box center [511, 253] width 57 height 23
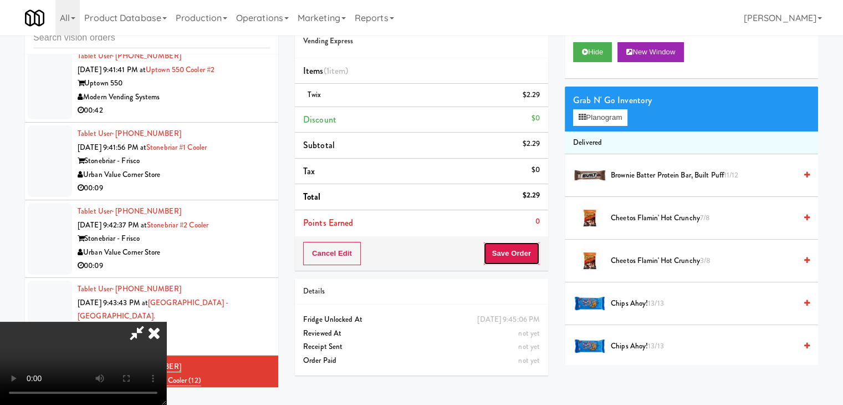
drag, startPoint x: 526, startPoint y: 257, endPoint x: 497, endPoint y: 237, distance: 35.1
click at [524, 256] on button "Save Order" at bounding box center [511, 253] width 57 height 23
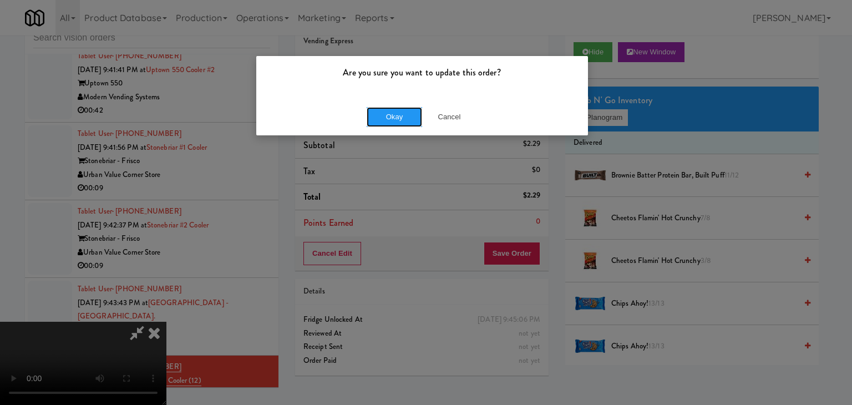
click at [379, 105] on div "Okay Cancel" at bounding box center [422, 116] width 332 height 37
click at [381, 107] on button "Okay" at bounding box center [393, 117] width 55 height 20
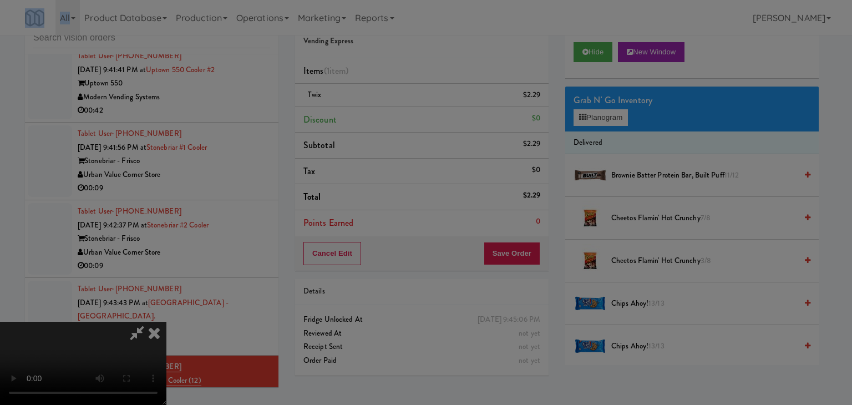
click at [382, 106] on button "Okay" at bounding box center [393, 96] width 55 height 20
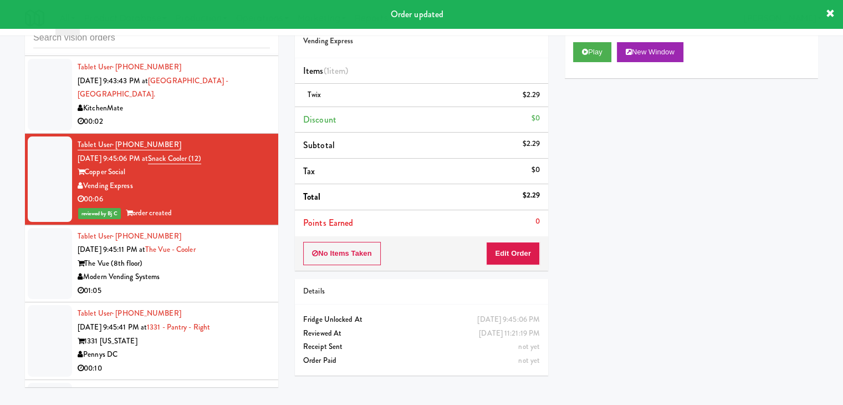
click at [228, 284] on div "01:05" at bounding box center [174, 291] width 192 height 14
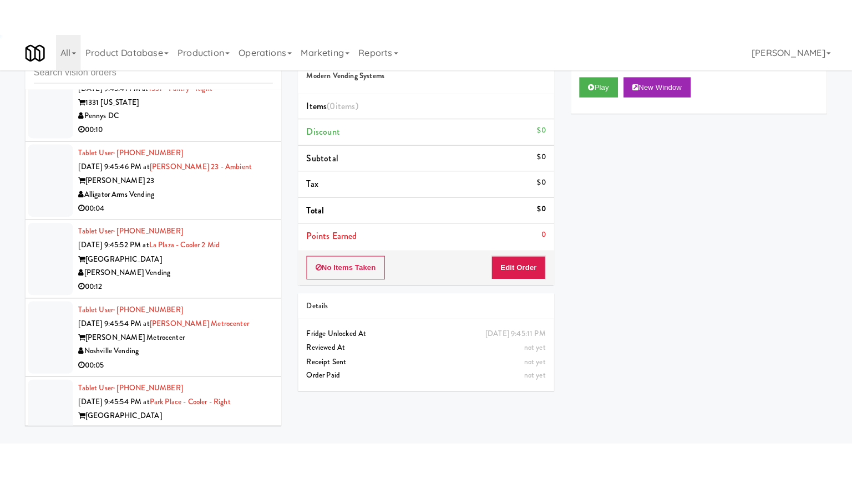
scroll to position [13183, 0]
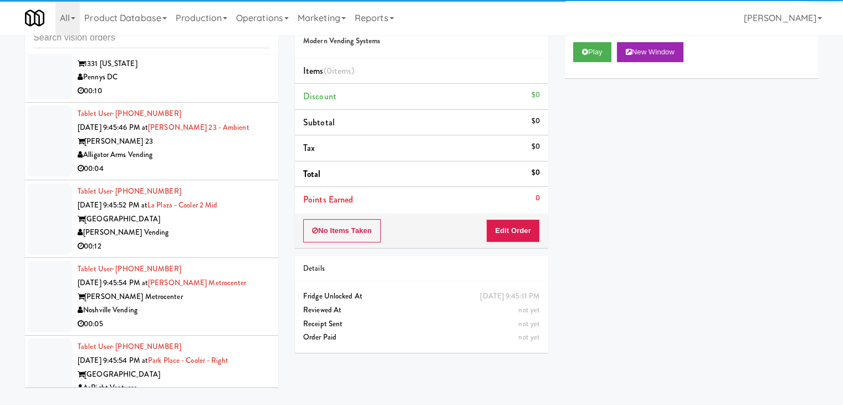
click at [226, 317] on div "00:05" at bounding box center [174, 324] width 192 height 14
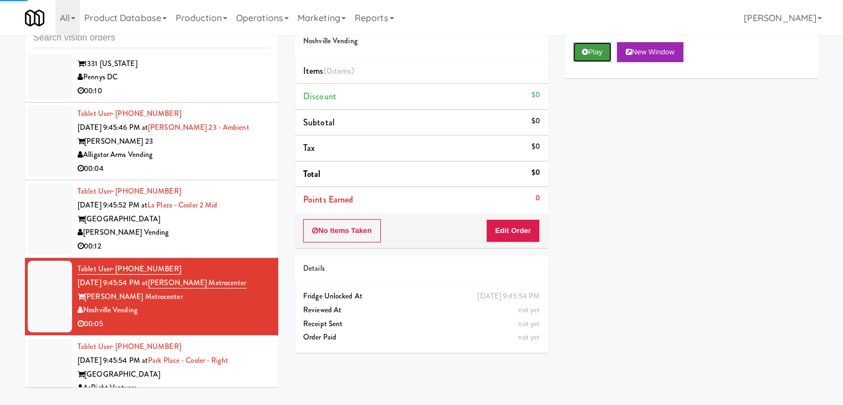
click at [587, 49] on icon at bounding box center [585, 51] width 6 height 7
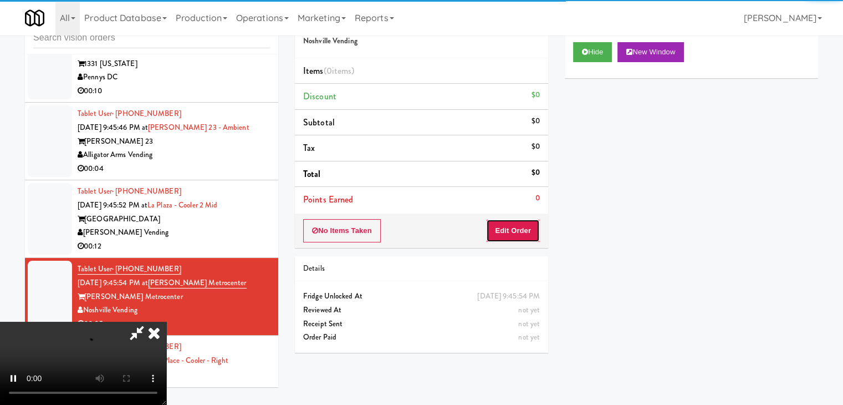
click at [513, 225] on button "Edit Order" at bounding box center [513, 230] width 54 height 23
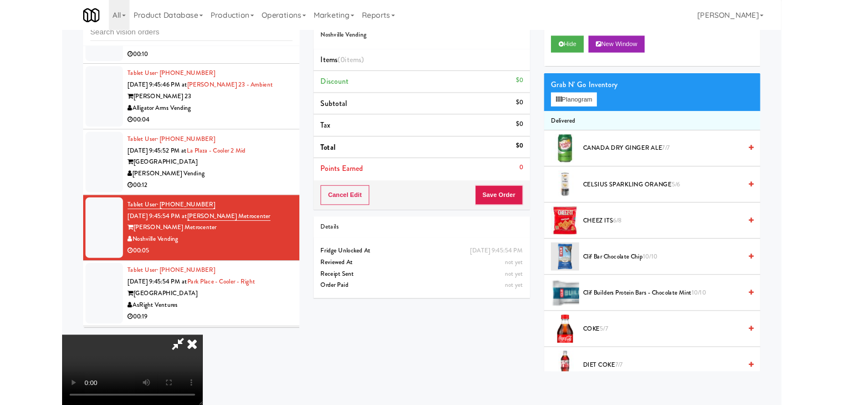
scroll to position [13169, 0]
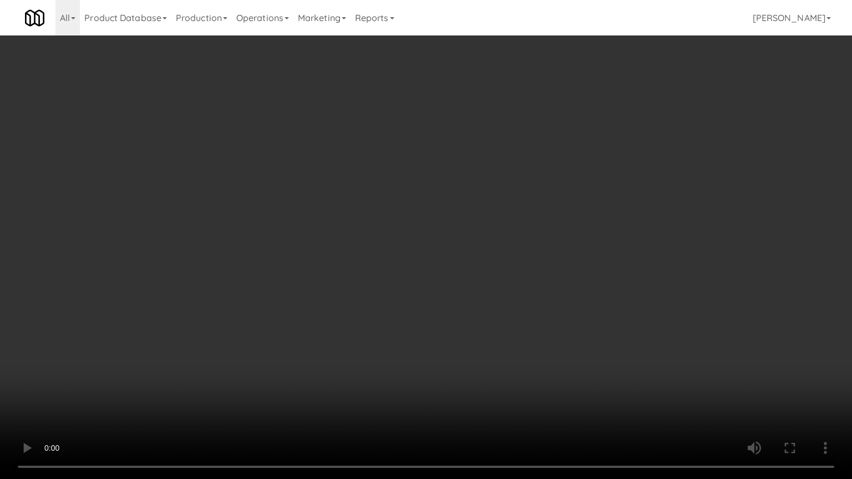
click at [486, 317] on video at bounding box center [426, 239] width 852 height 479
drag, startPoint x: 486, startPoint y: 316, endPoint x: 490, endPoint y: 310, distance: 7.5
click at [489, 311] on video at bounding box center [426, 239] width 852 height 479
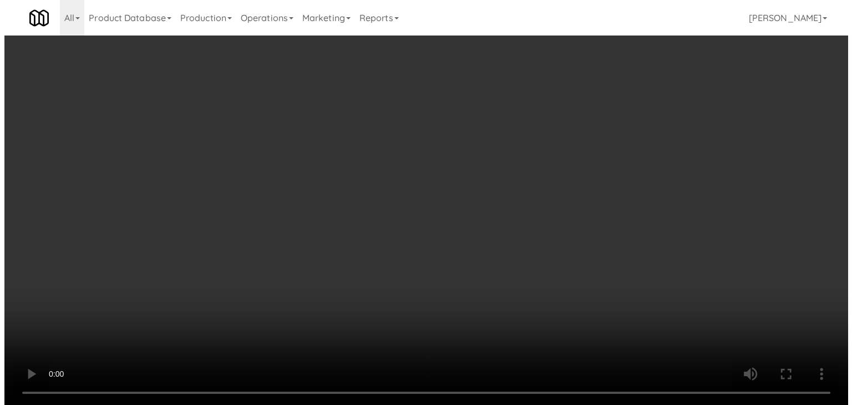
scroll to position [13183, 0]
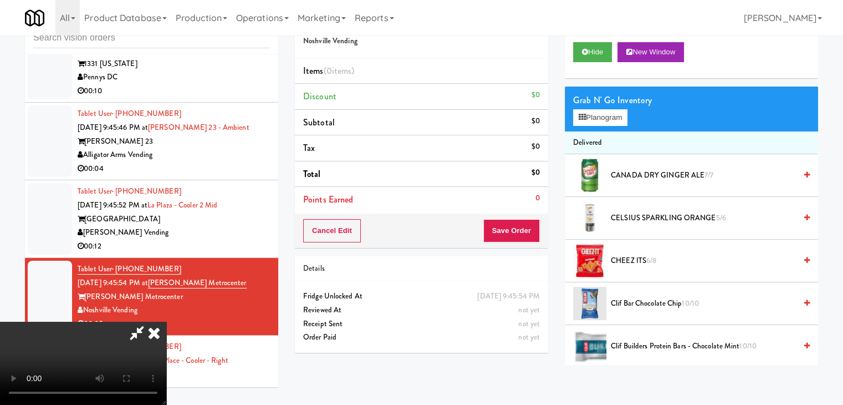
click at [609, 126] on div "Grab N' Go Inventory Planogram" at bounding box center [691, 108] width 253 height 45
click at [610, 122] on button "Planogram" at bounding box center [600, 117] width 54 height 17
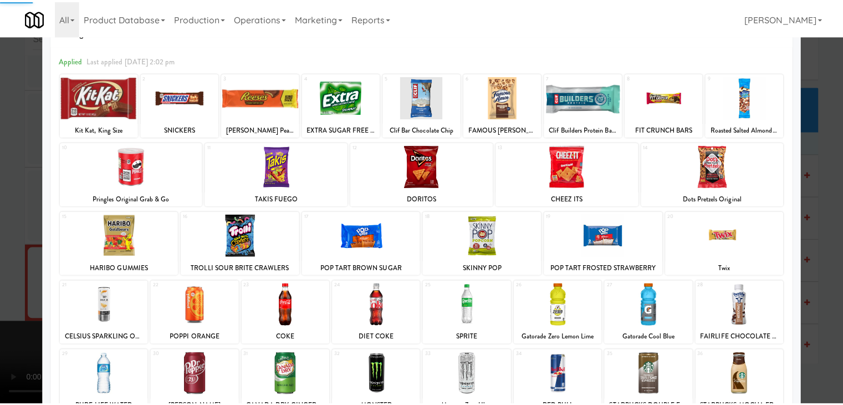
scroll to position [140, 0]
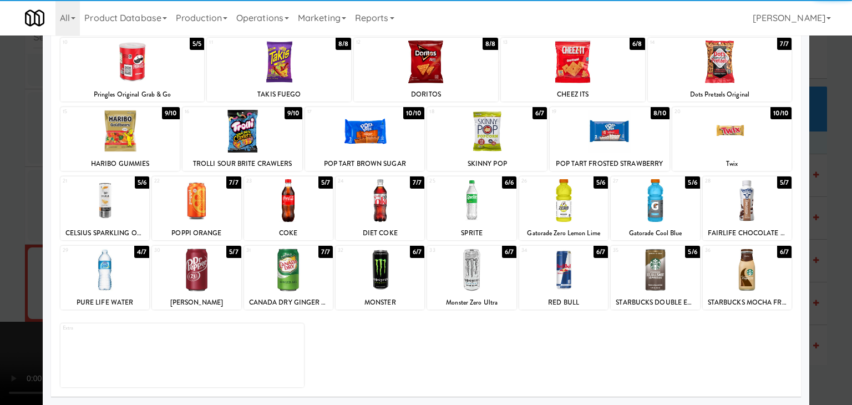
click at [565, 259] on div at bounding box center [563, 269] width 89 height 43
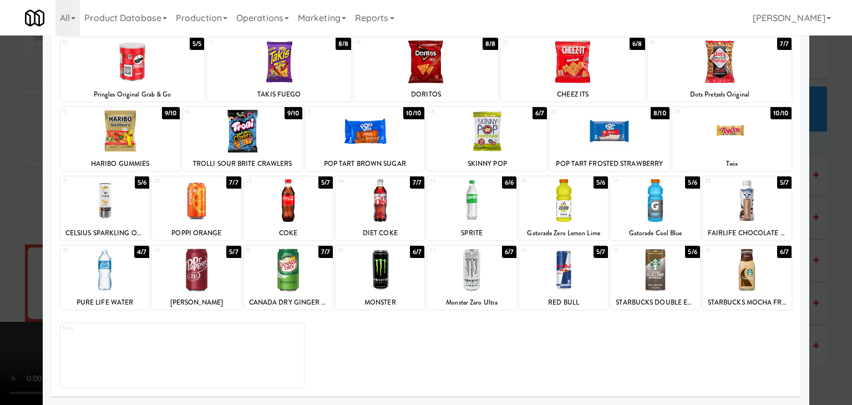
drag, startPoint x: 0, startPoint y: 227, endPoint x: 220, endPoint y: 231, distance: 220.1
click at [2, 227] on div at bounding box center [426, 202] width 852 height 405
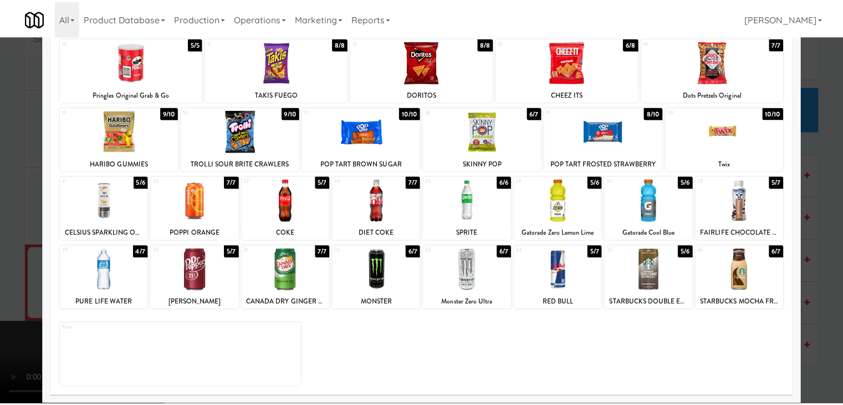
scroll to position [13183, 0]
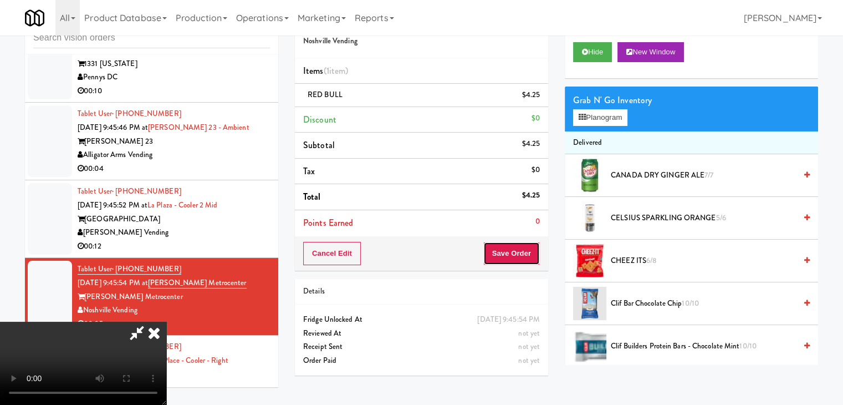
click at [533, 254] on button "Save Order" at bounding box center [511, 253] width 57 height 23
click at [531, 254] on button "Save Order" at bounding box center [511, 253] width 57 height 23
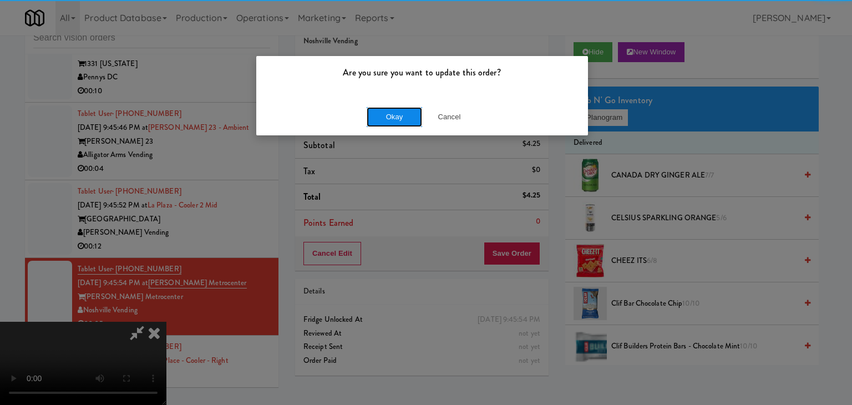
click at [401, 120] on button "Okay" at bounding box center [393, 117] width 55 height 20
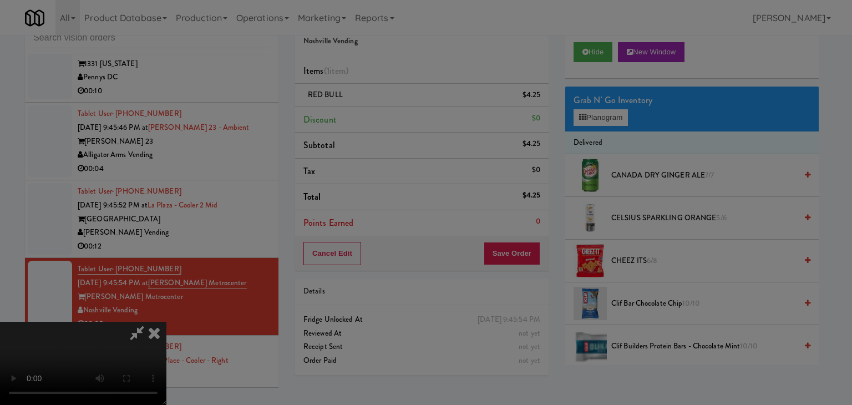
click at [401, 115] on div "Okay Cancel" at bounding box center [422, 96] width 332 height 37
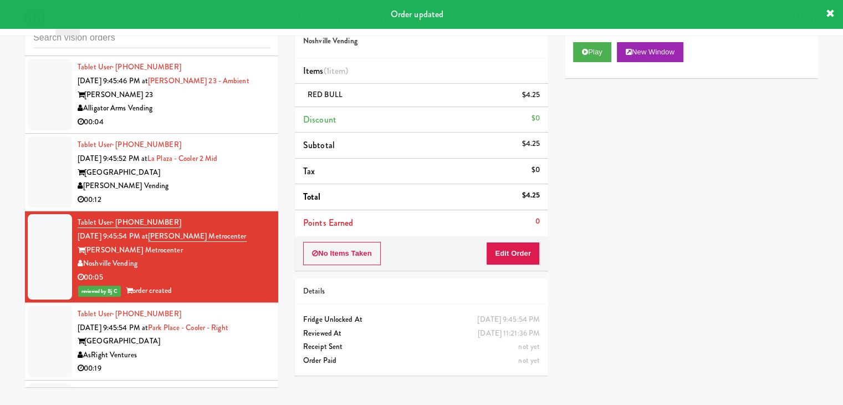
scroll to position [13350, 0]
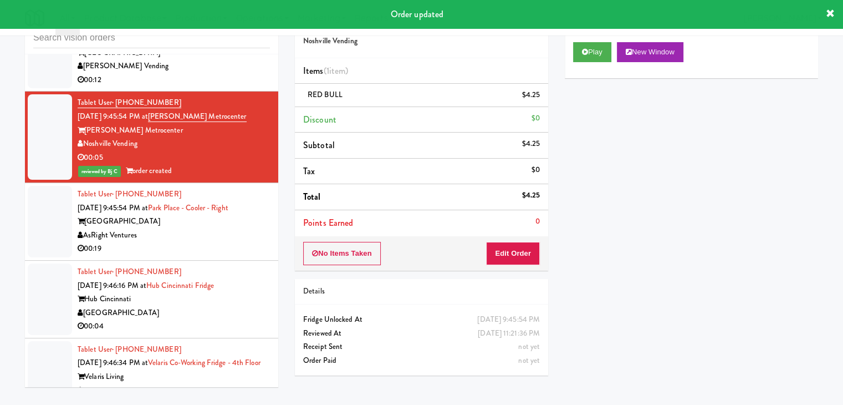
click at [246, 306] on div "[GEOGRAPHIC_DATA]" at bounding box center [174, 313] width 192 height 14
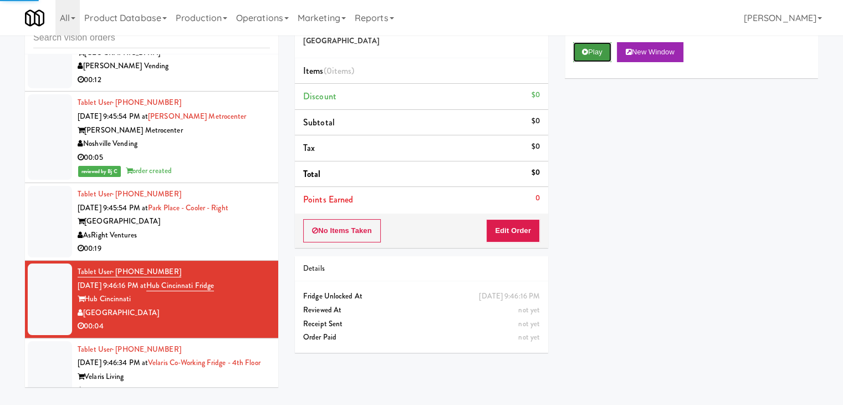
click at [583, 50] on icon at bounding box center [585, 51] width 6 height 7
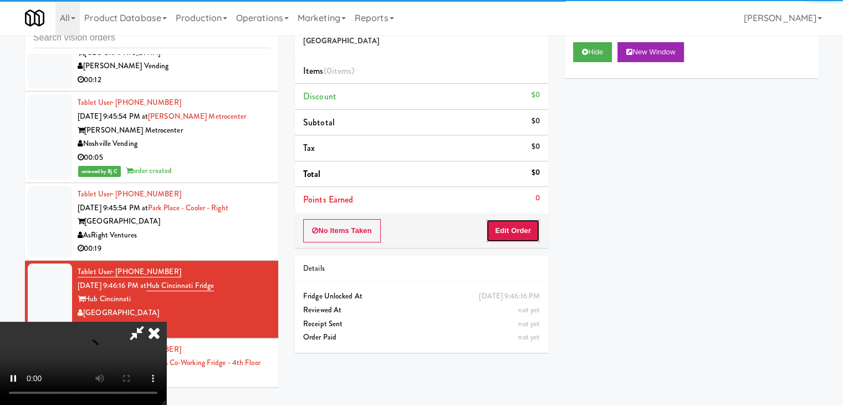
click at [524, 231] on button "Edit Order" at bounding box center [513, 230] width 54 height 23
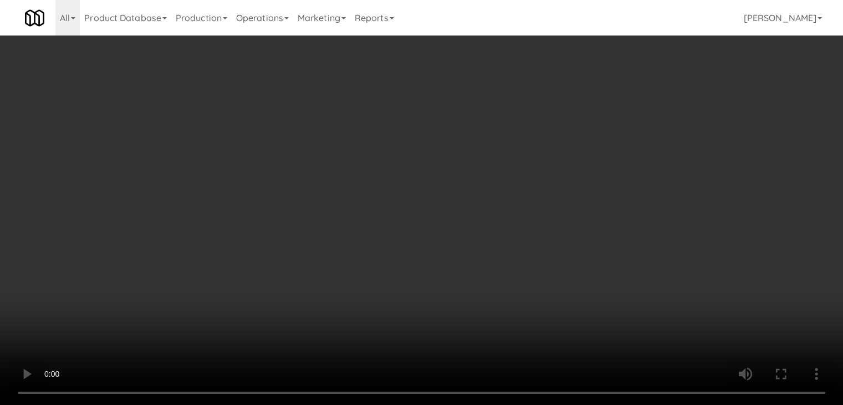
scroll to position [13336, 0]
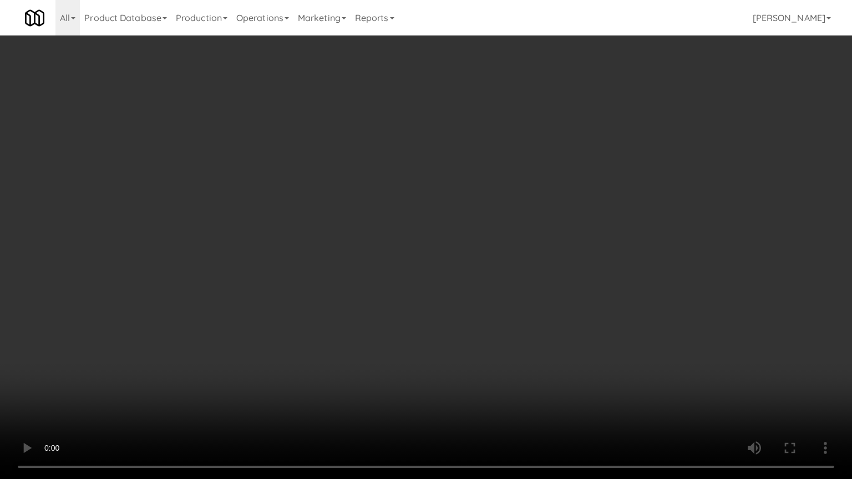
click at [488, 298] on video at bounding box center [426, 239] width 852 height 479
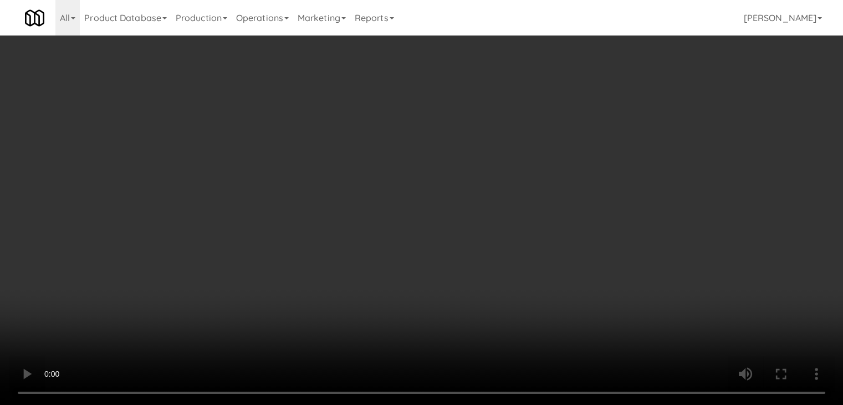
click at [613, 118] on button "Planogram" at bounding box center [600, 117] width 54 height 17
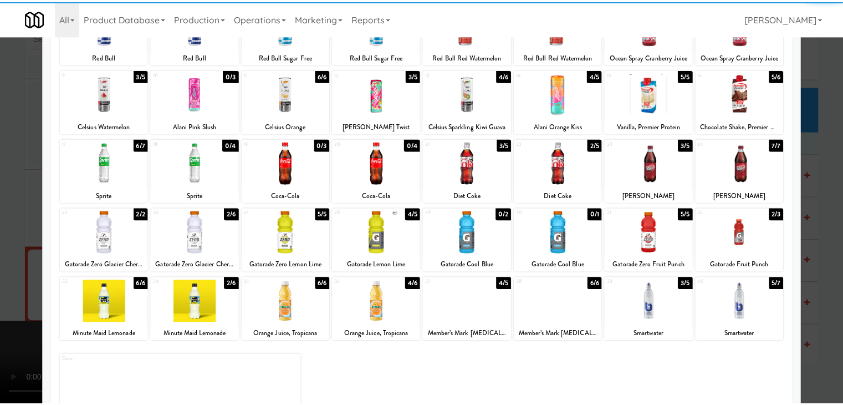
scroll to position [111, 0]
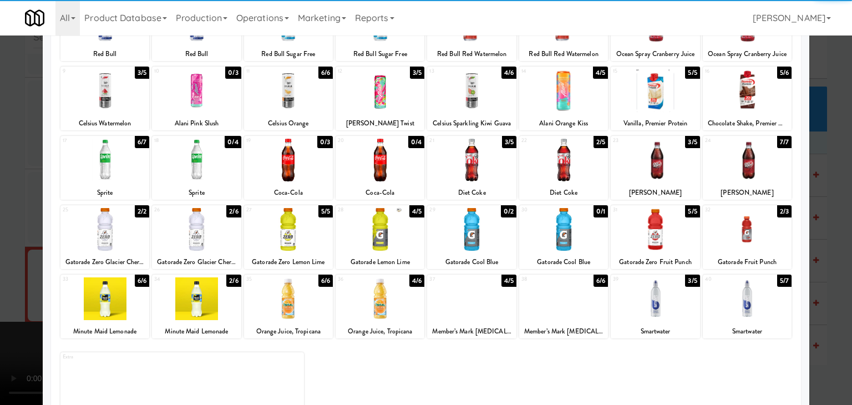
click at [651, 156] on div at bounding box center [654, 160] width 89 height 43
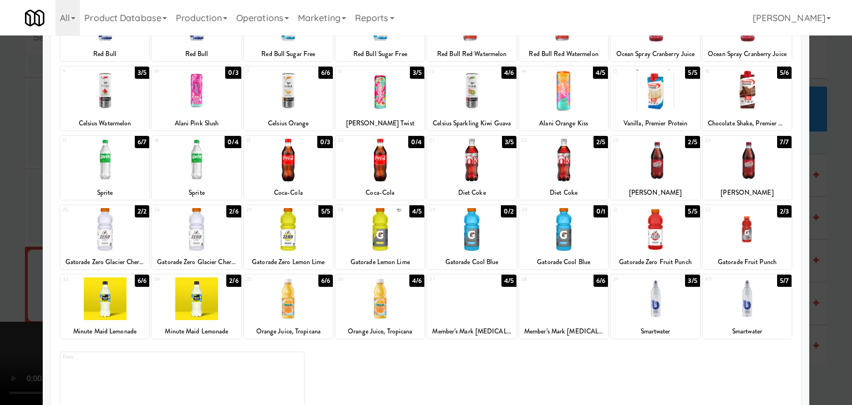
click at [0, 158] on div at bounding box center [426, 202] width 852 height 405
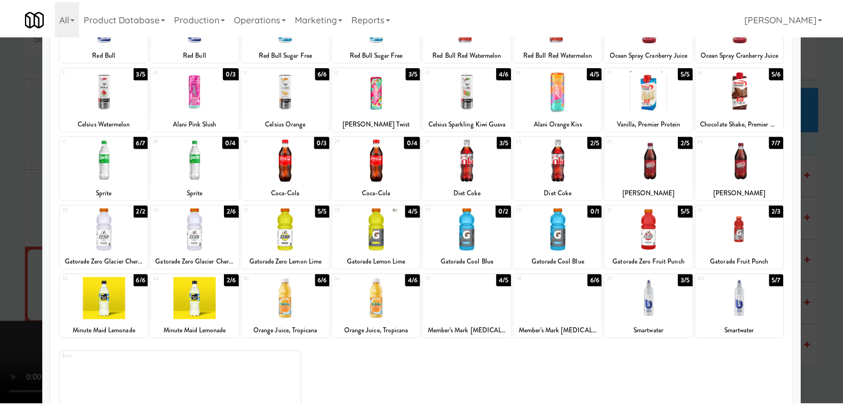
scroll to position [13350, 0]
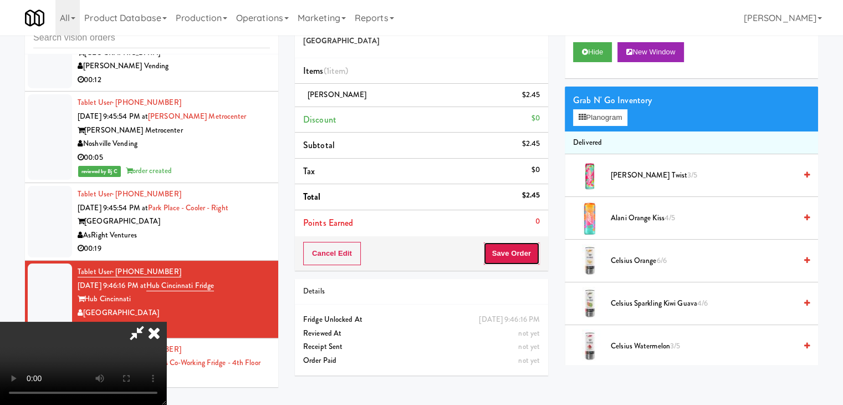
click at [524, 254] on button "Save Order" at bounding box center [511, 253] width 57 height 23
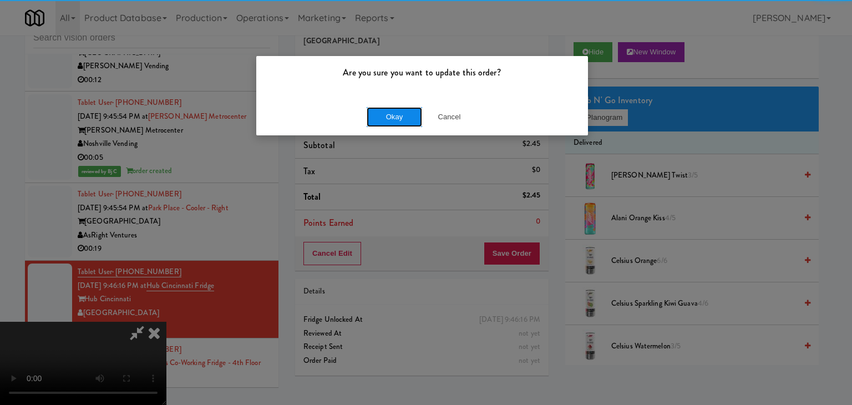
click at [395, 118] on button "Okay" at bounding box center [393, 117] width 55 height 20
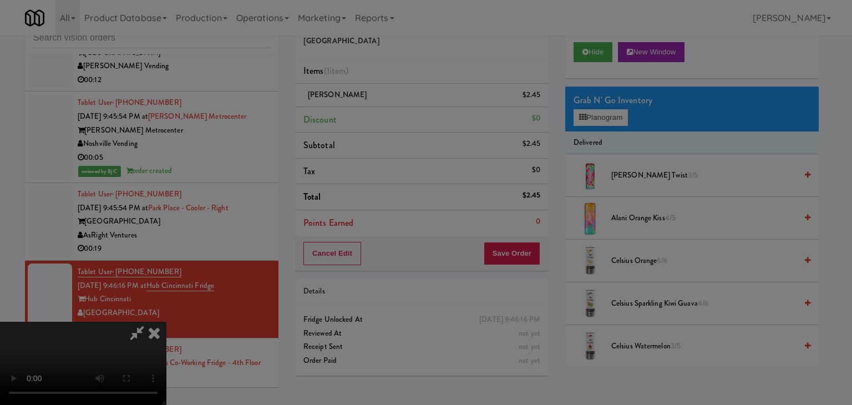
click at [396, 115] on div "Okay Cancel" at bounding box center [422, 96] width 332 height 37
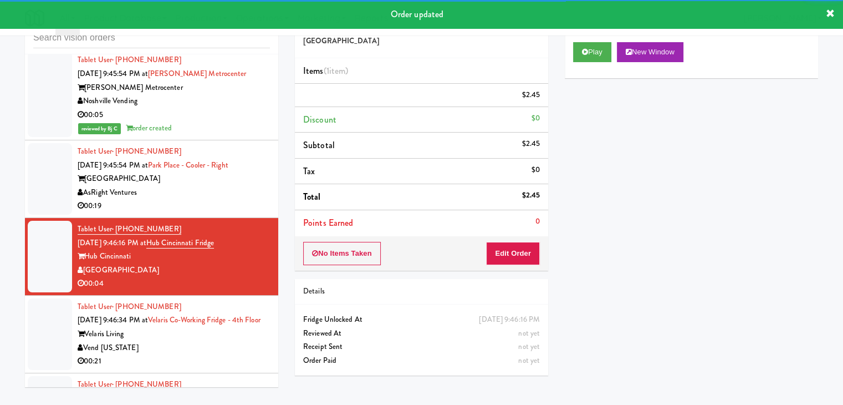
scroll to position [13461, 0]
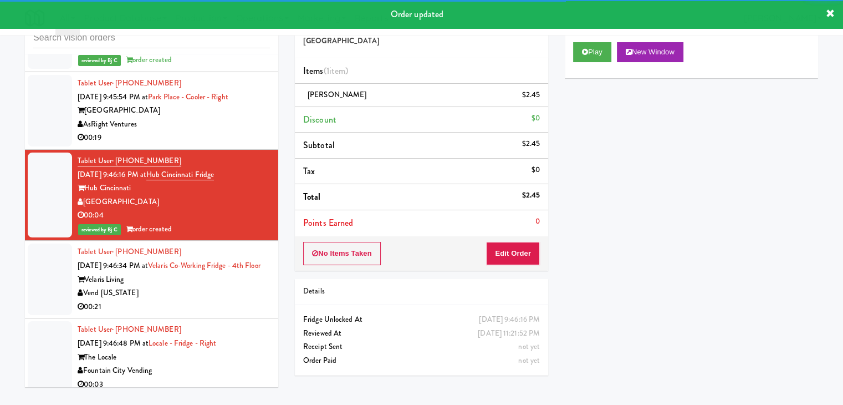
drag, startPoint x: 213, startPoint y: 127, endPoint x: 218, endPoint y: 132, distance: 7.1
click at [216, 273] on div "Velaris Living" at bounding box center [174, 280] width 192 height 14
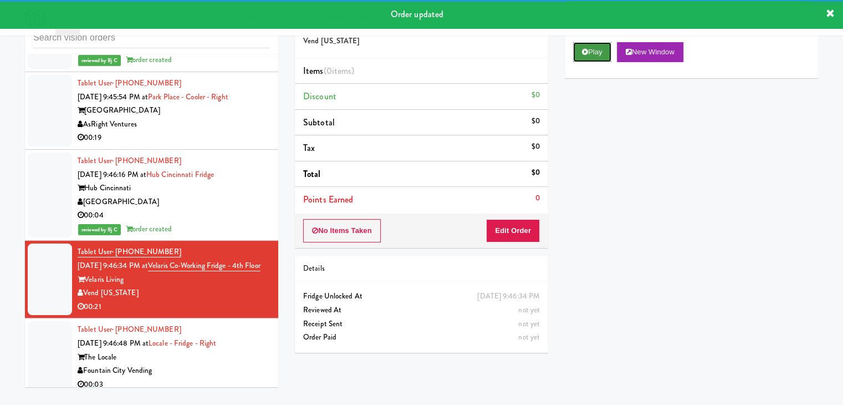
click at [595, 58] on button "Play" at bounding box center [592, 52] width 38 height 20
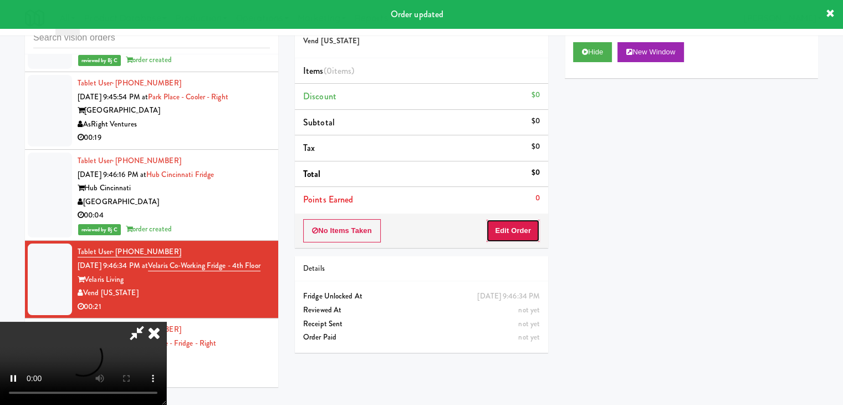
click at [523, 222] on button "Edit Order" at bounding box center [513, 230] width 54 height 23
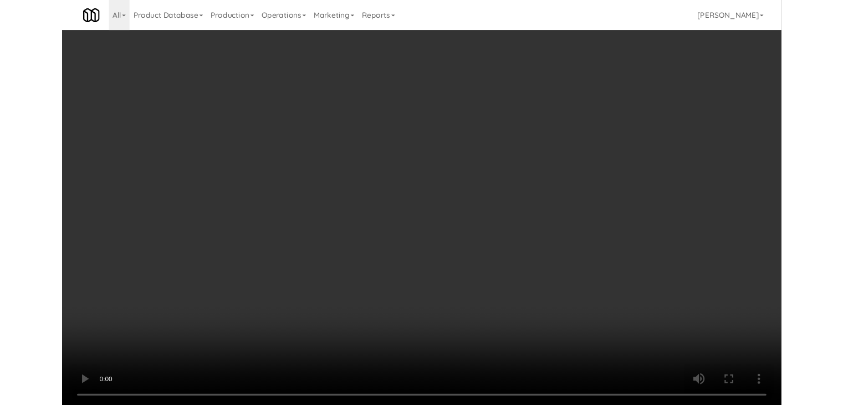
scroll to position [13447, 0]
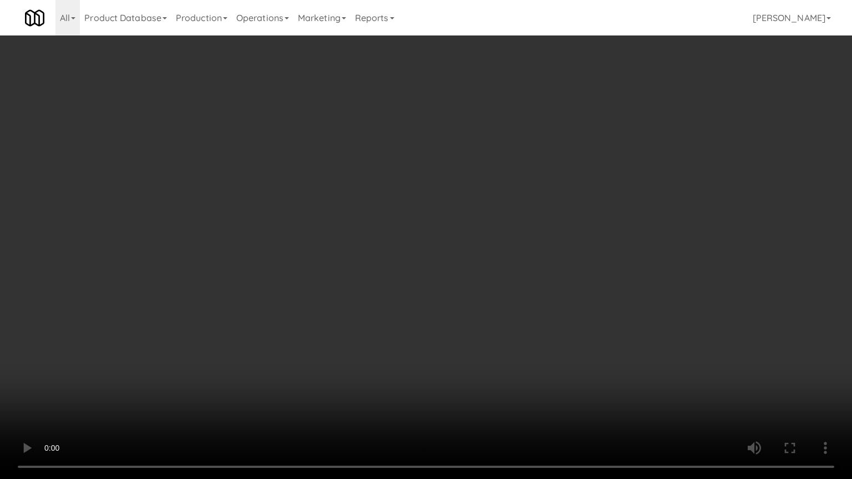
click at [478, 324] on video at bounding box center [426, 239] width 852 height 479
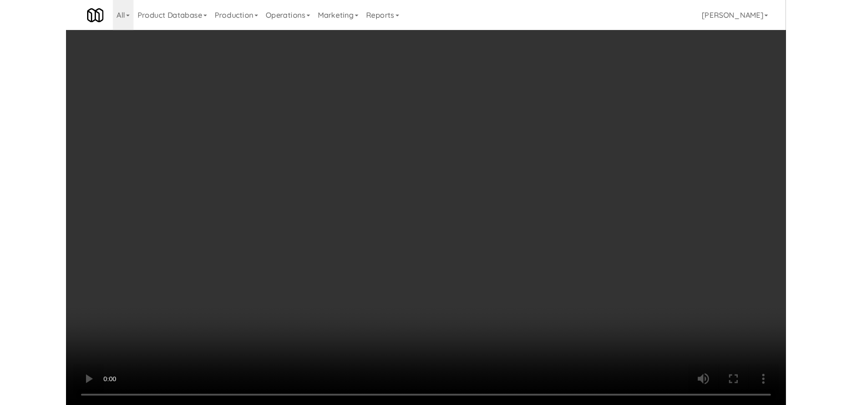
scroll to position [13461, 0]
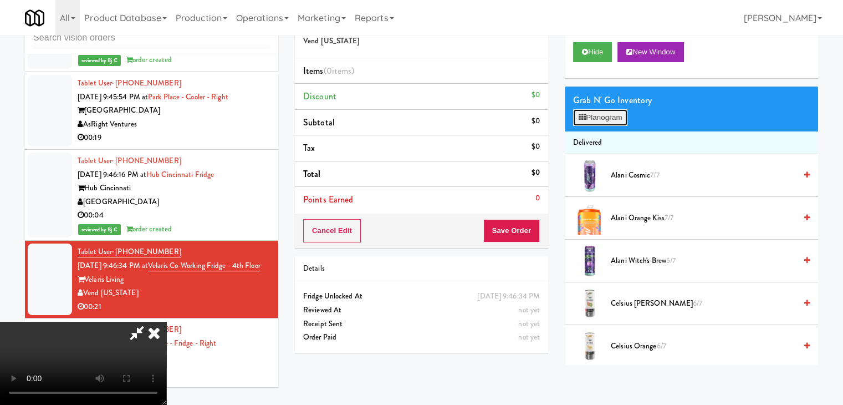
click at [605, 120] on button "Planogram" at bounding box center [600, 117] width 54 height 17
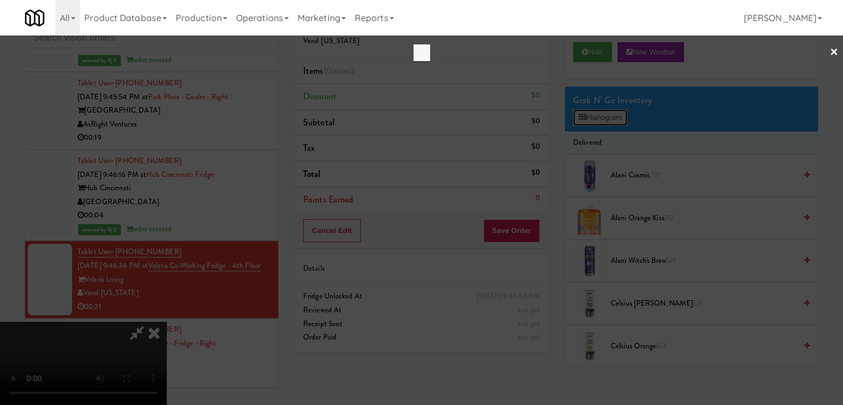
scroll to position [13447, 0]
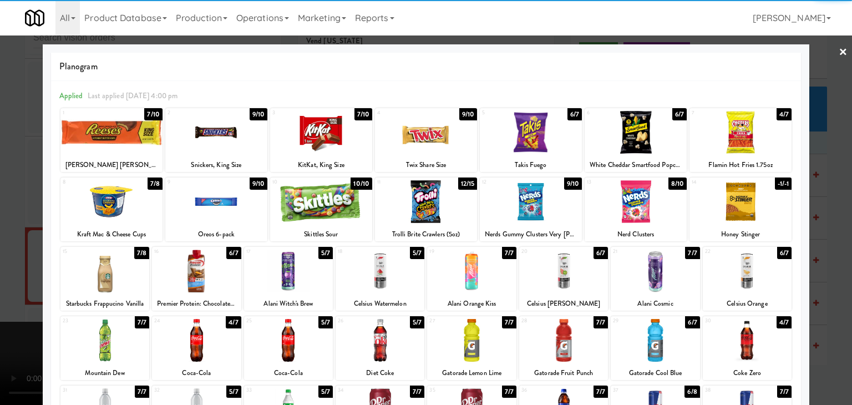
drag, startPoint x: 635, startPoint y: 214, endPoint x: 655, endPoint y: 227, distance: 24.2
click at [640, 216] on div at bounding box center [635, 201] width 102 height 43
click at [739, 340] on div at bounding box center [746, 340] width 89 height 43
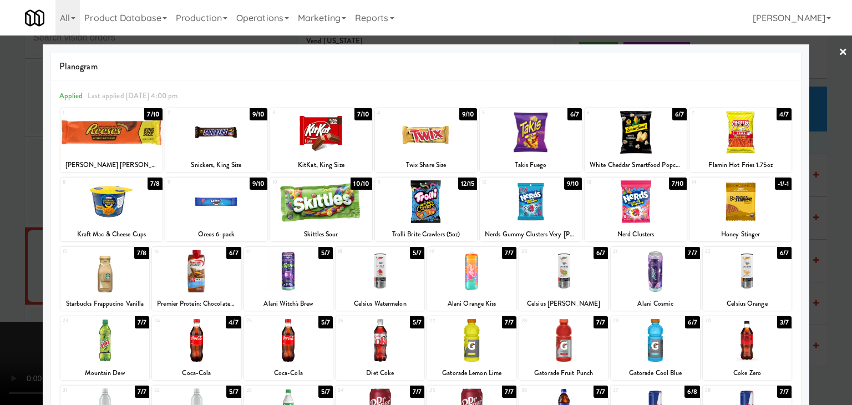
click at [411, 147] on div at bounding box center [426, 132] width 102 height 43
click at [2, 207] on div at bounding box center [426, 202] width 852 height 405
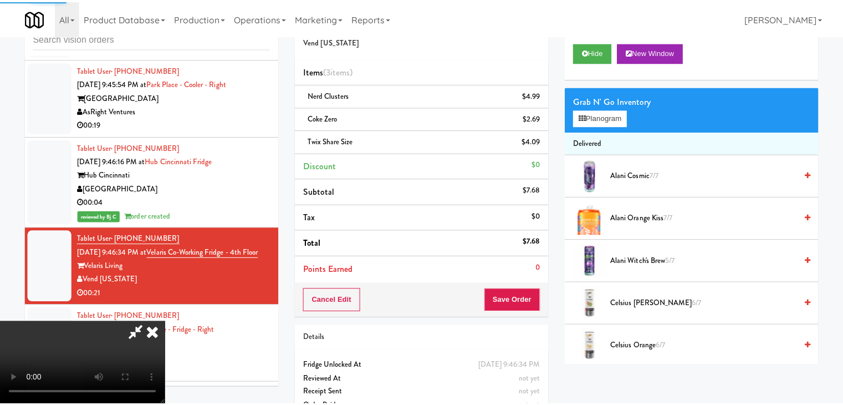
scroll to position [13461, 0]
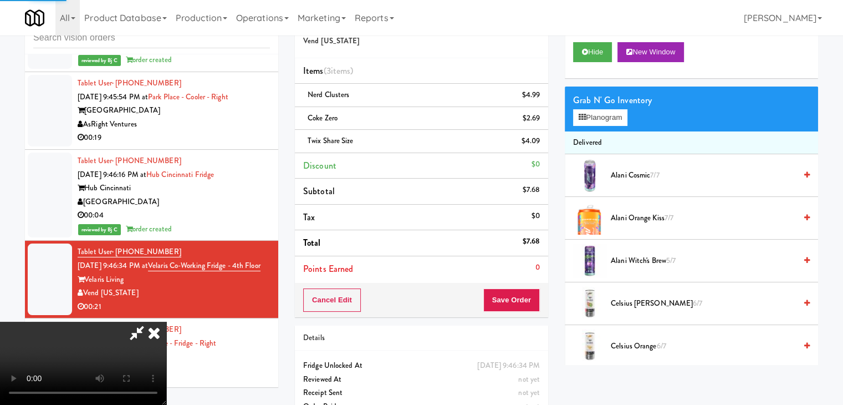
click at [166, 322] on video at bounding box center [83, 363] width 166 height 83
click at [527, 303] on button "Save Order" at bounding box center [511, 299] width 57 height 23
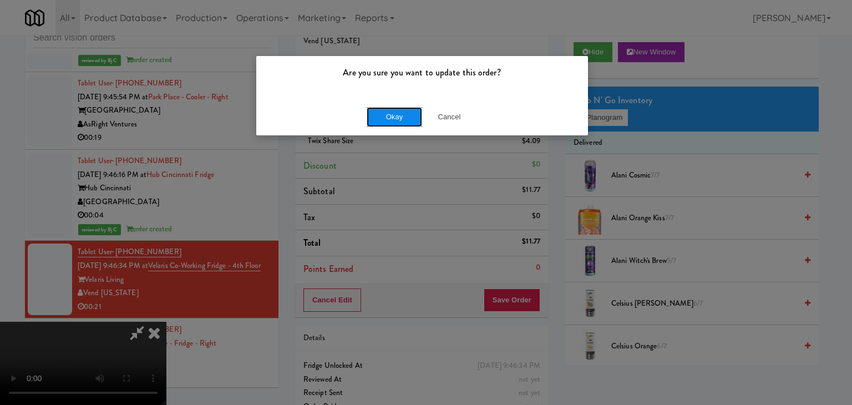
click at [408, 120] on button "Okay" at bounding box center [393, 117] width 55 height 20
click at [408, 120] on div "Okay Cancel" at bounding box center [422, 116] width 332 height 37
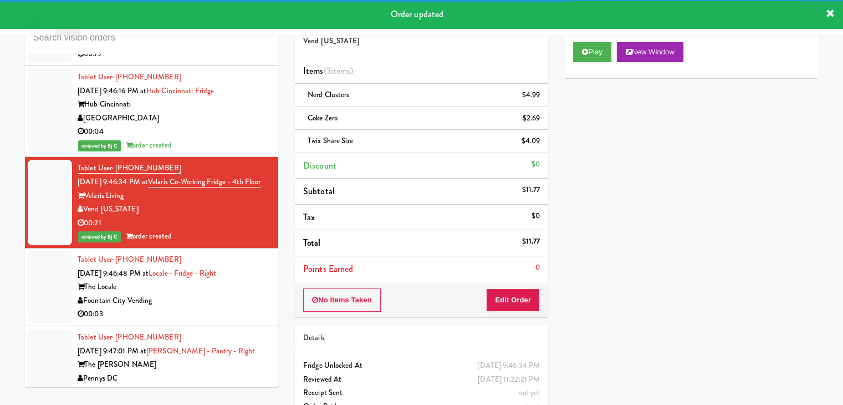
scroll to position [13571, 0]
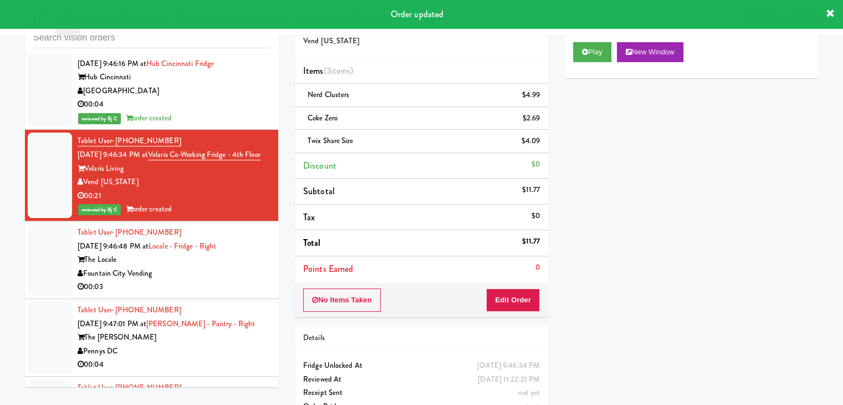
click at [256, 280] on div "00:03" at bounding box center [174, 287] width 192 height 14
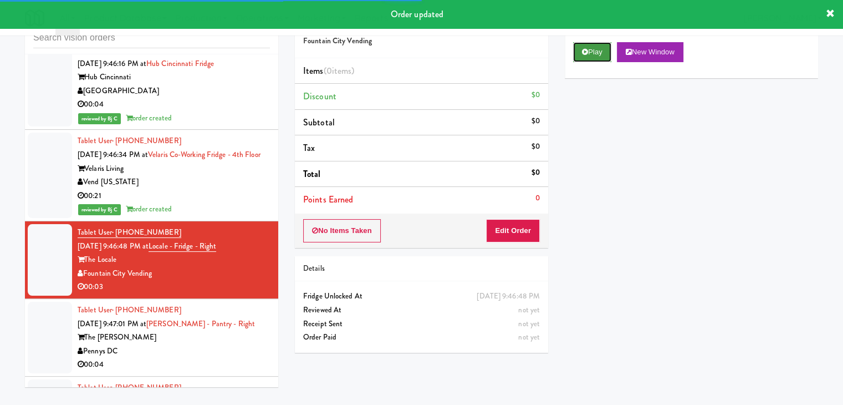
click at [583, 57] on button "Play" at bounding box center [592, 52] width 38 height 20
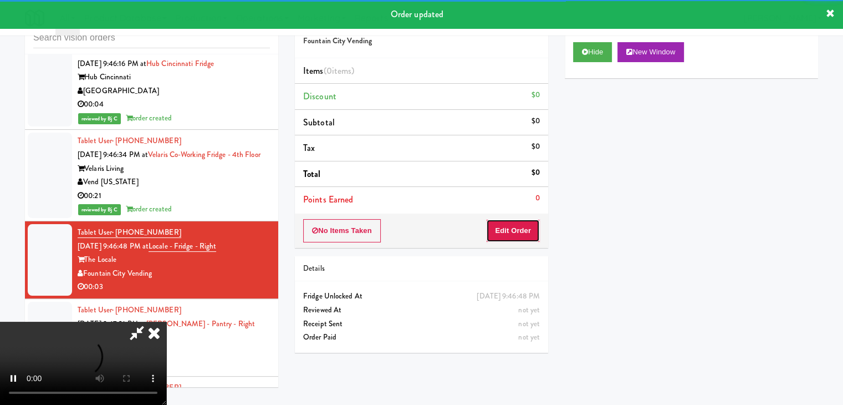
click at [518, 230] on button "Edit Order" at bounding box center [513, 230] width 54 height 23
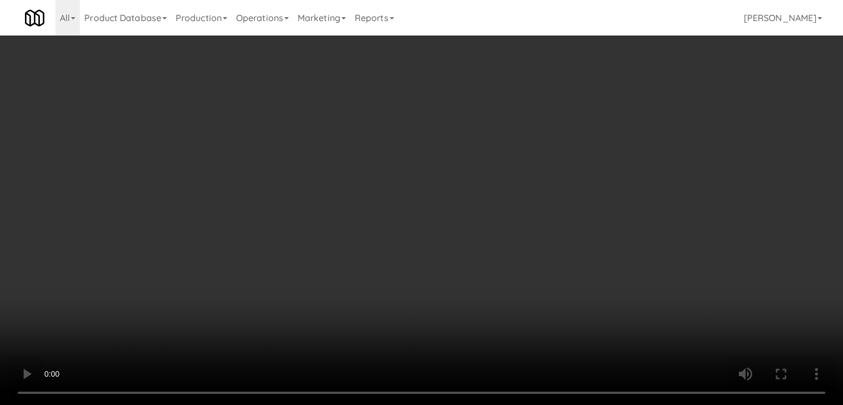
scroll to position [13558, 0]
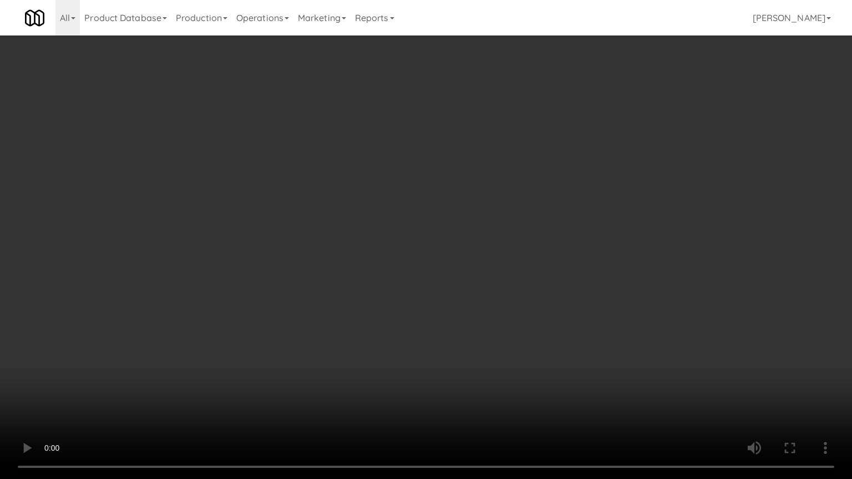
click at [489, 284] on video at bounding box center [426, 239] width 852 height 479
drag, startPoint x: 489, startPoint y: 284, endPoint x: 574, endPoint y: 134, distance: 172.5
click at [492, 279] on video at bounding box center [426, 239] width 852 height 479
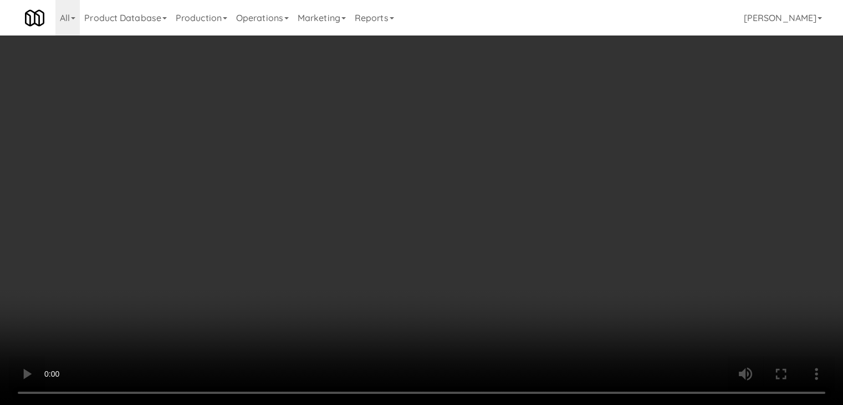
drag, startPoint x: 598, startPoint y: 109, endPoint x: 599, endPoint y: 115, distance: 6.2
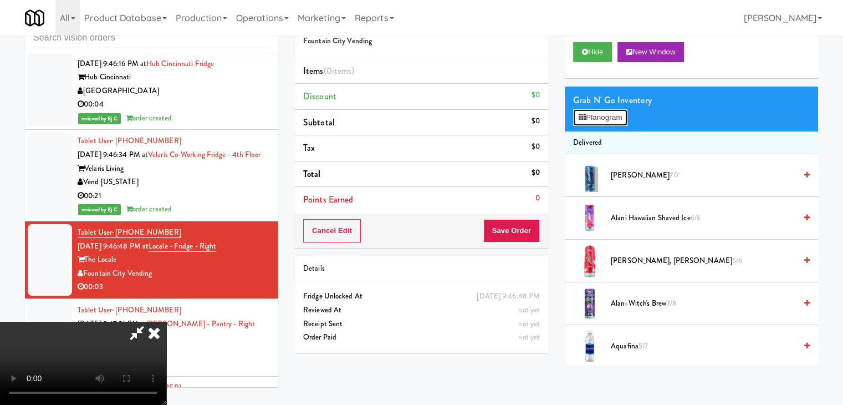
click at [598, 109] on button "Planogram" at bounding box center [600, 117] width 54 height 17
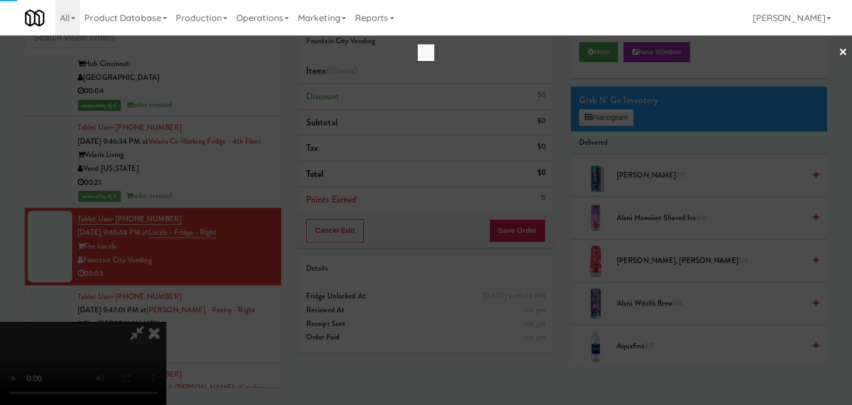
click at [599, 115] on div at bounding box center [426, 202] width 852 height 405
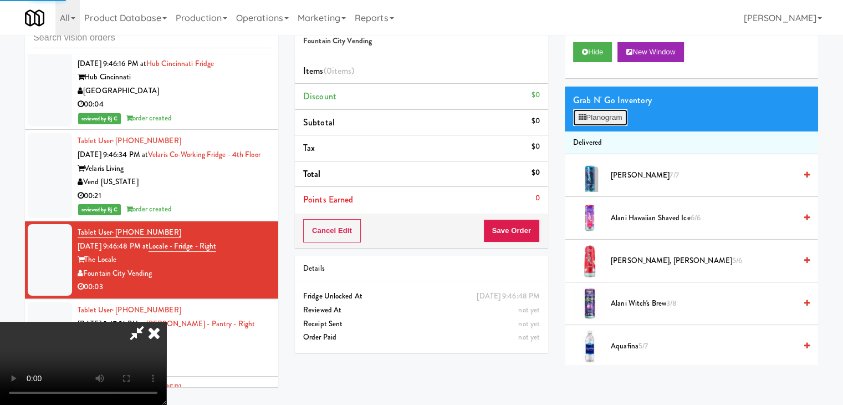
click at [602, 120] on button "Planogram" at bounding box center [600, 117] width 54 height 17
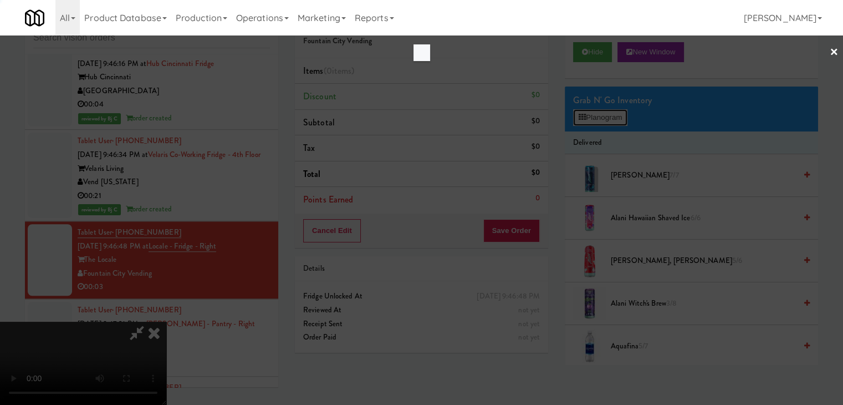
scroll to position [13558, 0]
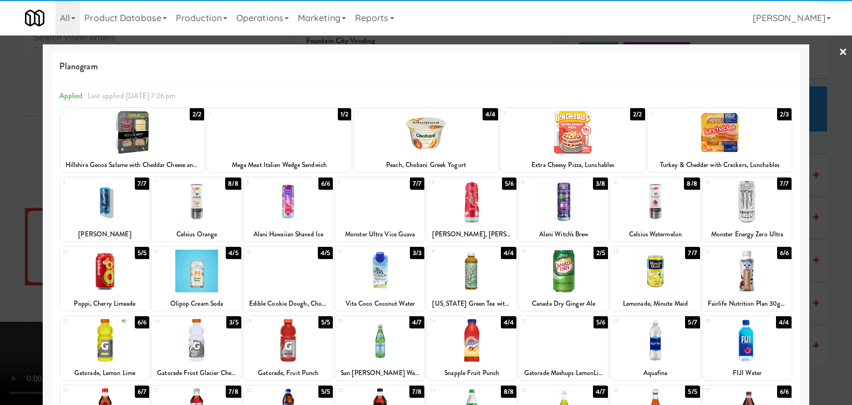
click at [672, 210] on div at bounding box center [654, 201] width 89 height 43
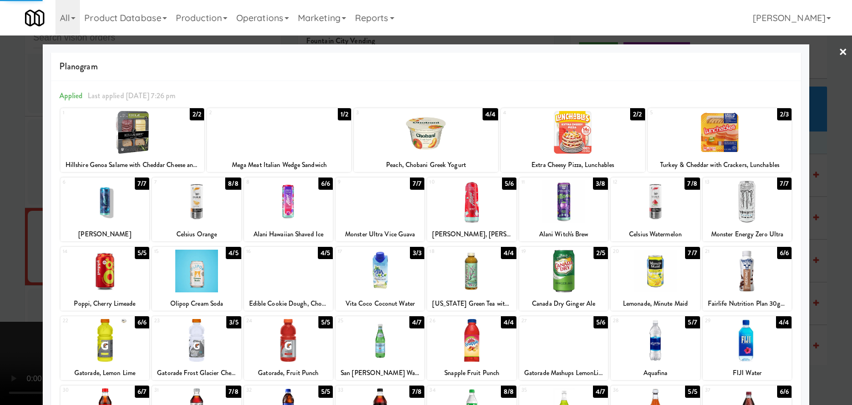
drag, startPoint x: 818, startPoint y: 233, endPoint x: 736, endPoint y: 237, distance: 82.2
click at [818, 233] on div at bounding box center [426, 202] width 852 height 405
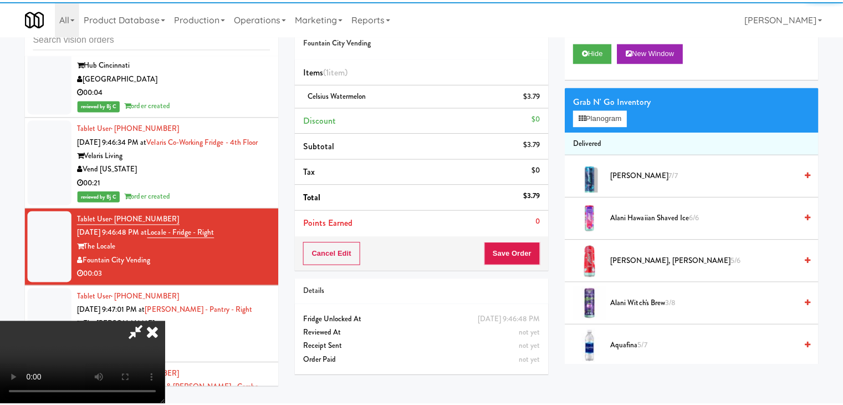
scroll to position [13571, 0]
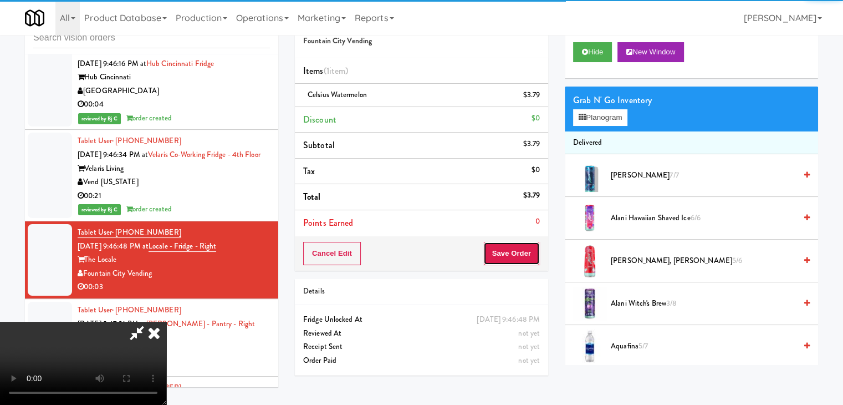
click at [519, 256] on button "Save Order" at bounding box center [511, 253] width 57 height 23
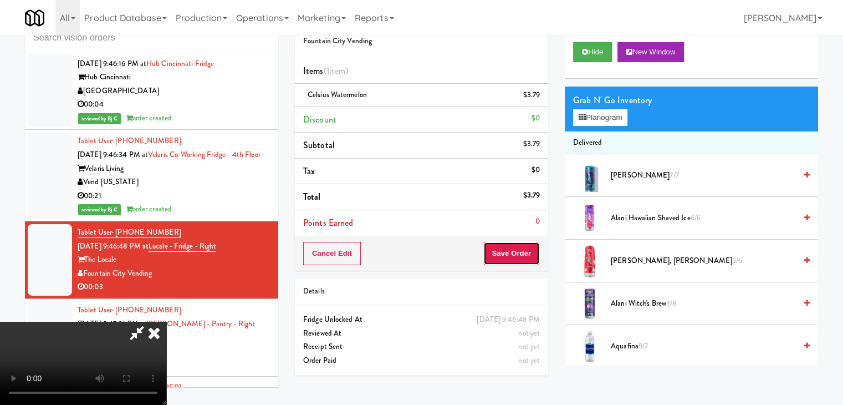
click at [520, 256] on button "Save Order" at bounding box center [511, 253] width 57 height 23
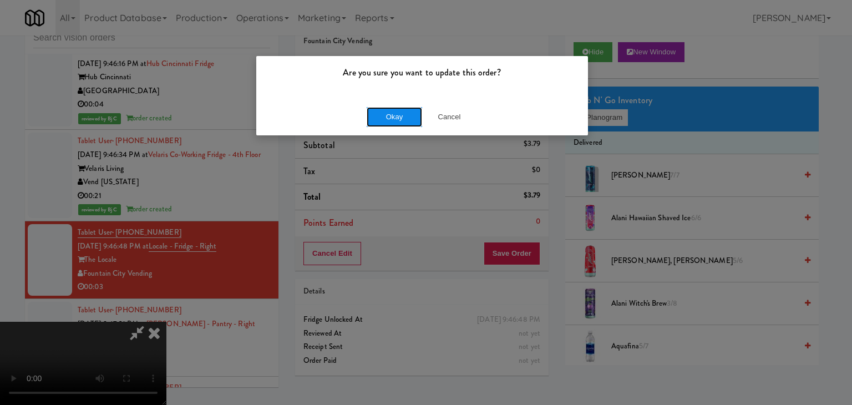
click at [388, 118] on button "Okay" at bounding box center [393, 117] width 55 height 20
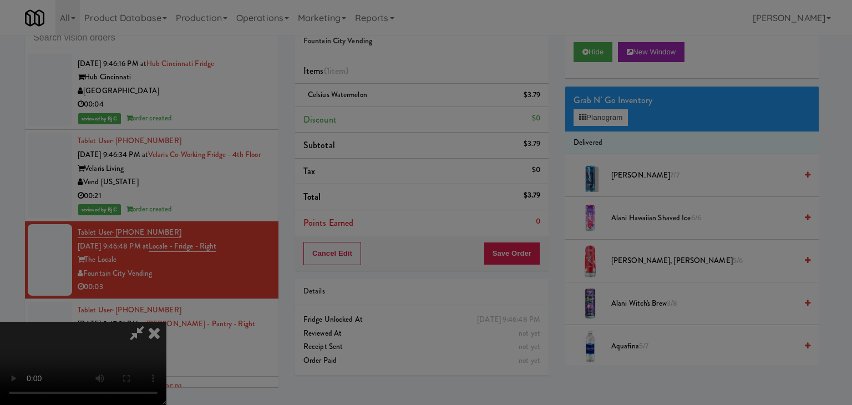
click at [388, 115] on div "Okay Cancel" at bounding box center [422, 96] width 332 height 37
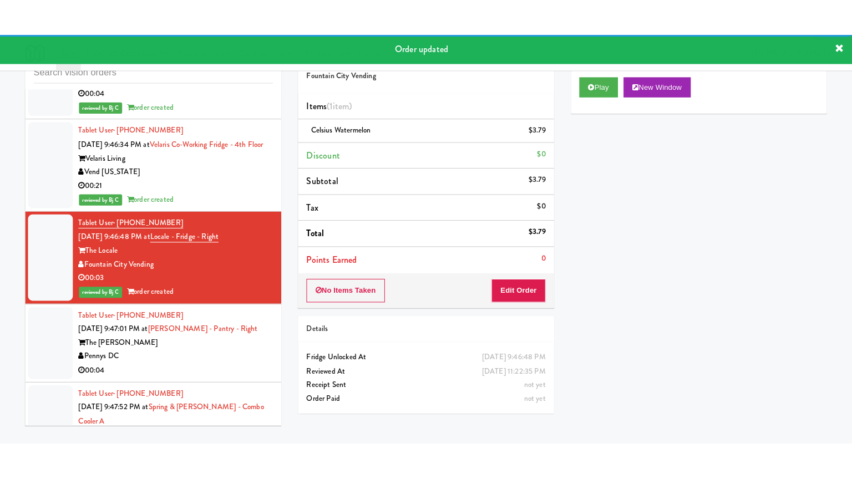
scroll to position [13682, 0]
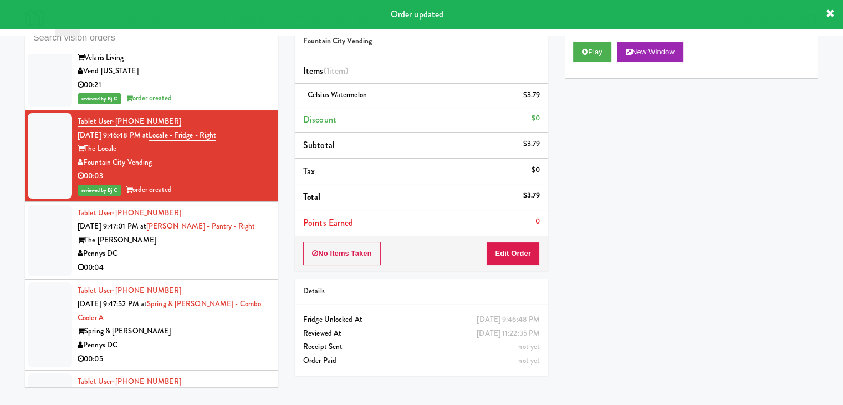
click at [237, 247] on div "Pennys DC" at bounding box center [174, 254] width 192 height 14
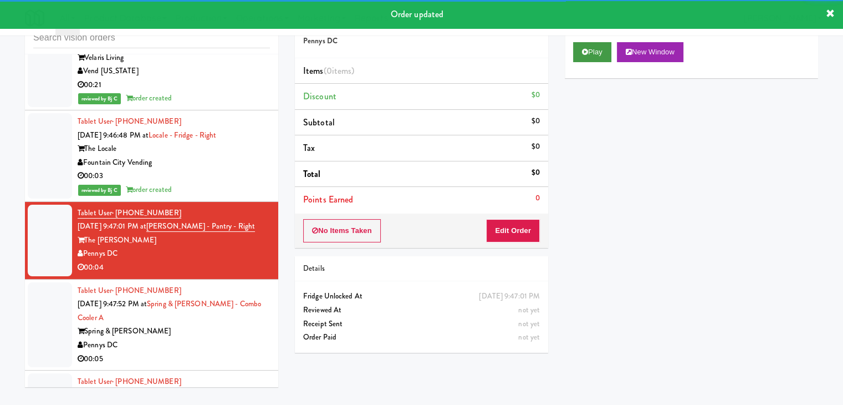
drag, startPoint x: 613, startPoint y: 49, endPoint x: 606, endPoint y: 51, distance: 6.9
click at [611, 50] on div "Play New Window" at bounding box center [691, 52] width 237 height 20
click at [605, 53] on button "Play" at bounding box center [592, 52] width 38 height 20
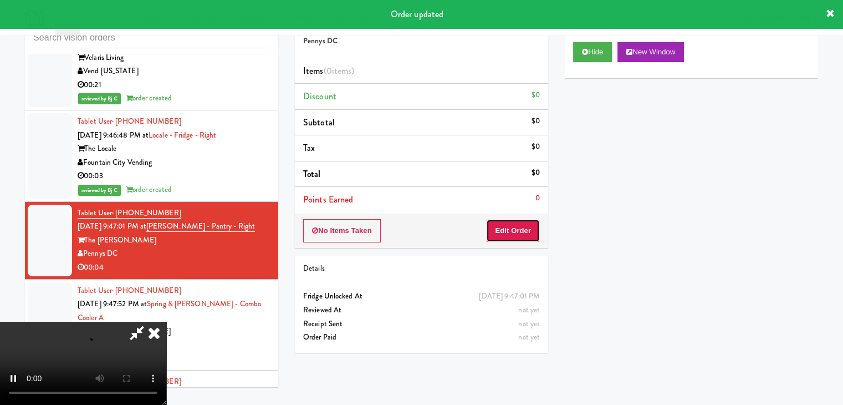
click at [517, 223] on button "Edit Order" at bounding box center [513, 230] width 54 height 23
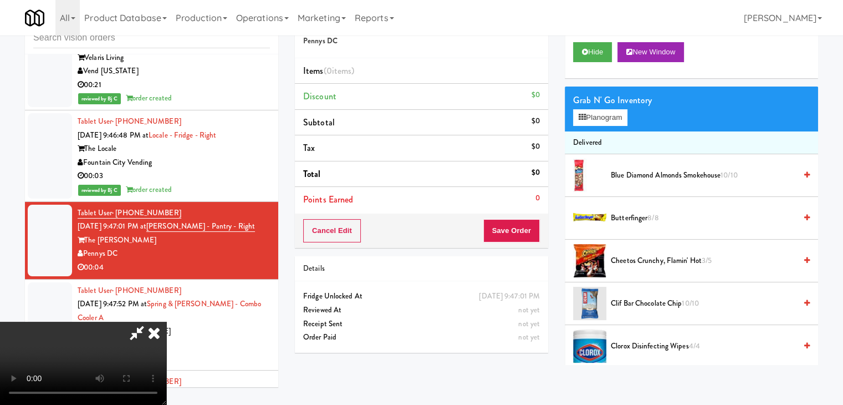
scroll to position [13668, 0]
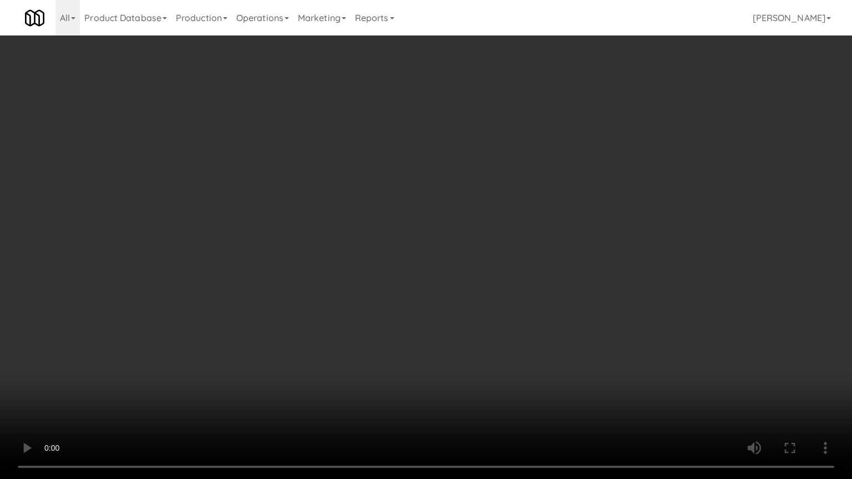
click at [480, 281] on video at bounding box center [426, 239] width 852 height 479
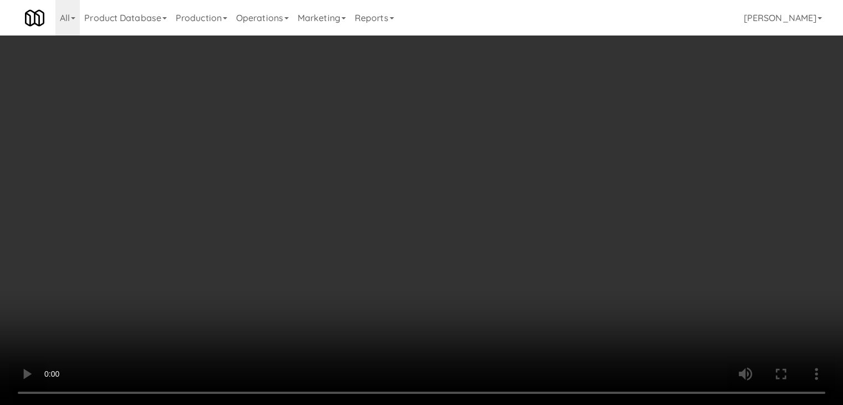
click at [608, 119] on button "Planogram" at bounding box center [600, 117] width 54 height 17
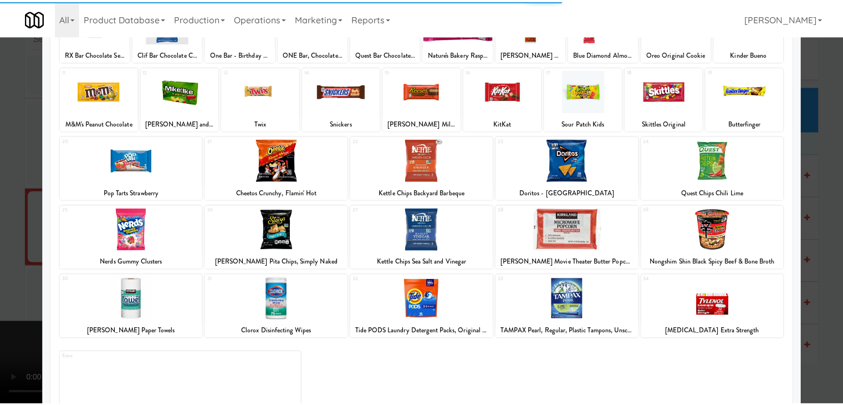
scroll to position [140, 0]
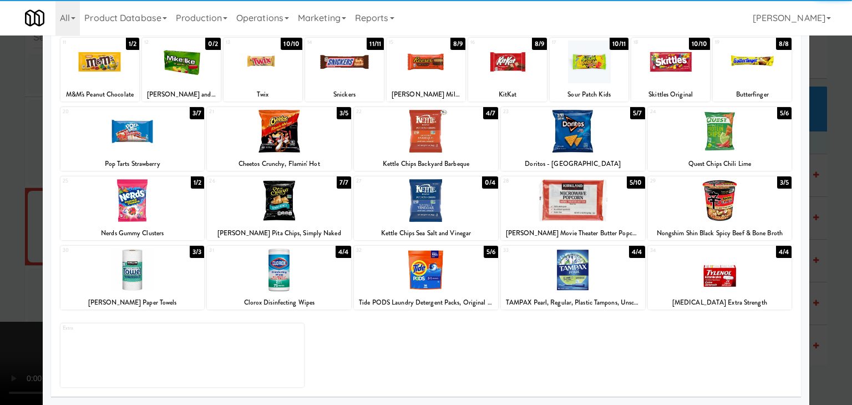
drag, startPoint x: 585, startPoint y: 282, endPoint x: 595, endPoint y: 282, distance: 10.0
click at [584, 281] on div at bounding box center [573, 269] width 144 height 43
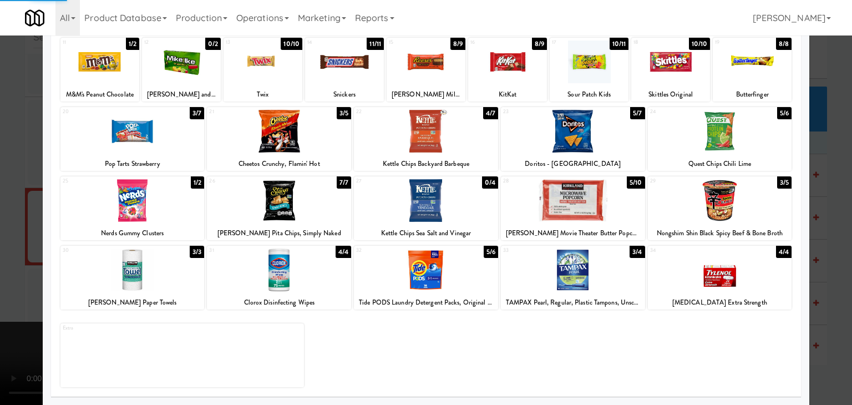
click at [802, 279] on div at bounding box center [426, 202] width 852 height 405
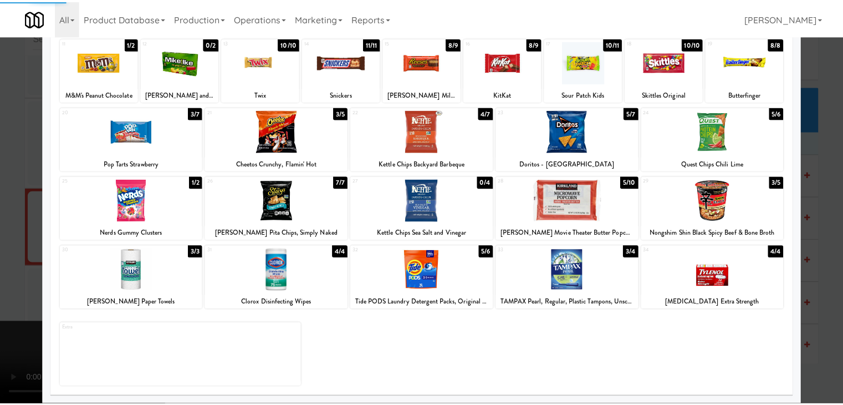
scroll to position [13682, 0]
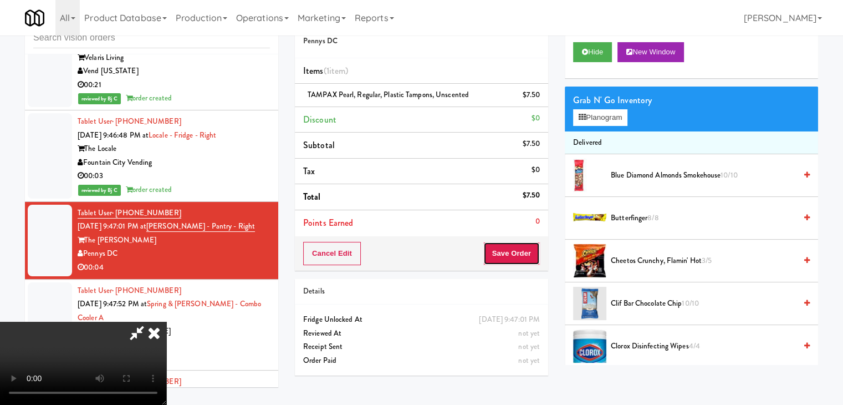
click at [527, 254] on button "Save Order" at bounding box center [511, 253] width 57 height 23
click at [526, 254] on button "Save Order" at bounding box center [511, 253] width 57 height 23
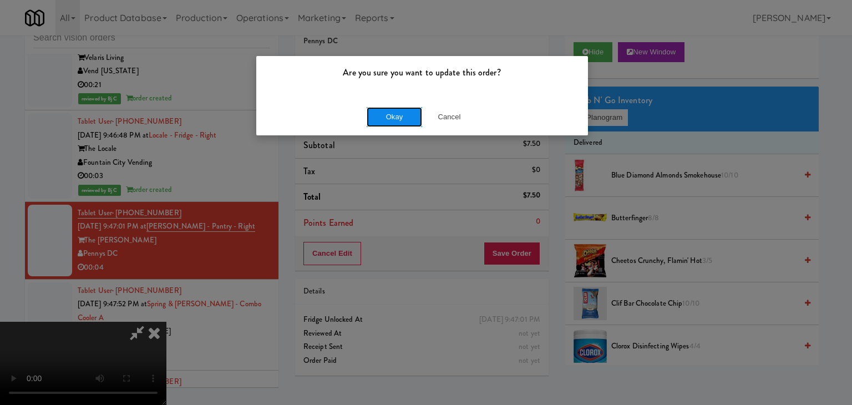
click at [397, 123] on button "Okay" at bounding box center [393, 117] width 55 height 20
click at [397, 123] on body "Are you sure you want to update this order? Okay Cancel Okay Are you sure you w…" at bounding box center [426, 202] width 852 height 405
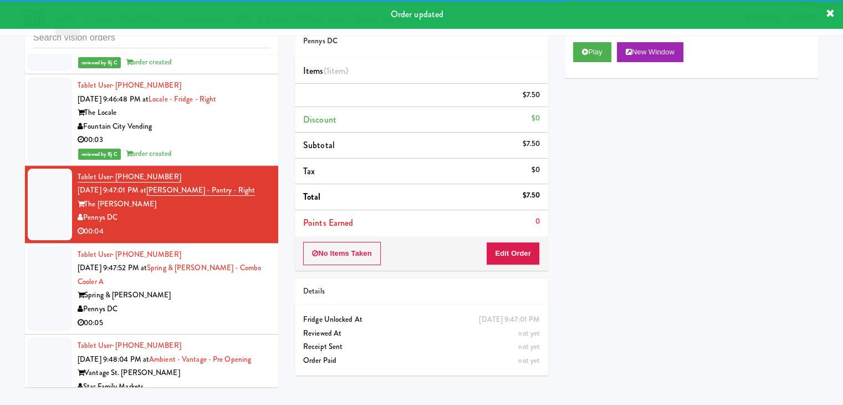
scroll to position [13738, 0]
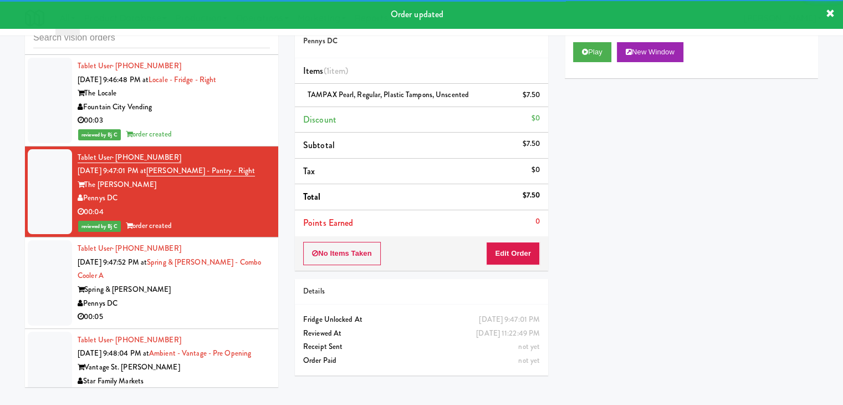
click at [191, 297] on div "Pennys DC" at bounding box center [174, 304] width 192 height 14
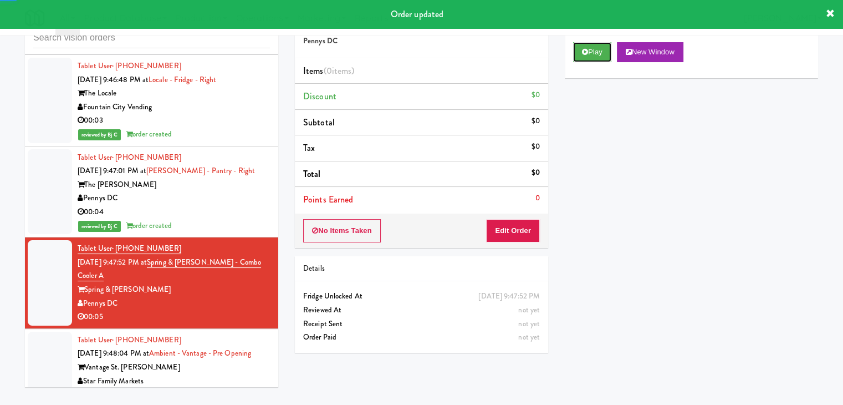
click at [594, 49] on button "Play" at bounding box center [592, 52] width 38 height 20
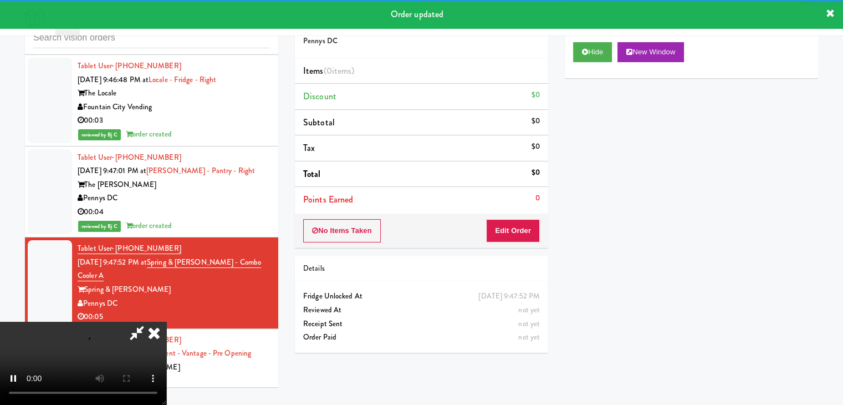
click at [523, 220] on div "No Items Taken Edit Order" at bounding box center [421, 230] width 253 height 34
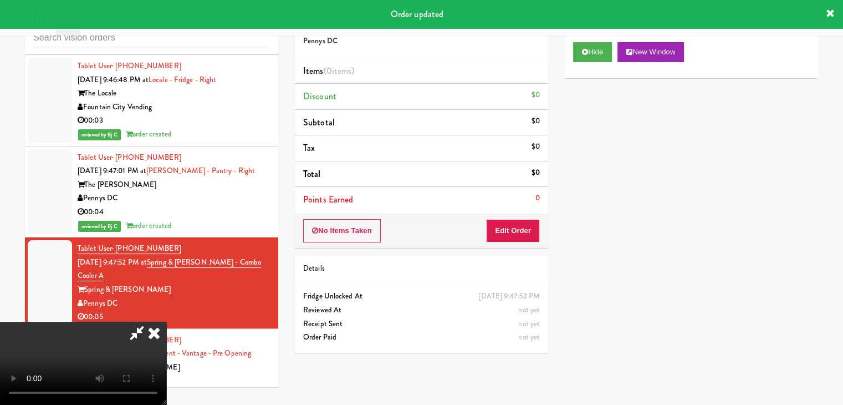
drag, startPoint x: 524, startPoint y: 213, endPoint x: 519, endPoint y: 231, distance: 17.7
click at [522, 222] on div "No Items Taken Edit Order" at bounding box center [421, 230] width 253 height 34
click at [519, 231] on button "Edit Order" at bounding box center [513, 230] width 54 height 23
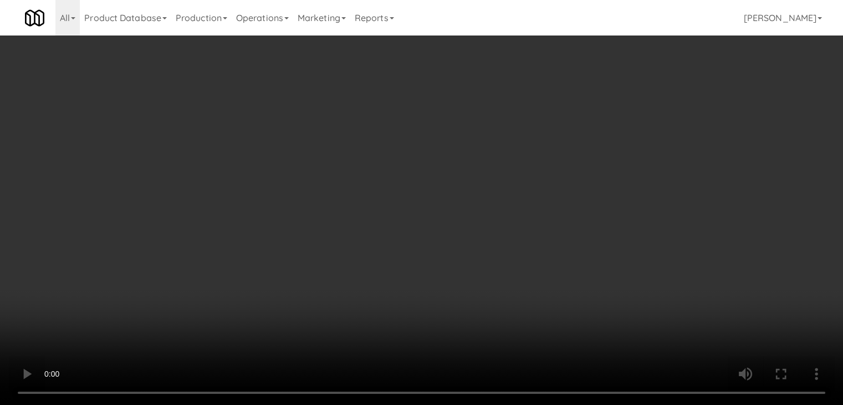
scroll to position [13724, 0]
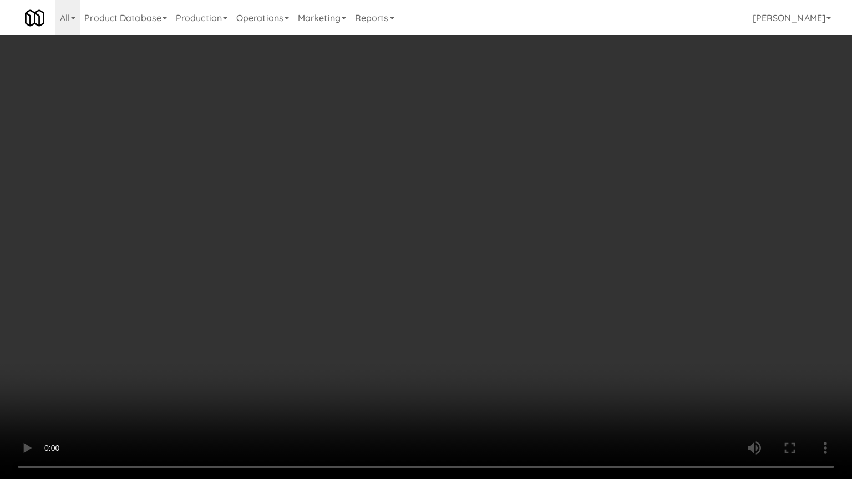
click at [478, 285] on video at bounding box center [426, 239] width 852 height 479
drag, startPoint x: 478, startPoint y: 285, endPoint x: 565, endPoint y: 157, distance: 154.8
click at [479, 282] on video at bounding box center [426, 239] width 852 height 479
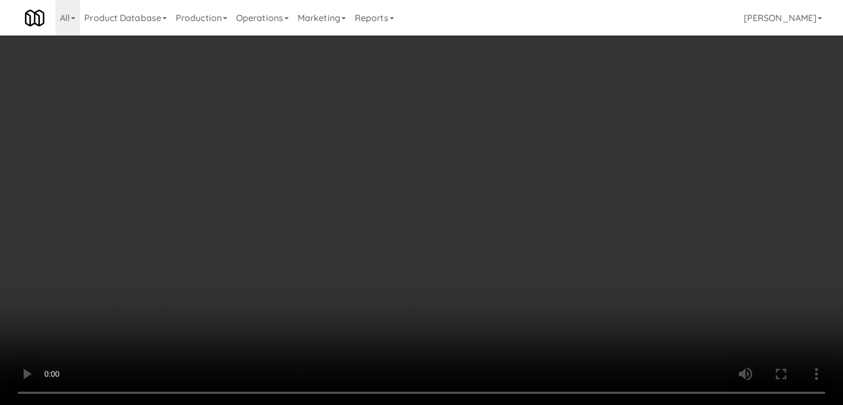
click at [596, 113] on button "Planogram" at bounding box center [600, 117] width 54 height 17
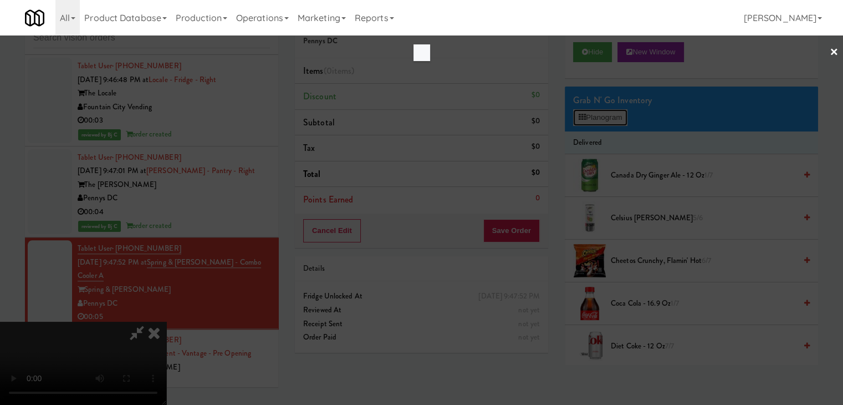
scroll to position [13724, 0]
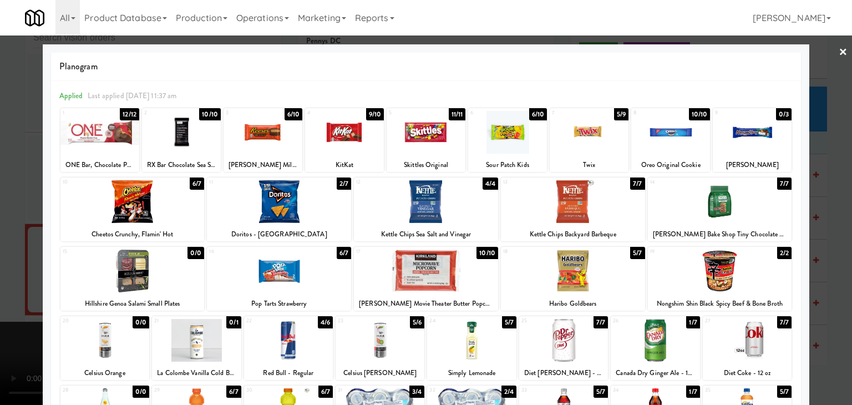
click at [654, 340] on div at bounding box center [654, 340] width 89 height 43
drag, startPoint x: 0, startPoint y: 249, endPoint x: 69, endPoint y: 249, distance: 69.3
click at [7, 249] on div at bounding box center [426, 202] width 852 height 405
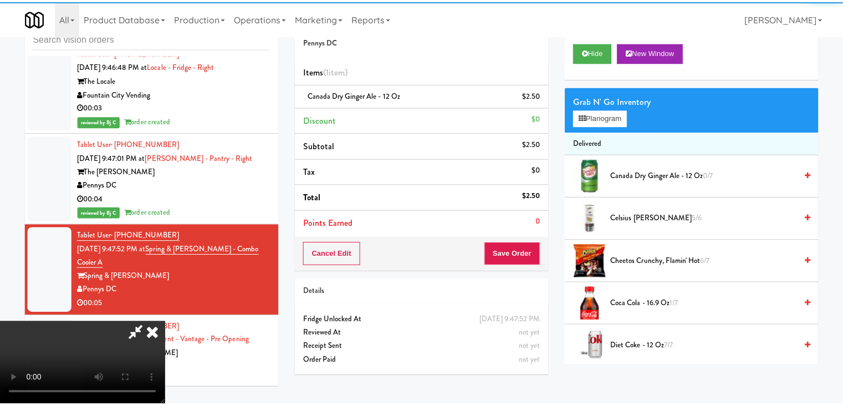
scroll to position [13738, 0]
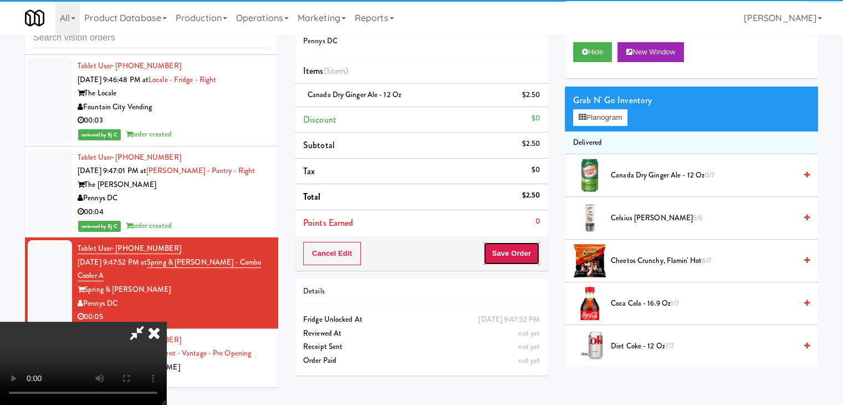
click at [530, 255] on button "Save Order" at bounding box center [511, 253] width 57 height 23
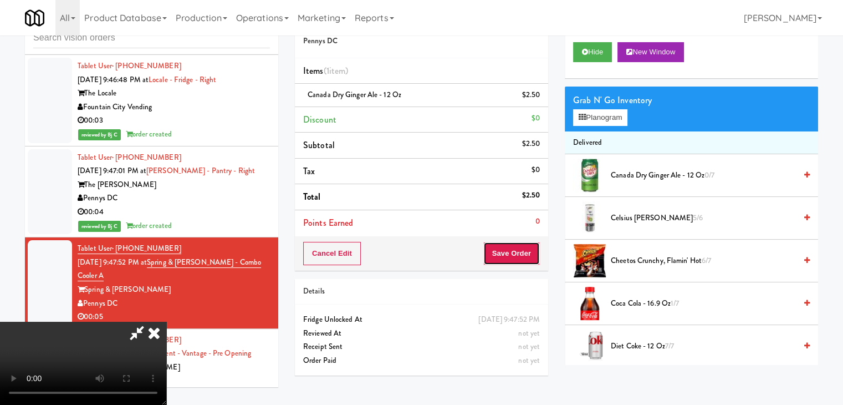
click at [530, 255] on button "Save Order" at bounding box center [511, 253] width 57 height 23
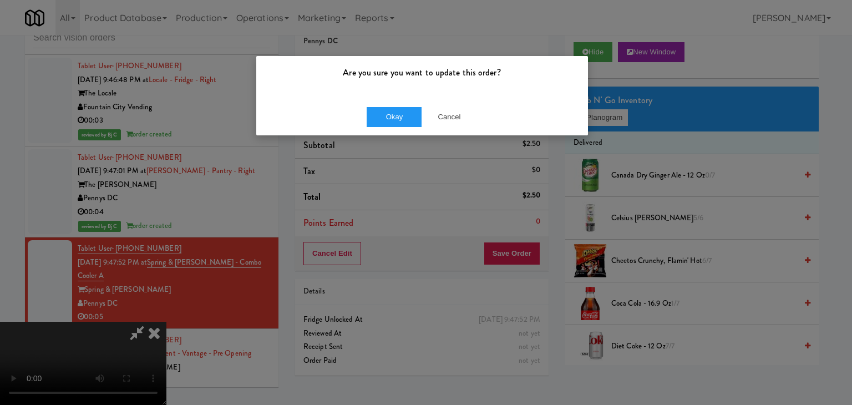
drag, startPoint x: 410, startPoint y: 93, endPoint x: 401, endPoint y: 105, distance: 14.6
click at [406, 94] on div "Are you sure you want to update this order?" at bounding box center [422, 77] width 332 height 42
click at [401, 105] on div "Okay Cancel" at bounding box center [422, 116] width 332 height 37
drag, startPoint x: 401, startPoint y: 105, endPoint x: 399, endPoint y: 110, distance: 6.0
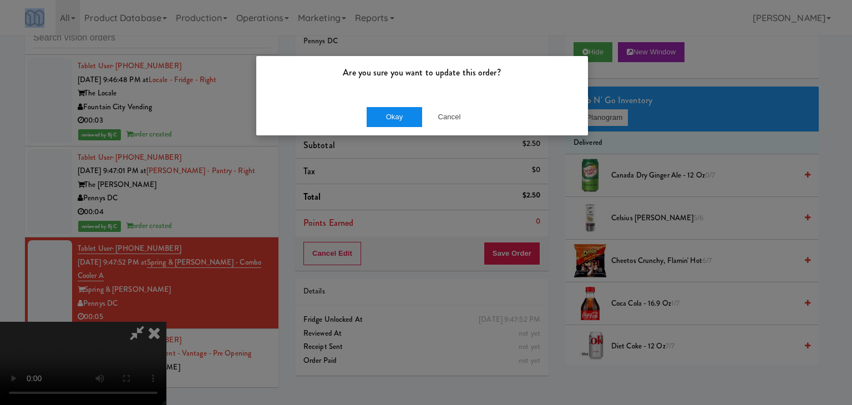
click at [401, 106] on div "Okay Cancel" at bounding box center [422, 116] width 332 height 37
click at [399, 110] on button "Okay" at bounding box center [393, 117] width 55 height 20
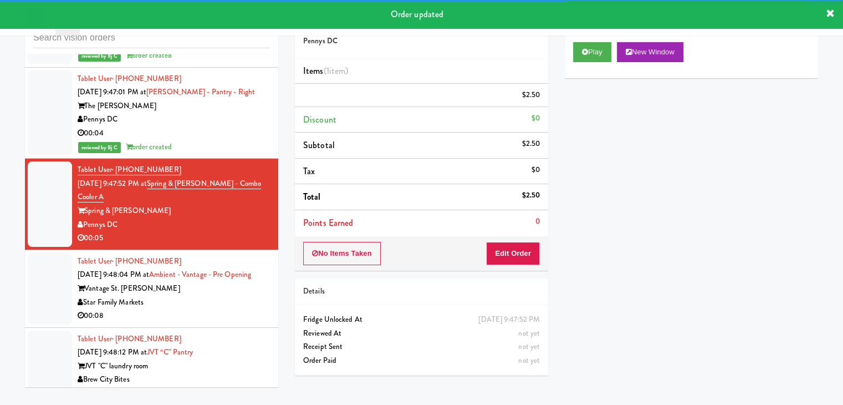
scroll to position [13918, 0]
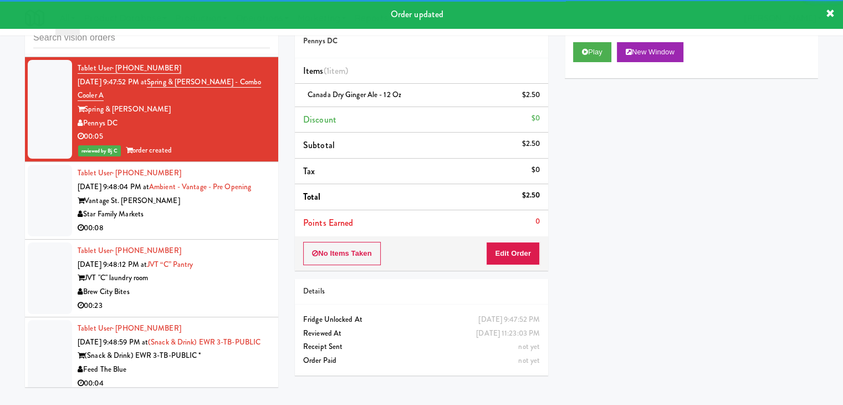
click at [224, 221] on div "00:08" at bounding box center [174, 228] width 192 height 14
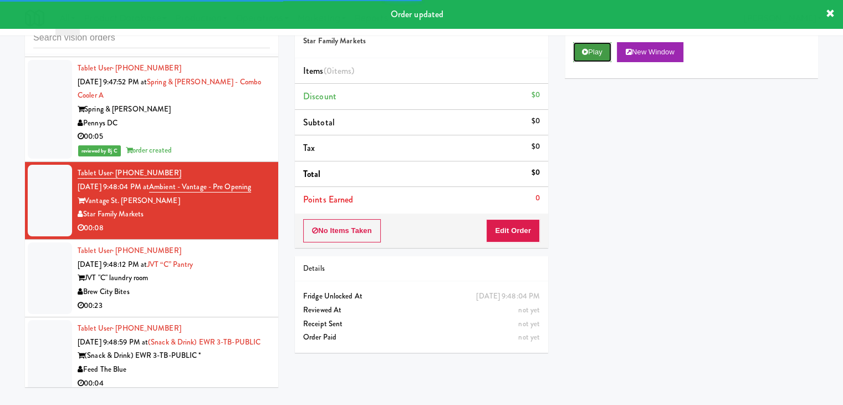
click at [585, 49] on icon at bounding box center [585, 51] width 6 height 7
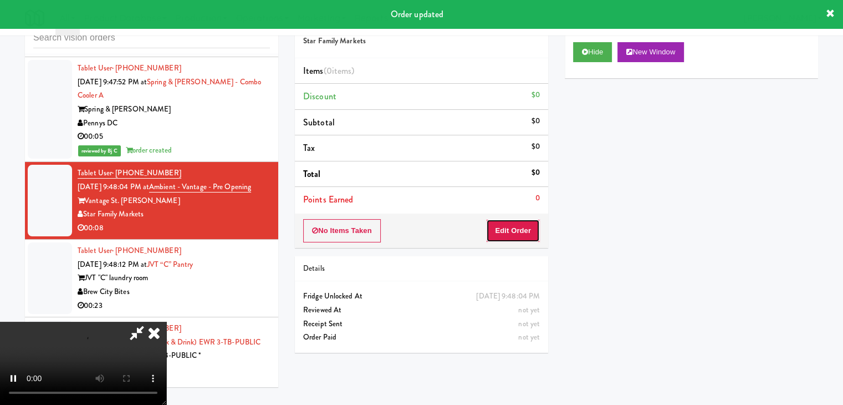
click at [512, 223] on button "Edit Order" at bounding box center [513, 230] width 54 height 23
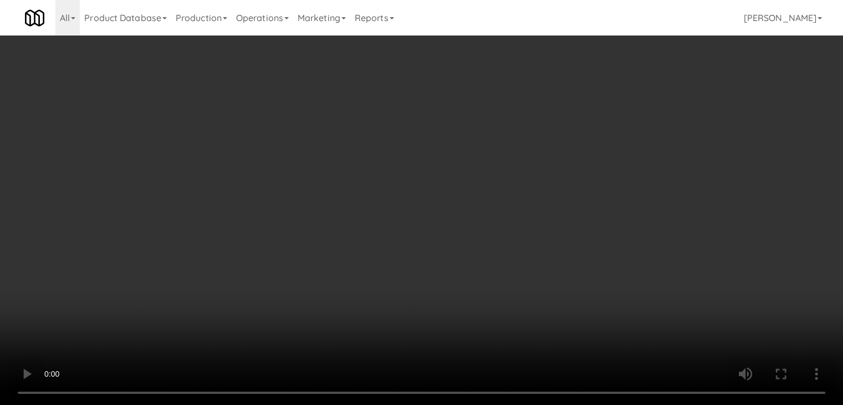
scroll to position [13904, 0]
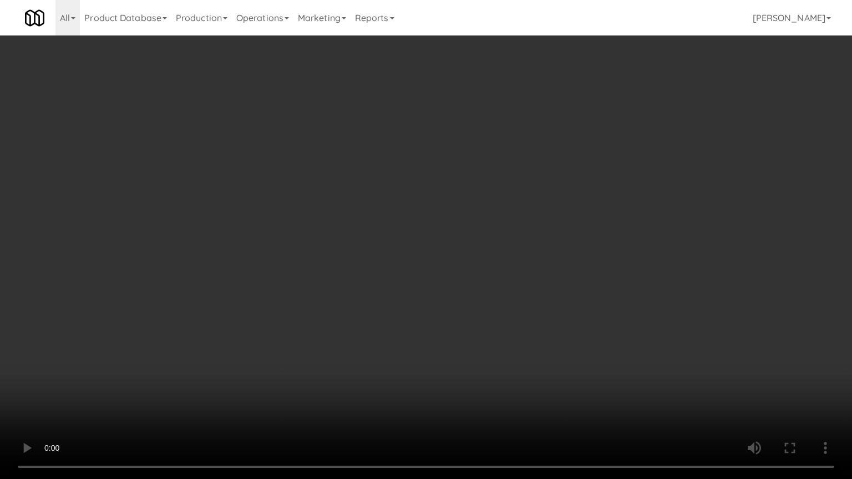
click at [491, 293] on video at bounding box center [426, 239] width 852 height 479
drag, startPoint x: 491, startPoint y: 293, endPoint x: 605, endPoint y: 191, distance: 153.2
click at [491, 293] on video at bounding box center [426, 239] width 852 height 479
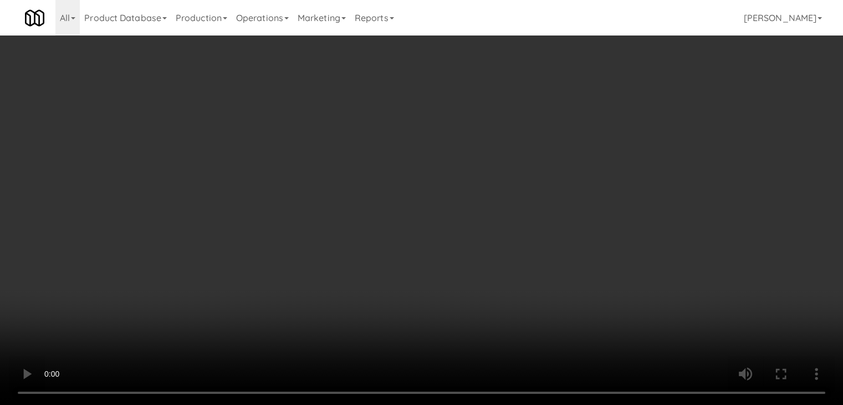
click at [621, 113] on button "Planogram" at bounding box center [600, 117] width 54 height 17
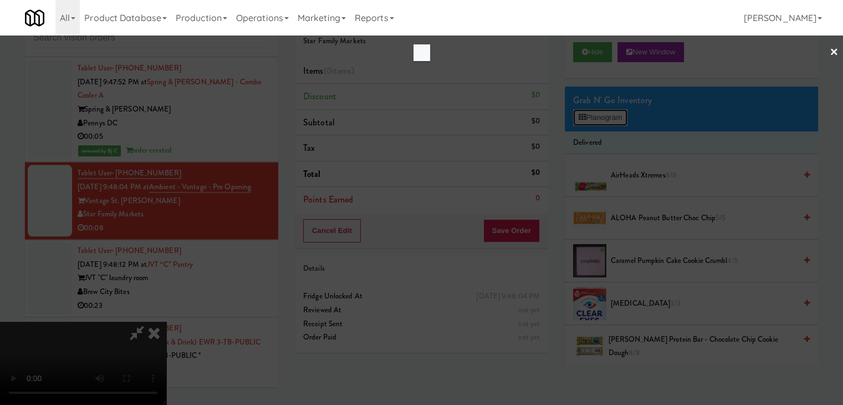
scroll to position [13904, 0]
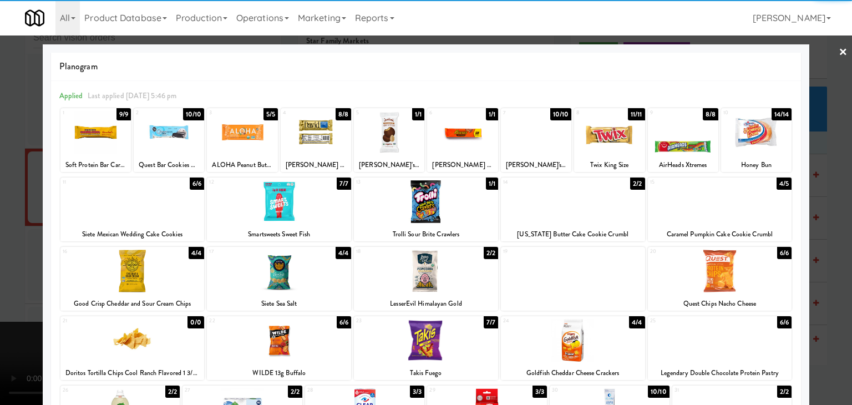
drag, startPoint x: 730, startPoint y: 208, endPoint x: 809, endPoint y: 220, distance: 80.0
click at [732, 208] on div at bounding box center [719, 201] width 144 height 43
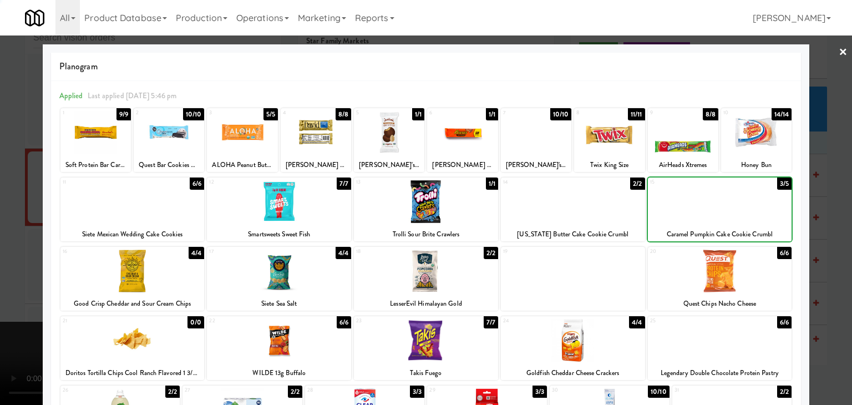
drag, startPoint x: 826, startPoint y: 223, endPoint x: 696, endPoint y: 227, distance: 129.8
click at [823, 224] on div at bounding box center [426, 202] width 852 height 405
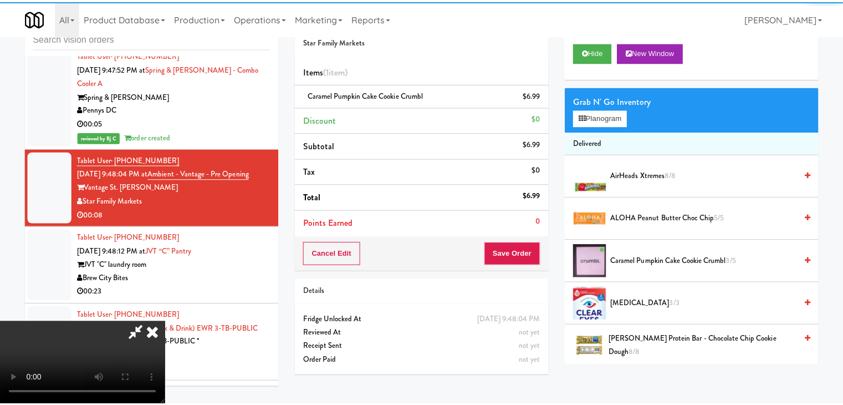
scroll to position [13918, 0]
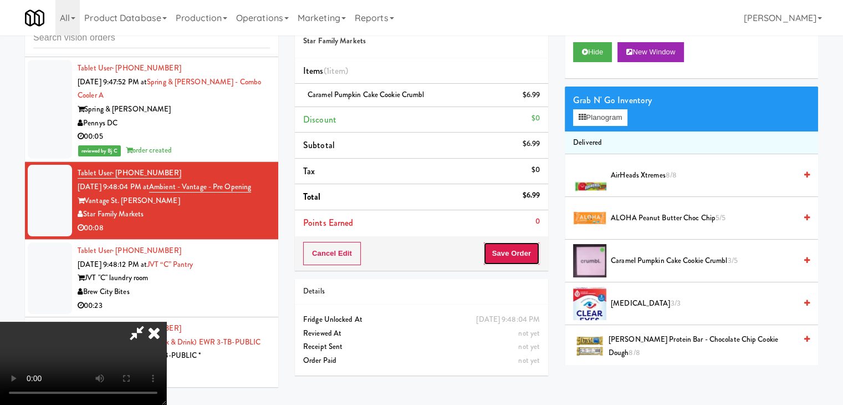
click at [512, 257] on button "Save Order" at bounding box center [511, 253] width 57 height 23
click at [512, 256] on button "Save Order" at bounding box center [511, 253] width 57 height 23
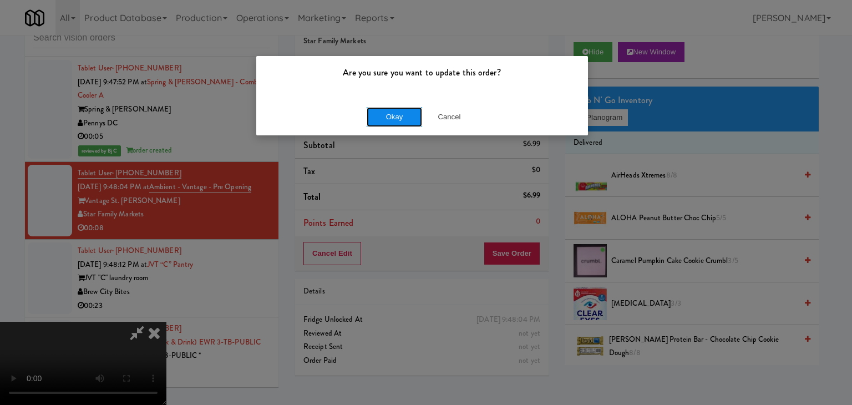
click at [392, 108] on button "Okay" at bounding box center [393, 117] width 55 height 20
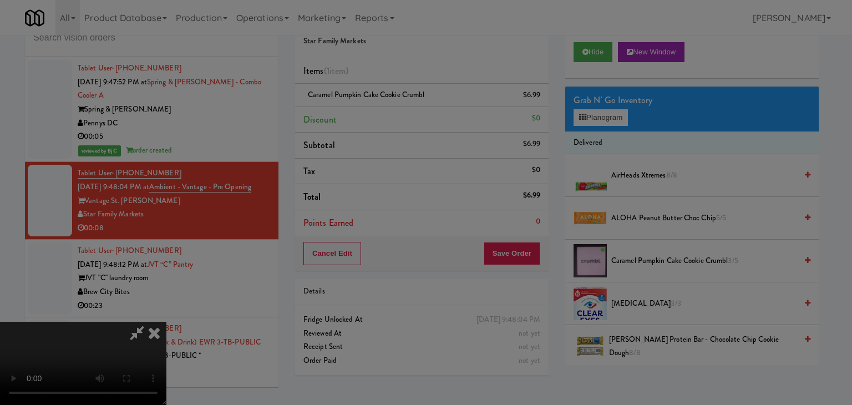
click at [392, 106] on button "Okay" at bounding box center [393, 96] width 55 height 20
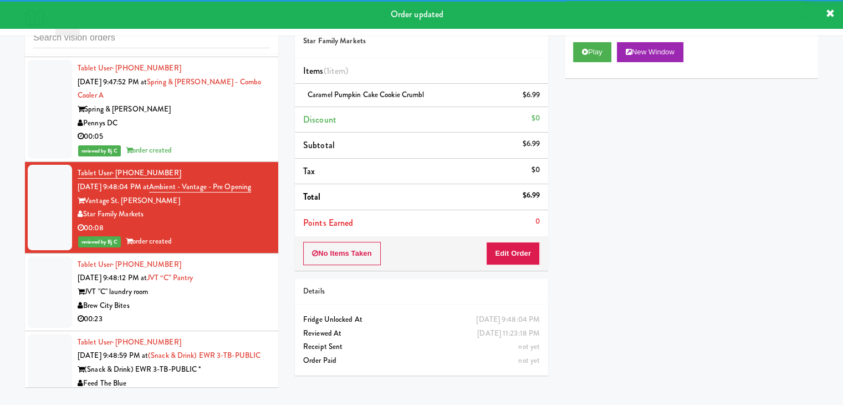
drag, startPoint x: 237, startPoint y: 171, endPoint x: 241, endPoint y: 179, distance: 8.7
click at [239, 299] on div "Brew City Bites" at bounding box center [174, 306] width 192 height 14
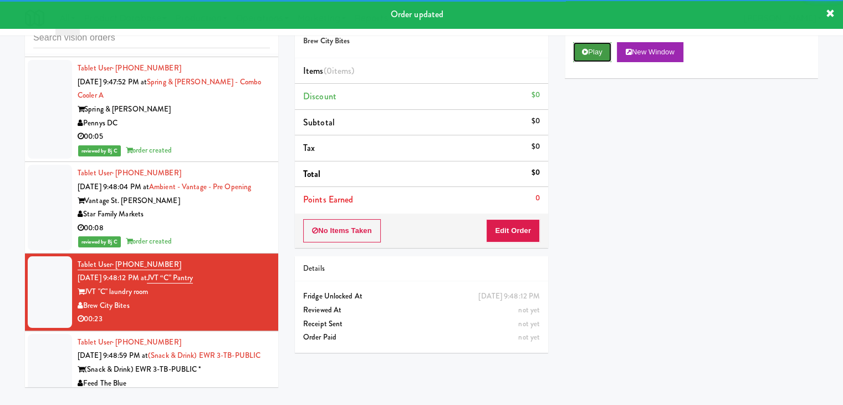
click at [594, 58] on button "Play" at bounding box center [592, 52] width 38 height 20
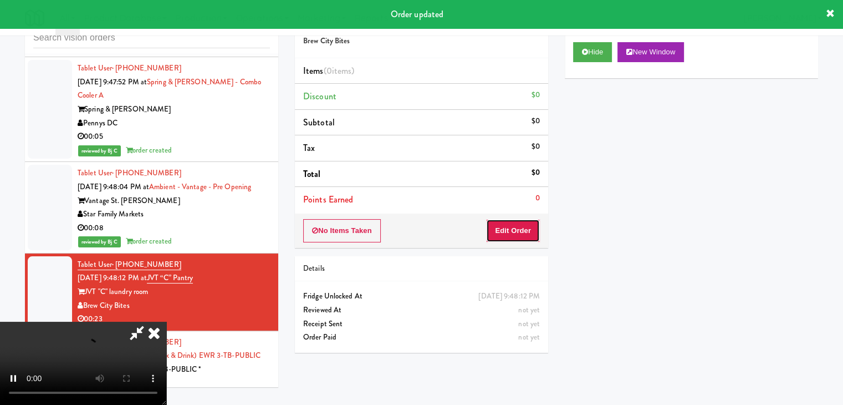
click at [514, 231] on button "Edit Order" at bounding box center [513, 230] width 54 height 23
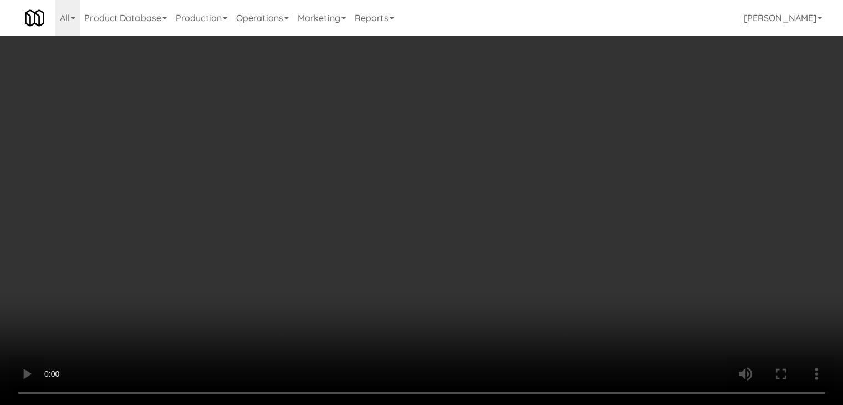
scroll to position [13904, 0]
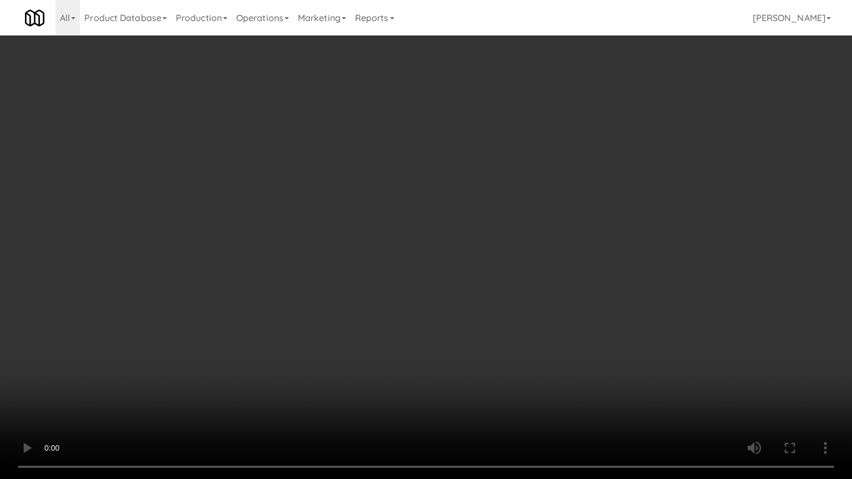
click
drag, startPoint x: 466, startPoint y: 275, endPoint x: 577, endPoint y: 134, distance: 179.7
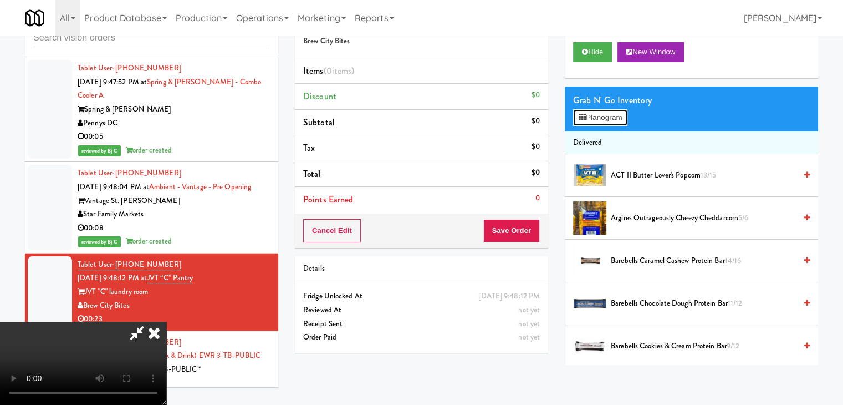
scroll to position [13904, 0]
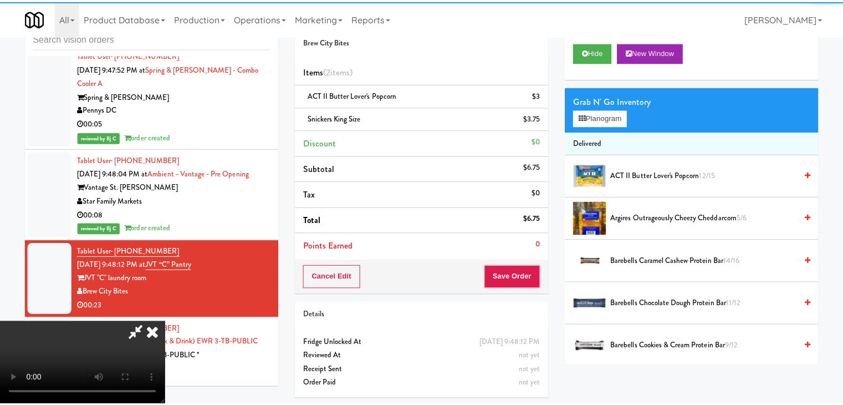
scroll to position [13918, 0]
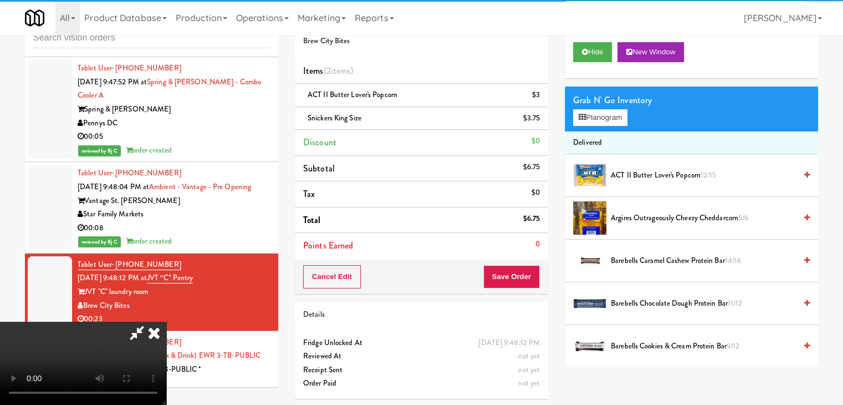
drag, startPoint x: 327, startPoint y: 289, endPoint x: 343, endPoint y: 292, distance: 16.3
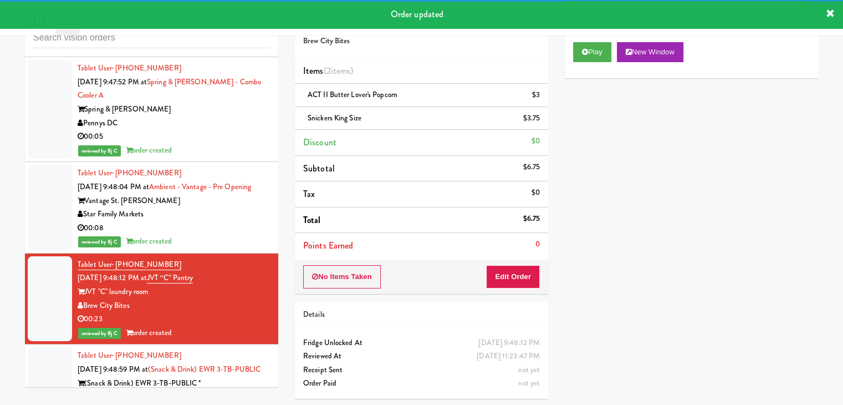
scroll to position [14029, 0]
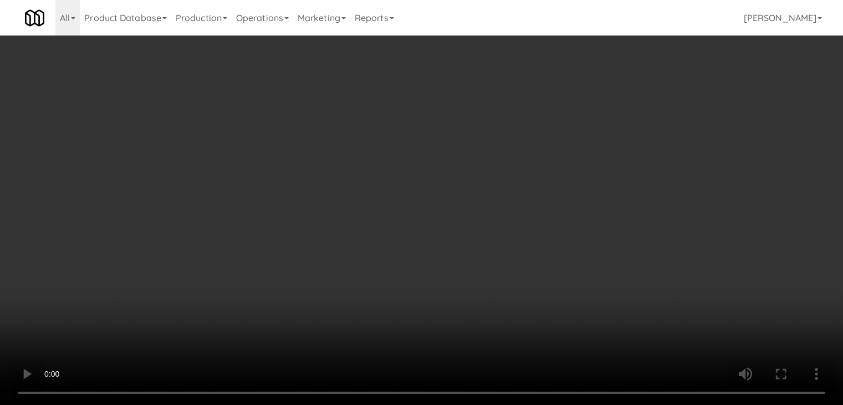
scroll to position [14001, 0]
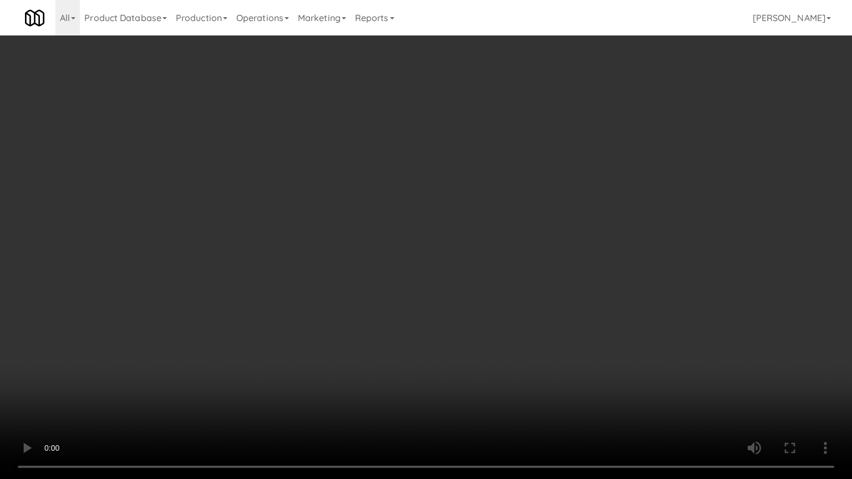
drag, startPoint x: 463, startPoint y: 329, endPoint x: 562, endPoint y: 173, distance: 184.1
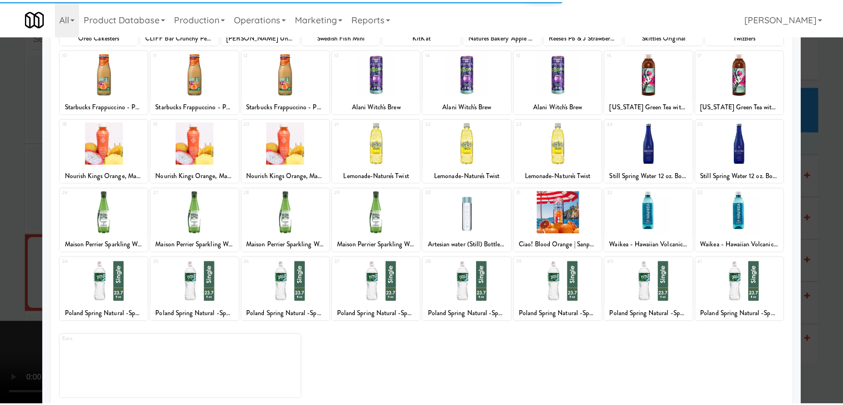
scroll to position [140, 0]
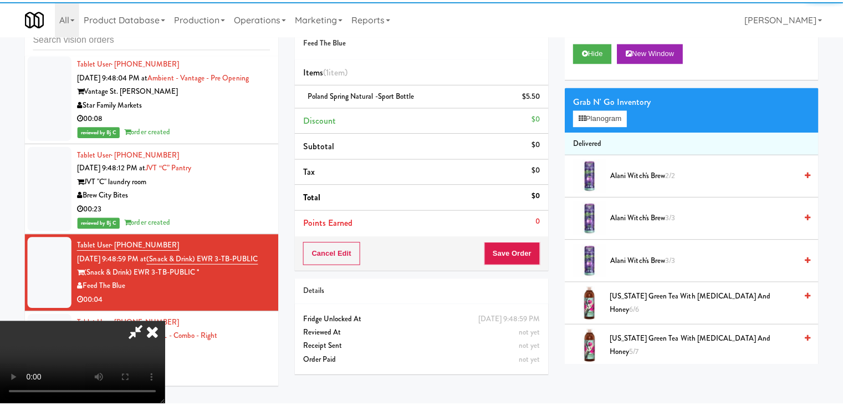
scroll to position [14029, 0]
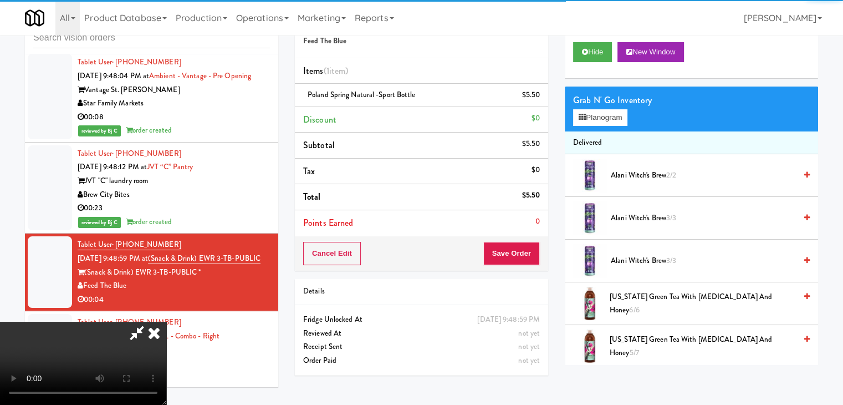
drag, startPoint x: 541, startPoint y: 258, endPoint x: 534, endPoint y: 258, distance: 7.2
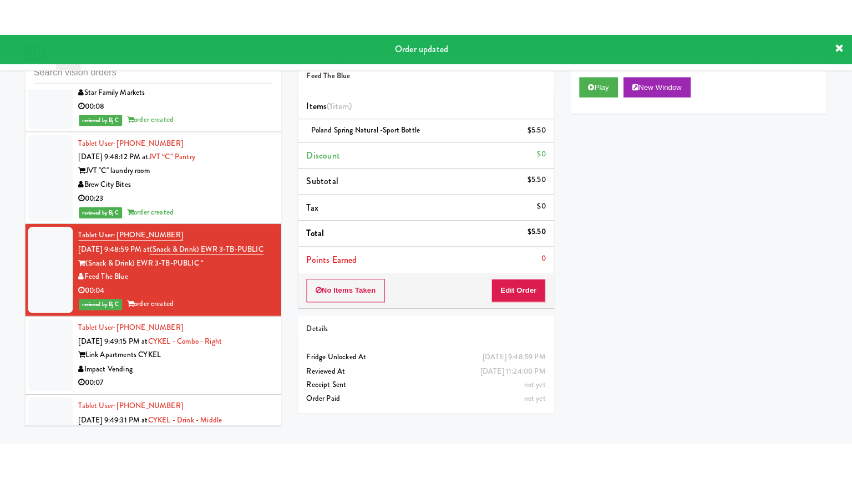
scroll to position [14195, 0]
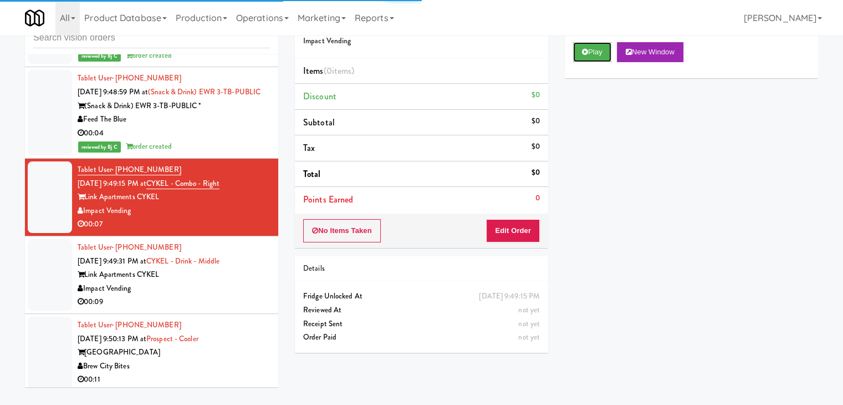
drag, startPoint x: 596, startPoint y: 47, endPoint x: 583, endPoint y: 63, distance: 20.1
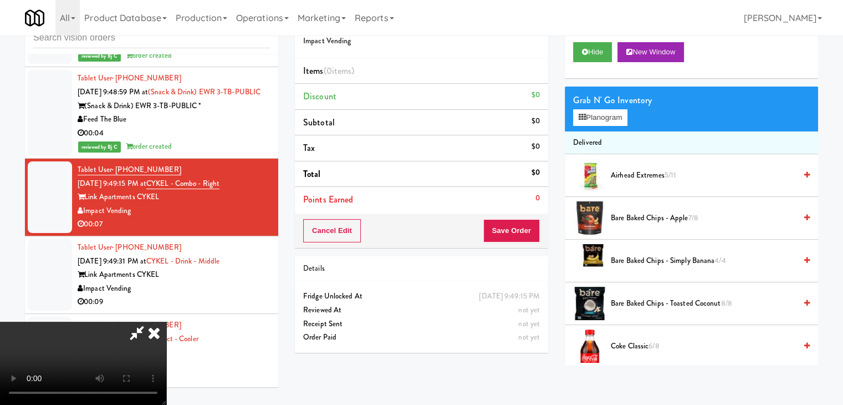
scroll to position [14167, 0]
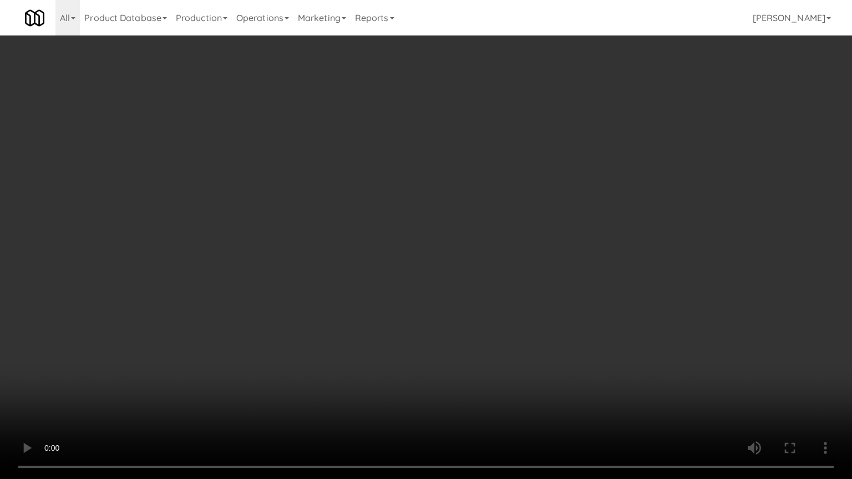
drag, startPoint x: 464, startPoint y: 339, endPoint x: 542, endPoint y: 172, distance: 184.0
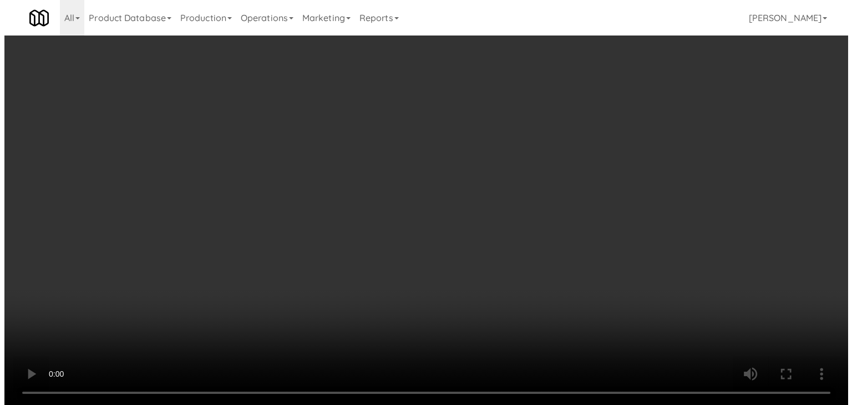
scroll to position [14195, 0]
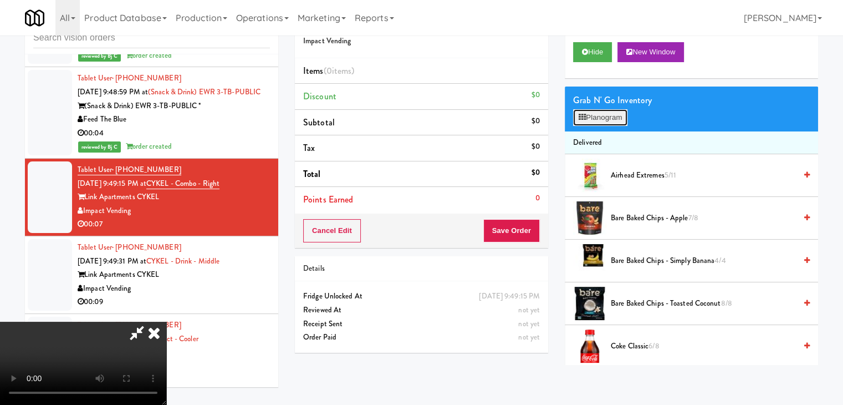
drag, startPoint x: 598, startPoint y: 119, endPoint x: 609, endPoint y: 121, distance: 11.2
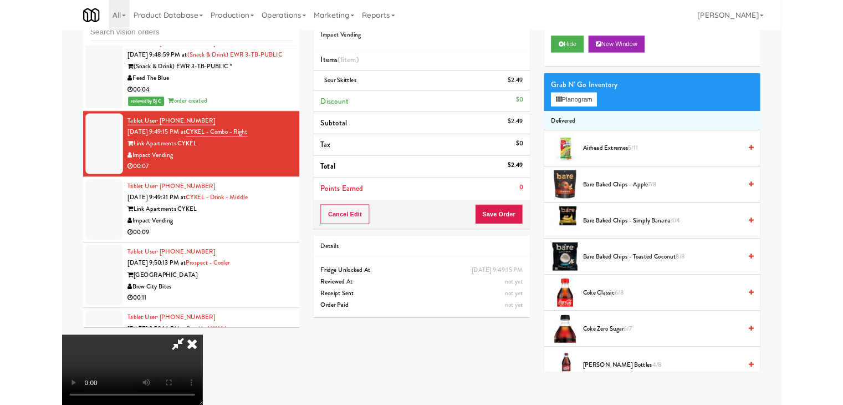
scroll to position [14167, 0]
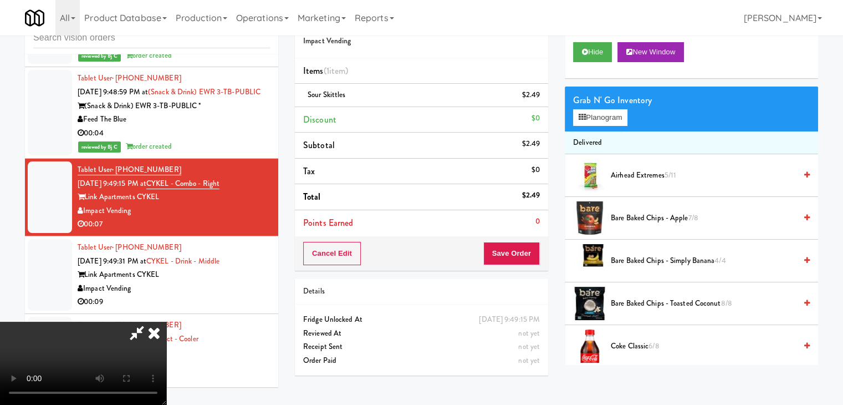
drag, startPoint x: 400, startPoint y: 298, endPoint x: 393, endPoint y: 297, distance: 6.7
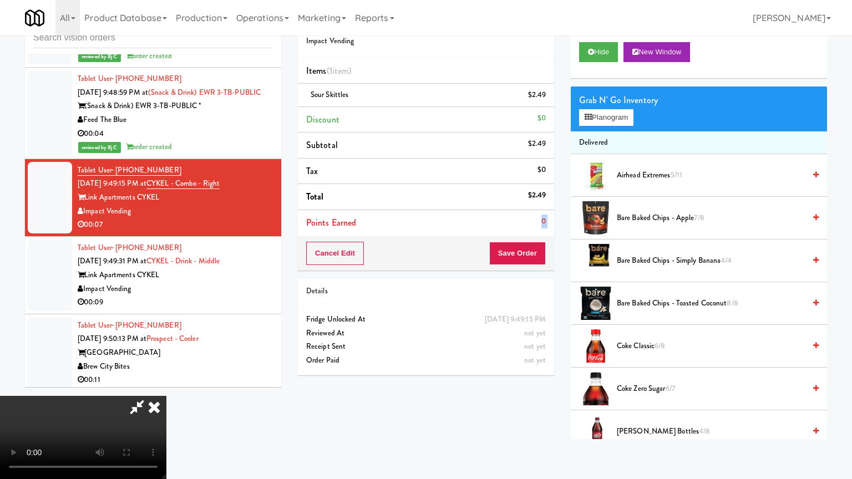
scroll to position [14195, 0]
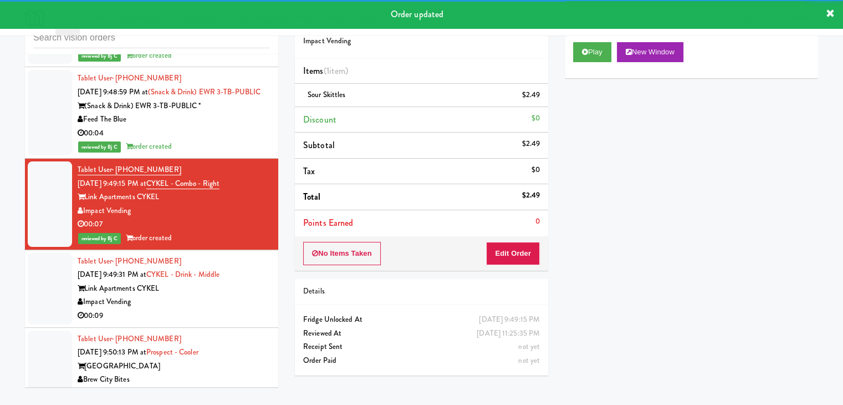
drag, startPoint x: 215, startPoint y: 190, endPoint x: 216, endPoint y: 196, distance: 5.7
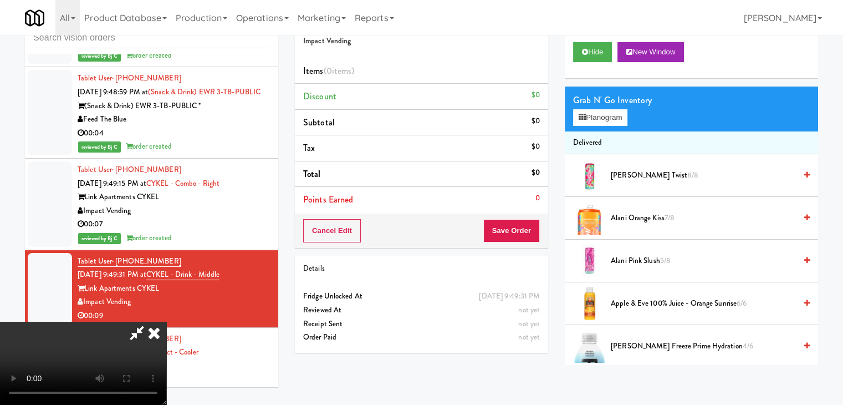
scroll to position [14167, 0]
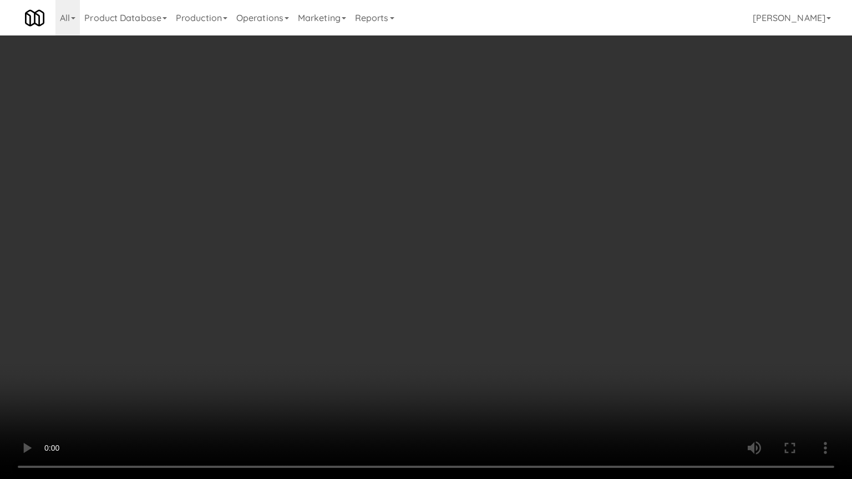
drag, startPoint x: 499, startPoint y: 283, endPoint x: 524, endPoint y: 187, distance: 98.7
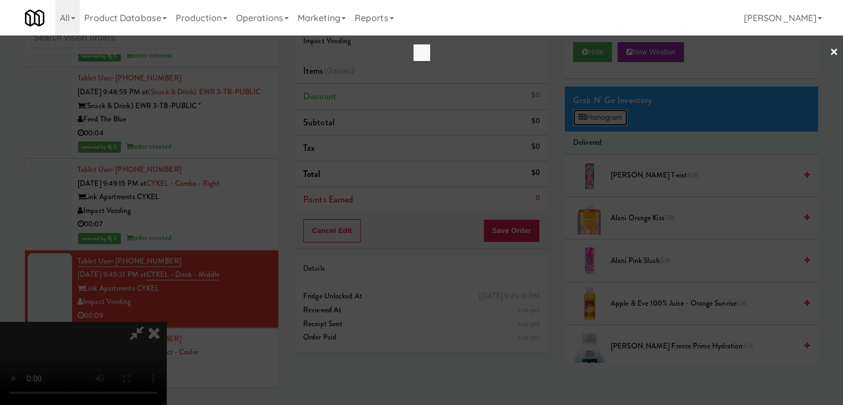
scroll to position [14167, 0]
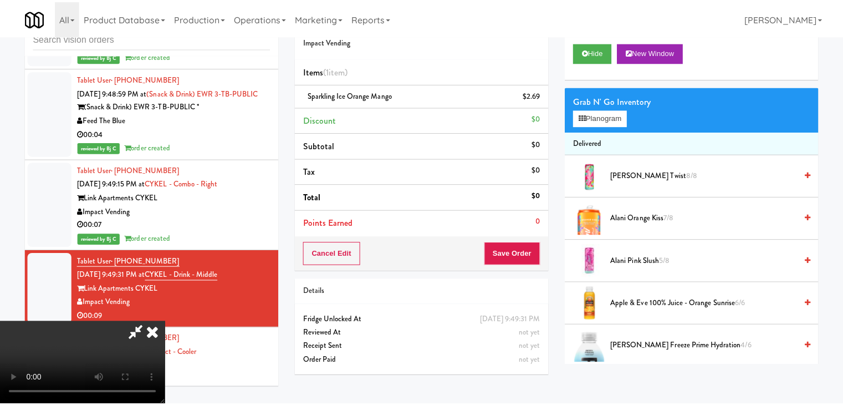
scroll to position [14195, 0]
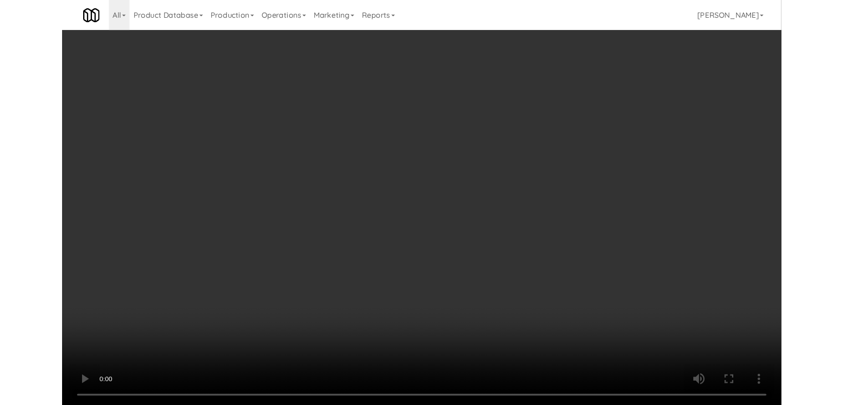
scroll to position [14278, 0]
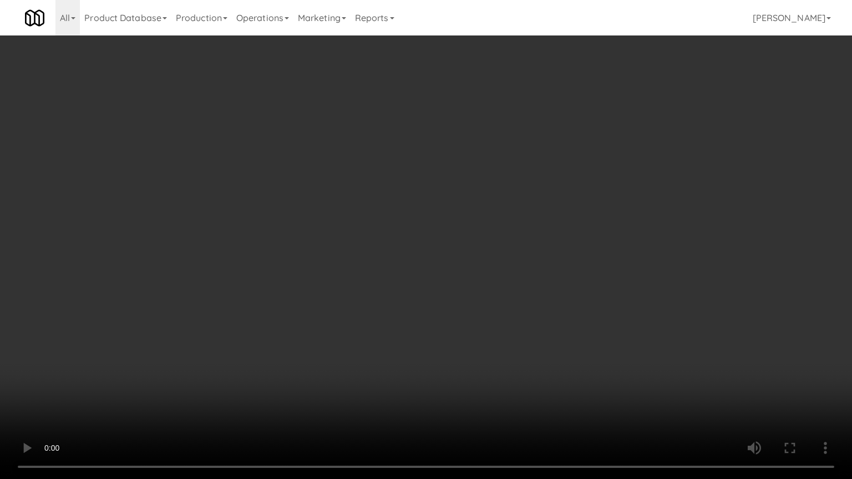
drag, startPoint x: 493, startPoint y: 258, endPoint x: 599, endPoint y: 120, distance: 173.5
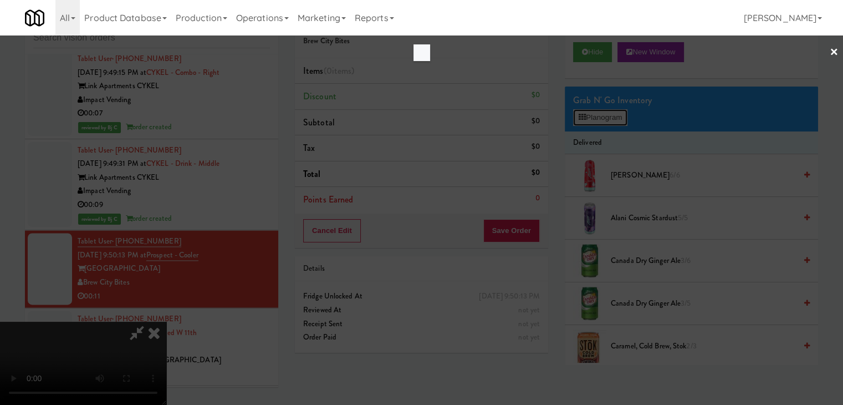
scroll to position [14278, 0]
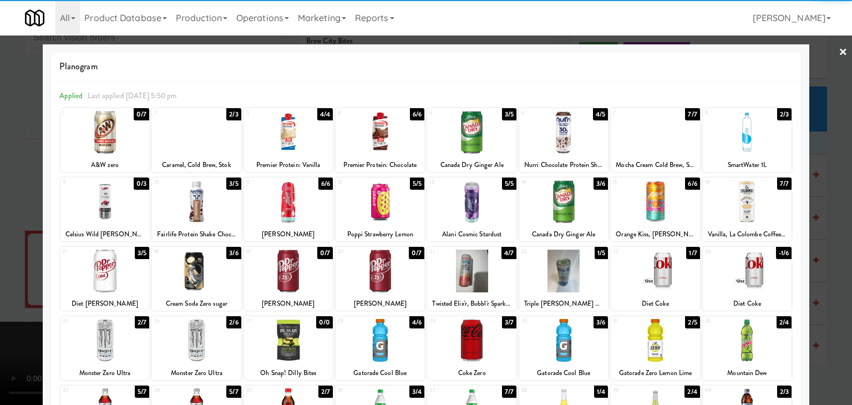
drag, startPoint x: 751, startPoint y: 130, endPoint x: 802, endPoint y: 153, distance: 55.3
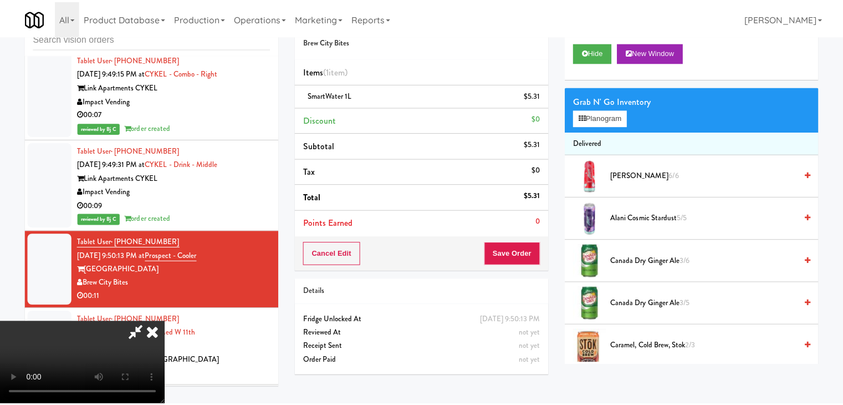
scroll to position [14306, 0]
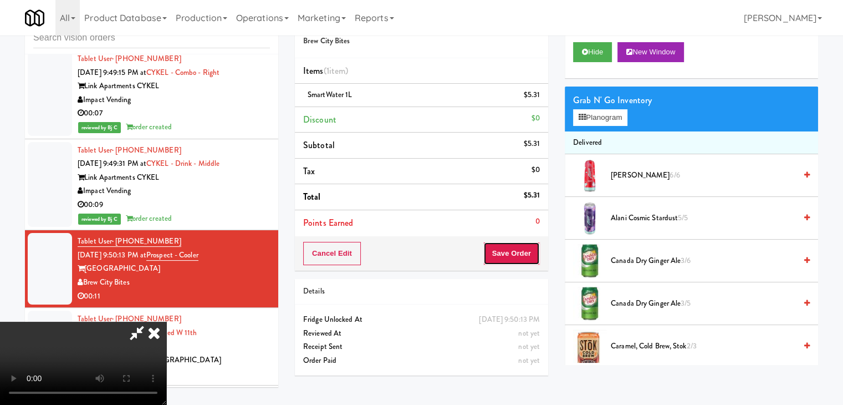
drag, startPoint x: 523, startPoint y: 249, endPoint x: 516, endPoint y: 239, distance: 11.9
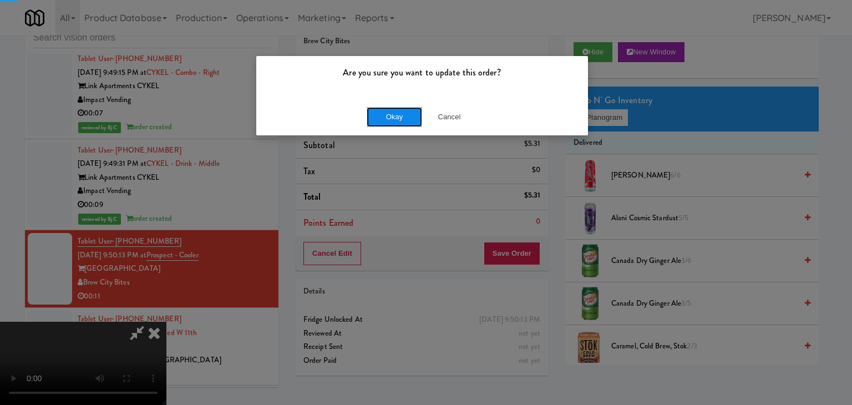
drag, startPoint x: 410, startPoint y: 106, endPoint x: 404, endPoint y: 107, distance: 6.7
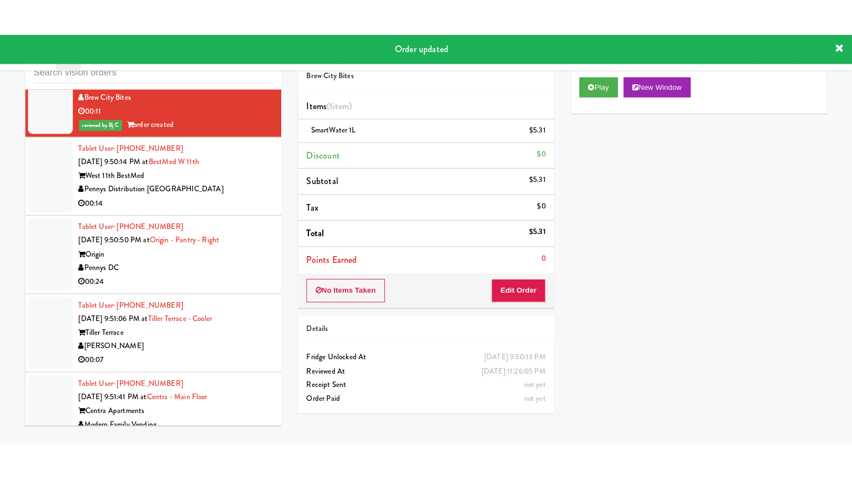
scroll to position [14528, 0]
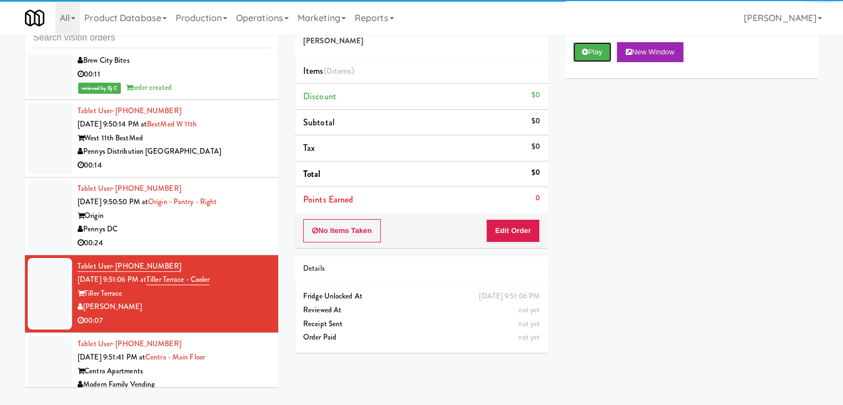
drag, startPoint x: 594, startPoint y: 59, endPoint x: 590, endPoint y: 85, distance: 25.8
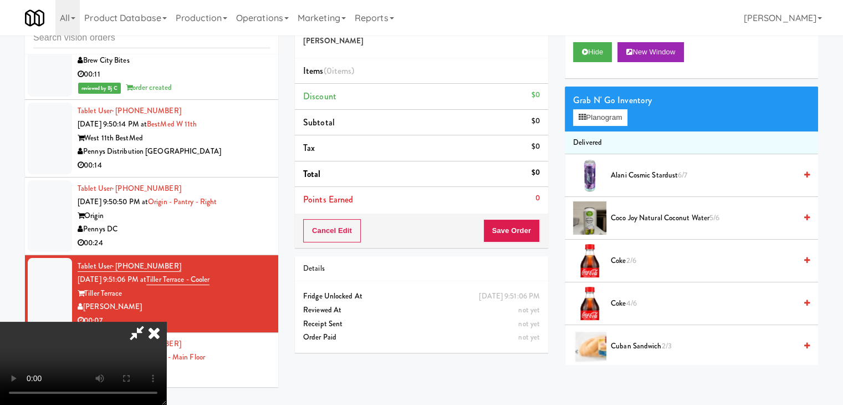
scroll to position [14501, 0]
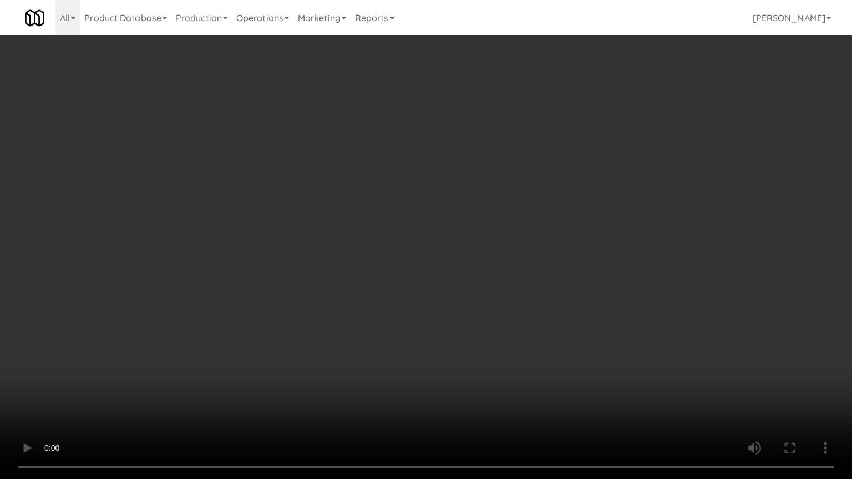
drag, startPoint x: 424, startPoint y: 347, endPoint x: 425, endPoint y: 339, distance: 7.8
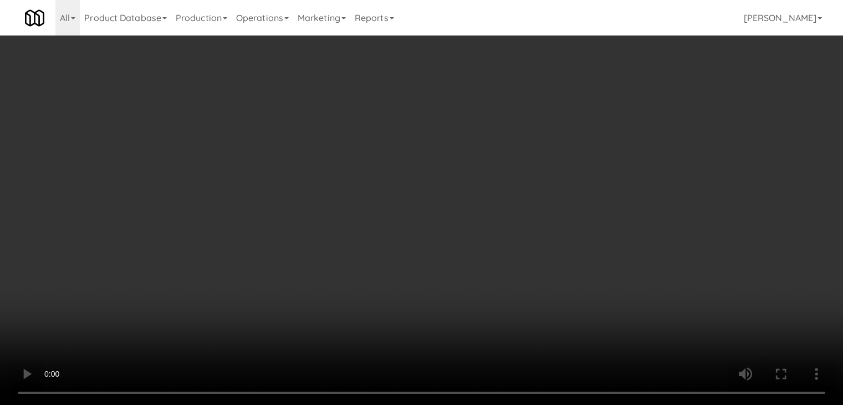
scroll to position [14528, 0]
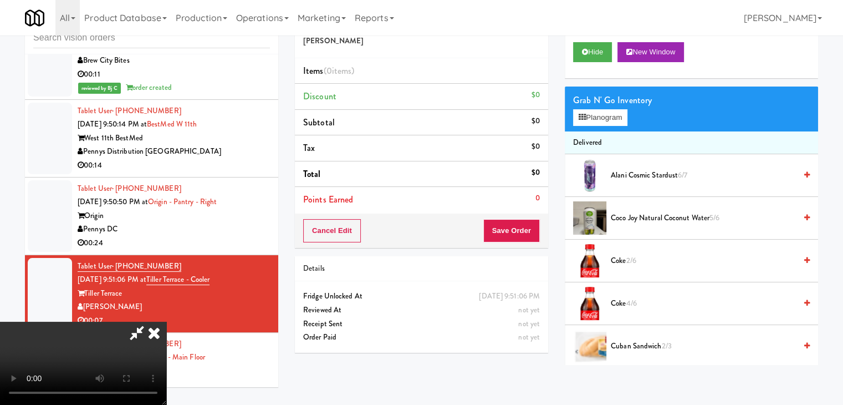
drag, startPoint x: 615, startPoint y: 103, endPoint x: 610, endPoint y: 109, distance: 8.3
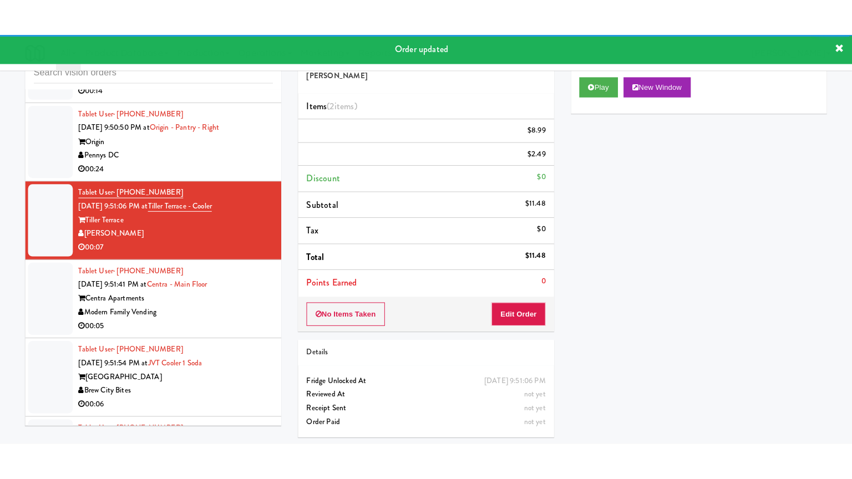
scroll to position [14639, 0]
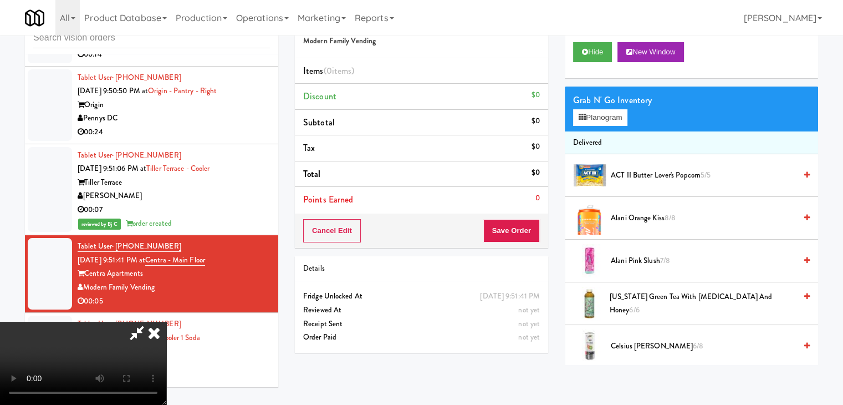
scroll to position [14611, 0]
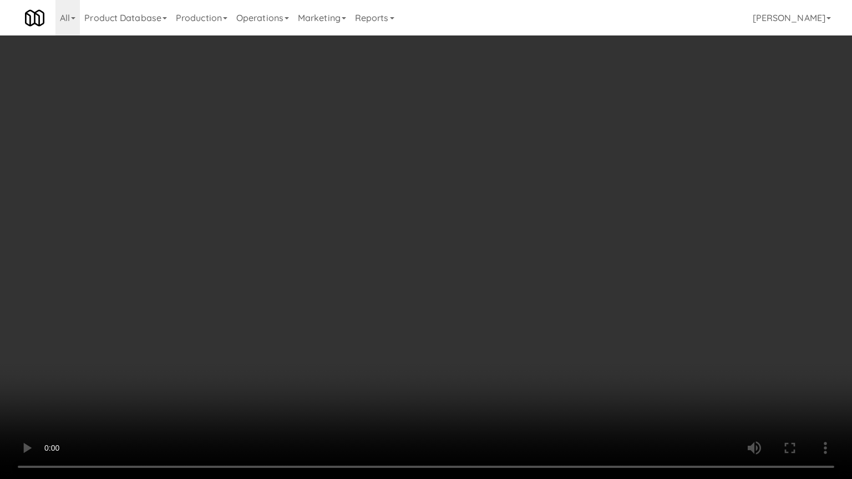
drag, startPoint x: 511, startPoint y: 262, endPoint x: 545, endPoint y: 168, distance: 99.6
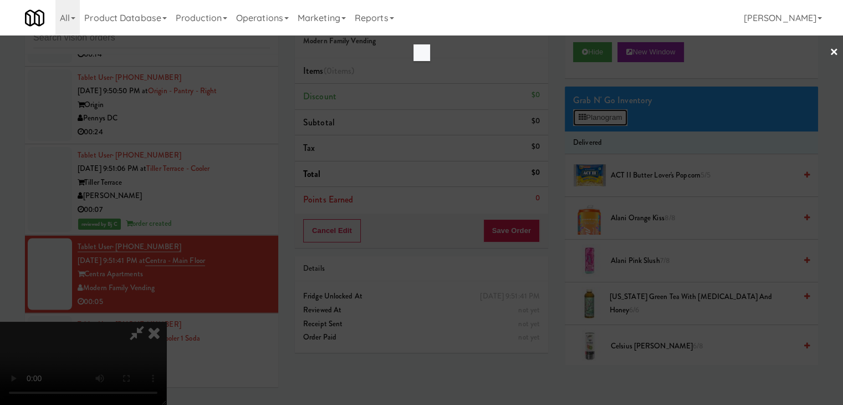
scroll to position [14611, 0]
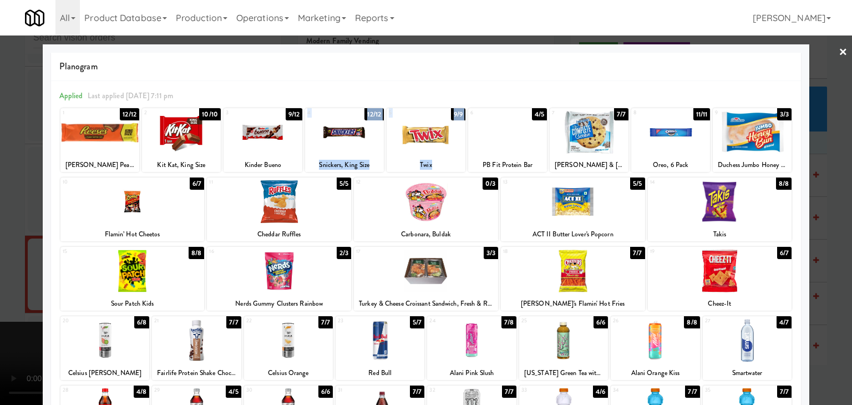
drag, startPoint x: 488, startPoint y: 134, endPoint x: 288, endPoint y: 130, distance: 200.2
drag, startPoint x: 259, startPoint y: 131, endPoint x: 154, endPoint y: 146, distance: 105.8
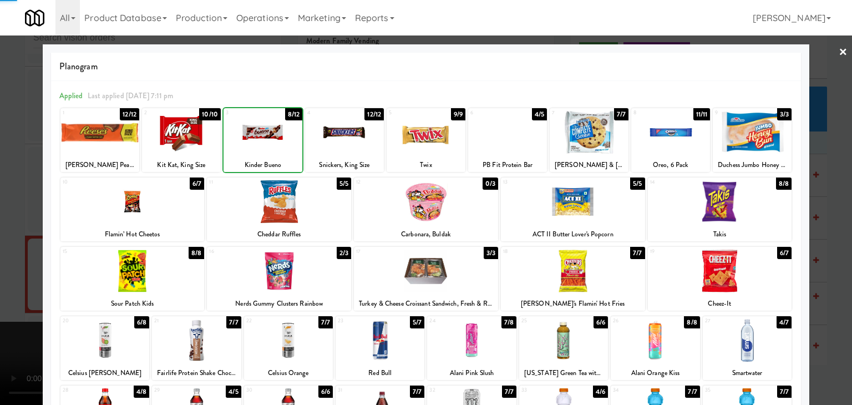
drag, startPoint x: 0, startPoint y: 167, endPoint x: 244, endPoint y: 193, distance: 245.9
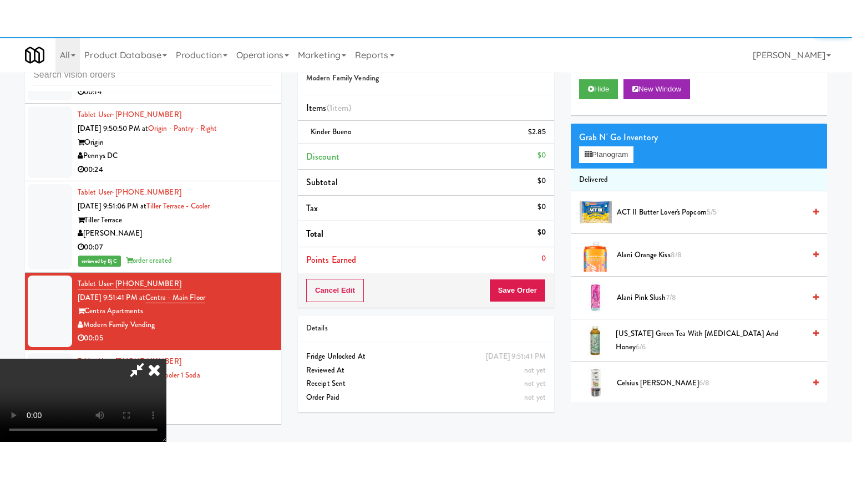
scroll to position [14639, 0]
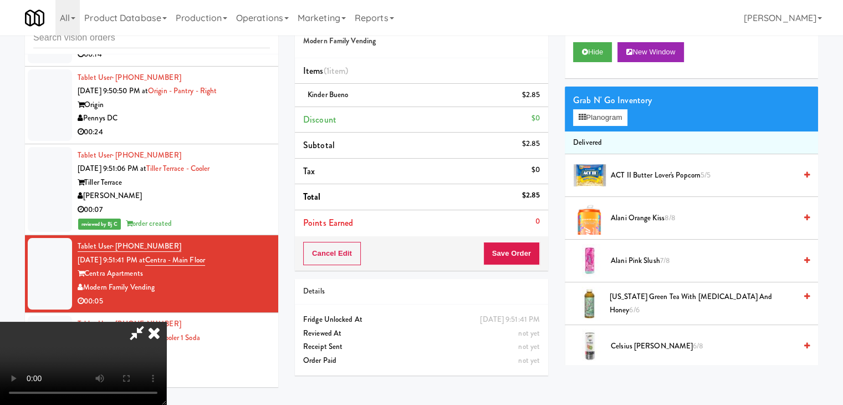
drag, startPoint x: 402, startPoint y: 215, endPoint x: 463, endPoint y: 264, distance: 78.4
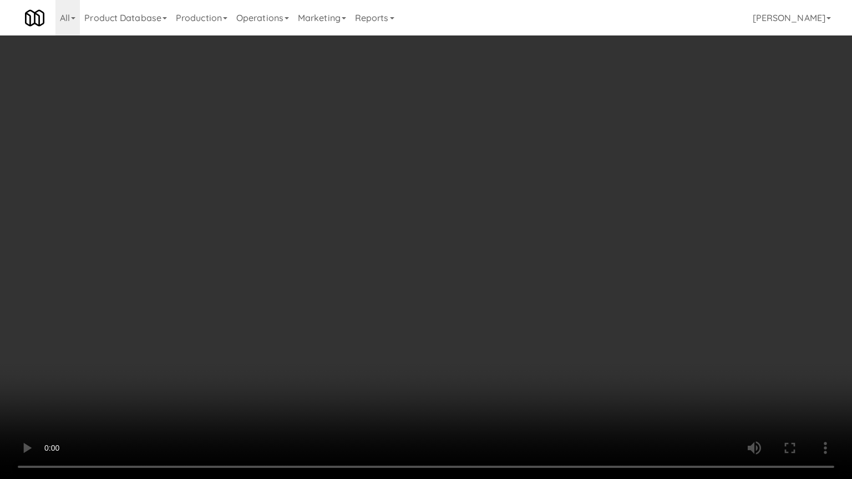
drag, startPoint x: 446, startPoint y: 243, endPoint x: 562, endPoint y: 237, distance: 115.5
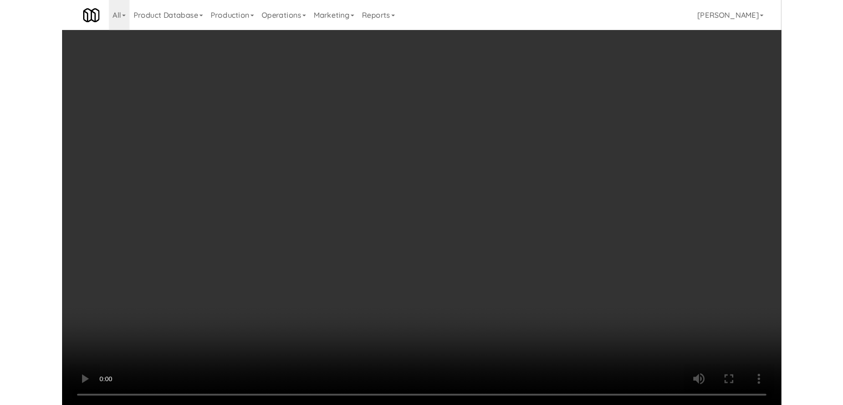
scroll to position [14639, 0]
